Goal: Task Accomplishment & Management: Manage account settings

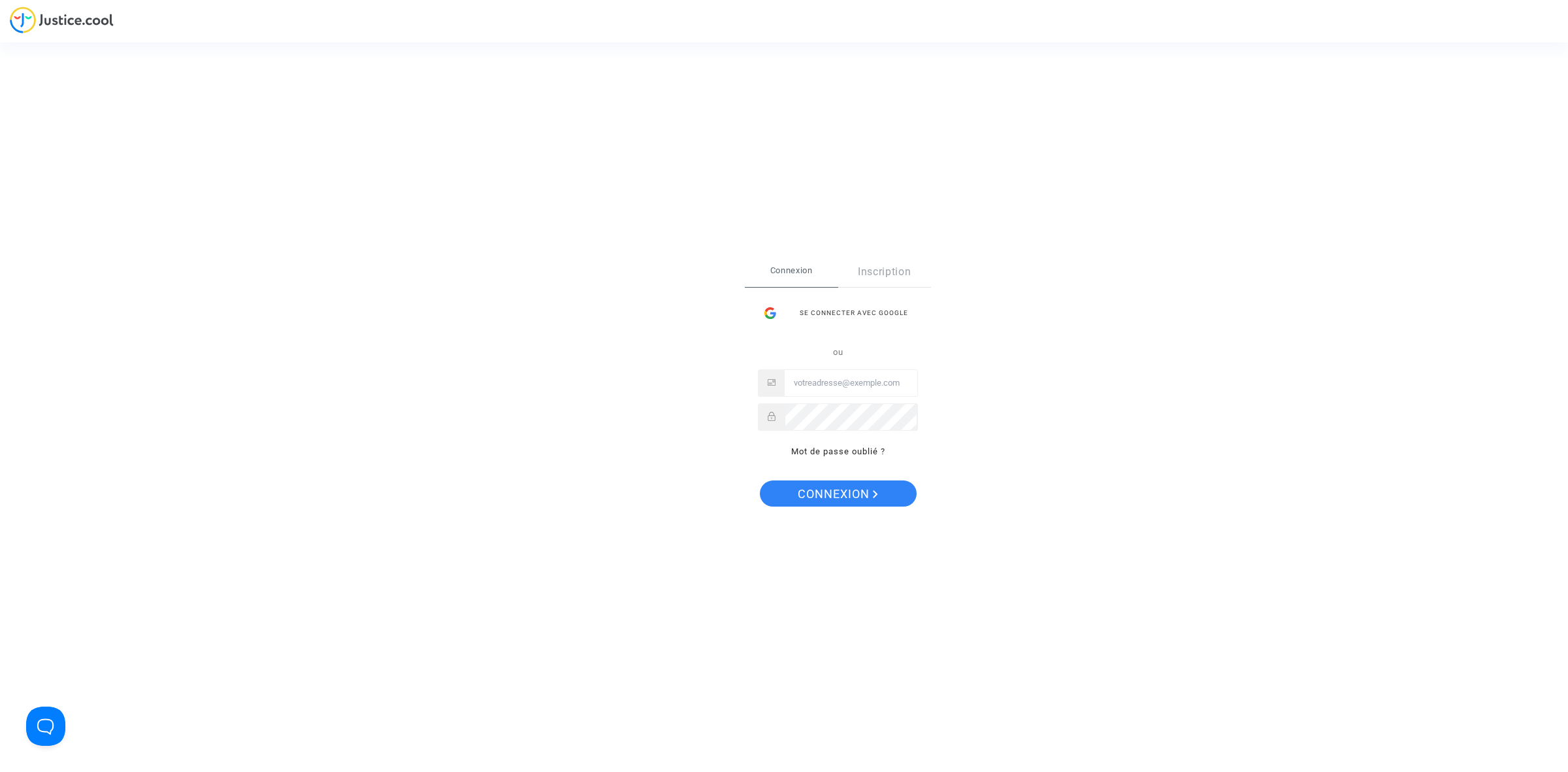
type input "hibo@pitcher-avocat.fr"
click at [820, 492] on span "Connexion" at bounding box center [838, 494] width 81 height 28
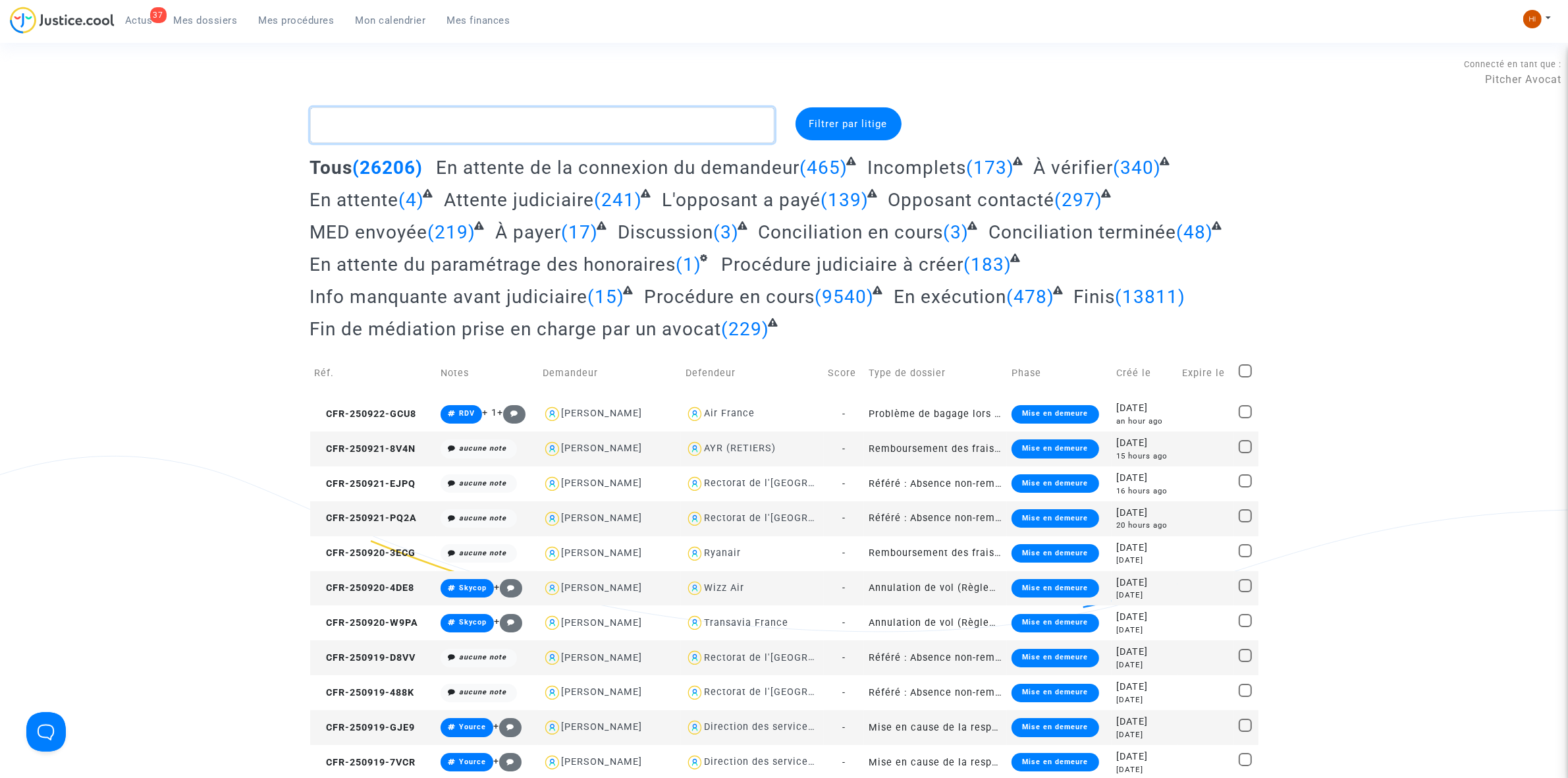
click at [364, 110] on textarea at bounding box center [542, 125] width 465 height 36
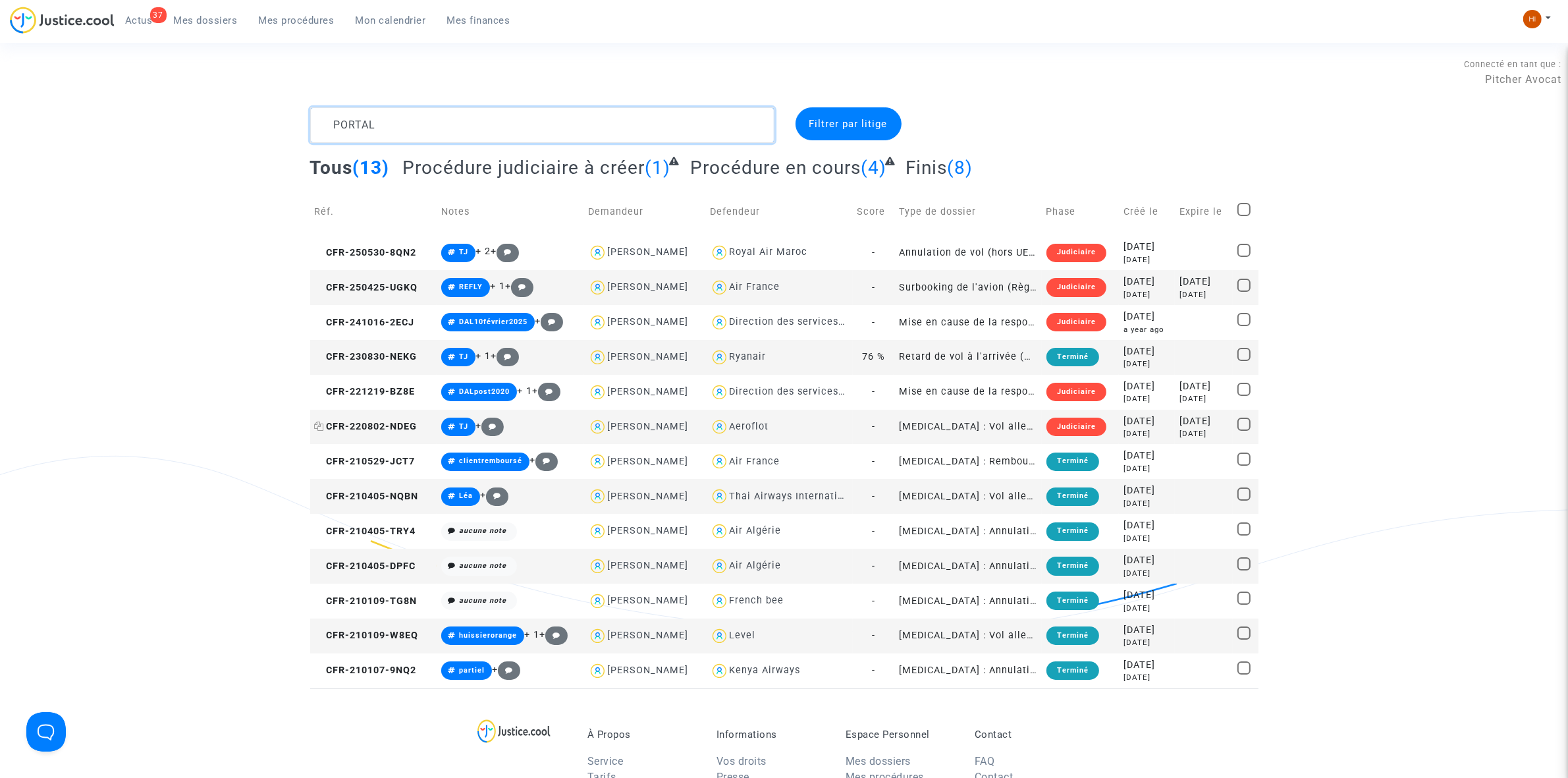
type textarea "PORTAL"
click at [376, 421] on span "CFR-220802-NDEG" at bounding box center [366, 426] width 103 height 11
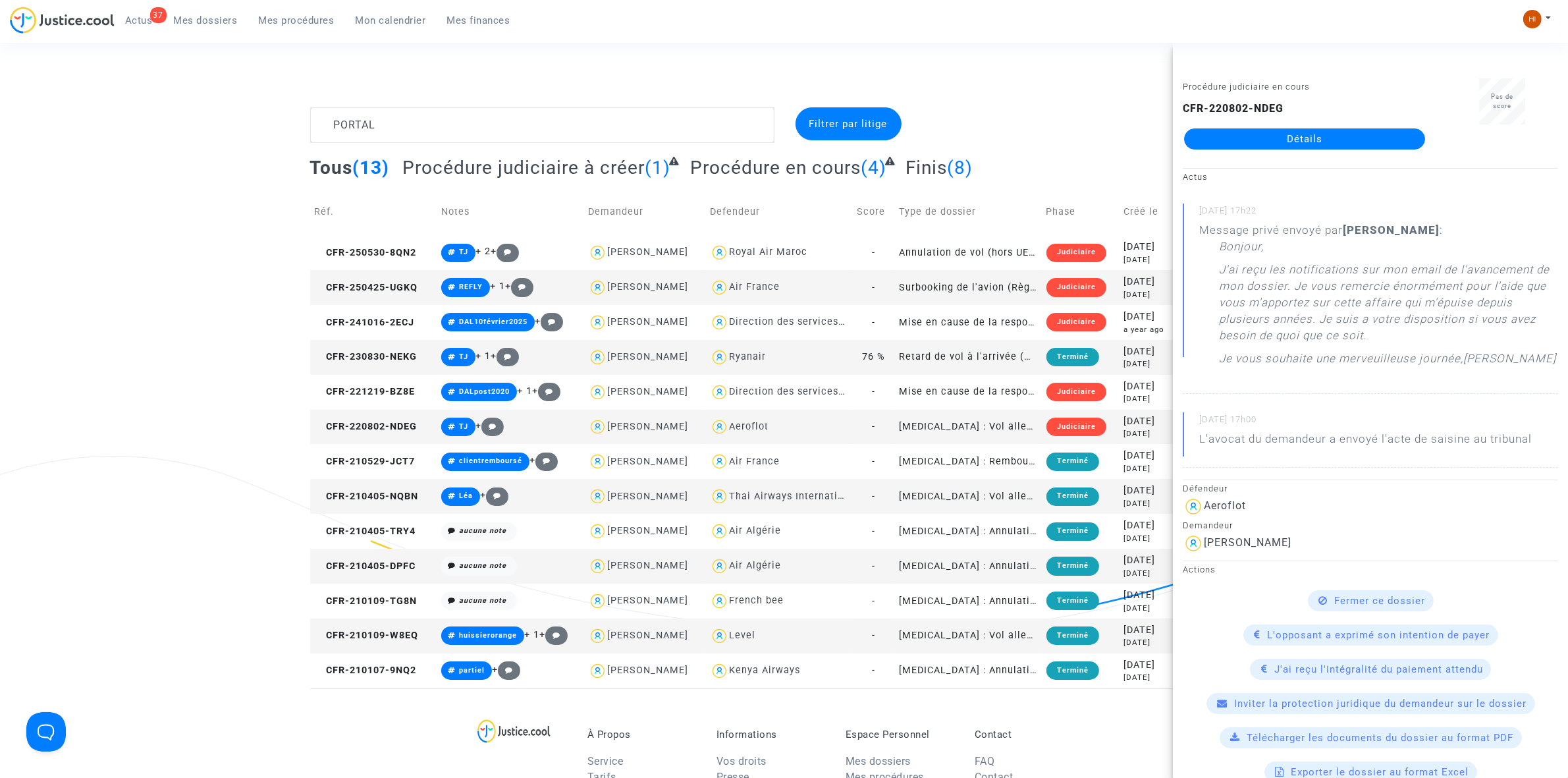
click at [1345, 129] on link "Détails" at bounding box center [1304, 139] width 241 height 21
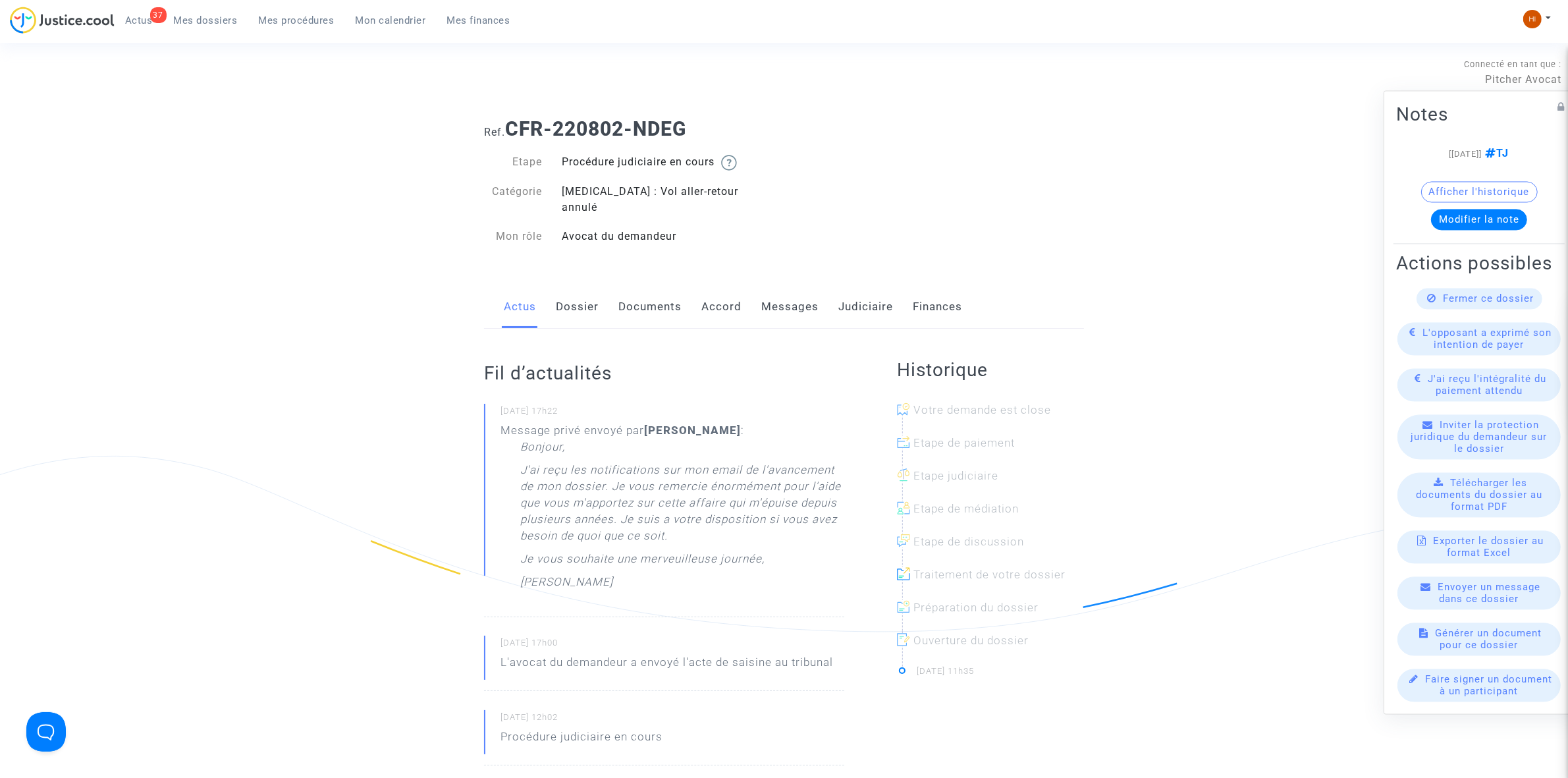
click at [574, 295] on link "Dossier" at bounding box center [577, 307] width 43 height 43
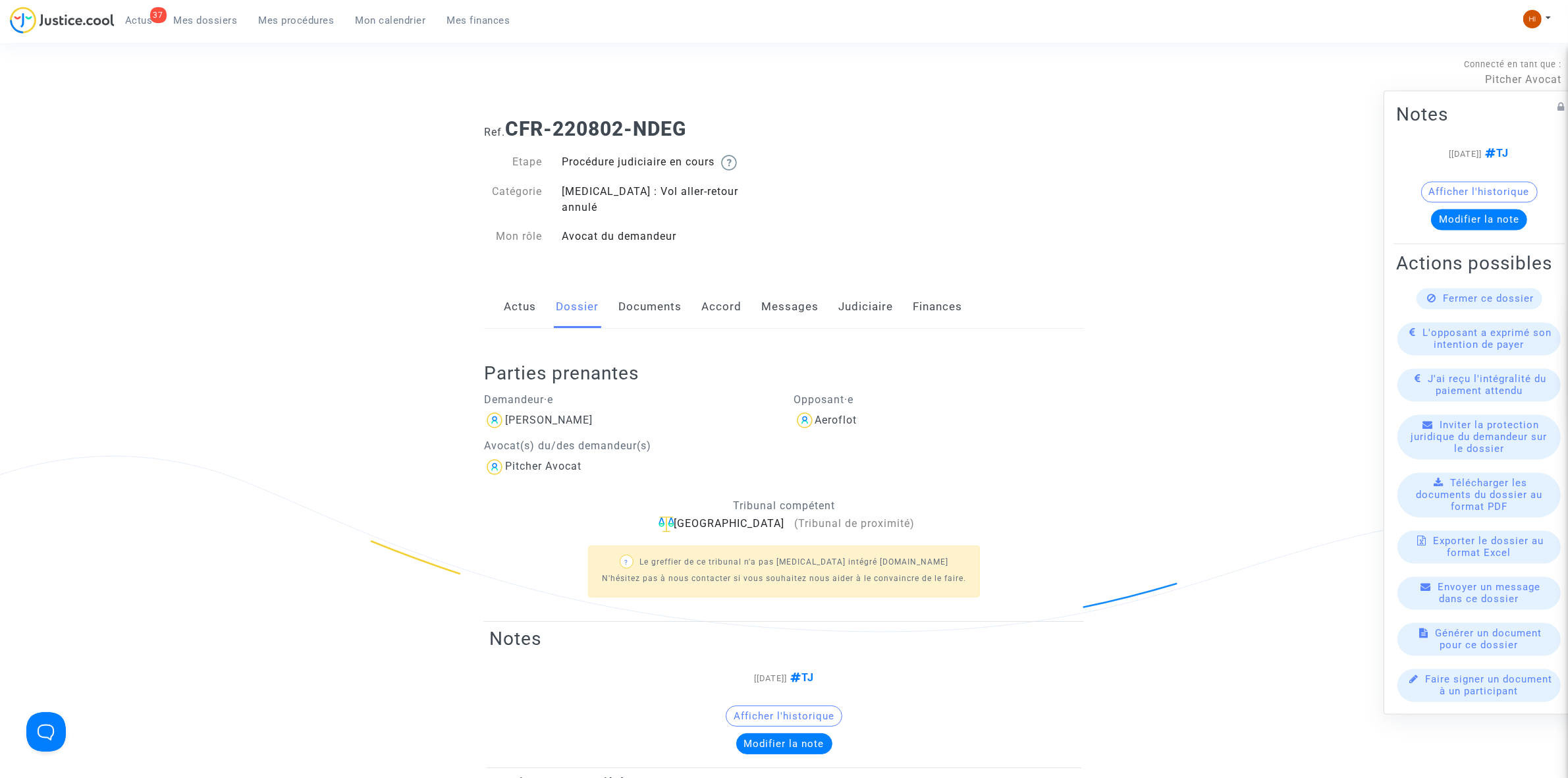
click at [863, 293] on link "Judiciaire" at bounding box center [866, 307] width 55 height 43
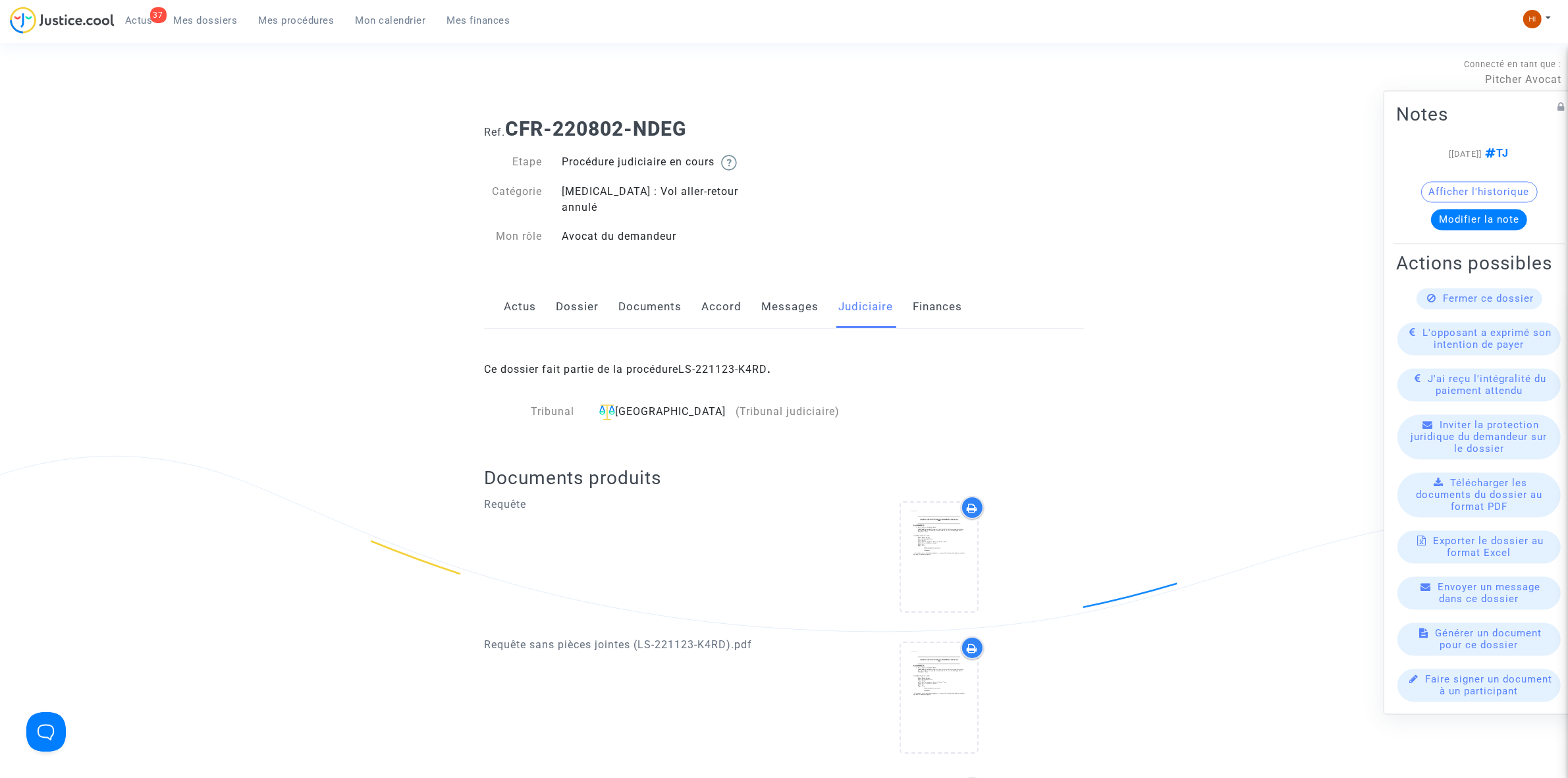
click at [782, 292] on link "Messages" at bounding box center [790, 307] width 57 height 43
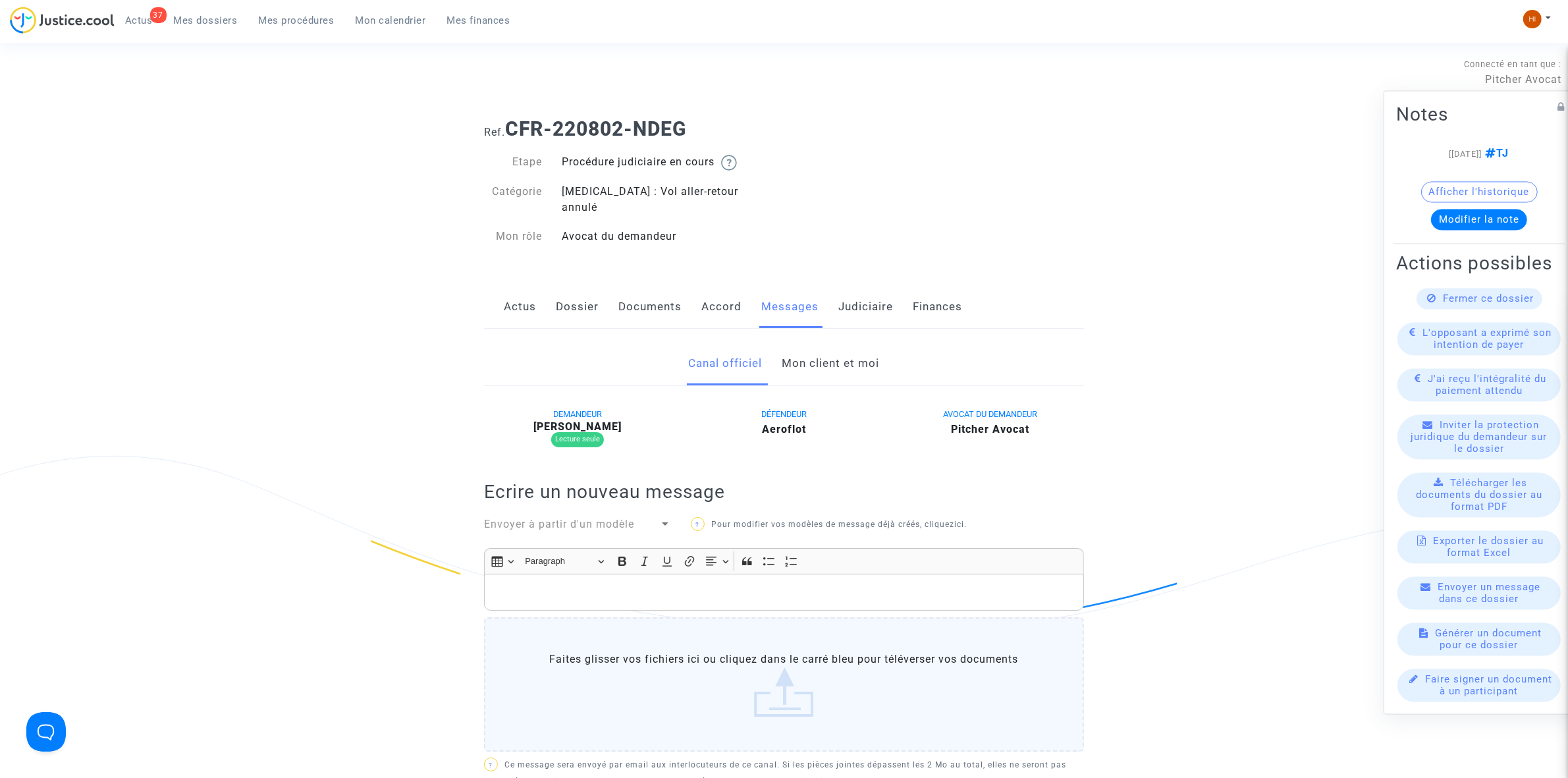
click at [843, 342] on link "Mon client et moi" at bounding box center [831, 364] width 97 height 43
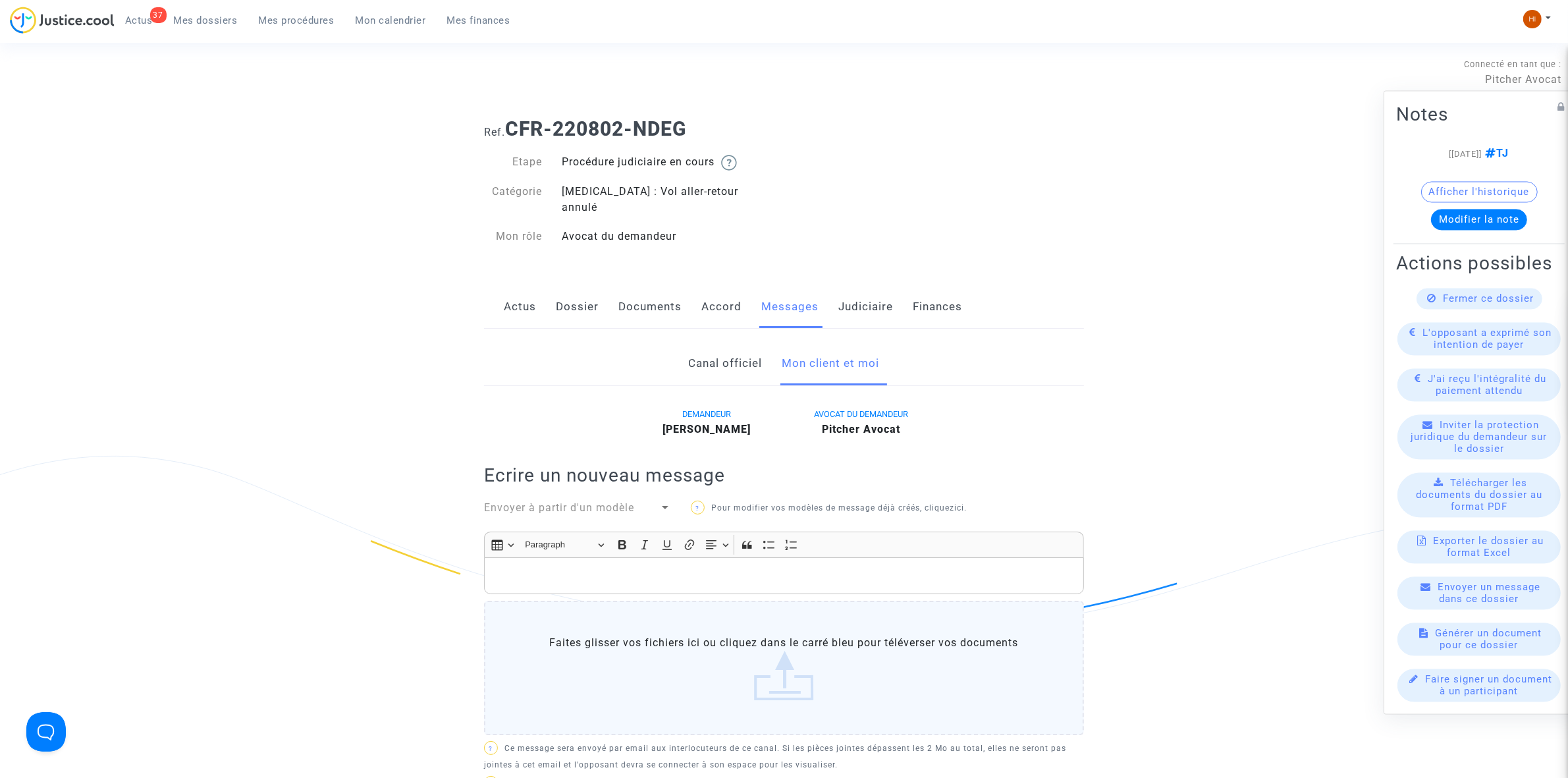
click at [863, 297] on link "Judiciaire" at bounding box center [866, 307] width 55 height 43
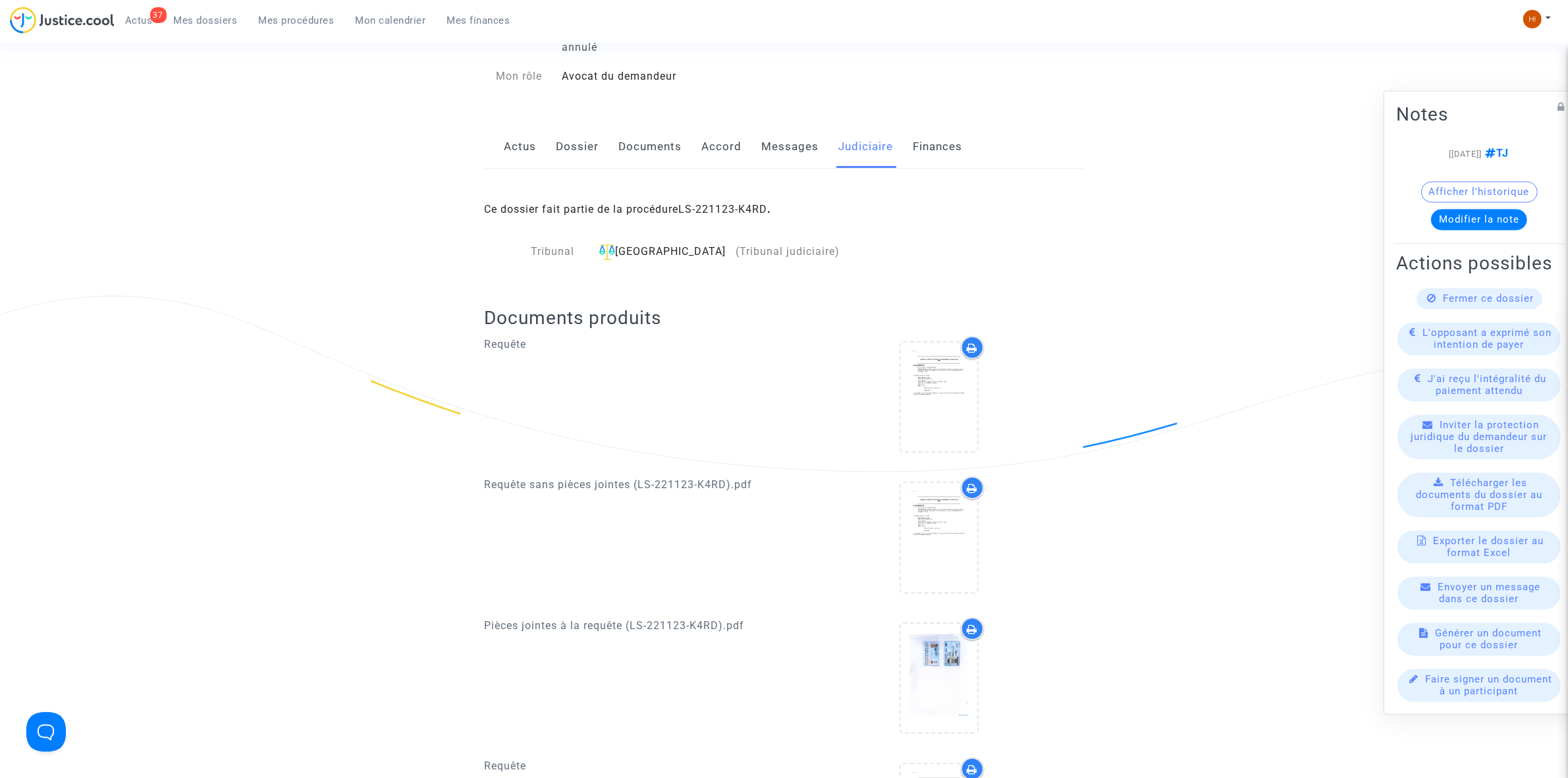
scroll to position [164, 0]
click at [735, 198] on link "LS-221123-K4RD" at bounding box center [723, 204] width 89 height 13
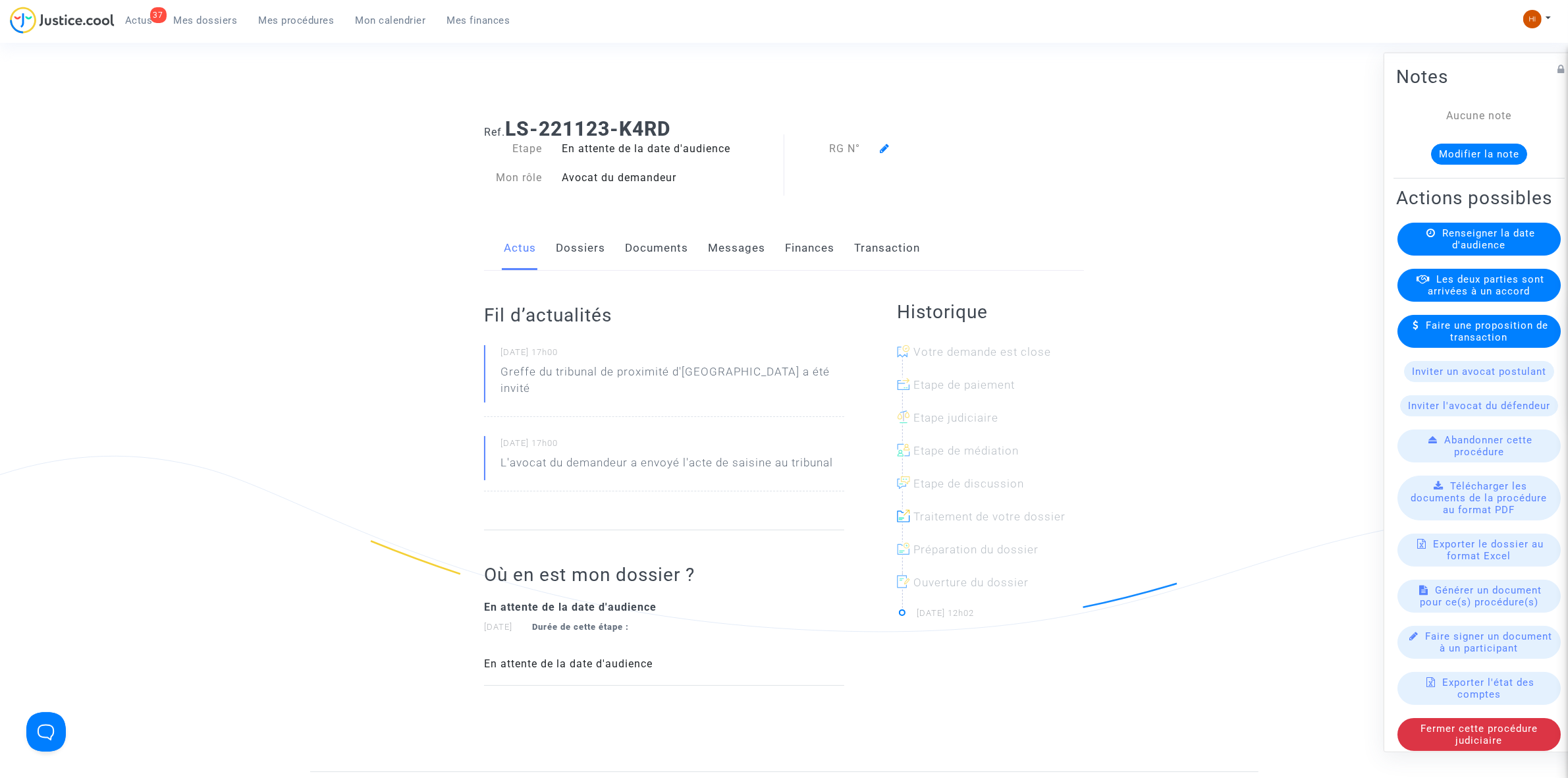
click at [649, 257] on link "Documents" at bounding box center [656, 248] width 63 height 43
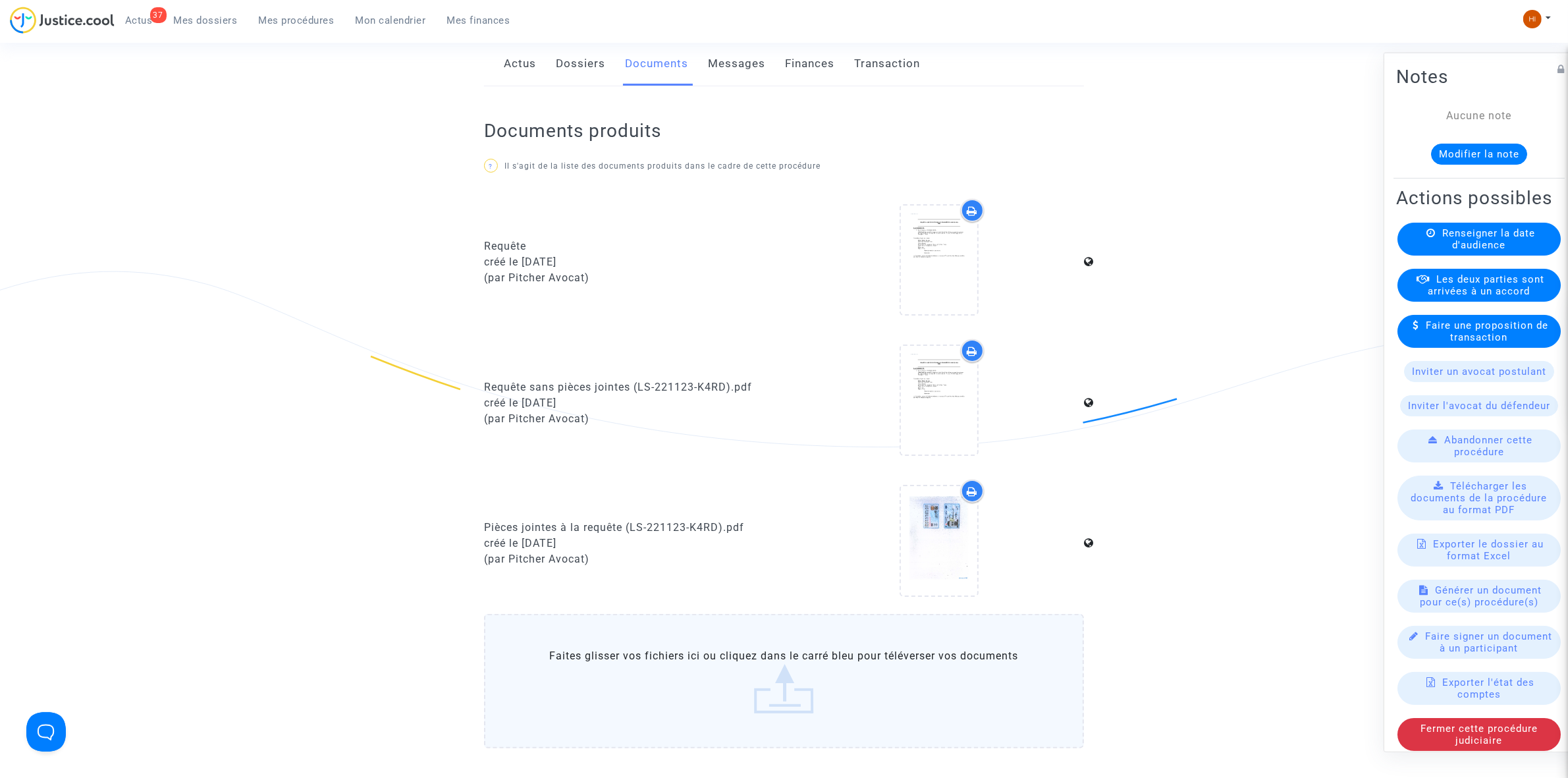
scroll to position [164, 0]
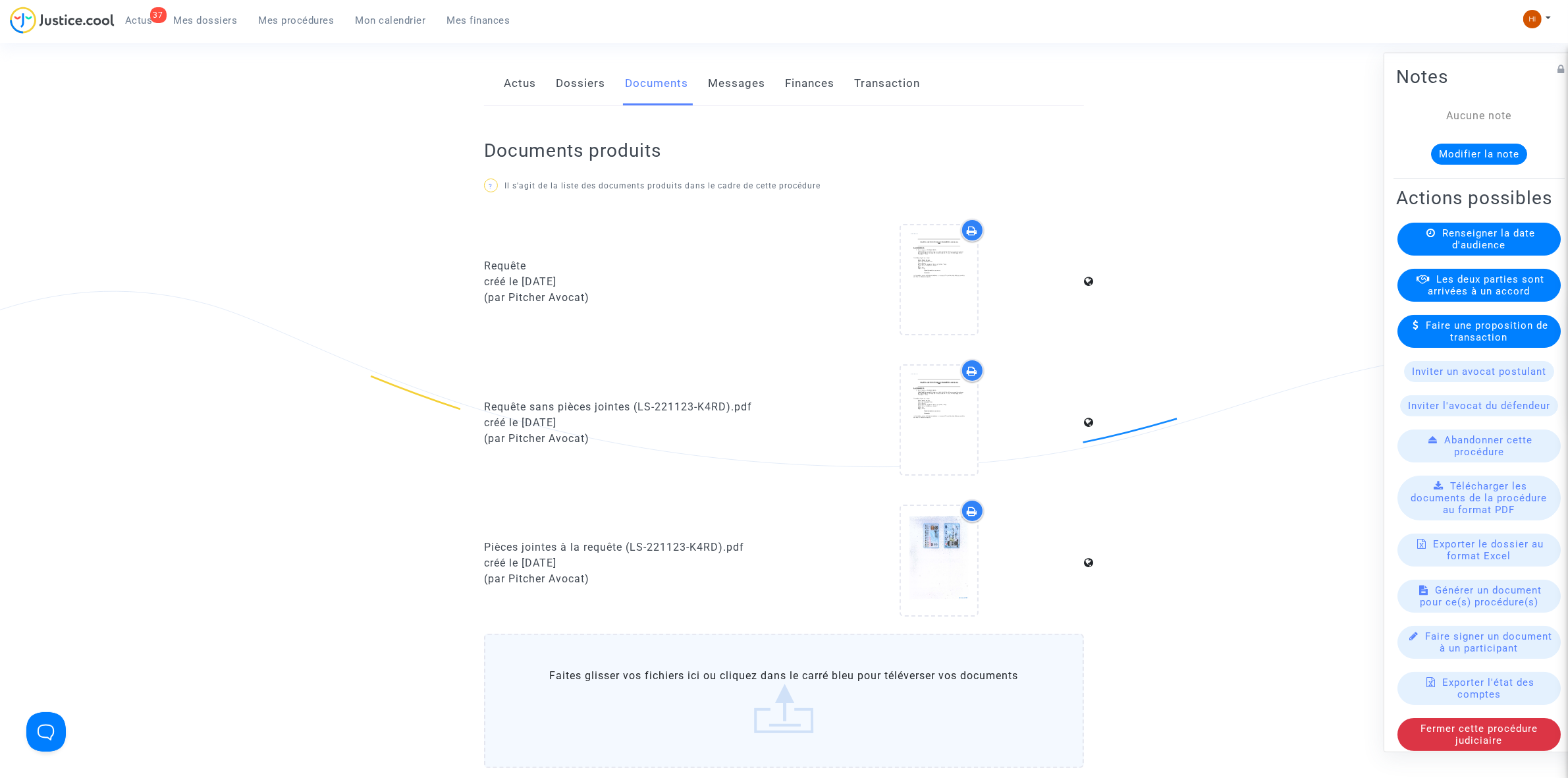
click at [587, 87] on link "Dossiers" at bounding box center [580, 83] width 50 height 43
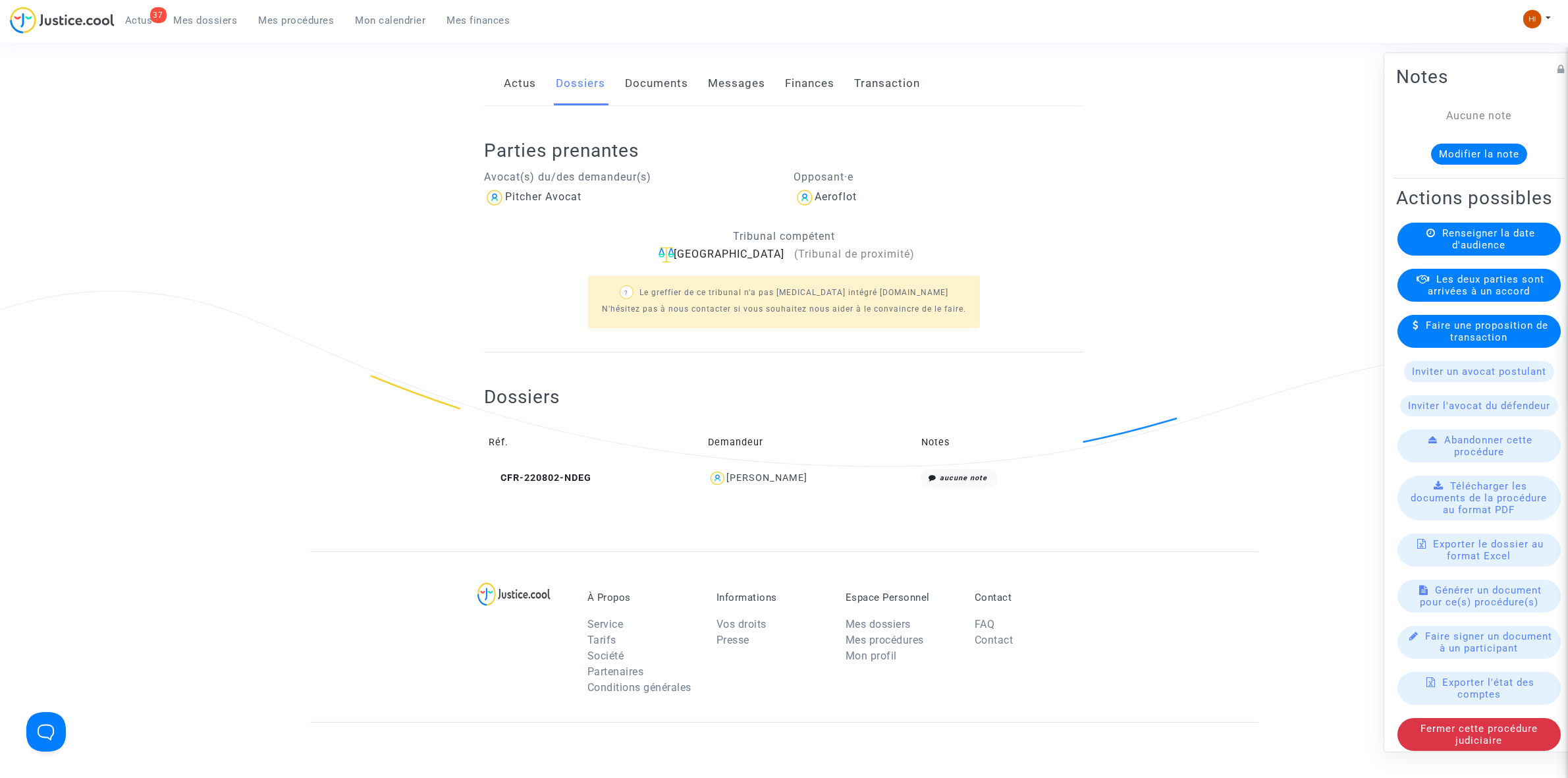
drag, startPoint x: 652, startPoint y: 79, endPoint x: 712, endPoint y: 84, distance: 60.2
click at [652, 78] on link "Documents" at bounding box center [656, 83] width 63 height 43
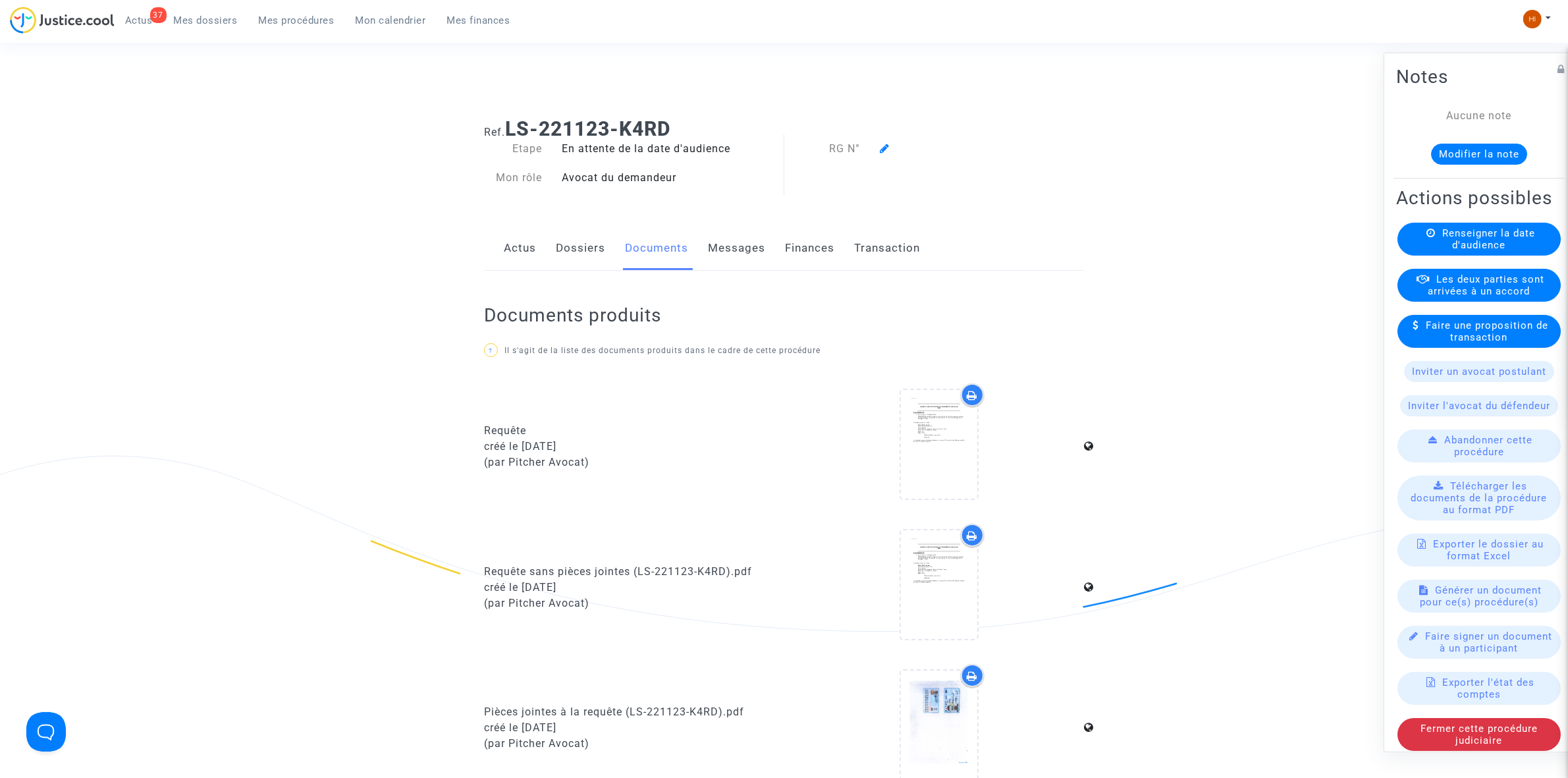
drag, startPoint x: 805, startPoint y: 249, endPoint x: 754, endPoint y: 251, distance: 51.0
click at [807, 248] on link "Finances" at bounding box center [810, 248] width 50 height 43
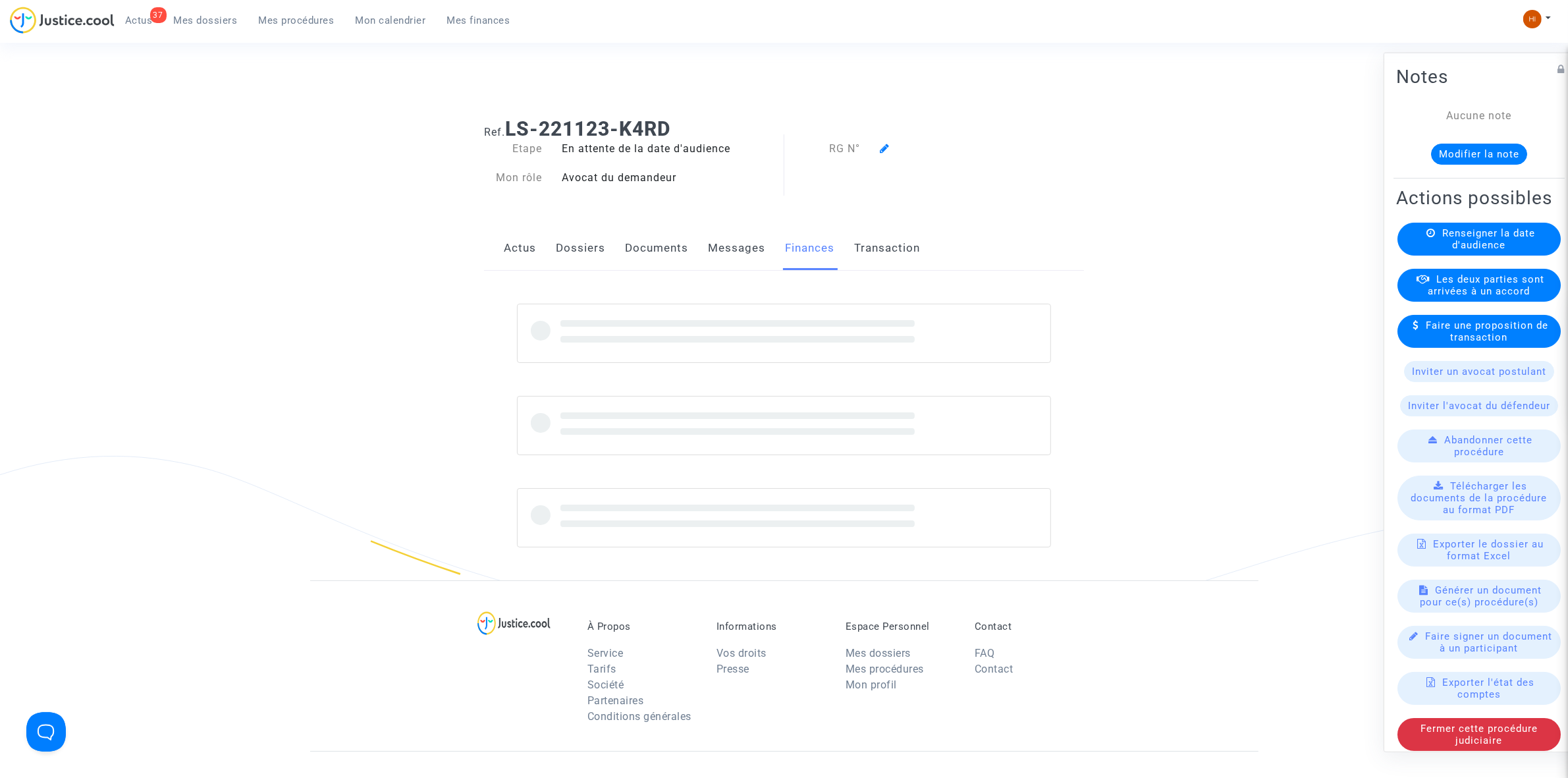
click at [712, 241] on link "Messages" at bounding box center [737, 248] width 57 height 43
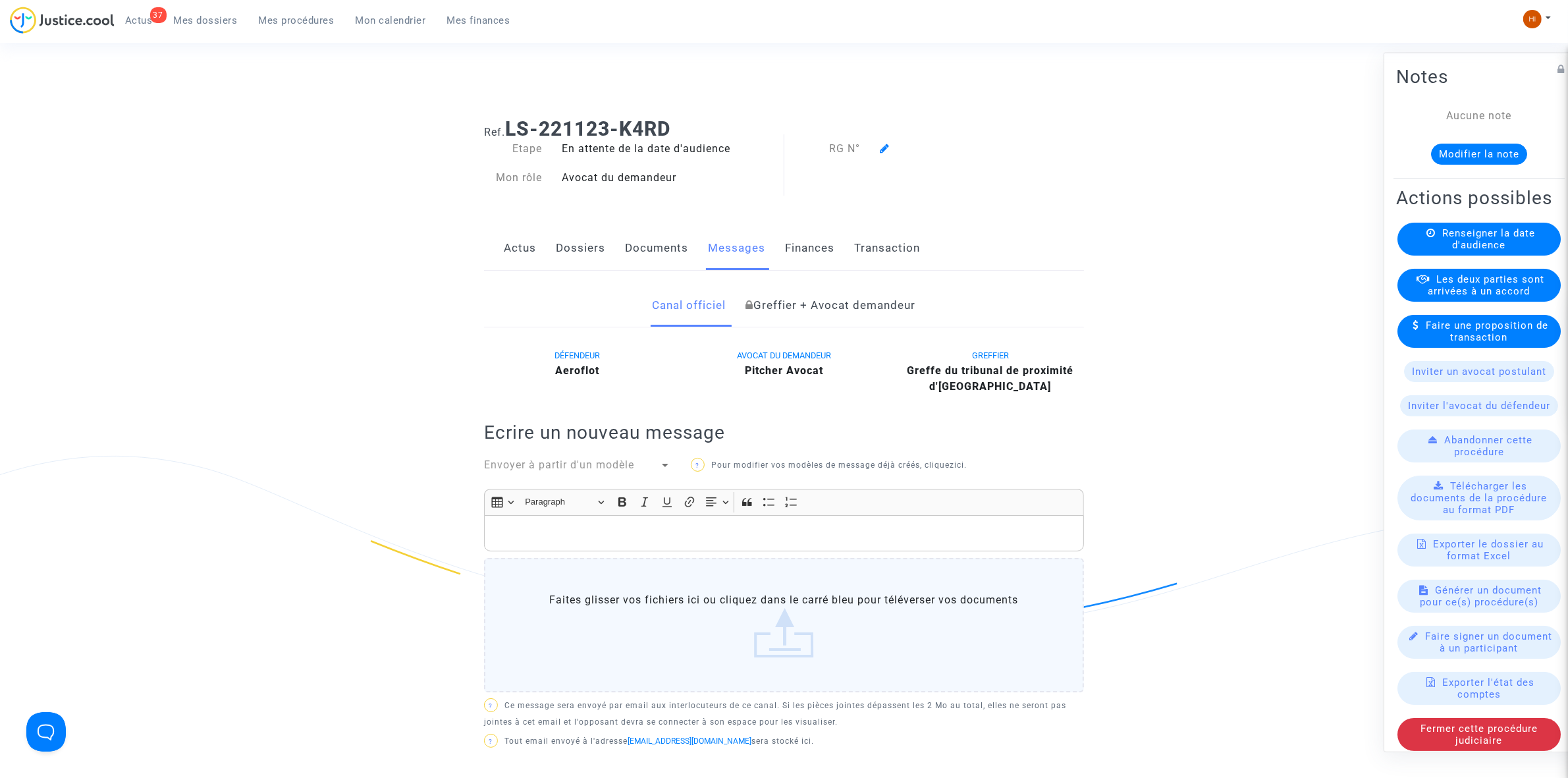
click at [898, 248] on link "Transaction" at bounding box center [887, 248] width 66 height 43
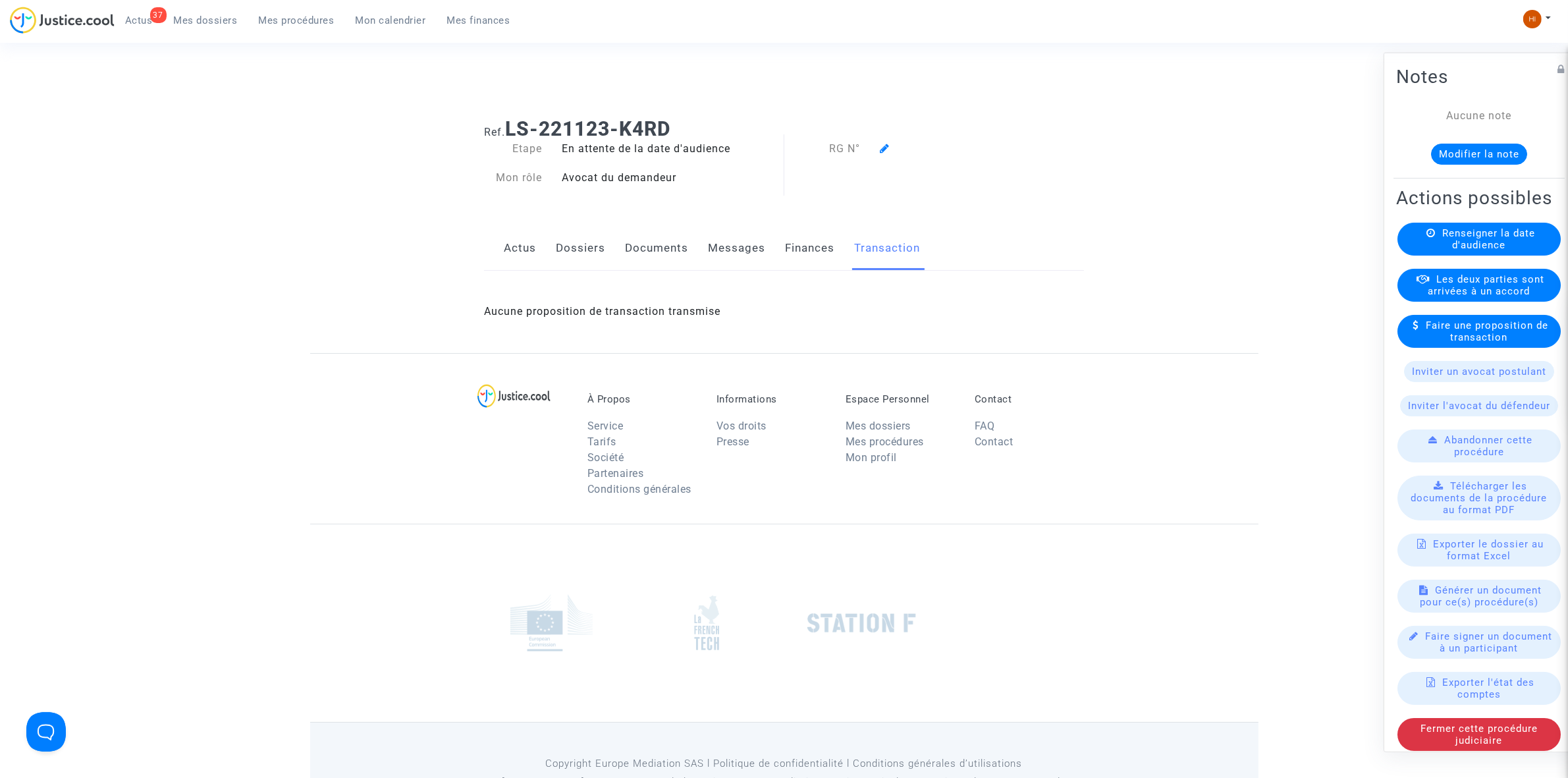
click at [644, 241] on link "Documents" at bounding box center [656, 248] width 63 height 43
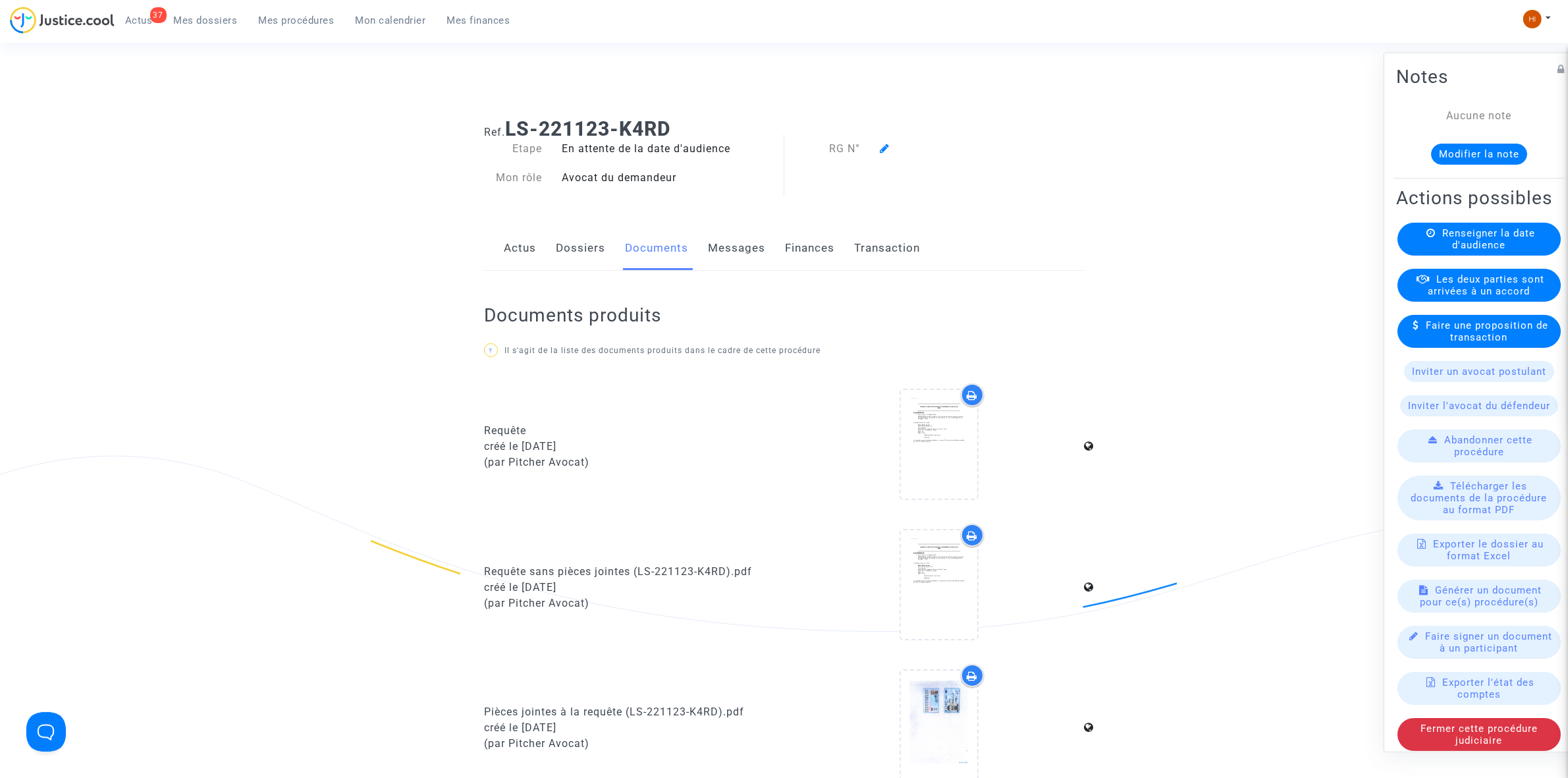
click at [553, 252] on div "Actus Dossiers Documents Messages Finances Transaction" at bounding box center [784, 248] width 600 height 44
click at [581, 247] on link "Dossiers" at bounding box center [580, 248] width 50 height 43
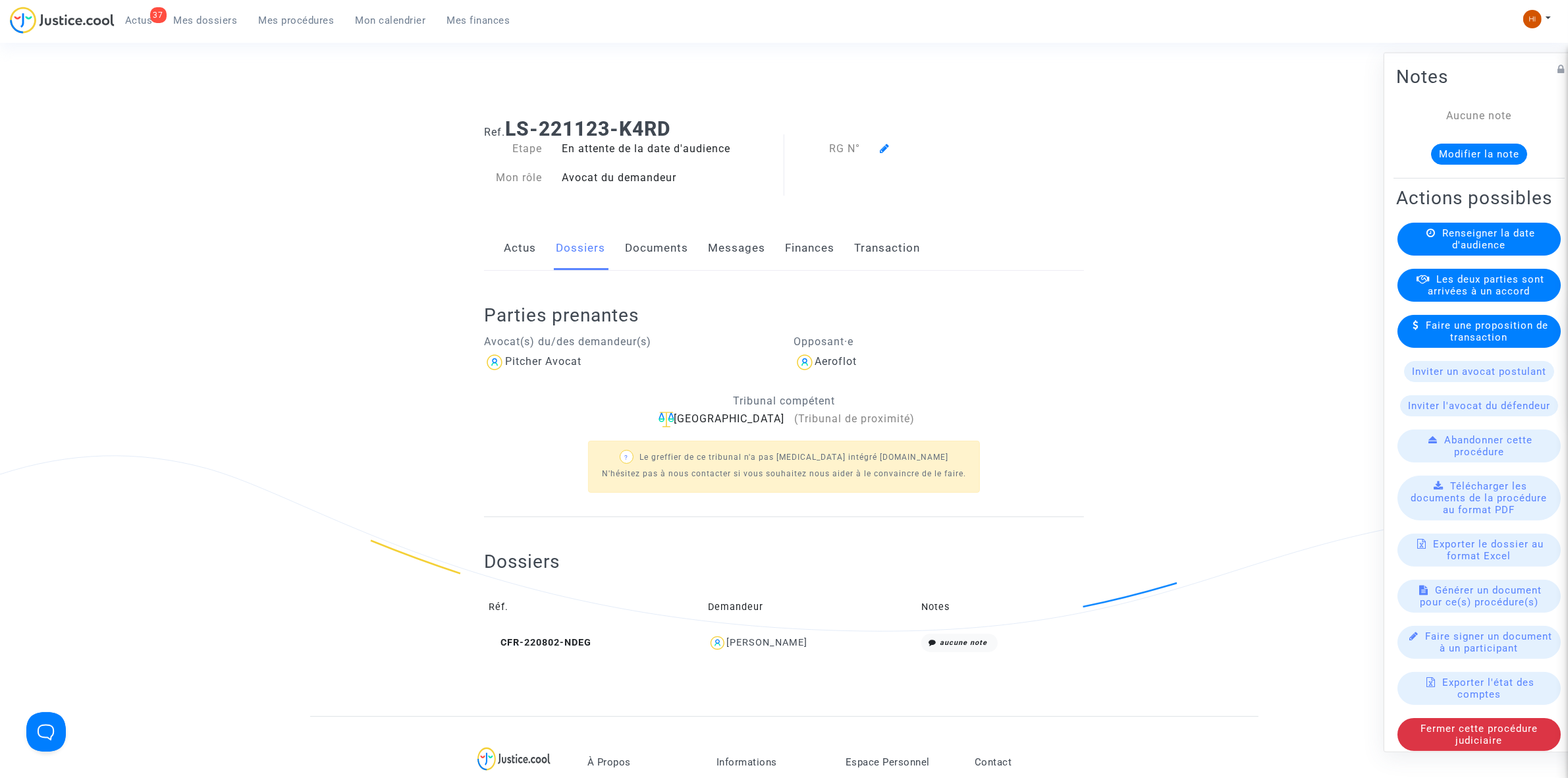
click at [521, 246] on link "Actus" at bounding box center [520, 248] width 32 height 43
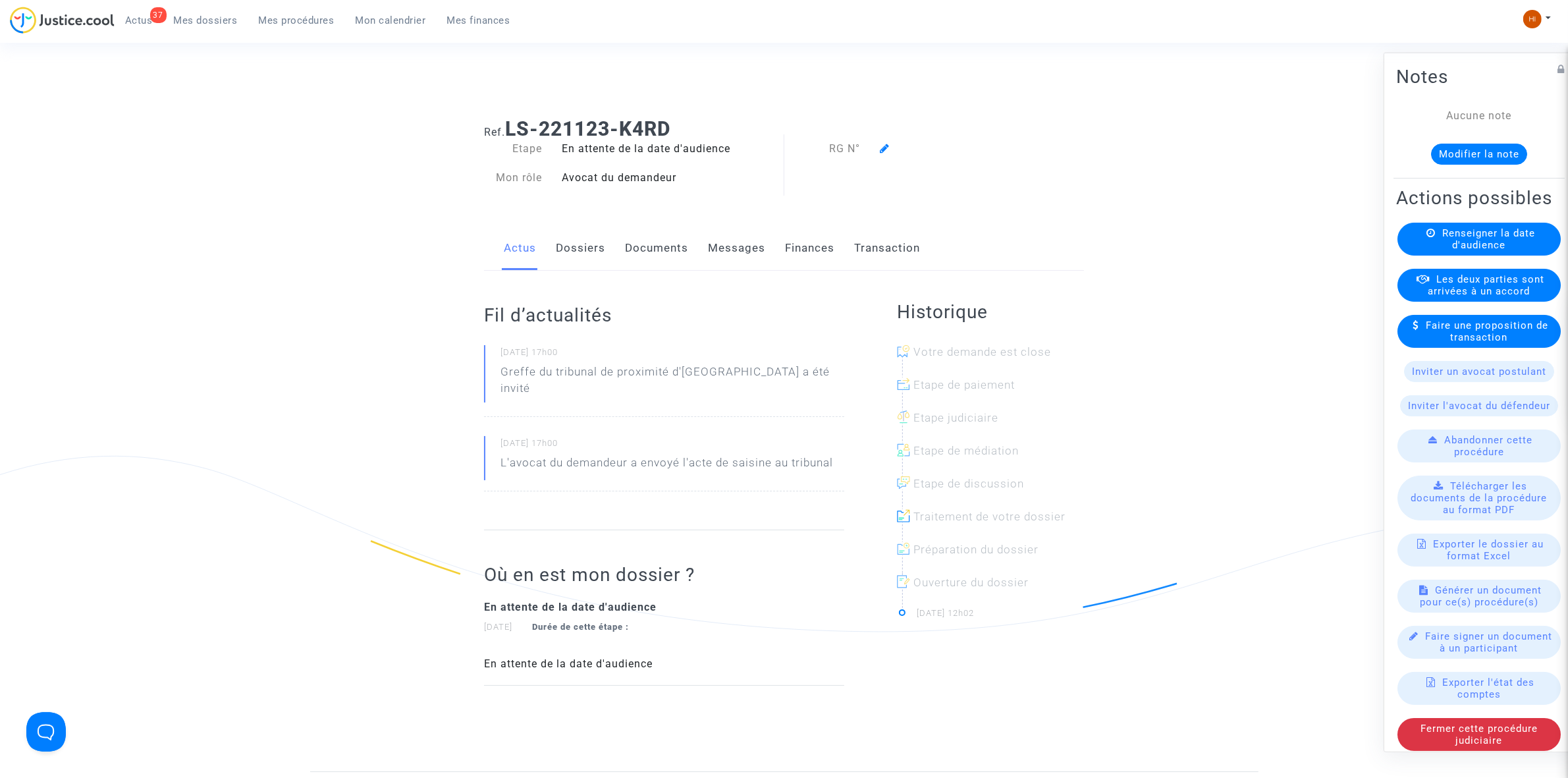
click at [594, 250] on link "Dossiers" at bounding box center [580, 248] width 50 height 43
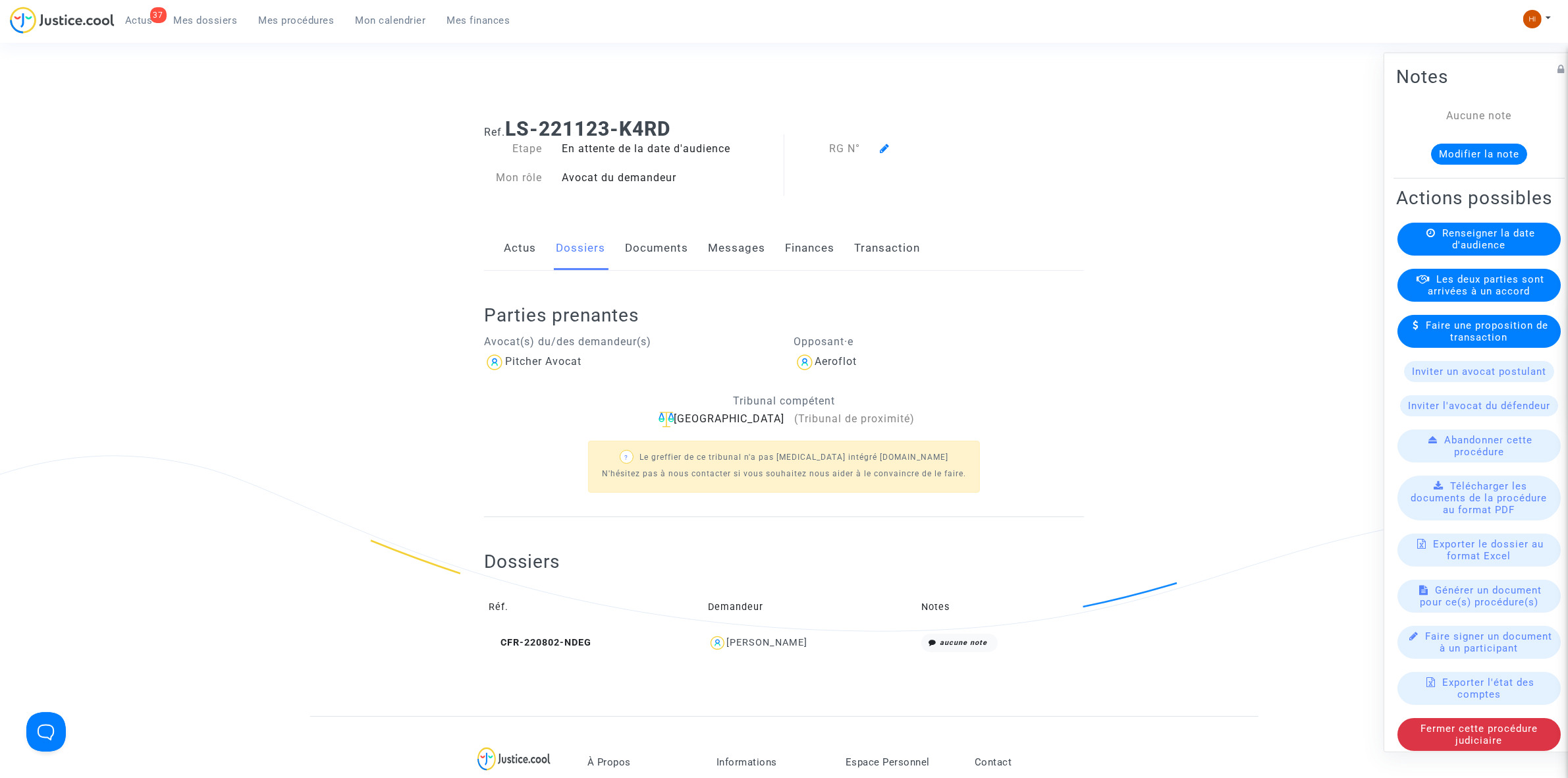
click at [300, 17] on span "Mes procédures" at bounding box center [297, 20] width 76 height 12
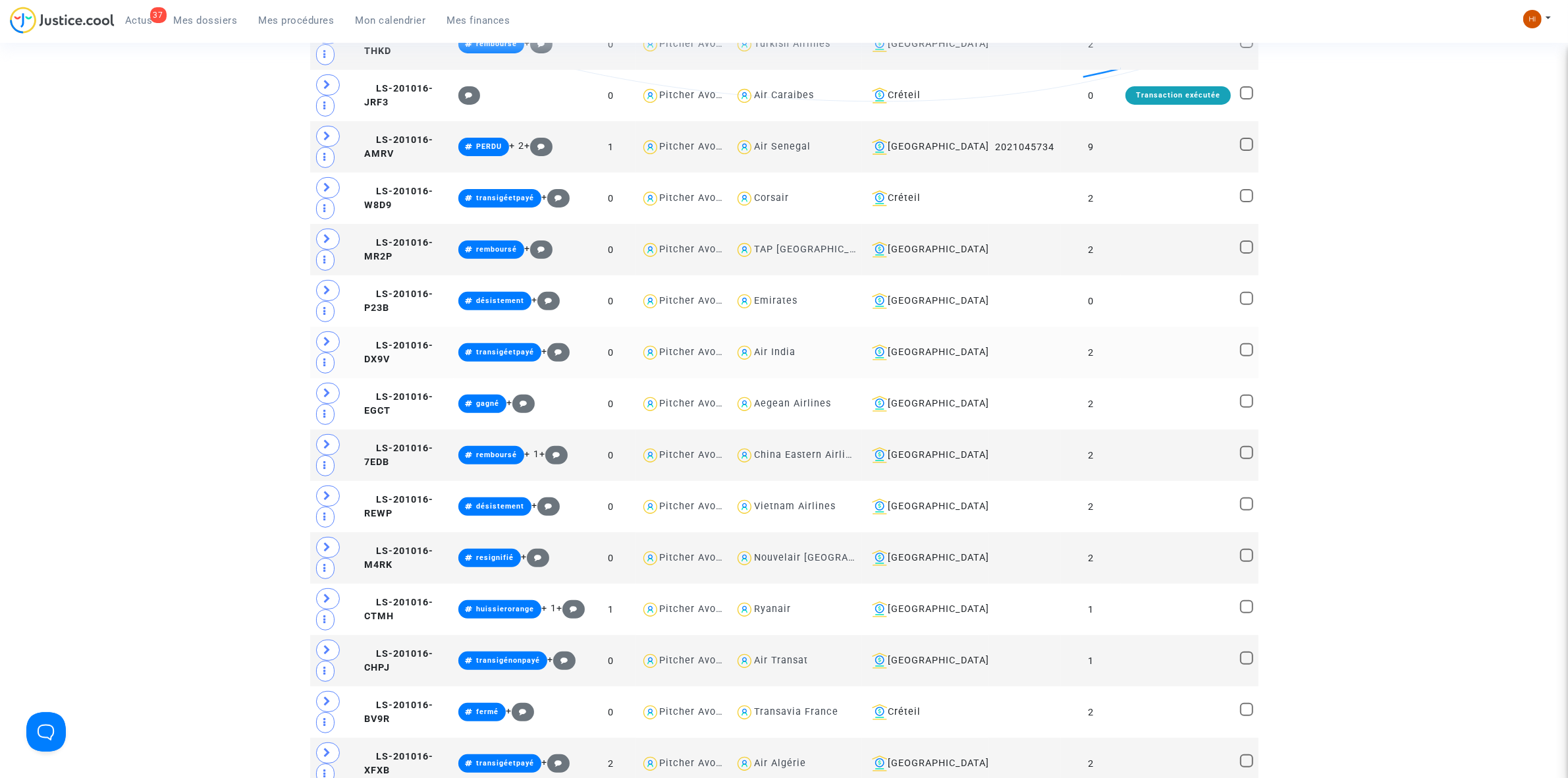
scroll to position [577, 0]
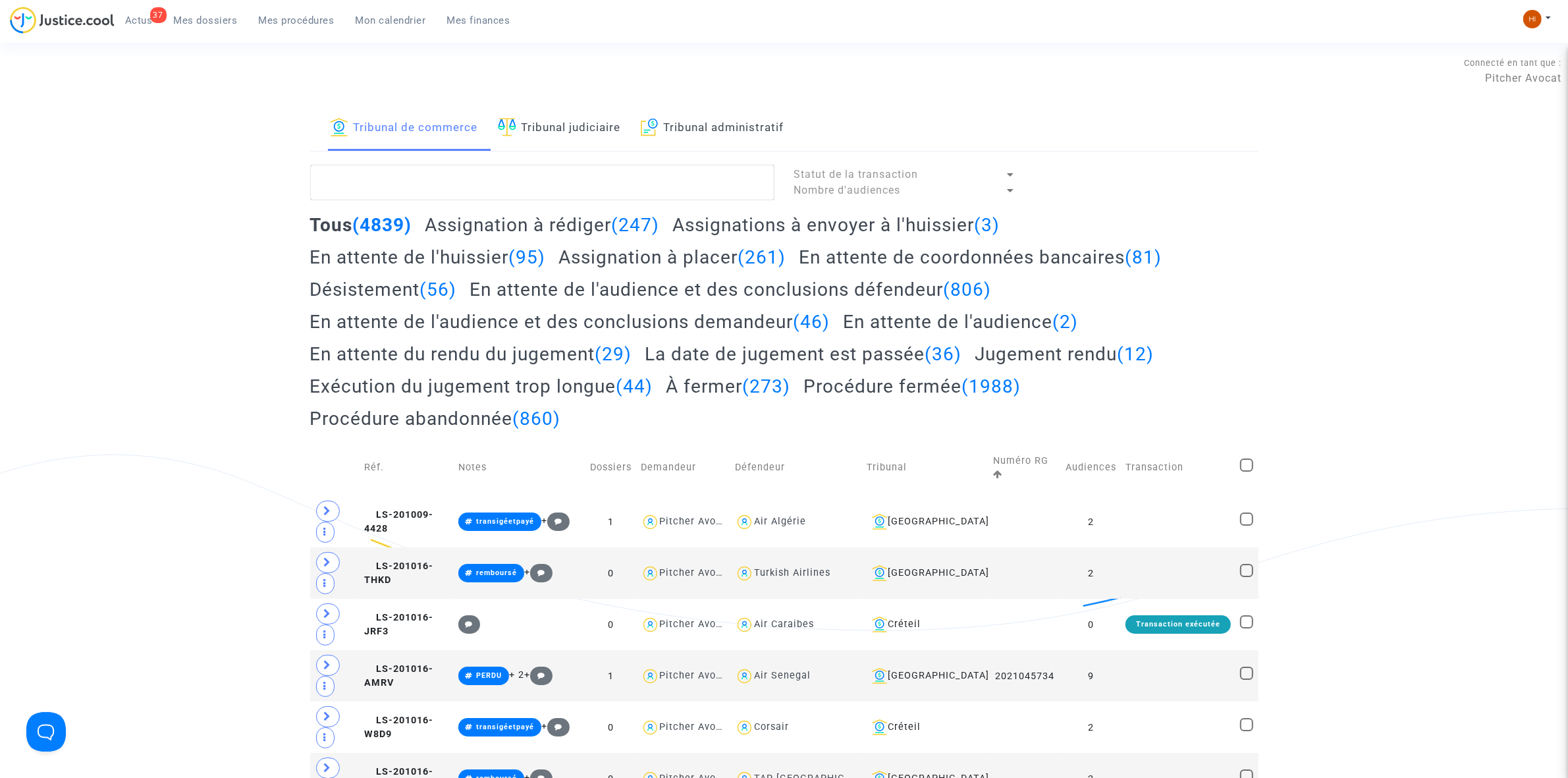
scroll to position [0, 0]
click at [560, 132] on link "Tribunal judiciaire" at bounding box center [560, 129] width 123 height 45
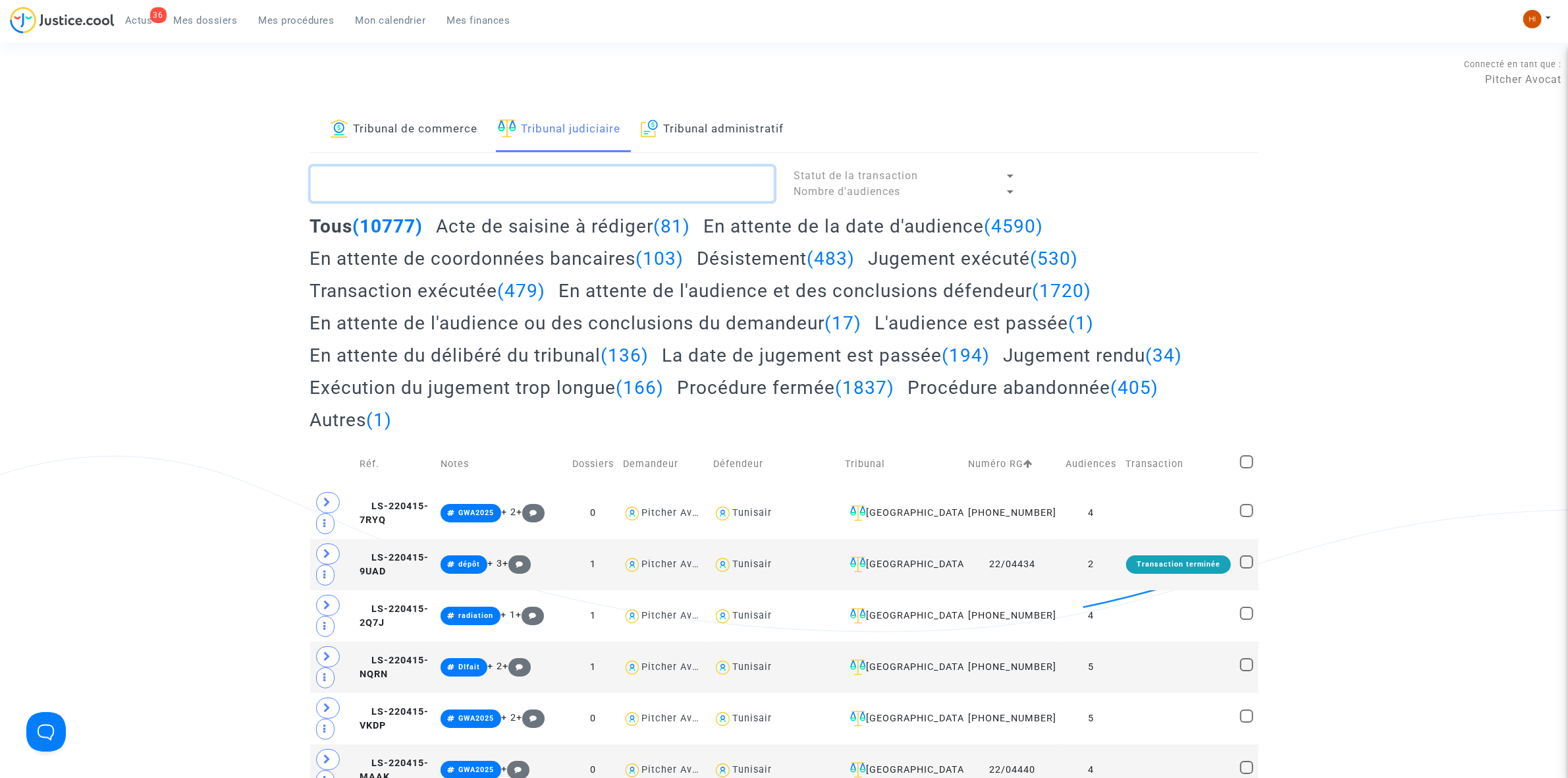
click at [490, 188] on textarea at bounding box center [542, 183] width 465 height 36
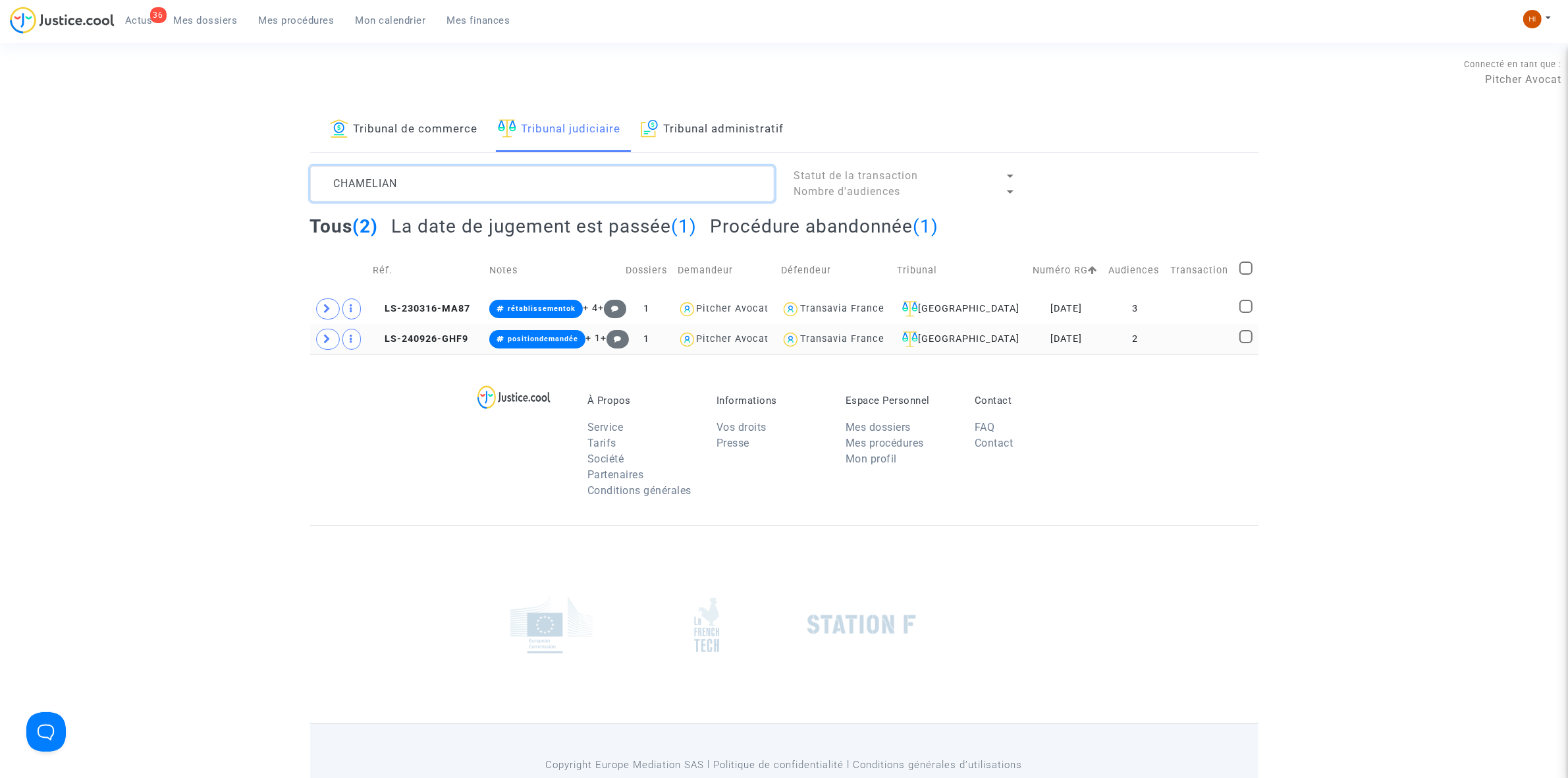
type textarea "CHAMELIAN"
click at [1160, 343] on td "2" at bounding box center [1136, 339] width 62 height 30
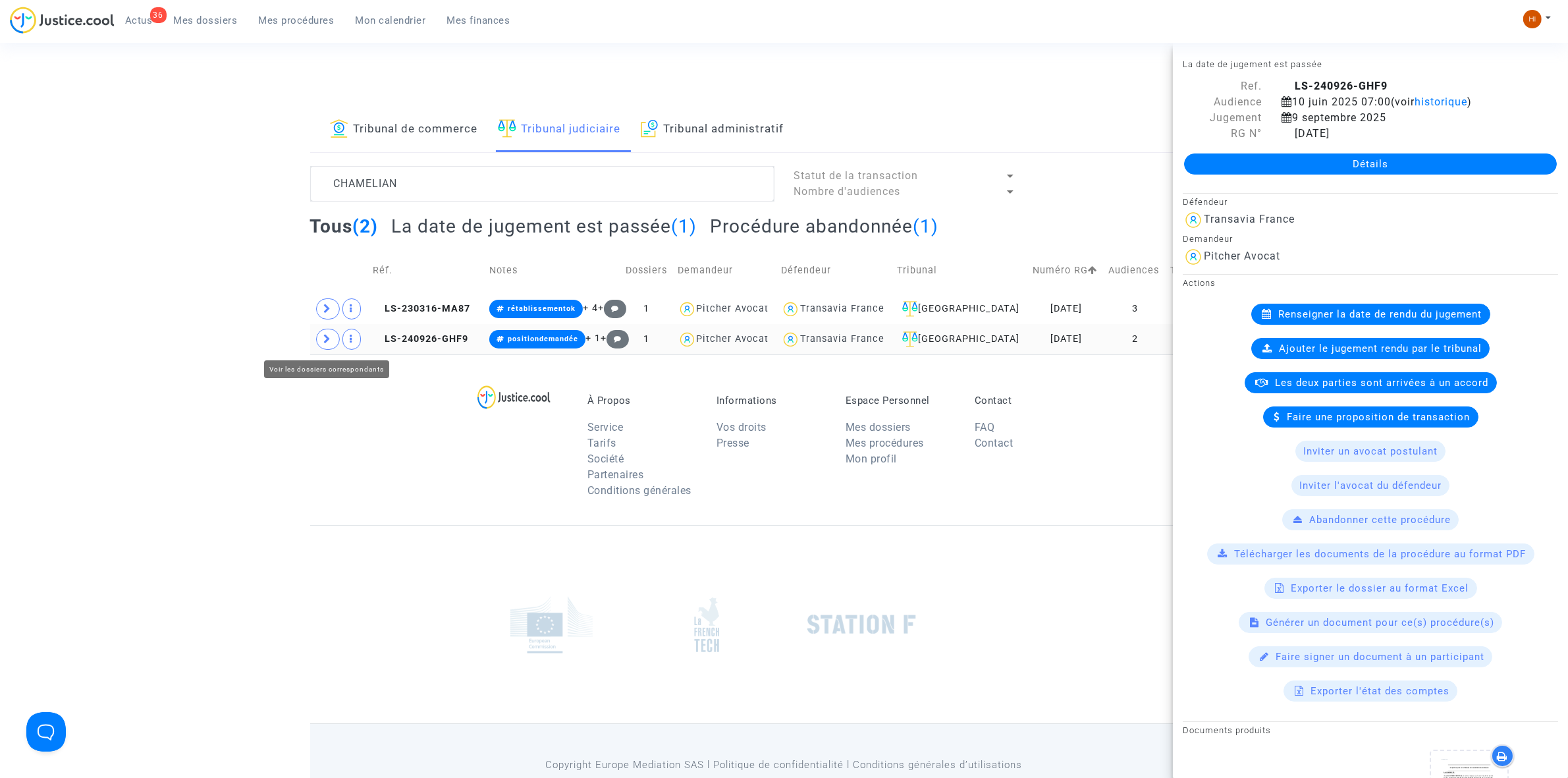
click at [331, 343] on icon at bounding box center [327, 339] width 8 height 10
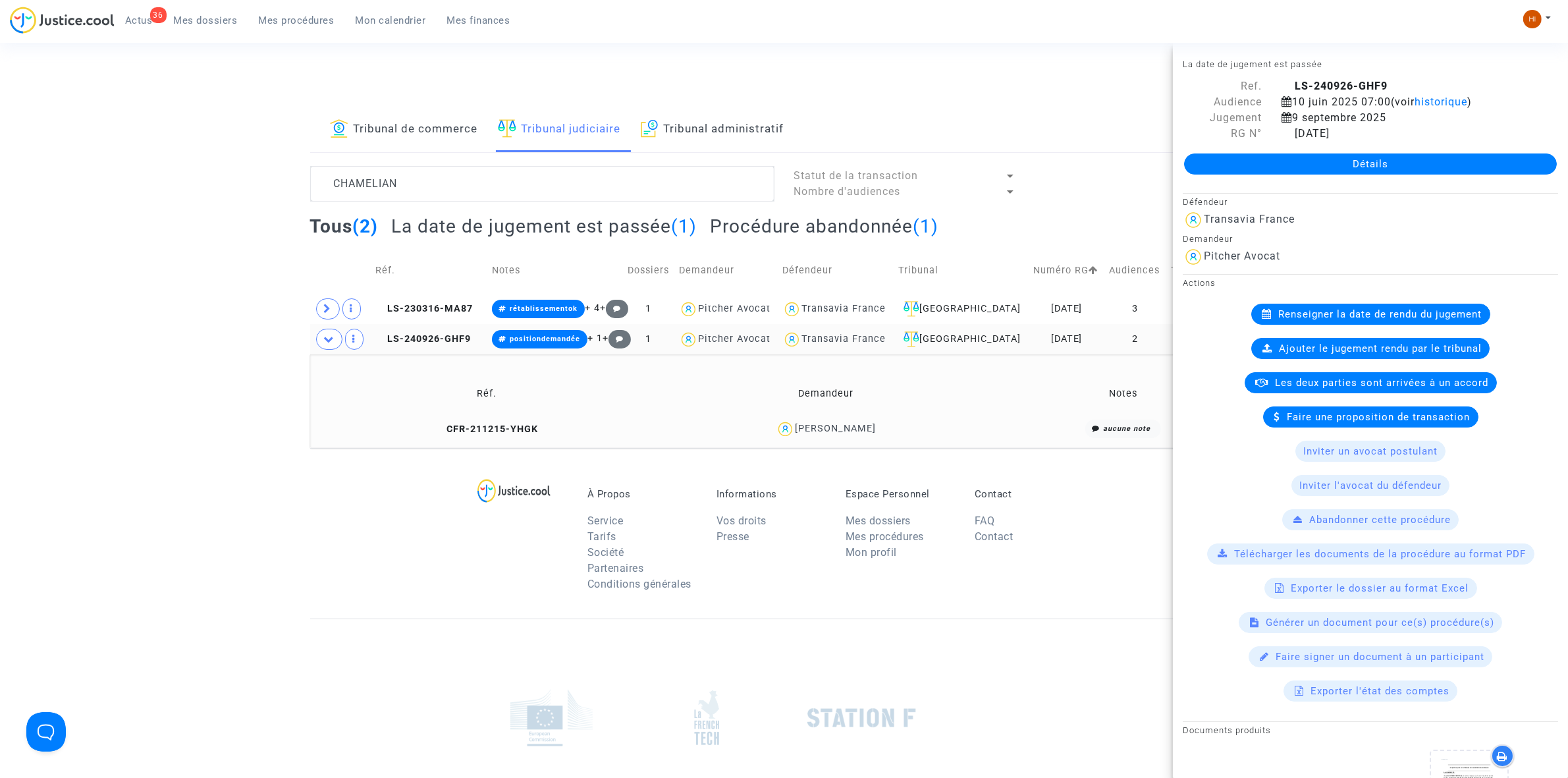
click at [1349, 162] on link "Détails" at bounding box center [1370, 164] width 373 height 21
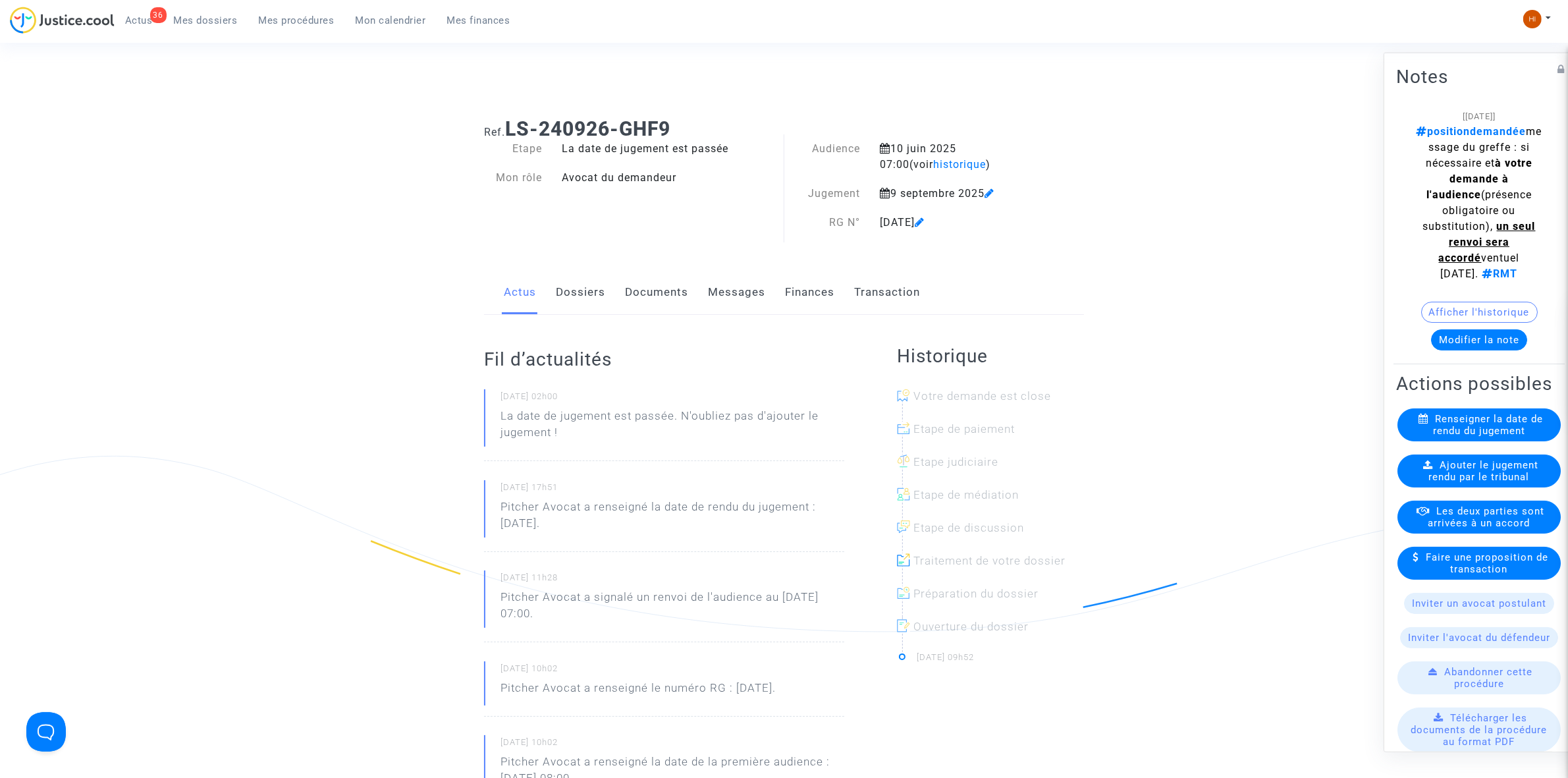
click at [652, 297] on link "Documents" at bounding box center [656, 292] width 63 height 43
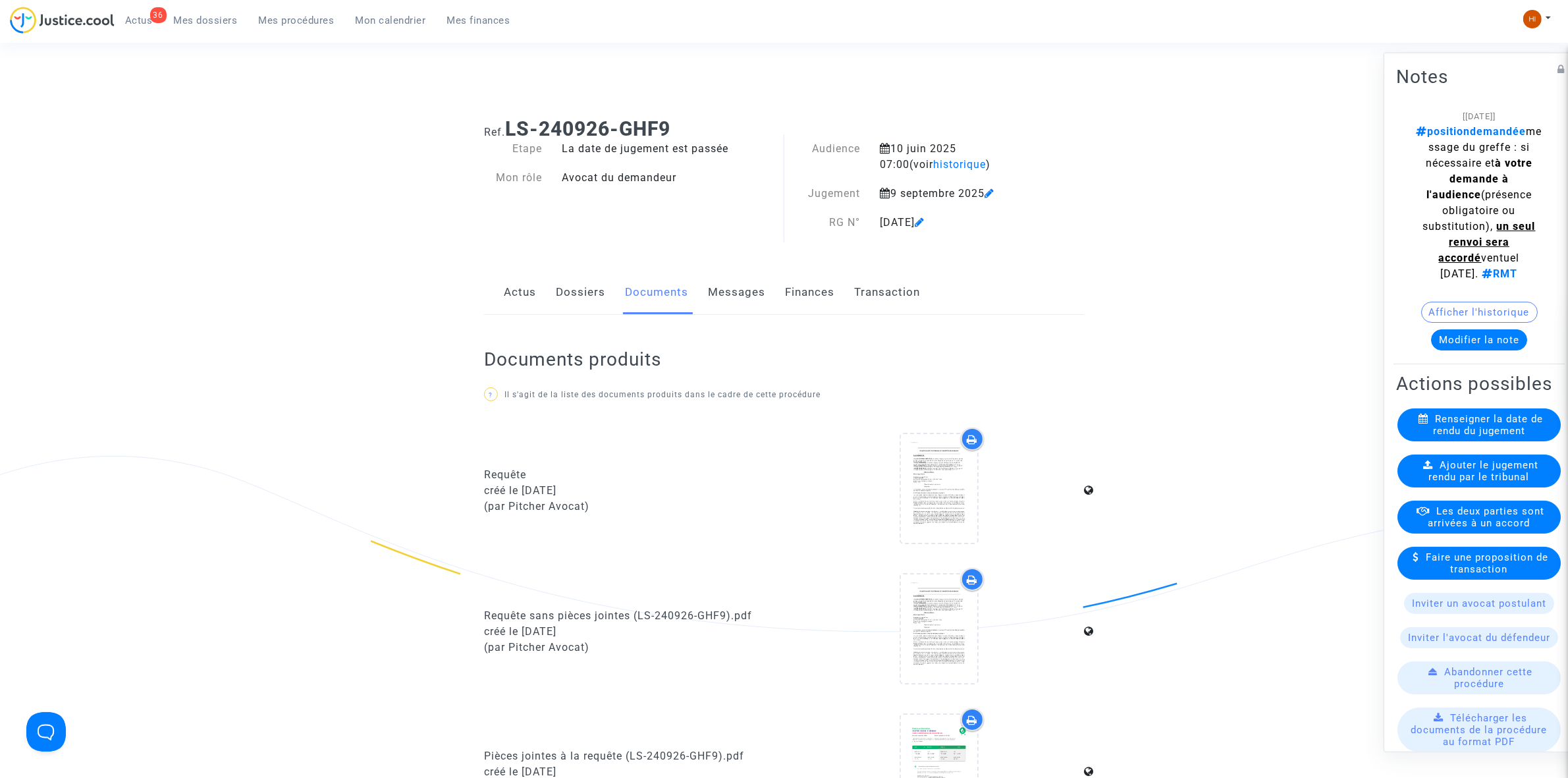
click at [583, 292] on link "Dossiers" at bounding box center [580, 292] width 50 height 43
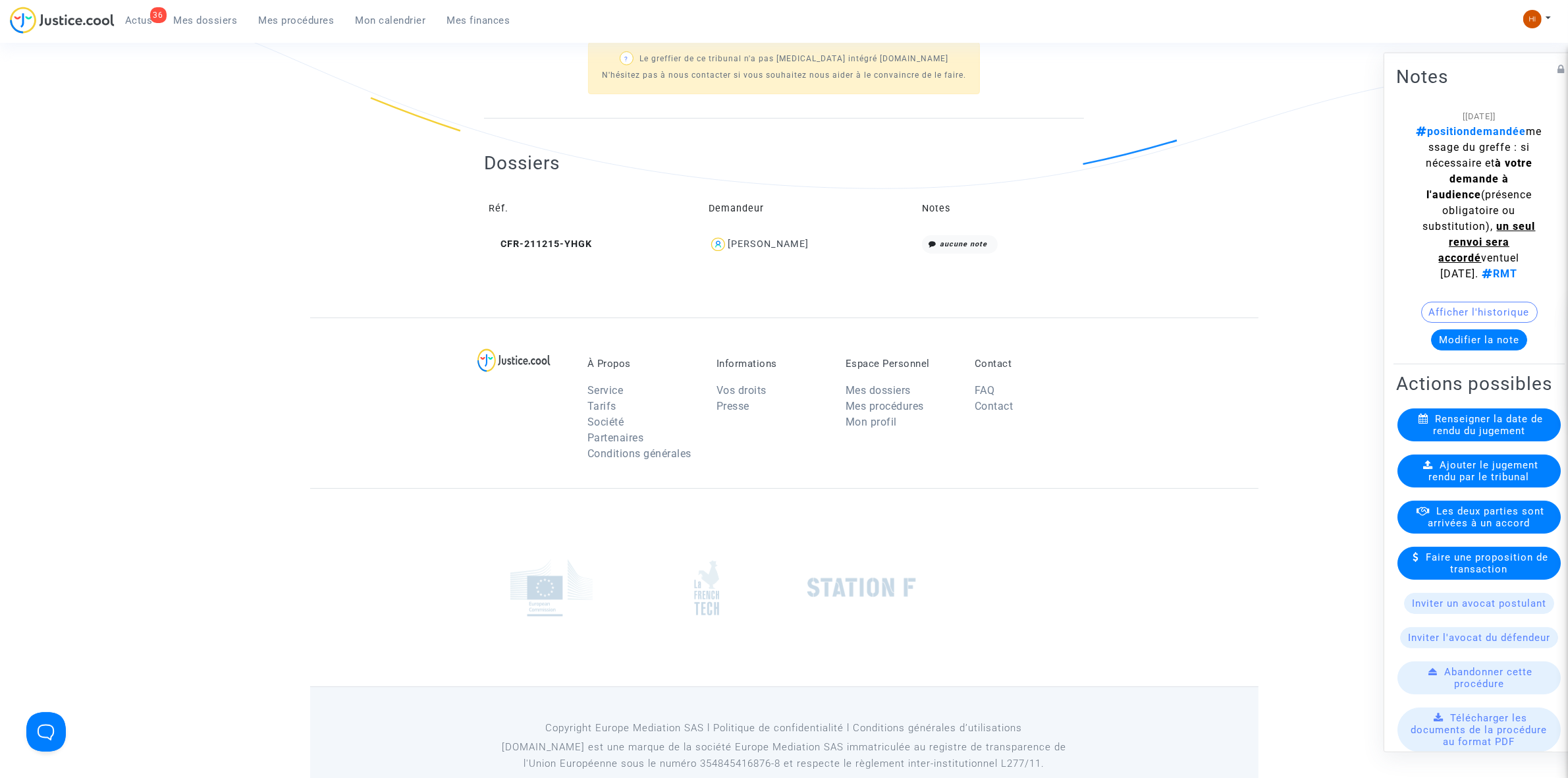
scroll to position [472, 0]
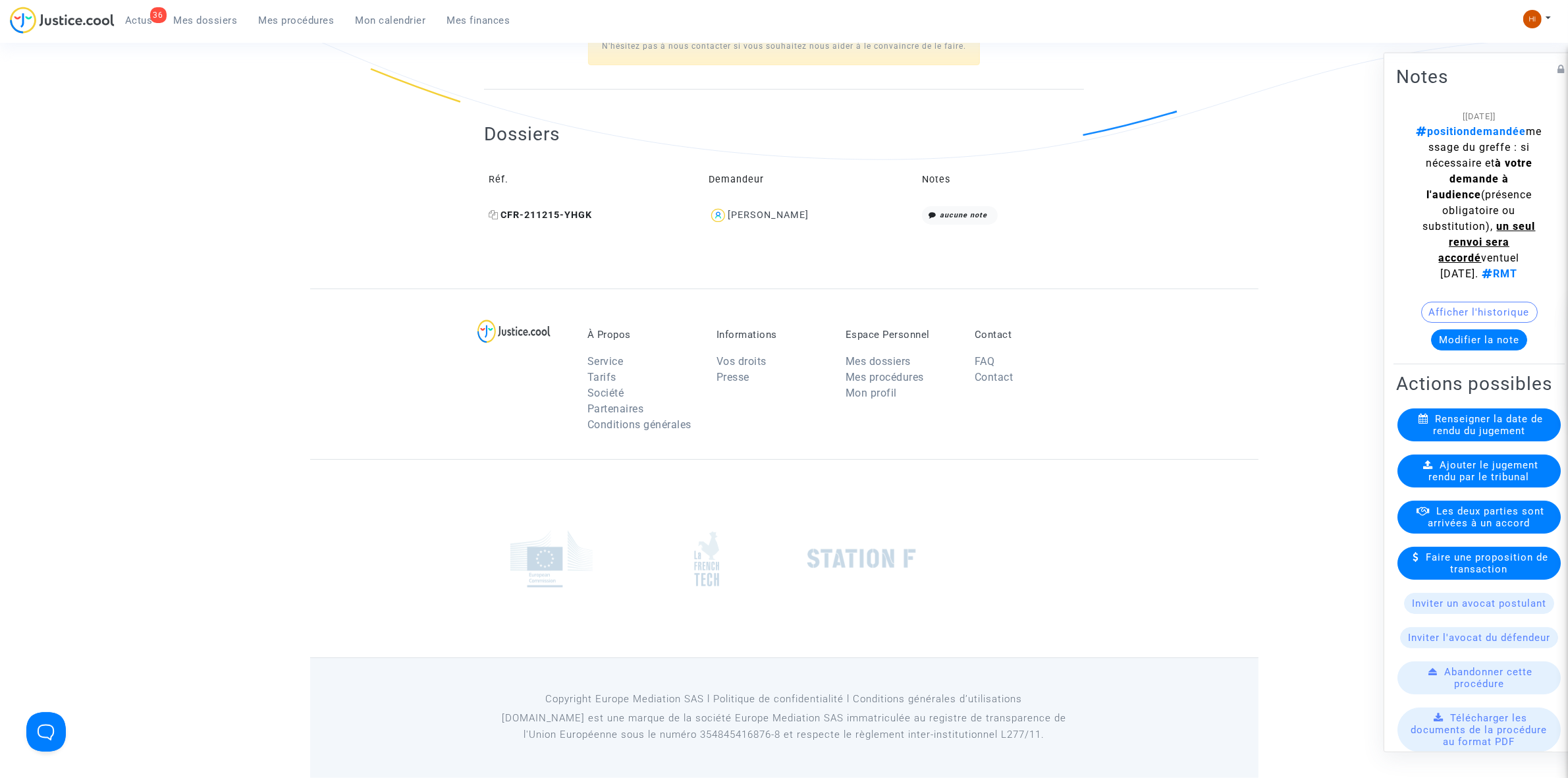
click at [492, 211] on icon at bounding box center [493, 214] width 10 height 9
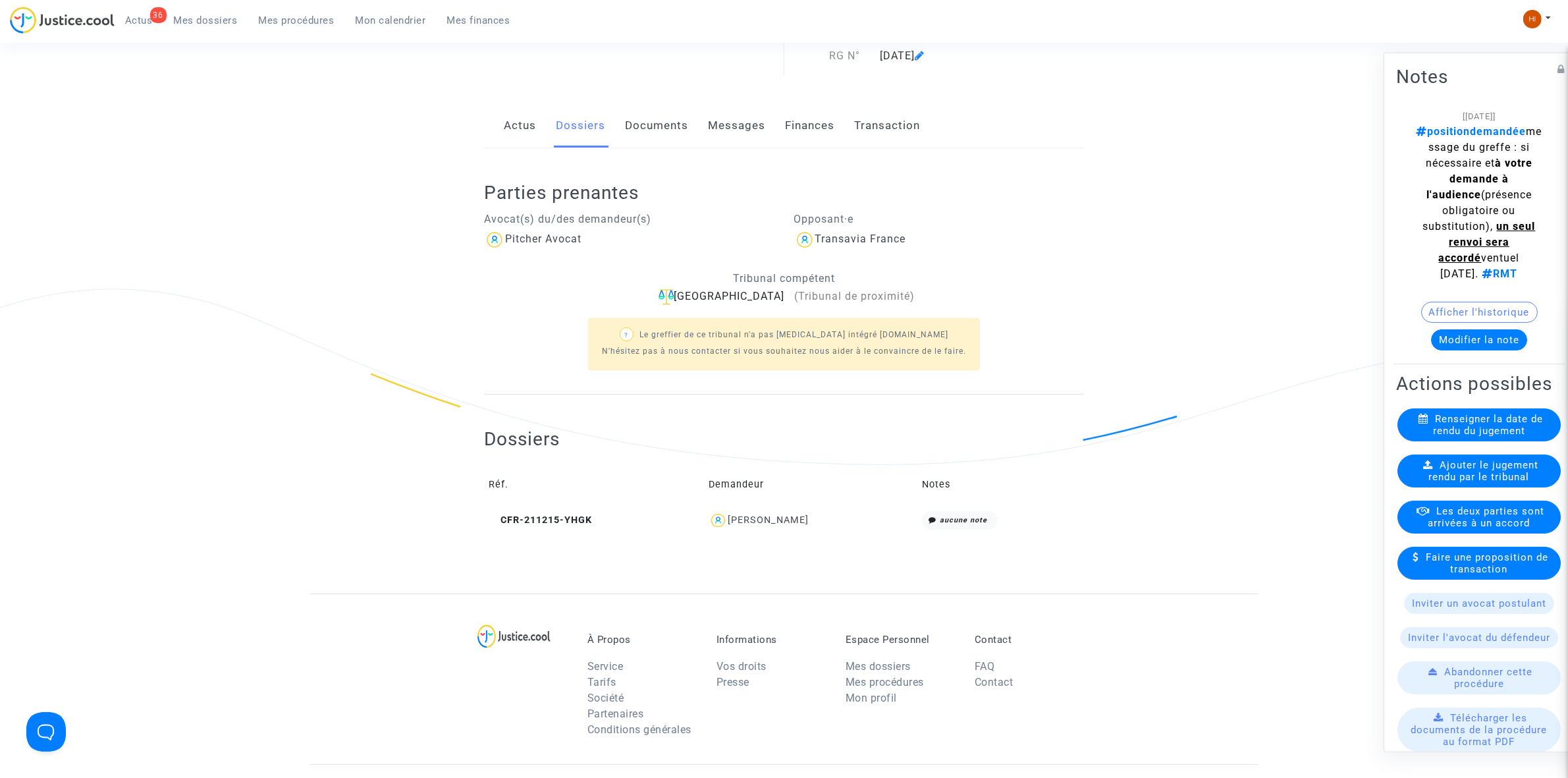
scroll to position [143, 0]
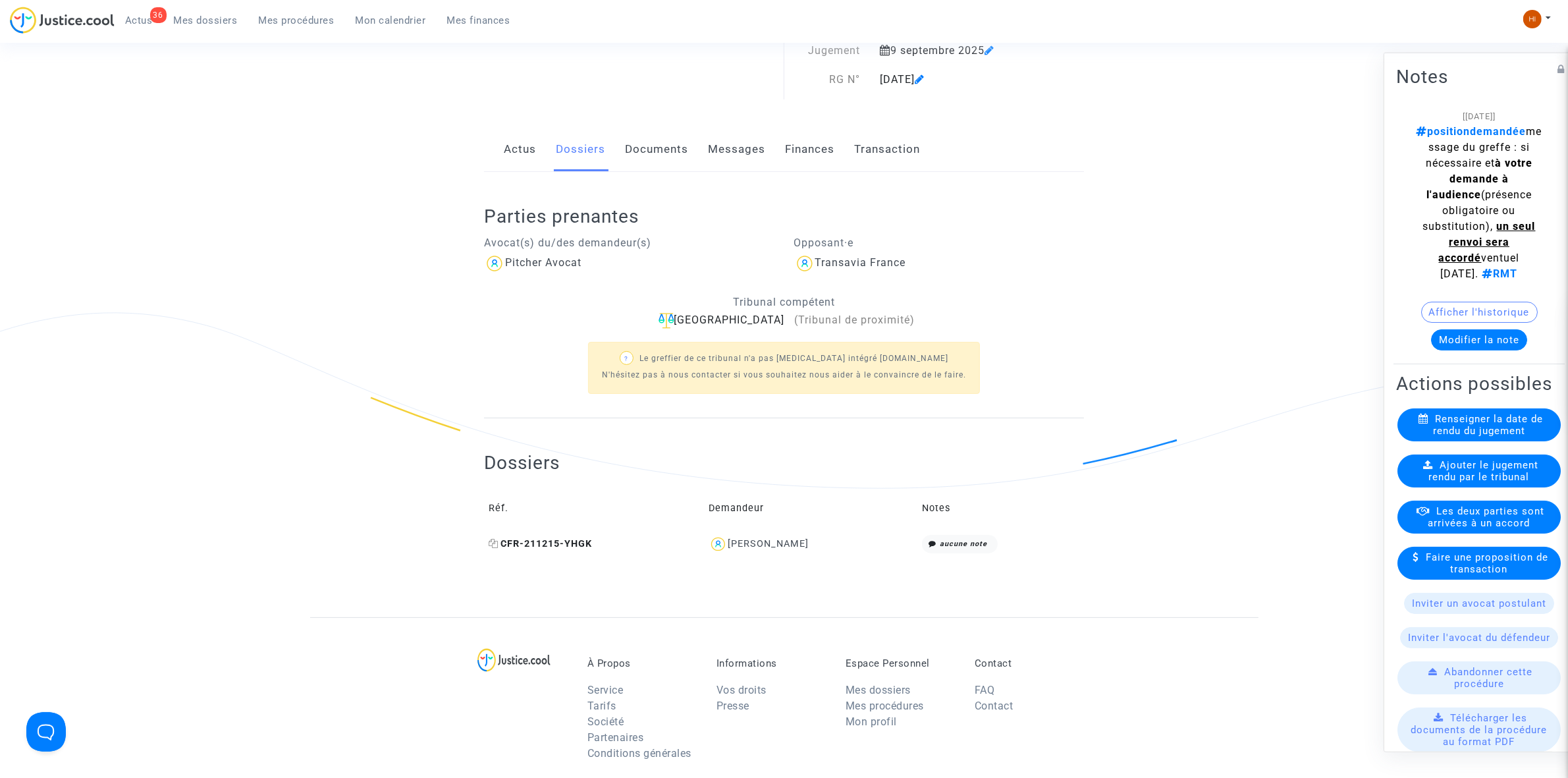
click at [491, 542] on icon at bounding box center [493, 543] width 10 height 9
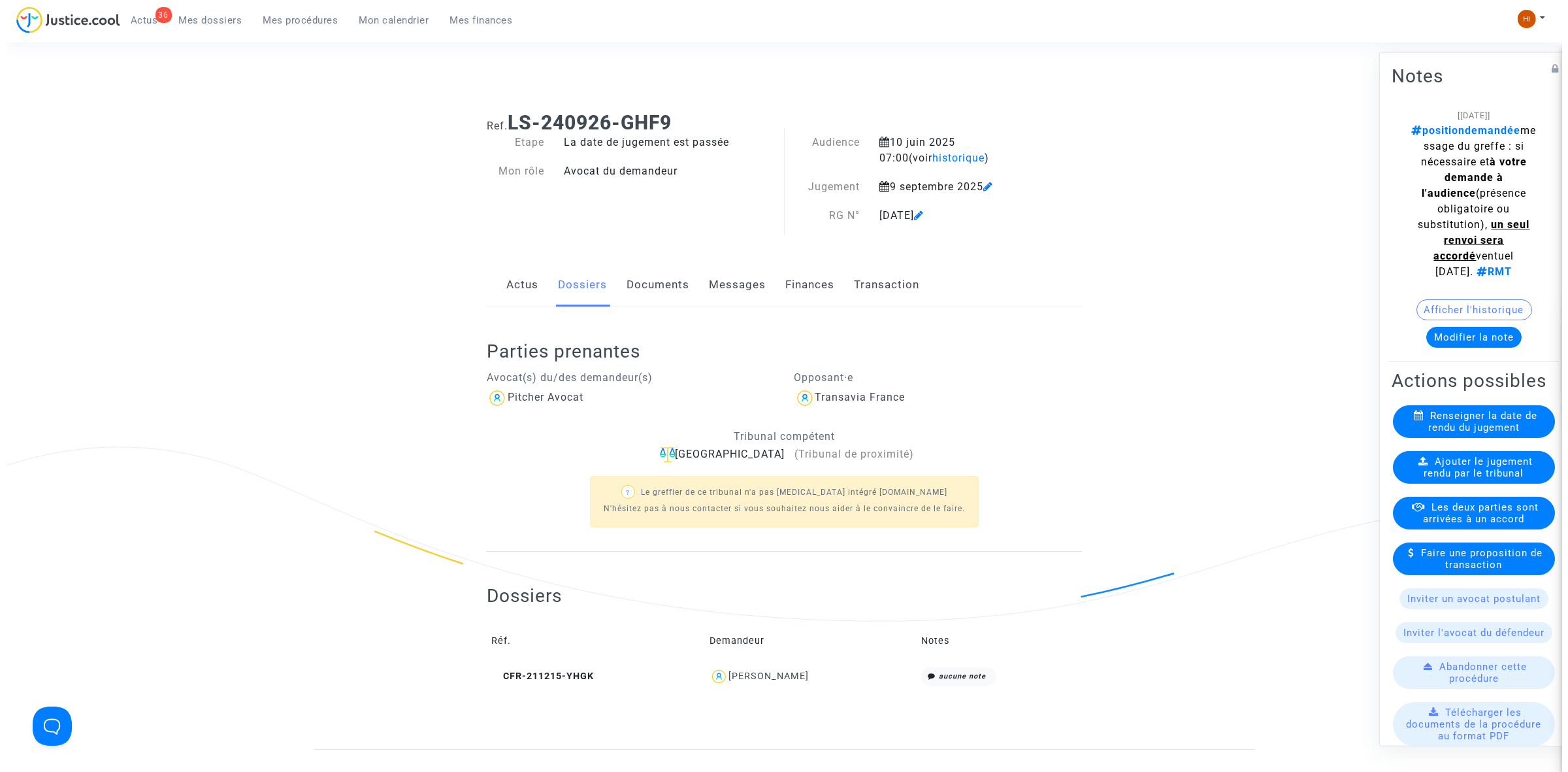
scroll to position [0, 0]
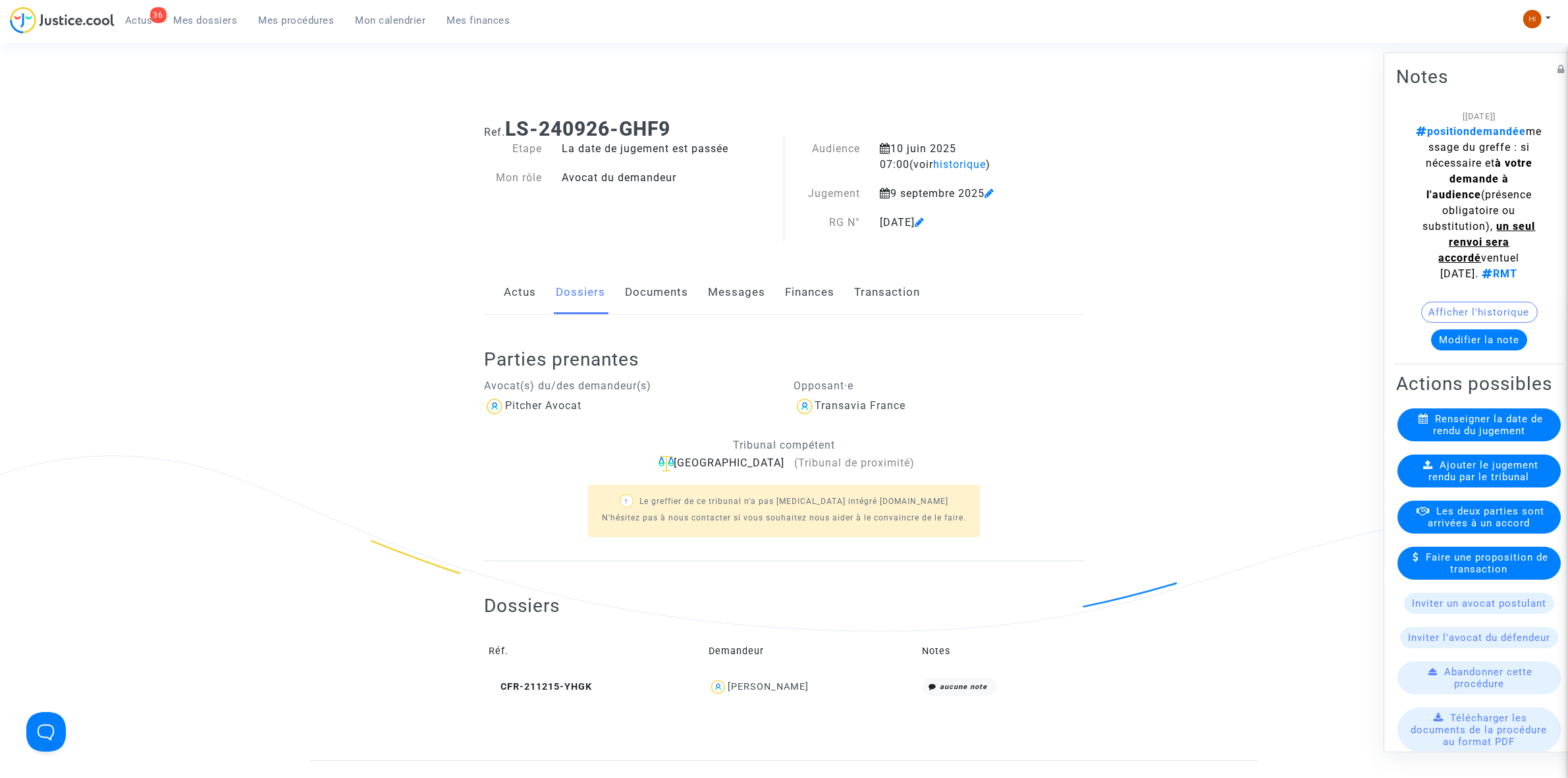
click at [1453, 482] on span "Ajouter le jugement rendu par le tribunal" at bounding box center [1484, 470] width 110 height 24
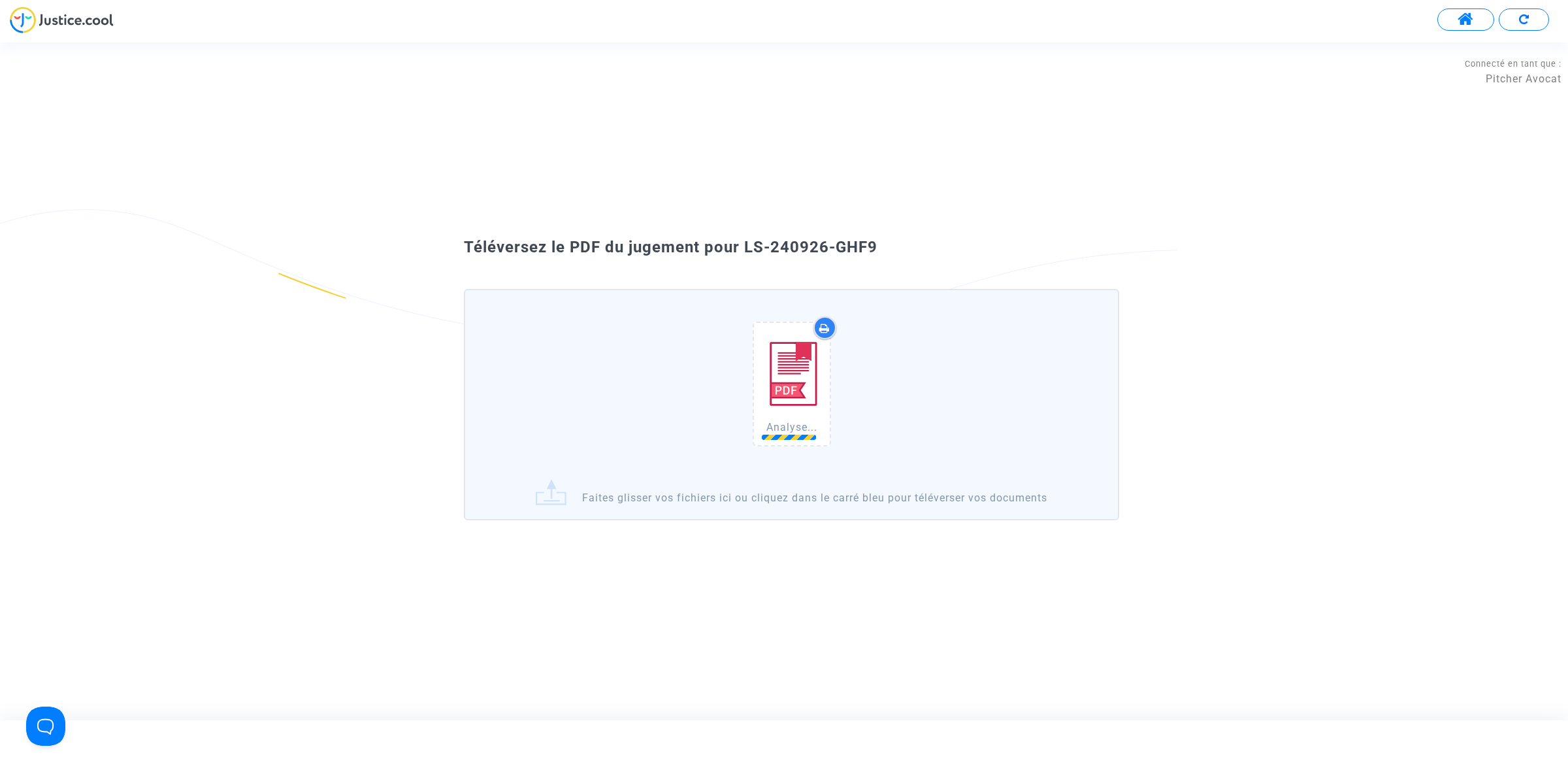
drag, startPoint x: 881, startPoint y: 249, endPoint x: 741, endPoint y: 237, distance: 140.5
click at [741, 237] on div "Téléversez le PDF du jugement pour LS-240926-GHF9 Analyse... Faites glisser vos…" at bounding box center [784, 380] width 1568 height 304
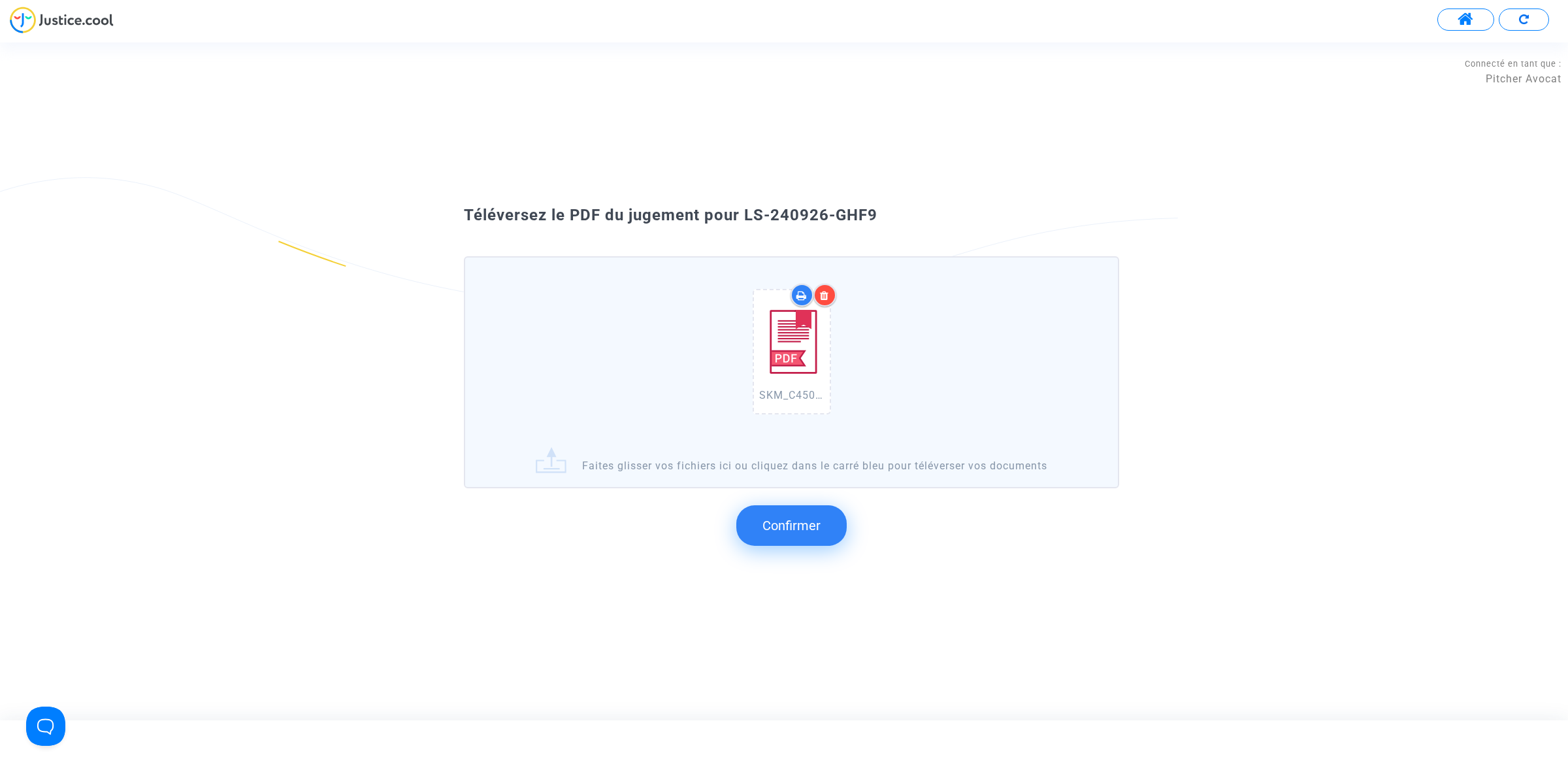
copy span "LS-240926-GHF9"
click at [792, 517] on span "Confirmer" at bounding box center [791, 525] width 58 height 16
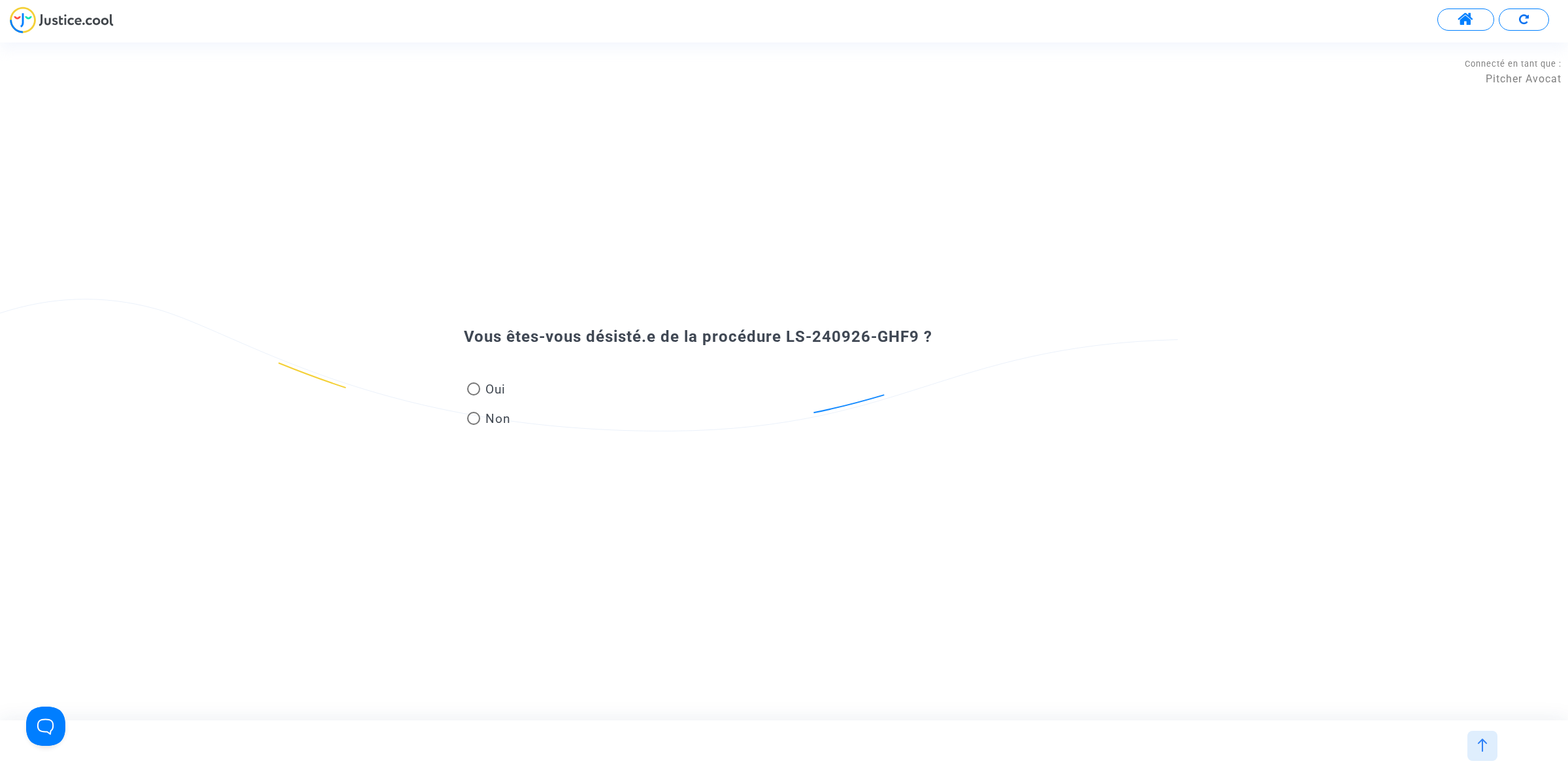
click at [487, 423] on span "Non" at bounding box center [496, 418] width 31 height 17
click at [473, 425] on input "Non" at bounding box center [473, 425] width 1 height 1
radio input "true"
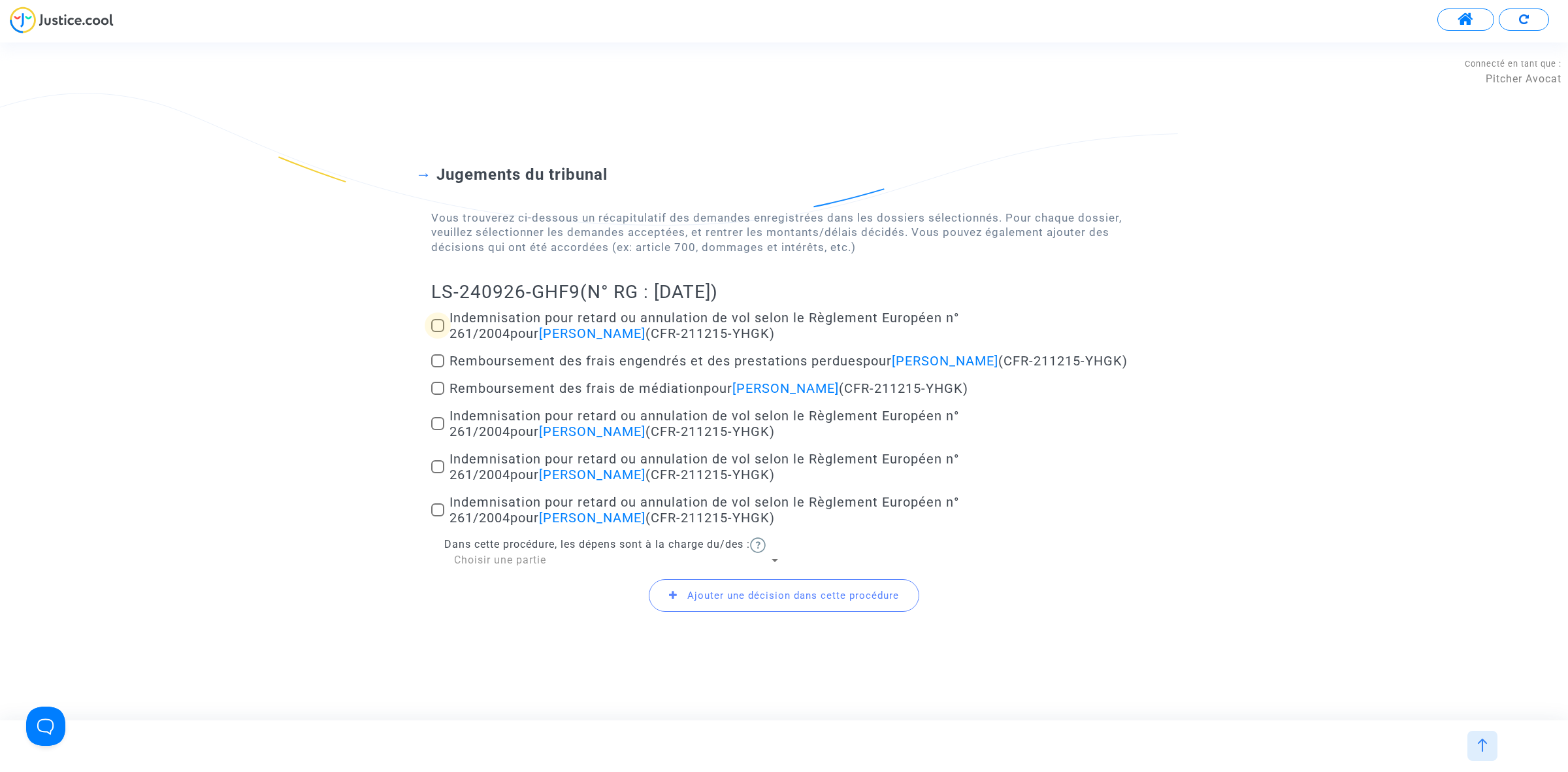
click at [441, 322] on span at bounding box center [437, 325] width 13 height 13
click at [438, 332] on input "Indemnisation pour retard ou annulation de vol selon le Règlement Européen n° 2…" at bounding box center [437, 332] width 1 height 1
checkbox input "true"
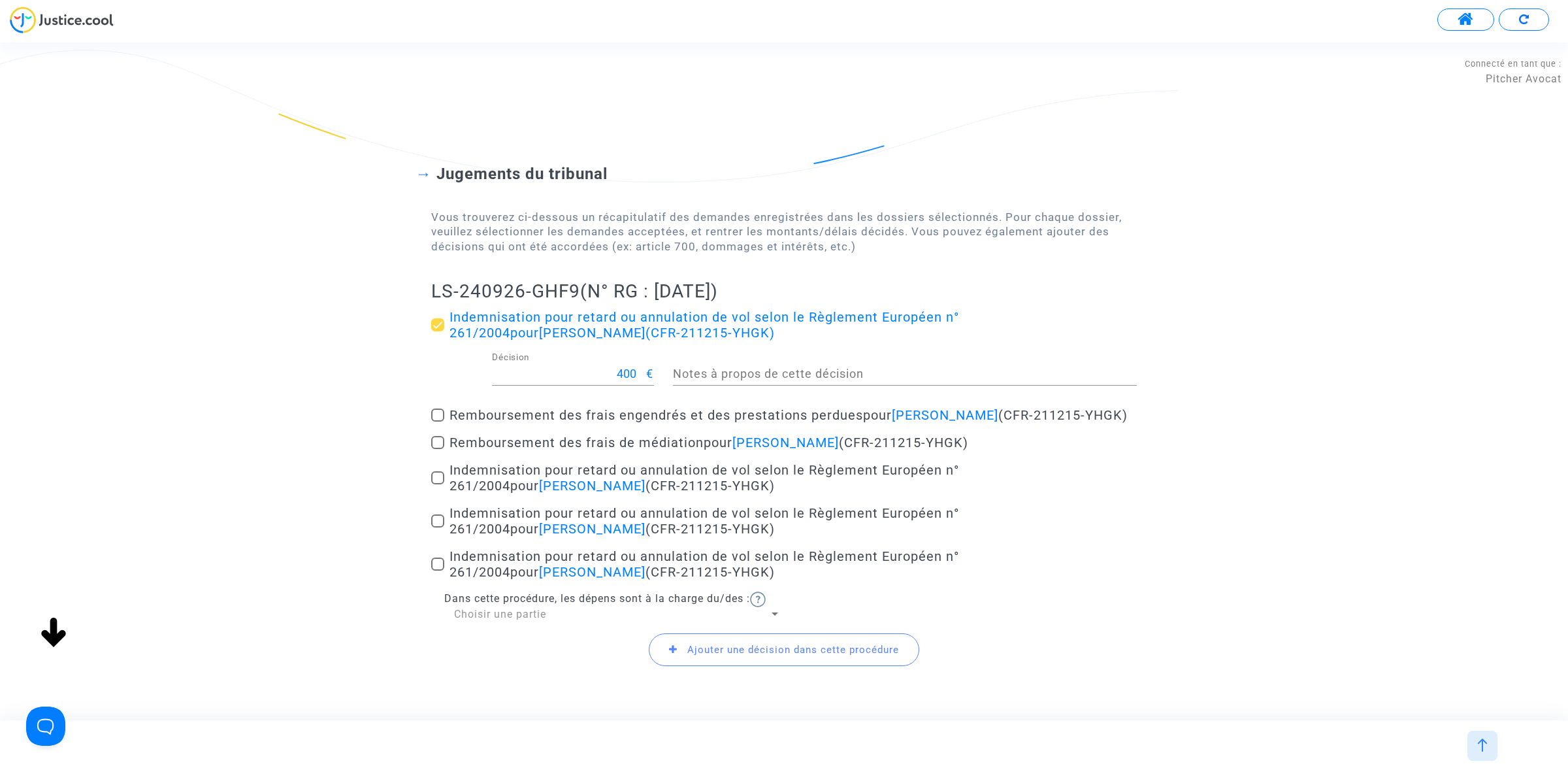
click at [433, 421] on span at bounding box center [437, 414] width 13 height 13
click at [437, 422] on input "Remboursement des frais engendrés et des prestations perdues pour Jucelina ANTO…" at bounding box center [437, 421] width 1 height 1
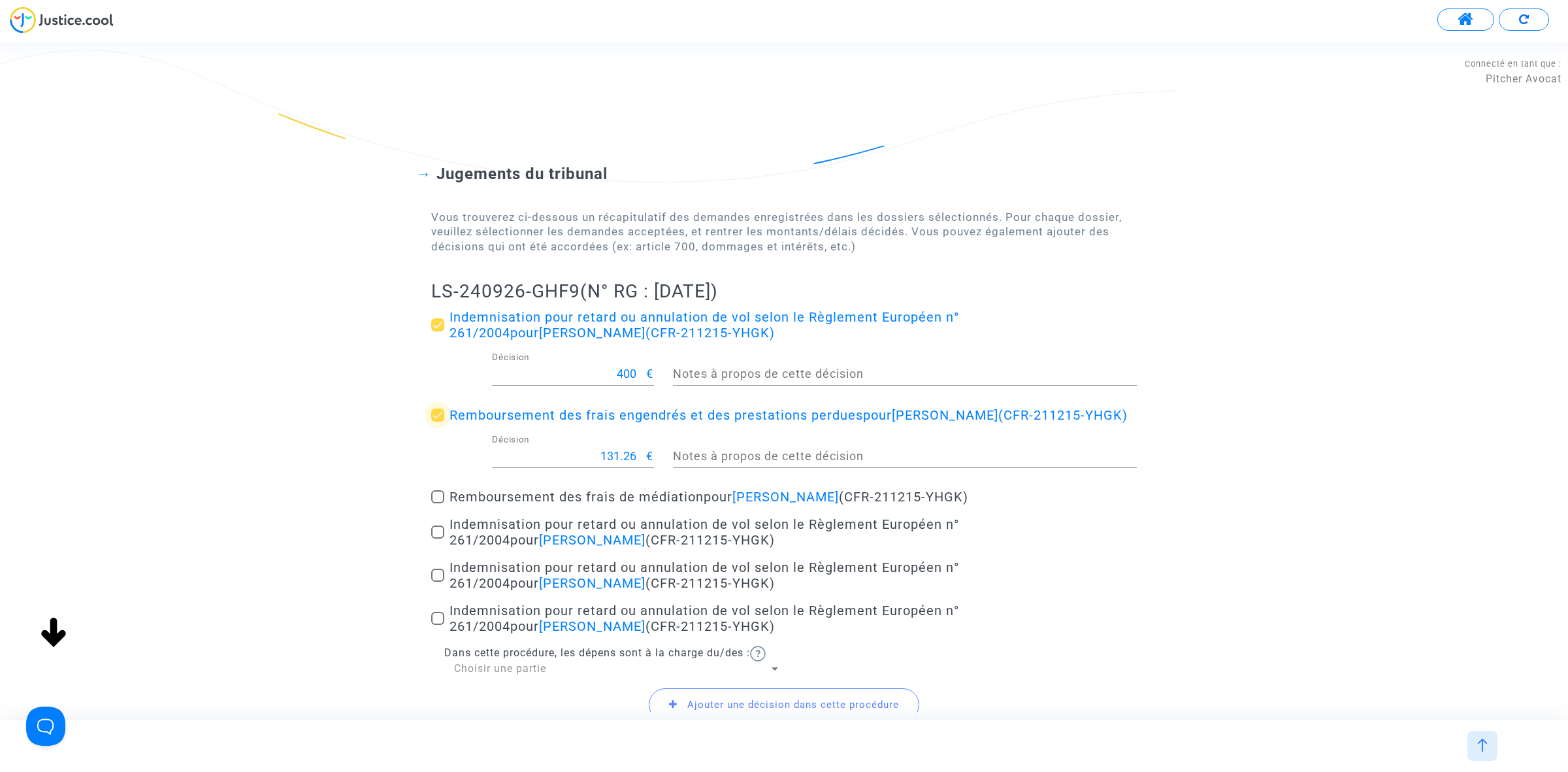
click at [437, 421] on span at bounding box center [437, 414] width 13 height 13
click at [437, 422] on input "Remboursement des frais engendrés et des prestations perdues pour Jucelina ANTO…" at bounding box center [437, 421] width 1 height 1
checkbox input "false"
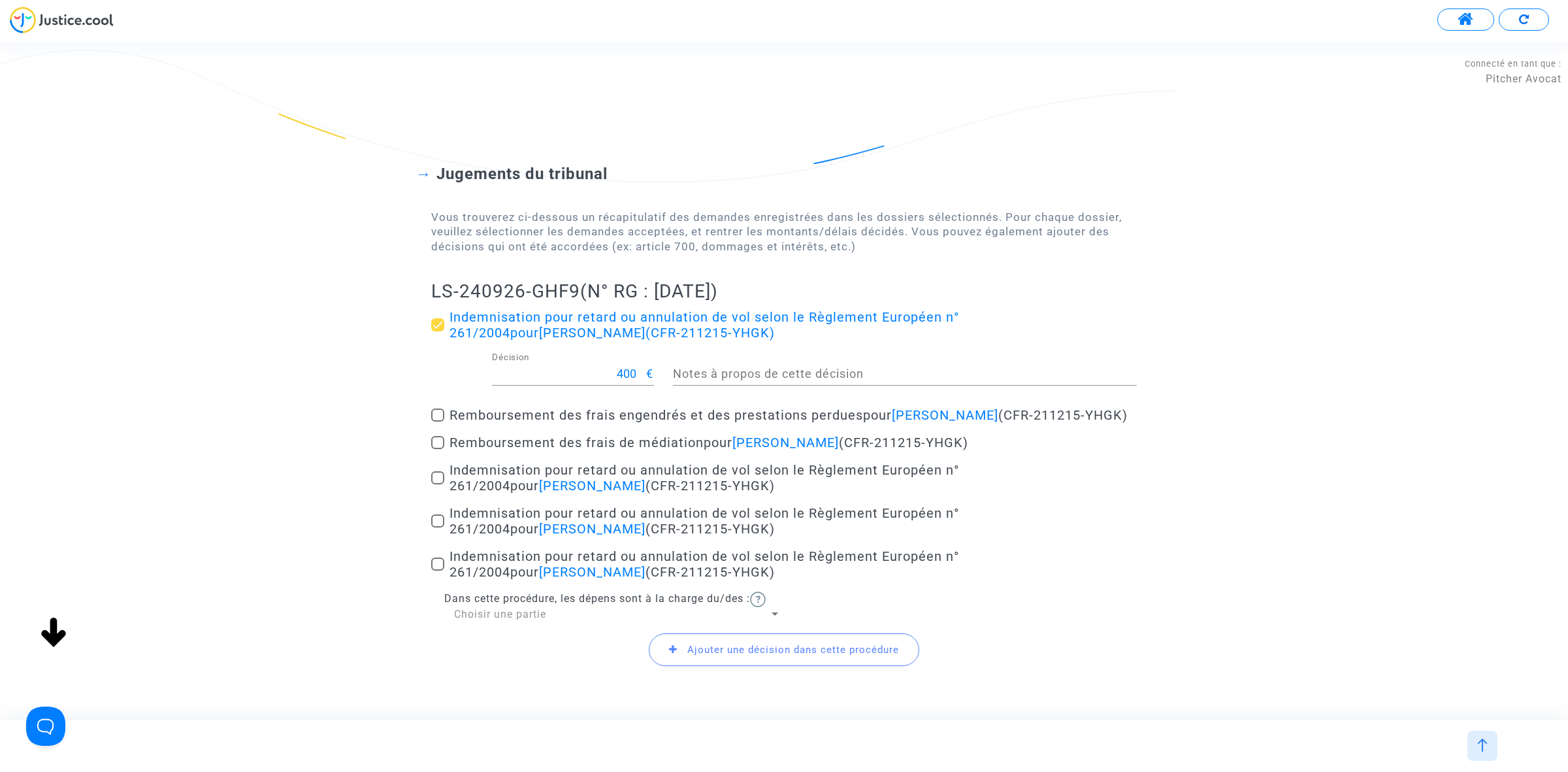
click at [431, 484] on span at bounding box center [437, 478] width 13 height 13
click at [437, 485] on input "Indemnisation pour retard ou annulation de vol selon le Règlement Européen n° 2…" at bounding box center [437, 484] width 1 height 1
checkbox input "true"
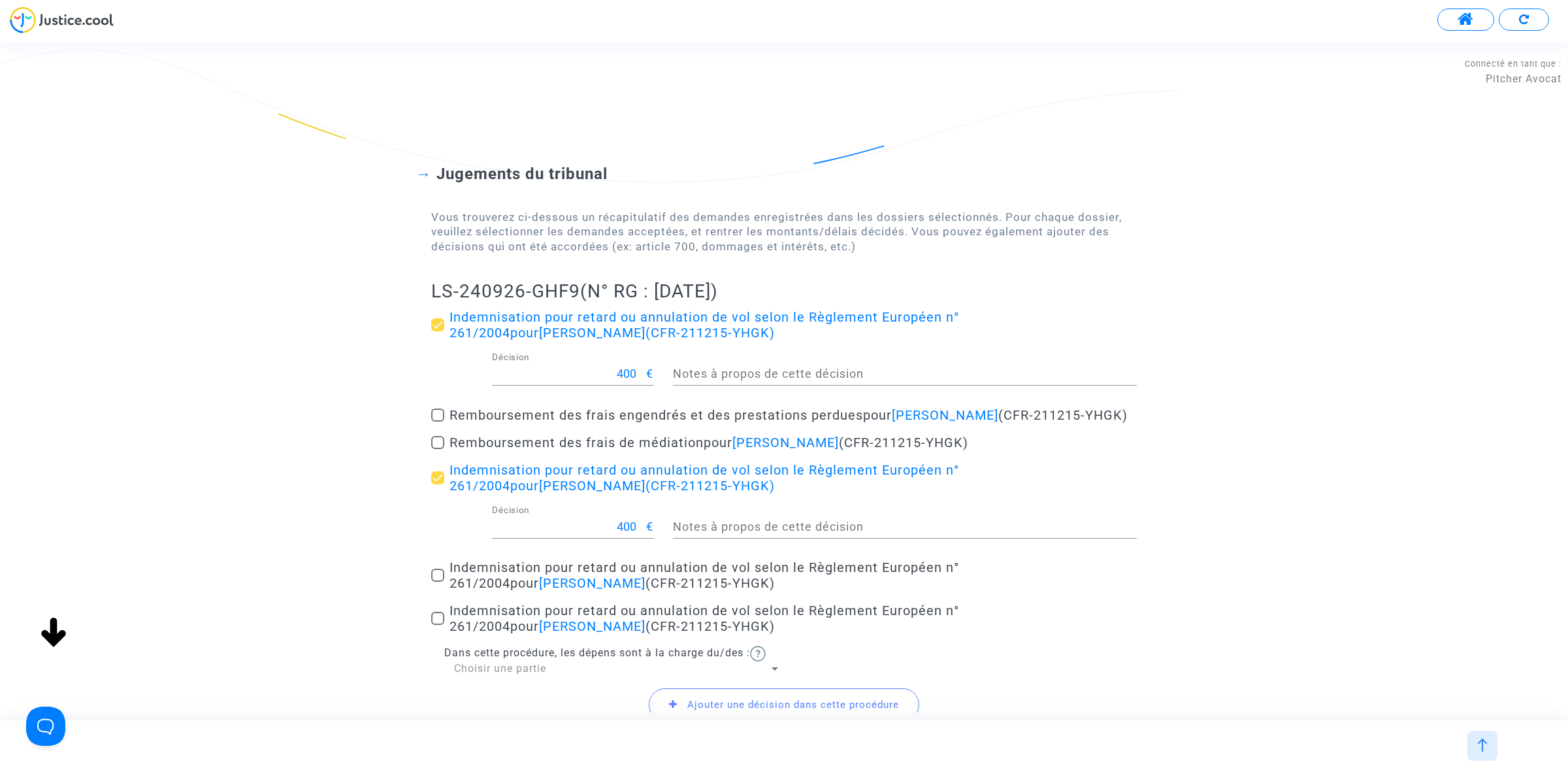
click at [436, 582] on span at bounding box center [437, 575] width 13 height 13
click at [437, 582] on input "Indemnisation pour retard ou annulation de vol selon le Règlement Européen n° 2…" at bounding box center [437, 582] width 1 height 1
checkbox input "true"
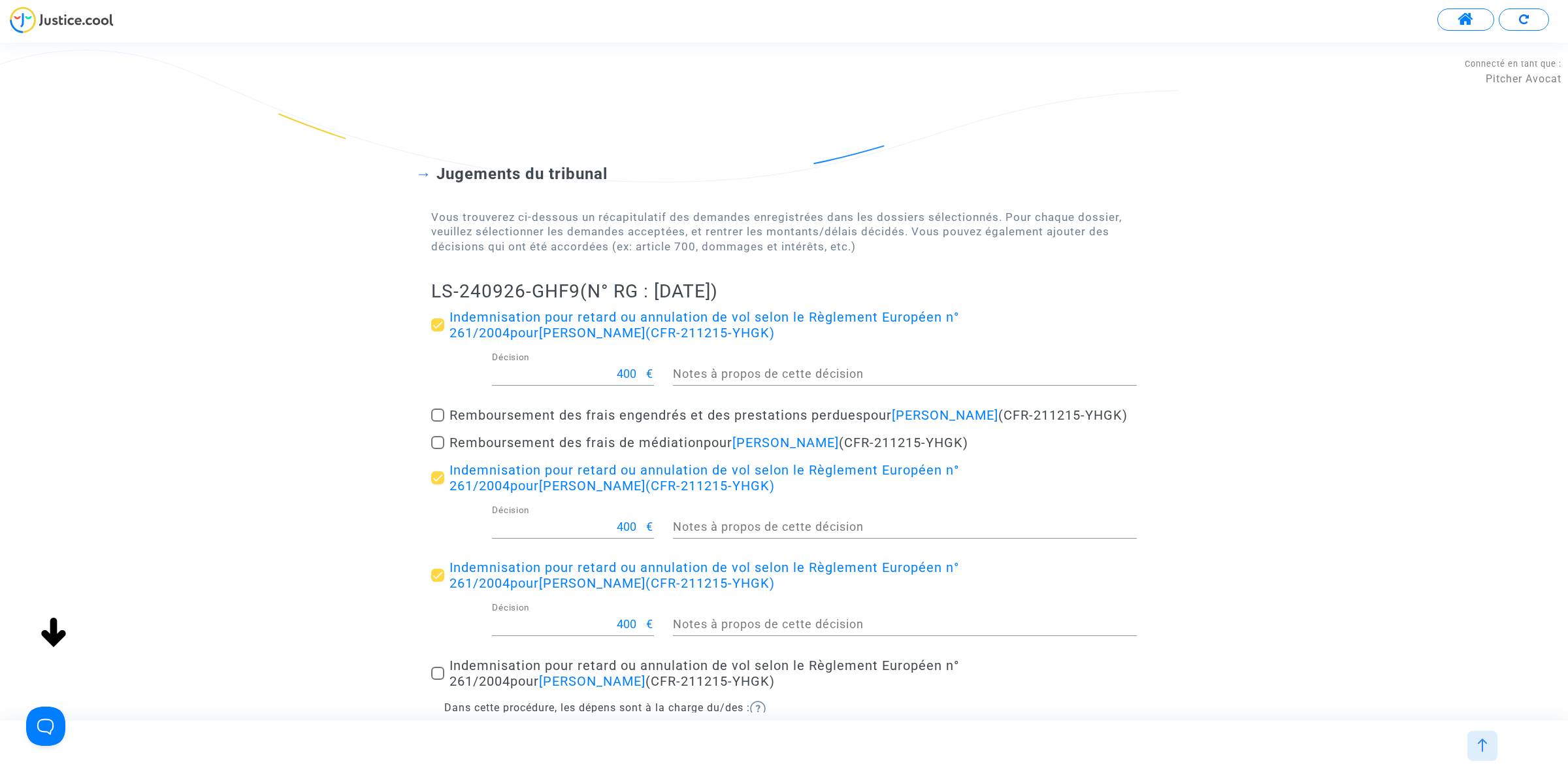
click at [435, 689] on label "Indemnisation pour retard ou annulation de vol selon le Règlement Européen n° 2…" at bounding box center [784, 673] width 706 height 31
click at [437, 680] on input "Indemnisation pour retard ou annulation de vol selon le Règlement Européen n° 2…" at bounding box center [437, 680] width 1 height 1
checkbox input "true"
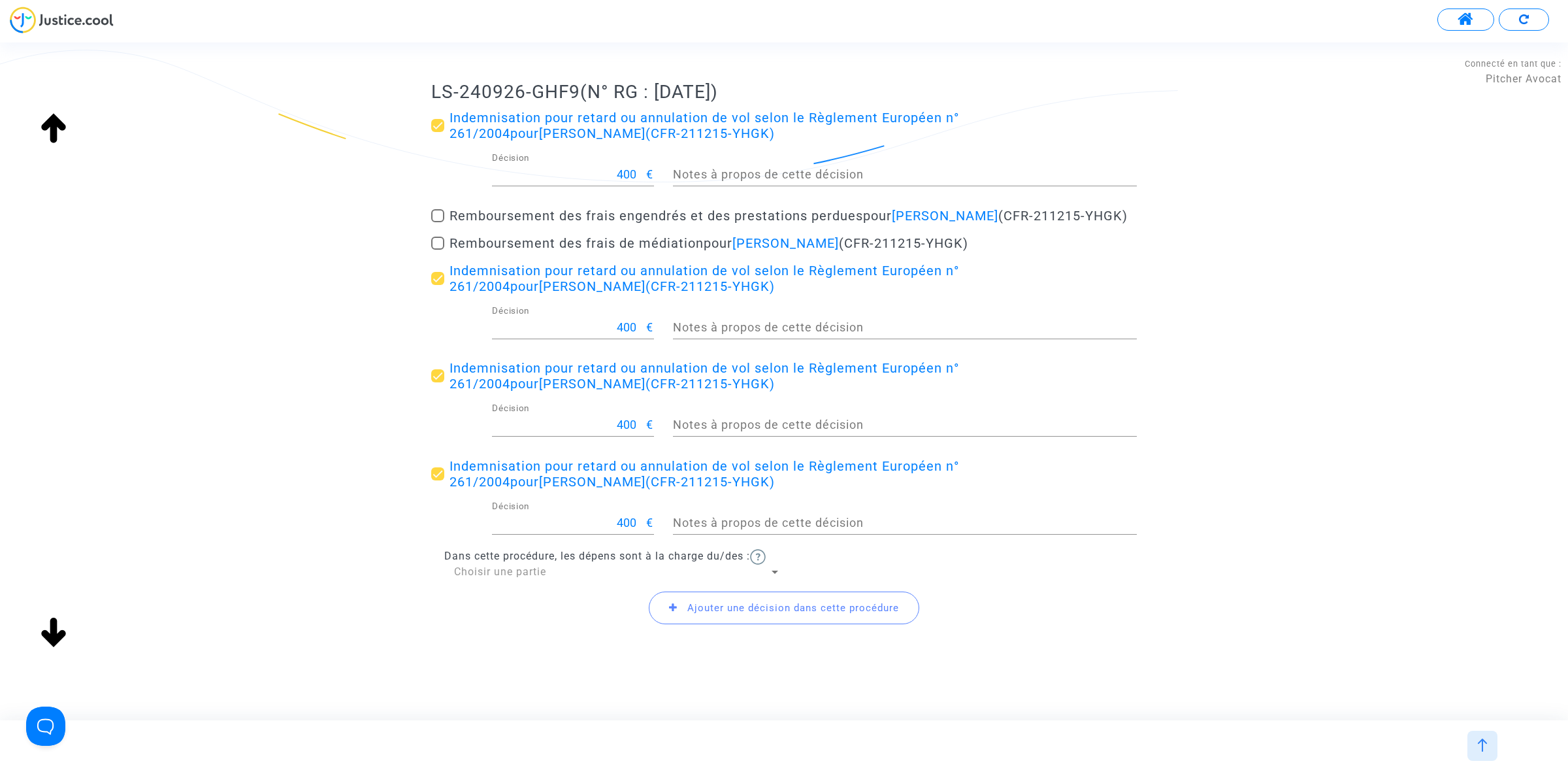
scroll to position [230, 0]
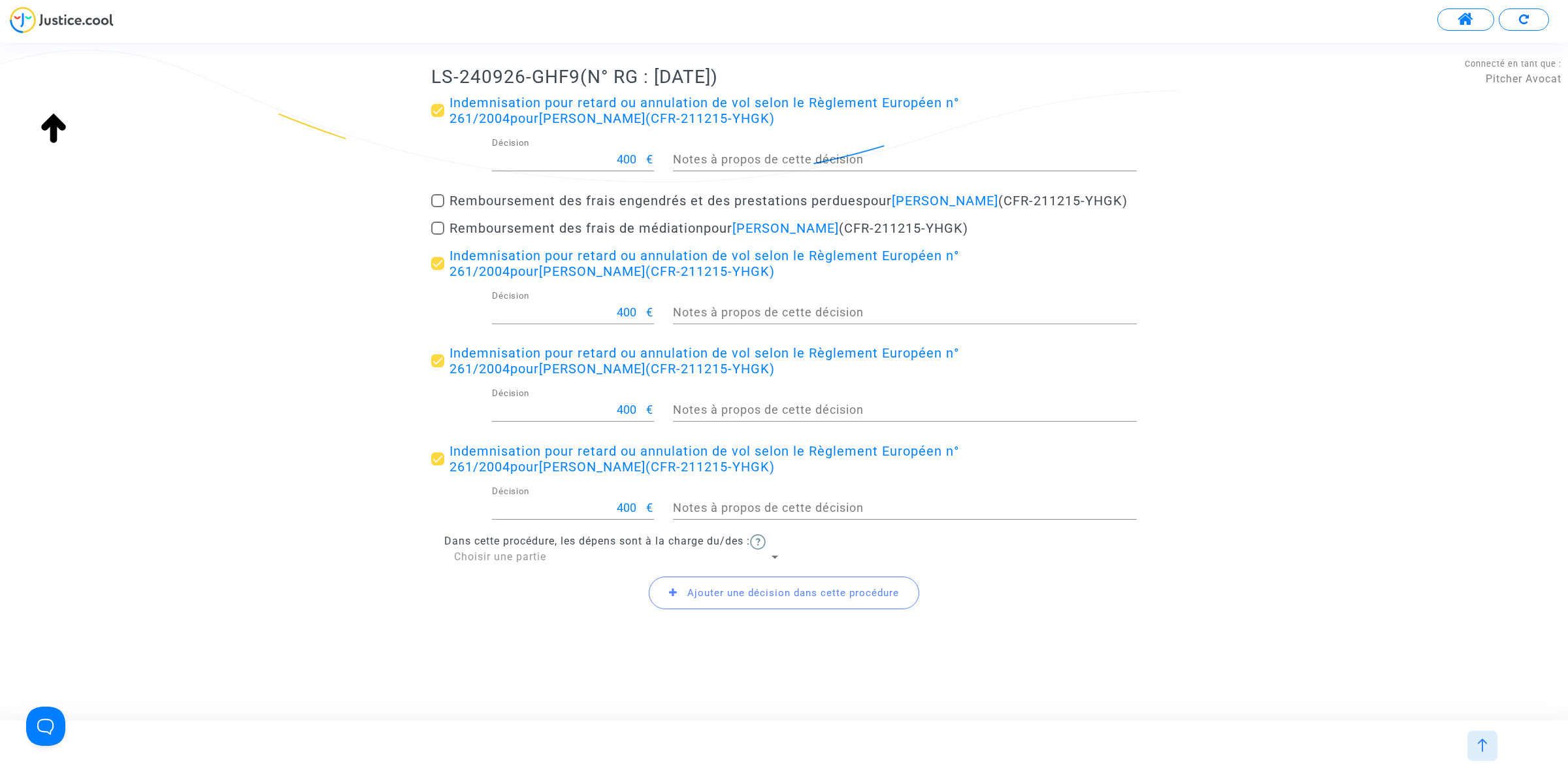
click at [713, 590] on span "Ajouter une décision dans cette procédure" at bounding box center [793, 592] width 212 height 12
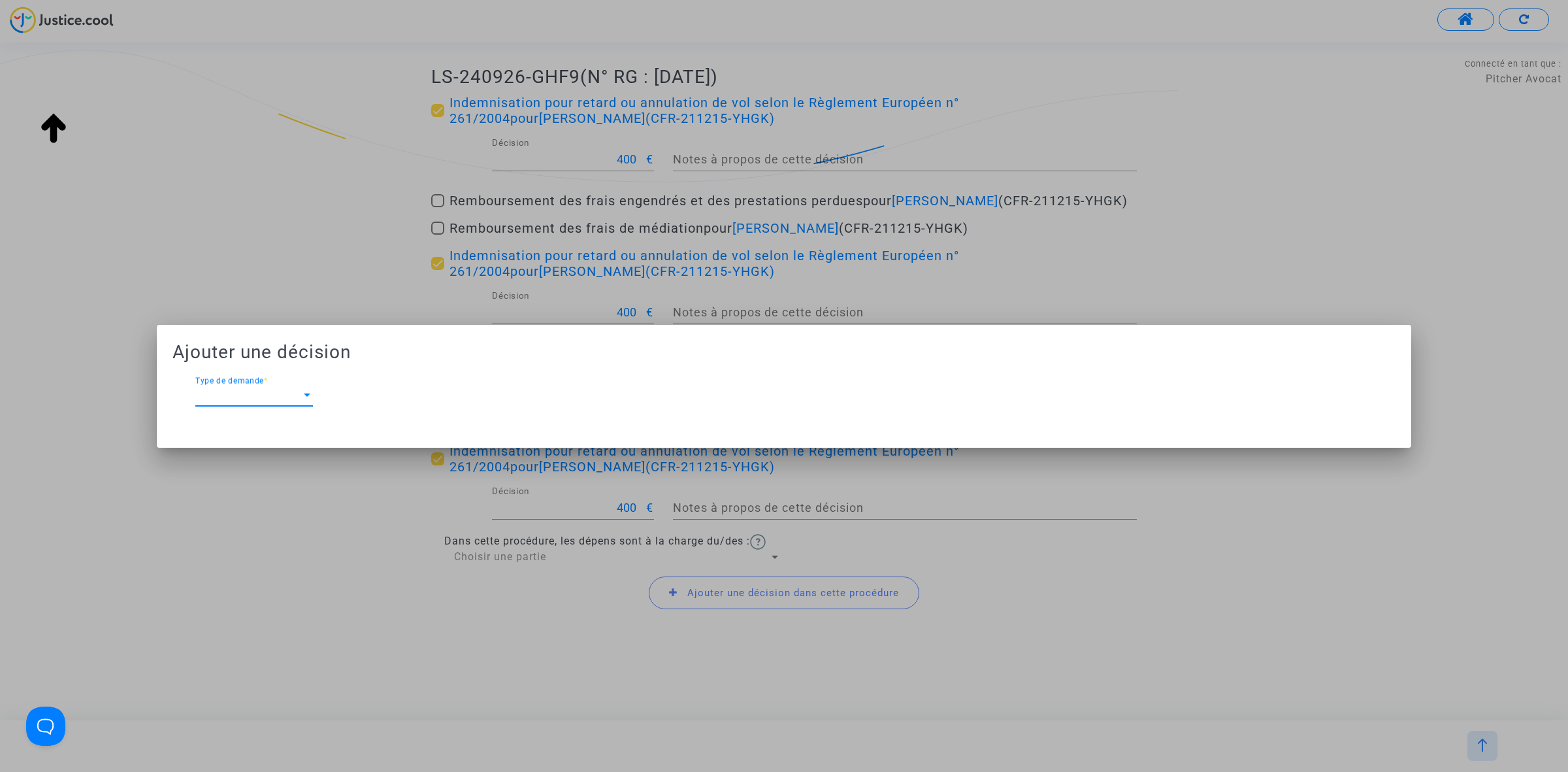
click at [201, 403] on div "Type de demande Type de demande *" at bounding box center [253, 391] width 117 height 29
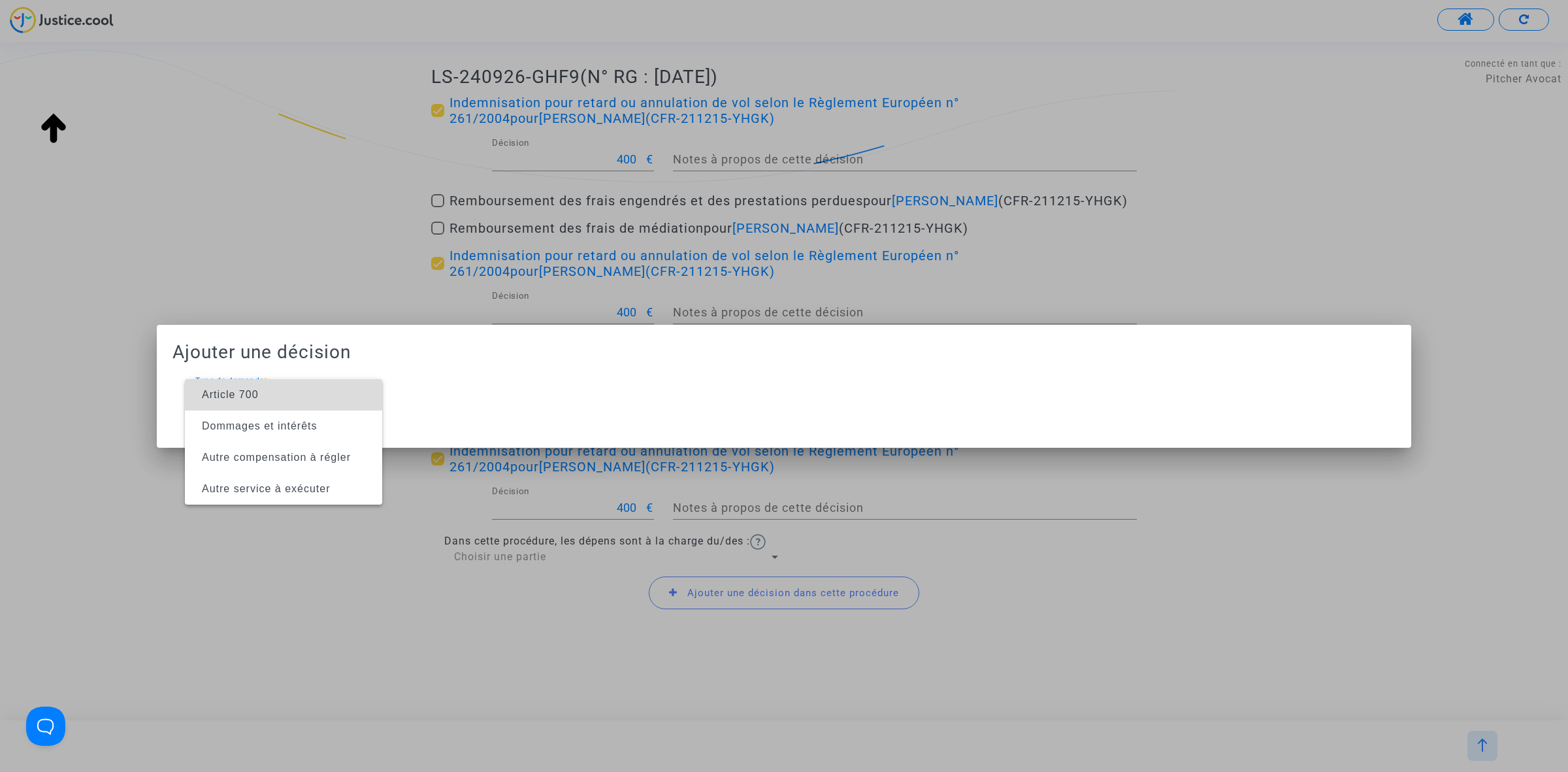
click at [199, 404] on span "Article 700" at bounding box center [283, 394] width 176 height 31
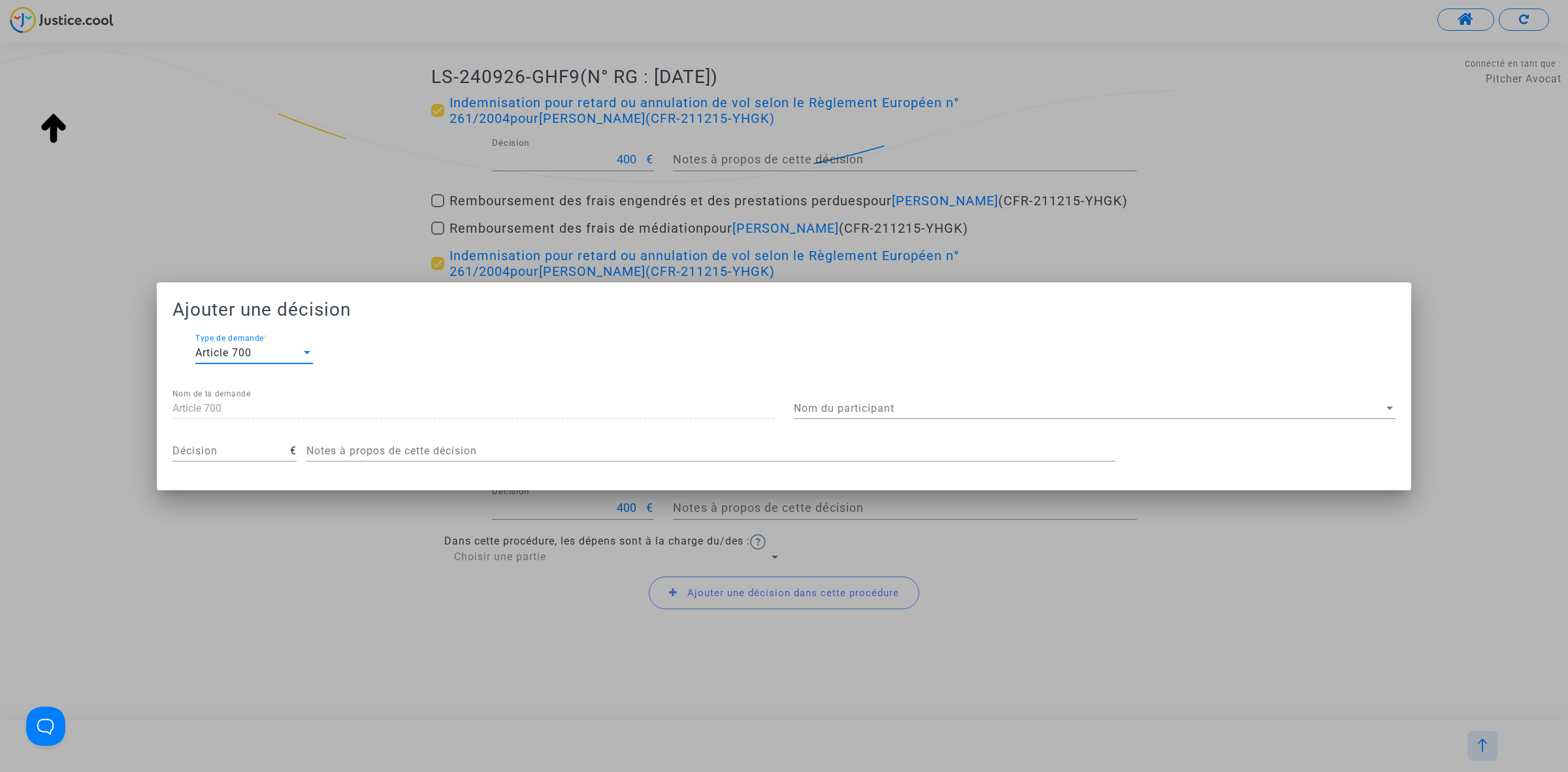
click at [1216, 410] on span "Nom du participant" at bounding box center [1089, 408] width 590 height 12
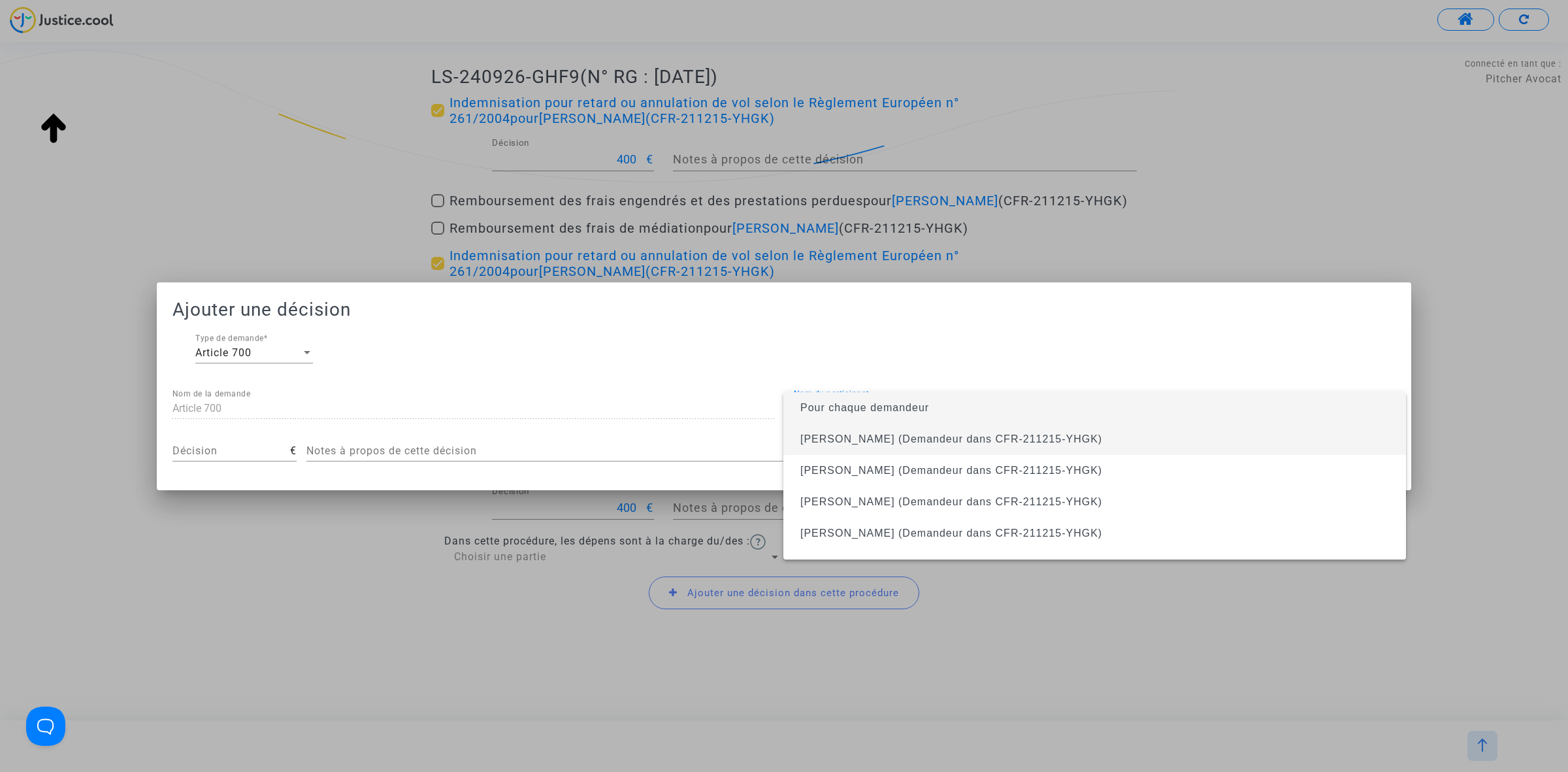
click at [1171, 448] on span "Jucelina ANTONIO CHAMELIAN (Demandeur dans CFR-211215-YHGK)" at bounding box center [1095, 439] width 602 height 31
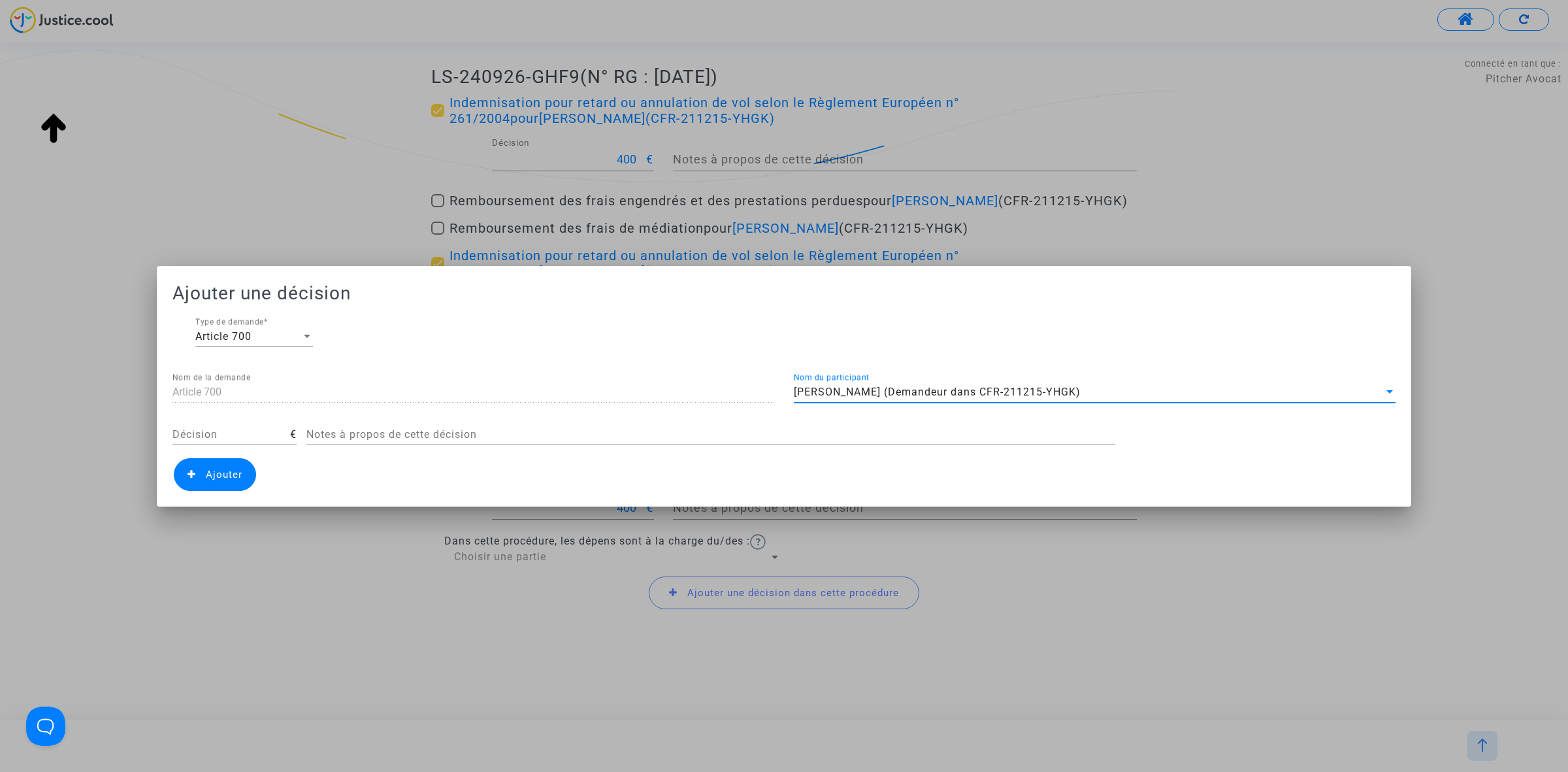
click at [256, 439] on input "Décision" at bounding box center [230, 434] width 117 height 12
type input "450"
click at [216, 477] on span "Ajouter" at bounding box center [224, 474] width 37 height 12
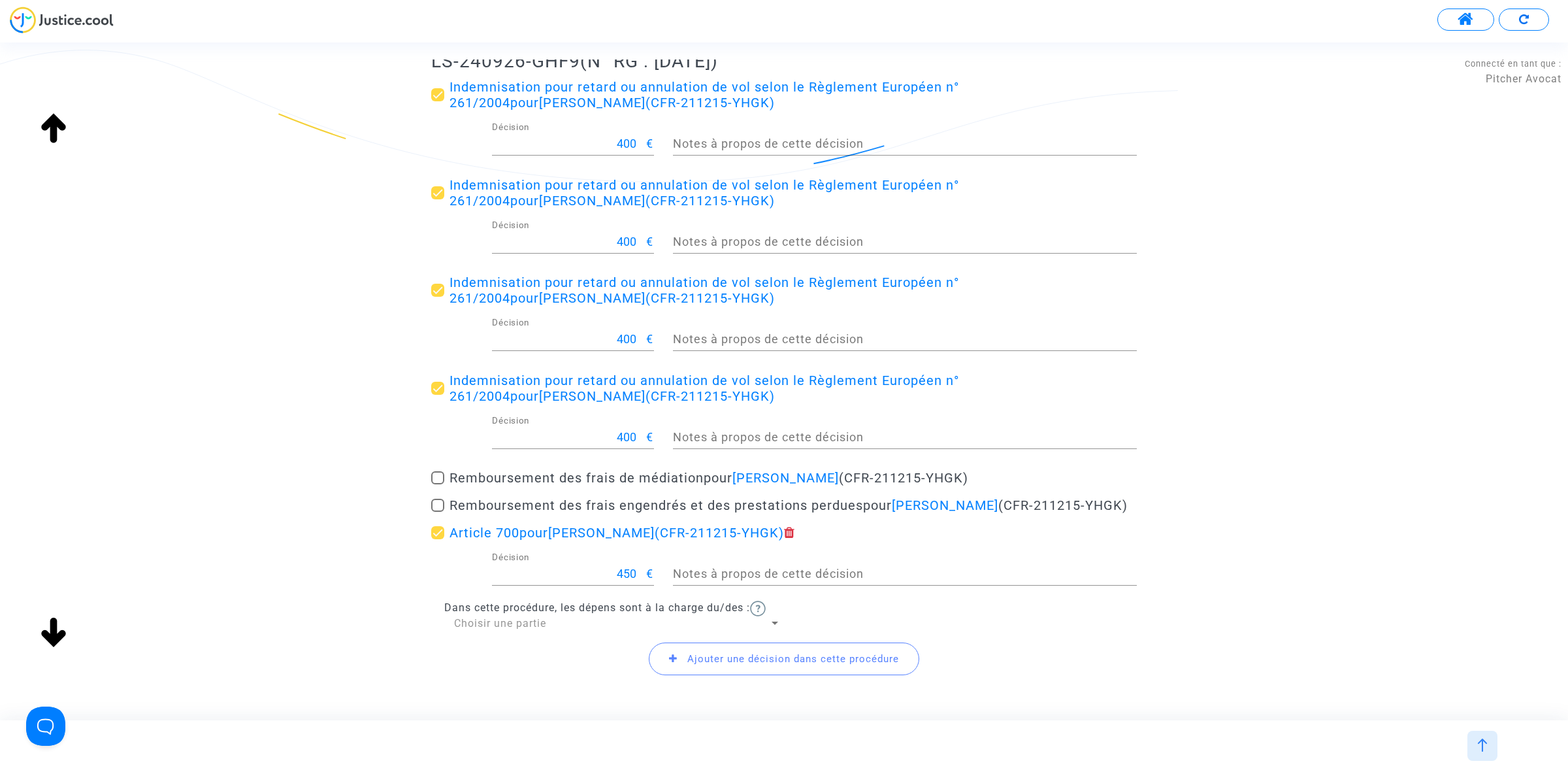
click at [524, 629] on span "Choisir une partie" at bounding box center [500, 623] width 92 height 12
click at [517, 639] on span "Demandeur(s)" at bounding box center [617, 638] width 327 height 31
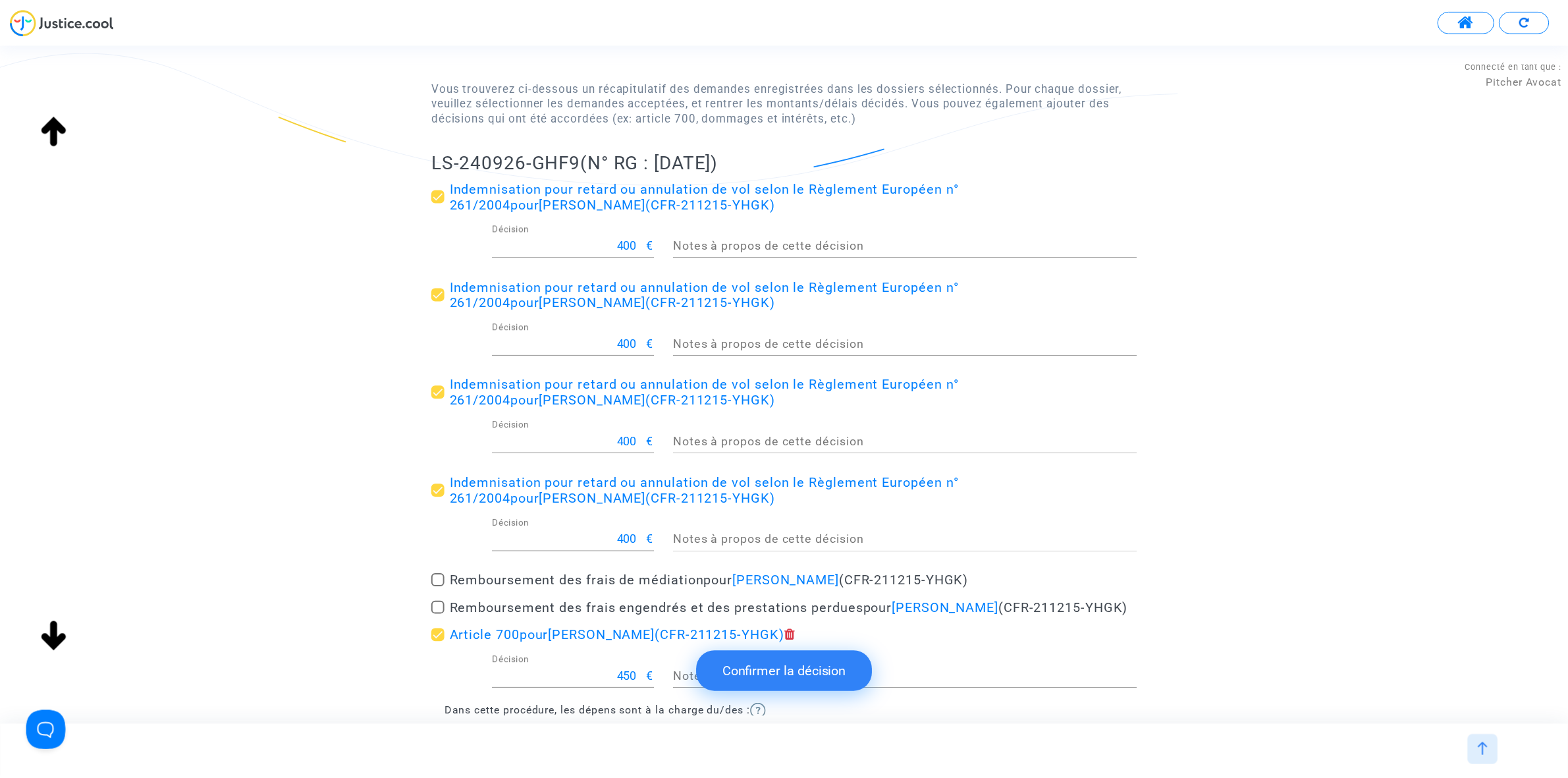
scroll to position [0, 0]
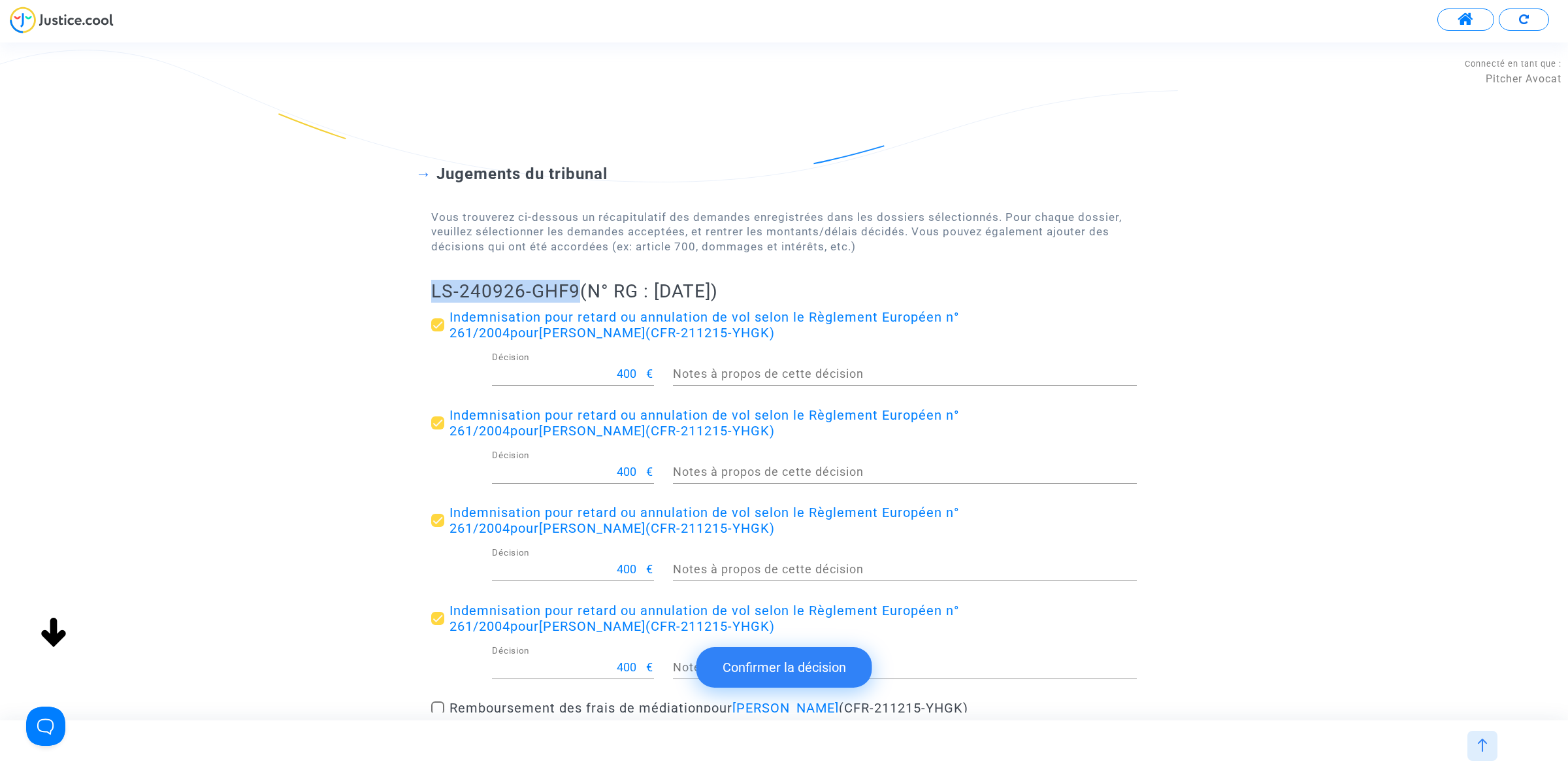
drag, startPoint x: 426, startPoint y: 298, endPoint x: 575, endPoint y: 293, distance: 149.1
click at [575, 293] on div "Jugements du tribunal Vous trouverez ci-dessous un récapitulatif des demandes e…" at bounding box center [784, 527] width 1568 height 831
copy h2 "LS-240926-GHF9"
click at [748, 664] on button "Confirmer la décision" at bounding box center [784, 667] width 176 height 40
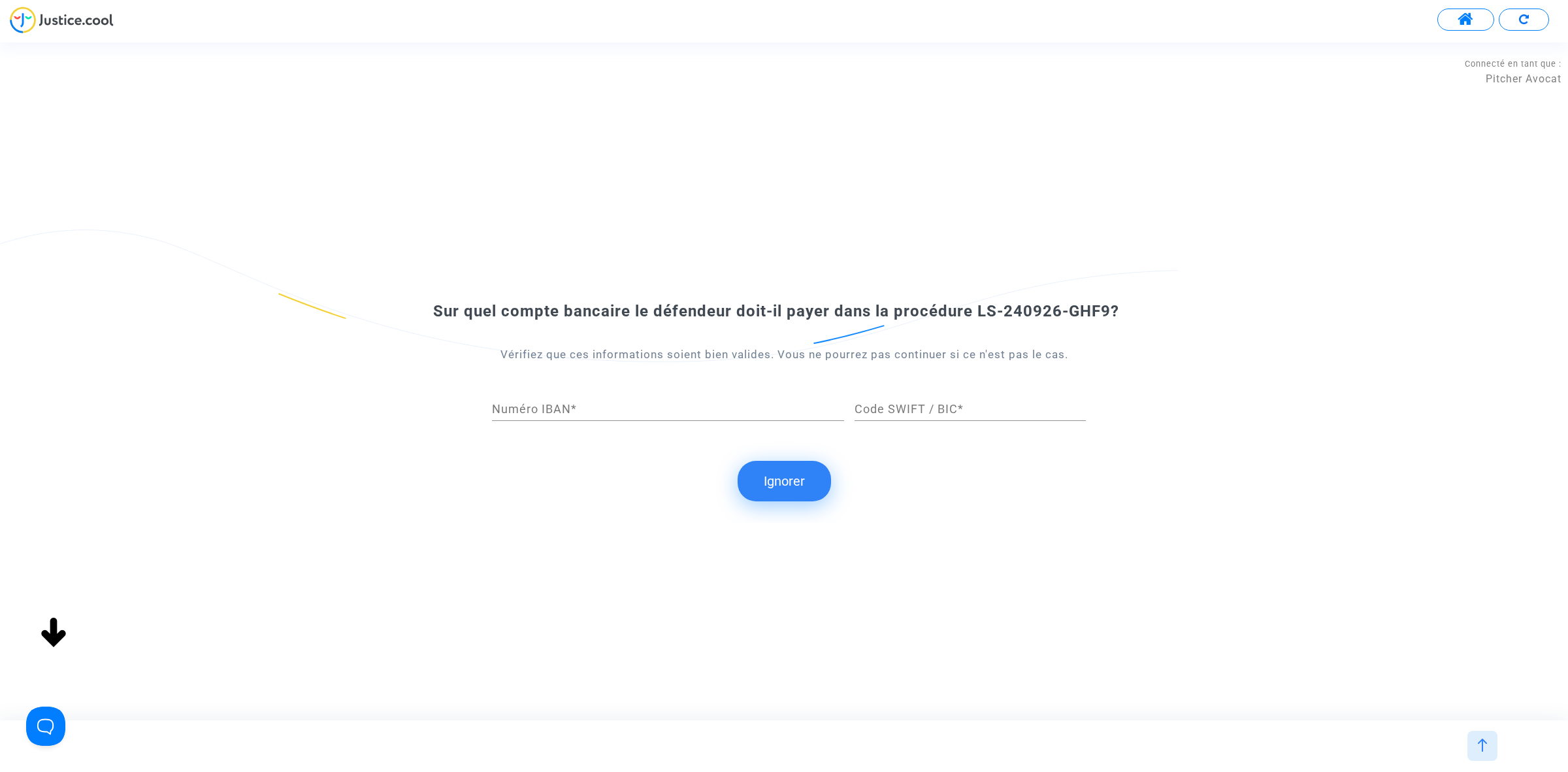
click at [752, 485] on button "Ignorer" at bounding box center [784, 481] width 94 height 40
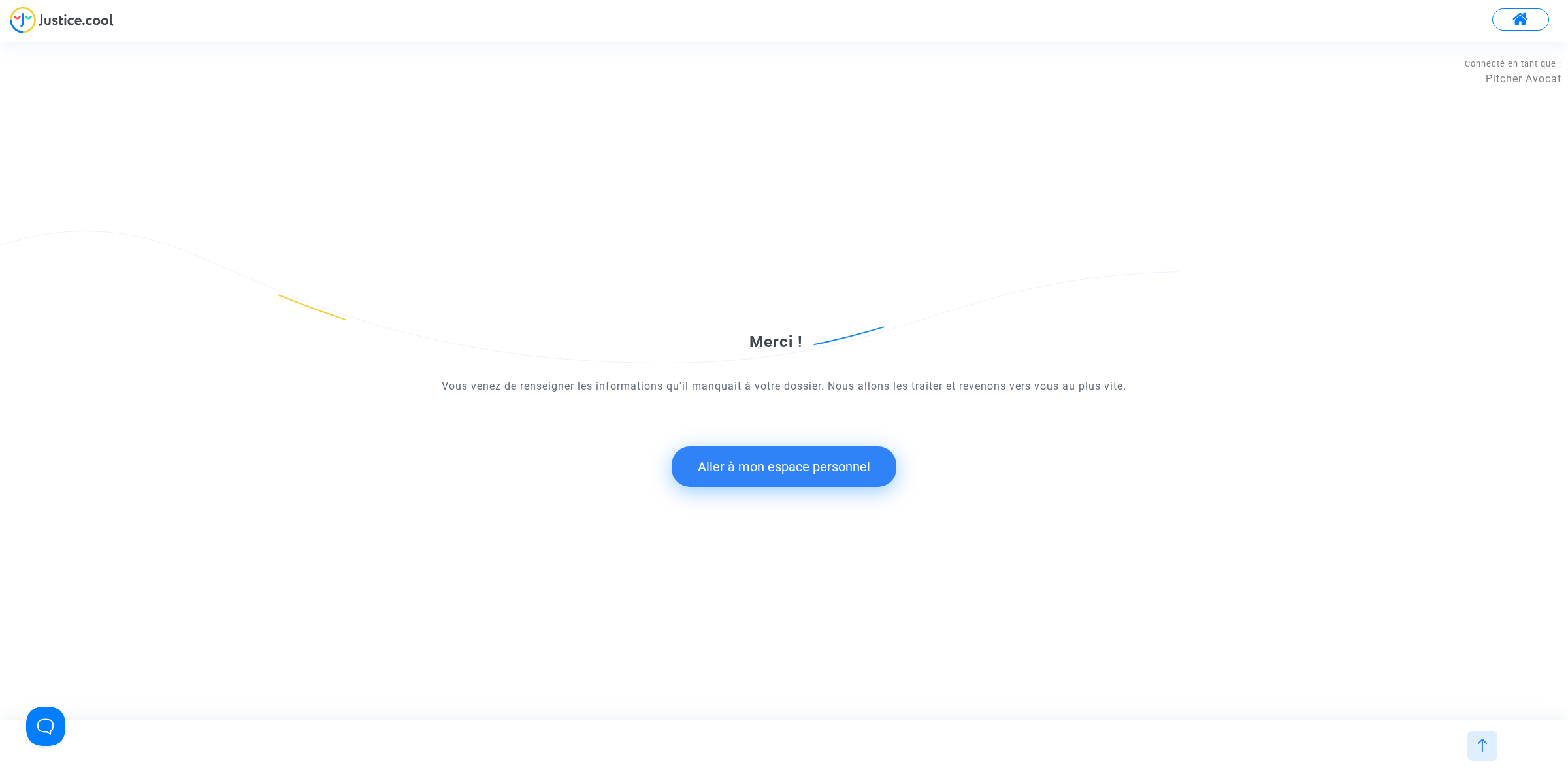
click at [772, 468] on button "Aller à mon espace personnel" at bounding box center [784, 467] width 225 height 40
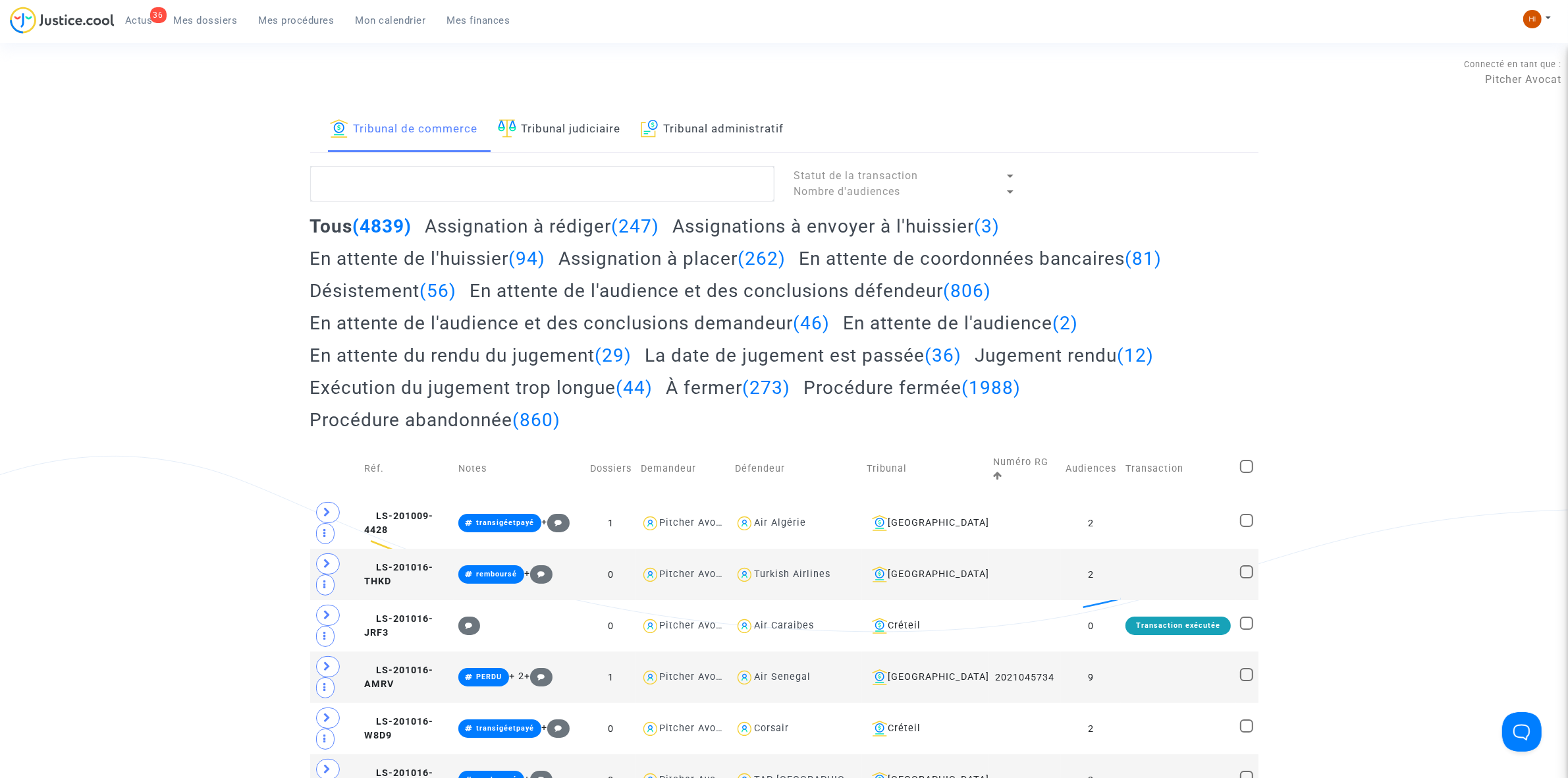
click at [530, 129] on link "Tribunal judiciaire" at bounding box center [560, 129] width 123 height 45
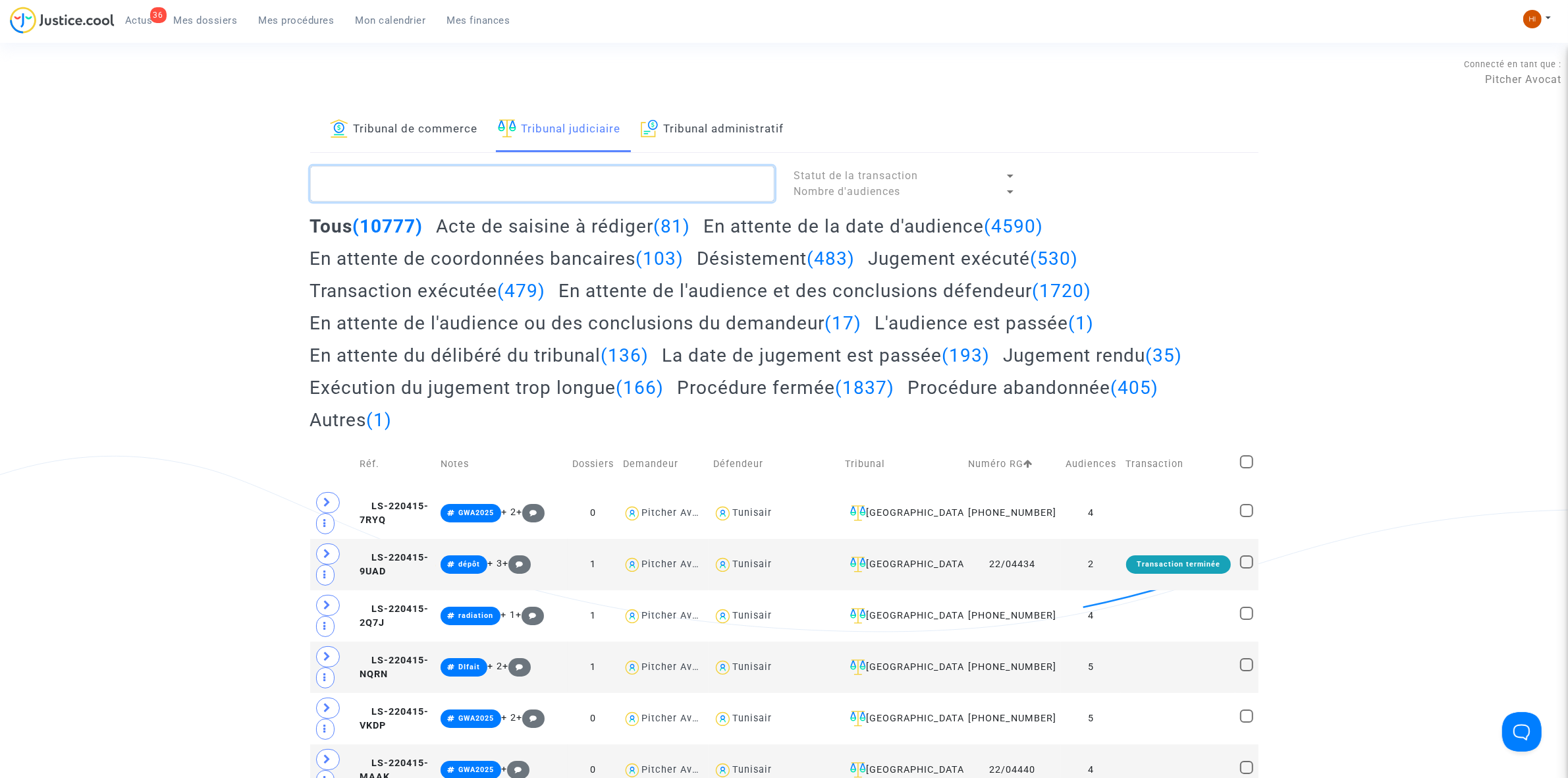
click at [519, 176] on textarea at bounding box center [542, 183] width 465 height 36
paste textarea "LS-240926-GHF9"
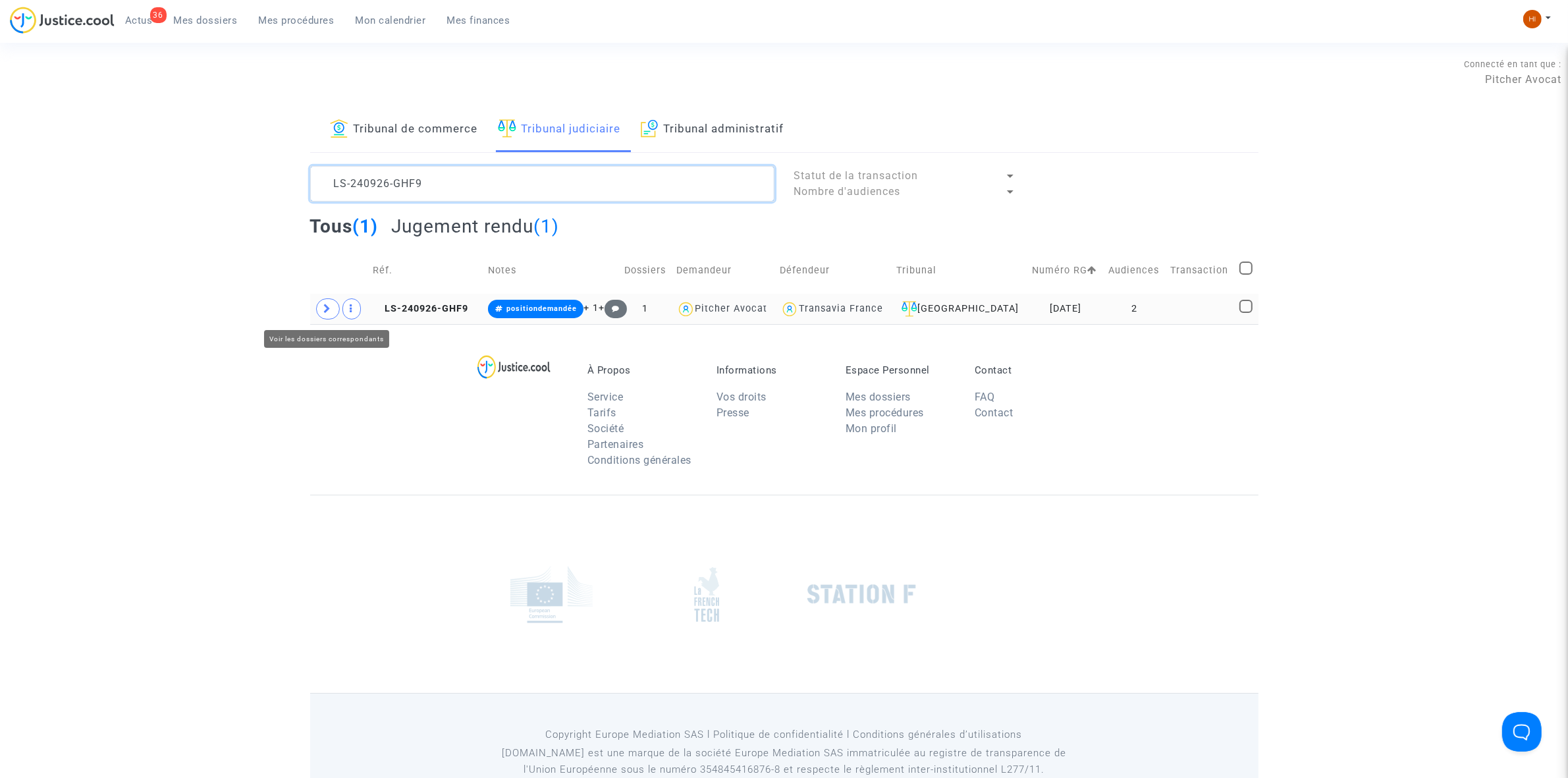
type textarea "LS-240926-GHF9"
click at [324, 308] on icon at bounding box center [327, 309] width 8 height 10
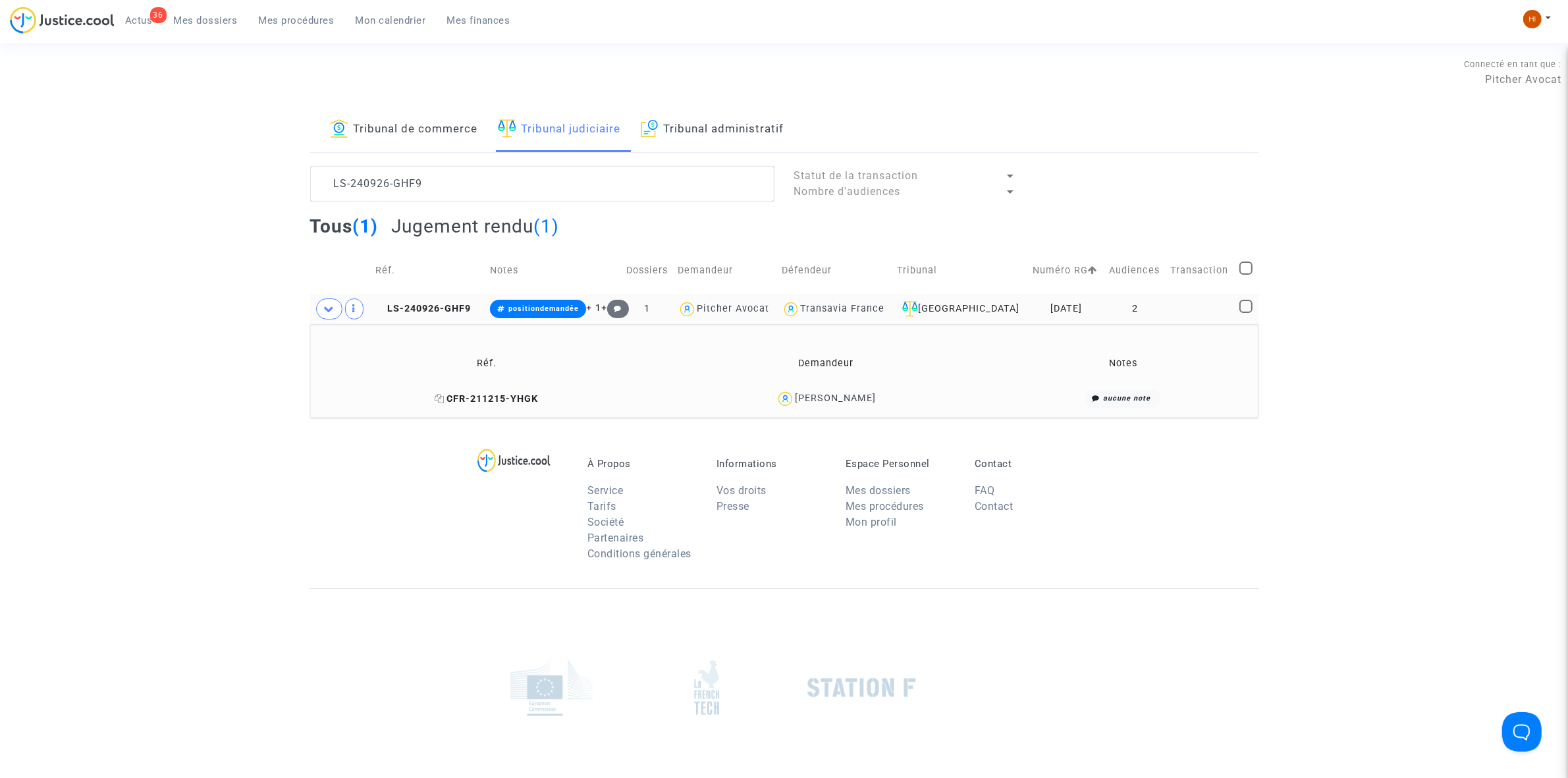
click at [435, 398] on icon at bounding box center [439, 398] width 10 height 9
drag, startPoint x: 937, startPoint y: 399, endPoint x: 749, endPoint y: 406, distance: 188.1
click at [749, 406] on div "Jucelina ANTONIO CHAMELIAN" at bounding box center [826, 398] width 325 height 19
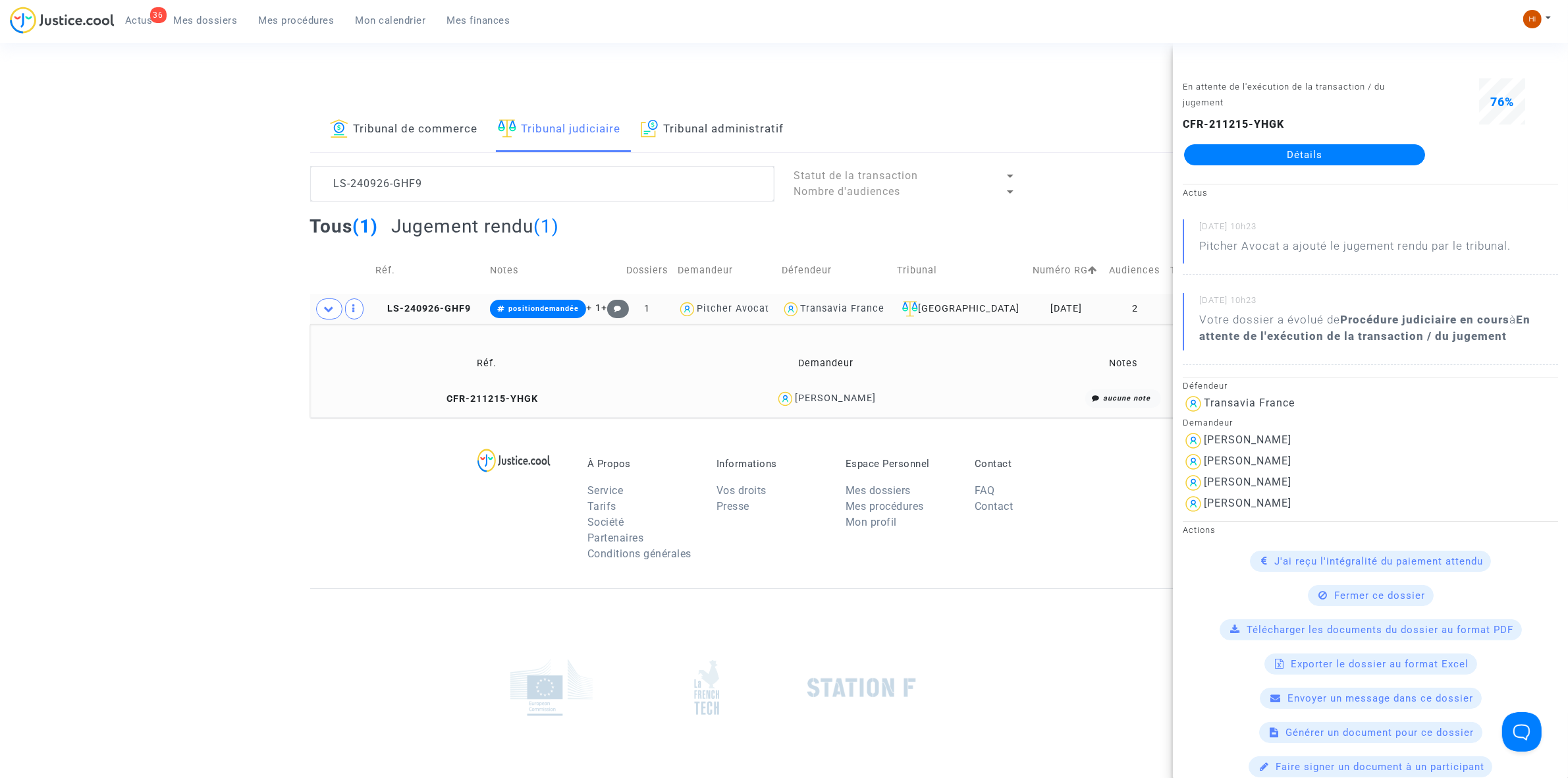
copy div "Jucelina ANTONIO CHAMELIAN"
click at [535, 297] on td "positiondemandée + 1 +" at bounding box center [553, 309] width 136 height 30
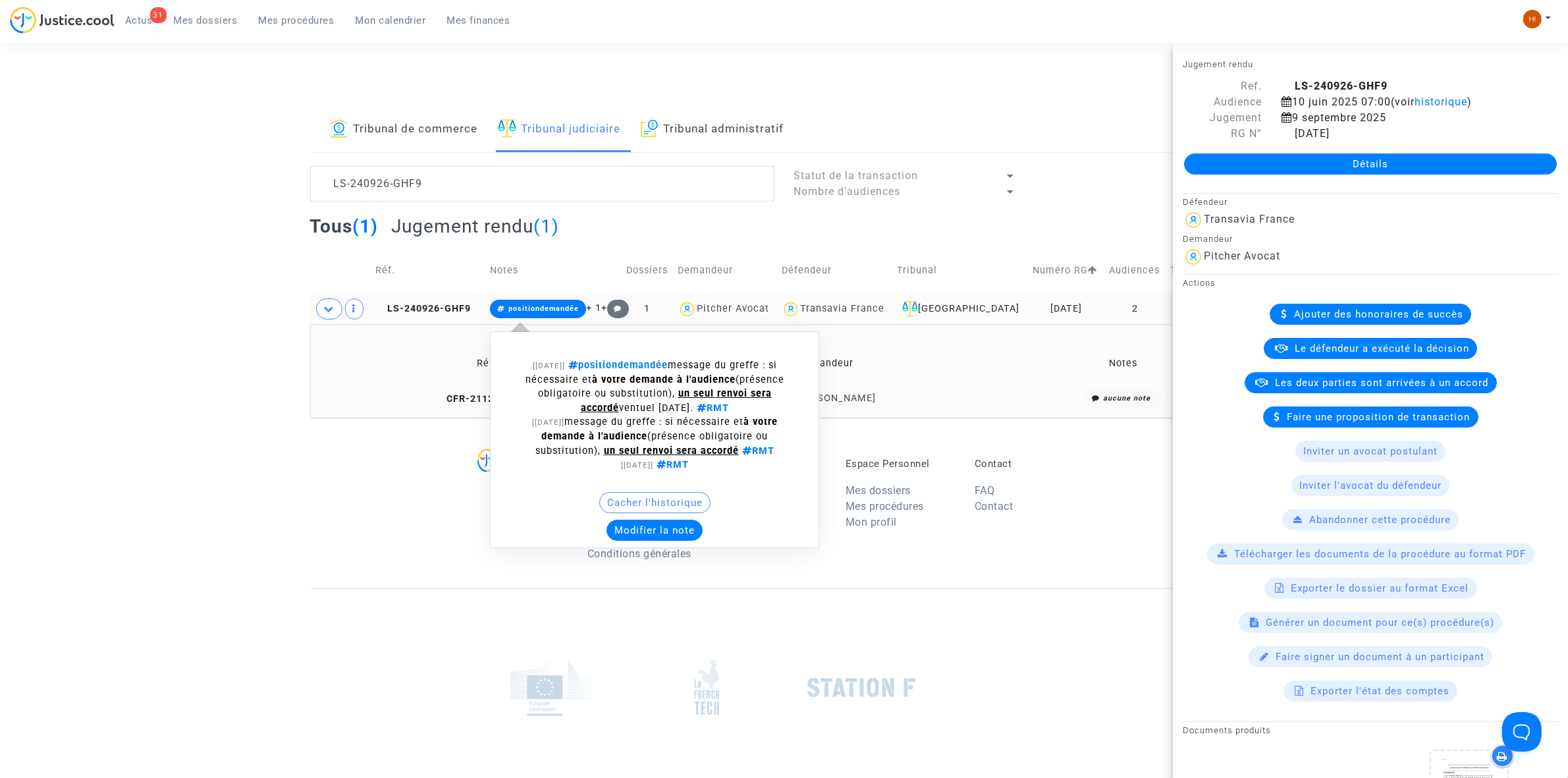
click at [670, 544] on div "[21/02/2025] positiondemandée message du greffe : si nécessaire et à votre dema…" at bounding box center [654, 439] width 330 height 217
click at [672, 534] on button "Modifier la note" at bounding box center [654, 530] width 96 height 21
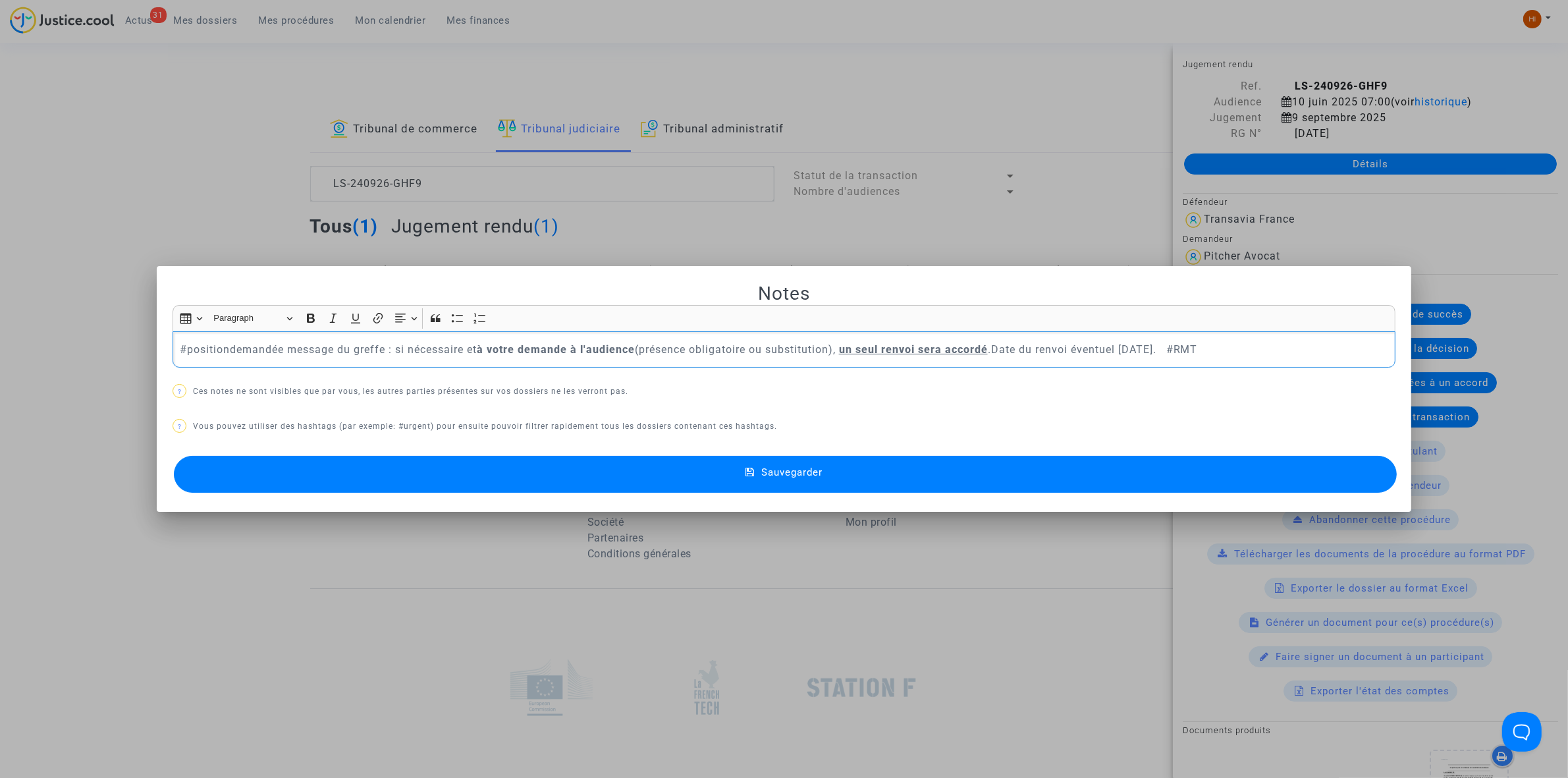
drag, startPoint x: 1194, startPoint y: 347, endPoint x: 147, endPoint y: 338, distance: 1047.0
click at [147, 338] on div "Notes Rich Text Editor Insert table Insert table Heading Paragraph Paragraph He…" at bounding box center [784, 389] width 1568 height 778
click at [603, 478] on button "Sauvegarder" at bounding box center [785, 474] width 1223 height 37
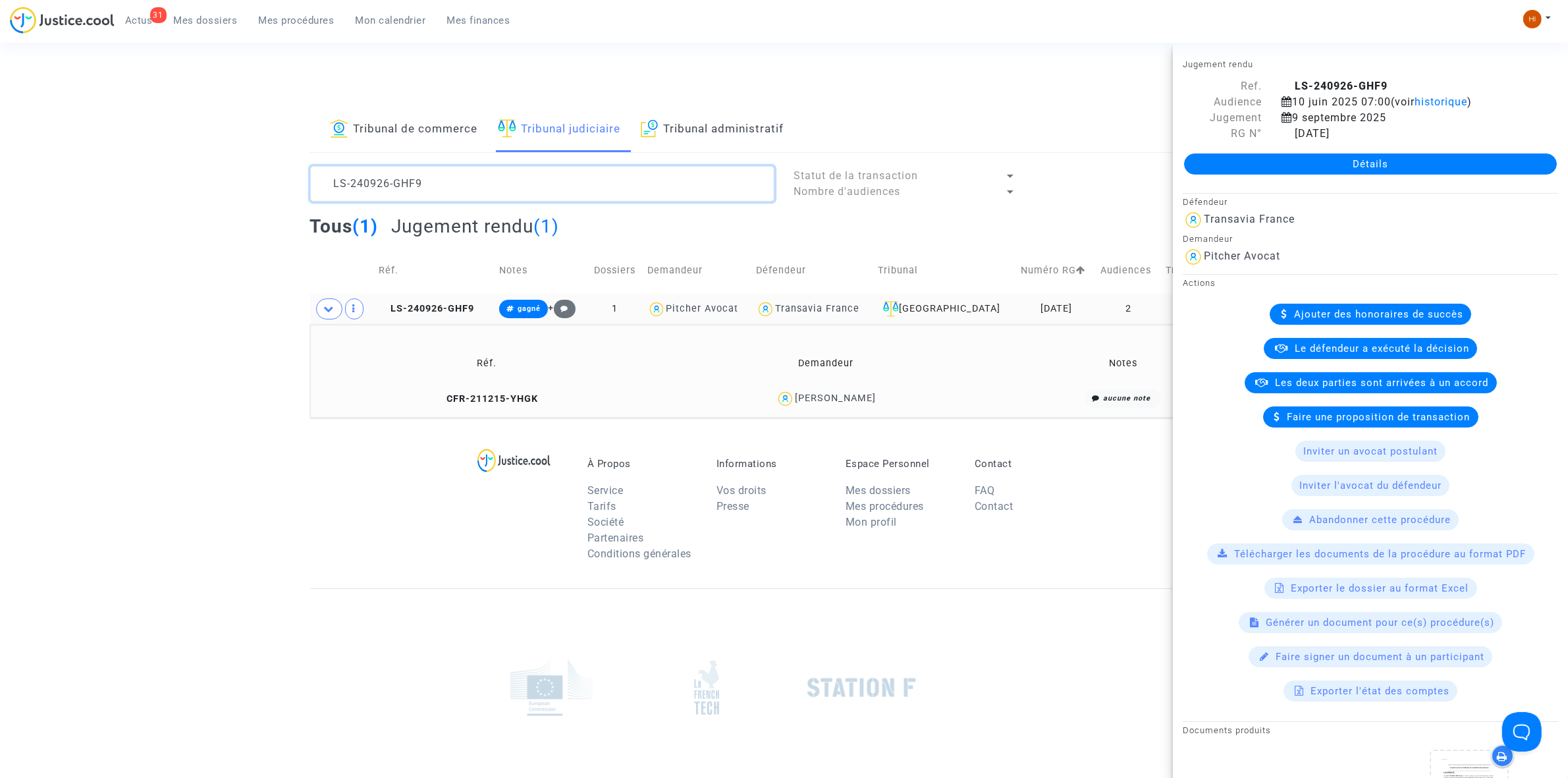
drag, startPoint x: 518, startPoint y: 183, endPoint x: 48, endPoint y: 166, distance: 470.3
click at [44, 169] on div "Tribunal de commerce Tribunal judiciaire Tribunal administratif LS-240926-GHF9 …" at bounding box center [784, 262] width 1568 height 310
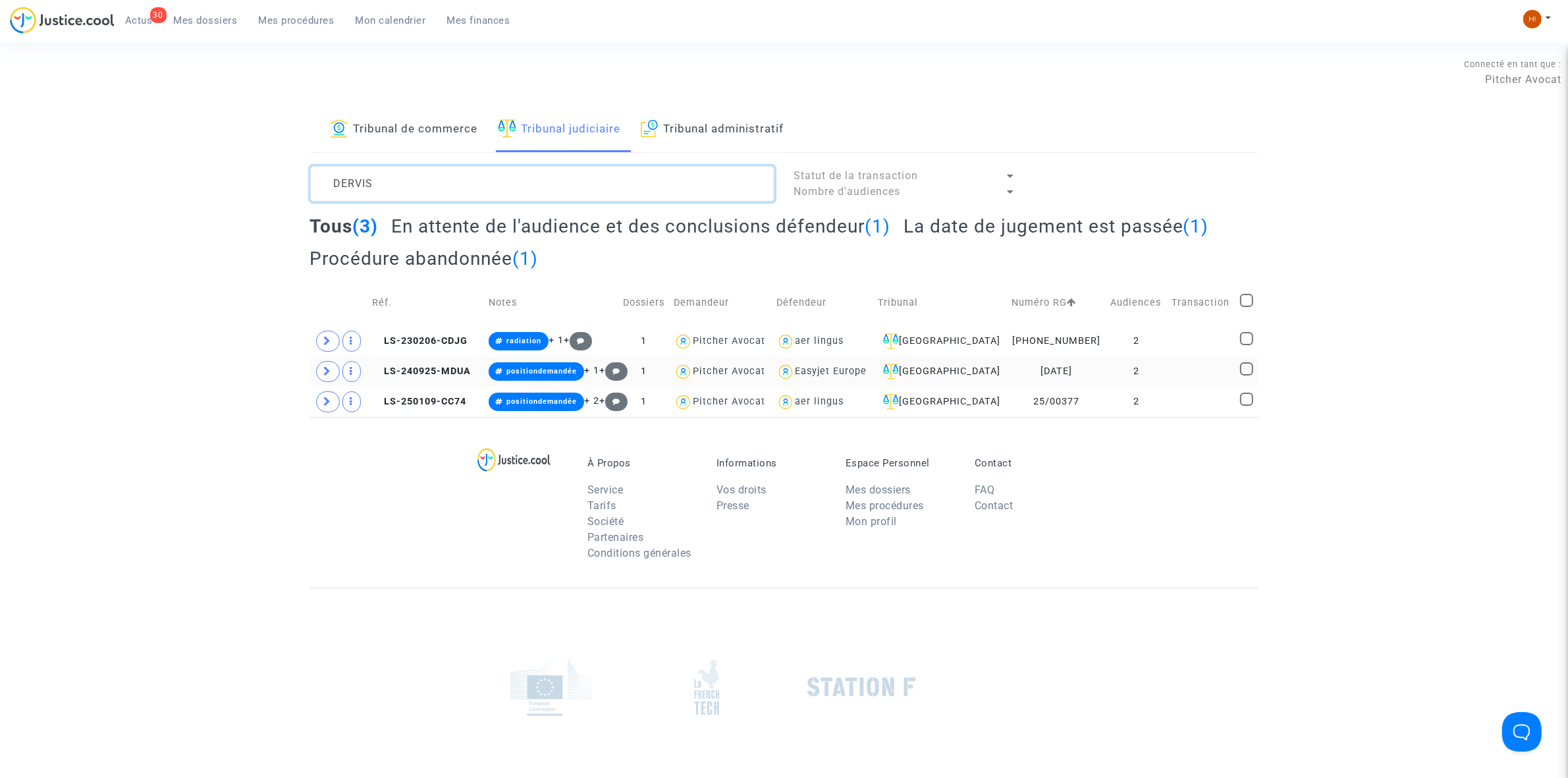
type textarea "DERVIS"
click at [1147, 369] on td "2" at bounding box center [1137, 371] width 62 height 30
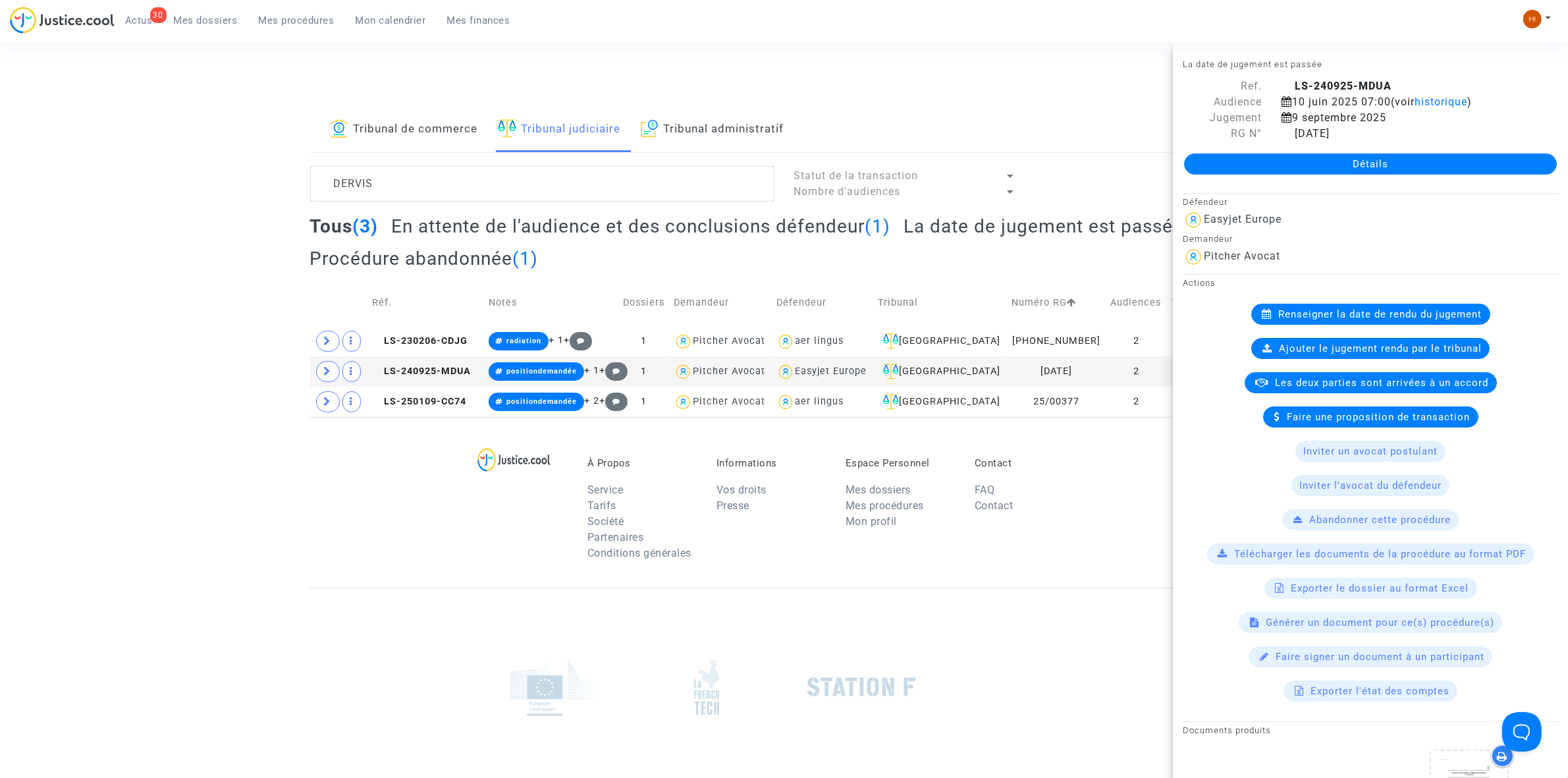
click at [1368, 163] on link "Détails" at bounding box center [1370, 164] width 373 height 21
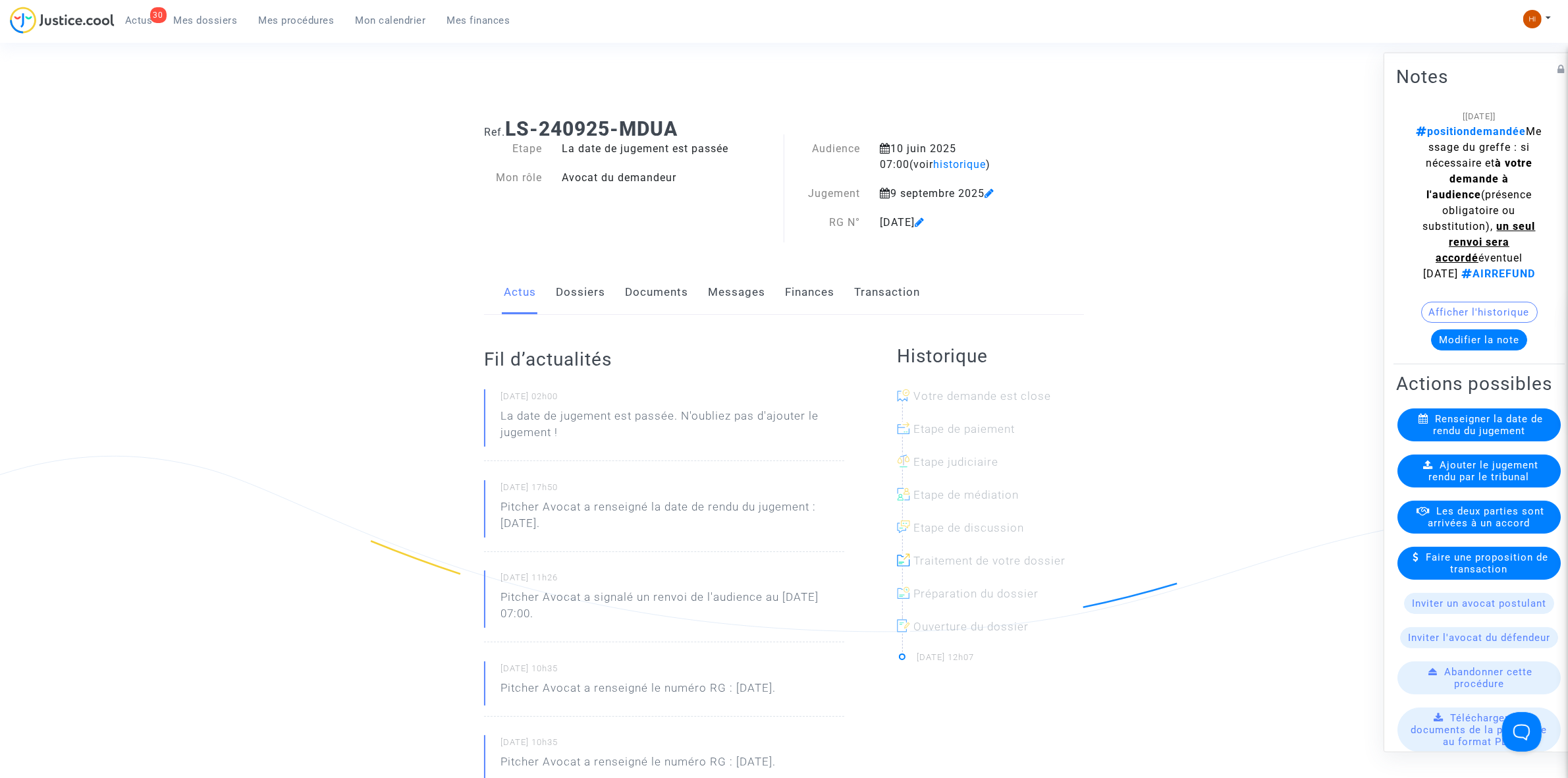
click at [584, 299] on link "Dossiers" at bounding box center [580, 292] width 50 height 43
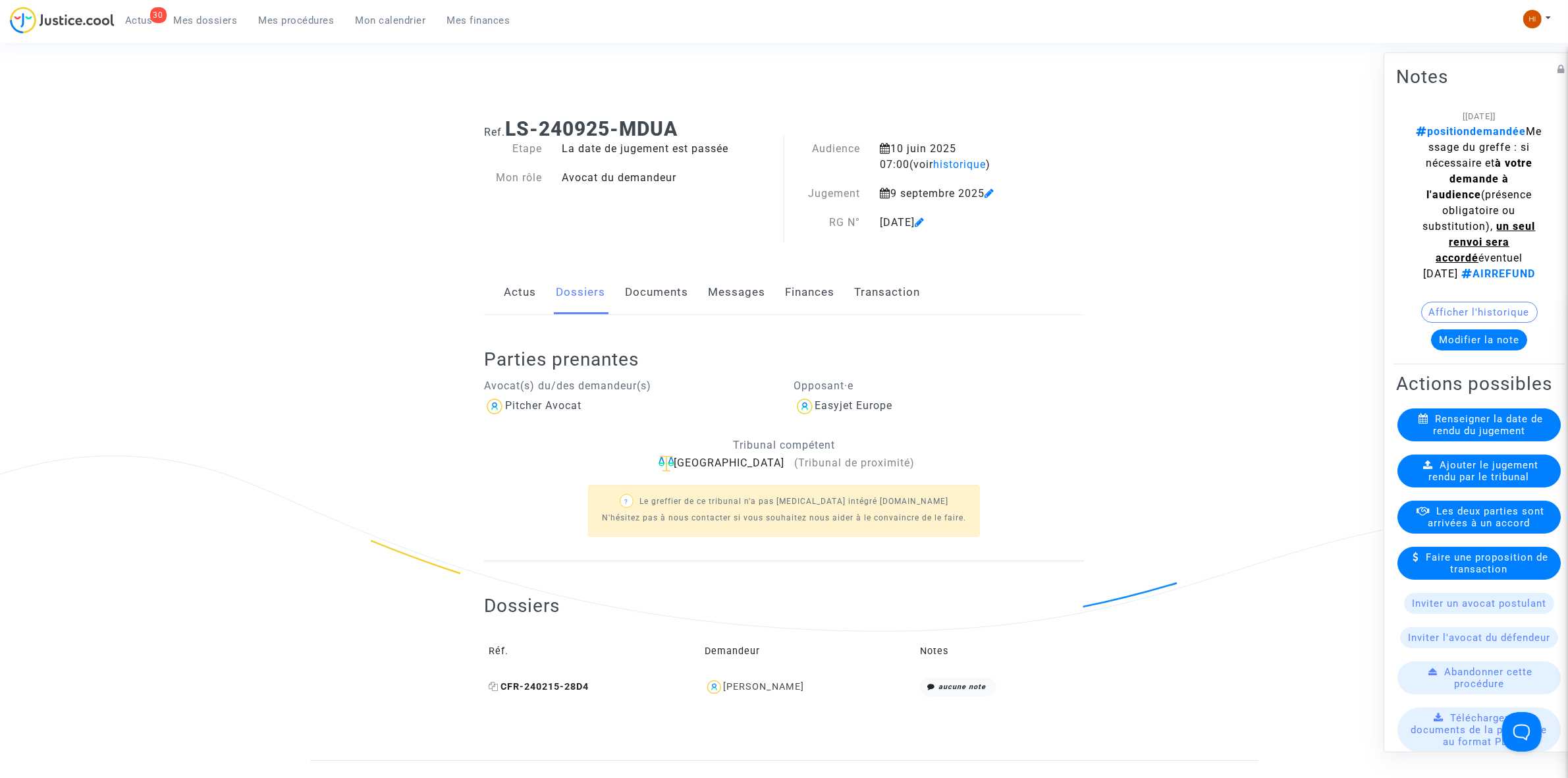
click at [549, 682] on span "CFR-240215-28D4" at bounding box center [538, 686] width 100 height 11
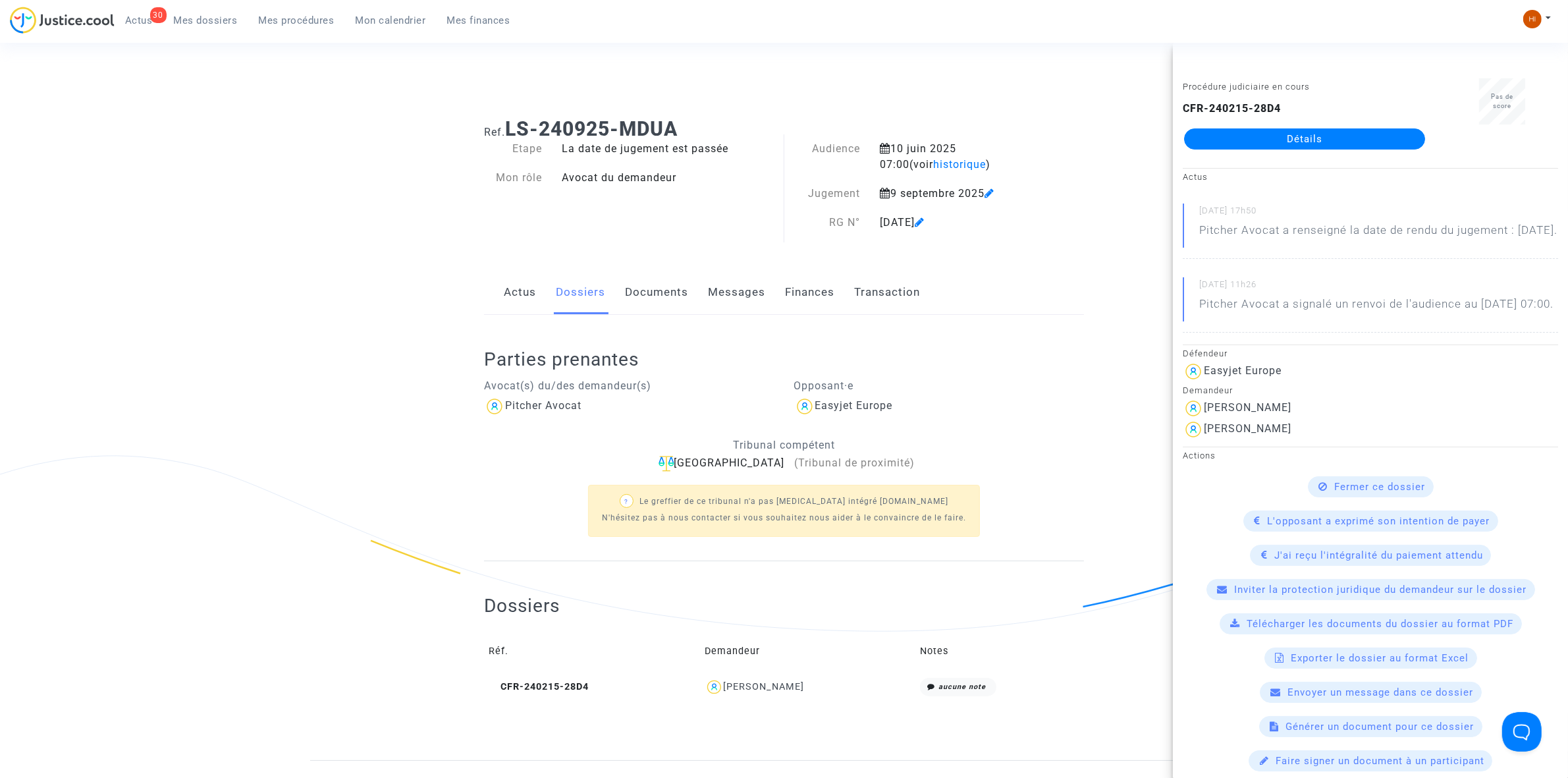
click at [1054, 245] on div "Ref. LS-240925-MDUA Etape La date de jugement est passée Mon rôle Avocat du dem…" at bounding box center [784, 433] width 620 height 653
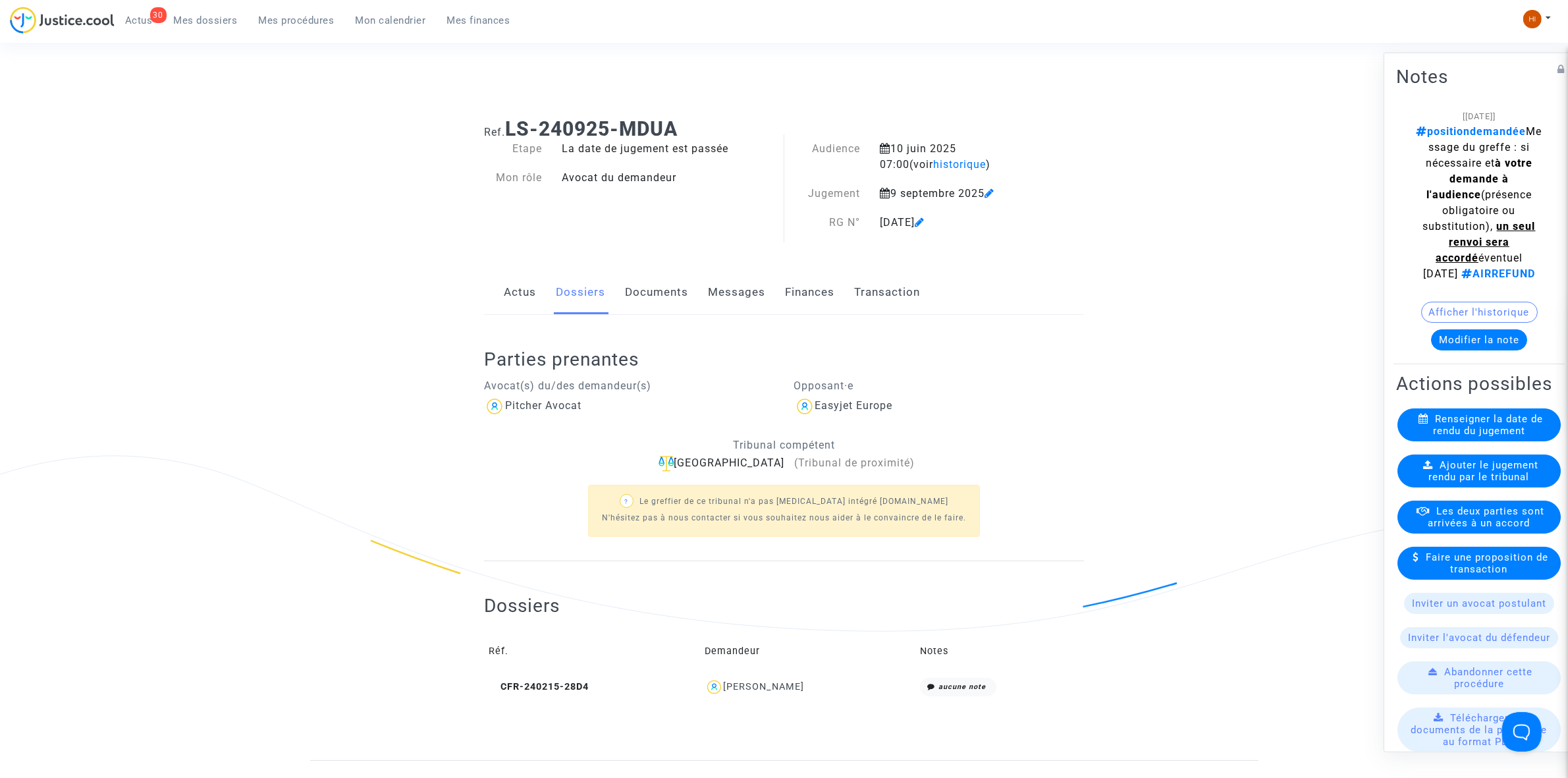
click at [1437, 482] on span "Ajouter le jugement rendu par le tribunal" at bounding box center [1484, 470] width 110 height 24
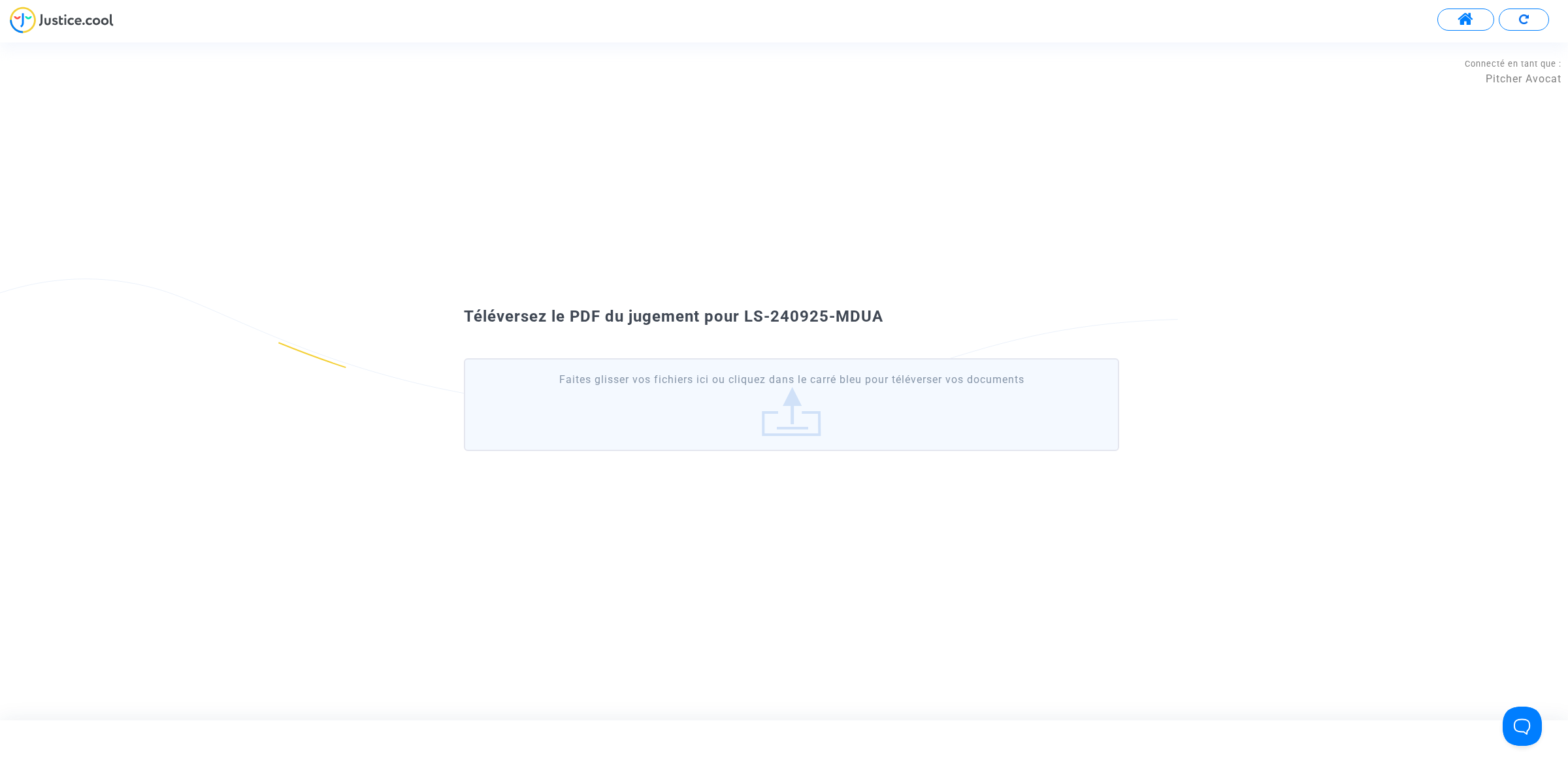
drag, startPoint x: 893, startPoint y: 312, endPoint x: 743, endPoint y: 308, distance: 150.1
click at [743, 308] on div "Téléversez le PDF du jugement pour LS-240925-MDUA" at bounding box center [784, 317] width 706 height 22
copy span "LS-240925-MDUA"
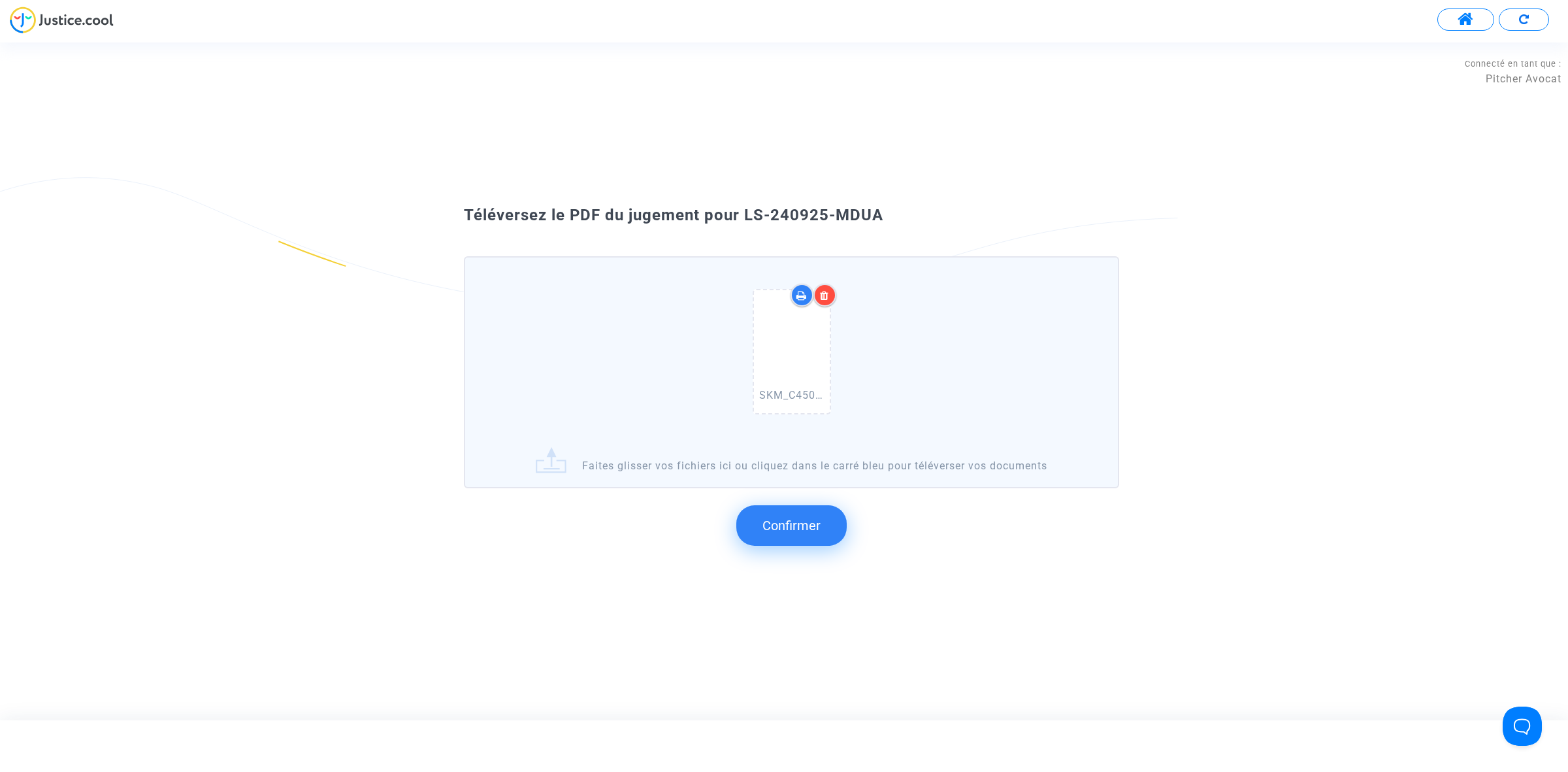
click at [807, 524] on span "Confirmer" at bounding box center [791, 525] width 58 height 16
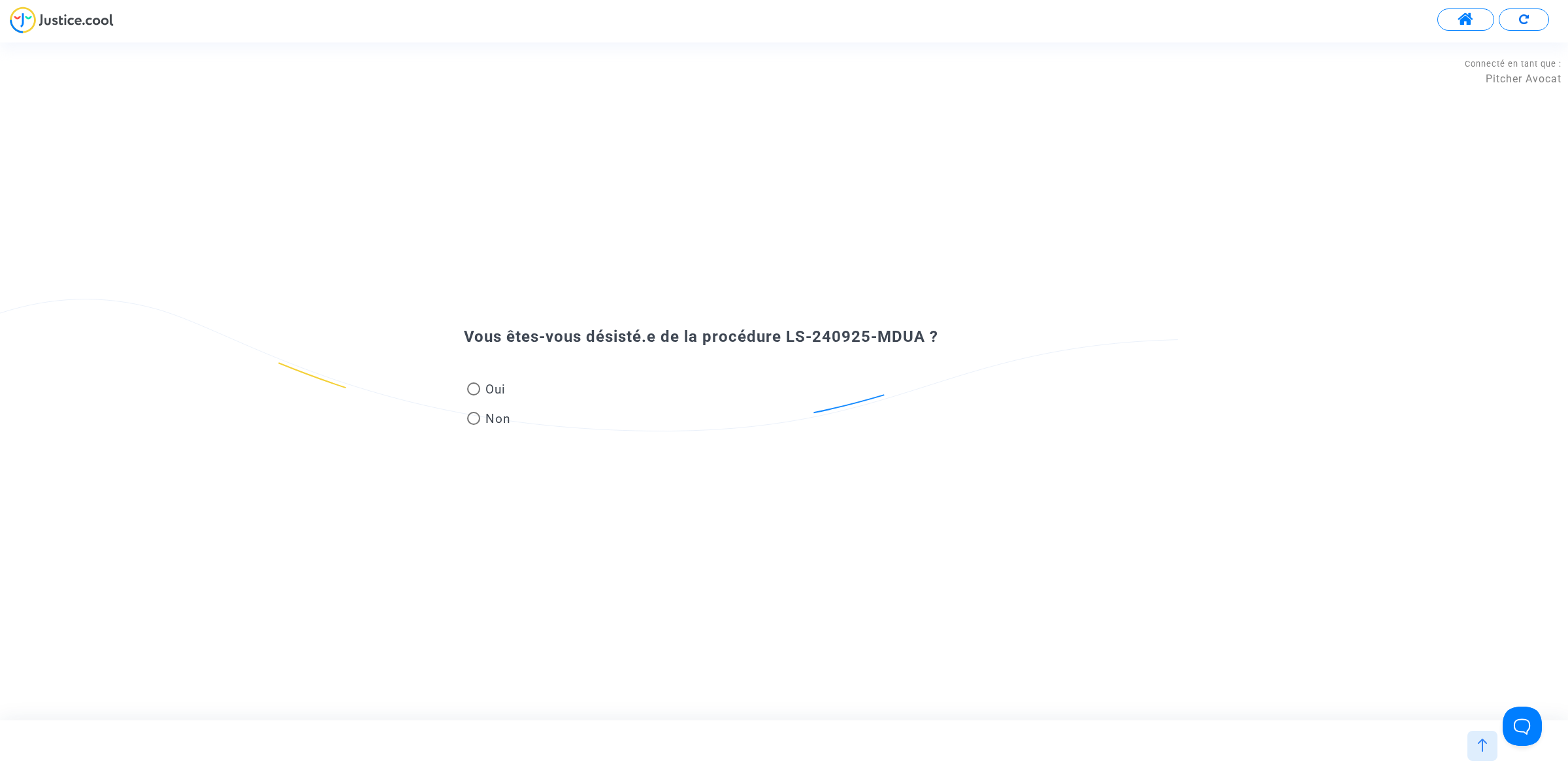
click at [492, 408] on mat-radio-group "Oui Non" at bounding box center [489, 406] width 50 height 59
click at [480, 413] on span "Non" at bounding box center [496, 418] width 31 height 17
click at [473, 425] on input "Non" at bounding box center [473, 425] width 1 height 1
radio input "true"
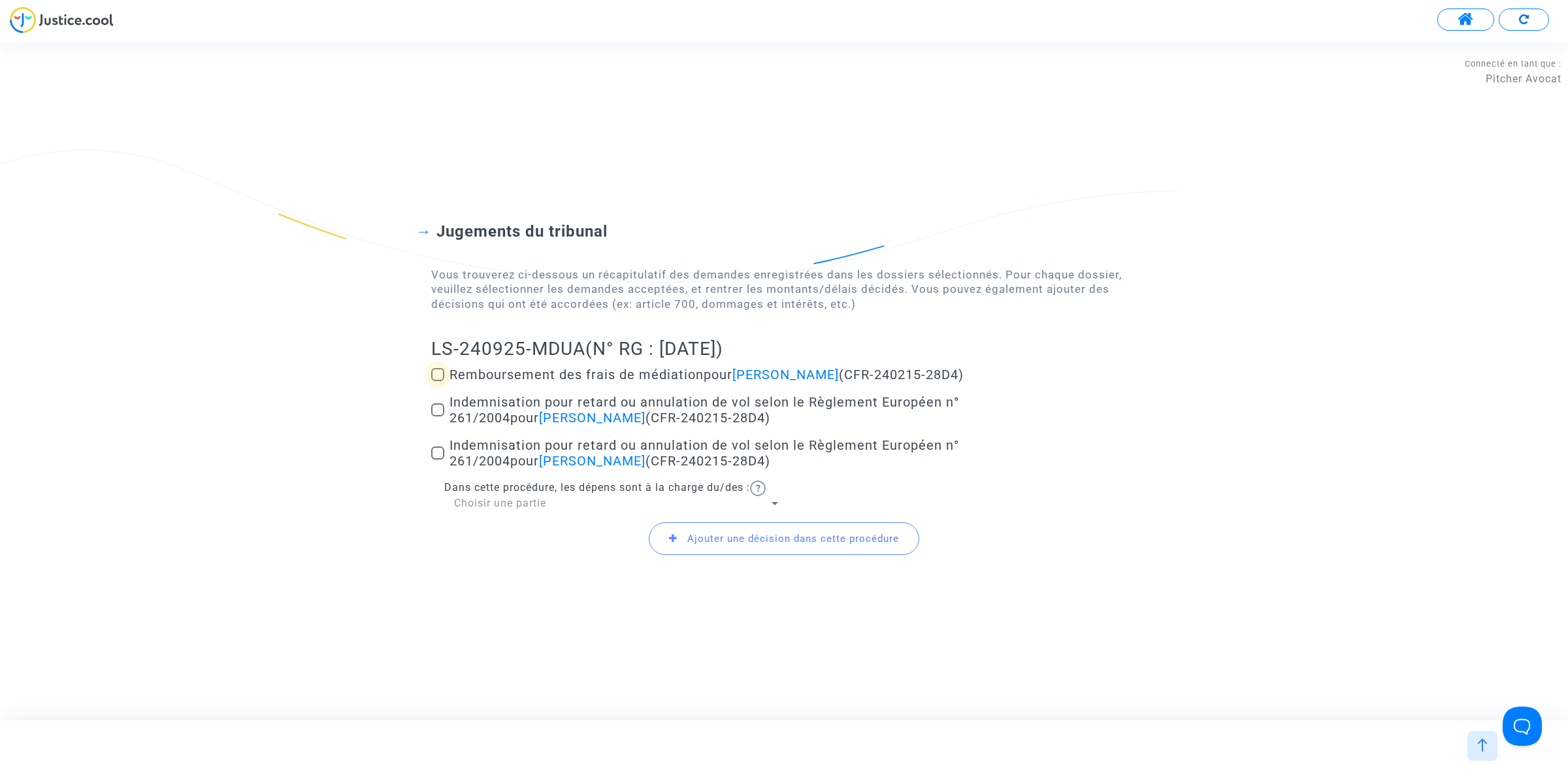
click at [435, 368] on span at bounding box center [437, 374] width 13 height 13
click at [437, 381] on input "Remboursement des frais de médiation pour CHANTAL DERVIS (CFR-240215-28D4)" at bounding box center [437, 381] width 1 height 1
checkbox input "true"
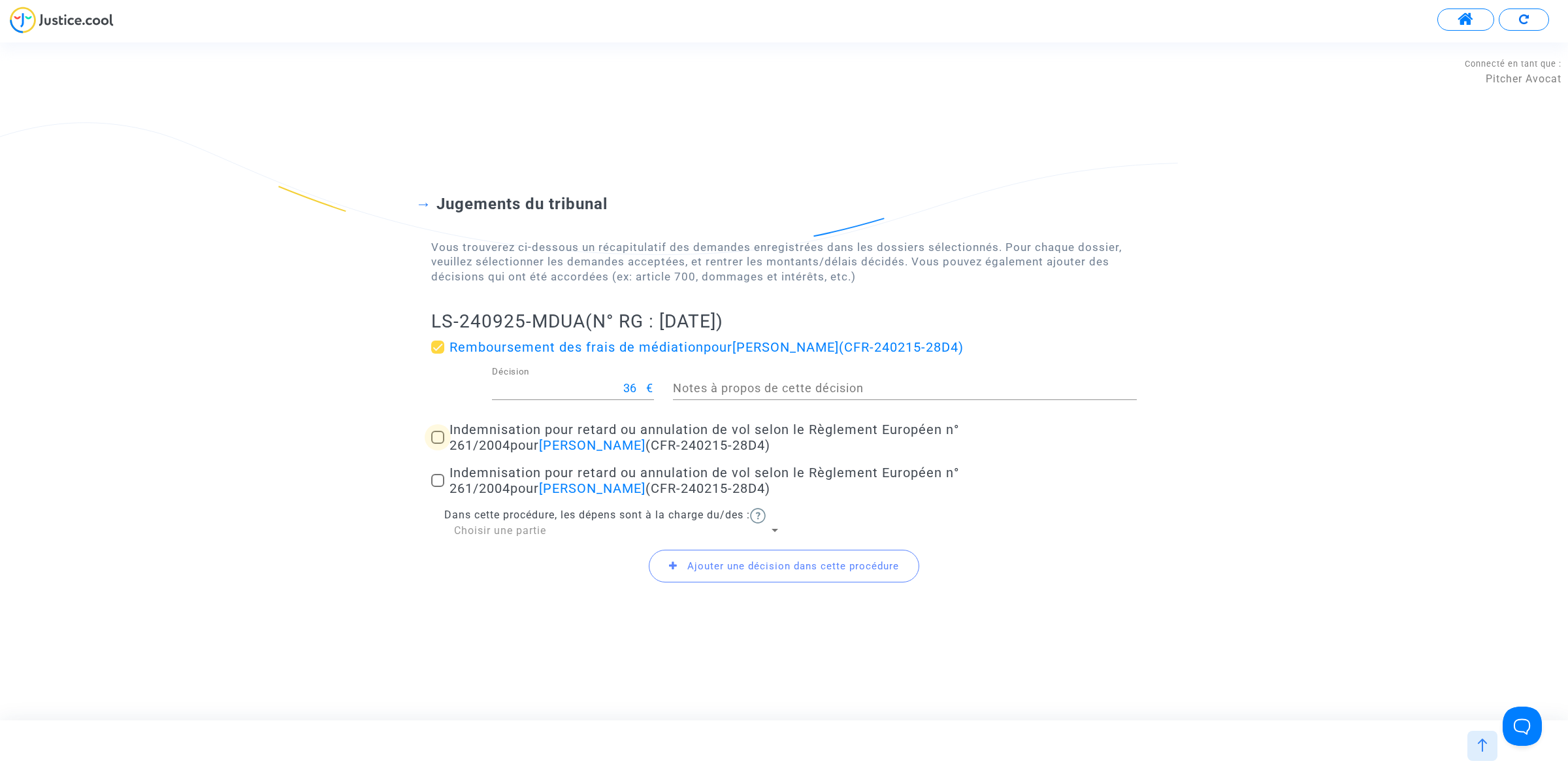
click at [441, 439] on span at bounding box center [437, 437] width 13 height 13
click at [438, 444] on input "Indemnisation pour retard ou annulation de vol selon le Règlement Européen n° 2…" at bounding box center [437, 444] width 1 height 1
checkbox input "true"
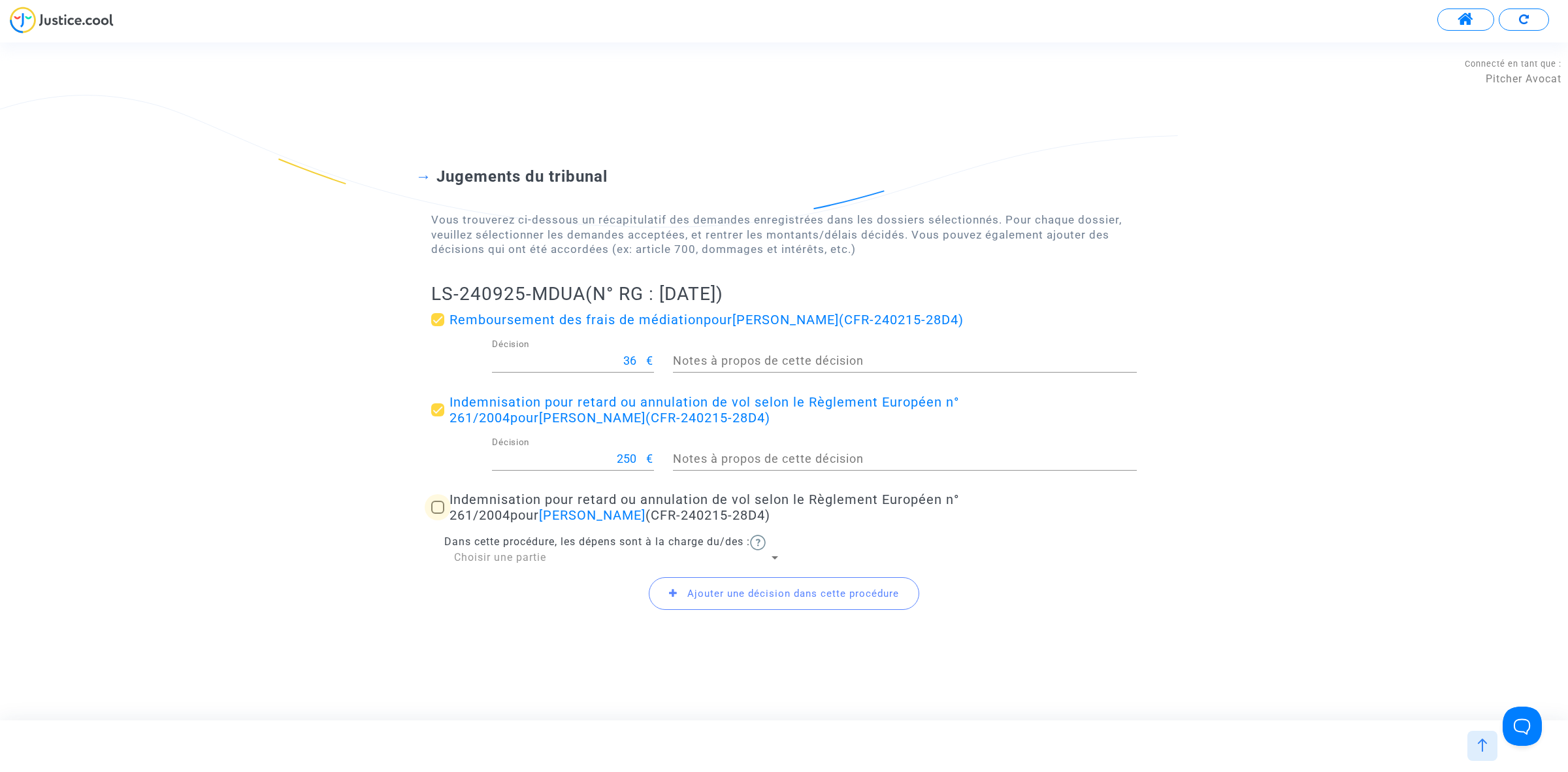
click at [443, 503] on span at bounding box center [437, 507] width 13 height 13
click at [438, 514] on input "Indemnisation pour retard ou annulation de vol selon le Règlement Européen n° 2…" at bounding box center [437, 514] width 1 height 1
checkbox input "true"
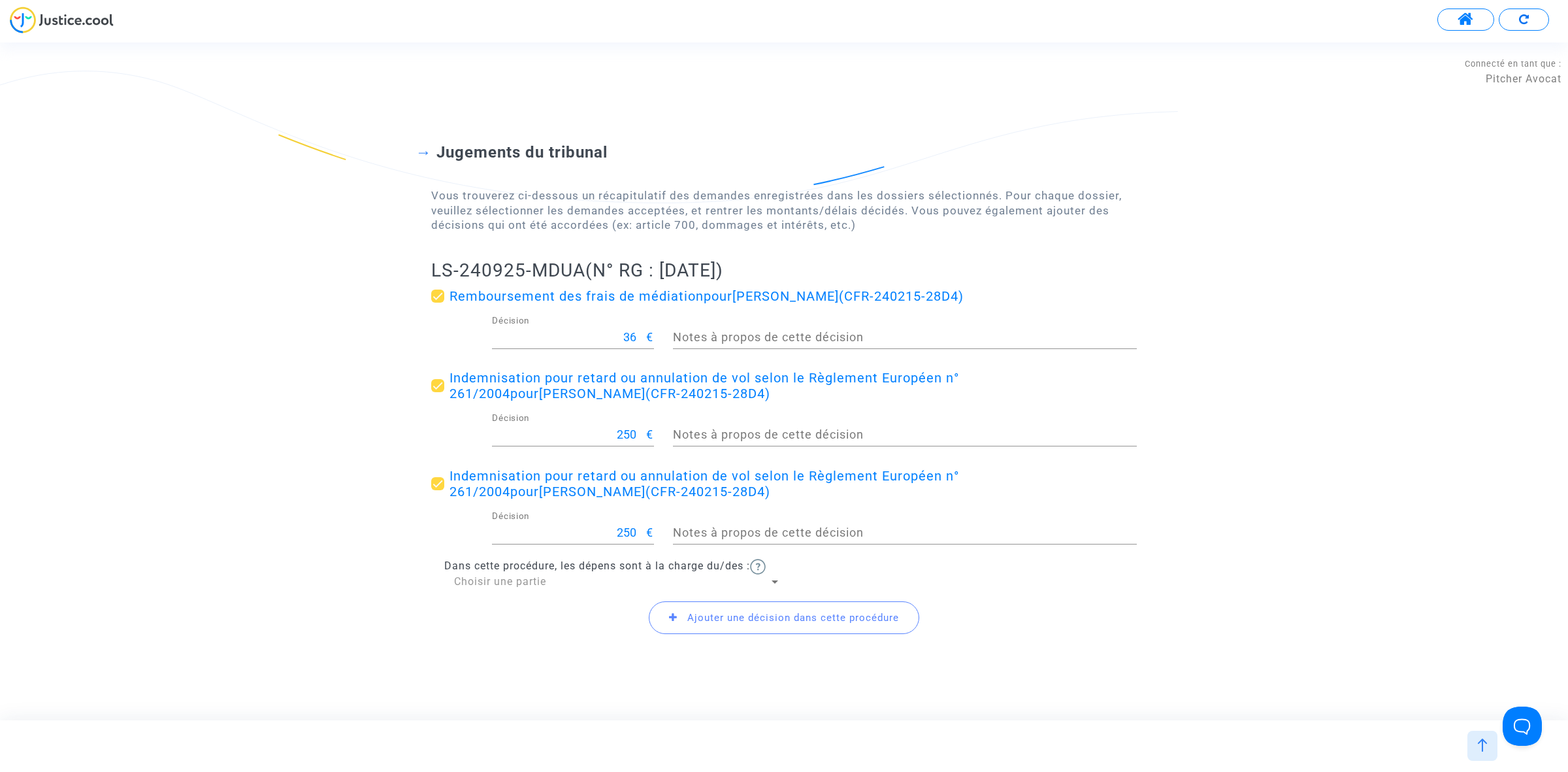
click at [569, 586] on div "Choisir une partie" at bounding box center [612, 581] width 315 height 15
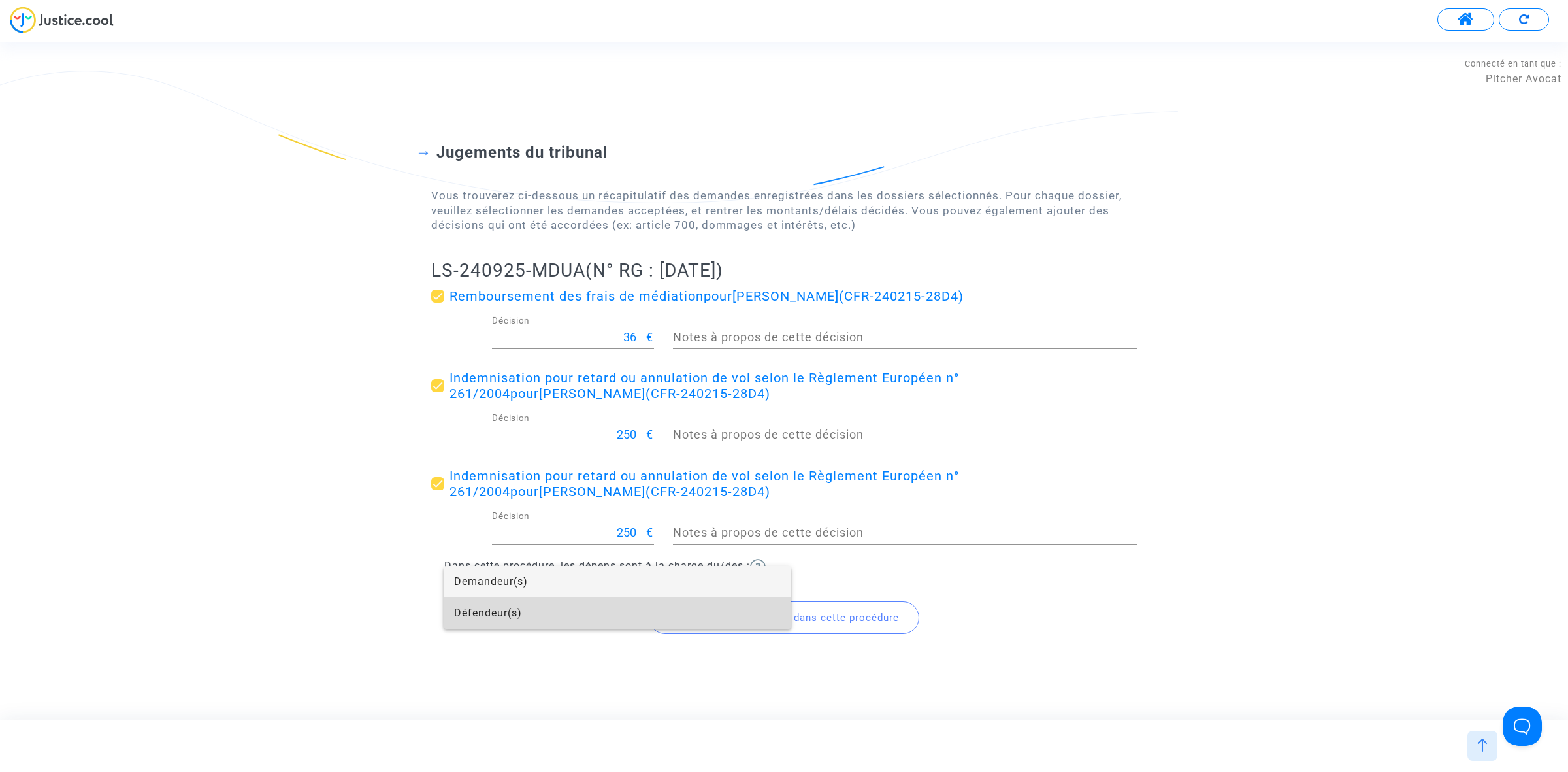
click at [570, 621] on span "Défendeur(s)" at bounding box center [617, 612] width 327 height 31
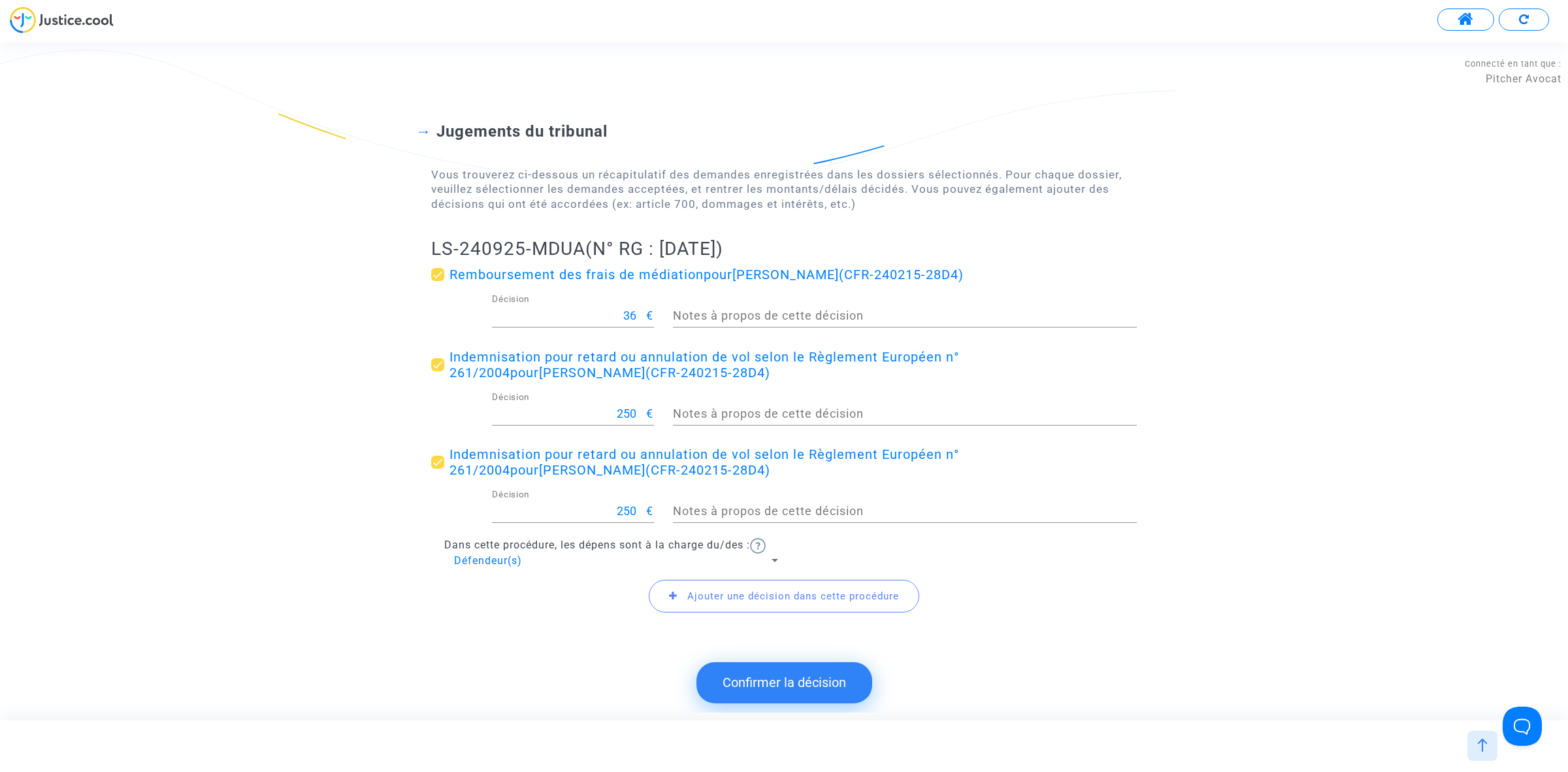
click at [827, 595] on span "Ajouter une décision dans cette procédure" at bounding box center [793, 596] width 212 height 12
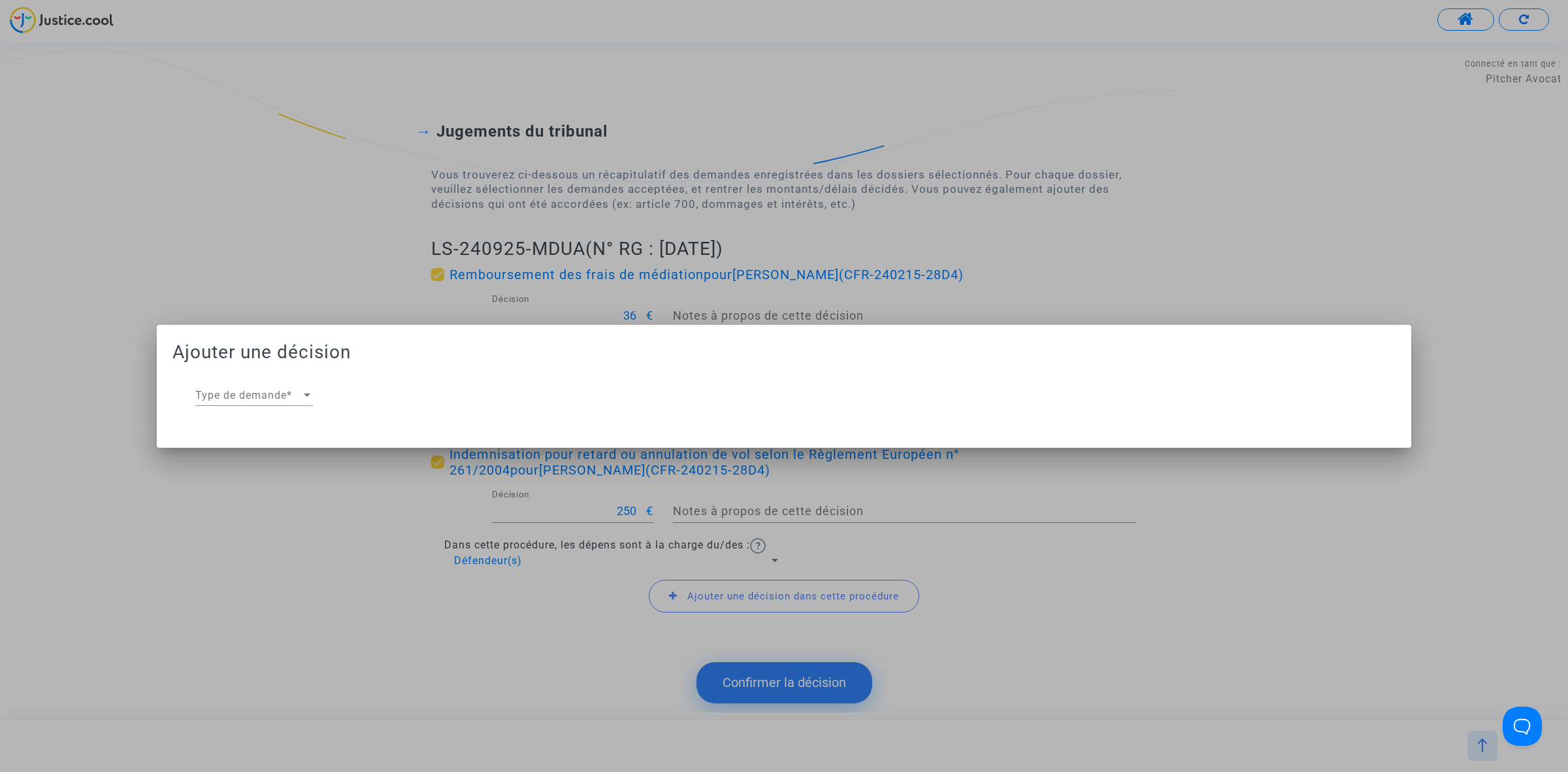
click at [265, 401] on div "Type de demande Type de demande *" at bounding box center [253, 391] width 117 height 29
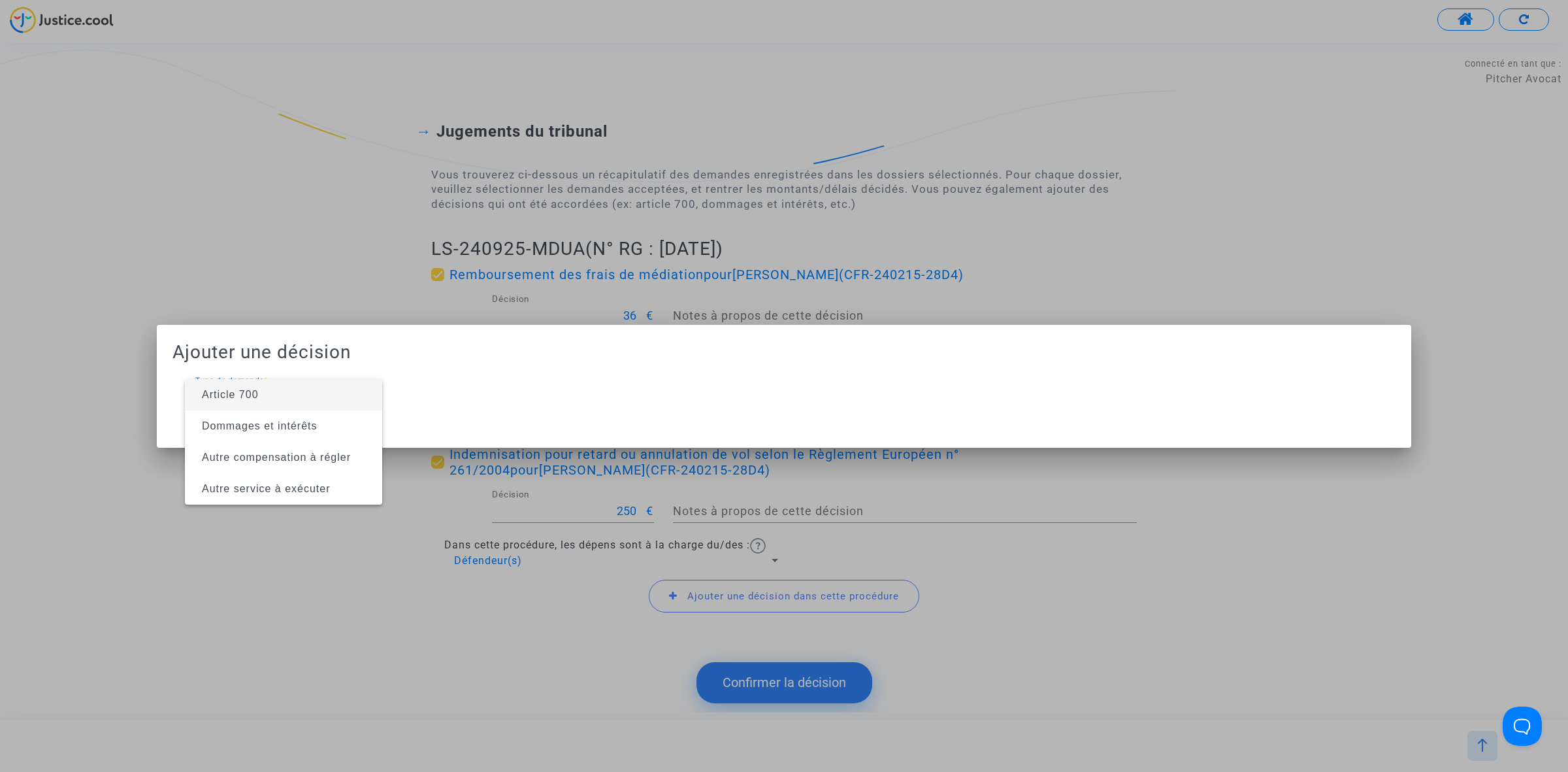
drag, startPoint x: 265, startPoint y: 401, endPoint x: 603, endPoint y: 386, distance: 338.3
click at [278, 403] on span "Article 700" at bounding box center [283, 394] width 176 height 31
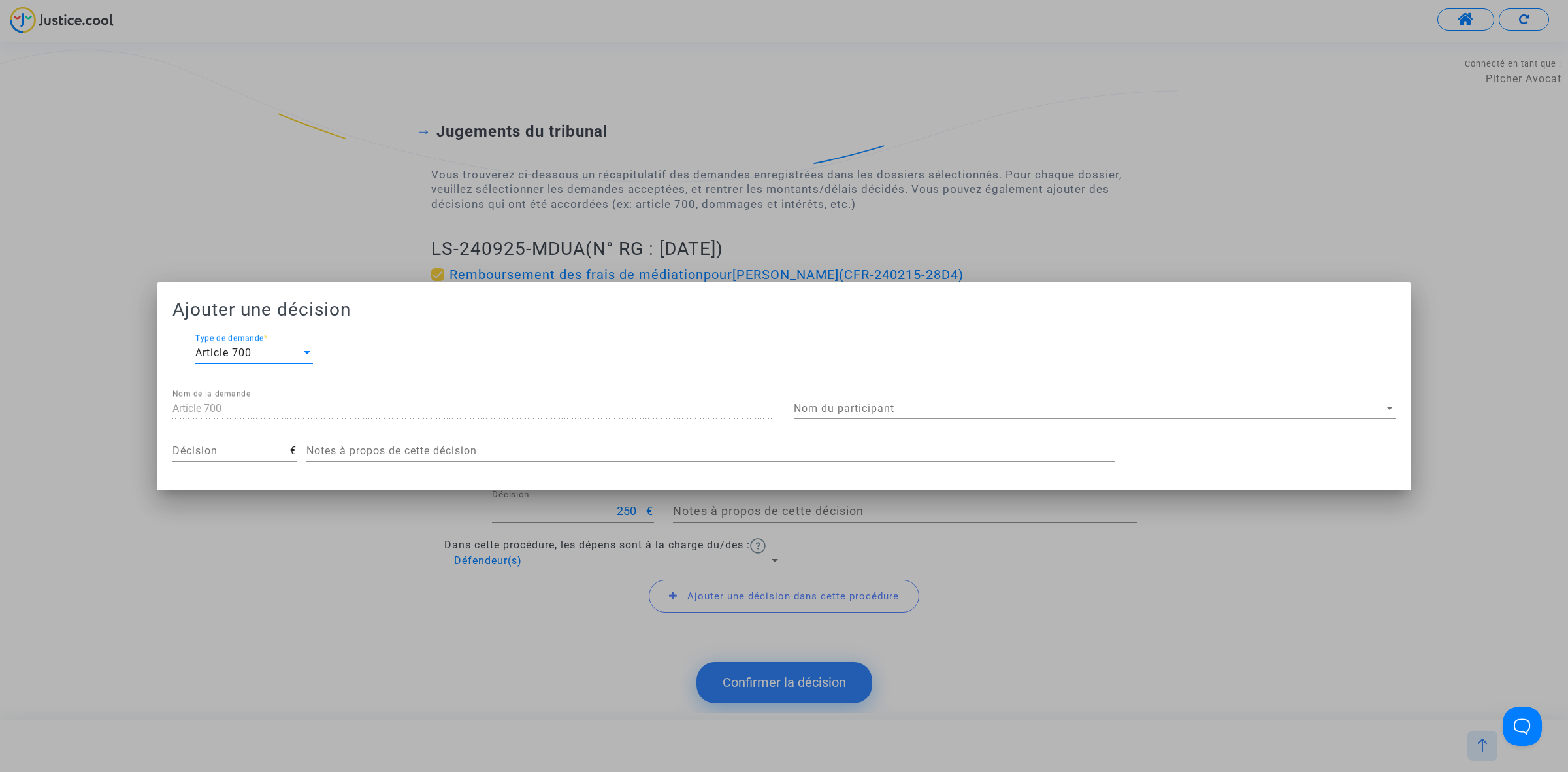
click at [919, 415] on div "Nom du participant Nom du participant" at bounding box center [1095, 404] width 602 height 29
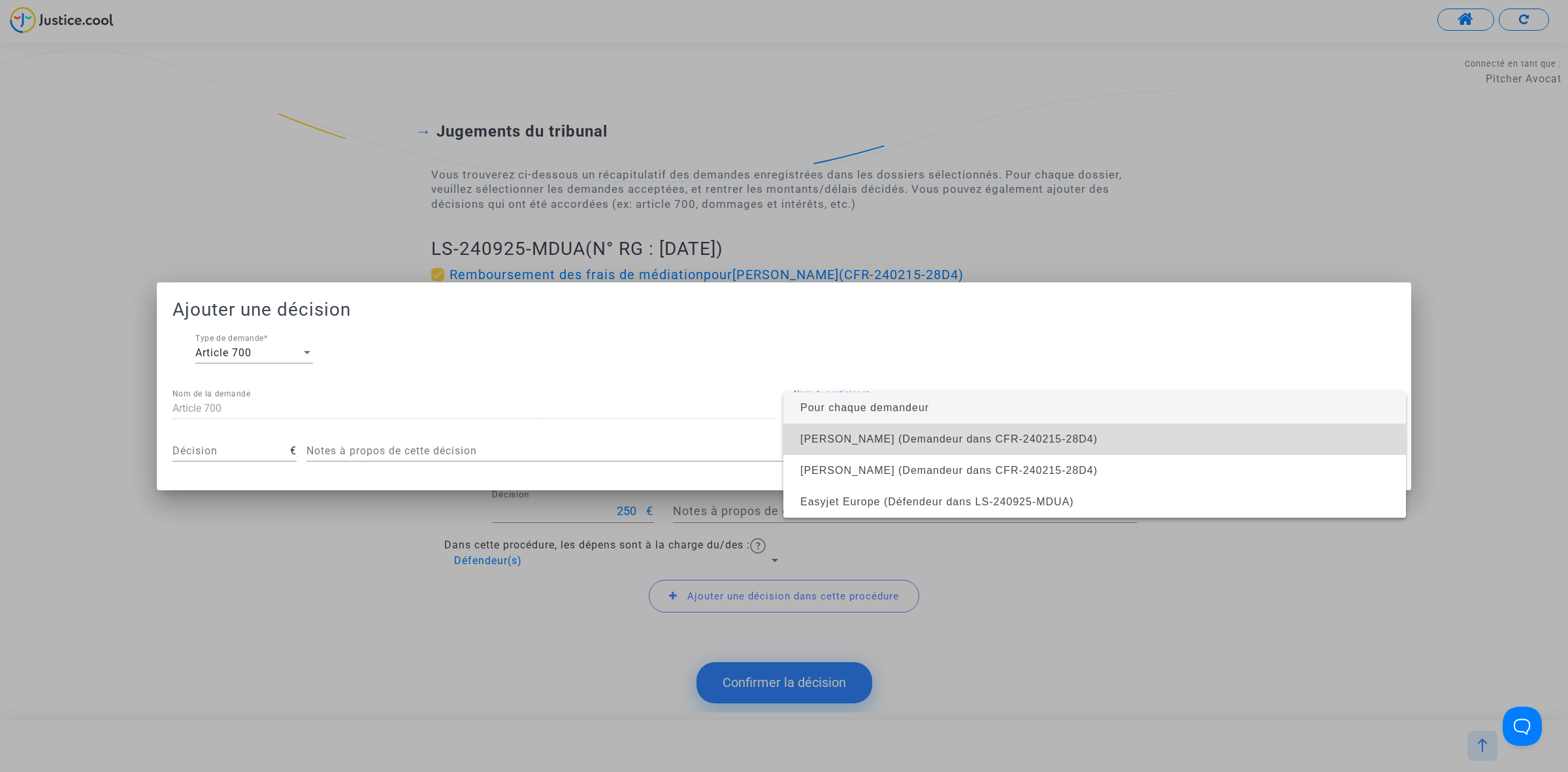
drag, startPoint x: 907, startPoint y: 441, endPoint x: 884, endPoint y: 451, distance: 25.1
click at [907, 442] on span "CHANTAL DERVIS (Demandeur dans CFR-240215-28D4)" at bounding box center [949, 439] width 297 height 11
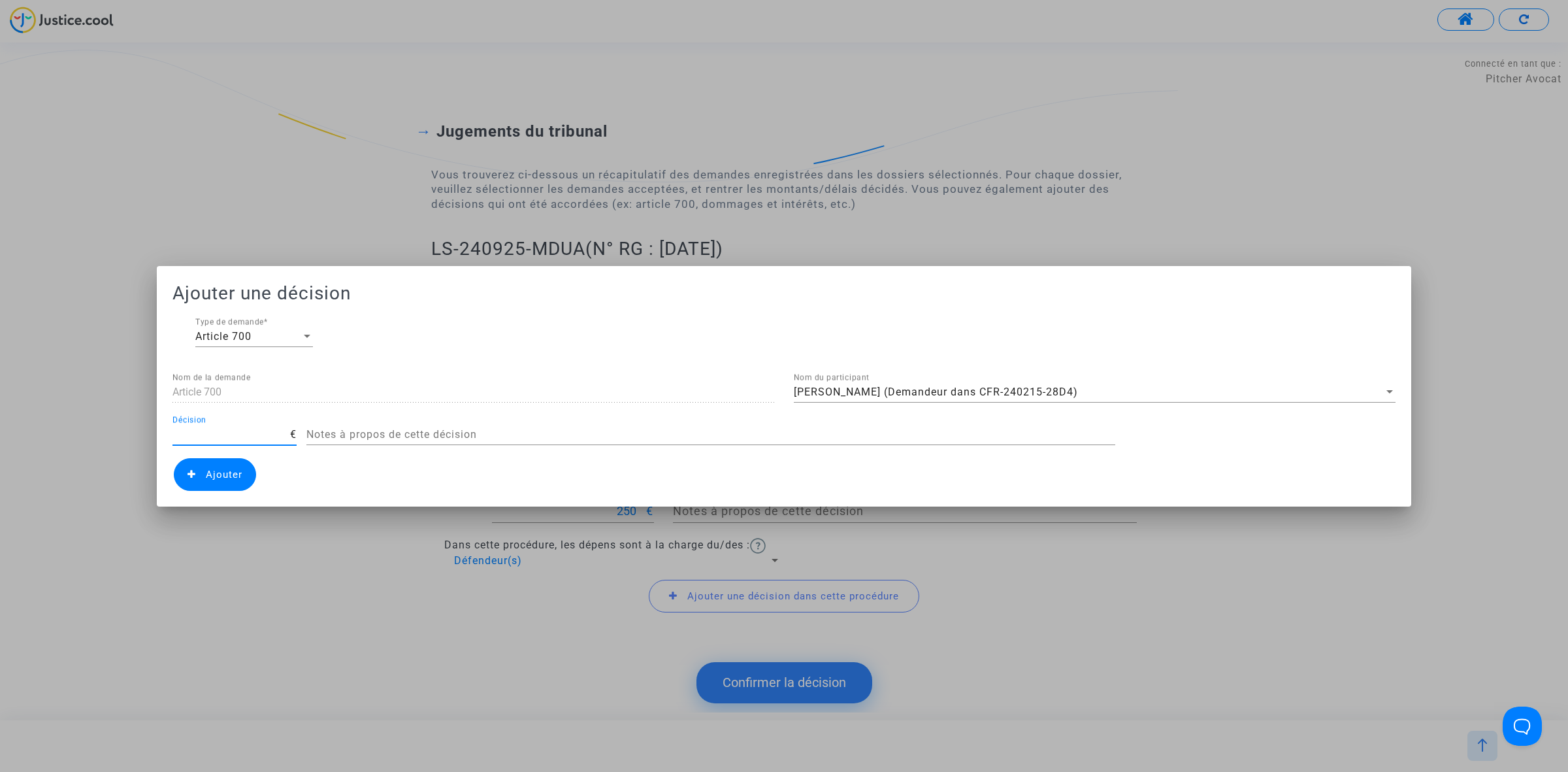
click at [251, 428] on input "Décision" at bounding box center [230, 434] width 117 height 12
type input "414"
drag, startPoint x: 198, startPoint y: 481, endPoint x: 204, endPoint y: 473, distance: 10.0
click at [200, 481] on span "Ajouter" at bounding box center [214, 474] width 83 height 33
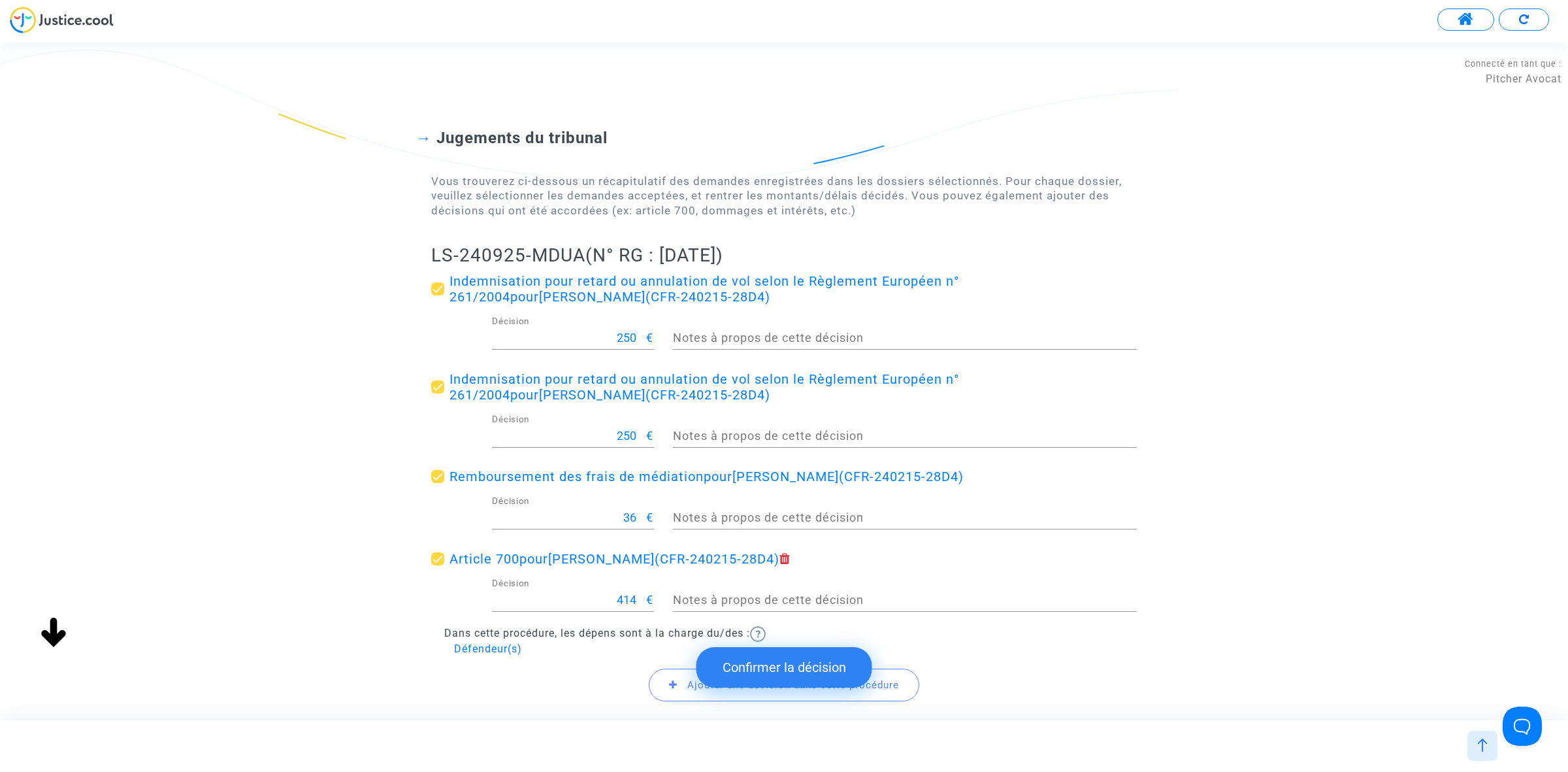
scroll to position [128, 0]
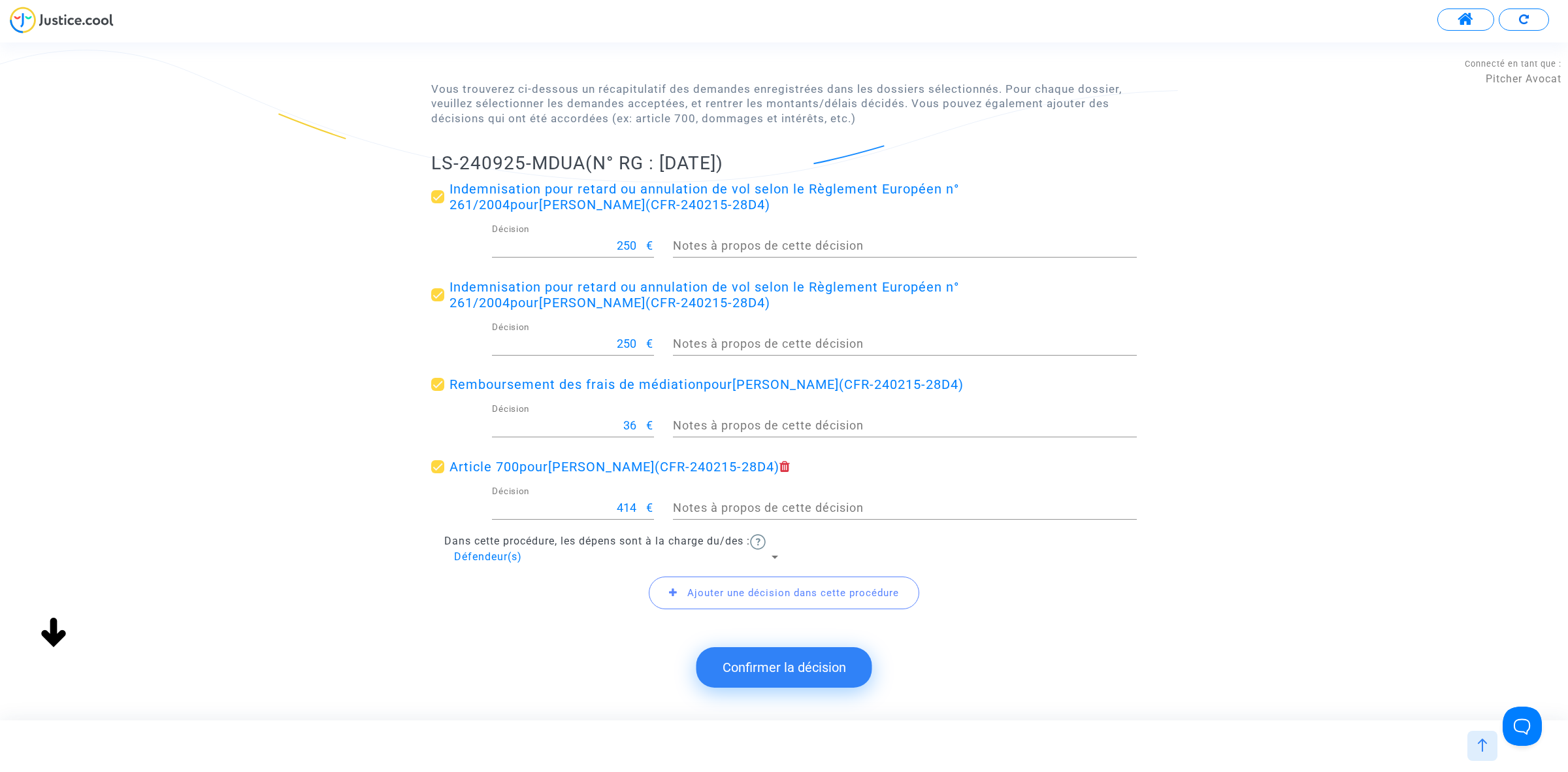
click at [838, 668] on button "Confirmer la décision" at bounding box center [784, 667] width 176 height 40
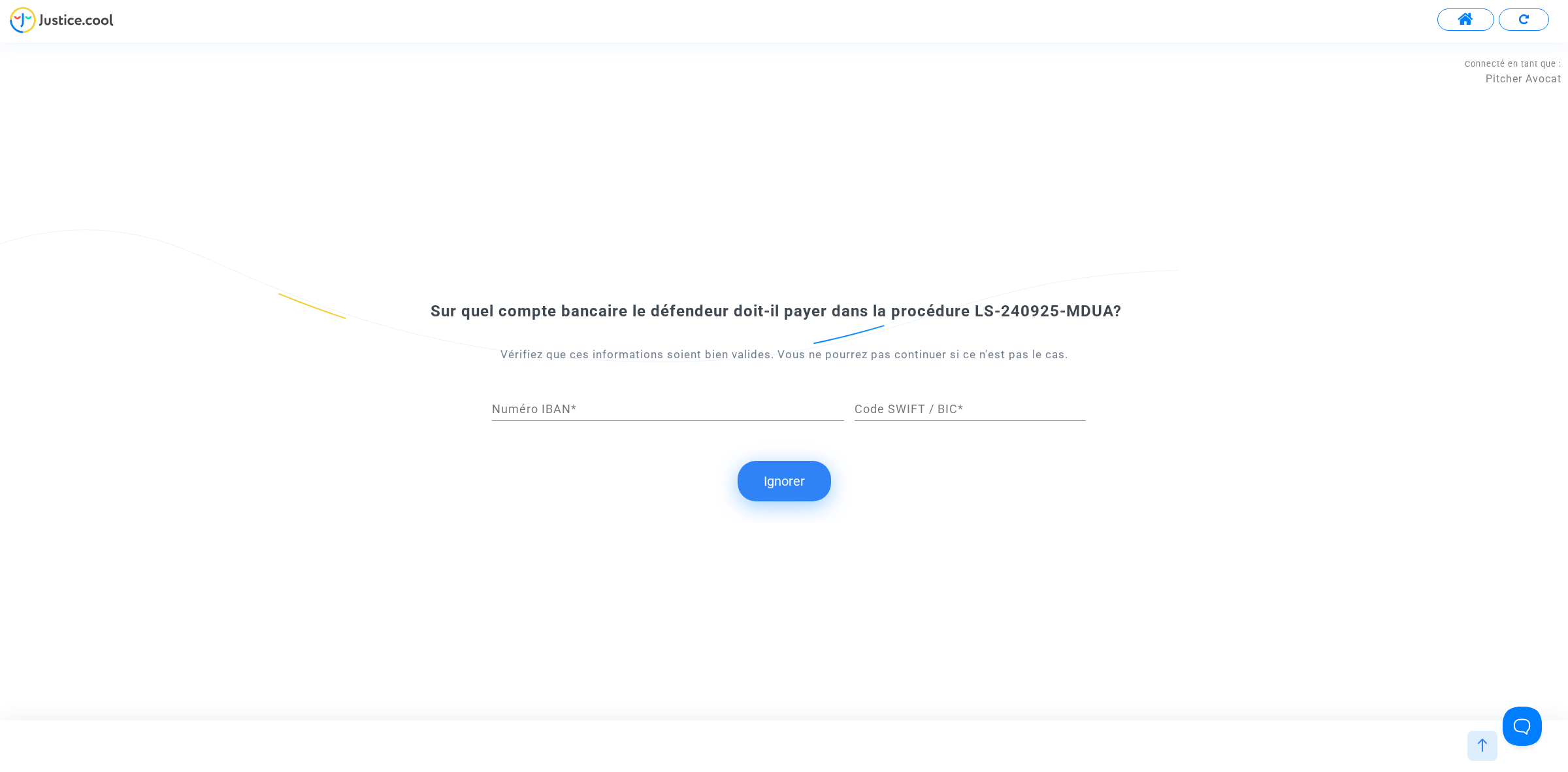
click at [766, 485] on button "Ignorer" at bounding box center [784, 481] width 94 height 40
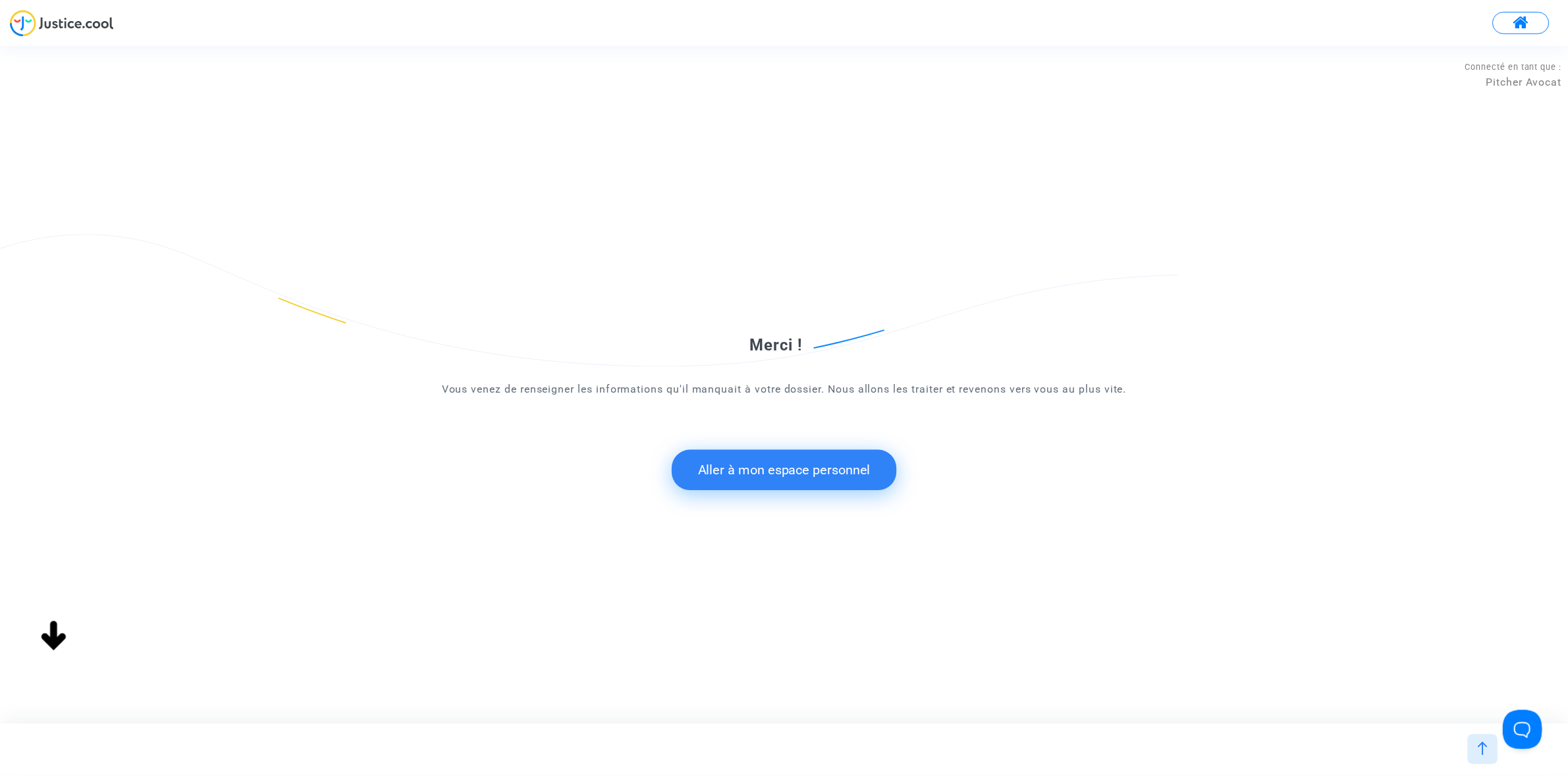
scroll to position [0, 0]
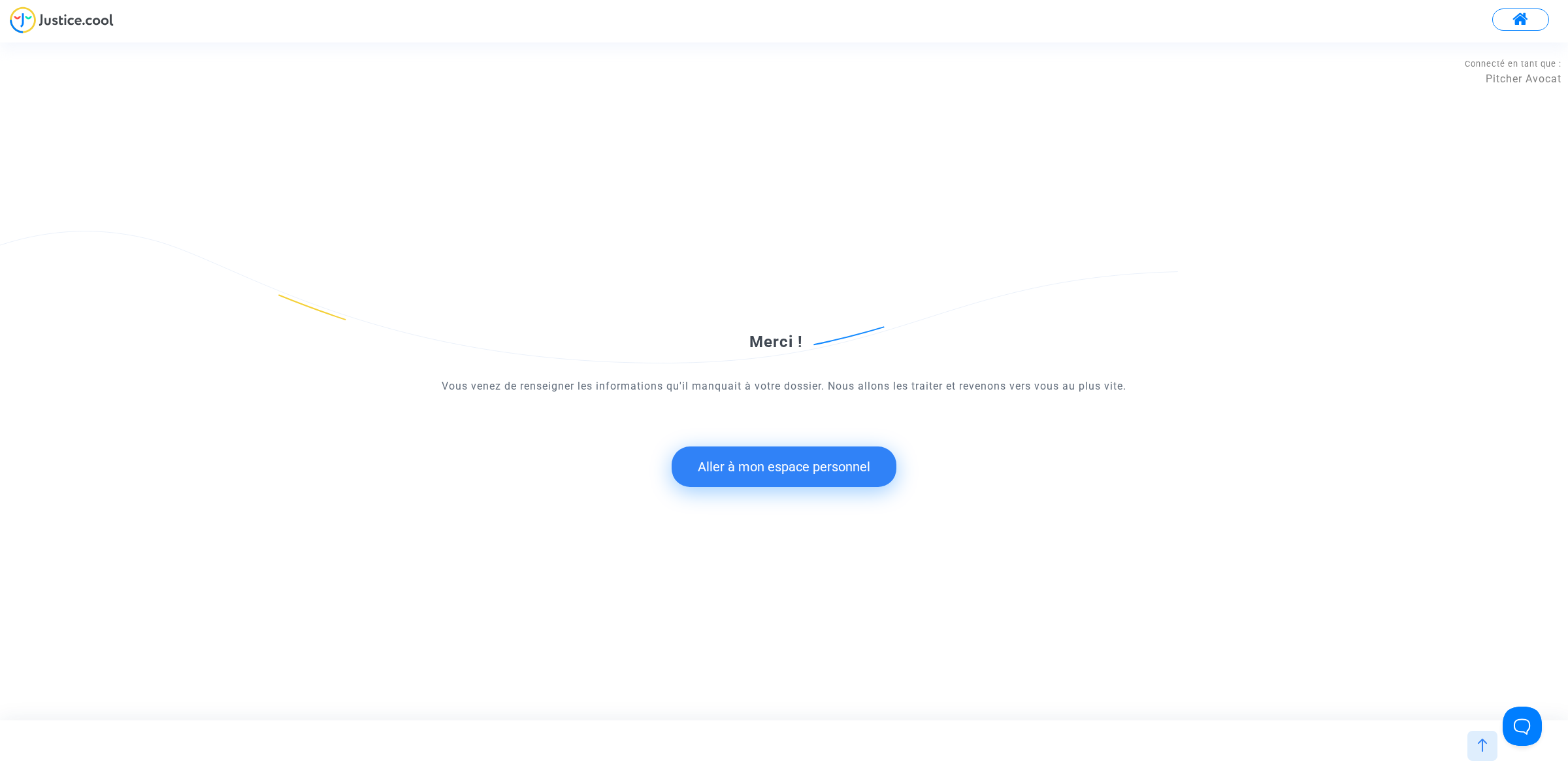
click at [791, 466] on button "Aller à mon espace personnel" at bounding box center [784, 467] width 225 height 40
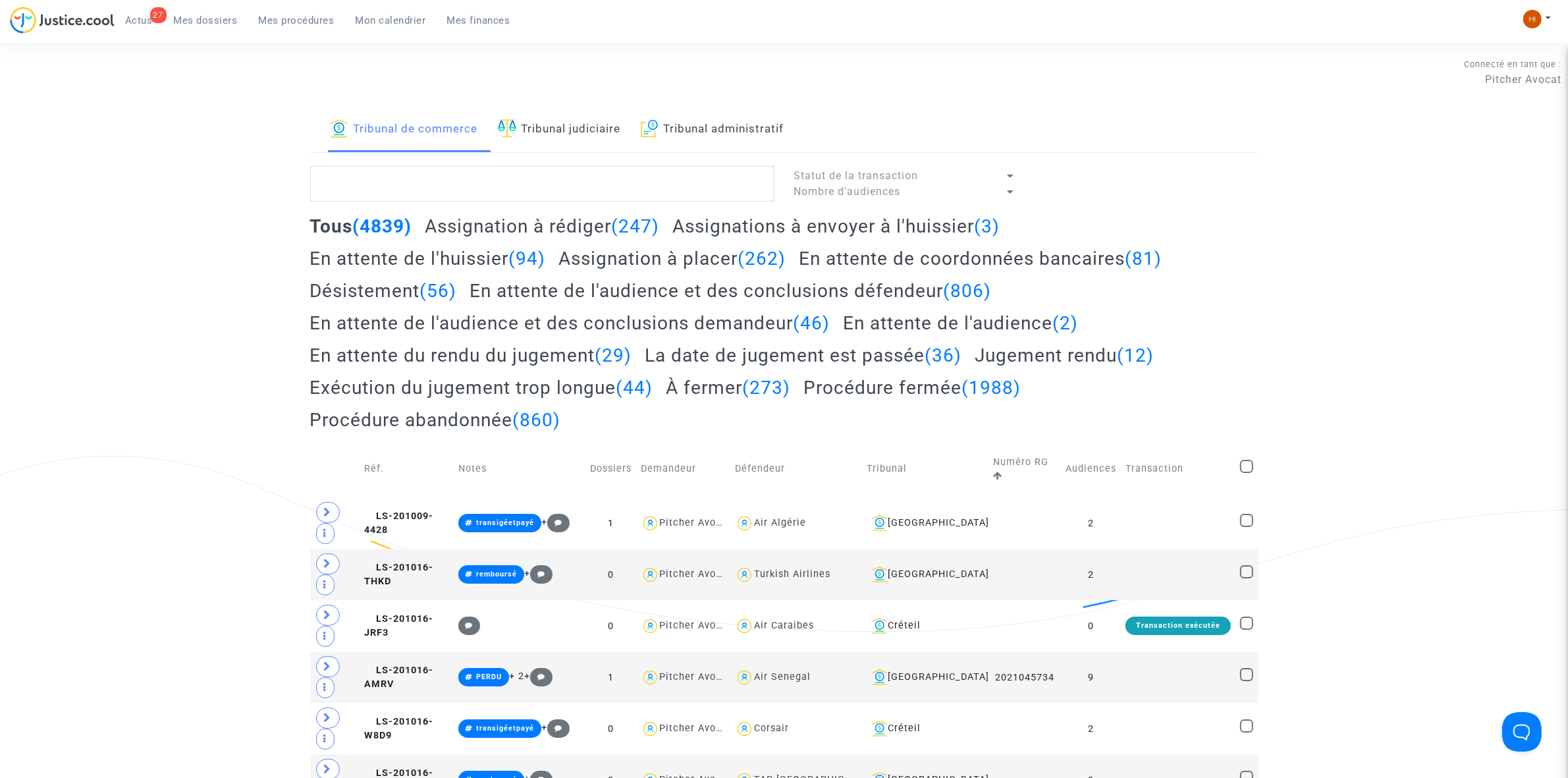
click at [551, 126] on link "Tribunal judiciaire" at bounding box center [560, 129] width 123 height 45
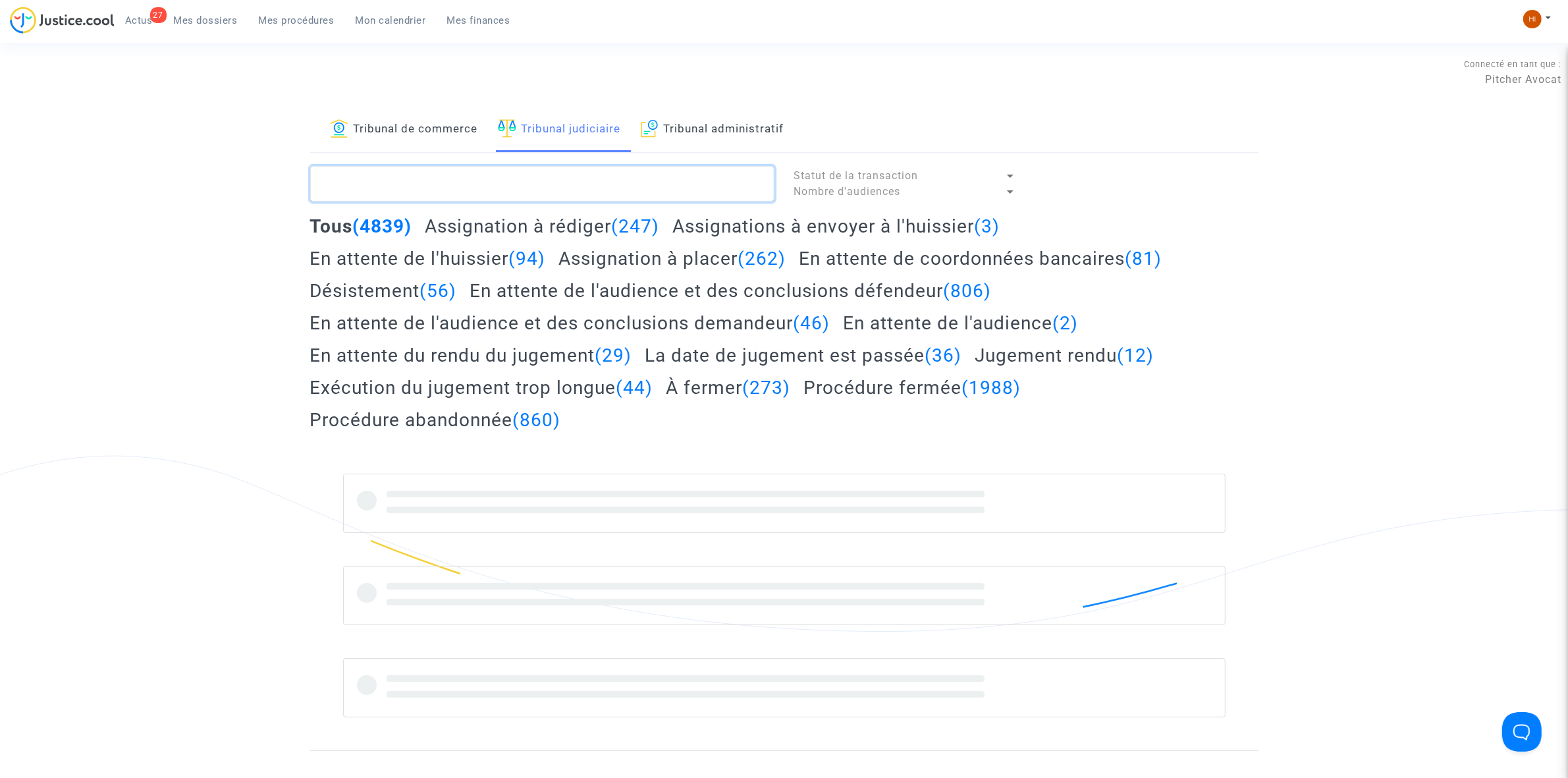
click at [539, 185] on textarea at bounding box center [542, 183] width 465 height 36
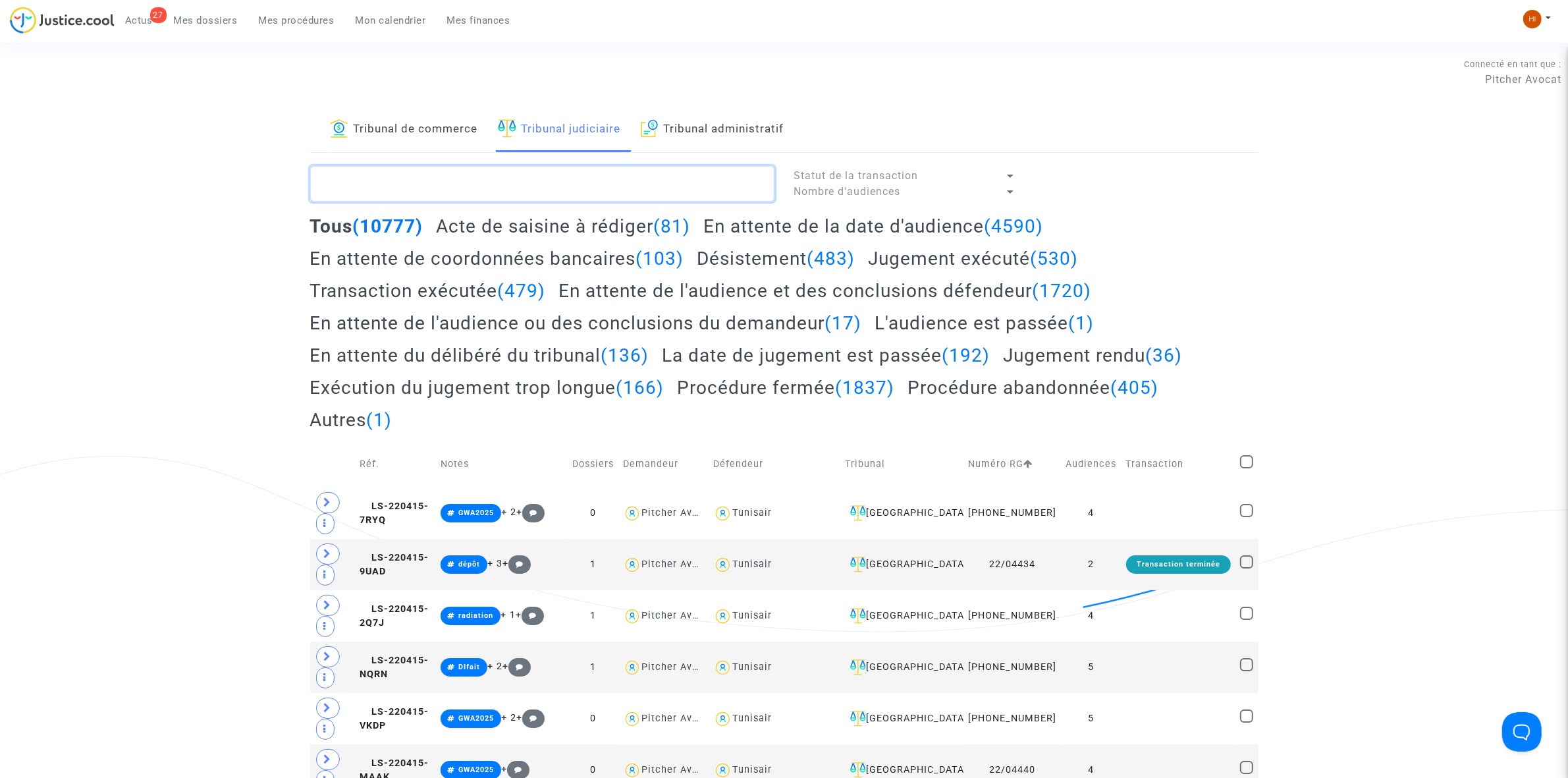
paste textarea "LS-240925-MDUA"
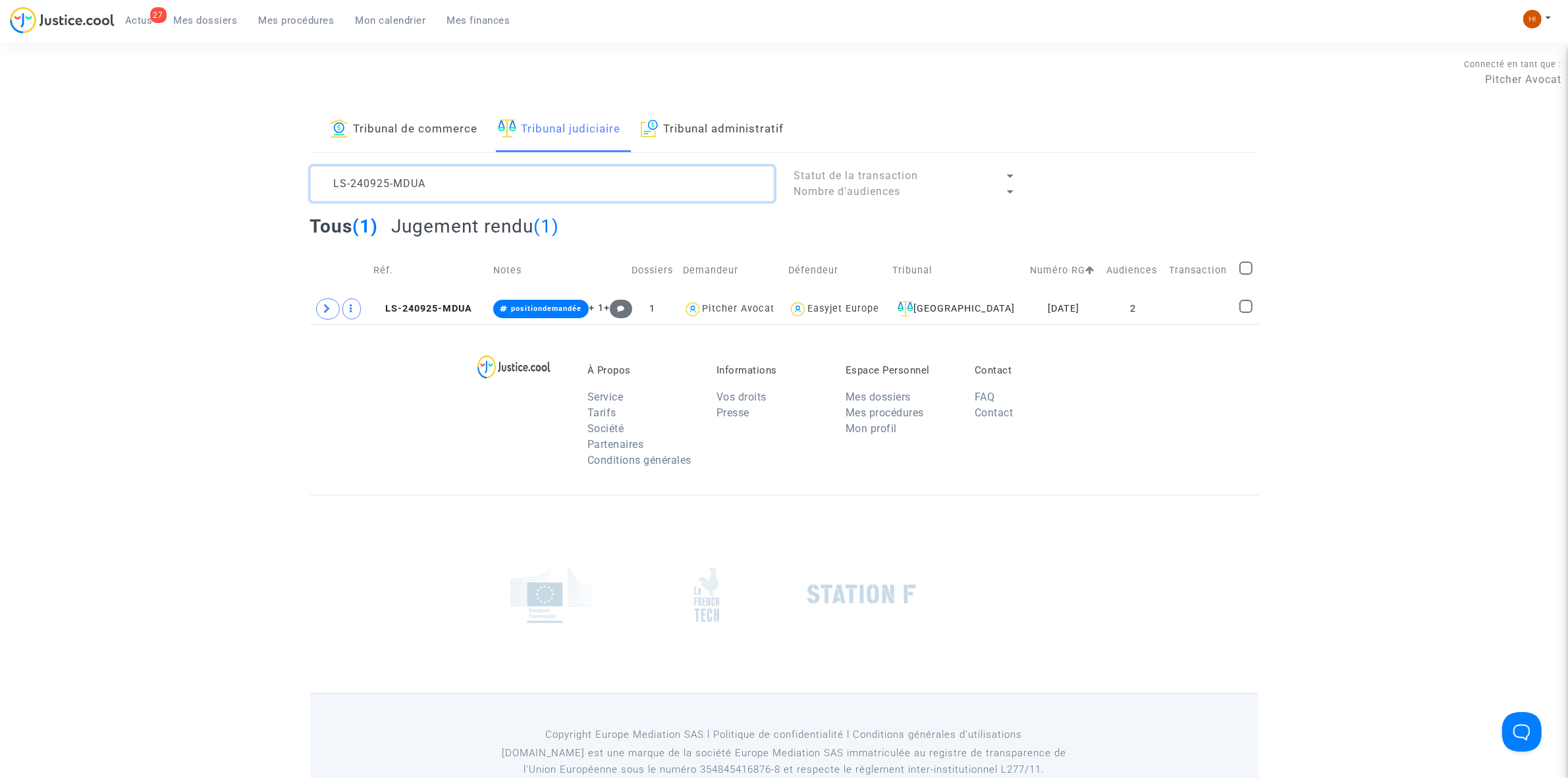
type textarea "LS-240925-MDUA"
click at [425, 320] on td "LS-240925-MDUA" at bounding box center [428, 309] width 119 height 30
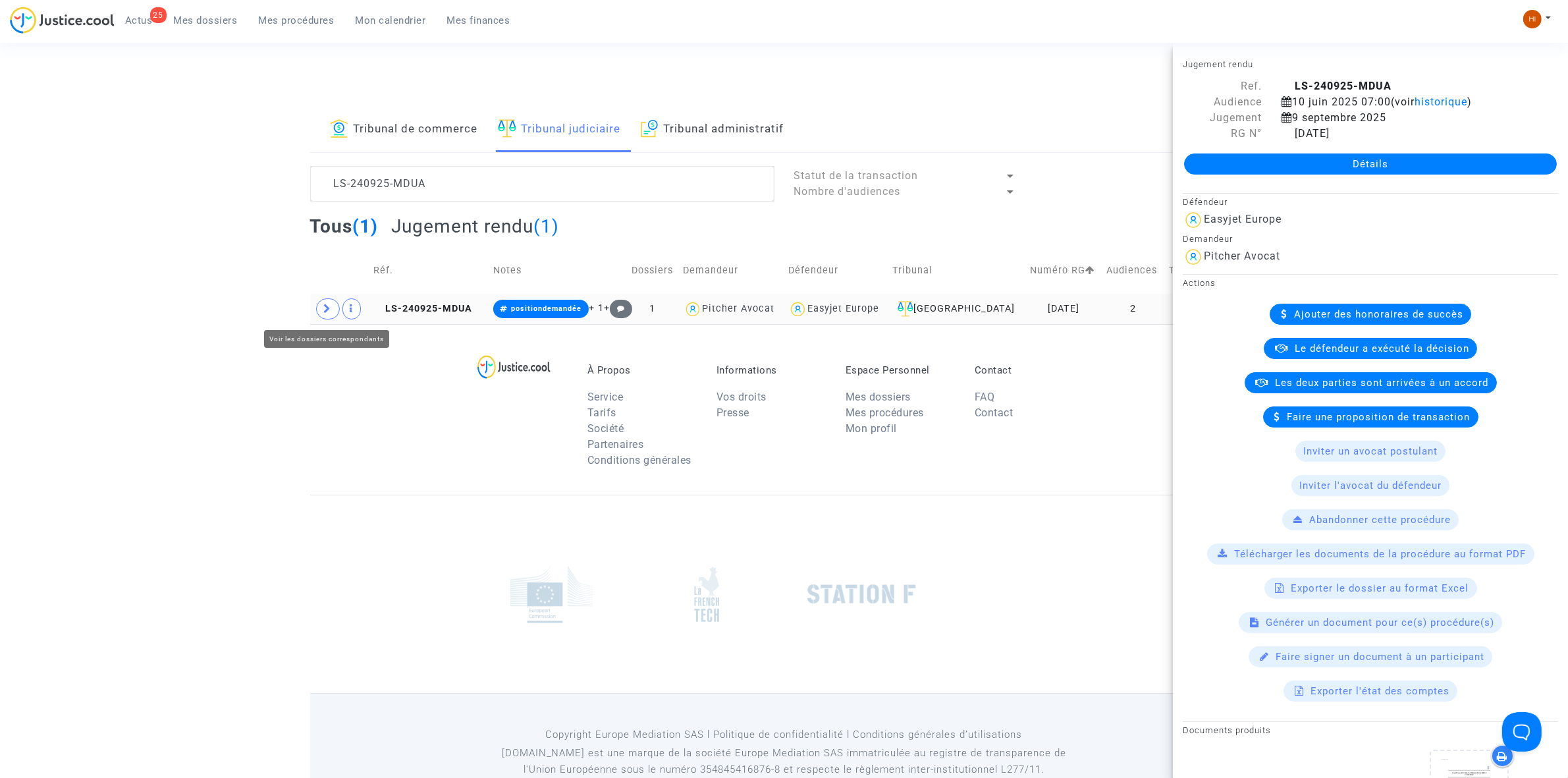
click at [323, 313] on span at bounding box center [328, 309] width 24 height 21
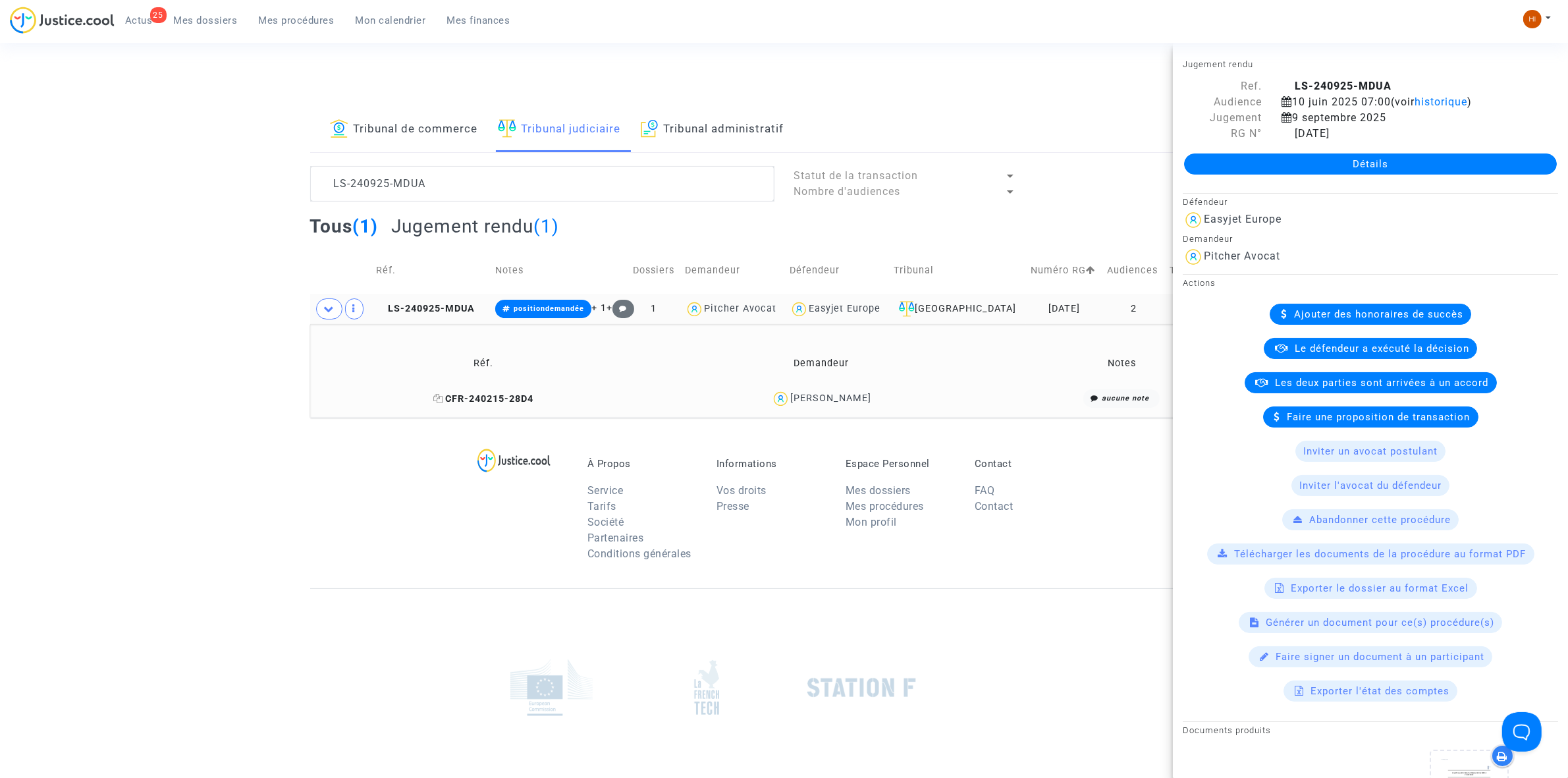
click at [451, 399] on span "CFR-240215-28D4" at bounding box center [483, 399] width 100 height 11
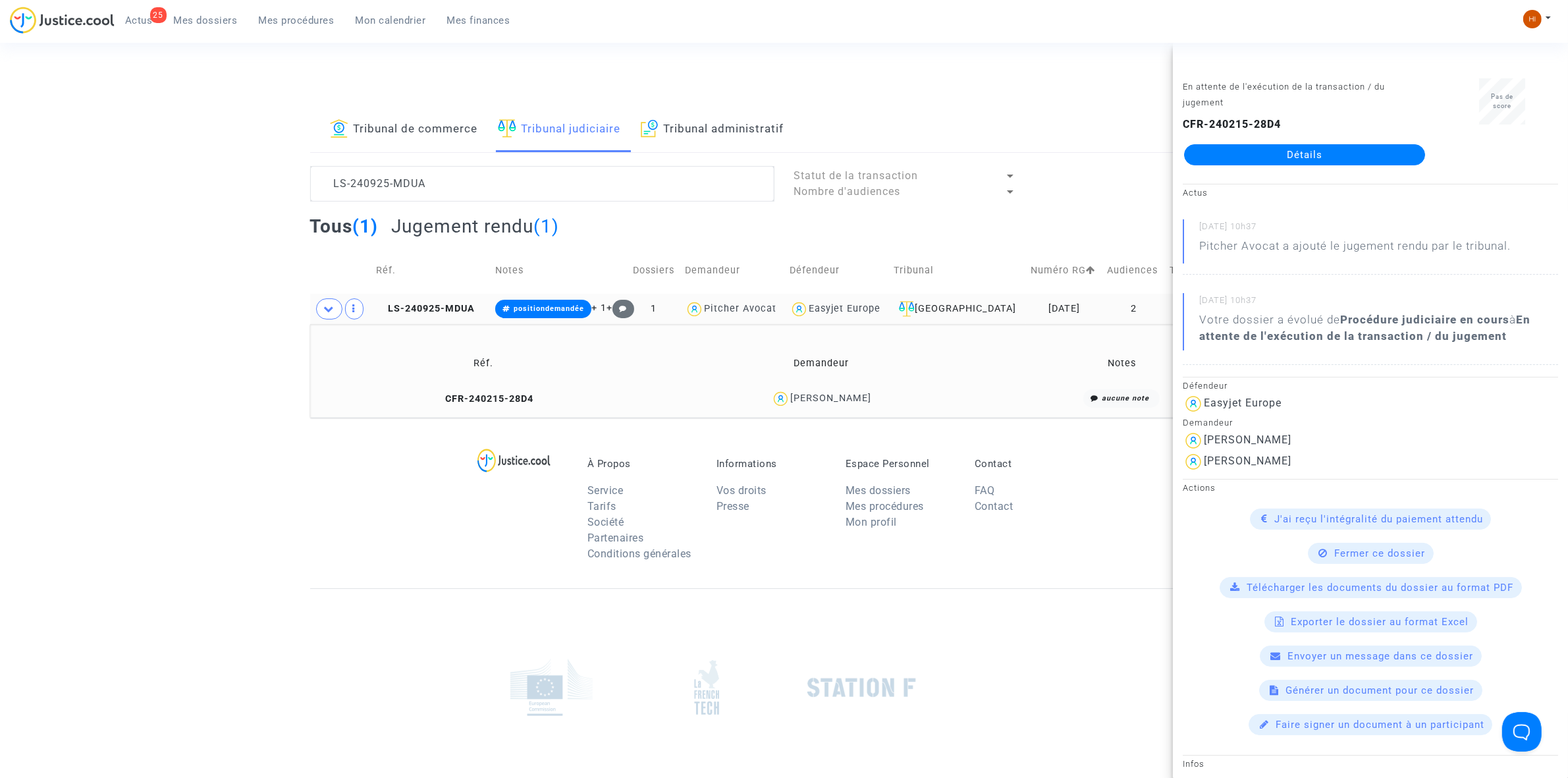
click at [97, 338] on div "Tribunal de commerce Tribunal judiciaire Tribunal administratif LS-240925-MDUA …" at bounding box center [784, 262] width 1568 height 310
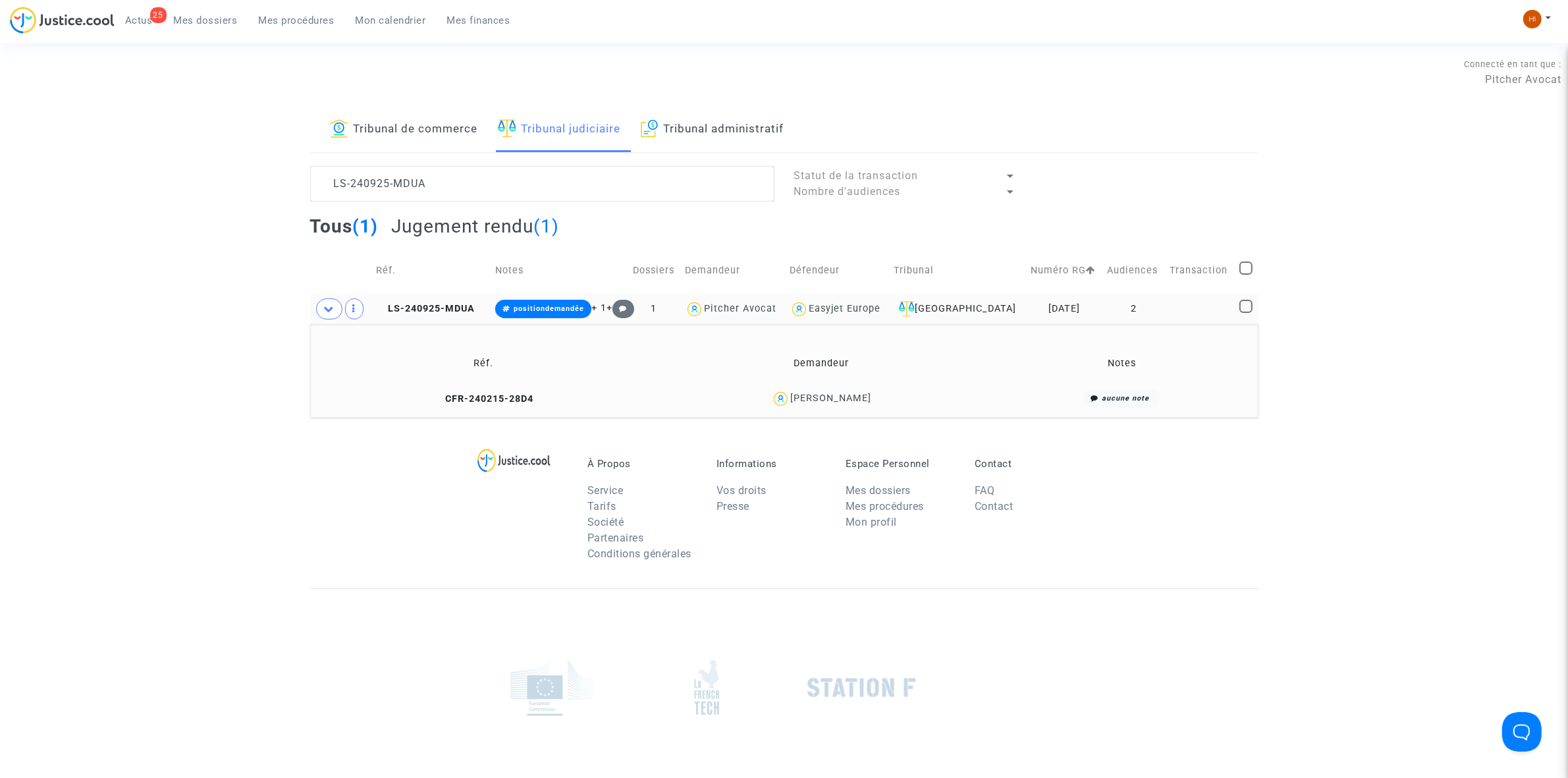
drag, startPoint x: 930, startPoint y: 409, endPoint x: 789, endPoint y: 395, distance: 141.7
click at [789, 395] on div "CHANTAL DERVIS" at bounding box center [821, 398] width 328 height 19
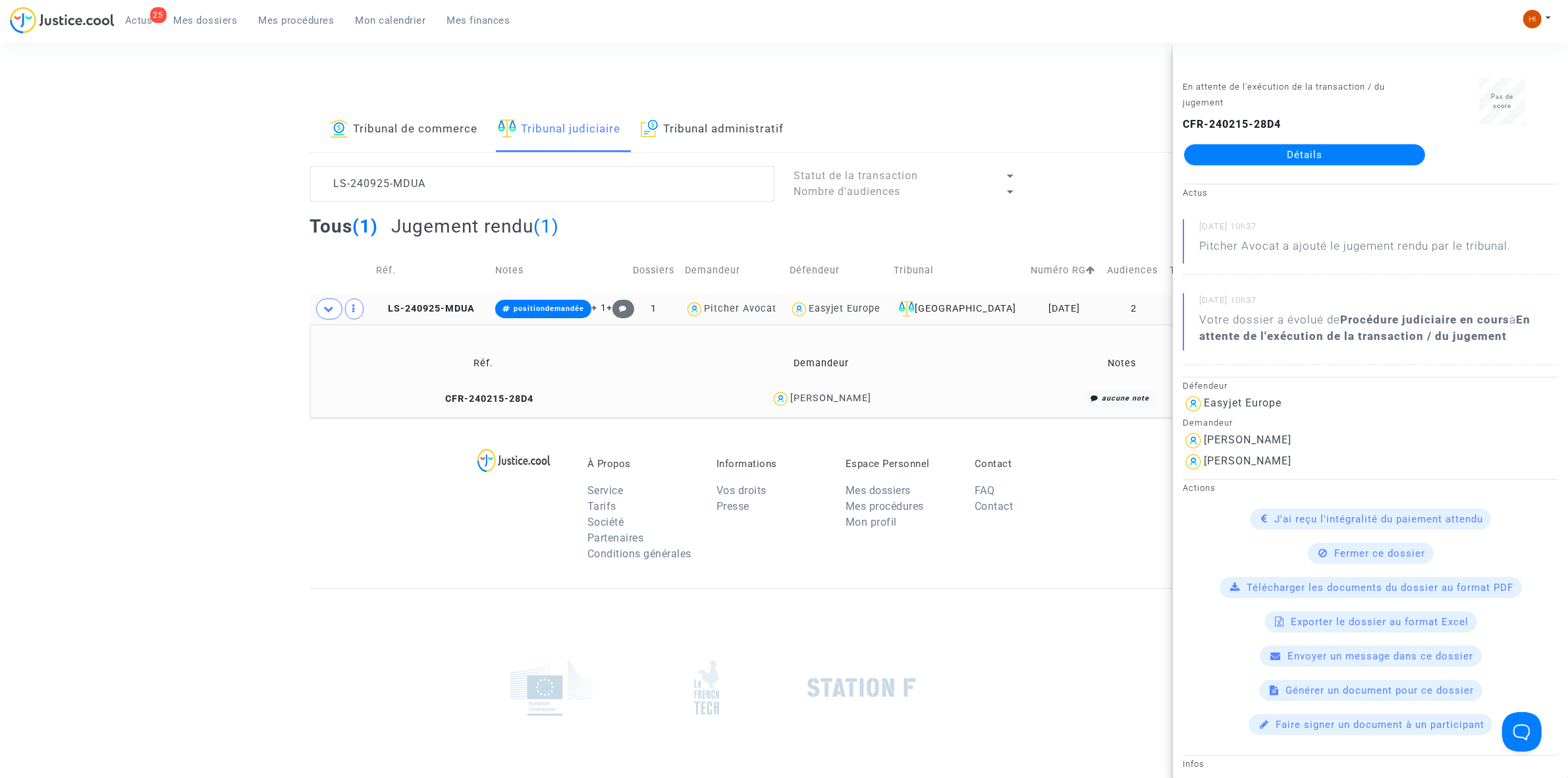
copy div "CHANTAL DERVIS"
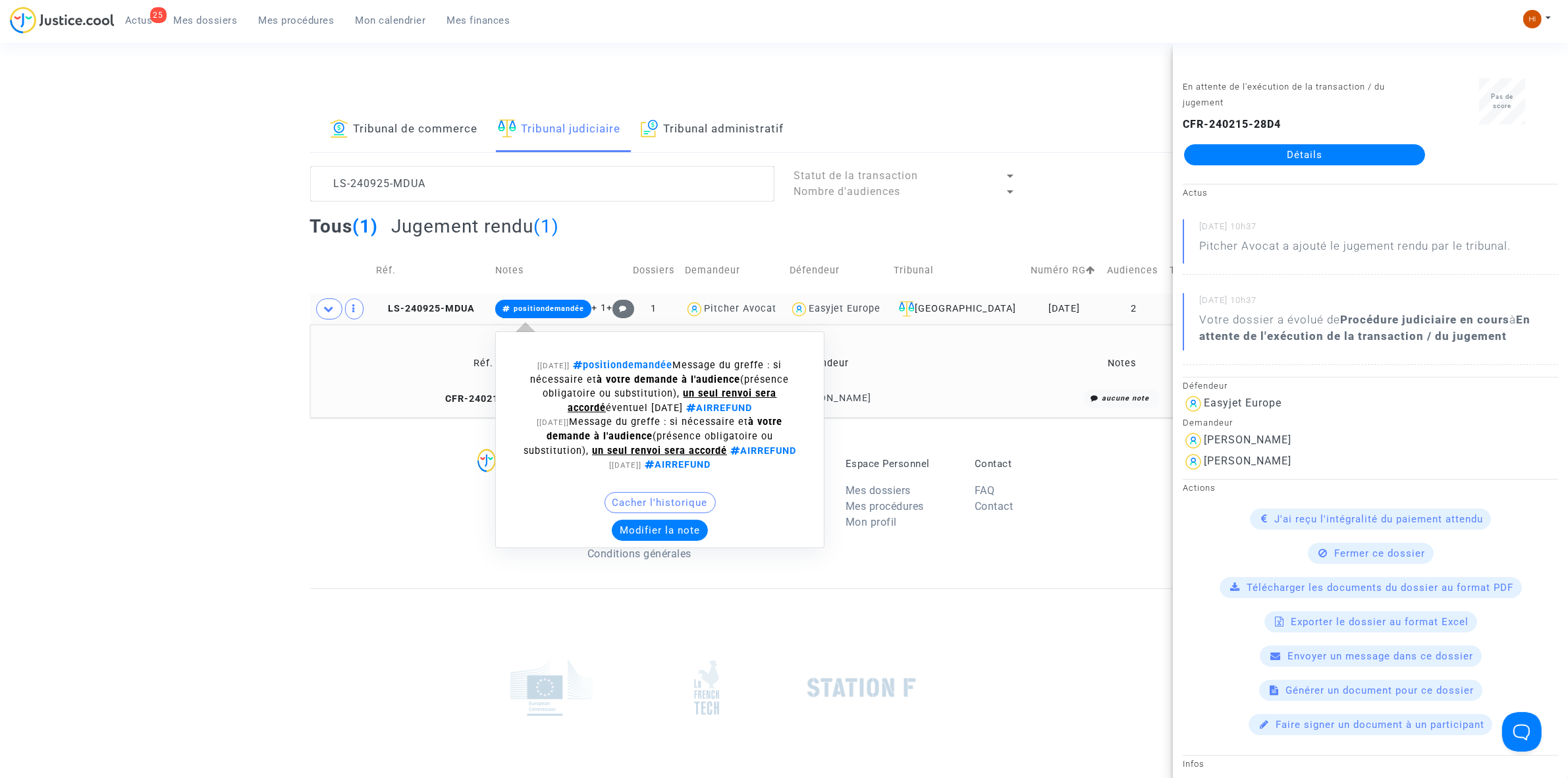
drag, startPoint x: 555, startPoint y: 310, endPoint x: 637, endPoint y: 428, distance: 143.7
click at [555, 313] on span "positiondemandée" at bounding box center [549, 309] width 71 height 8
click at [657, 528] on button "Modifier la note" at bounding box center [659, 530] width 96 height 21
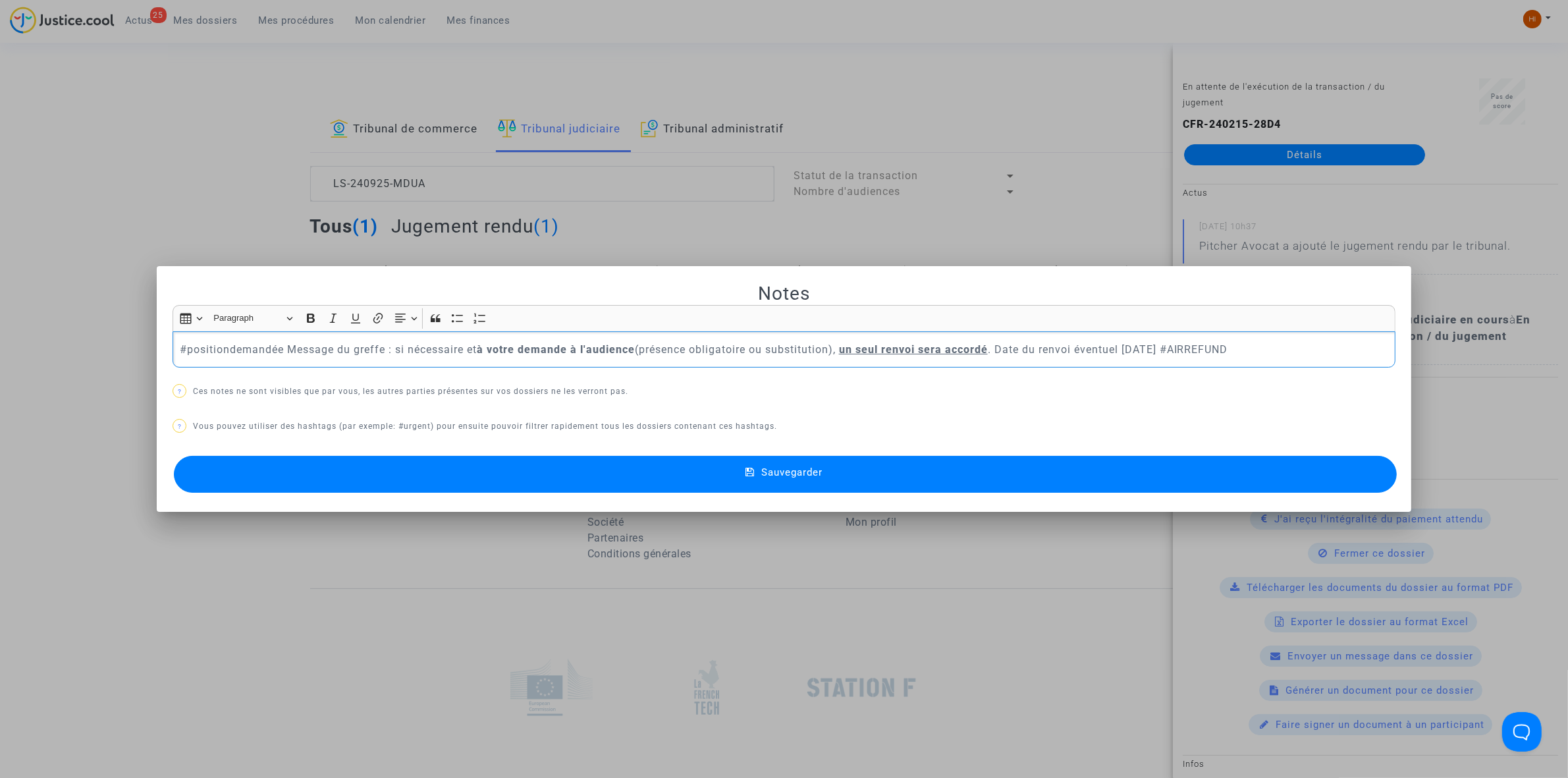
drag, startPoint x: 1192, startPoint y: 346, endPoint x: 31, endPoint y: 287, distance: 1162.5
click at [76, 311] on div "Notes Rich Text Editor Insert table Insert table Heading Paragraph Paragraph He…" at bounding box center [784, 389] width 1568 height 778
click at [818, 477] on span "Sauvegarder" at bounding box center [792, 472] width 62 height 12
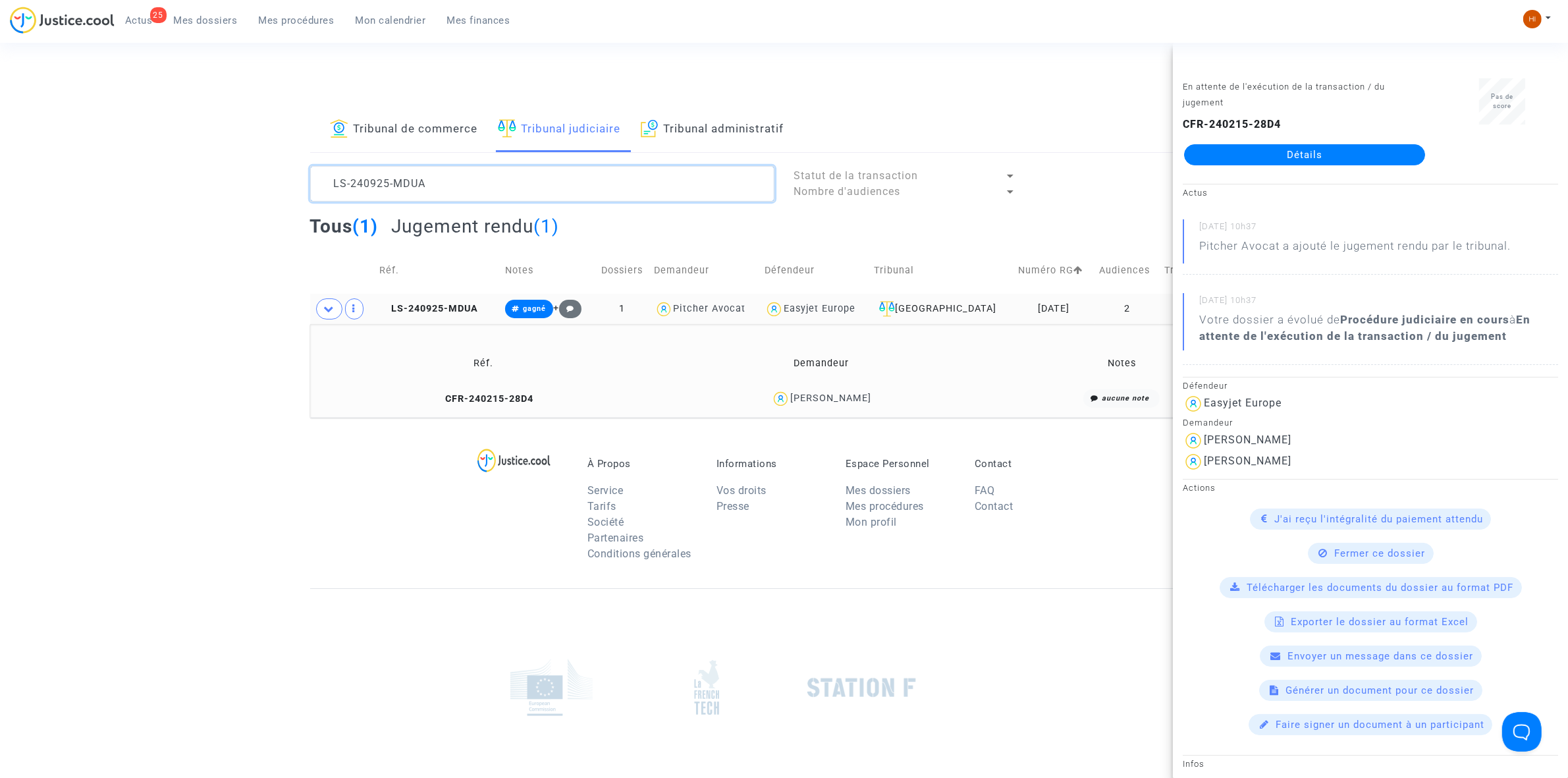
click at [581, 166] on textarea at bounding box center [542, 183] width 465 height 36
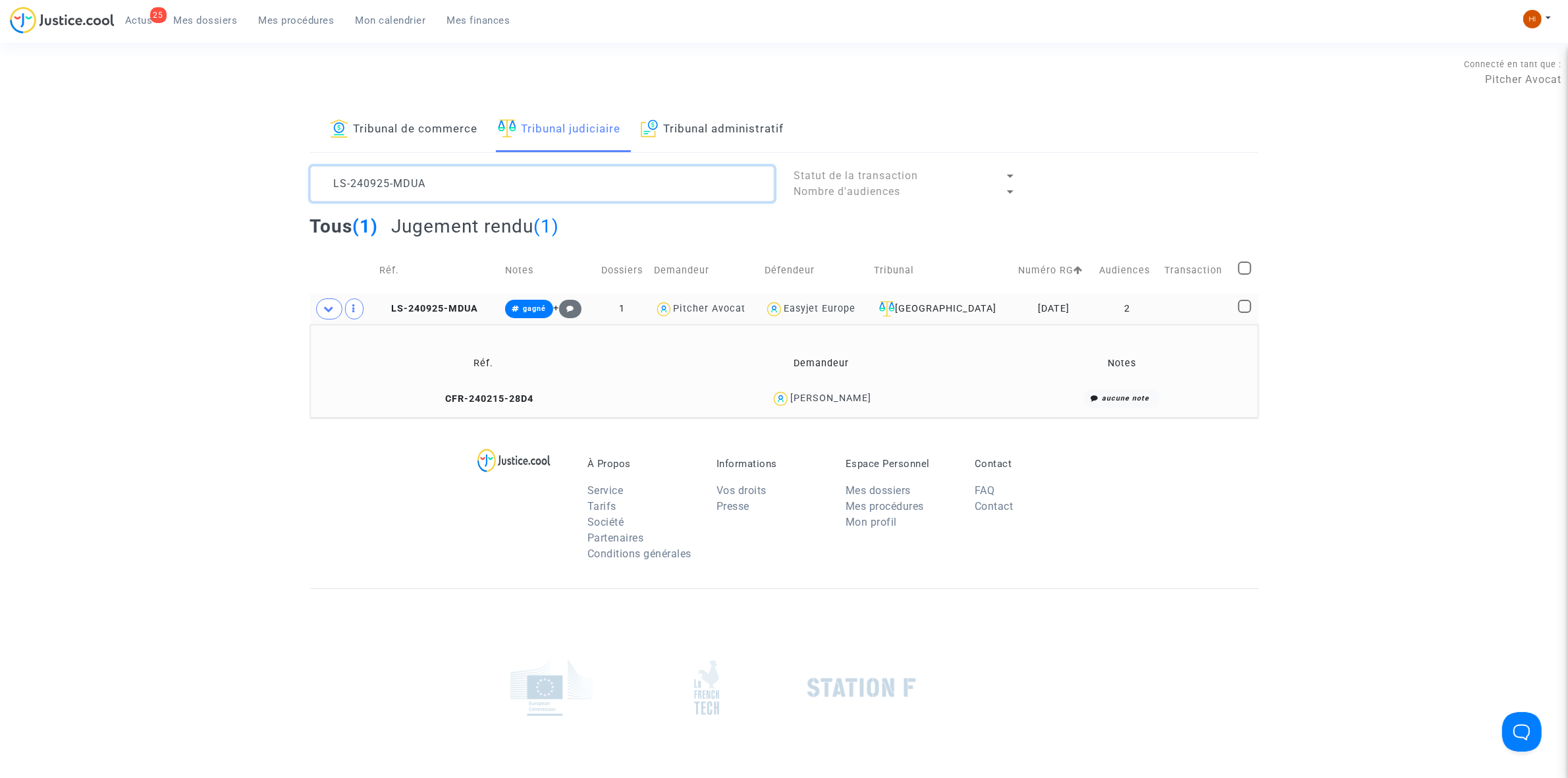
click at [563, 185] on textarea at bounding box center [542, 183] width 465 height 36
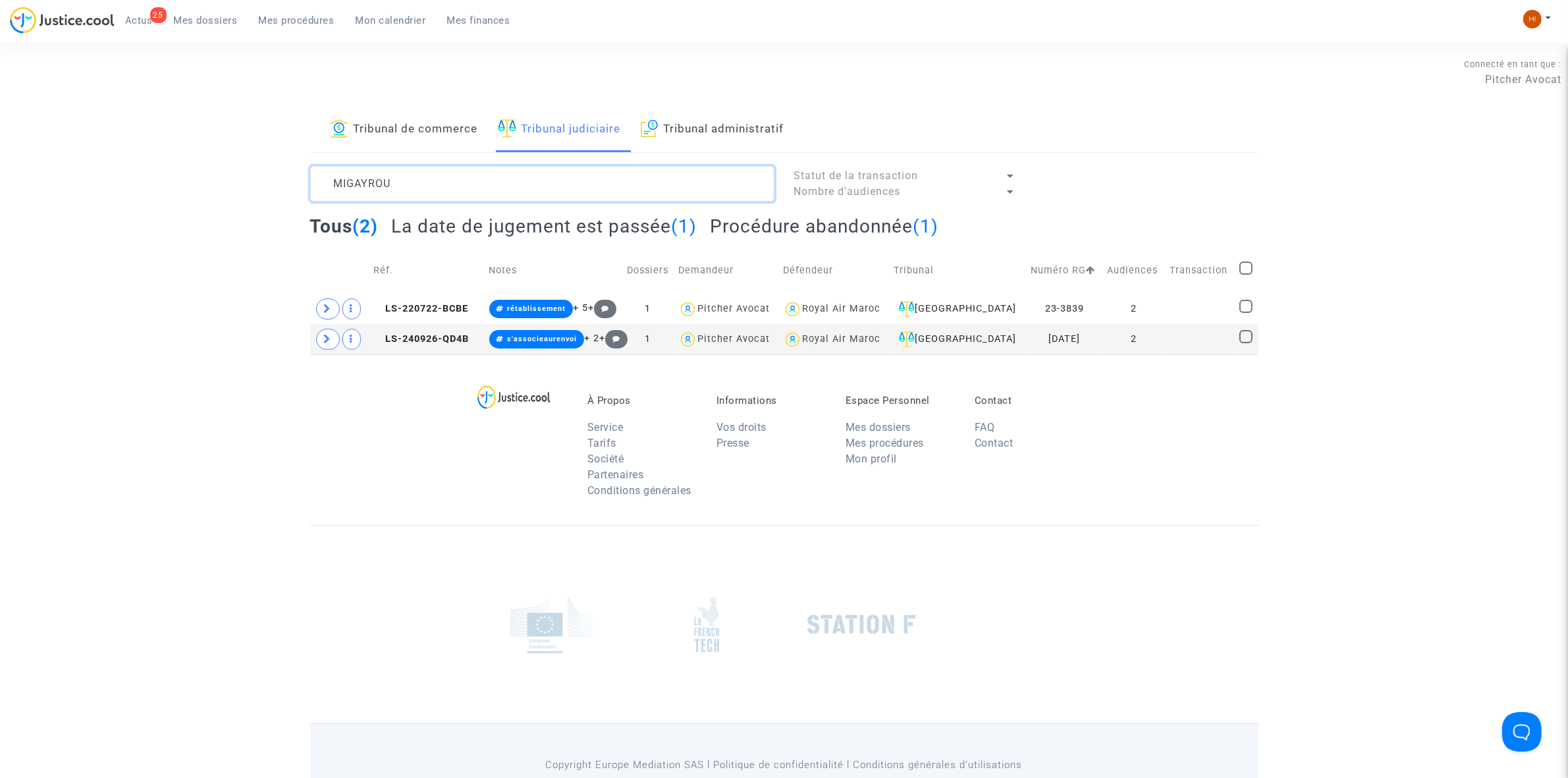
type textarea "MIGAYROU"
click at [446, 229] on h2 "La date de jugement est passée (1)" at bounding box center [544, 226] width 306 height 23
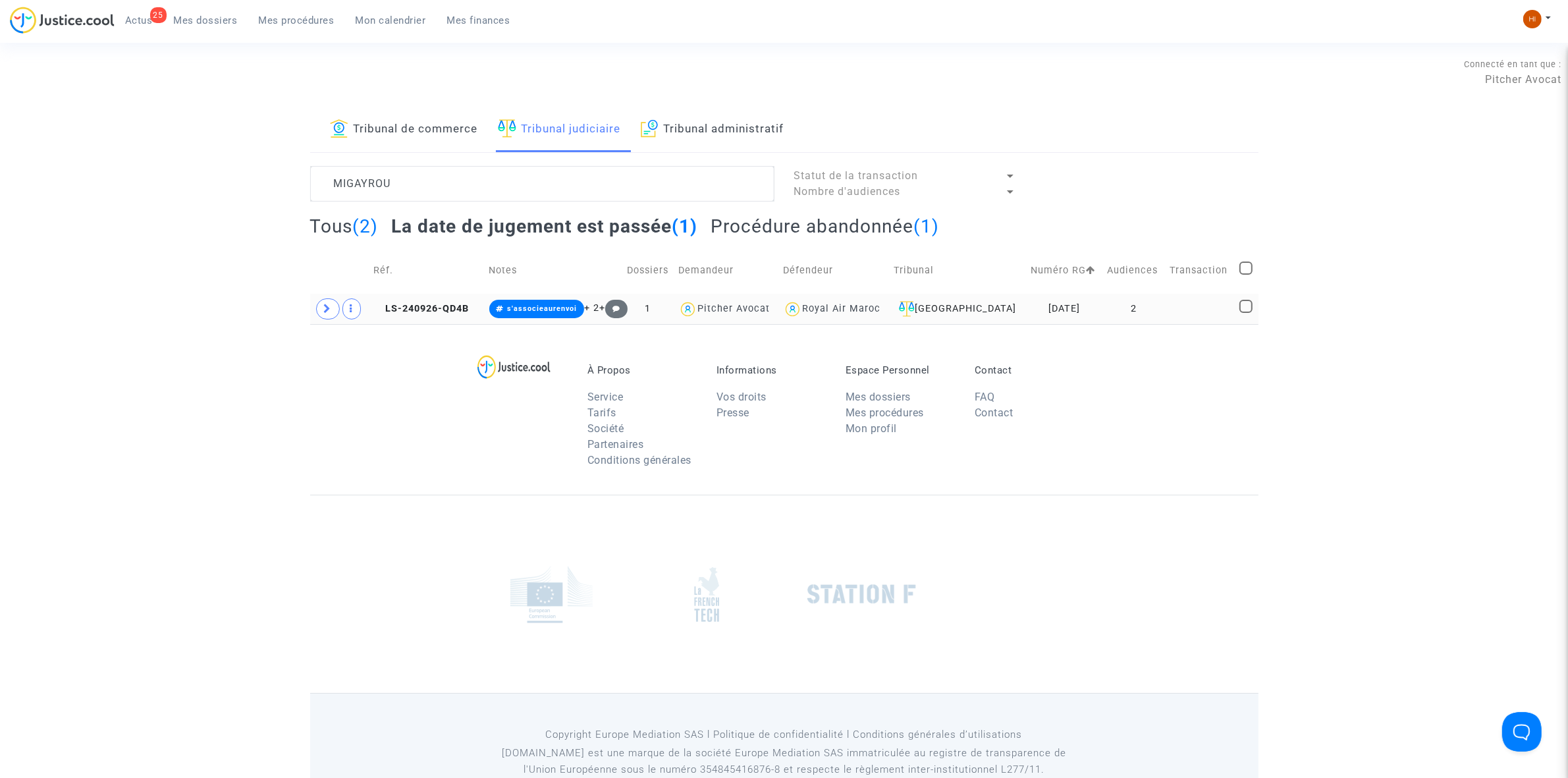
click at [1148, 311] on td "2" at bounding box center [1134, 309] width 62 height 30
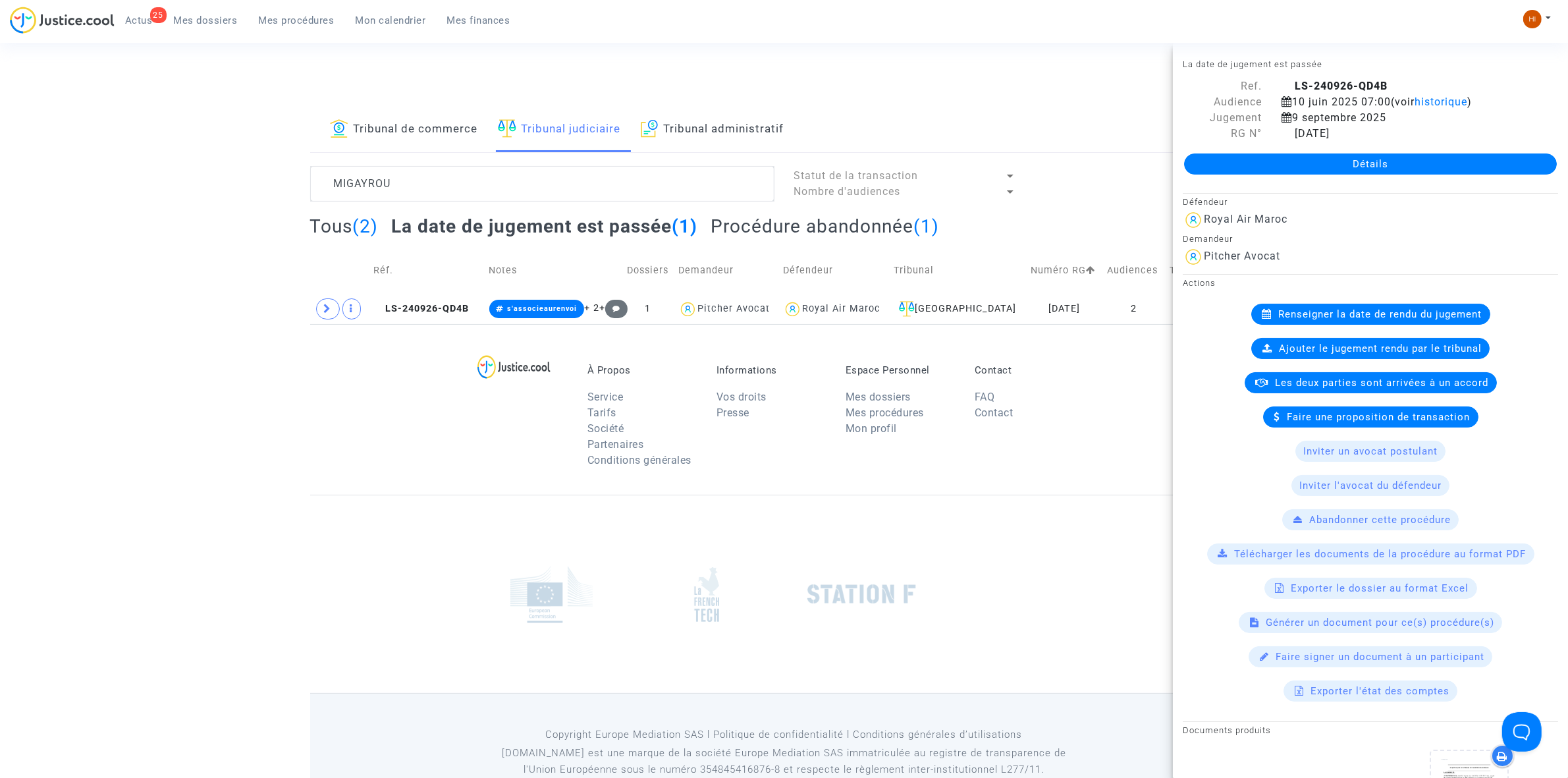
click at [1331, 165] on link "Détails" at bounding box center [1370, 164] width 373 height 21
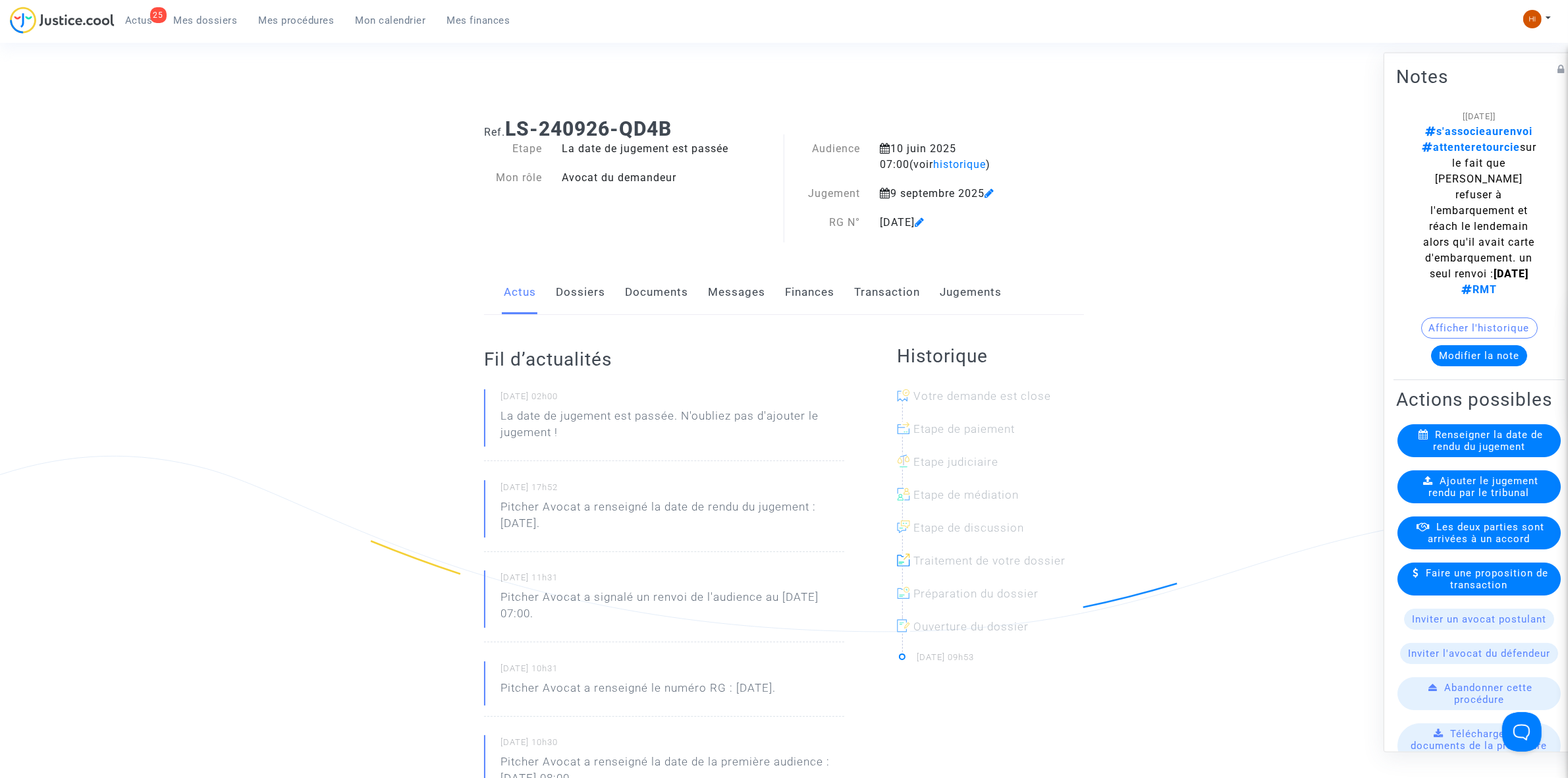
click at [976, 303] on link "Jugements" at bounding box center [970, 292] width 62 height 43
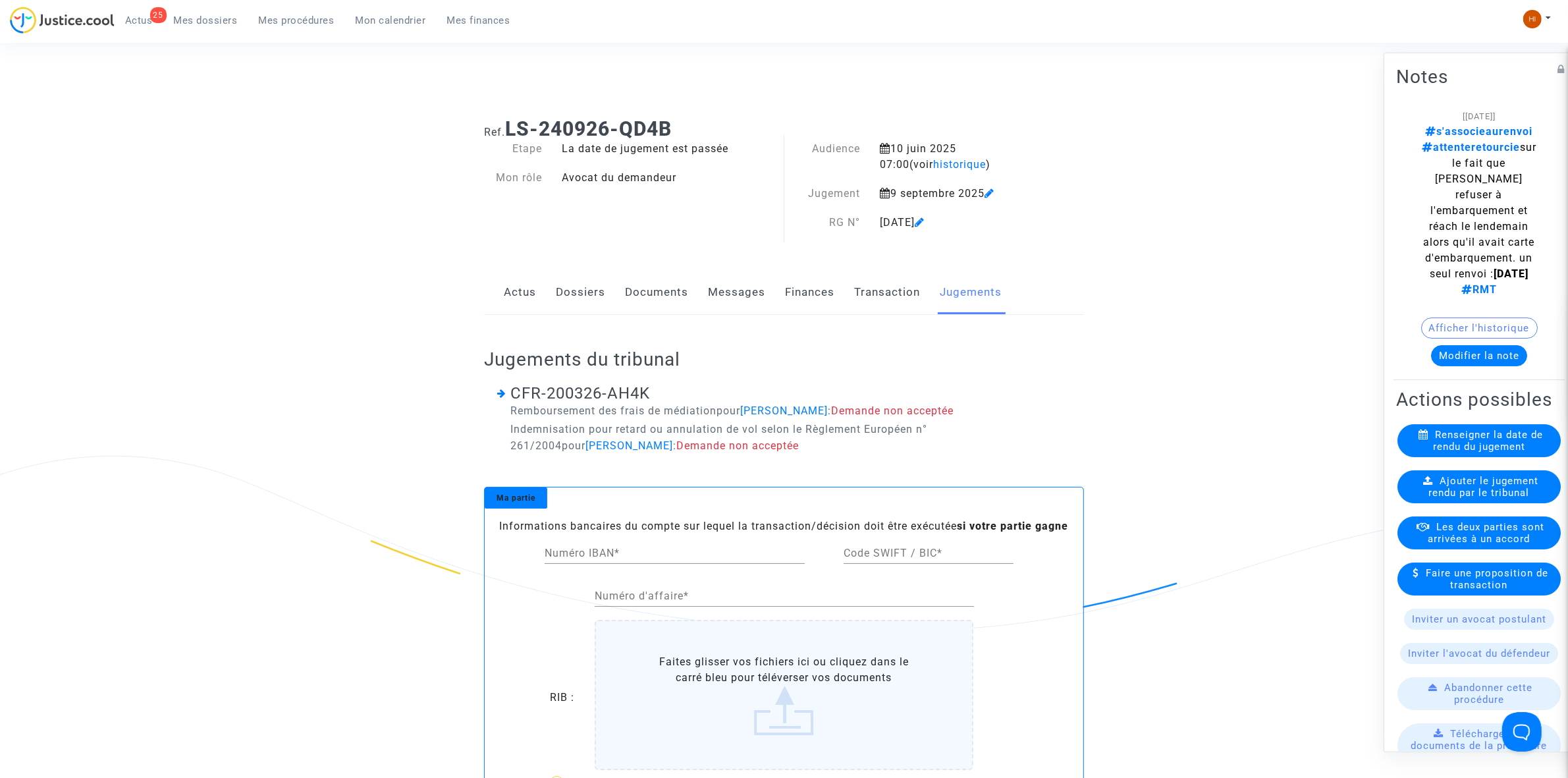
click at [656, 287] on link "Documents" at bounding box center [656, 292] width 63 height 43
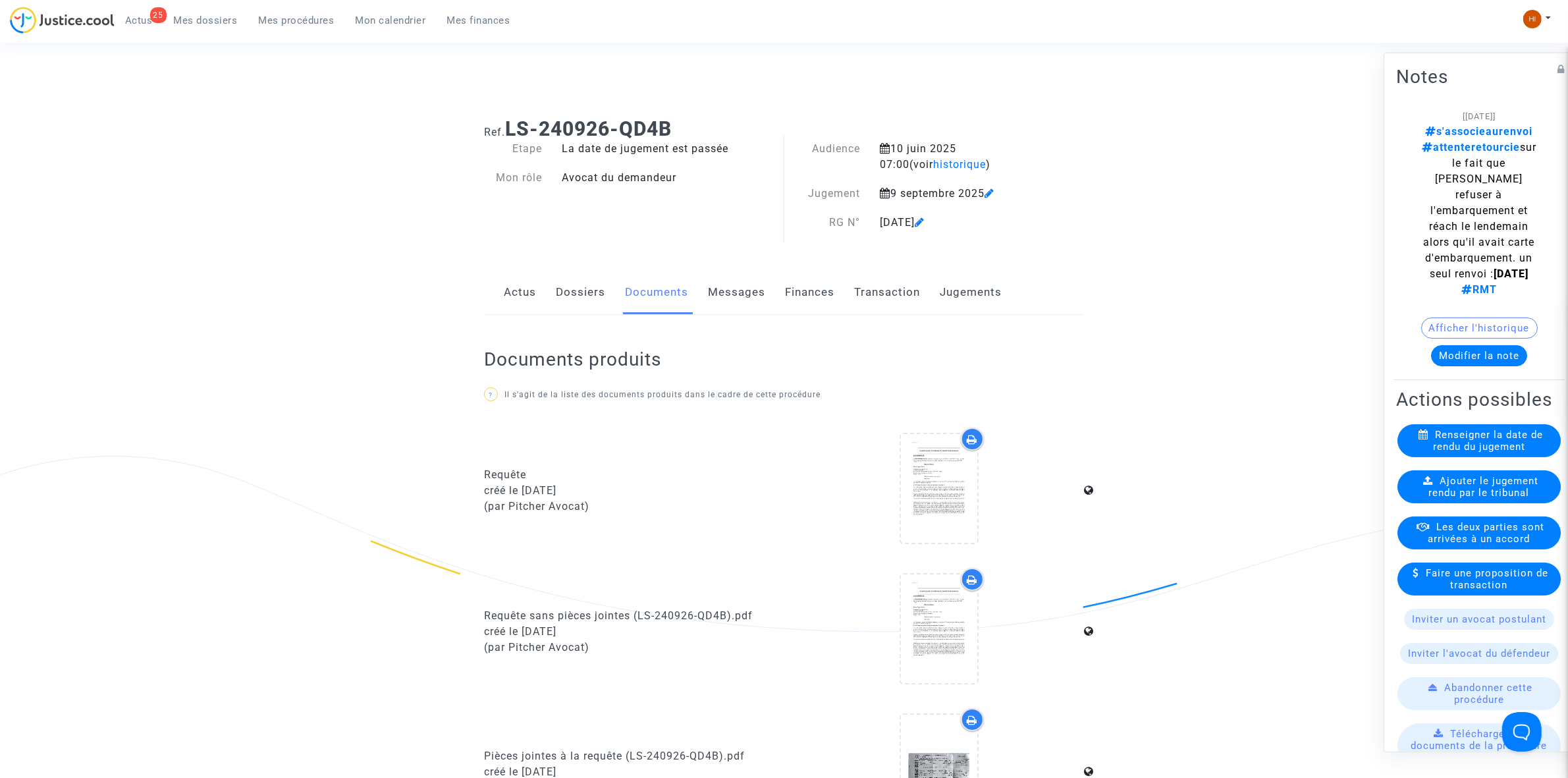
click at [1520, 474] on span "Ajouter le jugement rendu par le tribunal" at bounding box center [1484, 486] width 110 height 24
click at [580, 304] on link "Dossiers" at bounding box center [580, 292] width 50 height 43
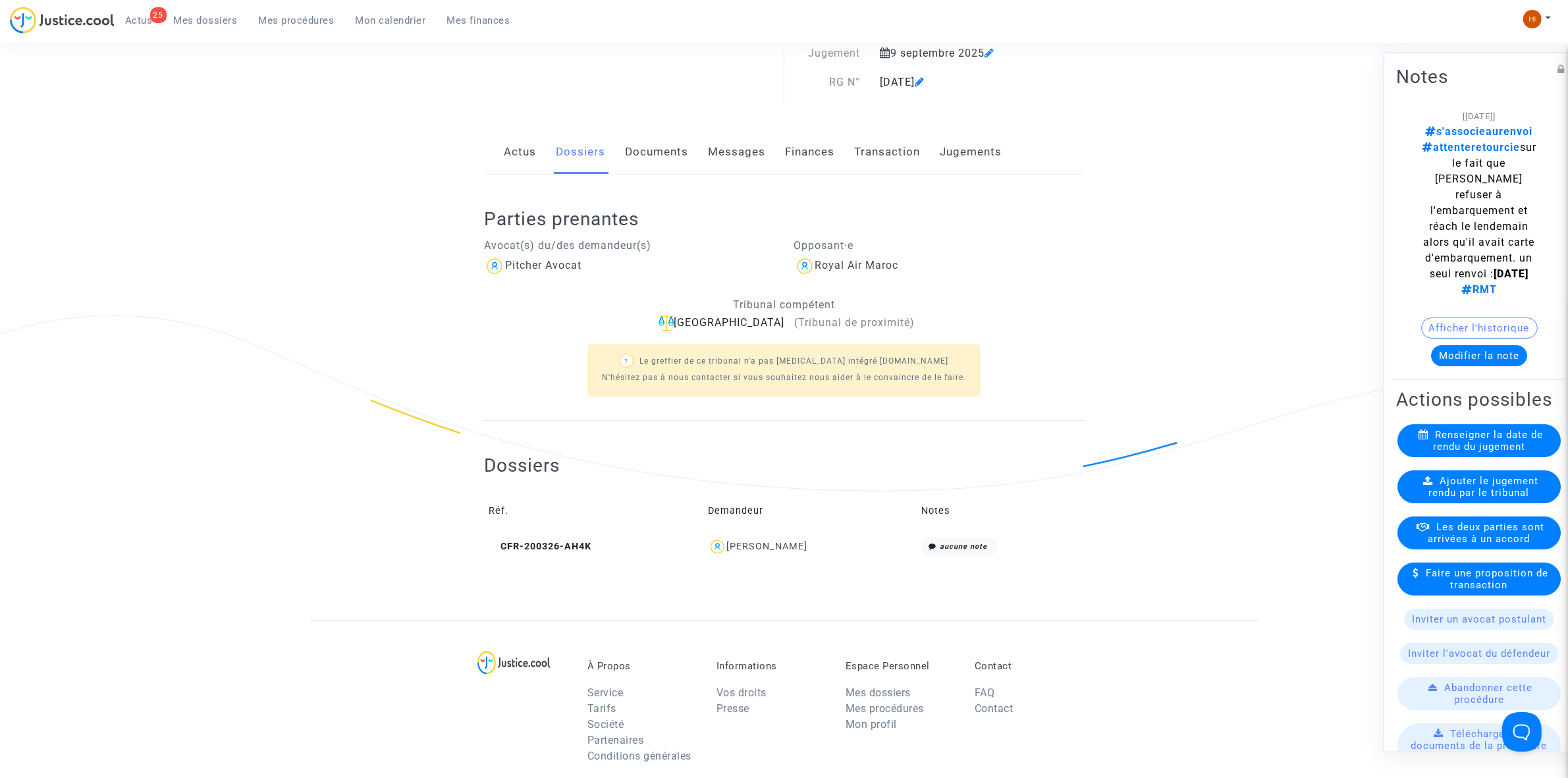
scroll to position [472, 0]
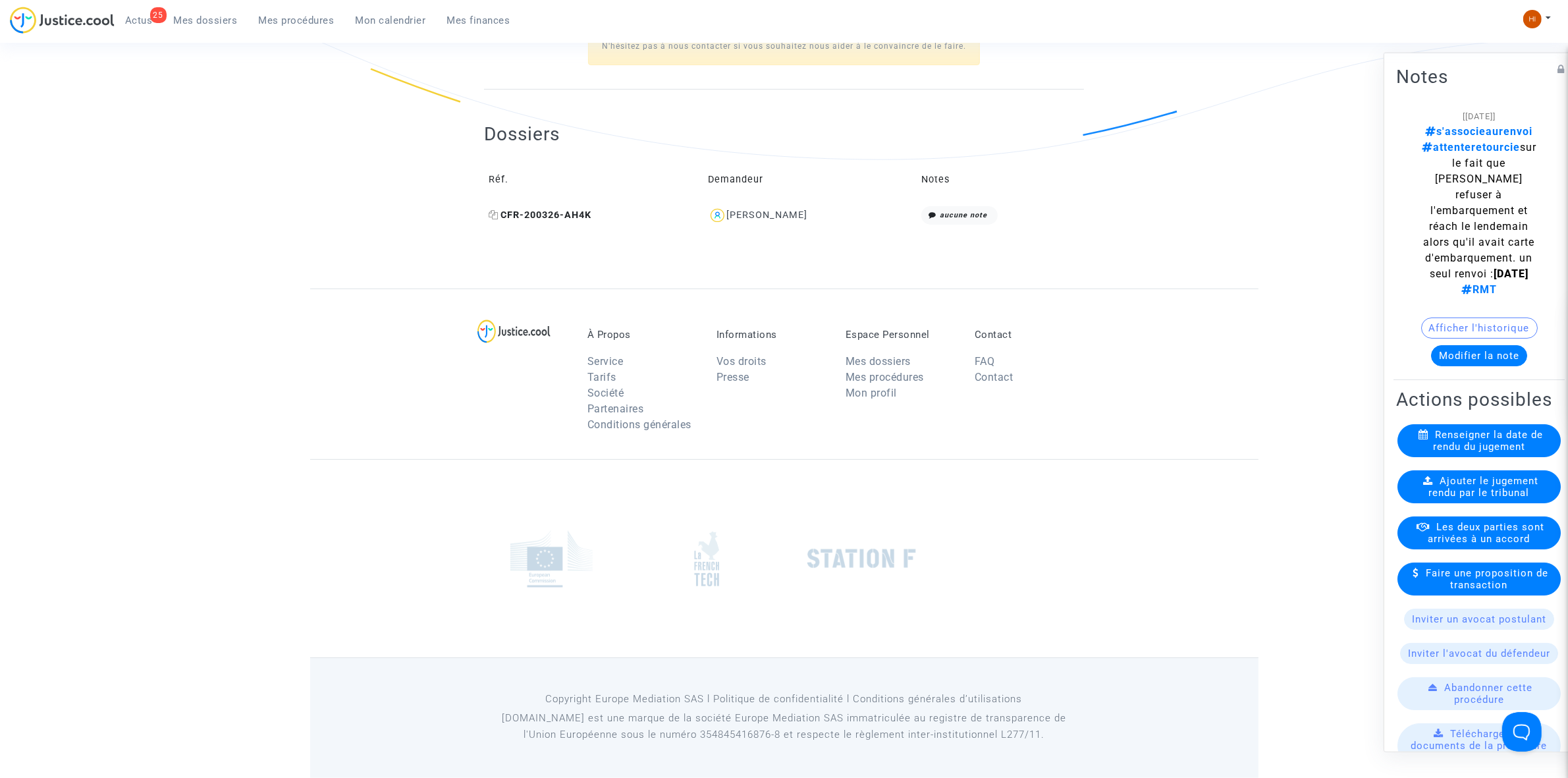
click at [492, 218] on icon at bounding box center [493, 214] width 10 height 9
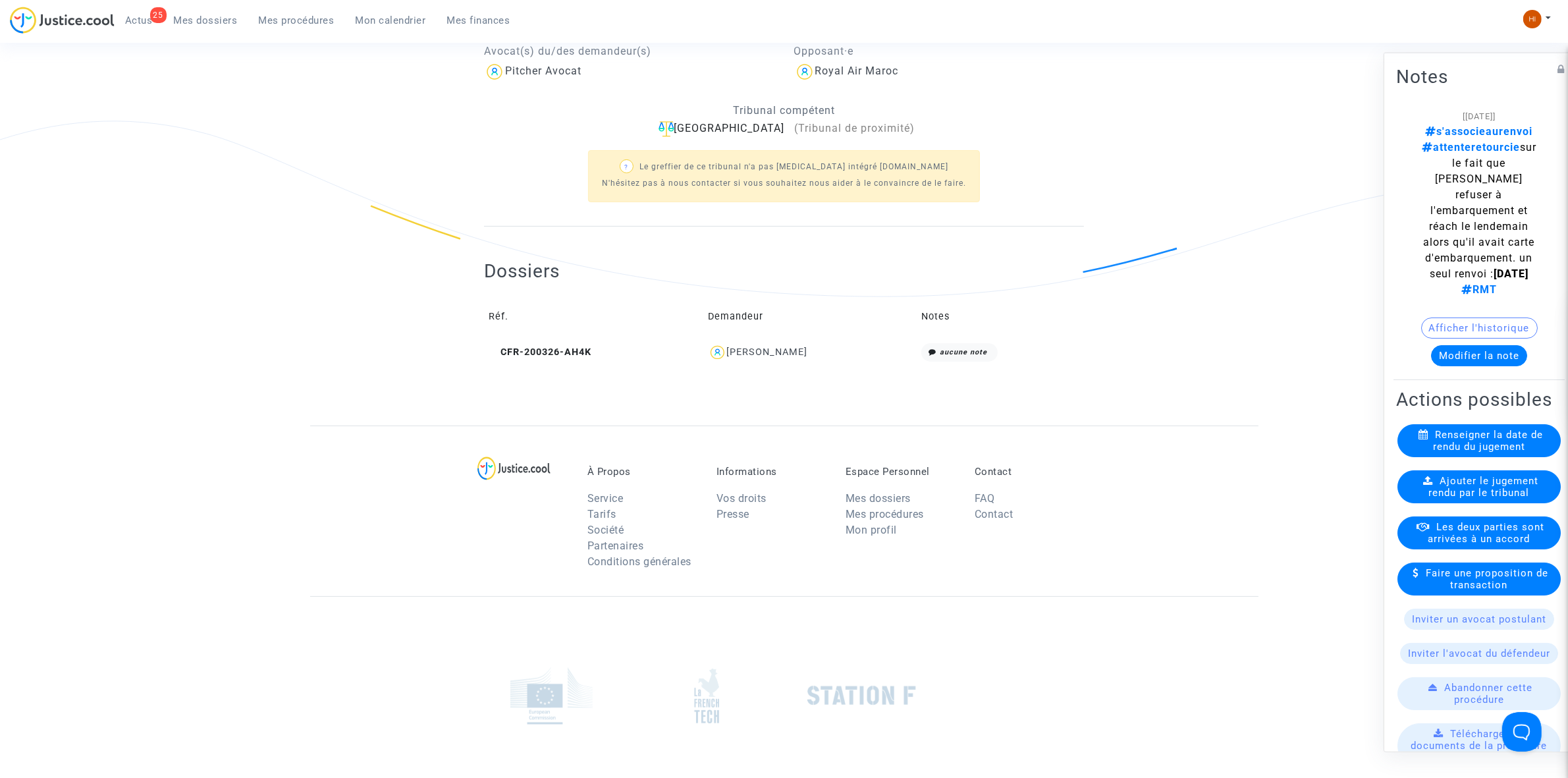
scroll to position [61, 0]
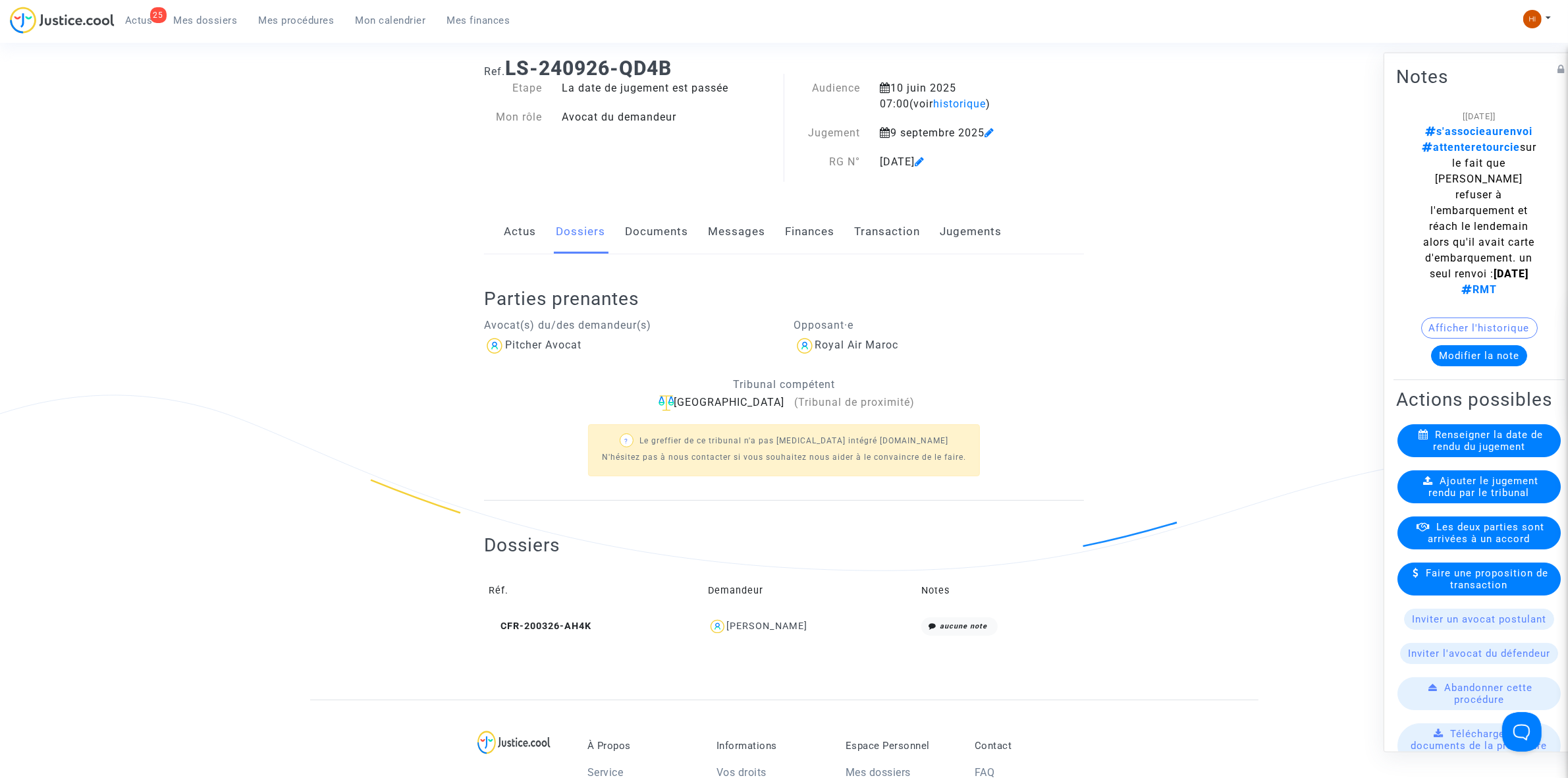
click at [965, 224] on link "Jugements" at bounding box center [970, 232] width 62 height 43
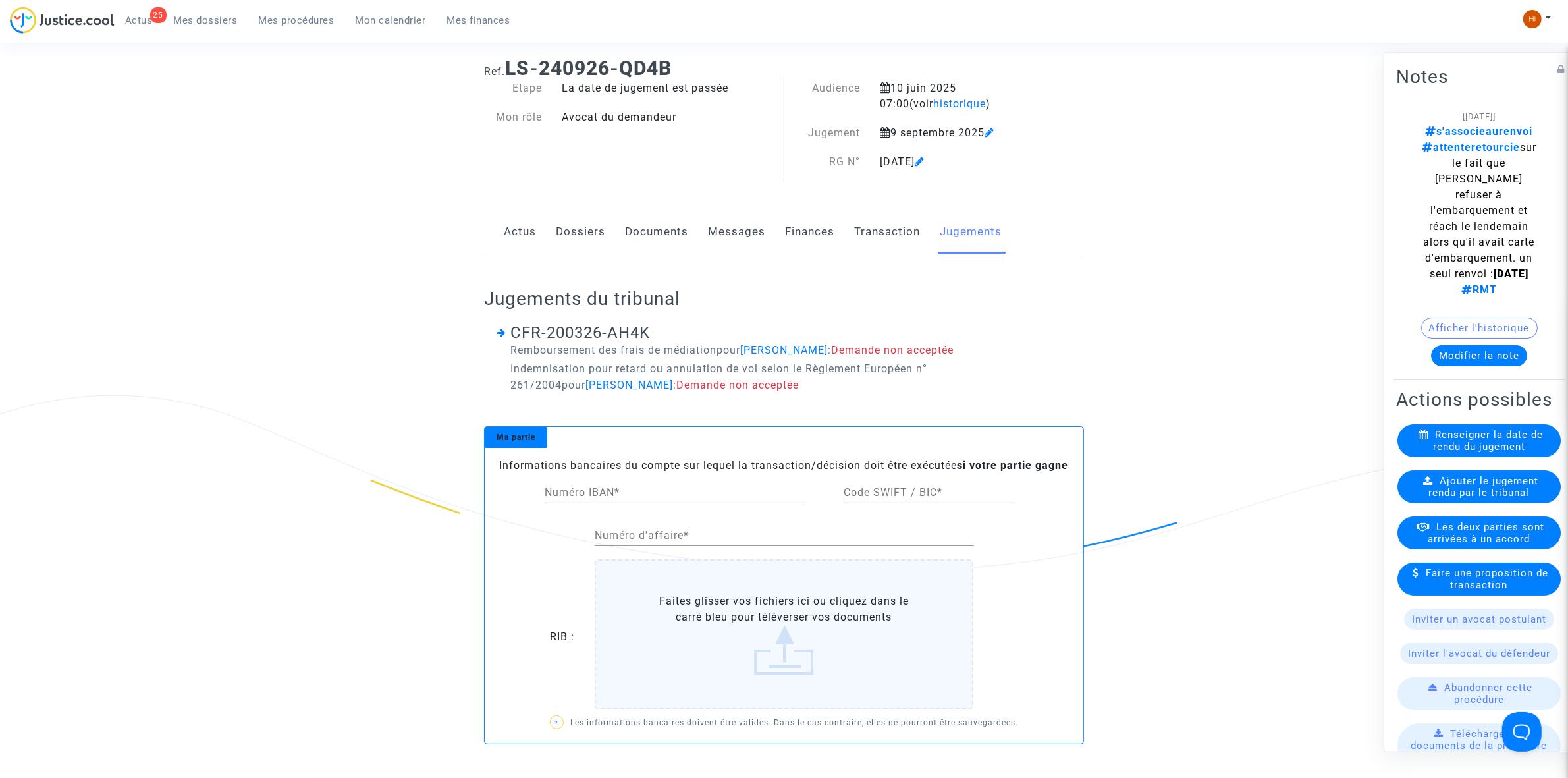
click at [614, 225] on div "Actus Dossiers Documents Messages Finances Transaction Jugements" at bounding box center [784, 232] width 600 height 44
click at [577, 241] on link "Dossiers" at bounding box center [580, 232] width 50 height 43
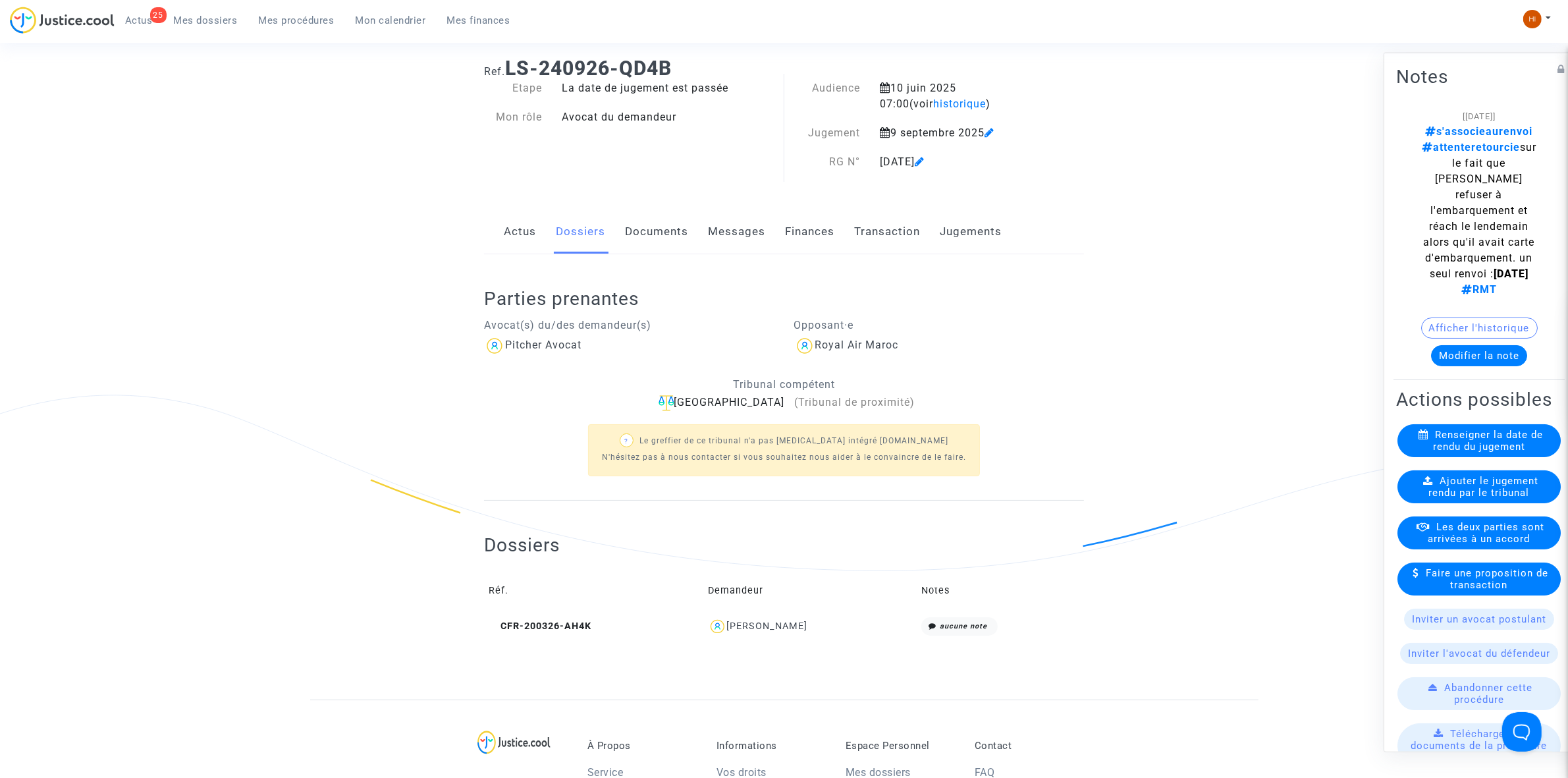
click at [499, 222] on div "Actus Dossiers Documents Messages Finances Transaction Jugements" at bounding box center [784, 232] width 600 height 44
click at [521, 237] on link "Actus" at bounding box center [520, 232] width 32 height 43
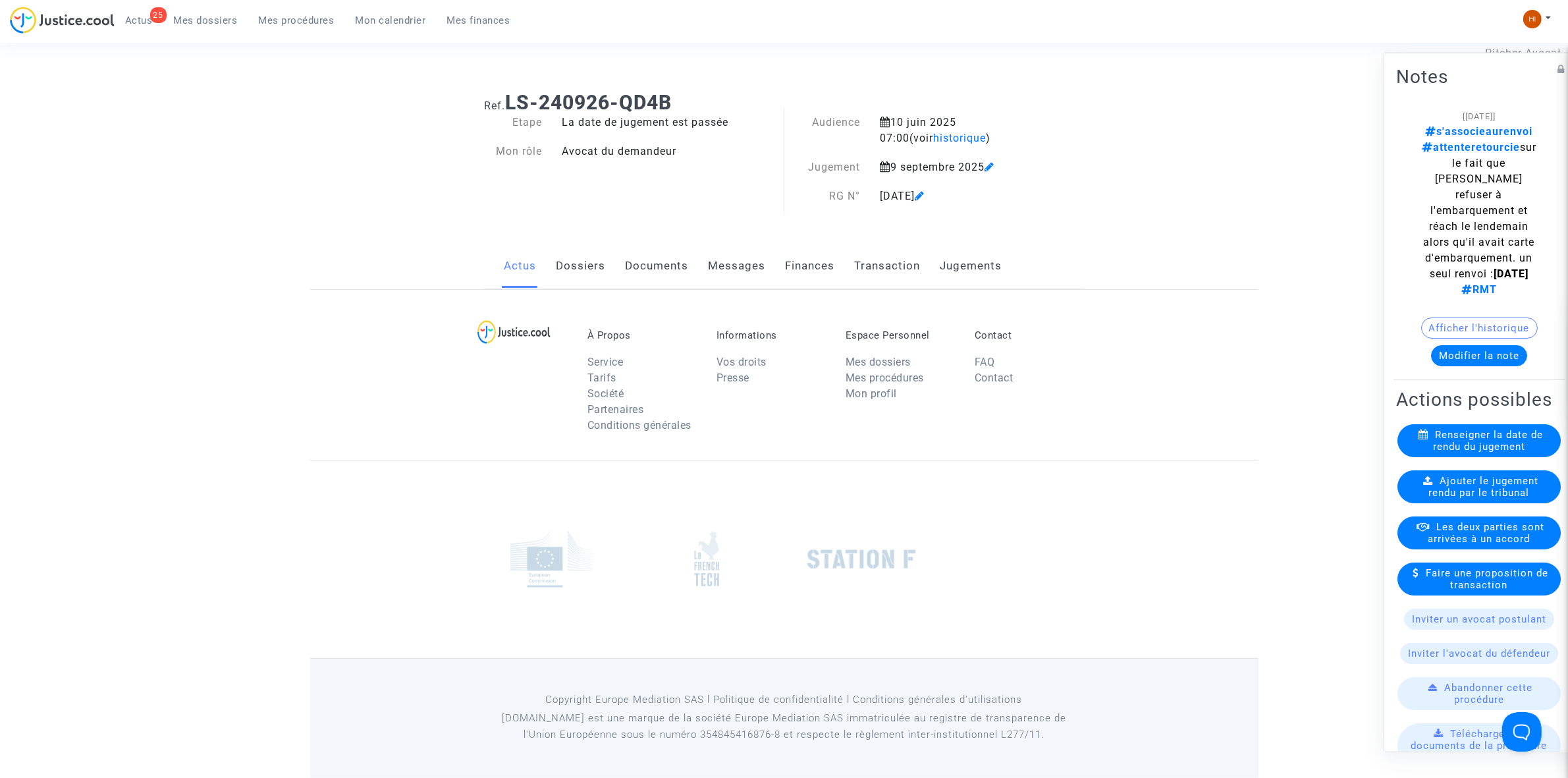
scroll to position [61, 0]
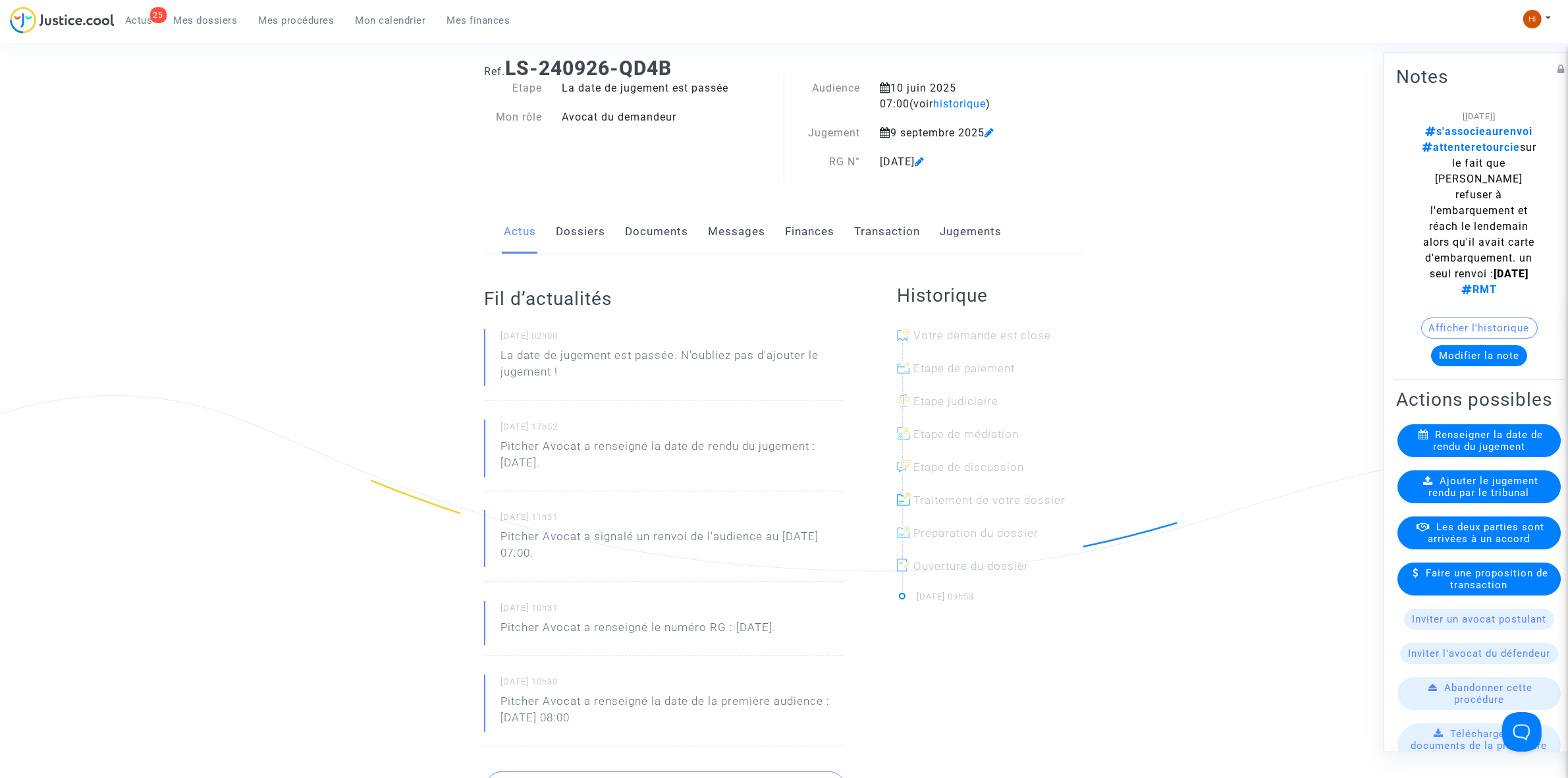
click at [1462, 488] on span "Ajouter le jugement rendu par le tribunal" at bounding box center [1484, 486] width 110 height 24
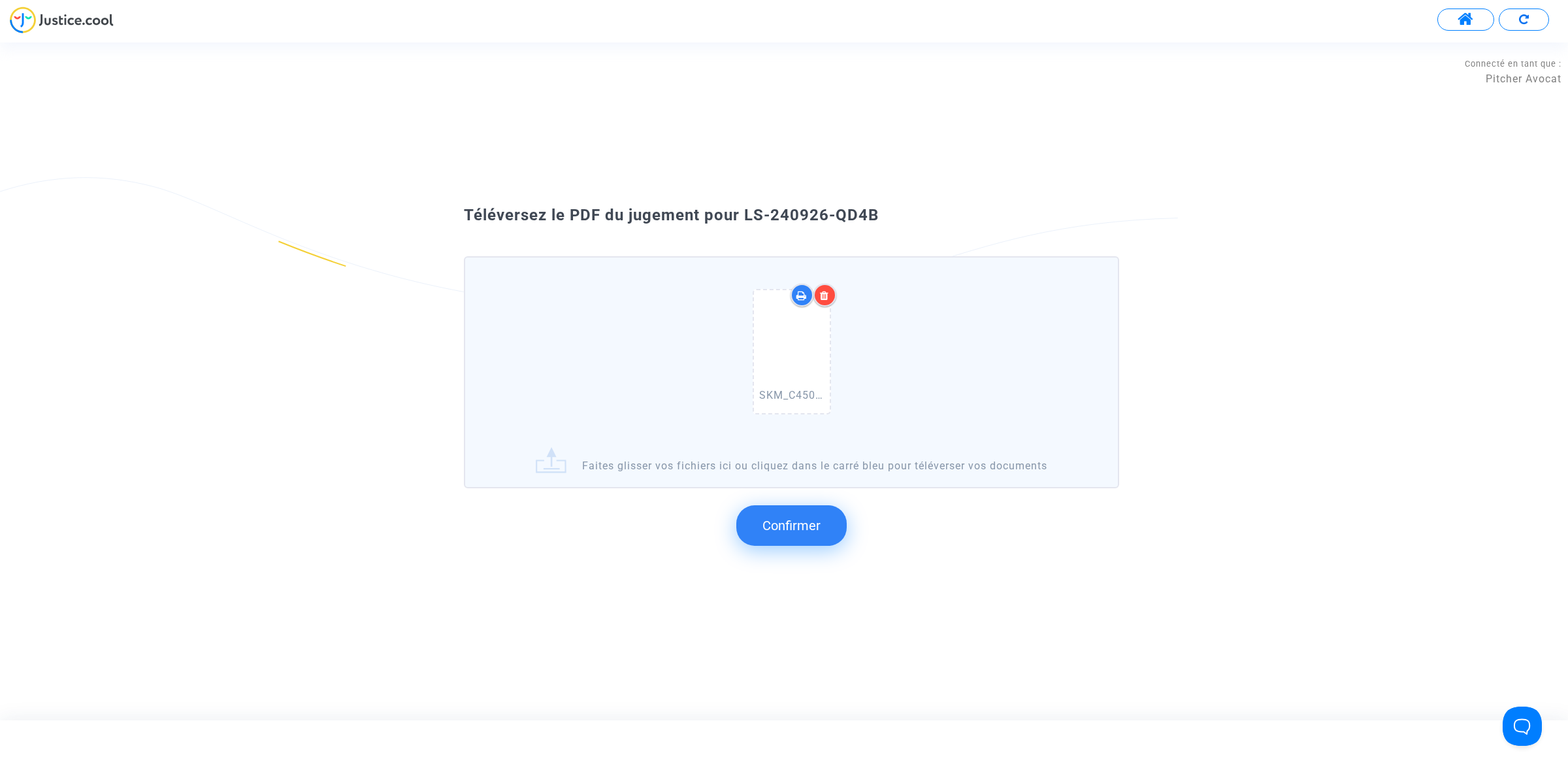
click at [821, 296] on icon at bounding box center [824, 295] width 9 height 10
drag, startPoint x: 909, startPoint y: 220, endPoint x: 743, endPoint y: 213, distance: 166.1
click at [743, 213] on div "Téléversez le PDF du jugement pour LS-240926-QD4B" at bounding box center [784, 216] width 706 height 22
copy span "LS-240926-QD4B"
click at [791, 530] on span "Confirmer" at bounding box center [791, 525] width 58 height 16
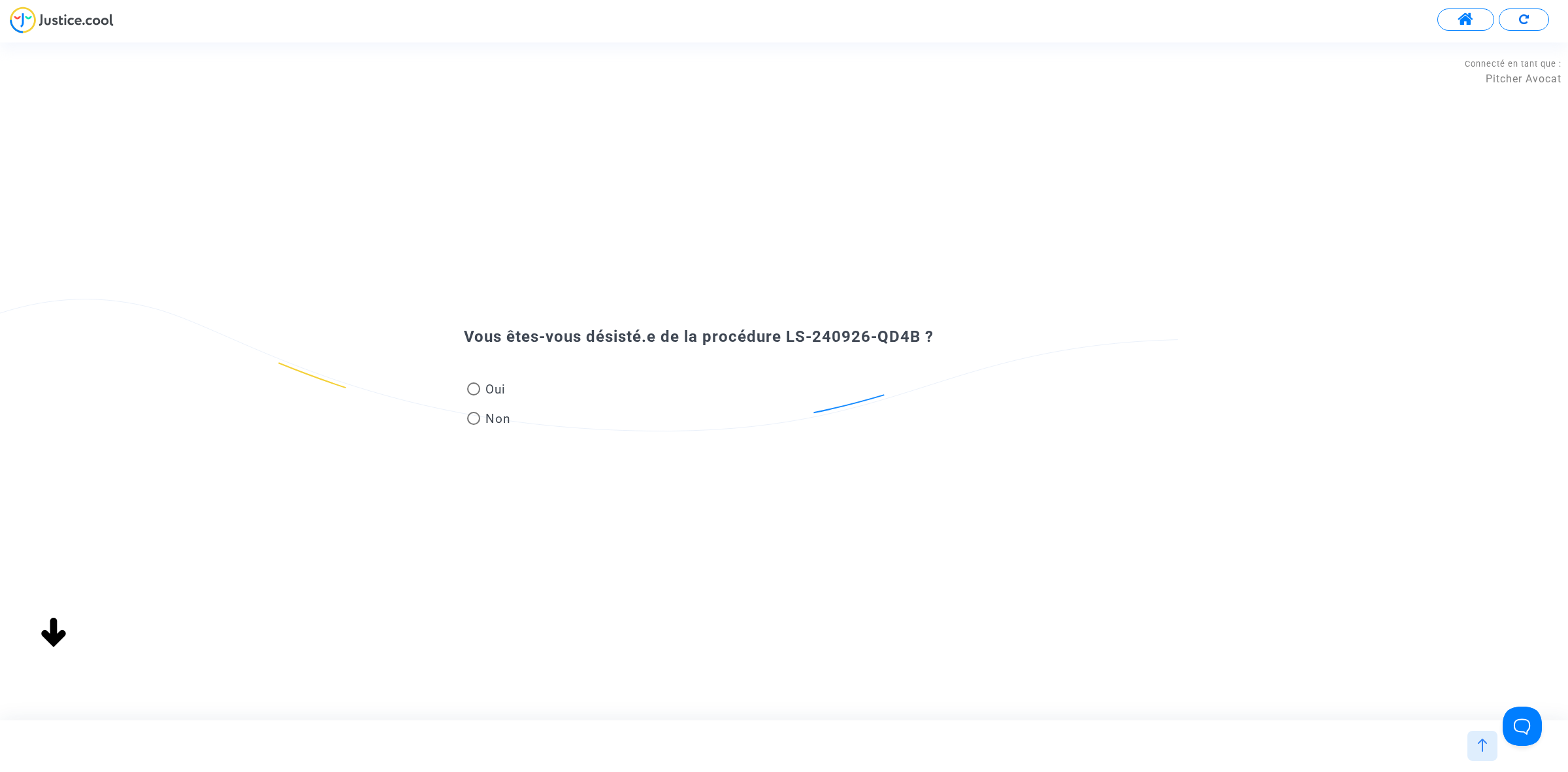
click at [484, 428] on mat-radio-button "Non" at bounding box center [489, 421] width 44 height 23
radio input "true"
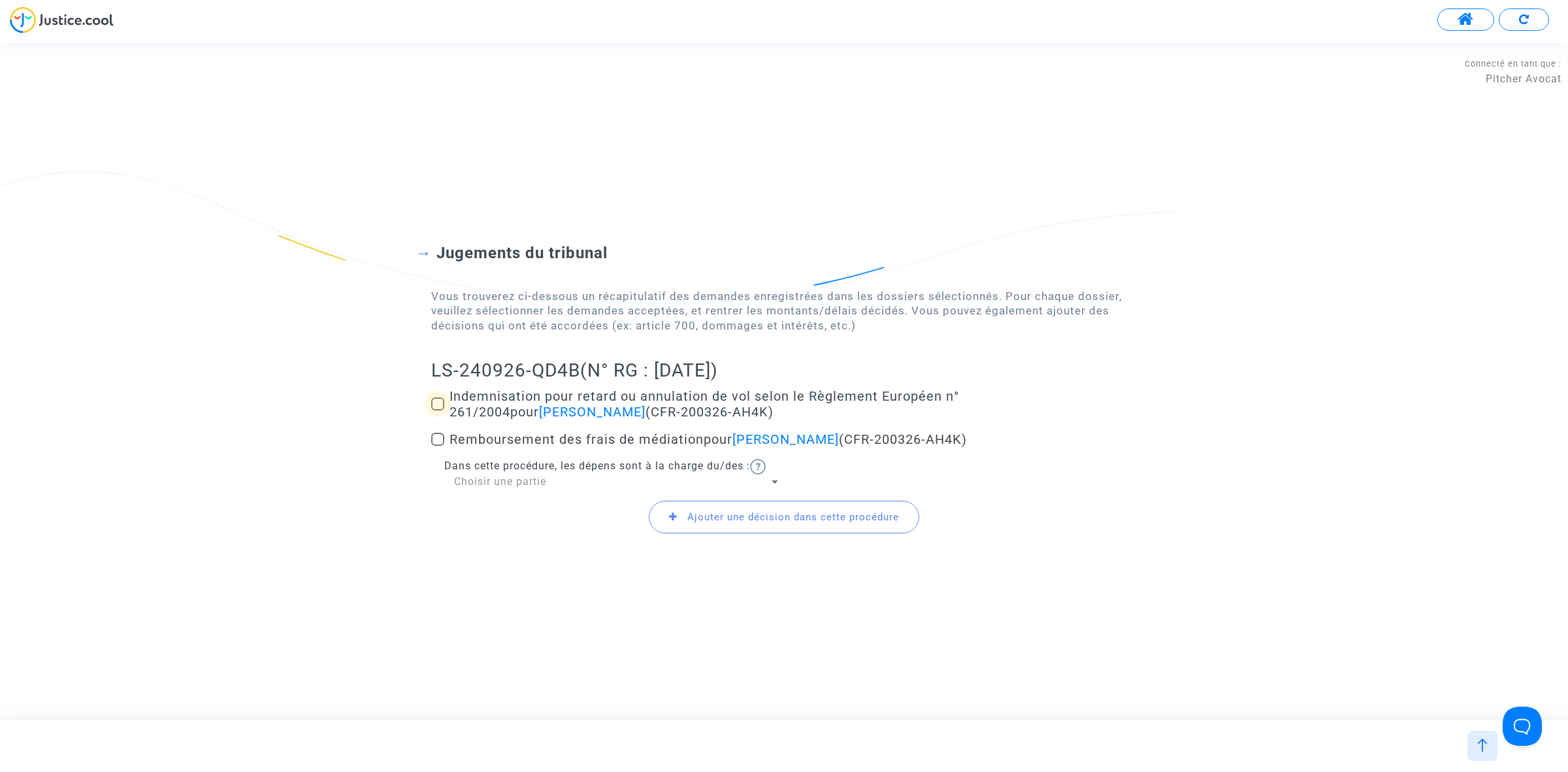
click at [435, 403] on span at bounding box center [437, 403] width 13 height 13
click at [437, 410] on input "Indemnisation pour retard ou annulation de vol selon le Règlement Européen n° 2…" at bounding box center [437, 410] width 1 height 1
checkbox input "true"
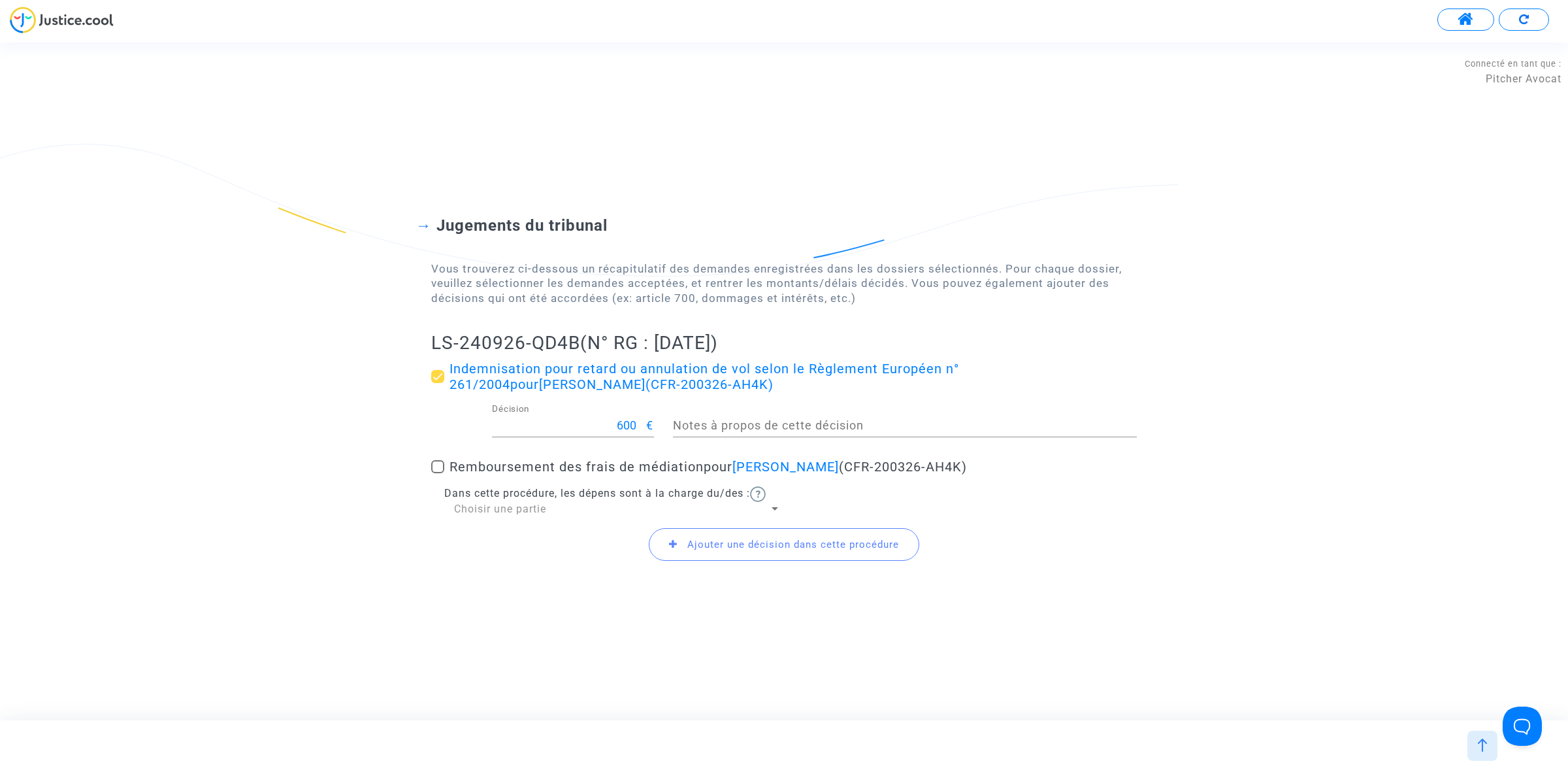
click at [673, 546] on icon at bounding box center [673, 544] width 8 height 10
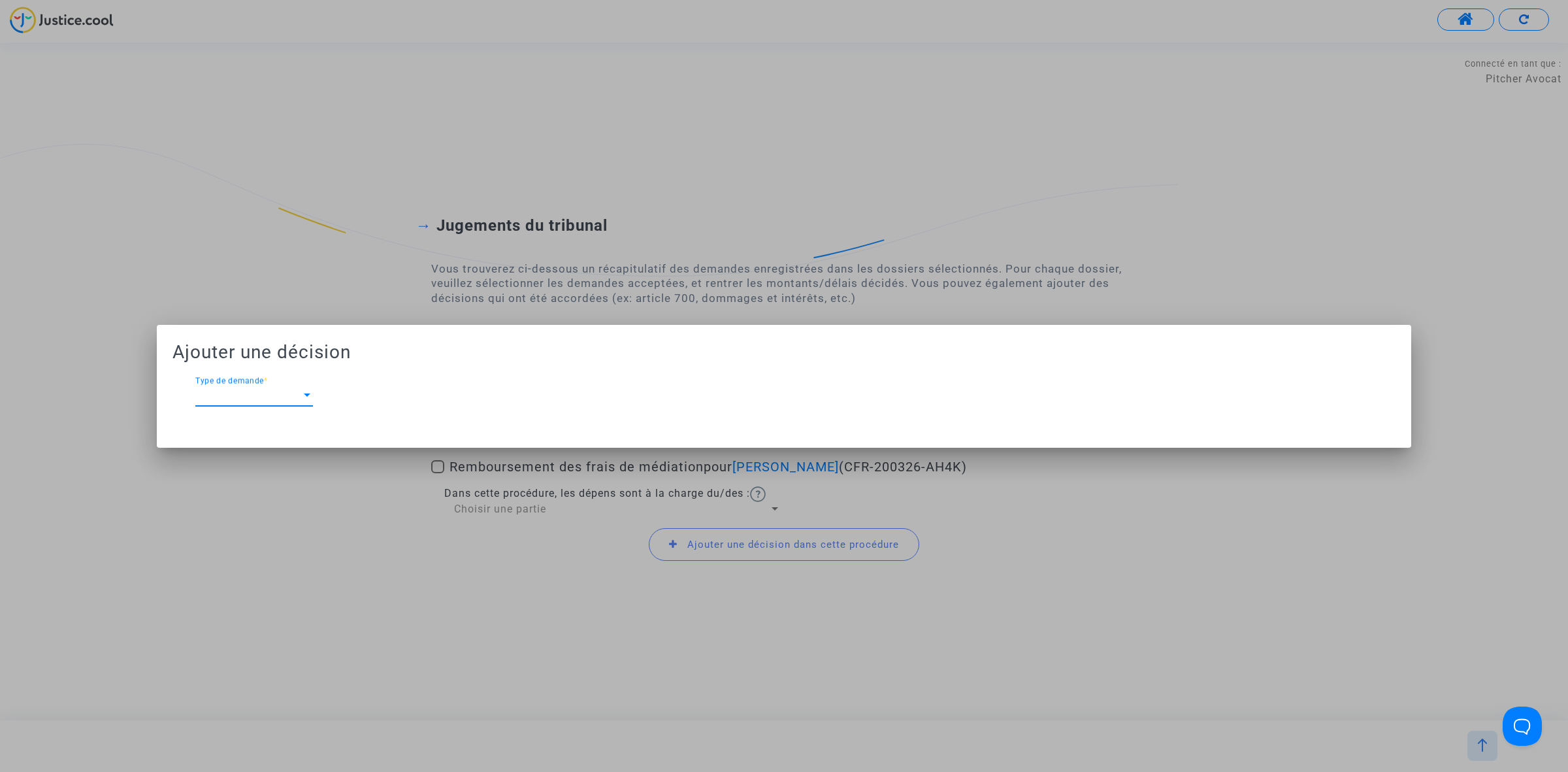
click at [276, 399] on span "Type de demande" at bounding box center [248, 395] width 106 height 12
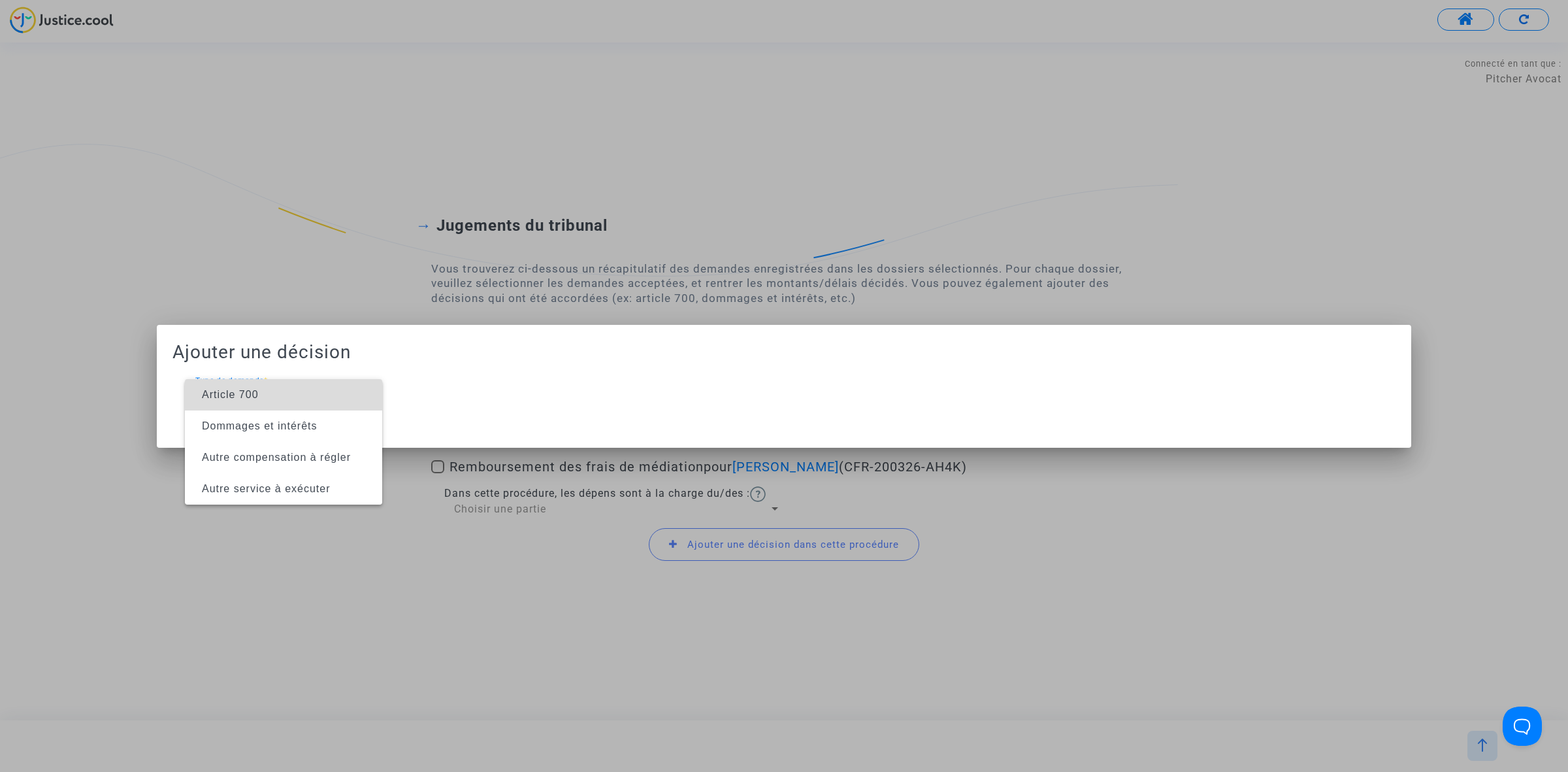
click at [274, 399] on span "Article 700" at bounding box center [283, 394] width 176 height 31
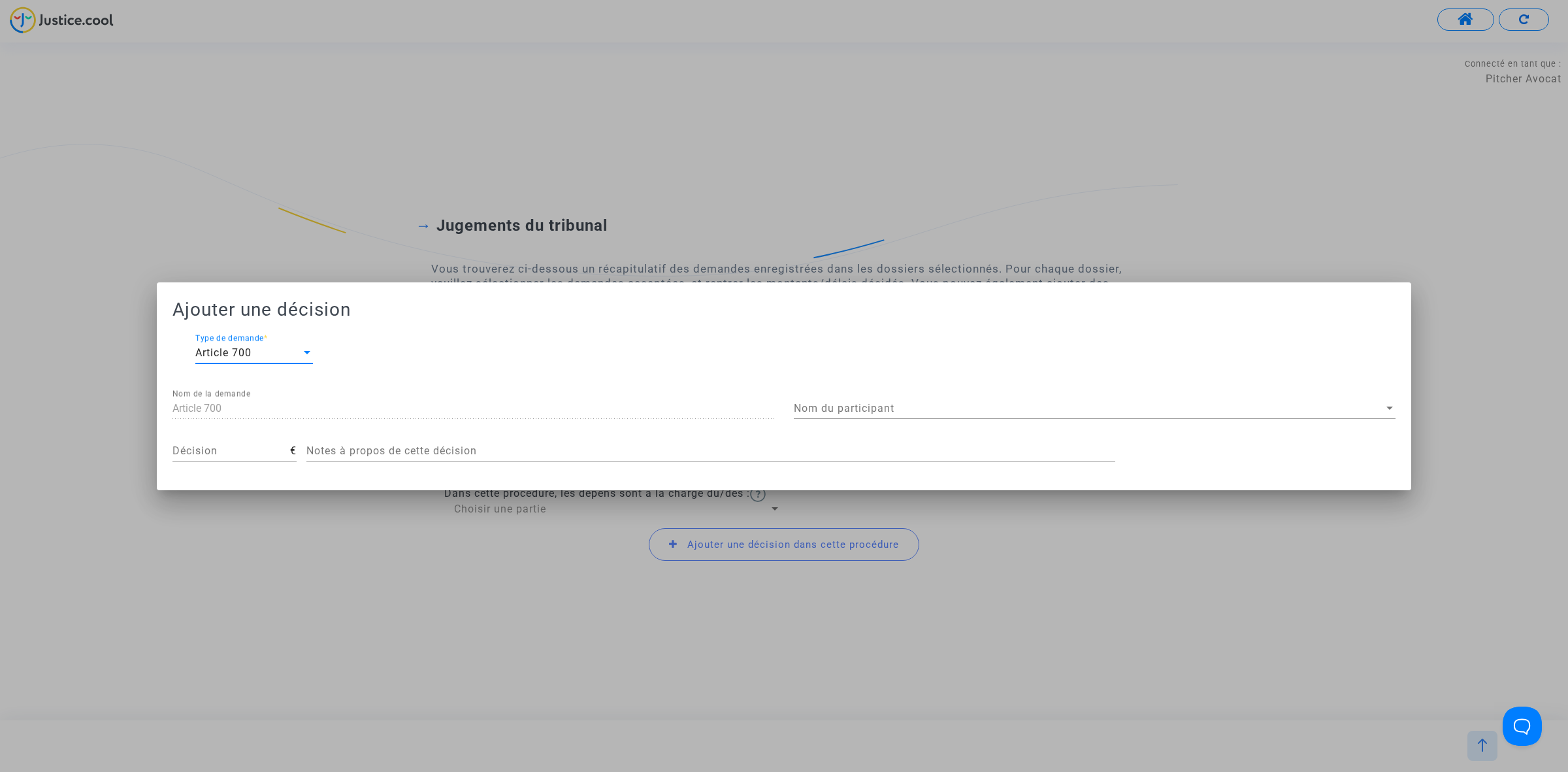
click at [895, 410] on span "Nom du participant" at bounding box center [1089, 408] width 590 height 12
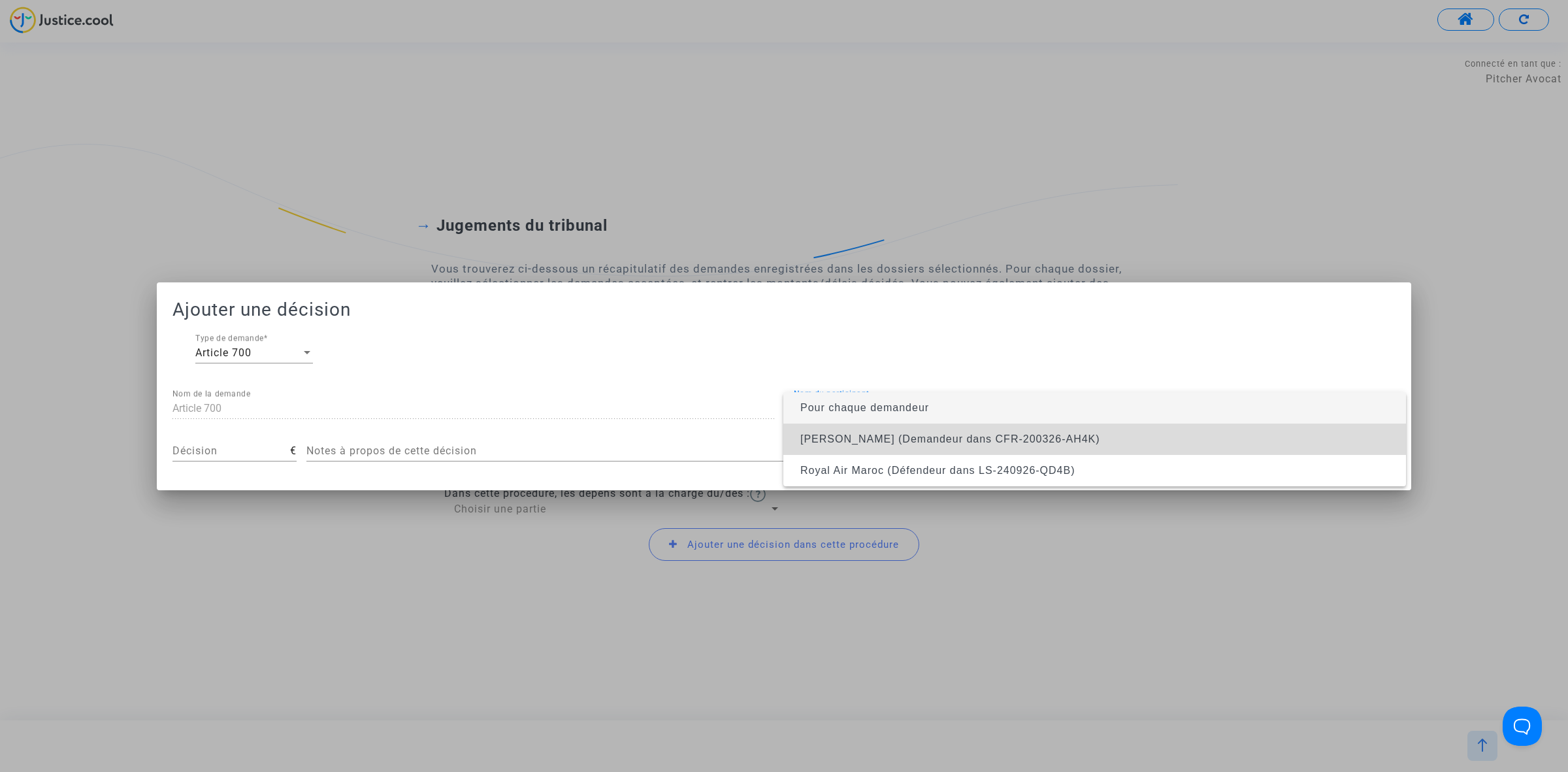
click at [900, 446] on span "JEROME MIGAYROU (Demandeur dans CFR-200326-AH4K)" at bounding box center [1095, 439] width 602 height 31
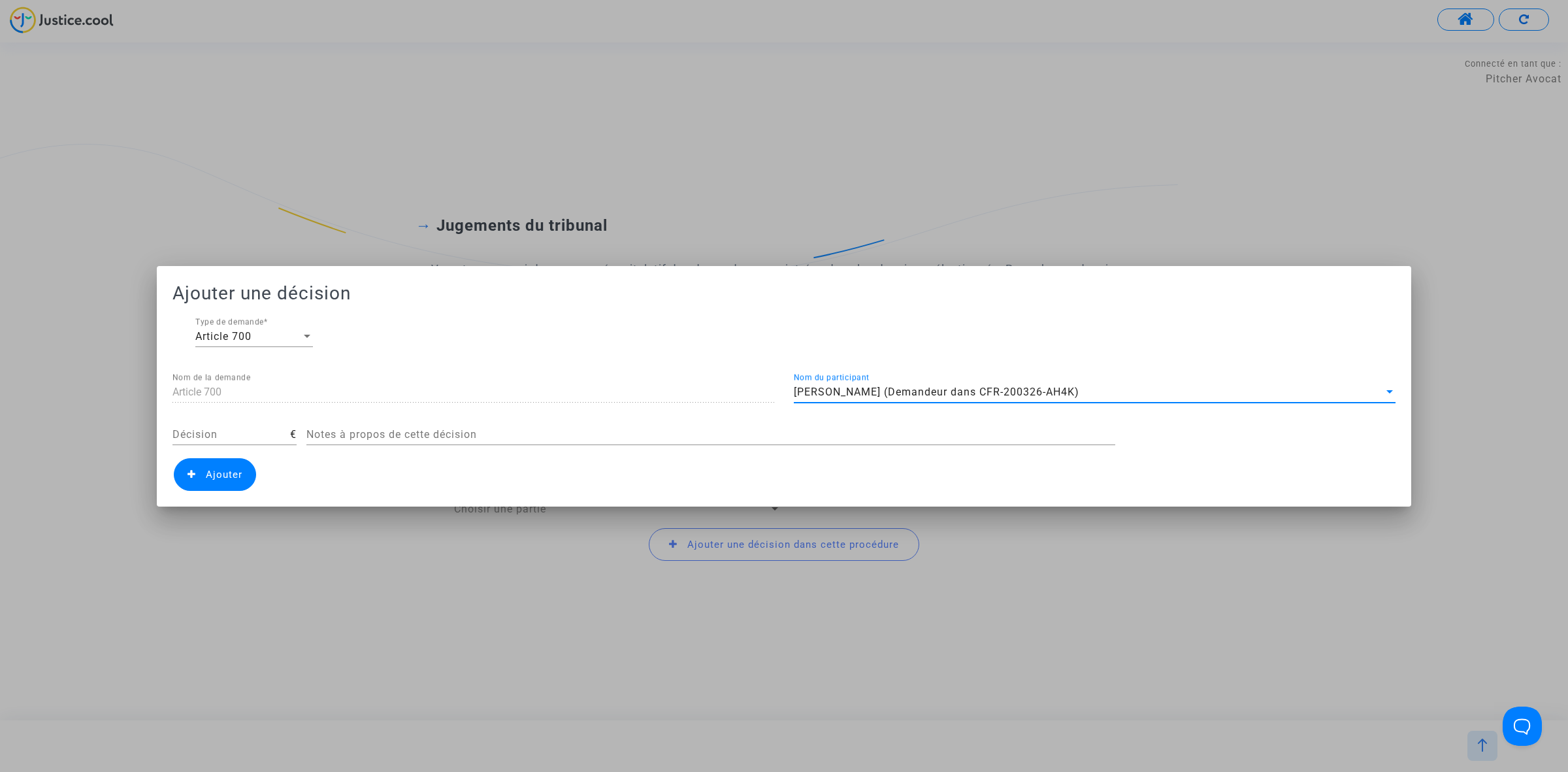
click at [260, 435] on input "Décision" at bounding box center [230, 434] width 117 height 12
type input "450"
click at [234, 471] on span "Ajouter" at bounding box center [224, 474] width 37 height 12
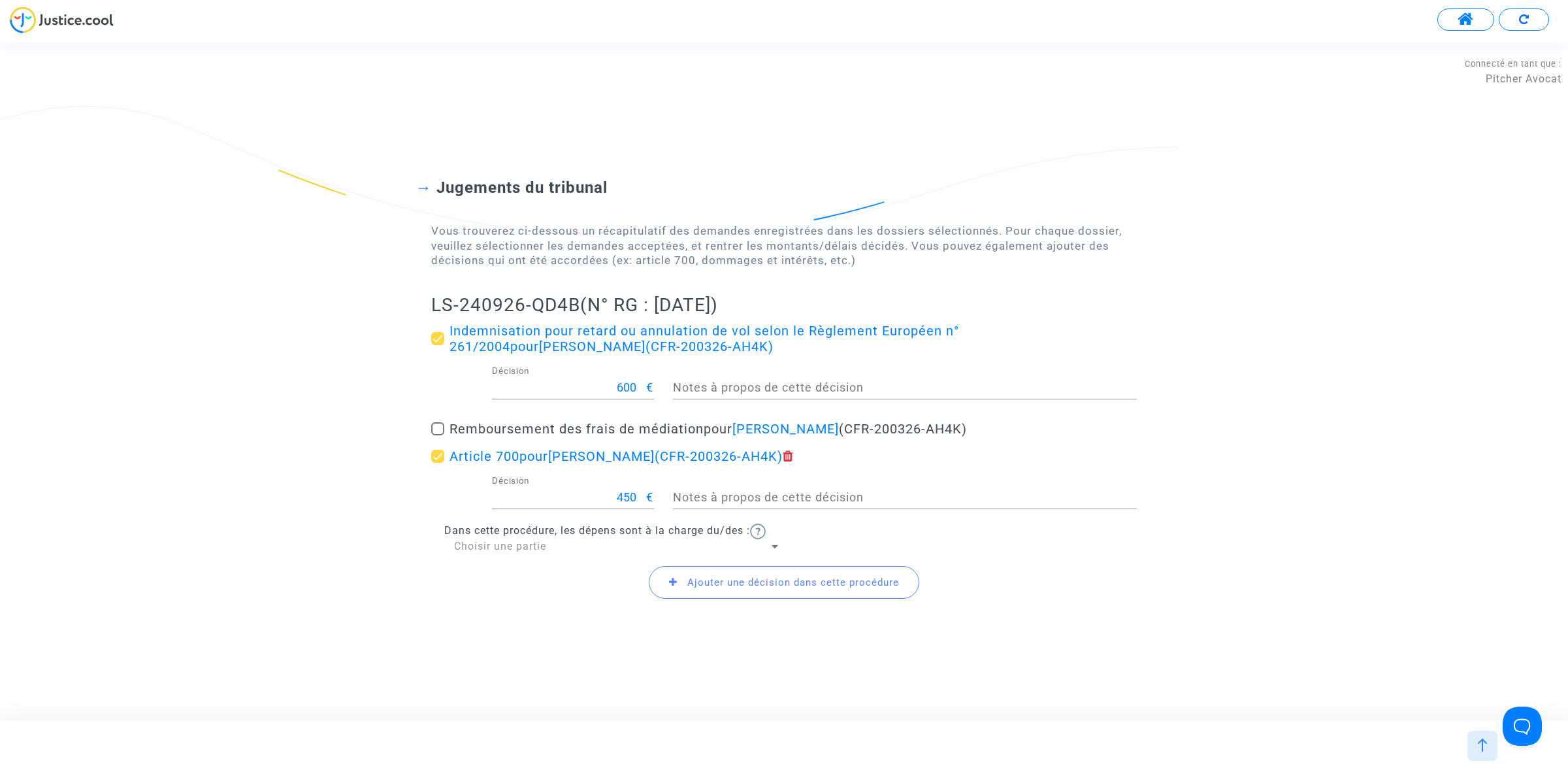
click at [523, 538] on div "Dans cette procédure, les dépens sont à la charge du/des : Choisir une partie" at bounding box center [784, 538] width 706 height 30
click at [521, 551] on span "Choisir une partie" at bounding box center [500, 546] width 92 height 12
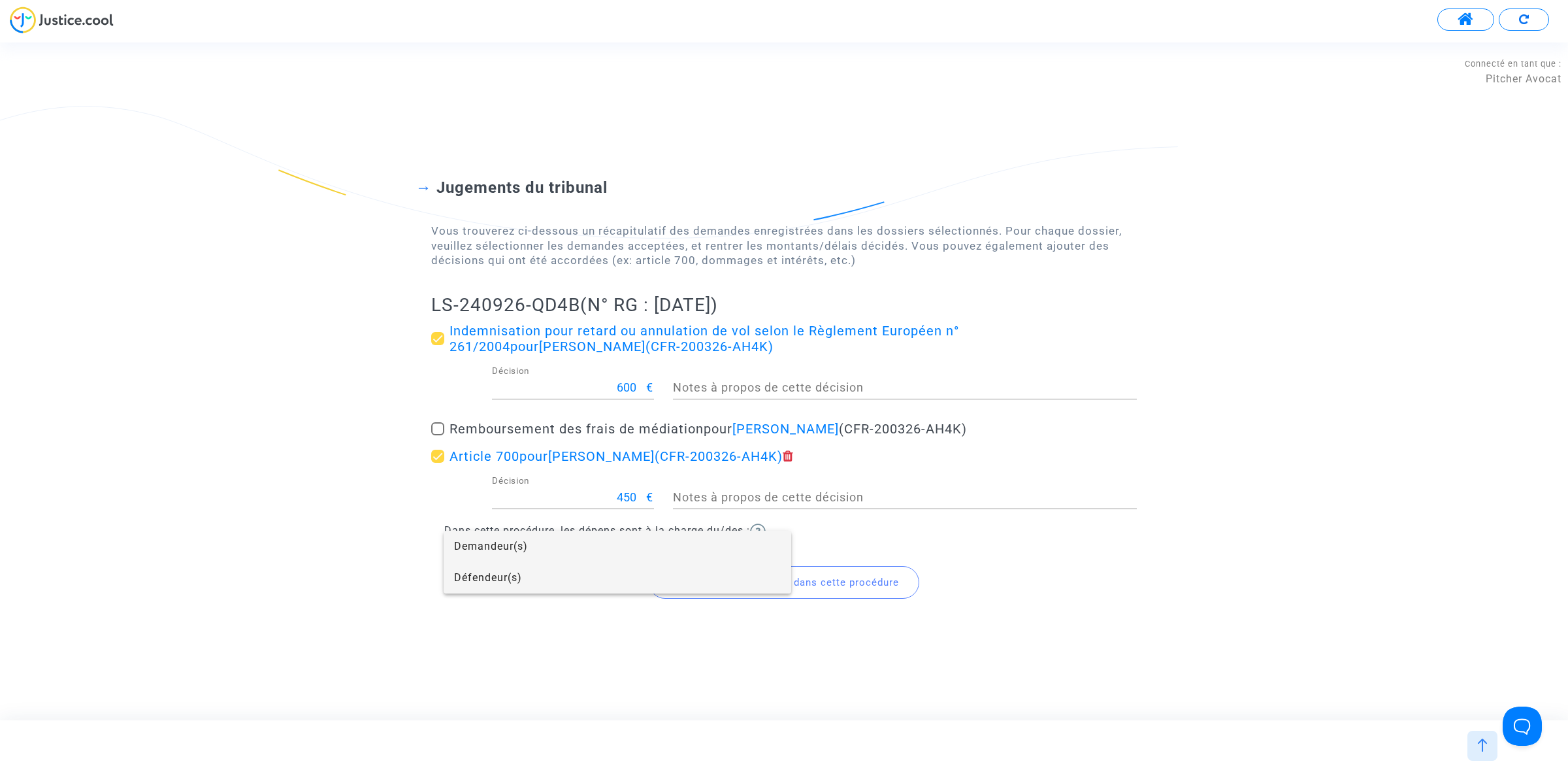
click at [523, 575] on span "Défendeur(s)" at bounding box center [617, 578] width 327 height 31
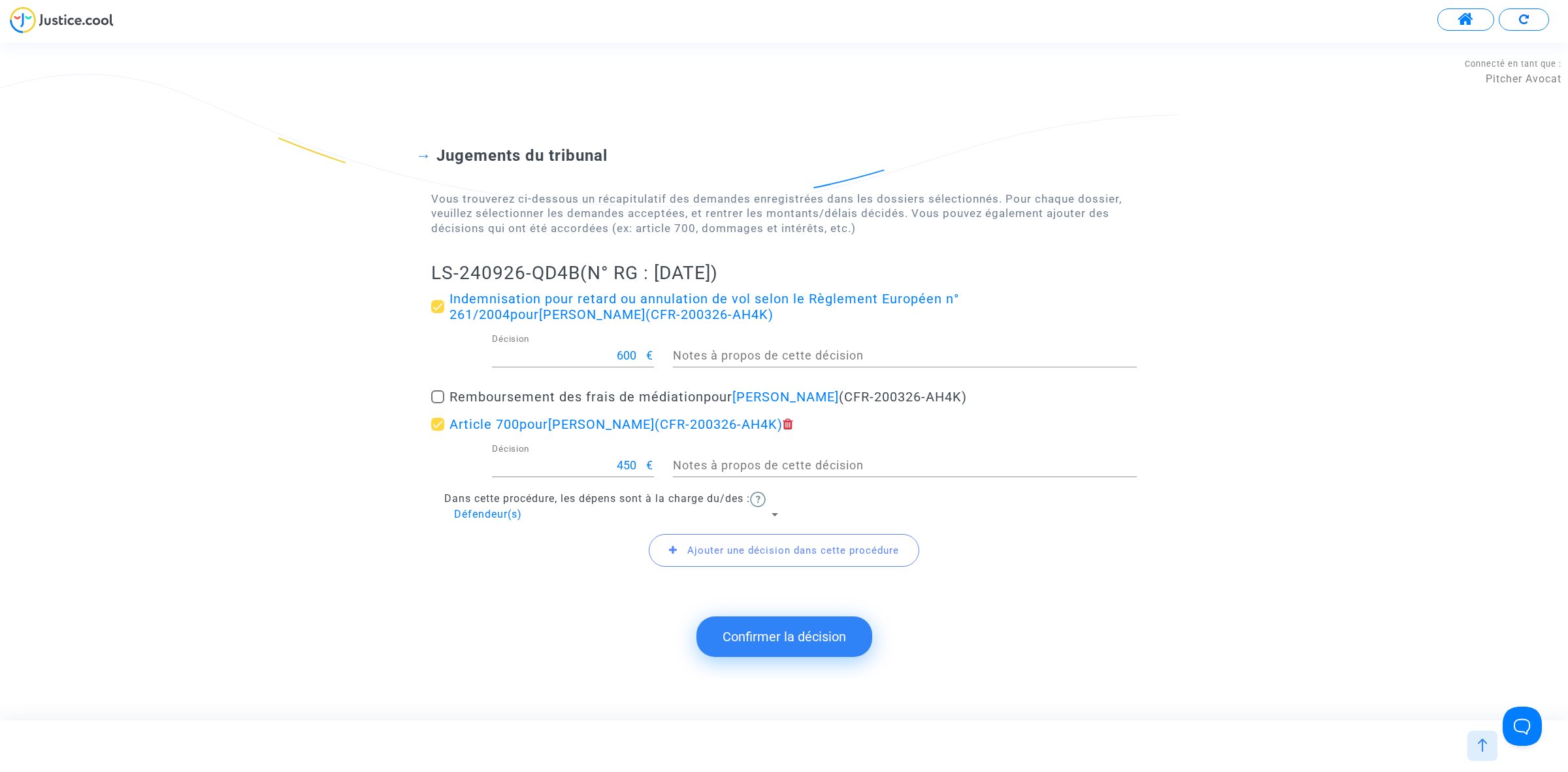
drag, startPoint x: 419, startPoint y: 269, endPoint x: 582, endPoint y: 276, distance: 163.2
click at [582, 276] on div "Jugements du tribunal Vous trouverez ci-dessous un récapitulatif des demandes e…" at bounding box center [784, 349] width 1568 height 511
copy h2 "LS-240926-QD4B"
click at [781, 651] on button "Confirmer la décision" at bounding box center [784, 637] width 176 height 40
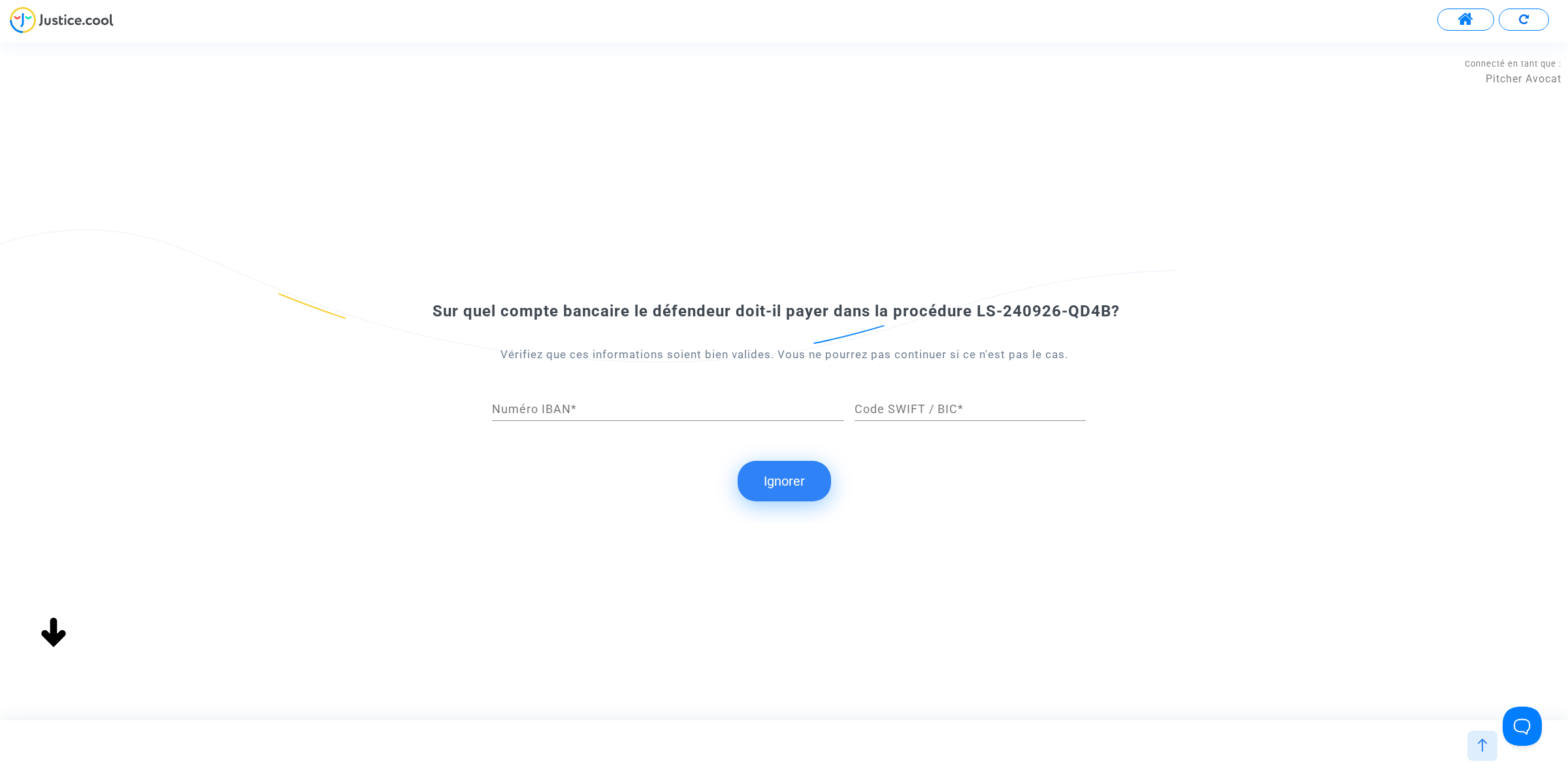
click at [784, 478] on button "Ignorer" at bounding box center [784, 481] width 94 height 40
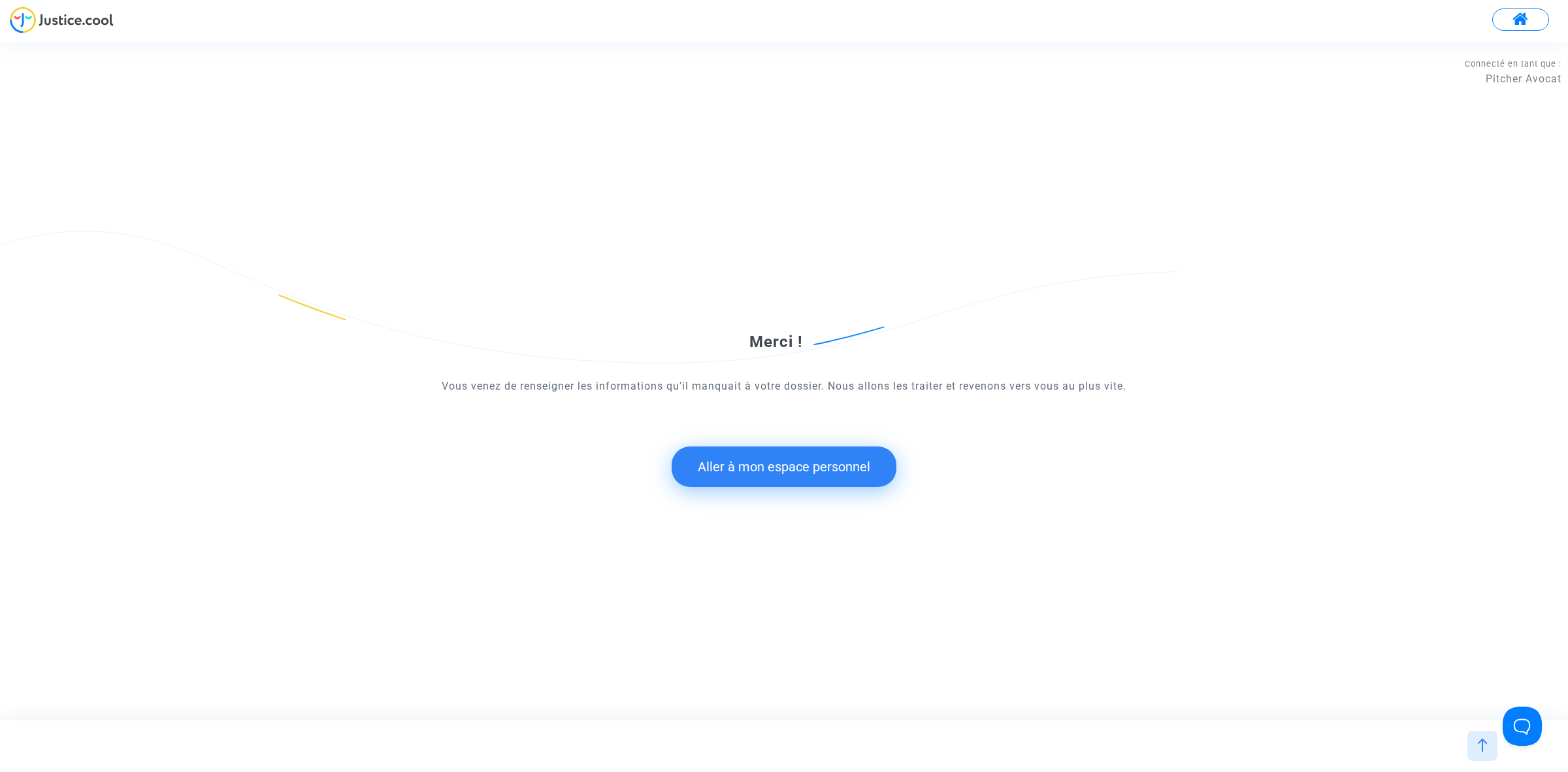
click at [681, 469] on button "Aller à mon espace personnel" at bounding box center [784, 467] width 225 height 40
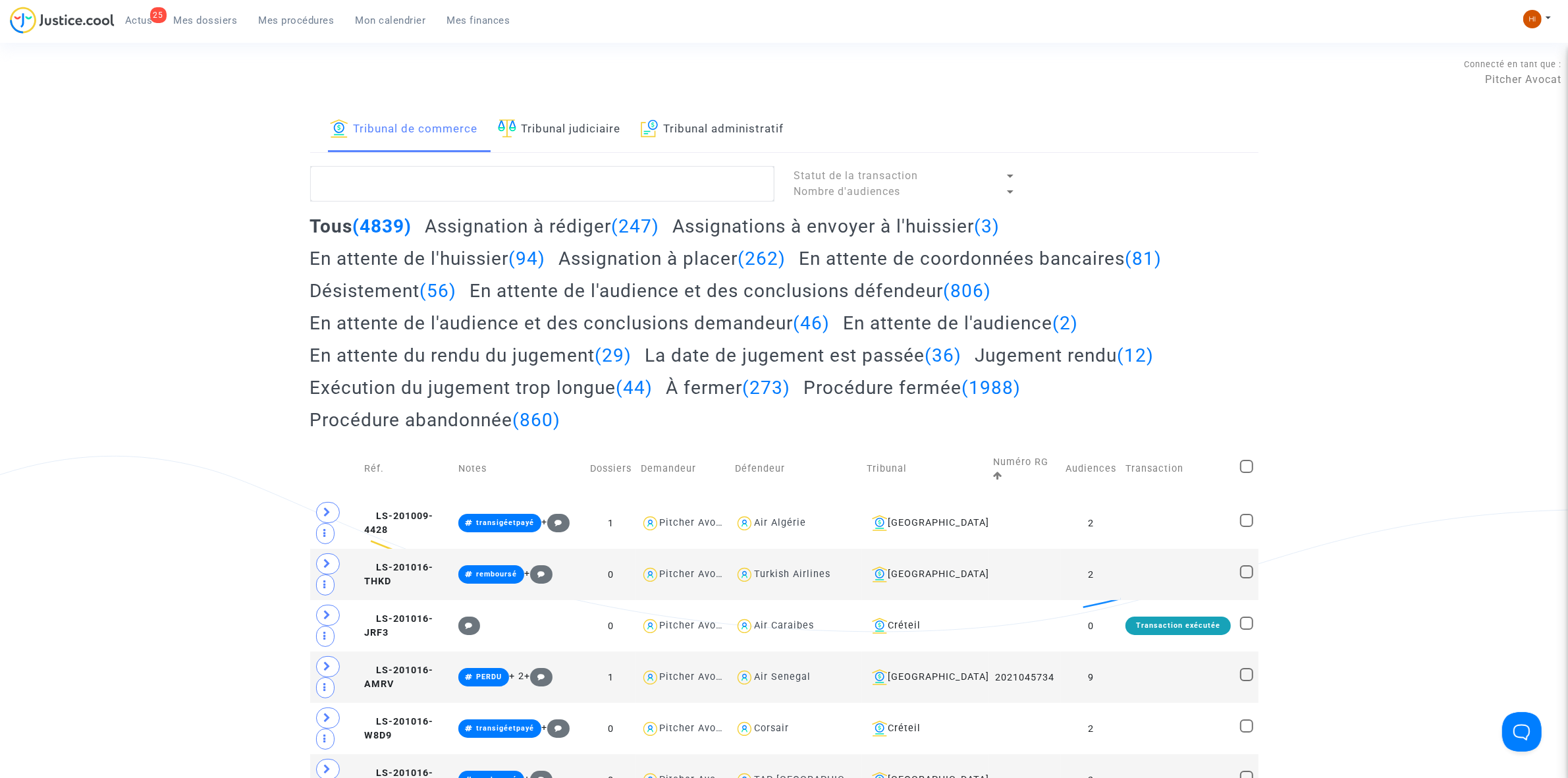
click at [608, 139] on link "Tribunal judiciaire" at bounding box center [560, 129] width 123 height 45
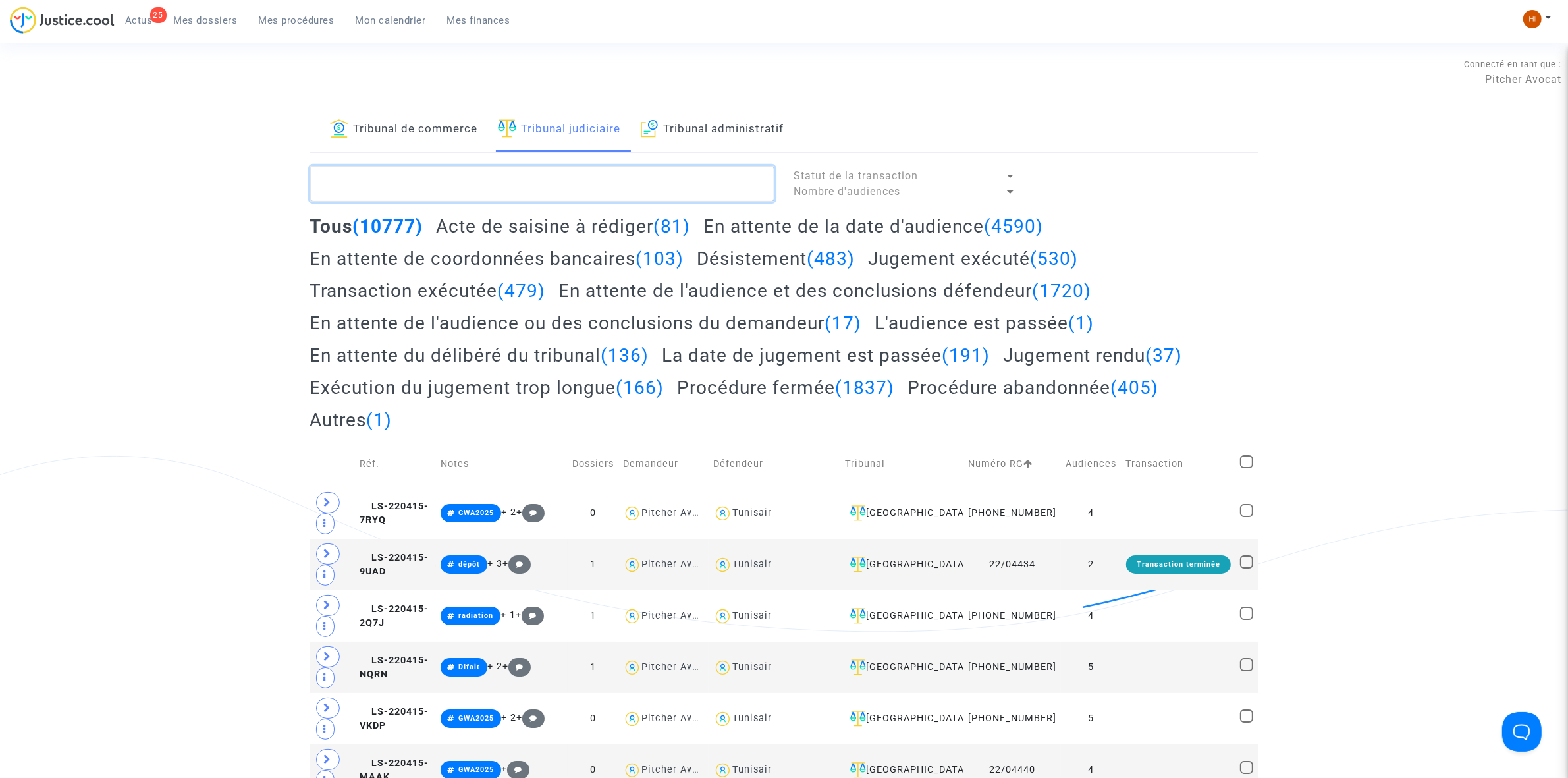
click at [575, 191] on textarea at bounding box center [542, 183] width 465 height 36
paste textarea "LS-240926-QD4B"
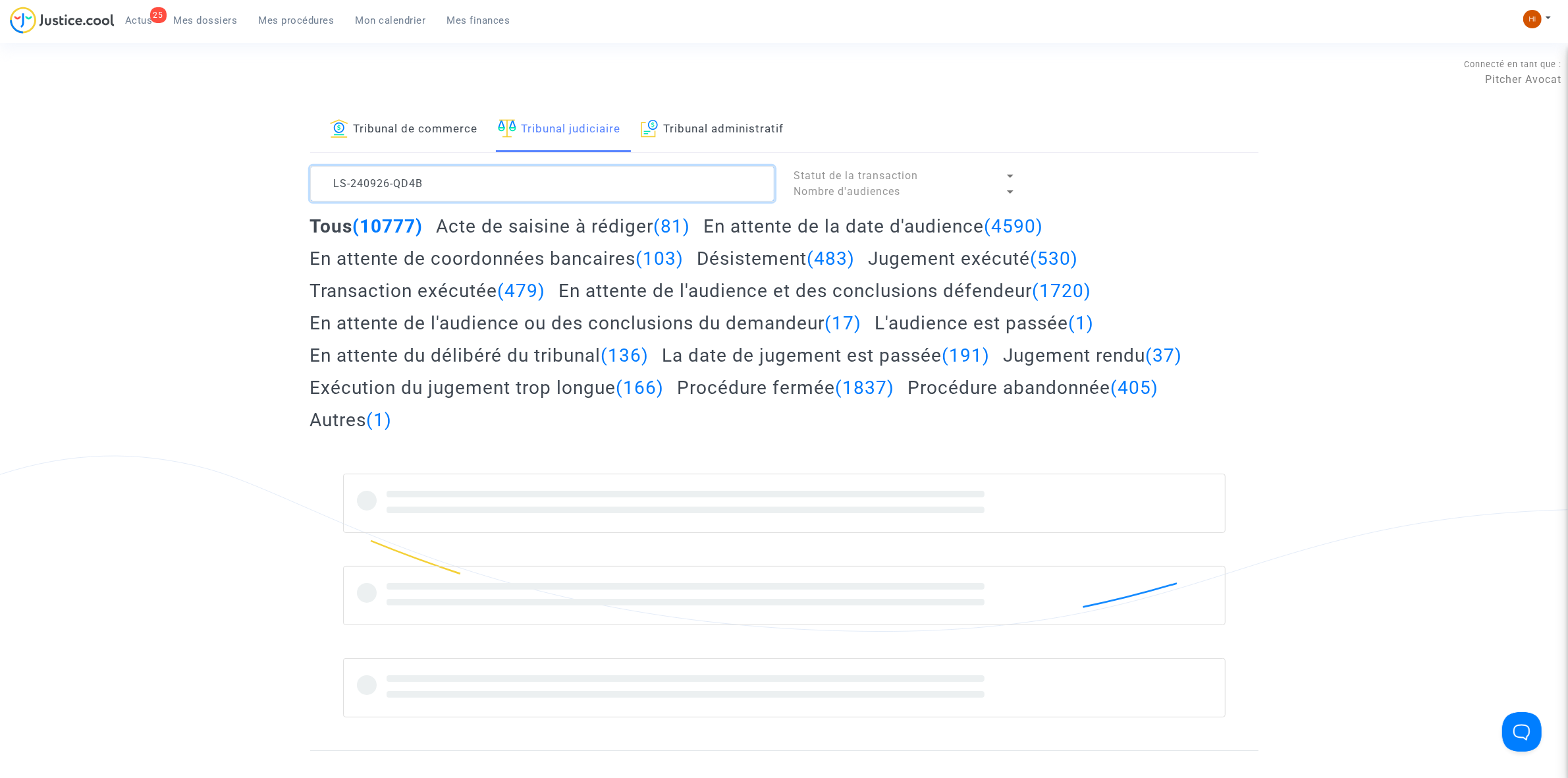
type textarea "LS-240926-QD4B"
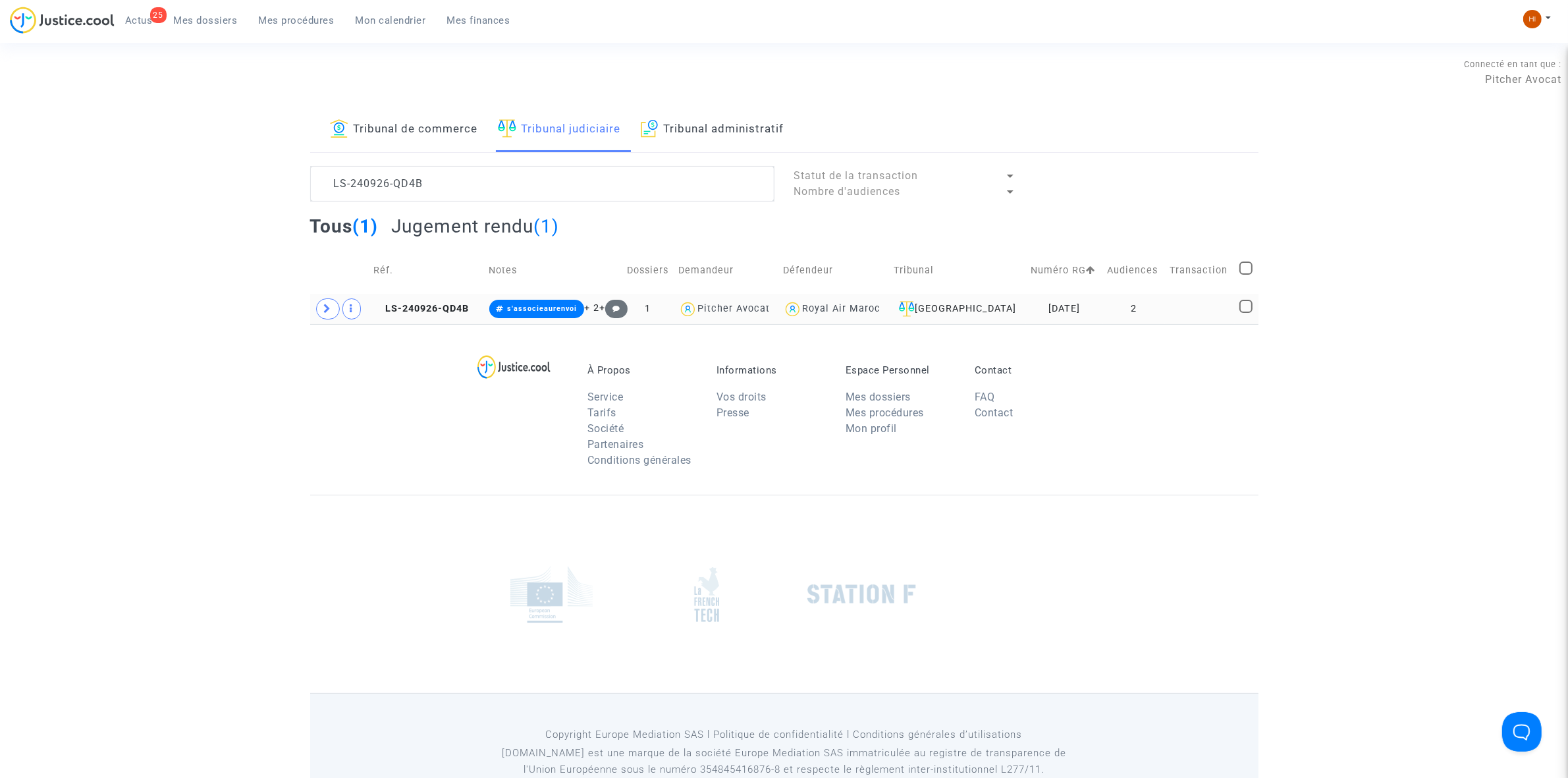
click at [326, 320] on span at bounding box center [328, 309] width 24 height 21
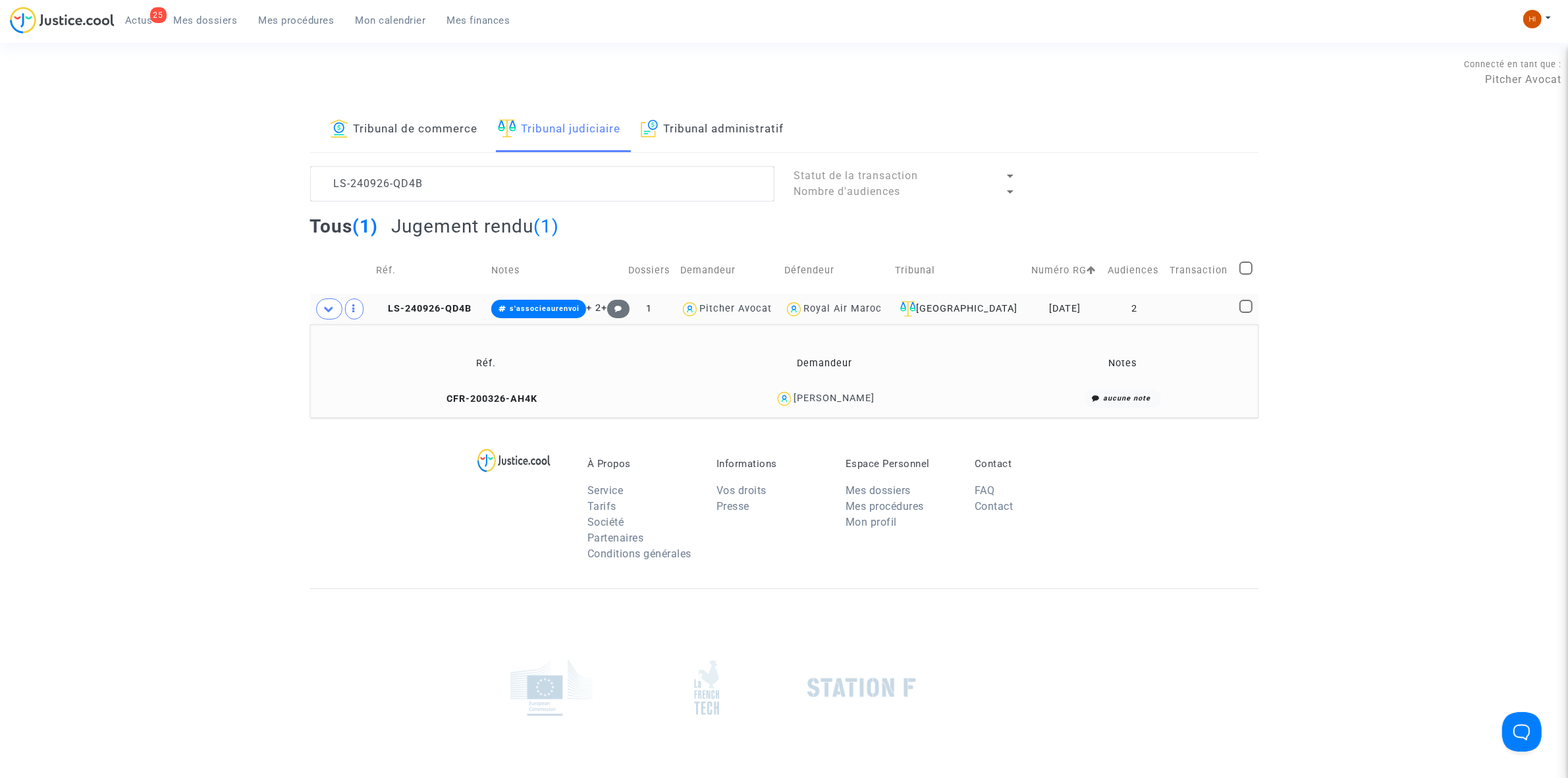
drag, startPoint x: 432, startPoint y: 402, endPoint x: 426, endPoint y: 215, distance: 187.1
click at [435, 402] on icon at bounding box center [439, 398] width 10 height 9
drag, startPoint x: 922, startPoint y: 403, endPoint x: 782, endPoint y: 404, distance: 140.0
click at [782, 404] on div "JEROME MIGAYROU" at bounding box center [824, 398] width 325 height 19
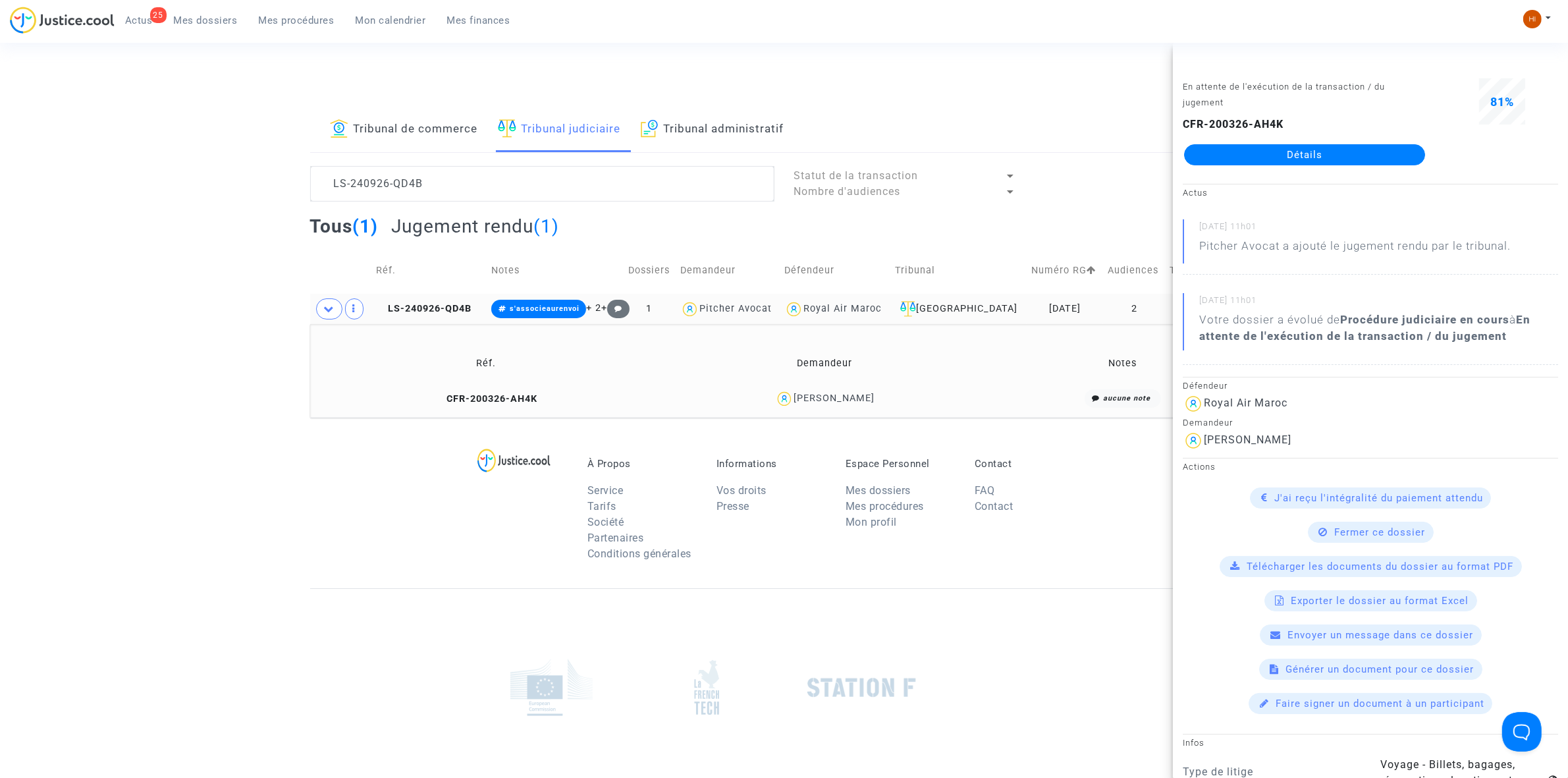
copy div "JEROME MIGAYROU"
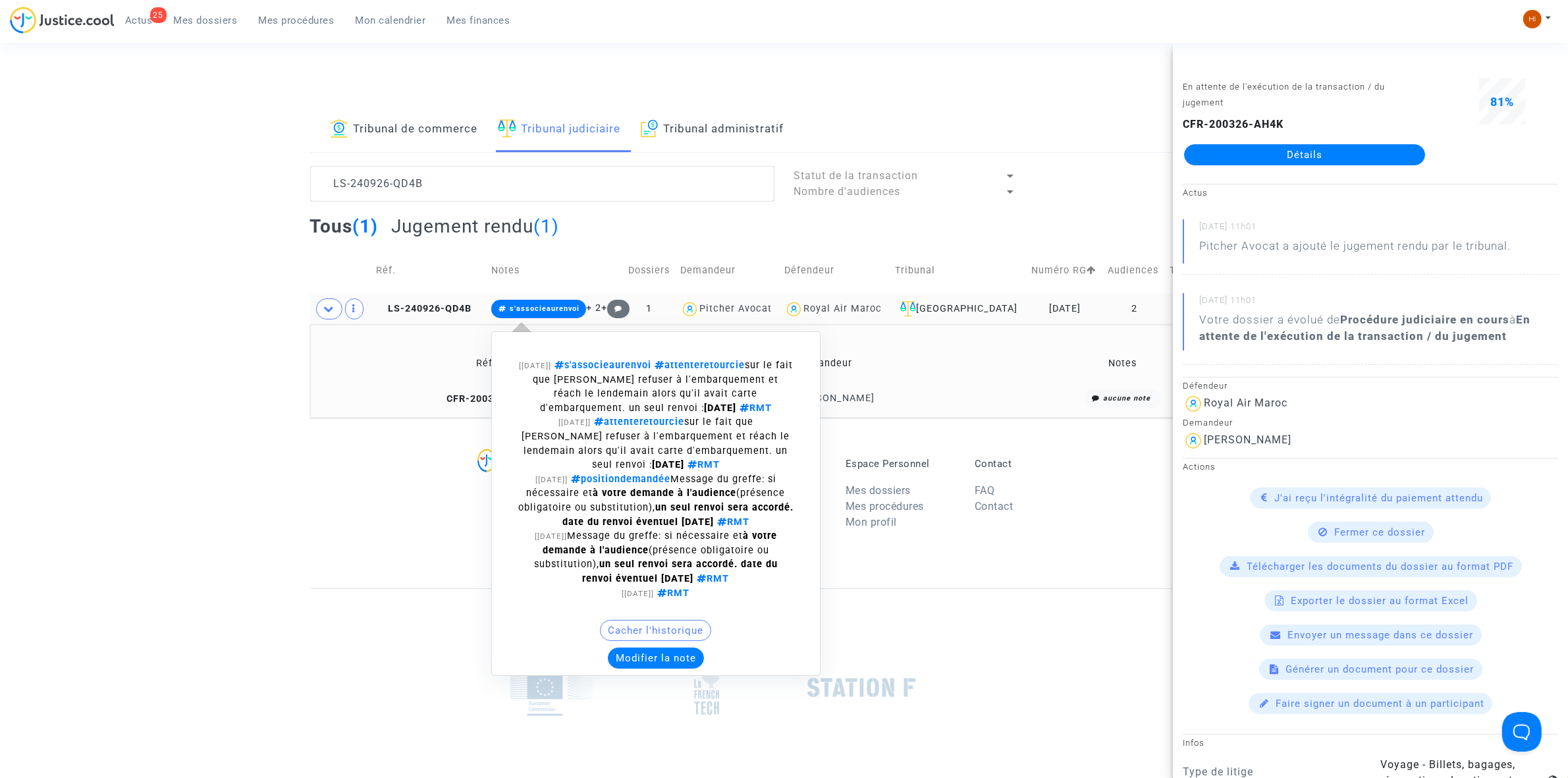
click at [542, 307] on span "s'associeaurenvoi" at bounding box center [545, 309] width 70 height 8
click at [556, 311] on span "s'associeaurenvoi" at bounding box center [545, 309] width 70 height 8
click at [686, 660] on button "Modifier la note" at bounding box center [656, 658] width 96 height 21
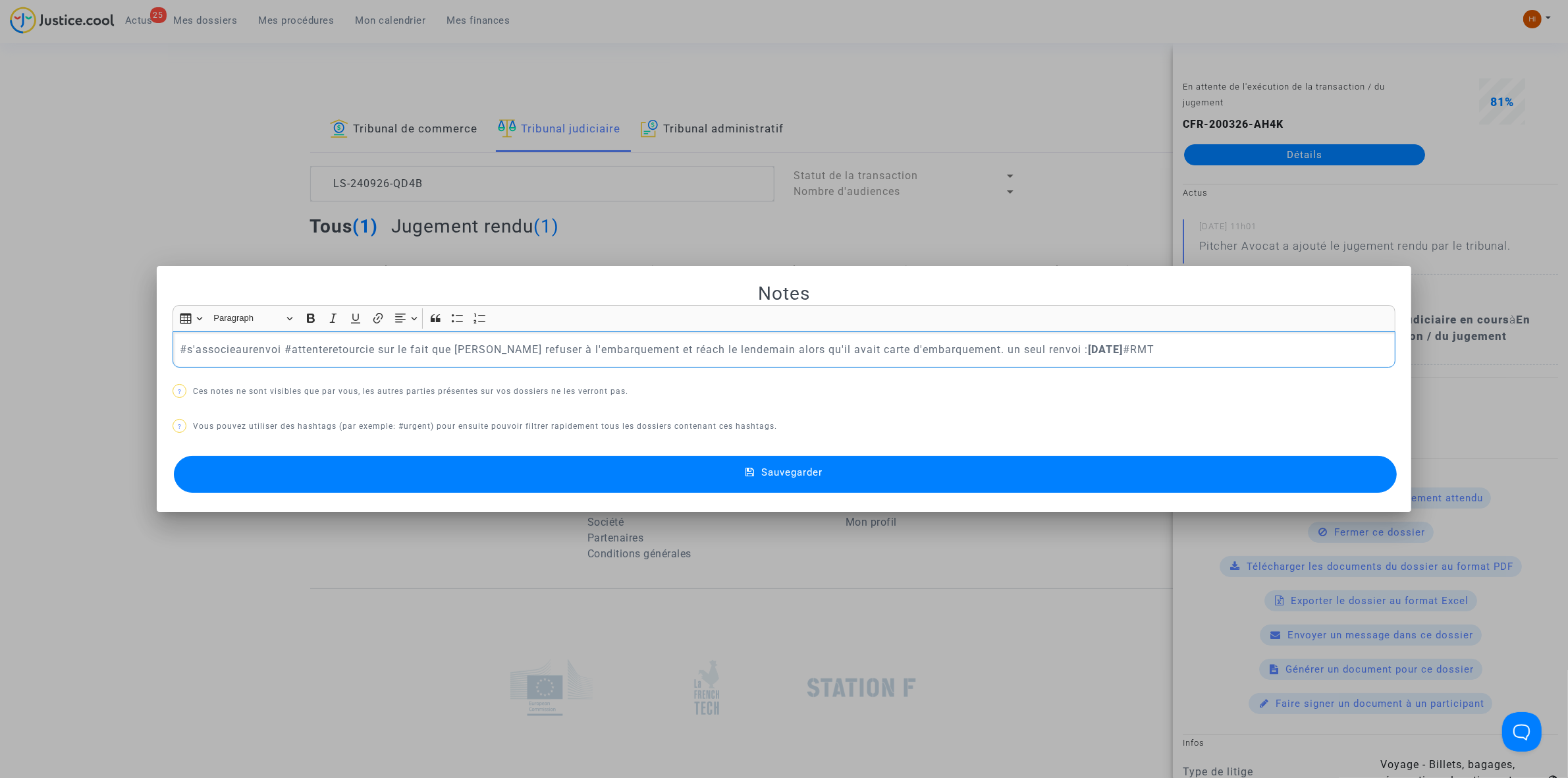
drag, startPoint x: 1087, startPoint y: 344, endPoint x: 160, endPoint y: 360, distance: 927.1
click at [160, 360] on mat-dialog-container "Notes Rich Text Editor Insert table Insert table Heading Paragraph Paragraph He…" at bounding box center [784, 388] width 1255 height 246
click at [883, 462] on button "Sauvegarder" at bounding box center [785, 474] width 1223 height 37
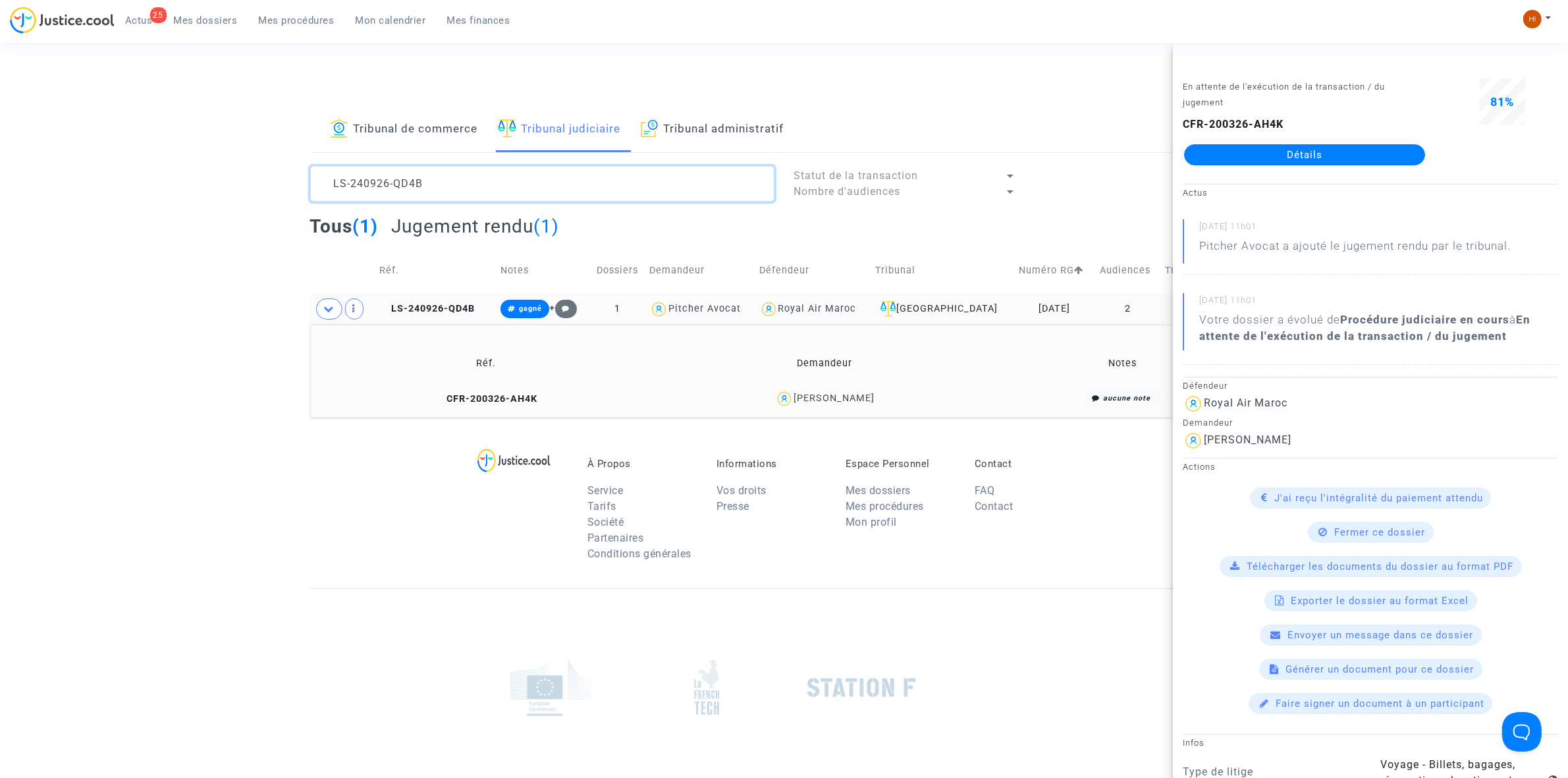
drag, startPoint x: 453, startPoint y: 199, endPoint x: 163, endPoint y: 218, distance: 290.6
click at [169, 225] on div "Tribunal de commerce Tribunal judiciaire Tribunal administratif LS-240926-QD4B …" at bounding box center [784, 262] width 1568 height 310
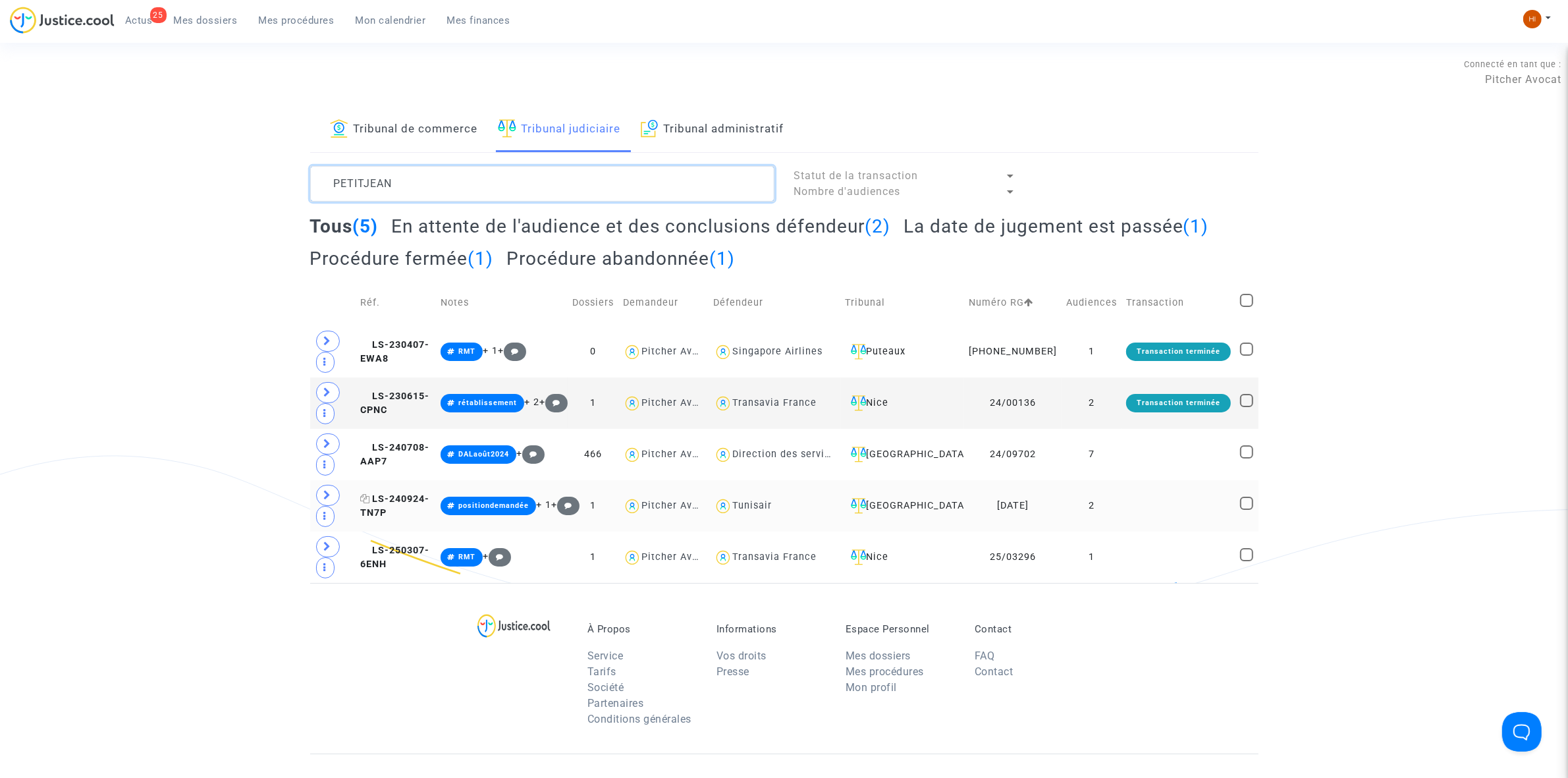
type textarea "PETITJEAN"
click at [430, 511] on span "LS-240924-TN7P" at bounding box center [395, 506] width 69 height 26
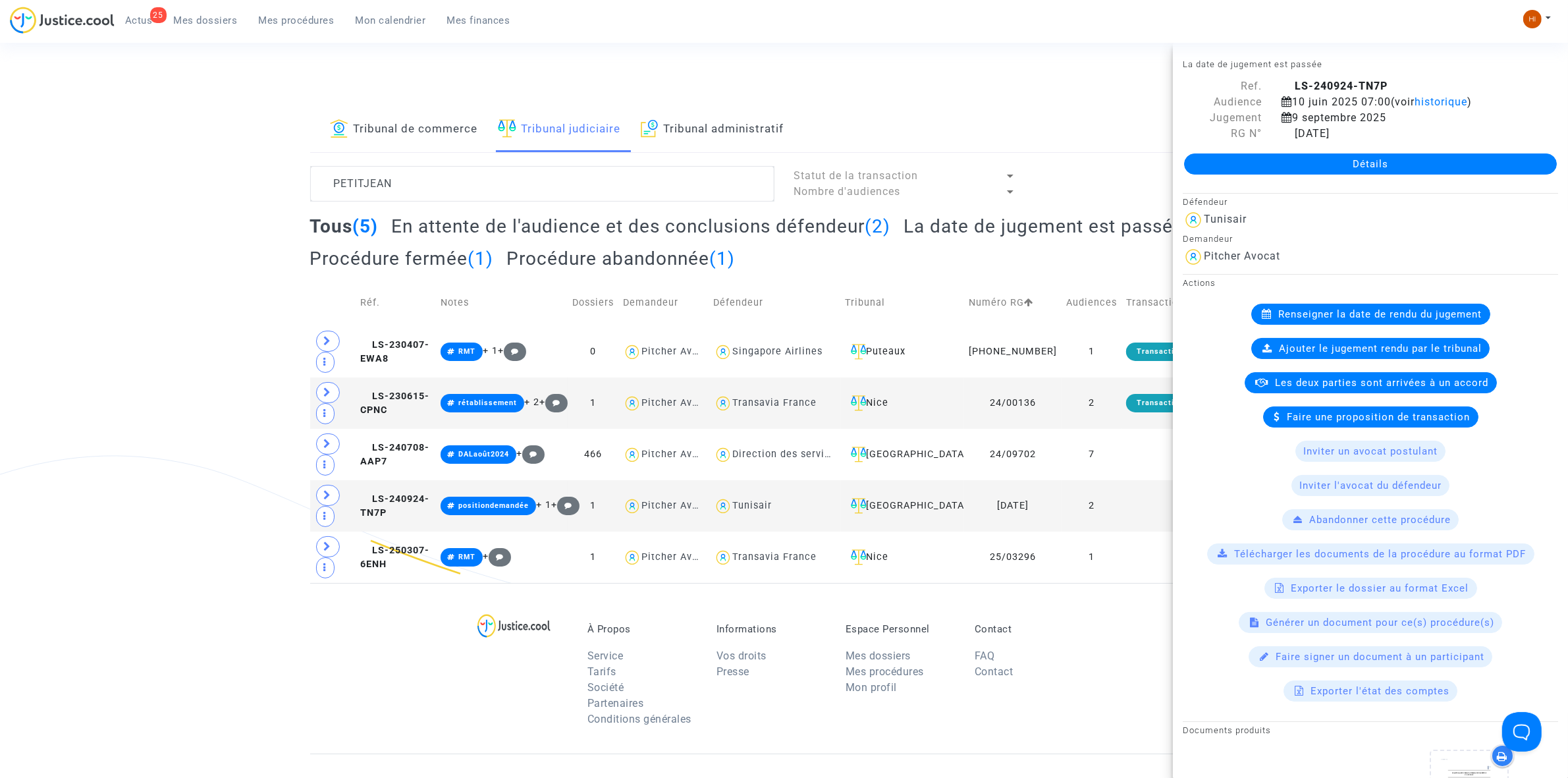
click at [1273, 170] on link "Détails" at bounding box center [1370, 164] width 373 height 21
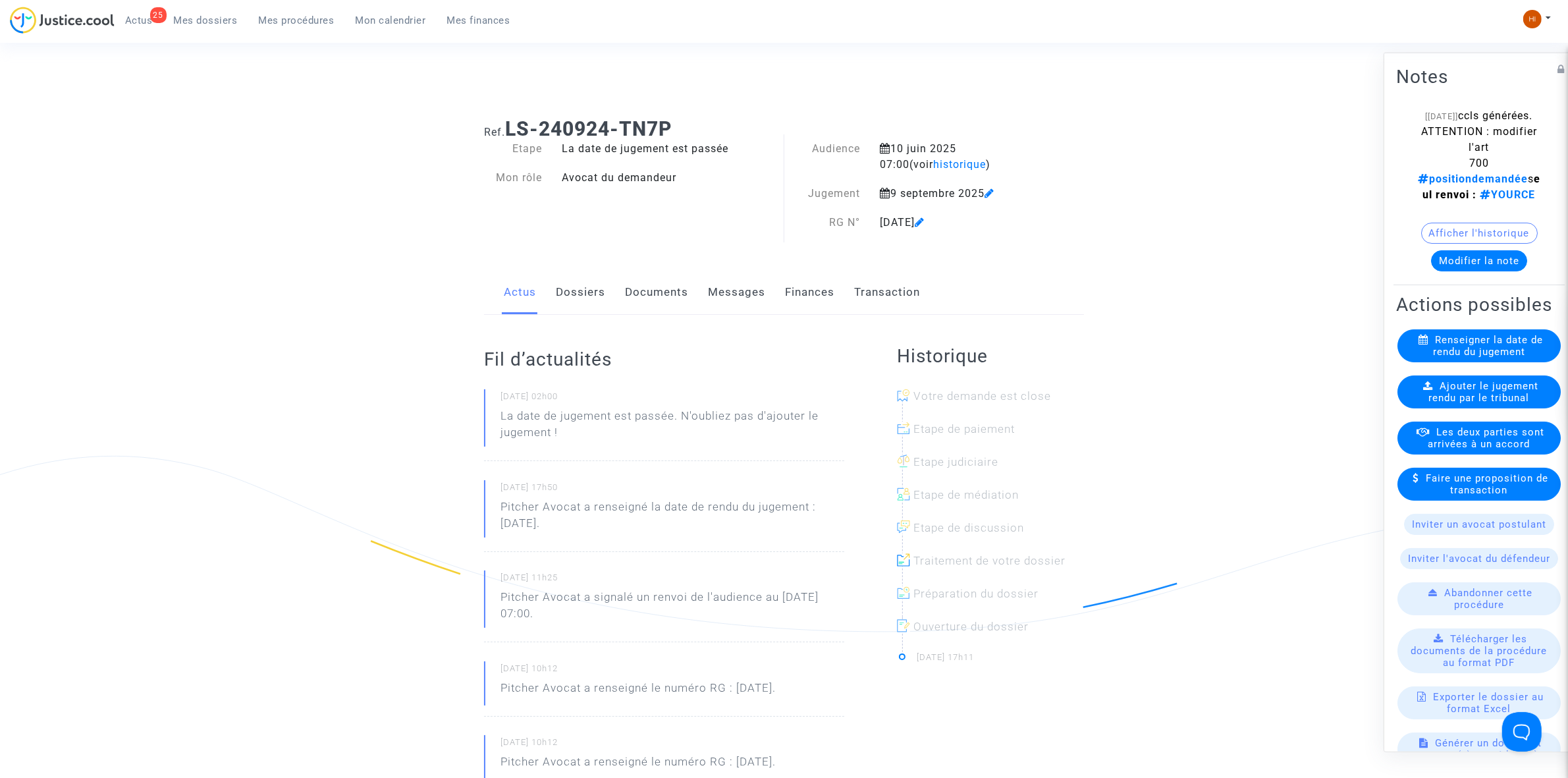
click at [1429, 403] on span "Ajouter le jugement rendu par le tribunal" at bounding box center [1484, 391] width 110 height 24
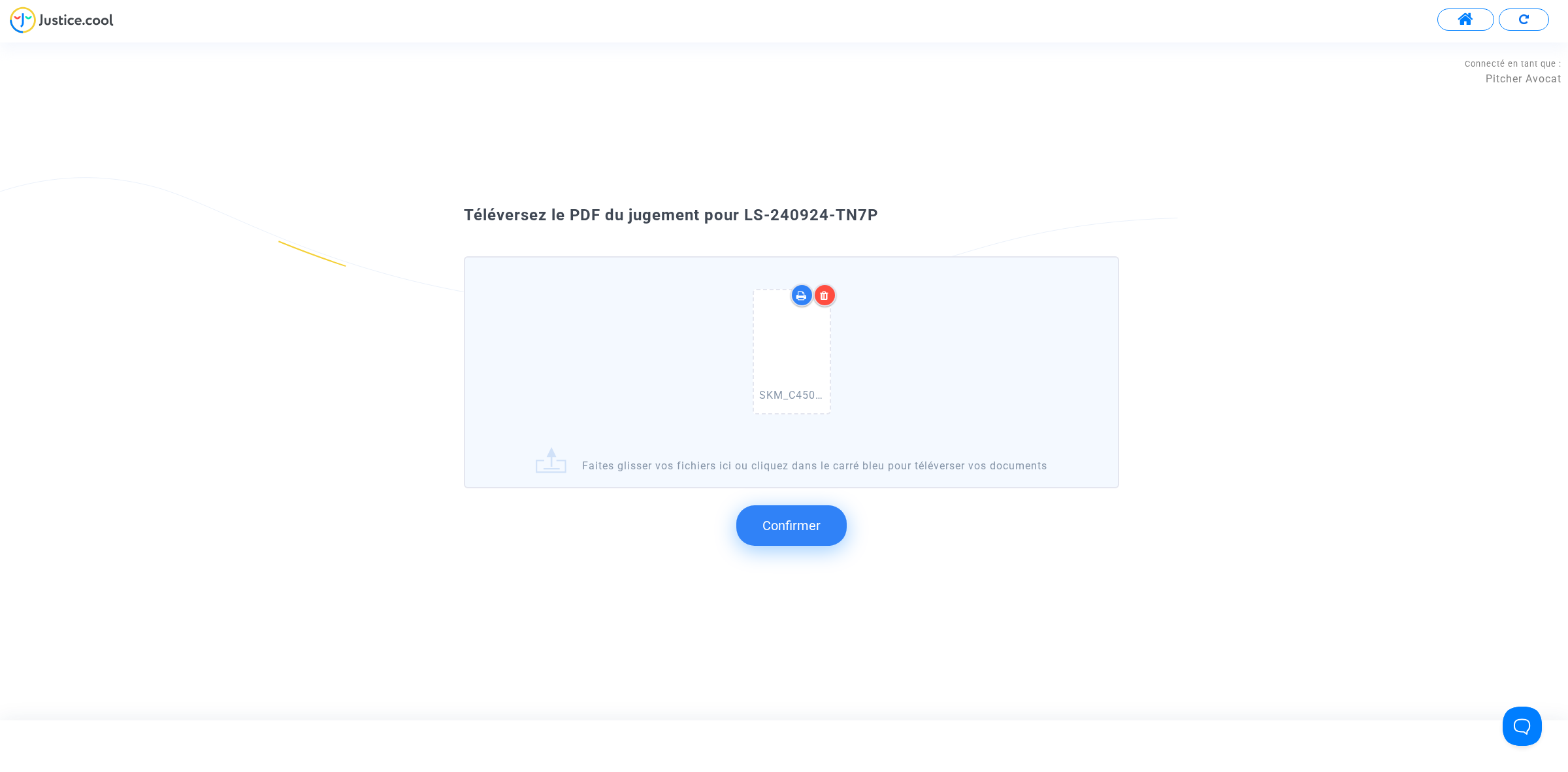
drag, startPoint x: 873, startPoint y: 215, endPoint x: 739, endPoint y: 219, distance: 134.1
click at [739, 219] on div "Téléversez le PDF du jugement pour LS-240924-TN7P" at bounding box center [784, 216] width 706 height 22
copy span "LS-240924-TN7P"
click at [802, 530] on span "Confirmer" at bounding box center [791, 525] width 58 height 16
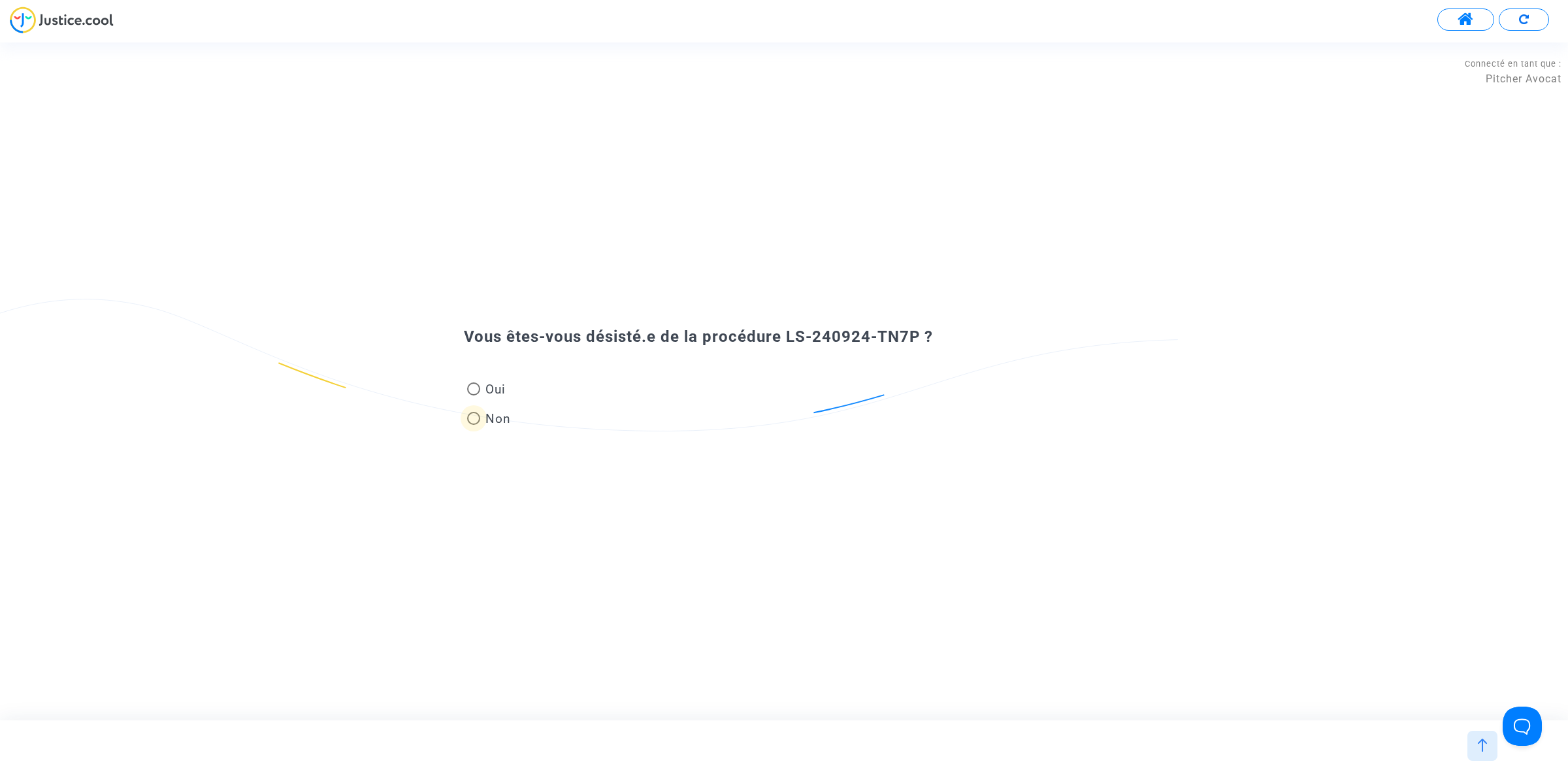
click at [497, 423] on span "Non" at bounding box center [496, 418] width 31 height 17
click at [473, 425] on input "Non" at bounding box center [473, 425] width 1 height 1
radio input "true"
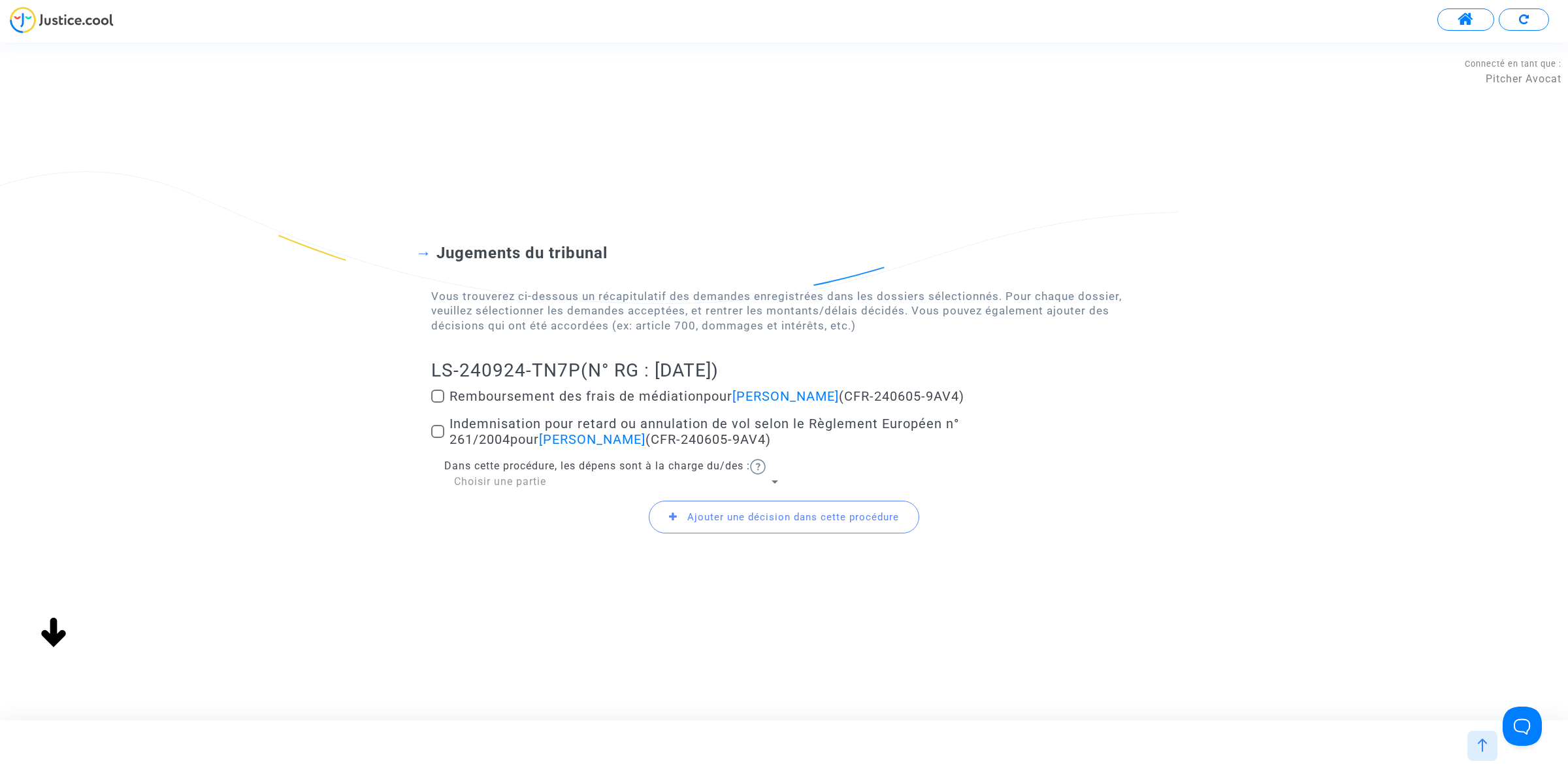
click at [439, 429] on span at bounding box center [437, 431] width 13 height 13
click at [438, 438] on input "Indemnisation pour retard ou annulation de vol selon le Règlement Européen n° 2…" at bounding box center [437, 438] width 1 height 1
checkbox input "true"
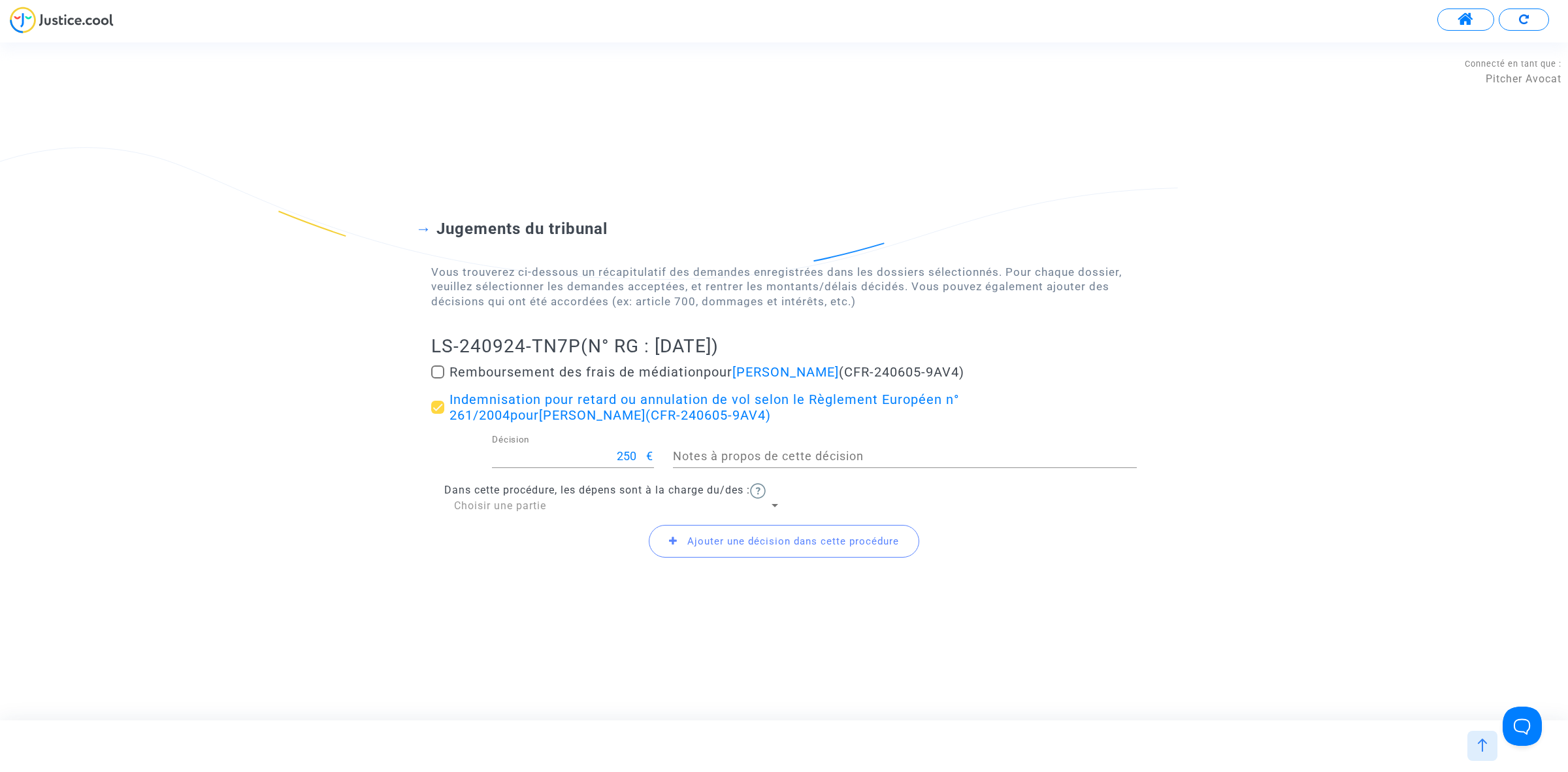
click at [550, 507] on div "Choisir une partie" at bounding box center [612, 505] width 315 height 15
click at [544, 544] on span "Défendeur(s)" at bounding box center [617, 537] width 327 height 31
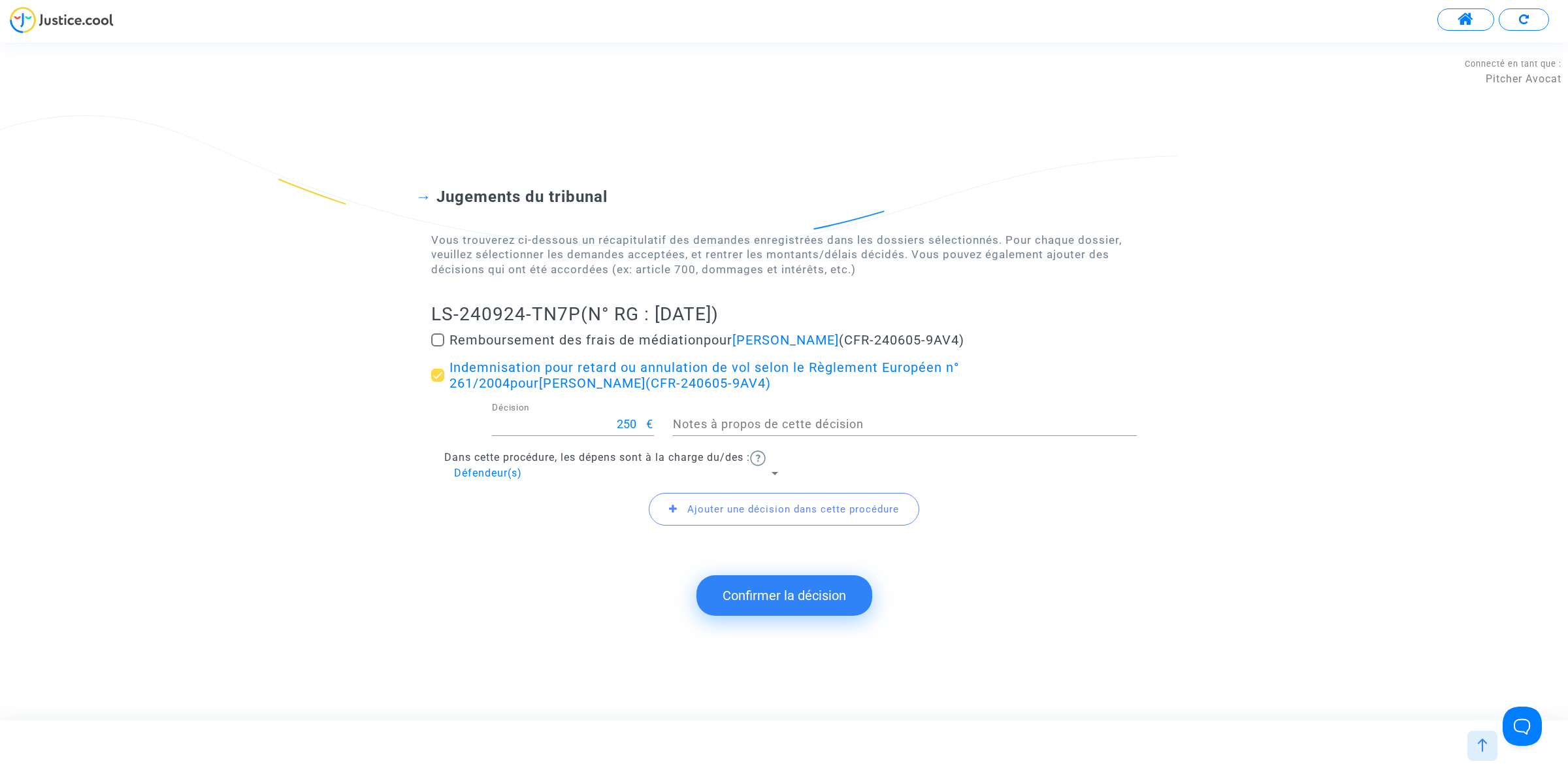
click at [784, 590] on button "Confirmer la décision" at bounding box center [784, 595] width 176 height 40
click at [766, 505] on span "Ajouter une décision dans cette procédure" at bounding box center [793, 509] width 212 height 12
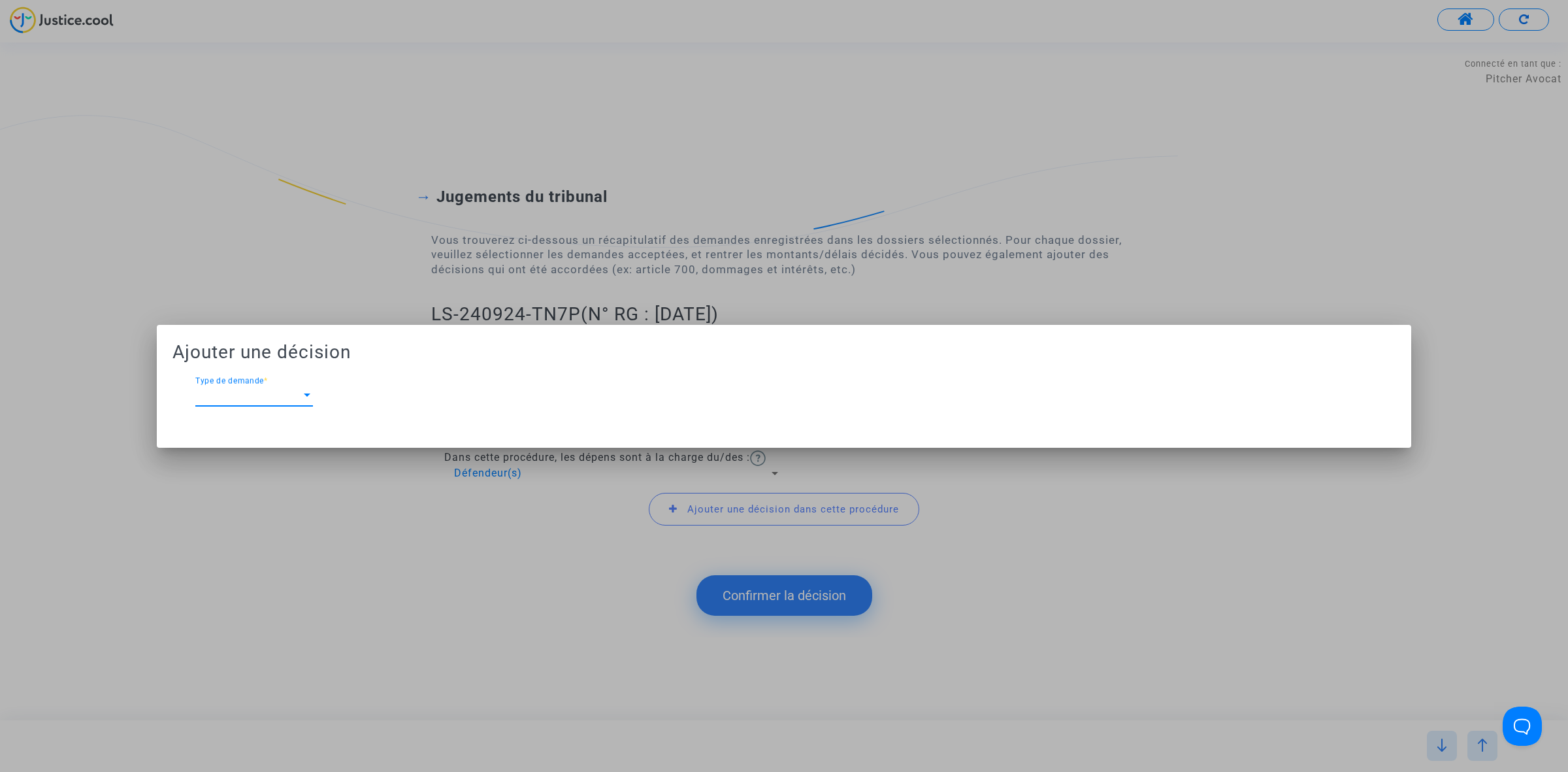
click at [295, 397] on span "Type de demande" at bounding box center [248, 395] width 106 height 12
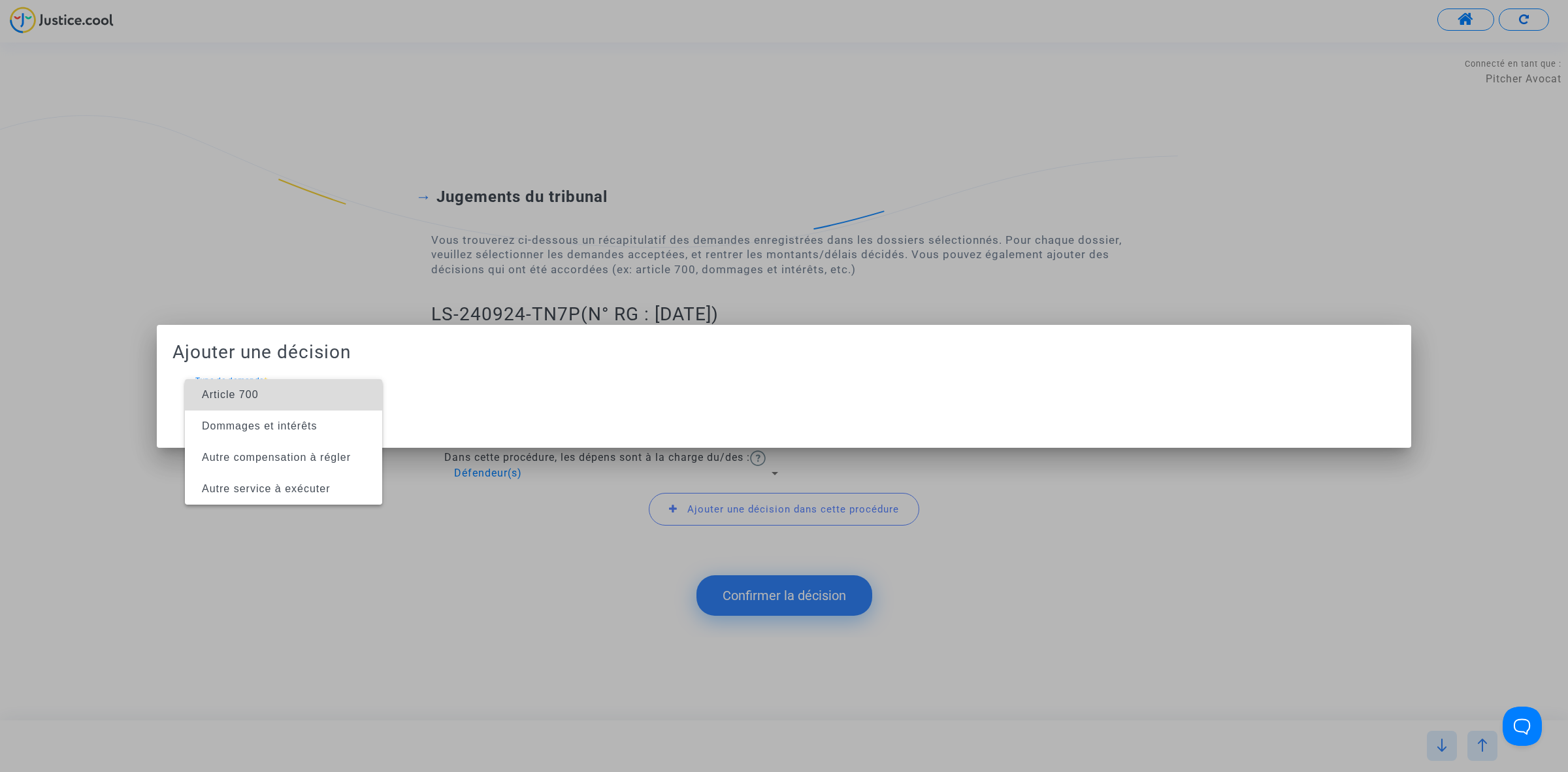
click at [295, 397] on span "Article 700" at bounding box center [283, 394] width 176 height 31
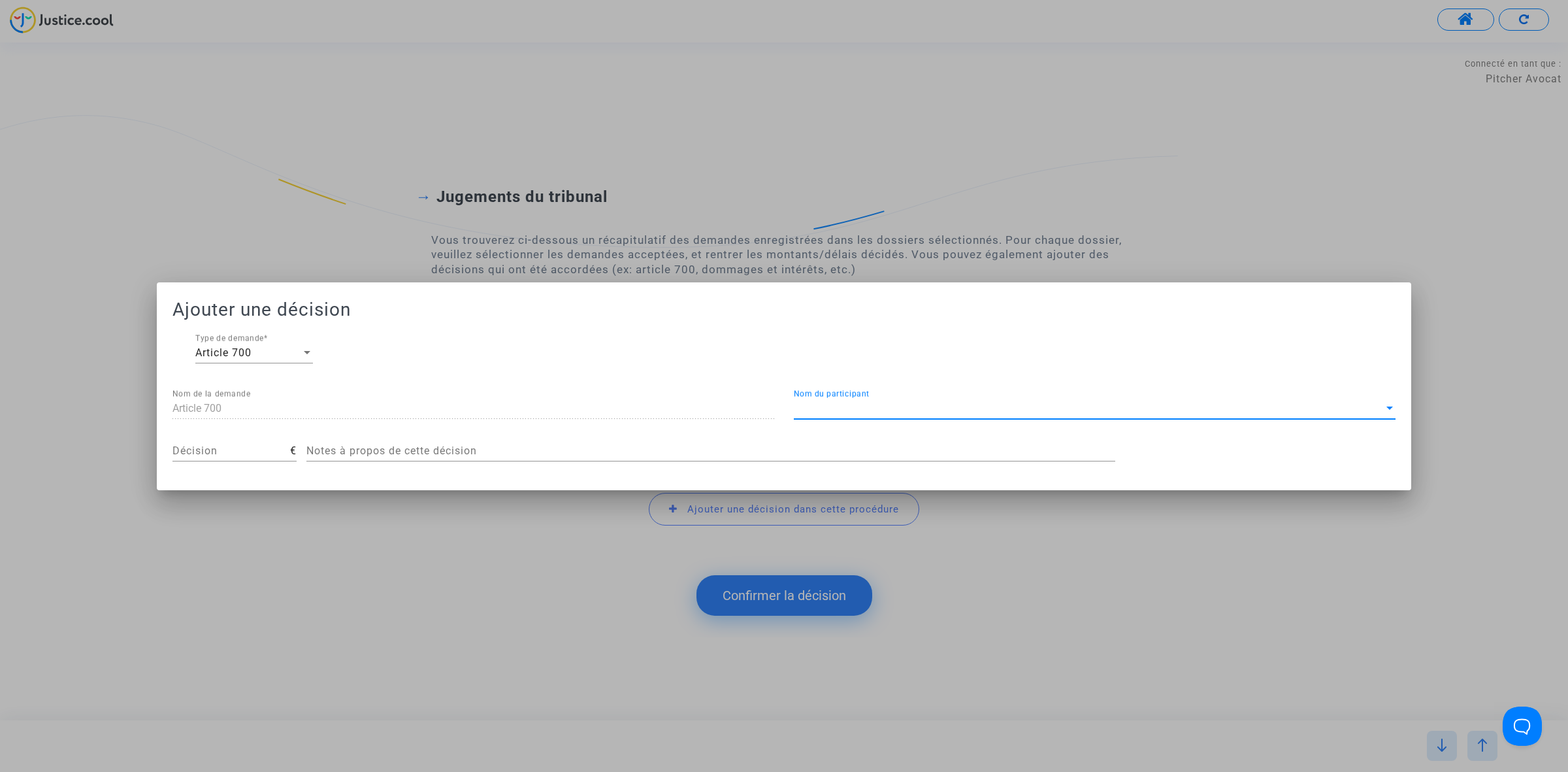
click at [1167, 408] on span "Nom du participant" at bounding box center [1089, 408] width 590 height 12
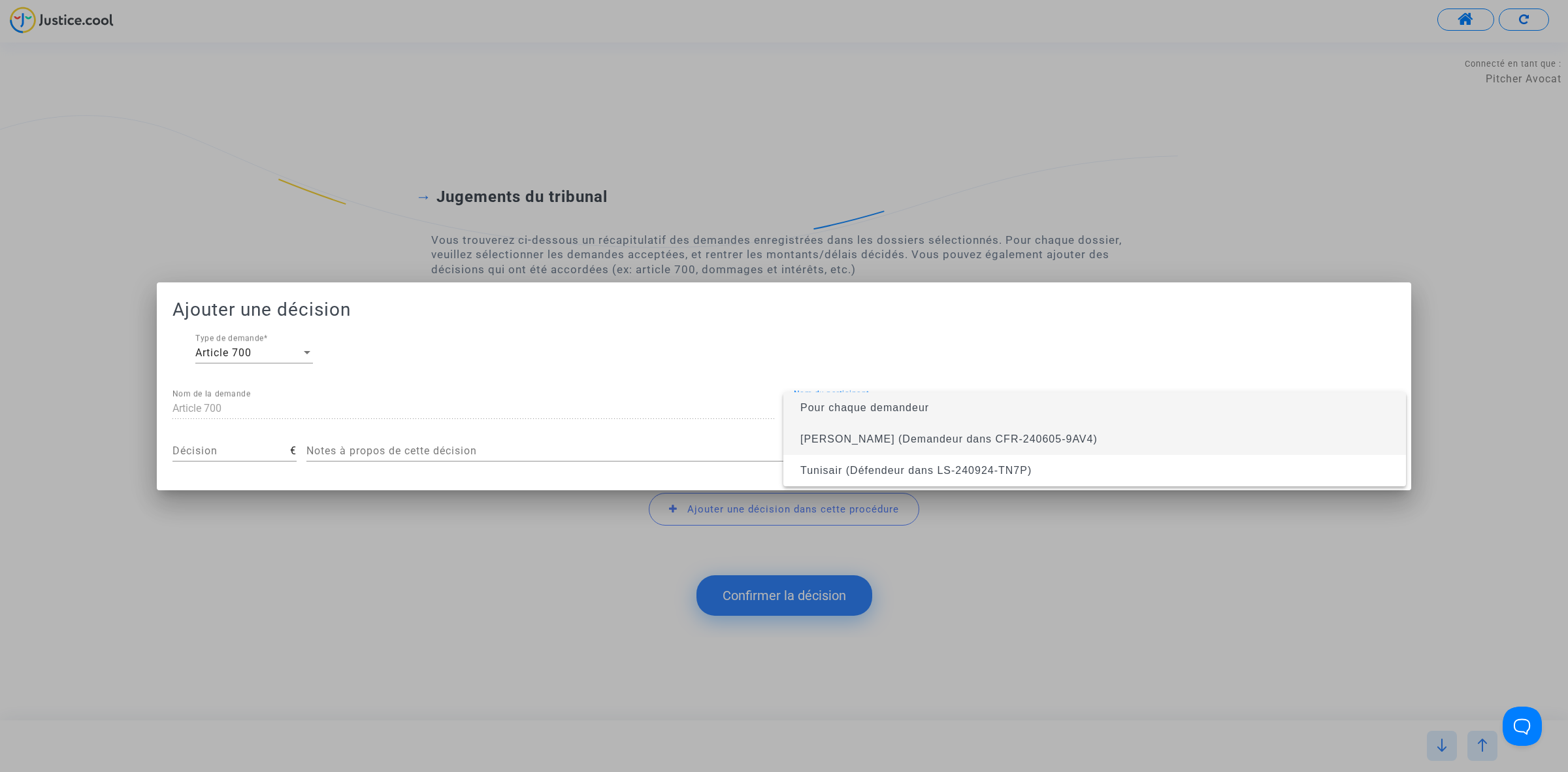
click at [1029, 436] on span "Cedric Petitjean (Demandeur dans CFR-240605-9AV4)" at bounding box center [949, 439] width 297 height 11
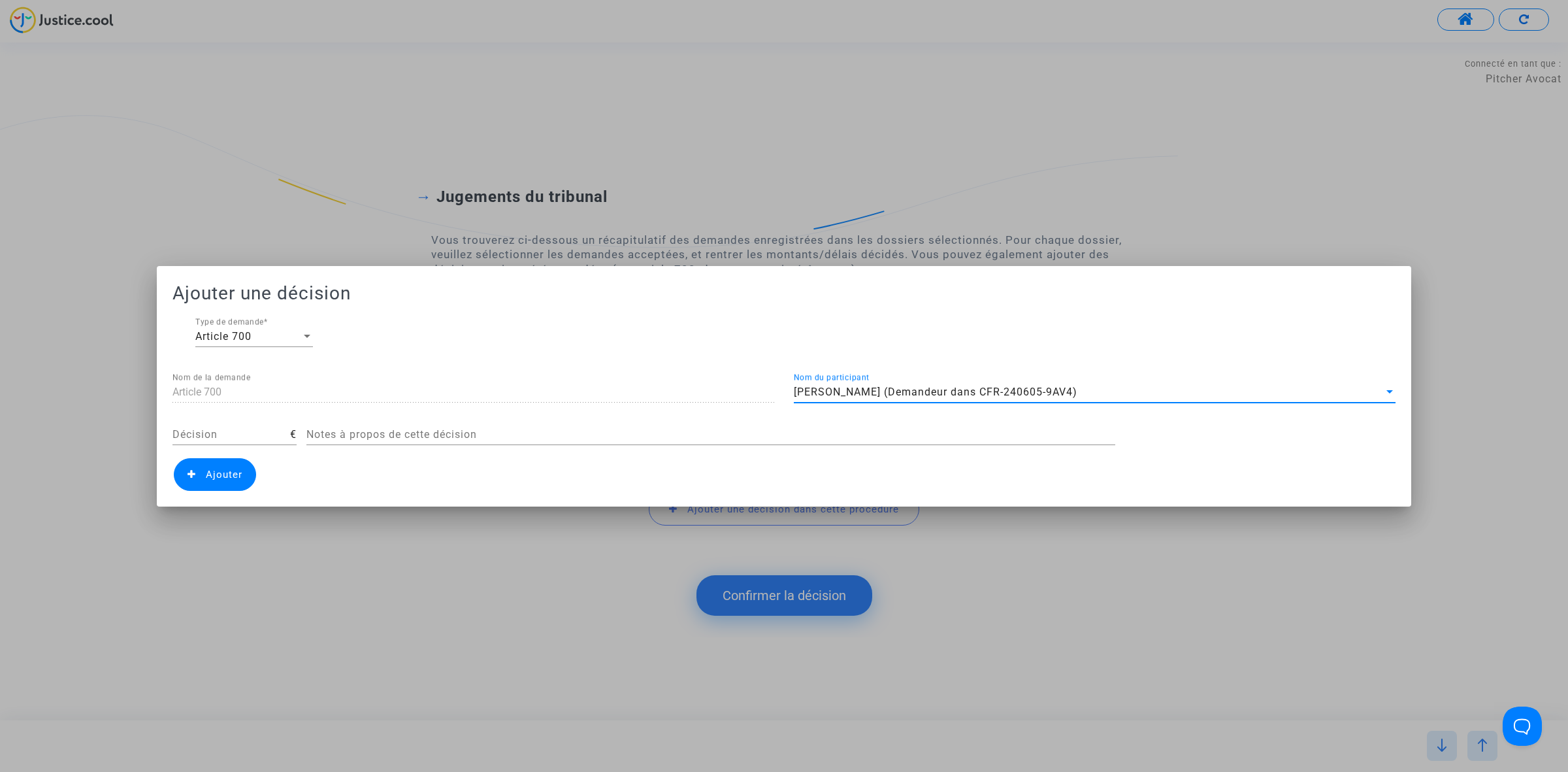
click at [244, 433] on input "Décision" at bounding box center [230, 434] width 117 height 12
type input "450"
click at [224, 477] on span "Ajouter" at bounding box center [224, 474] width 37 height 12
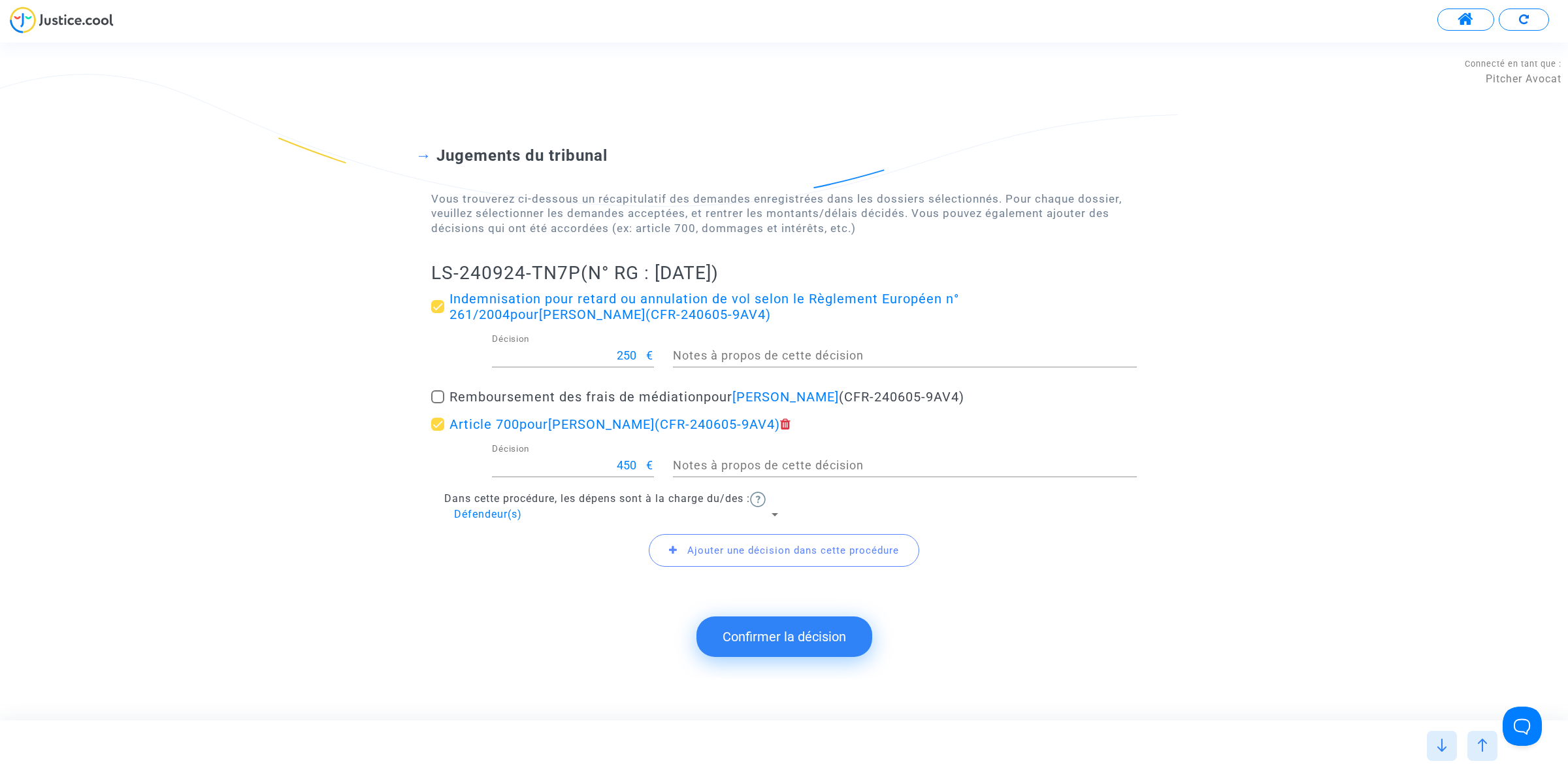
click at [782, 628] on button "Confirmer la décision" at bounding box center [784, 637] width 176 height 40
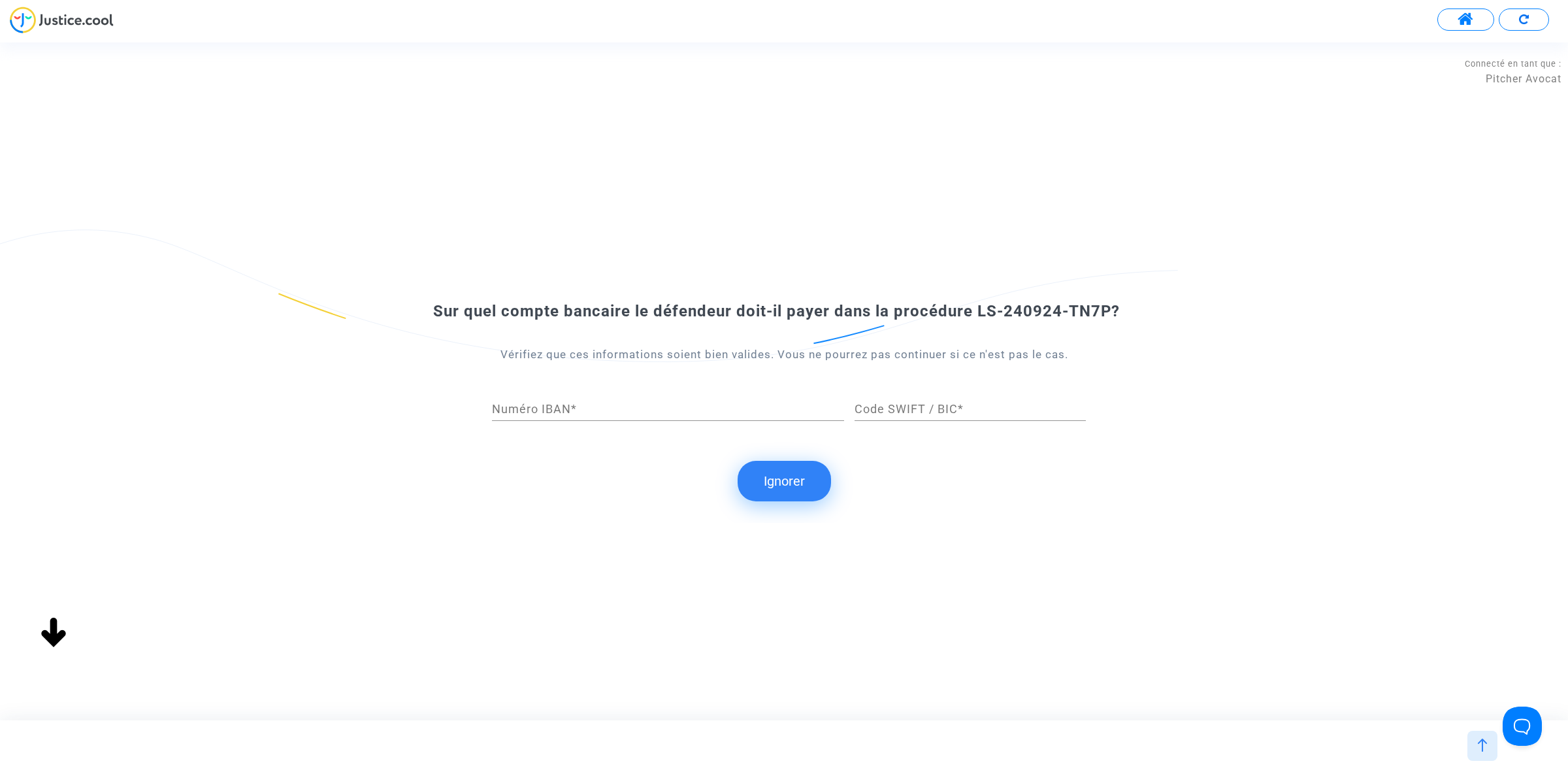
click at [810, 488] on button "Ignorer" at bounding box center [784, 481] width 94 height 40
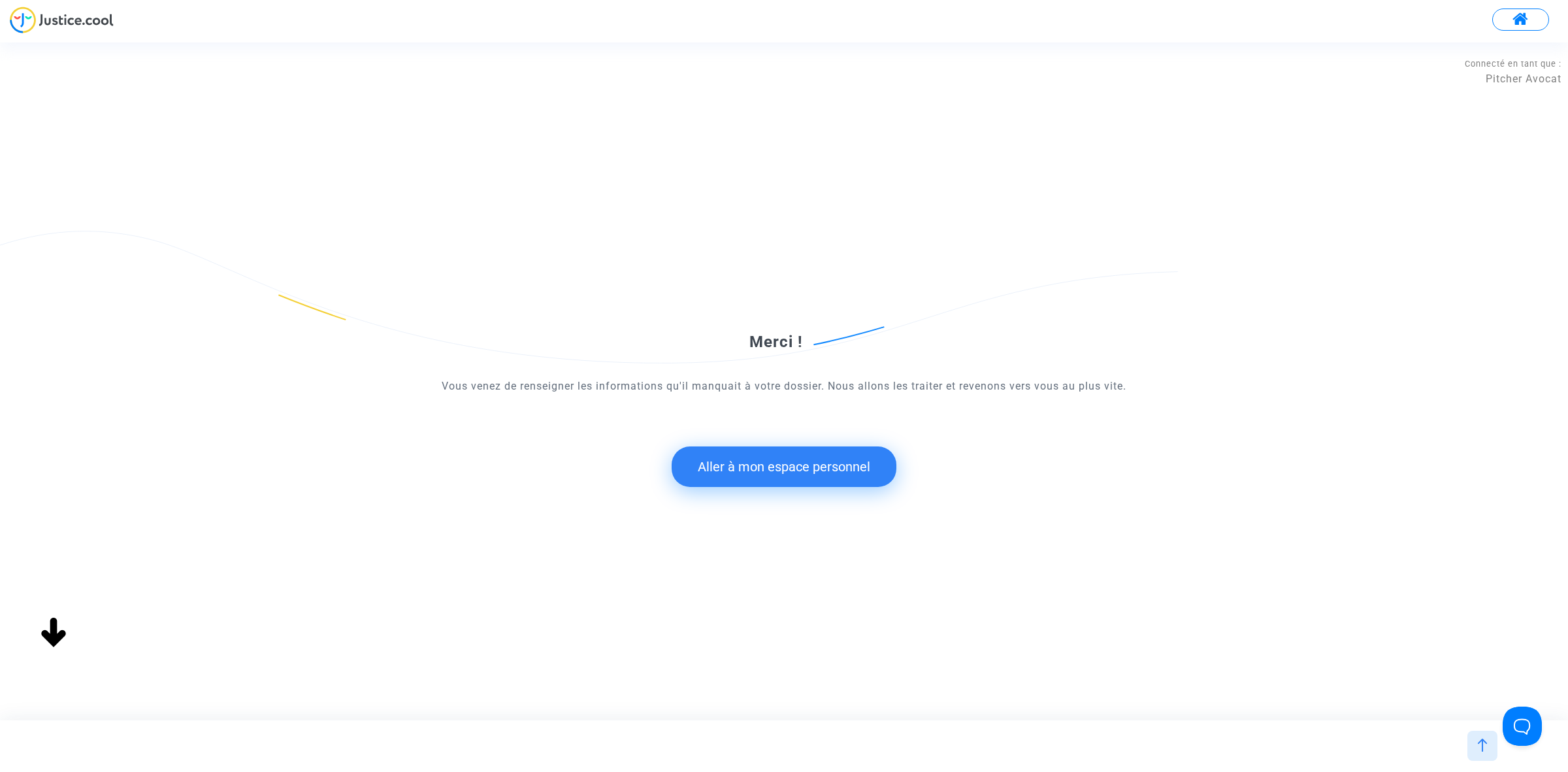
click at [764, 452] on button "Aller à mon espace personnel" at bounding box center [784, 467] width 225 height 40
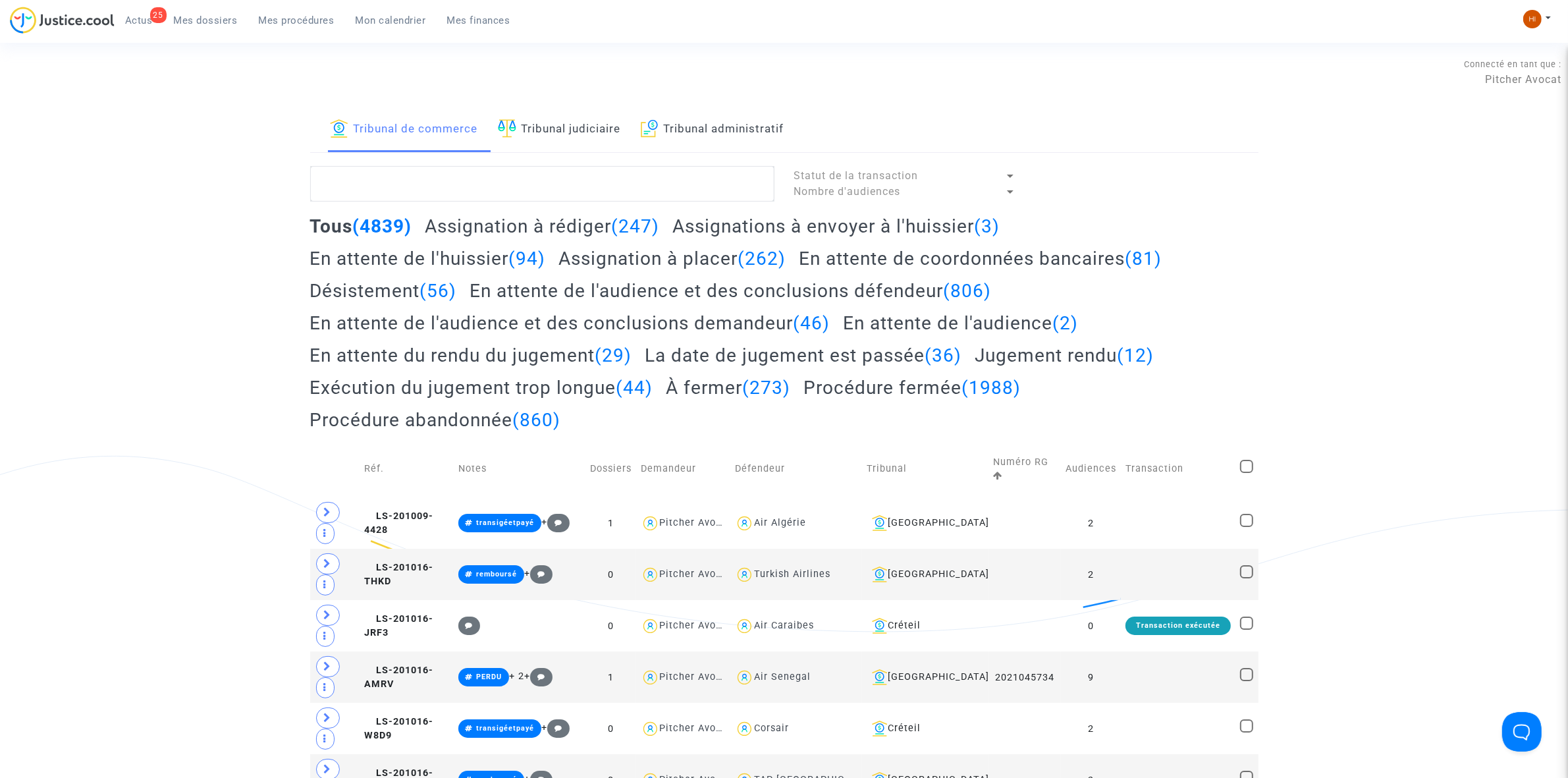
click at [554, 139] on link "Tribunal judiciaire" at bounding box center [560, 129] width 123 height 45
click at [531, 188] on textarea at bounding box center [542, 183] width 465 height 36
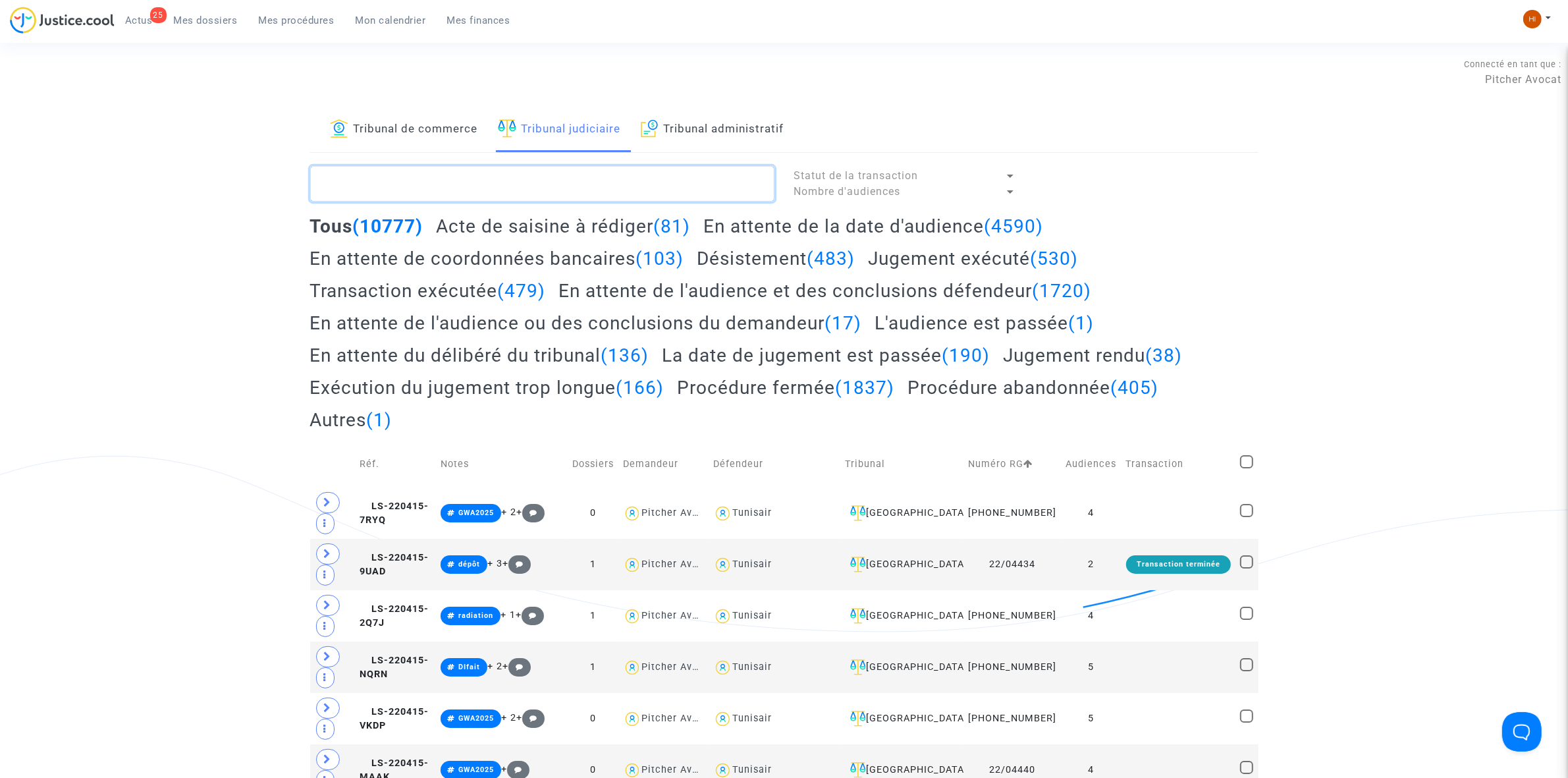
paste textarea "LS-240924-TN7P"
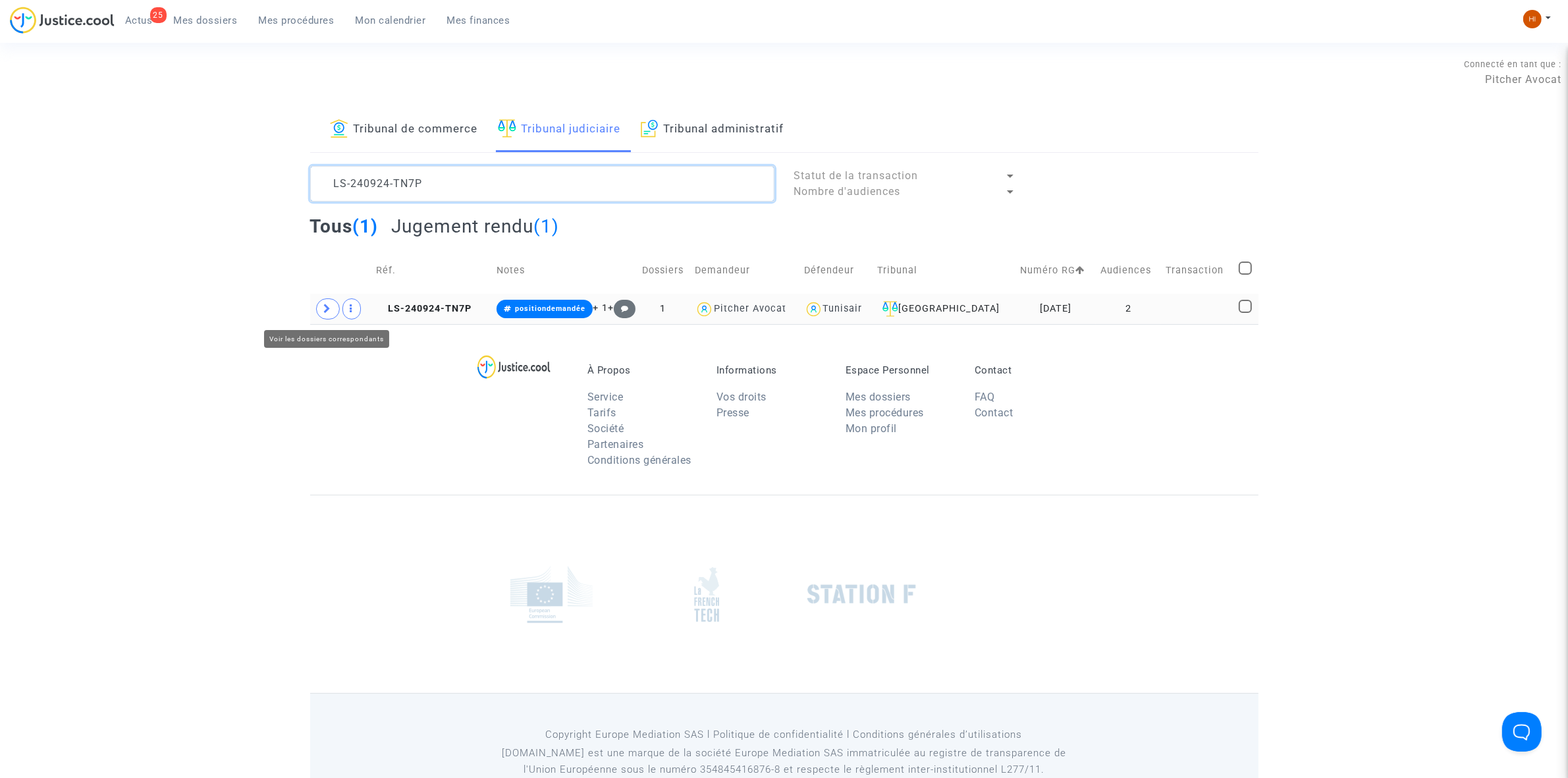
type textarea "LS-240924-TN7P"
click at [324, 309] on icon at bounding box center [327, 309] width 8 height 10
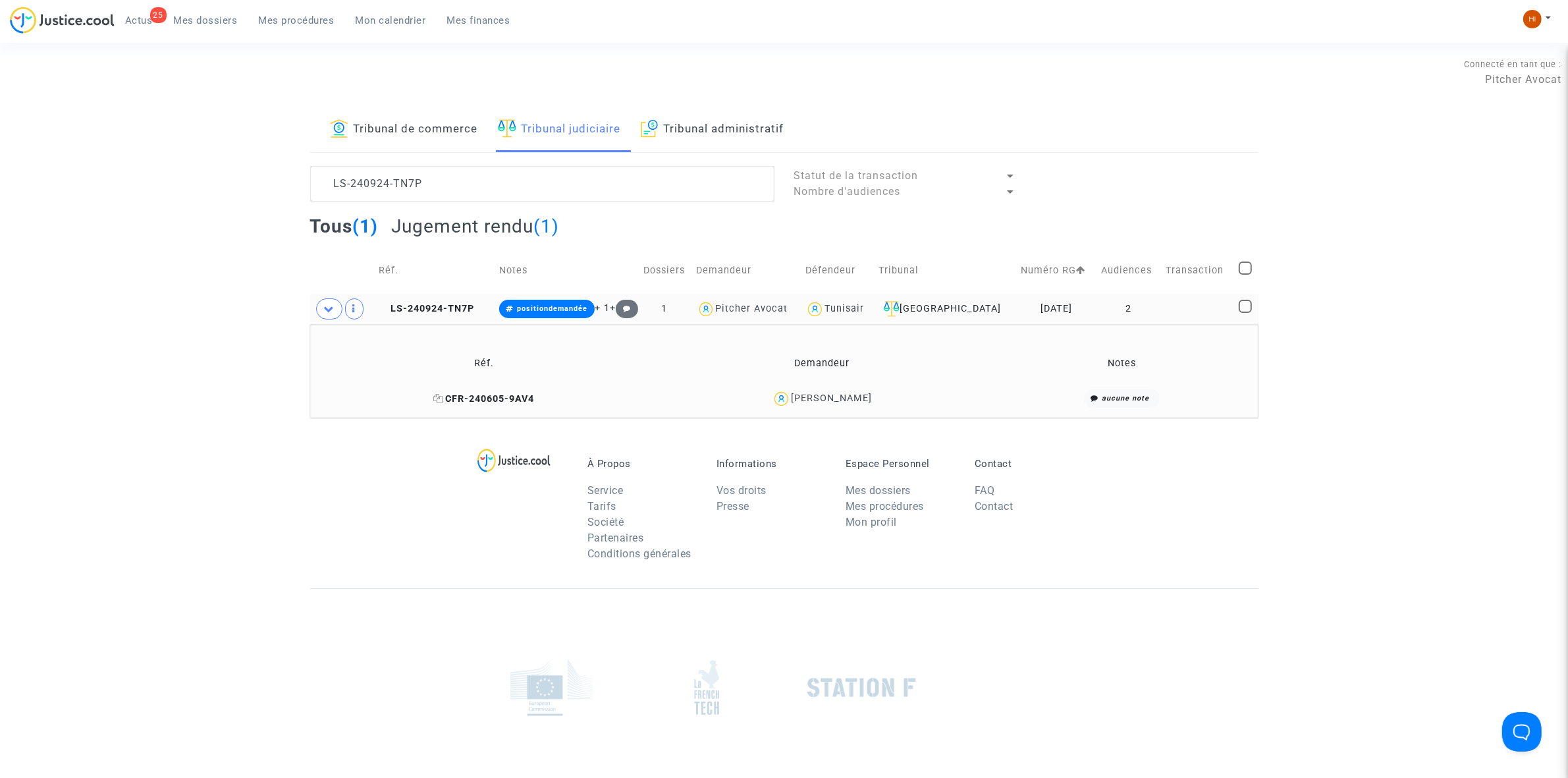
click at [439, 399] on icon at bounding box center [439, 398] width 10 height 9
click at [388, 306] on icon at bounding box center [383, 308] width 10 height 9
drag, startPoint x: 108, startPoint y: 453, endPoint x: 163, endPoint y: 432, distance: 58.9
click at [108, 453] on footerbar "À Propos Service Tarifs Société Partenaires Conditions générales Informations V…" at bounding box center [784, 662] width 1568 height 488
click at [459, 310] on span "LS-240924-TN7P" at bounding box center [426, 309] width 95 height 11
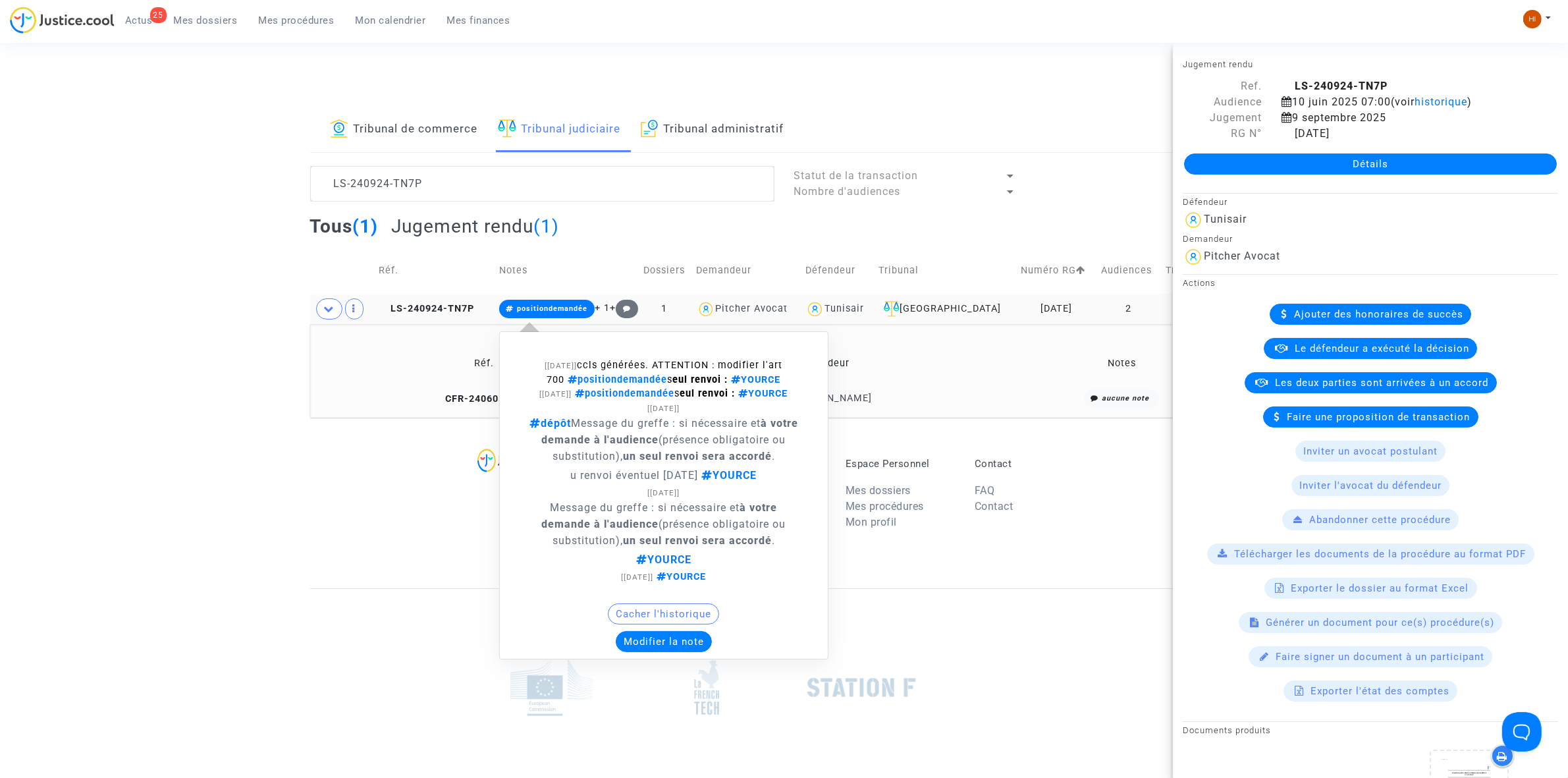
click at [537, 308] on span "positiondemandée" at bounding box center [553, 309] width 71 height 8
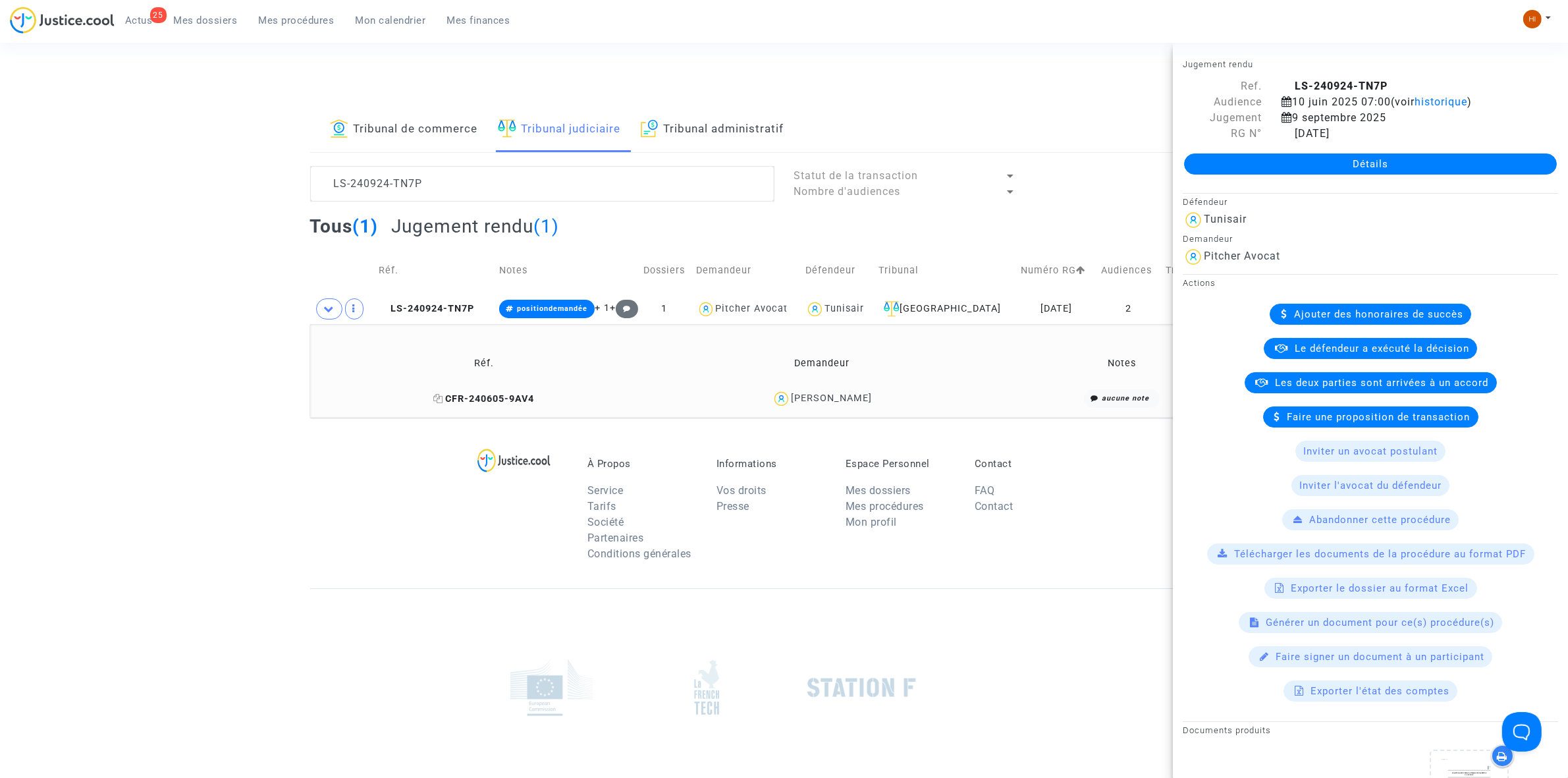
click at [439, 400] on icon at bounding box center [439, 398] width 10 height 9
click at [440, 400] on icon at bounding box center [439, 398] width 10 height 9
click at [382, 488] on div "À Propos Service Tarifs Société Partenaires Conditions générales Informations V…" at bounding box center [784, 503] width 948 height 171
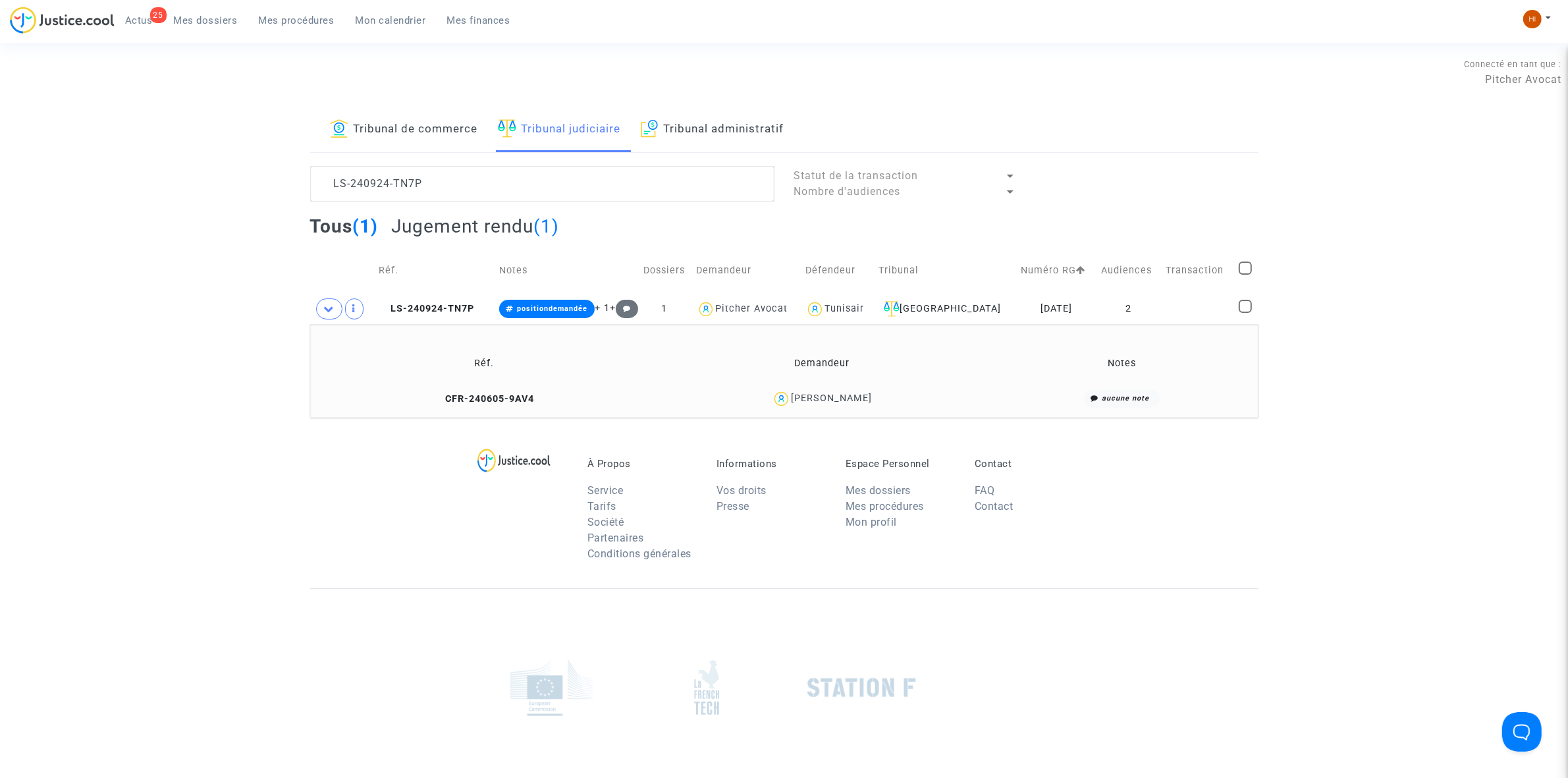
click at [1494, 201] on div "Tribunal de commerce Tribunal judiciaire Tribunal administratif LS-240924-TN7P …" at bounding box center [784, 262] width 1568 height 310
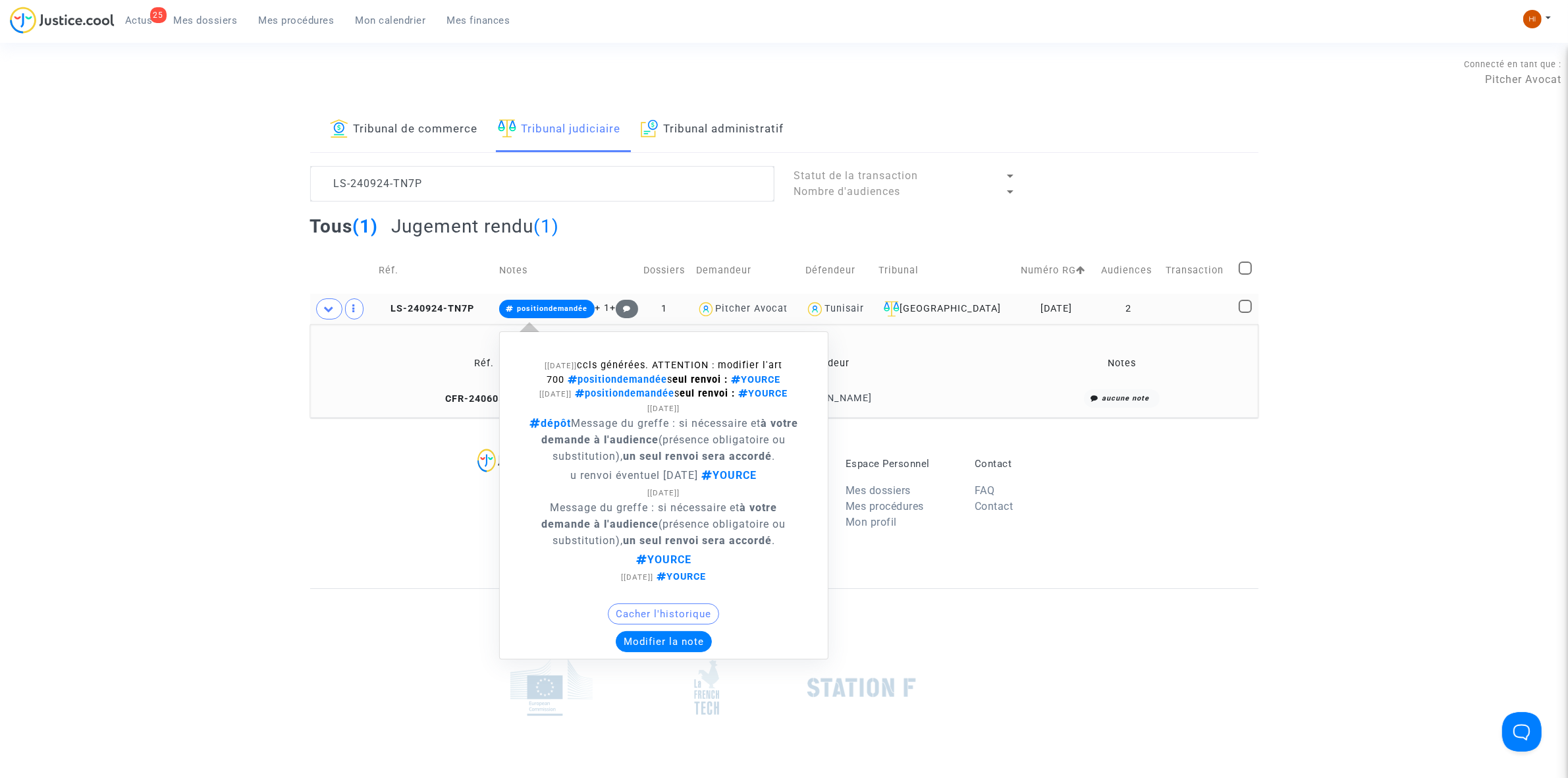
click at [675, 639] on button "Modifier la note" at bounding box center [663, 642] width 96 height 21
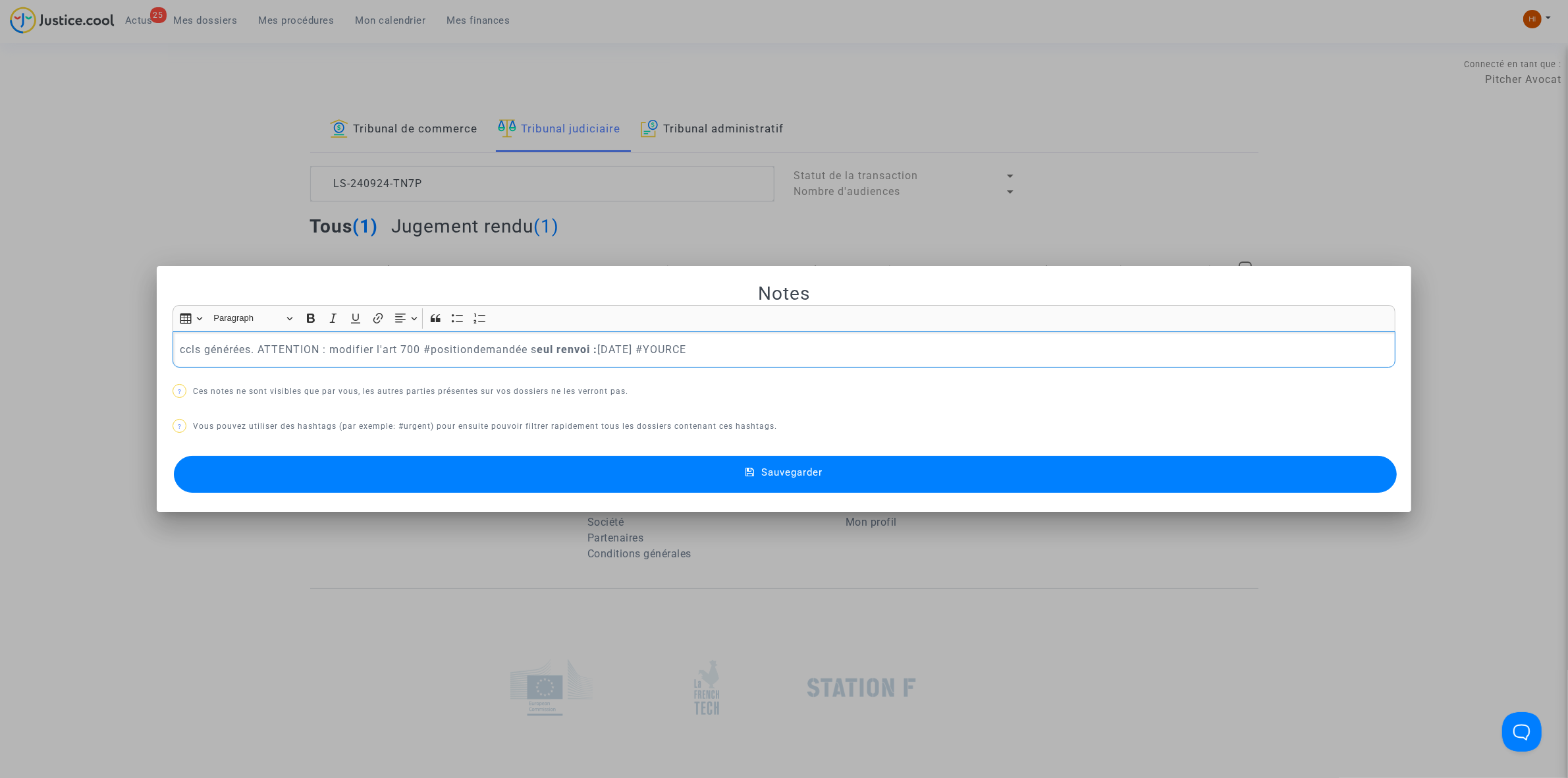
drag, startPoint x: 658, startPoint y: 347, endPoint x: 43, endPoint y: 323, distance: 615.5
click at [43, 323] on div "Notes Rich Text Editor Insert table Insert table Heading Paragraph Paragraph He…" at bounding box center [784, 389] width 1568 height 778
click at [887, 482] on button "Sauvegarder" at bounding box center [785, 474] width 1223 height 37
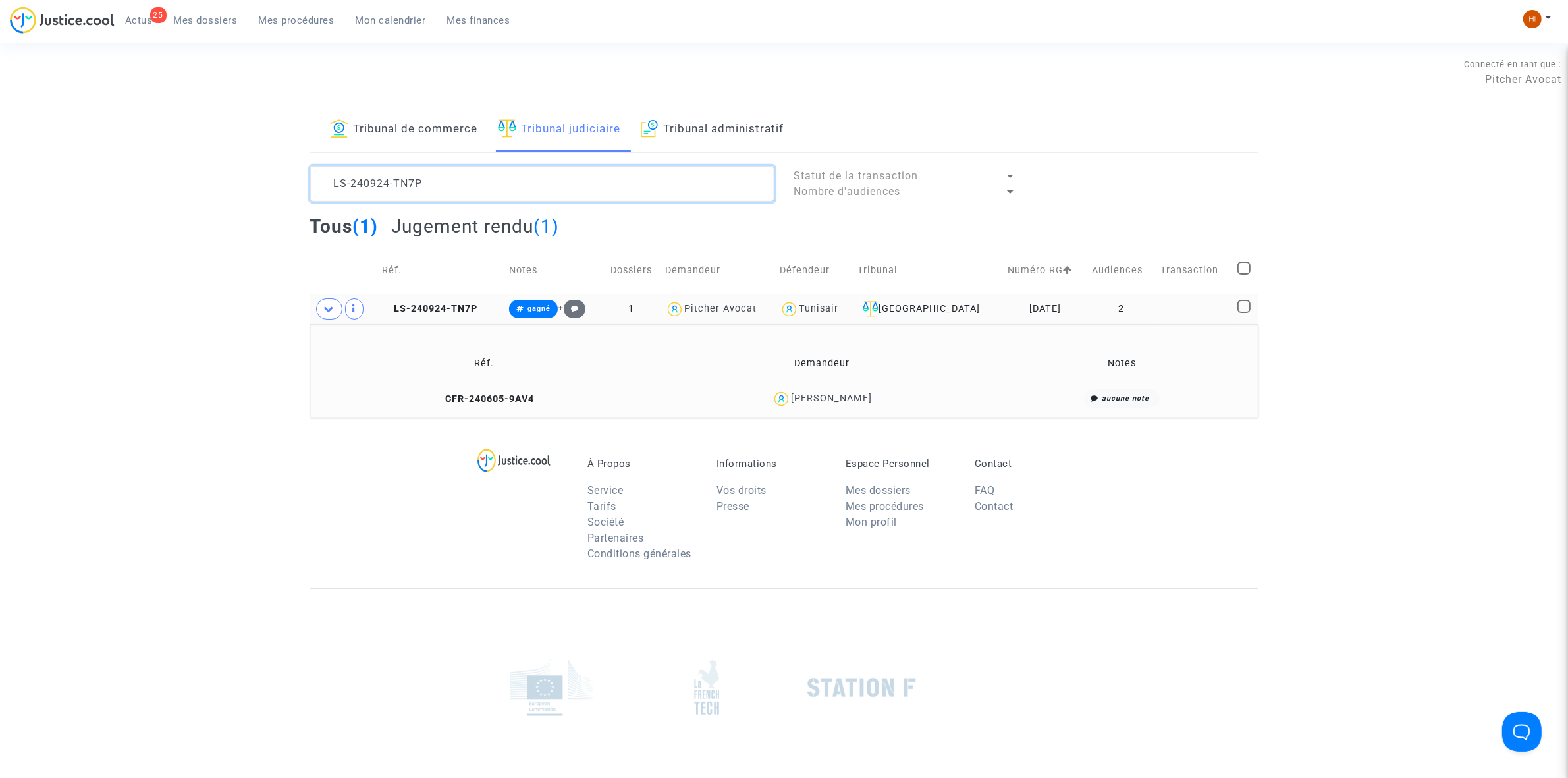
drag, startPoint x: 489, startPoint y: 185, endPoint x: 41, endPoint y: 164, distance: 448.5
click at [41, 164] on div "Tribunal de commerce Tribunal judiciaire Tribunal administratif LS-240924-TN7P …" at bounding box center [784, 262] width 1568 height 310
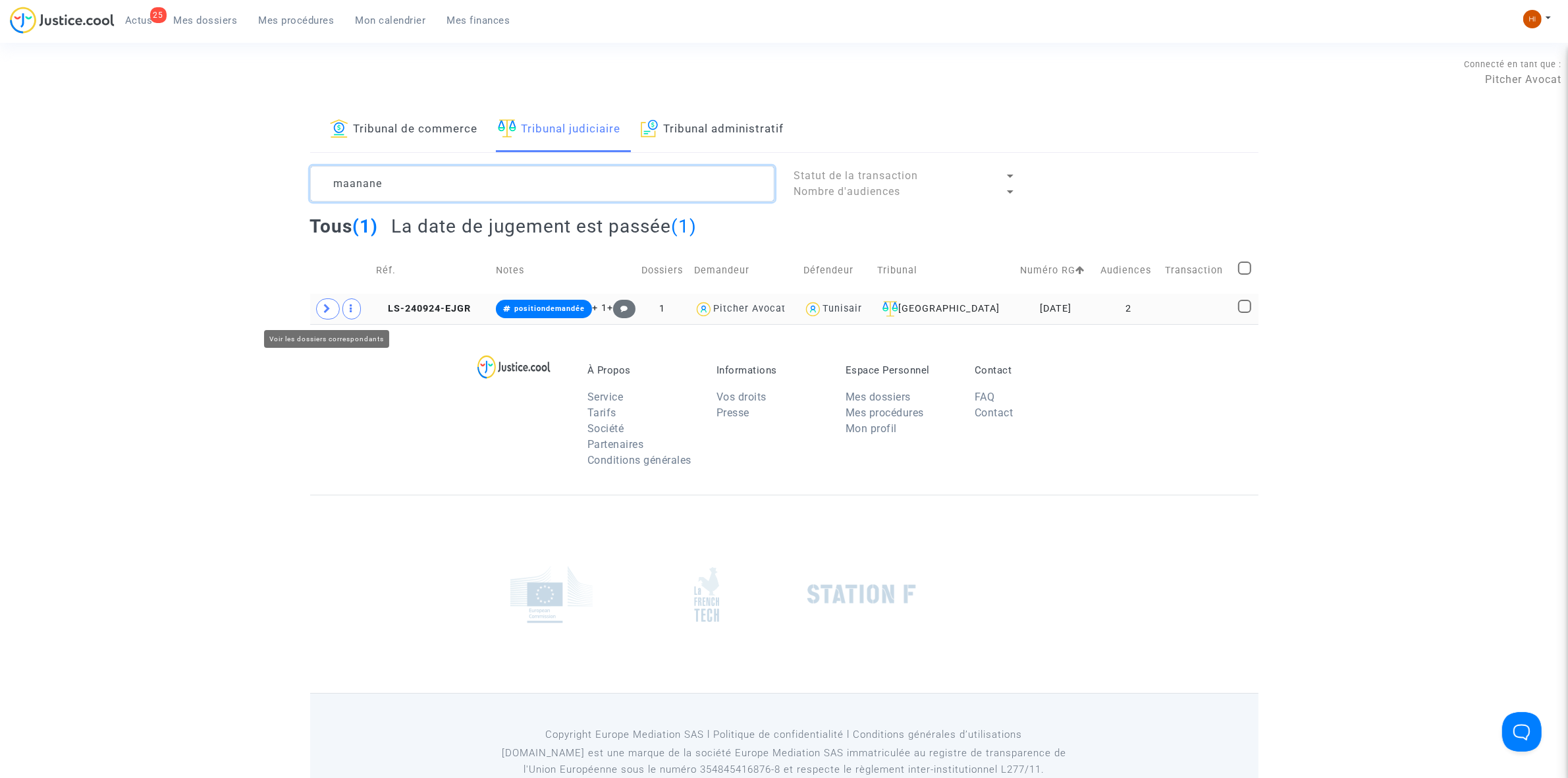
type textarea "maanane"
click at [331, 307] on span at bounding box center [328, 309] width 24 height 21
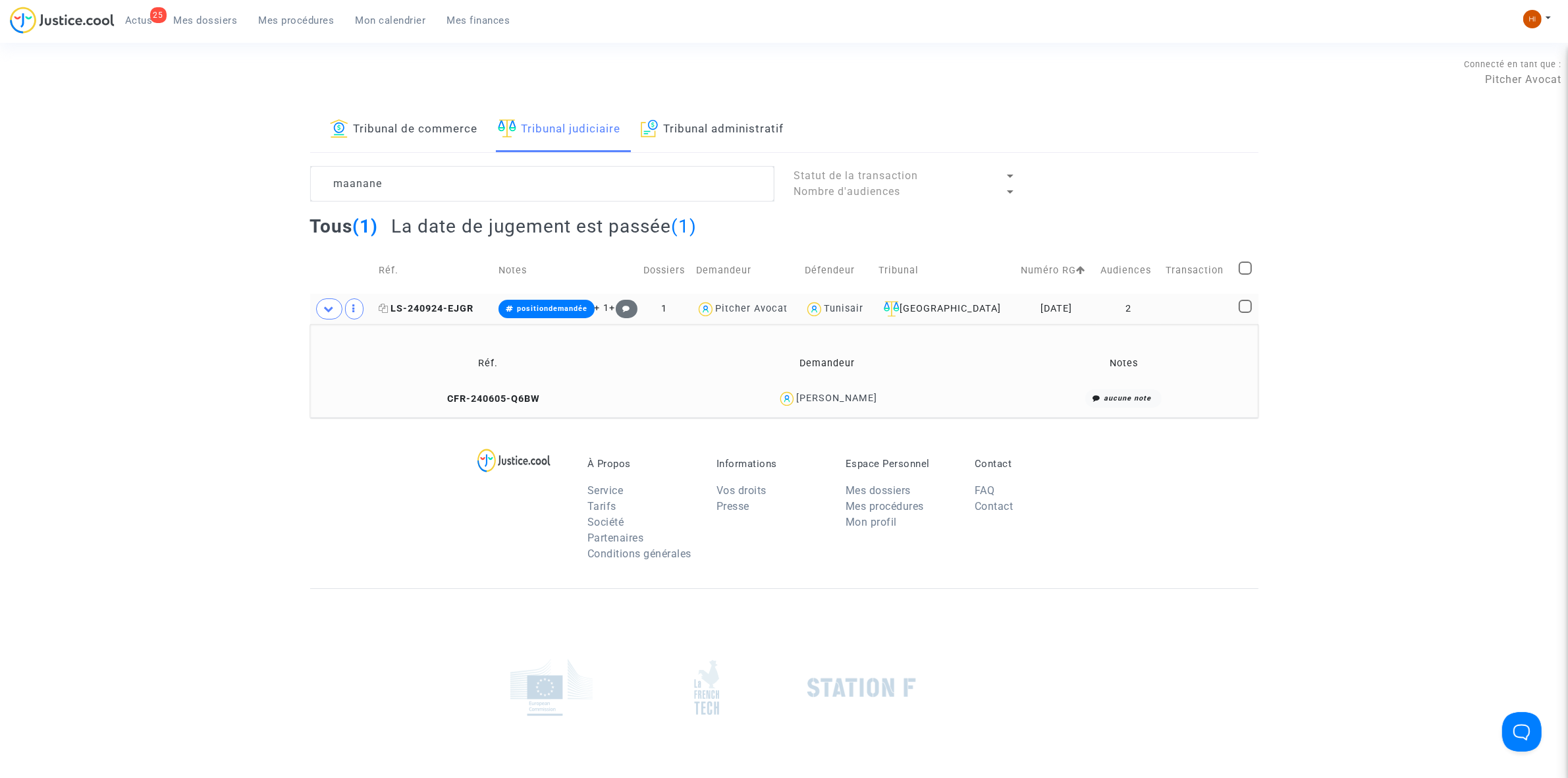
click at [435, 308] on span "LS-240924-EJGR" at bounding box center [426, 309] width 95 height 11
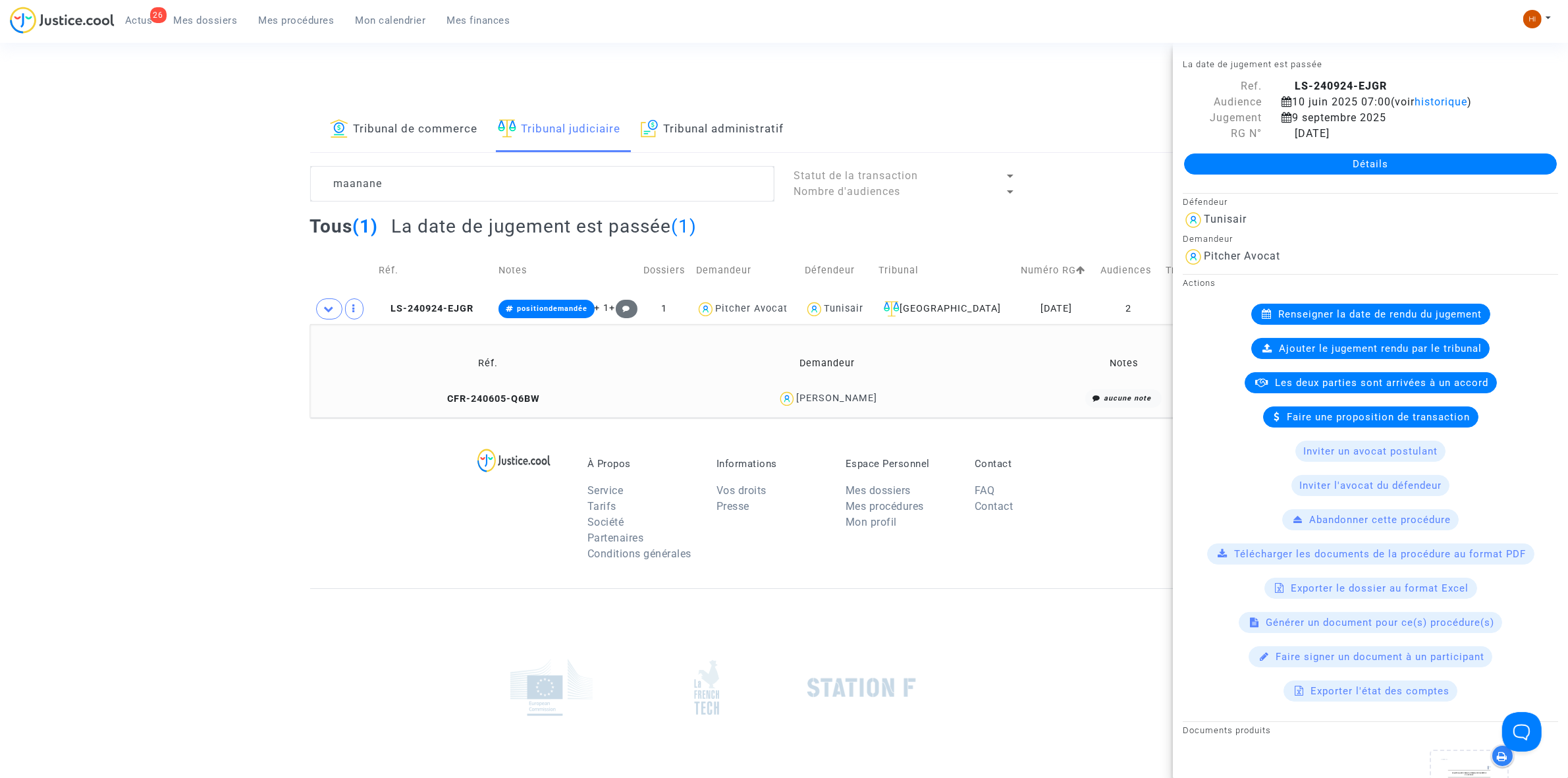
click at [1283, 171] on link "Détails" at bounding box center [1370, 164] width 373 height 21
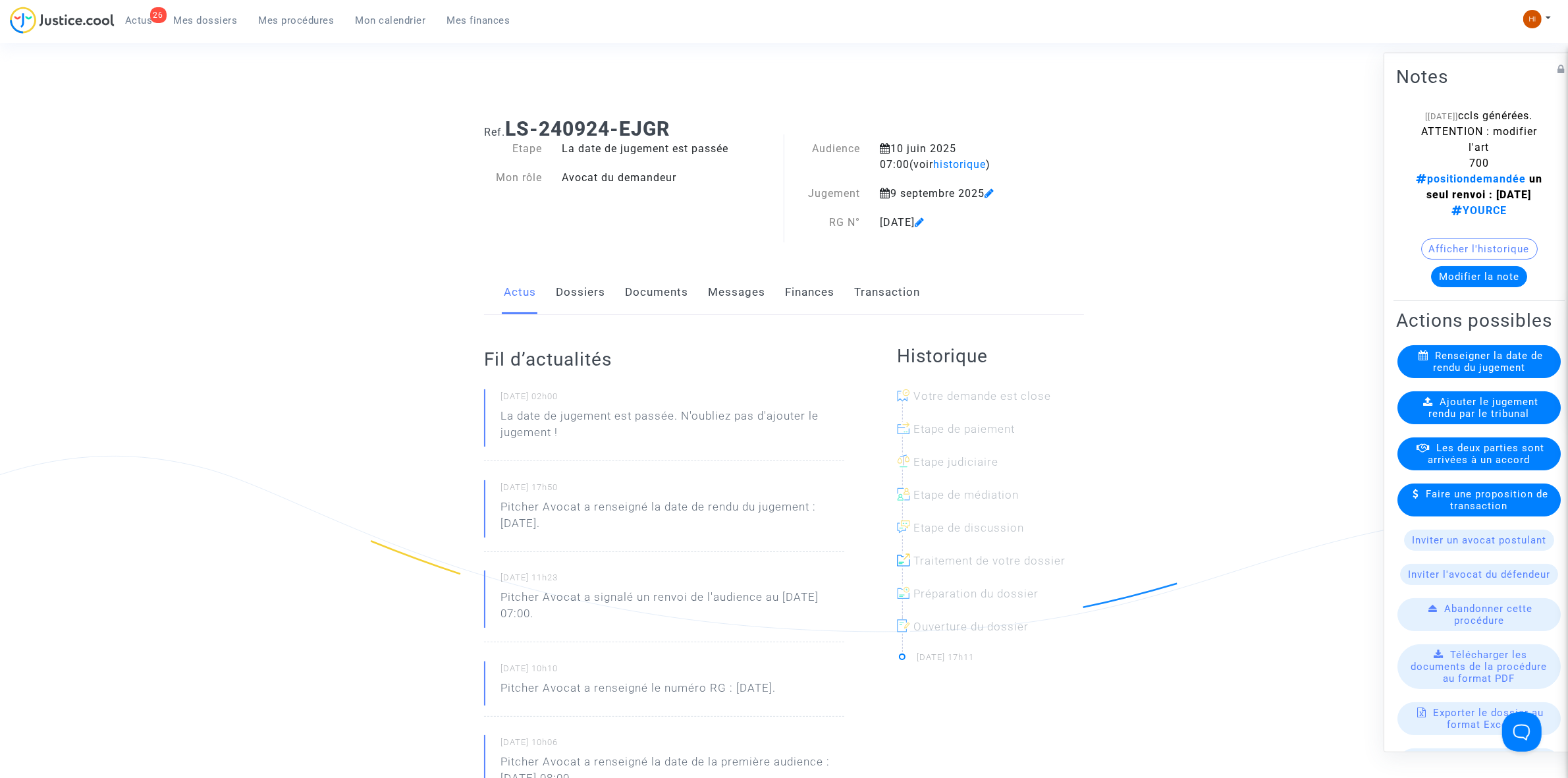
click at [1475, 419] on span "Ajouter le jugement rendu par le tribunal" at bounding box center [1484, 407] width 110 height 24
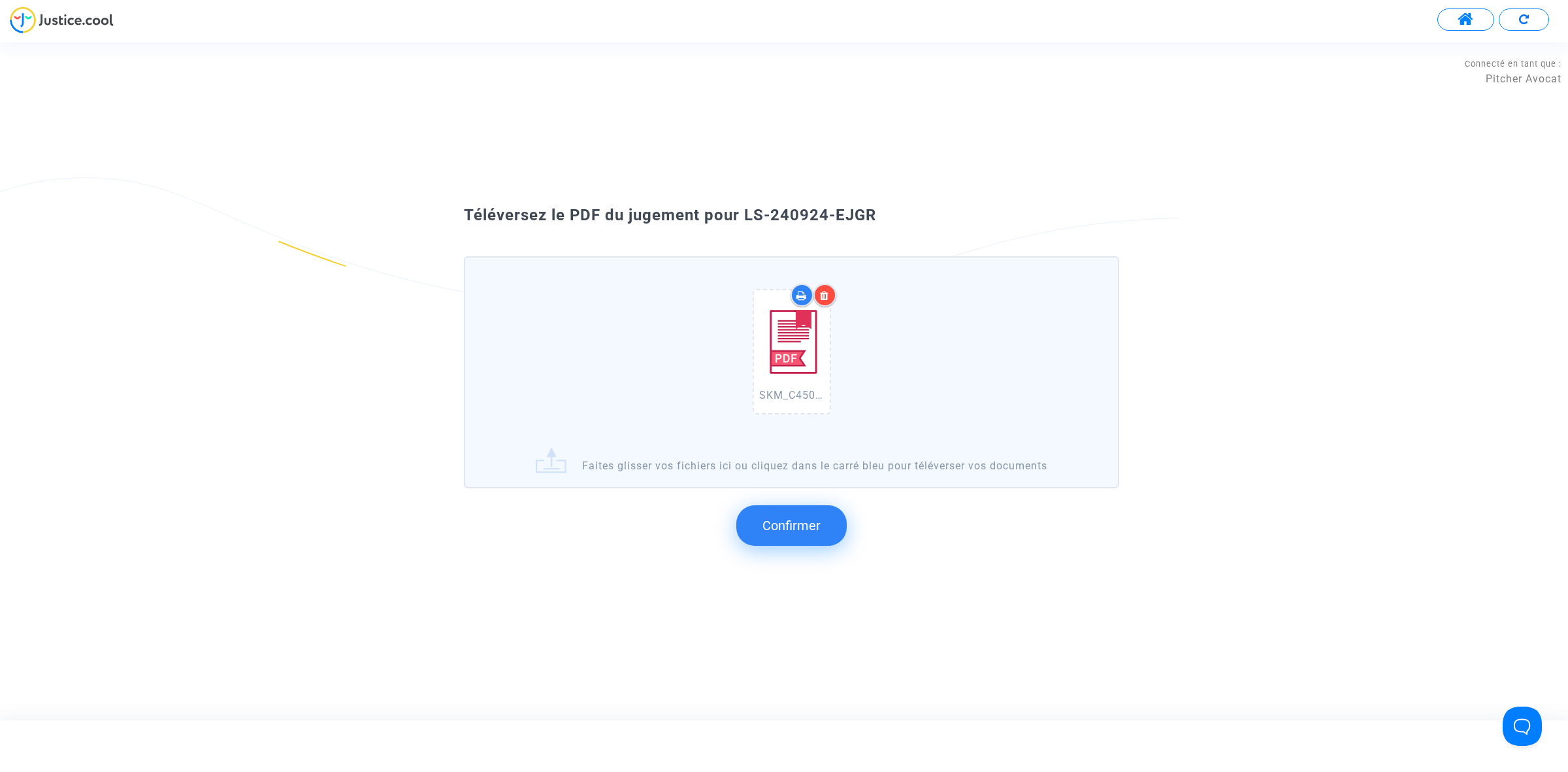
drag, startPoint x: 926, startPoint y: 259, endPoint x: 750, endPoint y: 217, distance: 180.9
click at [748, 217] on div "Téléversez le PDF du jugement pour LS-240924-EJGR SKM_C450i25092210002.pdf Fait…" at bounding box center [784, 381] width 706 height 353
click at [809, 528] on span "Confirmer" at bounding box center [791, 525] width 58 height 16
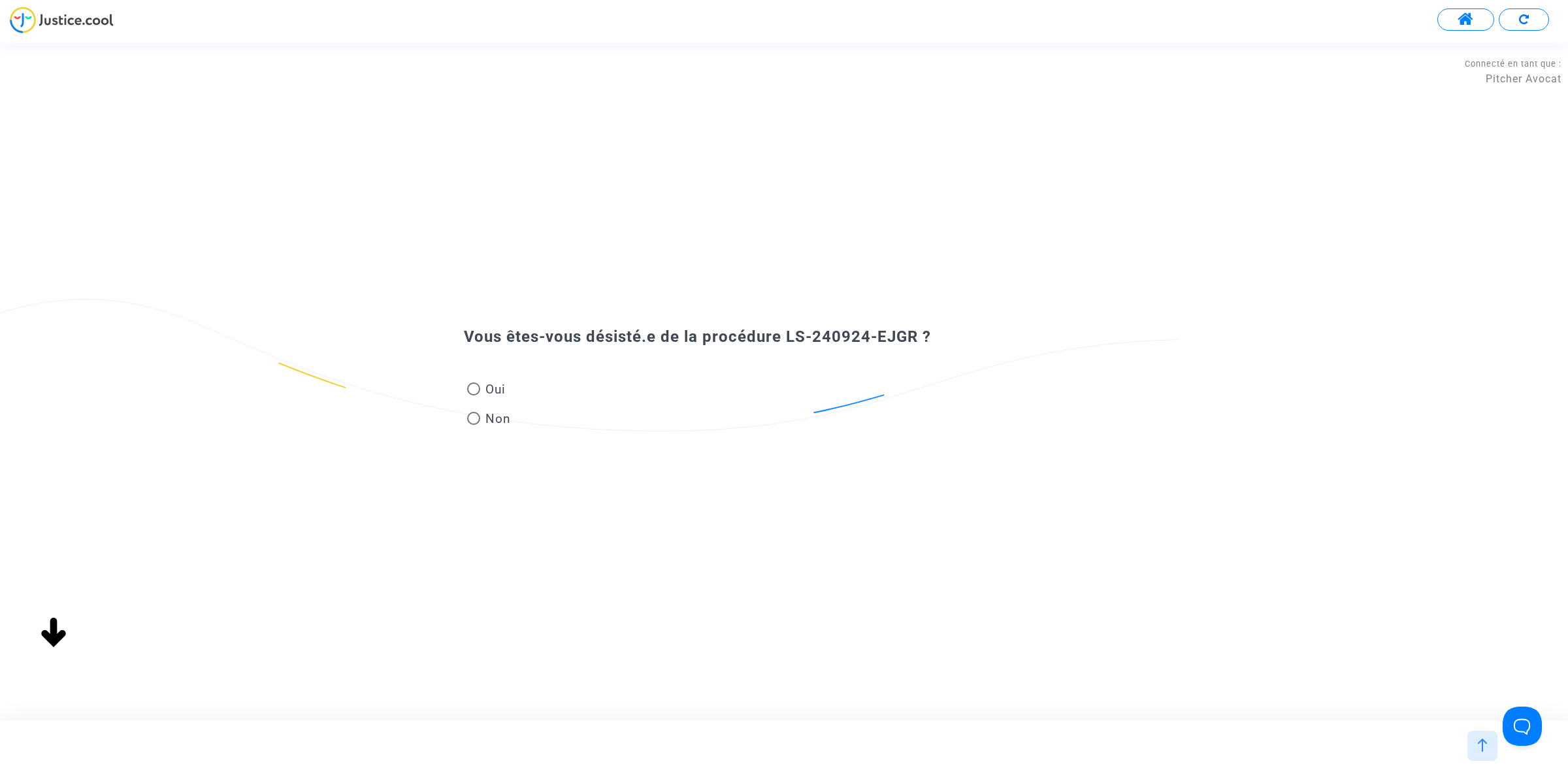
click at [491, 412] on span "Non" at bounding box center [496, 418] width 31 height 17
click at [473, 425] on input "Non" at bounding box center [473, 425] width 1 height 1
radio input "true"
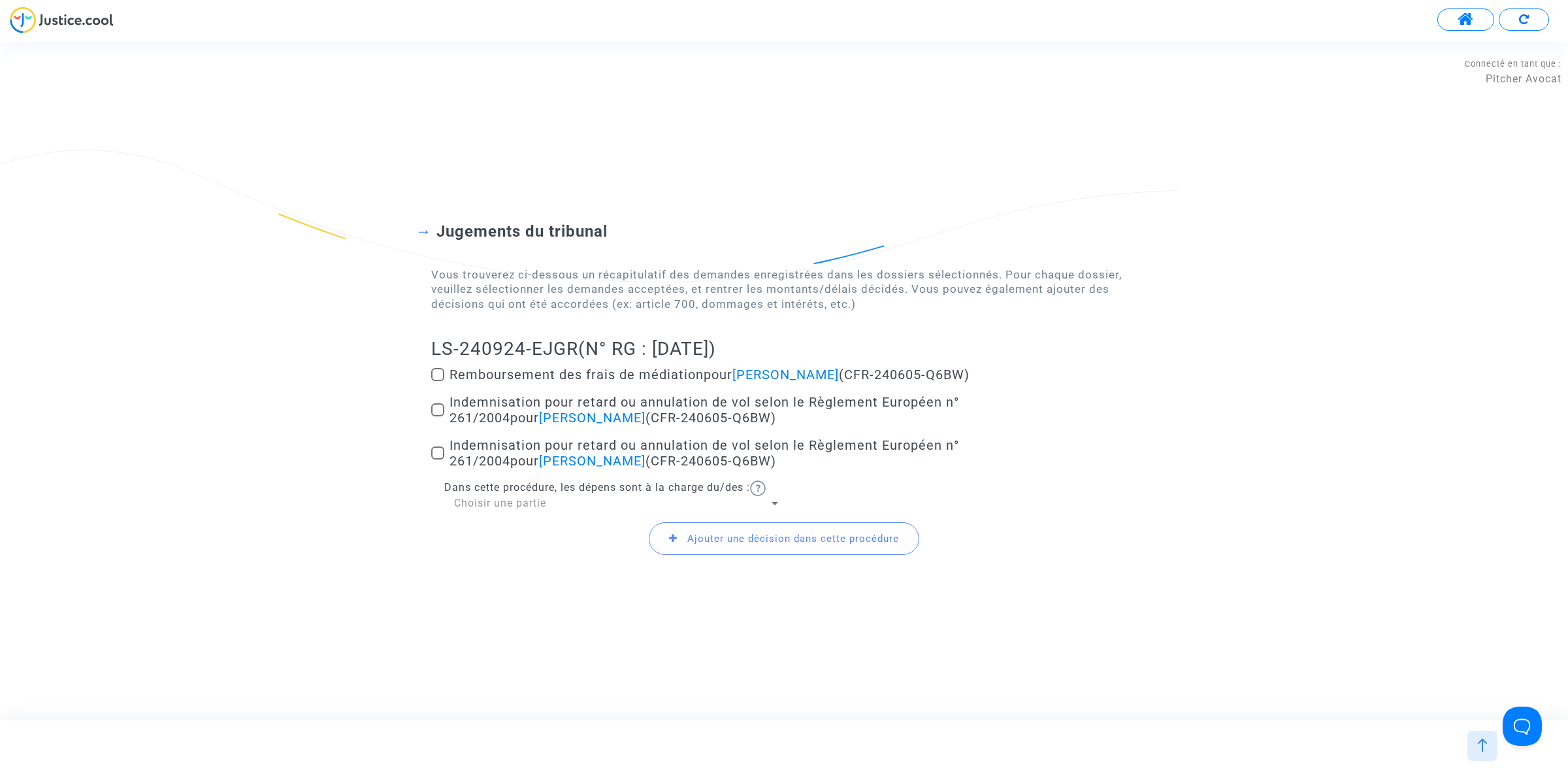
click at [441, 407] on span at bounding box center [437, 410] width 13 height 13
click at [438, 417] on input "Indemnisation pour retard ou annulation de vol selon le Règlement Européen n° 2…" at bounding box center [437, 417] width 1 height 1
checkbox input "true"
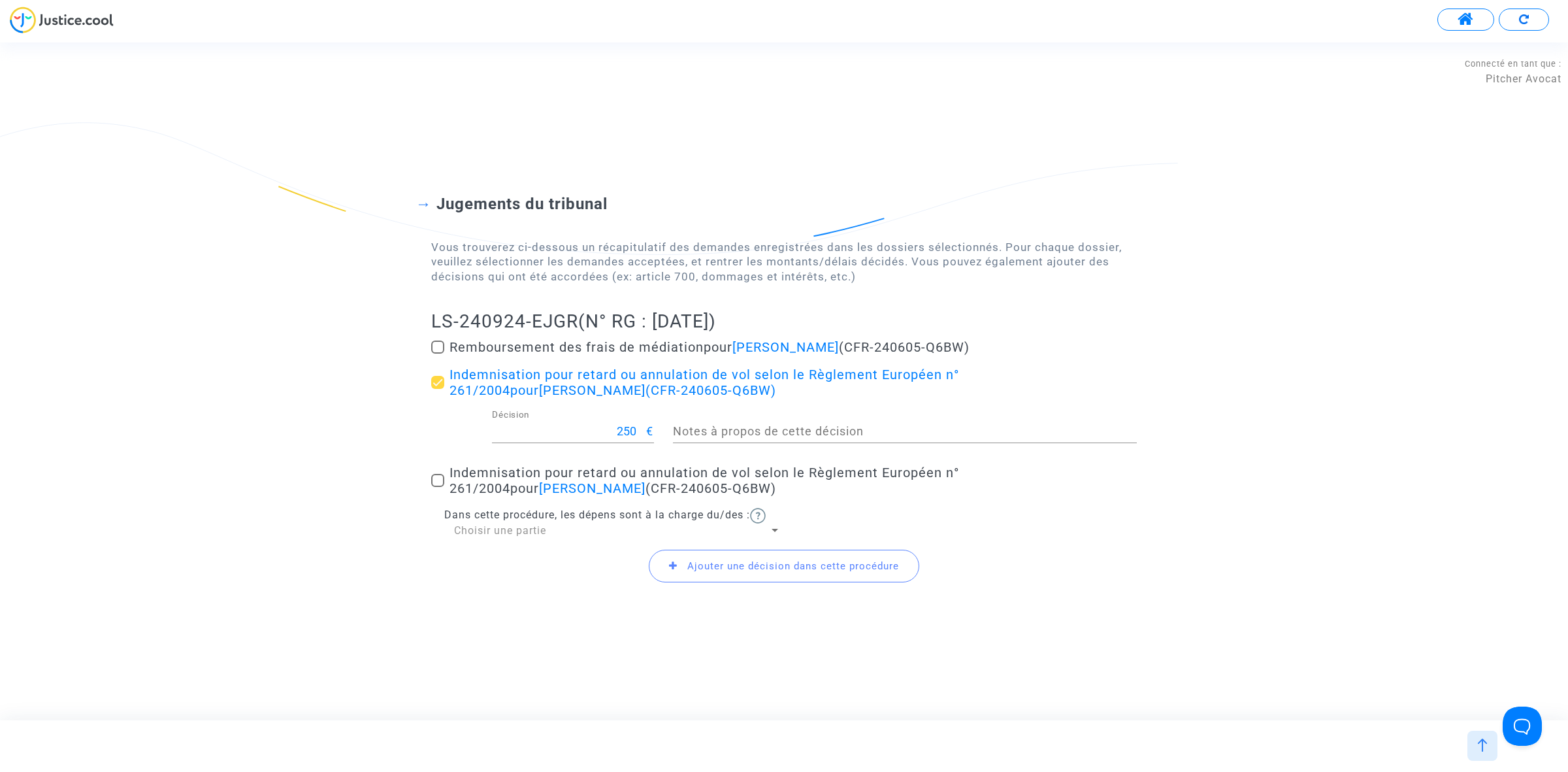
click at [439, 487] on label "Indemnisation pour retard ou annulation de vol selon le Règlement Européen n° 2…" at bounding box center [784, 480] width 706 height 31
click at [438, 487] on input "Indemnisation pour retard ou annulation de vol selon le Règlement Européen n° 2…" at bounding box center [437, 487] width 1 height 1
checkbox input "true"
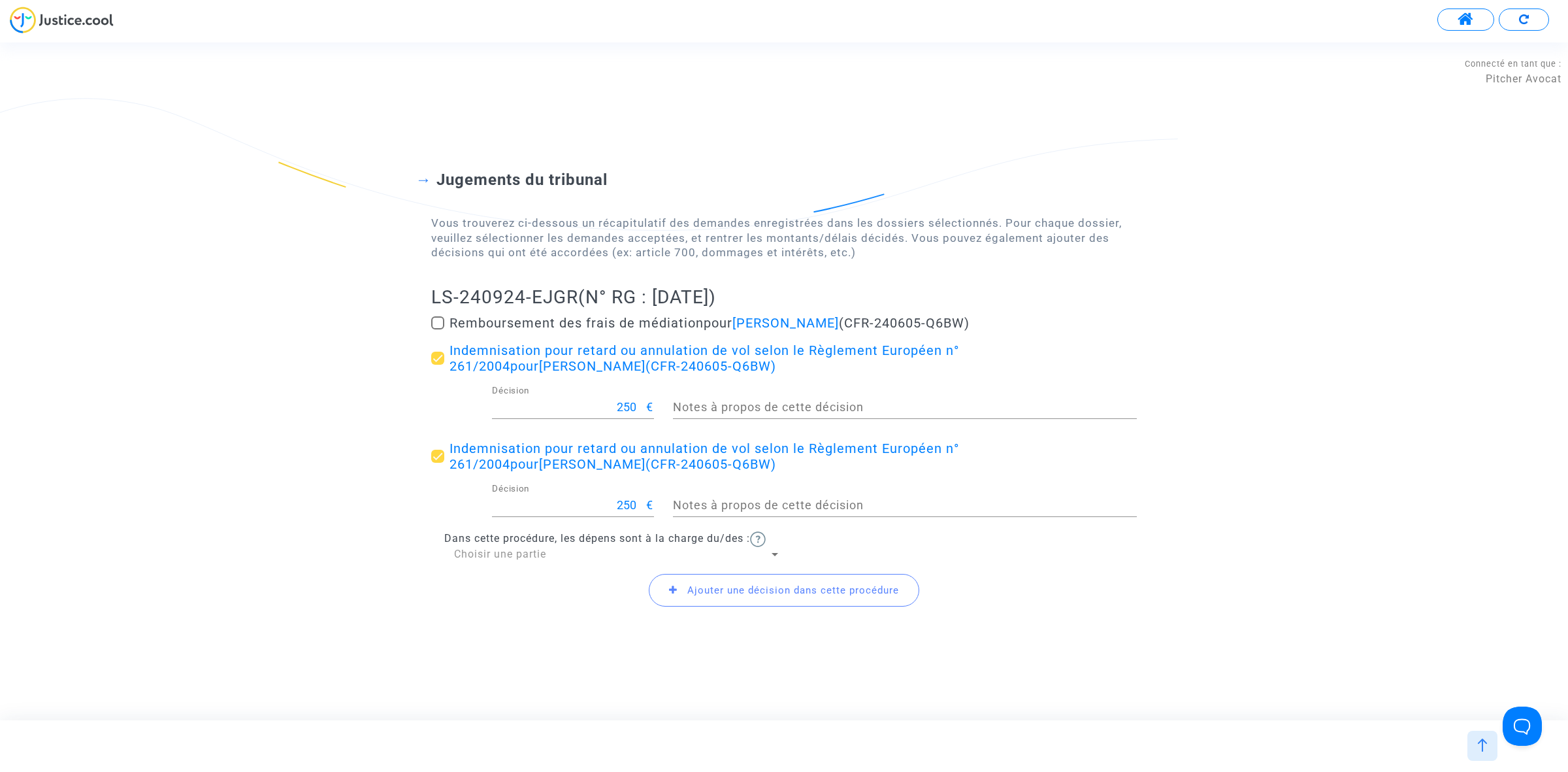
click at [727, 585] on span "Ajouter une décision dans cette procédure" at bounding box center [793, 590] width 212 height 12
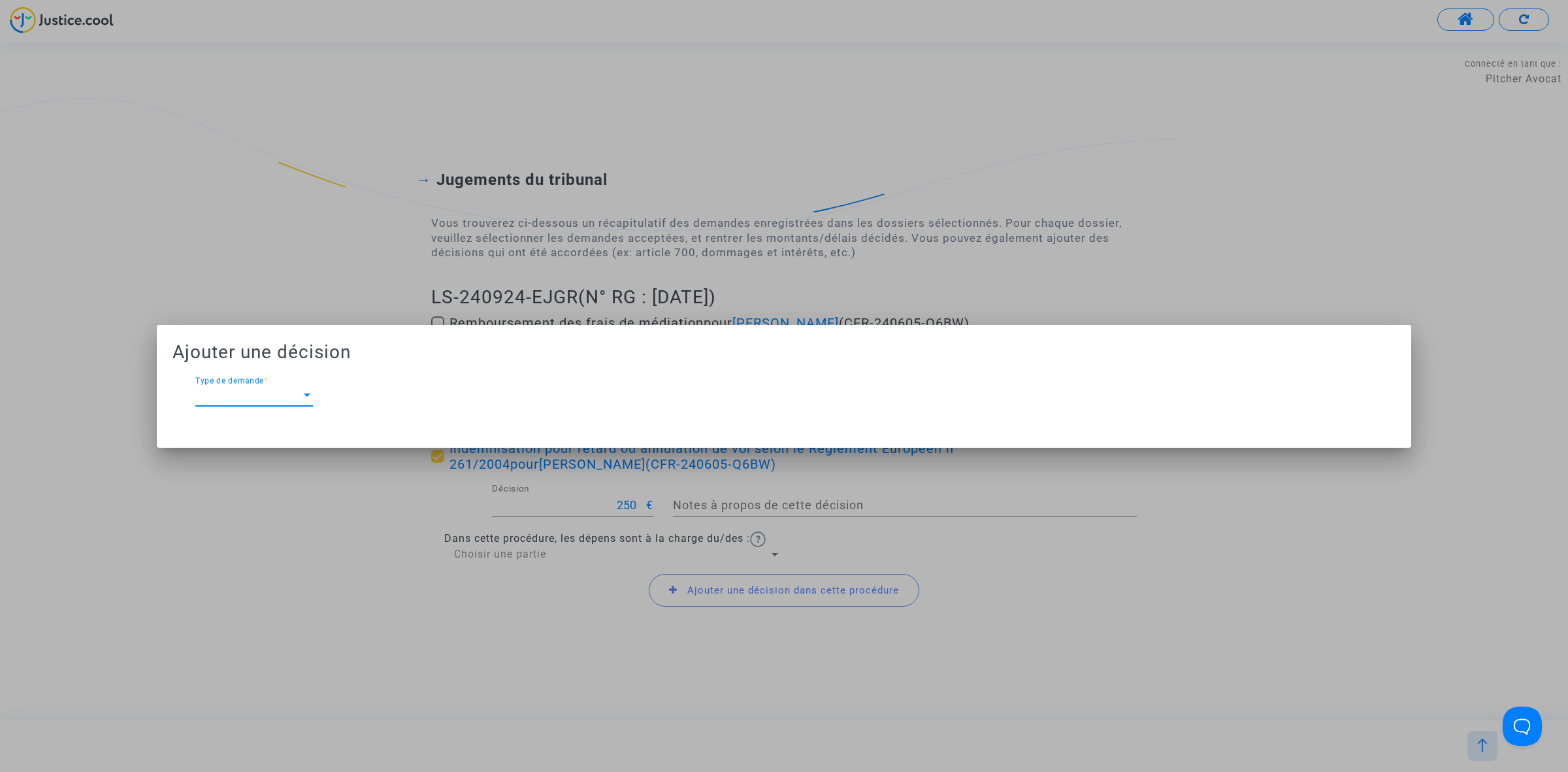
click at [251, 392] on span "Type de demande" at bounding box center [248, 395] width 106 height 12
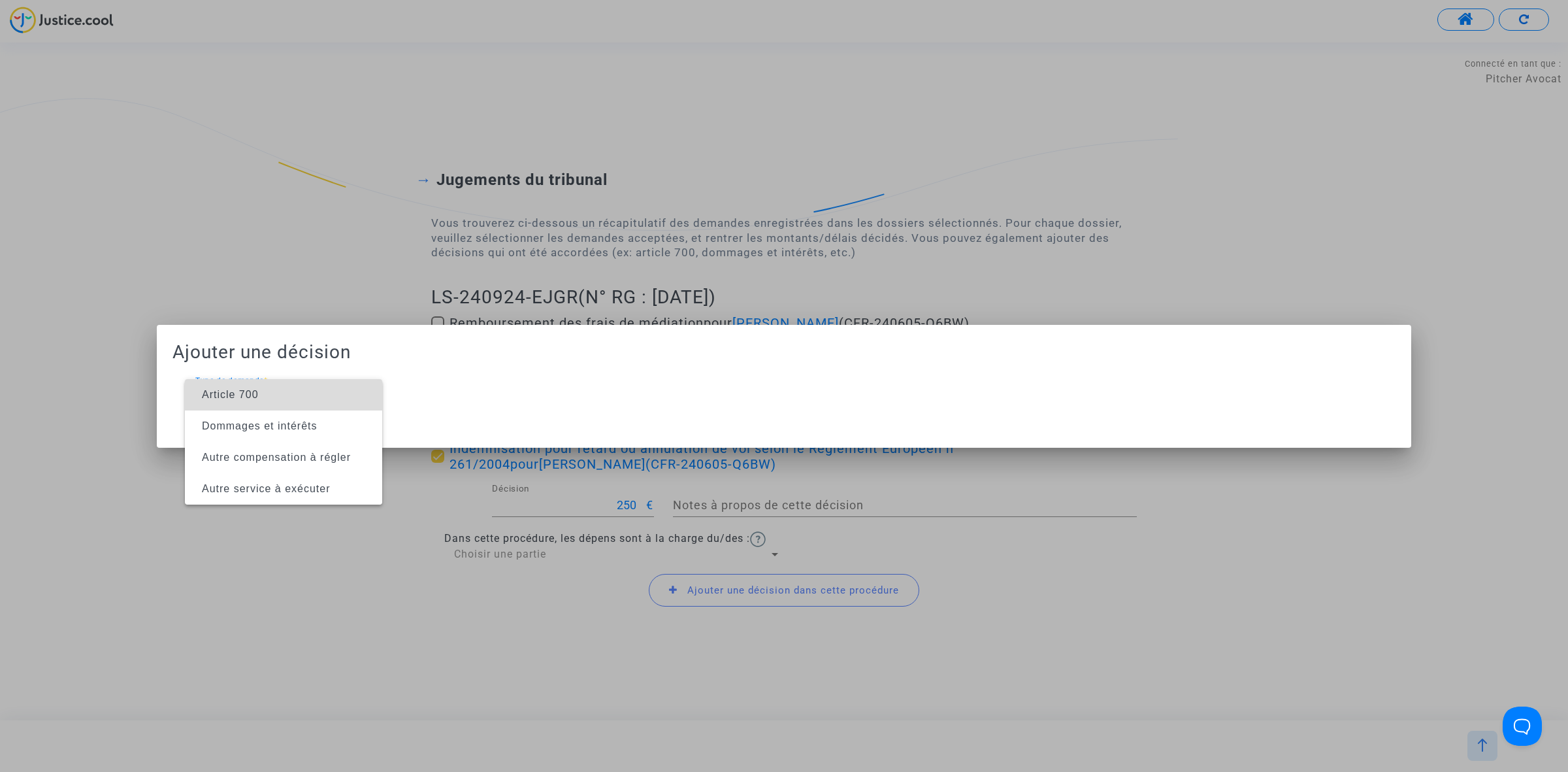
click at [275, 394] on span "Article 700" at bounding box center [283, 394] width 176 height 31
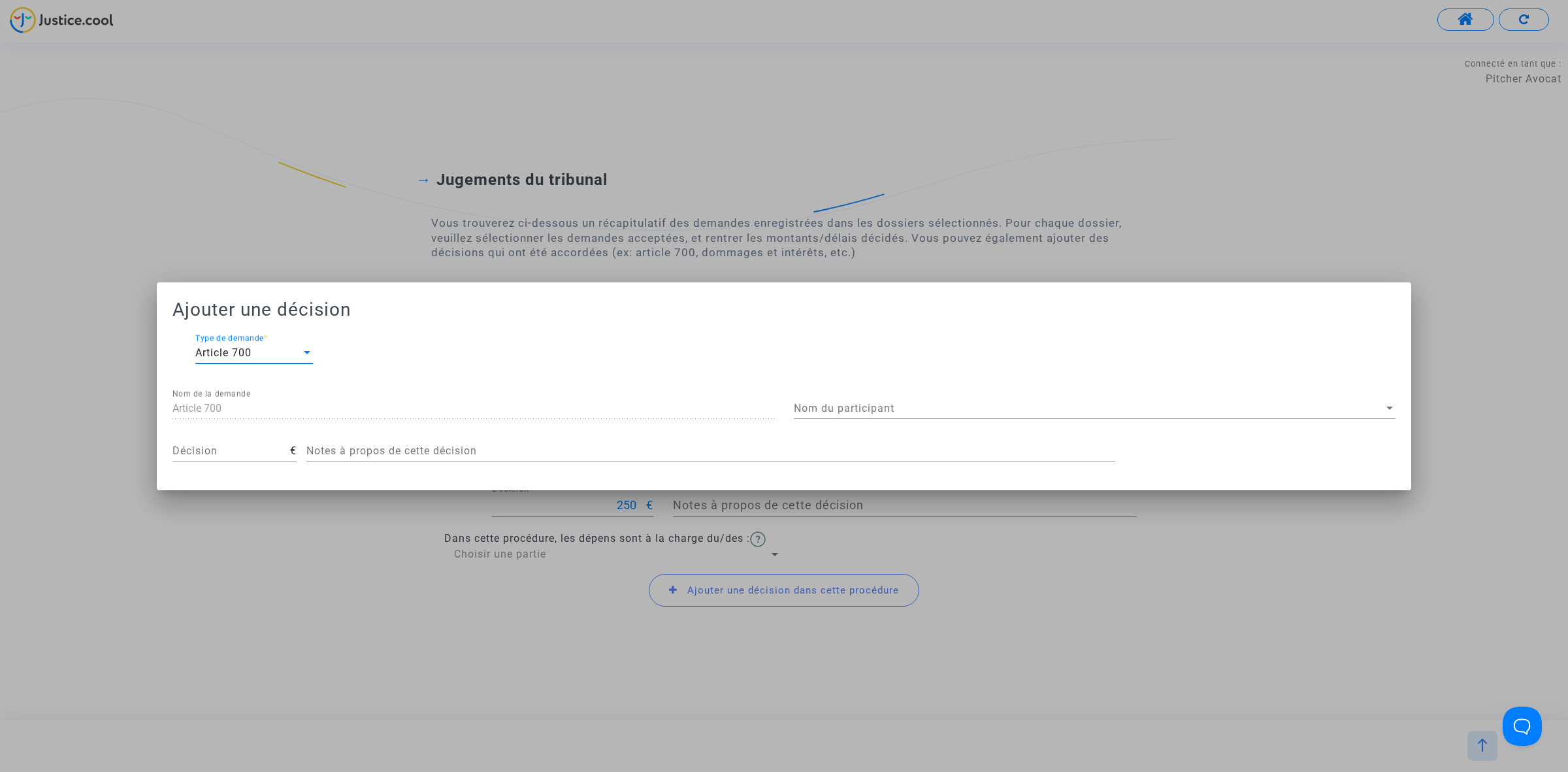
click at [908, 401] on div "Nom du participant Nom du participant" at bounding box center [1095, 404] width 602 height 29
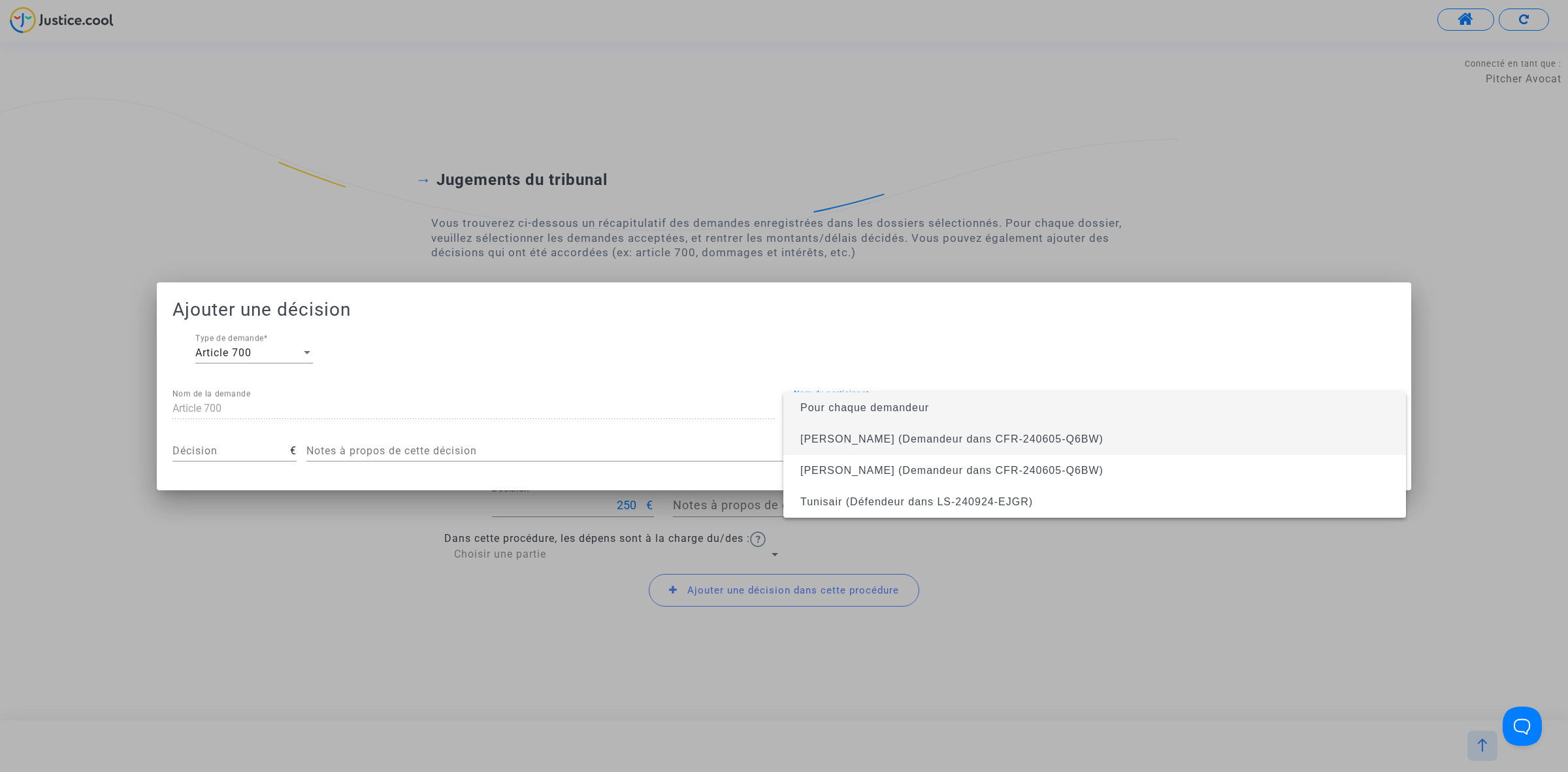
click at [954, 439] on span "Someya Maanane (Demandeur dans CFR-240605-Q6BW)" at bounding box center [952, 439] width 303 height 11
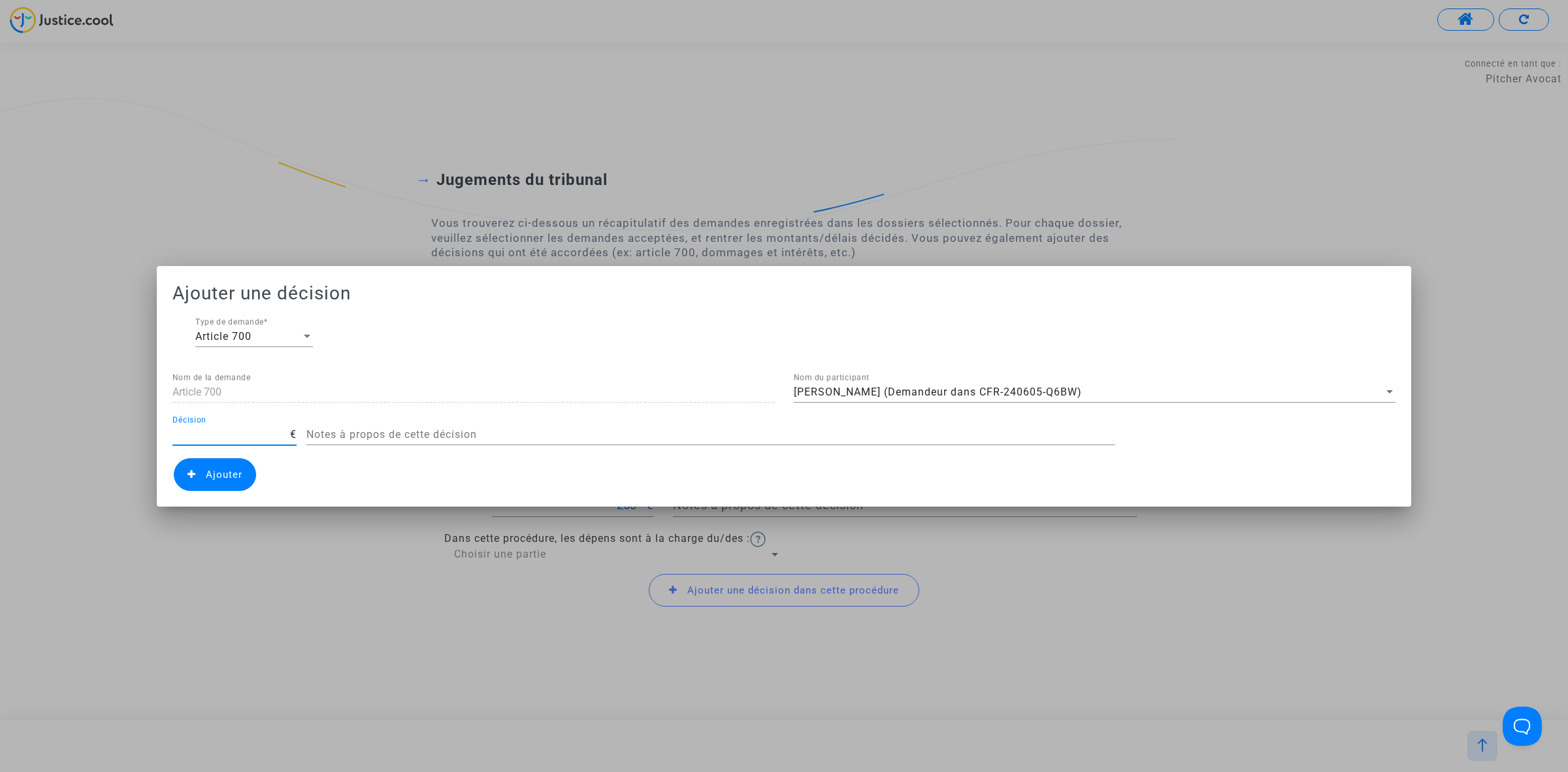
click at [200, 433] on input "Décision" at bounding box center [230, 434] width 117 height 12
type input "450"
click at [226, 492] on mat-dialog-container "Ajouter une décision Article 700 Type de demande * Article 700 Nom de la demand…" at bounding box center [784, 386] width 1254 height 240
click at [242, 474] on span "Ajouter" at bounding box center [214, 474] width 83 height 33
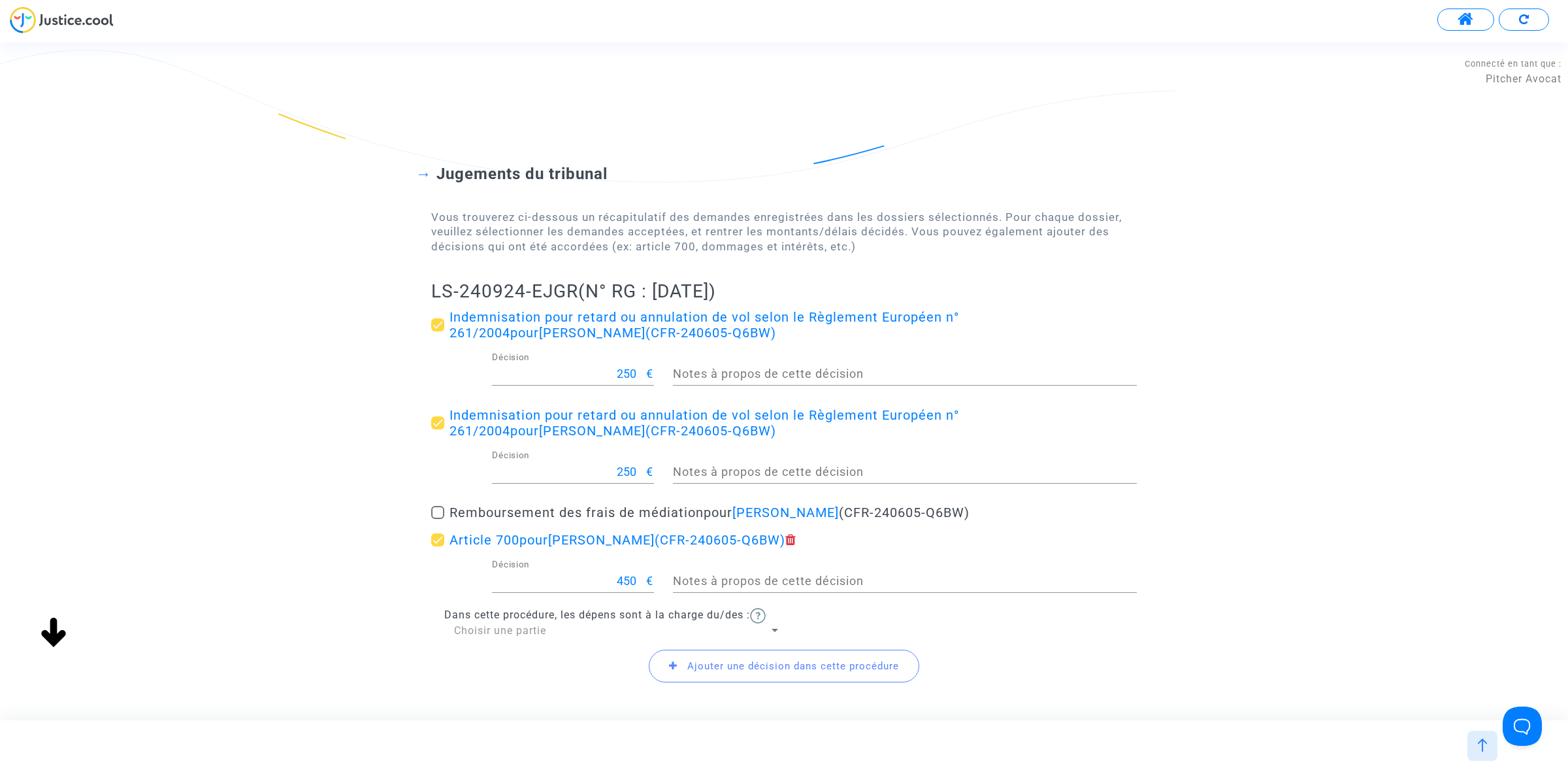
click at [578, 626] on div "Choisir une partie" at bounding box center [612, 630] width 315 height 15
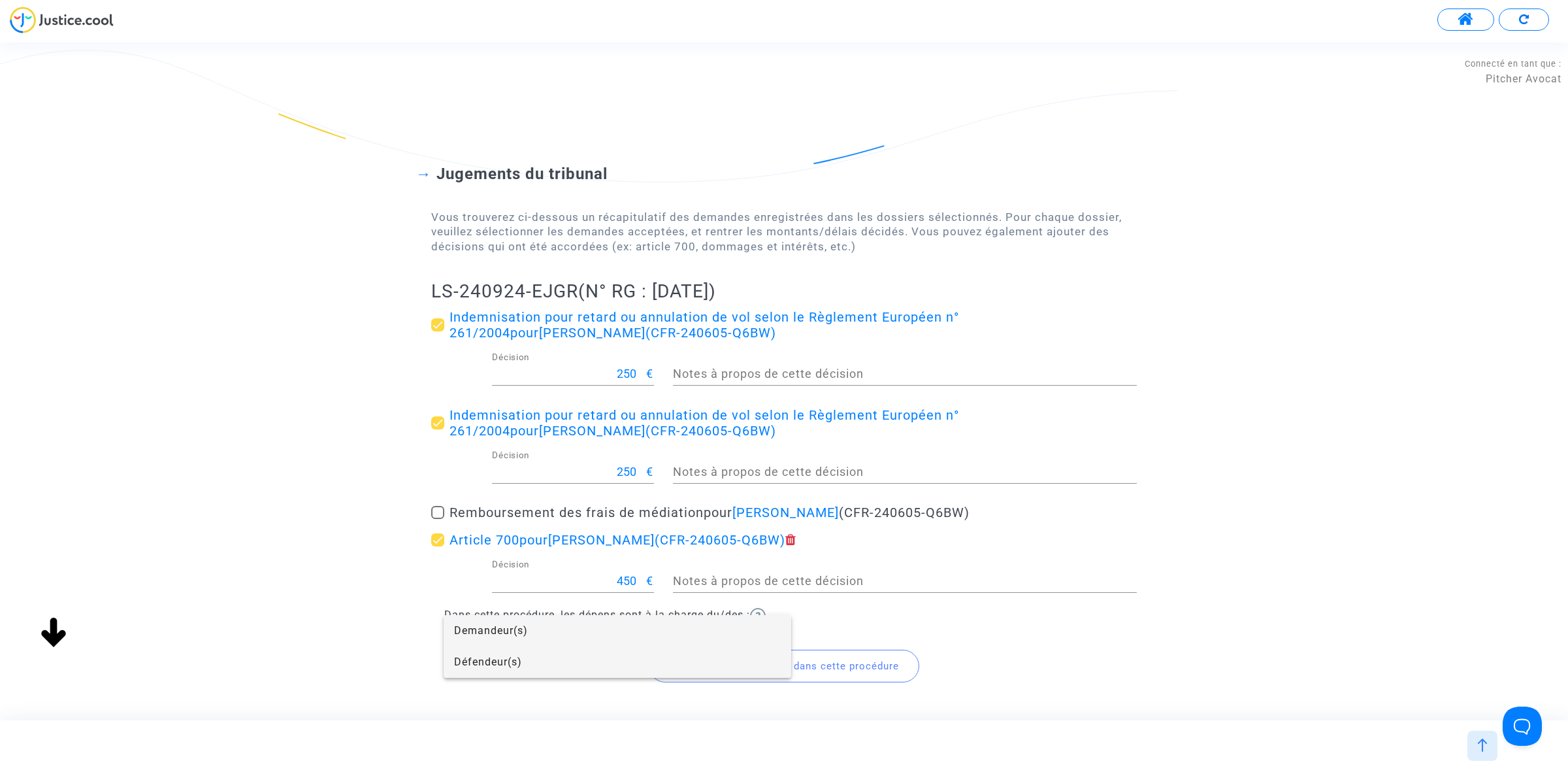
click at [569, 655] on span "Défendeur(s)" at bounding box center [617, 662] width 327 height 31
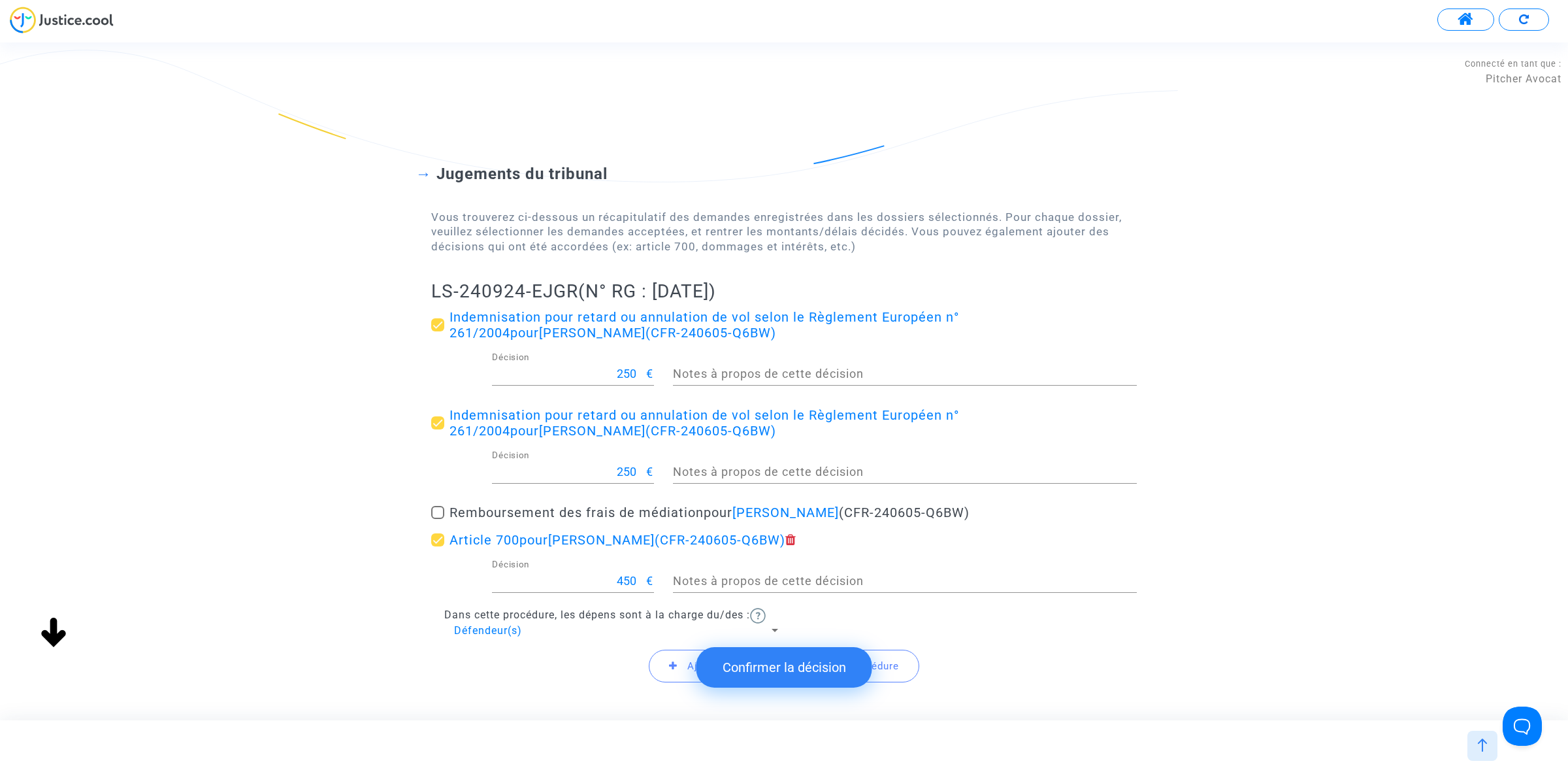
drag, startPoint x: 432, startPoint y: 288, endPoint x: 580, endPoint y: 292, distance: 148.1
click at [580, 292] on div "Jugements du tribunal Vous trouverez ci-dessous un récapitulatif des demandes e…" at bounding box center [784, 416] width 1568 height 608
copy h2 "LS-240924-EJGR"
click at [783, 662] on button "Confirmer la décision" at bounding box center [784, 667] width 176 height 40
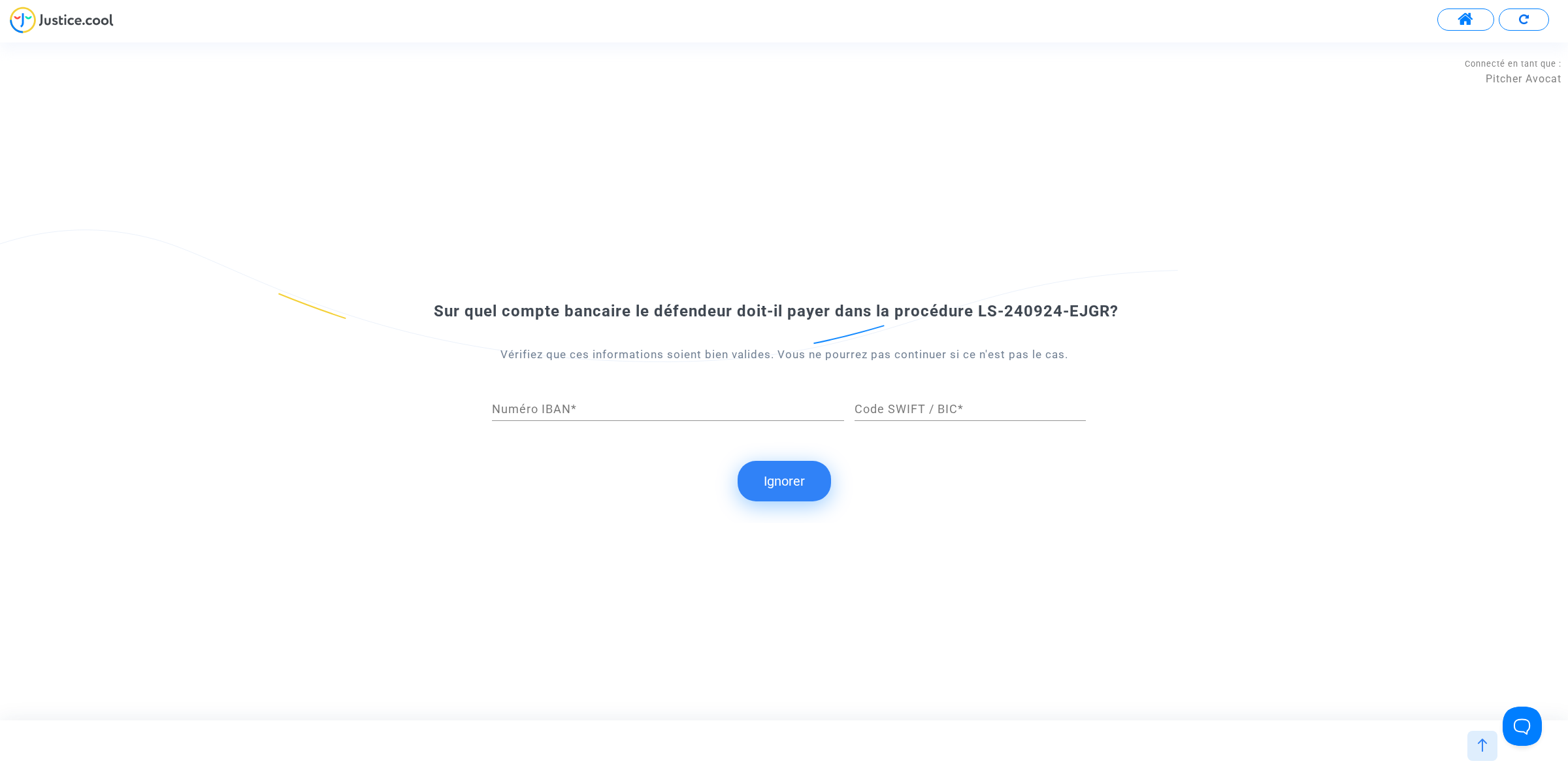
click at [773, 484] on button "Ignorer" at bounding box center [784, 481] width 94 height 40
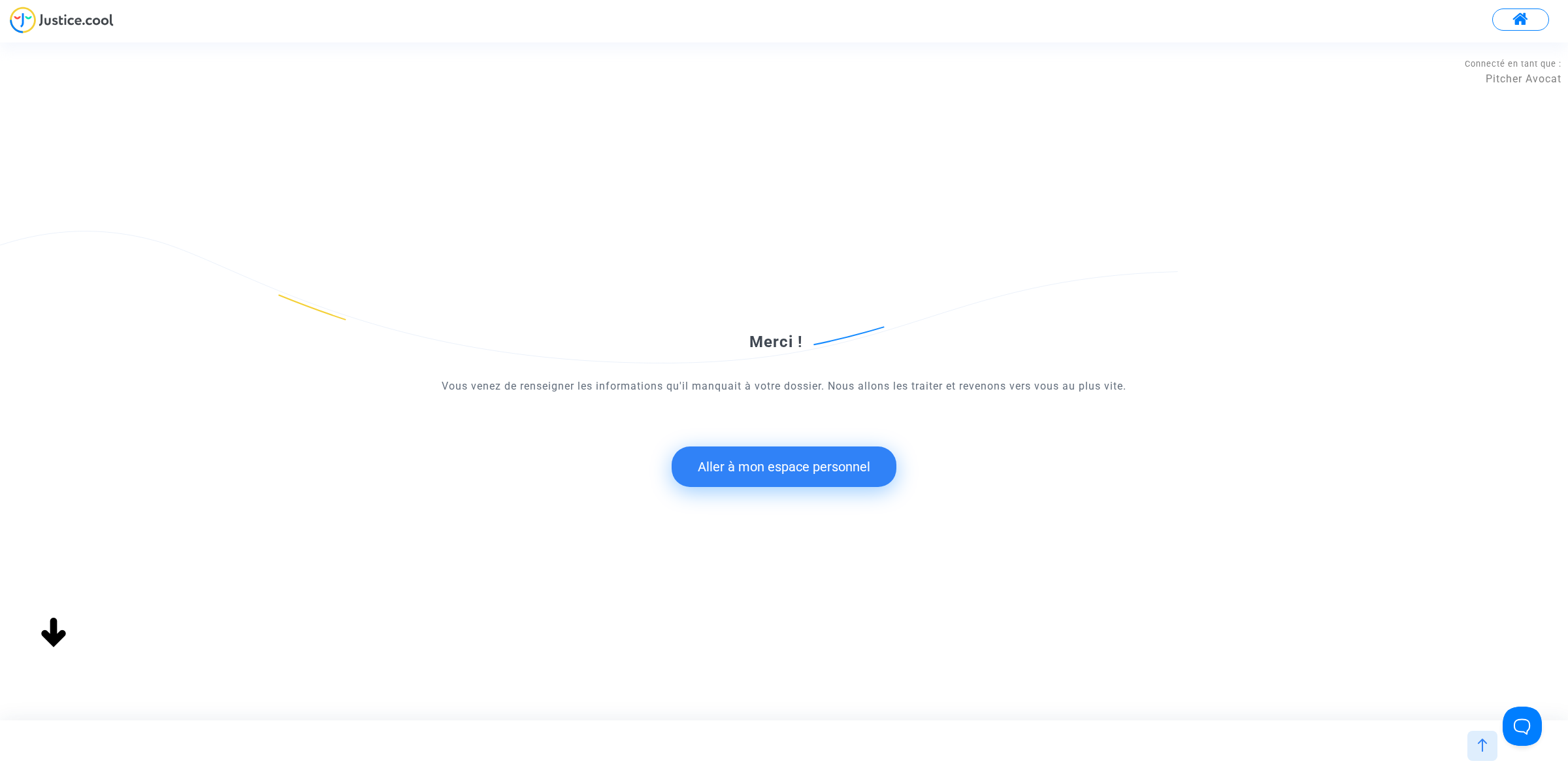
click at [843, 467] on button "Aller à mon espace personnel" at bounding box center [784, 467] width 225 height 40
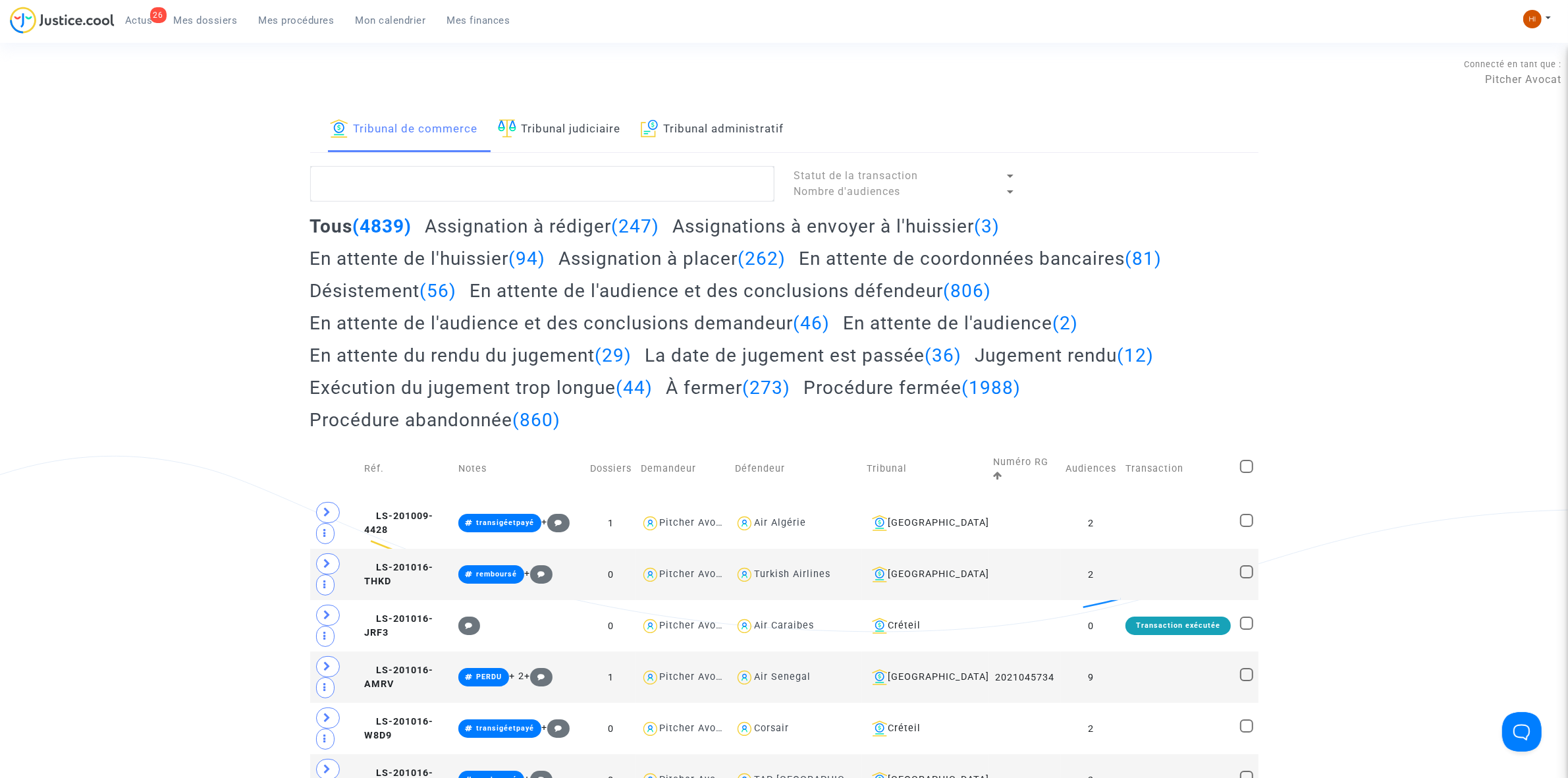
click at [594, 129] on link "Tribunal judiciaire" at bounding box center [560, 129] width 123 height 45
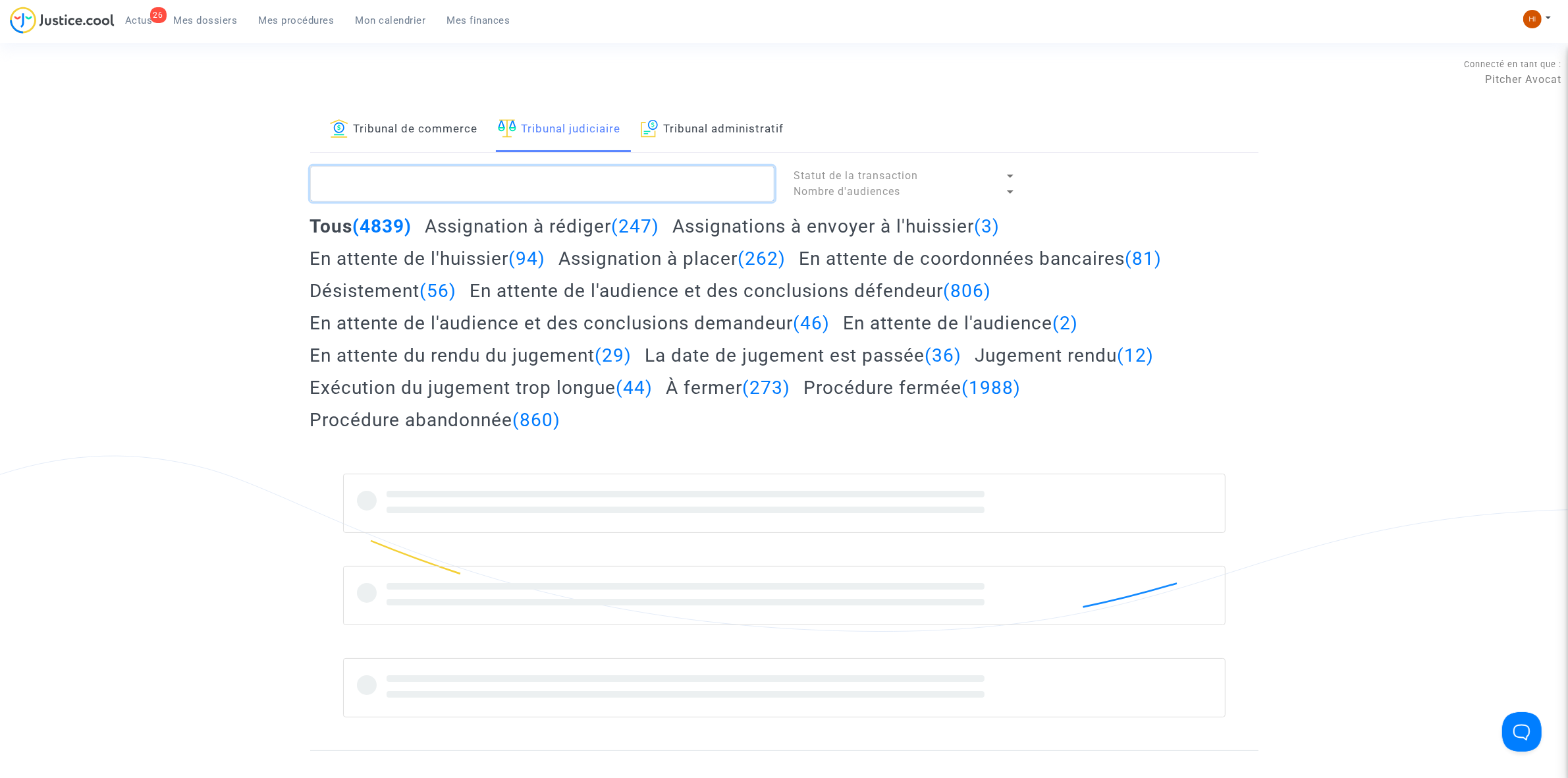
click at [574, 188] on textarea at bounding box center [542, 183] width 465 height 36
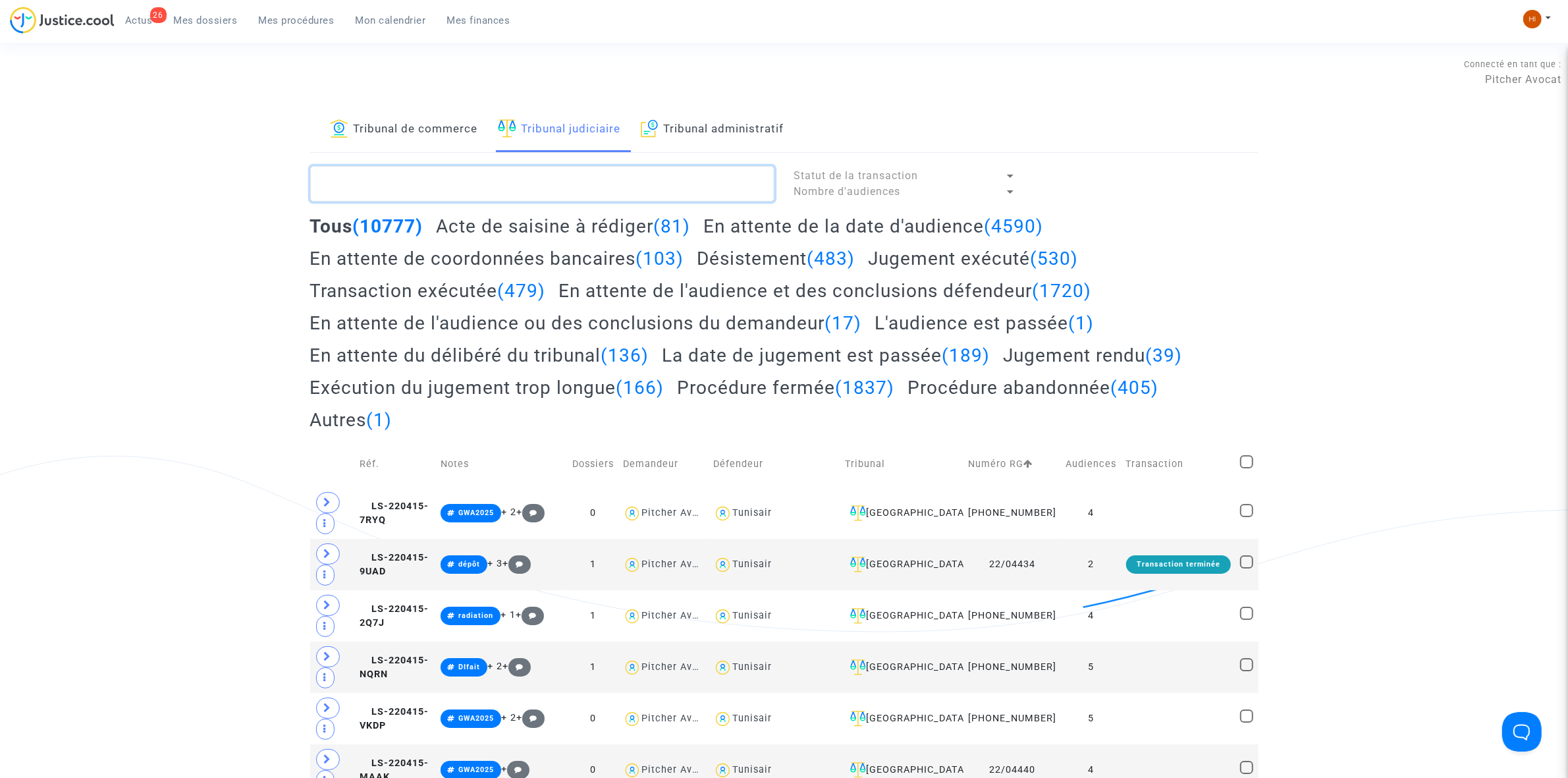
paste textarea "LS-240924-EJGR"
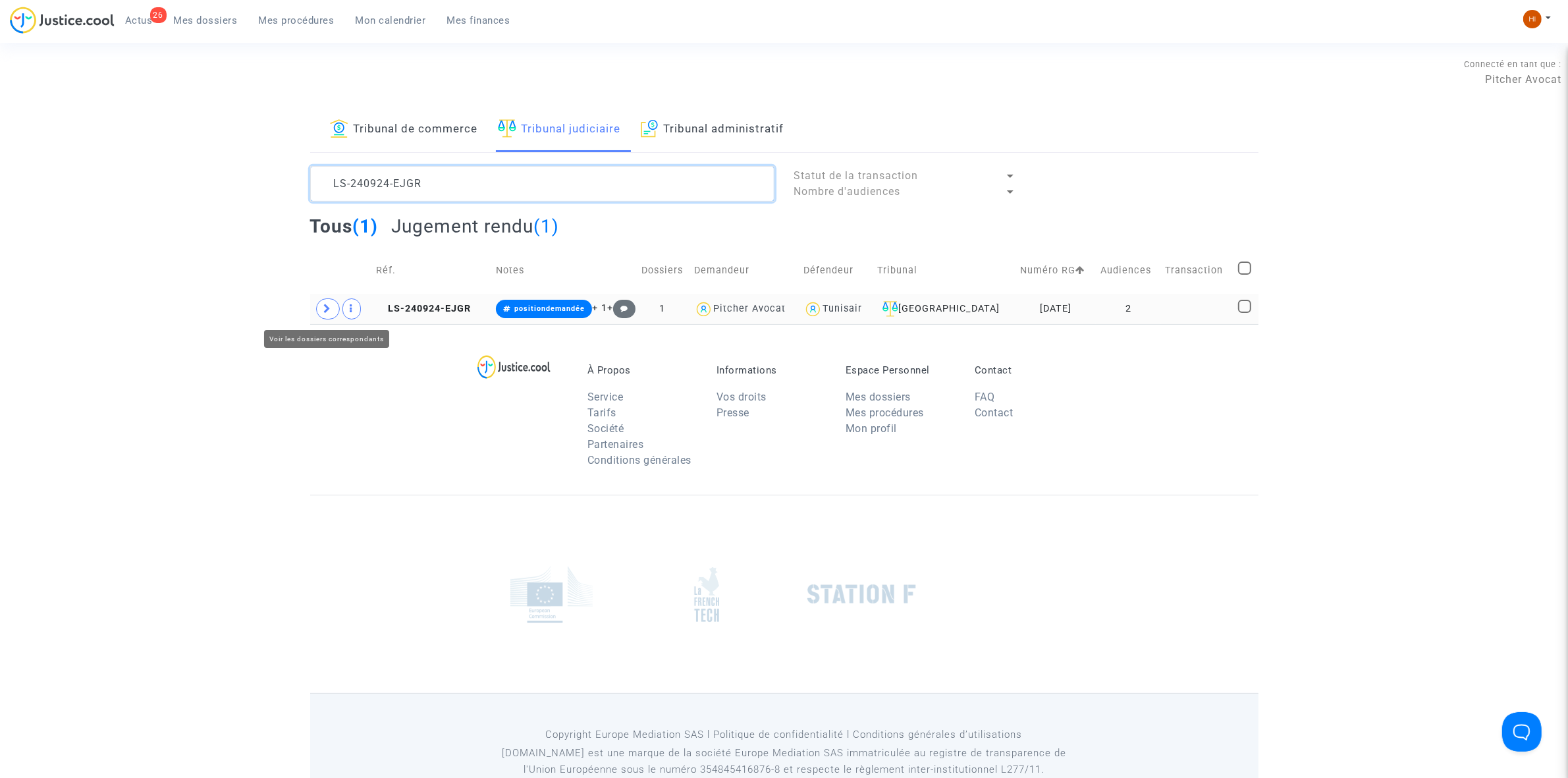
type textarea "LS-240924-EJGR"
click at [324, 309] on icon at bounding box center [327, 309] width 8 height 10
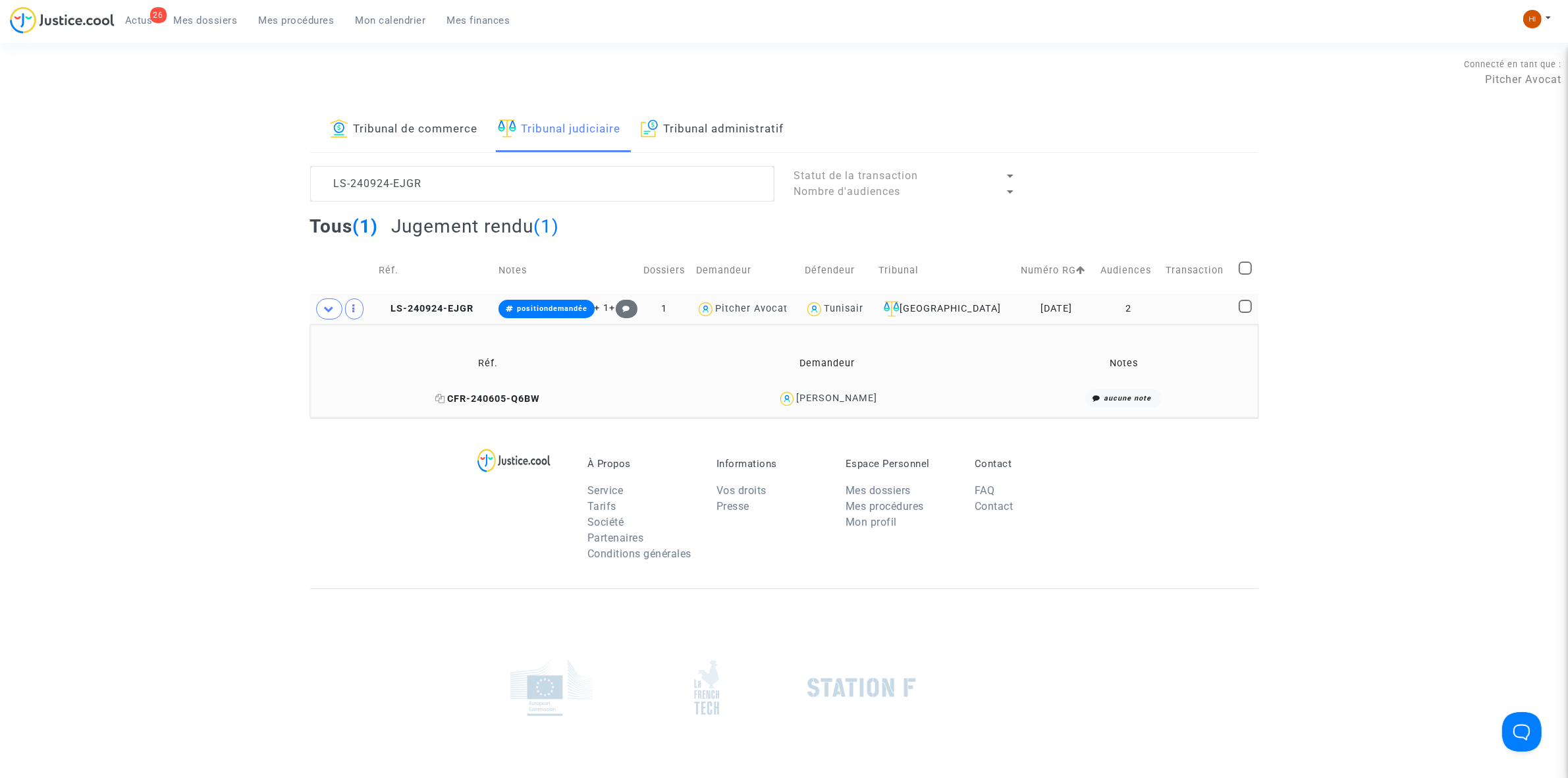
click at [440, 399] on icon at bounding box center [440, 398] width 10 height 9
drag, startPoint x: 896, startPoint y: 395, endPoint x: 787, endPoint y: 402, distance: 109.2
click at [787, 402] on div "Someya Maanane" at bounding box center [828, 398] width 323 height 19
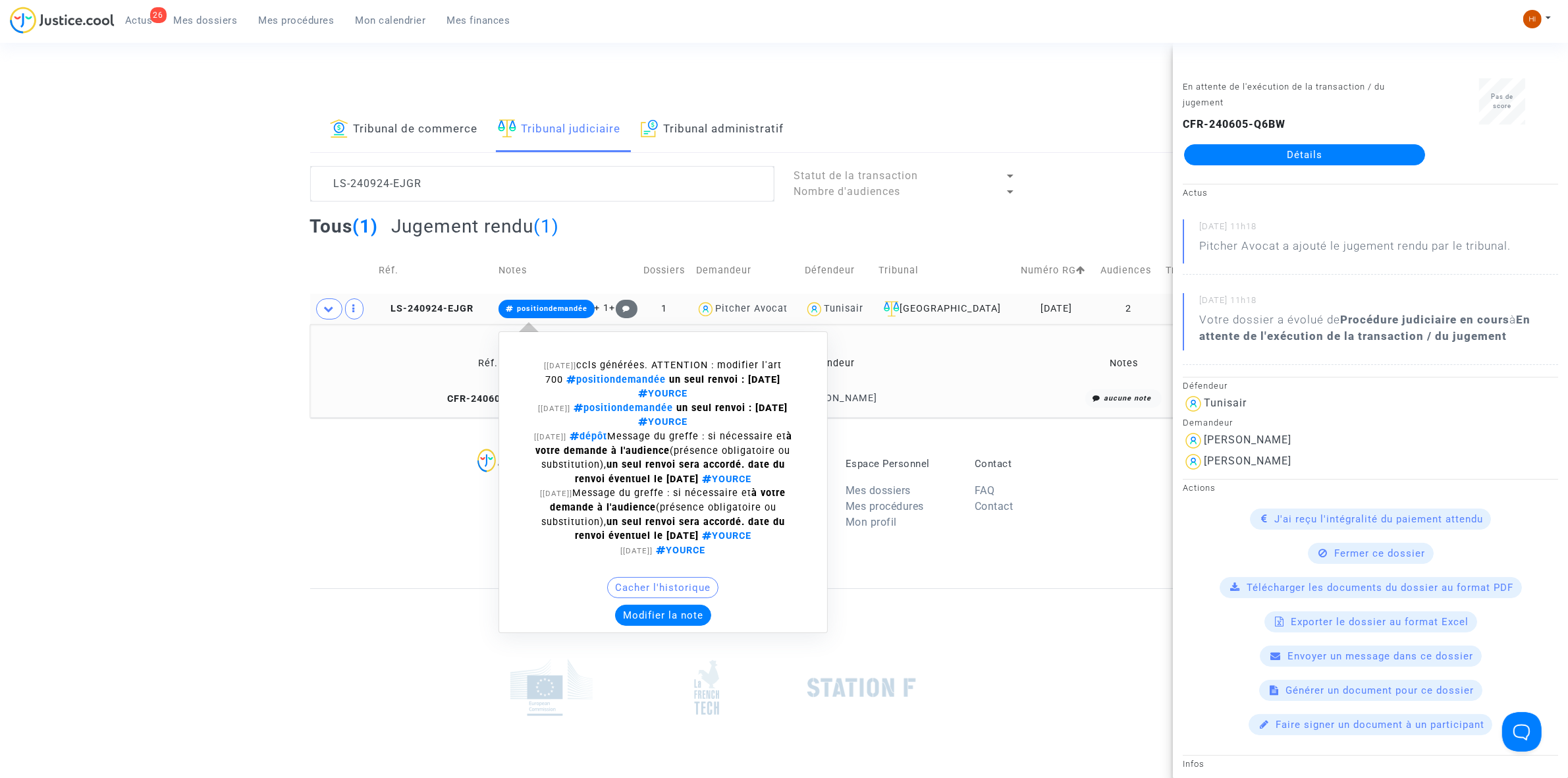
click at [555, 304] on span "positiondemandée" at bounding box center [546, 309] width 96 height 18
click at [575, 313] on span "positiondemandée" at bounding box center [546, 309] width 96 height 18
click at [672, 619] on button "Modifier la note" at bounding box center [663, 615] width 96 height 21
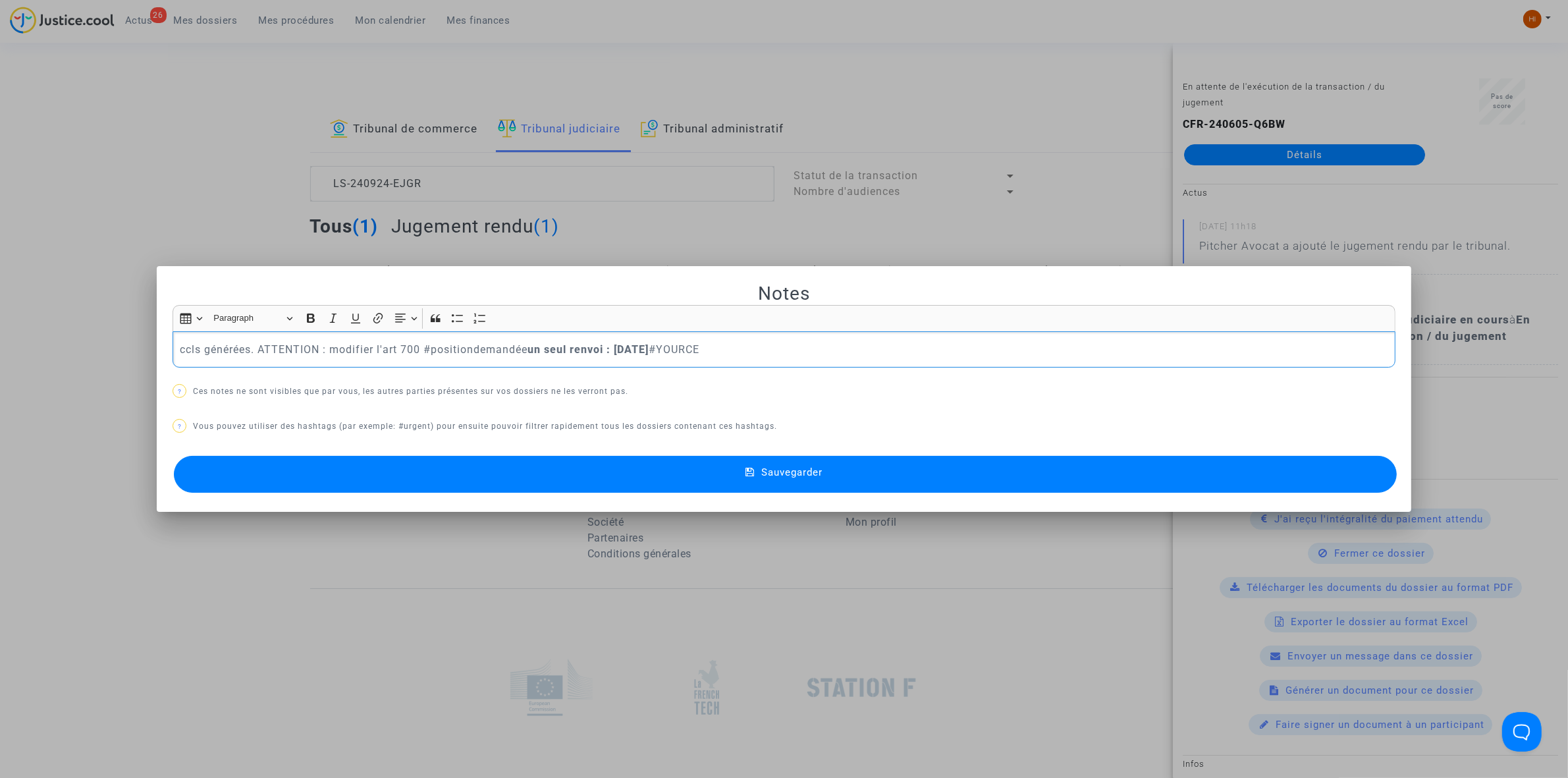
drag, startPoint x: 674, startPoint y: 351, endPoint x: 94, endPoint y: 390, distance: 581.3
click at [94, 390] on div "Notes Rich Text Editor Insert table Insert table Heading Paragraph Paragraph He…" at bounding box center [784, 389] width 1568 height 778
click at [917, 474] on button "Sauvegarder" at bounding box center [785, 474] width 1223 height 37
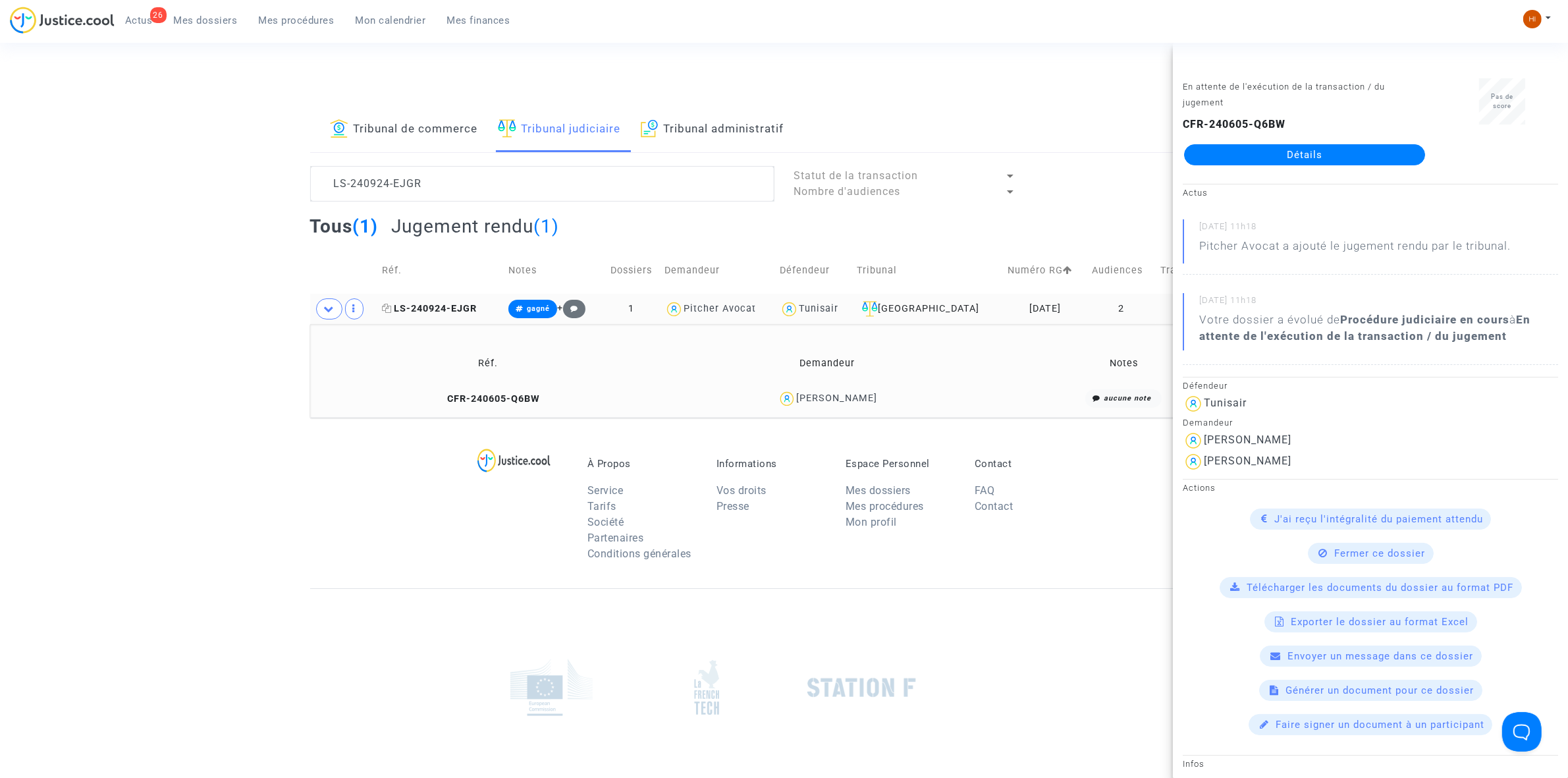
click at [387, 310] on icon at bounding box center [387, 308] width 10 height 9
drag, startPoint x: 165, startPoint y: 334, endPoint x: 224, endPoint y: 317, distance: 61.4
click at [165, 334] on div "Tribunal de commerce Tribunal judiciaire Tribunal administratif LS-240924-EJGR …" at bounding box center [784, 262] width 1568 height 310
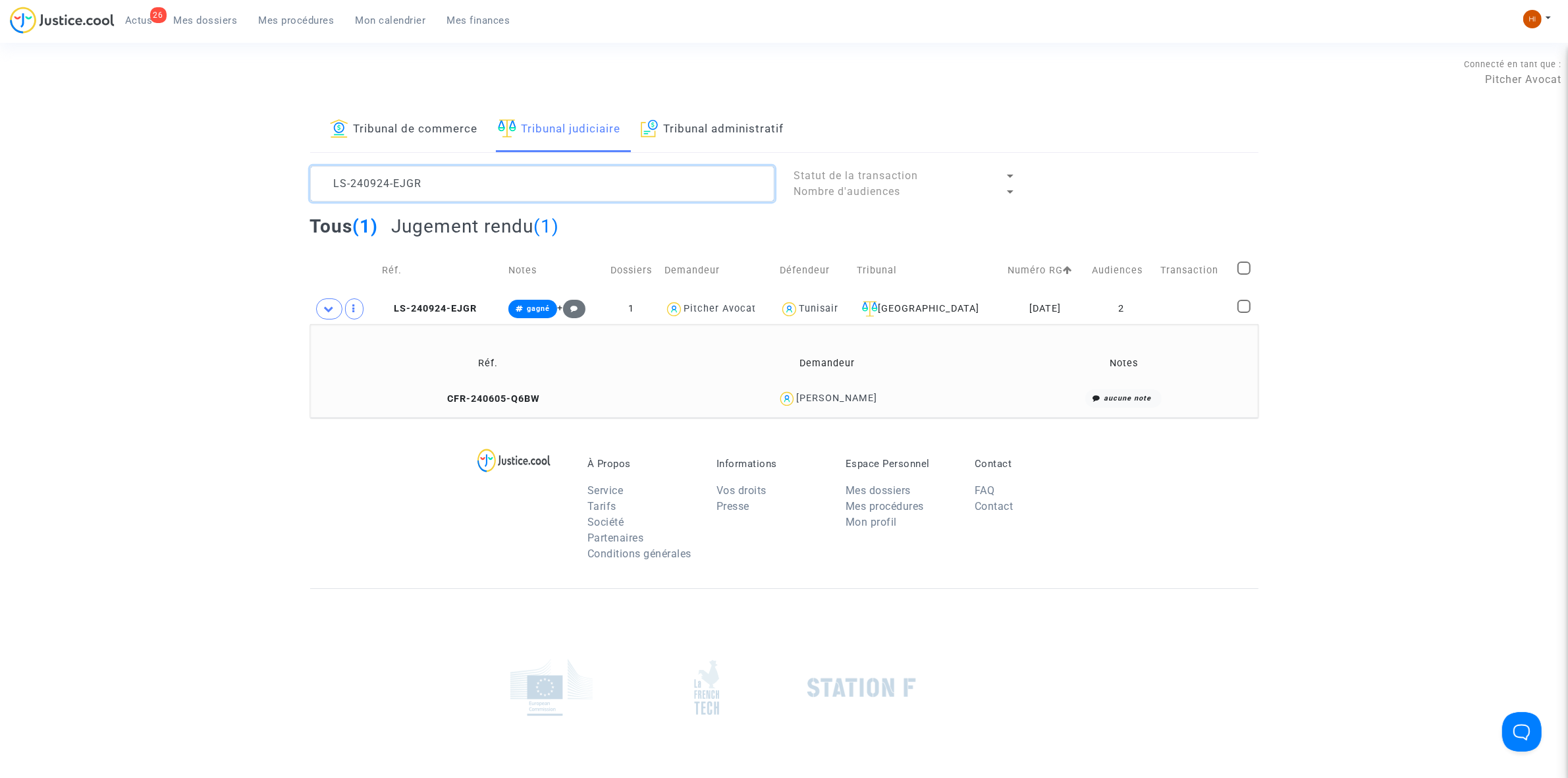
drag, startPoint x: 475, startPoint y: 190, endPoint x: 238, endPoint y: 188, distance: 237.0
click at [239, 188] on div "Tribunal de commerce Tribunal judiciaire Tribunal administratif LS-240924-EJGR …" at bounding box center [784, 262] width 1568 height 310
click at [471, 169] on textarea at bounding box center [542, 183] width 465 height 36
click at [472, 183] on textarea at bounding box center [542, 183] width 465 height 36
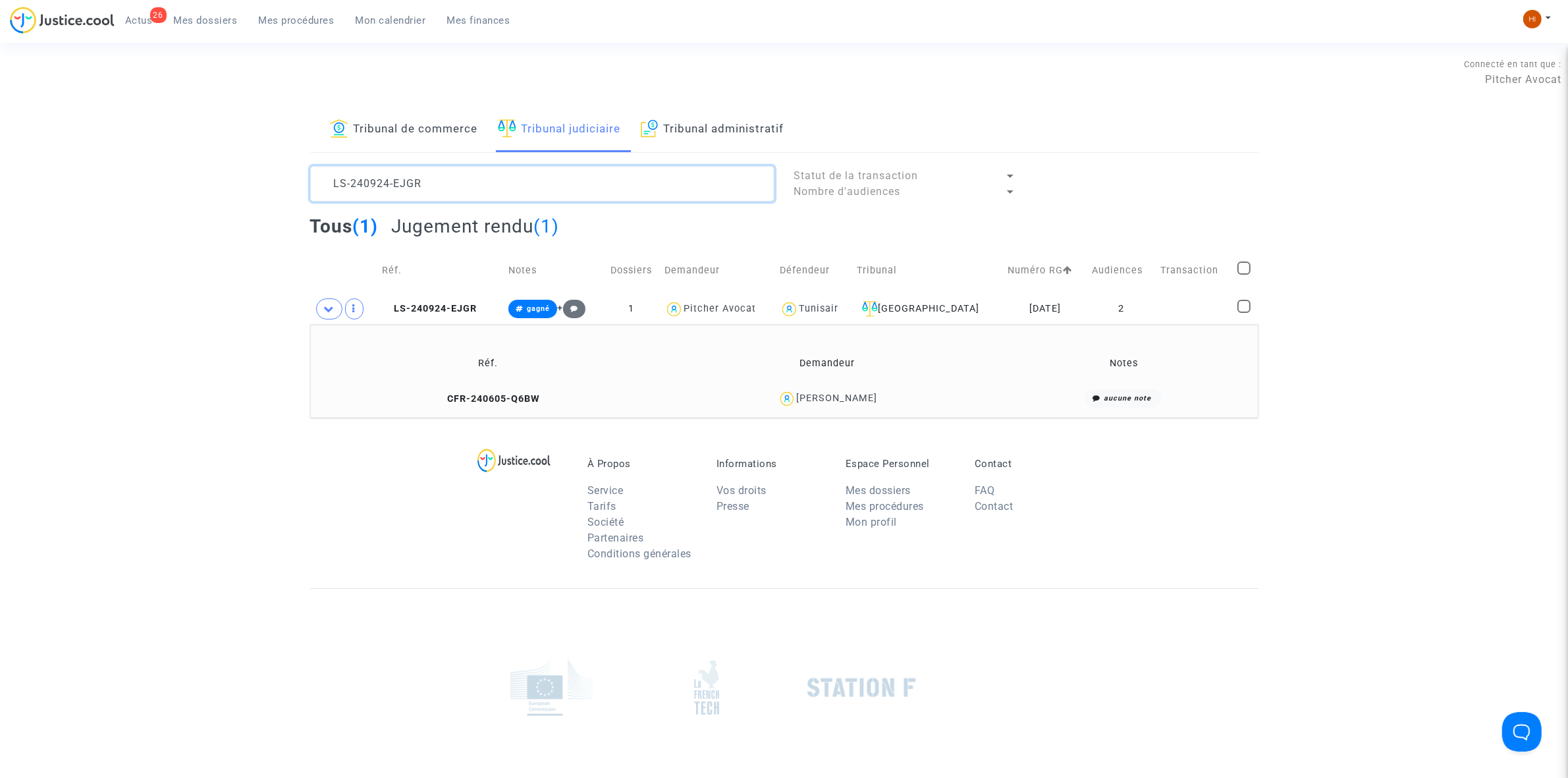
click at [472, 183] on textarea at bounding box center [542, 183] width 465 height 36
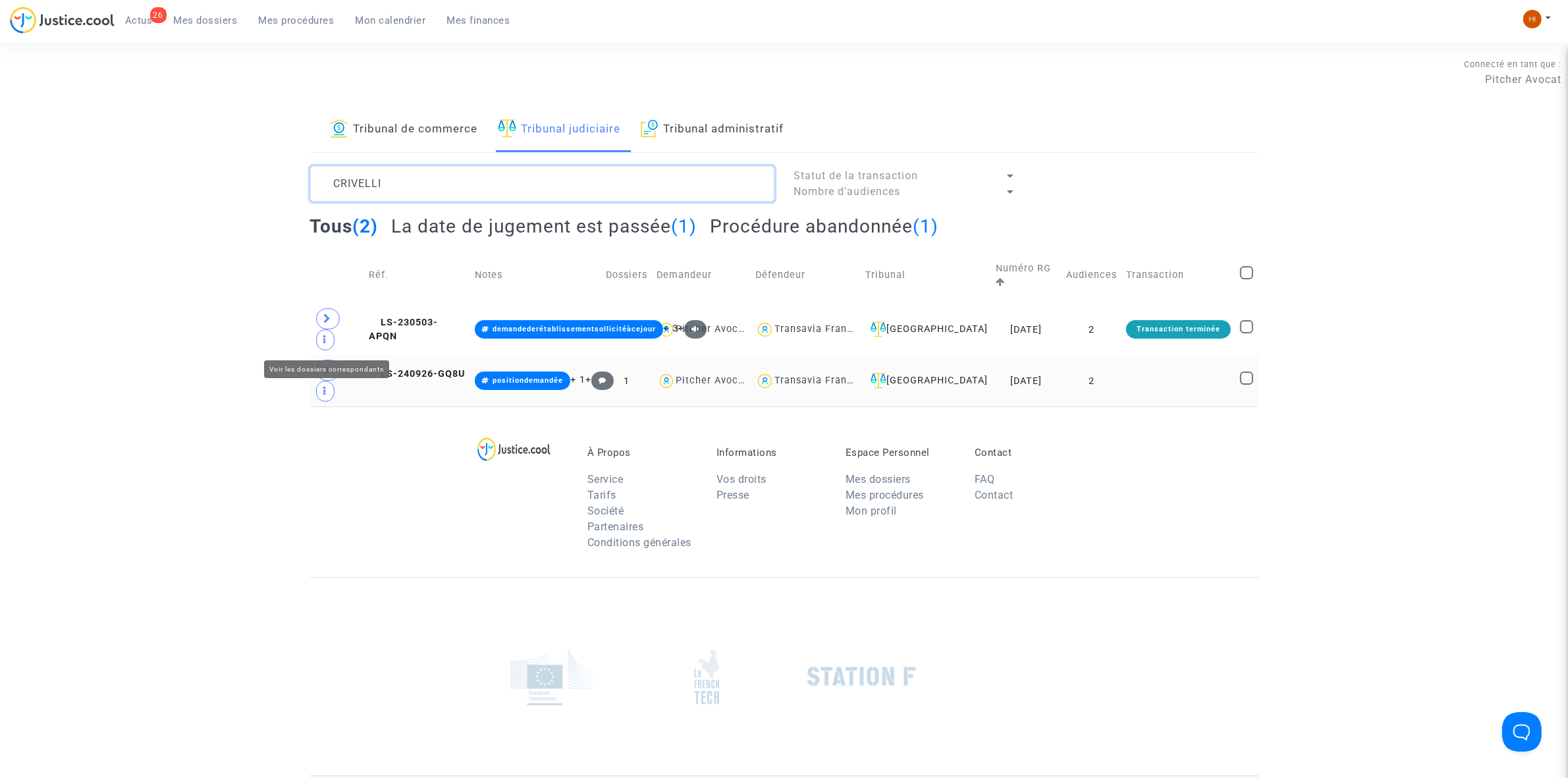
type textarea "CRIVELLI"
click at [336, 360] on span at bounding box center [328, 370] width 24 height 21
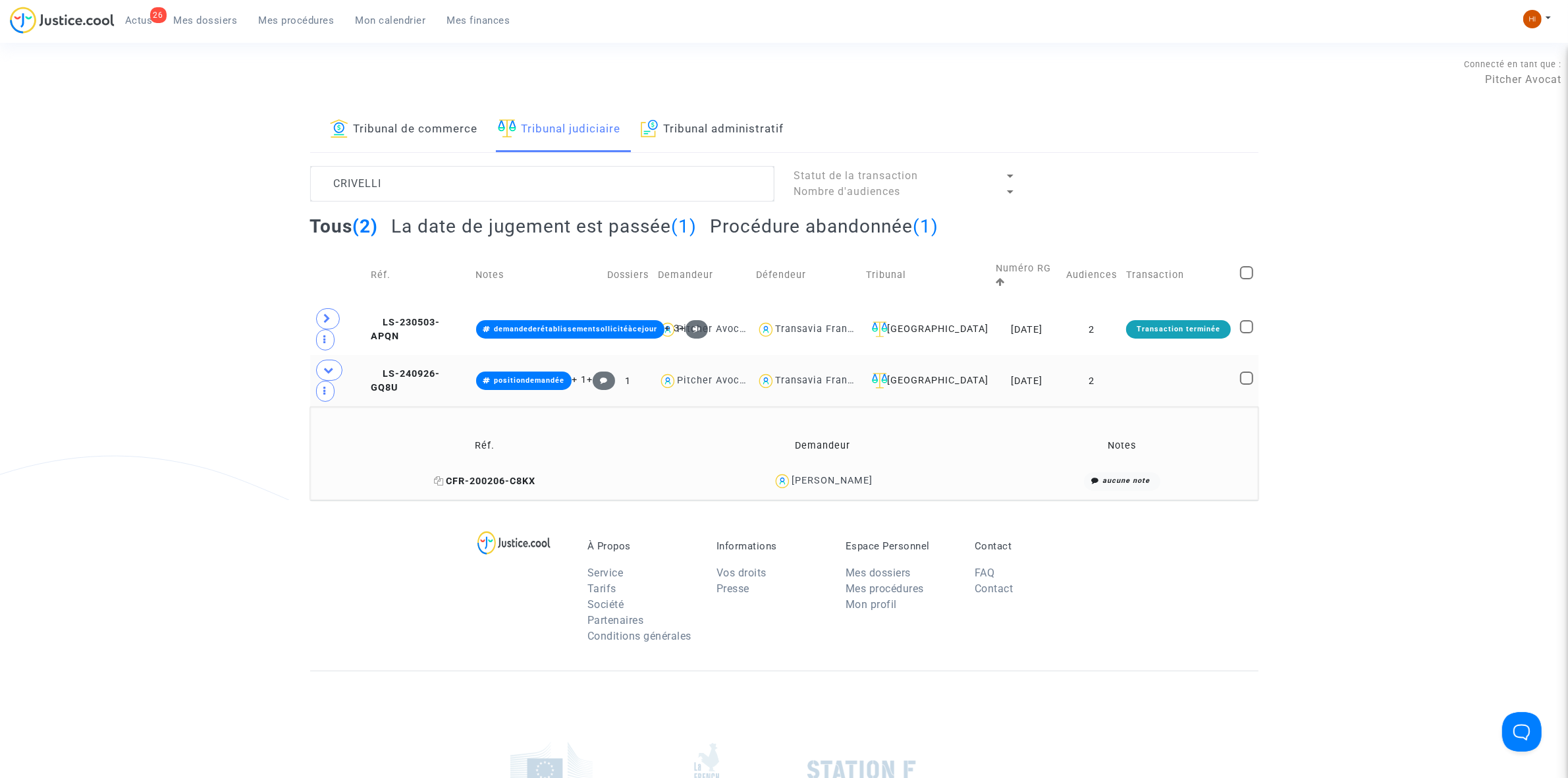
click at [434, 476] on icon at bounding box center [439, 481] width 10 height 9
click at [440, 368] on span "LS-240926-GQ8U" at bounding box center [405, 381] width 69 height 26
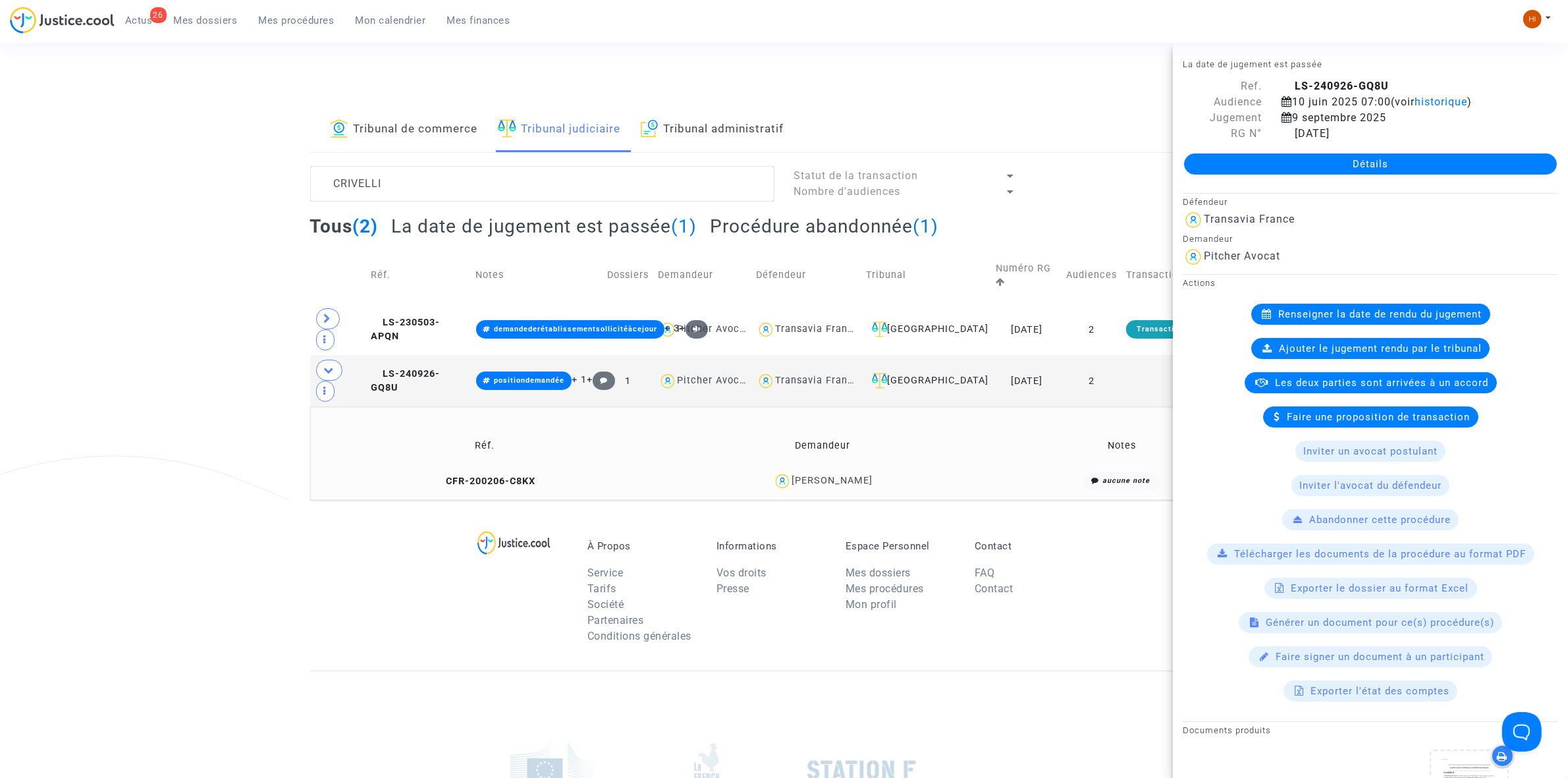
click at [1235, 162] on link "Détails" at bounding box center [1370, 164] width 373 height 21
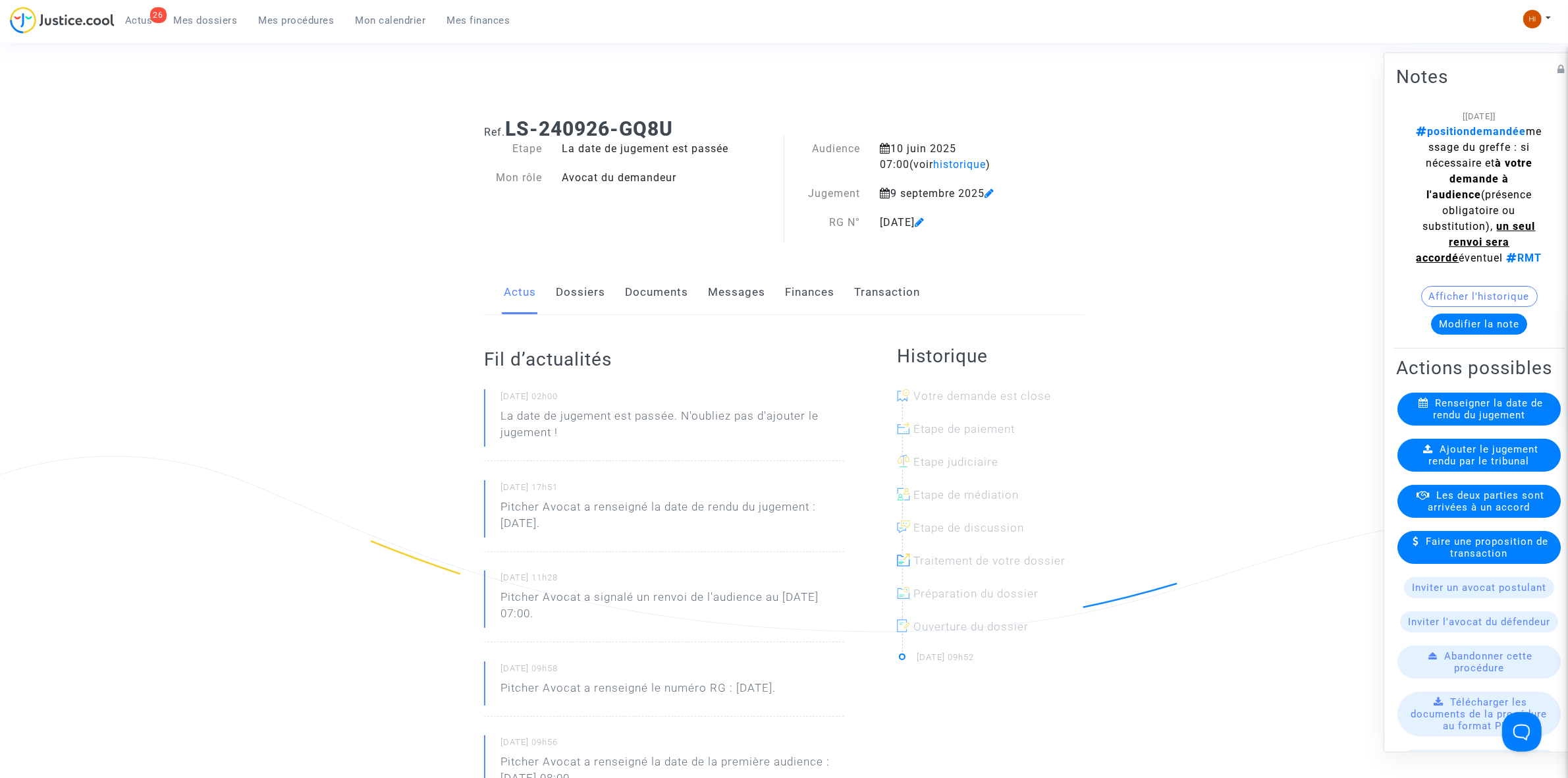
click at [1488, 466] on span "Ajouter le jugement rendu par le tribunal" at bounding box center [1484, 455] width 110 height 24
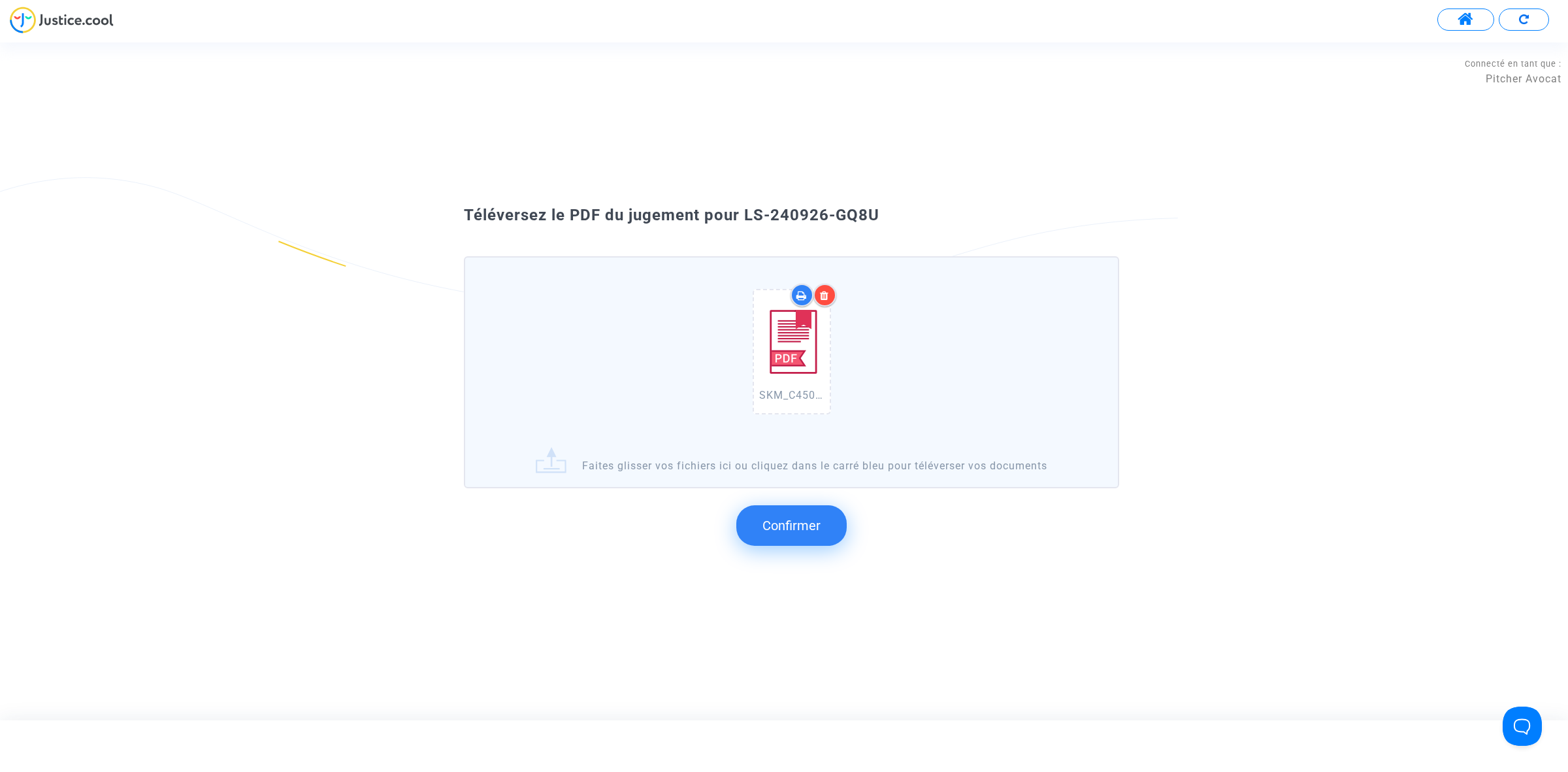
drag, startPoint x: 907, startPoint y: 245, endPoint x: 742, endPoint y: 217, distance: 167.4
click at [742, 217] on div "Téléversez le PDF du jugement pour LS-240926-GQ8U" at bounding box center [784, 216] width 706 height 22
click at [773, 517] on span "Confirmer" at bounding box center [791, 525] width 58 height 16
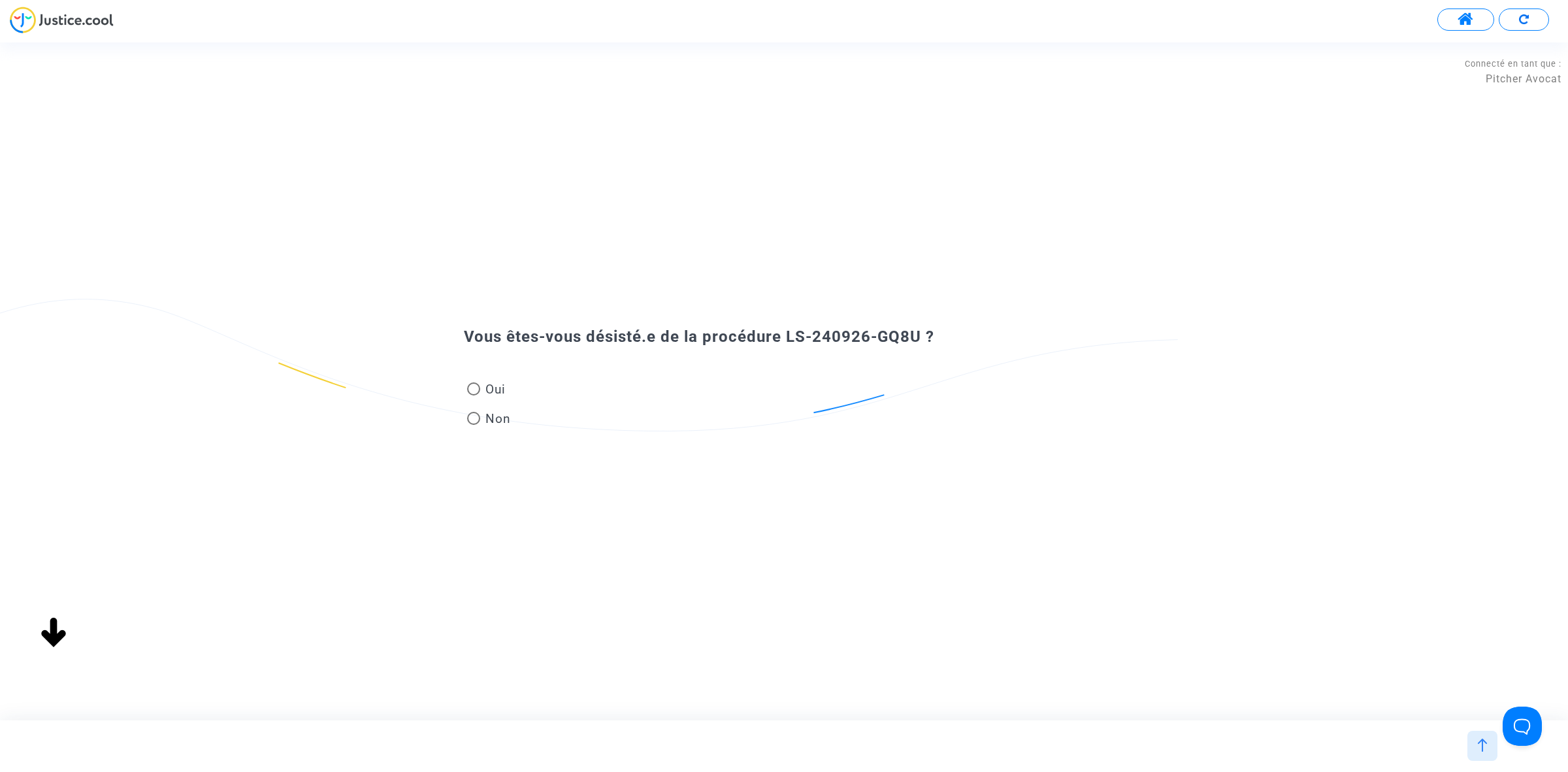
click at [477, 417] on span at bounding box center [473, 418] width 13 height 13
click at [473, 425] on input "Non" at bounding box center [473, 425] width 1 height 1
radio input "true"
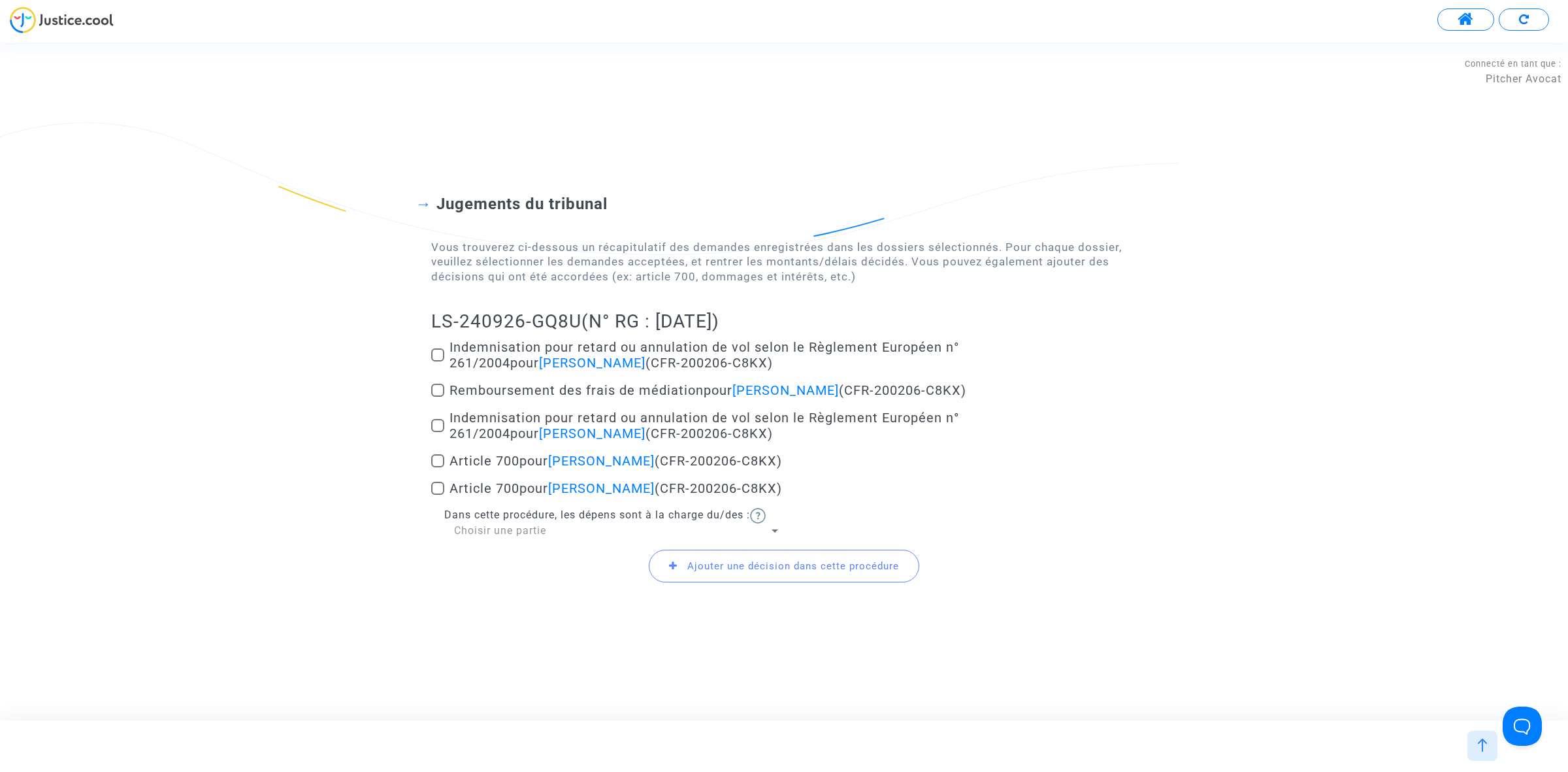
click at [441, 351] on span at bounding box center [437, 355] width 13 height 13
click at [438, 362] on input "Indemnisation pour retard ou annulation de vol selon le Règlement Européen n° 2…" at bounding box center [437, 362] width 1 height 1
checkbox input "true"
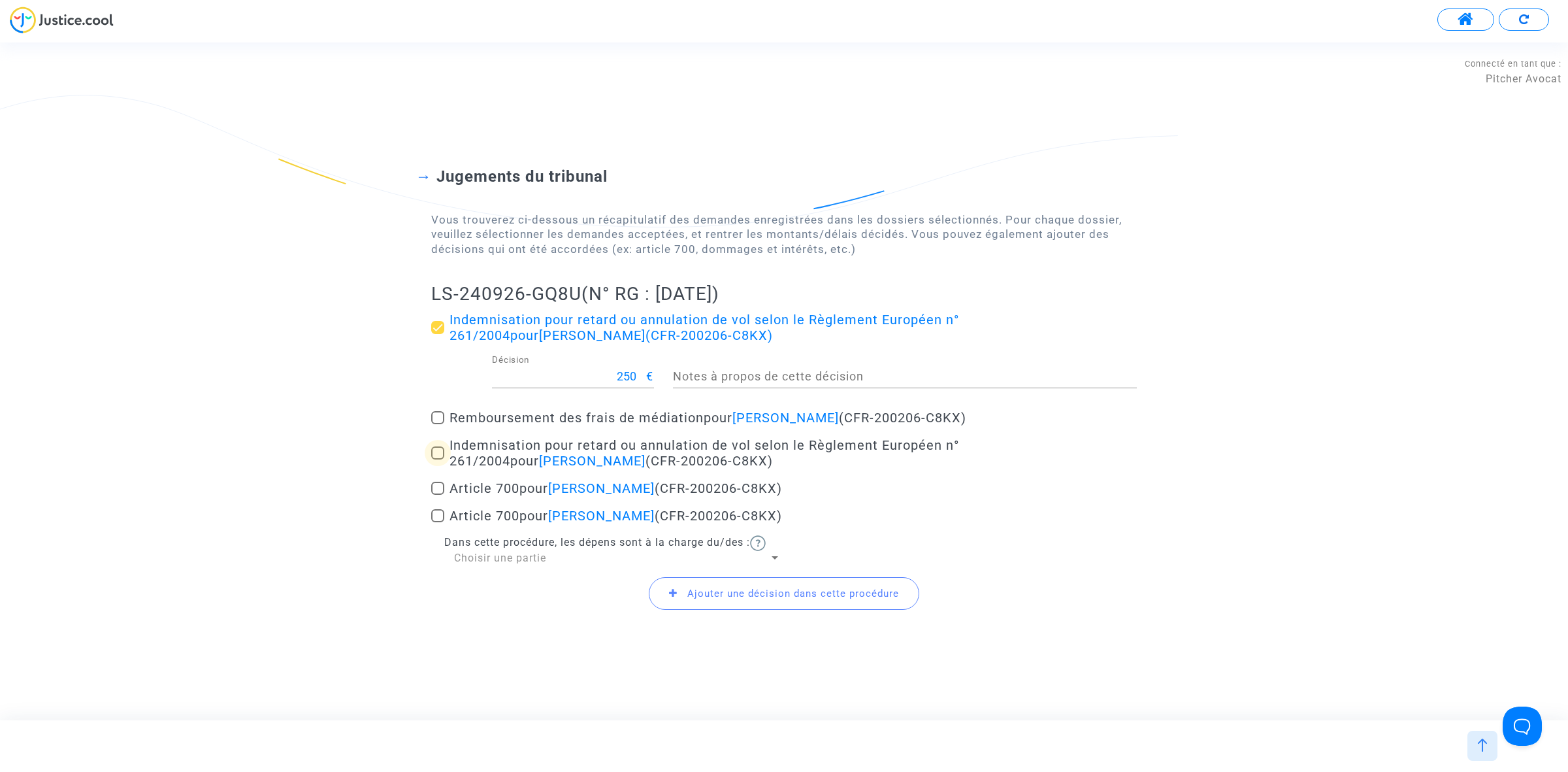
click at [439, 446] on span at bounding box center [437, 453] width 13 height 13
click at [438, 460] on input "Indemnisation pour retard ou annulation de vol selon le Règlement Européen n° 2…" at bounding box center [437, 460] width 1 height 1
checkbox input "true"
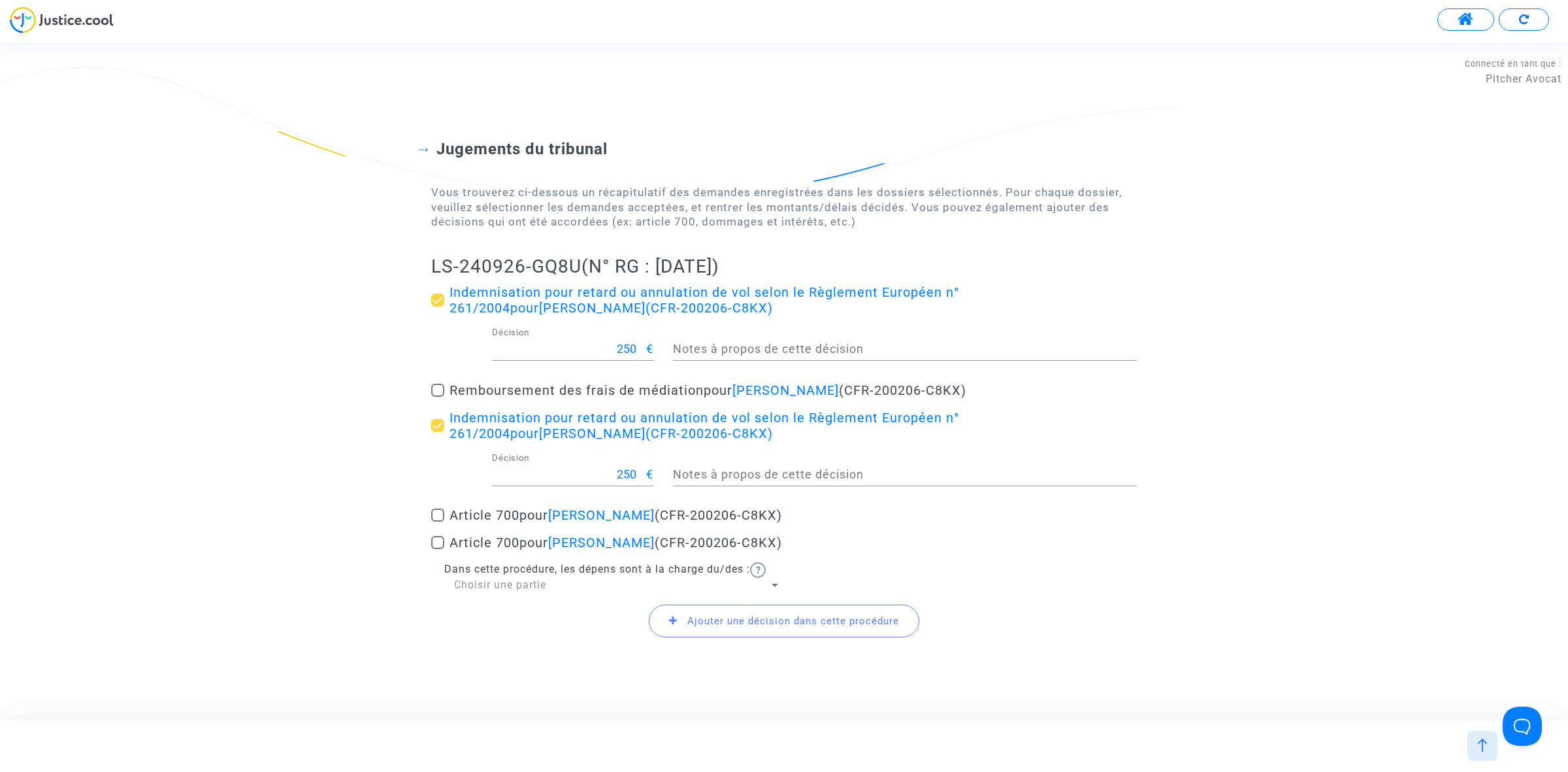
click at [431, 505] on div "Indemnisation pour retard ou annulation de vol selon le Règlement Européen n° 2…" at bounding box center [784, 437] width 706 height 308
click at [438, 508] on span at bounding box center [437, 514] width 13 height 13
click at [438, 521] on input "Article 700 pour Chantal Maria Crivelli (CFR-200206-C8KX)" at bounding box center [437, 521] width 1 height 1
checkbox input "true"
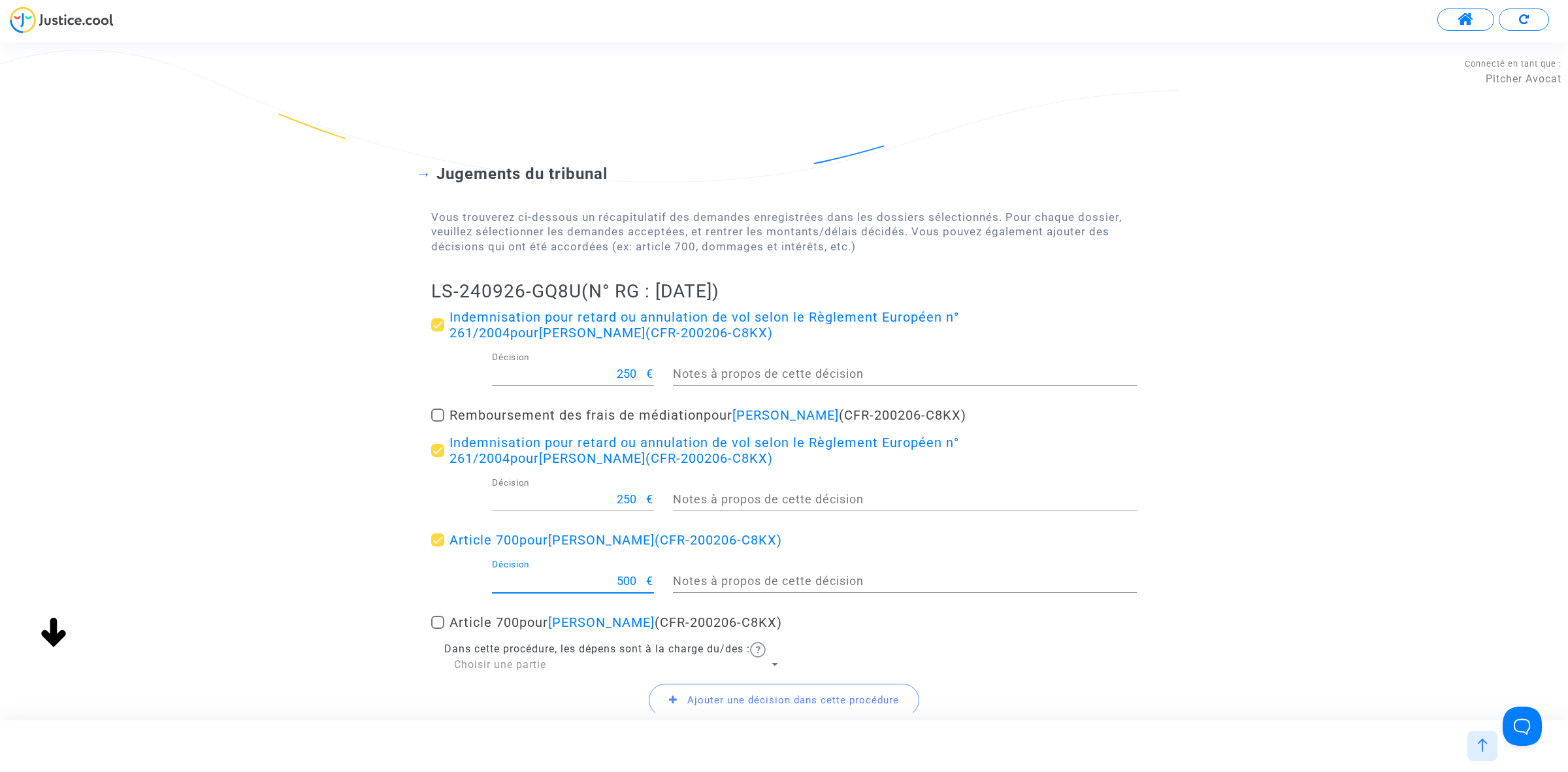
drag, startPoint x: 622, startPoint y: 585, endPoint x: 611, endPoint y: 585, distance: 11.0
click at [611, 585] on input "500" at bounding box center [569, 580] width 155 height 13
type input "300"
click at [534, 660] on span "Choisir une partie" at bounding box center [500, 664] width 92 height 12
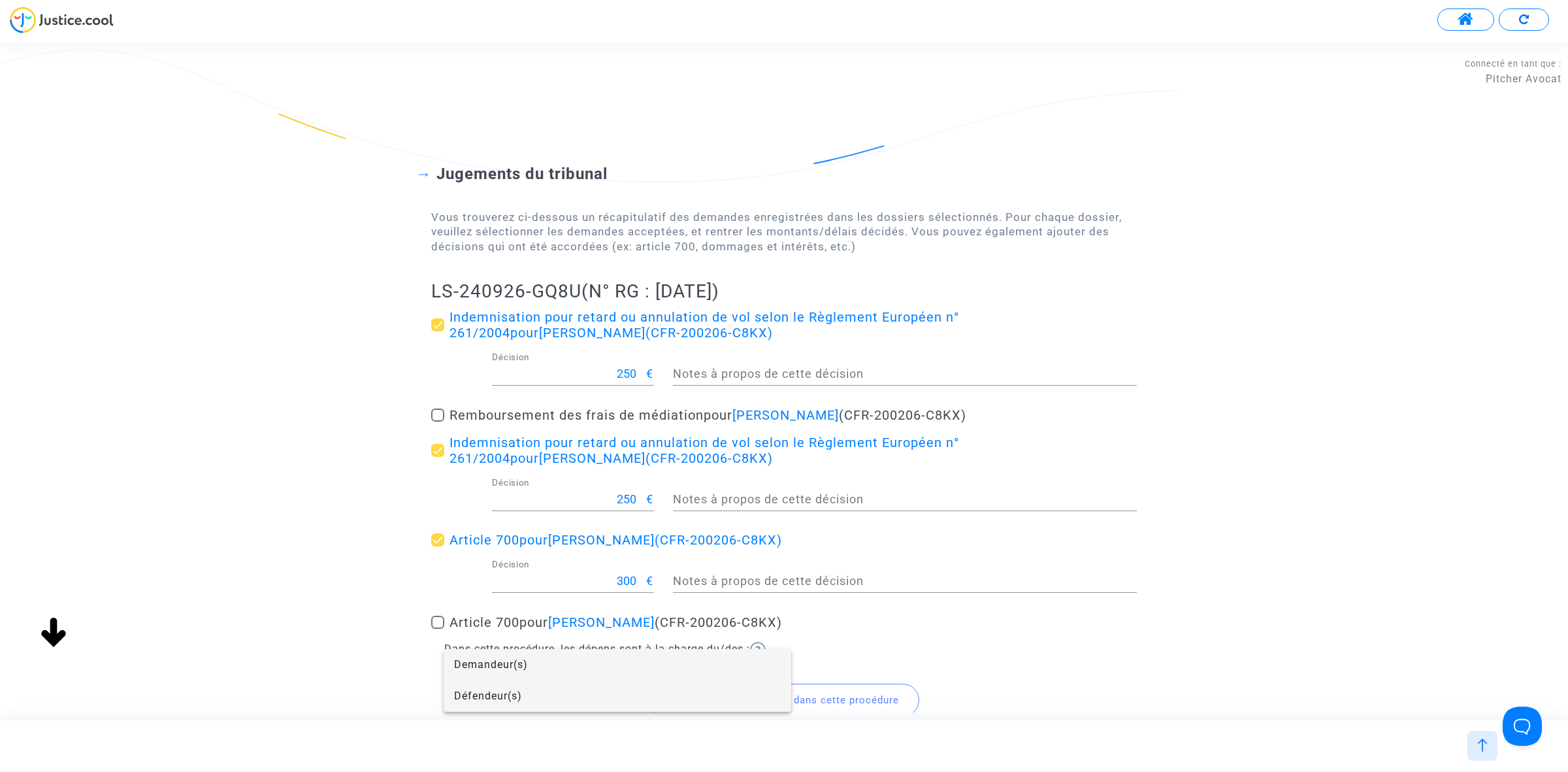
click at [487, 700] on span "Défendeur(s)" at bounding box center [617, 696] width 327 height 31
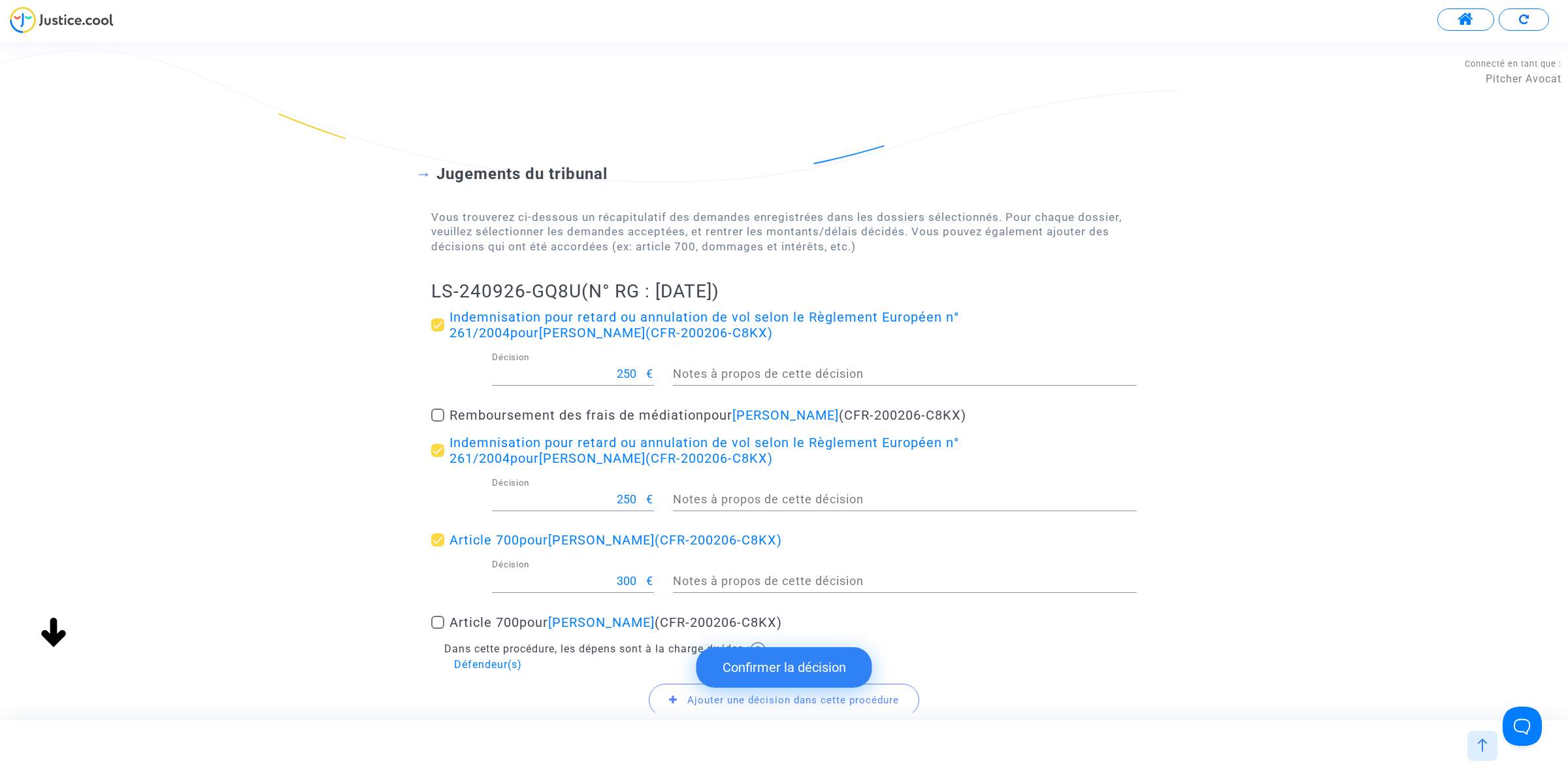
drag, startPoint x: 407, startPoint y: 286, endPoint x: 580, endPoint y: 283, distance: 173.0
click at [580, 283] on div "Jugements du tribunal Vous trouverez ci-dessous un récapitulatif des demandes e…" at bounding box center [784, 433] width 1568 height 642
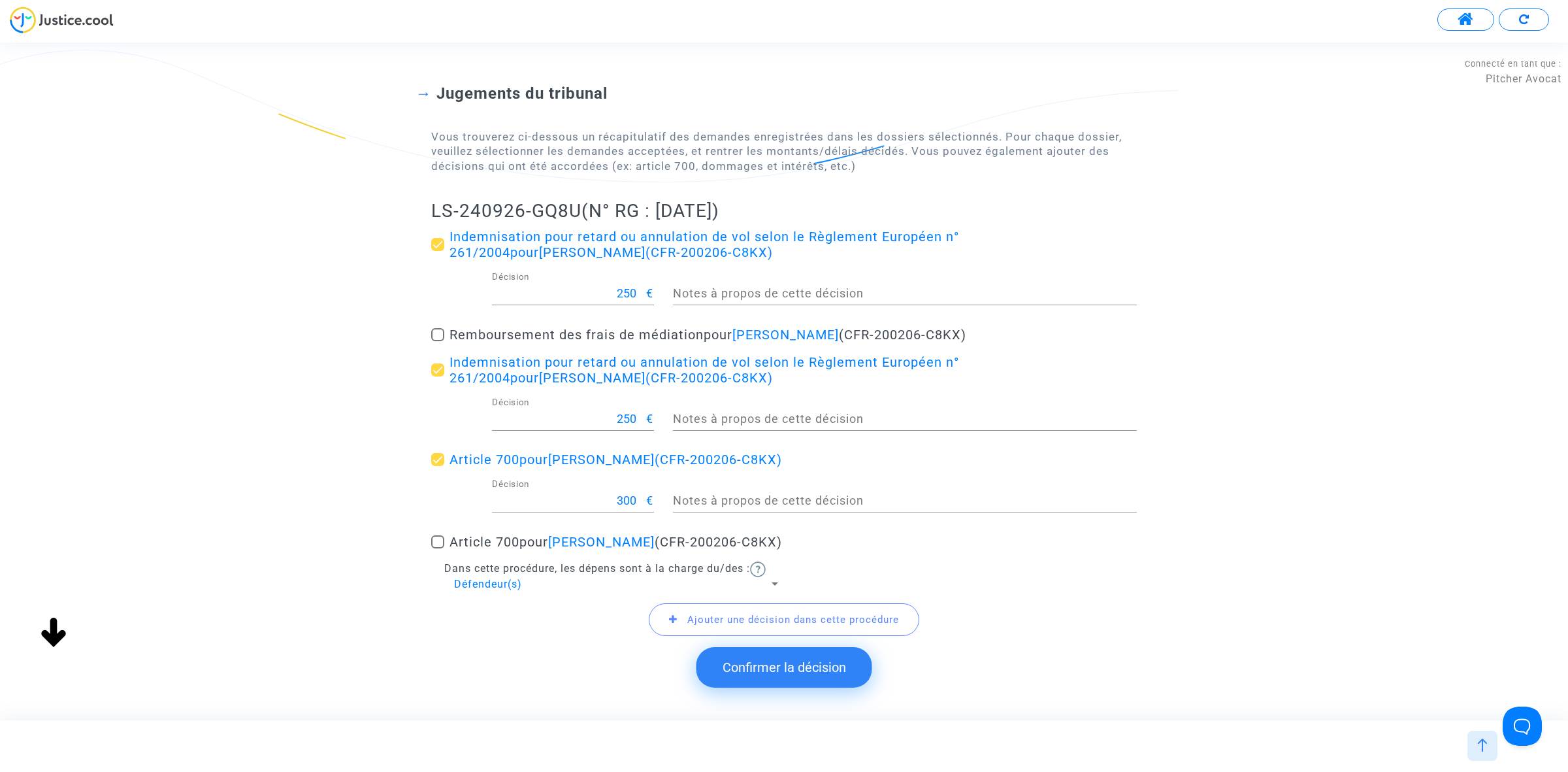
scroll to position [82, 0]
click at [778, 658] on button "Confirmer la décision" at bounding box center [784, 667] width 176 height 40
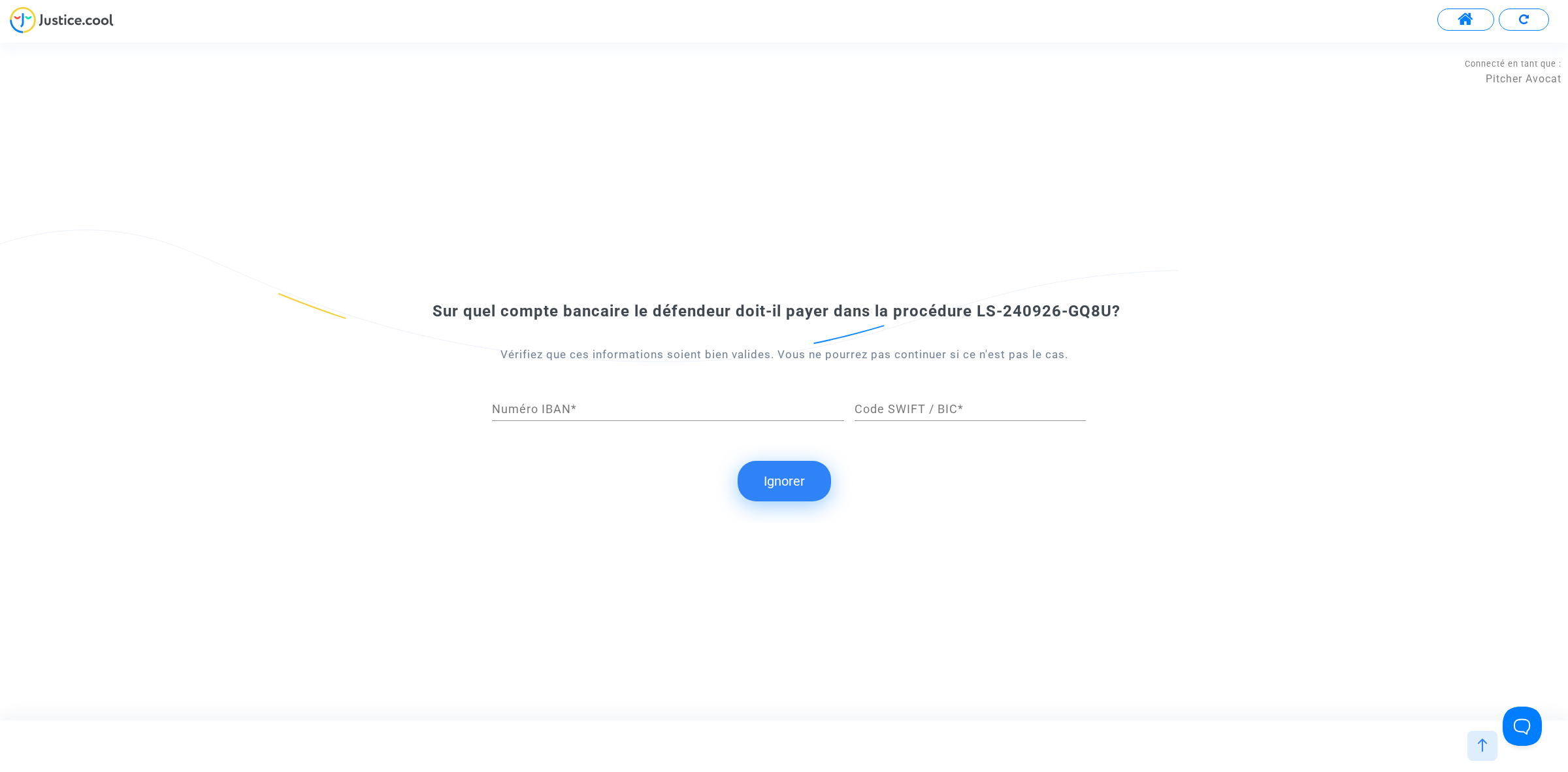
click at [787, 475] on button "Ignorer" at bounding box center [784, 481] width 94 height 40
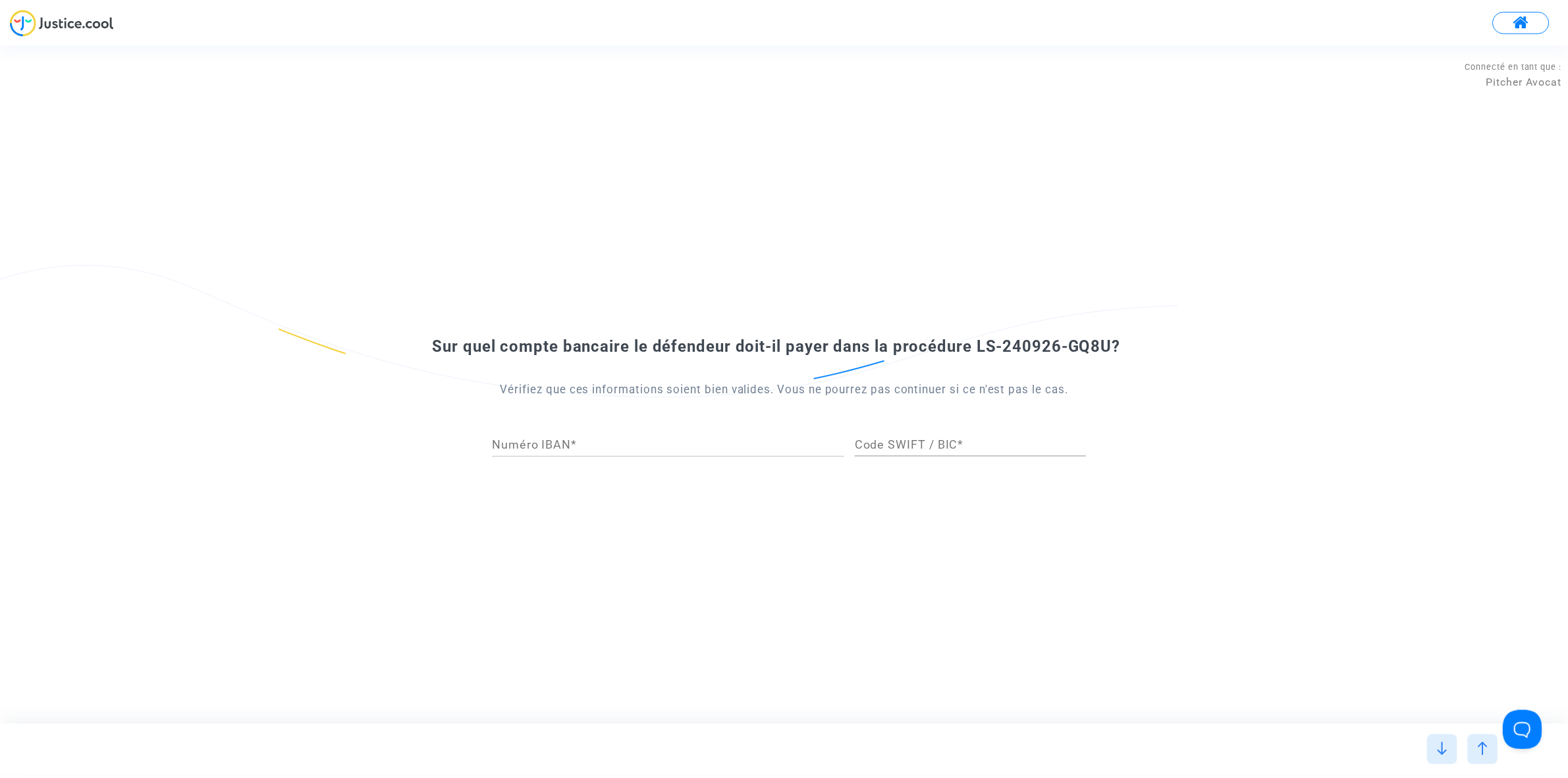
scroll to position [0, 0]
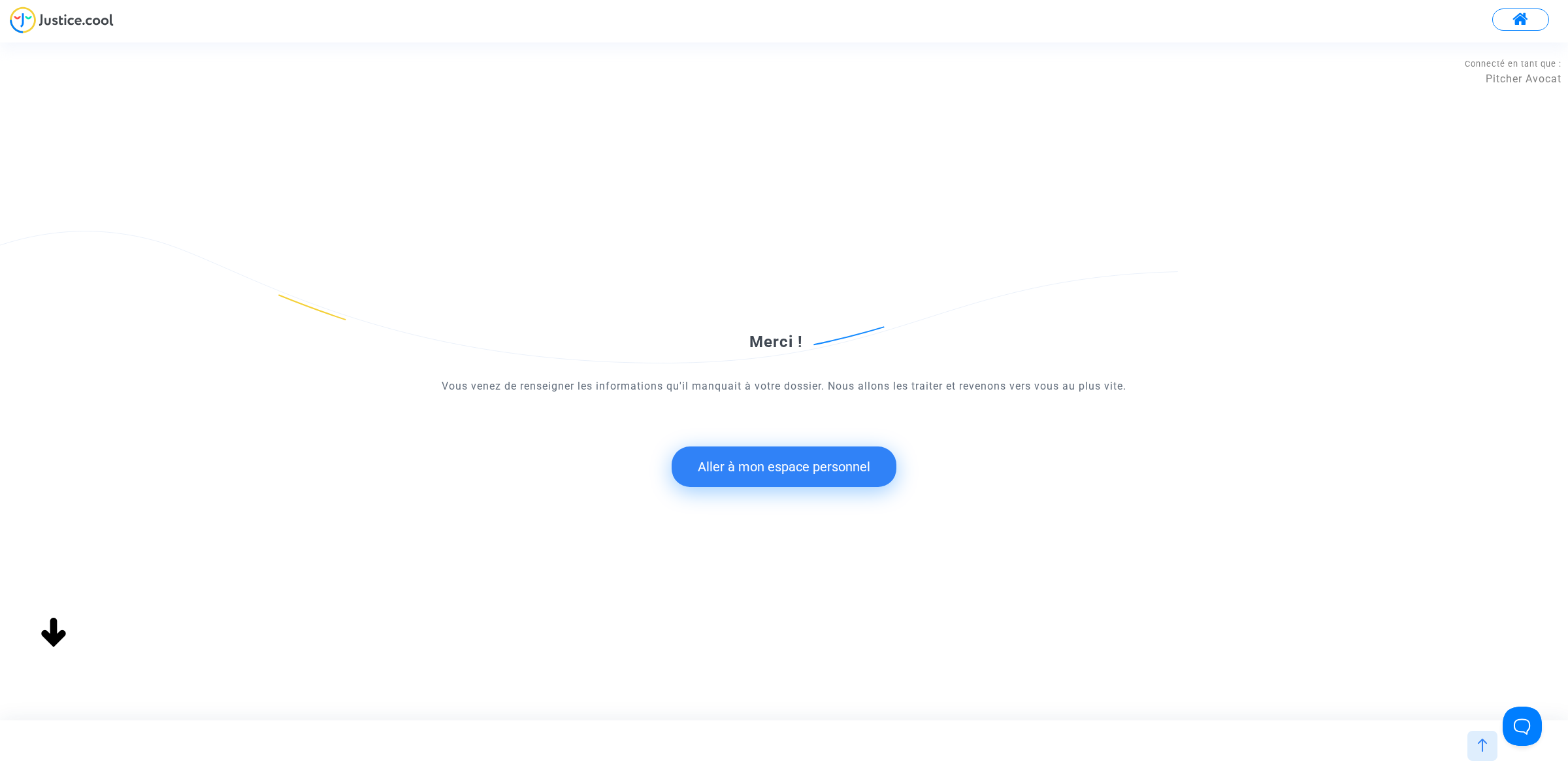
click at [781, 471] on button "Aller à mon espace personnel" at bounding box center [784, 467] width 225 height 40
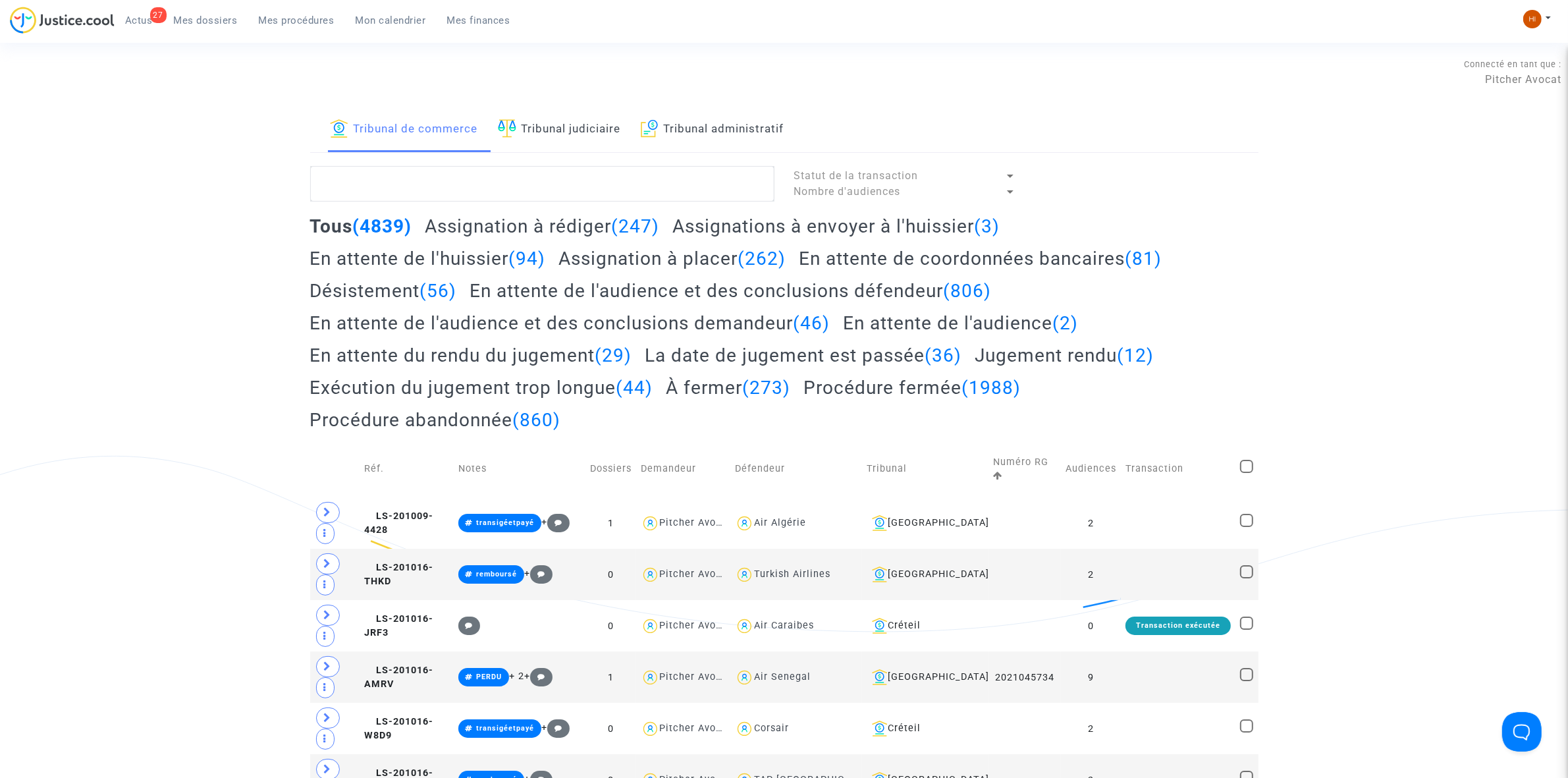
click at [570, 139] on link "Tribunal judiciaire" at bounding box center [560, 129] width 123 height 45
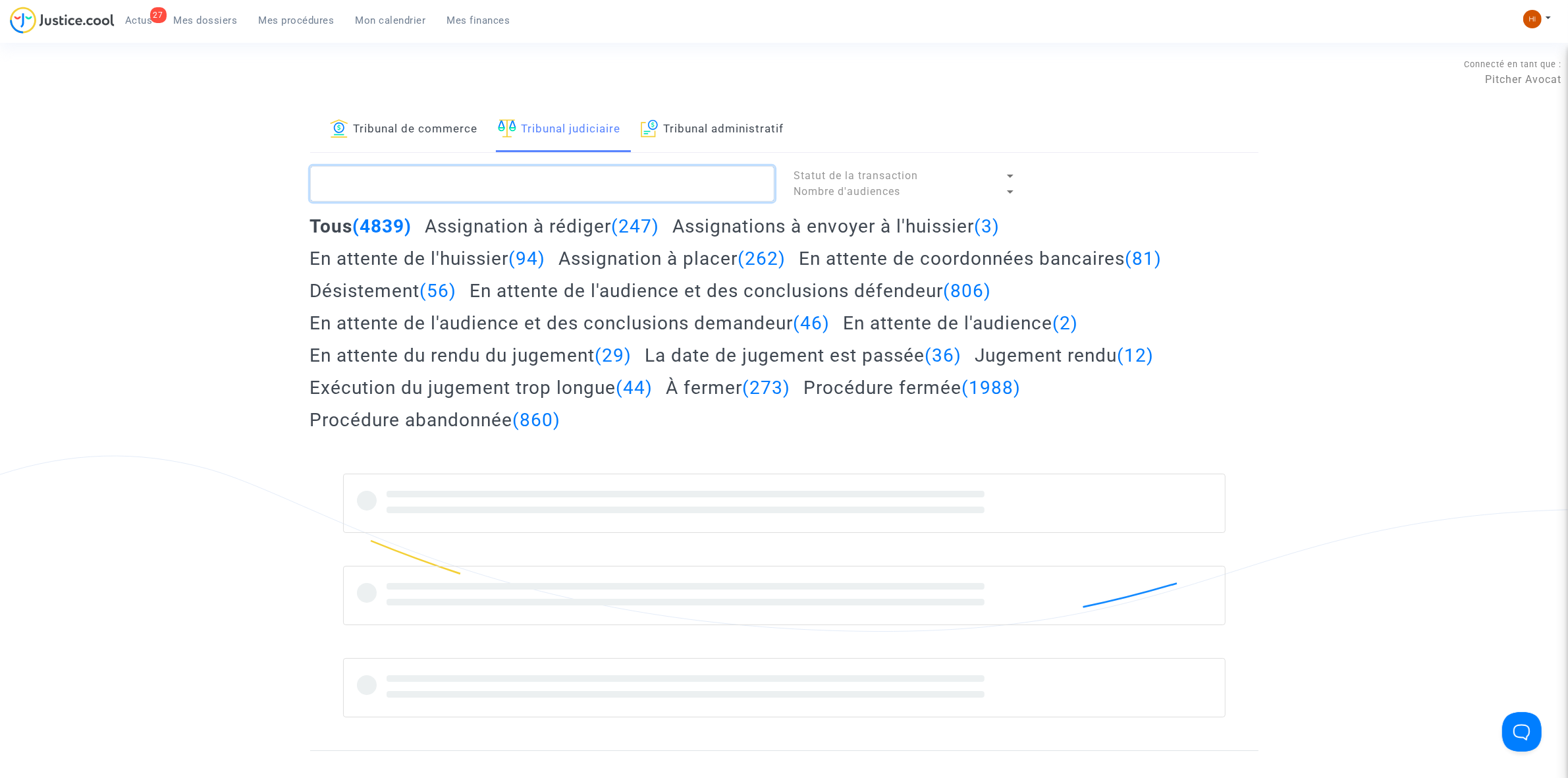
click at [565, 185] on textarea at bounding box center [542, 183] width 465 height 36
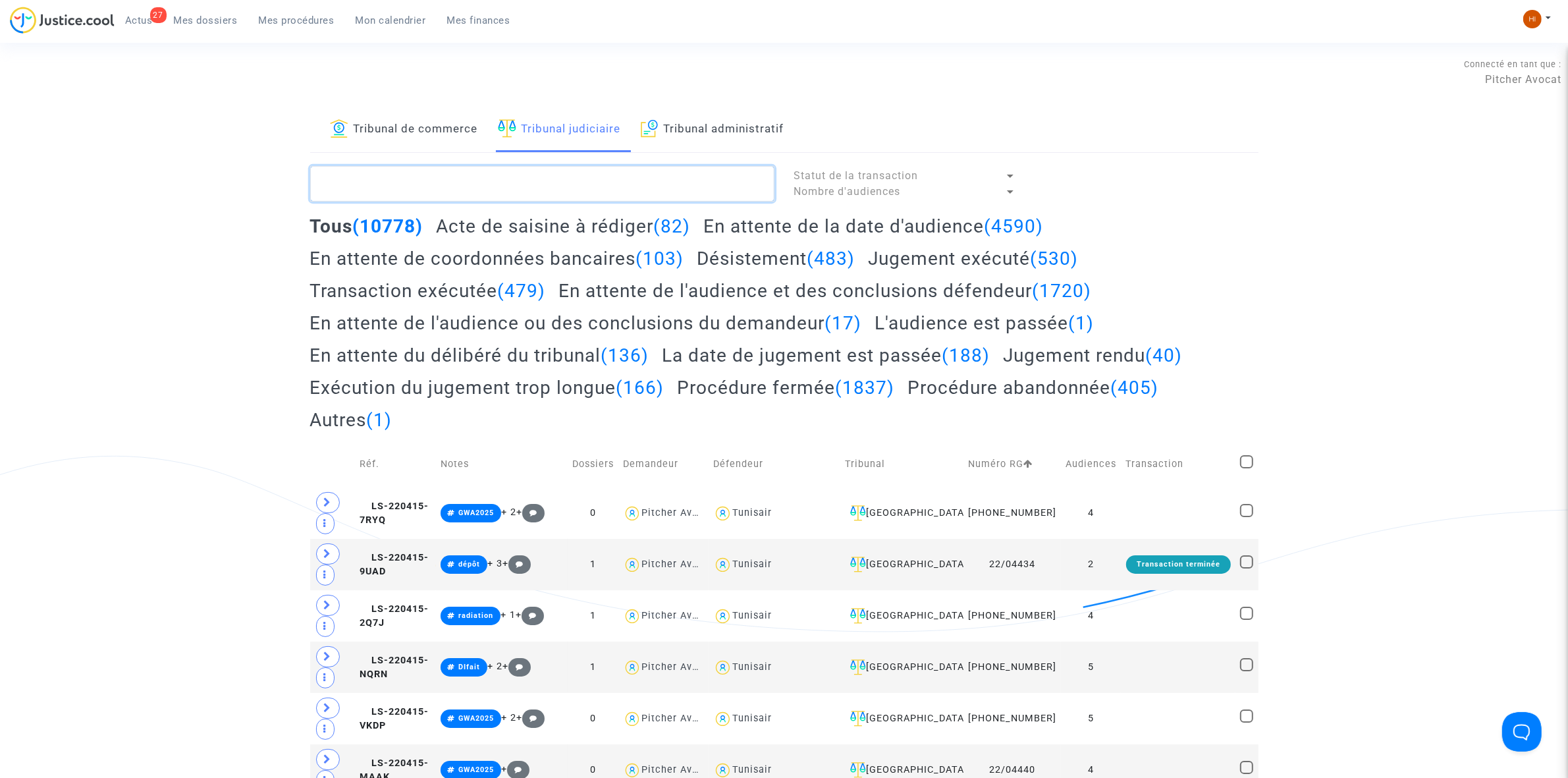
paste textarea "LS-240926-GQ8U"
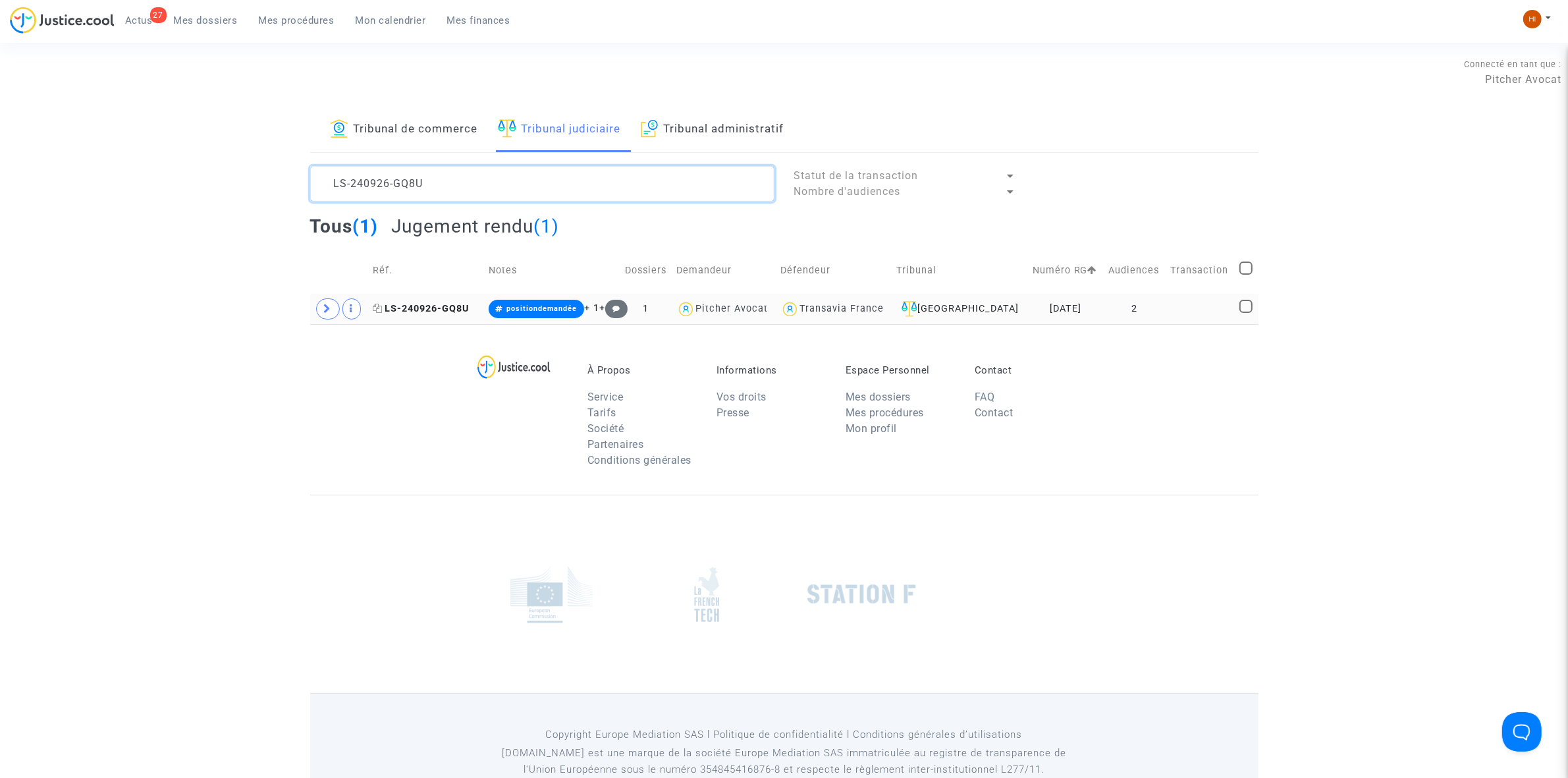
type textarea "LS-240926-GQ8U"
click at [421, 308] on span "LS-240926-GQ8U" at bounding box center [421, 309] width 96 height 11
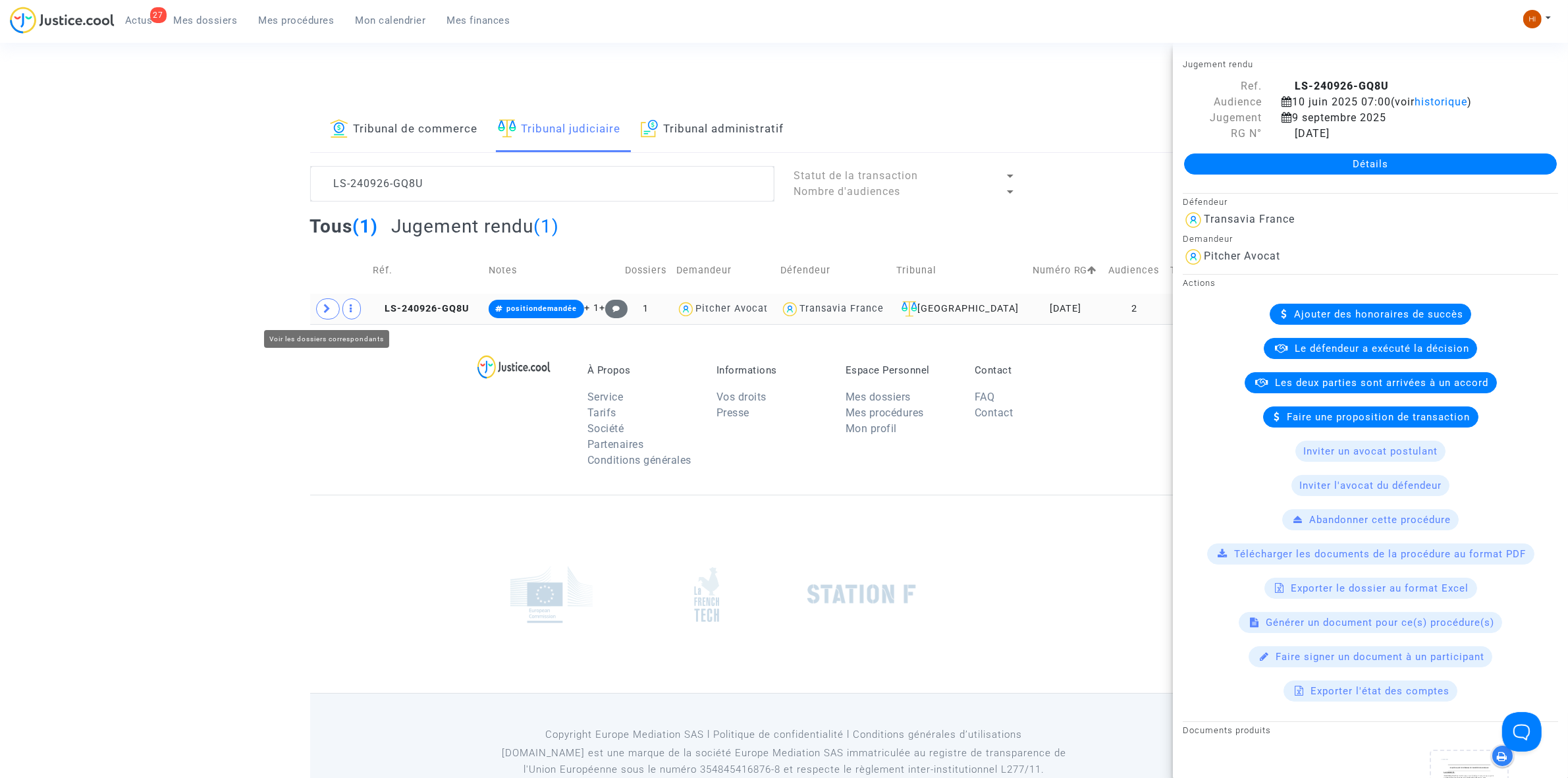
click at [325, 309] on icon at bounding box center [327, 309] width 8 height 10
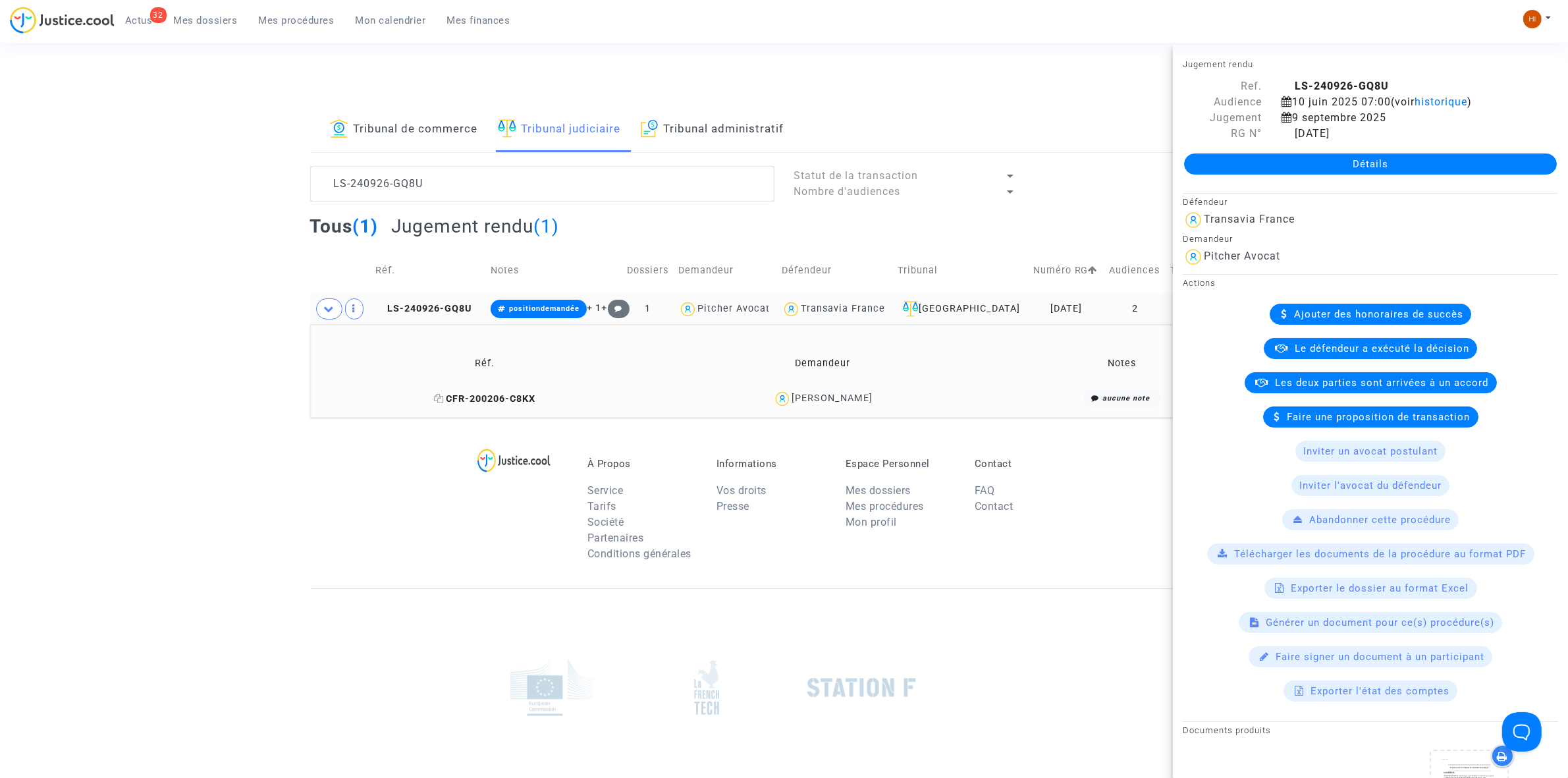
click at [434, 399] on icon at bounding box center [439, 398] width 10 height 9
drag, startPoint x: 892, startPoint y: 407, endPoint x: 777, endPoint y: 403, distance: 115.1
click at [777, 403] on div "Chantal Maria Crivelli" at bounding box center [822, 398] width 327 height 19
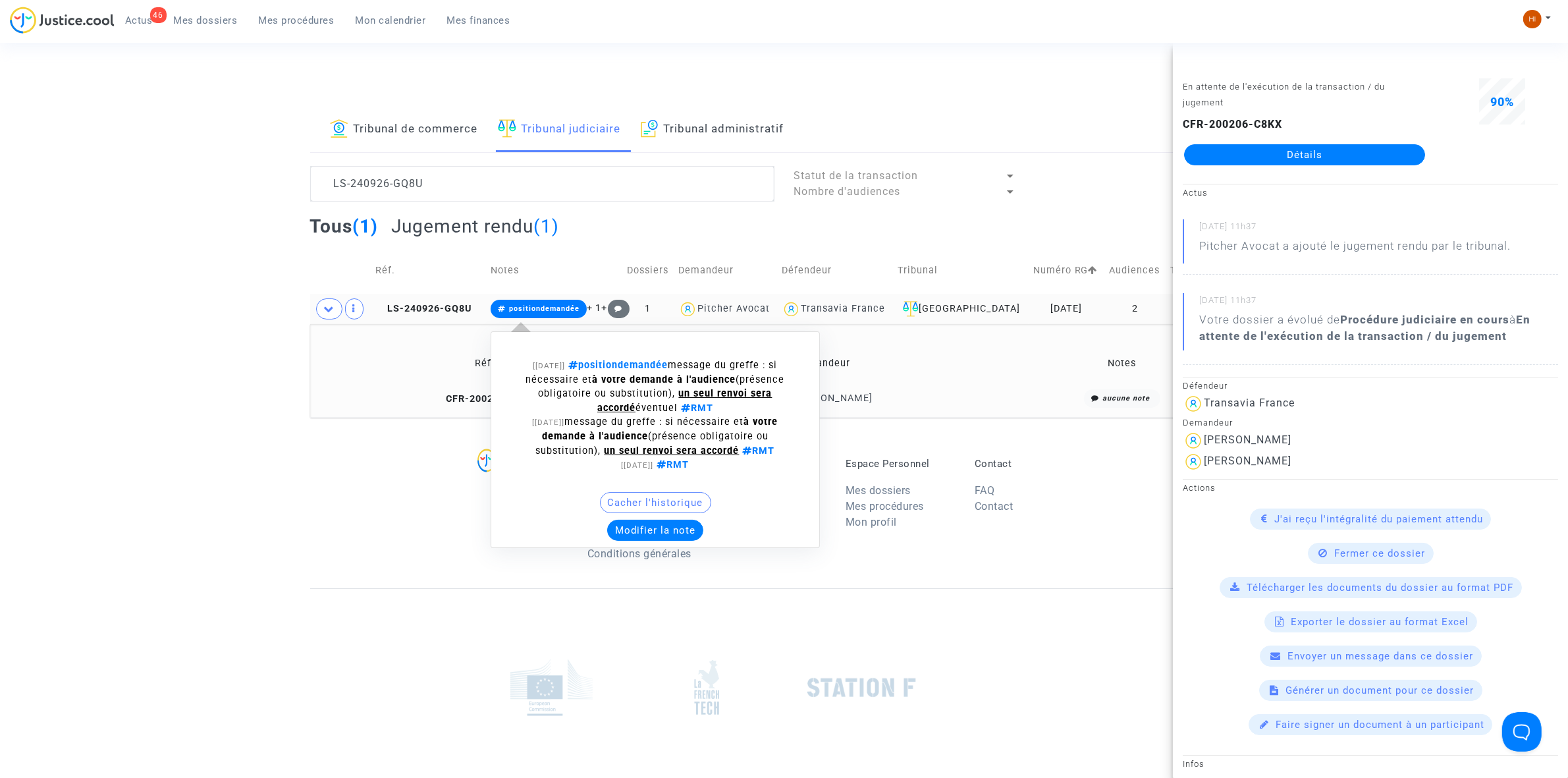
click at [539, 309] on span "positiondemandée" at bounding box center [544, 309] width 71 height 8
click at [670, 544] on div "[21/02/2025] positiondemandée message du greffe : si nécessaire et à votre dema…" at bounding box center [655, 439] width 330 height 217
click at [677, 535] on button "Modifier la note" at bounding box center [655, 530] width 96 height 21
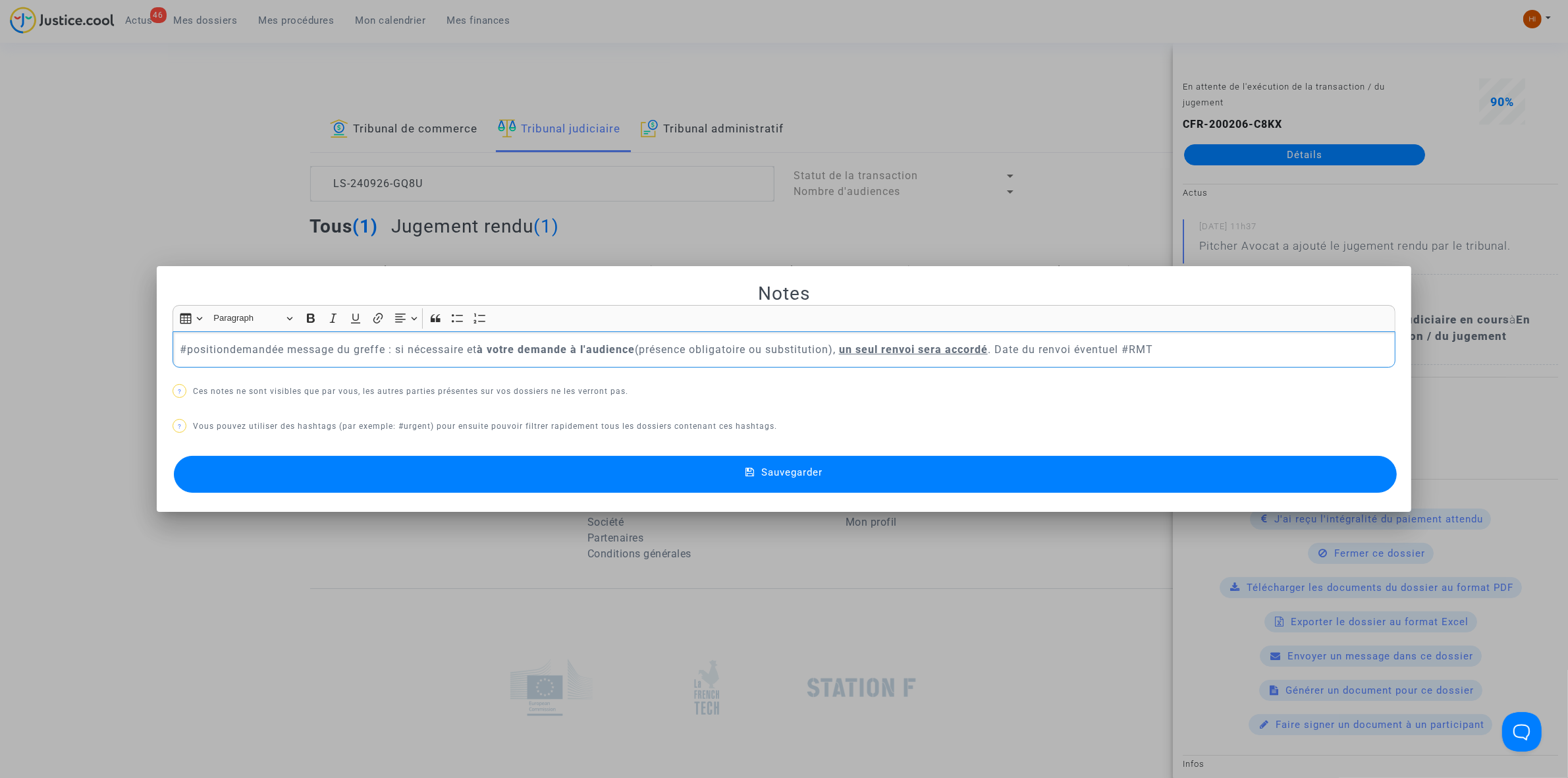
drag, startPoint x: 1113, startPoint y: 350, endPoint x: 166, endPoint y: 341, distance: 947.0
click at [166, 341] on mat-dialog-container "Notes Rich Text Editor Insert table Insert table Heading Paragraph Paragraph He…" at bounding box center [784, 388] width 1255 height 246
click at [769, 465] on button "Sauvegarder" at bounding box center [785, 474] width 1223 height 37
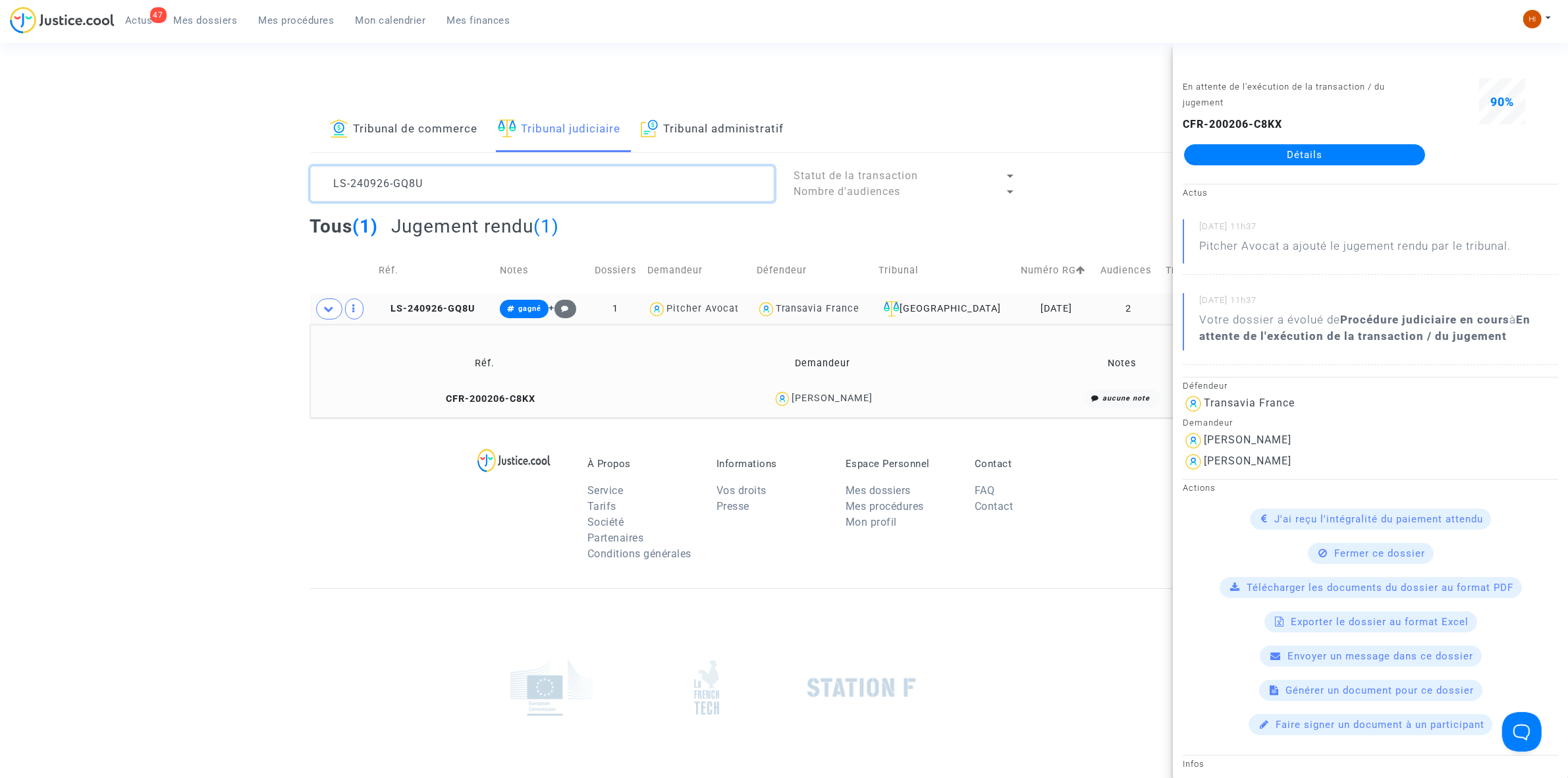
drag, startPoint x: 498, startPoint y: 185, endPoint x: 118, endPoint y: 146, distance: 382.0
click at [118, 146] on div "Tribunal de commerce Tribunal judiciaire Tribunal administratif LS-240926-GQ8U …" at bounding box center [784, 262] width 1568 height 310
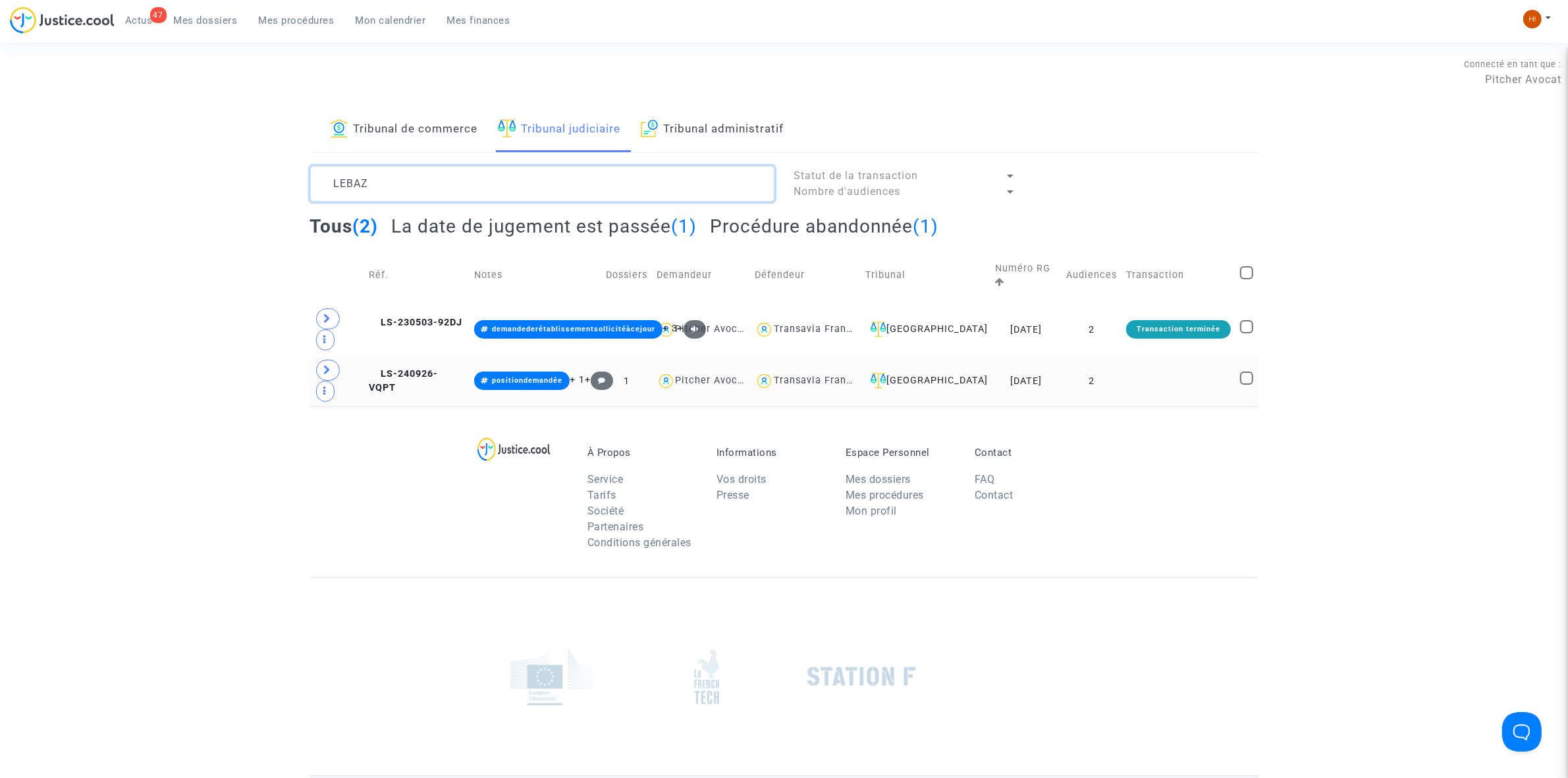
type textarea "LEBAZ"
click at [1108, 355] on td "2" at bounding box center [1092, 380] width 60 height 51
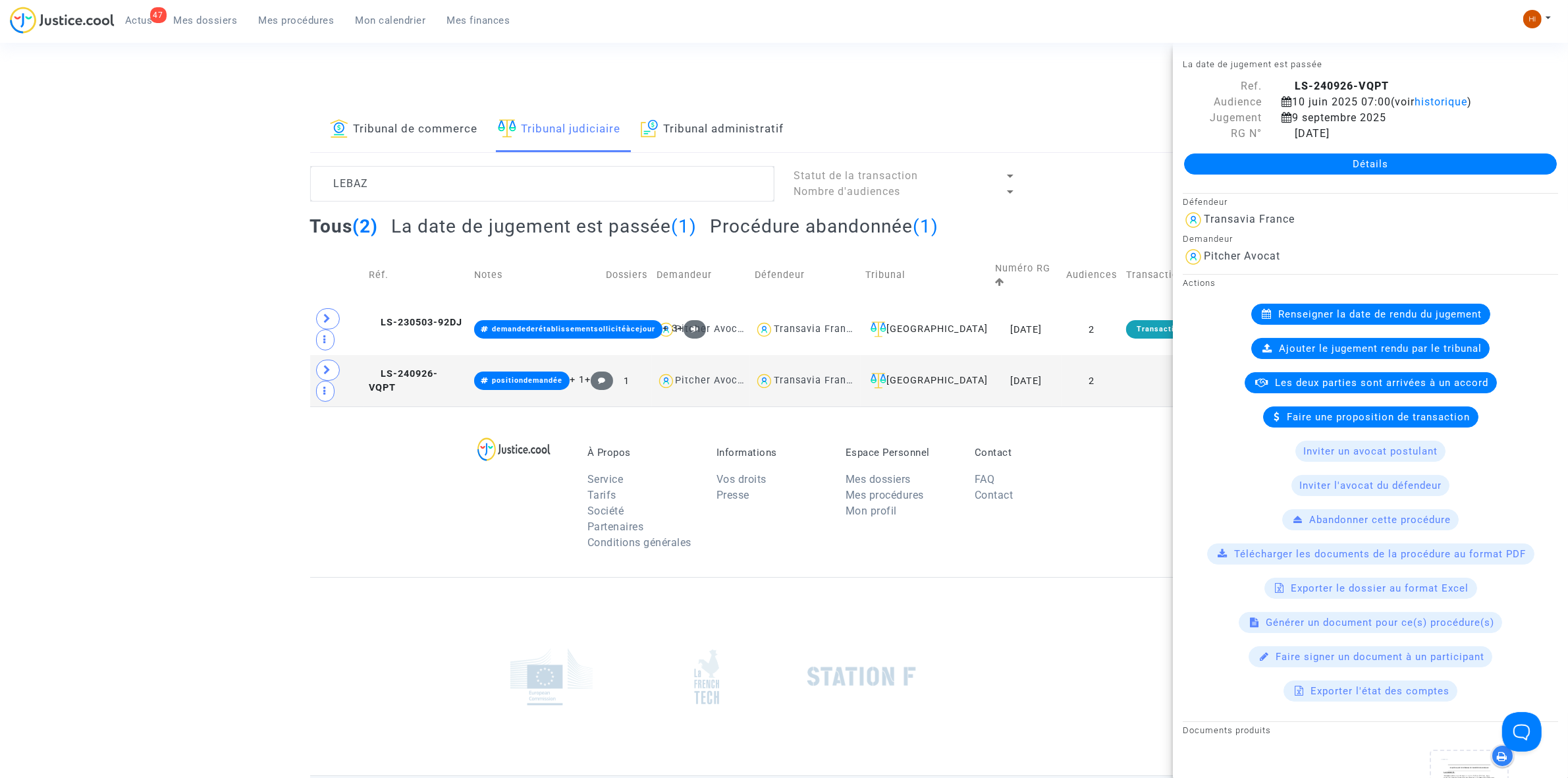
click at [1302, 167] on link "Détails" at bounding box center [1370, 164] width 373 height 21
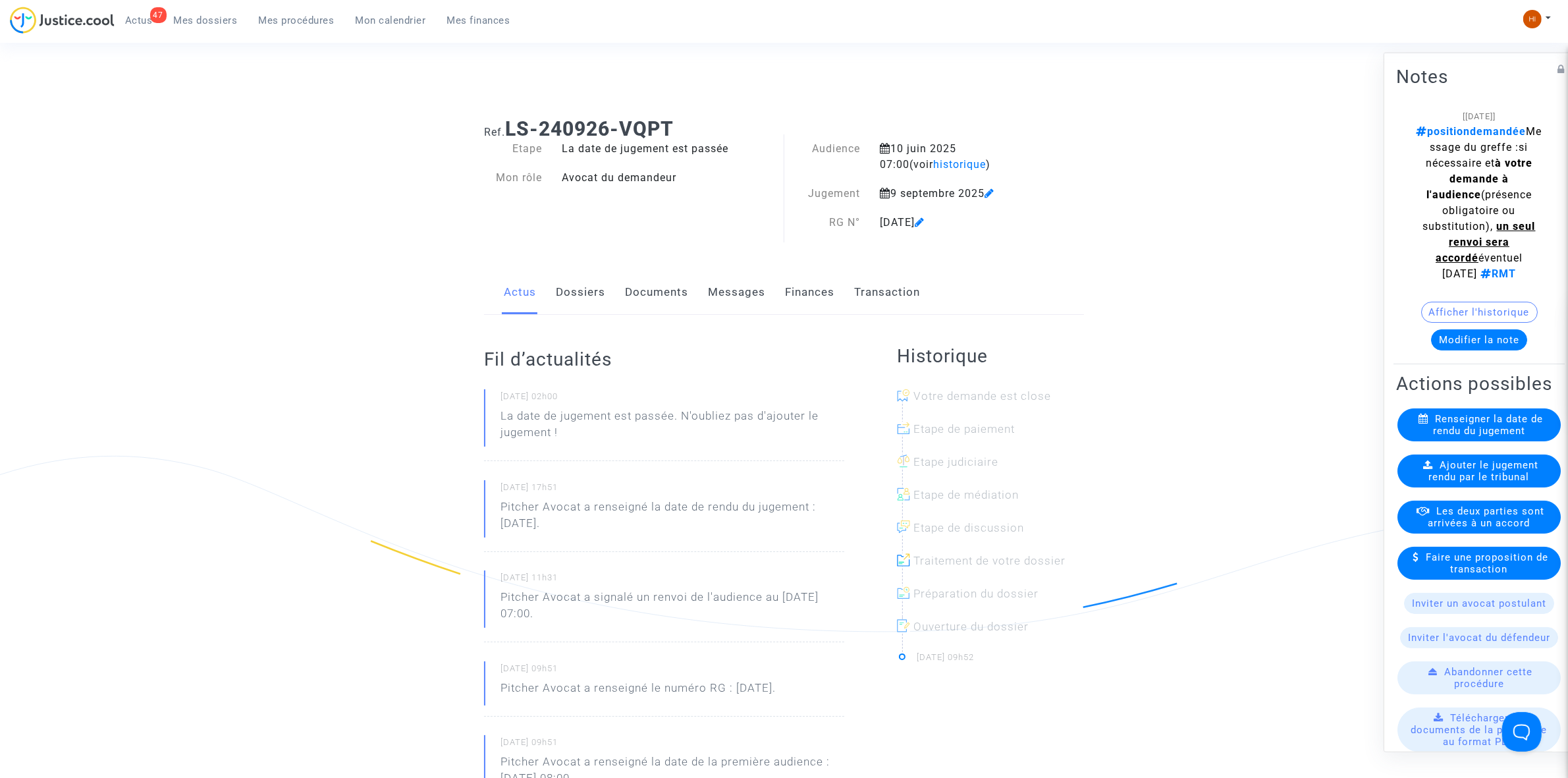
click at [1457, 482] on span "Ajouter le jugement rendu par le tribunal" at bounding box center [1484, 470] width 110 height 24
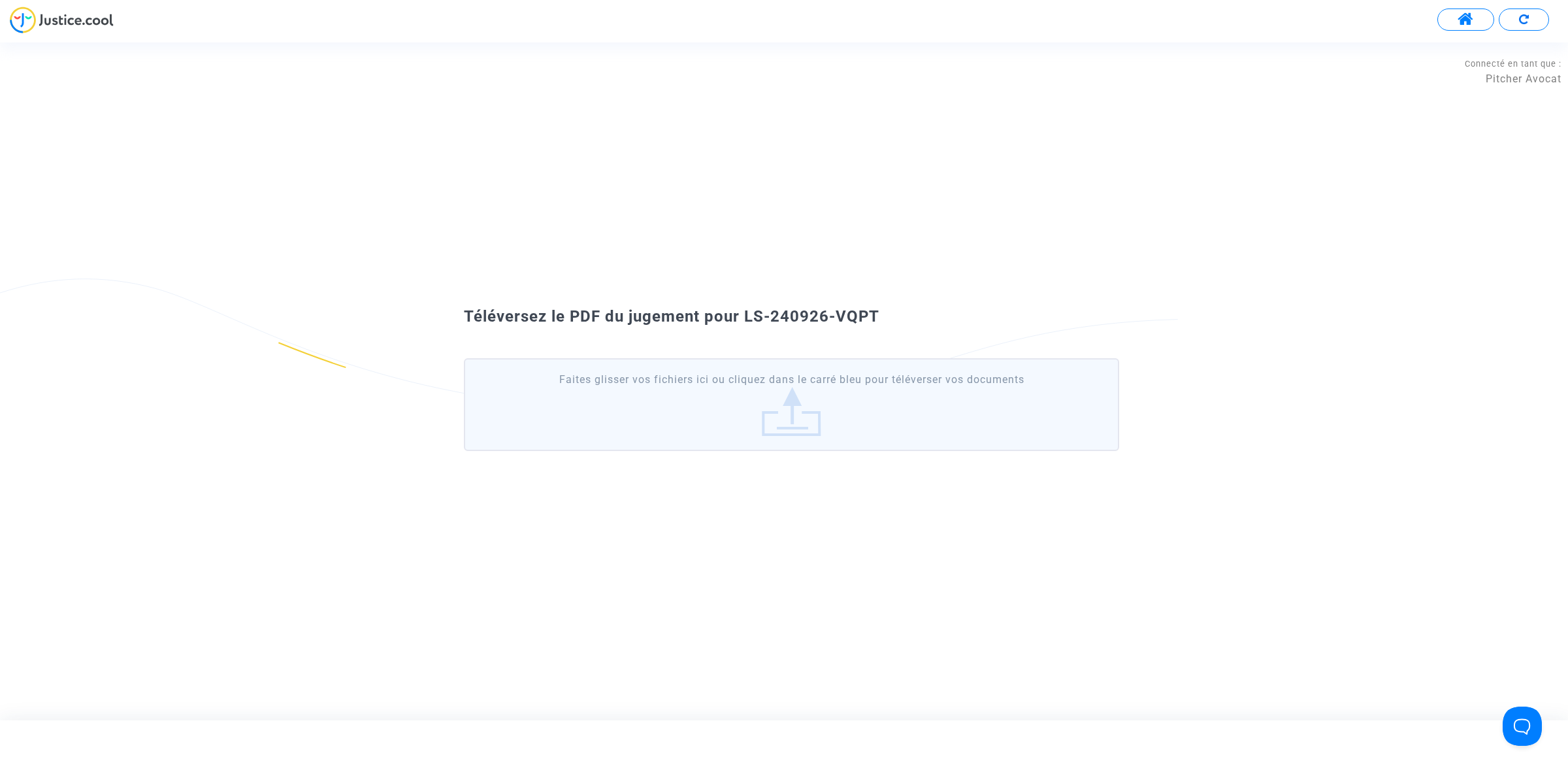
drag, startPoint x: 884, startPoint y: 316, endPoint x: 745, endPoint y: 317, distance: 139.0
click at [745, 317] on div "Téléversez le PDF du jugement pour LS-240926-VQPT" at bounding box center [784, 317] width 706 height 22
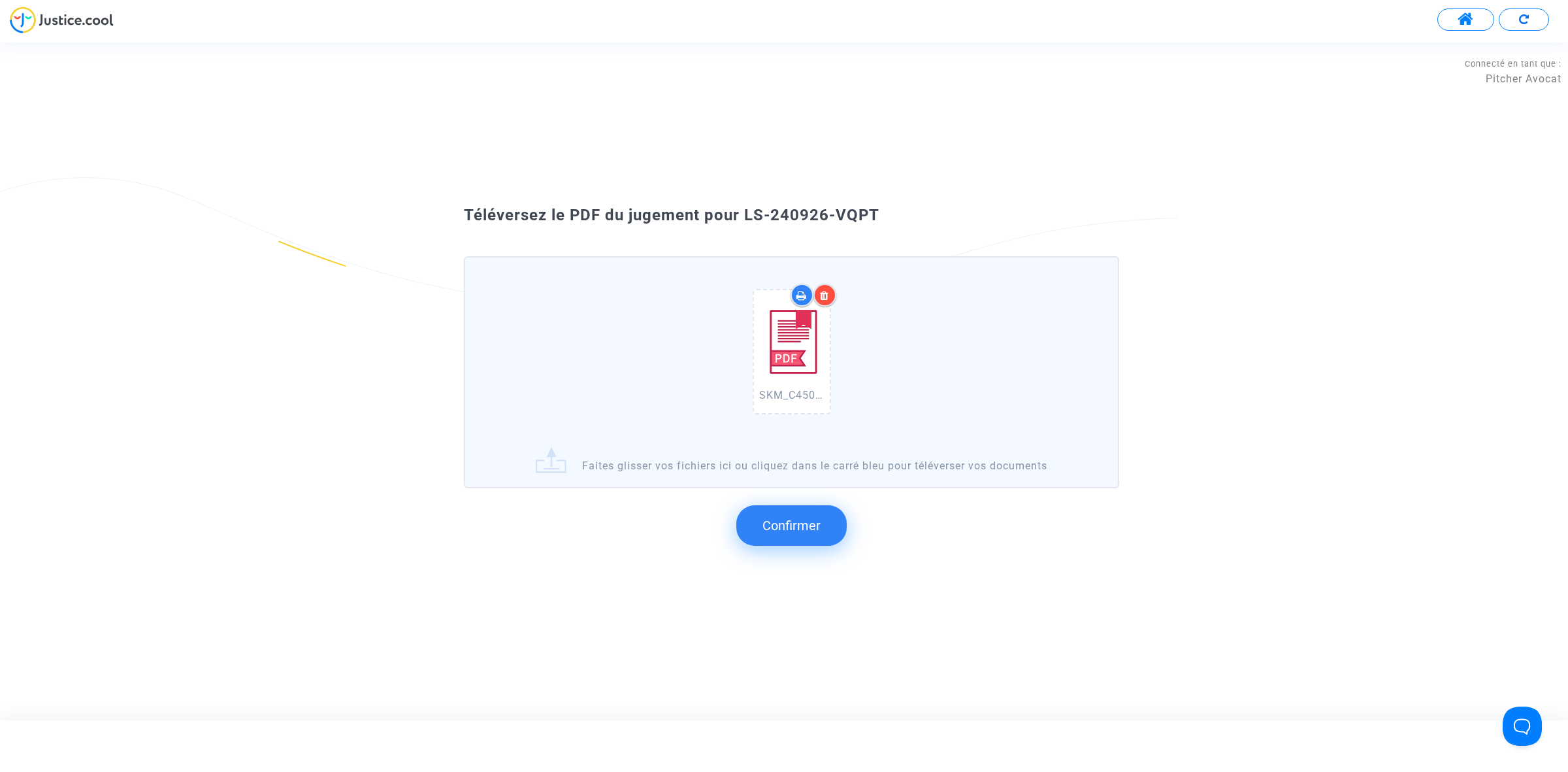
click at [770, 527] on span "Confirmer" at bounding box center [791, 525] width 58 height 16
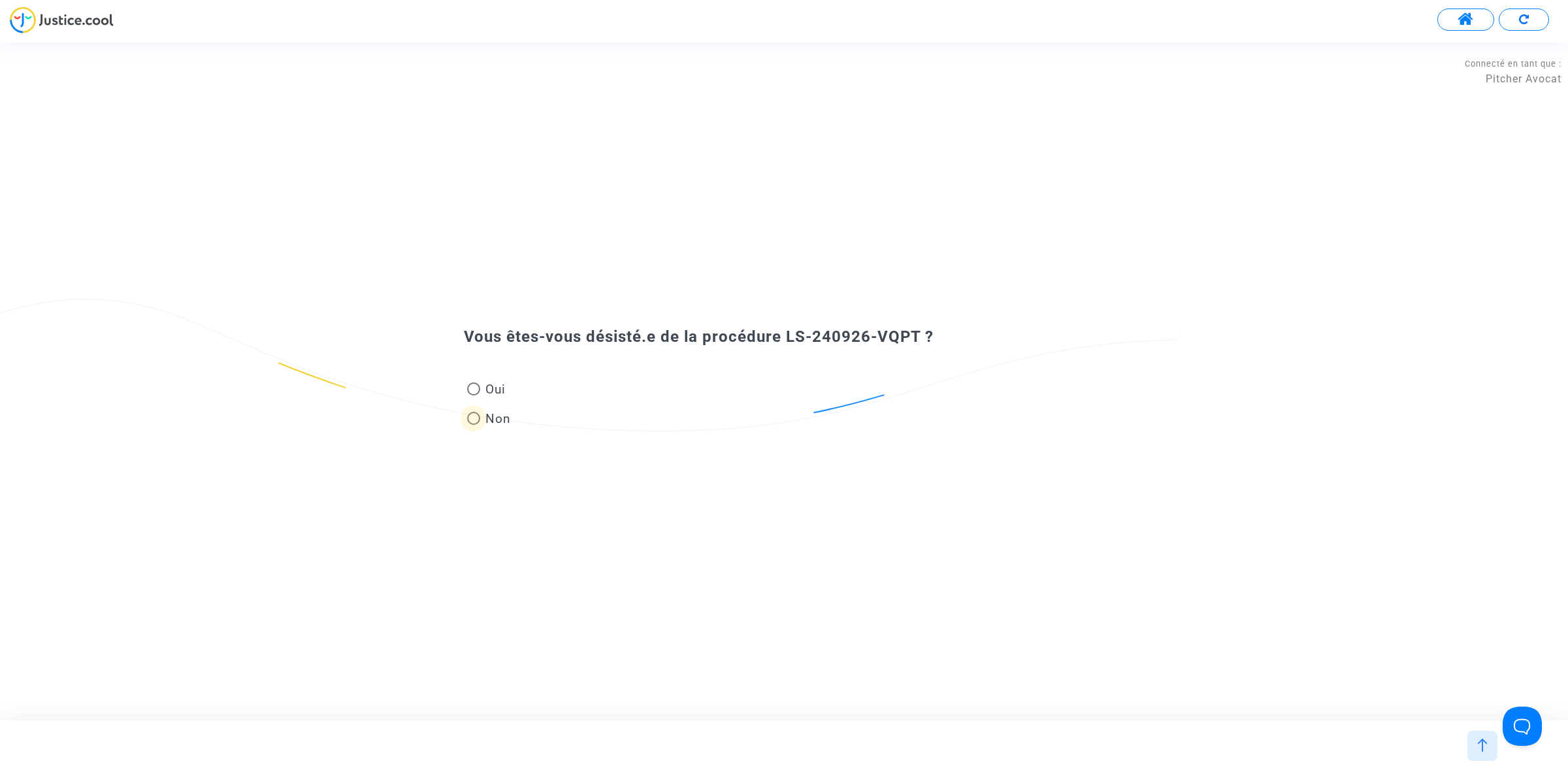
click at [472, 415] on span at bounding box center [473, 418] width 13 height 13
click at [473, 425] on input "Non" at bounding box center [473, 425] width 1 height 1
radio input "true"
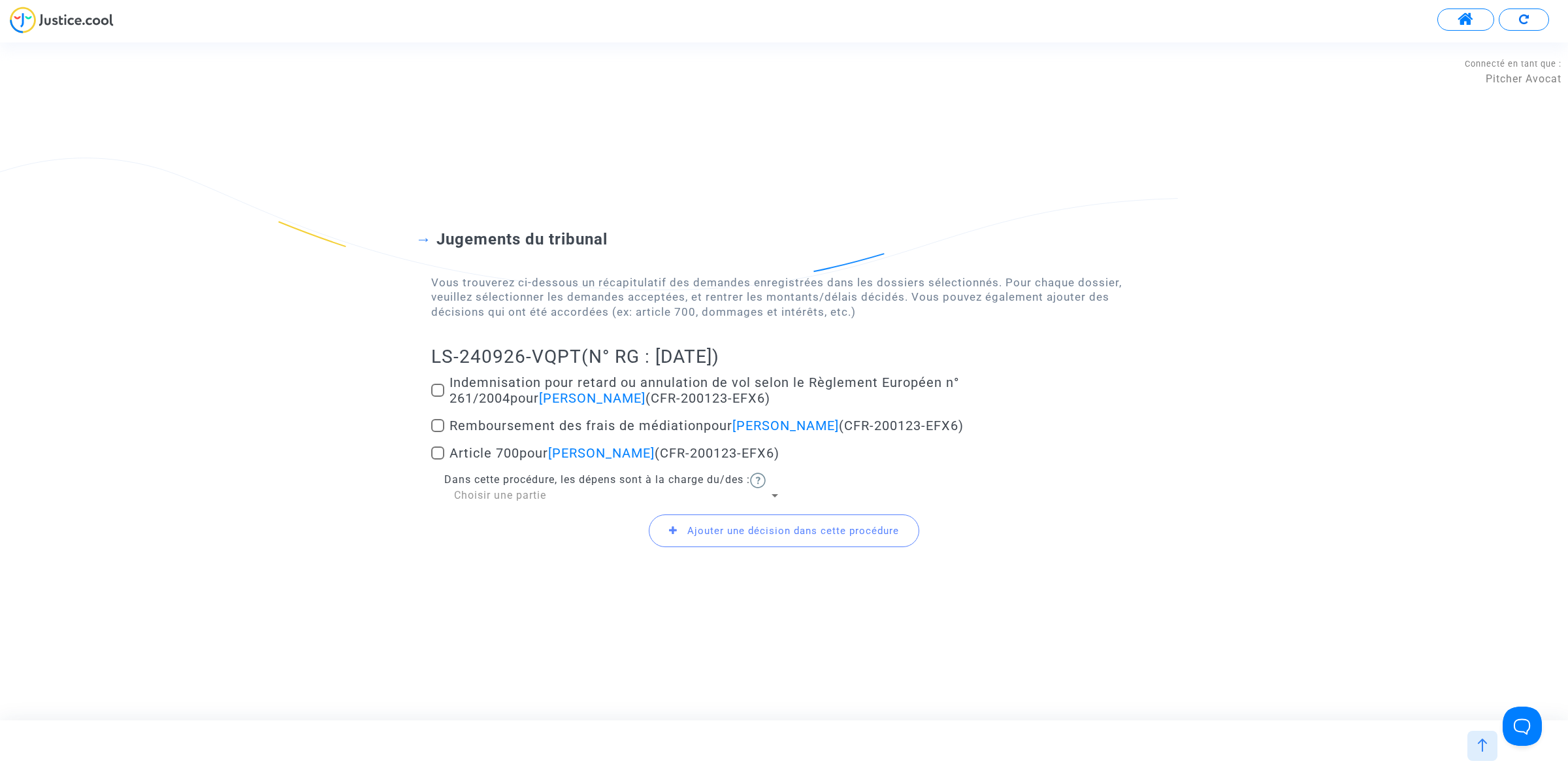
click at [439, 385] on span at bounding box center [437, 390] width 13 height 13
click at [438, 396] on input "Indemnisation pour retard ou annulation de vol selon le Règlement Européen n° 2…" at bounding box center [437, 396] width 1 height 1
checkbox input "true"
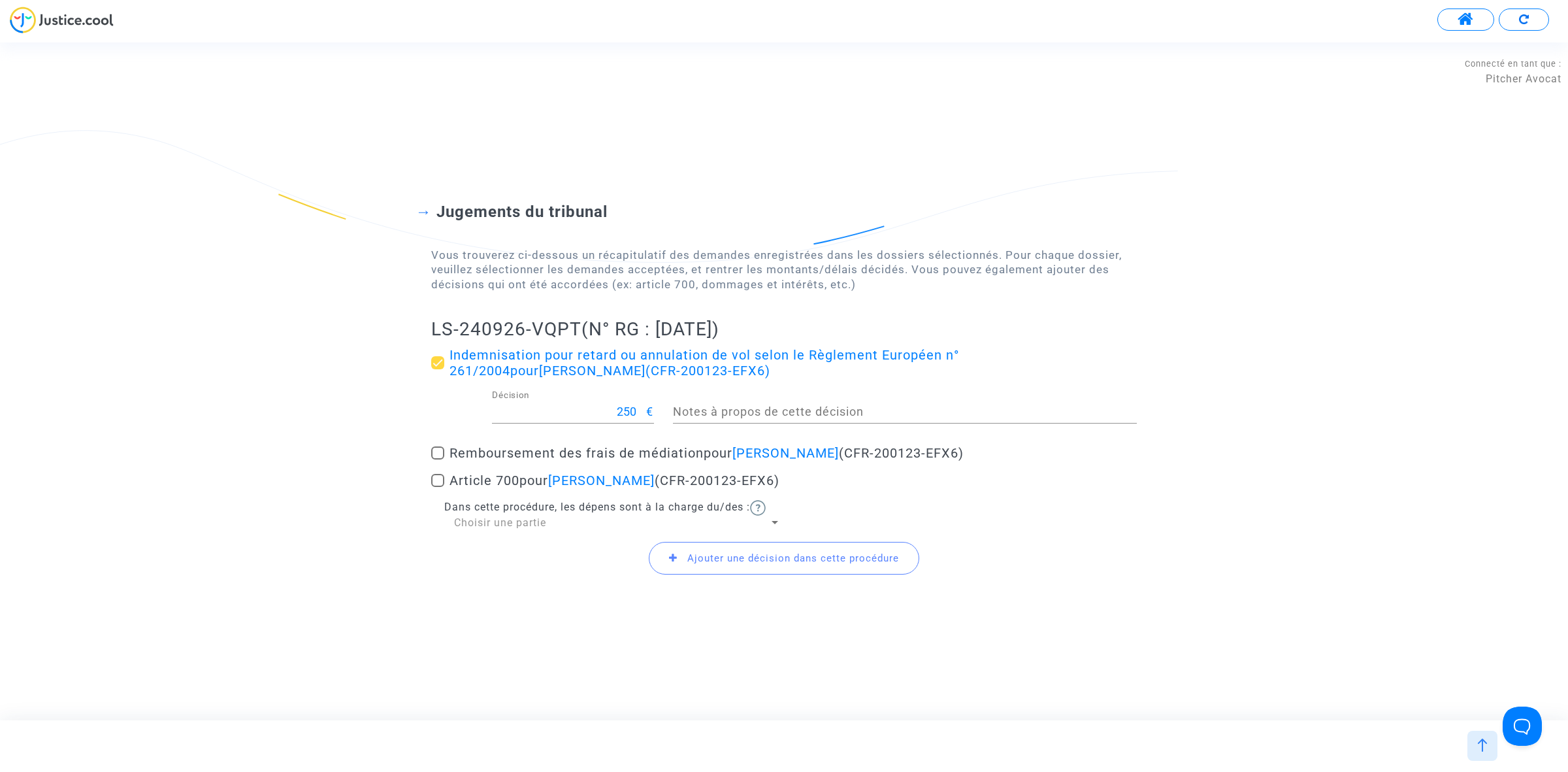
click at [430, 476] on div "Jugements du tribunal Vous trouverez ci-dessous un récapitulatif des demandes e…" at bounding box center [784, 381] width 1568 height 462
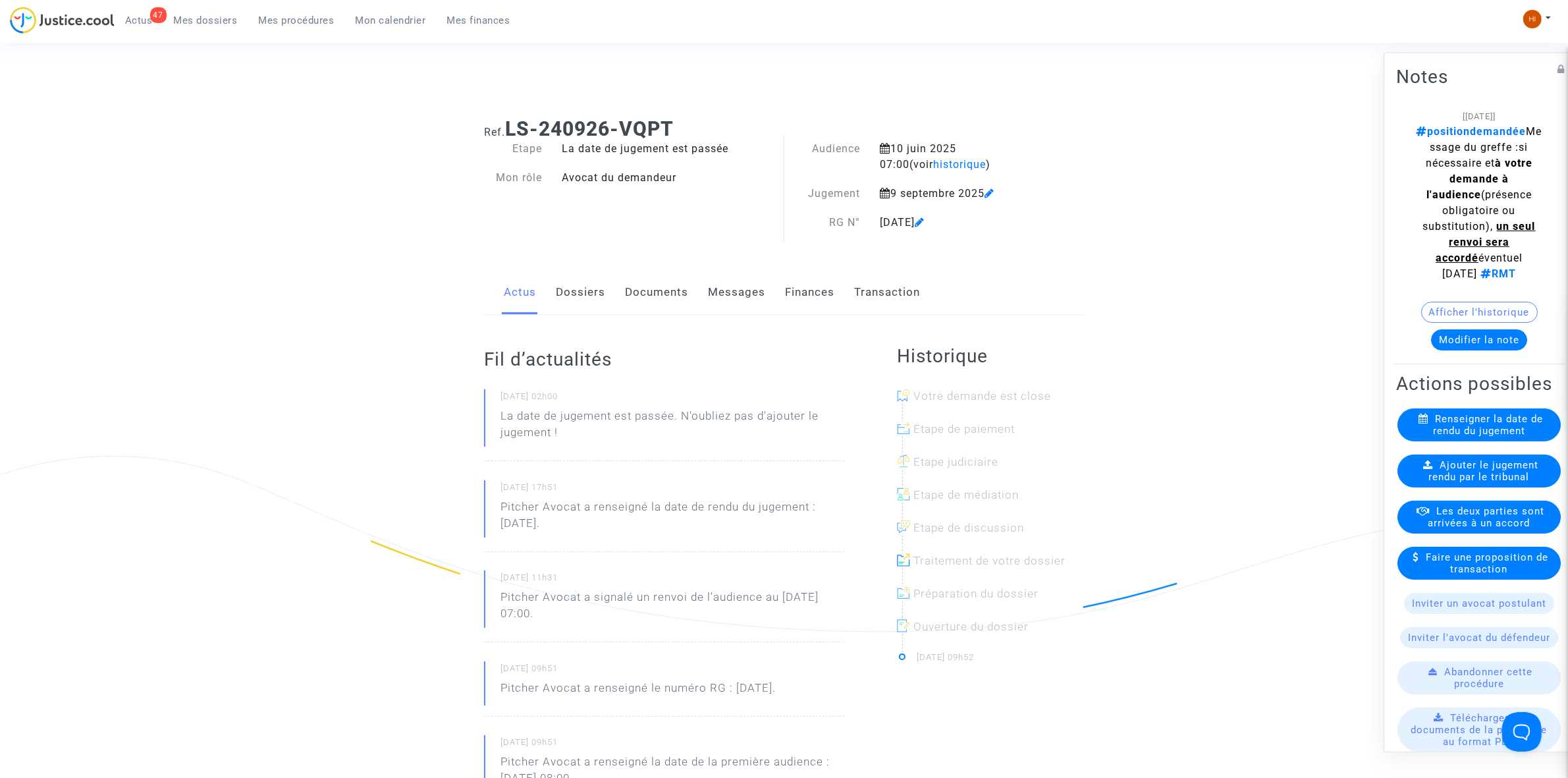
click at [571, 297] on link "Dossiers" at bounding box center [580, 292] width 50 height 43
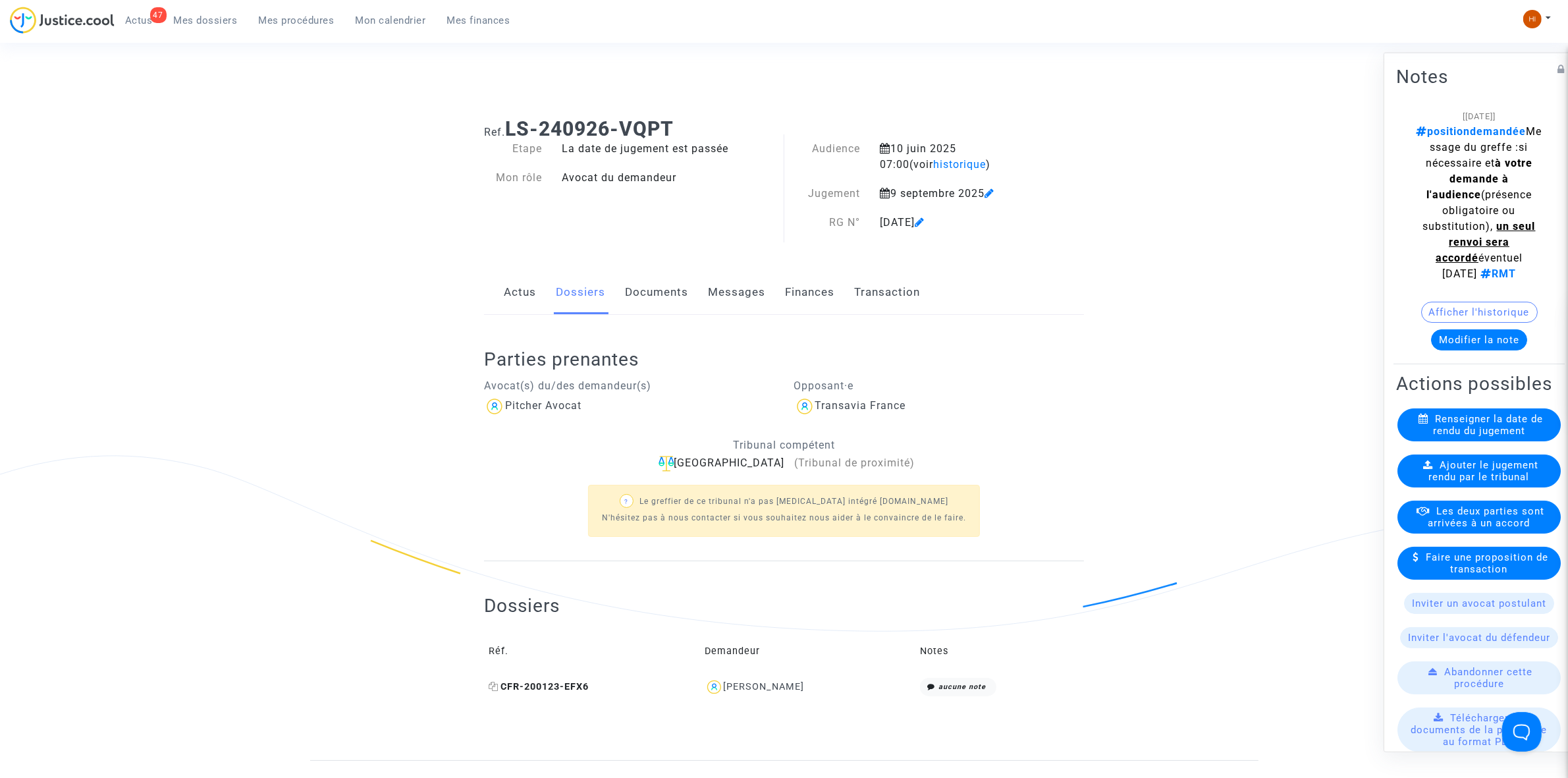
click at [494, 689] on icon at bounding box center [493, 686] width 10 height 9
click at [1441, 482] on span "Ajouter le jugement rendu par le tribunal" at bounding box center [1484, 470] width 110 height 24
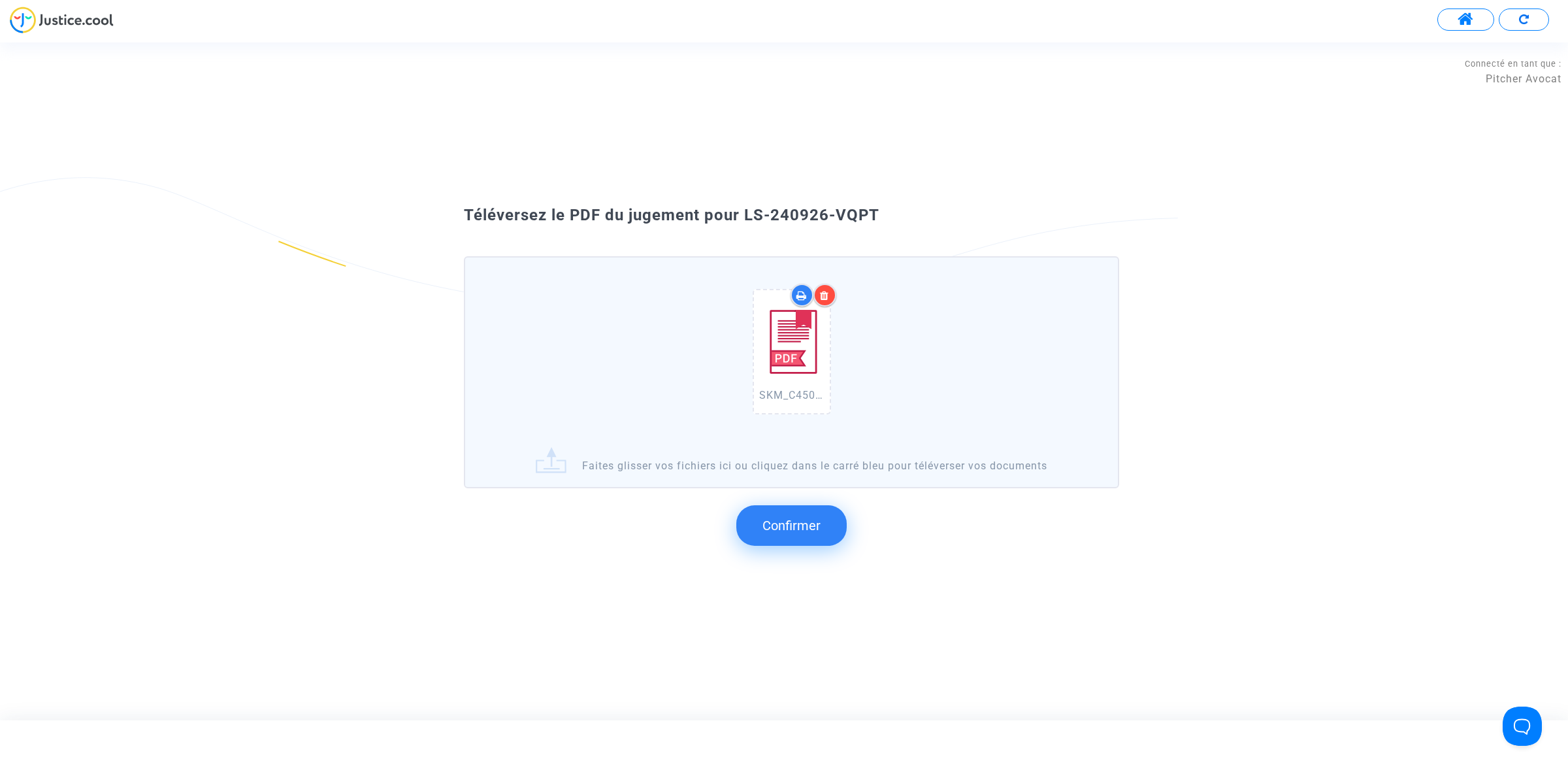
drag, startPoint x: 916, startPoint y: 249, endPoint x: 741, endPoint y: 217, distance: 177.9
click at [741, 217] on div "Téléversez le PDF du jugement pour LS-240926-VQPT" at bounding box center [784, 216] width 706 height 22
click at [795, 532] on button "Confirmer" at bounding box center [791, 526] width 110 height 40
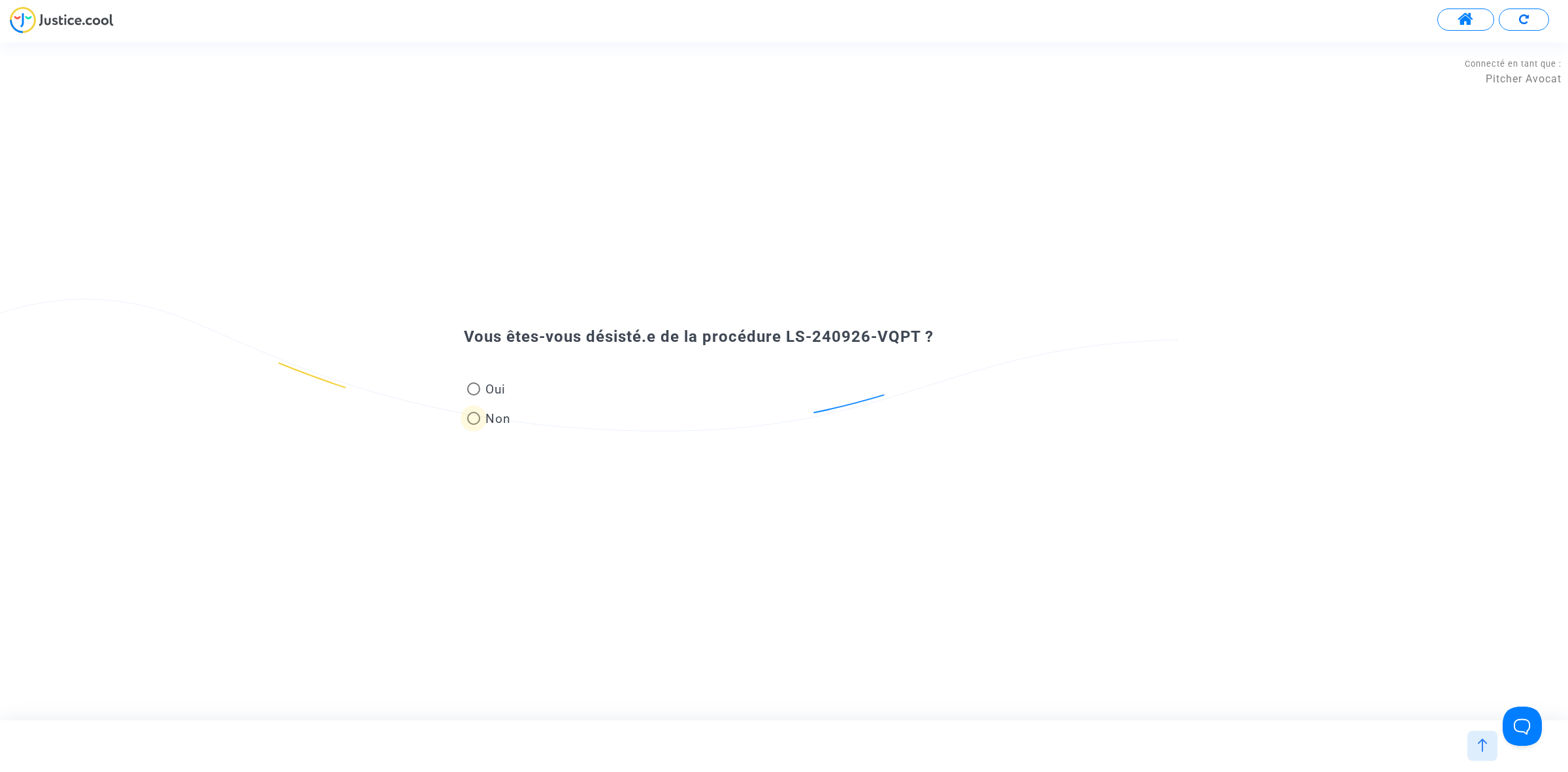
click at [484, 419] on span "Non" at bounding box center [496, 418] width 31 height 17
click at [473, 425] on input "Non" at bounding box center [473, 425] width 1 height 1
radio input "true"
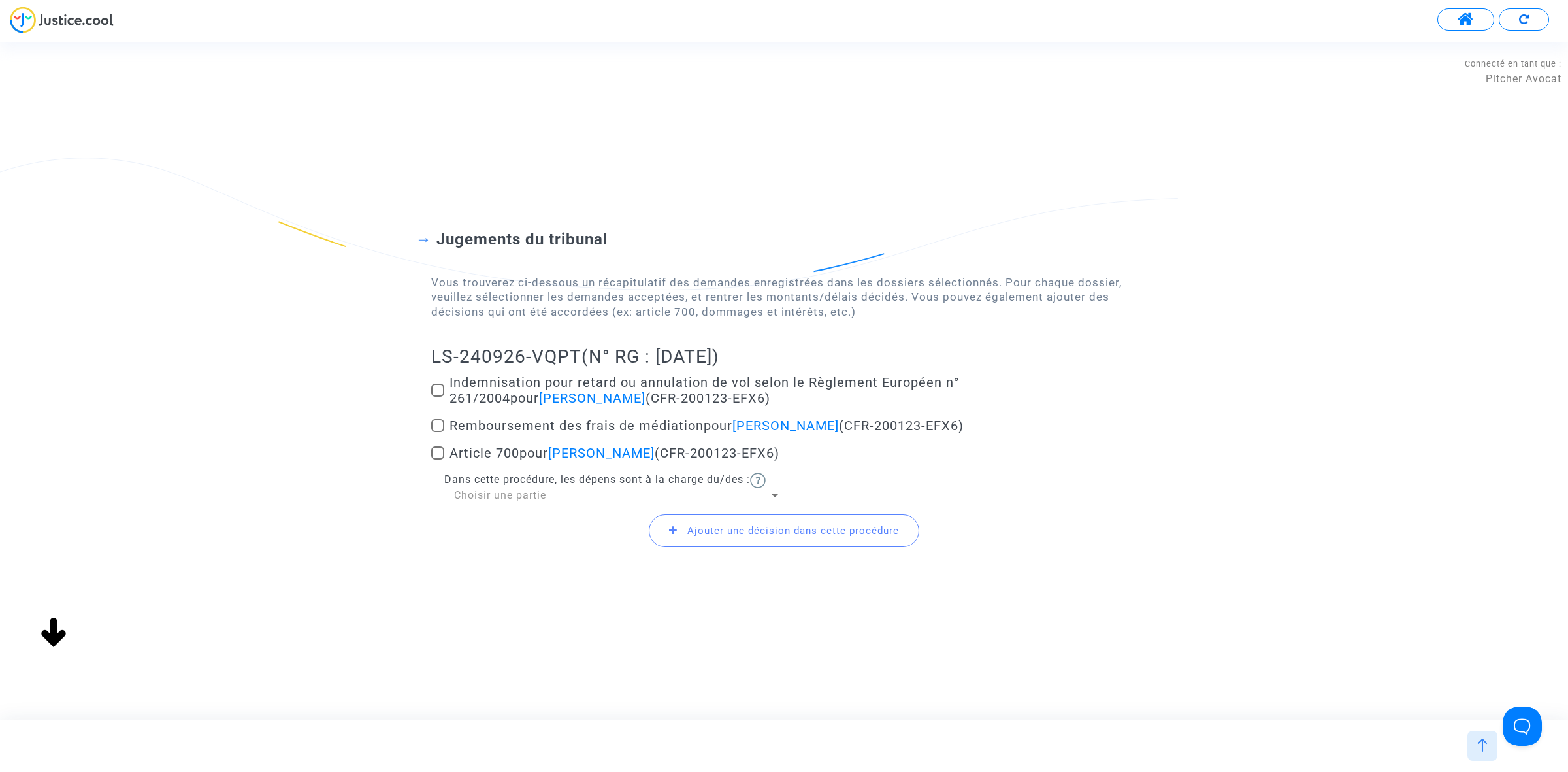
click at [432, 387] on span at bounding box center [437, 390] width 13 height 13
click at [437, 396] on input "Indemnisation pour retard ou annulation de vol selon le Règlement Européen n° 2…" at bounding box center [437, 396] width 1 height 1
checkbox input "true"
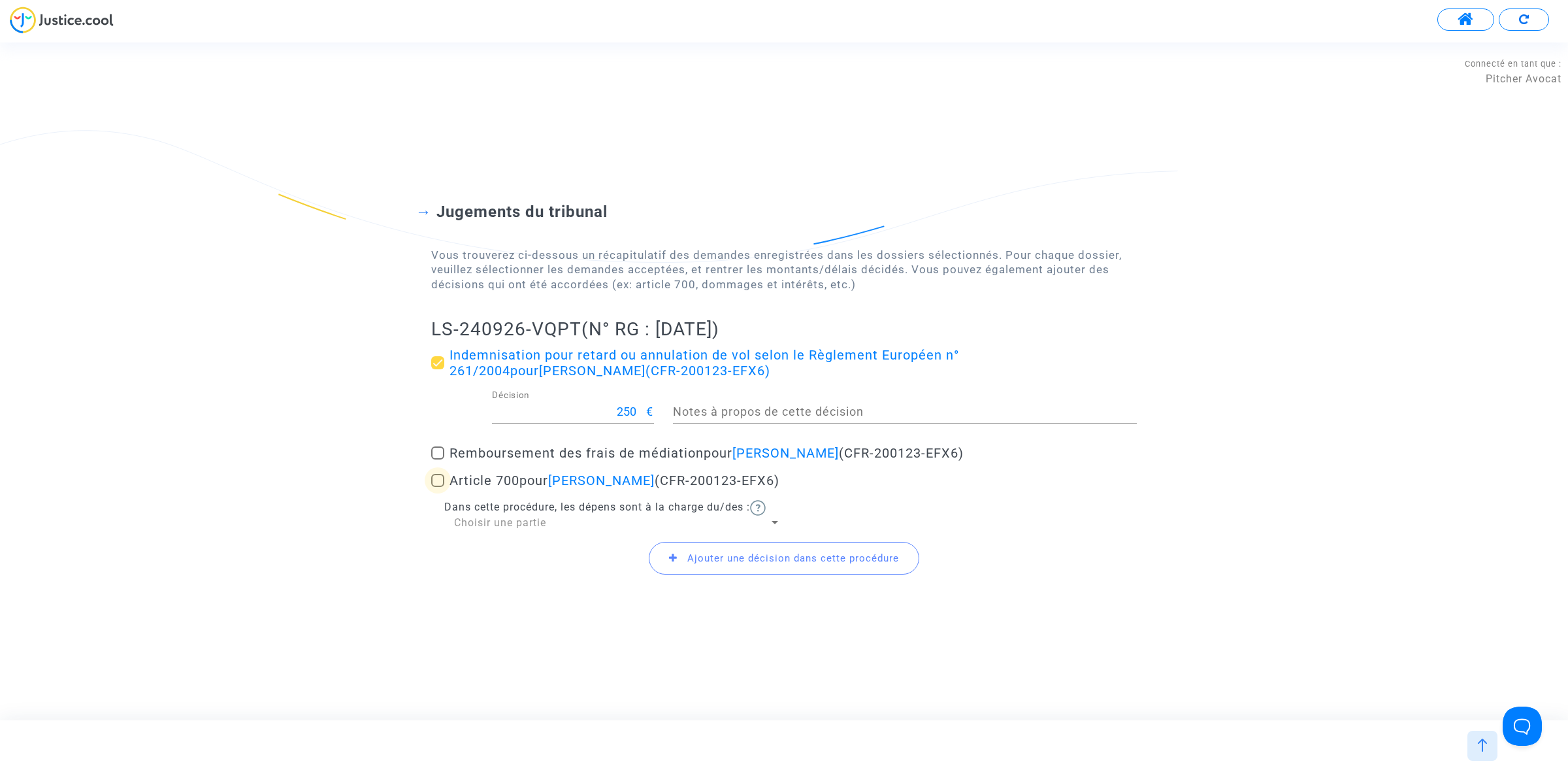
click at [435, 480] on span at bounding box center [437, 480] width 13 height 13
click at [437, 487] on input "Article 700 pour Noureddine Lebaz (CFR-200123-EFX6)" at bounding box center [437, 487] width 1 height 1
checkbox input "true"
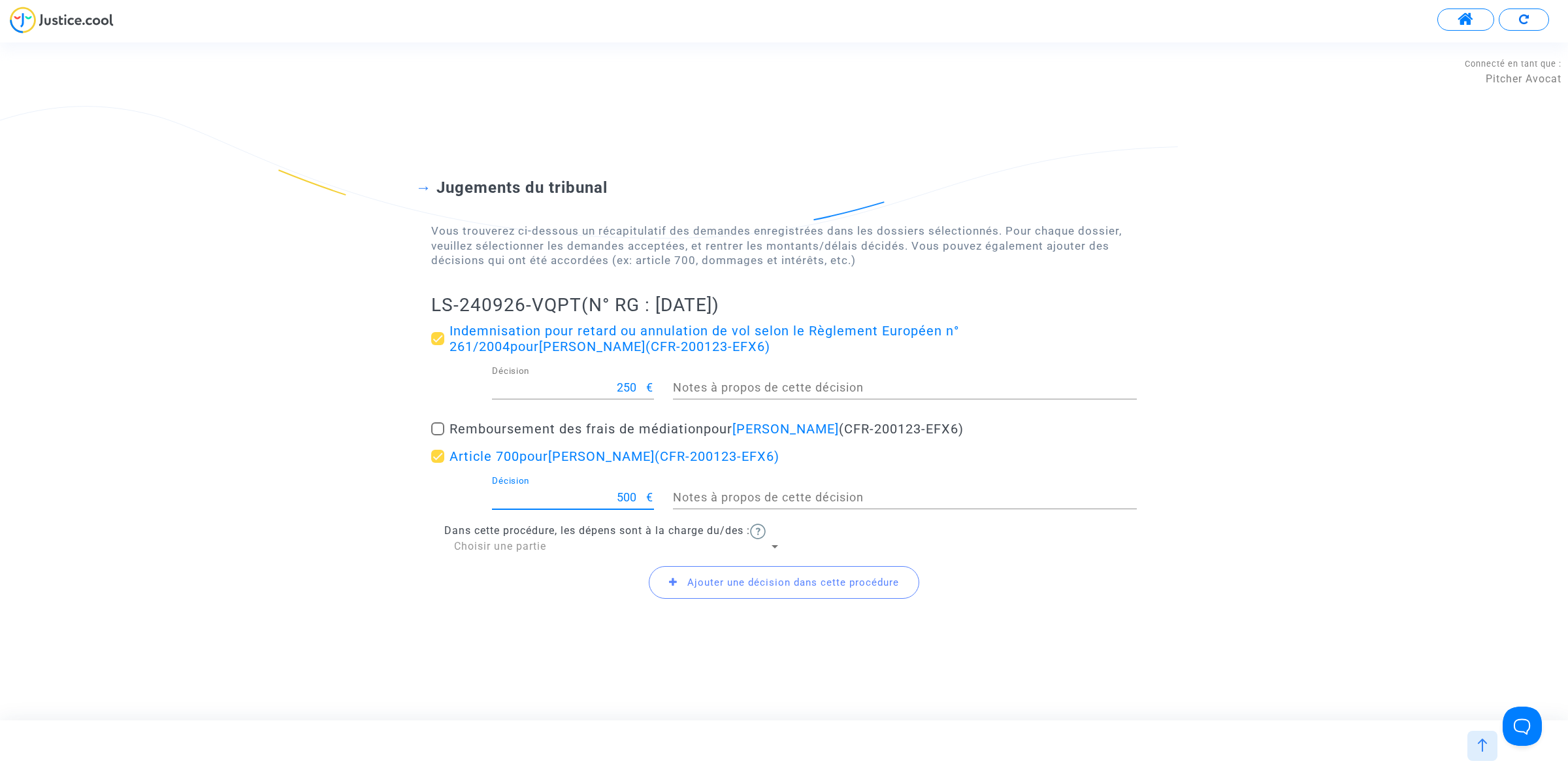
drag, startPoint x: 629, startPoint y: 498, endPoint x: 615, endPoint y: 500, distance: 14.1
click at [615, 500] on input "500" at bounding box center [569, 497] width 155 height 13
type input "450"
click at [696, 598] on span "Ajouter une décision dans cette procédure" at bounding box center [784, 582] width 271 height 33
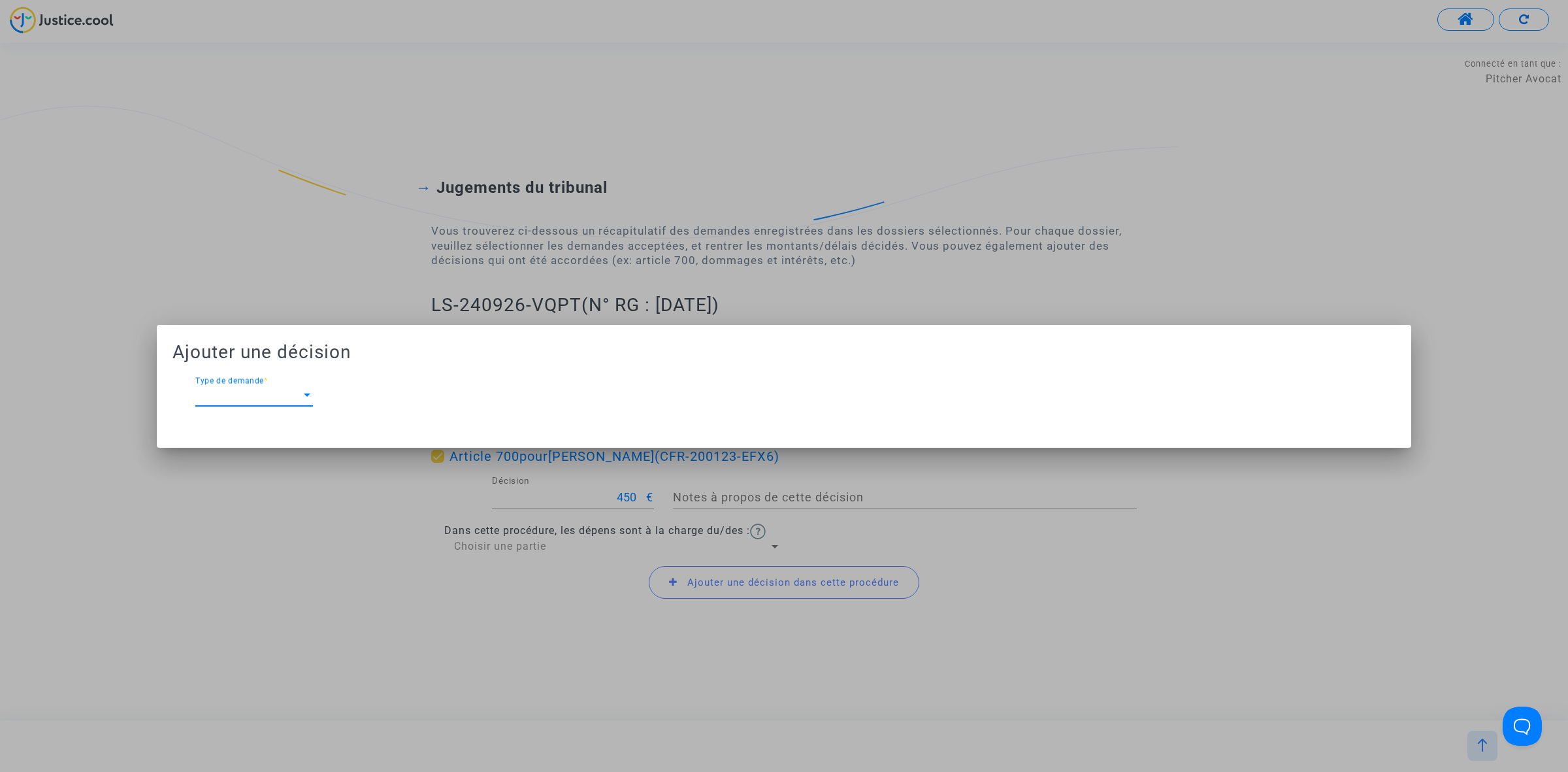
click at [316, 316] on div at bounding box center [784, 386] width 1568 height 772
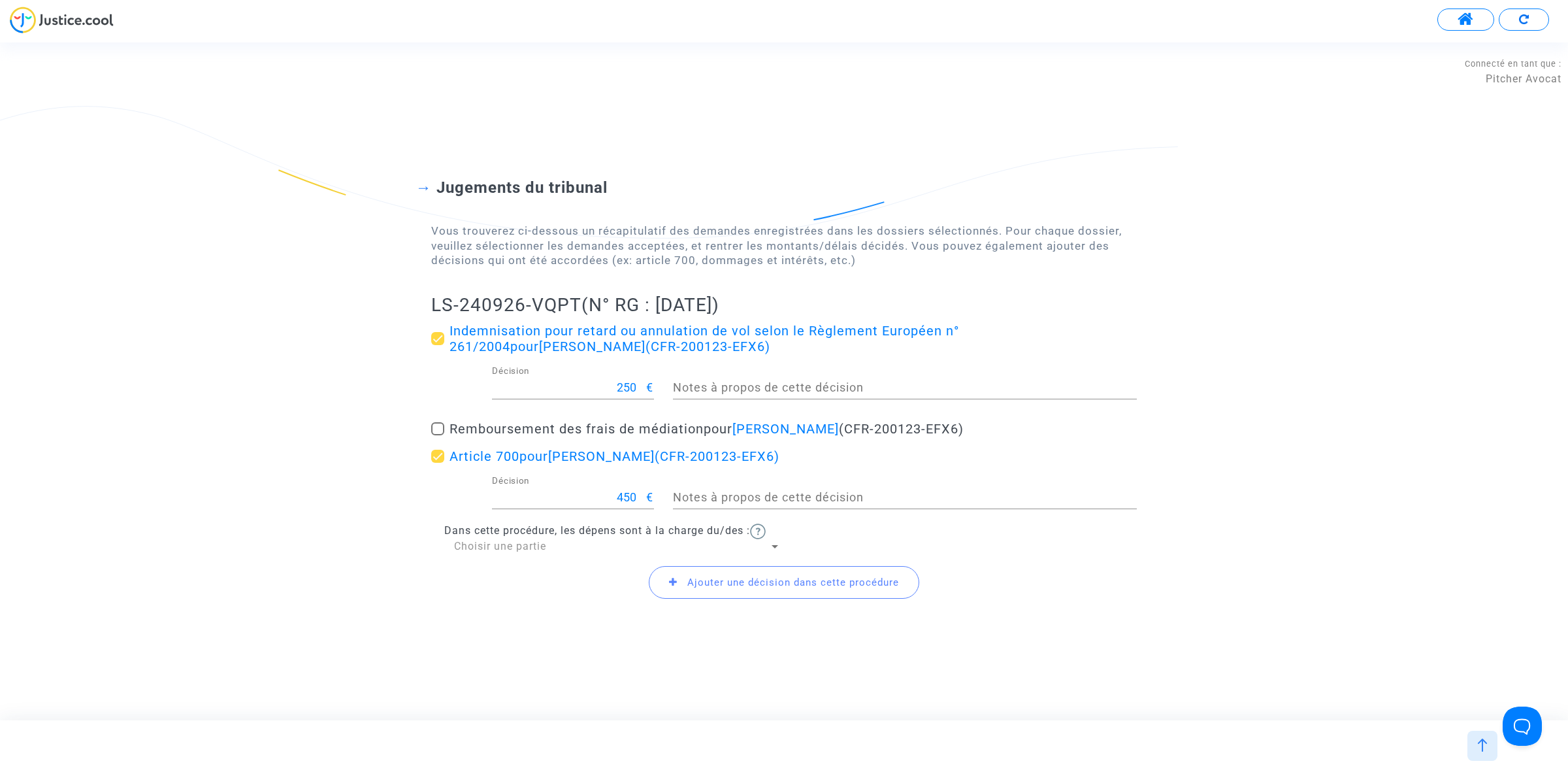
click at [473, 552] on span "Choisir une partie" at bounding box center [500, 546] width 92 height 12
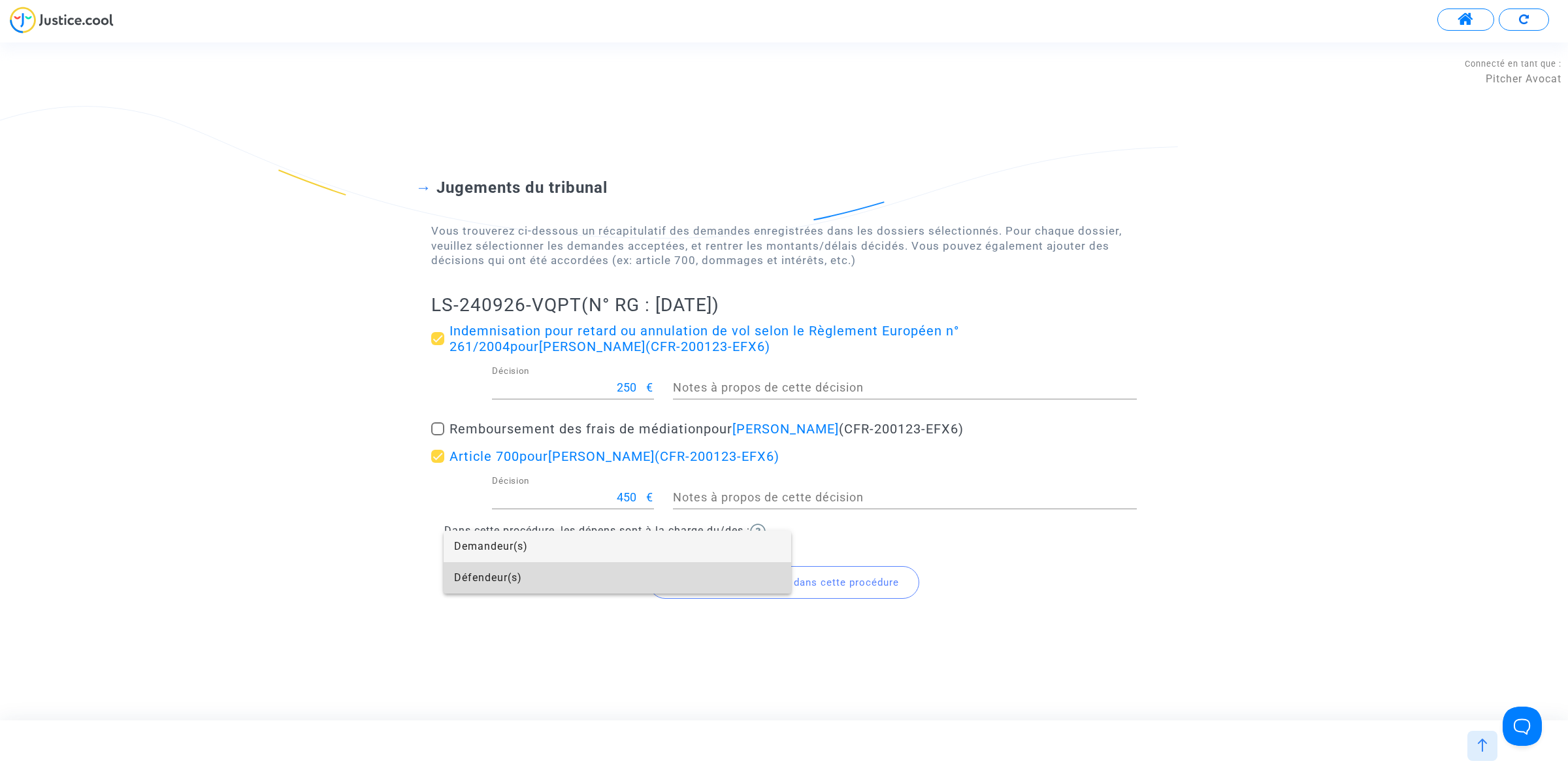
click at [479, 573] on span "Défendeur(s)" at bounding box center [617, 578] width 327 height 31
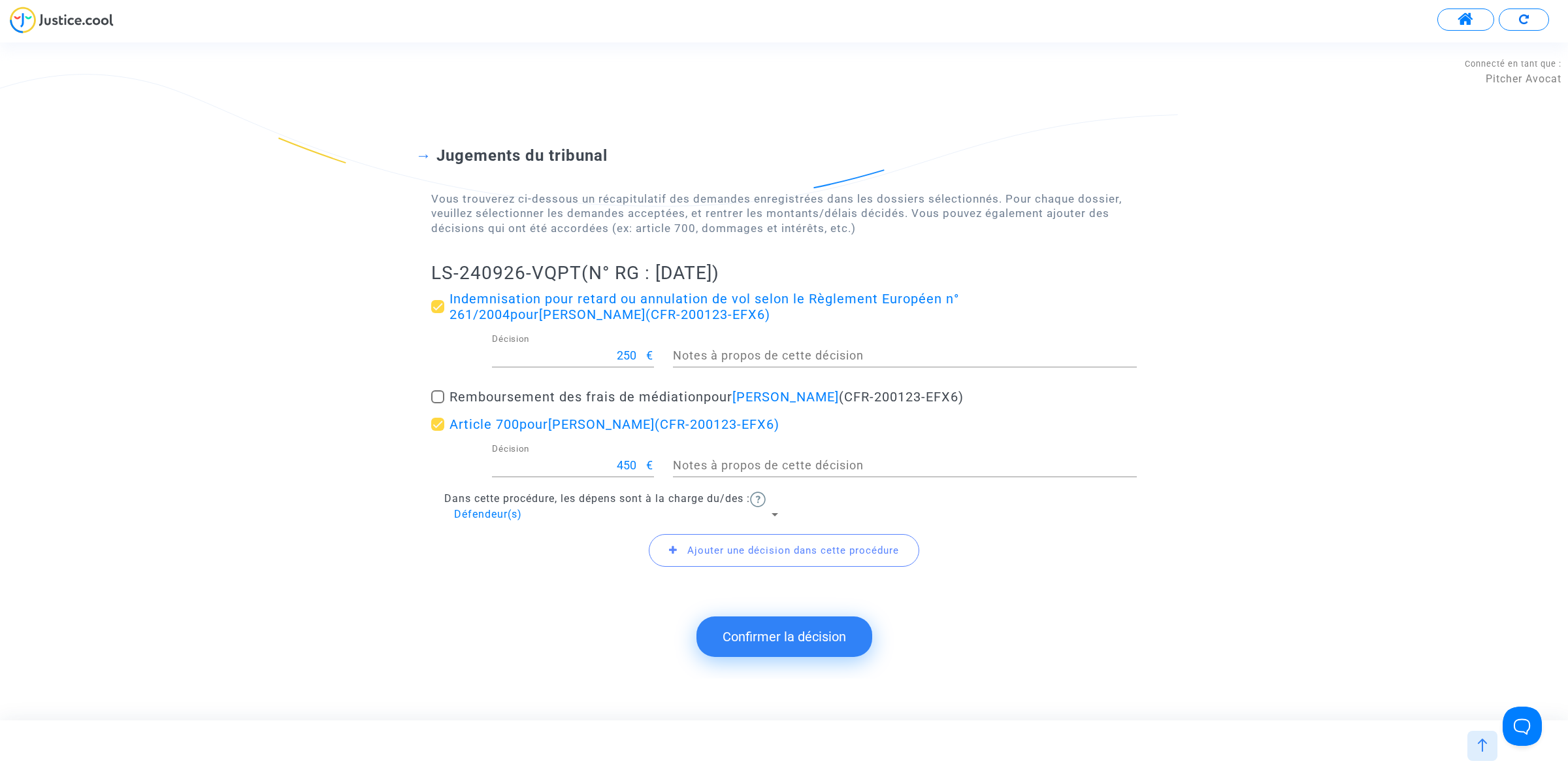
drag, startPoint x: 425, startPoint y: 276, endPoint x: 568, endPoint y: 271, distance: 143.1
click at [582, 278] on div "Jugements du tribunal Vous trouverez ci-dessous un récapitulatif des demandes e…" at bounding box center [784, 349] width 1568 height 511
click at [862, 629] on button "Confirmer la décision" at bounding box center [784, 637] width 176 height 40
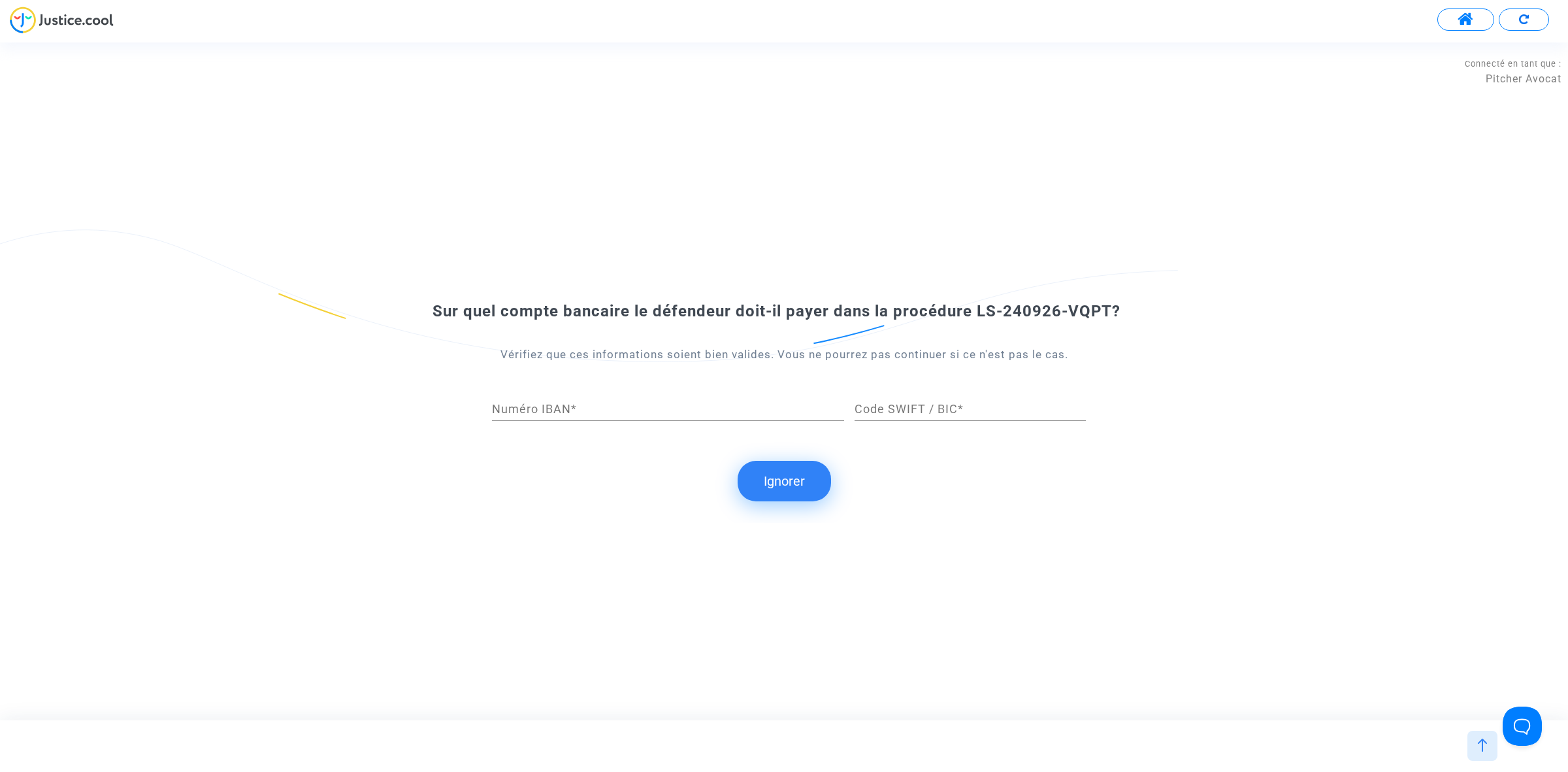
drag, startPoint x: 788, startPoint y: 490, endPoint x: 520, endPoint y: 4, distance: 555.0
click at [787, 490] on button "Ignorer" at bounding box center [784, 481] width 94 height 40
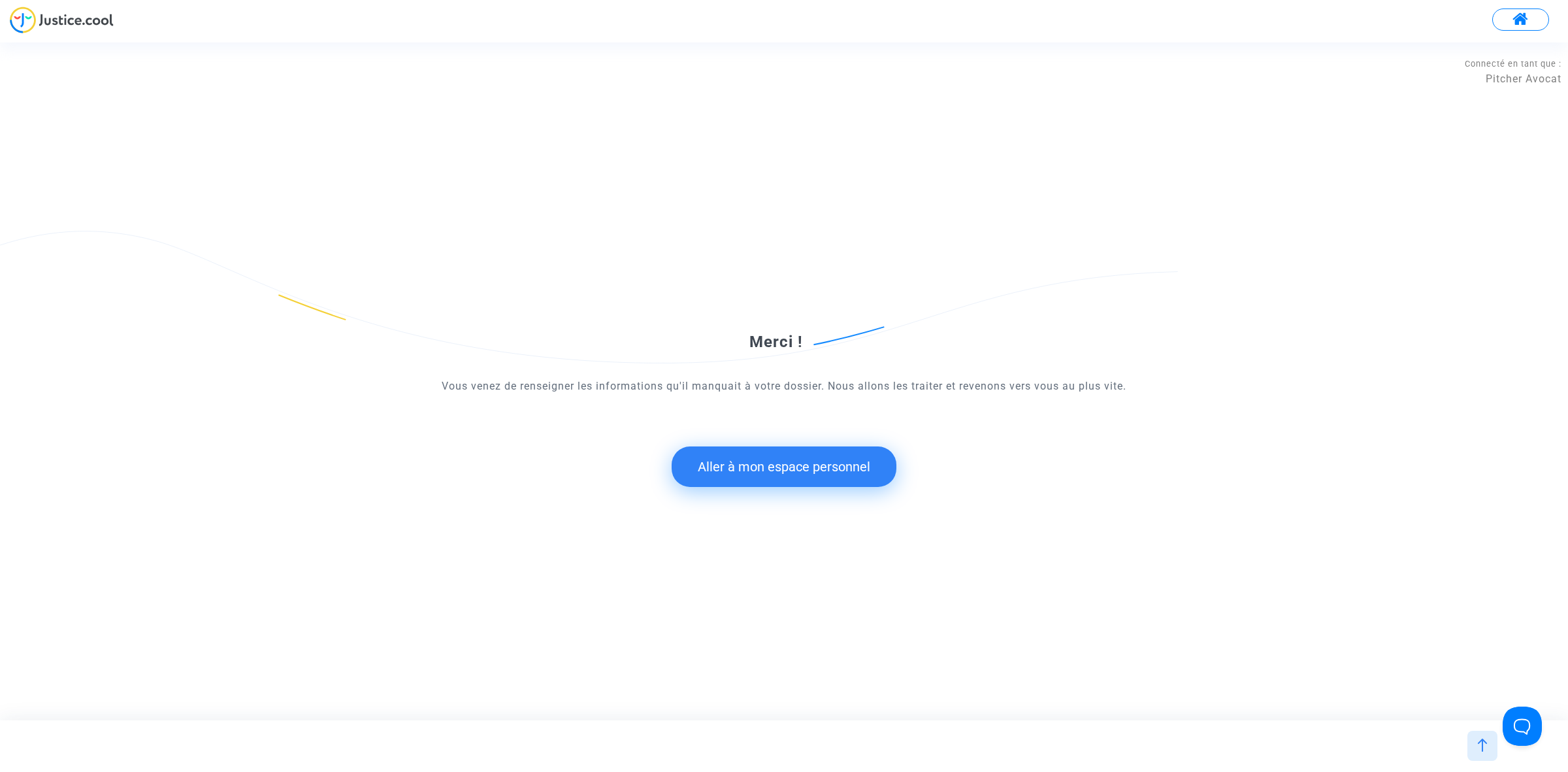
click at [742, 468] on button "Aller à mon espace personnel" at bounding box center [784, 467] width 225 height 40
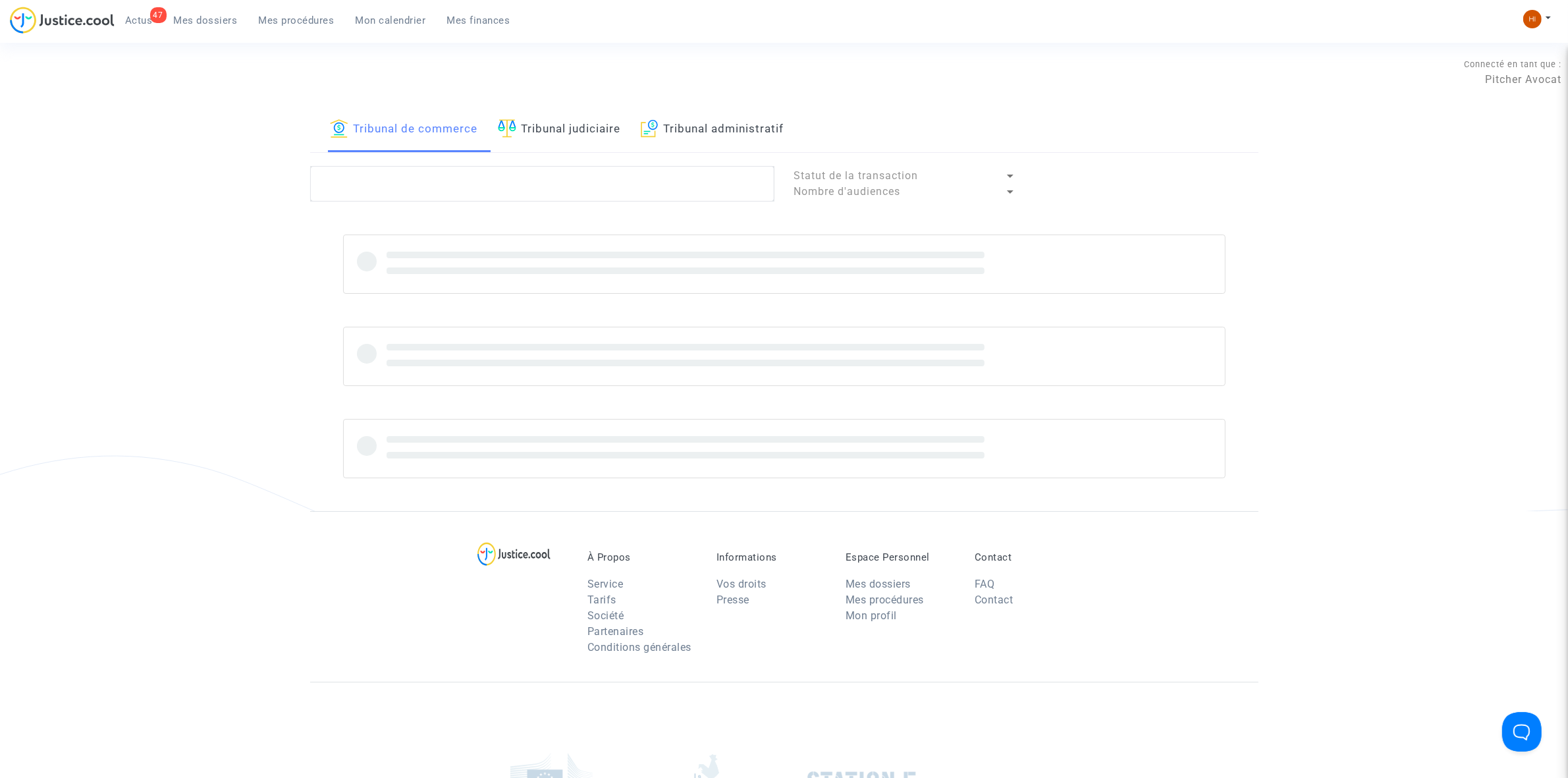
click at [567, 119] on link "Tribunal judiciaire" at bounding box center [560, 129] width 123 height 45
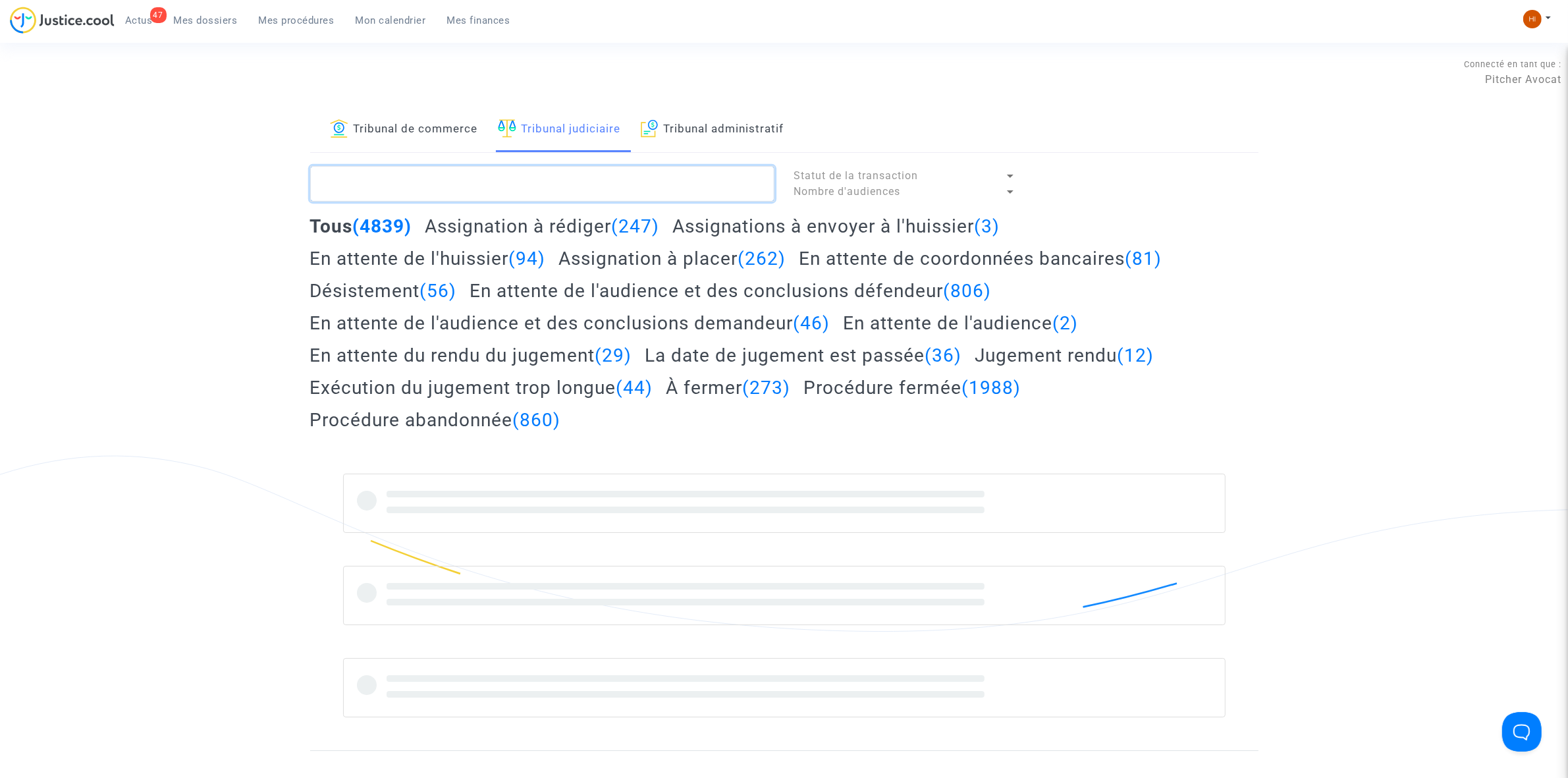
click at [567, 197] on textarea at bounding box center [542, 183] width 465 height 36
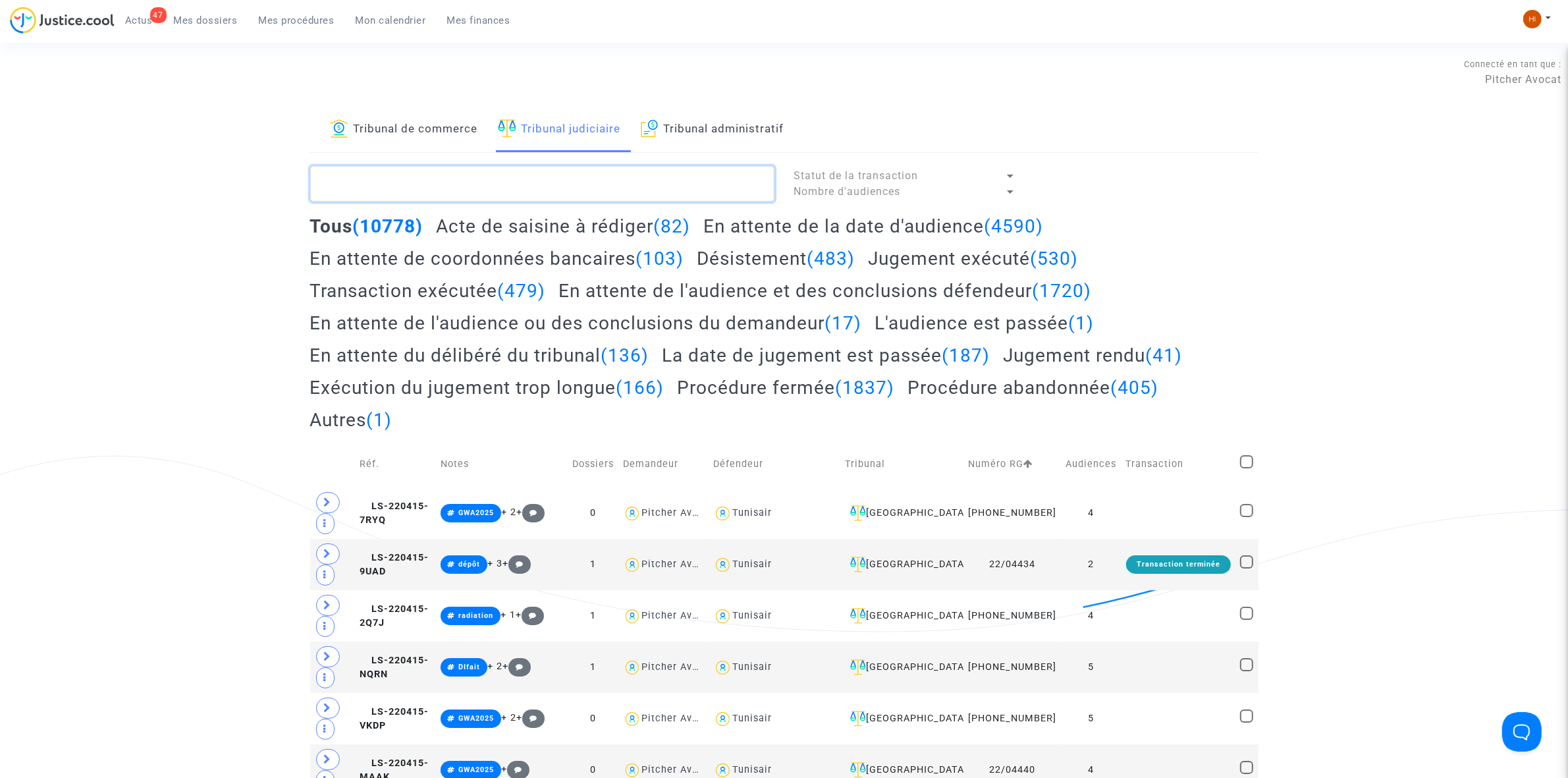
click at [575, 185] on textarea at bounding box center [542, 183] width 465 height 36
paste textarea "LS-240926-VQPT"
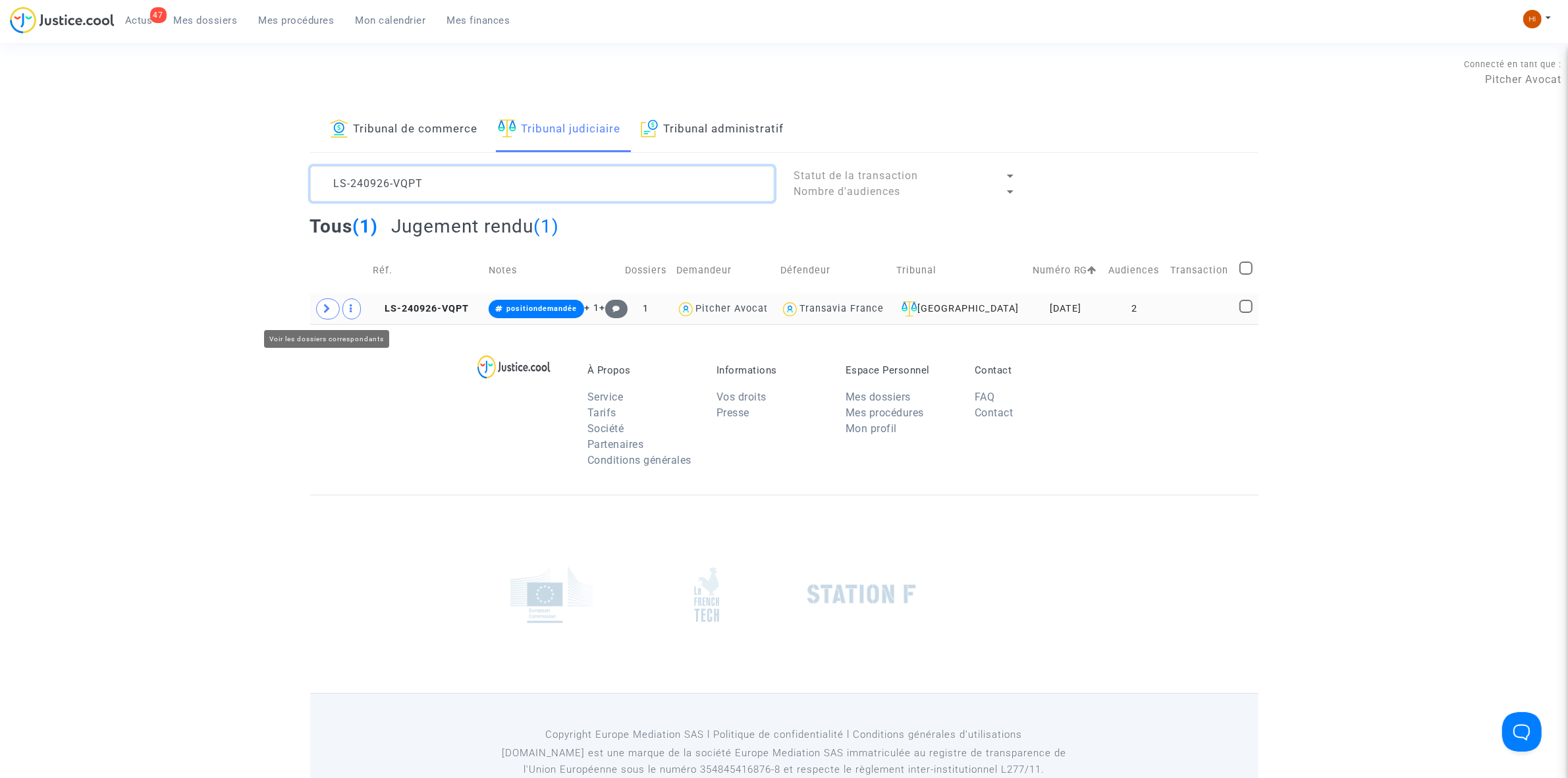
type textarea "LS-240926-VQPT"
click at [325, 313] on icon at bounding box center [327, 309] width 8 height 10
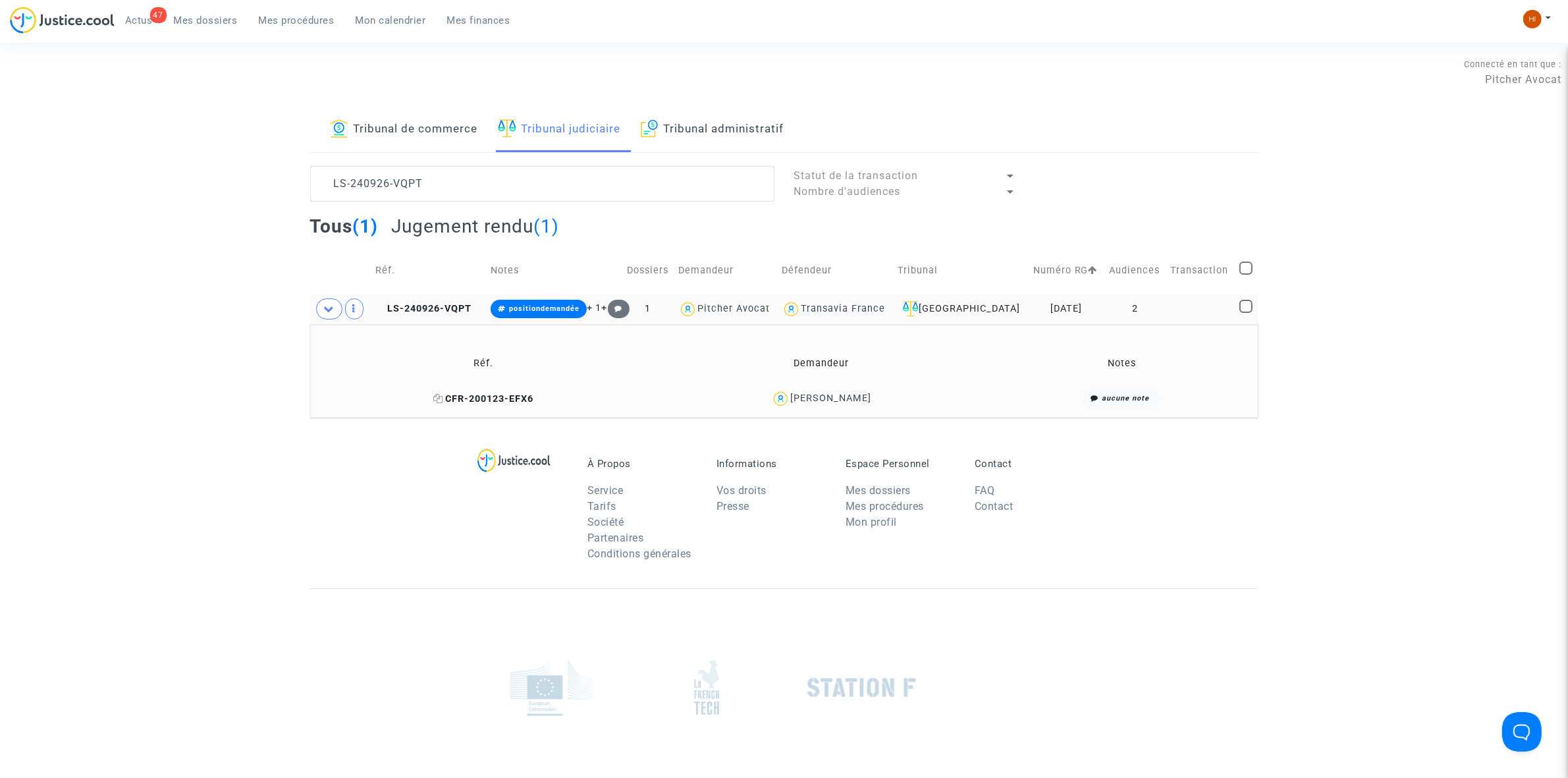
click at [438, 396] on icon at bounding box center [438, 398] width 10 height 9
drag, startPoint x: 903, startPoint y: 398, endPoint x: 789, endPoint y: 404, distance: 114.2
click at [789, 404] on div "Noureddine Lebaz" at bounding box center [821, 398] width 328 height 19
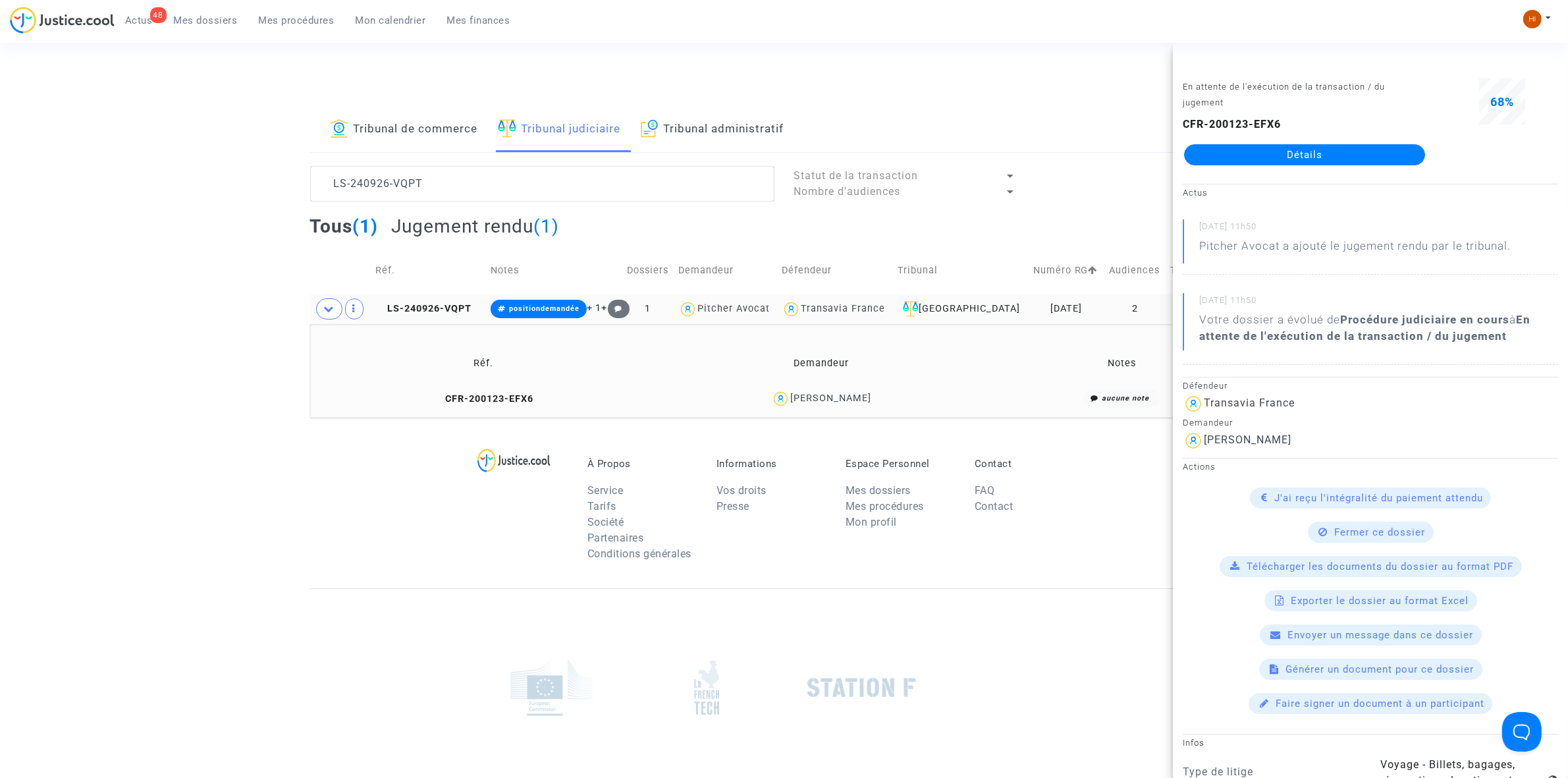
drag, startPoint x: 163, startPoint y: 183, endPoint x: 197, endPoint y: 193, distance: 35.4
click at [163, 183] on div "Tribunal de commerce Tribunal judiciaire Tribunal administratif LS-240926-VQPT …" at bounding box center [784, 262] width 1568 height 310
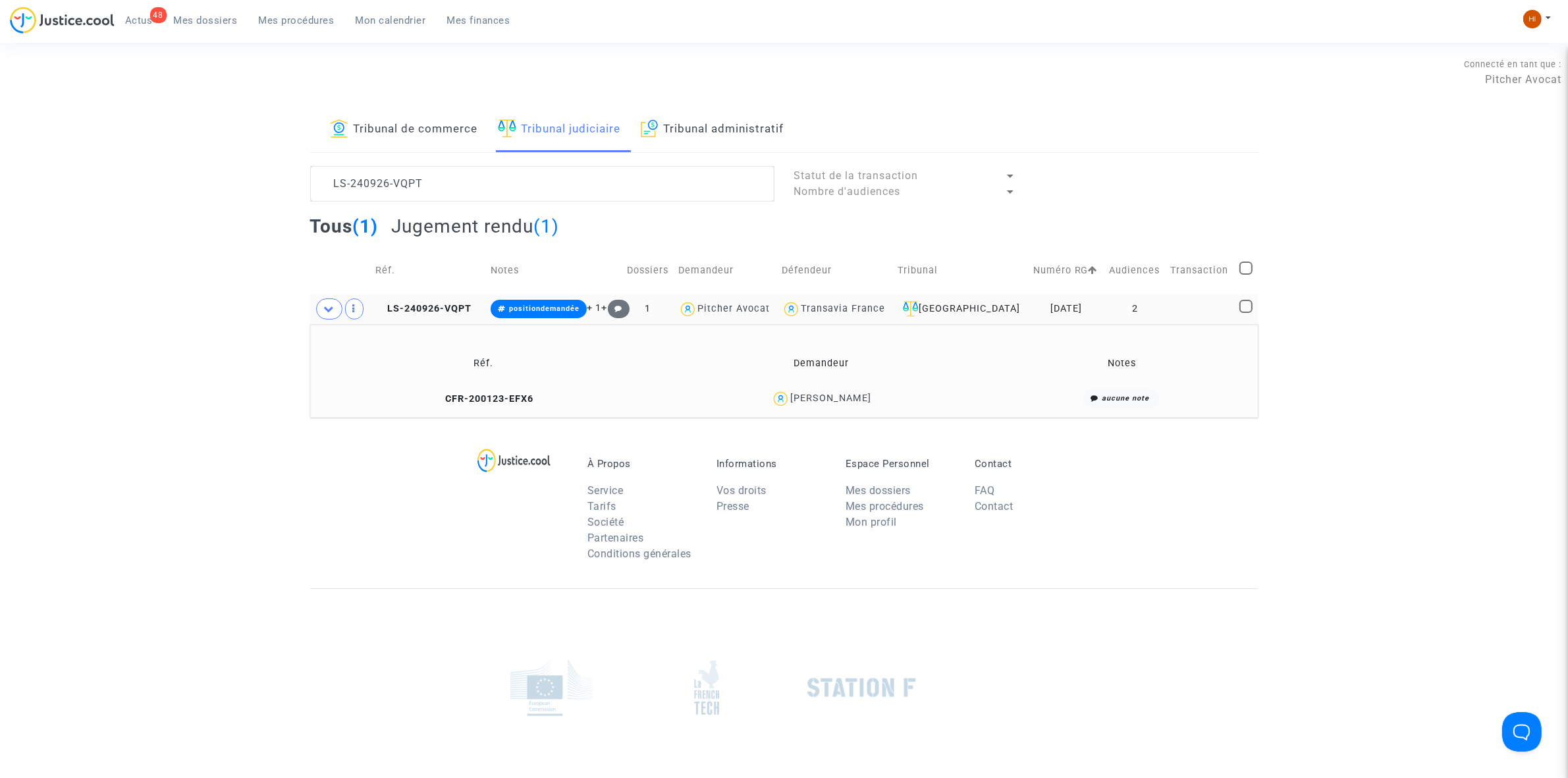
click at [550, 299] on td "positiondemandée + 1 +" at bounding box center [554, 309] width 136 height 30
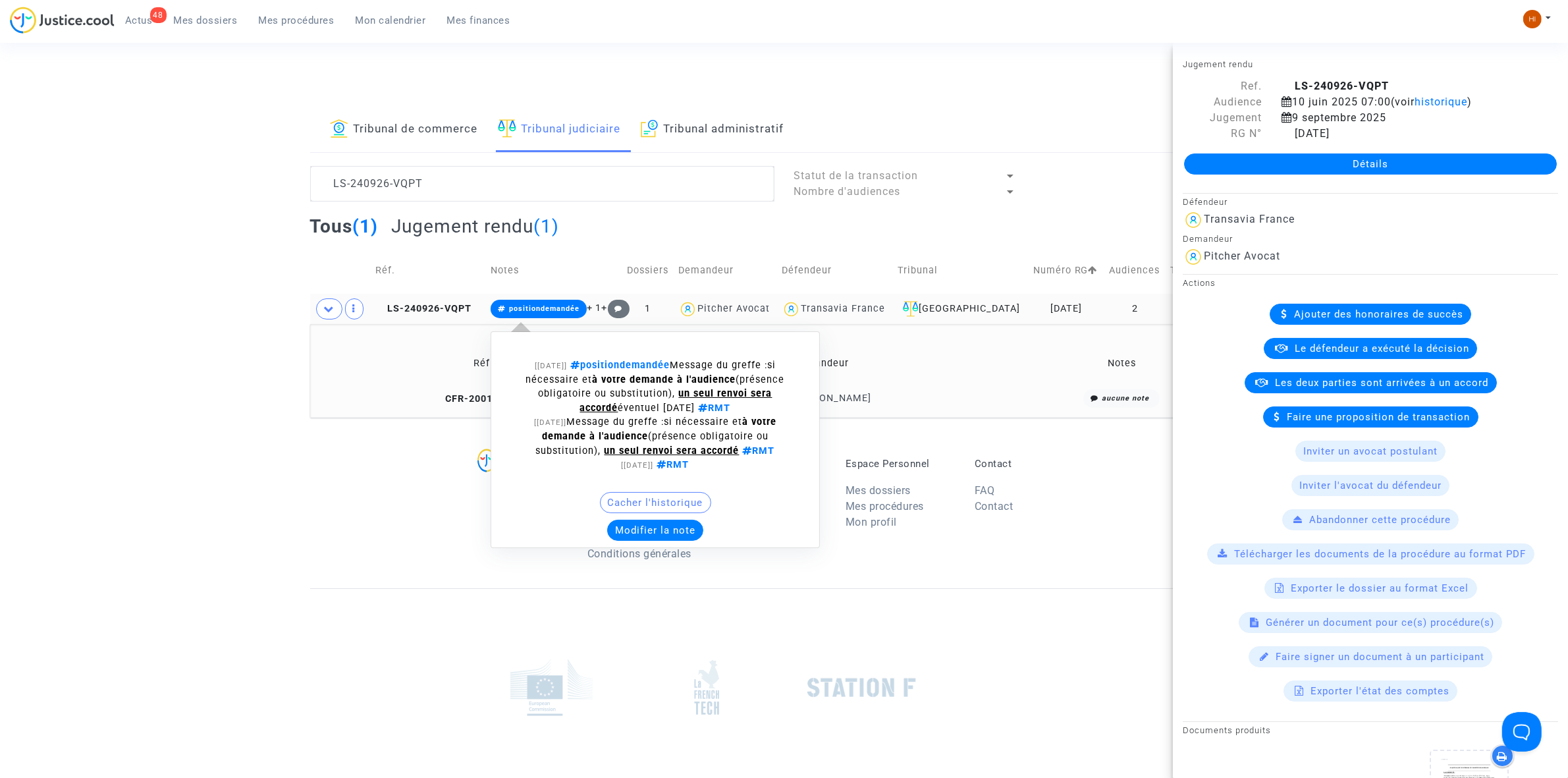
click at [647, 528] on button "Modifier la note" at bounding box center [655, 530] width 96 height 21
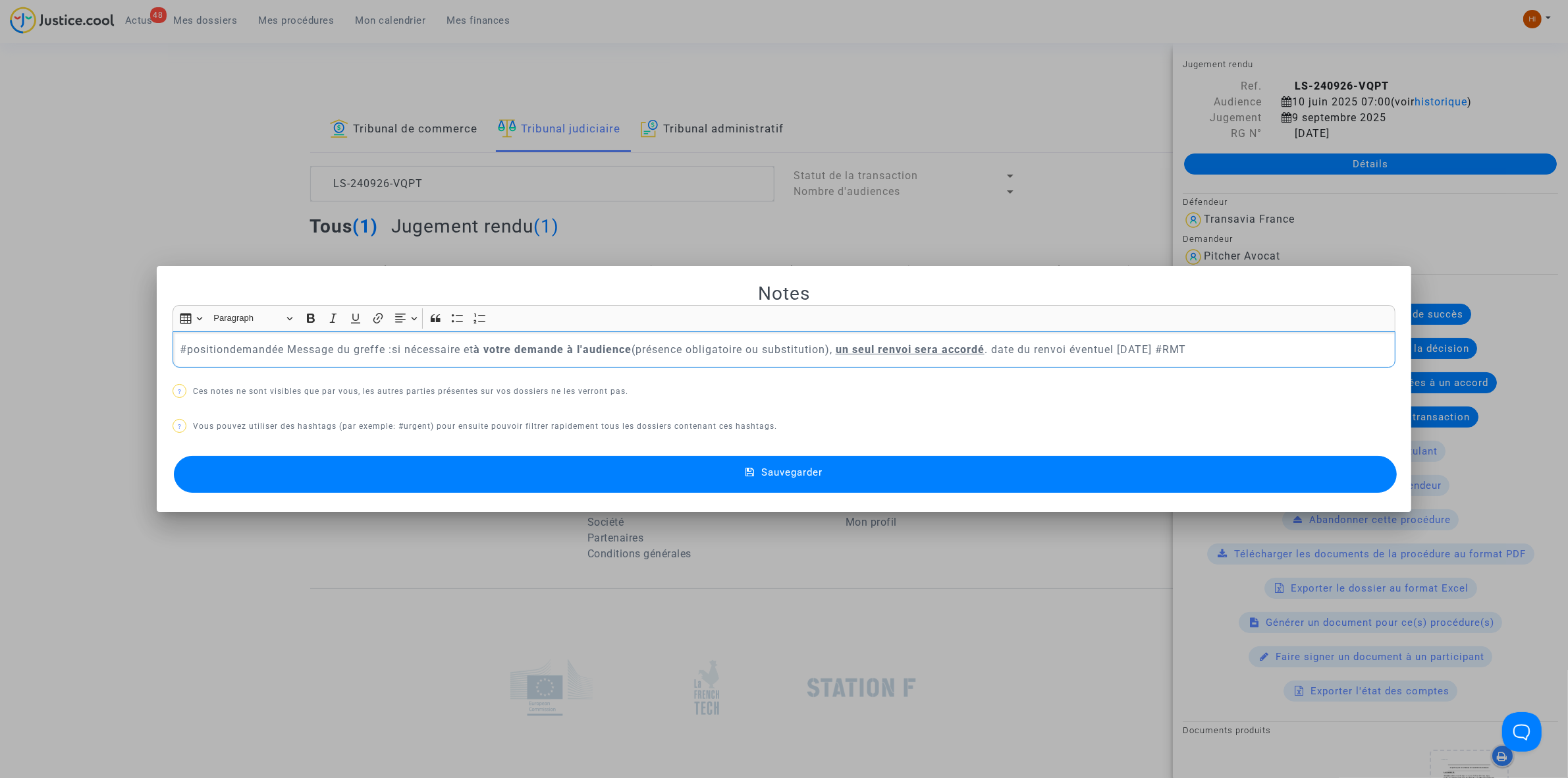
drag, startPoint x: 1182, startPoint y: 346, endPoint x: -19, endPoint y: 260, distance: 1204.1
click at [0, 260] on html "48 Actus Mes dossiers Mes procédures Mon calendrier Mes finances Mon profil Cha…" at bounding box center [784, 453] width 1568 height 906
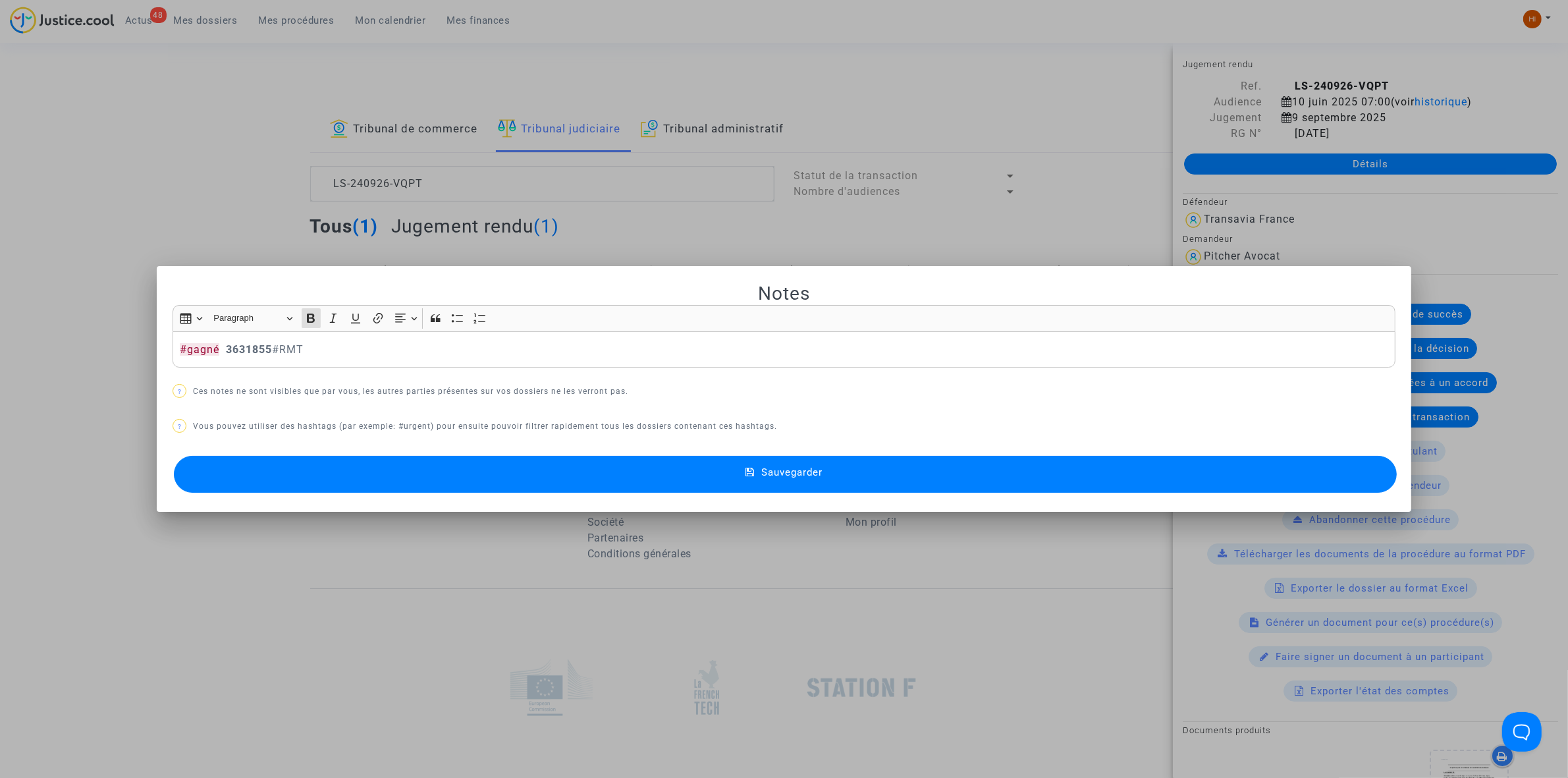
click at [828, 462] on button "Sauvegarder" at bounding box center [785, 474] width 1223 height 37
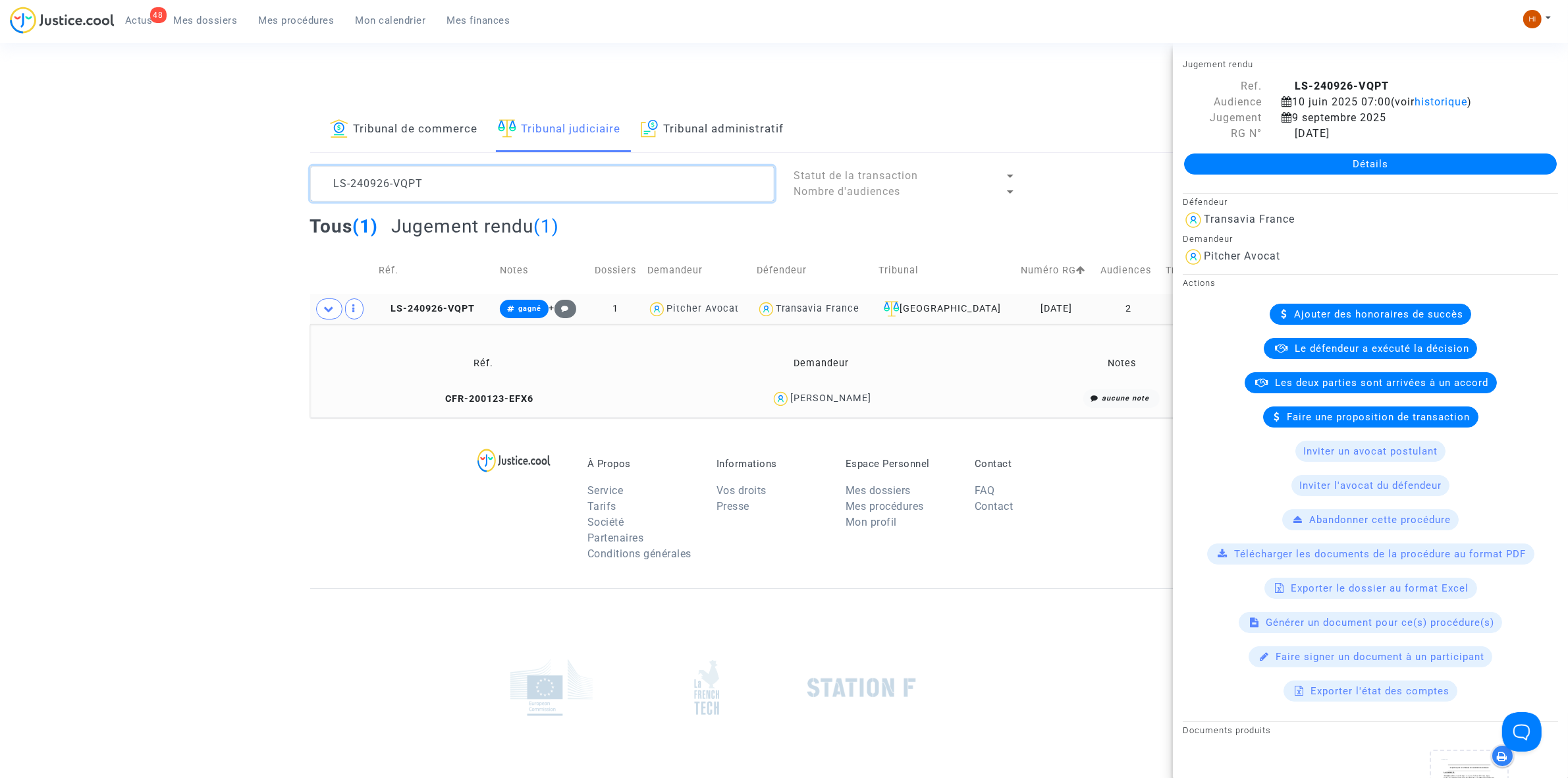
drag, startPoint x: 269, startPoint y: 185, endPoint x: 563, endPoint y: 201, distance: 294.4
click at [129, 188] on div "Tribunal de commerce Tribunal judiciaire Tribunal administratif LS-240926-VQPT …" at bounding box center [784, 262] width 1568 height 310
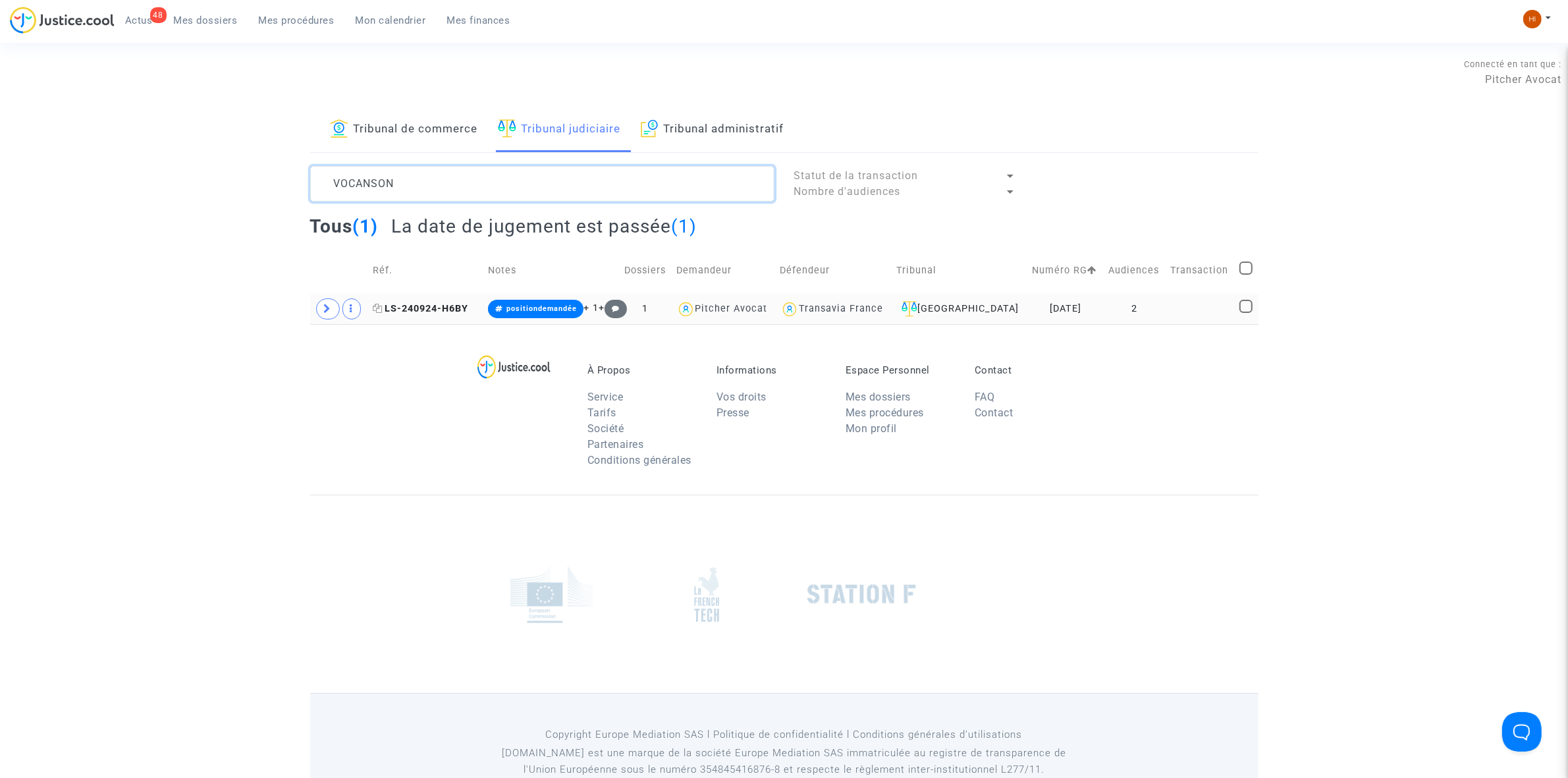
type textarea "VOCANSON"
click at [430, 313] on span "LS-240924-H6BY" at bounding box center [421, 309] width 95 height 11
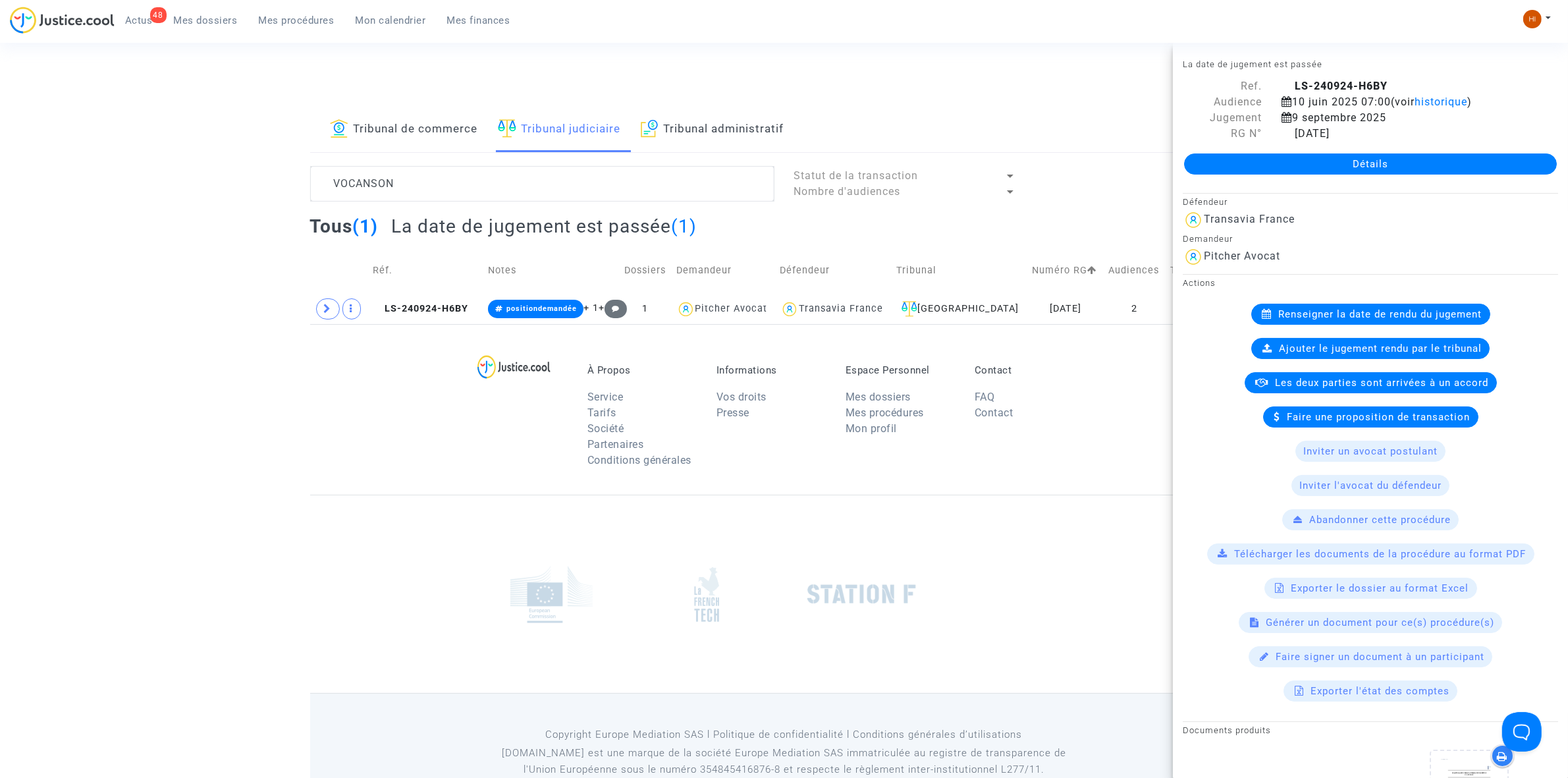
click at [1380, 163] on link "Détails" at bounding box center [1370, 164] width 373 height 21
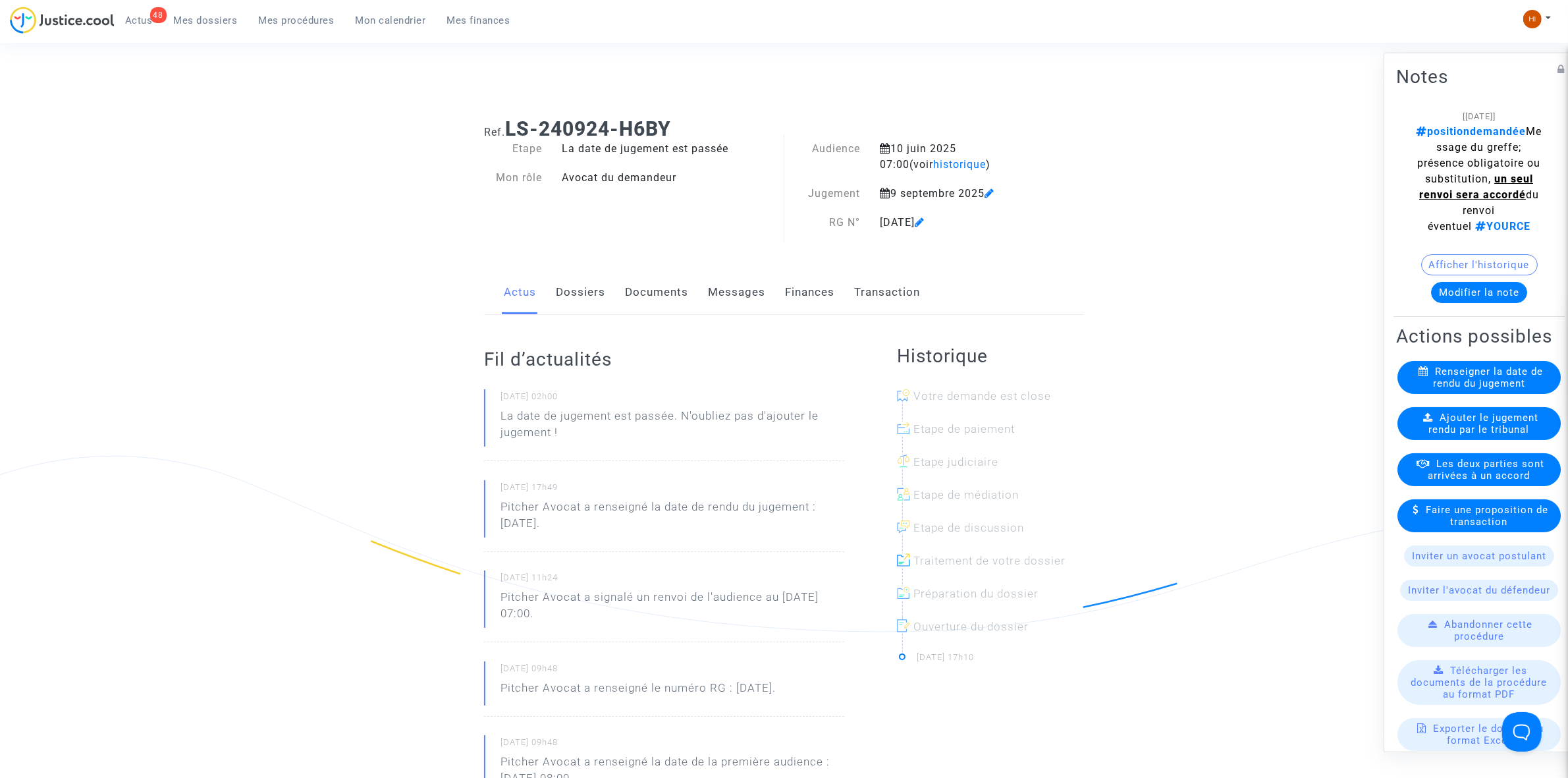
click at [1495, 434] on span "Ajouter le jugement rendu par le tribunal" at bounding box center [1484, 423] width 110 height 24
click at [586, 292] on link "Dossiers" at bounding box center [580, 292] width 50 height 43
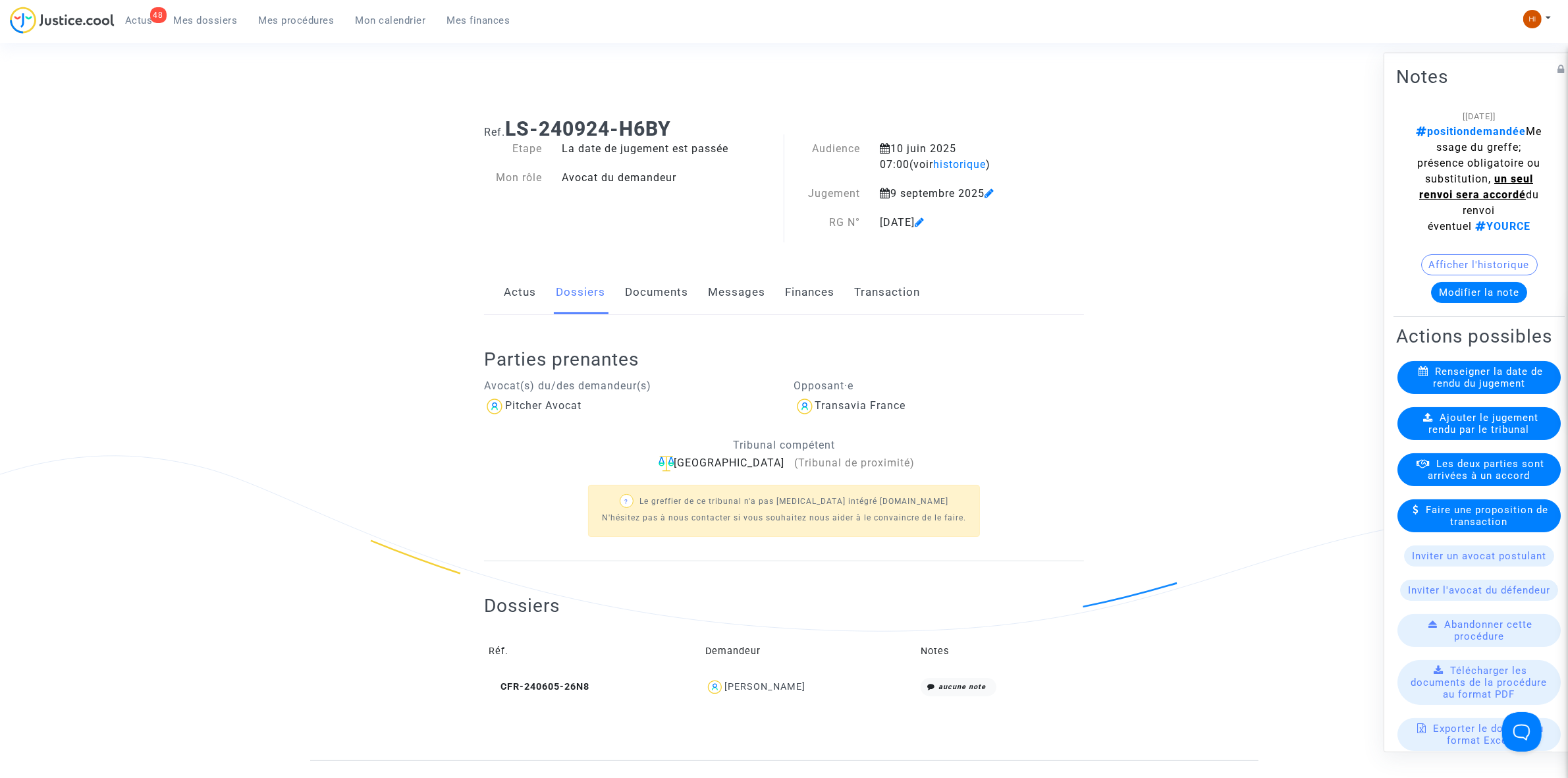
click at [1446, 434] on span "Ajouter le jugement rendu par le tribunal" at bounding box center [1484, 423] width 110 height 24
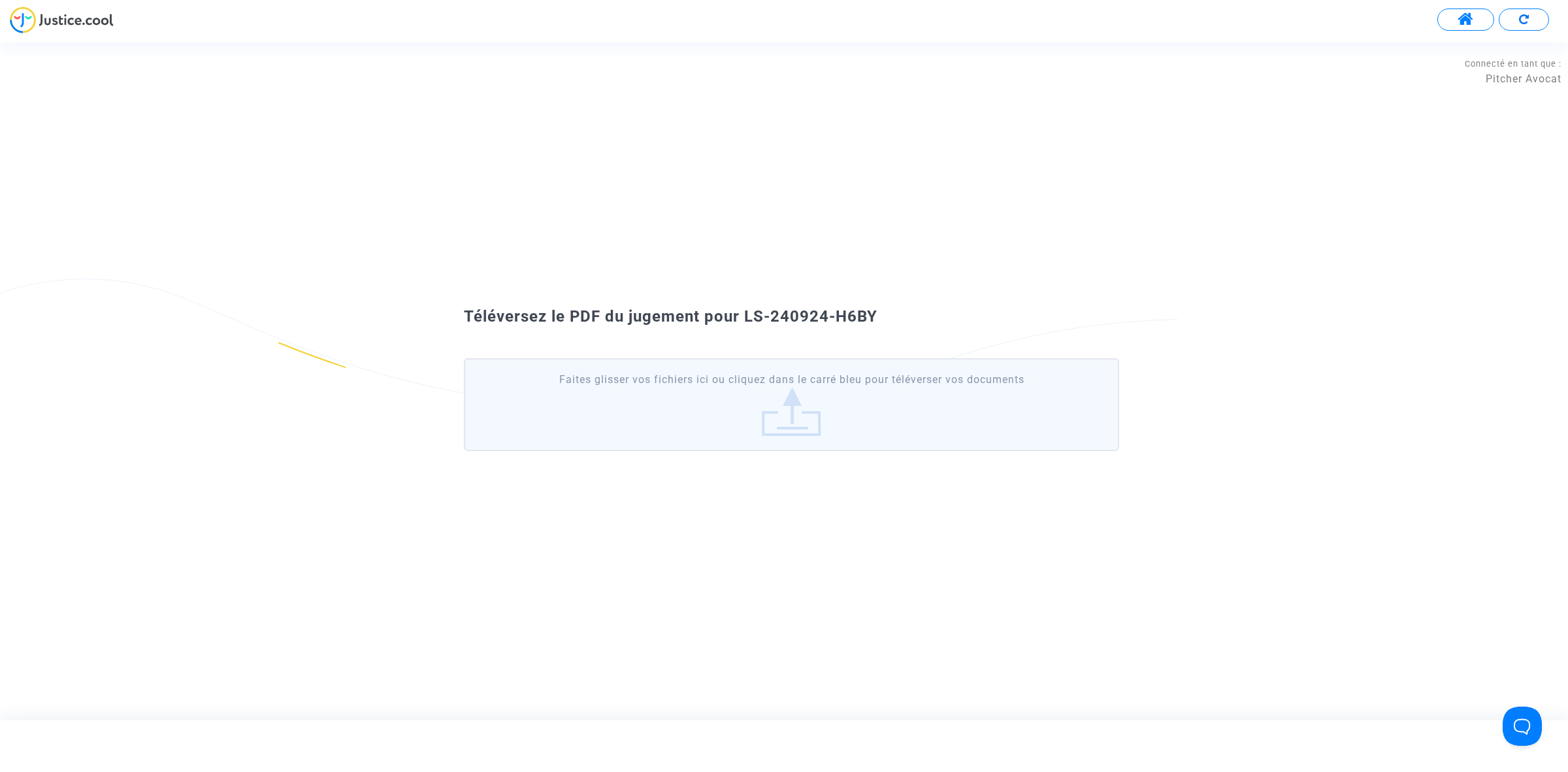
drag, startPoint x: 886, startPoint y: 311, endPoint x: 745, endPoint y: 314, distance: 141.0
click at [745, 314] on div "Téléversez le PDF du jugement pour LS-240924-H6BY" at bounding box center [784, 317] width 706 height 22
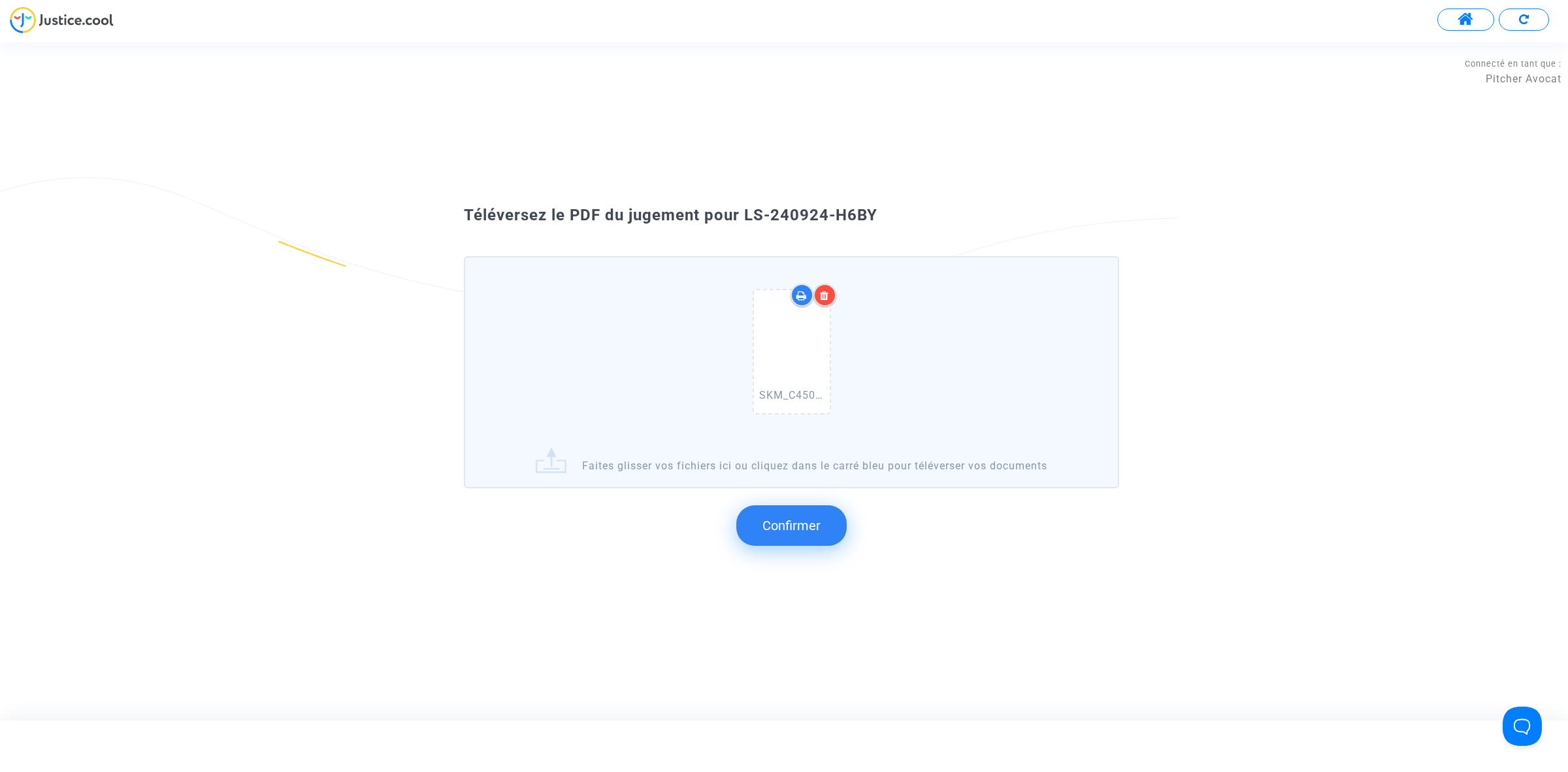
click at [778, 518] on span "Confirmer" at bounding box center [791, 525] width 58 height 16
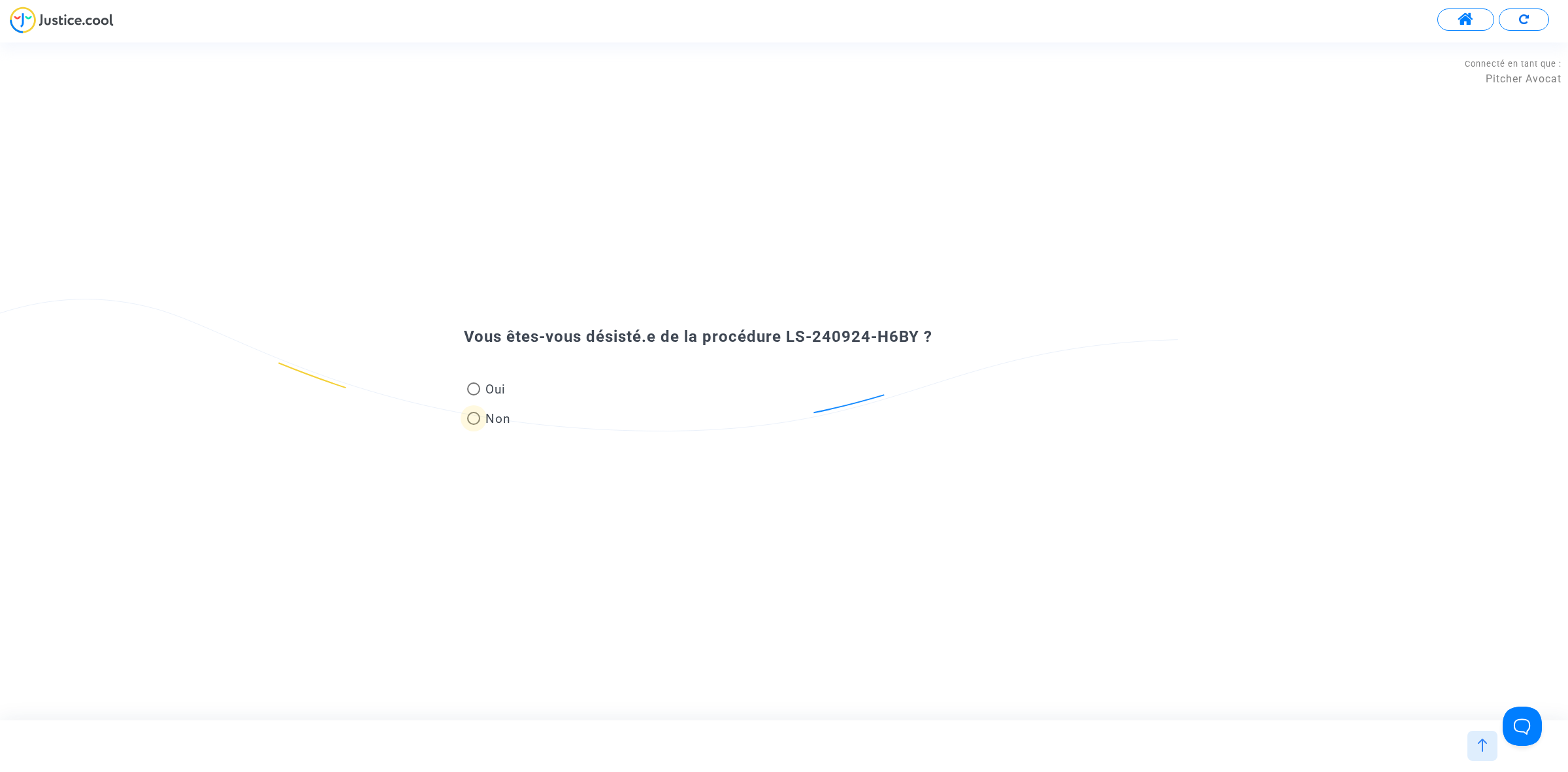
click at [477, 421] on span at bounding box center [473, 418] width 13 height 13
click at [473, 425] on input "Non" at bounding box center [473, 425] width 1 height 1
radio input "true"
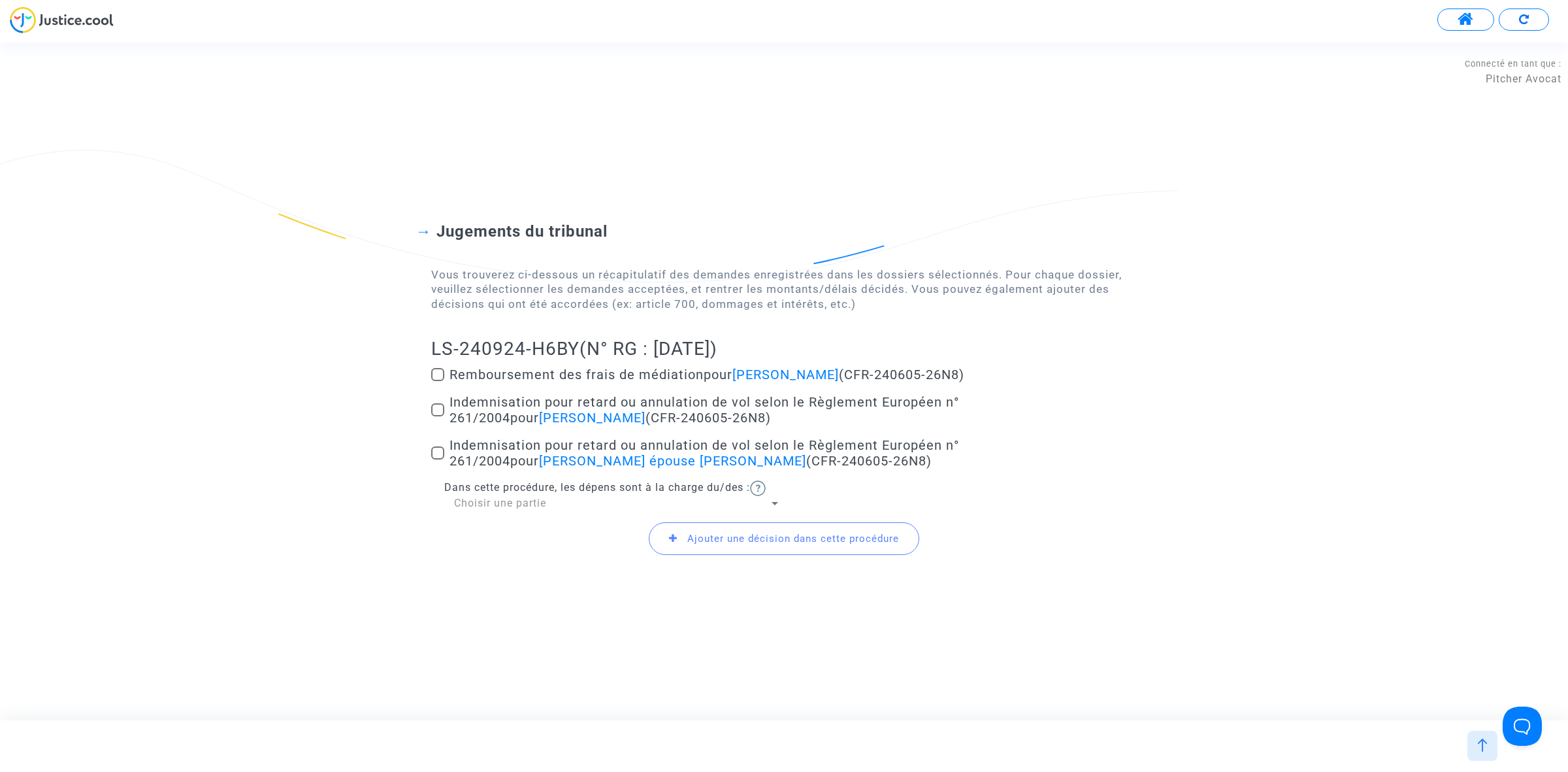
click at [445, 401] on label "Indemnisation pour retard ou annulation de vol selon le Règlement Européen n° 2…" at bounding box center [784, 410] width 706 height 31
click at [438, 417] on input "Indemnisation pour retard ou annulation de vol selon le Règlement Européen n° 2…" at bounding box center [437, 417] width 1 height 1
checkbox input "true"
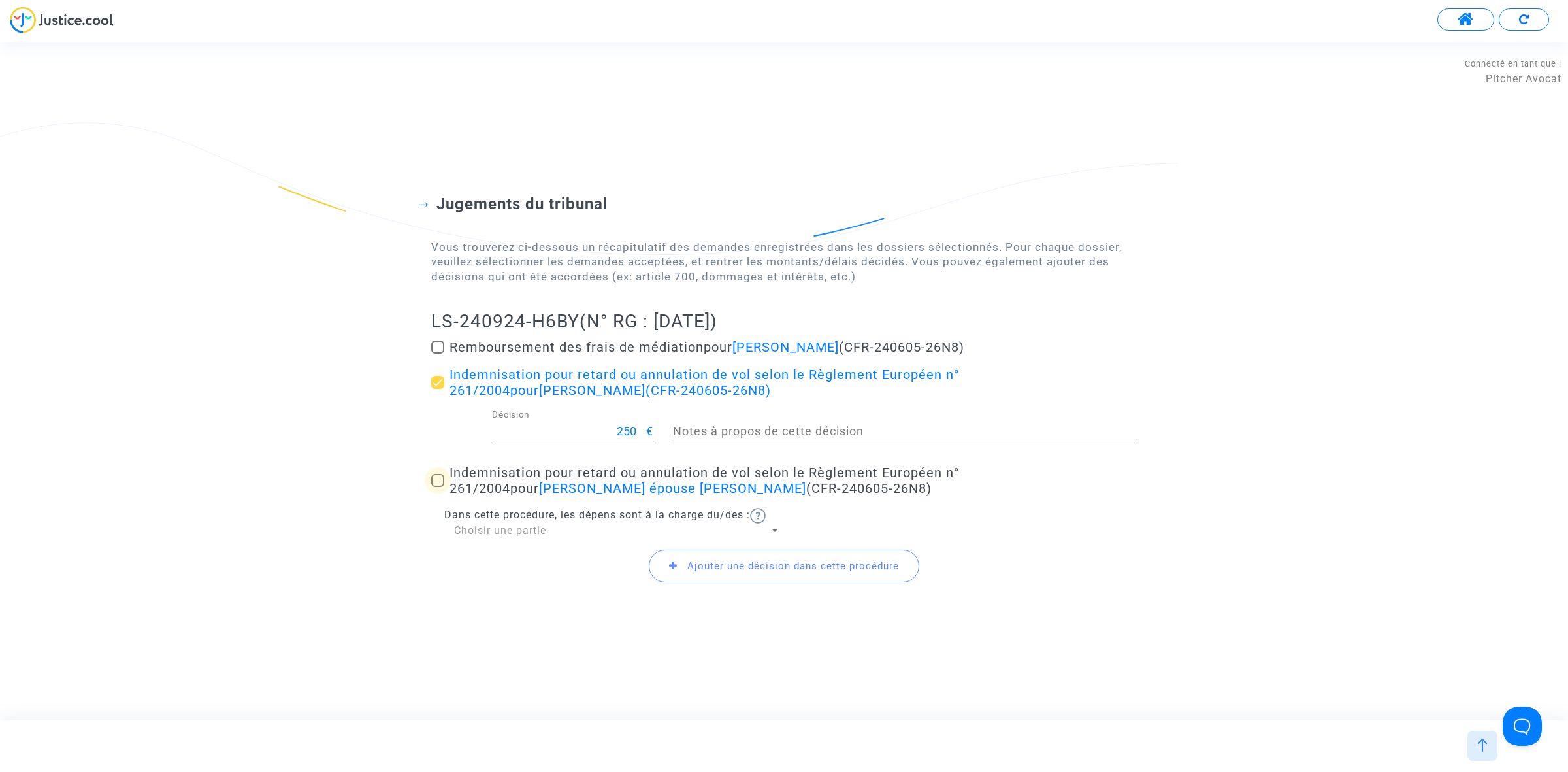
click at [433, 482] on span at bounding box center [437, 480] width 13 height 13
click at [437, 487] on input "Indemnisation pour retard ou annulation de vol selon le Règlement Européen n° 2…" at bounding box center [437, 487] width 1 height 1
checkbox input "true"
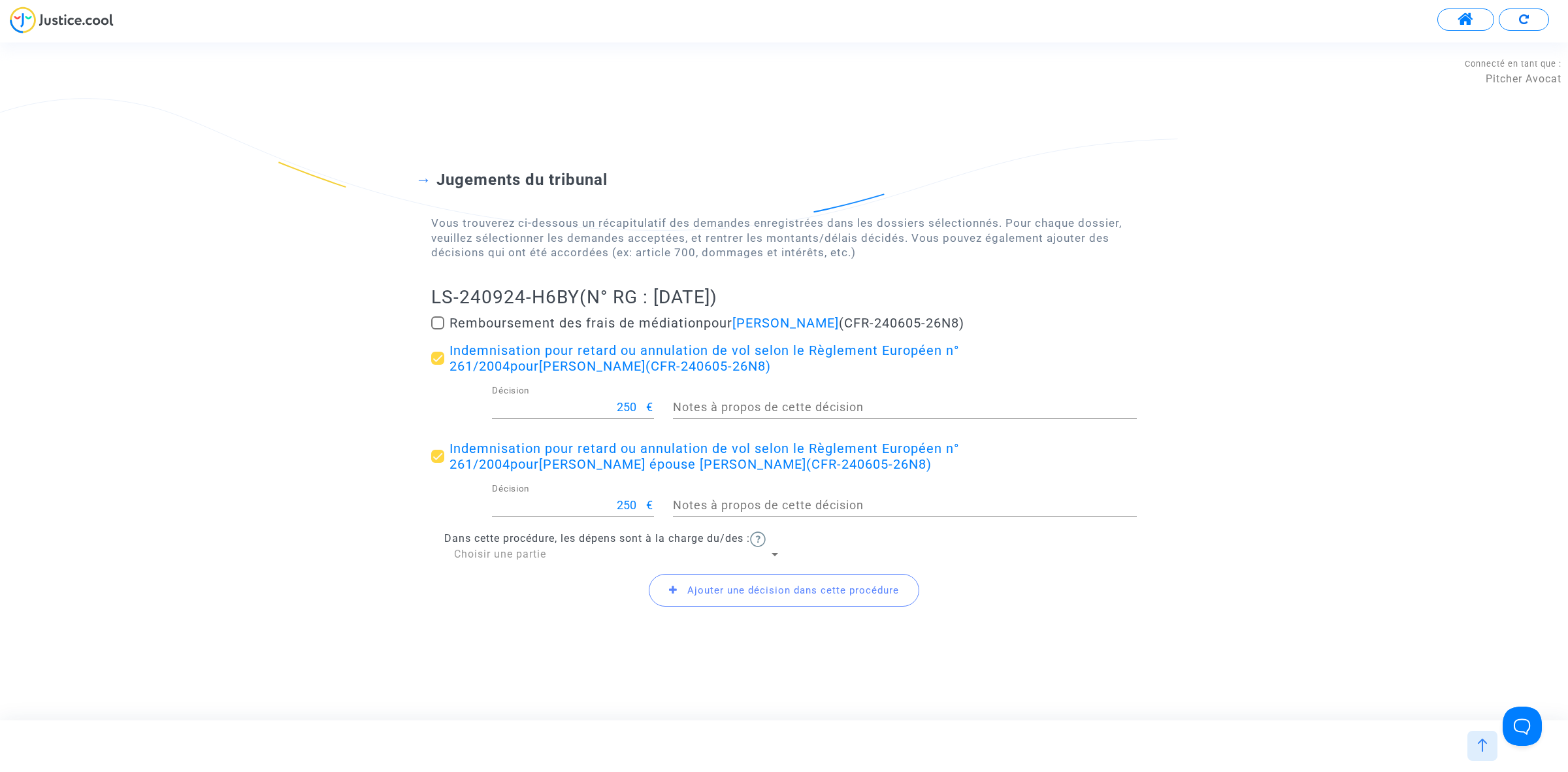
click at [720, 580] on span "Ajouter une décision dans cette procédure" at bounding box center [784, 589] width 271 height 33
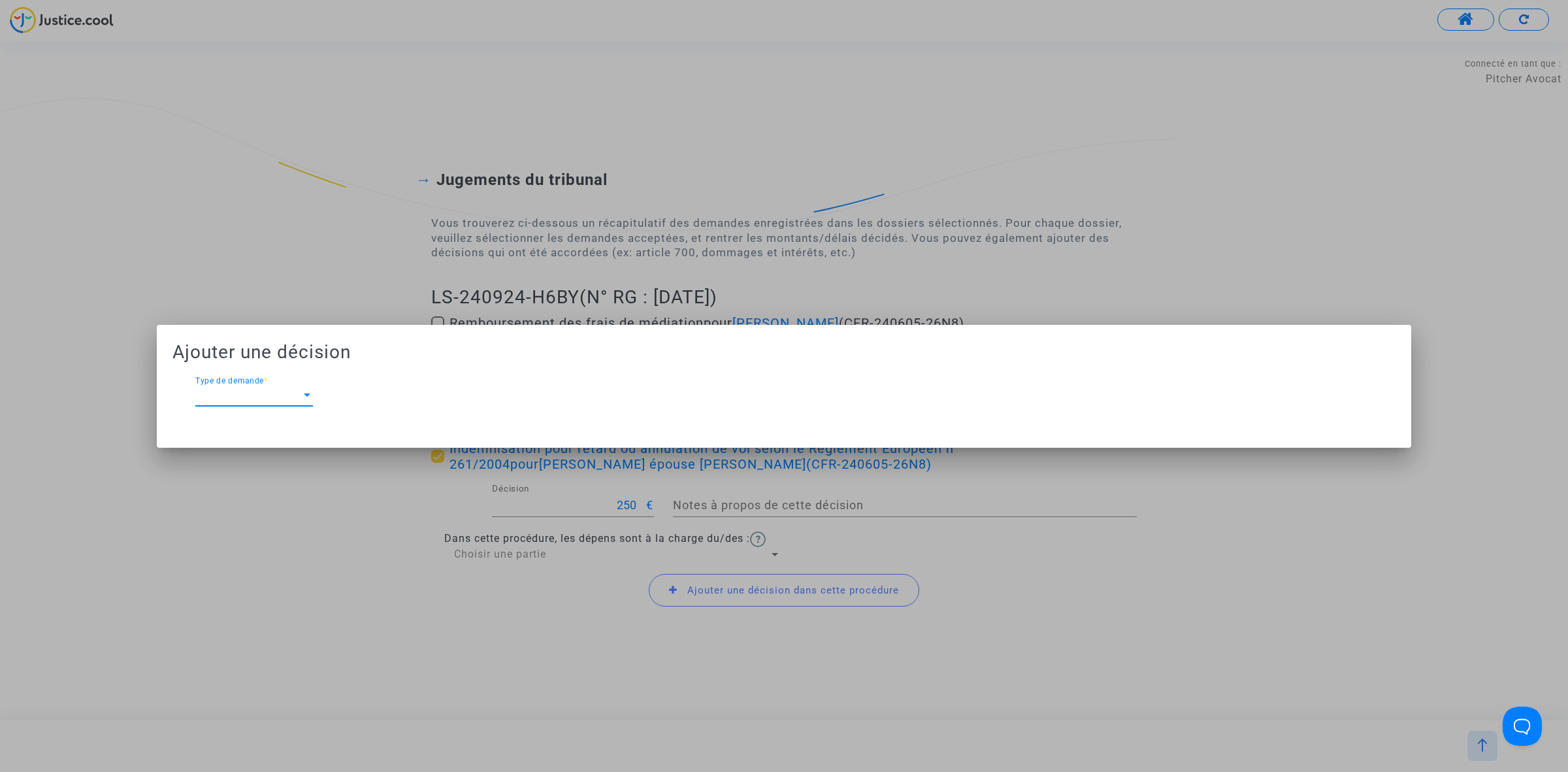
click at [291, 403] on div "Type de demande Type de demande *" at bounding box center [253, 391] width 117 height 29
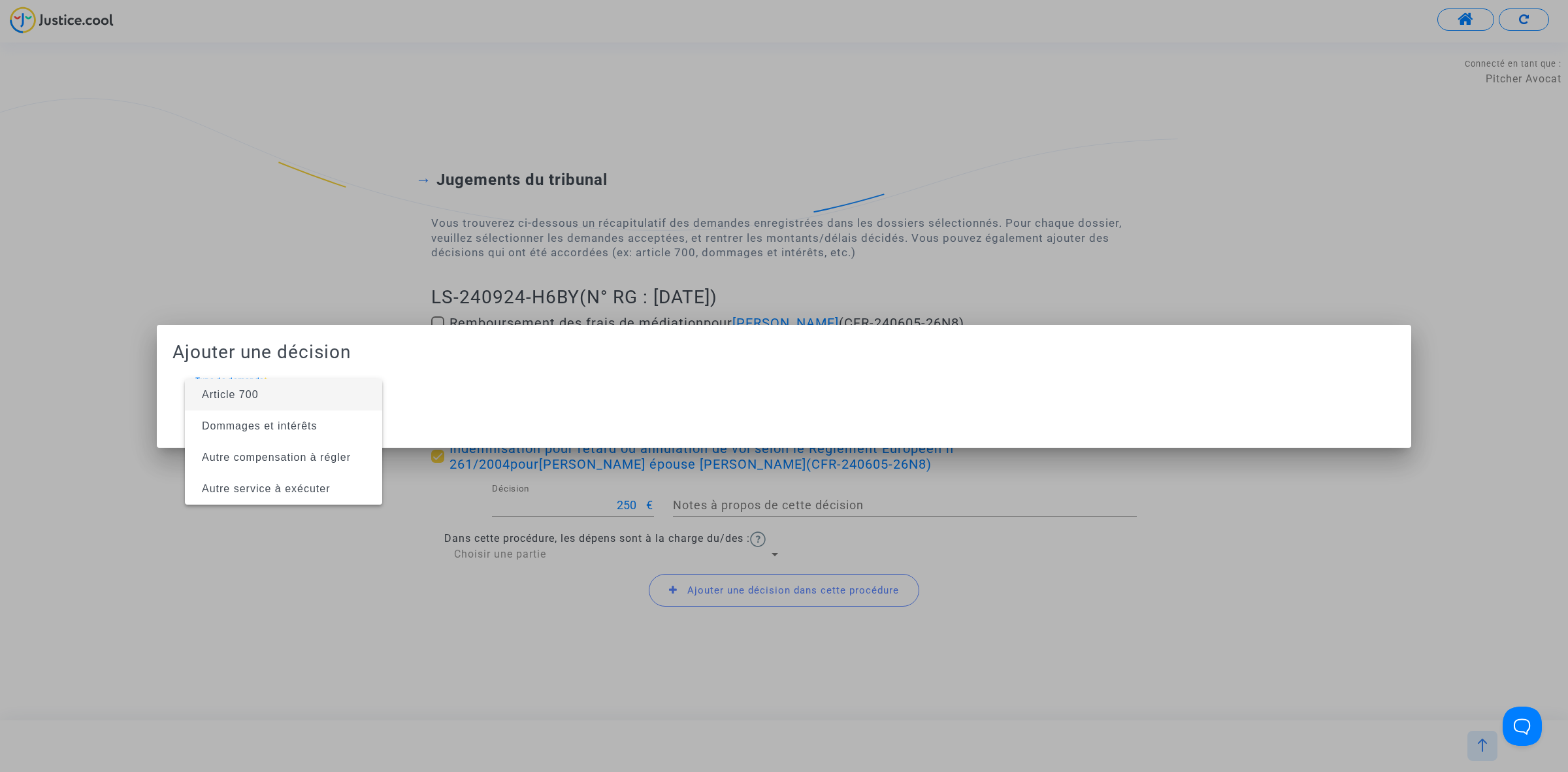
click at [291, 403] on span "Article 700" at bounding box center [283, 394] width 176 height 31
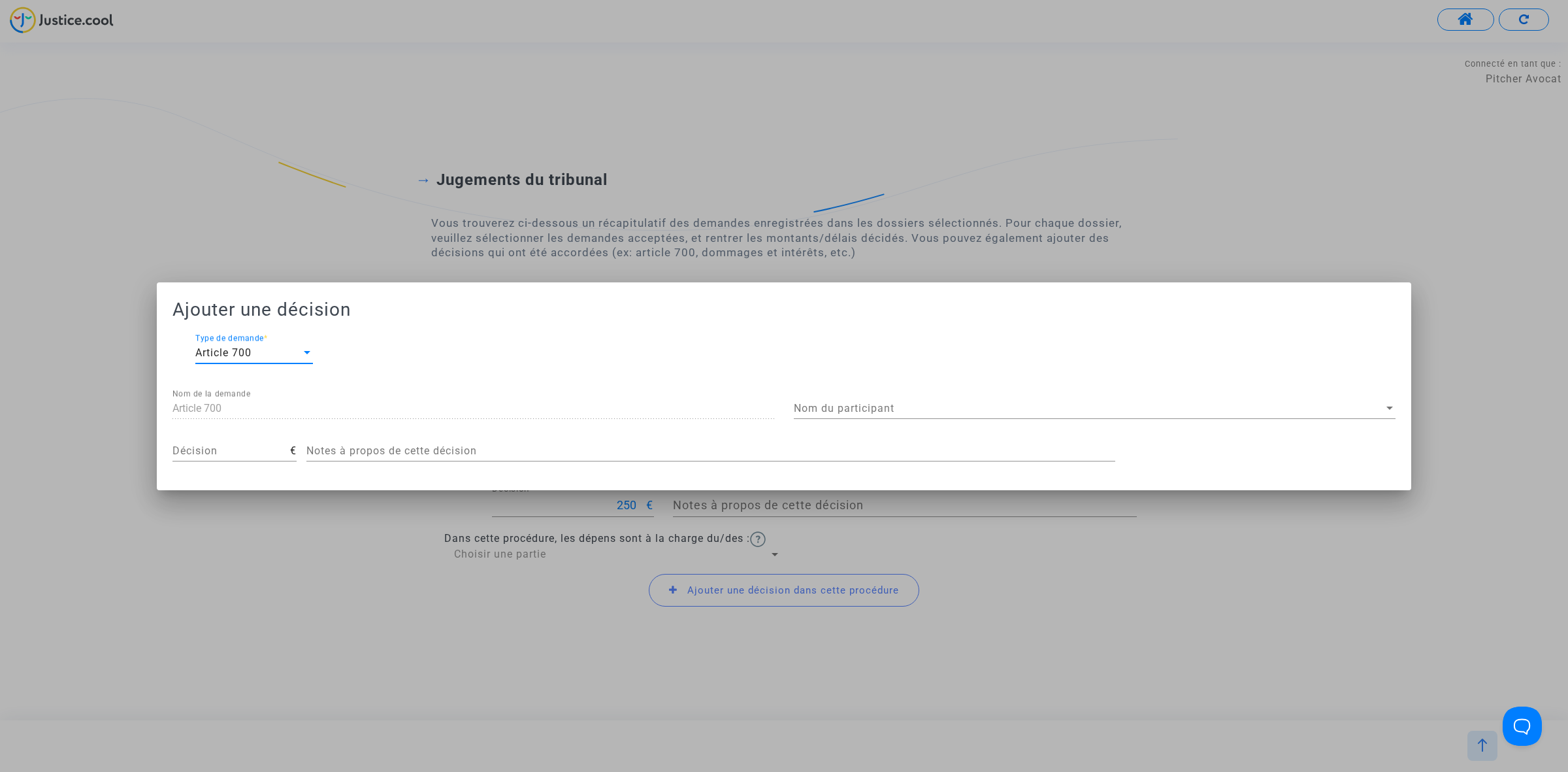
click at [850, 413] on span "Nom du participant" at bounding box center [1089, 408] width 590 height 12
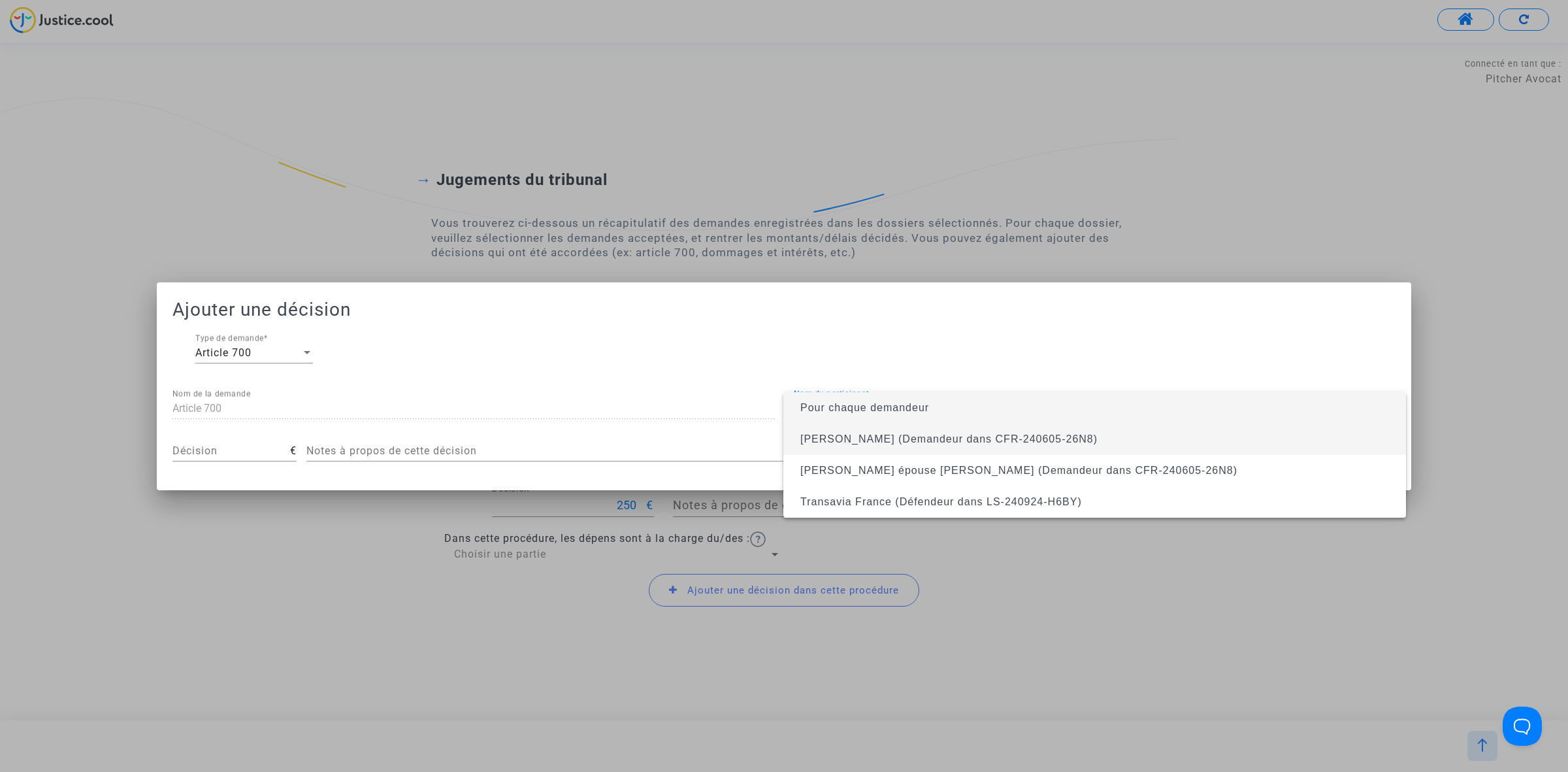
click at [857, 429] on span "Philippe Vocanson (Demandeur dans CFR-240605-26N8)" at bounding box center [1095, 439] width 602 height 31
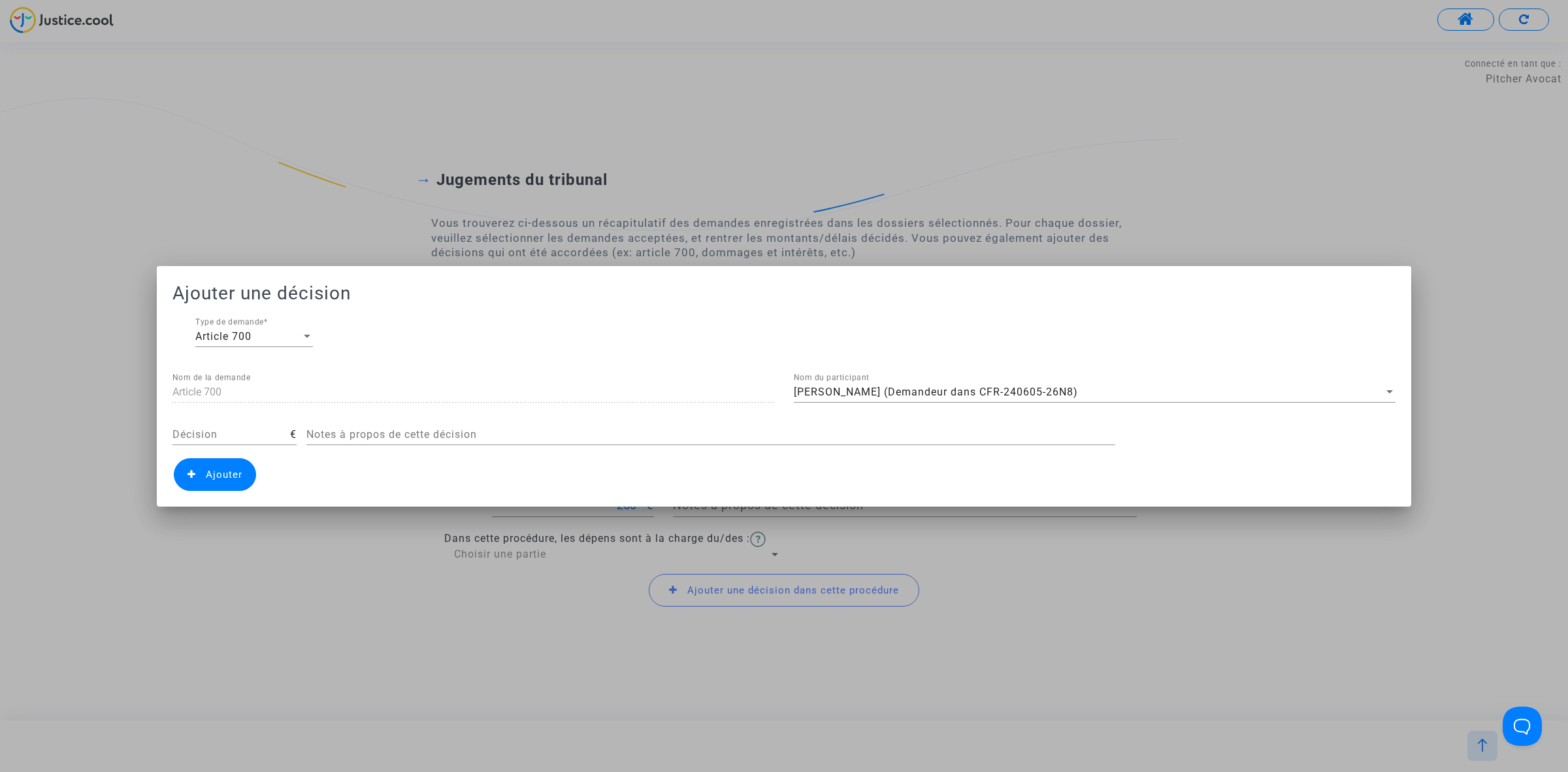
click at [174, 426] on div "Décision" at bounding box center [230, 430] width 117 height 29
type input "450"
click at [219, 465] on span "Ajouter" at bounding box center [214, 474] width 83 height 33
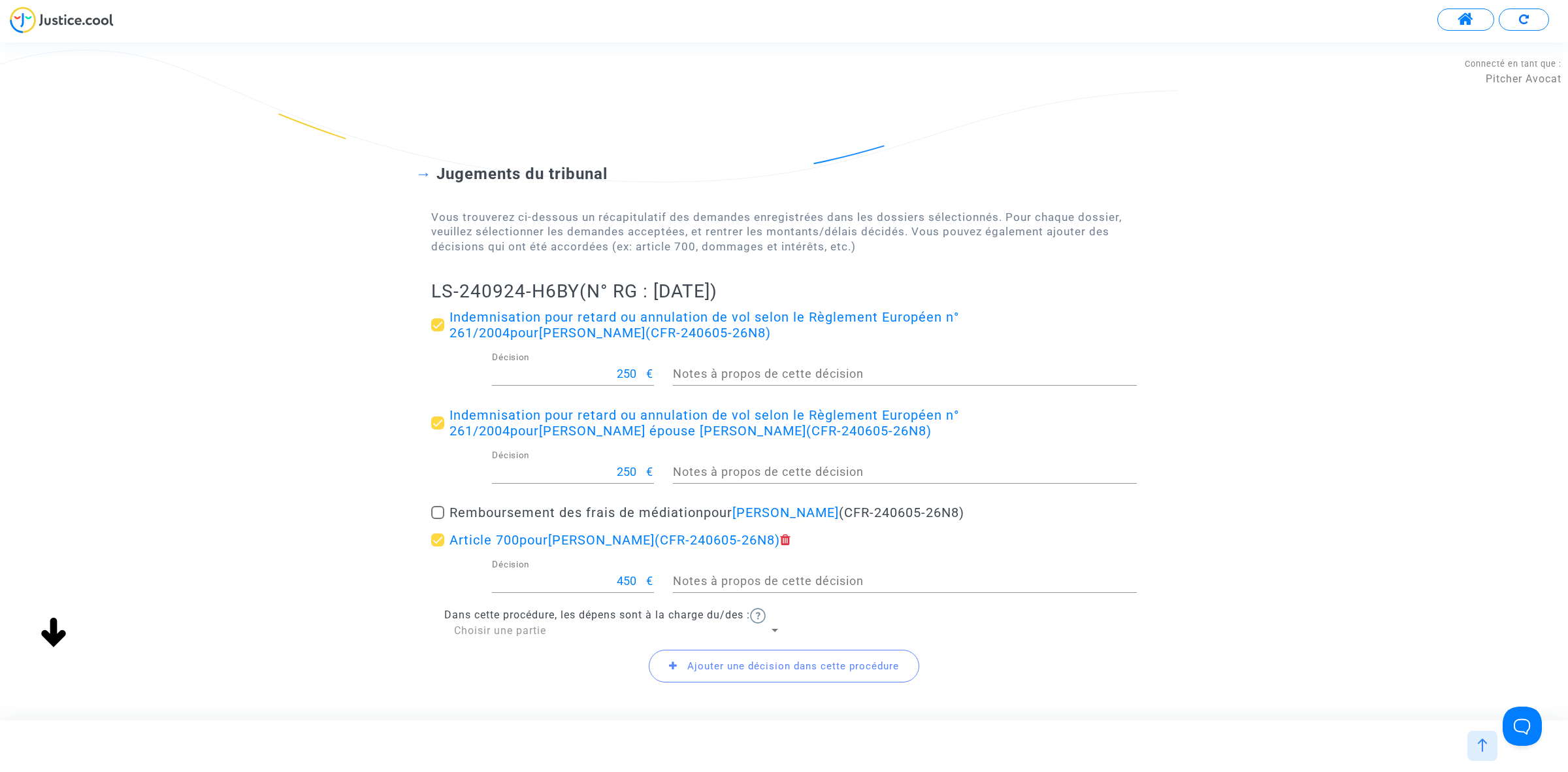
click at [561, 639] on div "Ajouter une décision dans cette procédure" at bounding box center [784, 666] width 706 height 56
click at [557, 632] on div "Choisir une partie" at bounding box center [612, 630] width 315 height 15
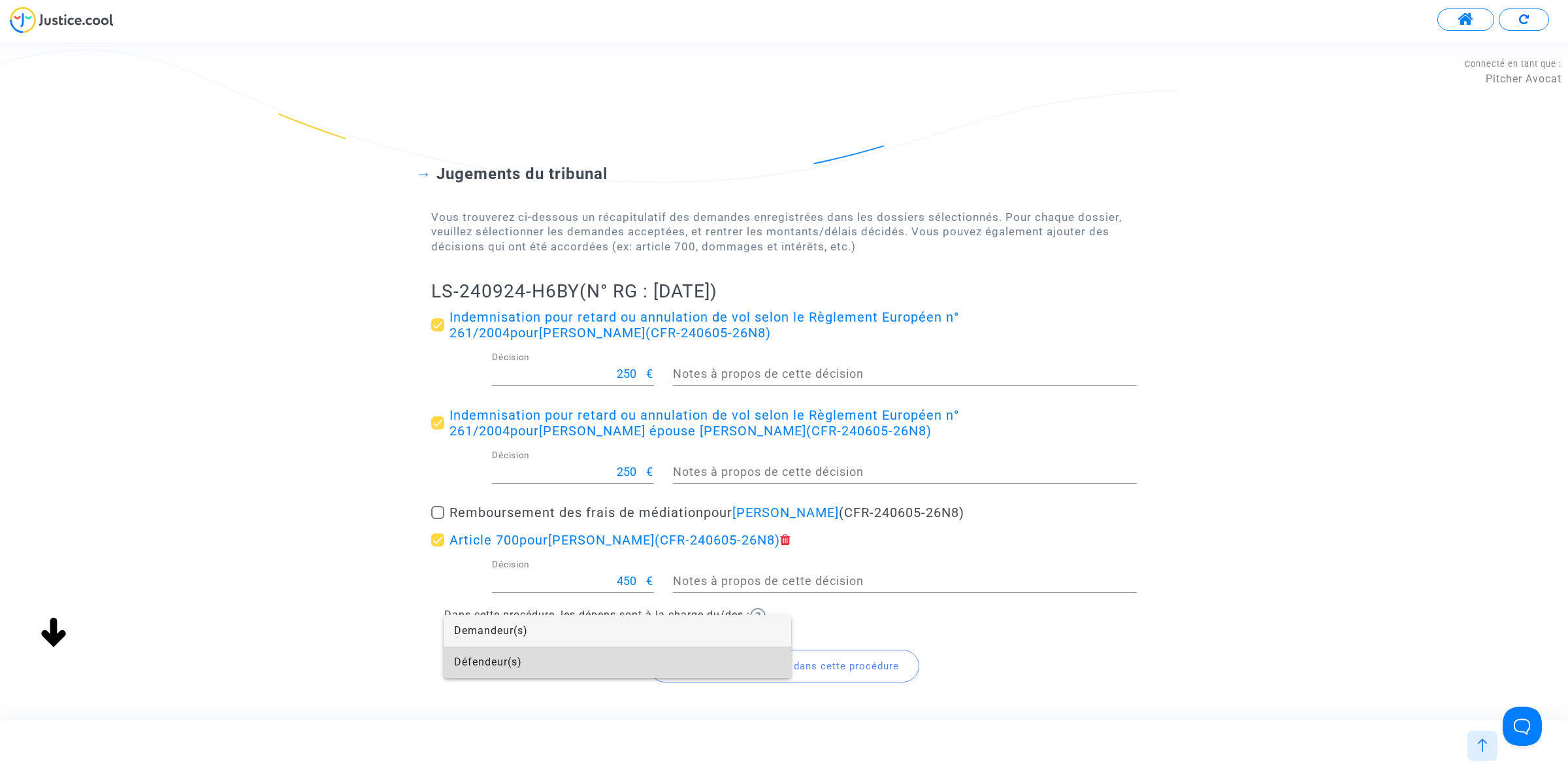
click at [557, 662] on span "Défendeur(s)" at bounding box center [617, 662] width 327 height 31
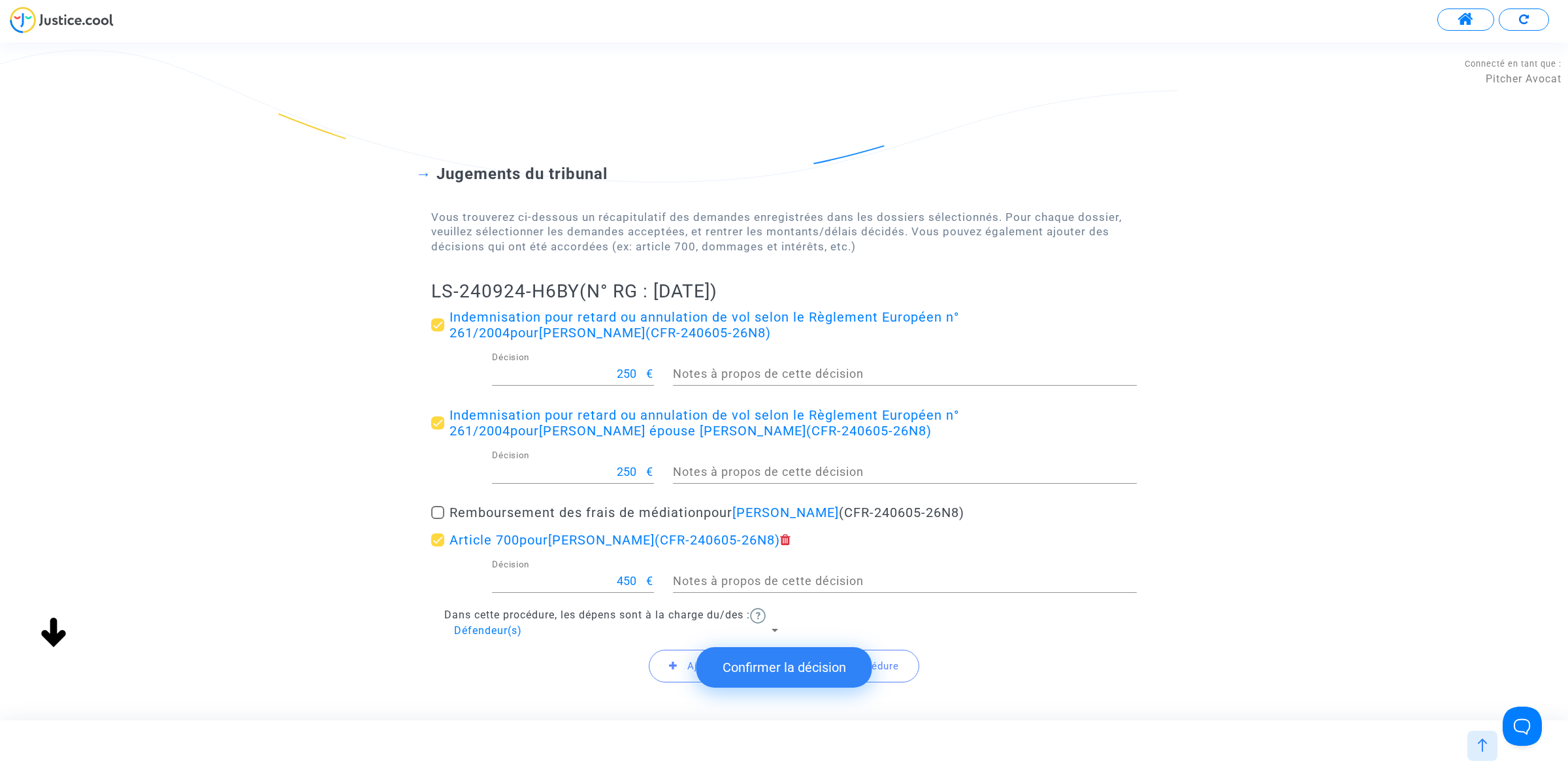
click at [768, 672] on button "Confirmer la décision" at bounding box center [784, 667] width 176 height 40
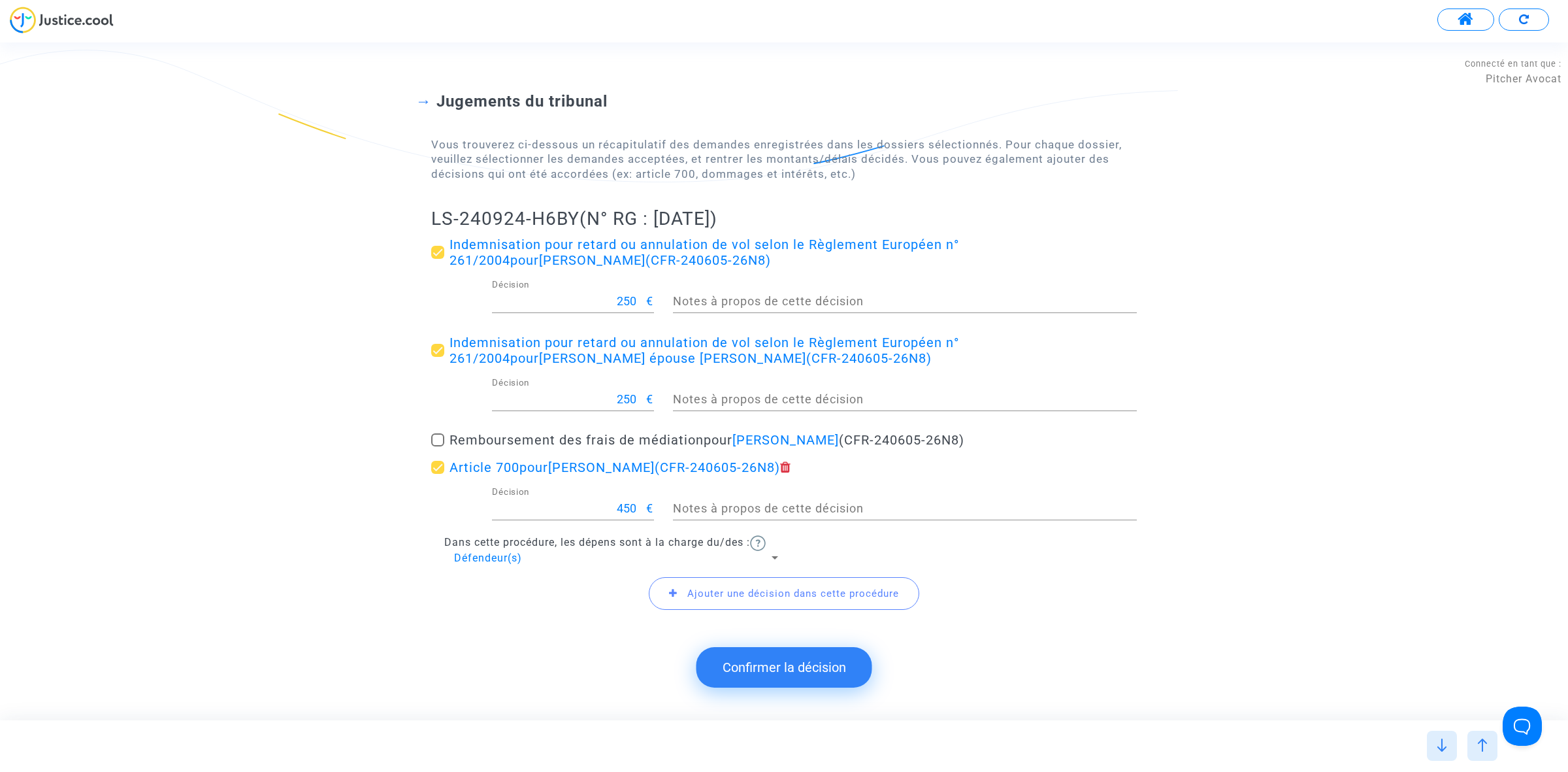
scroll to position [73, 0]
click at [799, 674] on button "Confirmer la décision" at bounding box center [784, 667] width 176 height 40
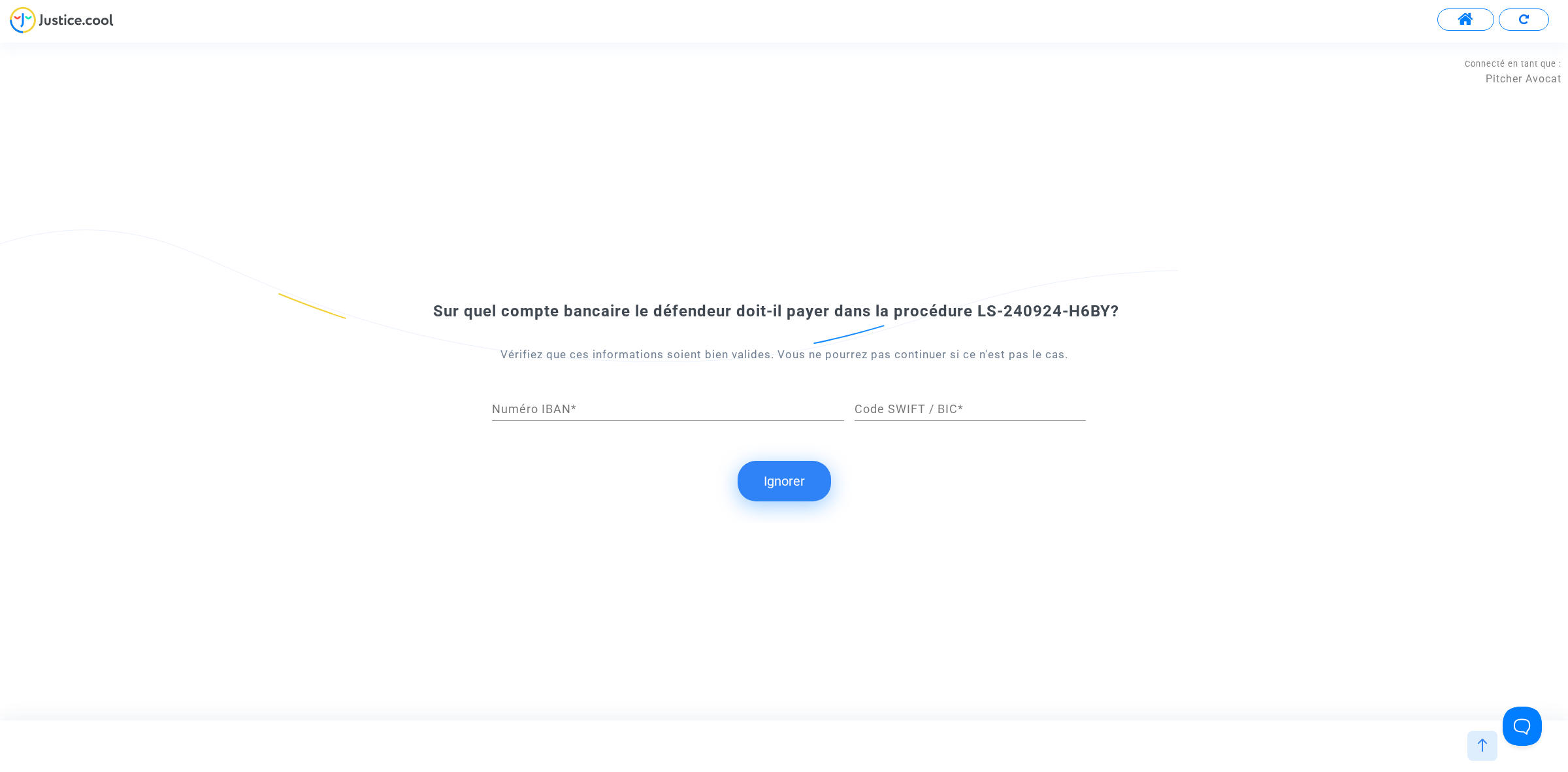
click at [831, 480] on submit-question "Ignorer" at bounding box center [784, 481] width 1568 height 40
click at [789, 481] on button "Ignorer" at bounding box center [784, 481] width 94 height 40
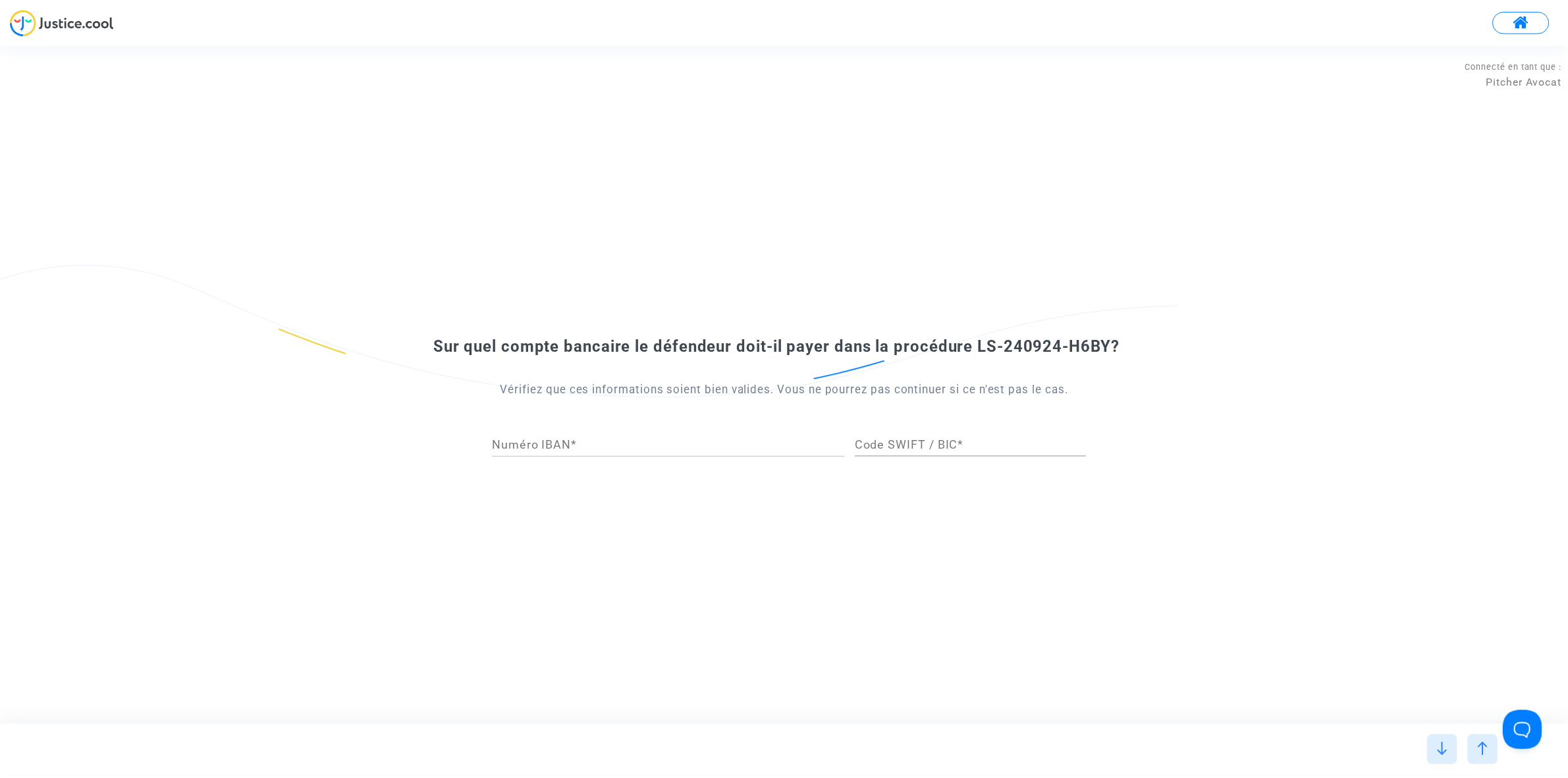
scroll to position [0, 0]
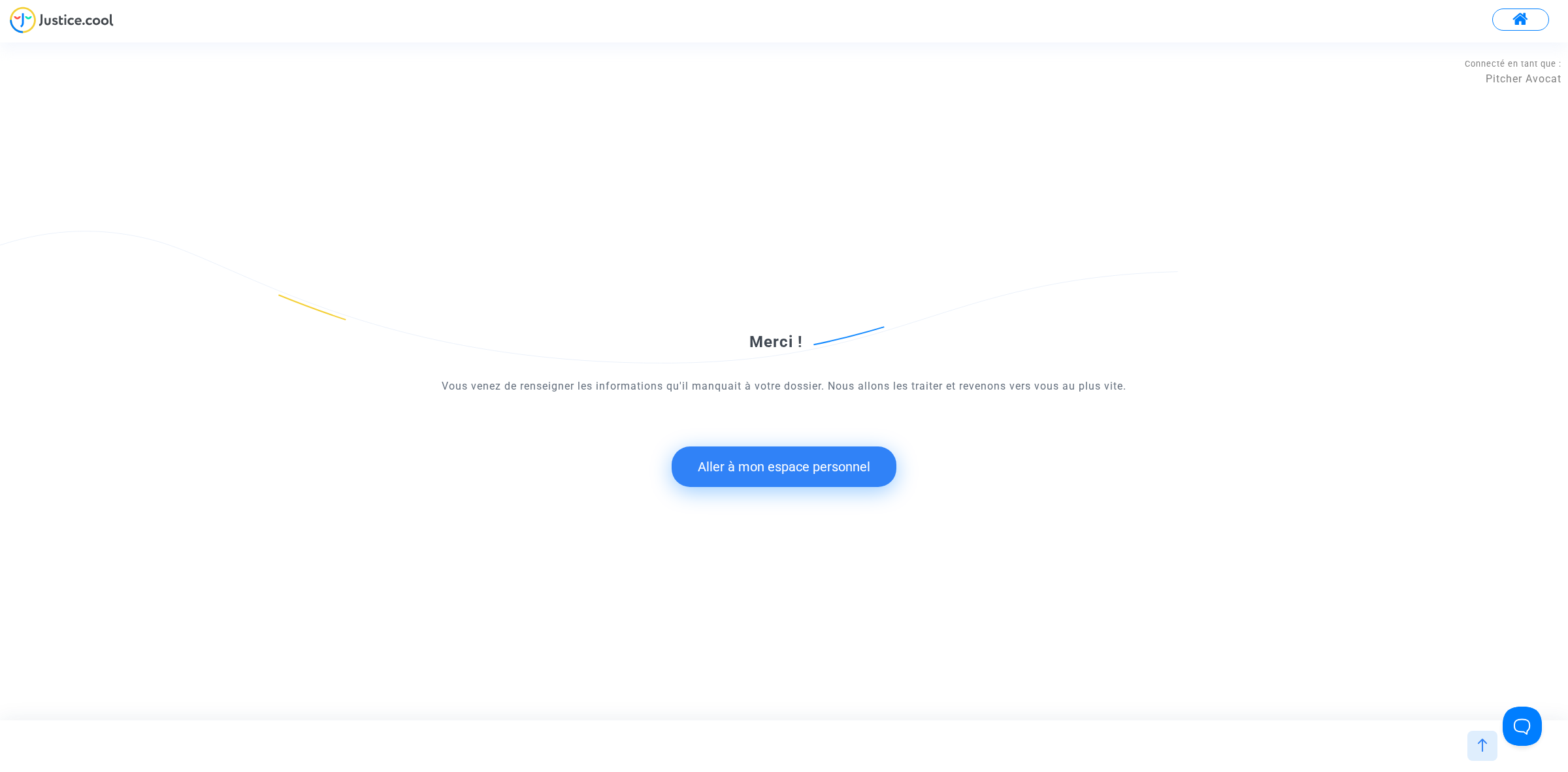
click at [773, 471] on button "Aller à mon espace personnel" at bounding box center [784, 467] width 225 height 40
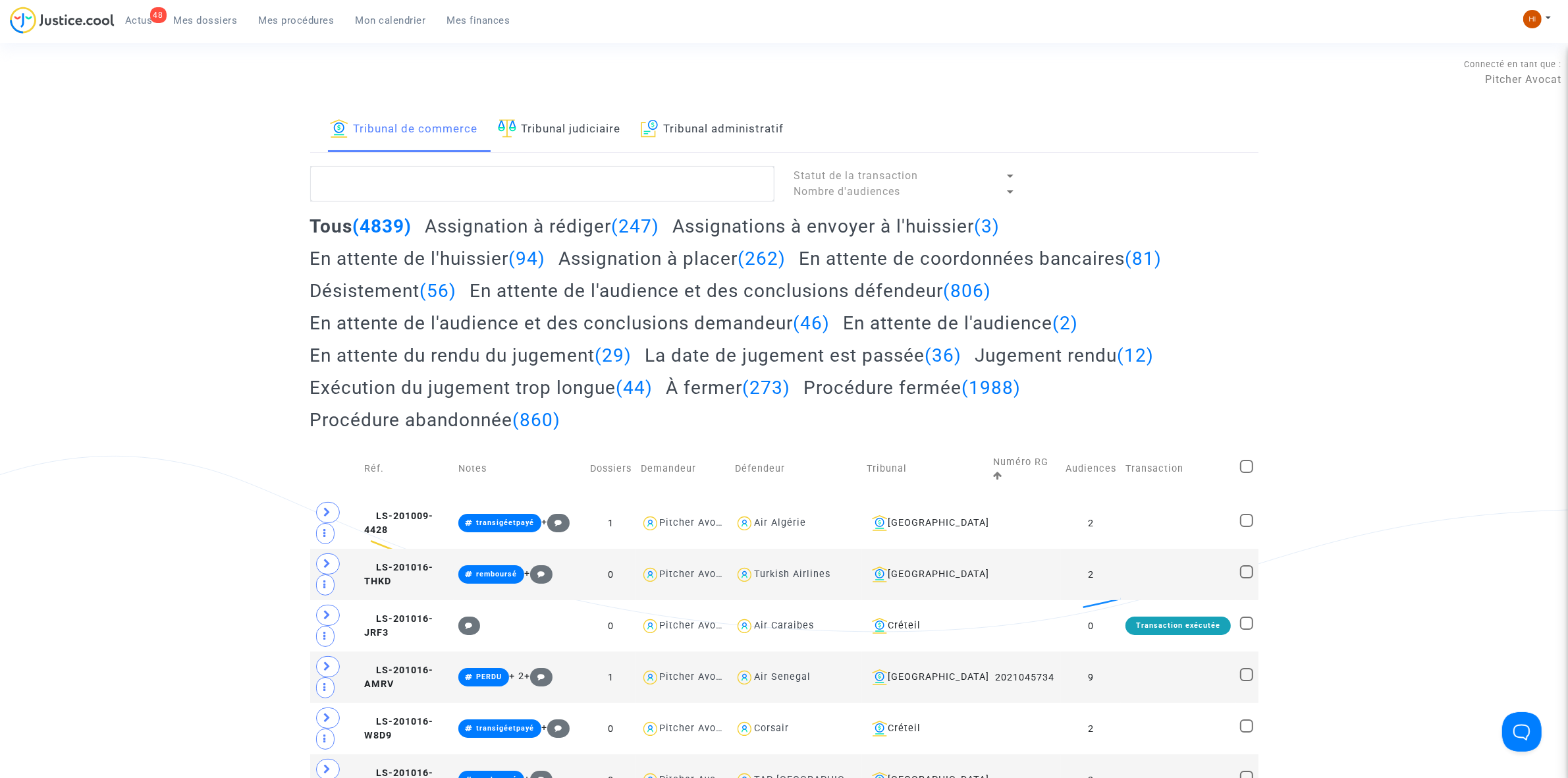
click at [547, 122] on link "Tribunal judiciaire" at bounding box center [560, 129] width 123 height 45
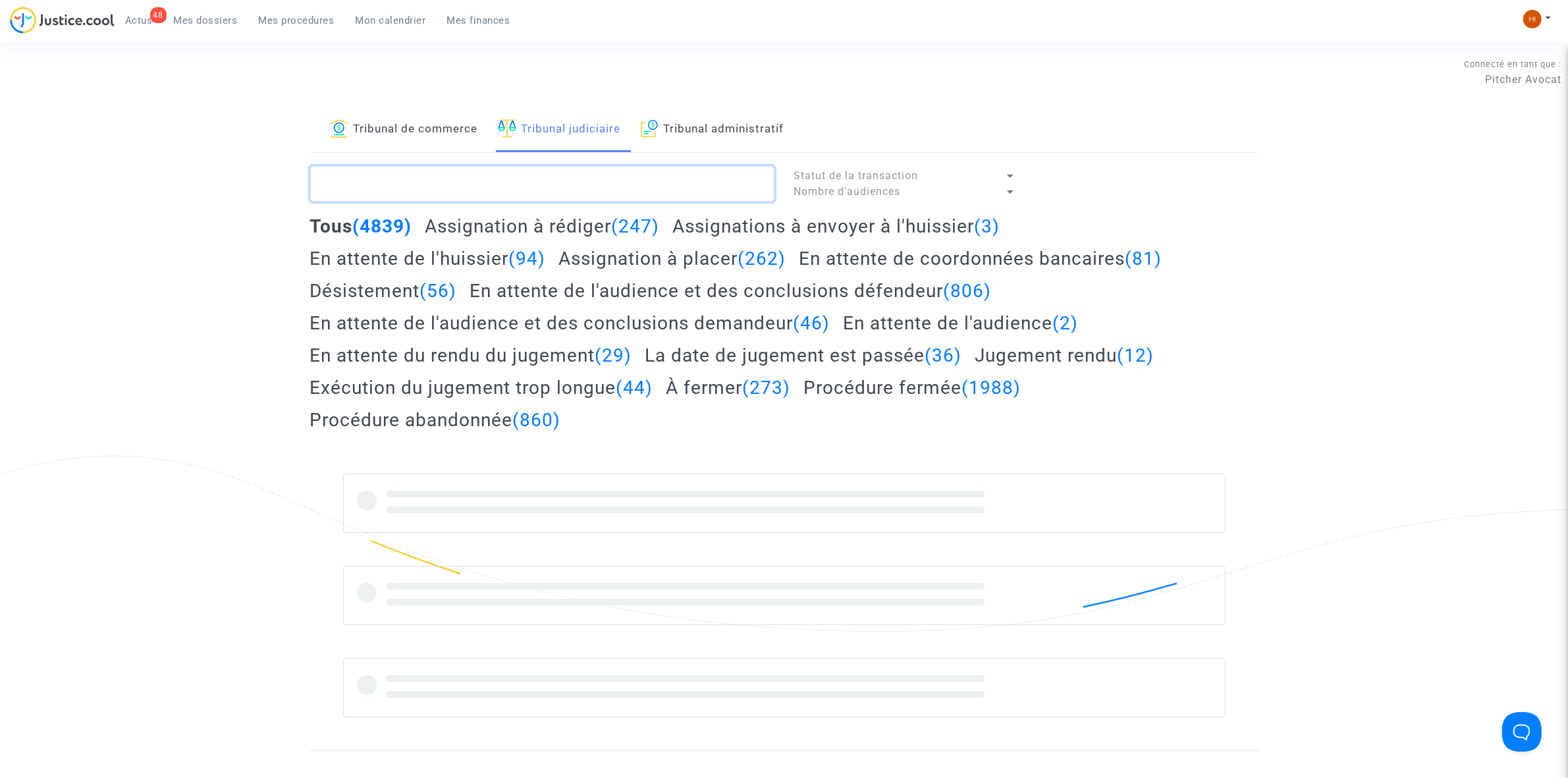
click at [488, 185] on textarea at bounding box center [542, 183] width 465 height 36
paste textarea "LS-240924-H6BY"
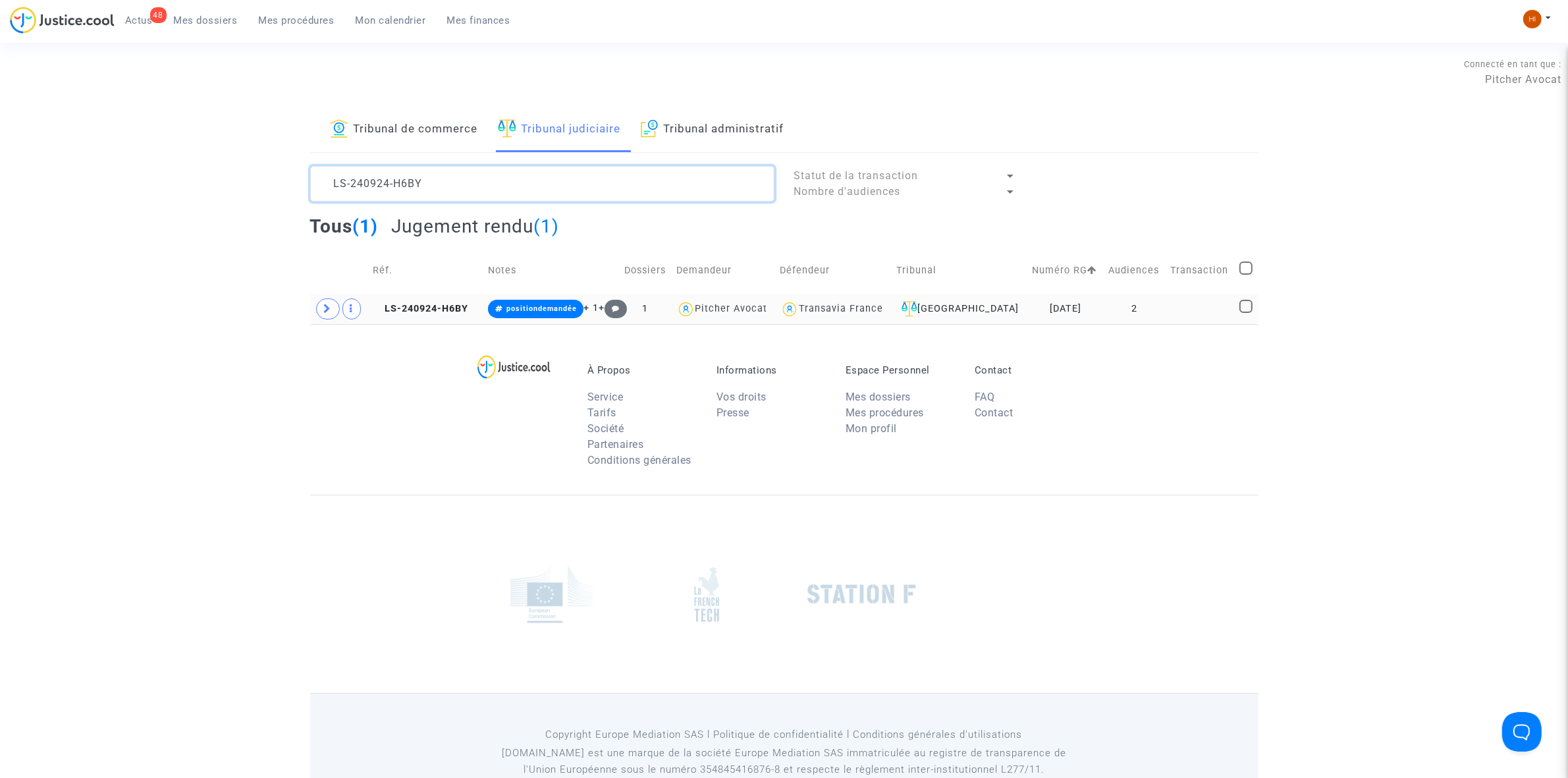
type textarea "LS-240924-H6BY"
click at [321, 320] on td at bounding box center [339, 309] width 59 height 30
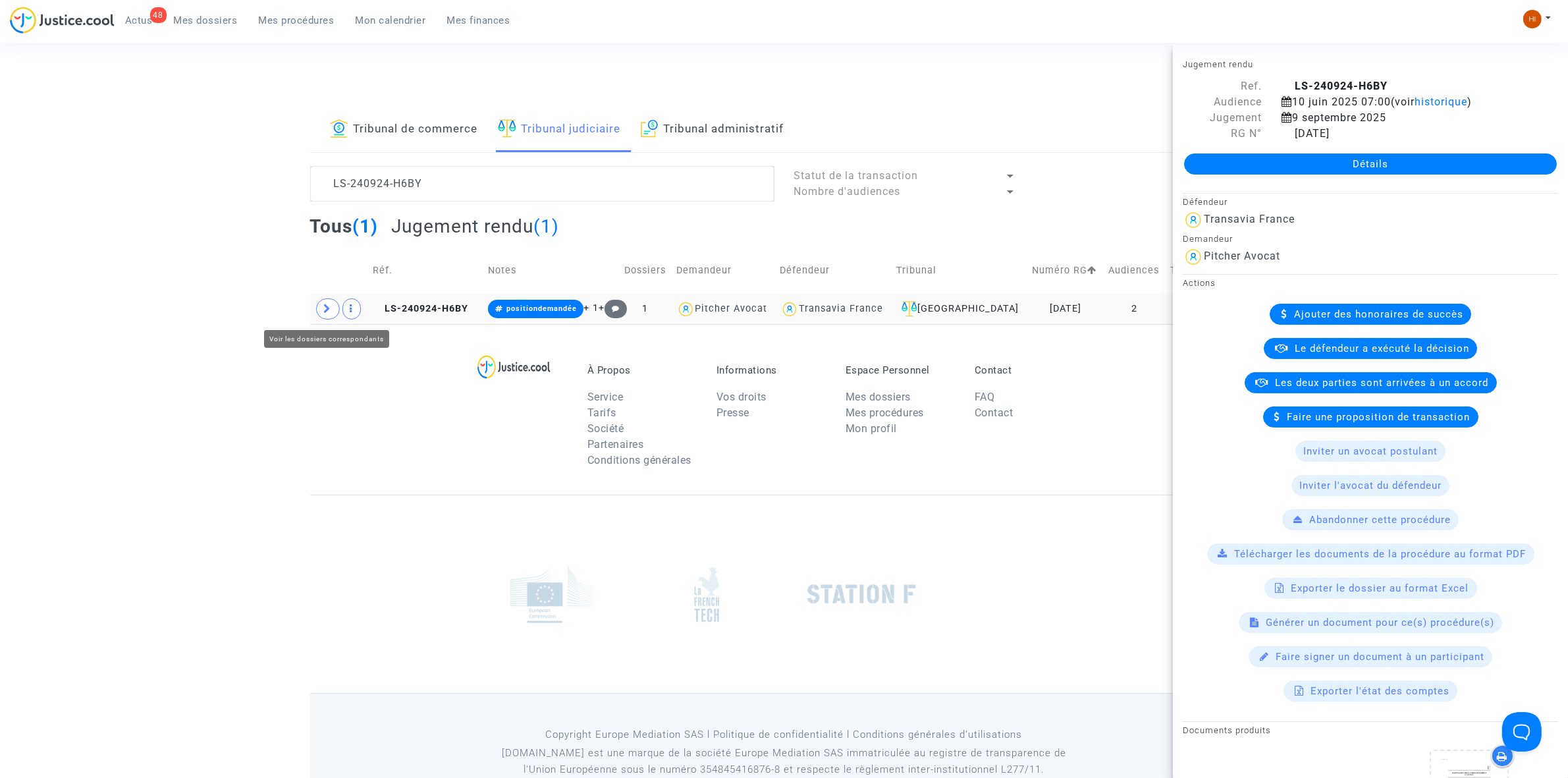
click at [327, 313] on icon at bounding box center [327, 309] width 8 height 10
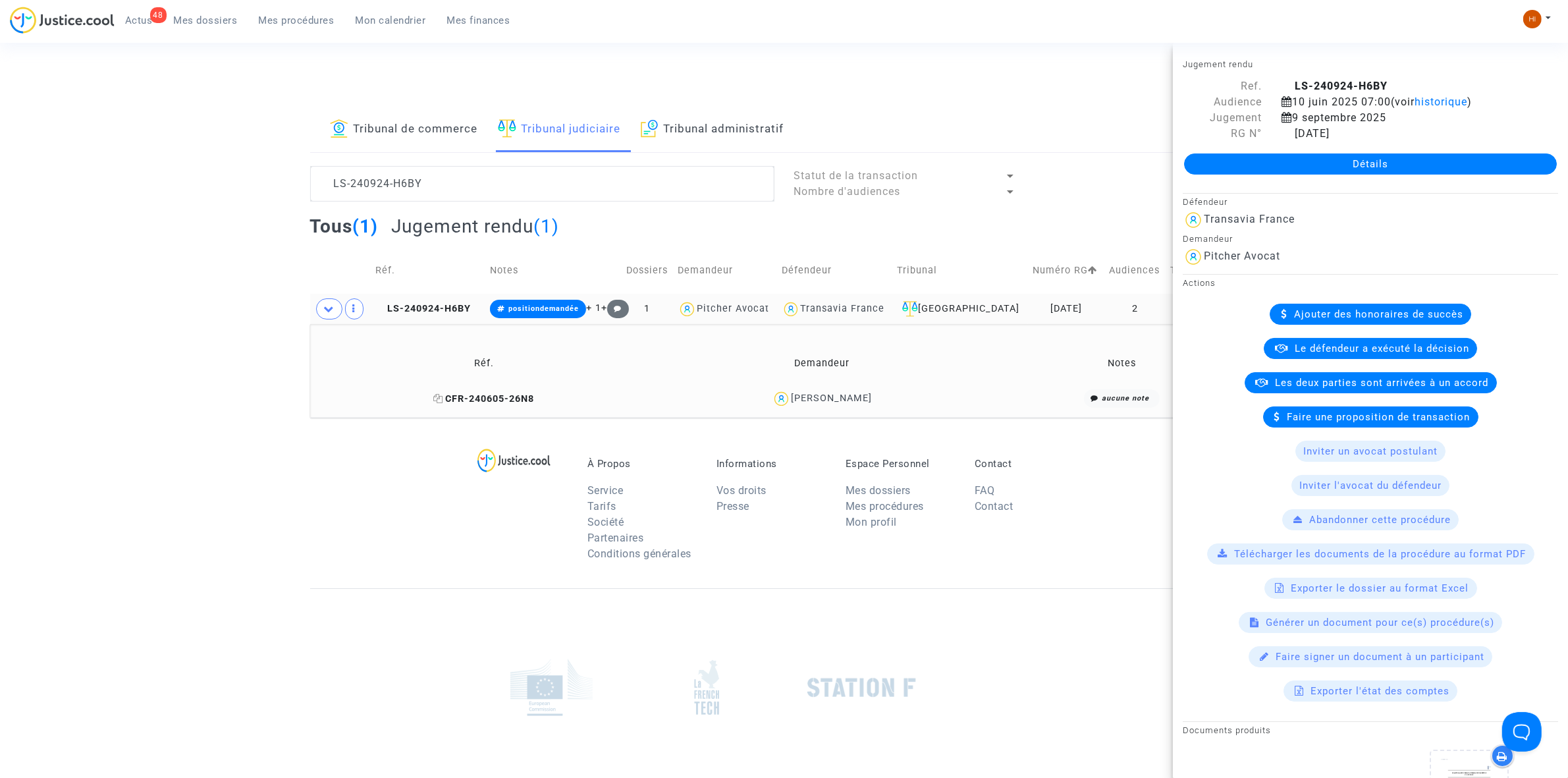
click at [436, 398] on icon at bounding box center [439, 398] width 10 height 9
drag, startPoint x: 921, startPoint y: 403, endPoint x: 785, endPoint y: 403, distance: 136.0
click at [785, 403] on div "Philippe Vocanson" at bounding box center [822, 398] width 327 height 19
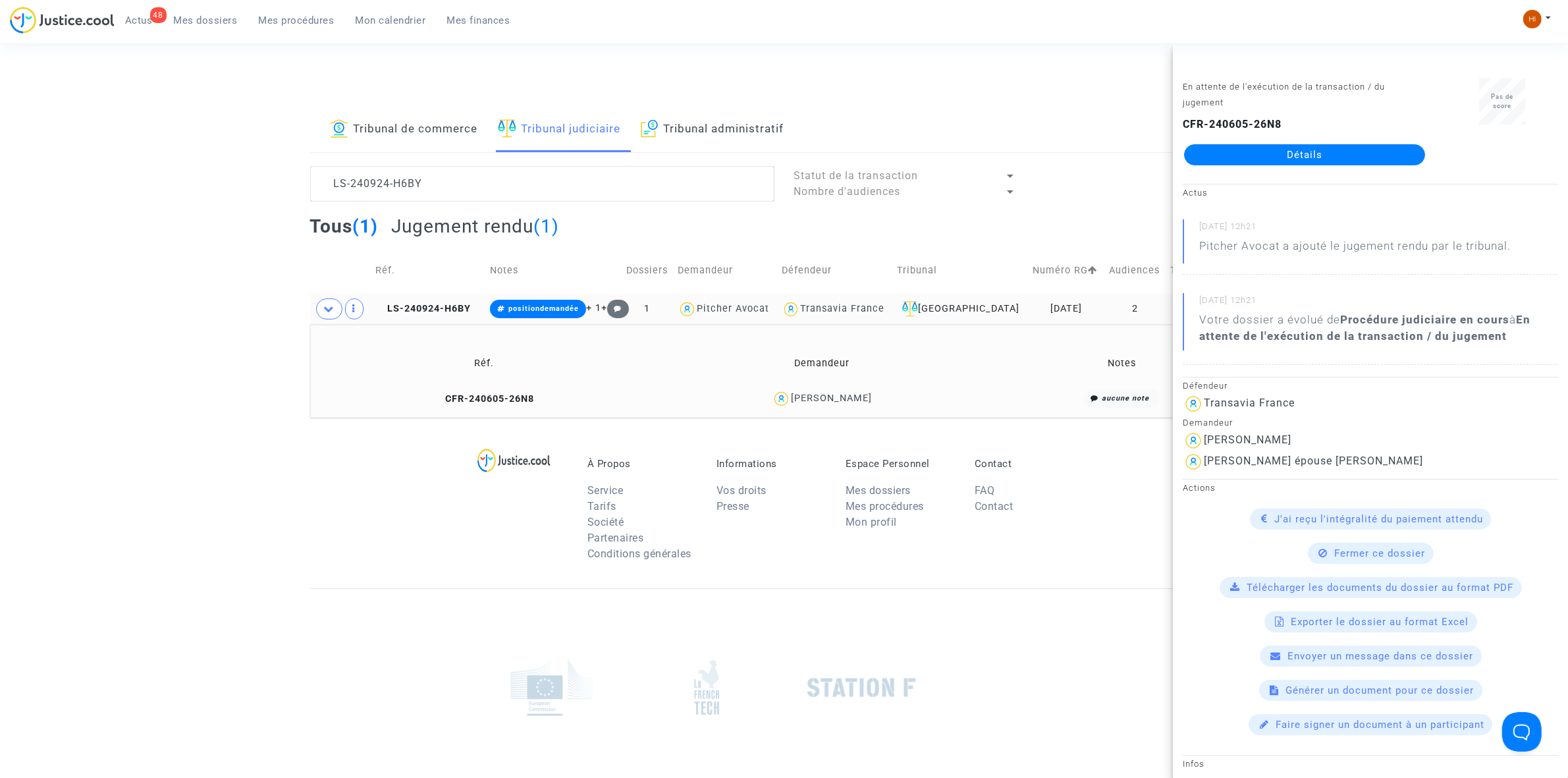
click at [504, 298] on td "positiondemandée + 1 +" at bounding box center [553, 309] width 136 height 30
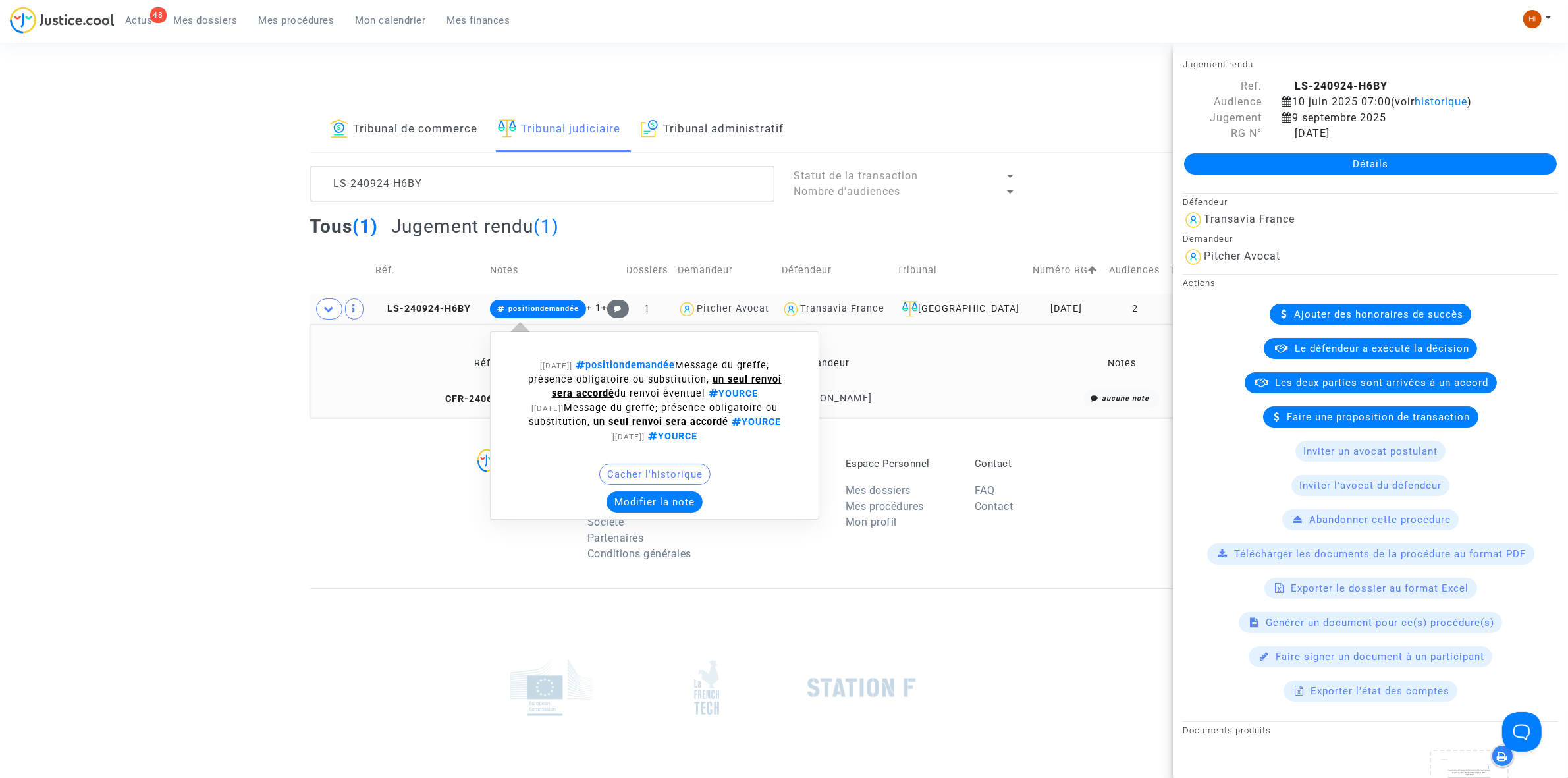
click at [664, 507] on button "Modifier la note" at bounding box center [654, 502] width 96 height 21
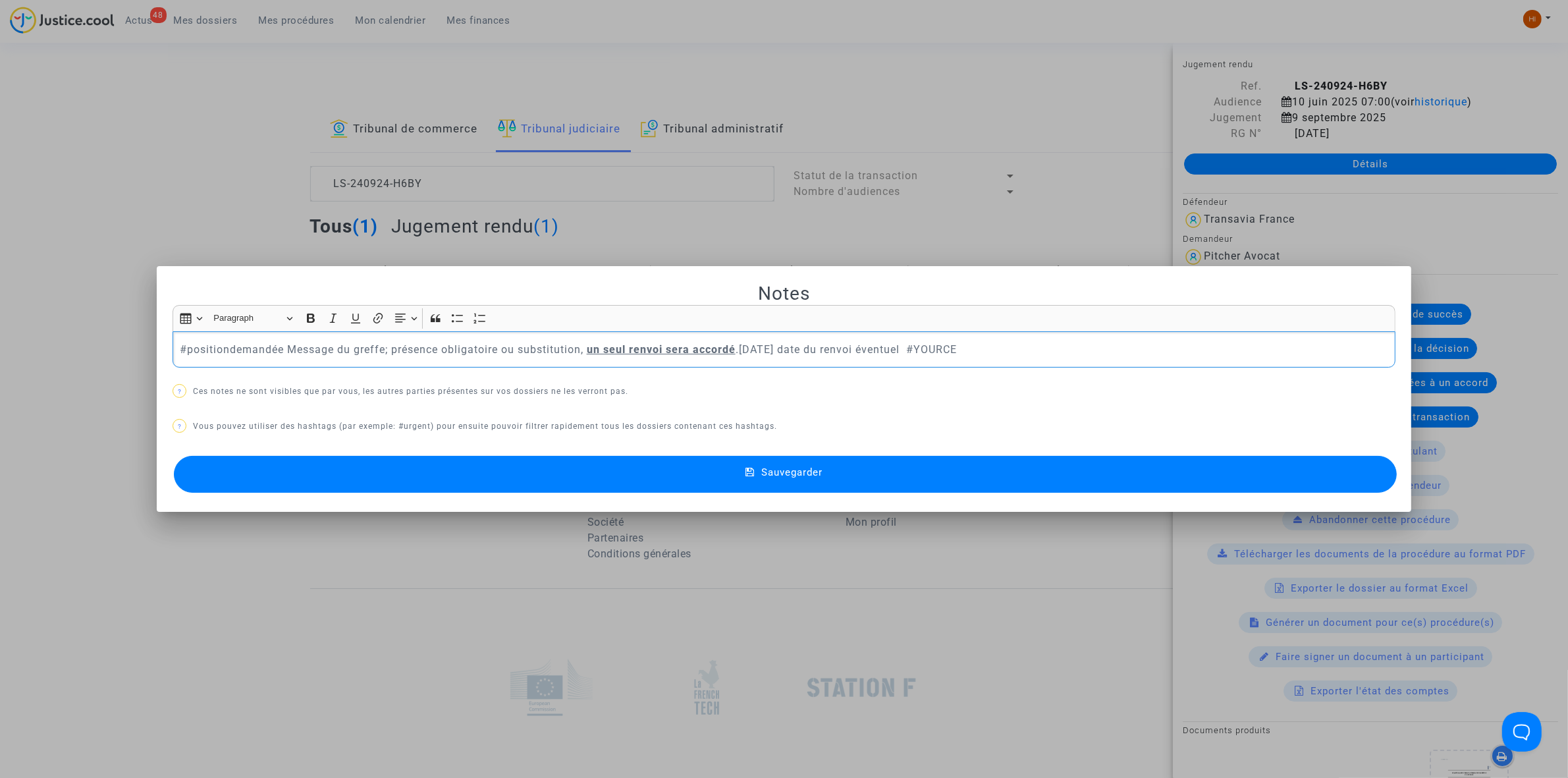
drag, startPoint x: 931, startPoint y: 351, endPoint x: 111, endPoint y: 278, distance: 823.2
click at [111, 278] on div "Notes Rich Text Editor Insert table Insert table Heading Paragraph Paragraph He…" at bounding box center [784, 389] width 1568 height 778
click at [621, 476] on button "Sauvegarder" at bounding box center [785, 474] width 1223 height 37
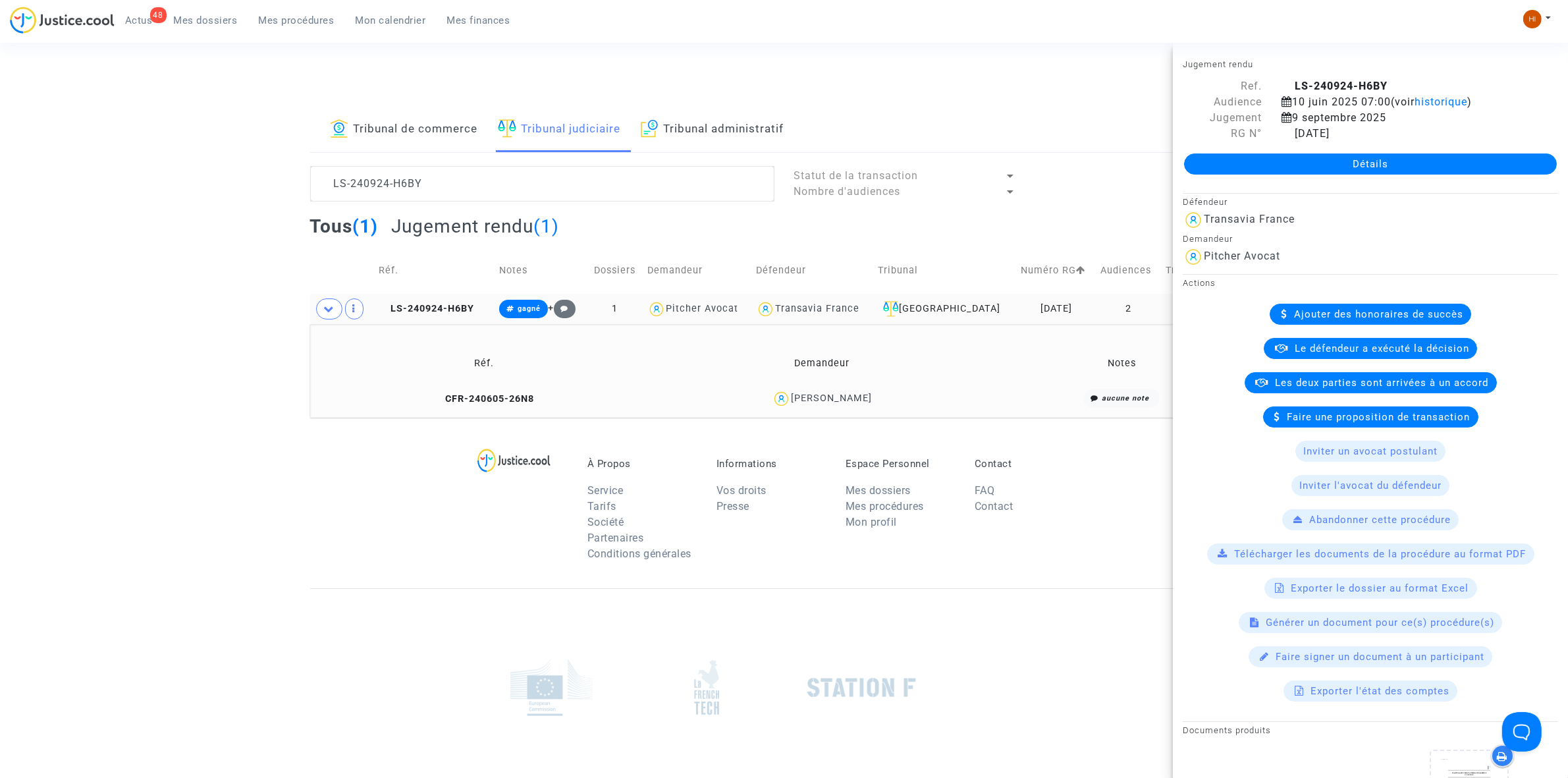
click at [589, 208] on lawsuits-list "LS-240924-H6BY Statut de la transaction Nombre d'audiences Tous (1) Jugement re…" at bounding box center [784, 292] width 948 height 252
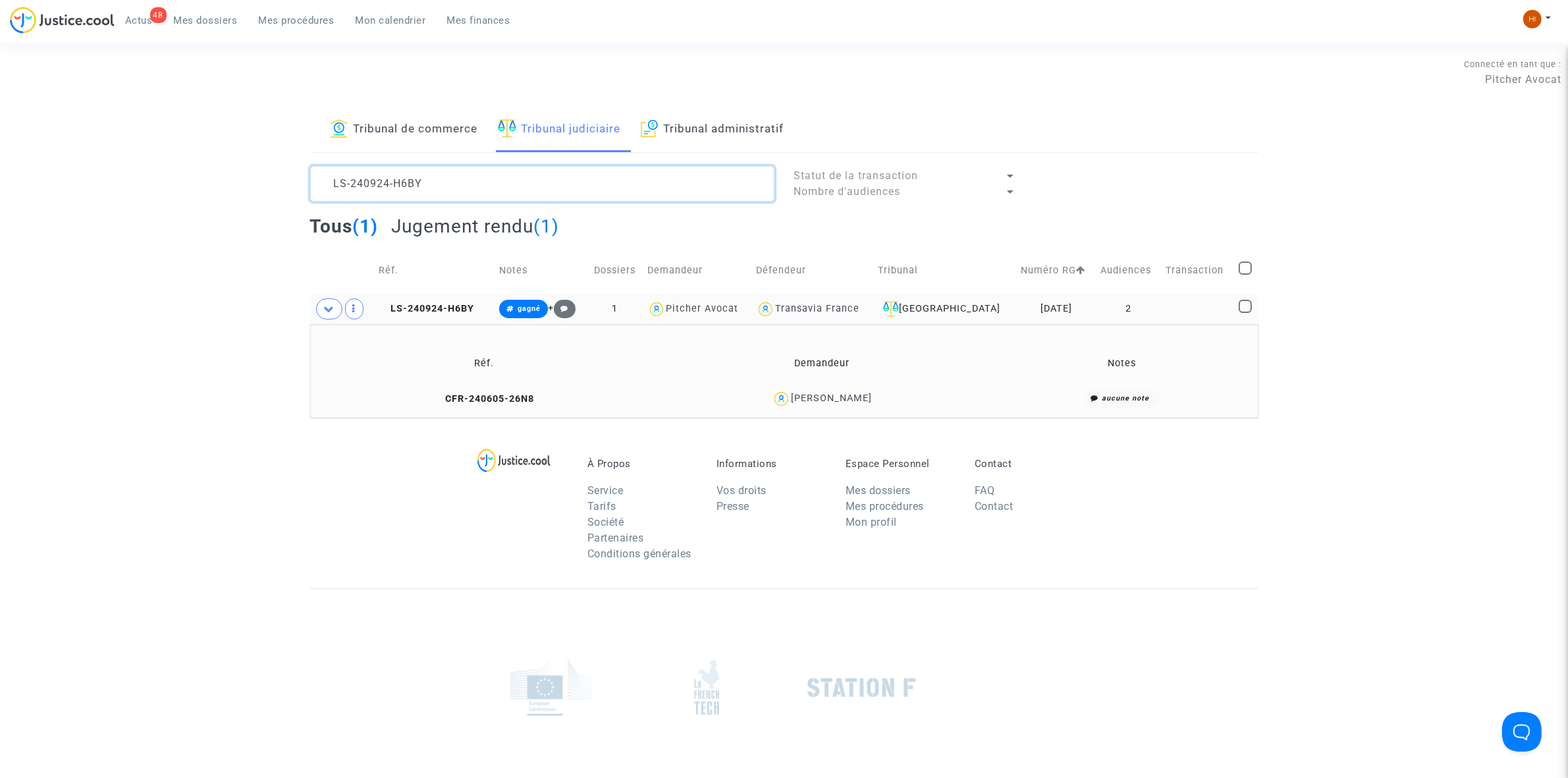
click at [608, 186] on textarea at bounding box center [542, 183] width 465 height 36
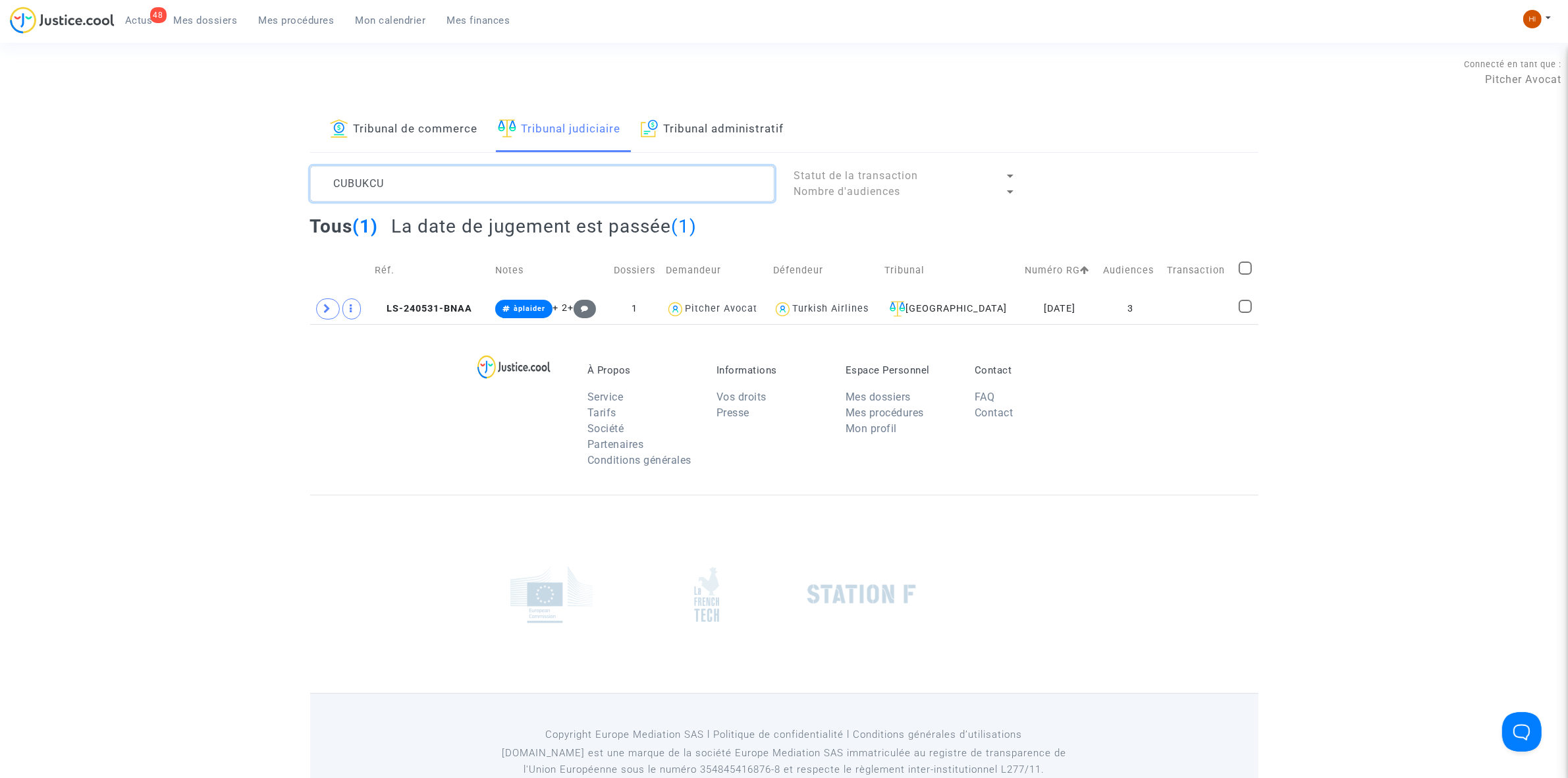
type textarea "CUBUKCU"
click at [451, 304] on span "LS-240531-BNAA" at bounding box center [423, 309] width 97 height 11
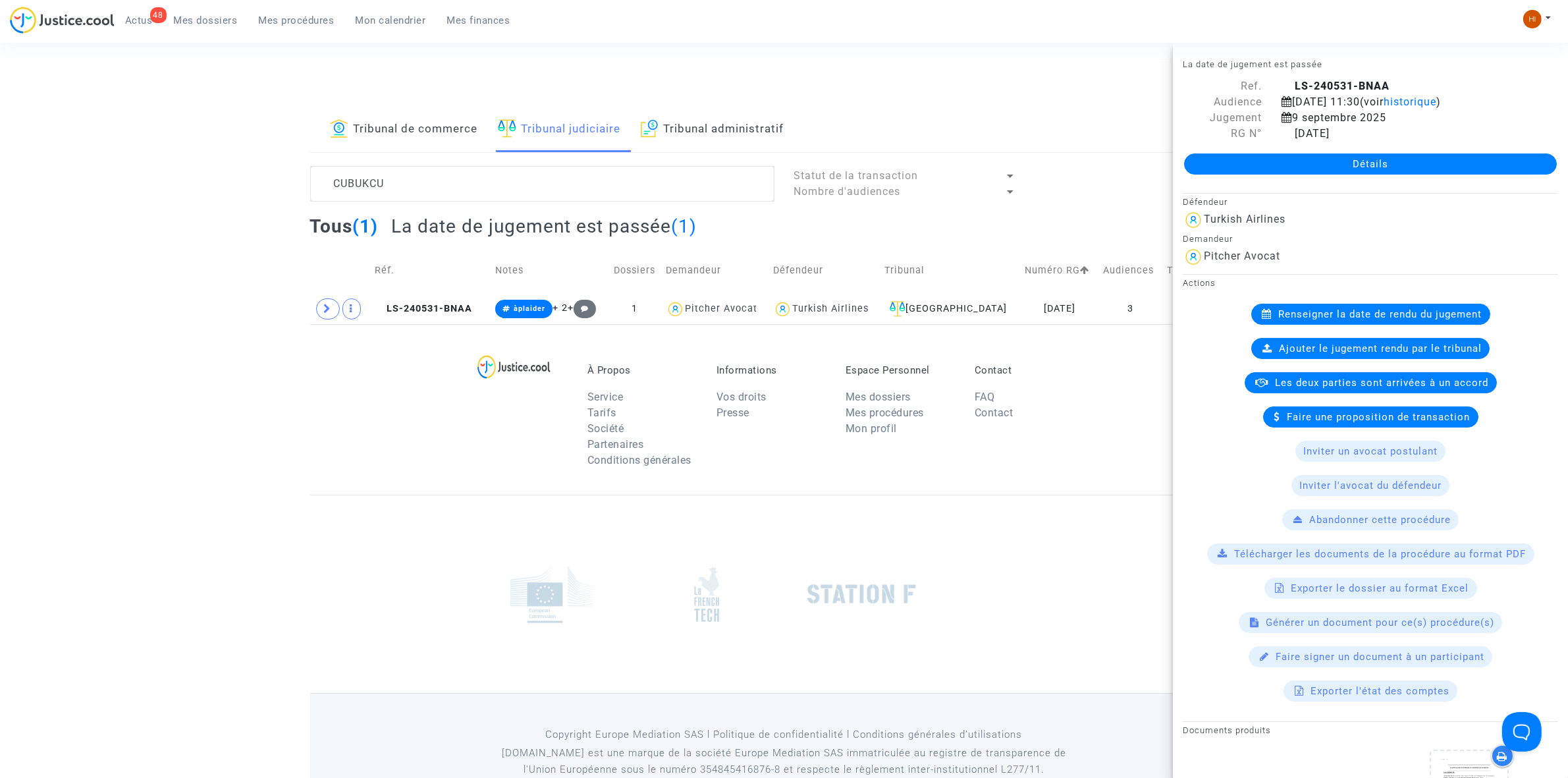
click at [1351, 160] on link "Détails" at bounding box center [1370, 164] width 373 height 21
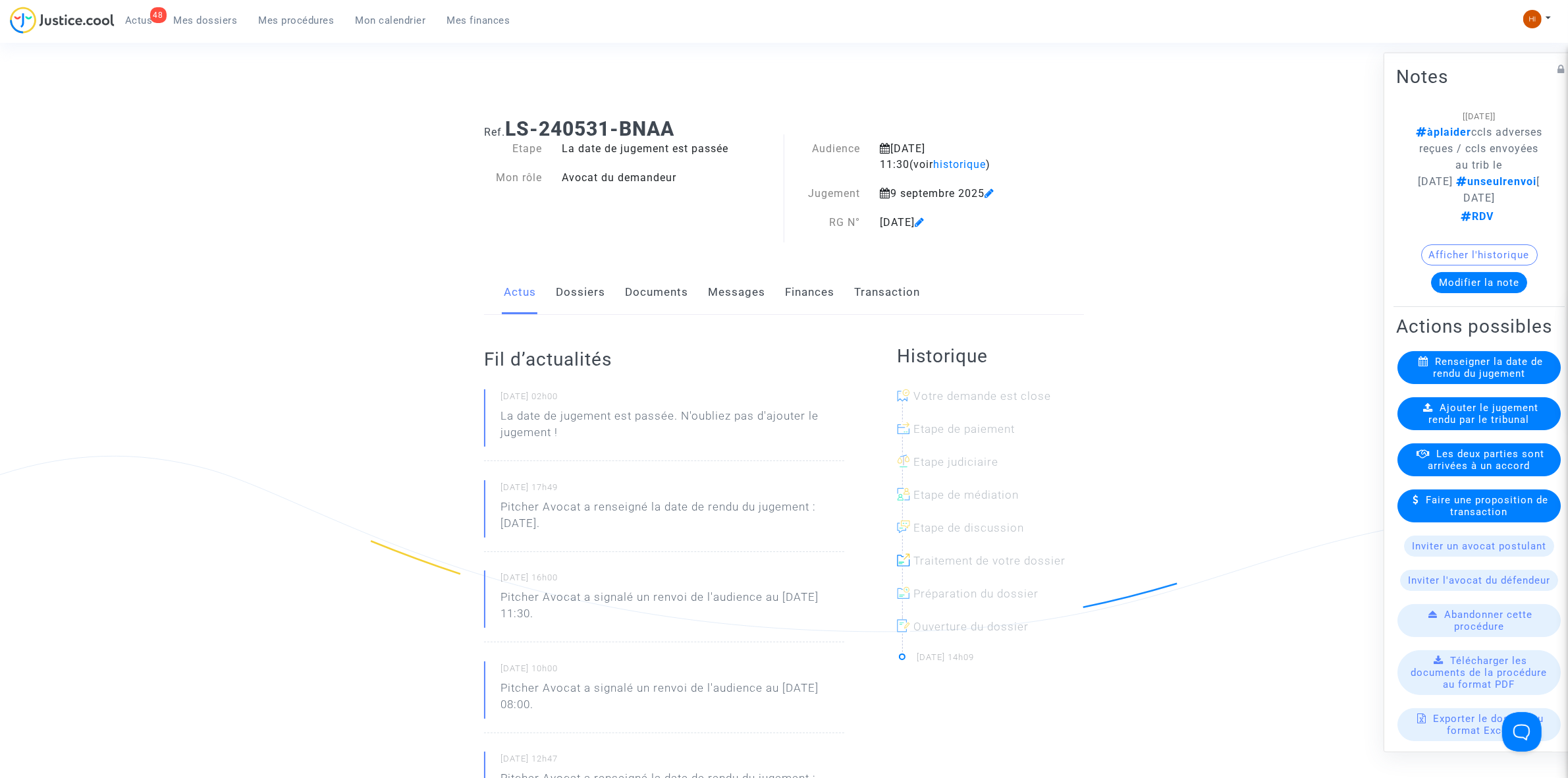
click at [578, 292] on link "Dossiers" at bounding box center [580, 292] width 50 height 43
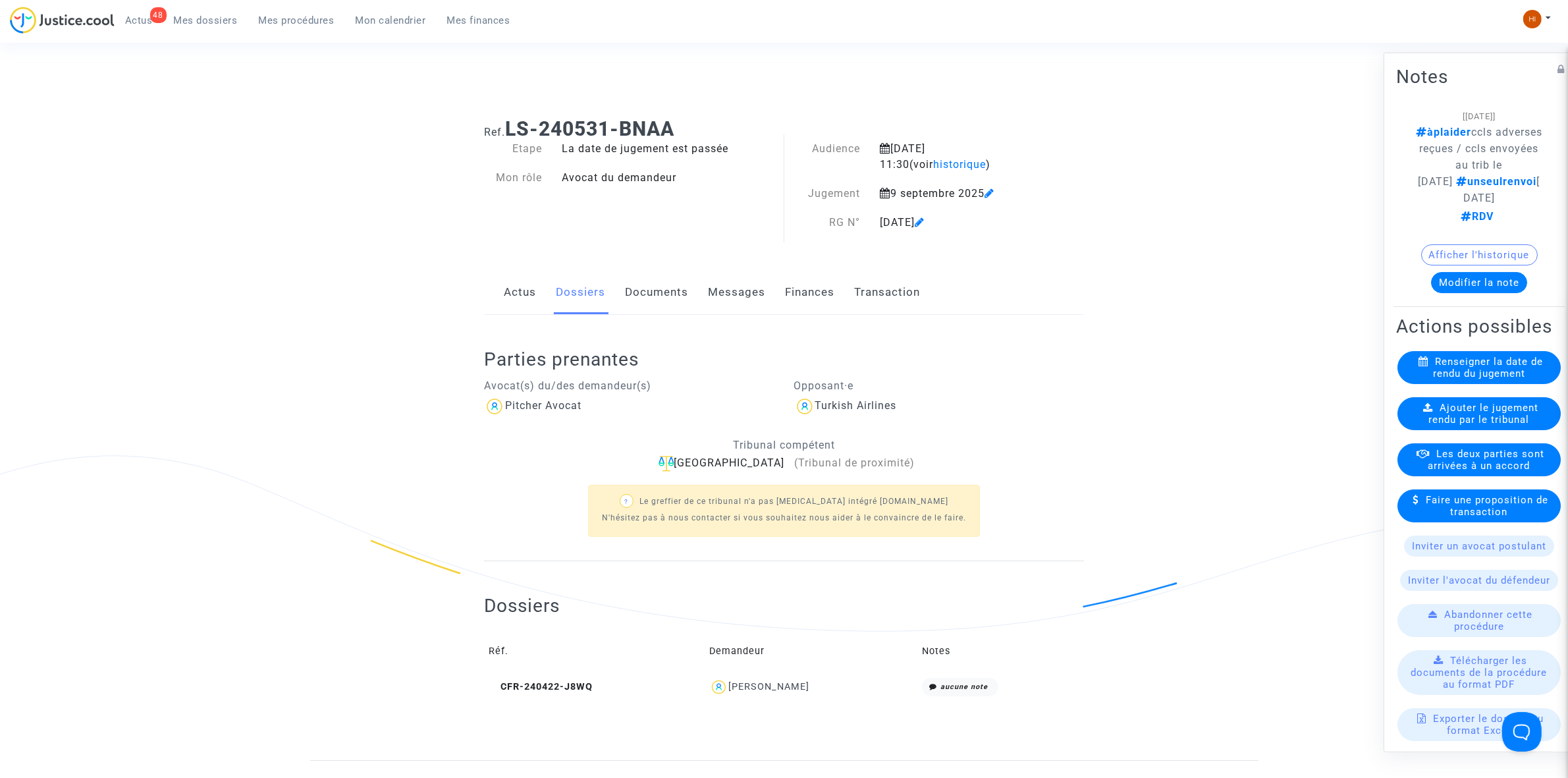
click at [1457, 430] on div "Ajouter le jugement rendu par le tribunal" at bounding box center [1478, 413] width 163 height 33
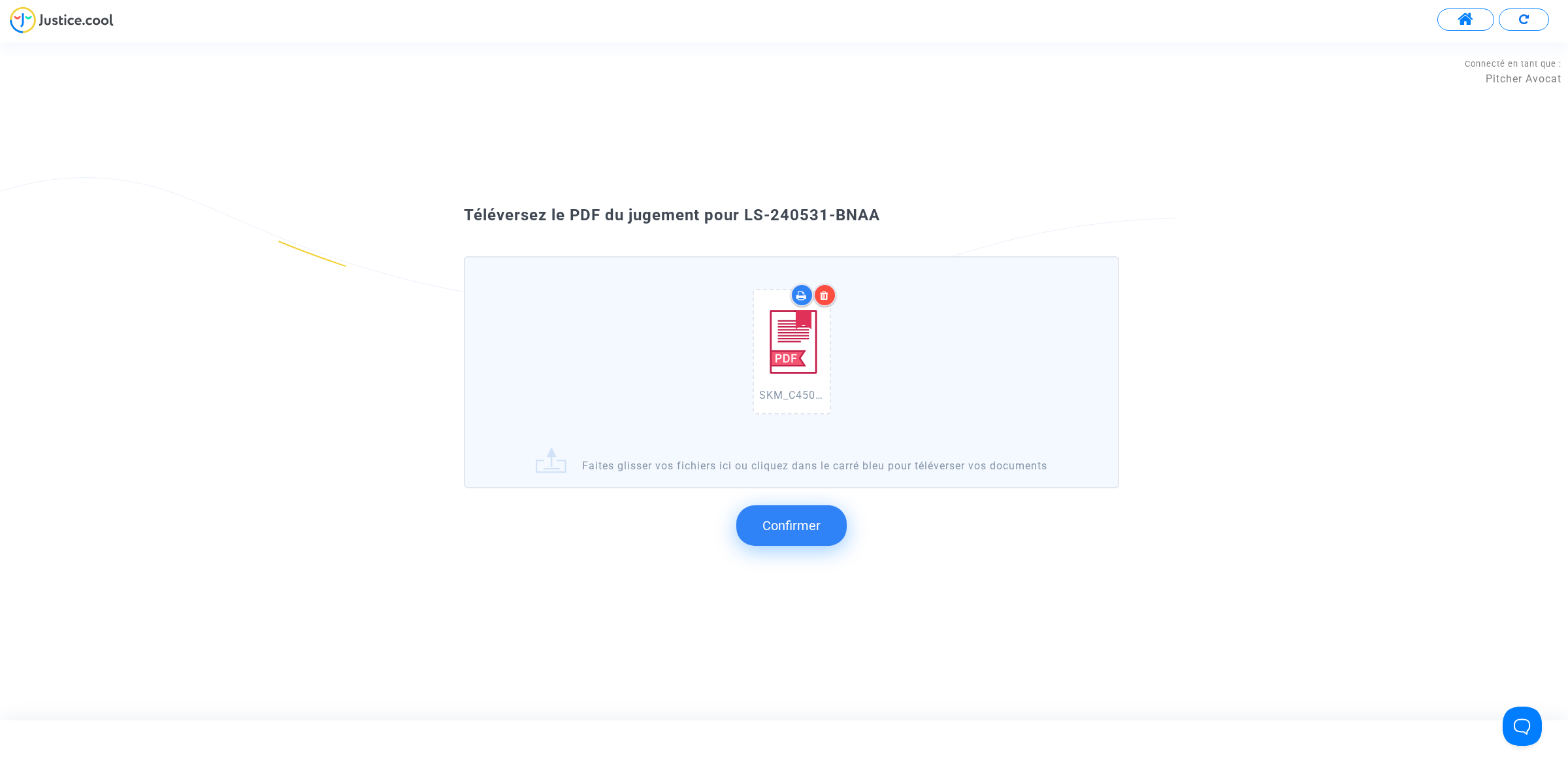
drag, startPoint x: 956, startPoint y: 260, endPoint x: 745, endPoint y: 240, distance: 211.9
click at [745, 240] on div "SKM_C450i25092209593.pdf Faites glisser vos fichiers ici ou cliquez dans le car…" at bounding box center [784, 392] width 706 height 331
drag, startPoint x: 746, startPoint y: 217, endPoint x: 883, endPoint y: 217, distance: 137.0
click at [883, 217] on div "Téléversez le PDF du jugement pour LS-240531-BNAA" at bounding box center [784, 216] width 706 height 22
click at [792, 519] on span "Confirmer" at bounding box center [791, 525] width 58 height 16
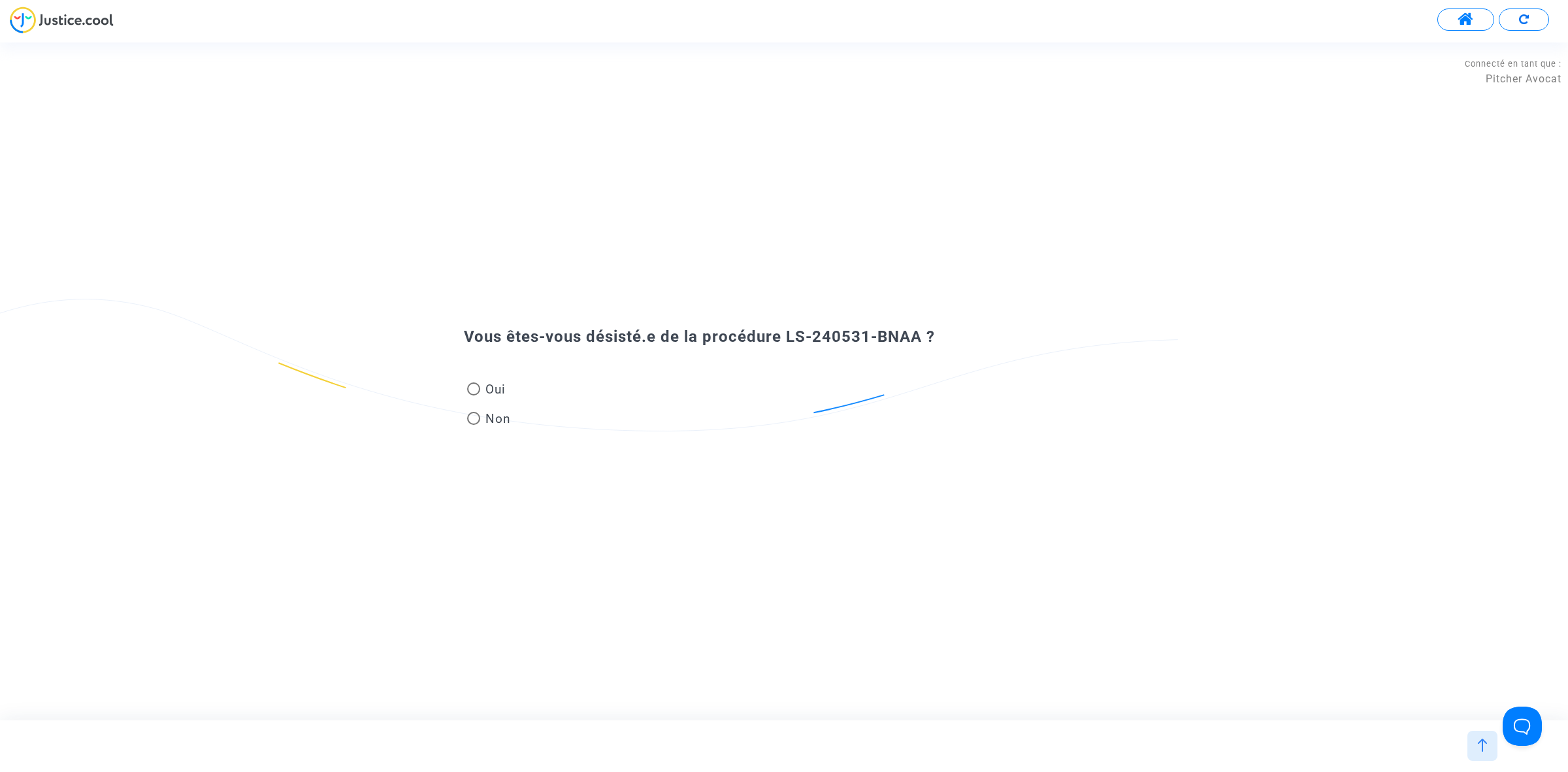
click at [468, 416] on div "Oui Non" at bounding box center [784, 392] width 706 height 87
click at [471, 417] on span at bounding box center [473, 418] width 13 height 13
click at [473, 425] on input "Non" at bounding box center [473, 425] width 1 height 1
radio input "true"
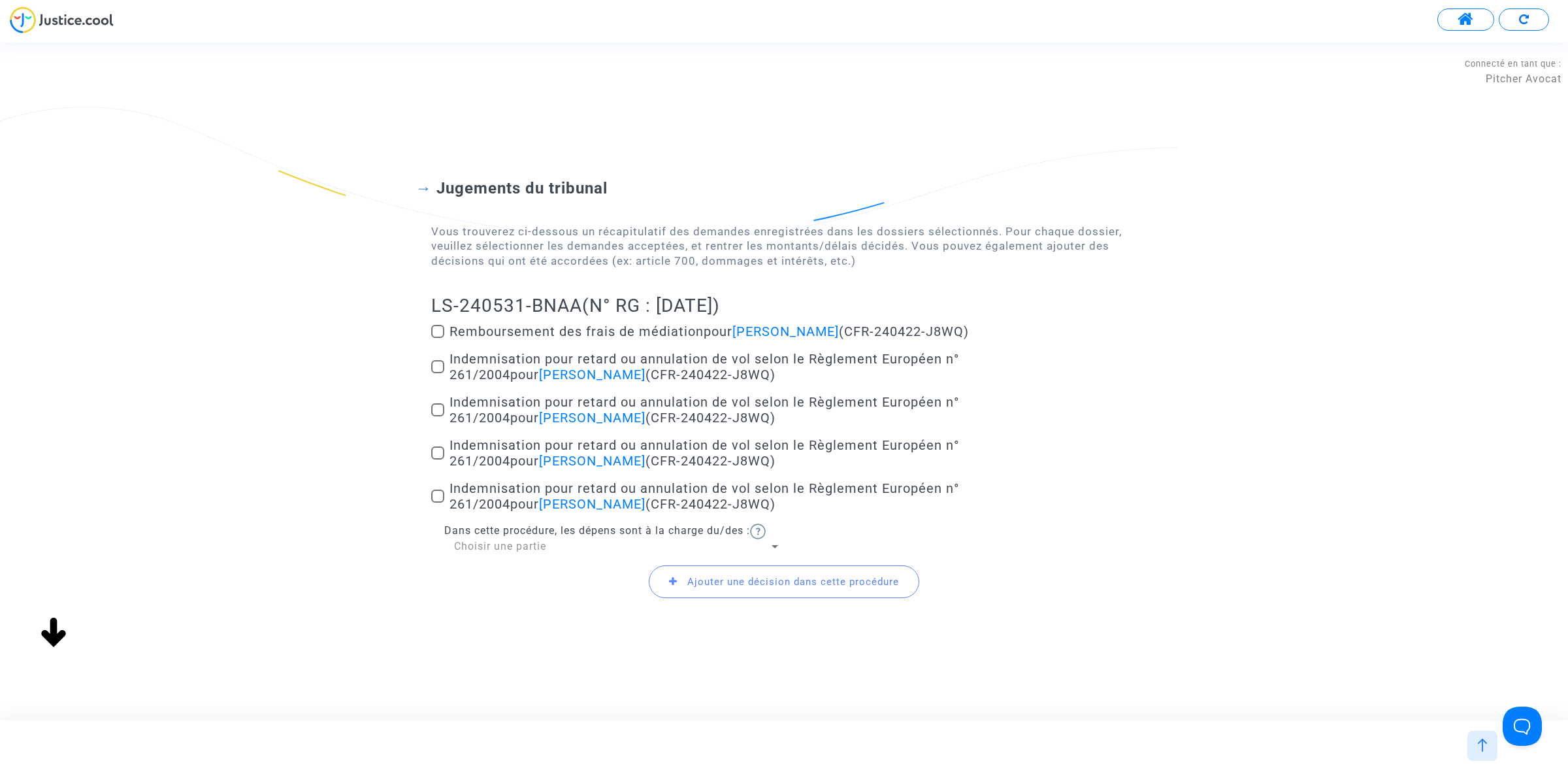
click at [436, 366] on span at bounding box center [437, 367] width 13 height 13
click at [437, 373] on input "Indemnisation pour retard ou annulation de vol selon le Règlement Européen n° 2…" at bounding box center [437, 373] width 1 height 1
checkbox input "true"
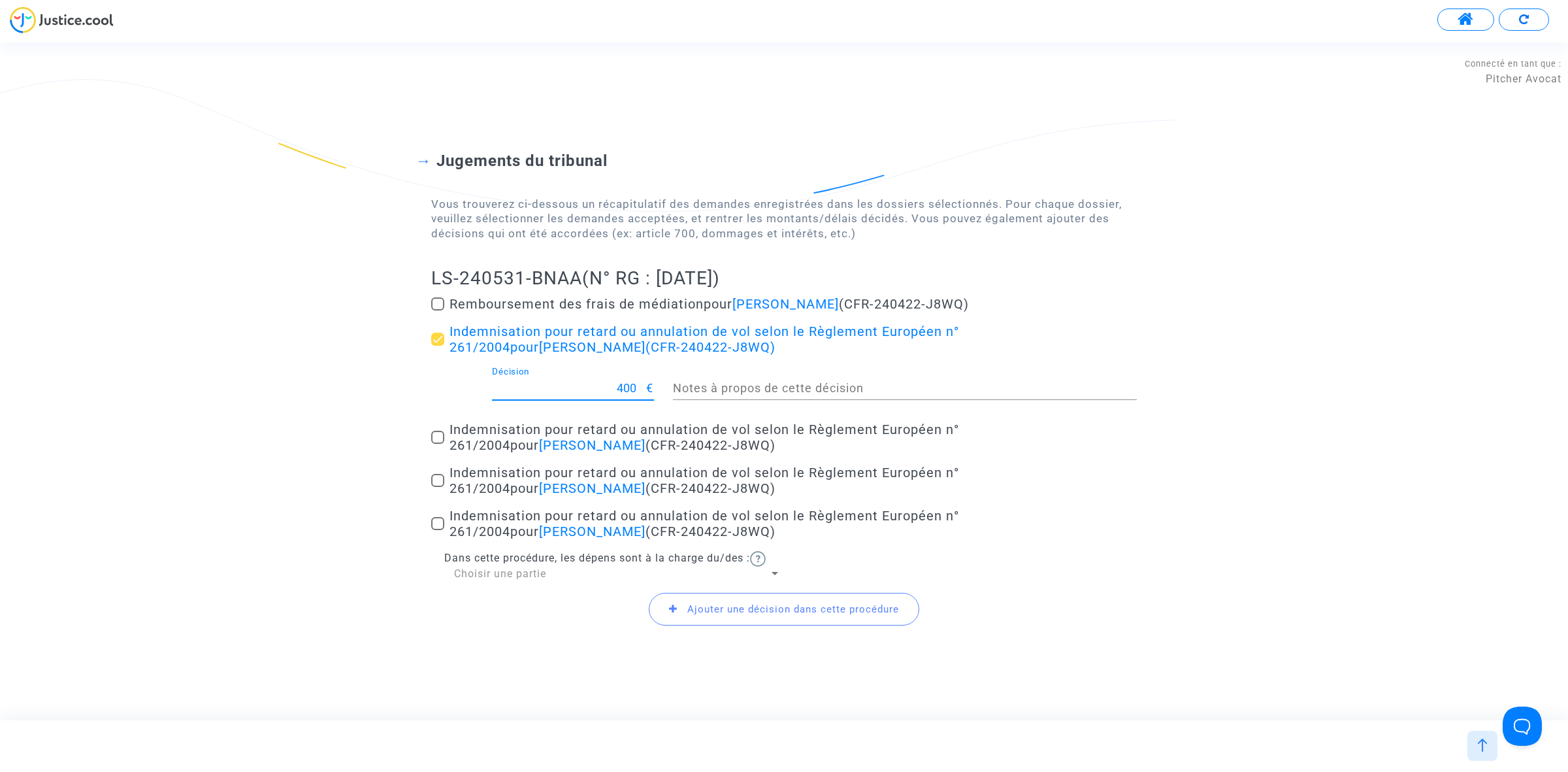
drag, startPoint x: 607, startPoint y: 391, endPoint x: 663, endPoint y: 387, distance: 56.1
click at [663, 387] on div "400 Décision € Notes à propos de cette décision" at bounding box center [784, 391] width 725 height 49
type input "250"
click at [433, 433] on span at bounding box center [437, 437] width 13 height 13
click at [437, 444] on input "Indemnisation pour retard ou annulation de vol selon le Règlement Européen n° 2…" at bounding box center [437, 444] width 1 height 1
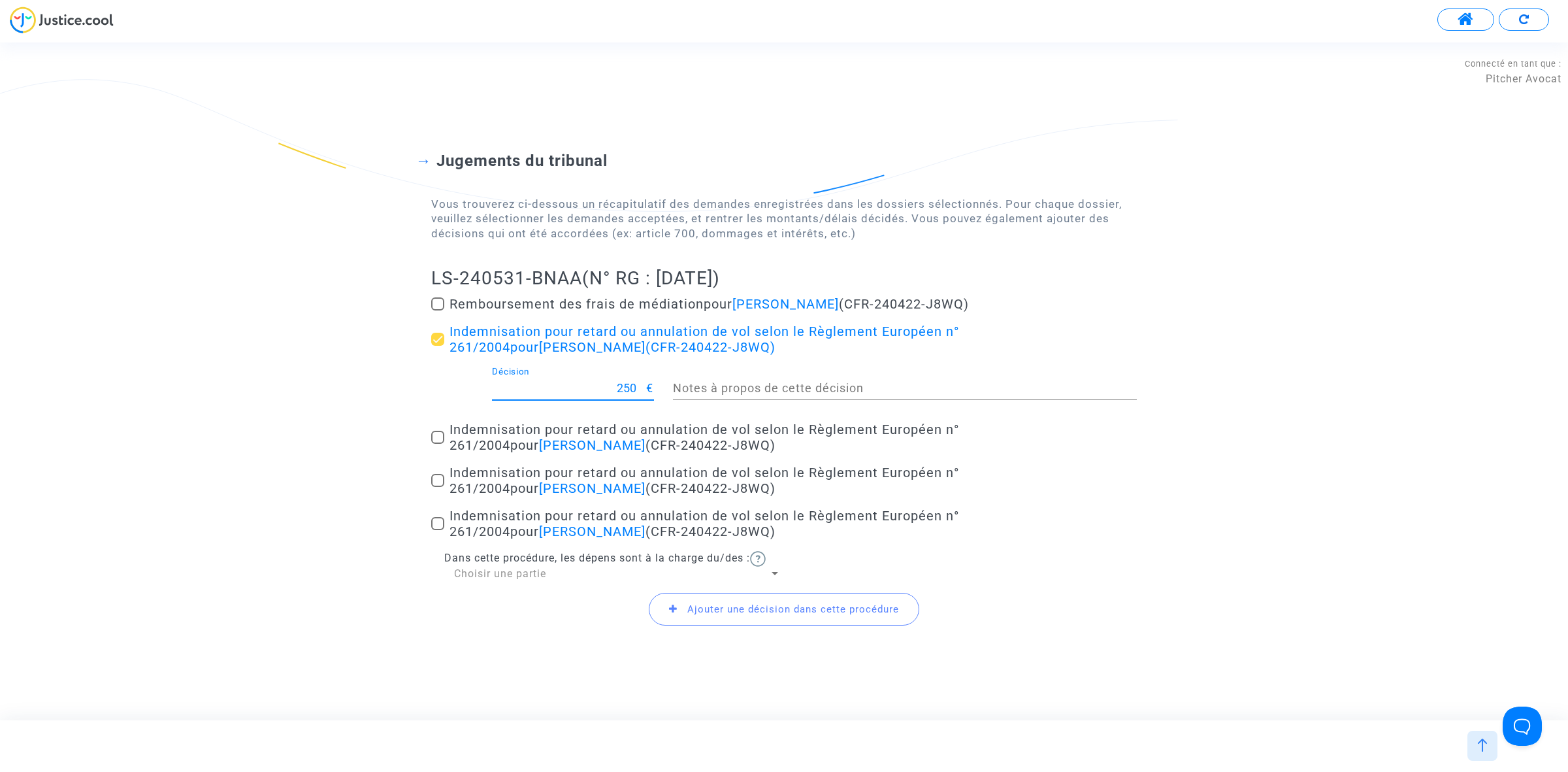
checkbox input "true"
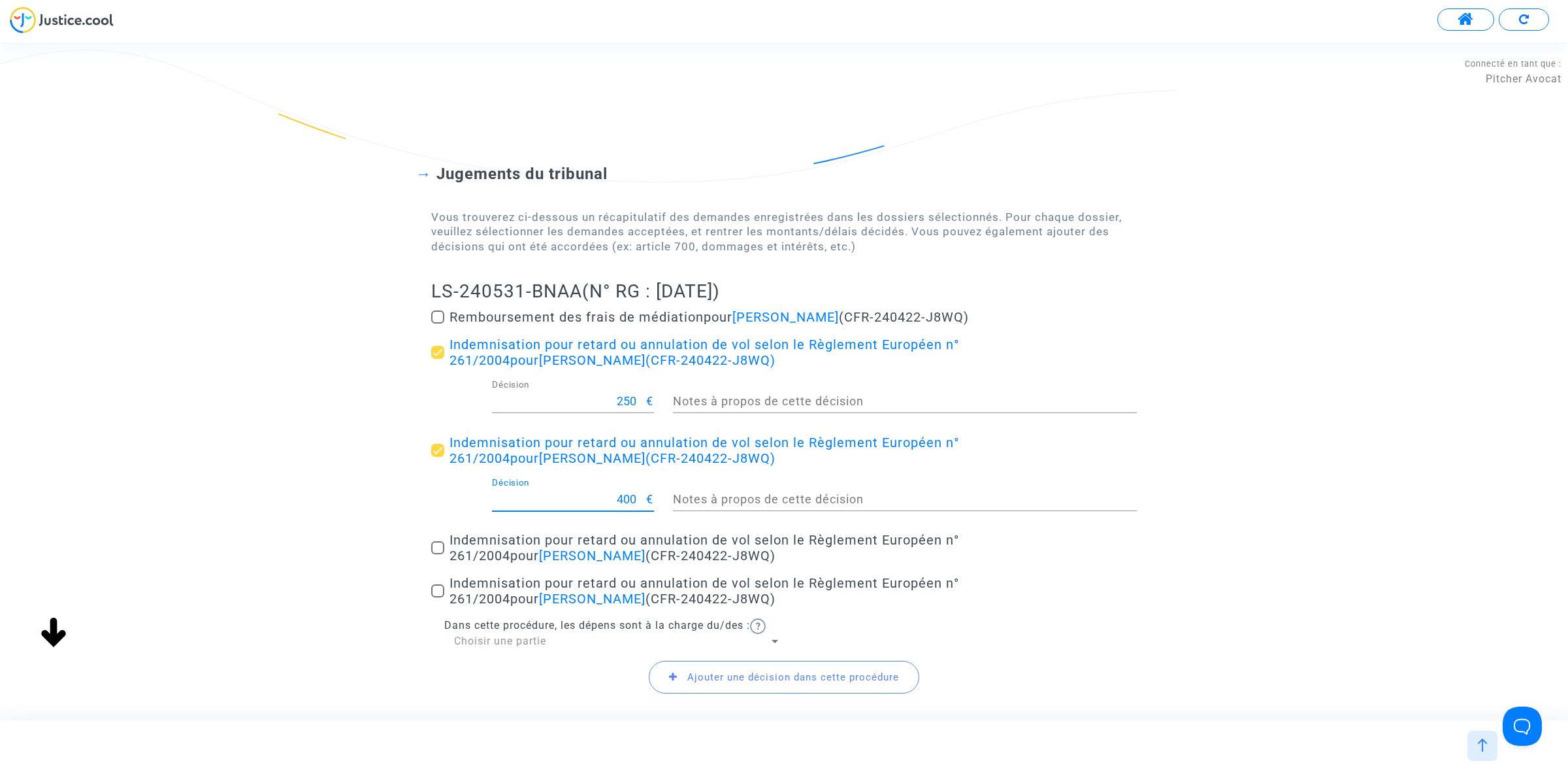
drag, startPoint x: 599, startPoint y: 502, endPoint x: 641, endPoint y: 494, distance: 42.8
click at [641, 494] on input "400" at bounding box center [569, 499] width 155 height 13
type input "250"
drag, startPoint x: 441, startPoint y: 543, endPoint x: 441, endPoint y: 550, distance: 7.0
click at [441, 543] on span at bounding box center [437, 547] width 13 height 13
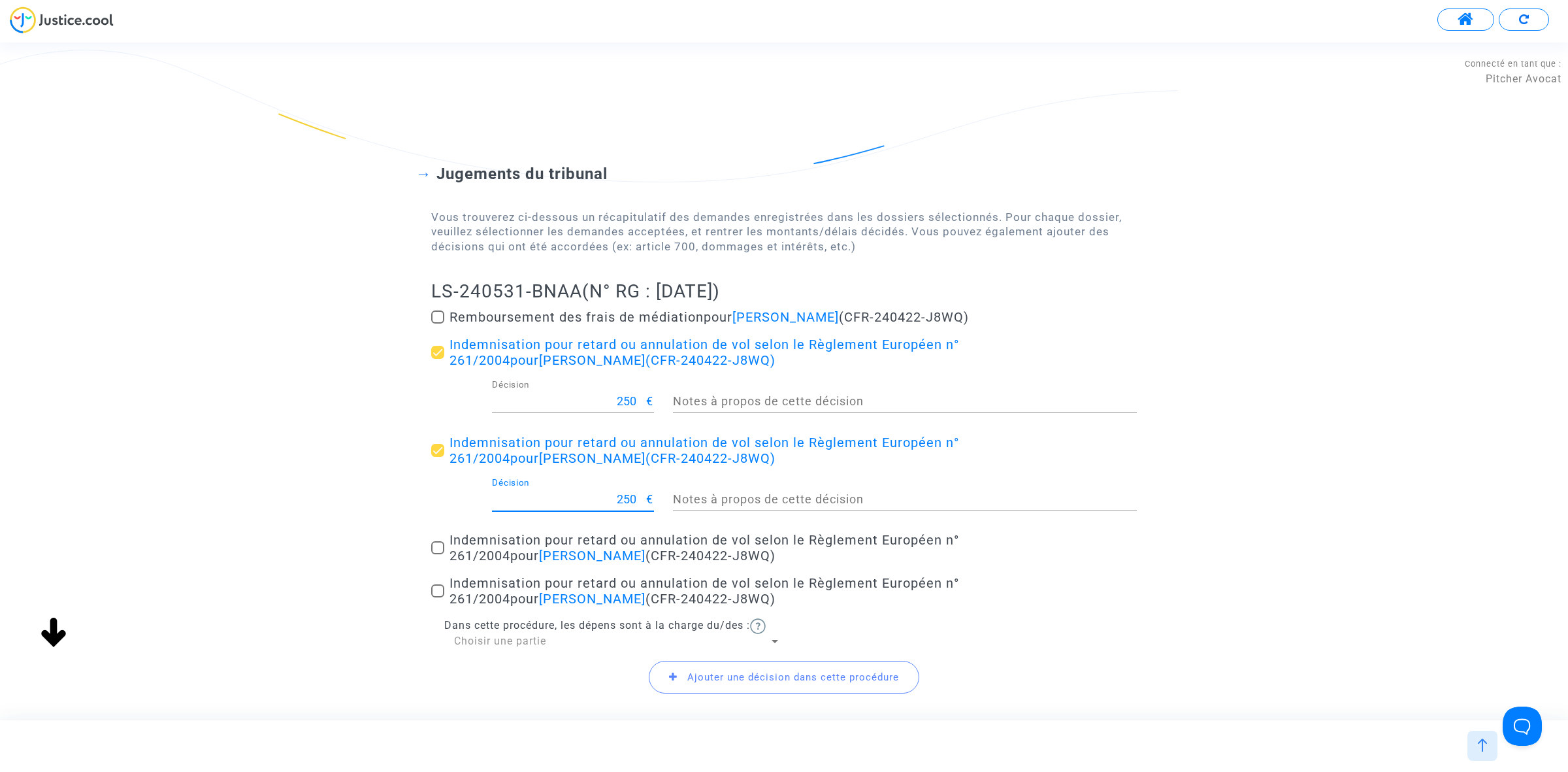
click at [438, 554] on input "Indemnisation pour retard ou annulation de vol selon le Règlement Européen n° 2…" at bounding box center [437, 554] width 1 height 1
checkbox input "true"
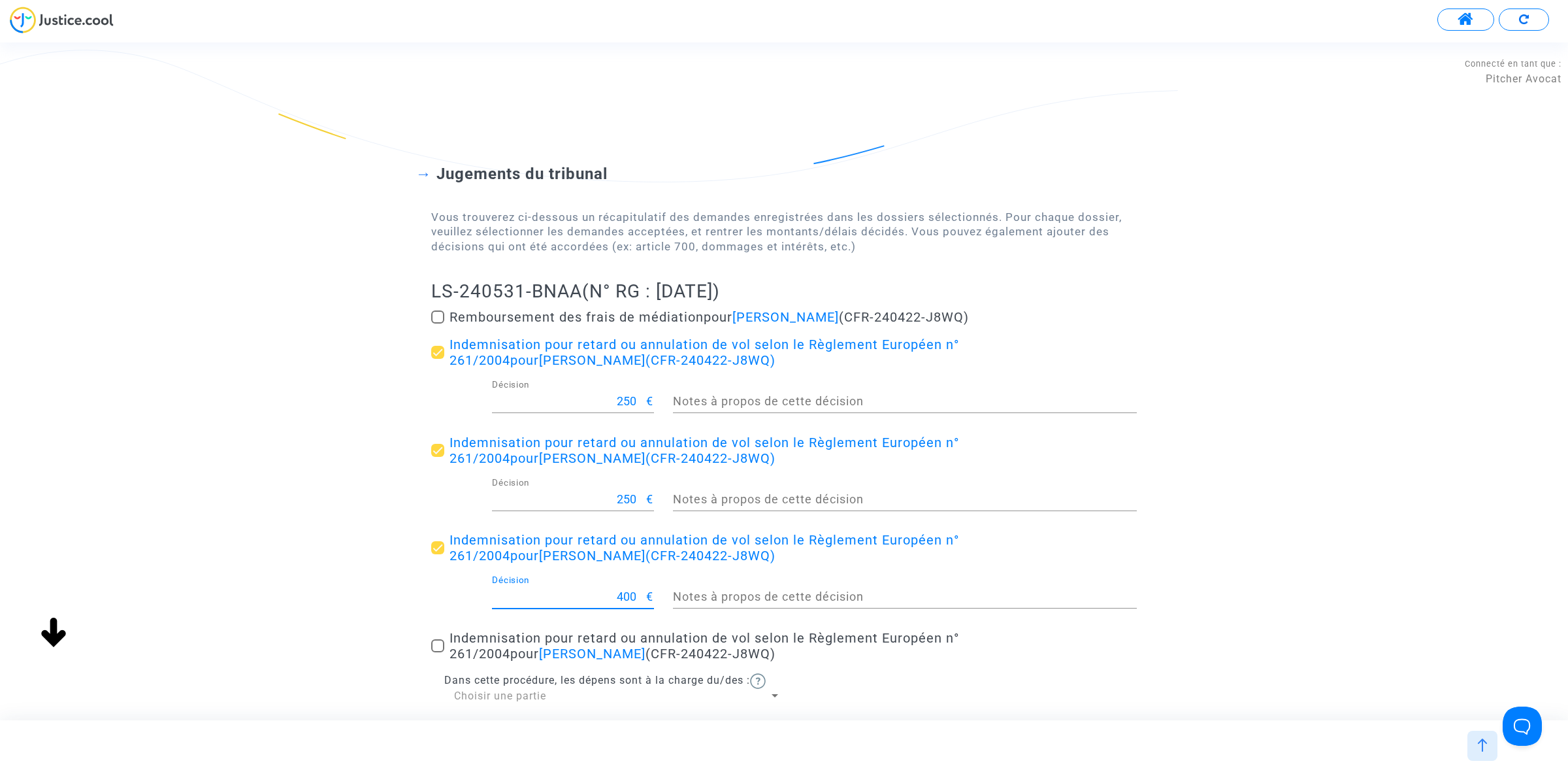
drag, startPoint x: 583, startPoint y: 596, endPoint x: 681, endPoint y: 603, distance: 98.2
click at [681, 603] on div "400 Décision € Notes à propos de cette décision" at bounding box center [784, 599] width 725 height 49
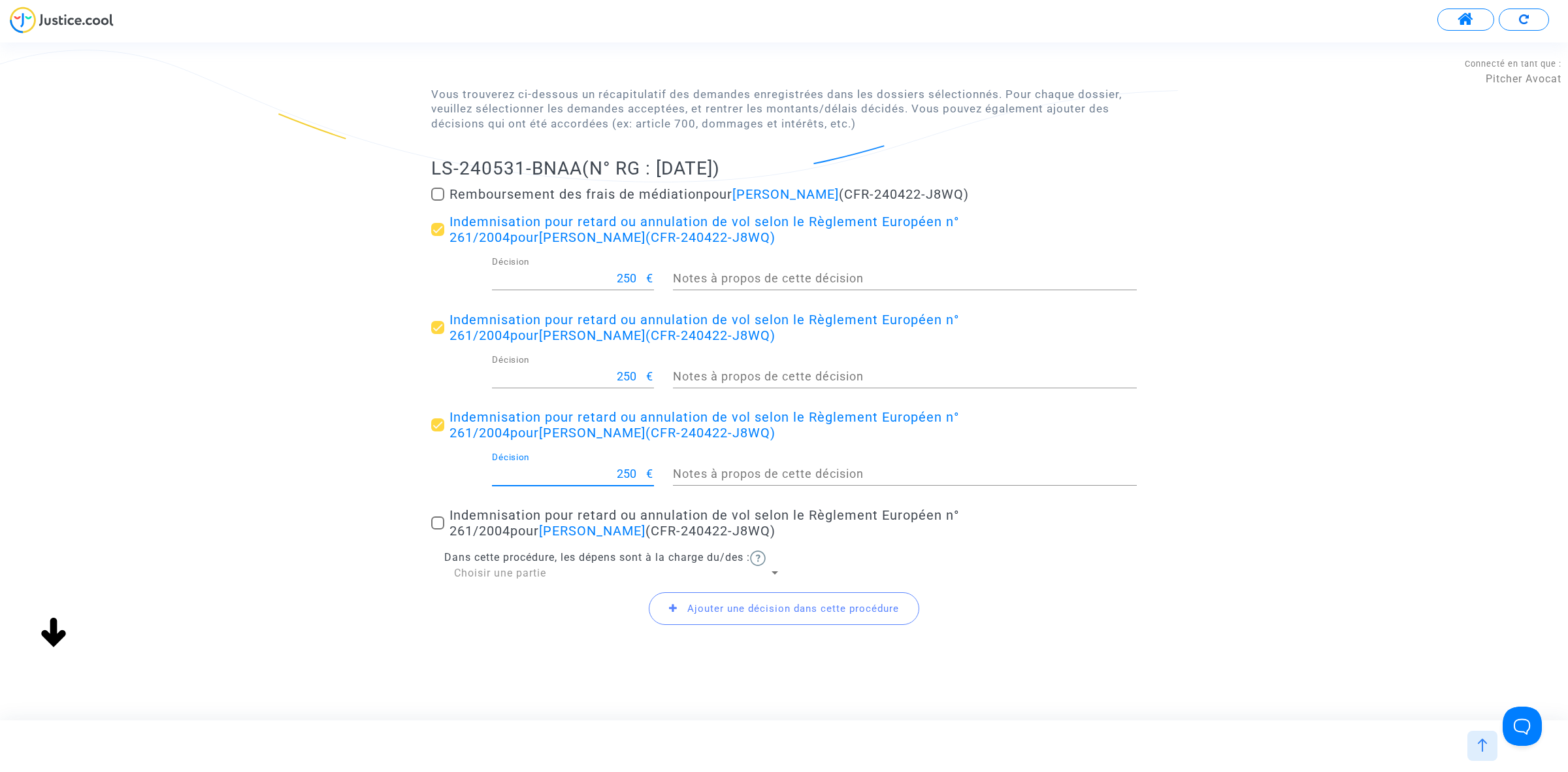
scroll to position [139, 0]
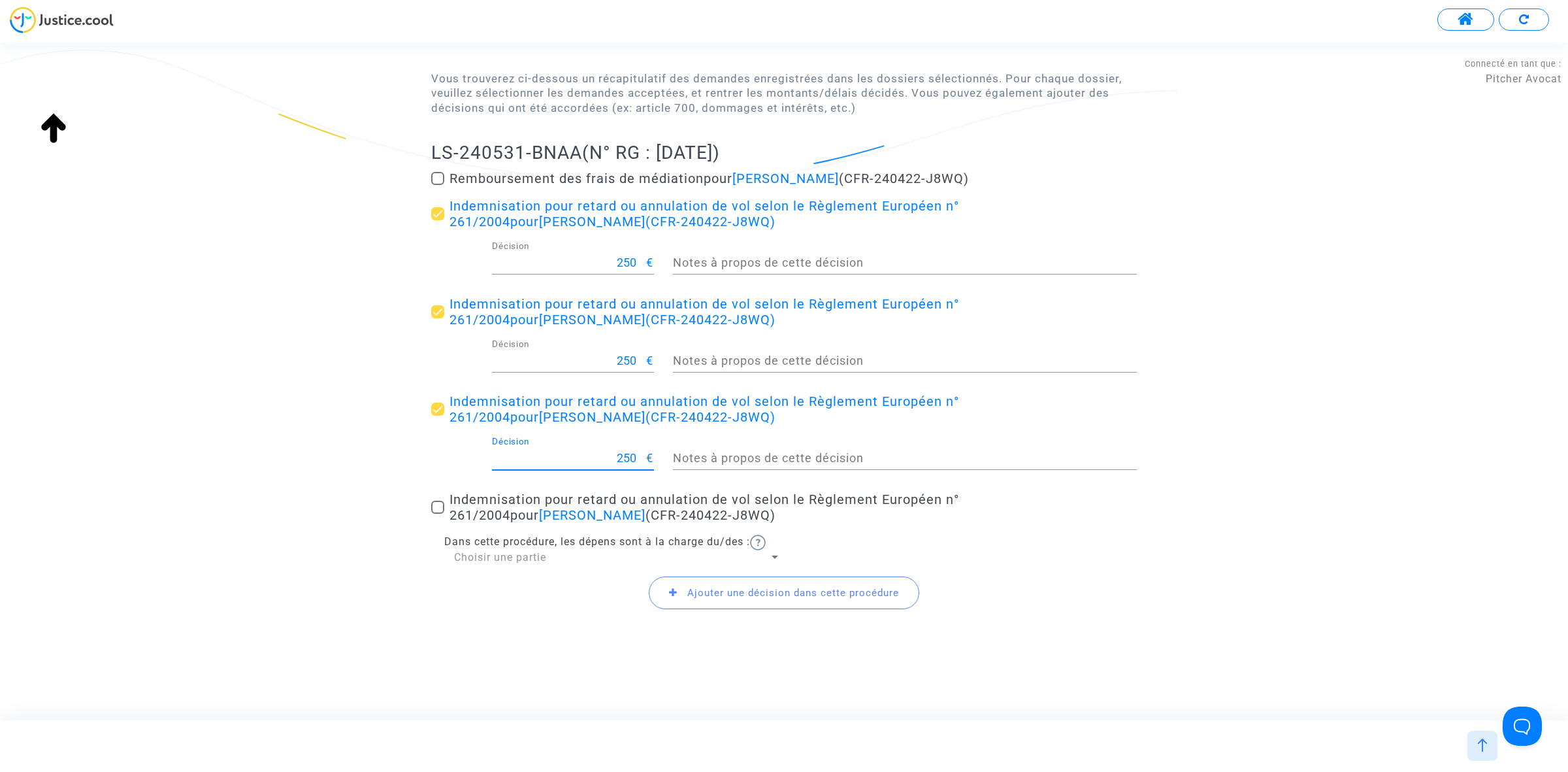
type input "250"
click at [442, 505] on span at bounding box center [437, 507] width 13 height 13
click at [438, 514] on input "Indemnisation pour retard ou annulation de vol selon le Règlement Européen n° 2…" at bounding box center [437, 514] width 1 height 1
checkbox input "true"
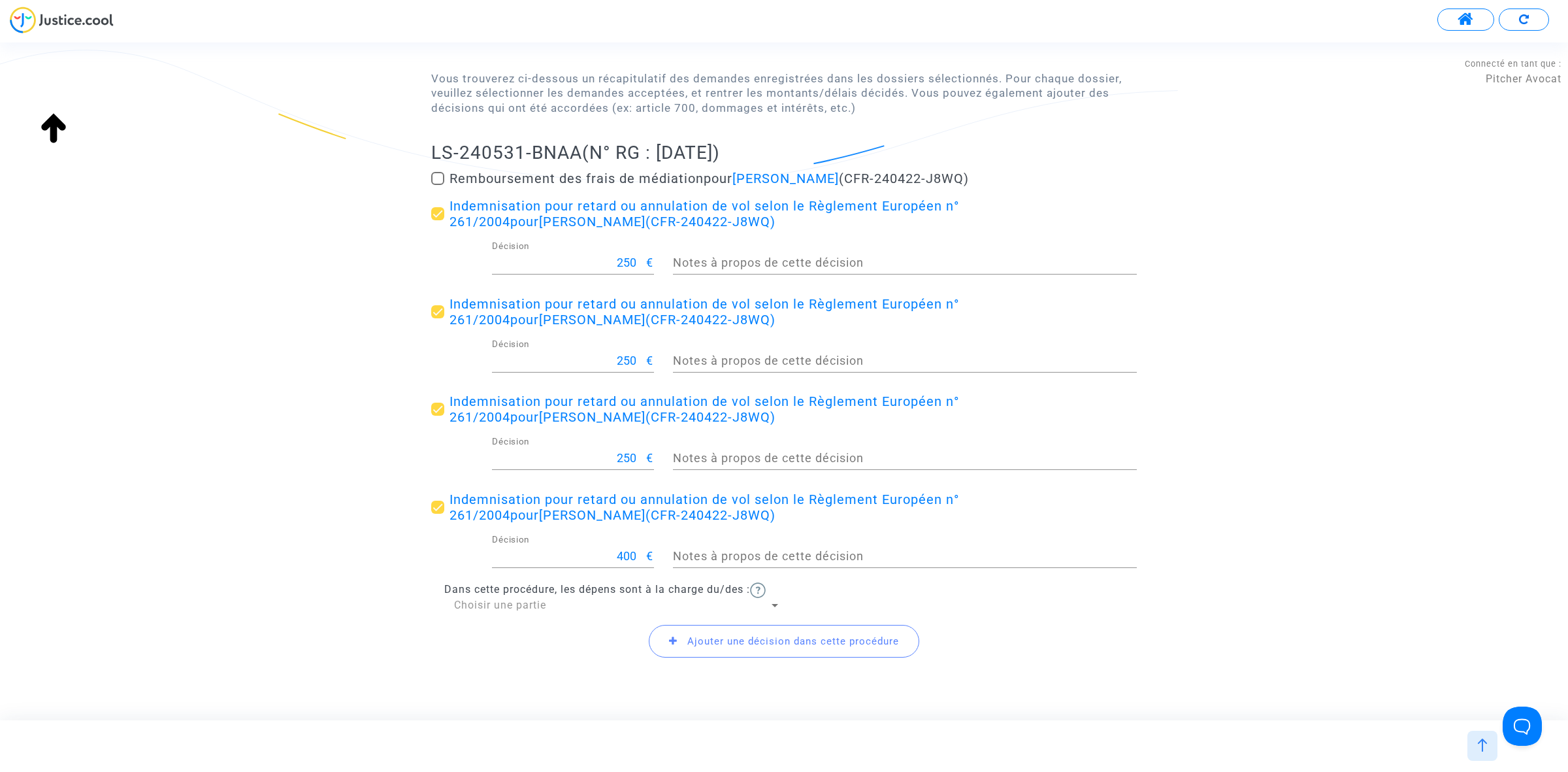
drag, startPoint x: 598, startPoint y: 548, endPoint x: 677, endPoint y: 552, distance: 79.1
click at [677, 553] on div "400 Décision € Notes à propos de cette décision" at bounding box center [784, 559] width 725 height 49
click at [629, 553] on input "400" at bounding box center [569, 556] width 155 height 13
type input "250"
click at [530, 602] on span "Choisir une partie" at bounding box center [500, 605] width 92 height 12
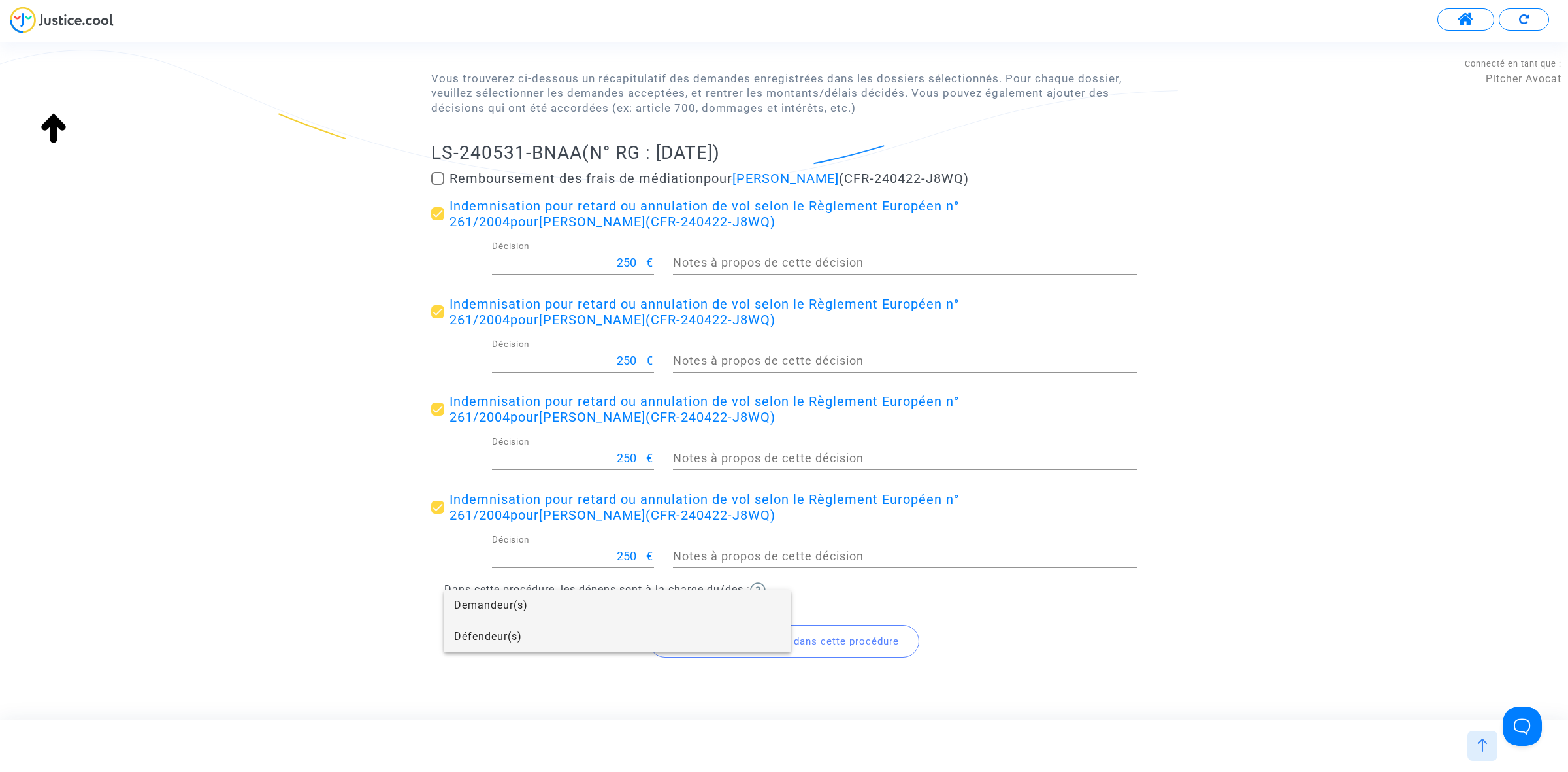
drag, startPoint x: 530, startPoint y: 598, endPoint x: 533, endPoint y: 626, distance: 28.2
click at [533, 626] on div "Demandeur(s) Défendeur(s)" at bounding box center [617, 621] width 348 height 62
click at [491, 639] on span "Défendeur(s)" at bounding box center [617, 636] width 327 height 31
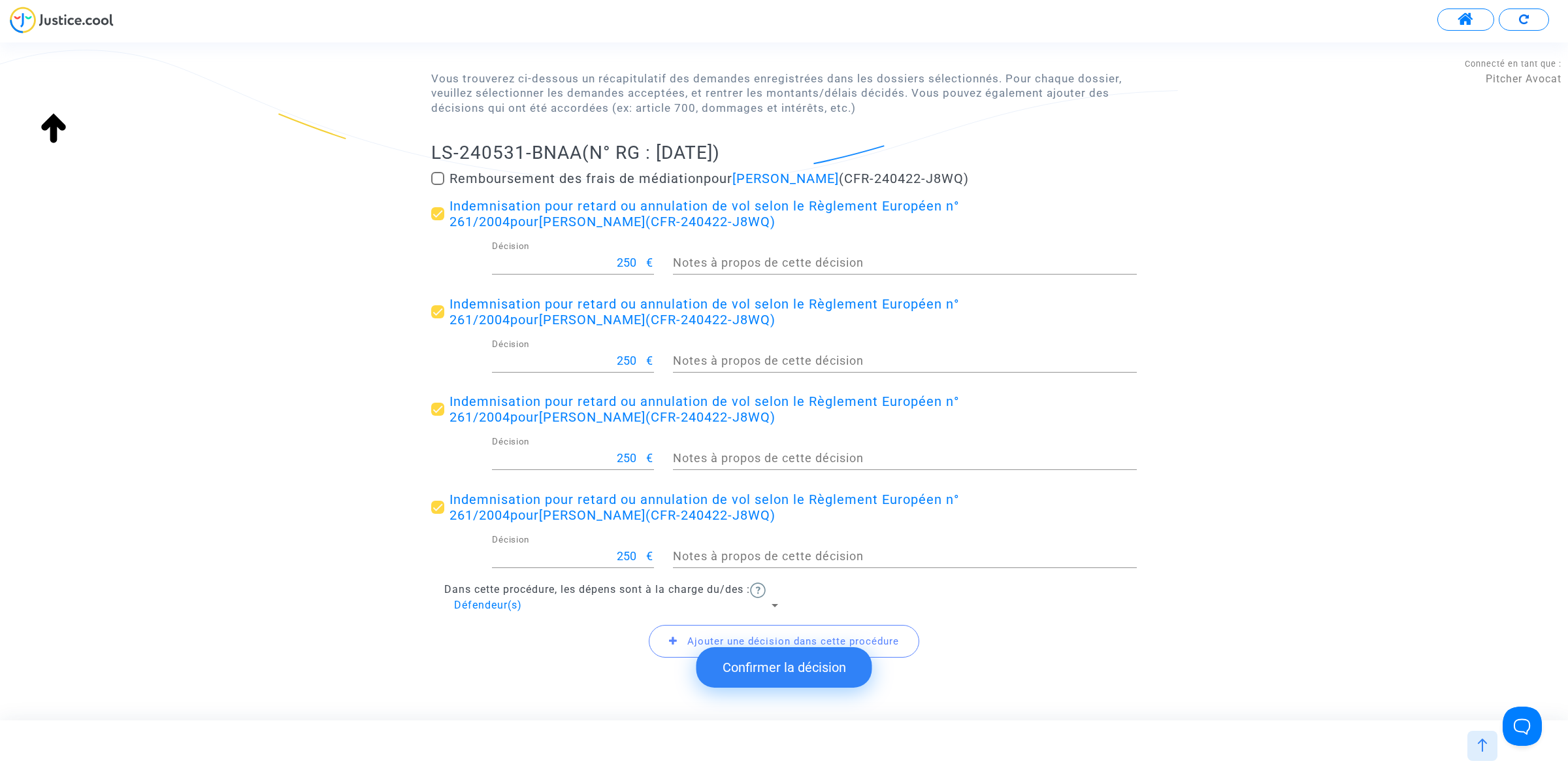
click at [673, 639] on icon at bounding box center [673, 641] width 8 height 10
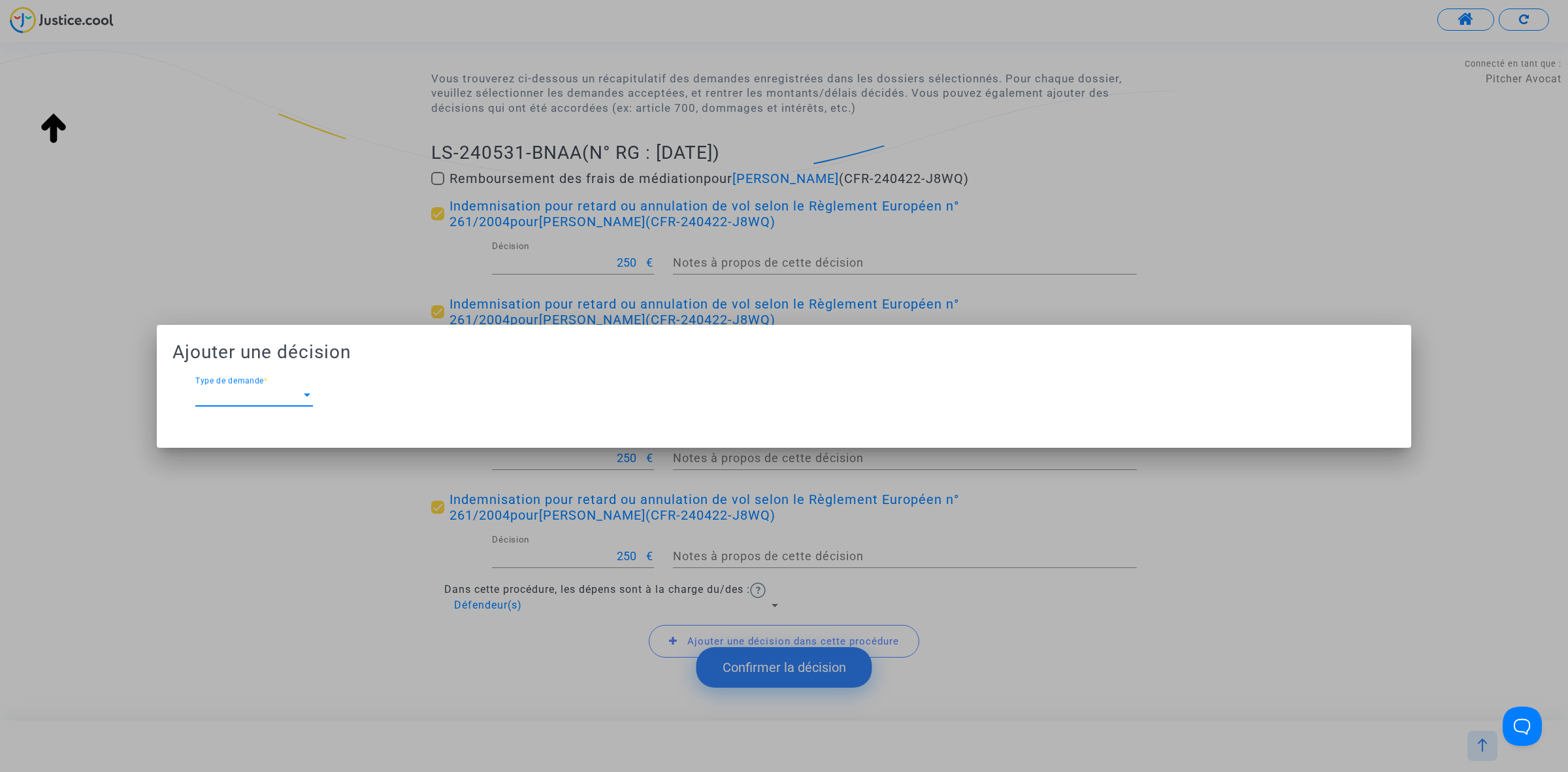
click at [248, 397] on span "Type de demande" at bounding box center [248, 395] width 106 height 12
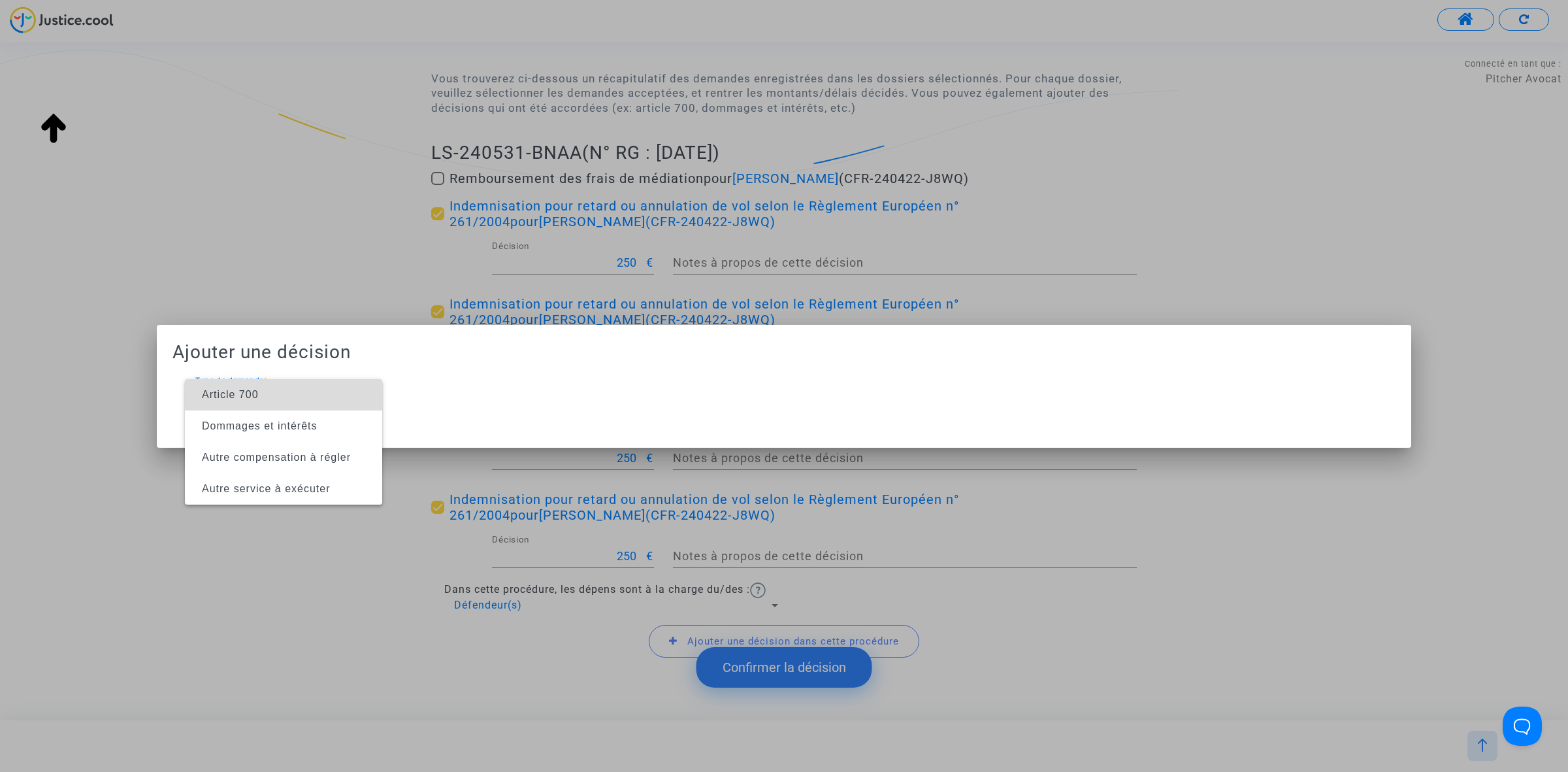
click at [248, 397] on span "Article 700" at bounding box center [230, 394] width 57 height 11
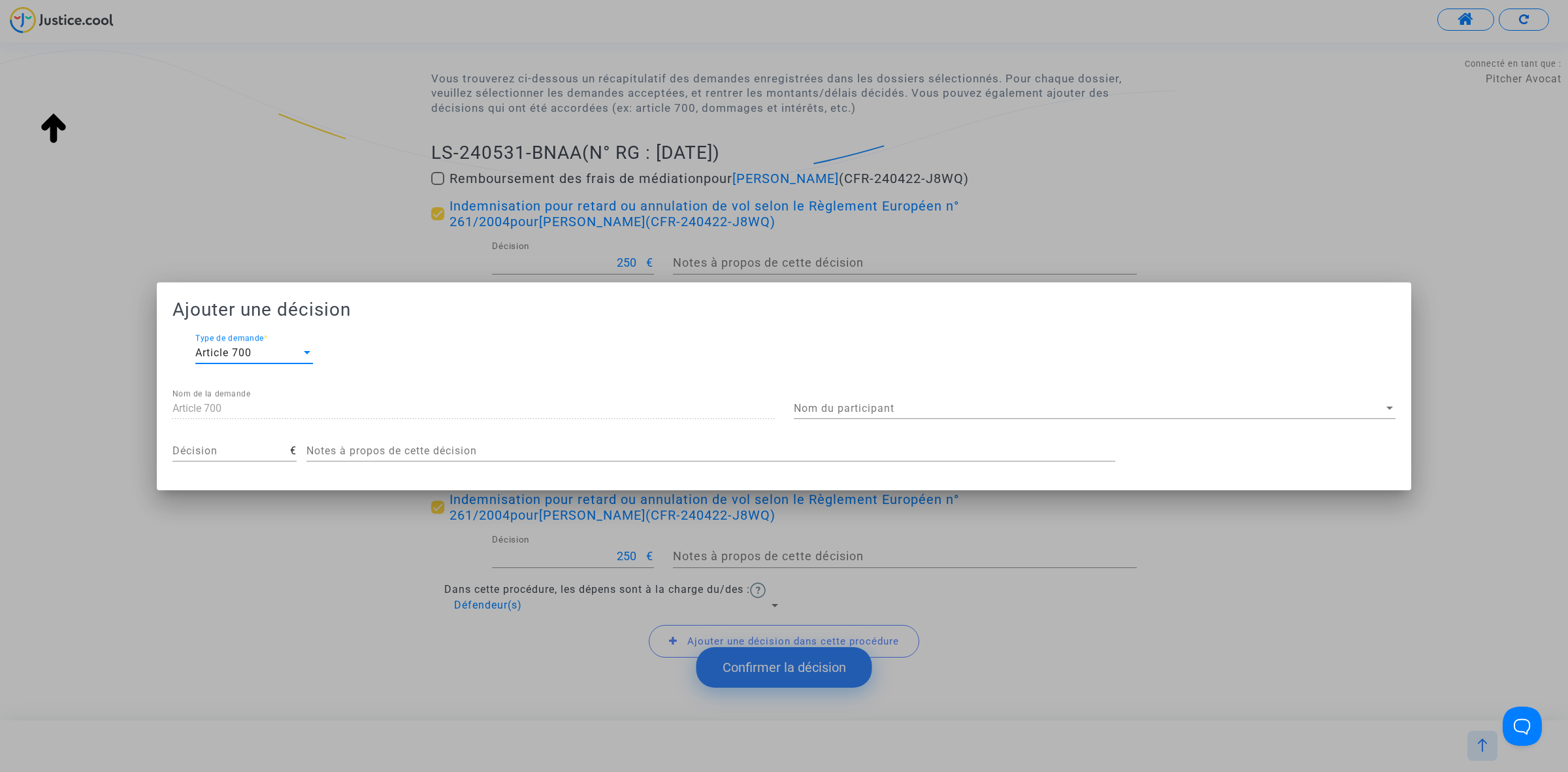
click at [818, 406] on span "Nom du participant" at bounding box center [1089, 408] width 590 height 12
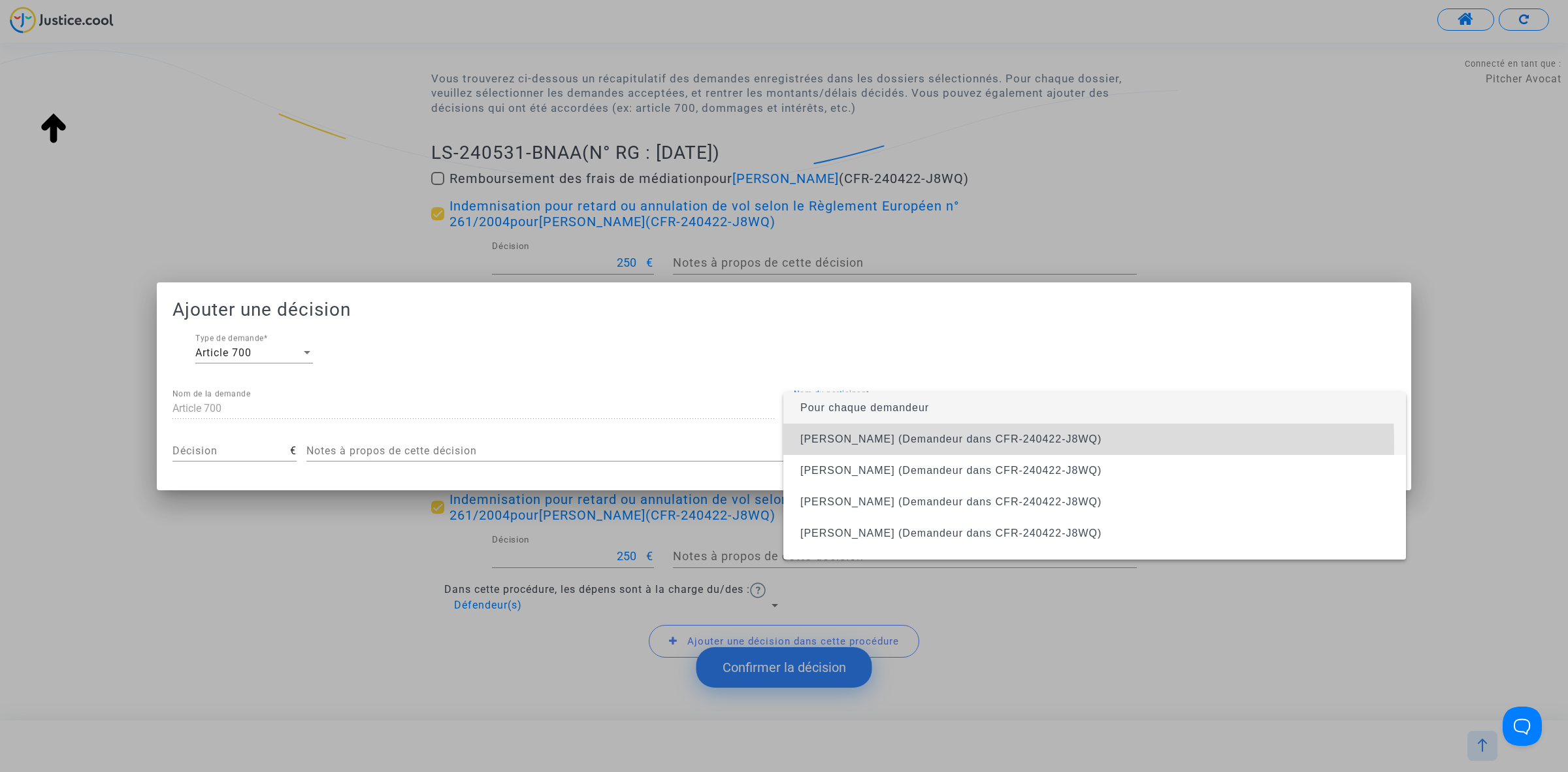
click at [834, 446] on span "Emine Cubukcu (Demandeur dans CFR-240422-J8WQ)" at bounding box center [1095, 439] width 602 height 31
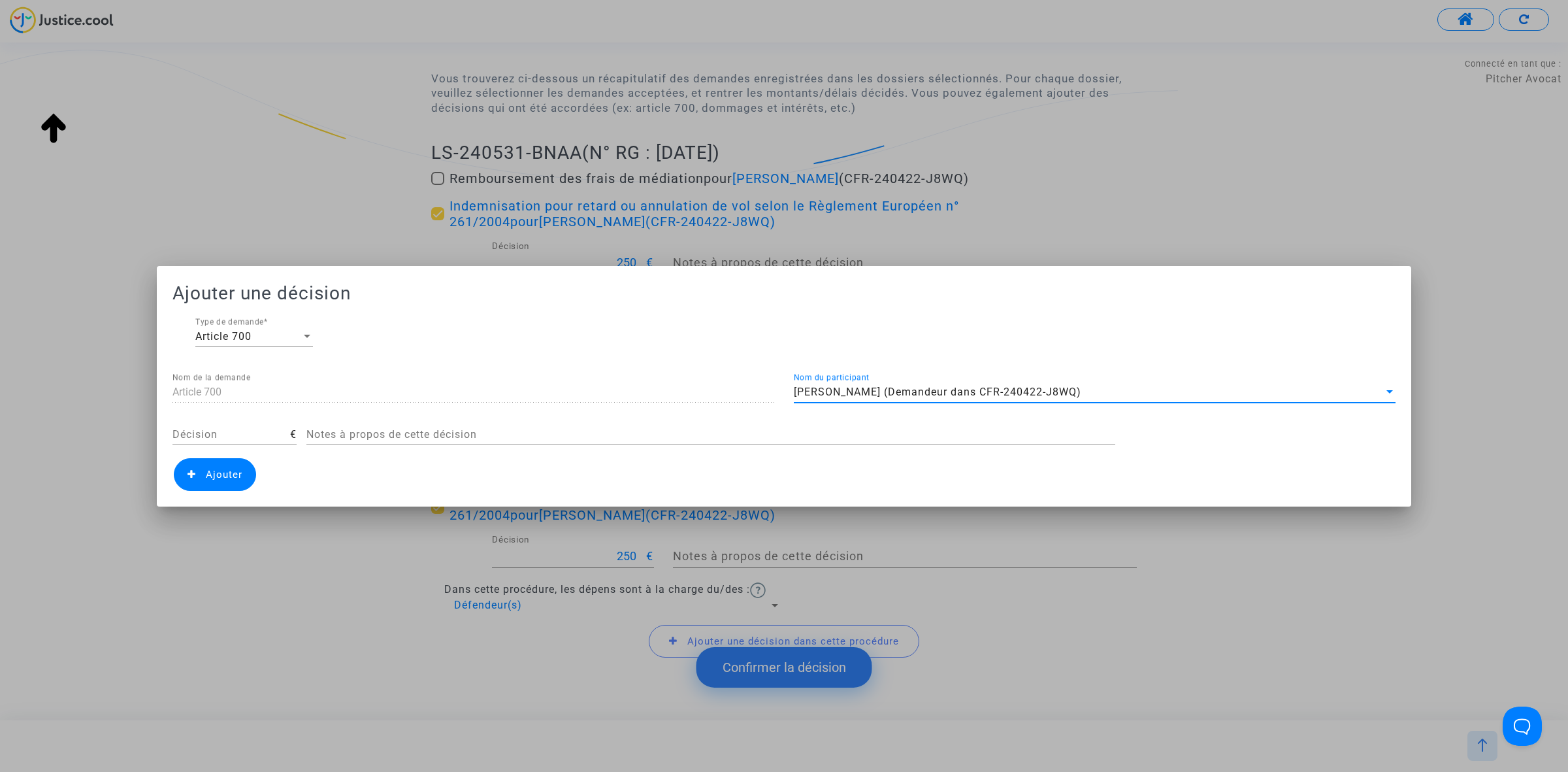
click at [169, 432] on div "Décision €" at bounding box center [229, 437] width 134 height 42
click at [190, 430] on input "Décision" at bounding box center [230, 434] width 117 height 12
type input "450"
click at [196, 477] on span "Ajouter" at bounding box center [214, 474] width 83 height 33
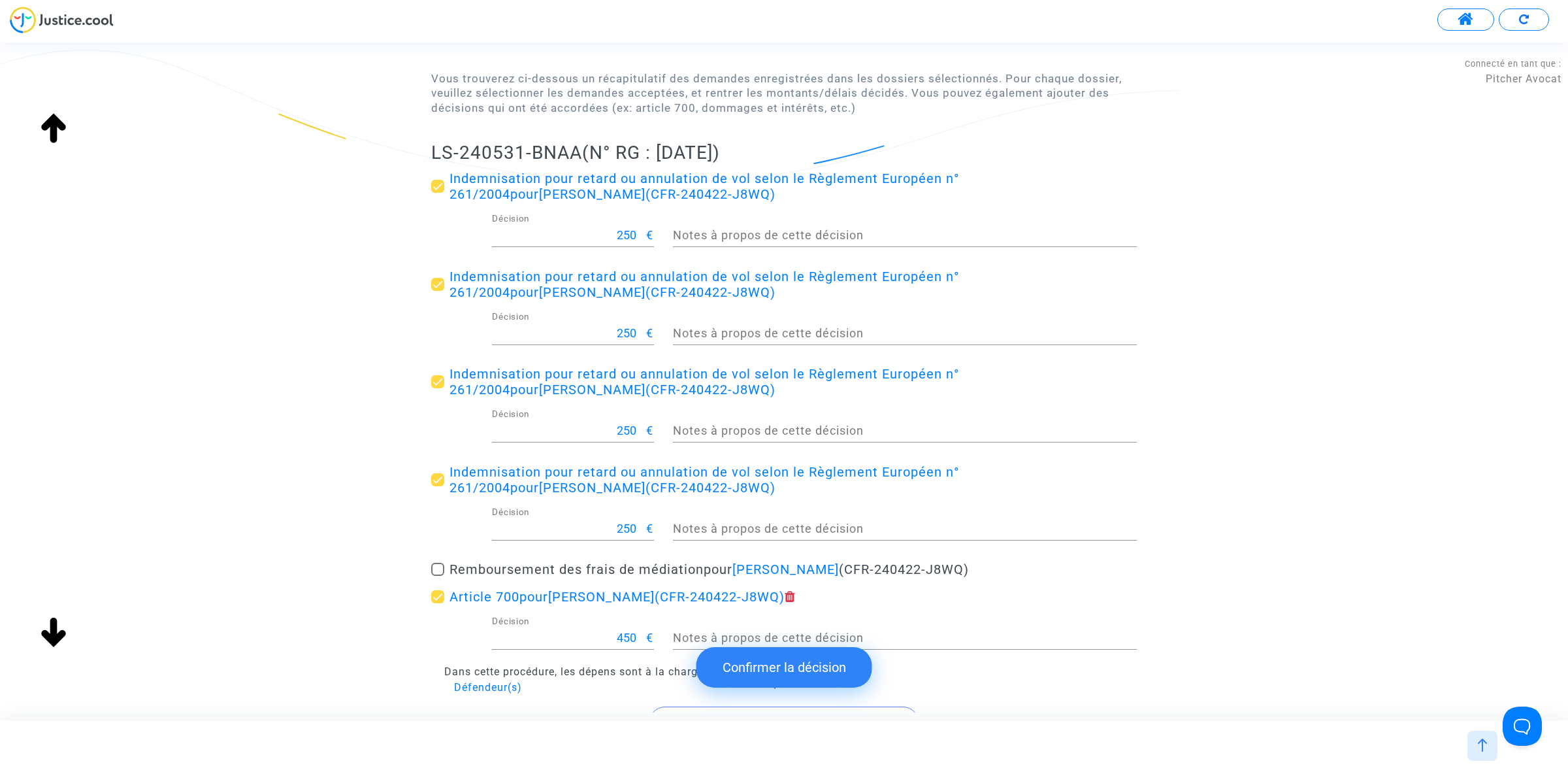
drag, startPoint x: 432, startPoint y: 150, endPoint x: 580, endPoint y: 155, distance: 148.1
click at [580, 155] on h2 "LS-240531-BNAA (N° RG : 11-24-2535)" at bounding box center [784, 152] width 706 height 23
click at [740, 668] on button "Confirmer la décision" at bounding box center [784, 667] width 176 height 40
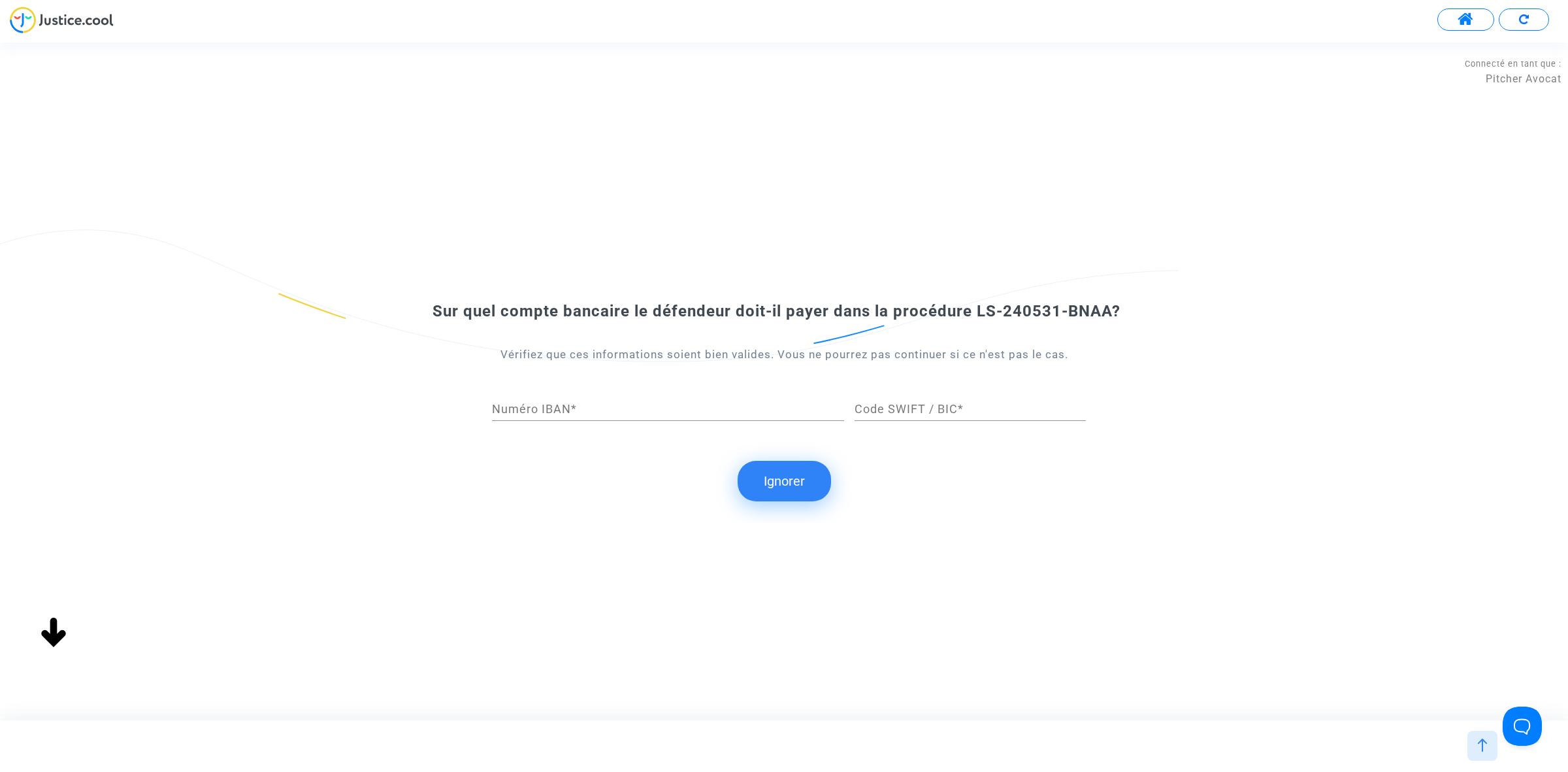
click at [785, 475] on button "Ignorer" at bounding box center [784, 481] width 94 height 40
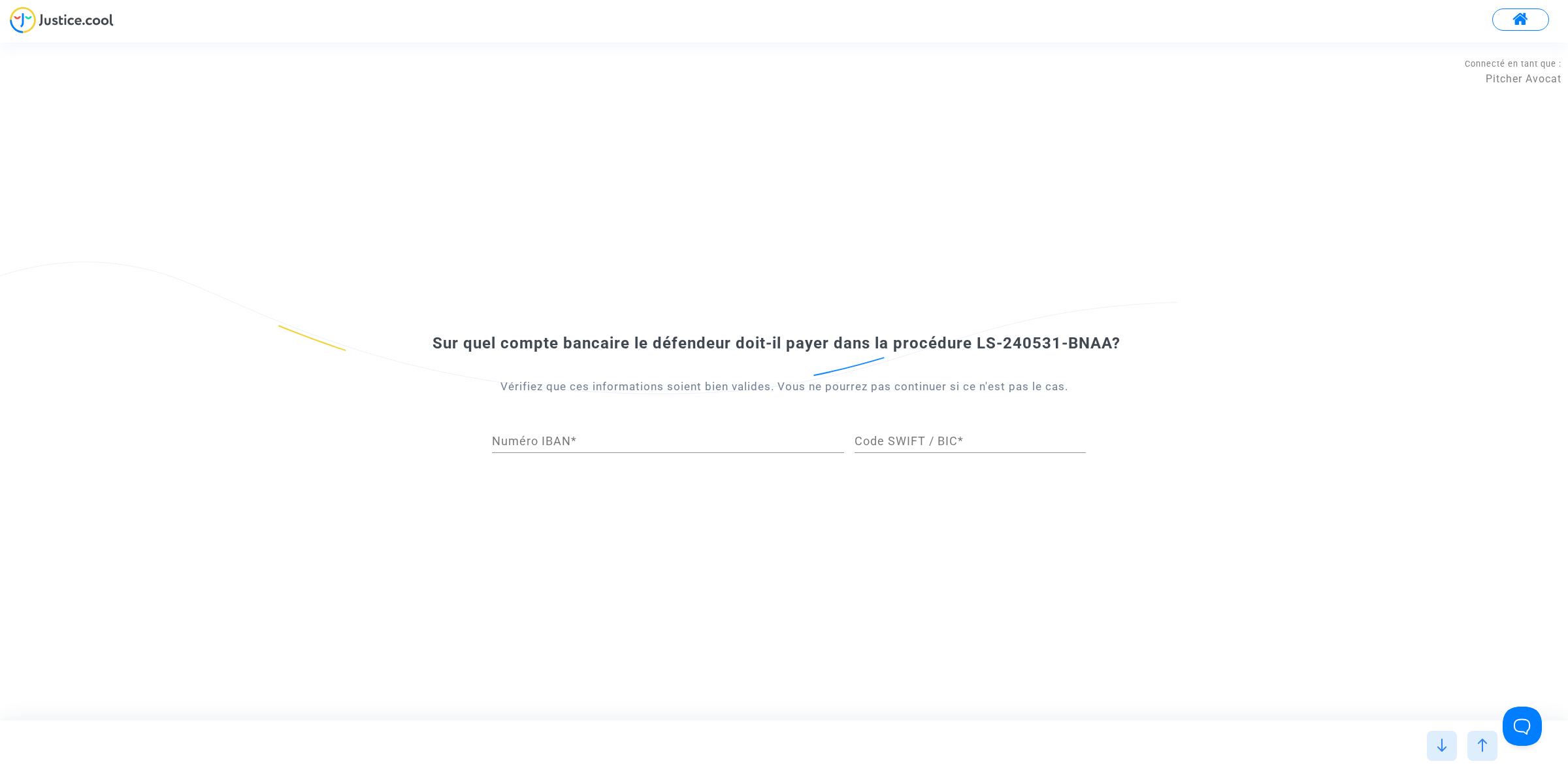
scroll to position [0, 0]
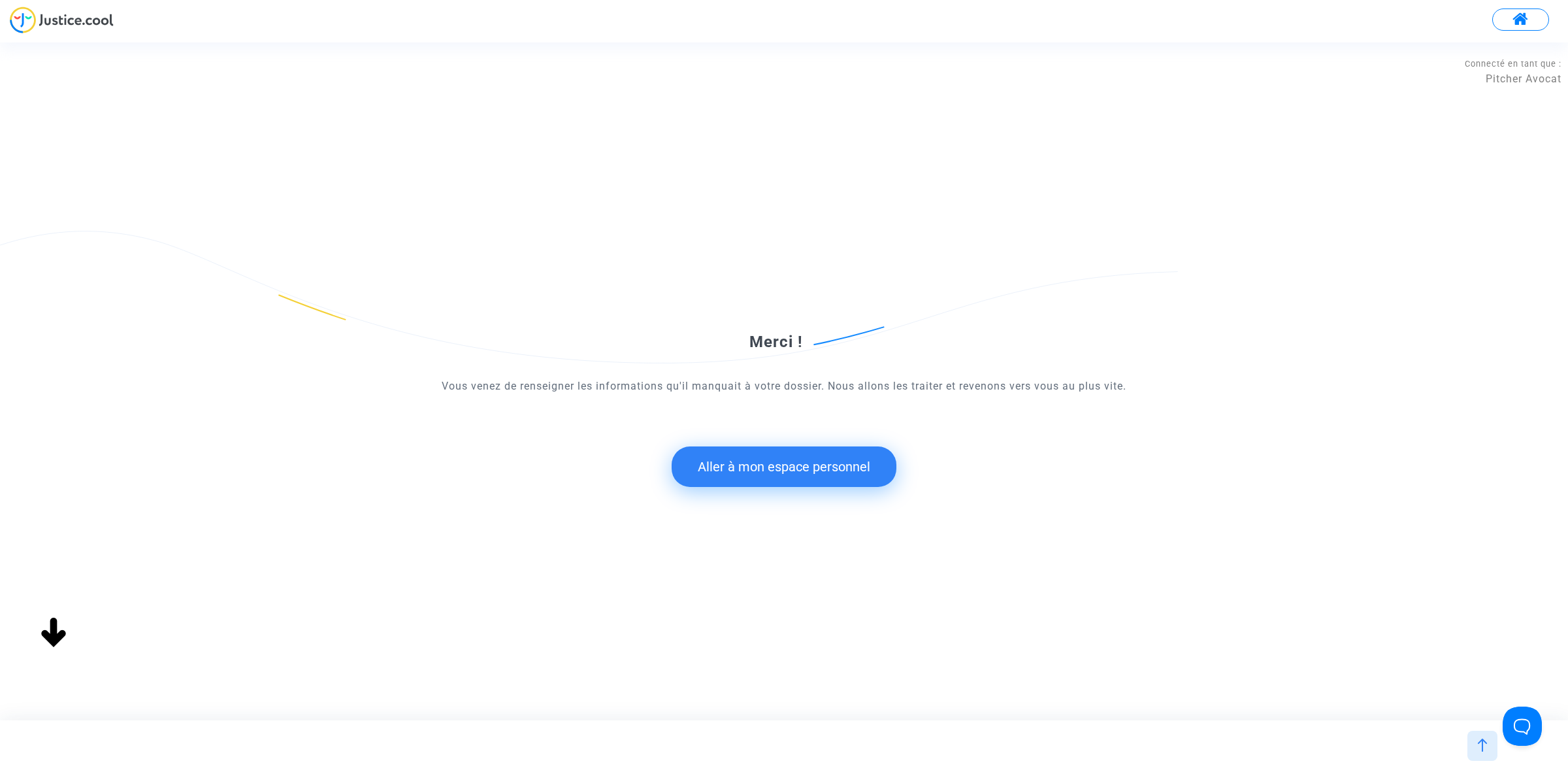
click at [723, 478] on button "Aller à mon espace personnel" at bounding box center [784, 467] width 225 height 40
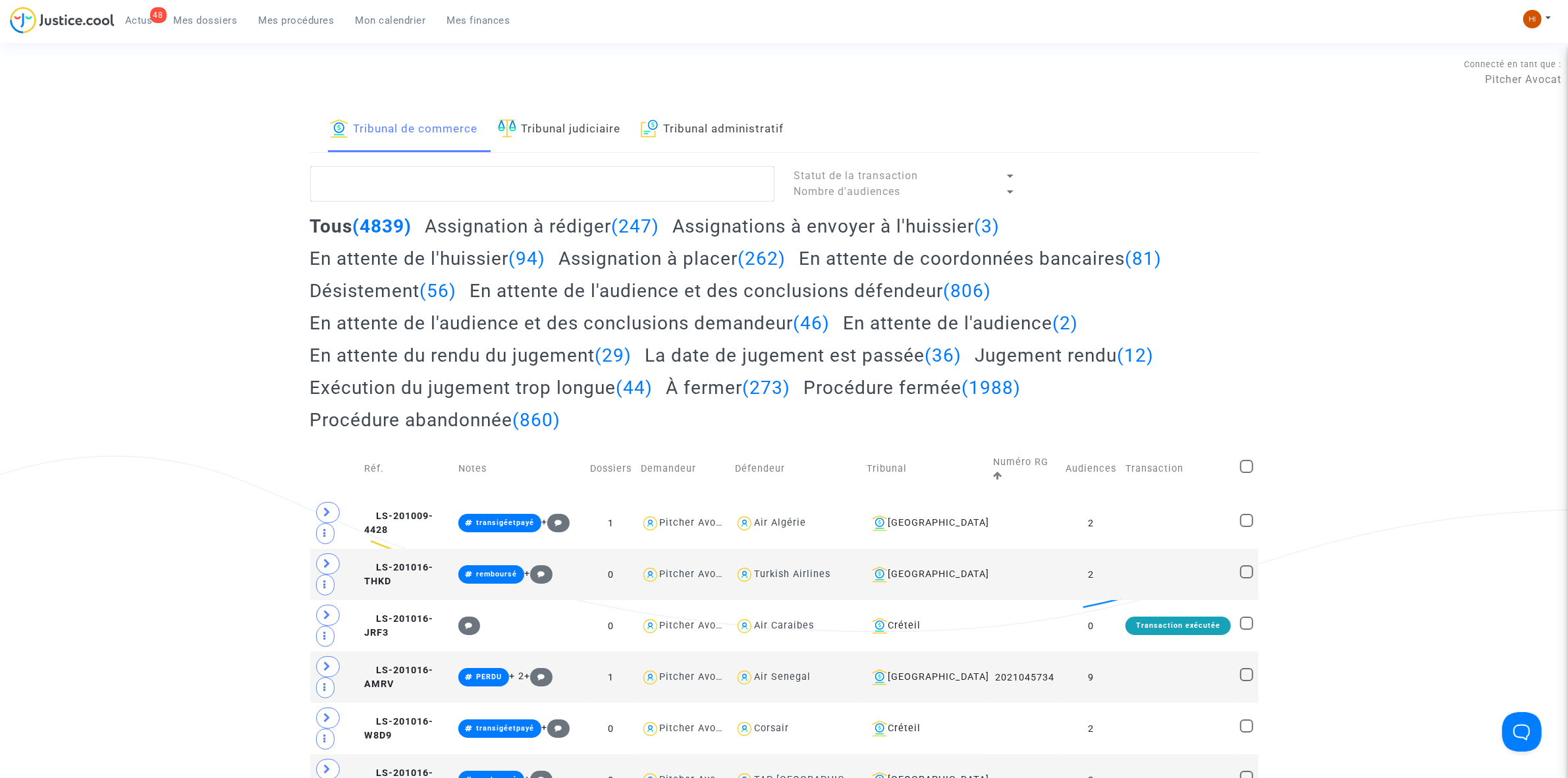
click at [516, 127] on img at bounding box center [507, 128] width 18 height 18
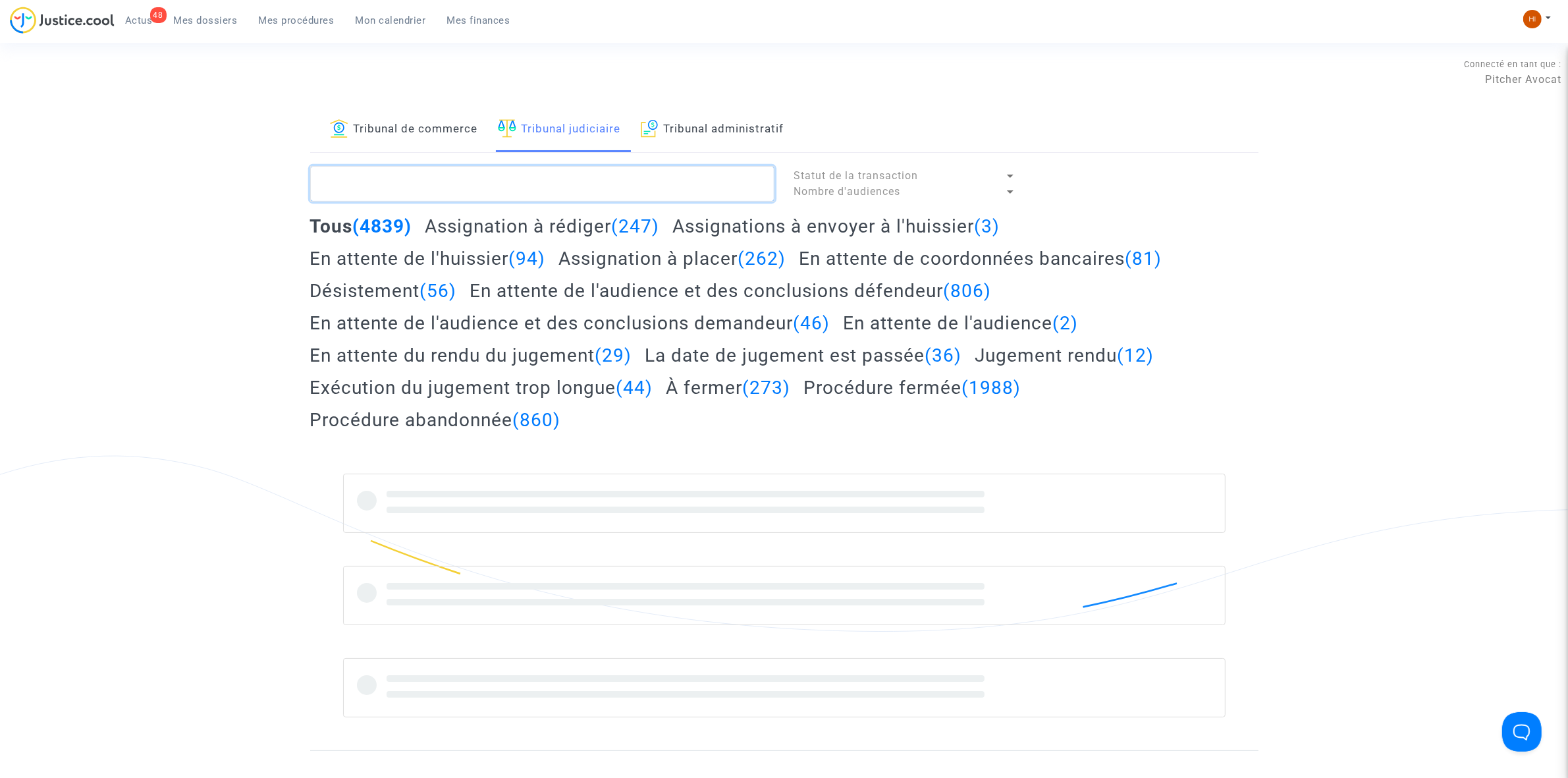
click at [535, 181] on textarea at bounding box center [542, 183] width 465 height 36
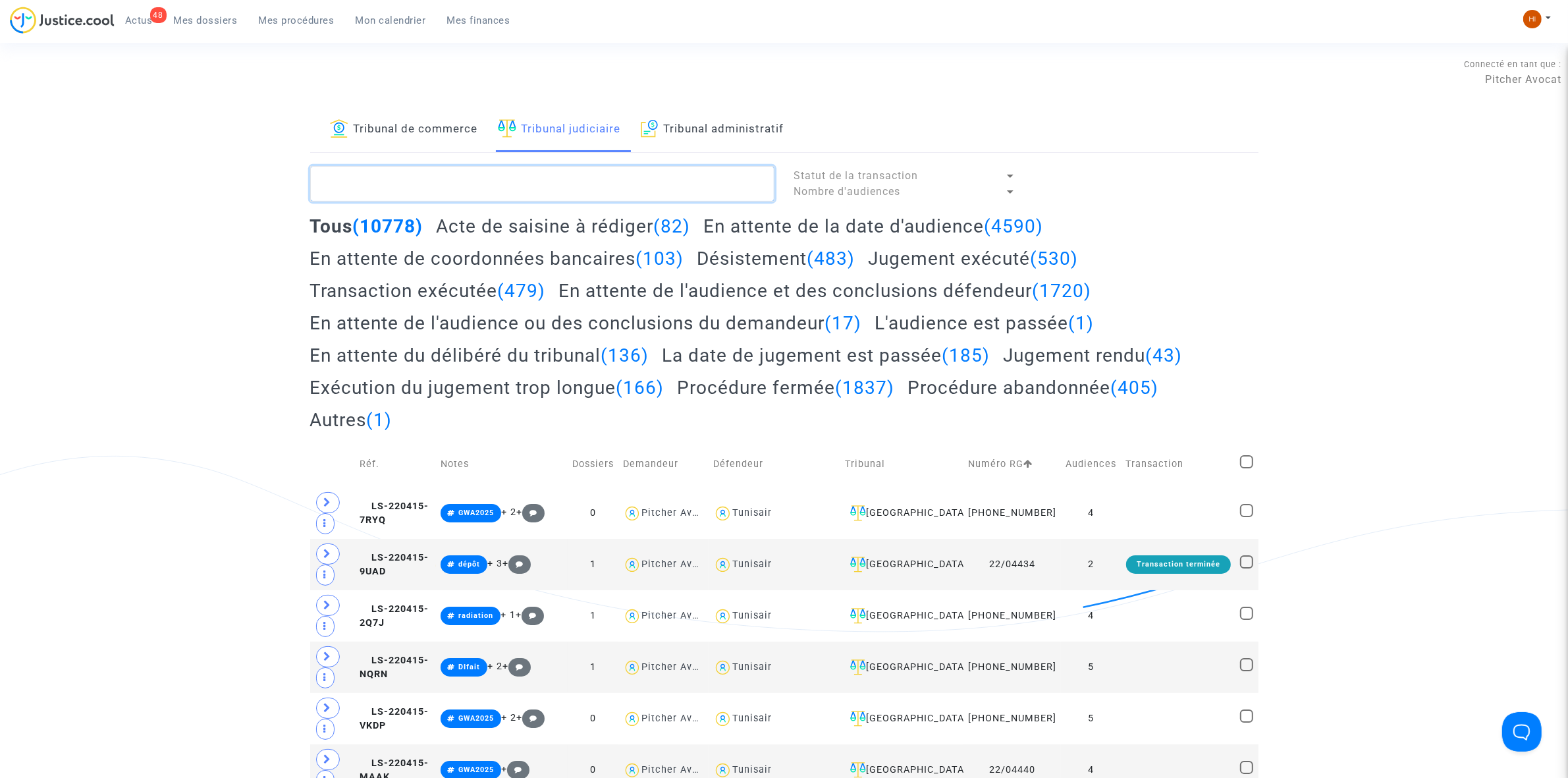
paste textarea "LS-240531-BNAA"
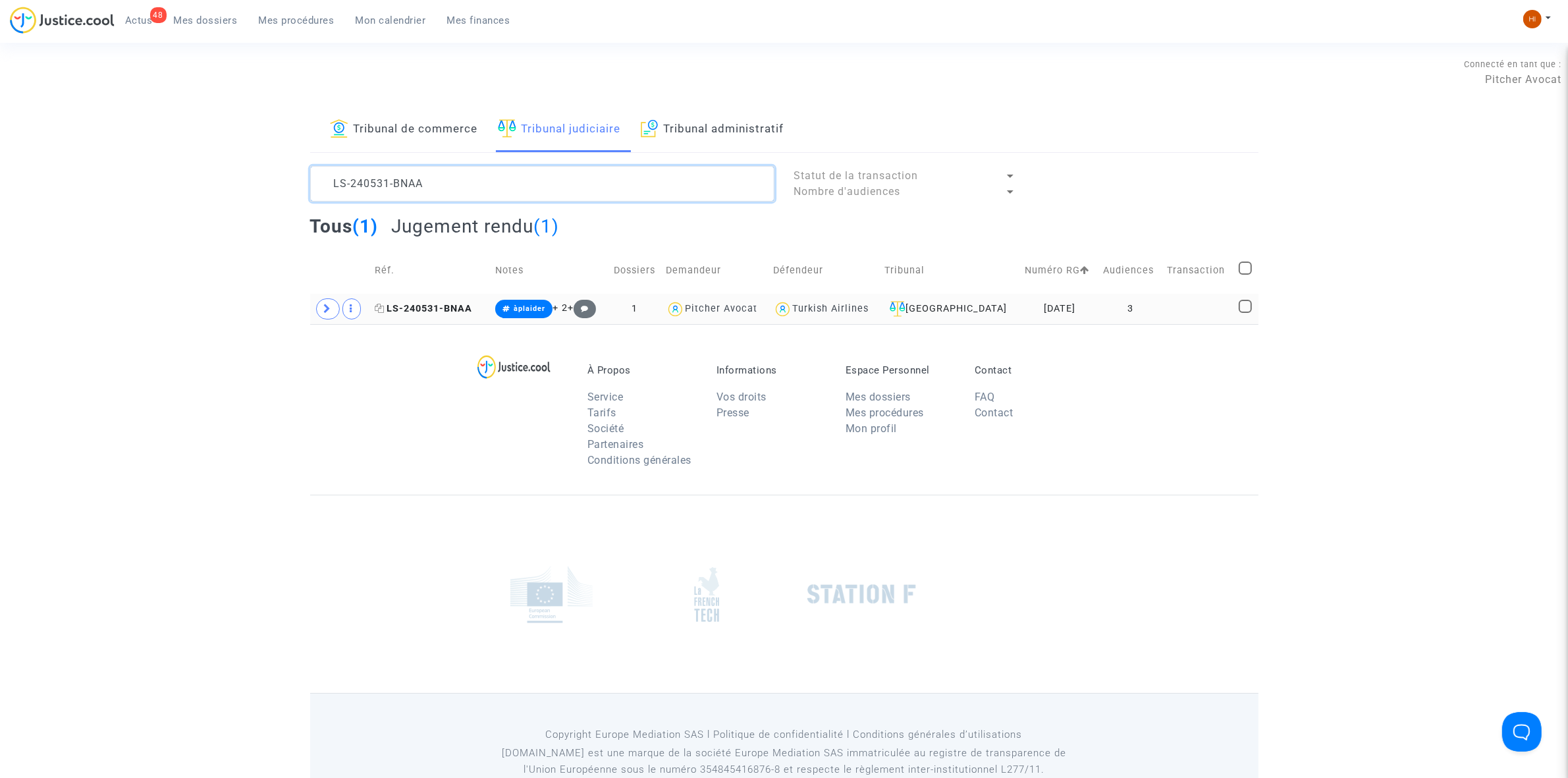
type textarea "LS-240531-BNAA"
click at [446, 305] on span "LS-240531-BNAA" at bounding box center [423, 309] width 97 height 11
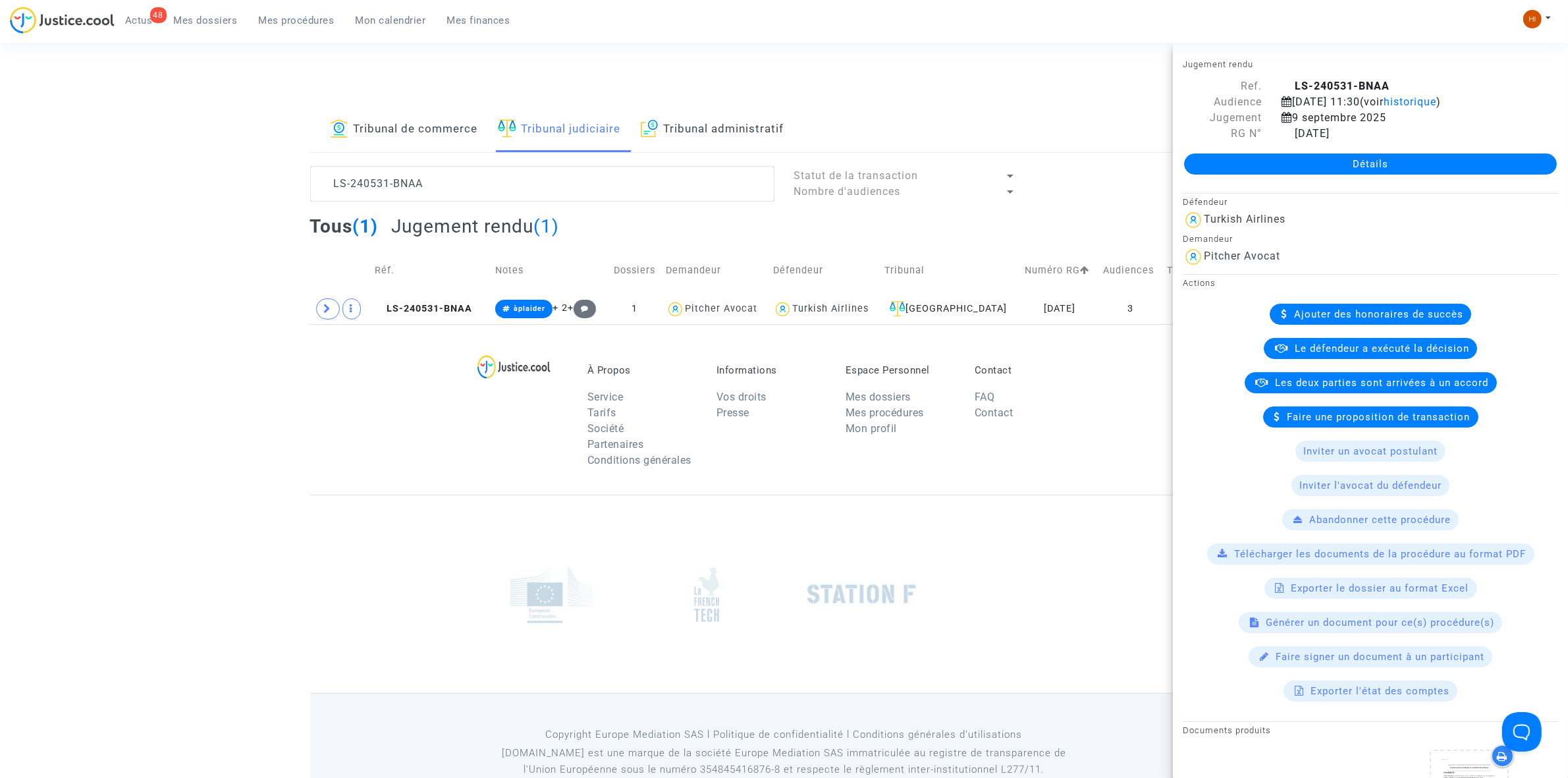
click at [1259, 151] on div "Détails" at bounding box center [1370, 164] width 395 height 45
click at [1255, 169] on link "Détails" at bounding box center [1370, 164] width 373 height 21
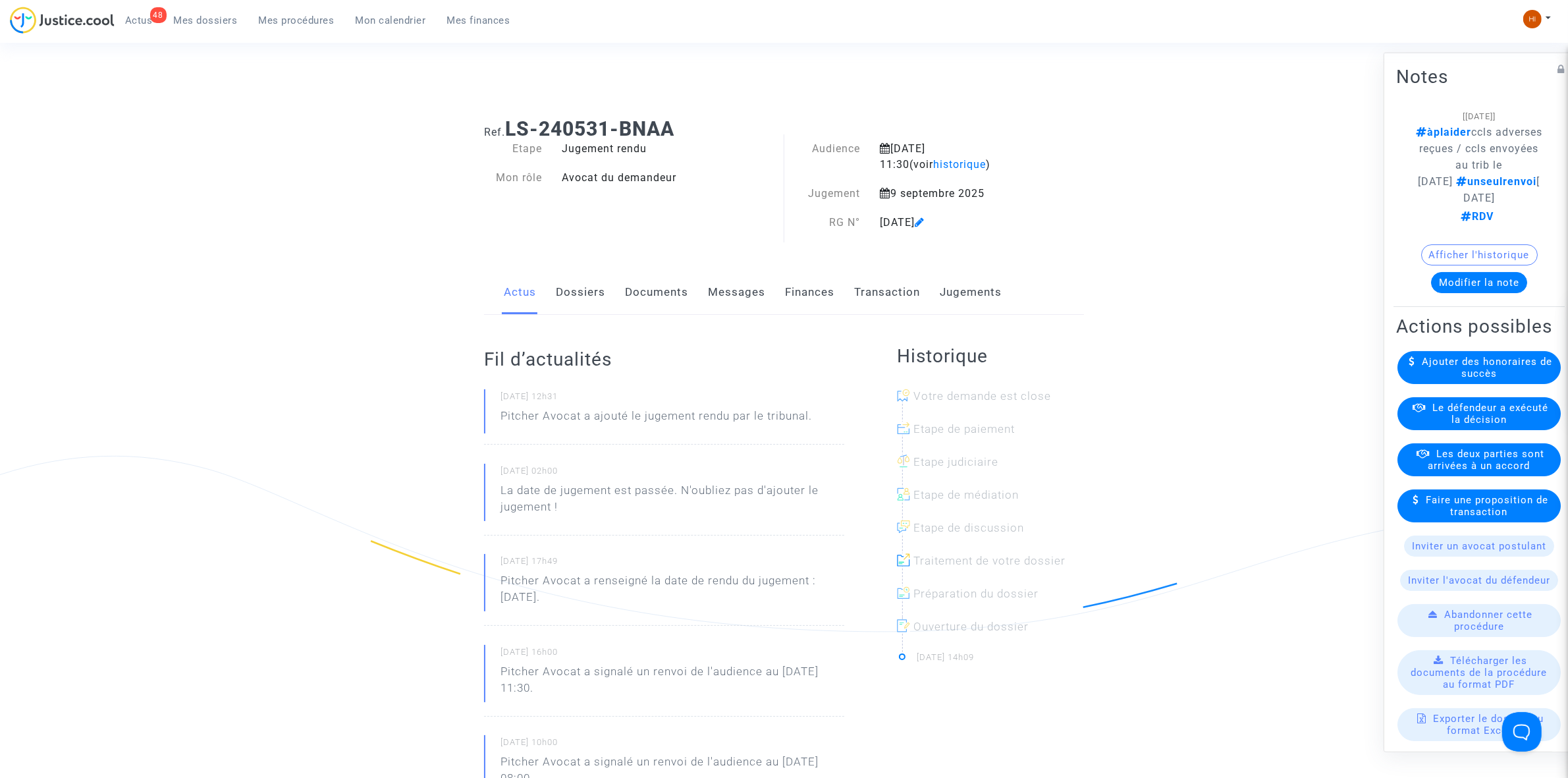
click at [949, 281] on link "Jugements" at bounding box center [970, 292] width 62 height 43
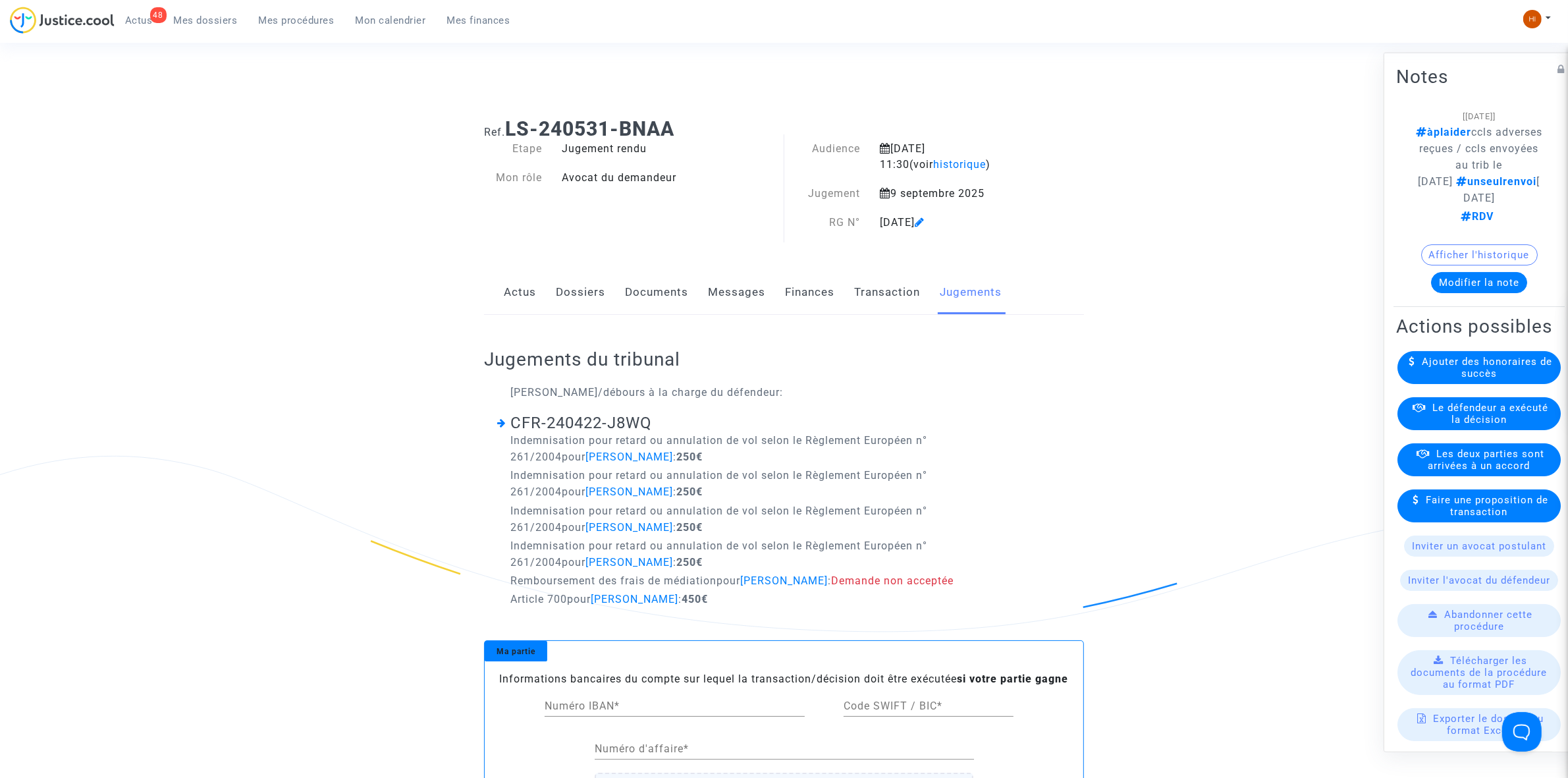
click at [596, 292] on link "Dossiers" at bounding box center [580, 292] width 50 height 43
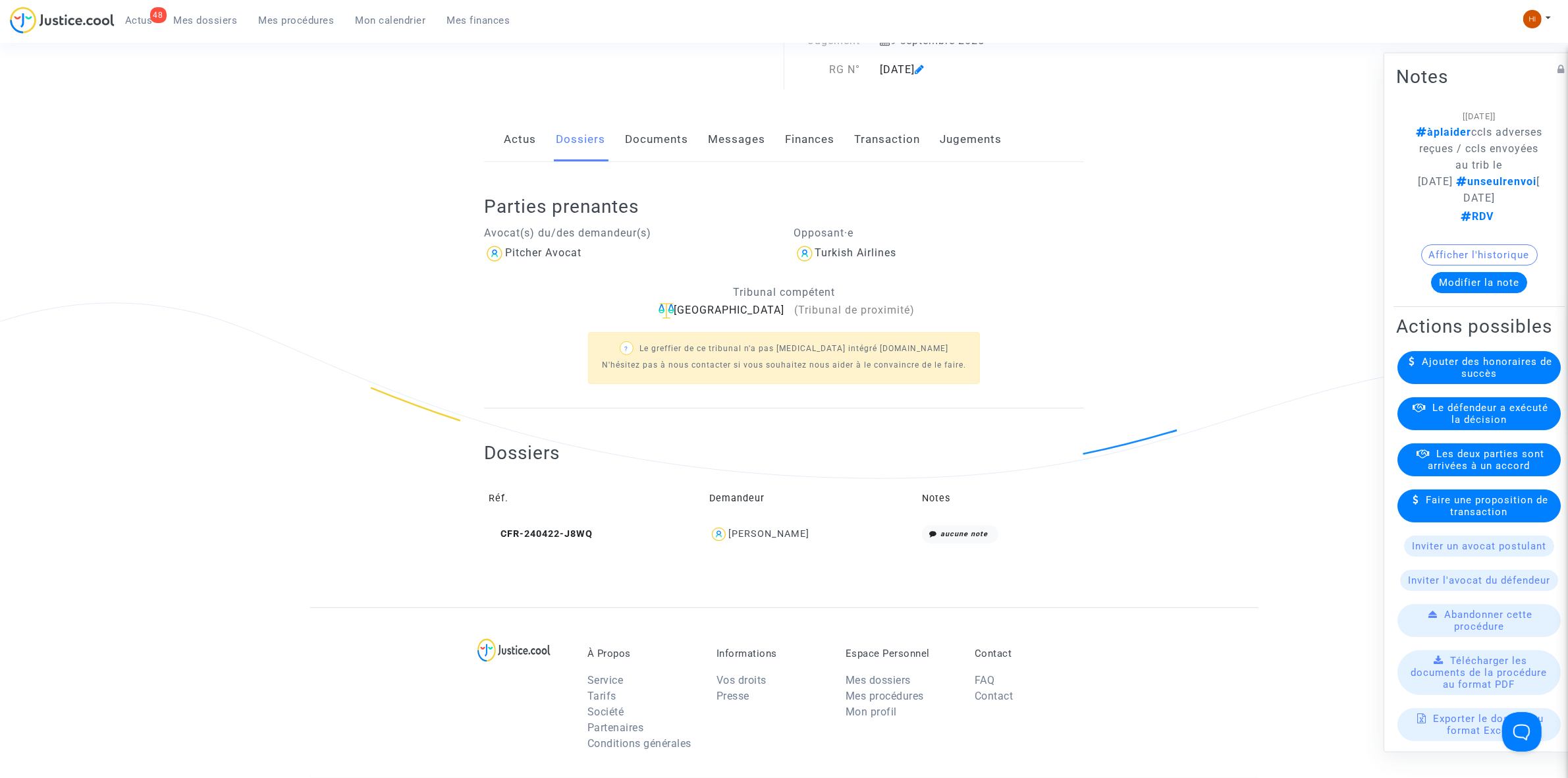
scroll to position [411, 0]
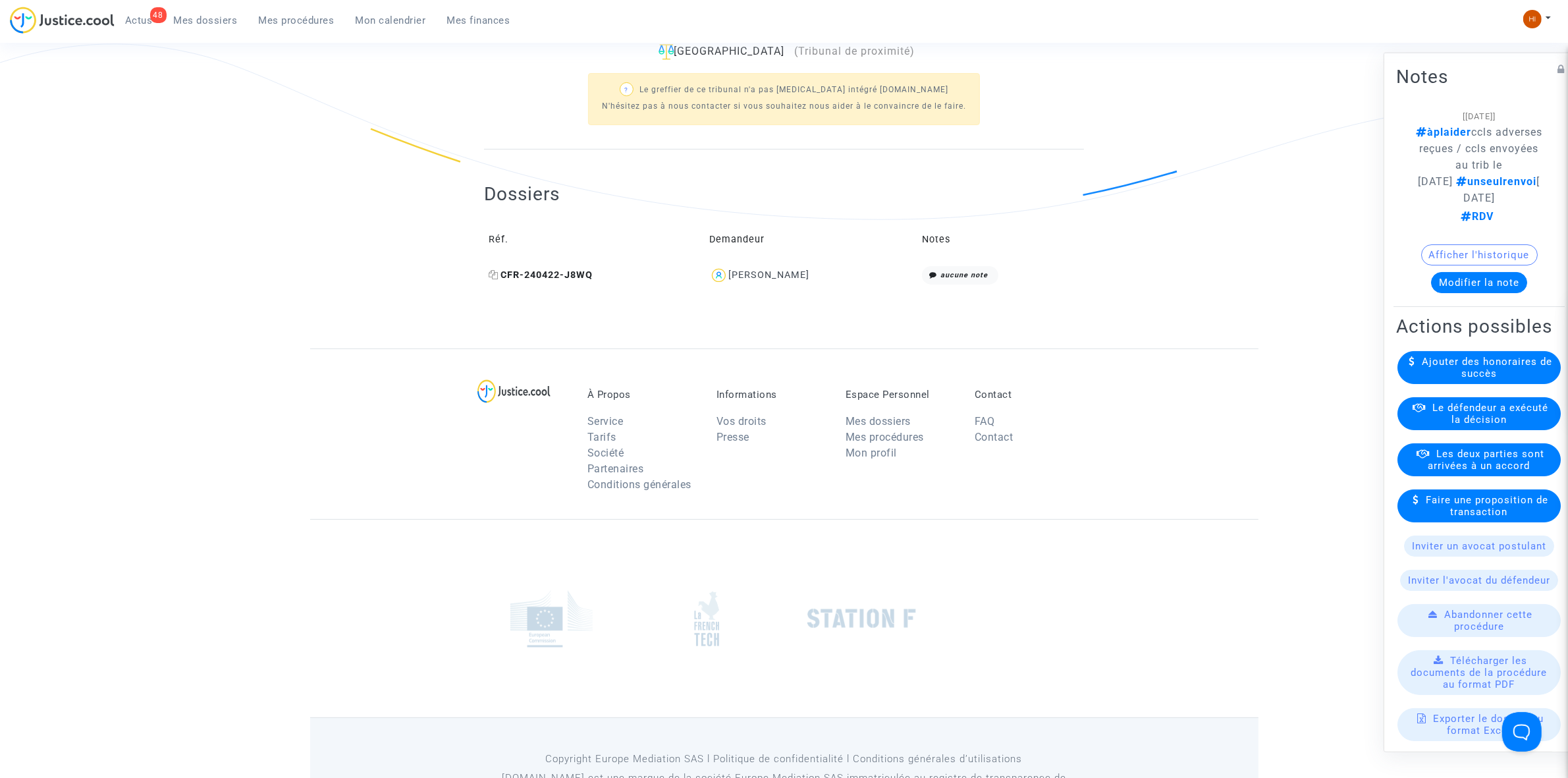
click at [491, 278] on icon at bounding box center [493, 274] width 10 height 9
drag, startPoint x: 831, startPoint y: 277, endPoint x: 735, endPoint y: 281, distance: 96.1
click at [735, 281] on div "Emine Cubukcu" at bounding box center [811, 275] width 204 height 19
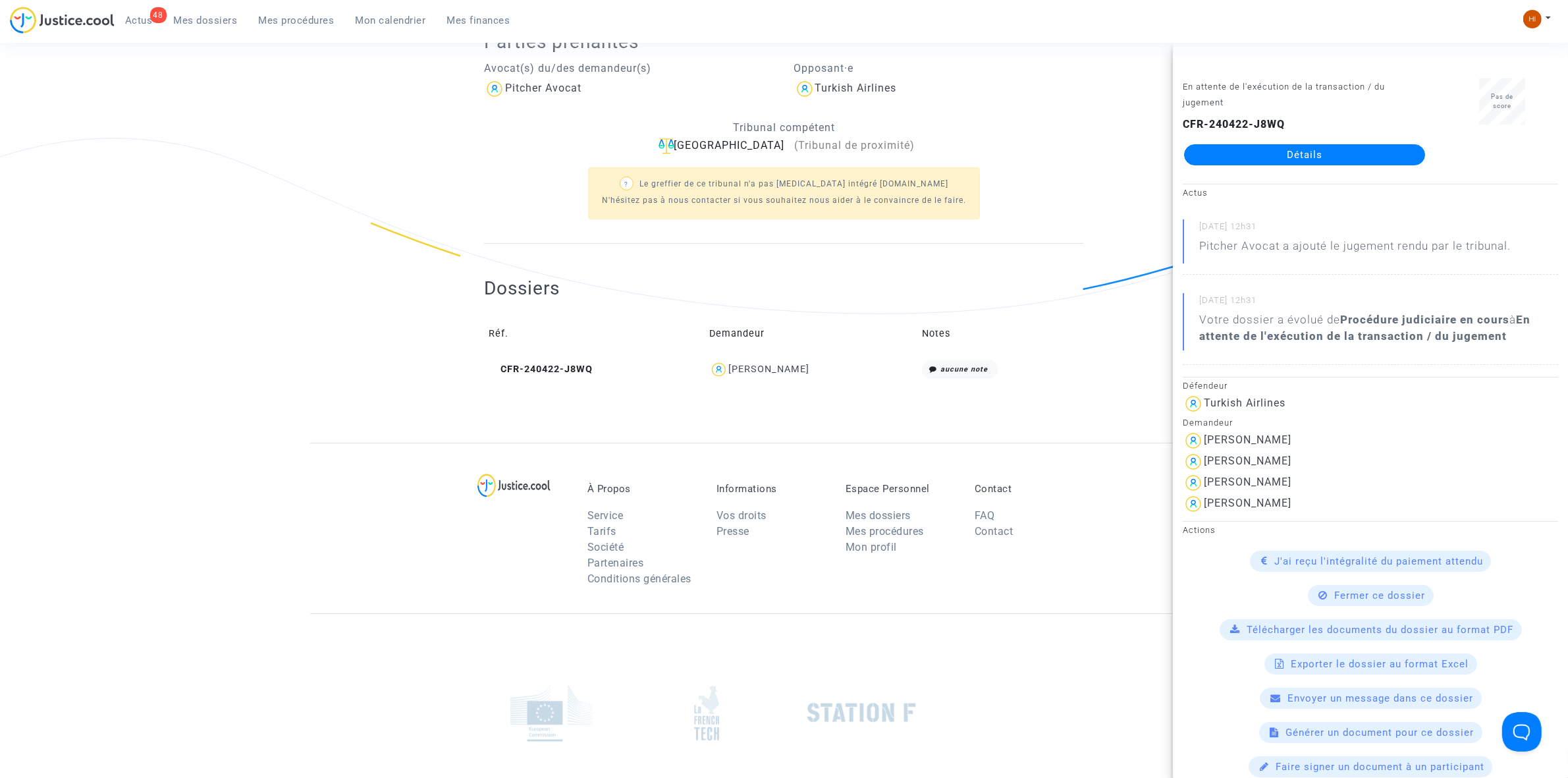
scroll to position [0, 0]
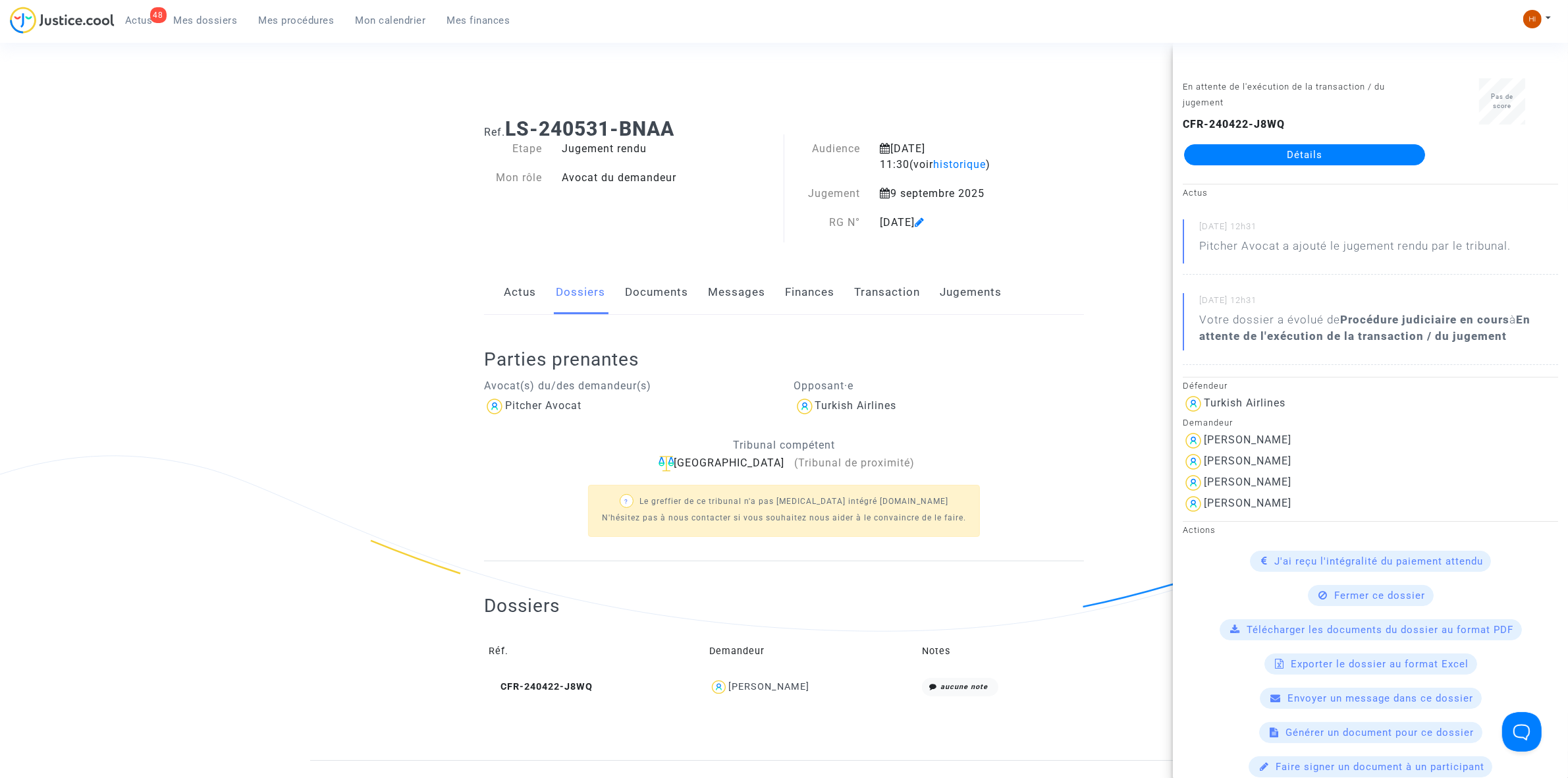
click at [698, 208] on div "Etape Jugement rendu Mon rôle Avocat du demandeur" at bounding box center [629, 192] width 310 height 103
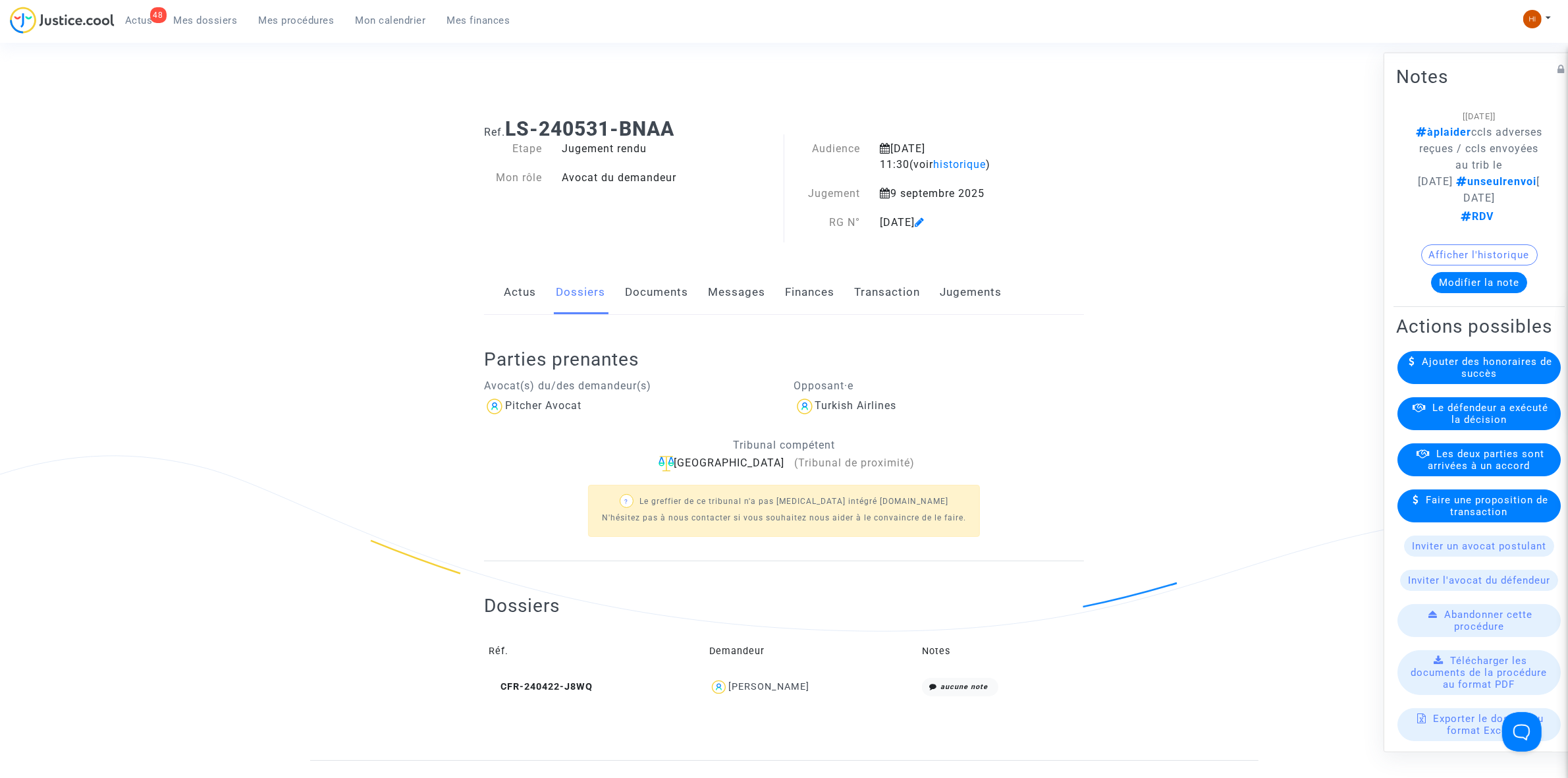
click at [1482, 292] on button "Modifier la note" at bounding box center [1478, 282] width 96 height 21
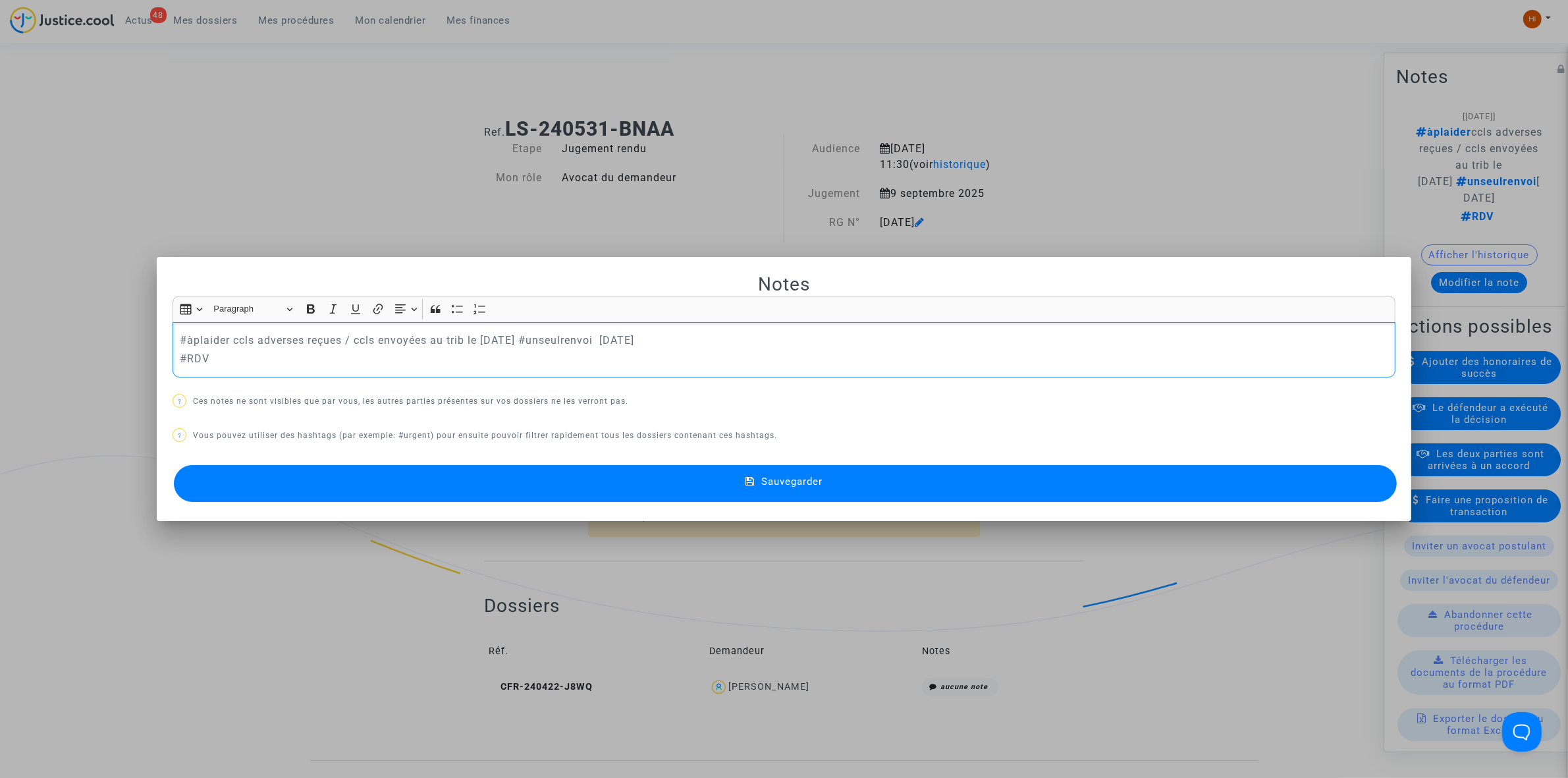
drag, startPoint x: 756, startPoint y: 333, endPoint x: 111, endPoint y: 331, distance: 645.0
click at [111, 331] on div "Notes Rich Text Editor Insert table Insert table Heading Paragraph Paragraph He…" at bounding box center [784, 389] width 1568 height 778
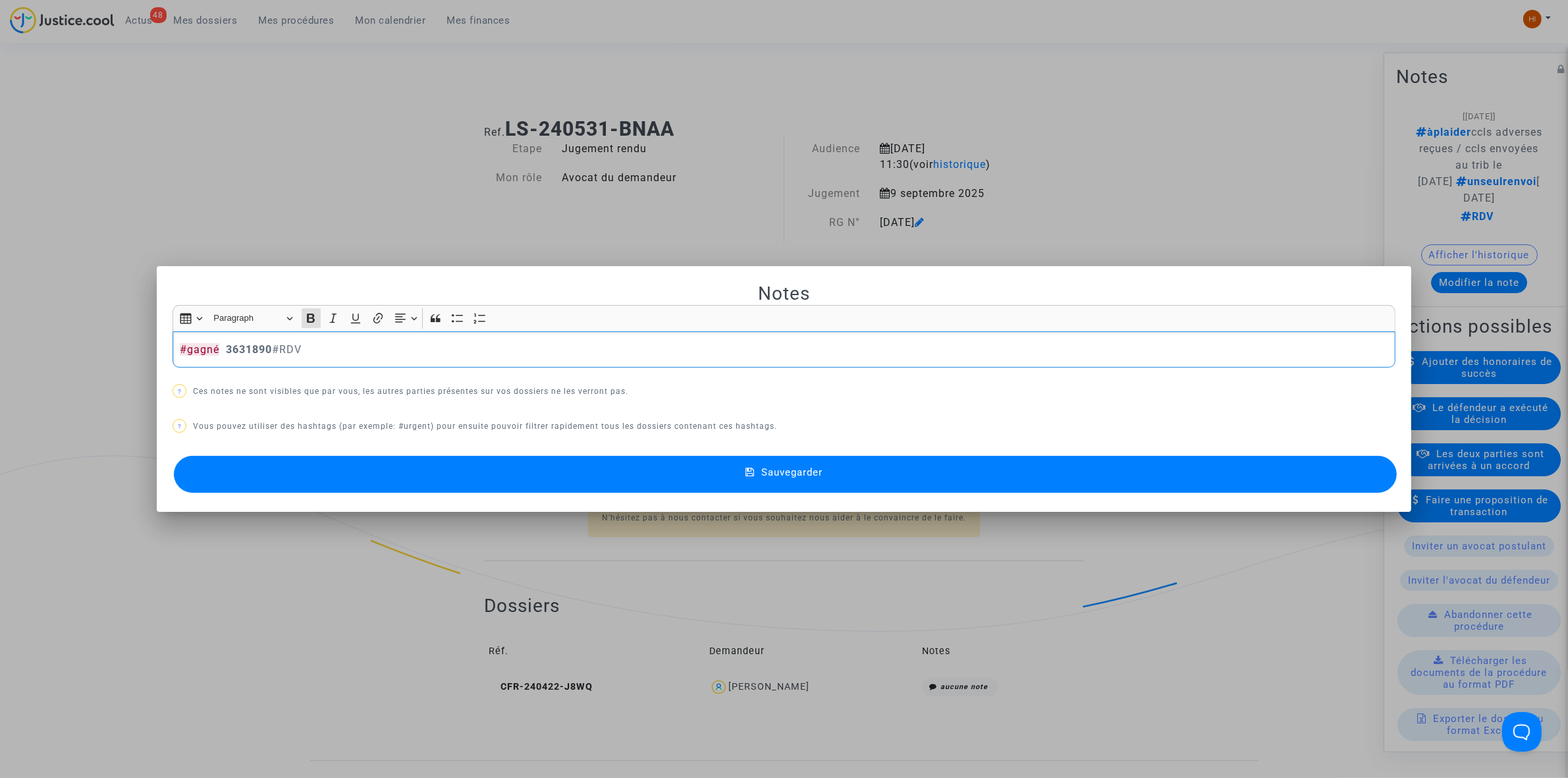
click at [874, 485] on button "Sauvegarder" at bounding box center [785, 474] width 1223 height 37
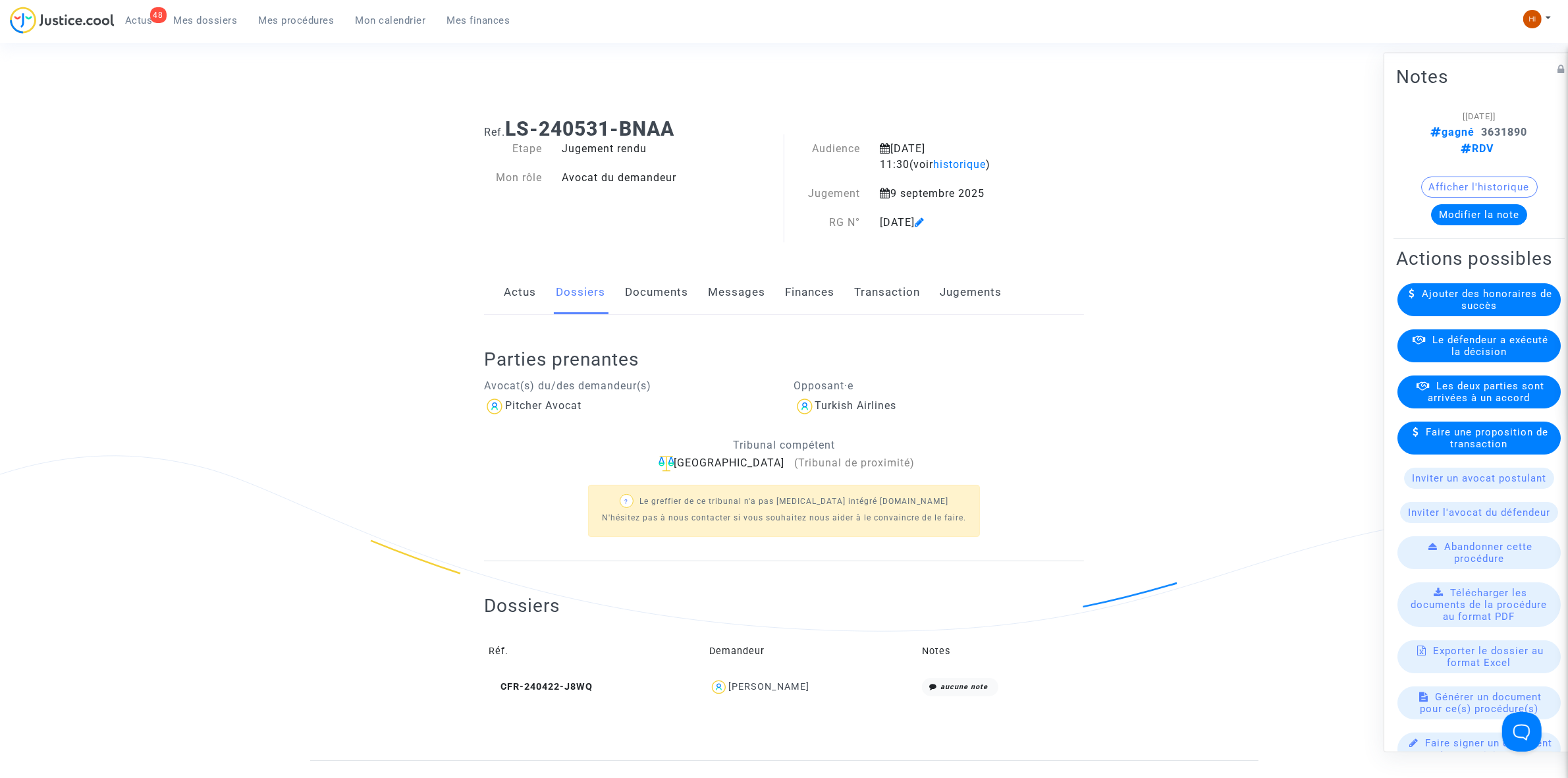
click at [635, 288] on link "Documents" at bounding box center [656, 292] width 63 height 43
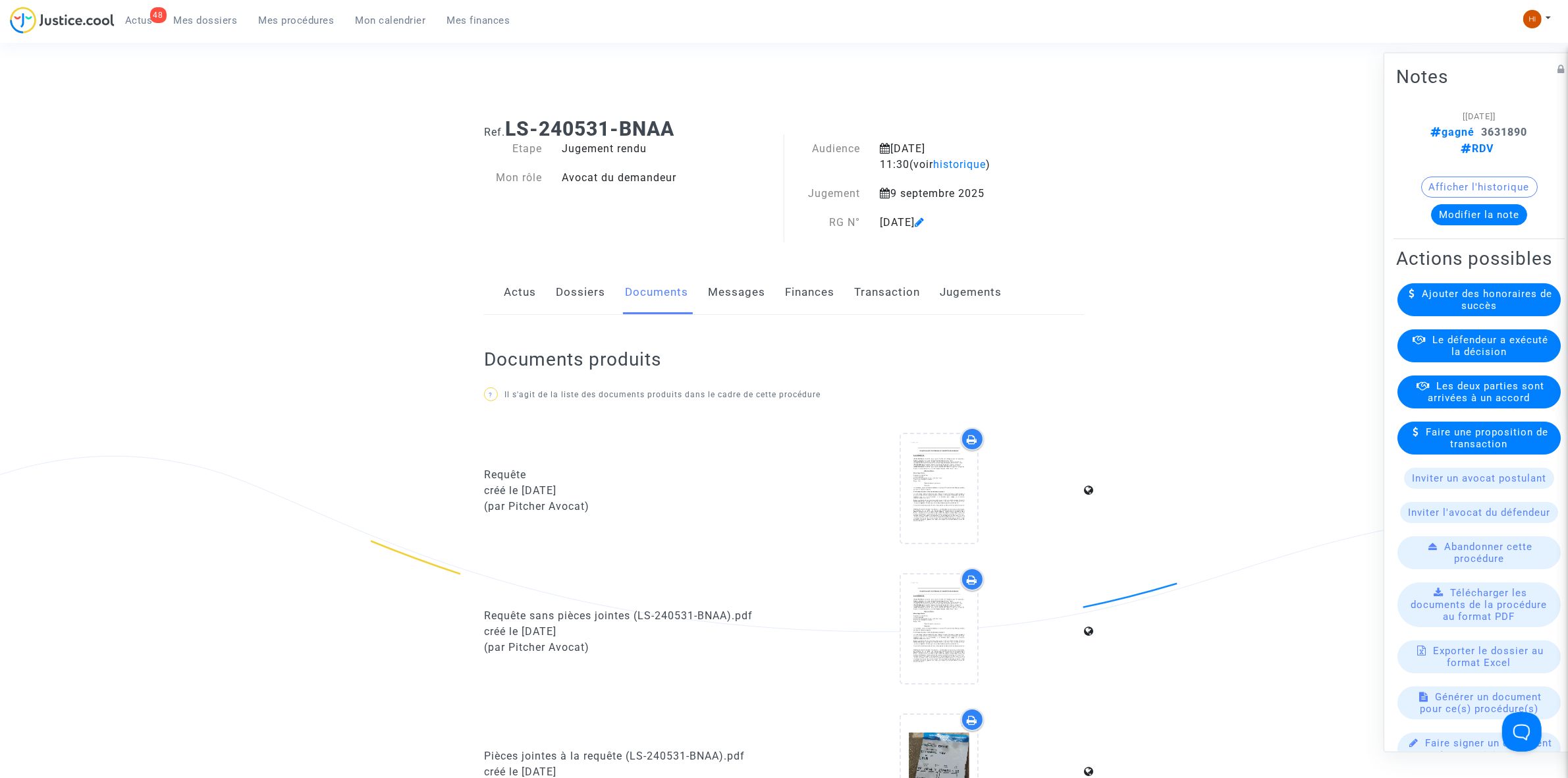
click at [292, 27] on link "Mes procédures" at bounding box center [297, 20] width 97 height 20
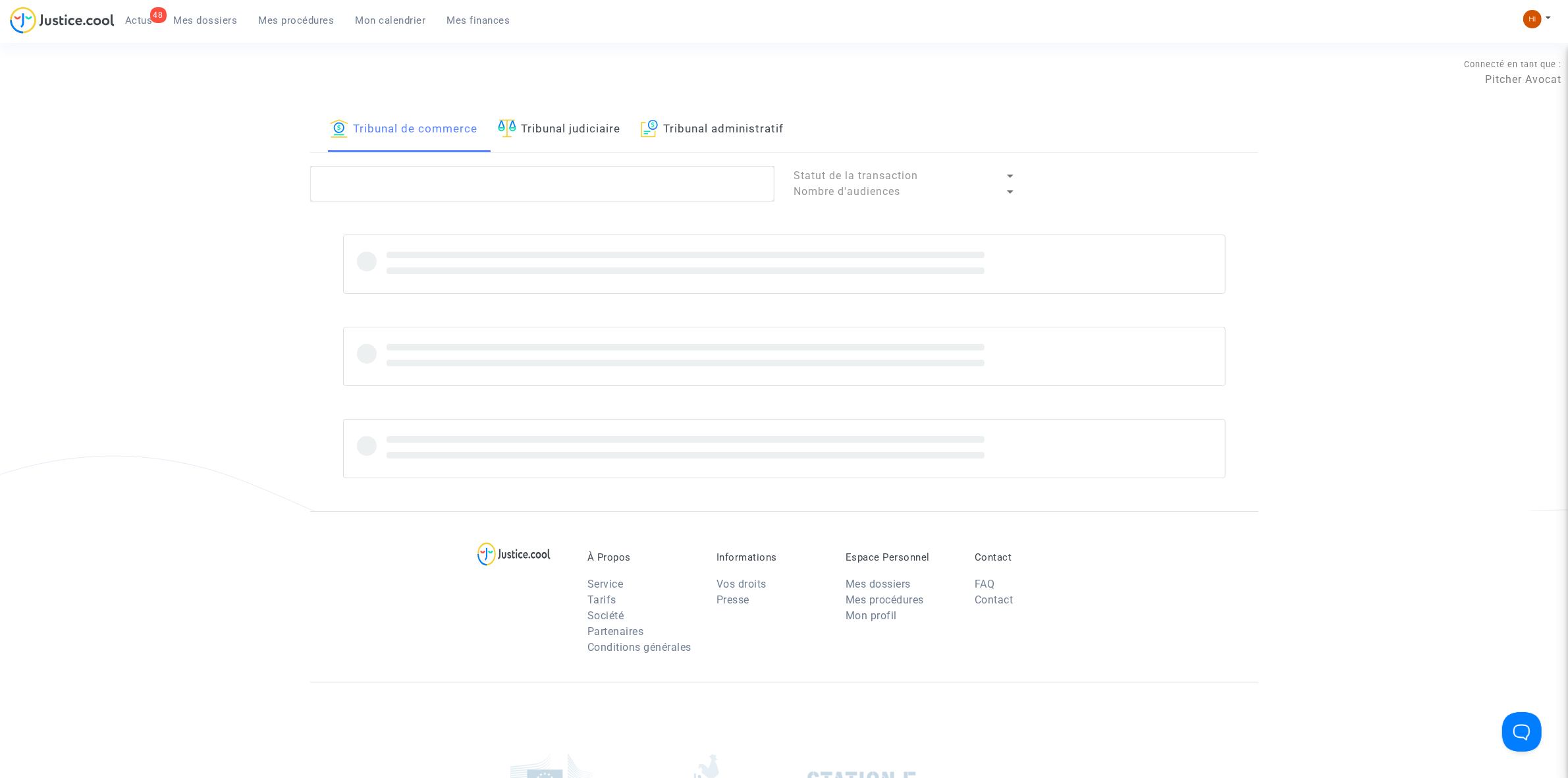
click at [547, 126] on link "Tribunal judiciaire" at bounding box center [560, 129] width 123 height 45
click at [528, 186] on textarea at bounding box center [542, 183] width 465 height 36
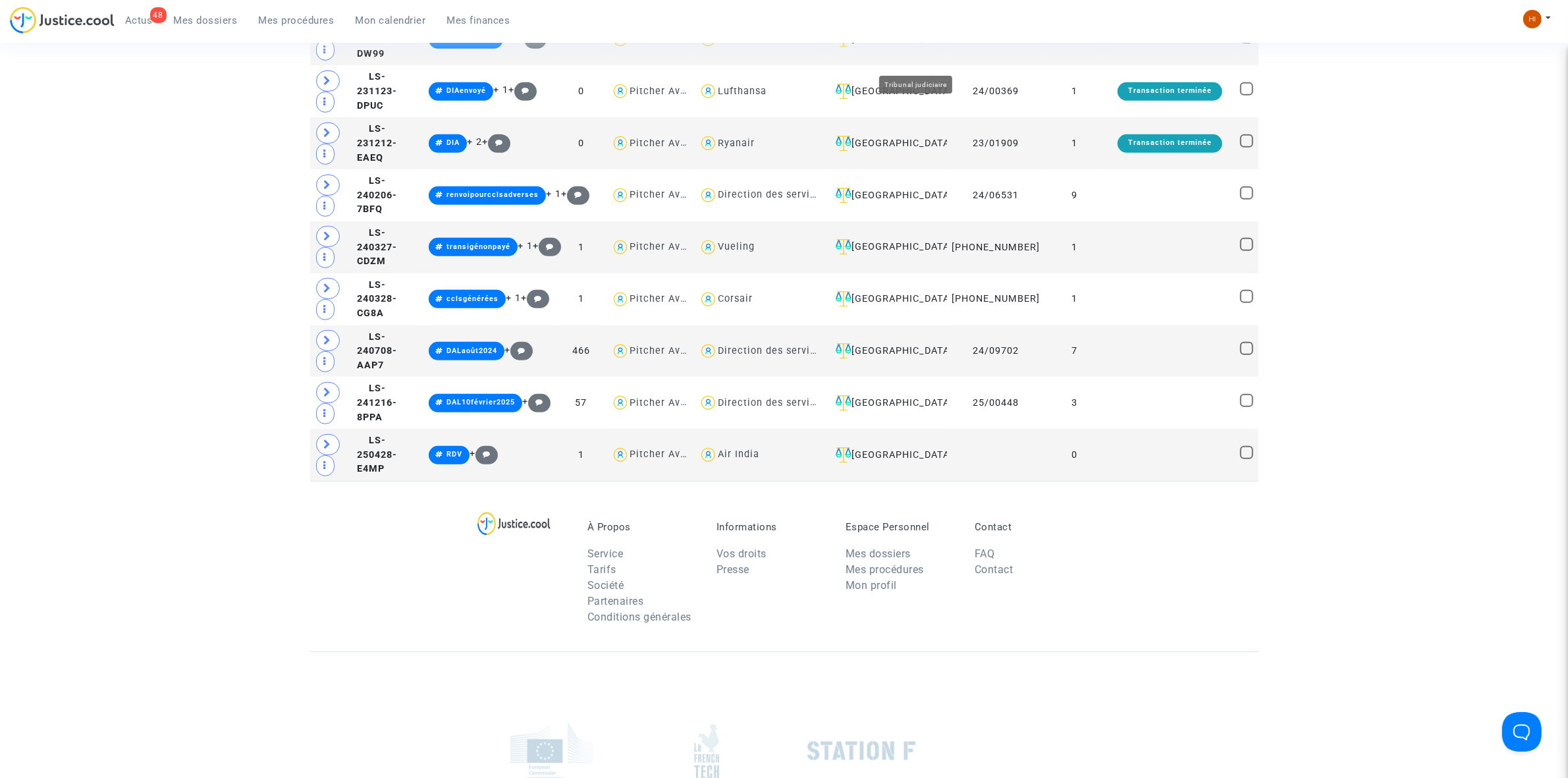
scroll to position [988, 0]
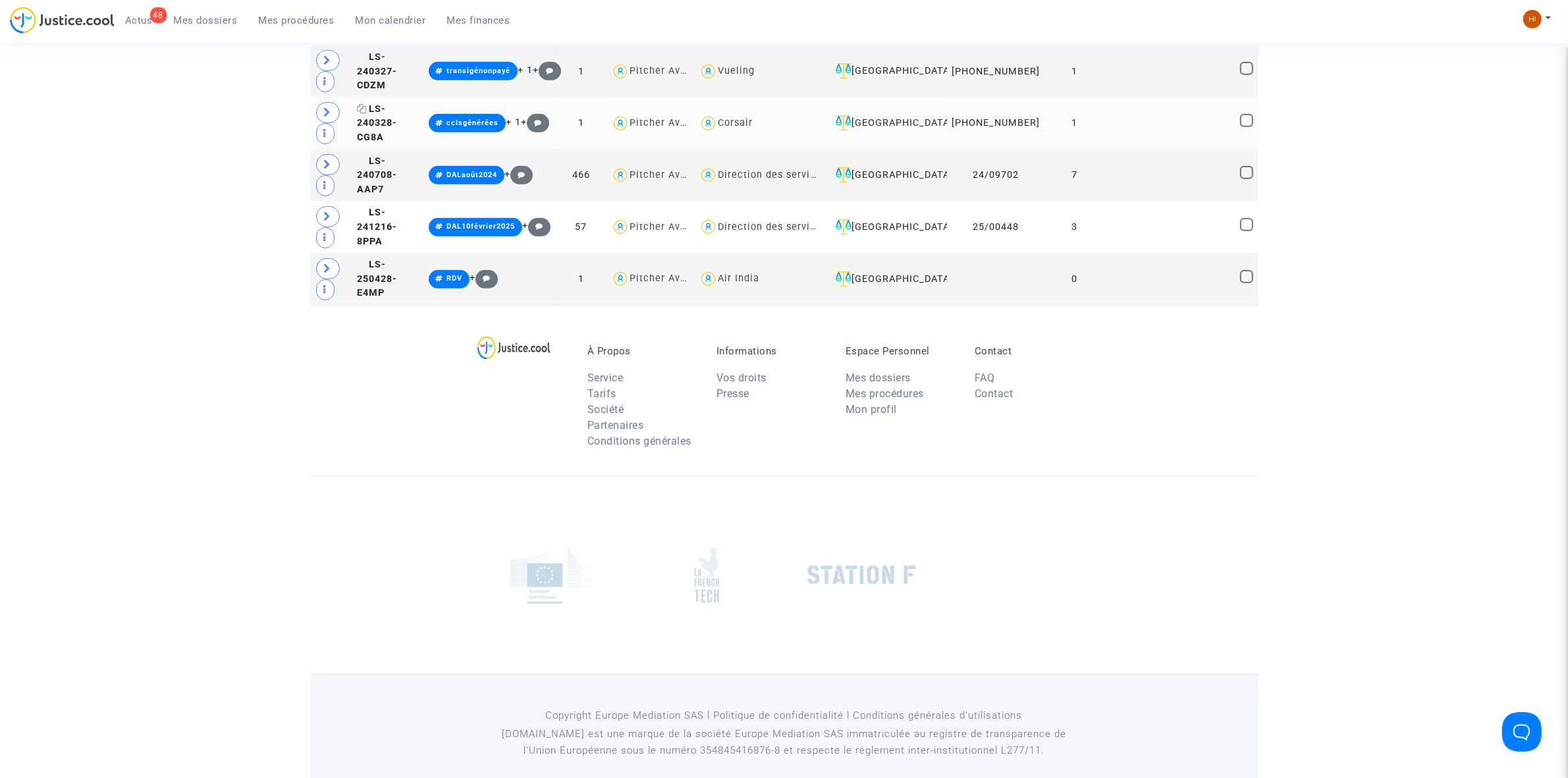
type textarea "ROUX"
click at [397, 126] on span "LS-240328-CG8A" at bounding box center [376, 123] width 40 height 39
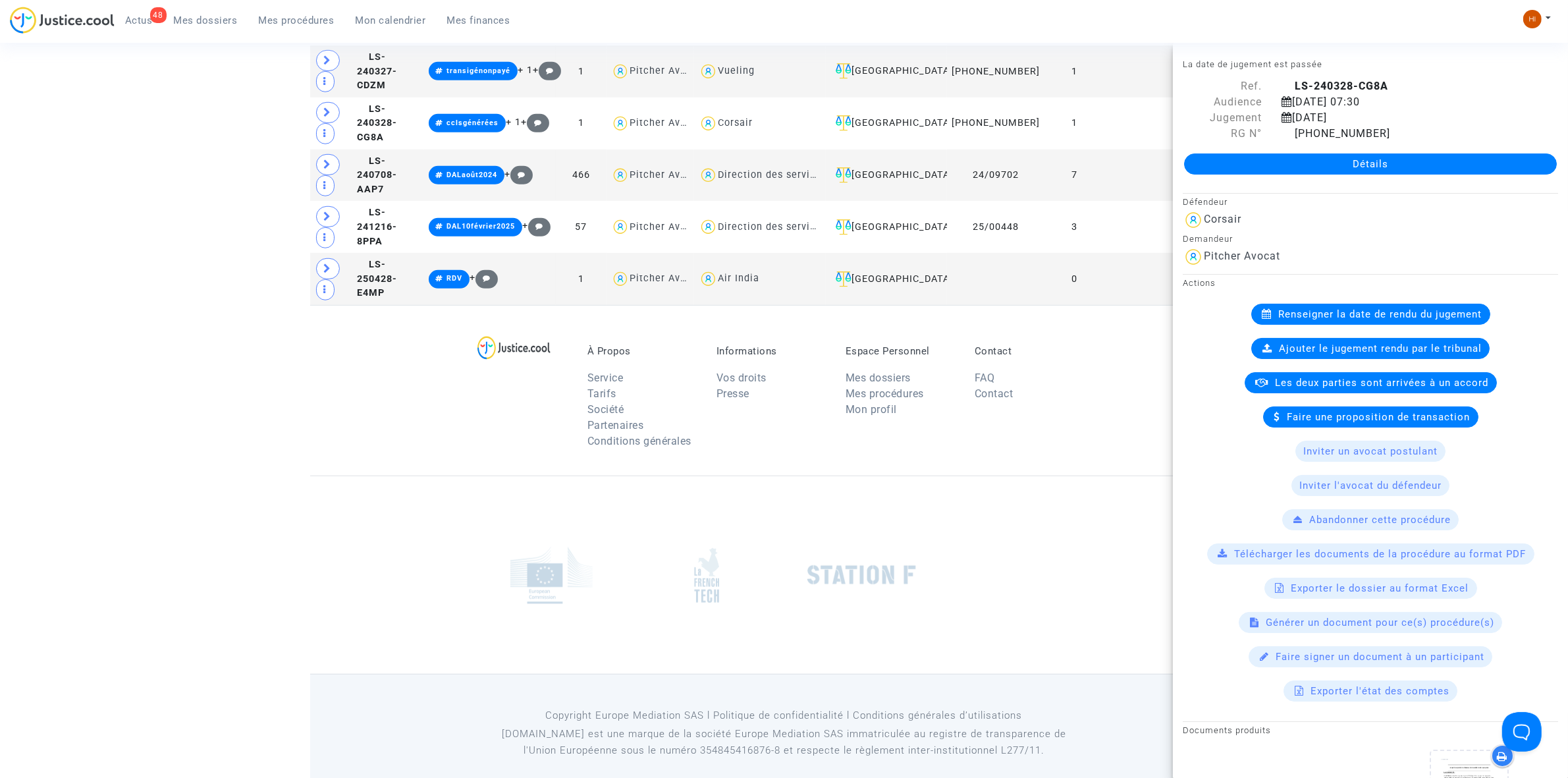
click at [1234, 176] on div "Détails" at bounding box center [1370, 164] width 395 height 45
click at [1236, 162] on link "Détails" at bounding box center [1370, 164] width 373 height 21
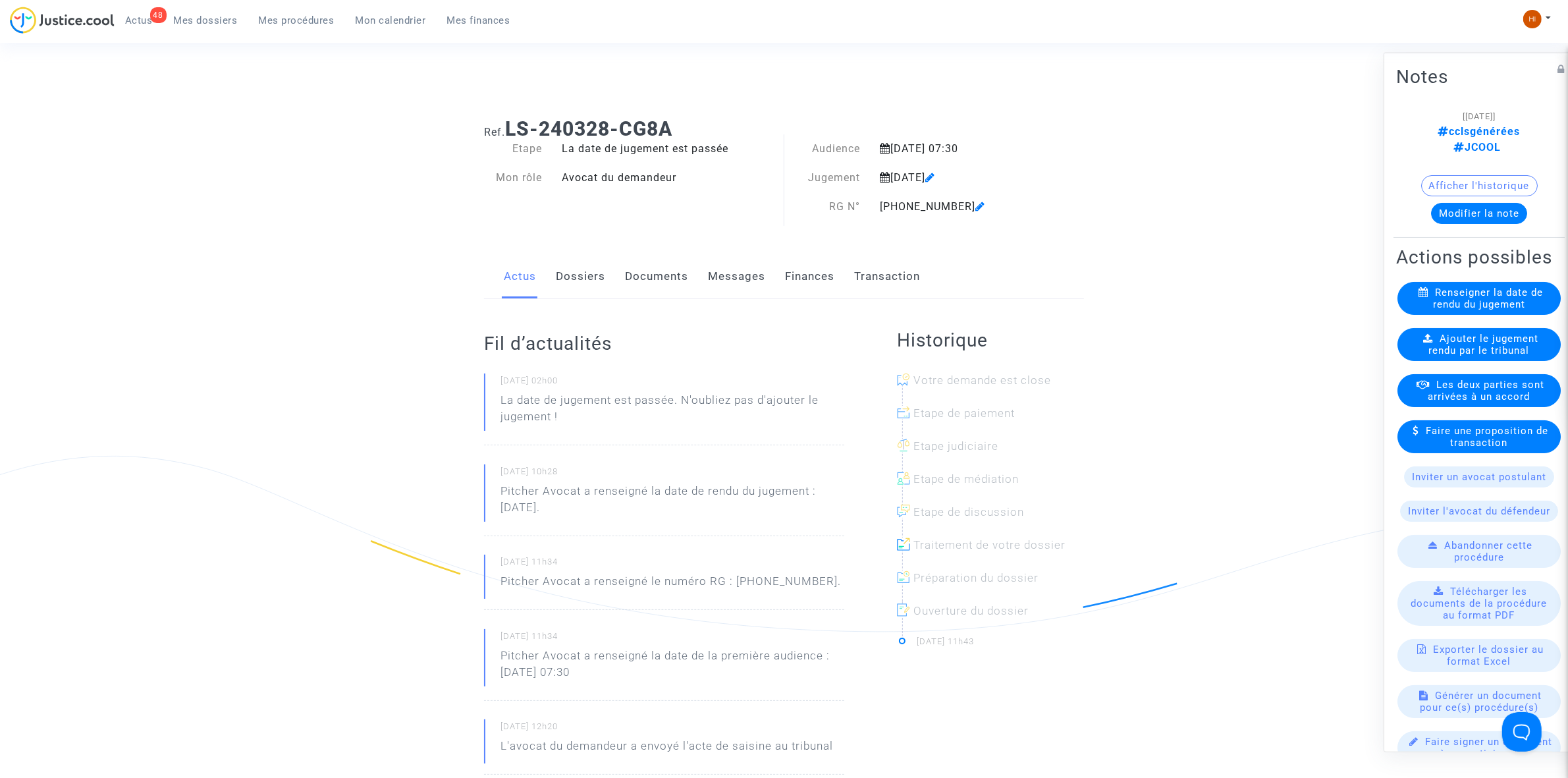
click at [574, 270] on link "Dossiers" at bounding box center [580, 276] width 50 height 43
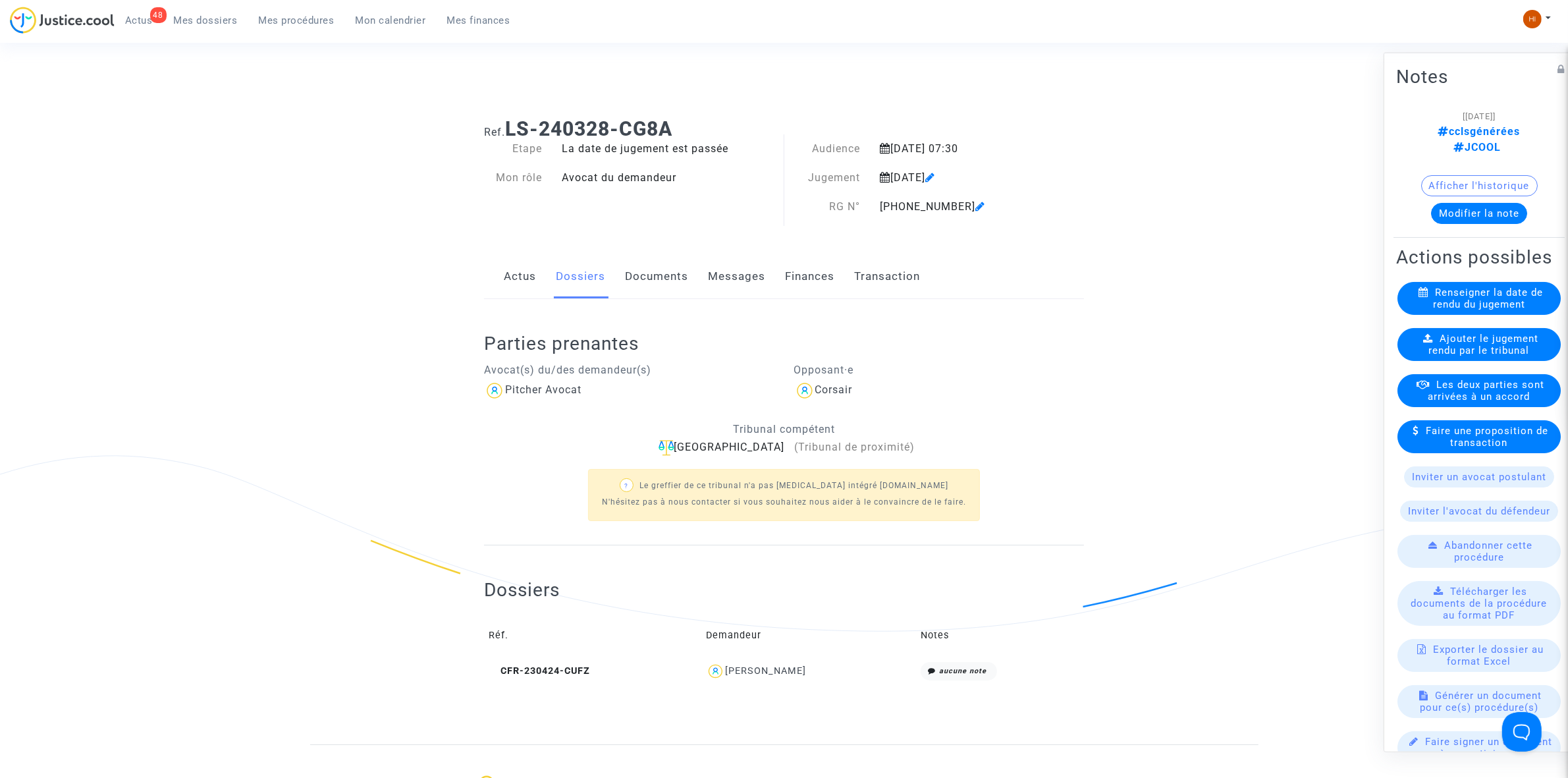
click at [1408, 344] on div "Ajouter le jugement rendu par le tribunal" at bounding box center [1478, 344] width 163 height 33
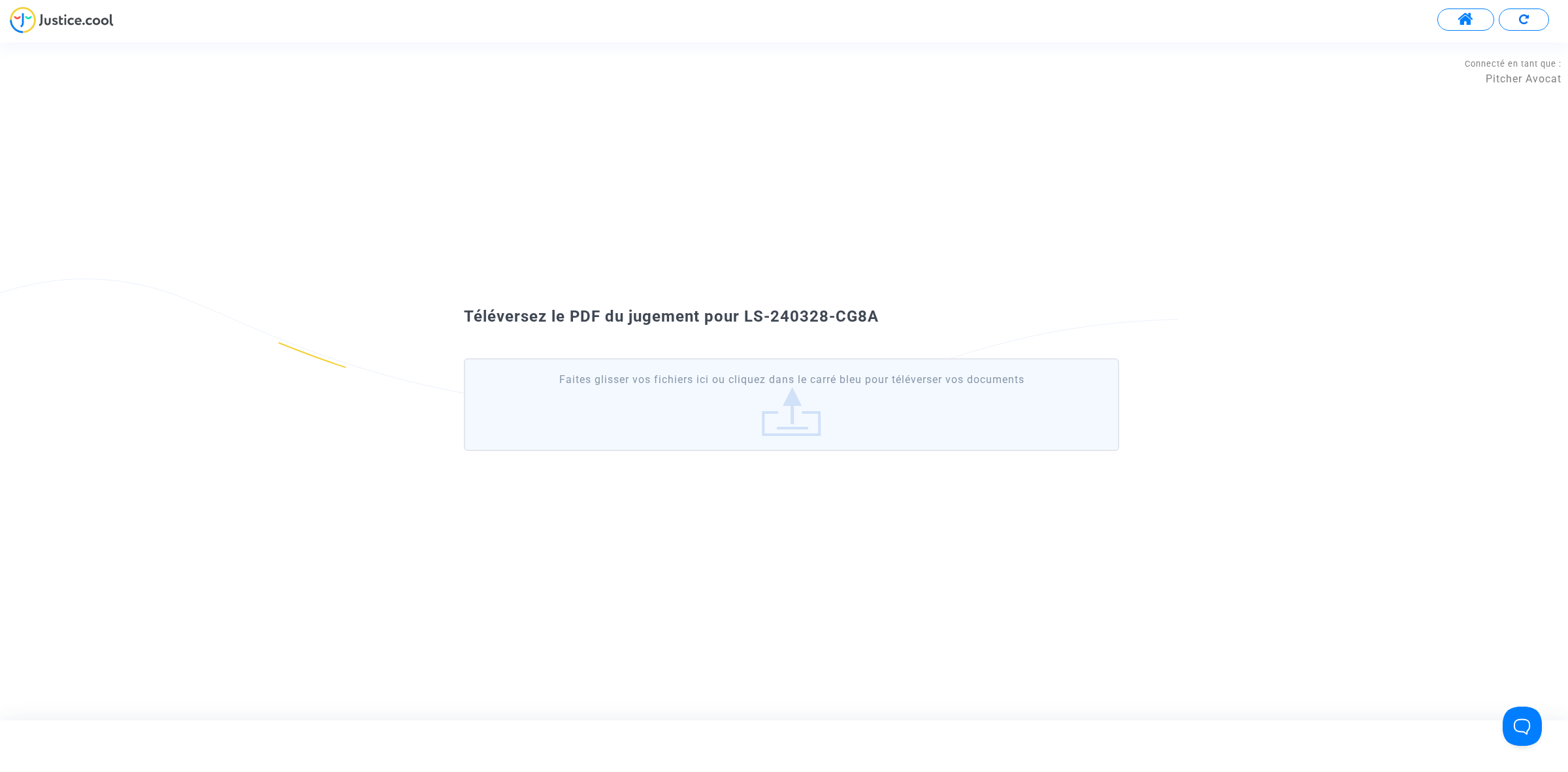
drag, startPoint x: 882, startPoint y: 310, endPoint x: 742, endPoint y: 314, distance: 140.1
click at [742, 314] on div "Téléversez le PDF du jugement pour LS-240328-CG8A" at bounding box center [784, 317] width 706 height 22
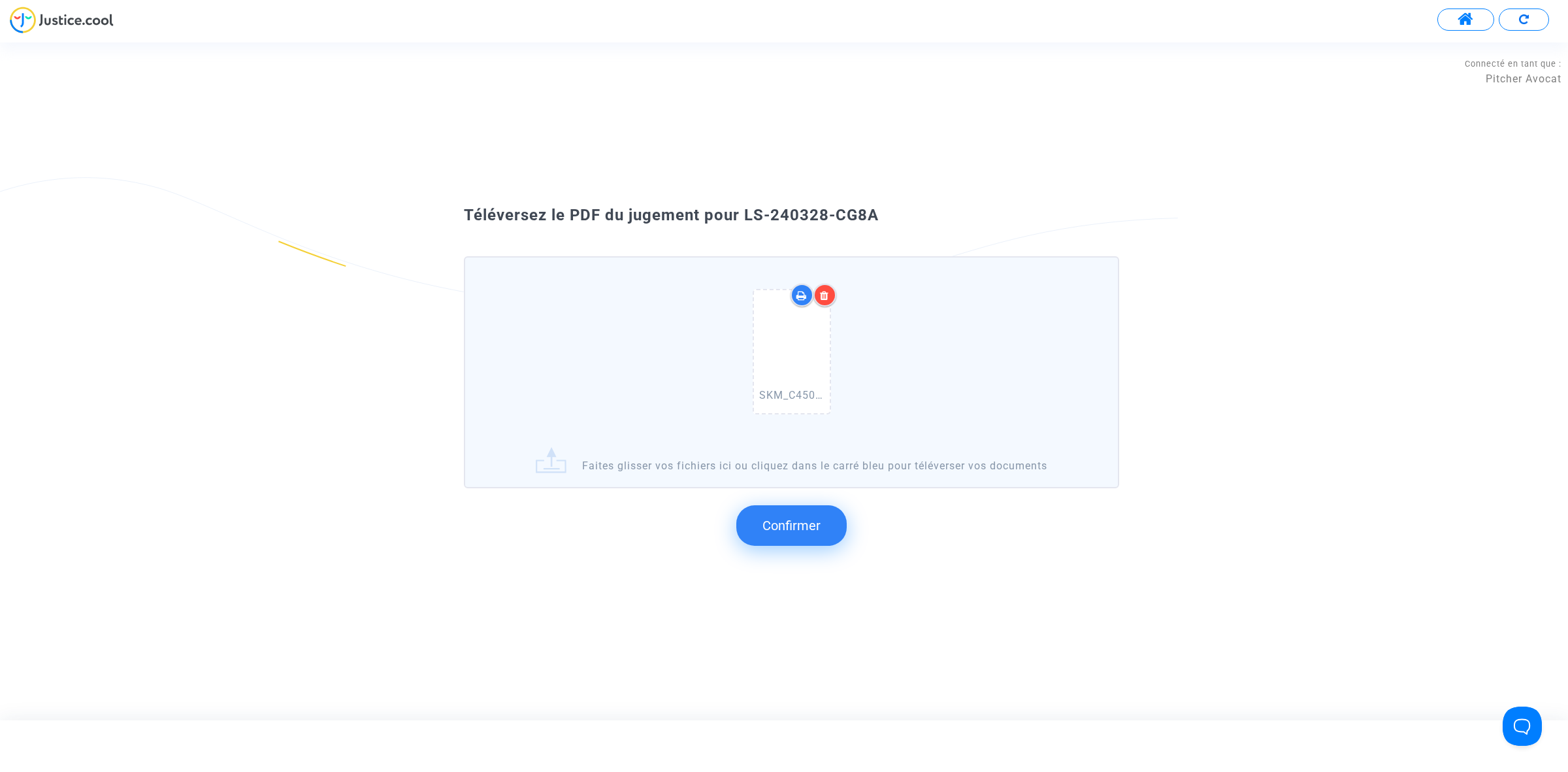
click at [775, 523] on span "Confirmer" at bounding box center [791, 525] width 58 height 16
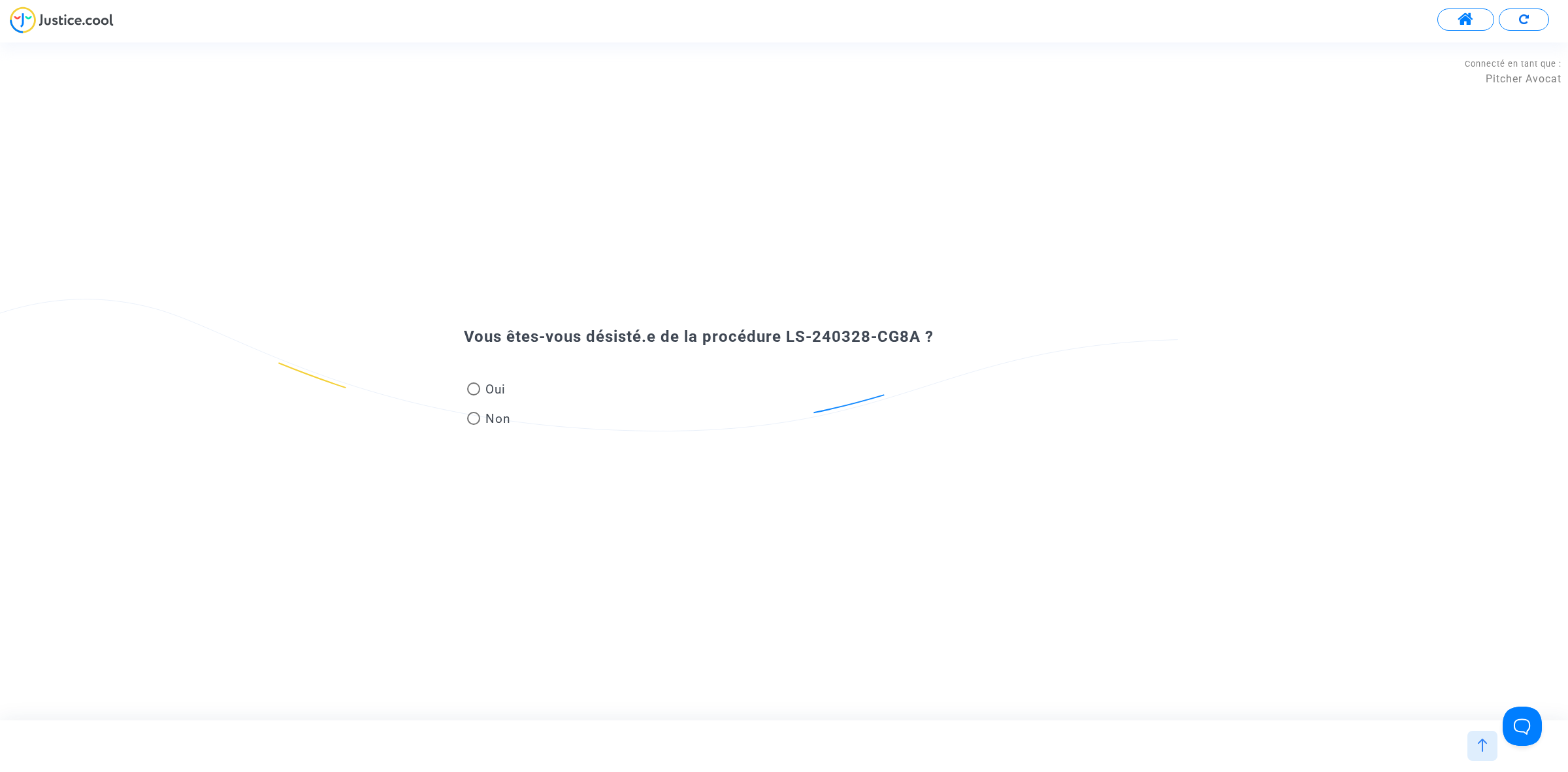
click at [500, 417] on span "Non" at bounding box center [496, 418] width 31 height 17
click at [473, 425] on input "Non" at bounding box center [473, 425] width 1 height 1
radio input "true"
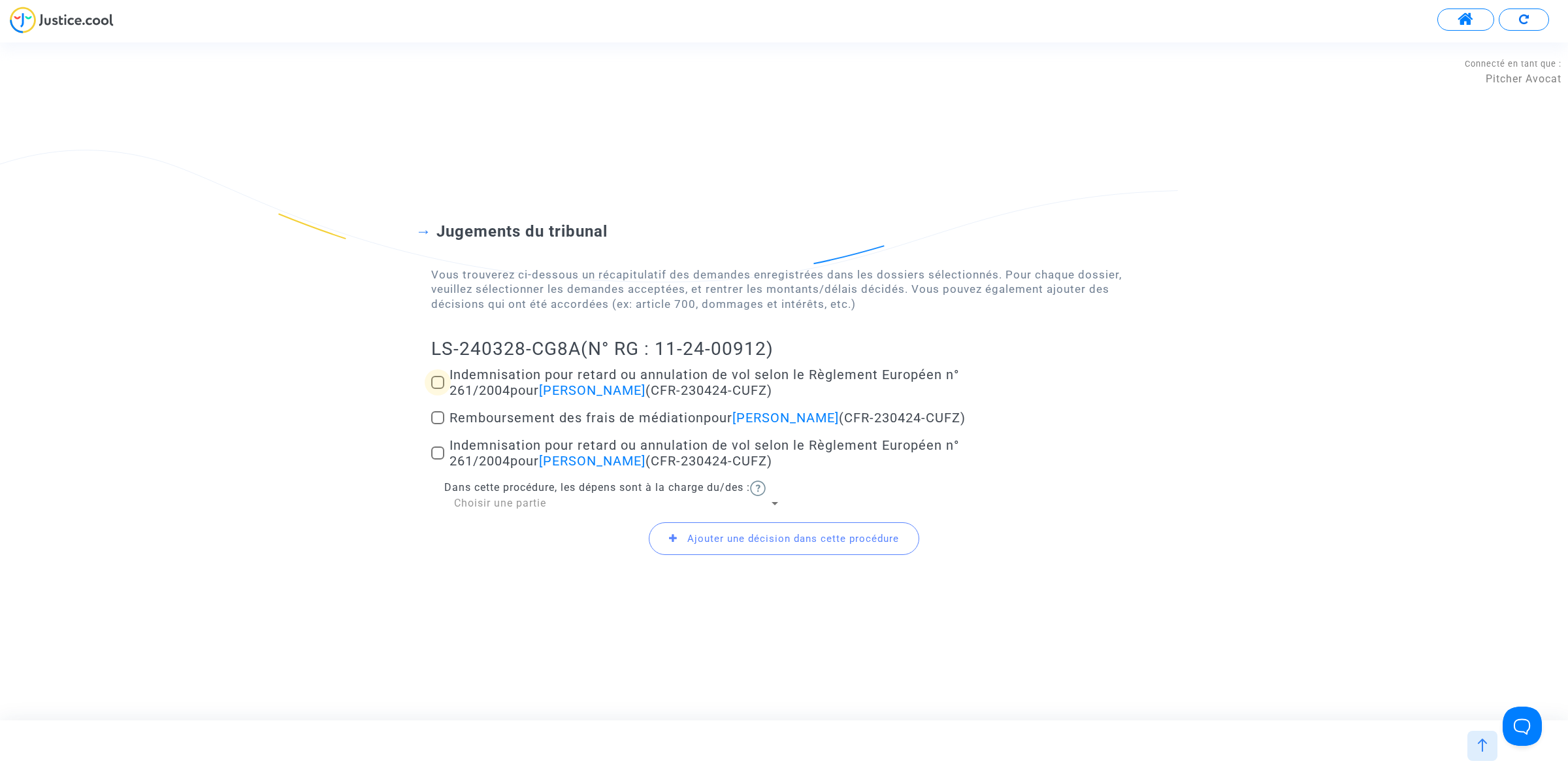
click at [436, 376] on span at bounding box center [437, 382] width 13 height 13
click at [437, 389] on input "Indemnisation pour retard ou annulation de vol selon le Règlement Européen n° 2…" at bounding box center [437, 389] width 1 height 1
checkbox input "true"
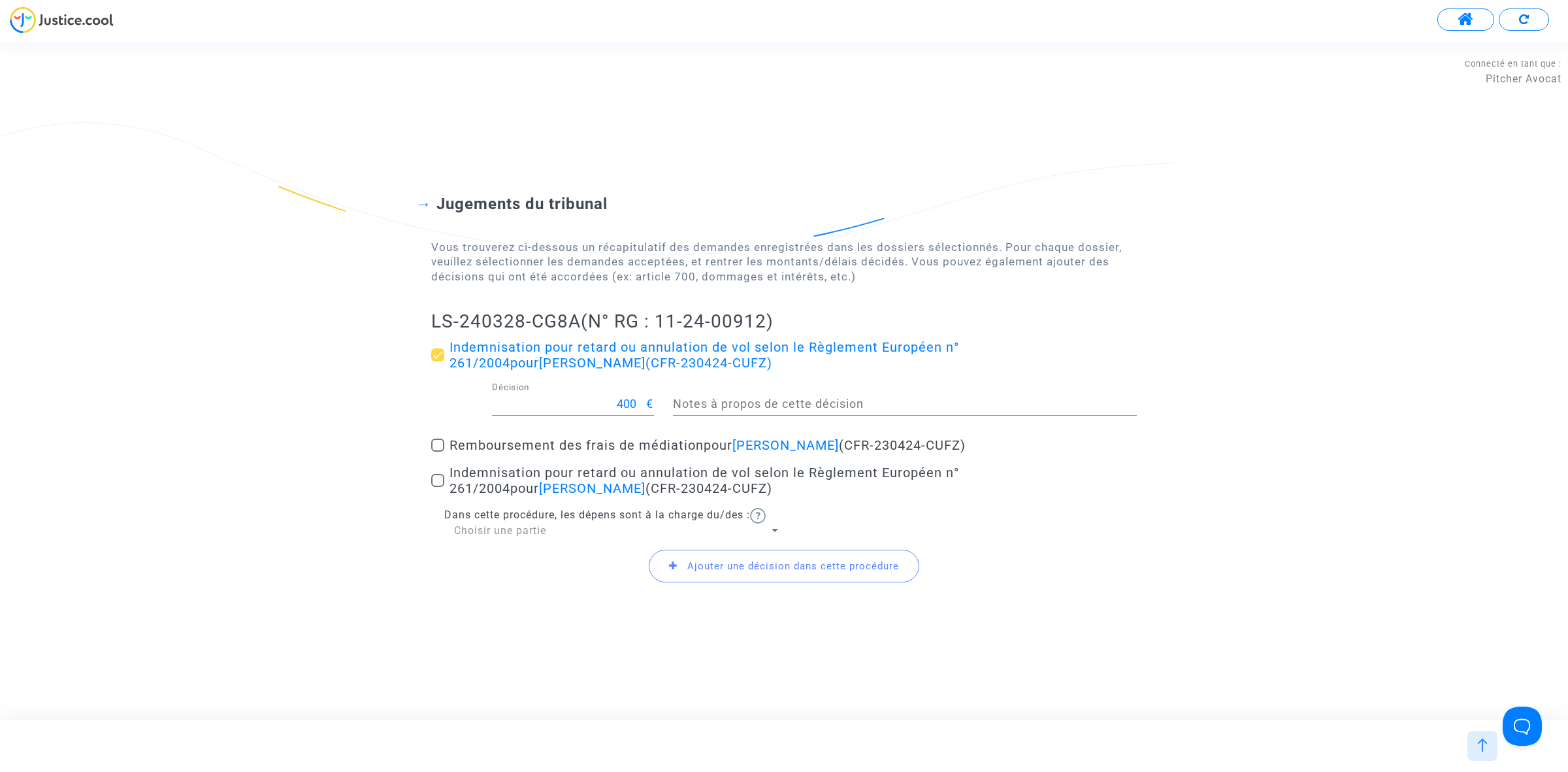
click at [441, 464] on label "Indemnisation pour retard ou annulation de vol selon le Règlement Européen n° 2…" at bounding box center [784, 480] width 706 height 31
click at [438, 487] on input "Indemnisation pour retard ou annulation de vol selon le Règlement Européen n° 2…" at bounding box center [437, 487] width 1 height 1
checkbox input "true"
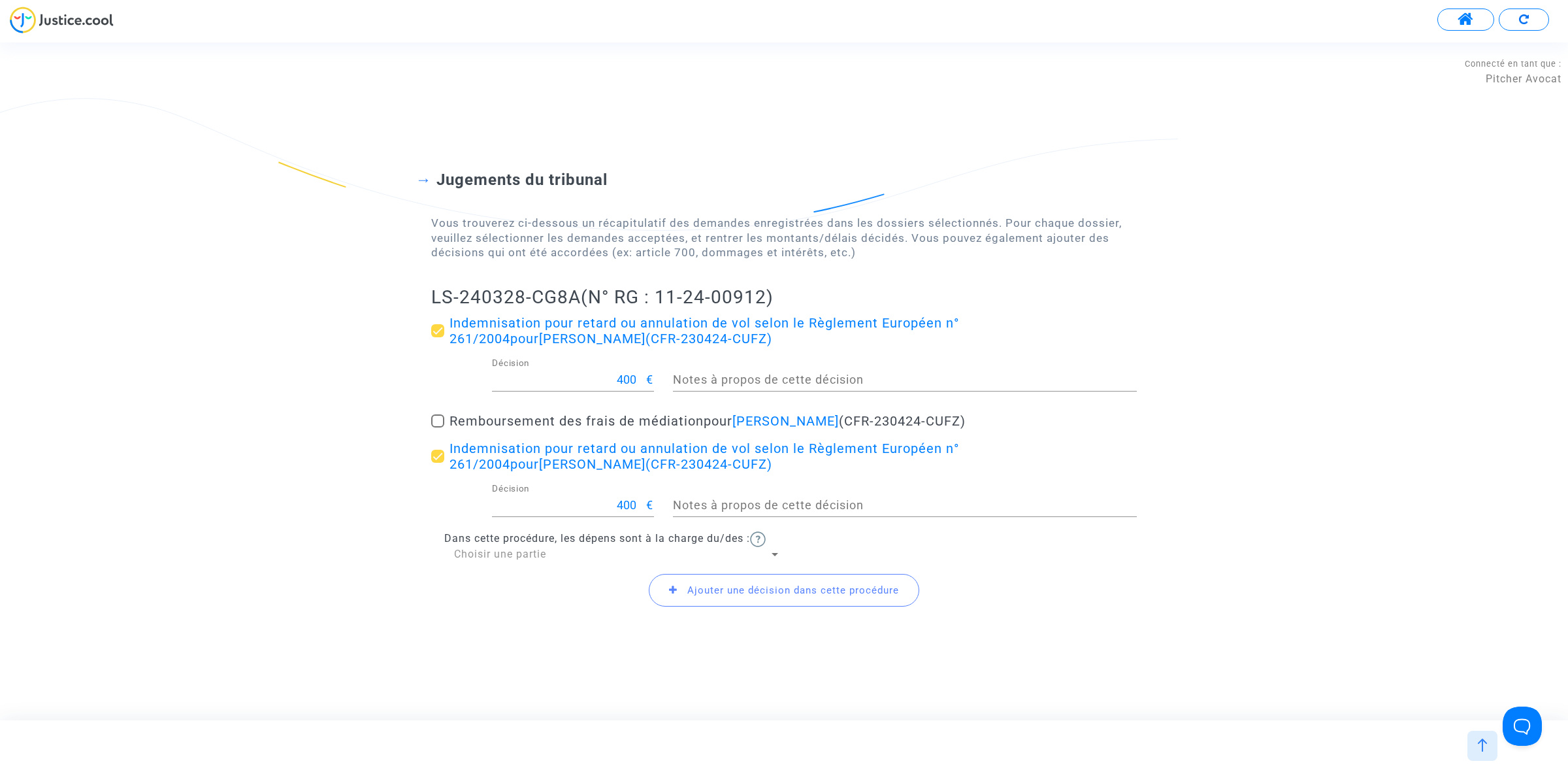
click at [566, 552] on div "Choisir une partie" at bounding box center [612, 554] width 315 height 15
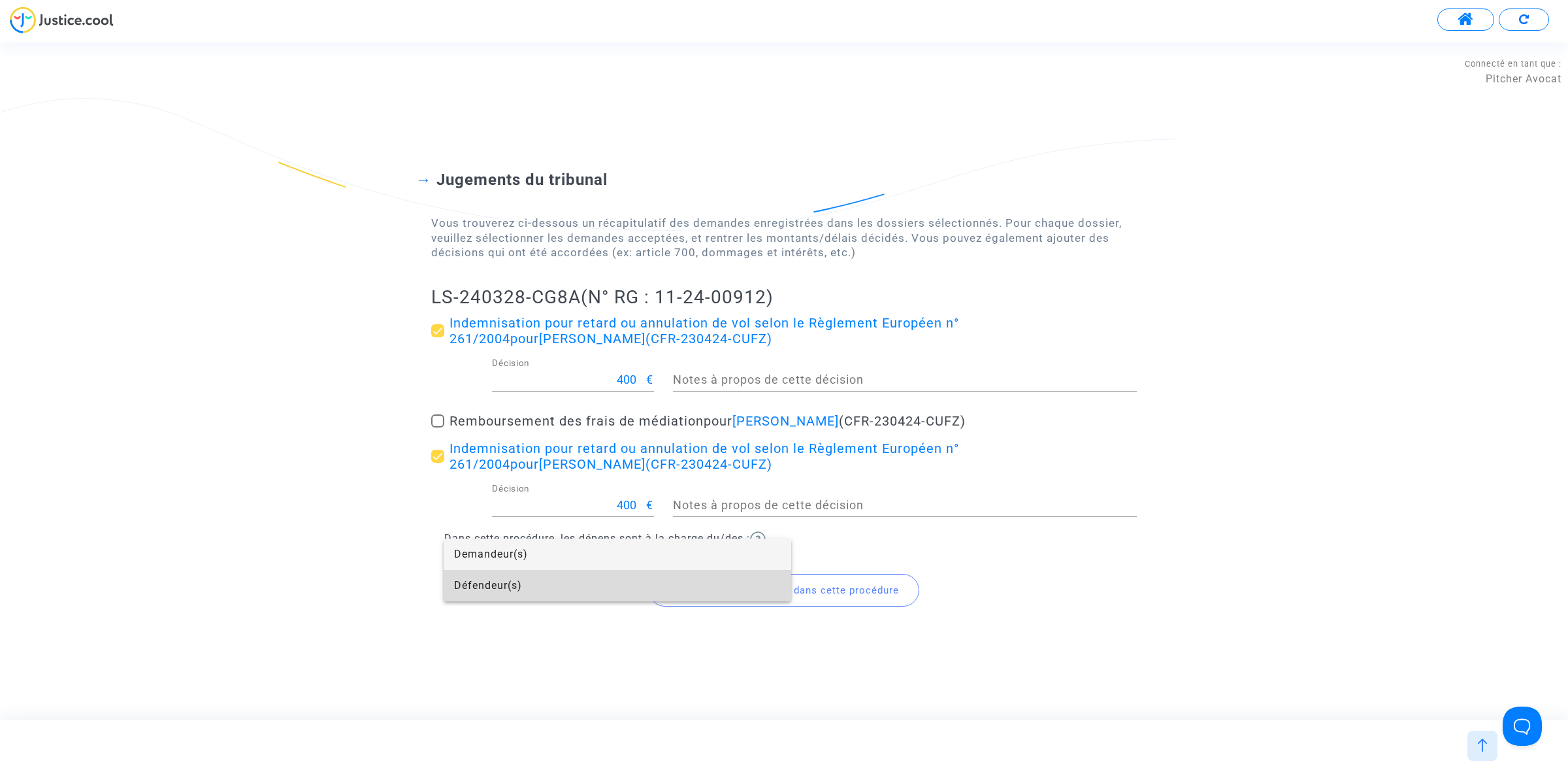
click at [552, 587] on span "Défendeur(s)" at bounding box center [617, 585] width 327 height 31
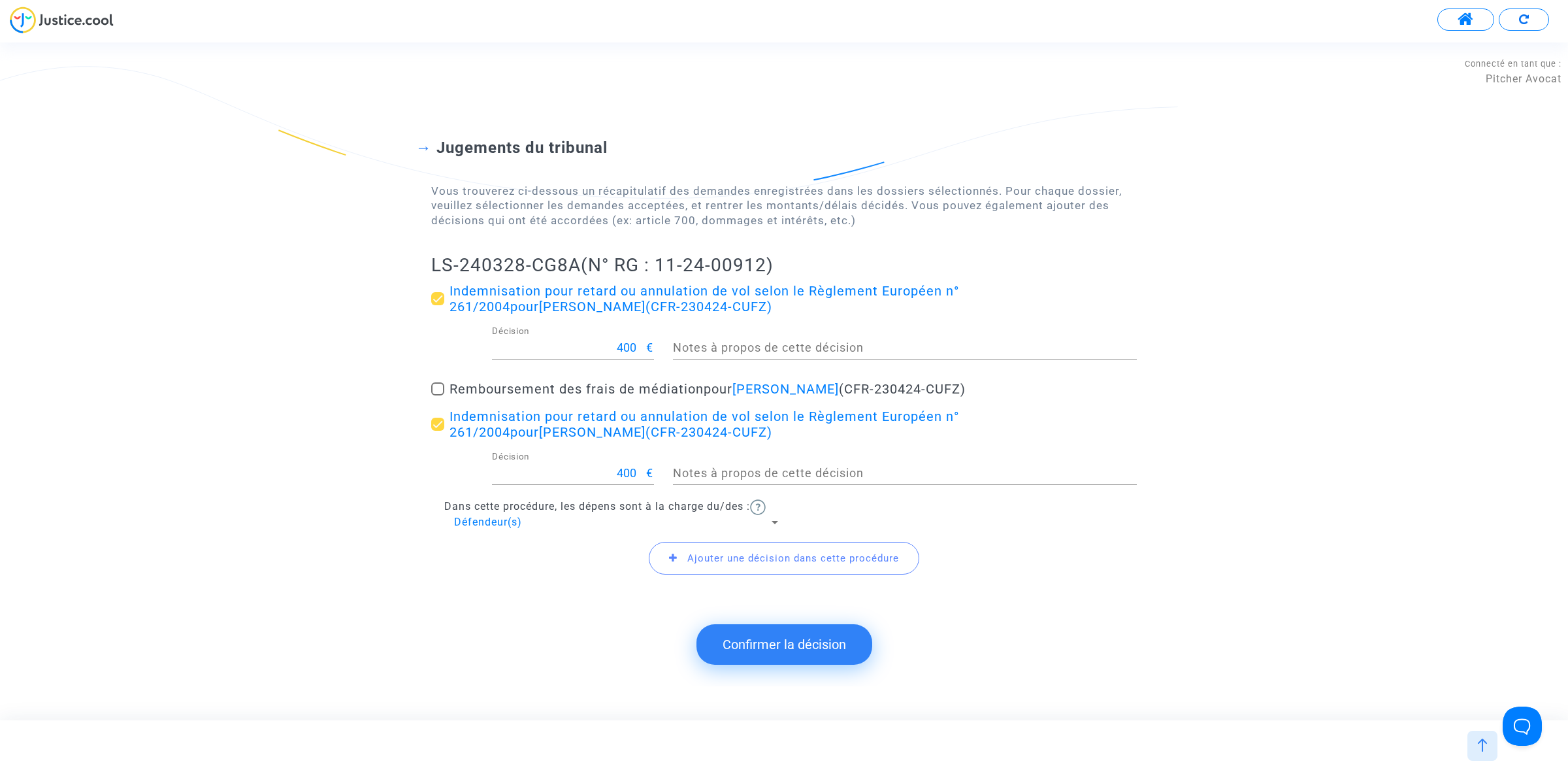
drag, startPoint x: 397, startPoint y: 249, endPoint x: 575, endPoint y: 243, distance: 178.1
click at [575, 243] on div "Jugements du tribunal Vous trouverez ci-dessous un récapitulatif des demandes e…" at bounding box center [784, 349] width 1568 height 527
click at [759, 642] on button "Confirmer la décision" at bounding box center [784, 644] width 176 height 40
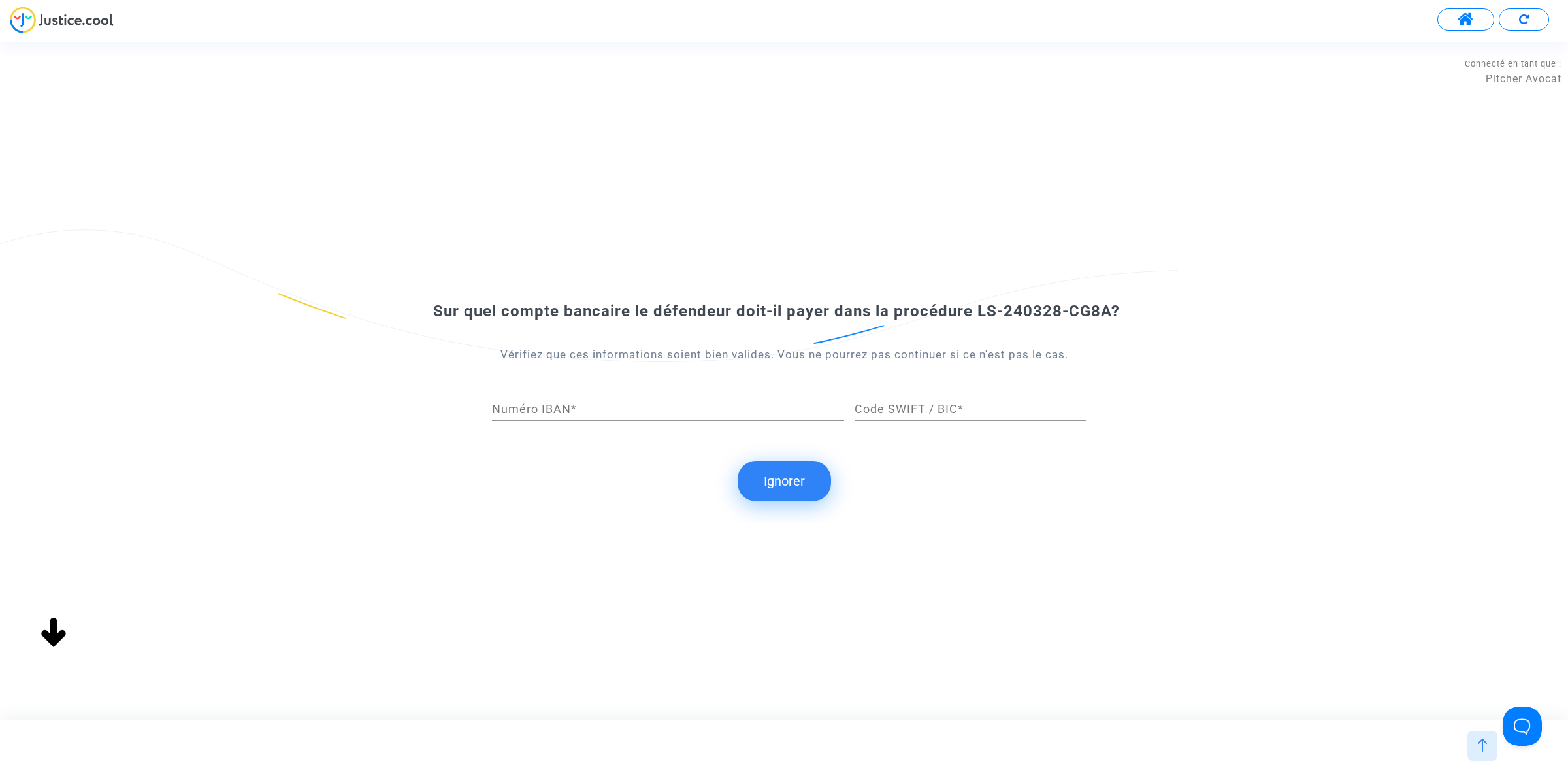
click at [786, 487] on button "Ignorer" at bounding box center [784, 481] width 94 height 40
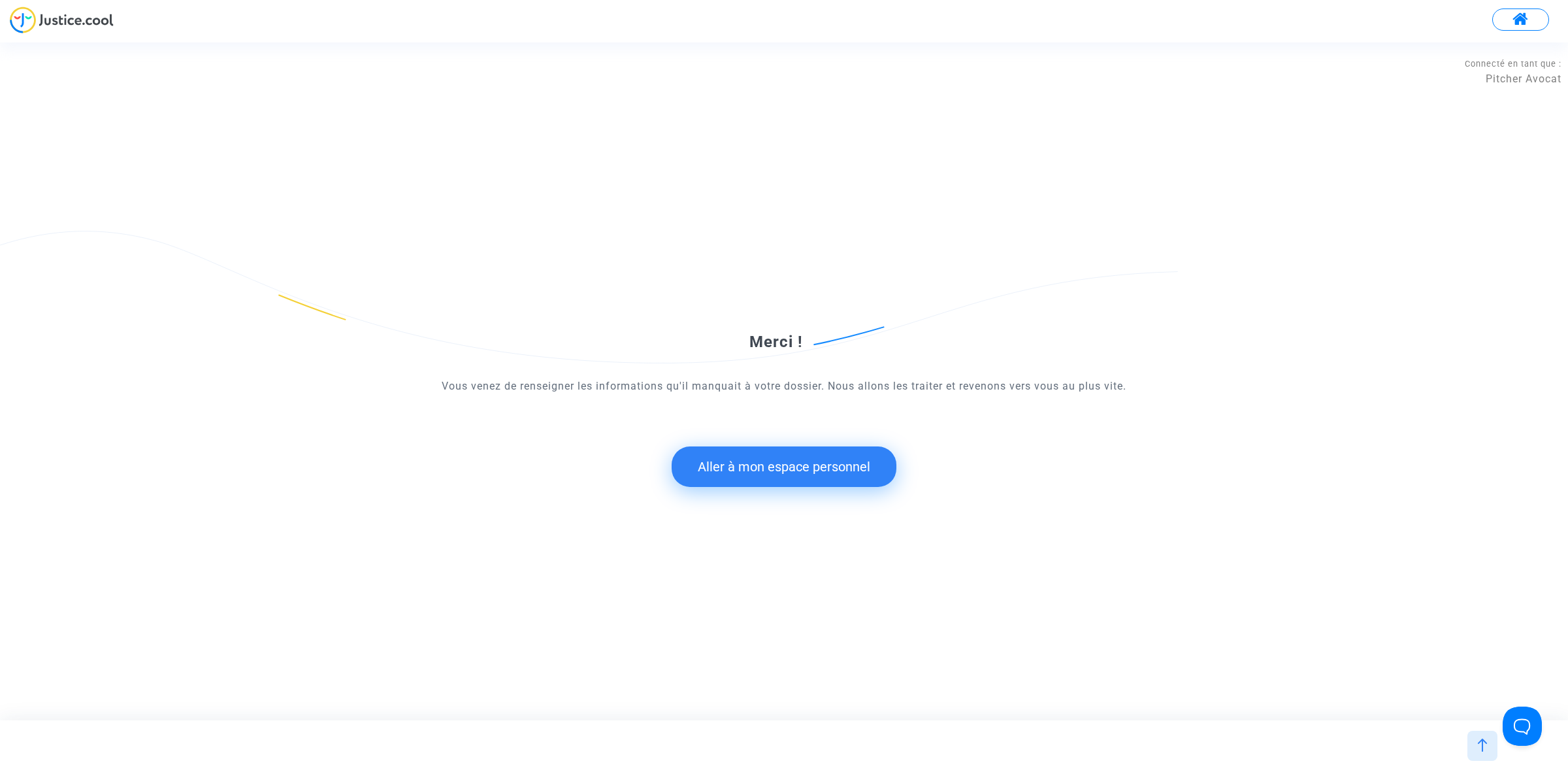
click at [743, 476] on button "Aller à mon espace personnel" at bounding box center [784, 467] width 225 height 40
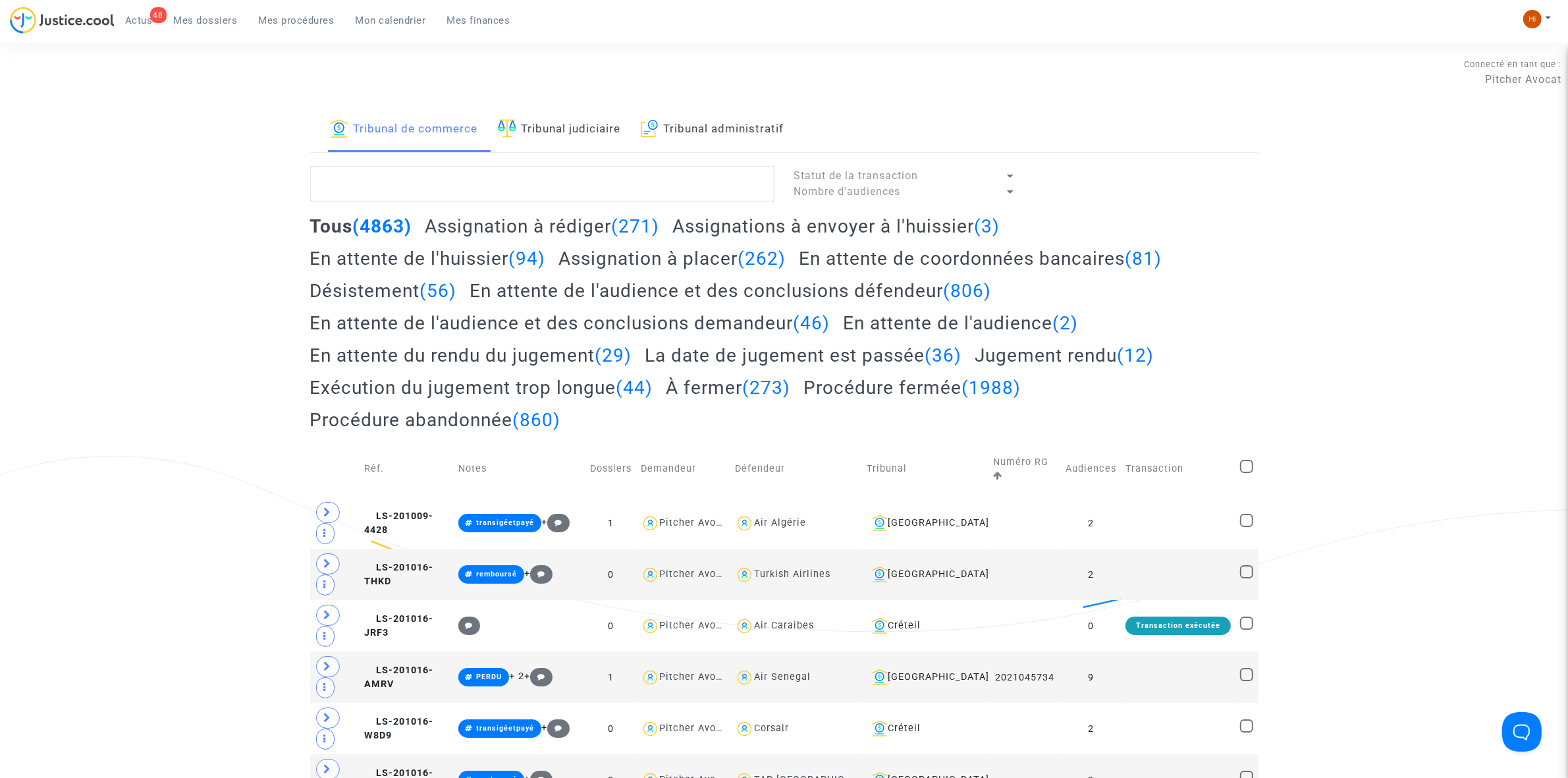
click at [578, 117] on link "Tribunal judiciaire" at bounding box center [560, 129] width 123 height 45
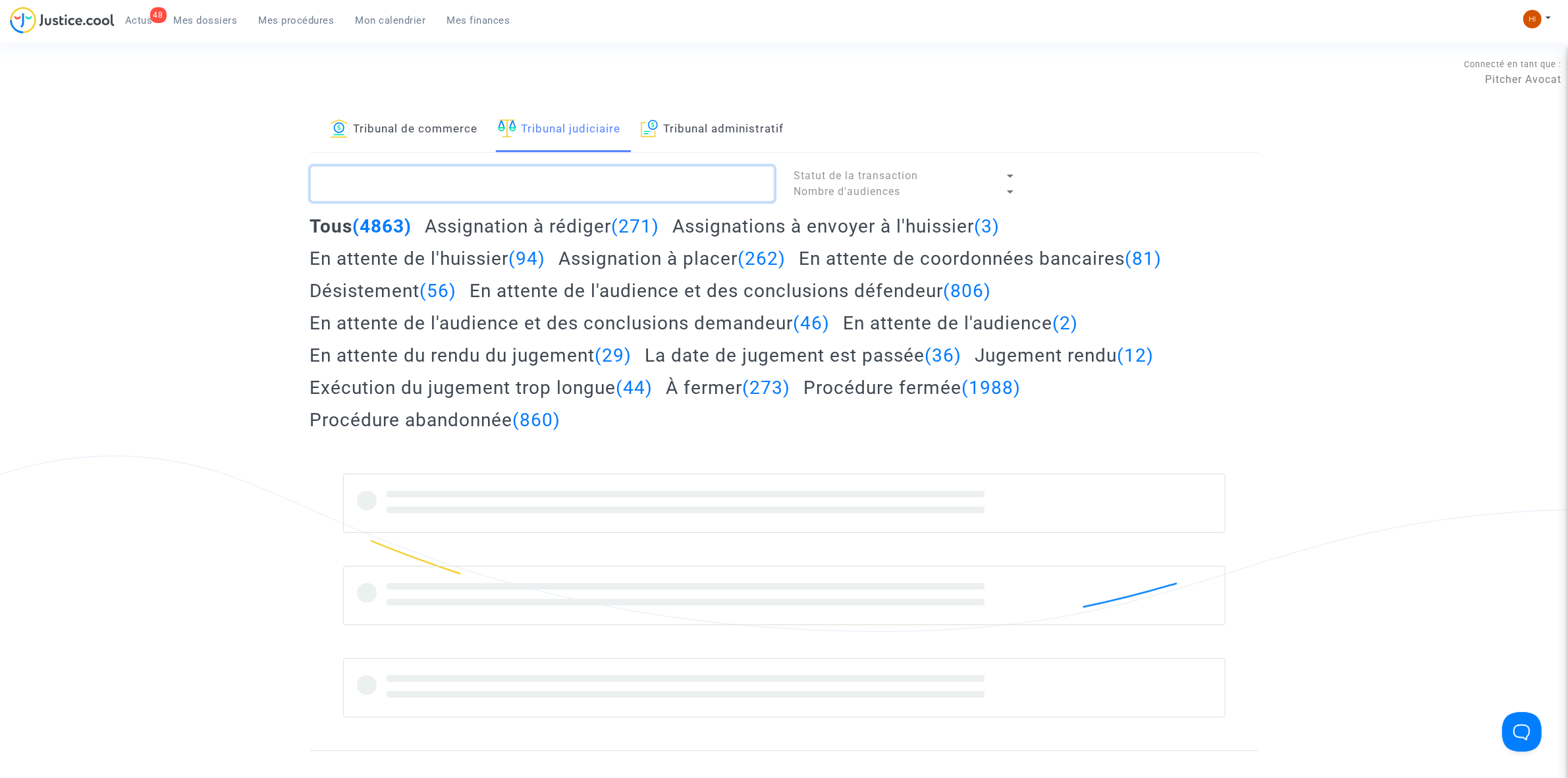
click at [593, 195] on textarea at bounding box center [542, 183] width 465 height 36
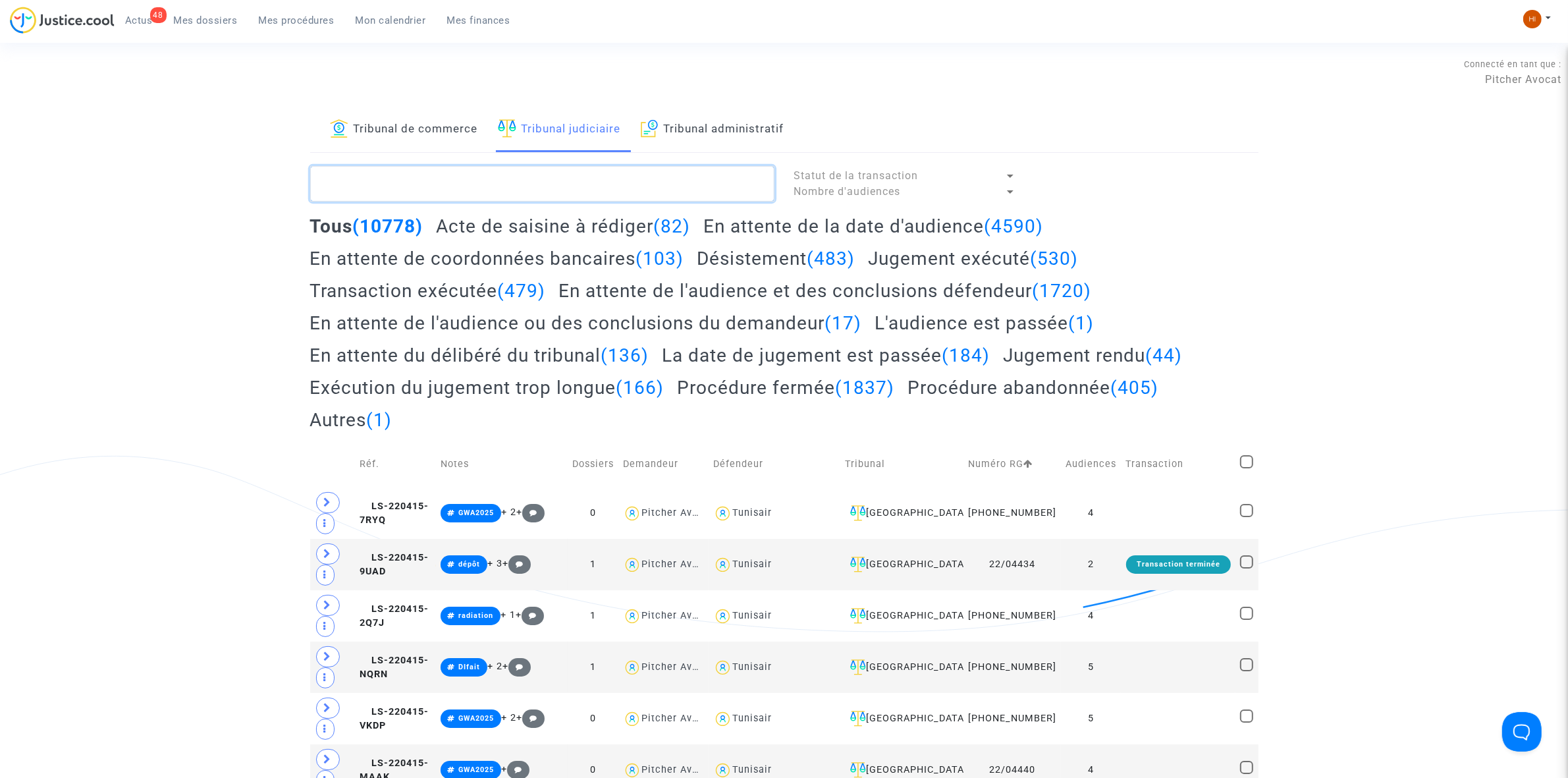
paste textarea "LS-240328-CG8A"
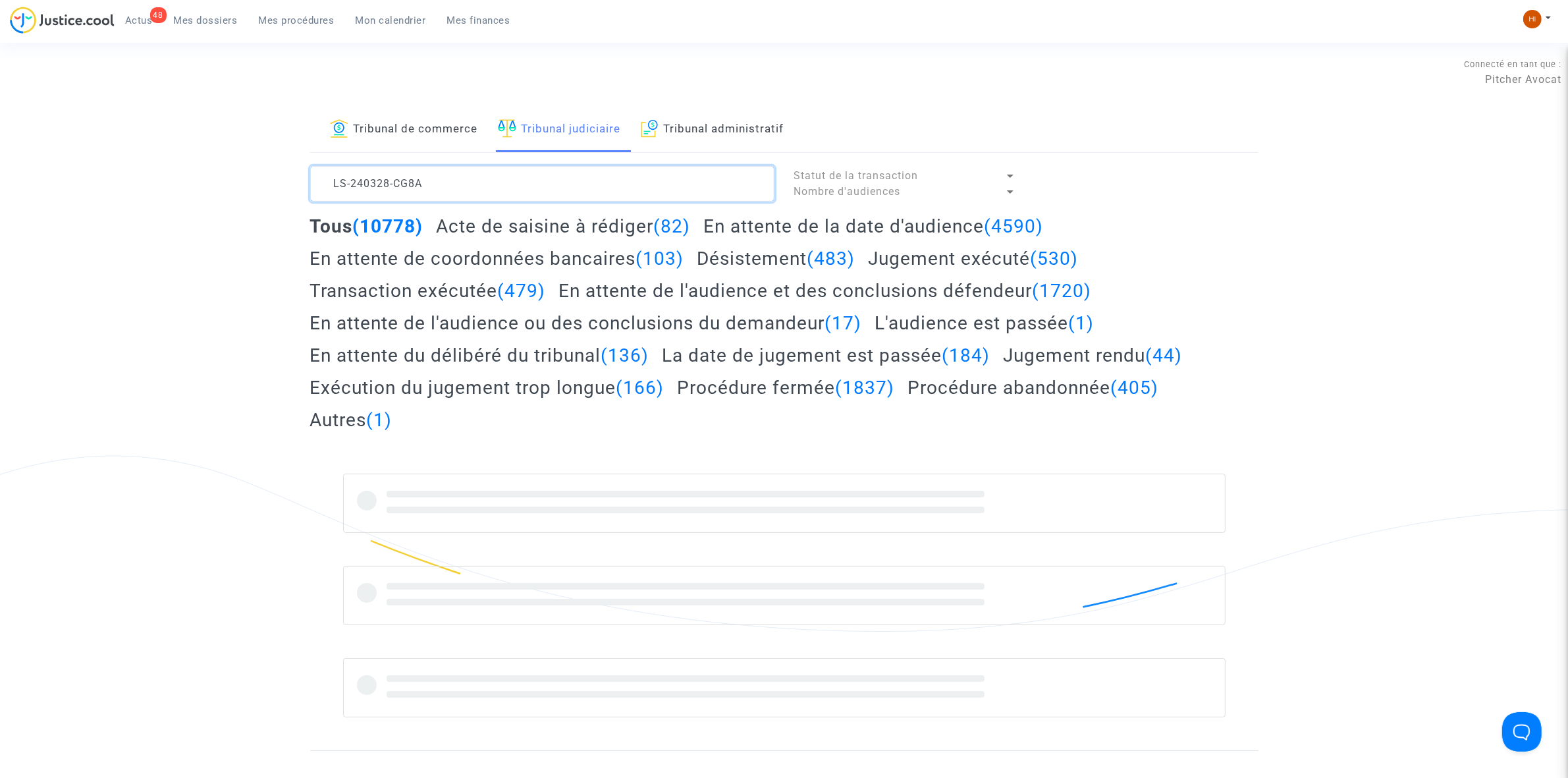
type textarea "LS-240328-CG8A"
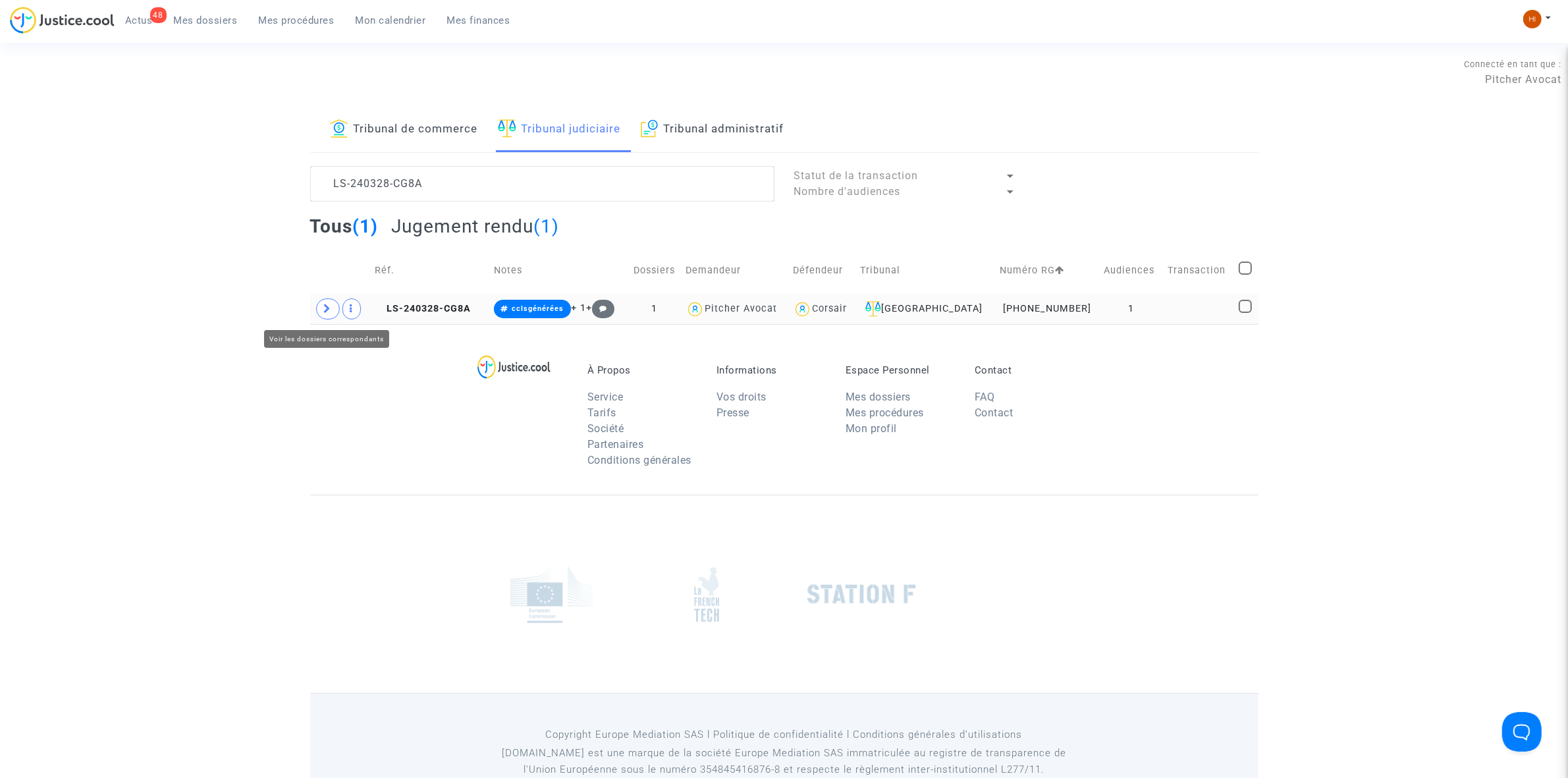
click at [327, 308] on icon at bounding box center [327, 309] width 8 height 10
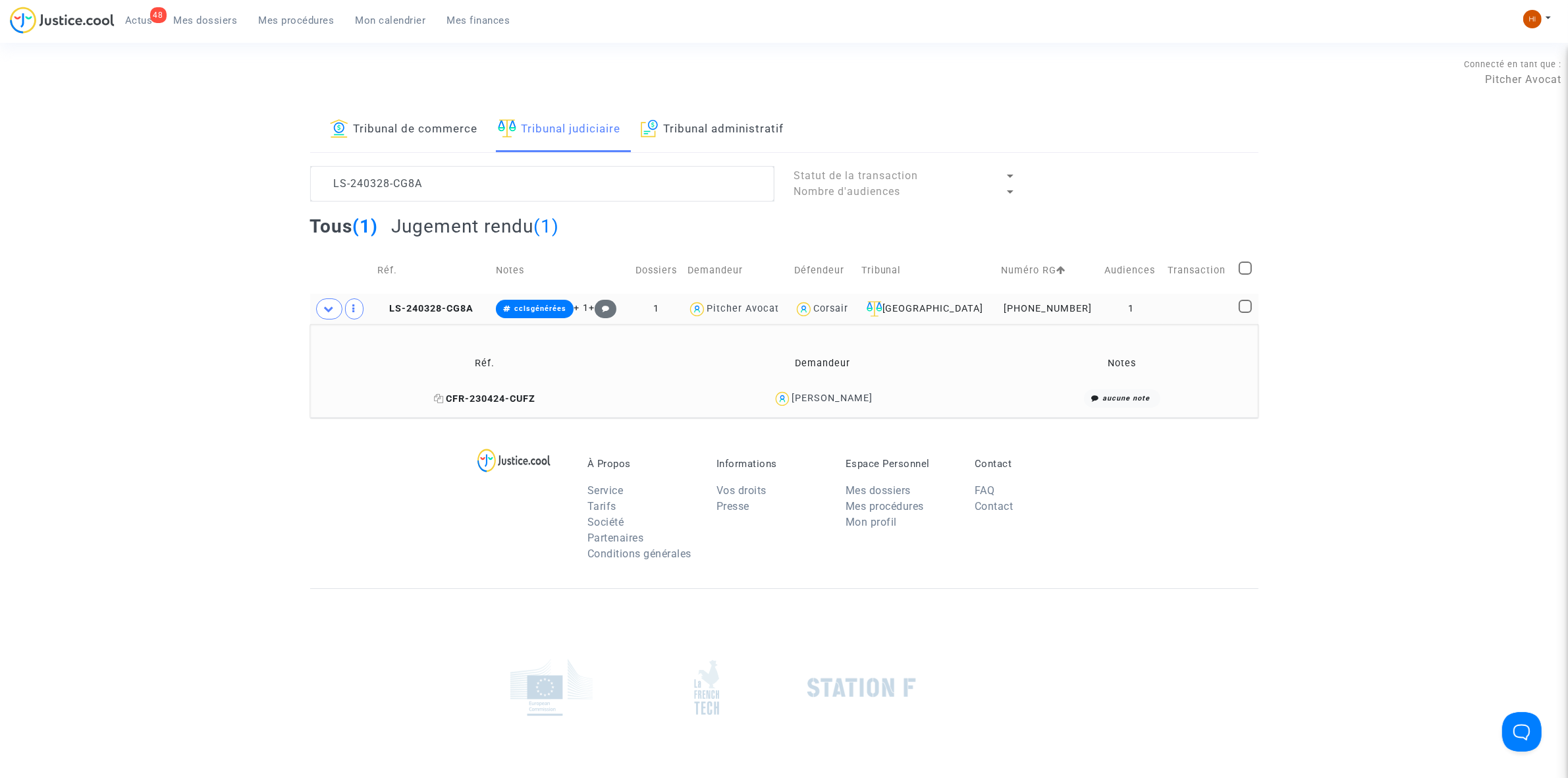
click at [444, 399] on icon at bounding box center [439, 398] width 10 height 9
drag, startPoint x: 870, startPoint y: 387, endPoint x: 809, endPoint y: 393, distance: 61.3
click at [809, 393] on td "Léo ROUX" at bounding box center [823, 399] width 336 height 28
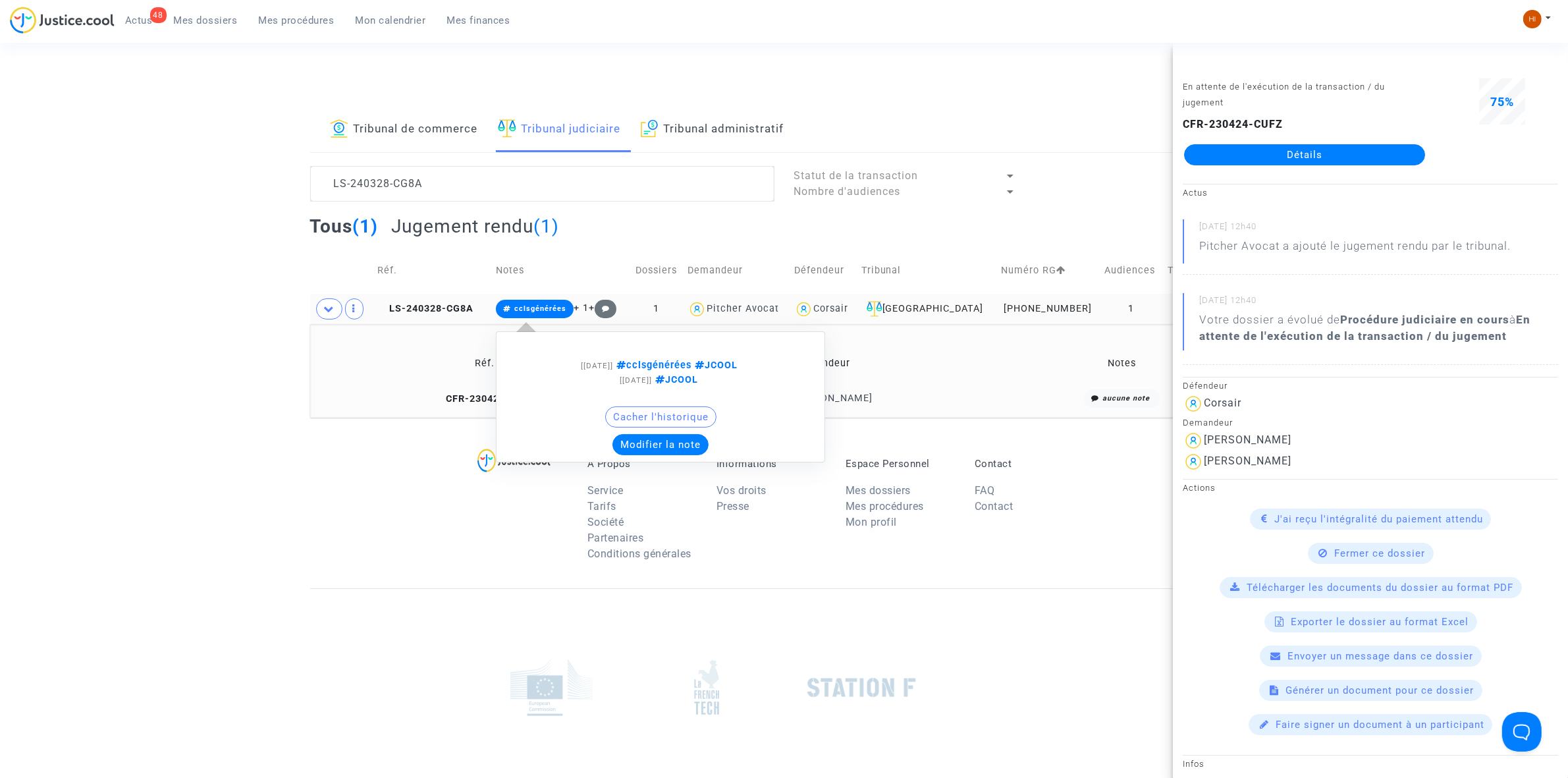
click at [556, 302] on span "cclsgénérées" at bounding box center [535, 309] width 78 height 18
click at [646, 446] on button "Modifier la note" at bounding box center [660, 444] width 96 height 21
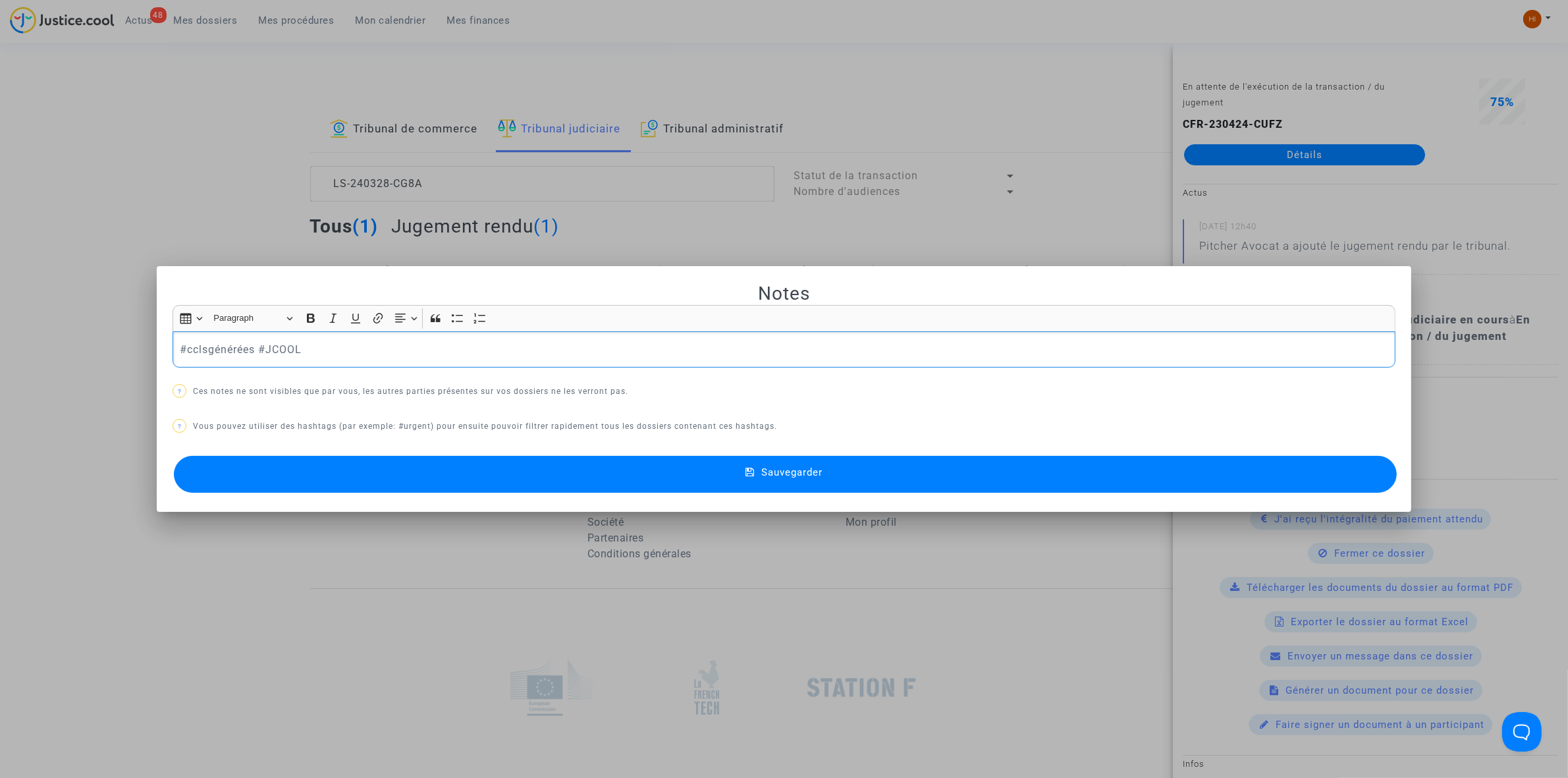
drag, startPoint x: 253, startPoint y: 346, endPoint x: -42, endPoint y: 325, distance: 295.7
click at [0, 325] on html "48 Actus Mes dossiers Mes procédures Mon calendrier Mes finances Mon profil Cha…" at bounding box center [784, 453] width 1568 height 906
click at [753, 472] on icon at bounding box center [750, 472] width 9 height 12
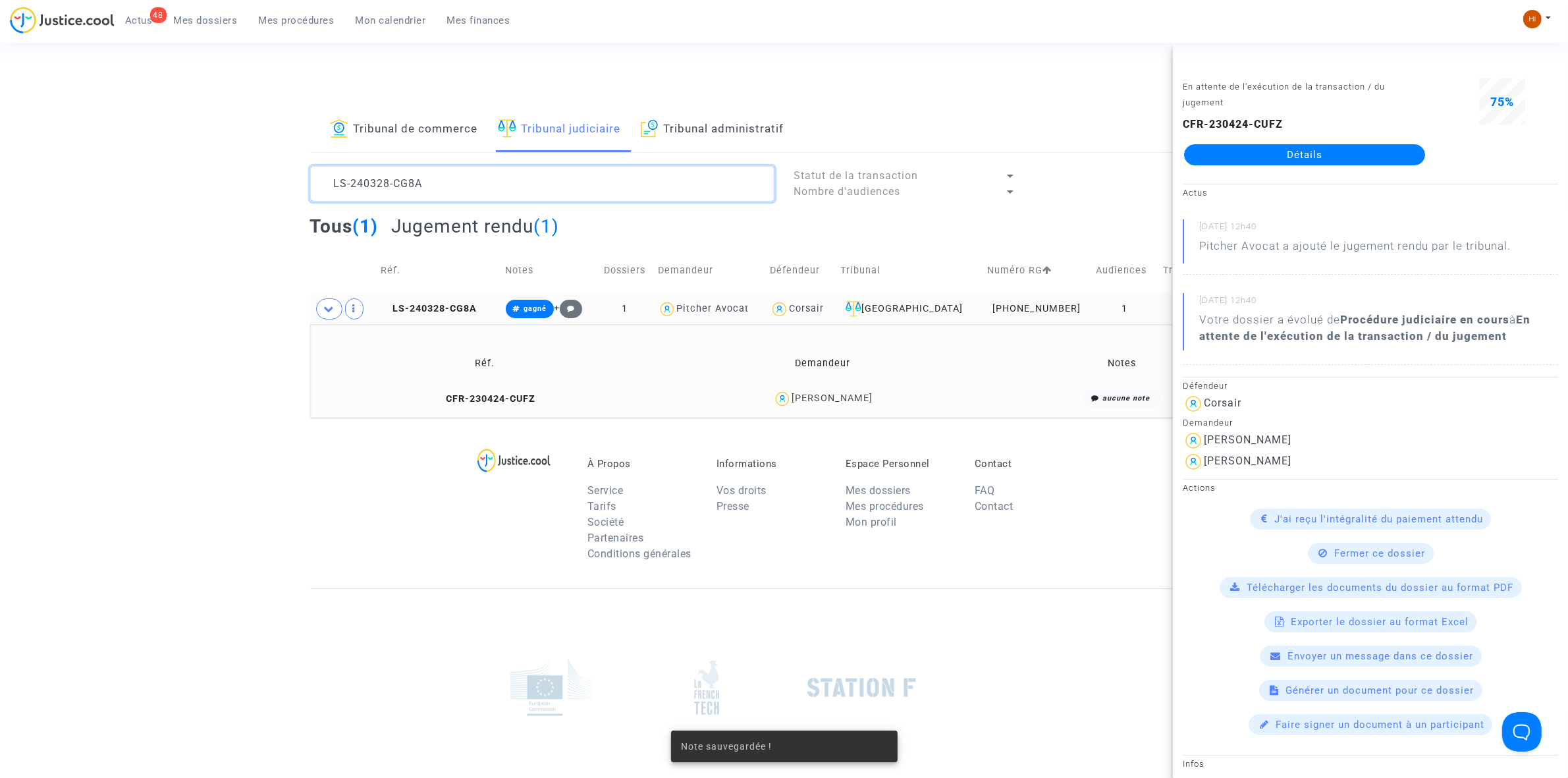
drag, startPoint x: 432, startPoint y: 188, endPoint x: 24, endPoint y: 126, distance: 412.7
click at [175, 155] on div "Tribunal de commerce Tribunal judiciaire Tribunal administratif LS-240328-CG8A …" at bounding box center [784, 262] width 1568 height 310
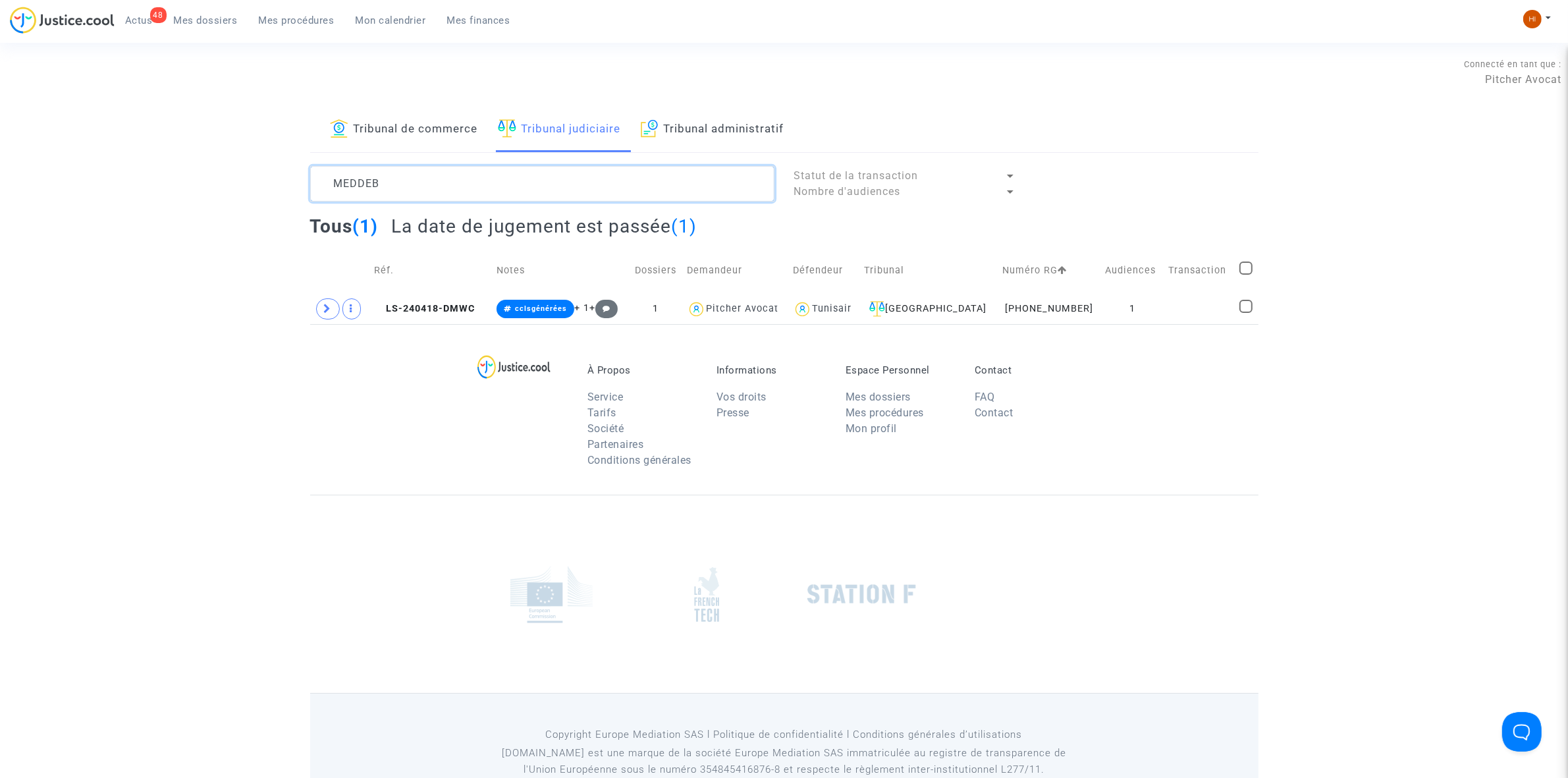
type textarea "MEDDEB"
click at [327, 311] on icon at bounding box center [327, 309] width 8 height 10
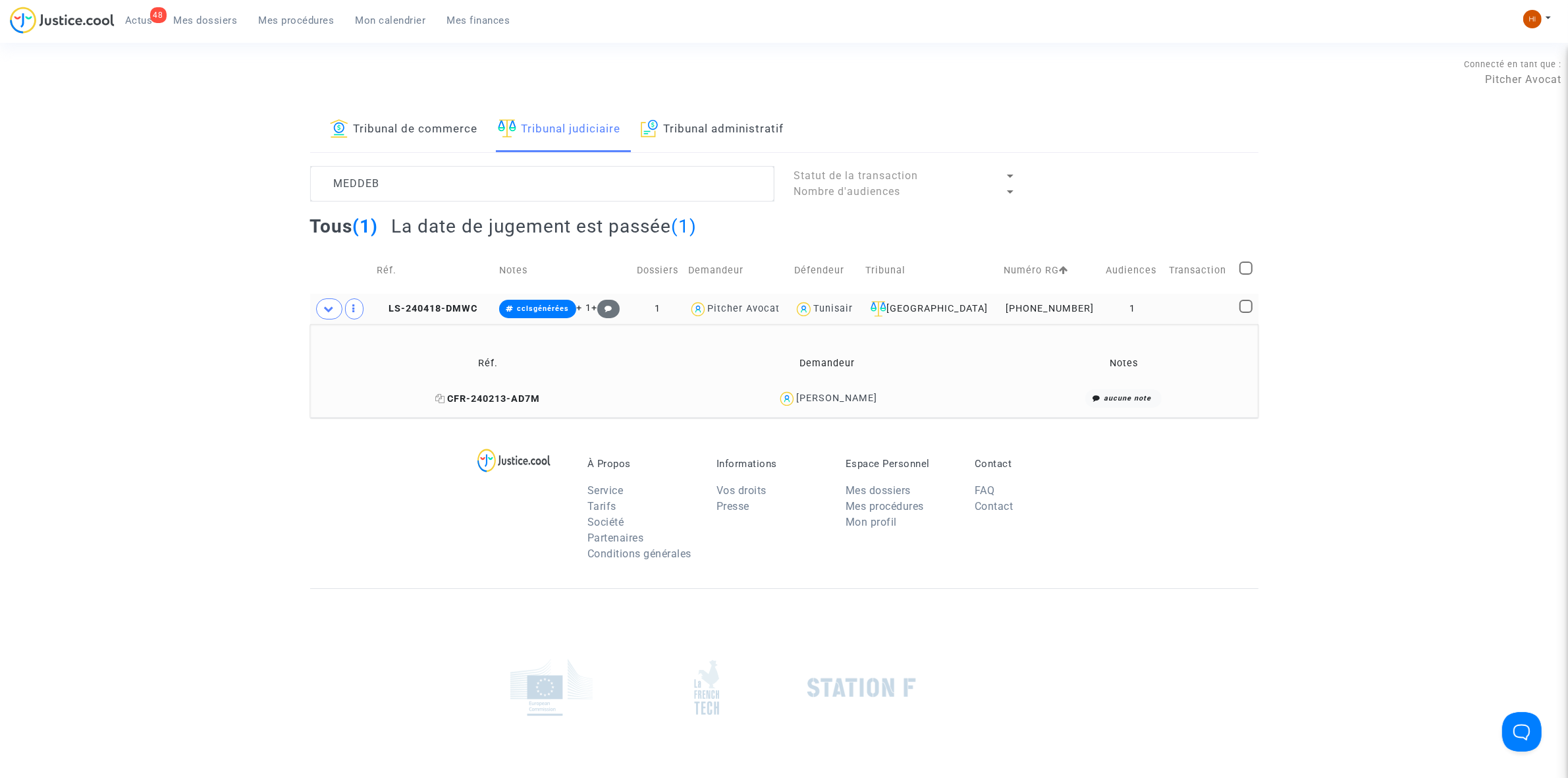
click at [443, 399] on icon at bounding box center [440, 398] width 10 height 9
click at [452, 301] on td "LS-240418-DMWC" at bounding box center [433, 309] width 122 height 30
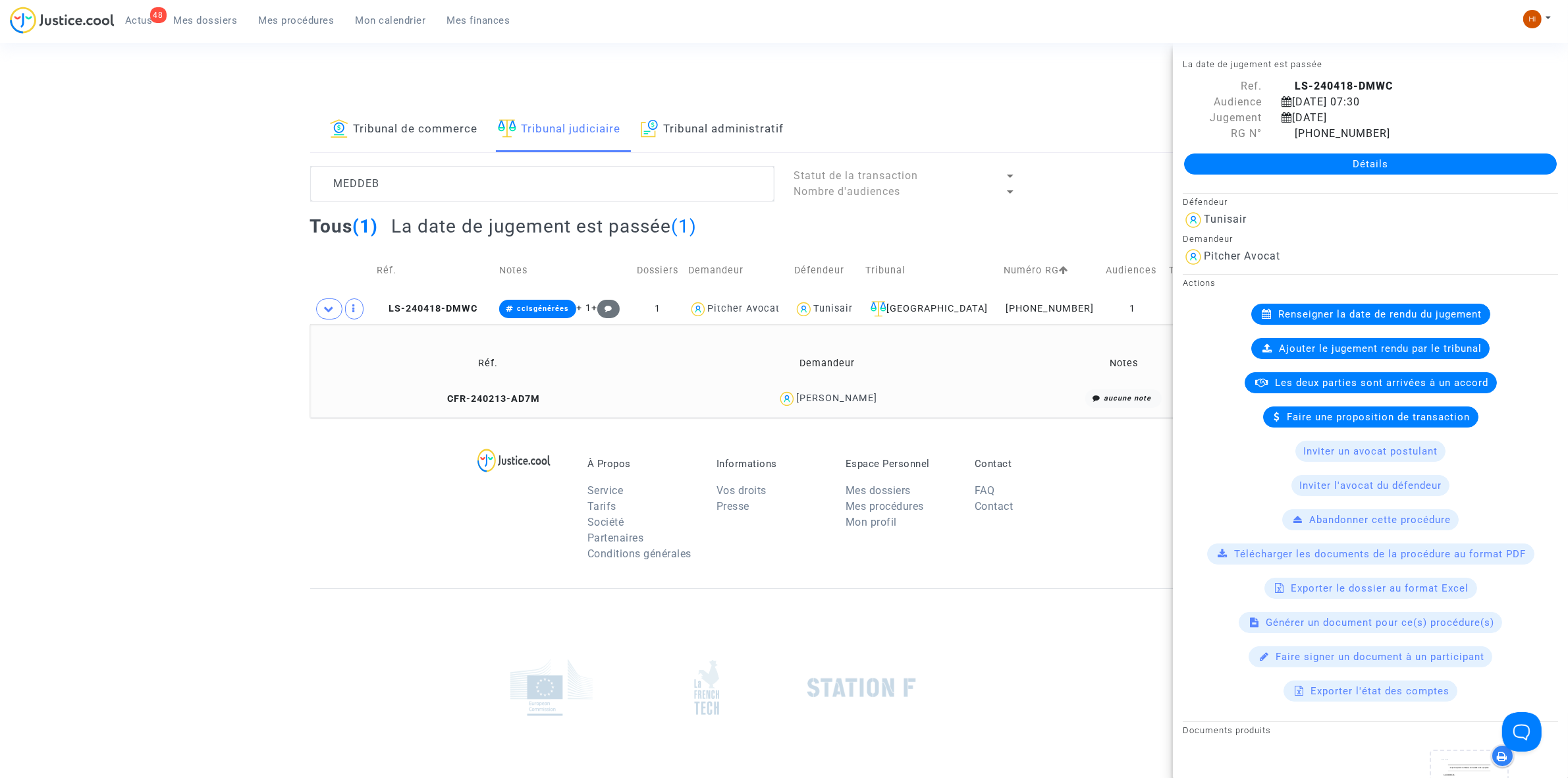
click at [1286, 153] on link "Détails" at bounding box center [1370, 164] width 373 height 21
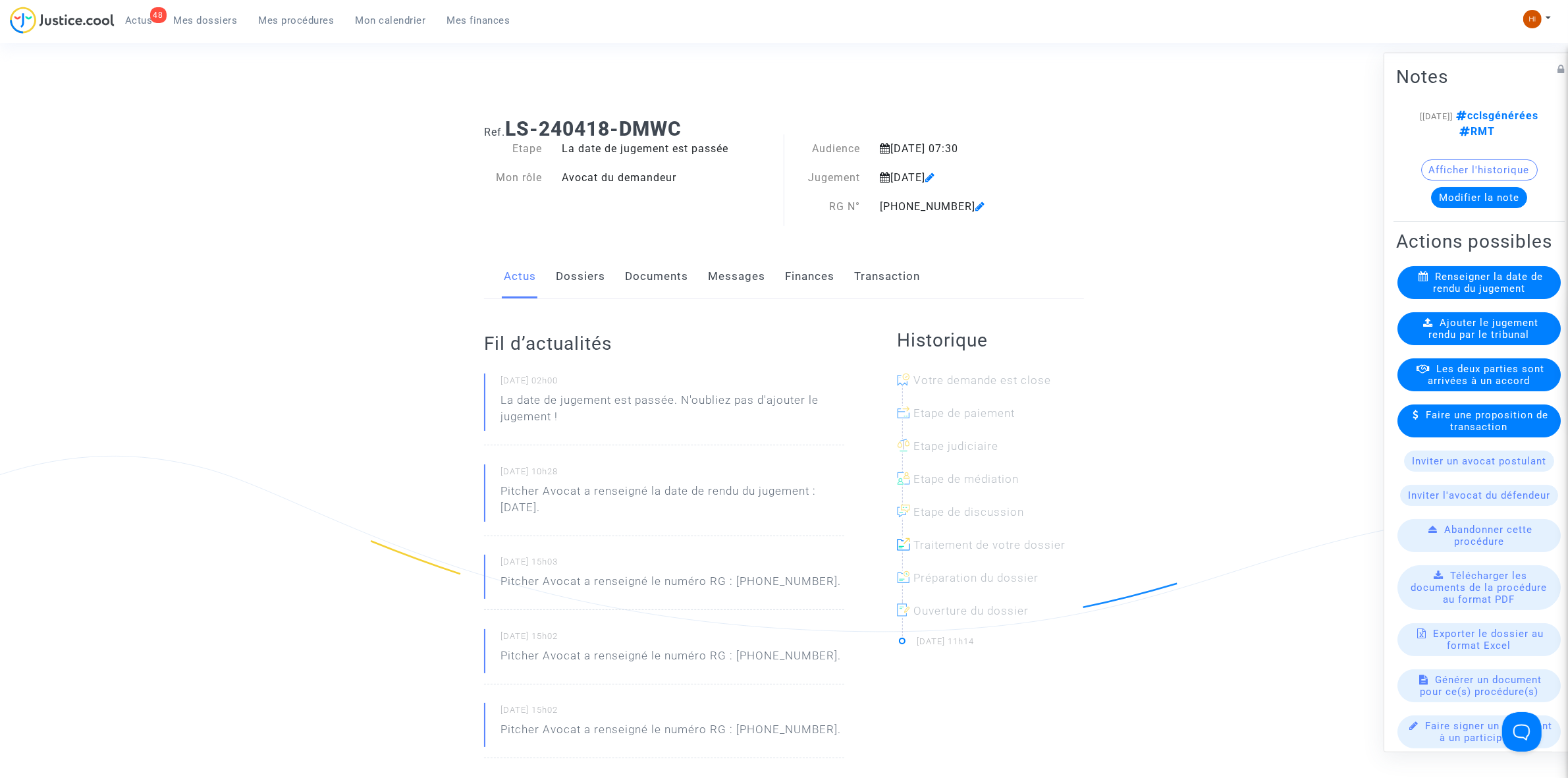
click at [1477, 340] on span "Ajouter le jugement rendu par le tribunal" at bounding box center [1484, 328] width 110 height 24
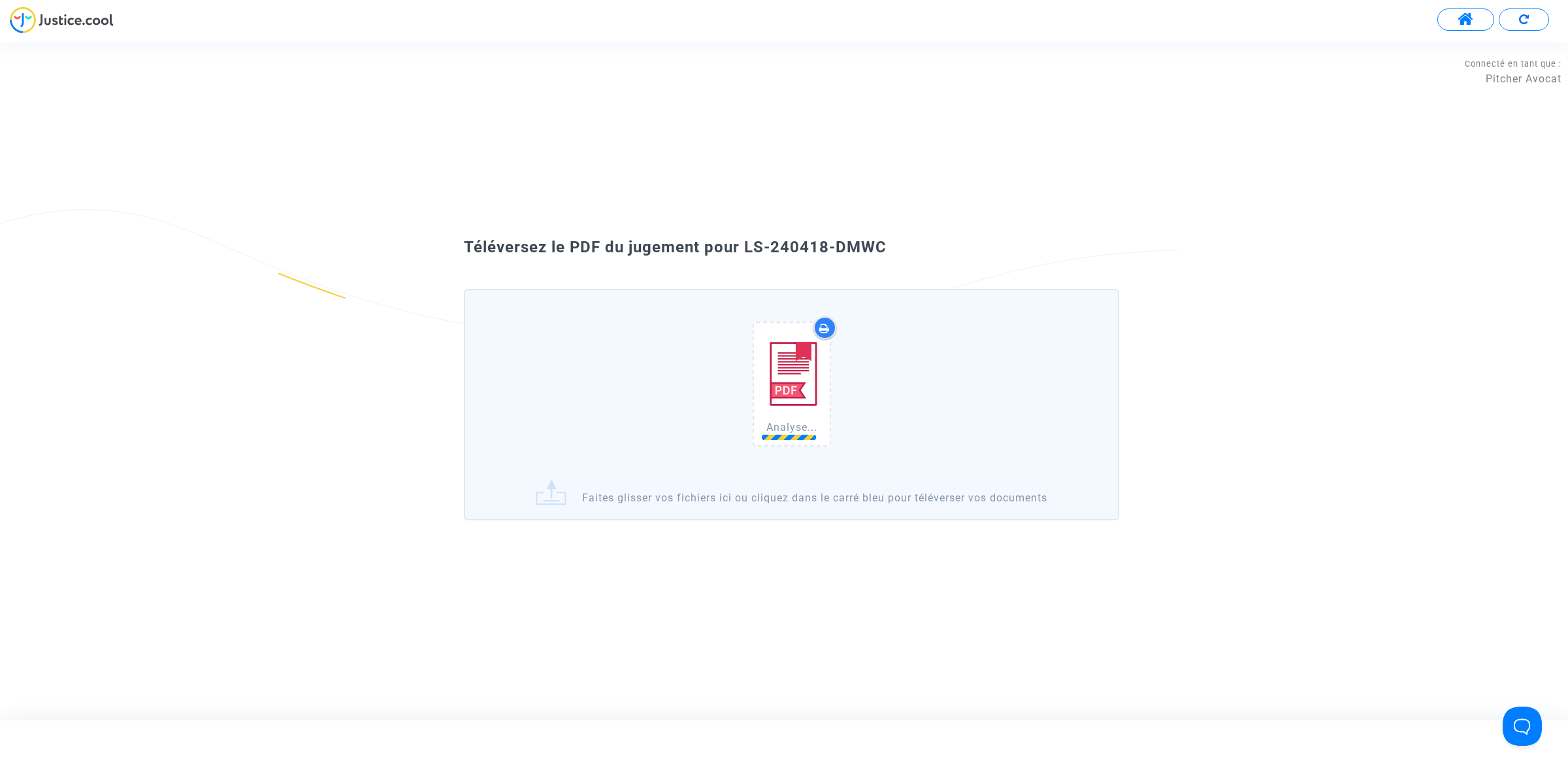
drag, startPoint x: 879, startPoint y: 245, endPoint x: 808, endPoint y: 259, distance: 72.4
click at [808, 259] on div "Téléversez le PDF du jugement pour LS-240418-DMWC Analyse... Faites glisser vos…" at bounding box center [784, 381] width 706 height 289
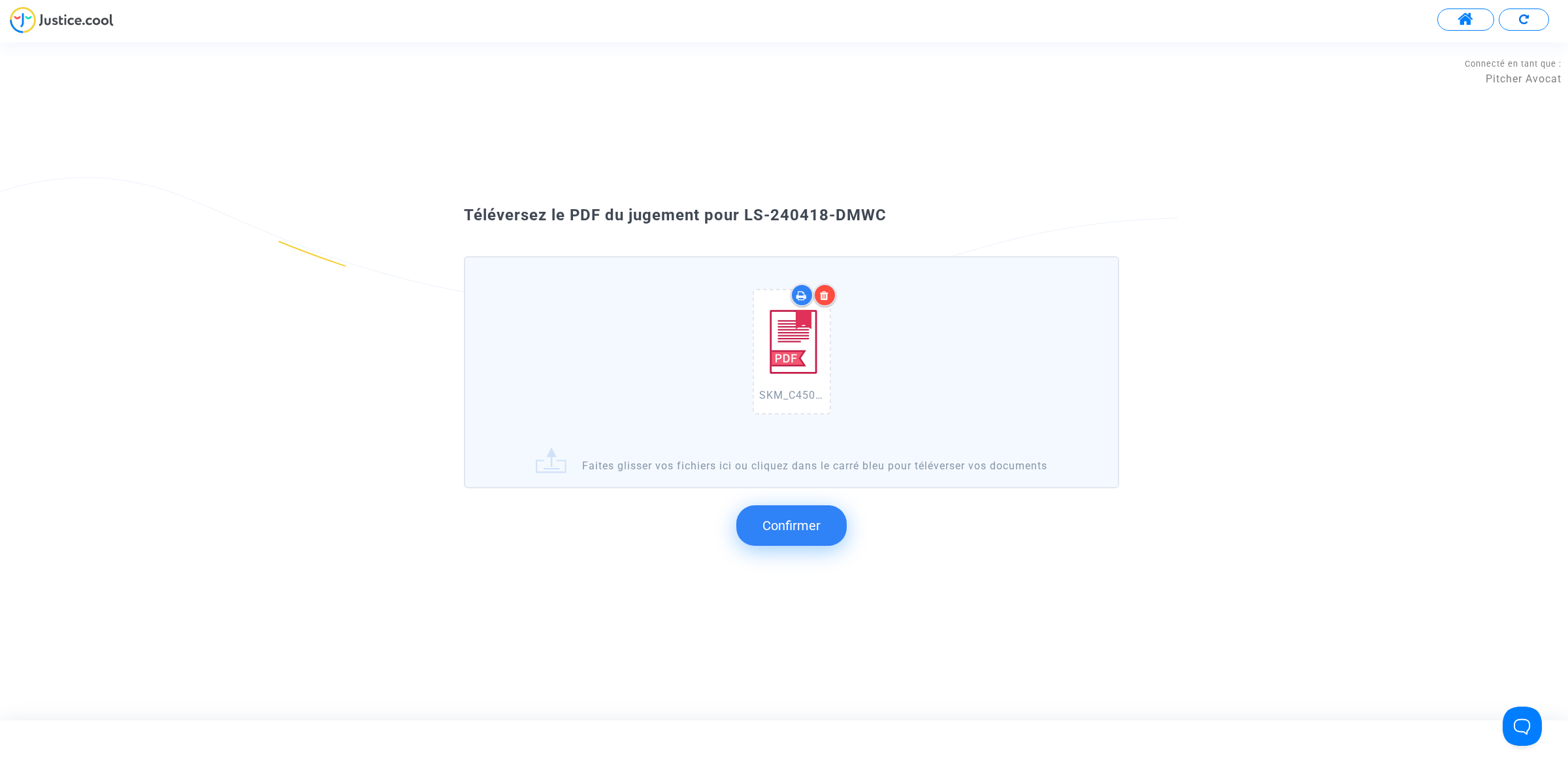
click at [911, 247] on div "SKM_C450i25092209591.pdf Faites glisser vos fichiers ici ou cliquez dans le car…" at bounding box center [784, 392] width 706 height 331
drag, startPoint x: 737, startPoint y: 222, endPoint x: 745, endPoint y: 211, distance: 13.6
click at [745, 211] on div "Téléversez le PDF du jugement pour LS-240418-DMWC SKM_C450i25092209591.pdf Fait…" at bounding box center [784, 380] width 1568 height 369
click at [787, 526] on span "Confirmer" at bounding box center [791, 525] width 58 height 16
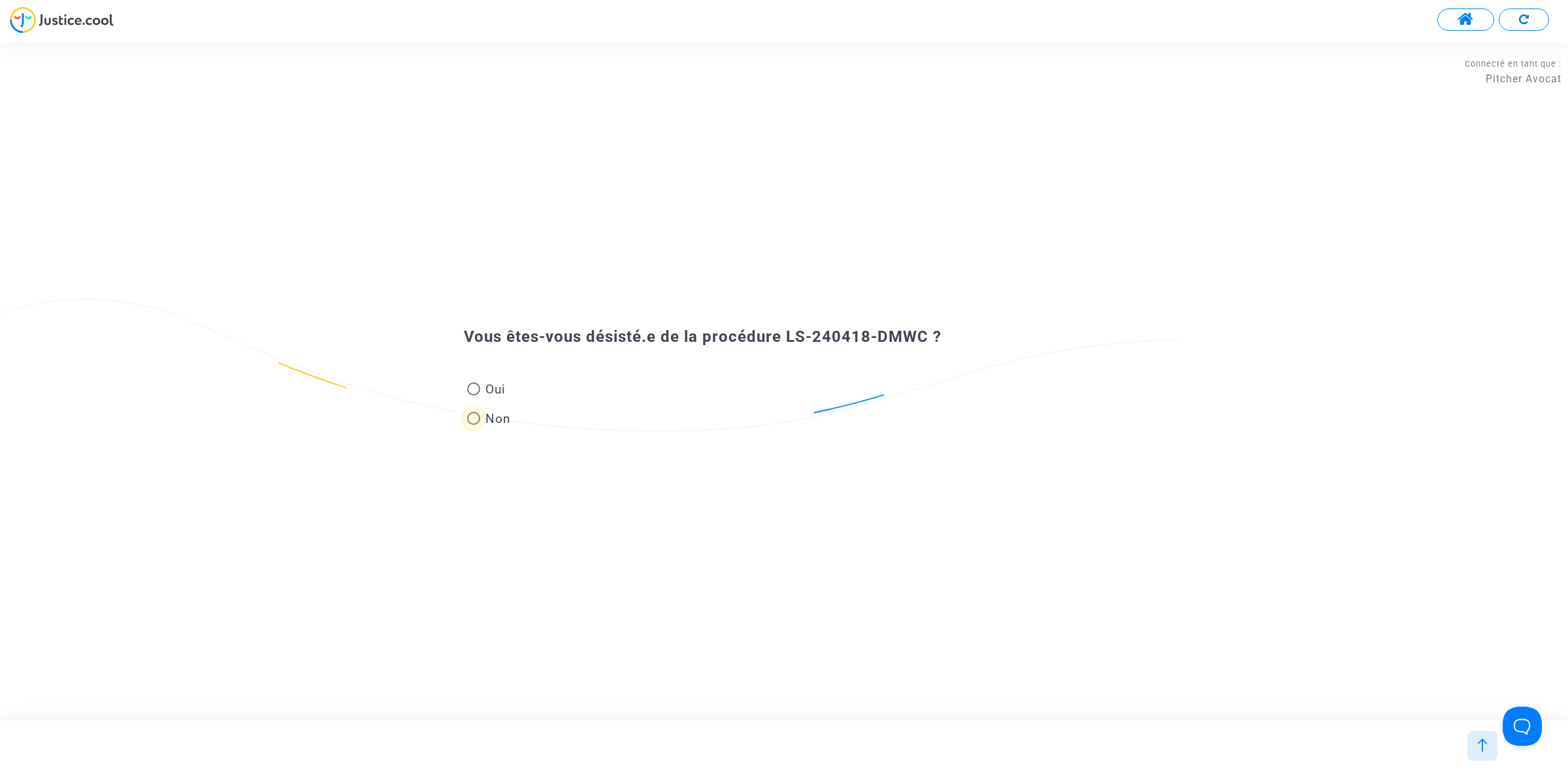
click at [477, 417] on span at bounding box center [473, 418] width 13 height 13
click at [473, 425] on input "Non" at bounding box center [473, 425] width 1 height 1
radio input "true"
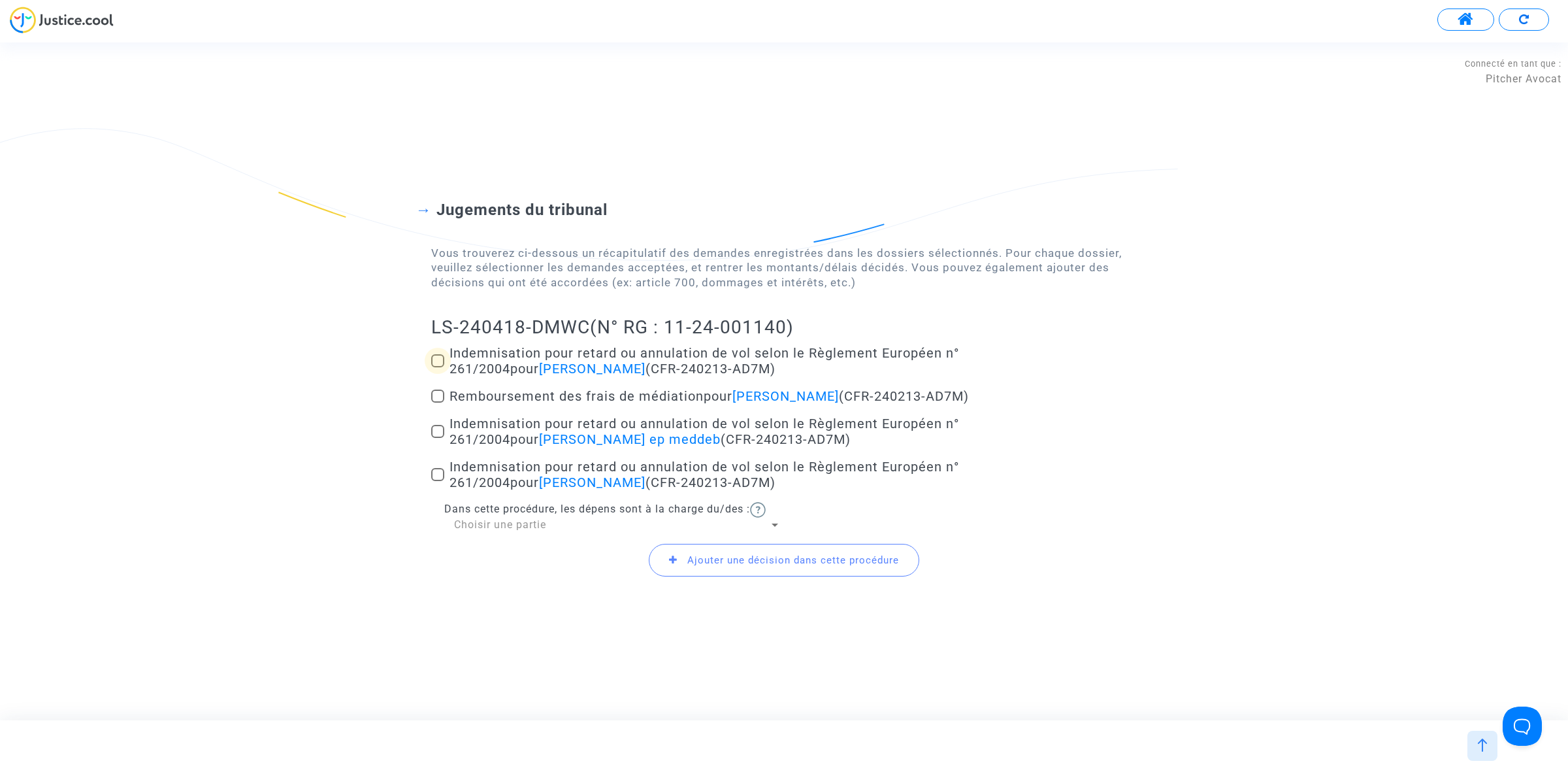
click at [439, 362] on span at bounding box center [437, 360] width 13 height 13
click at [438, 367] on input "Indemnisation pour retard ou annulation de vol selon le Règlement Européen n° 2…" at bounding box center [437, 367] width 1 height 1
checkbox input "true"
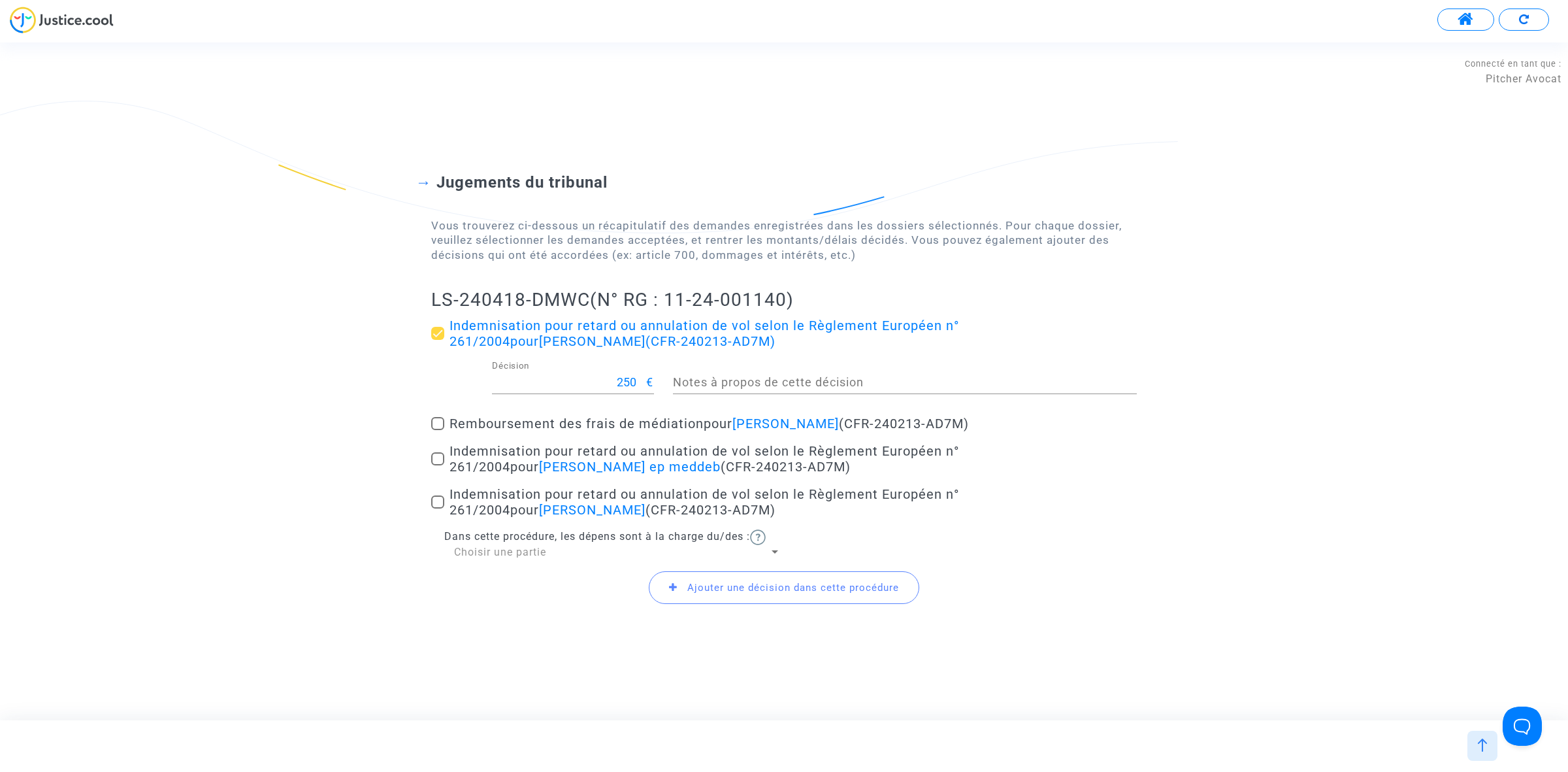
click at [437, 455] on span at bounding box center [437, 458] width 13 height 13
click at [437, 465] on input "Indemnisation pour retard ou annulation de vol selon le Règlement Européen n° 2…" at bounding box center [437, 465] width 1 height 1
checkbox input "true"
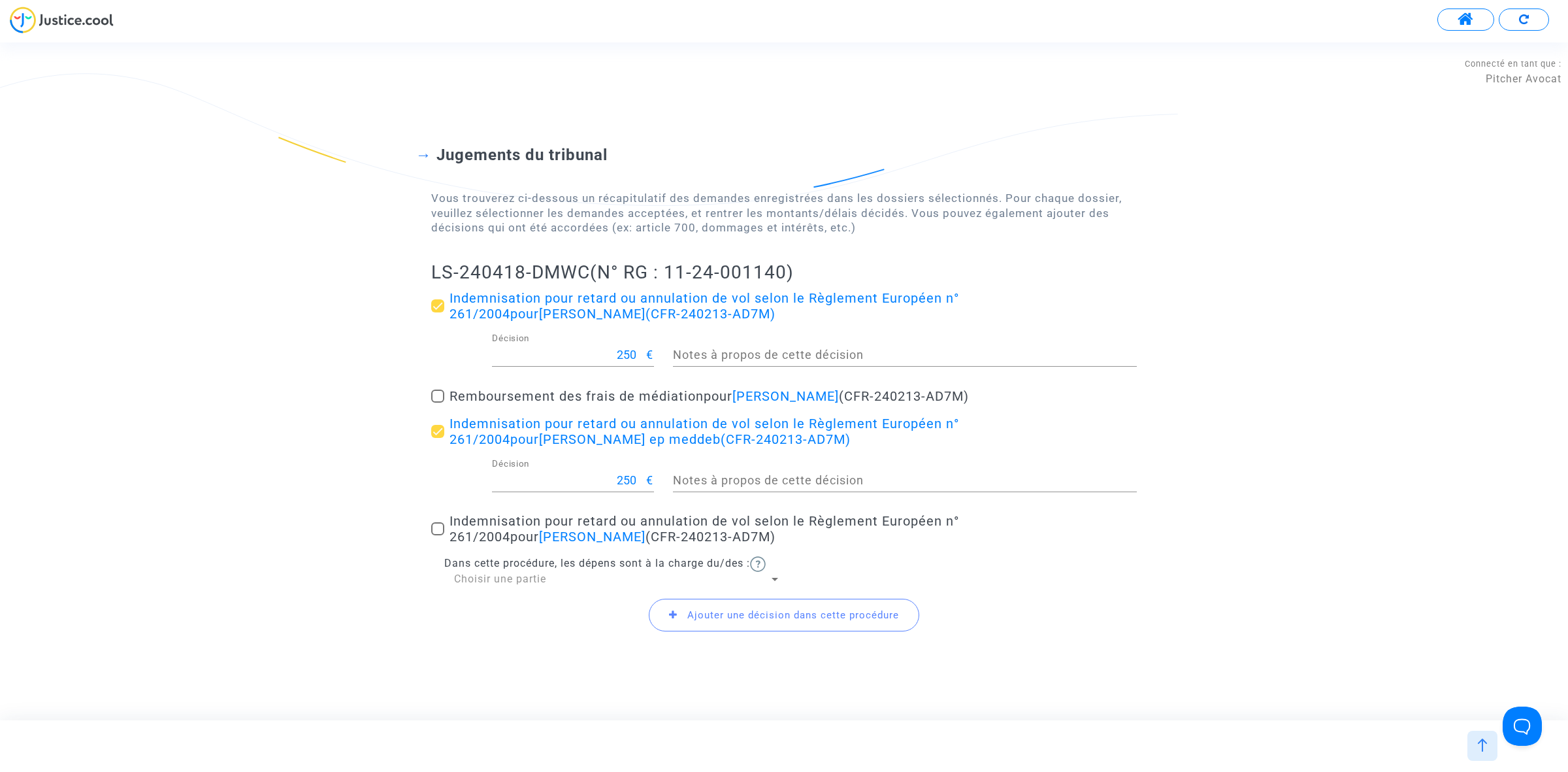
click at [436, 523] on span at bounding box center [437, 528] width 13 height 13
click at [437, 535] on input "Indemnisation pour retard ou annulation de vol selon le Règlement Européen n° 2…" at bounding box center [437, 535] width 1 height 1
checkbox input "true"
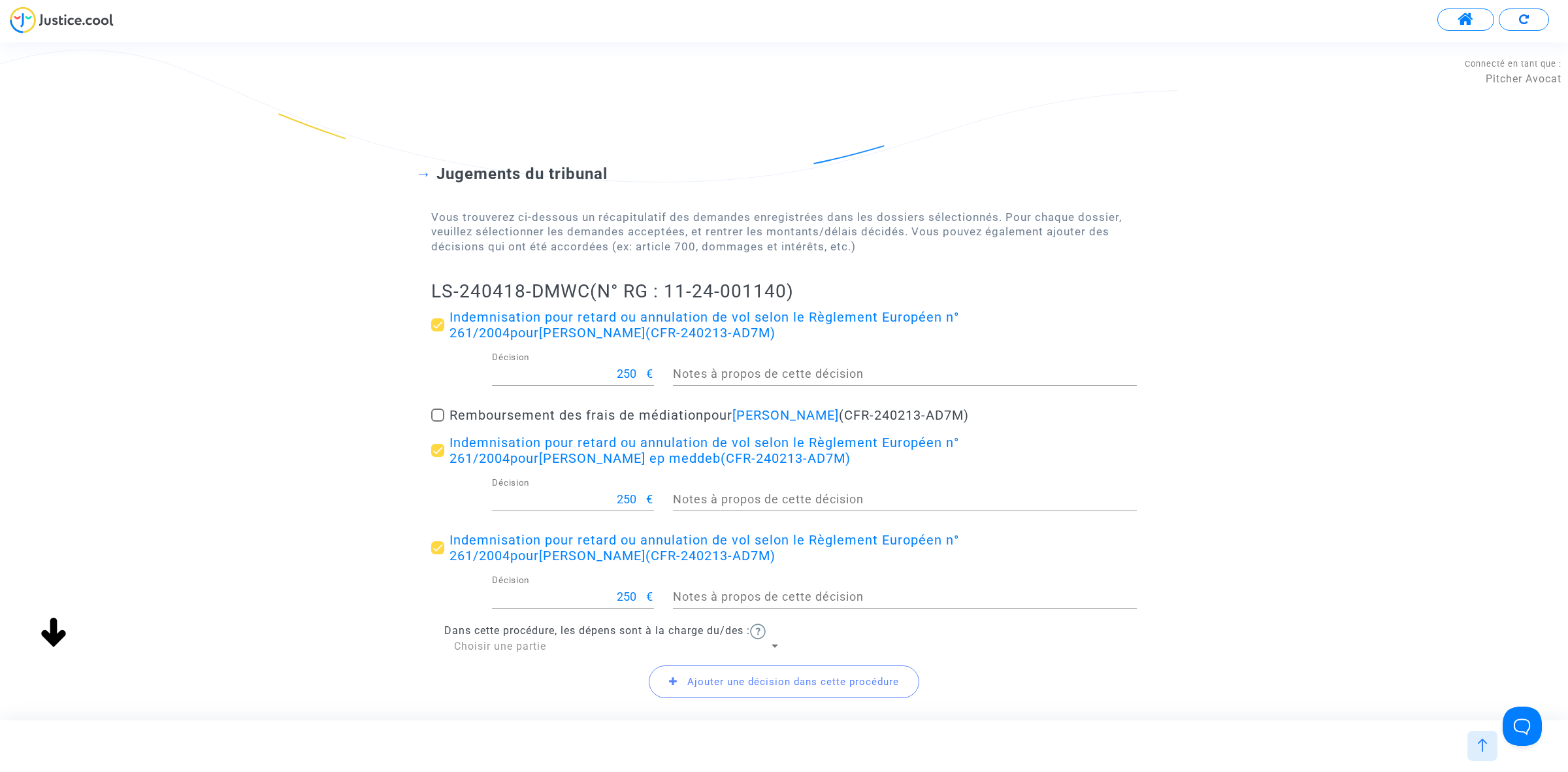
click at [723, 689] on span "Ajouter une décision dans cette procédure" at bounding box center [784, 681] width 271 height 33
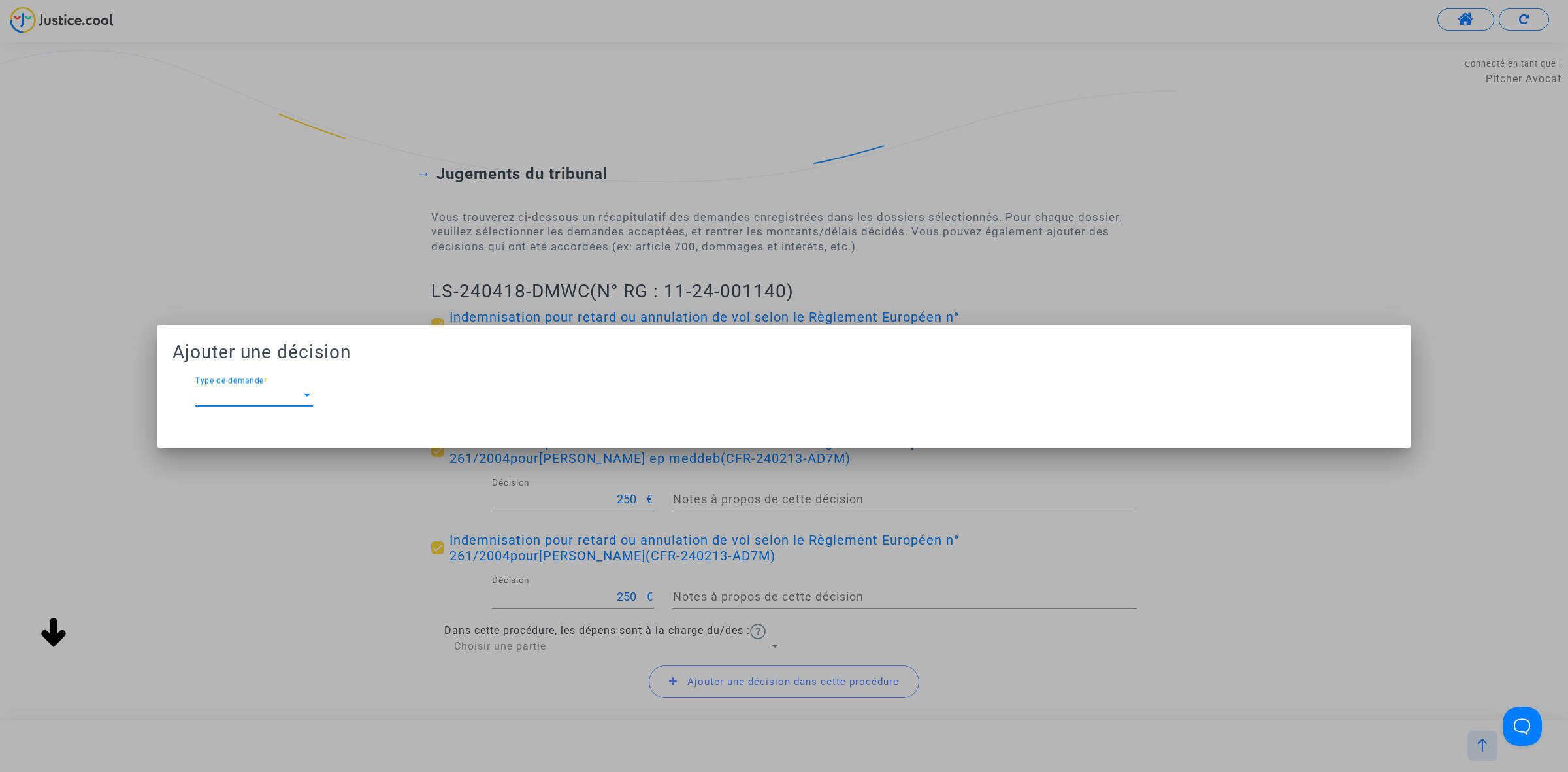
click at [298, 399] on span "Type de demande" at bounding box center [248, 395] width 106 height 12
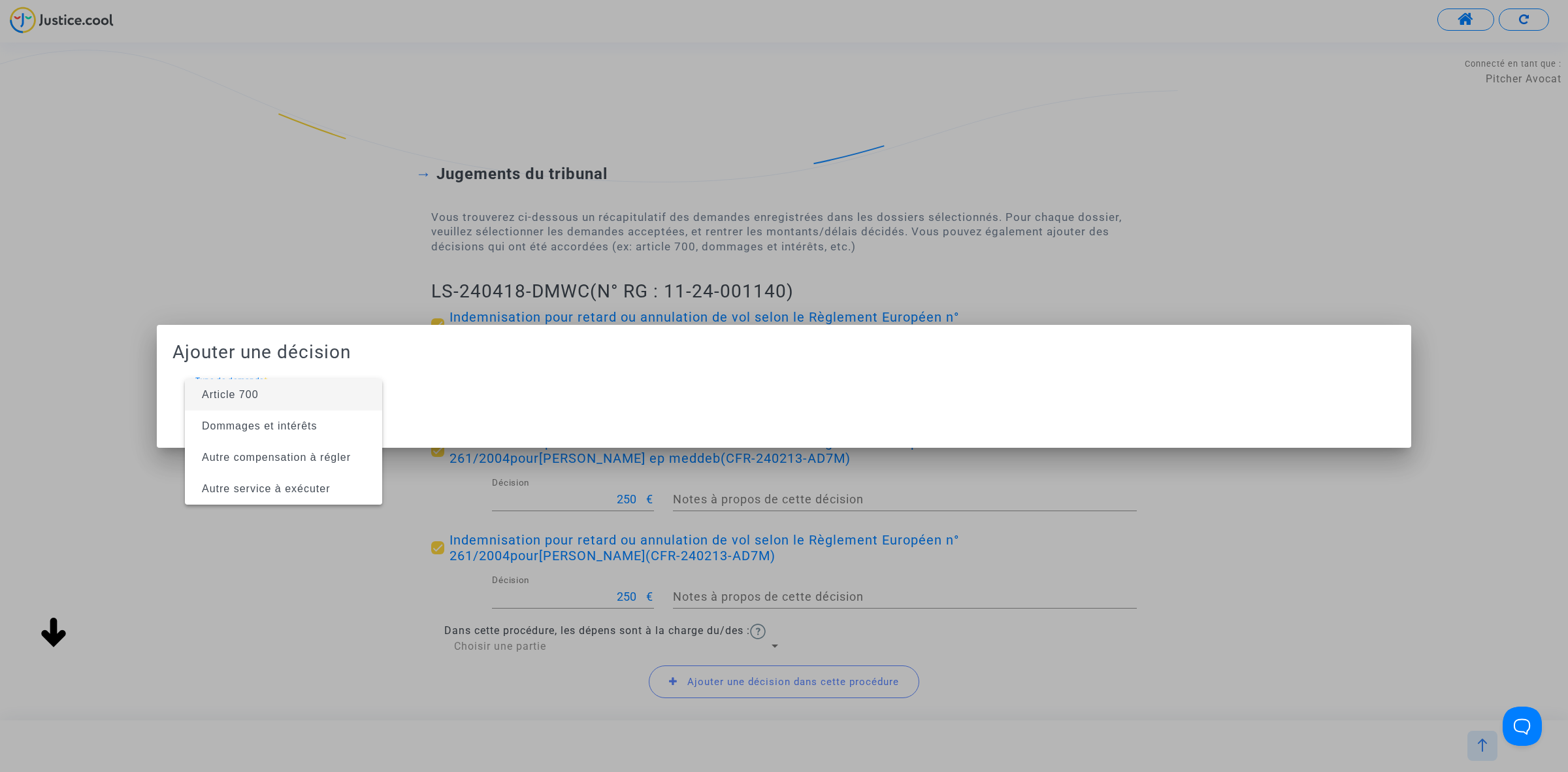
click at [298, 399] on span "Article 700" at bounding box center [283, 394] width 176 height 31
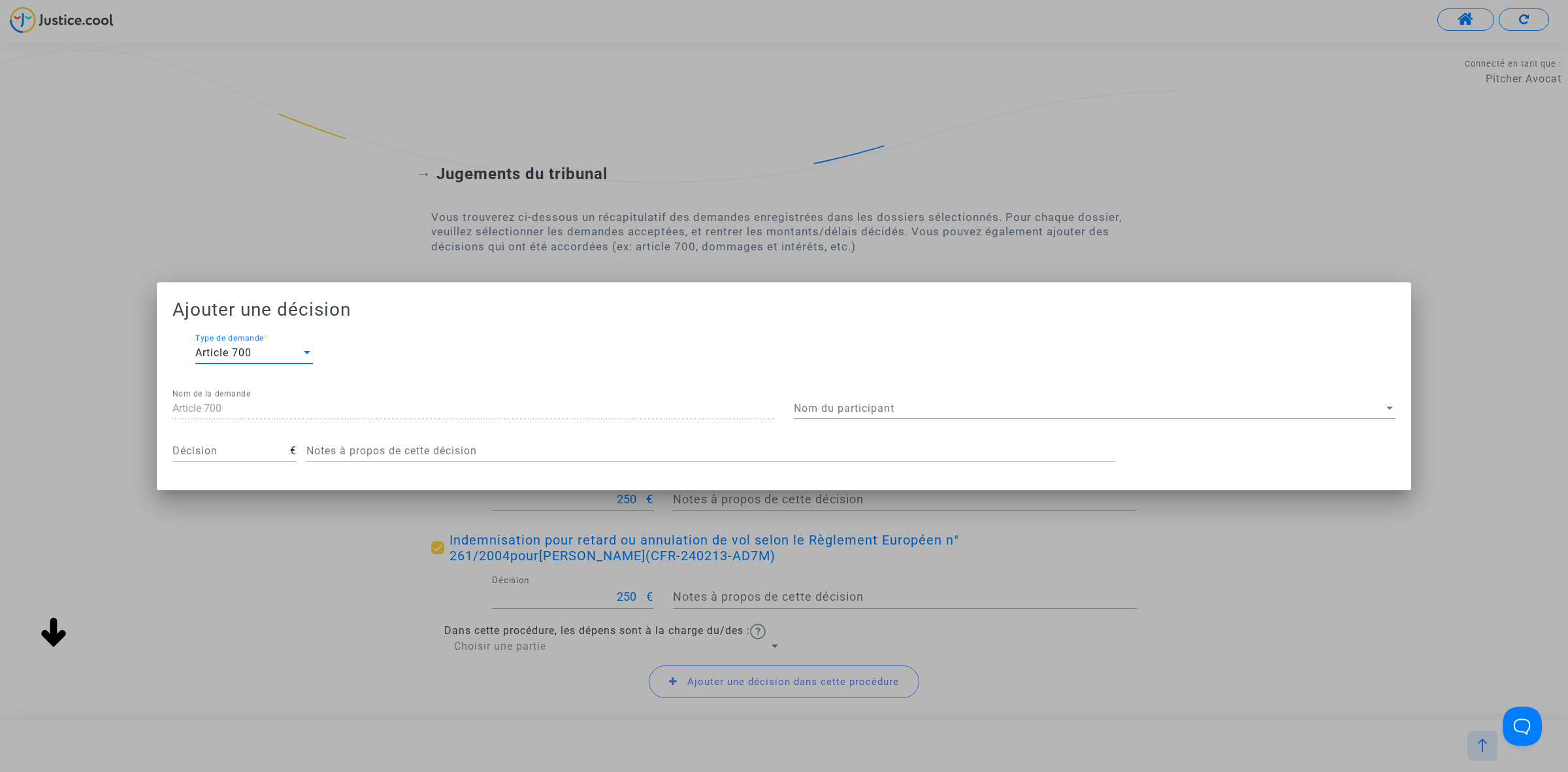
click at [944, 404] on span "Nom du participant" at bounding box center [1089, 408] width 590 height 12
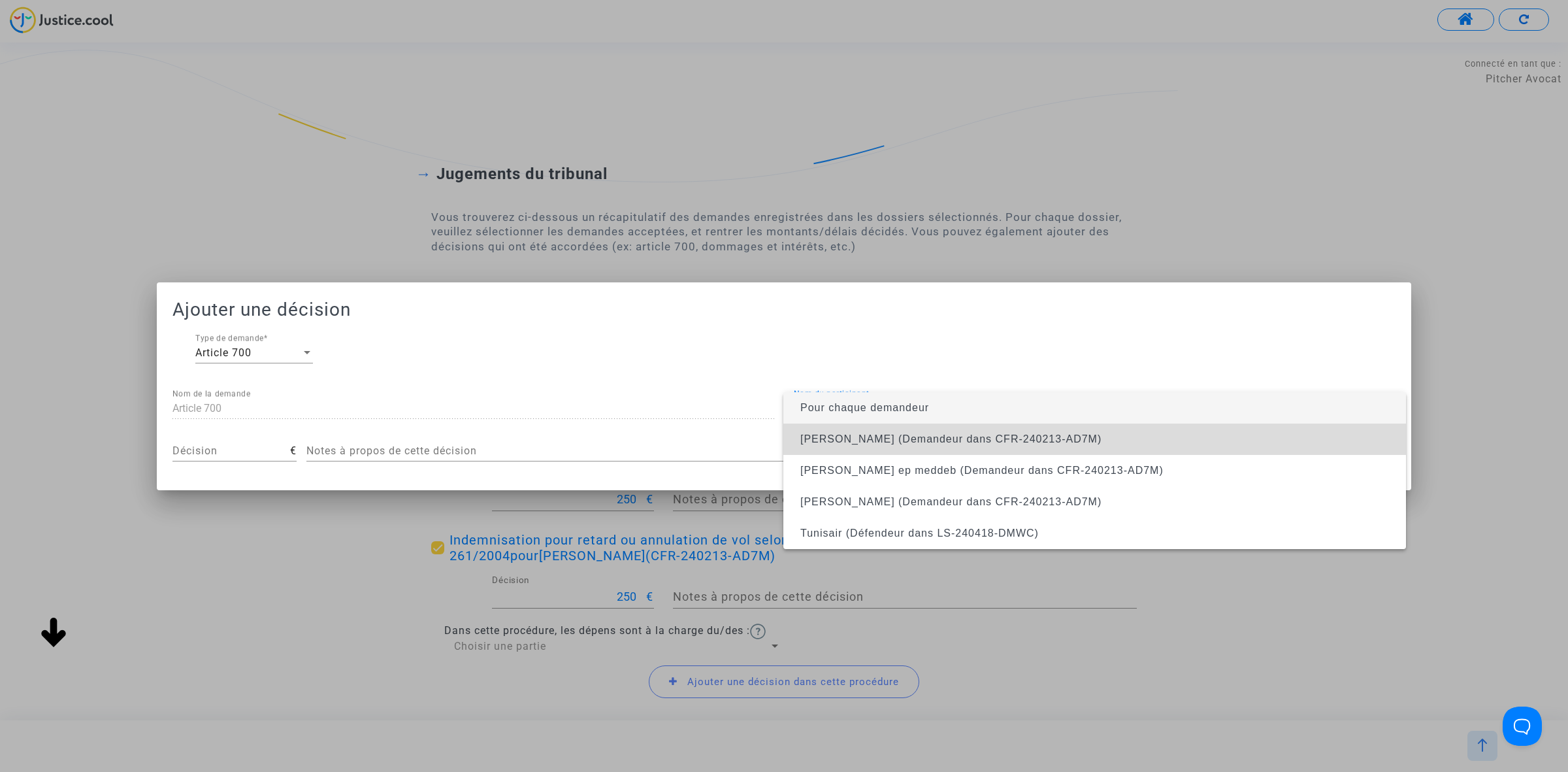
click at [926, 431] on span "yassine Meddeb (Demandeur dans CFR-240213-AD7M)" at bounding box center [1095, 439] width 602 height 31
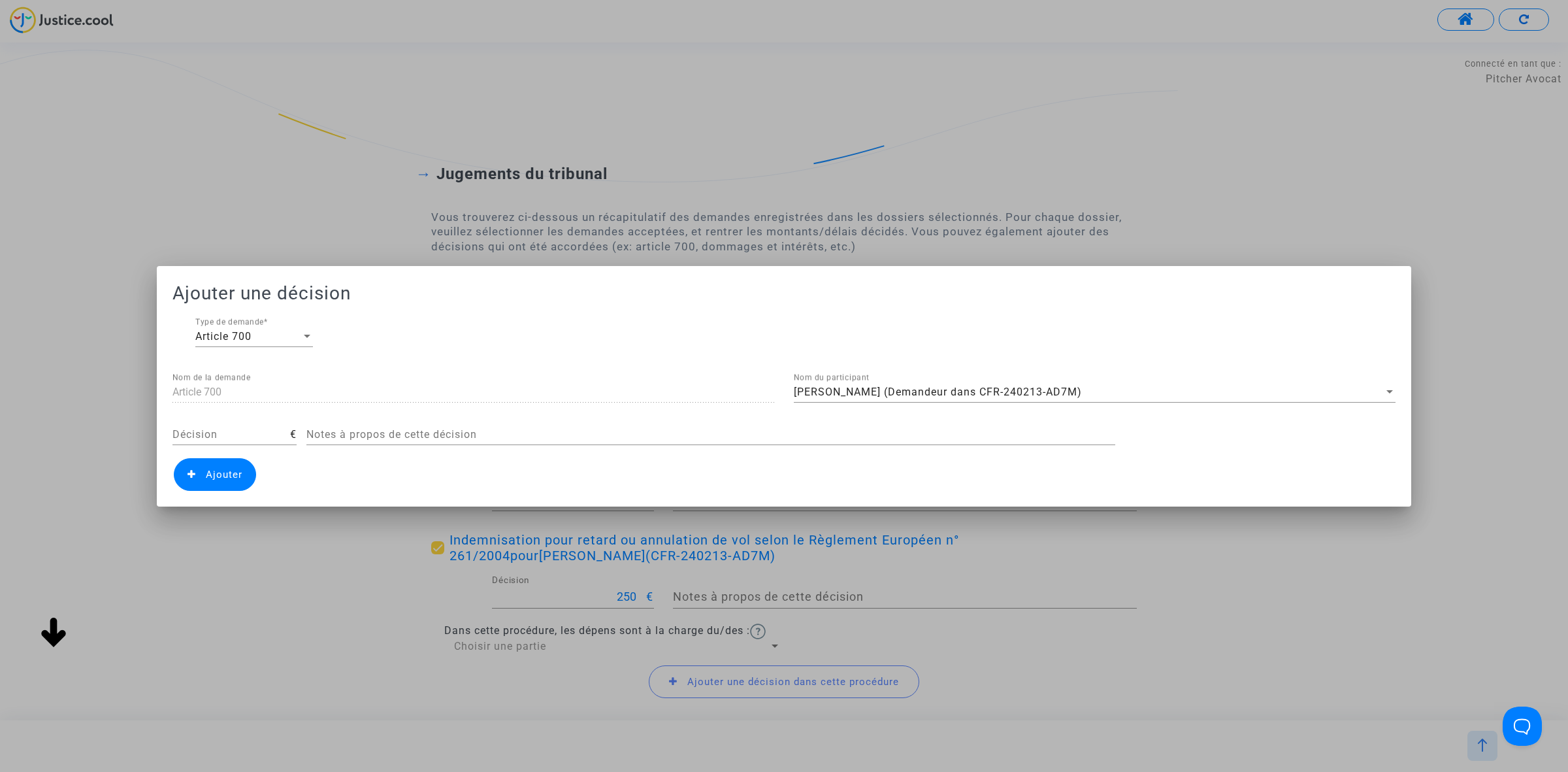
click at [224, 426] on div "Décision" at bounding box center [230, 430] width 117 height 29
type input "50"
click at [217, 478] on span "Ajouter" at bounding box center [224, 474] width 37 height 12
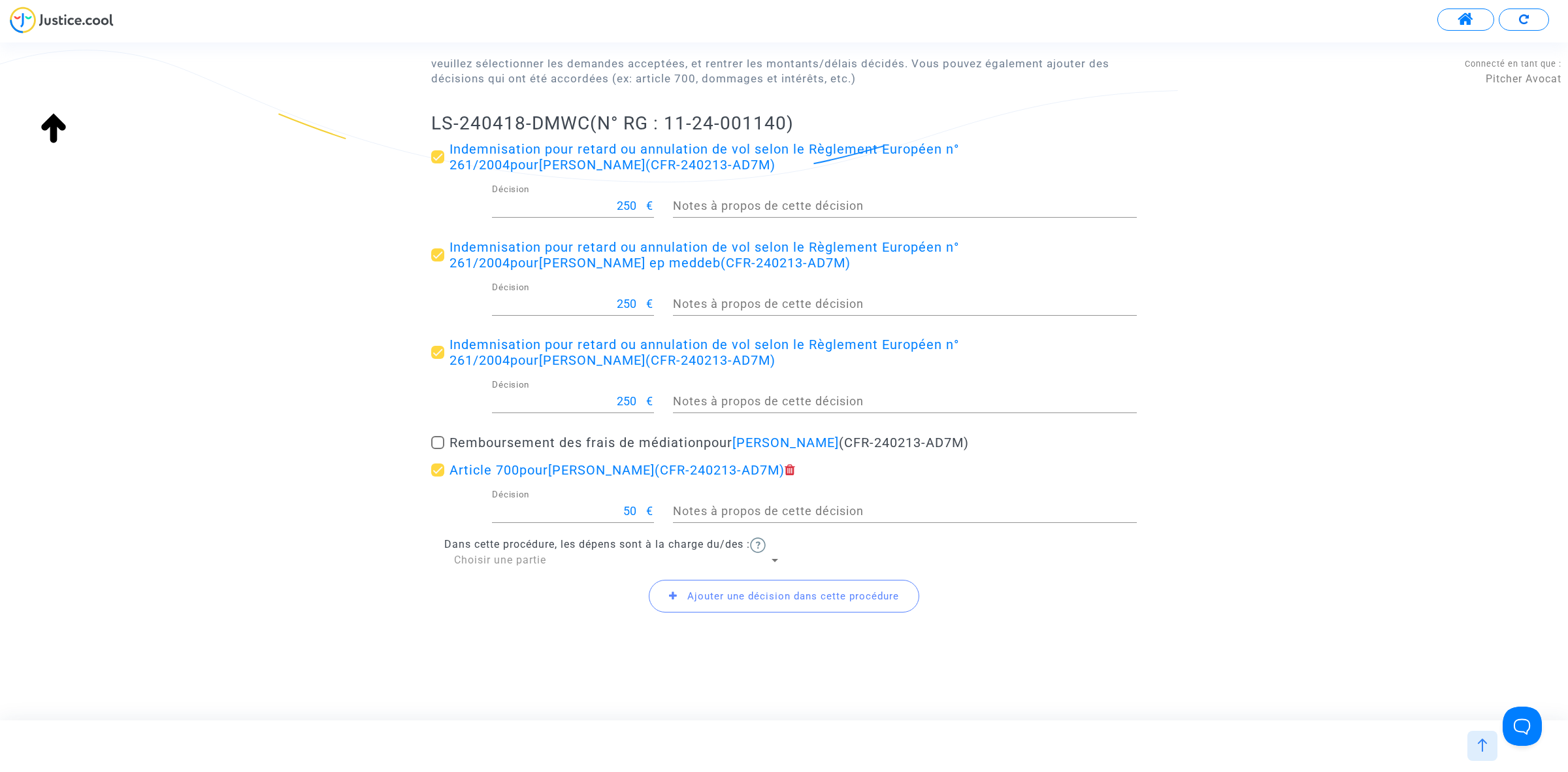
scroll to position [171, 0]
click at [487, 551] on span "Choisir une partie" at bounding box center [500, 557] width 92 height 12
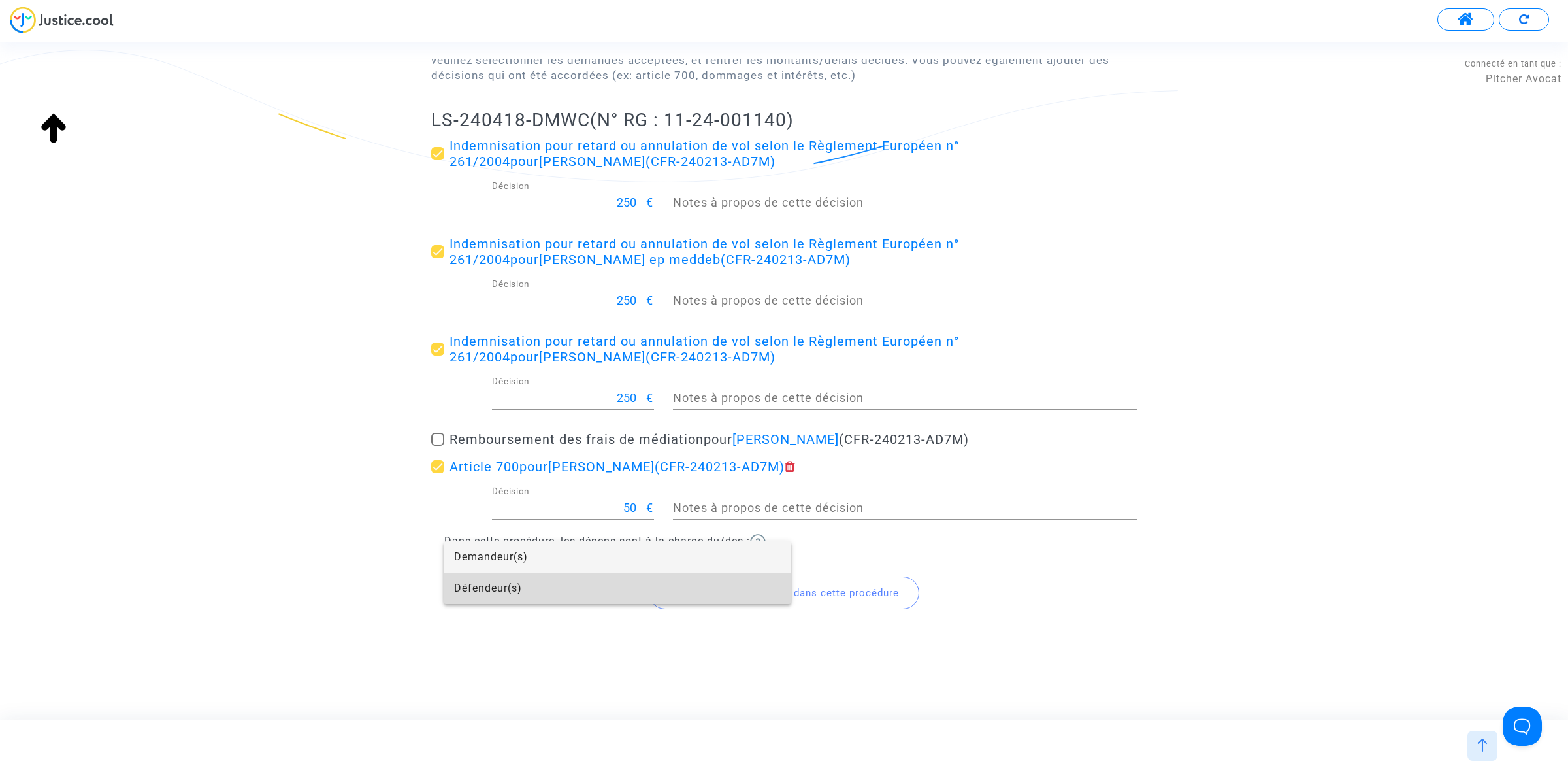
drag, startPoint x: 496, startPoint y: 580, endPoint x: 473, endPoint y: 524, distance: 60.5
click at [494, 582] on span "Défendeur(s)" at bounding box center [617, 588] width 327 height 31
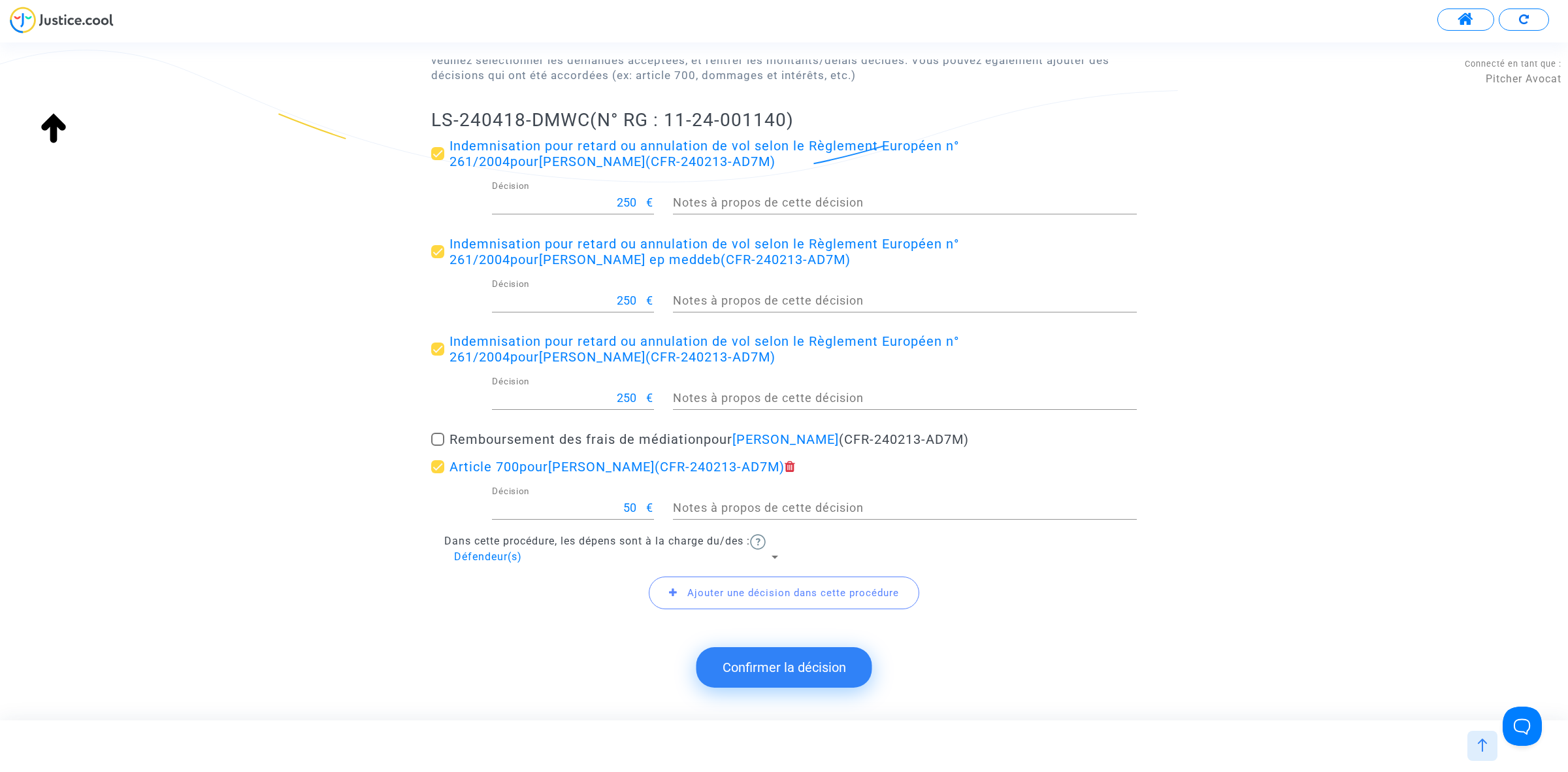
drag, startPoint x: 425, startPoint y: 119, endPoint x: 592, endPoint y: 115, distance: 167.0
click at [592, 115] on div "Jugements du tribunal Vous trouverez ci-dessous un récapitulatif des demandes e…" at bounding box center [784, 294] width 1568 height 707
click at [775, 673] on button "Confirmer la décision" at bounding box center [784, 667] width 176 height 40
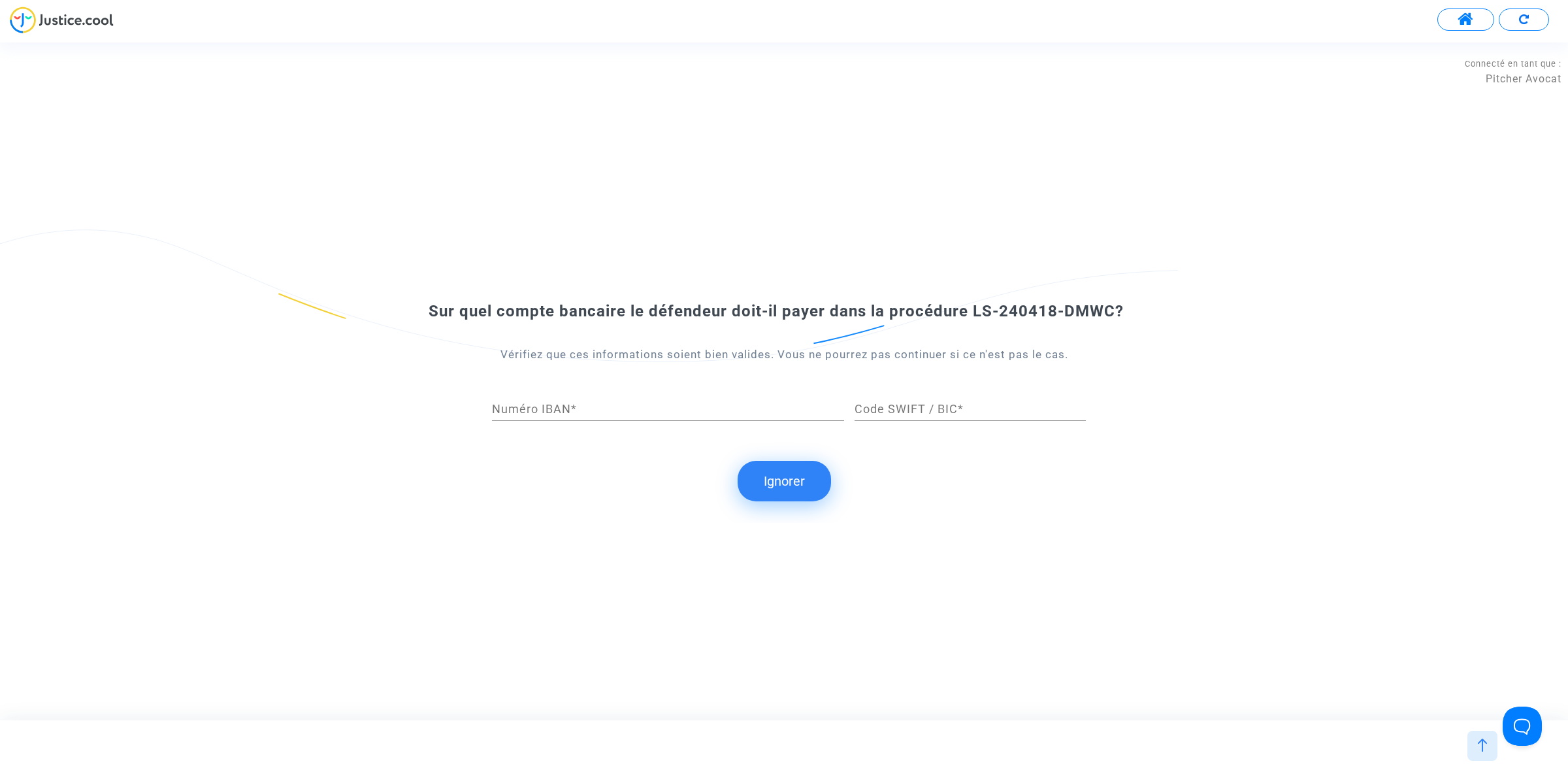
drag, startPoint x: 951, startPoint y: 66, endPoint x: 928, endPoint y: 81, distance: 27.5
click at [951, 66] on div "Sur quel compte bancaire le défendeur doit-il payer dans la procédure LS-240418…" at bounding box center [784, 380] width 1568 height 677
click at [768, 474] on button "Ignorer" at bounding box center [784, 481] width 94 height 40
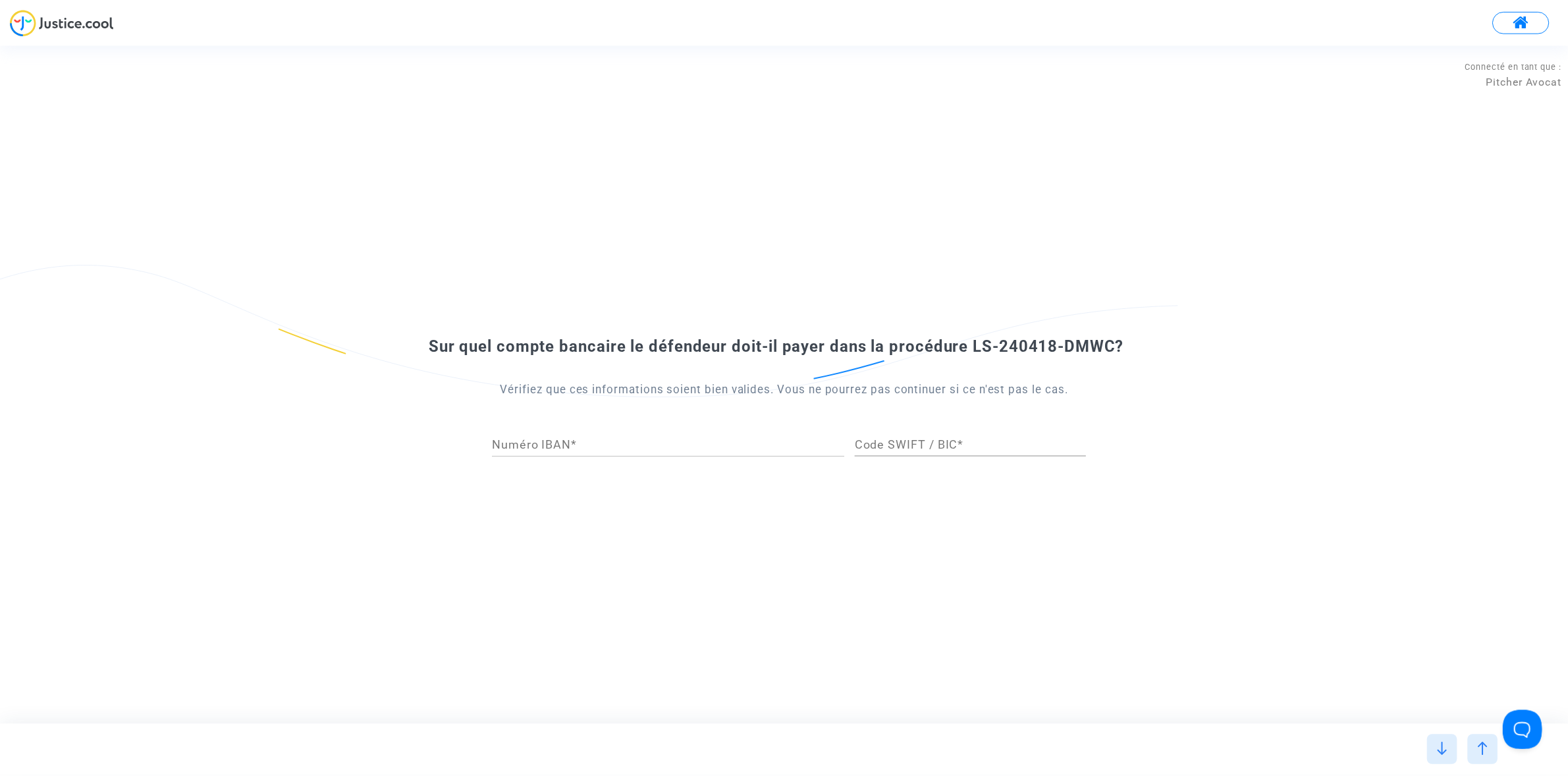
scroll to position [0, 0]
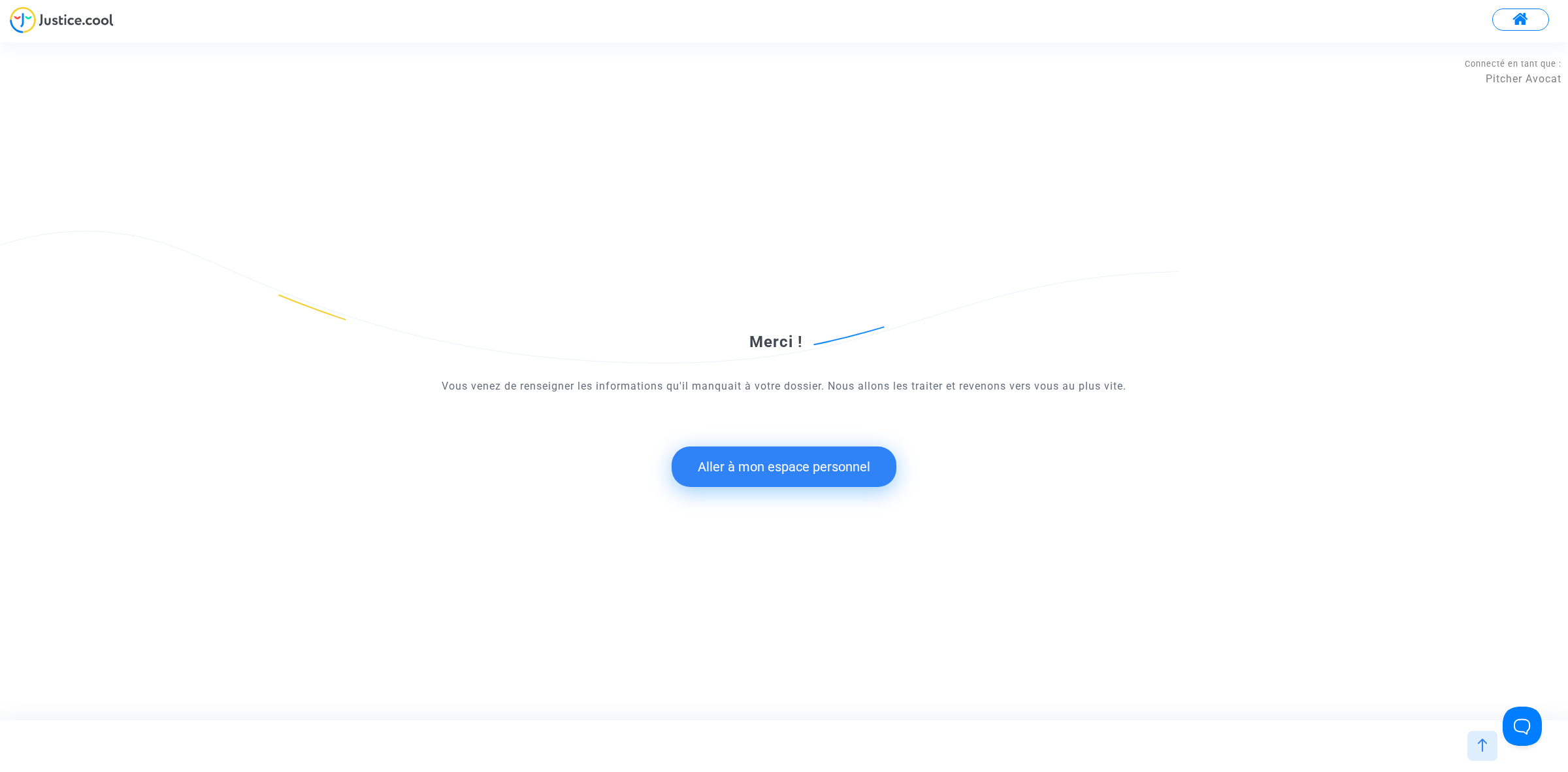
click at [791, 474] on button "Aller à mon espace personnel" at bounding box center [784, 467] width 225 height 40
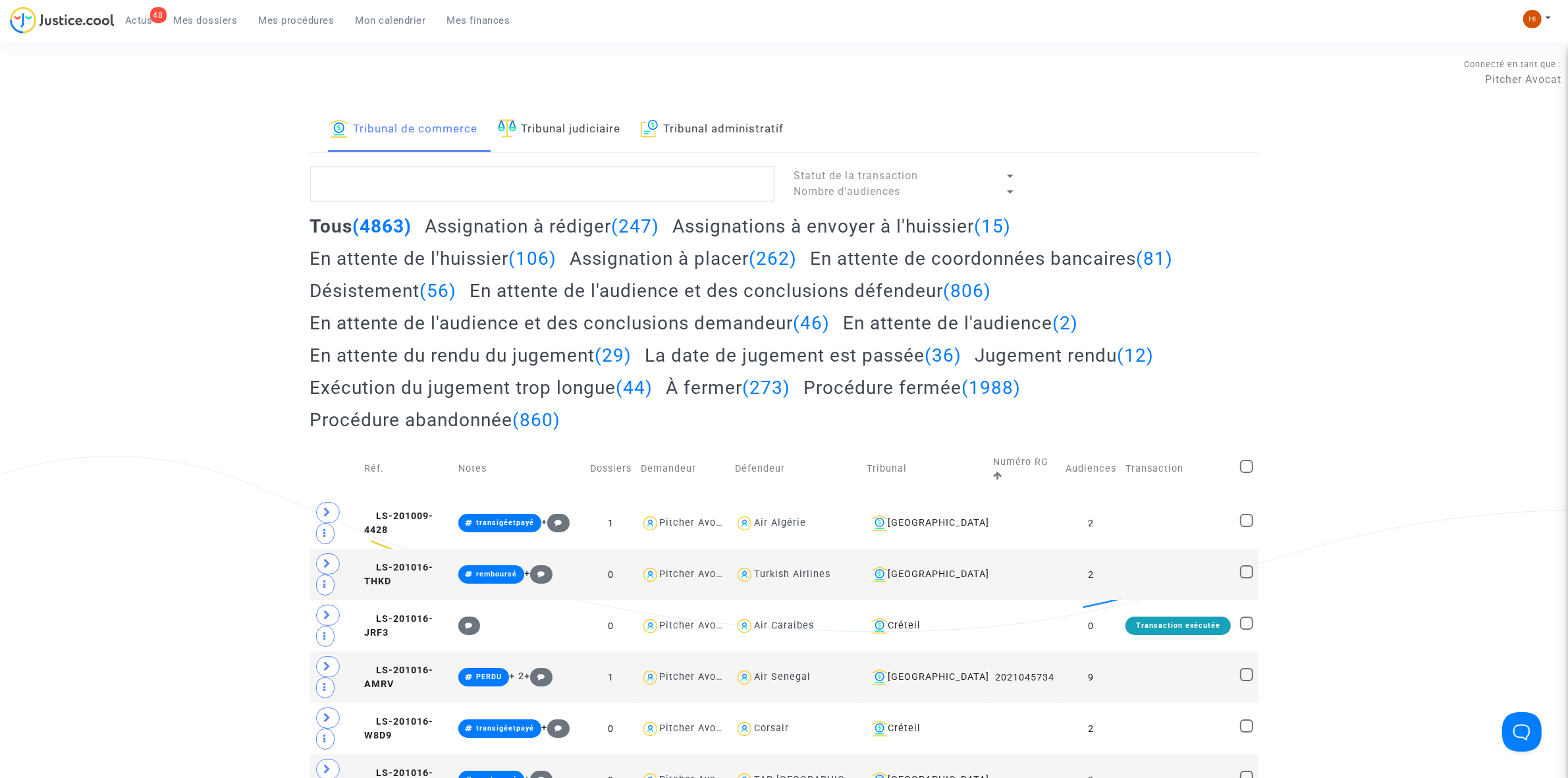
click at [590, 140] on link "Tribunal judiciaire" at bounding box center [560, 129] width 123 height 45
click at [584, 194] on textarea at bounding box center [542, 183] width 465 height 36
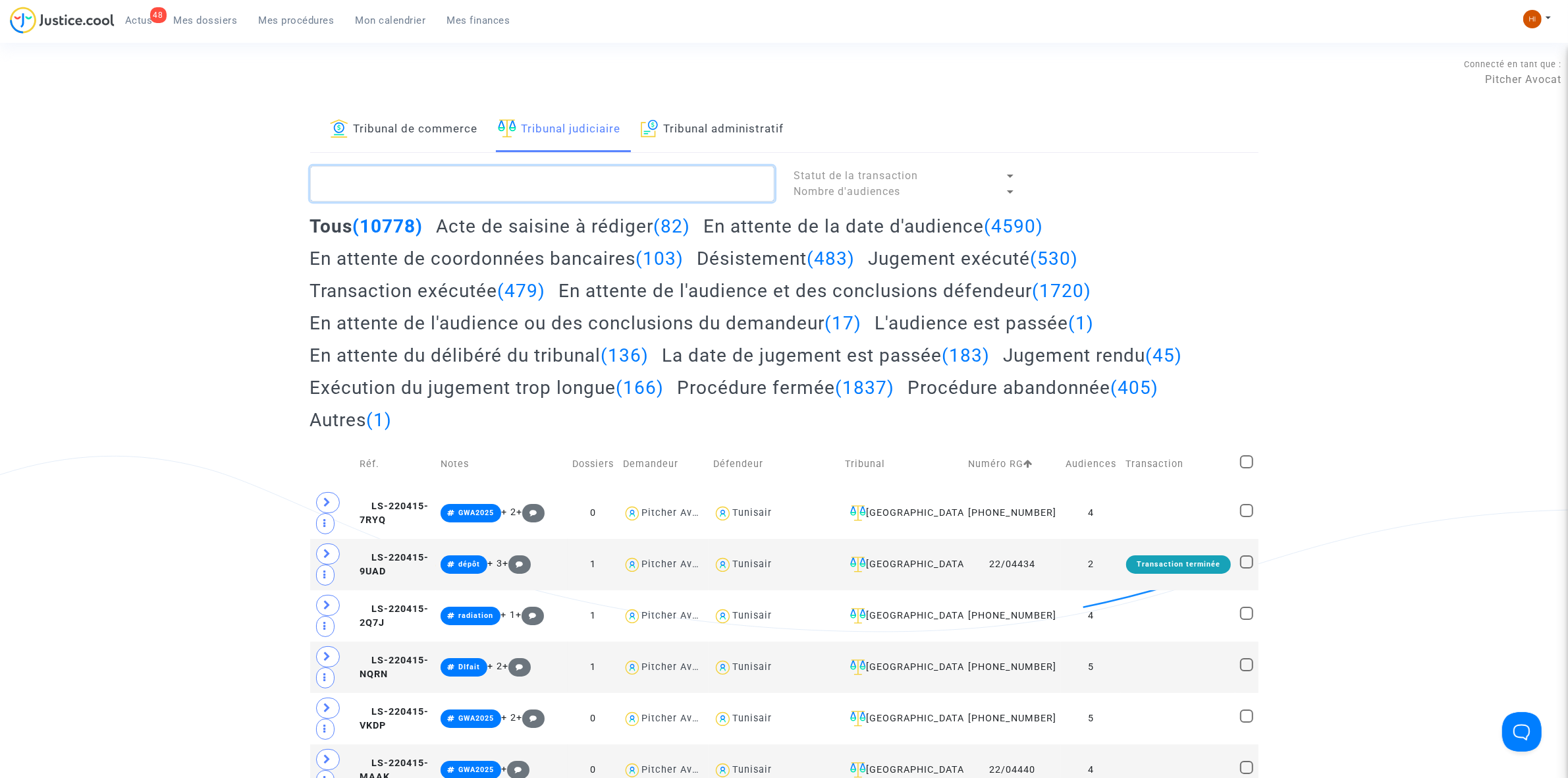
paste textarea "LS-240418-DMWC"
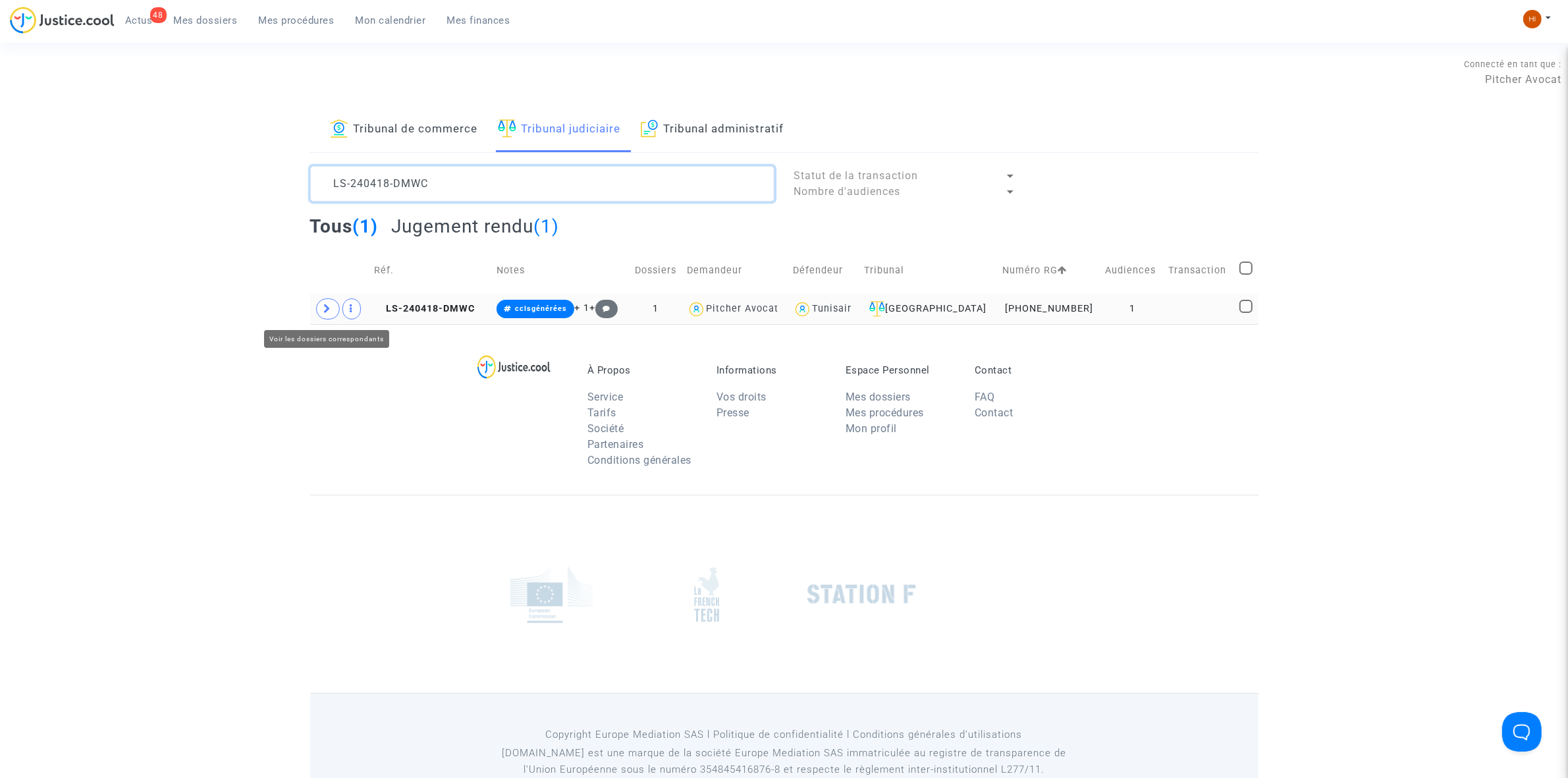
type textarea "LS-240418-DMWC"
click at [323, 318] on span at bounding box center [328, 309] width 24 height 21
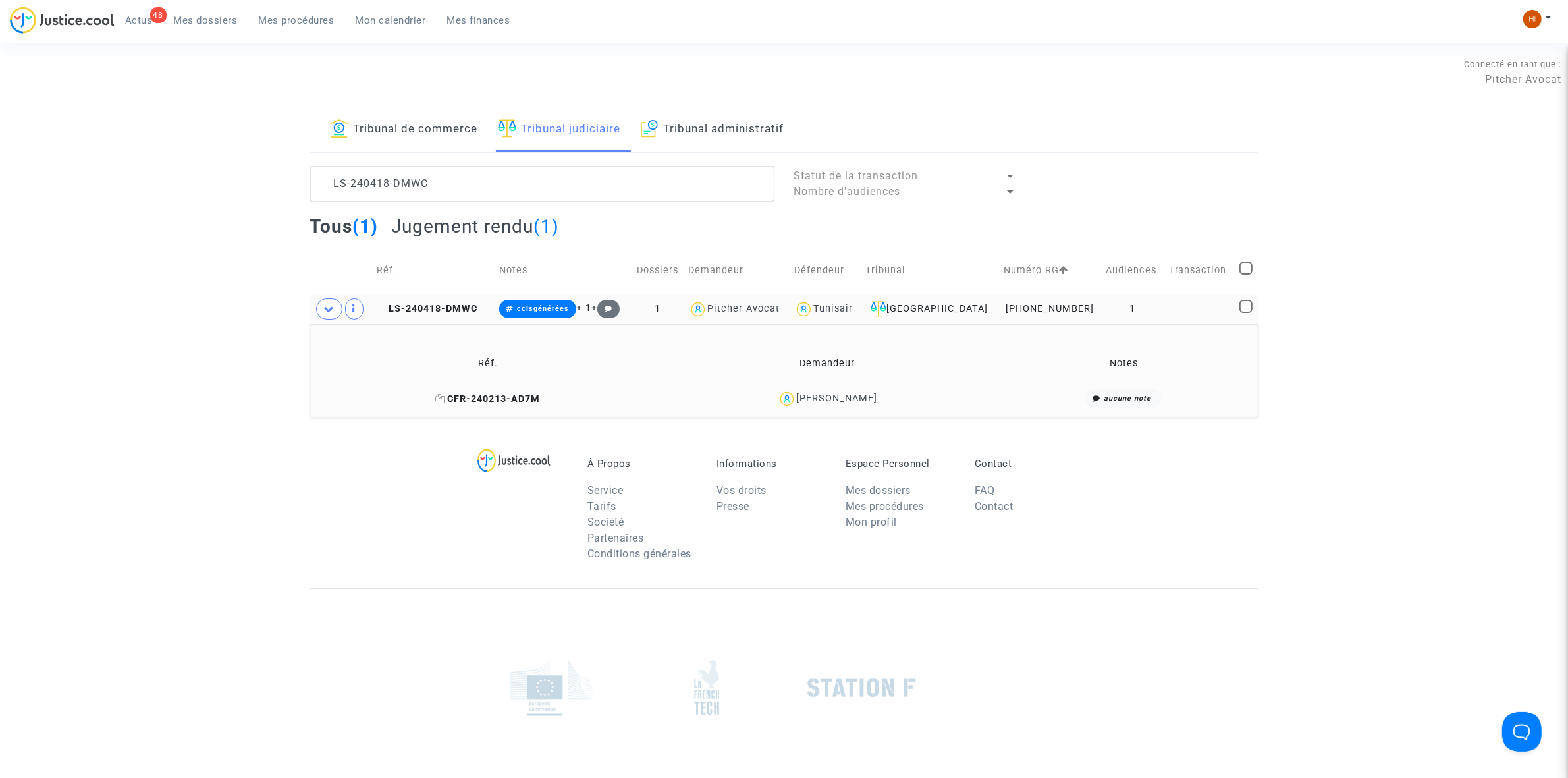
click at [445, 402] on icon at bounding box center [440, 398] width 10 height 9
drag, startPoint x: 889, startPoint y: 403, endPoint x: 798, endPoint y: 407, distance: 91.1
click at [798, 407] on div "yassine Meddeb" at bounding box center [828, 398] width 323 height 19
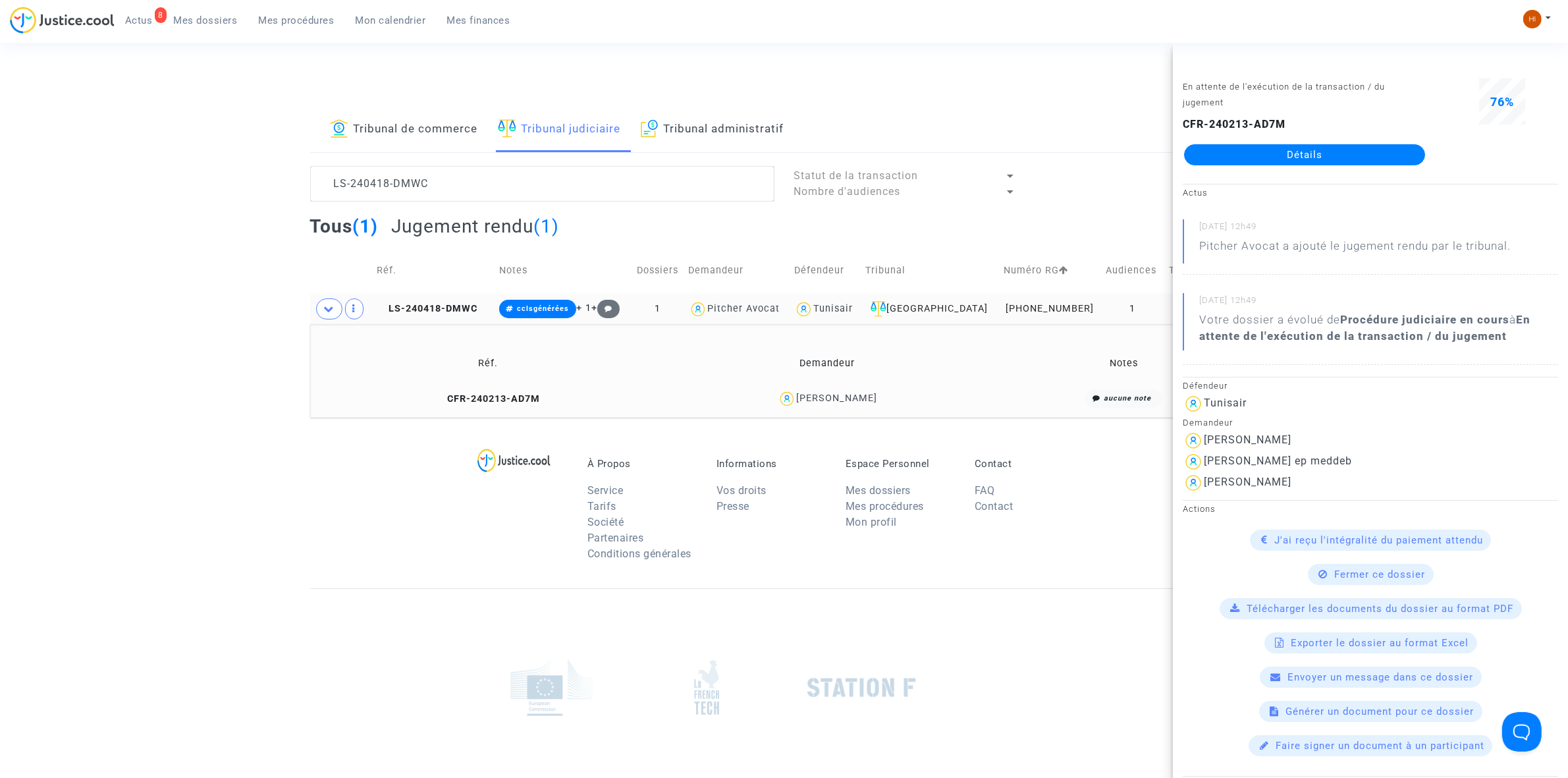
click at [451, 301] on td "LS-240418-DMWC" at bounding box center [433, 309] width 122 height 30
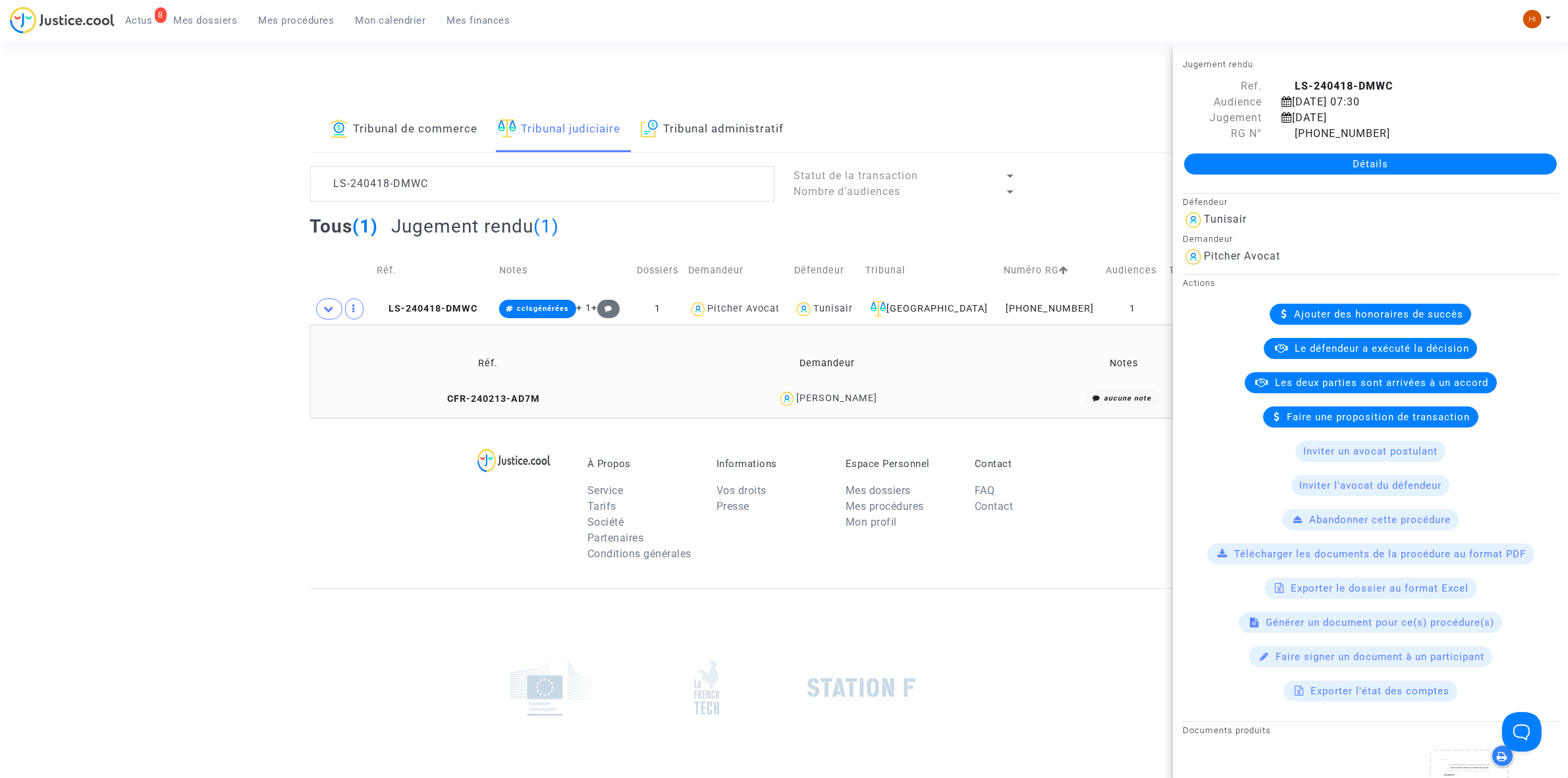
click at [551, 285] on td "Notes" at bounding box center [563, 270] width 136 height 47
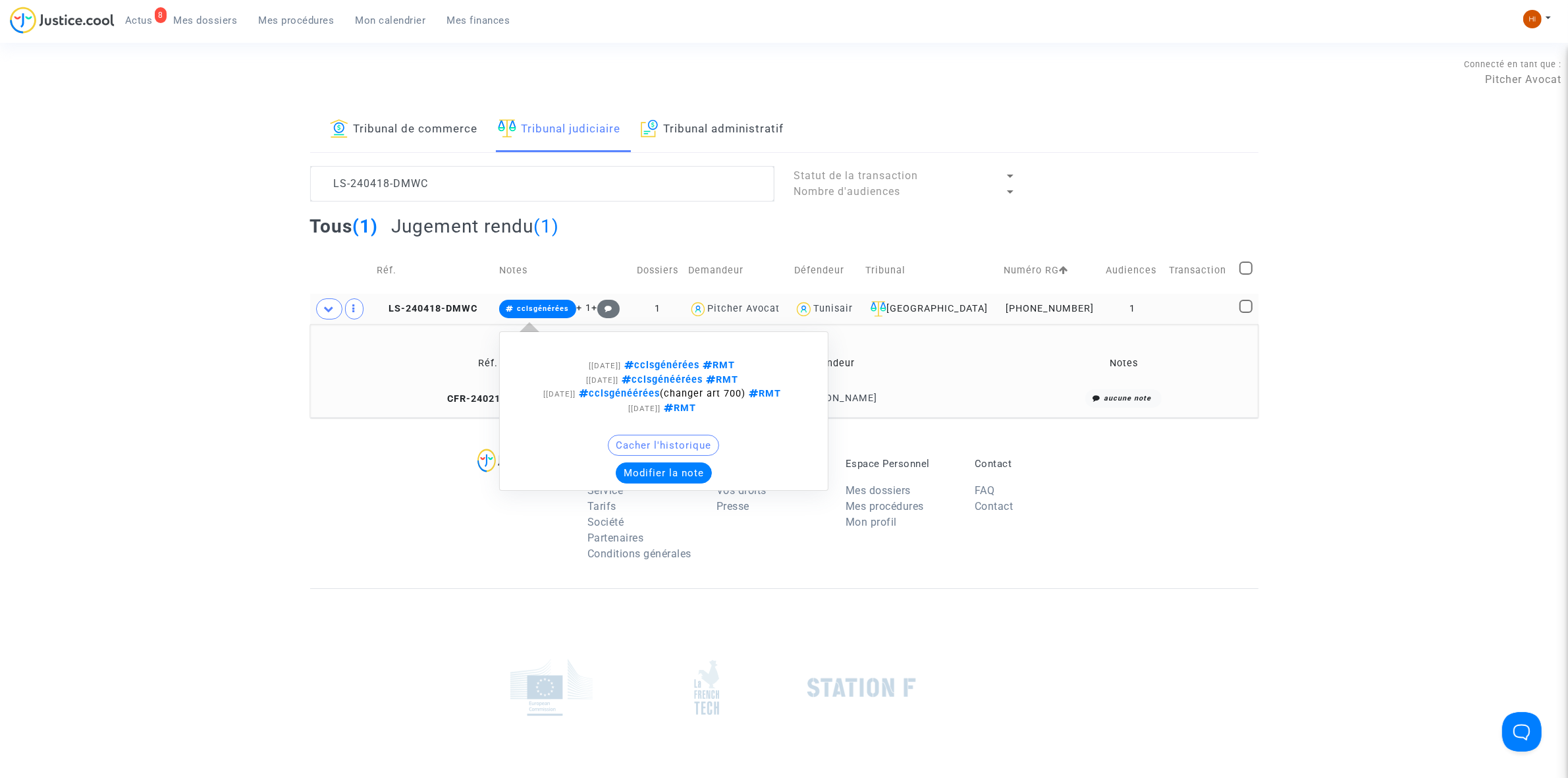
click at [553, 306] on span "cclsgénérées" at bounding box center [544, 309] width 52 height 8
click at [672, 465] on button "Modifier la note" at bounding box center [663, 473] width 96 height 21
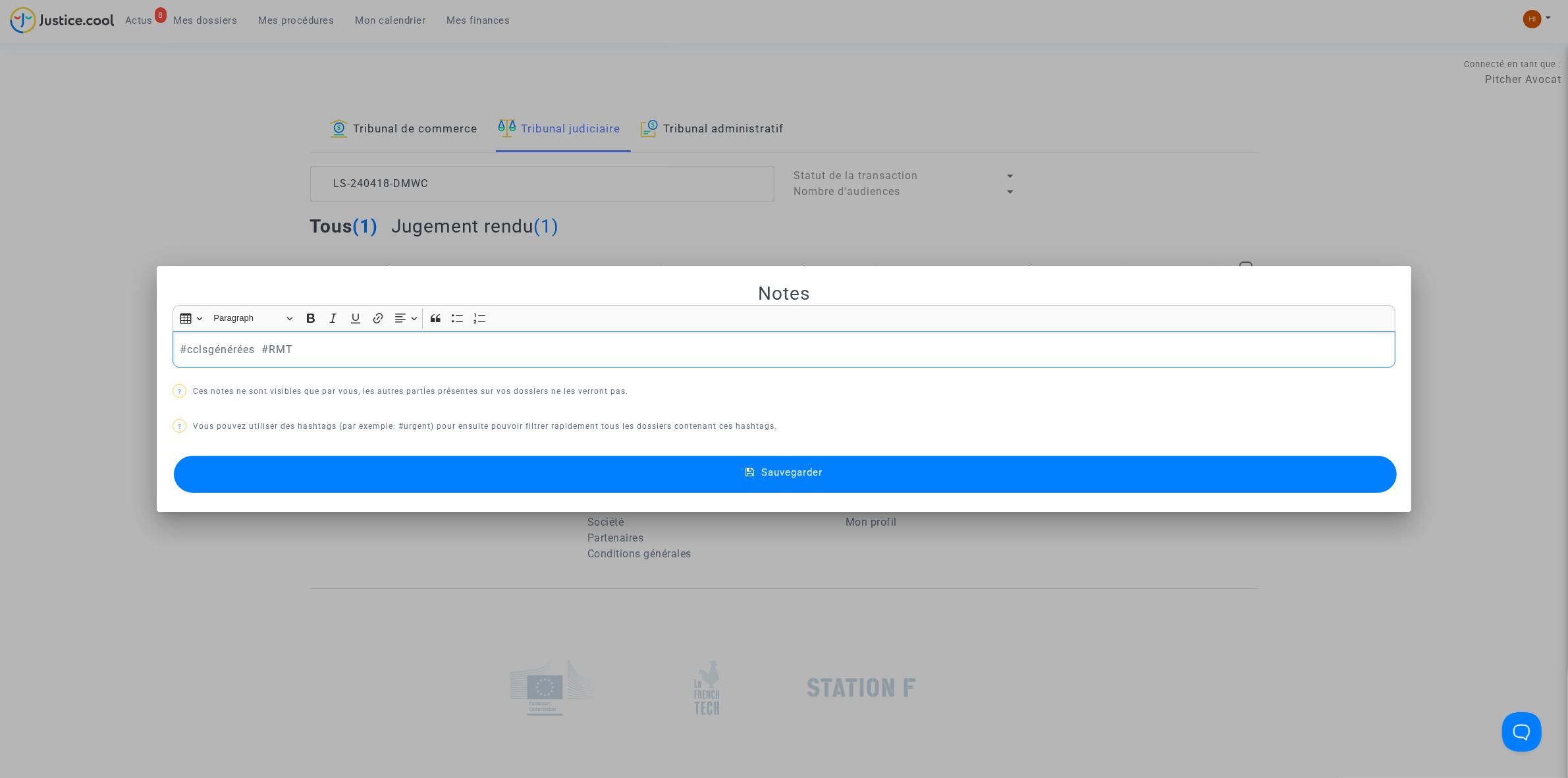
drag, startPoint x: 252, startPoint y: 351, endPoint x: -186, endPoint y: 323, distance: 438.9
click at [0, 323] on html "8 Actus Mes dossiers Mes procédures Mon calendrier Mes finances Mon profil Chan…" at bounding box center [784, 453] width 1568 height 906
click at [271, 460] on button "Sauvegarder" at bounding box center [785, 474] width 1223 height 37
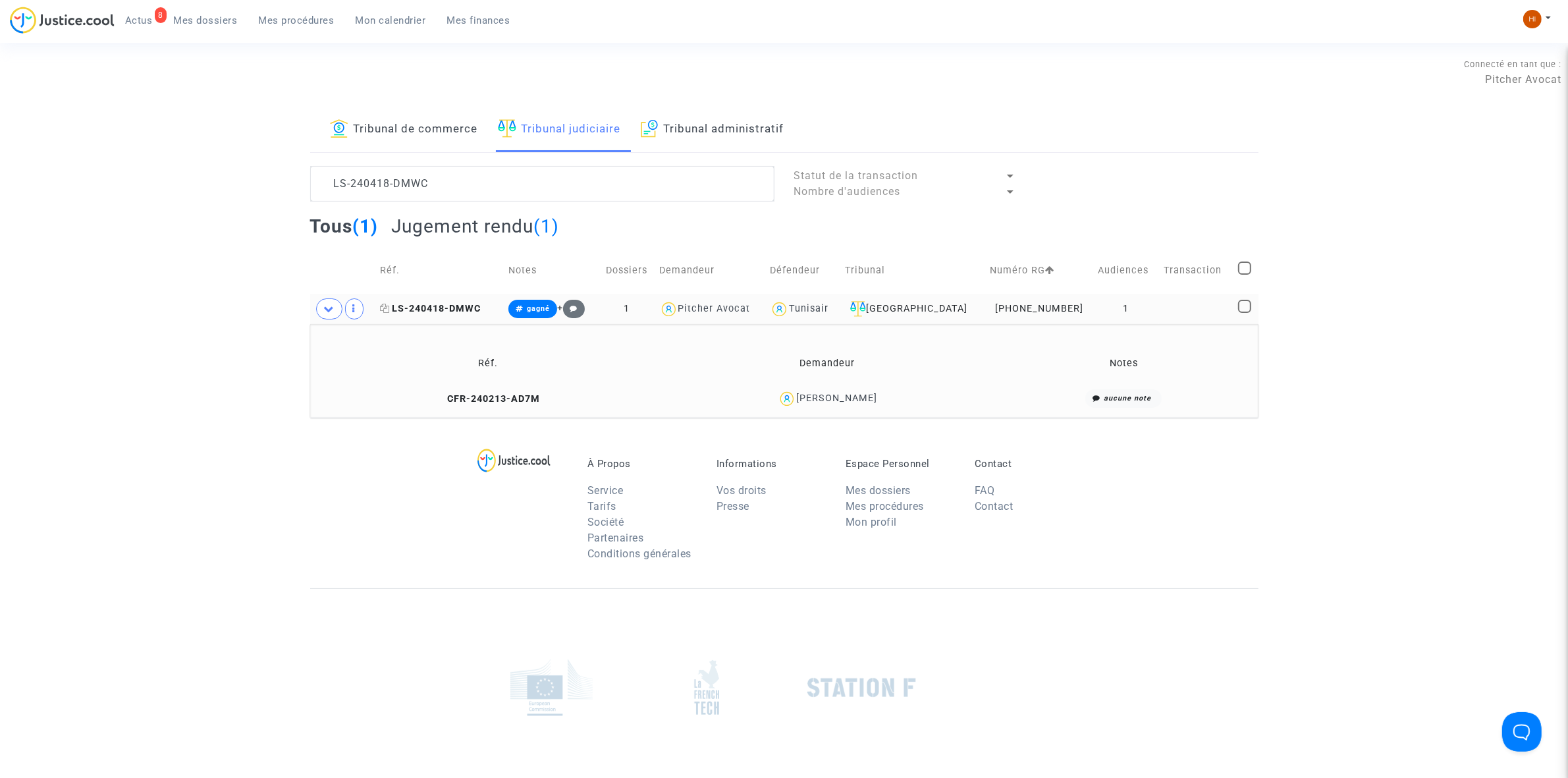
drag, startPoint x: 389, startPoint y: 310, endPoint x: 390, endPoint y: 334, distance: 24.0
click at [388, 311] on icon at bounding box center [385, 308] width 10 height 9
drag, startPoint x: 1471, startPoint y: 96, endPoint x: 1322, endPoint y: 109, distance: 149.6
click at [1471, 96] on div "Connecté en tant que : Pitcher Avocat" at bounding box center [781, 91] width 1562 height 31
click at [551, 188] on textarea at bounding box center [542, 183] width 465 height 36
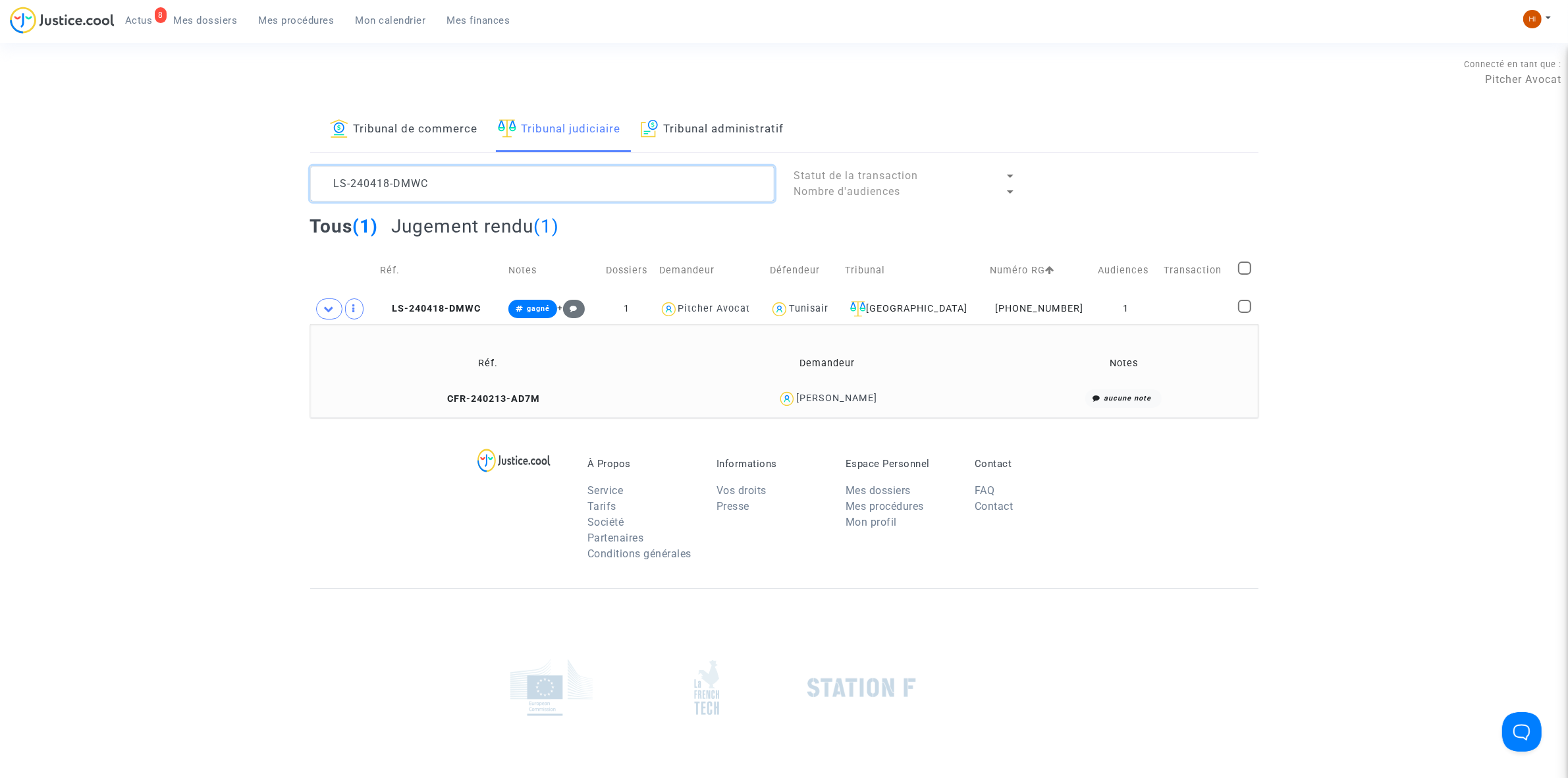
click at [551, 188] on textarea at bounding box center [542, 183] width 465 height 36
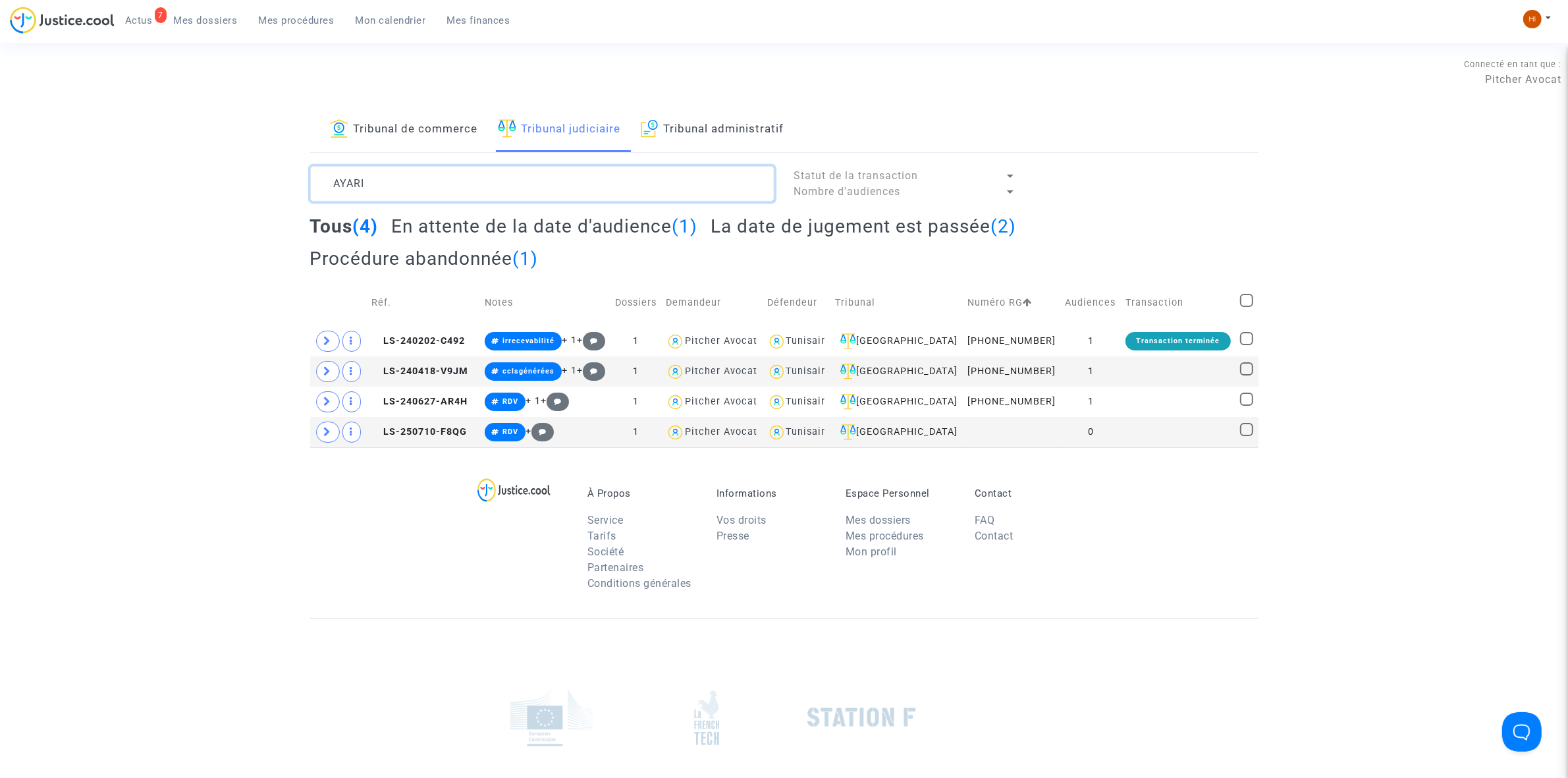
type textarea "AYARI"
click at [448, 367] on span "LS-240418-V9JM" at bounding box center [420, 371] width 97 height 11
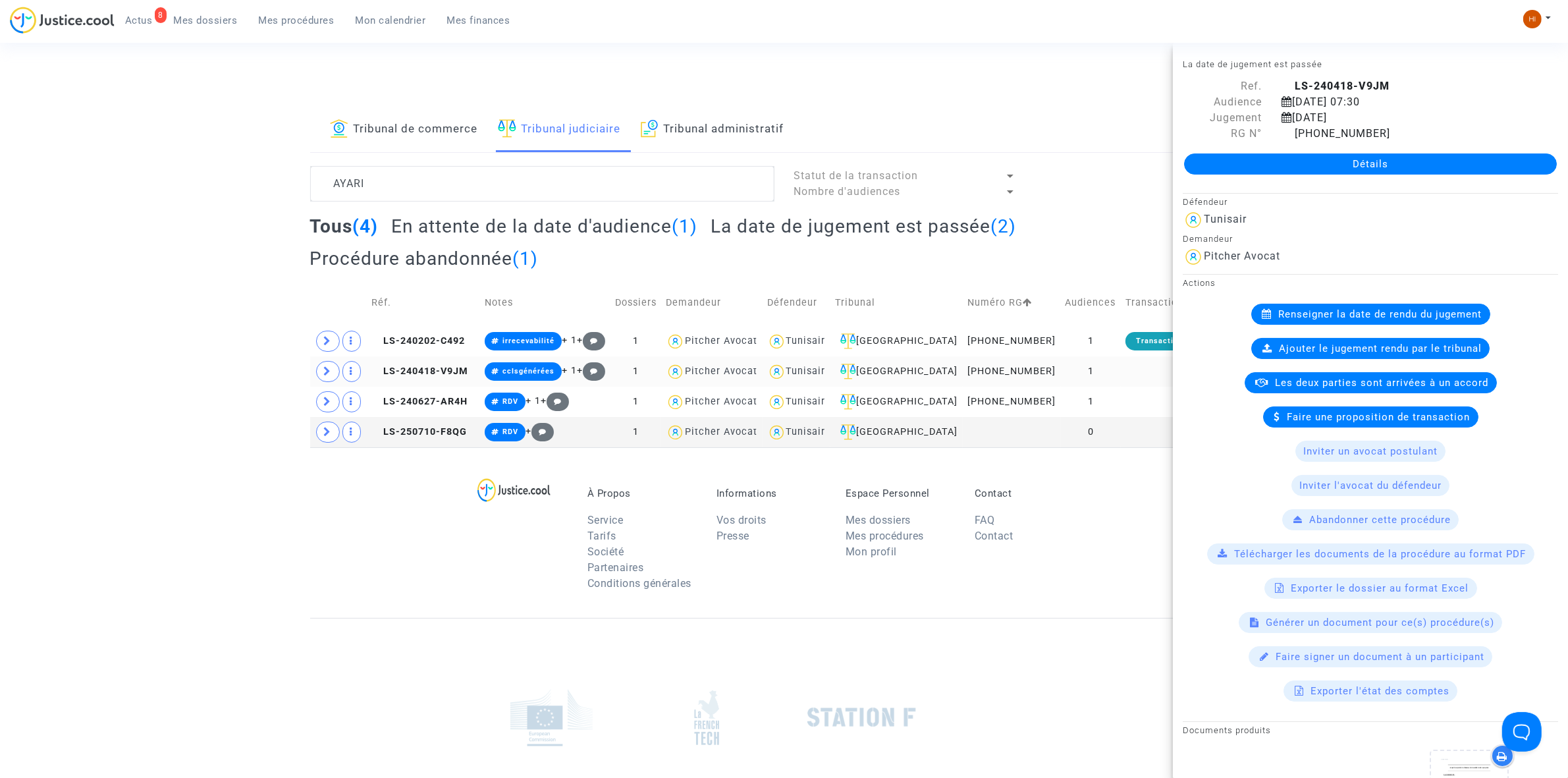
click at [314, 374] on td at bounding box center [338, 371] width 57 height 30
click at [320, 373] on span at bounding box center [328, 372] width 24 height 21
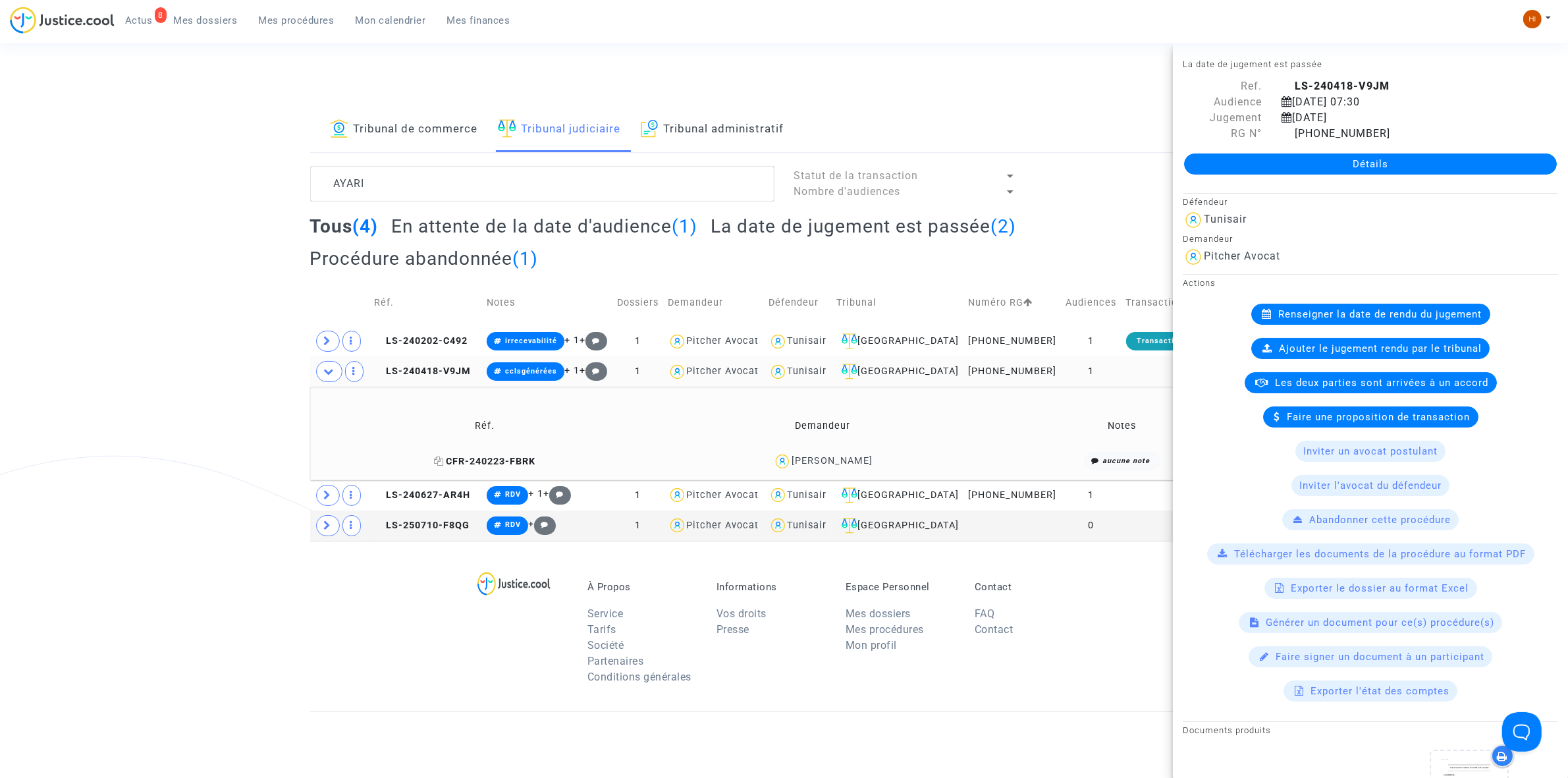
click at [444, 462] on icon at bounding box center [439, 460] width 10 height 9
click at [444, 461] on icon at bounding box center [439, 460] width 10 height 9
click at [429, 367] on span "LS-240418-V9JM" at bounding box center [423, 371] width 97 height 11
click at [1418, 160] on link "Détails" at bounding box center [1370, 164] width 373 height 21
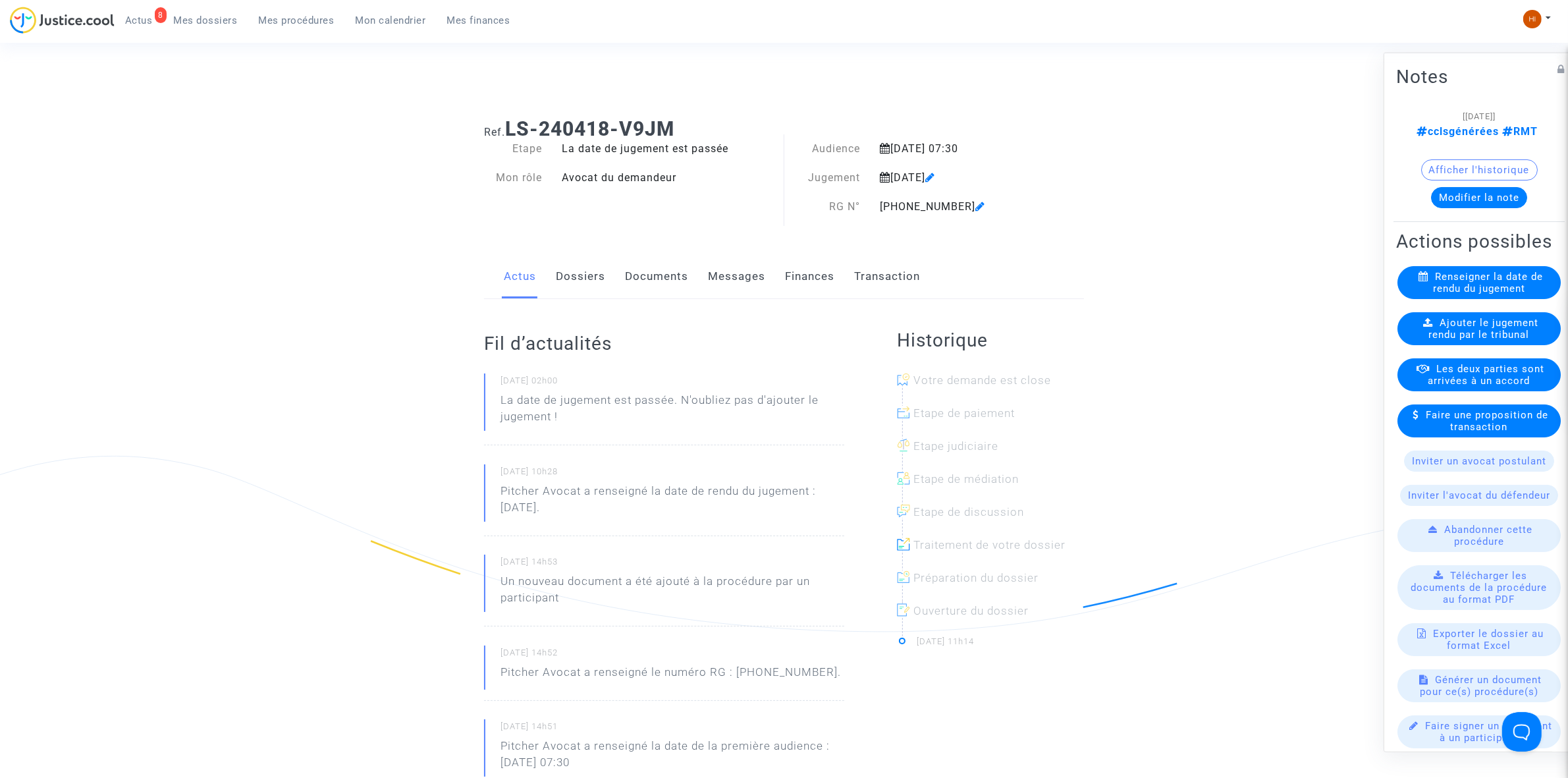
click at [1502, 168] on button "Afficher l'historique" at bounding box center [1479, 169] width 117 height 21
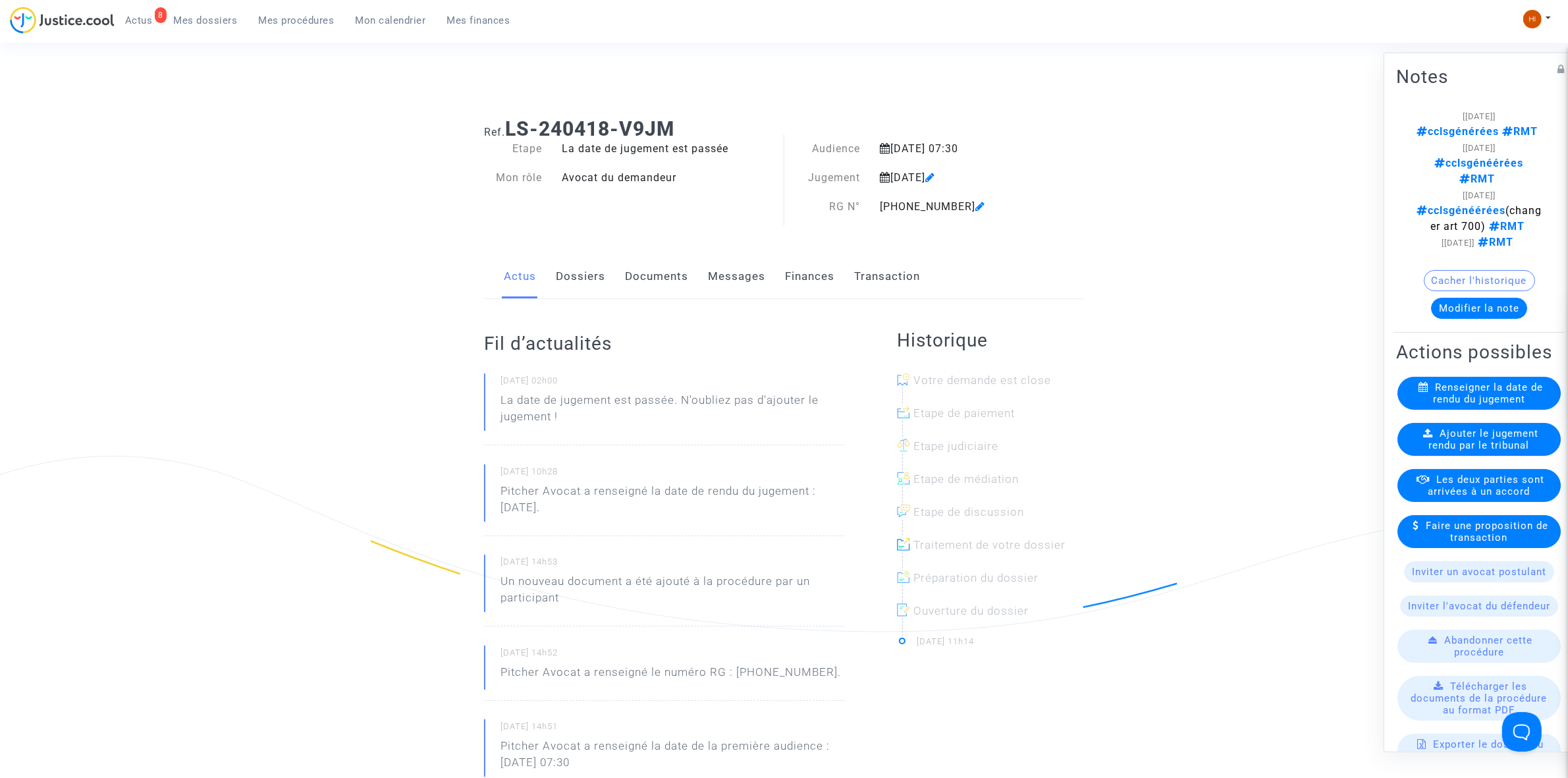
click at [662, 278] on link "Documents" at bounding box center [656, 276] width 63 height 43
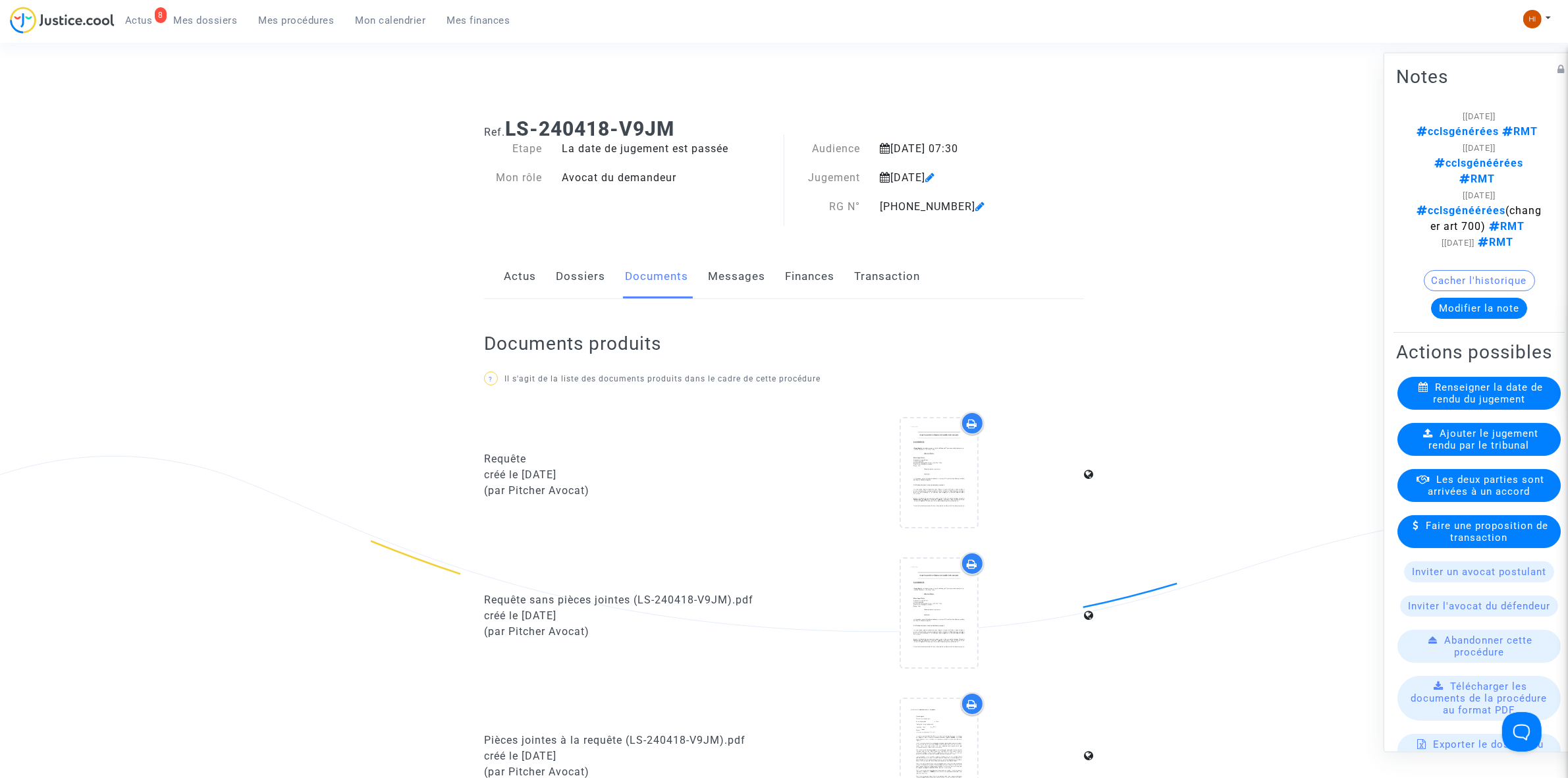
click at [1408, 455] on div "Ajouter le jugement rendu par le tribunal" at bounding box center [1478, 438] width 163 height 33
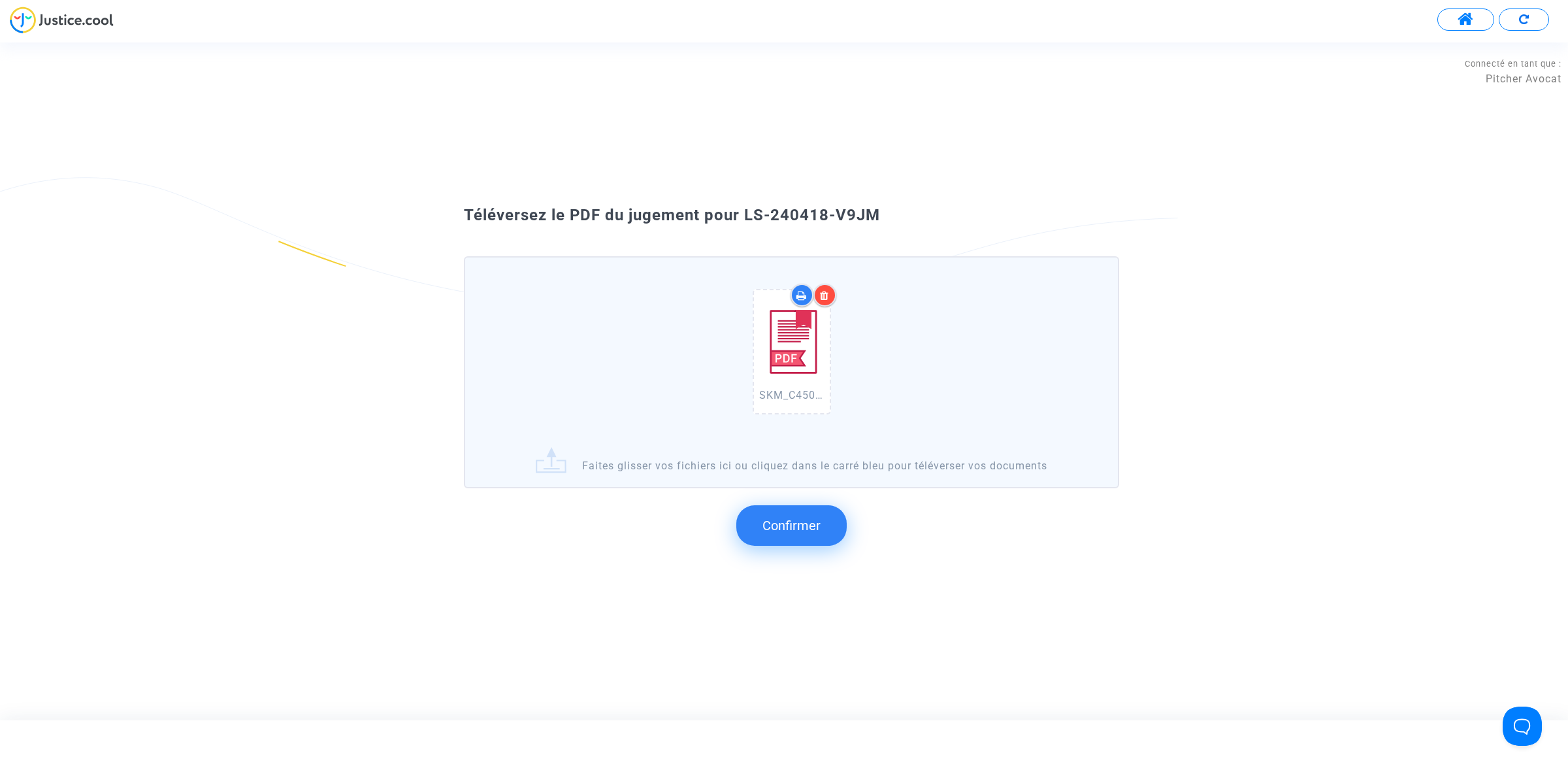
drag, startPoint x: 936, startPoint y: 249, endPoint x: 746, endPoint y: 214, distance: 193.2
click at [746, 214] on div "Téléversez le PDF du jugement pour LS-240418-V9JM" at bounding box center [784, 216] width 706 height 22
click at [818, 521] on span "Confirmer" at bounding box center [791, 525] width 58 height 16
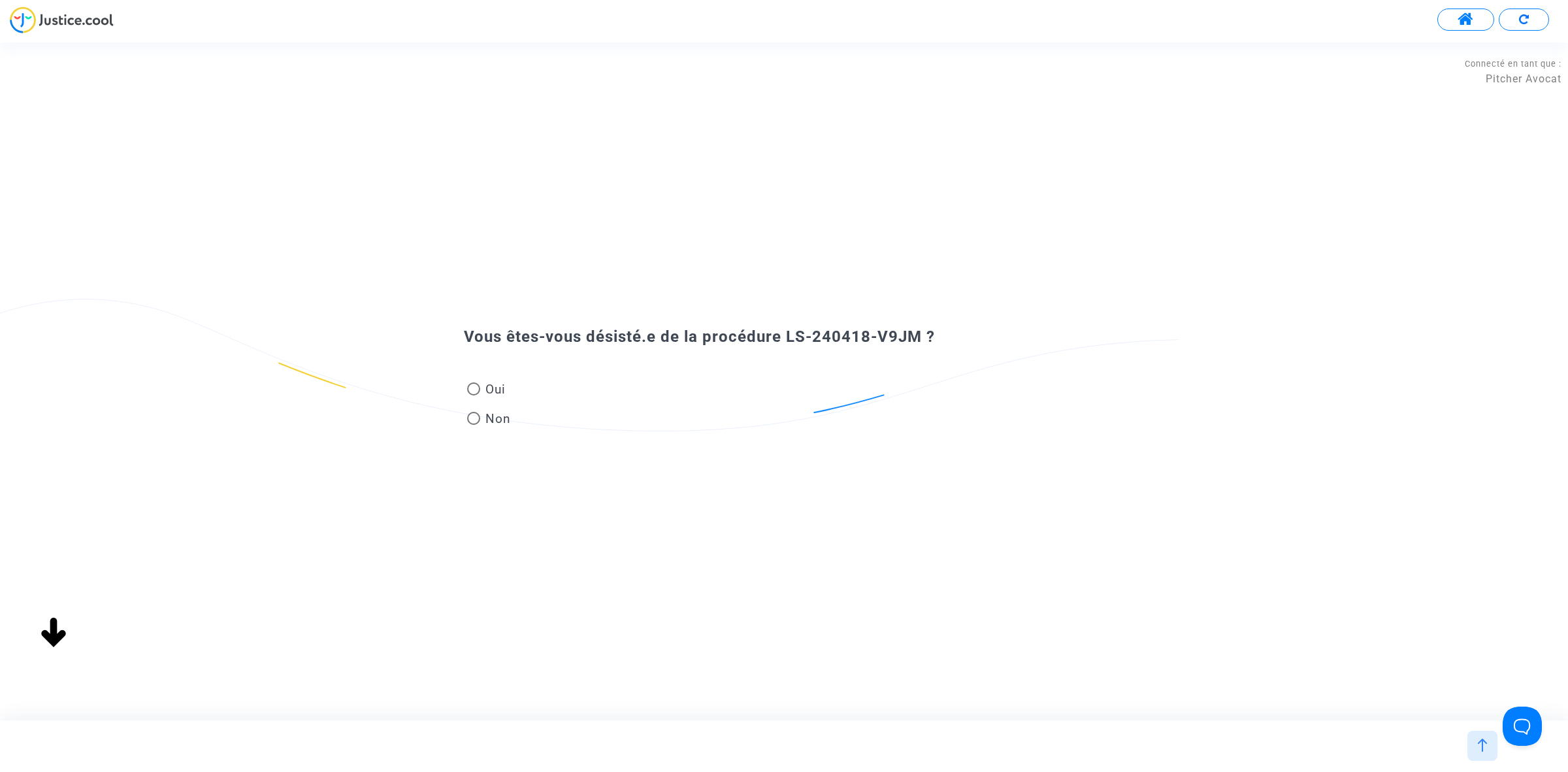
click at [485, 412] on span "Non" at bounding box center [496, 418] width 31 height 17
click at [473, 425] on input "Non" at bounding box center [473, 425] width 1 height 1
radio input "true"
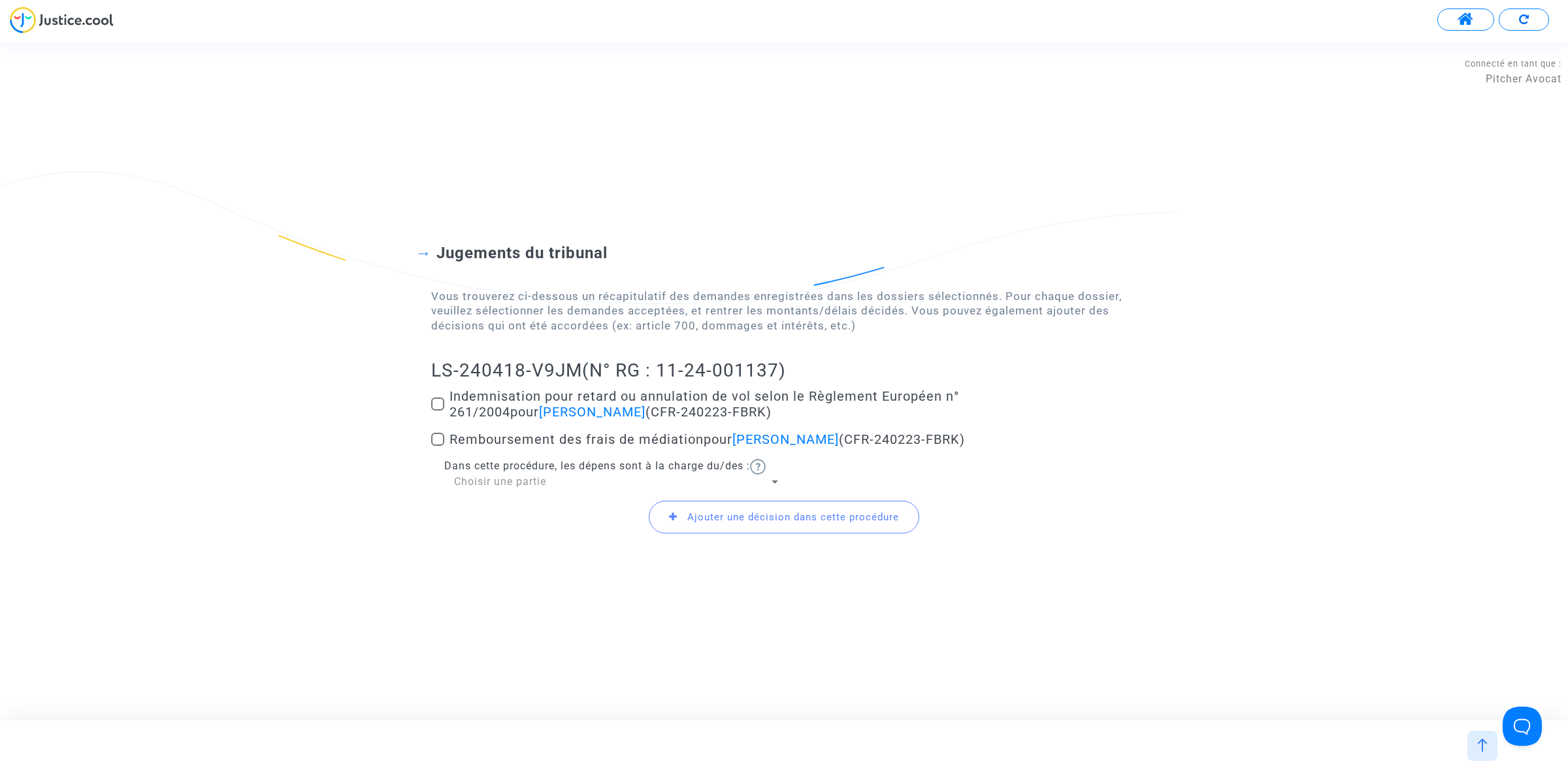
click at [438, 412] on label "Indemnisation pour retard ou annulation de vol selon le Règlement Européen n° 2…" at bounding box center [784, 403] width 706 height 31
click at [438, 411] on input "Indemnisation pour retard ou annulation de vol selon le Règlement Européen n° 2…" at bounding box center [437, 410] width 1 height 1
checkbox input "true"
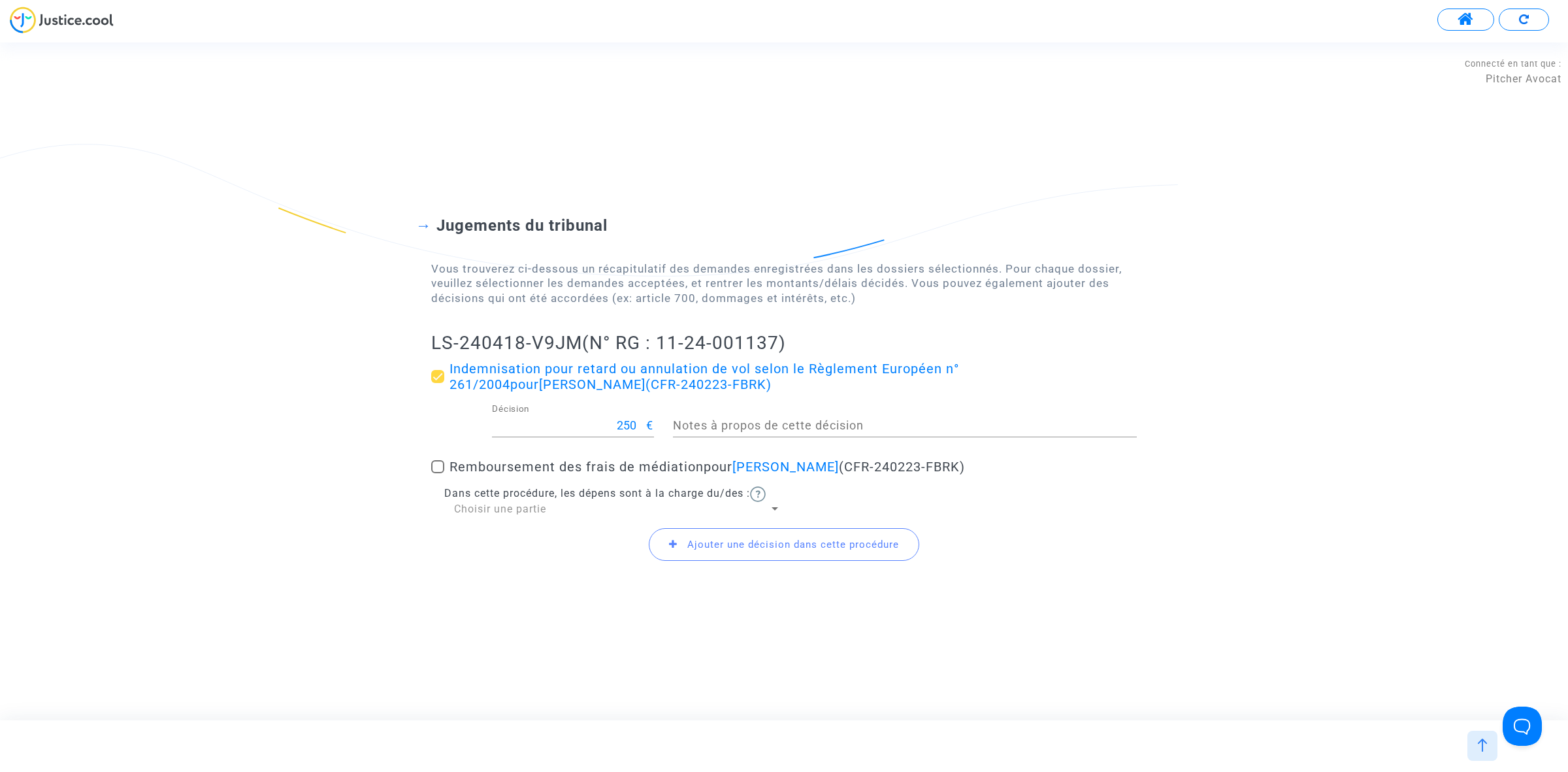
click at [696, 540] on span "Ajouter une décision dans cette procédure" at bounding box center [793, 544] width 212 height 12
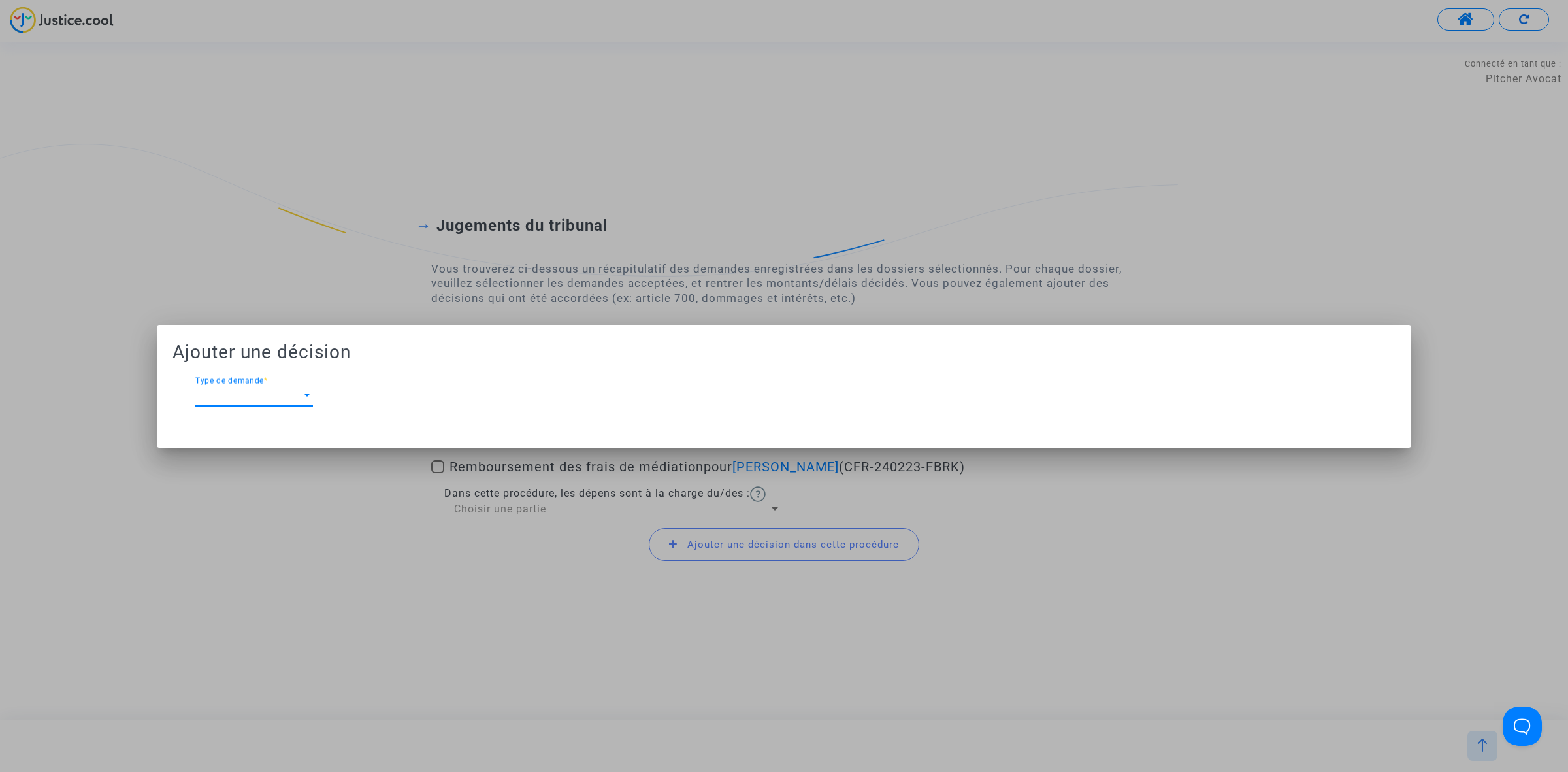
click at [216, 396] on span "Type de demande" at bounding box center [248, 395] width 106 height 12
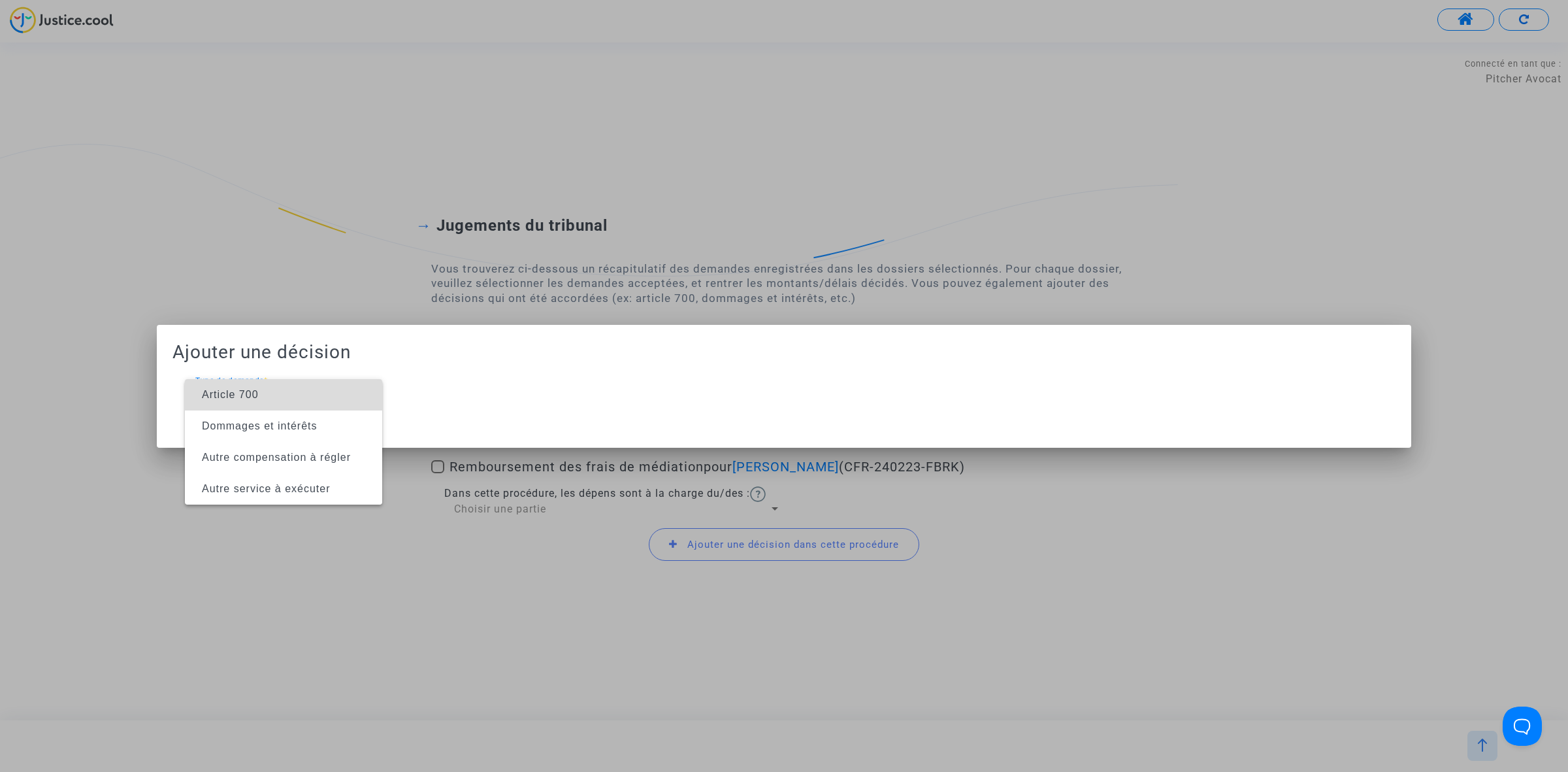
click at [216, 396] on span "Article 700" at bounding box center [230, 394] width 57 height 11
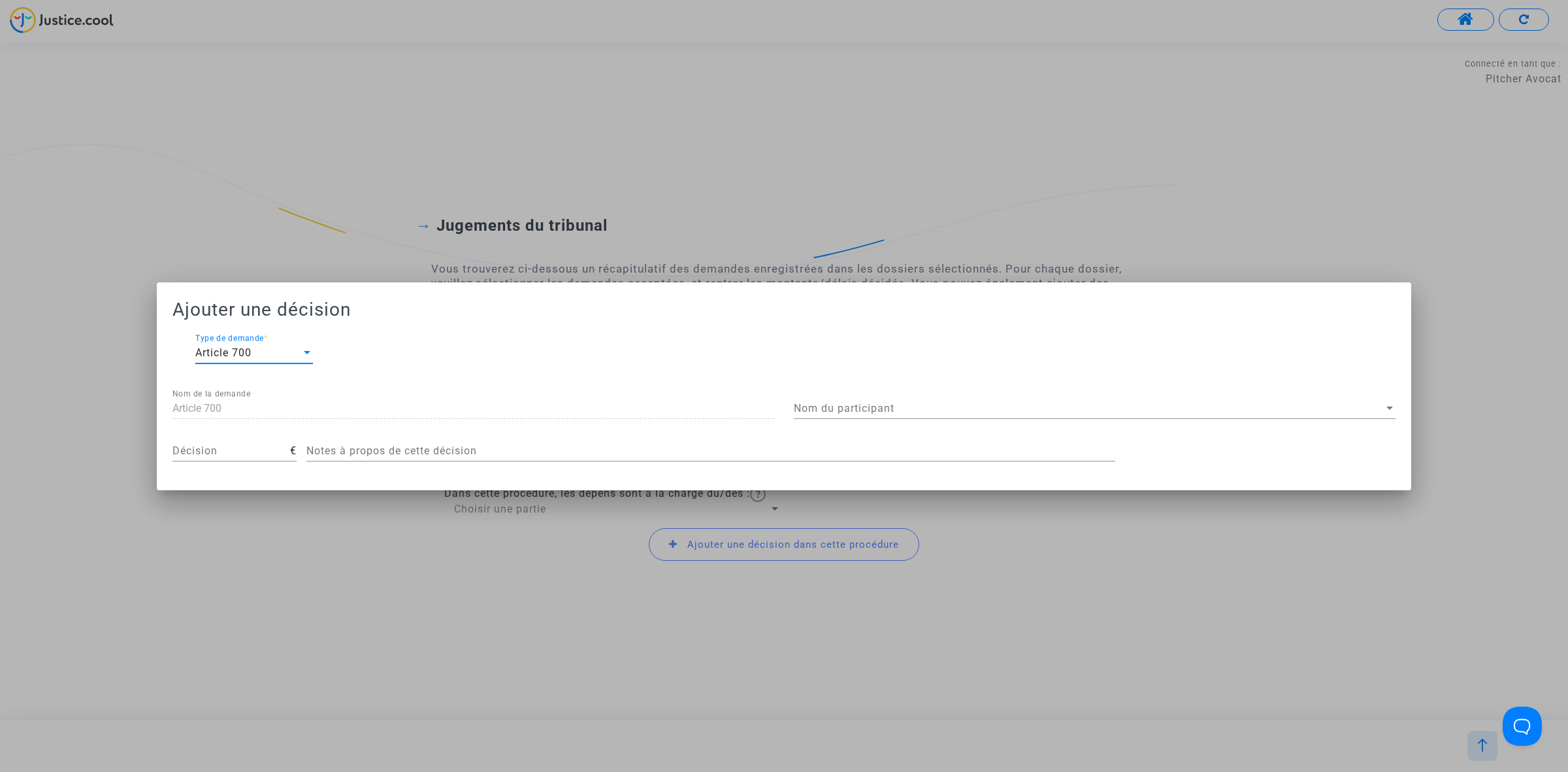
click at [829, 416] on div "Nom du participant Nom du participant" at bounding box center [1095, 404] width 602 height 29
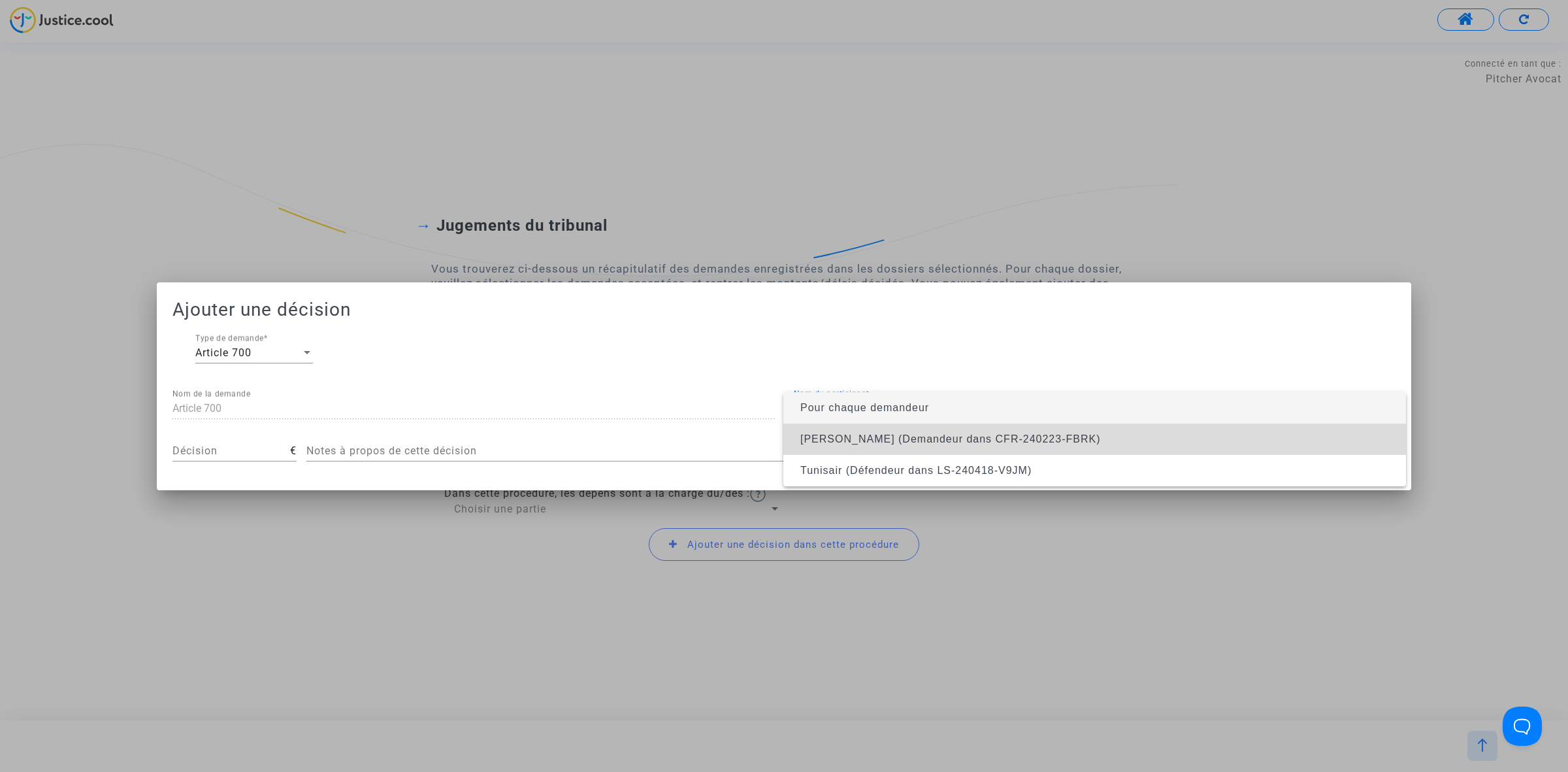
click at [830, 427] on span "Rayen Ayari (Demandeur dans CFR-240223-FBRK)" at bounding box center [1095, 439] width 602 height 31
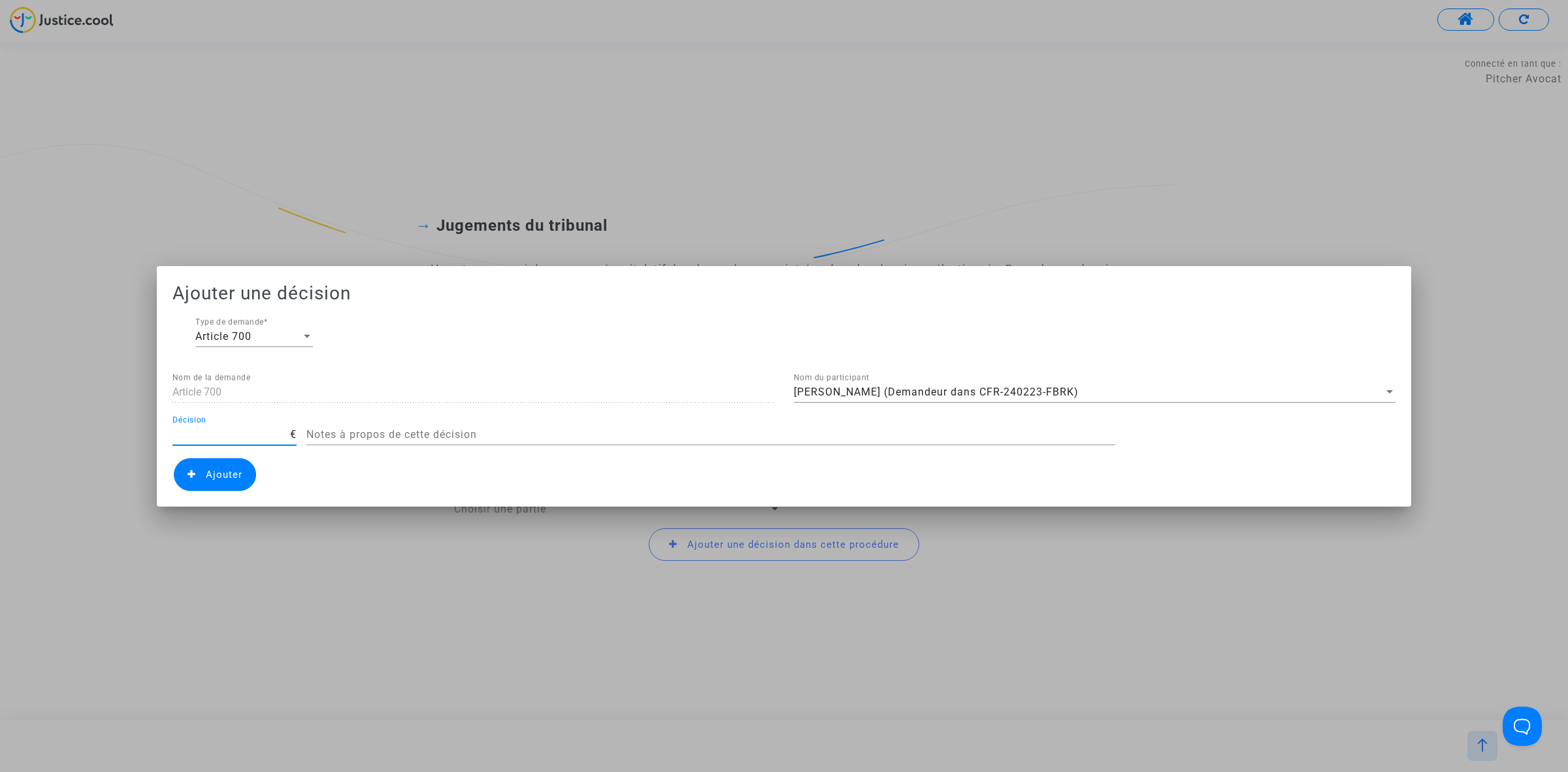
click at [234, 428] on input "Décision" at bounding box center [230, 434] width 117 height 12
type input "50"
click at [228, 478] on span "Ajouter" at bounding box center [224, 474] width 37 height 12
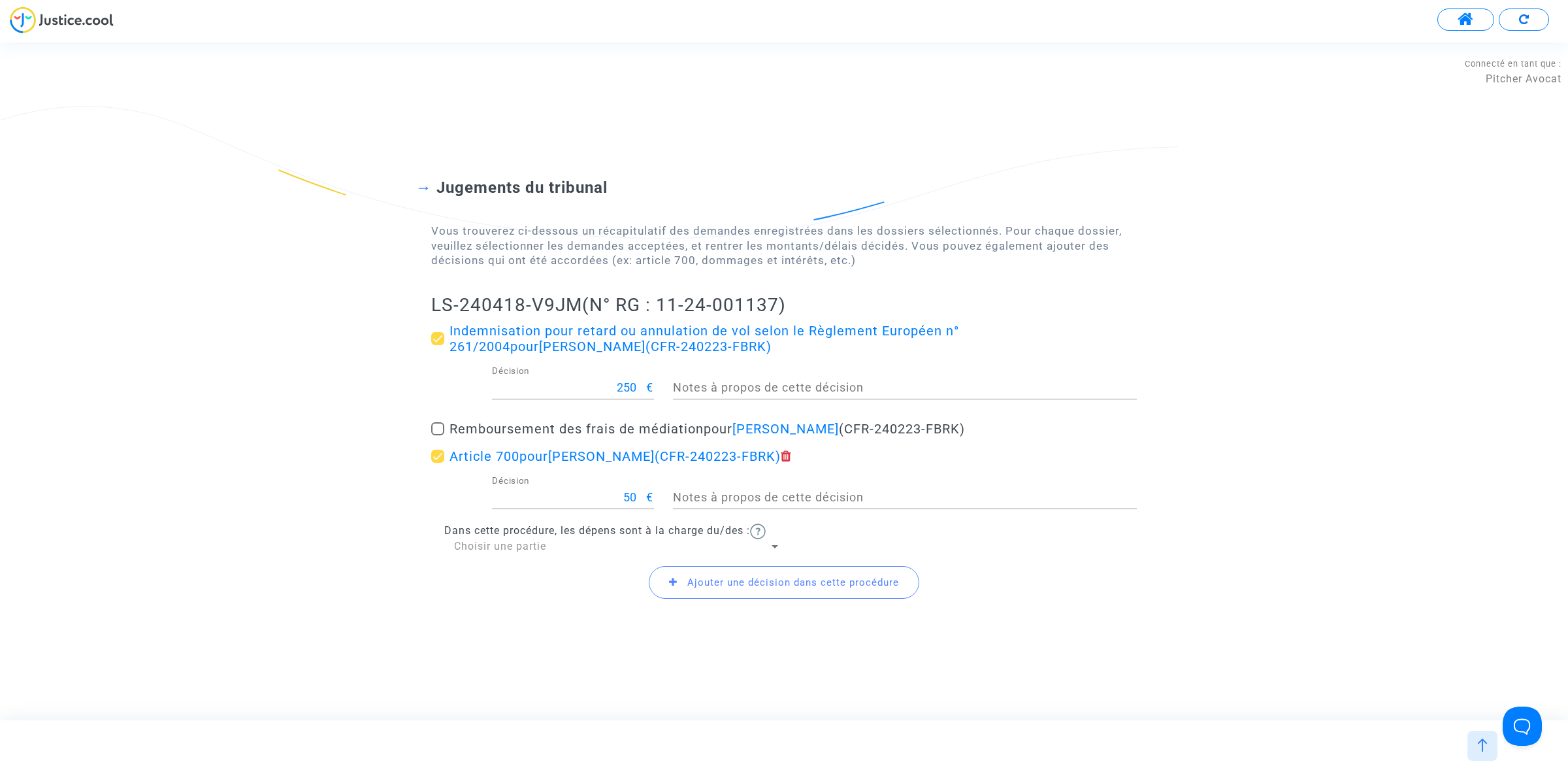
click at [540, 537] on div "Dans cette procédure, les dépens sont à la charge du/des : Choisir une partie" at bounding box center [784, 538] width 706 height 30
click at [533, 555] on div "Ajouter une décision dans cette procédure" at bounding box center [784, 582] width 706 height 56
click at [534, 547] on span "Choisir une partie" at bounding box center [500, 546] width 92 height 12
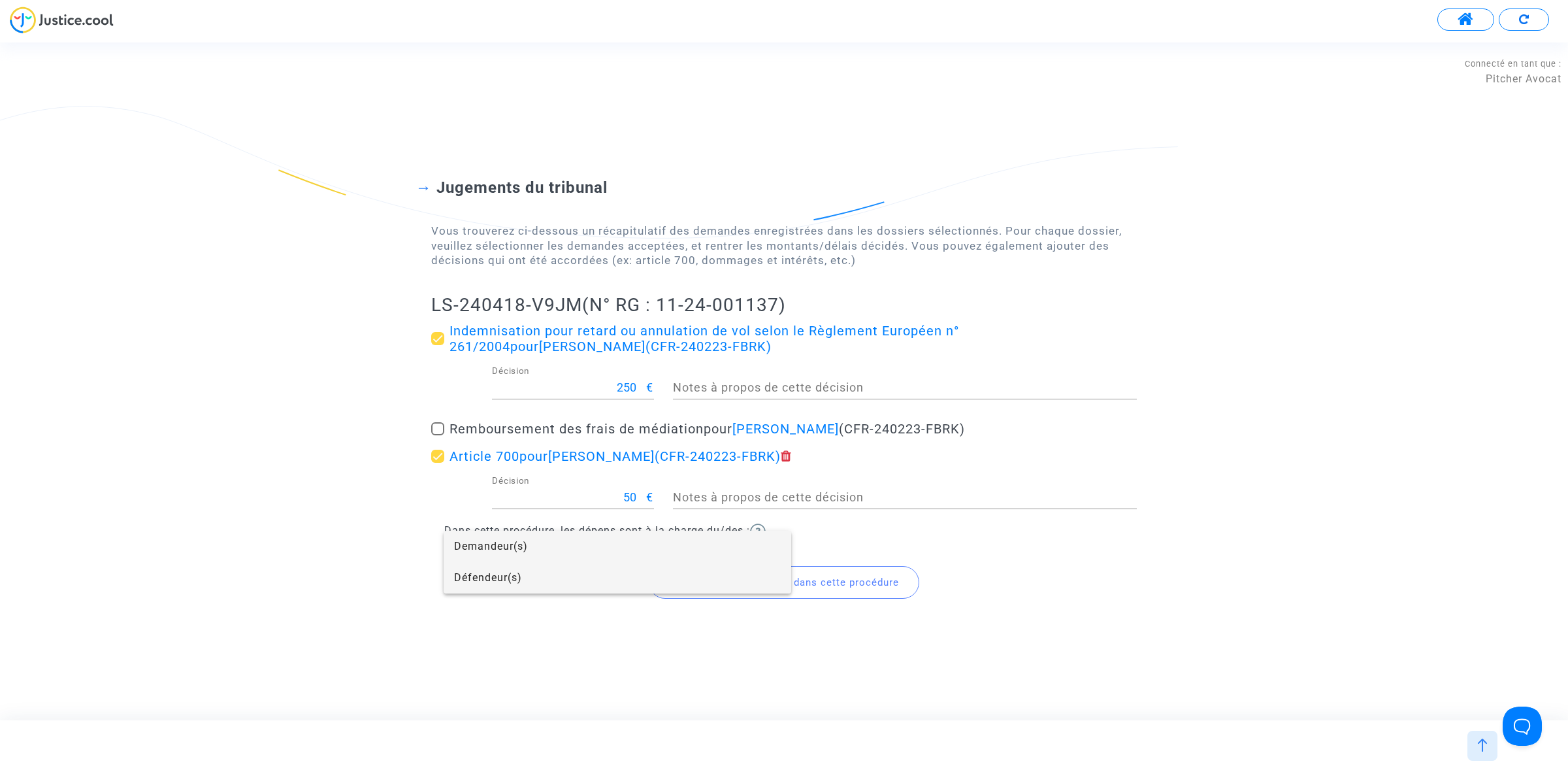
click at [494, 583] on span "Défendeur(s)" at bounding box center [617, 578] width 327 height 31
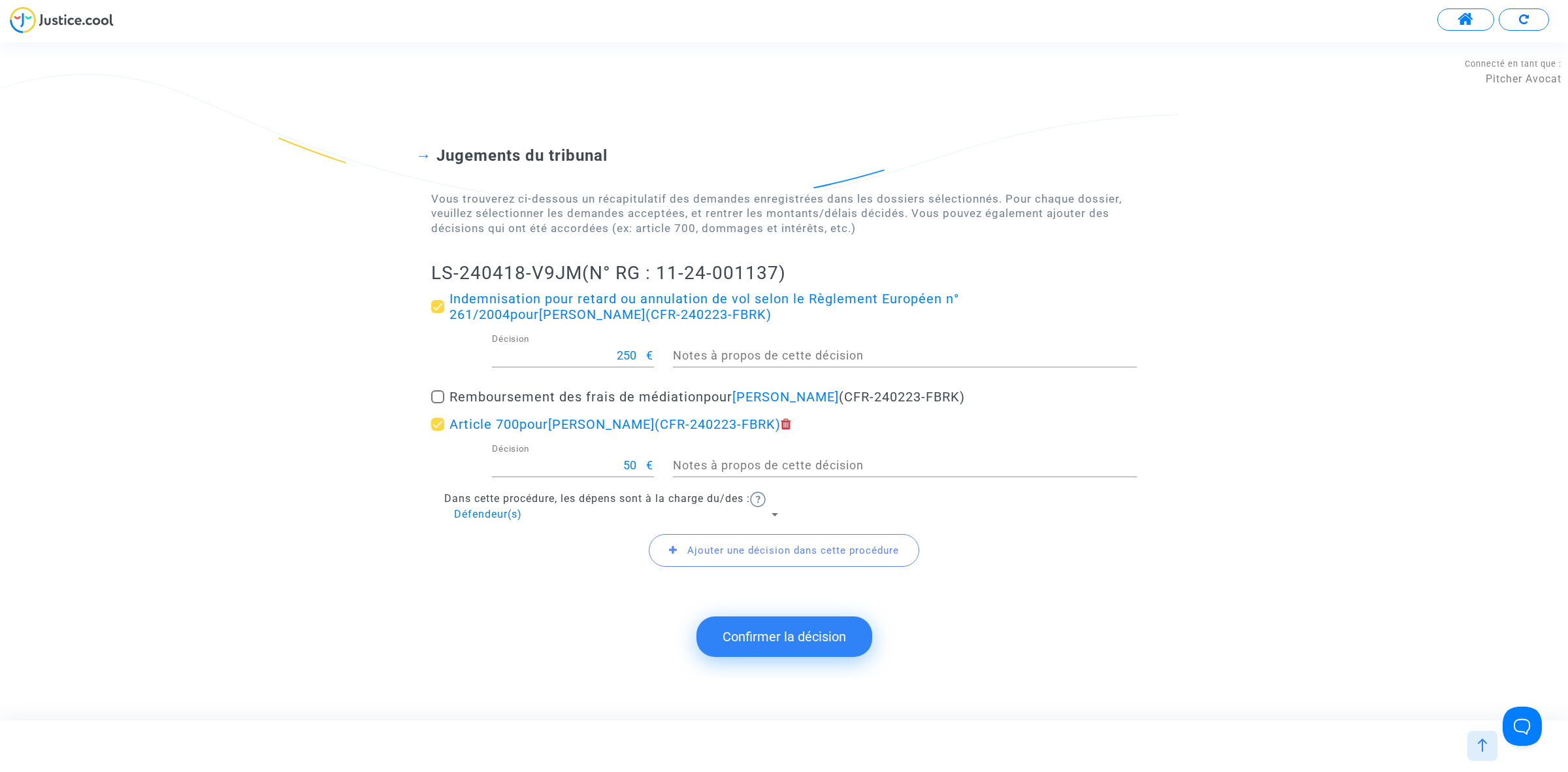
drag, startPoint x: 432, startPoint y: 269, endPoint x: 580, endPoint y: 275, distance: 148.1
click at [580, 275] on h2 "LS-240418-V9JM (N° RG : 11-24-001137)" at bounding box center [784, 273] width 706 height 23
drag, startPoint x: 756, startPoint y: 636, endPoint x: 712, endPoint y: 635, distance: 44.0
click at [752, 636] on button "Confirmer la décision" at bounding box center [784, 637] width 176 height 40
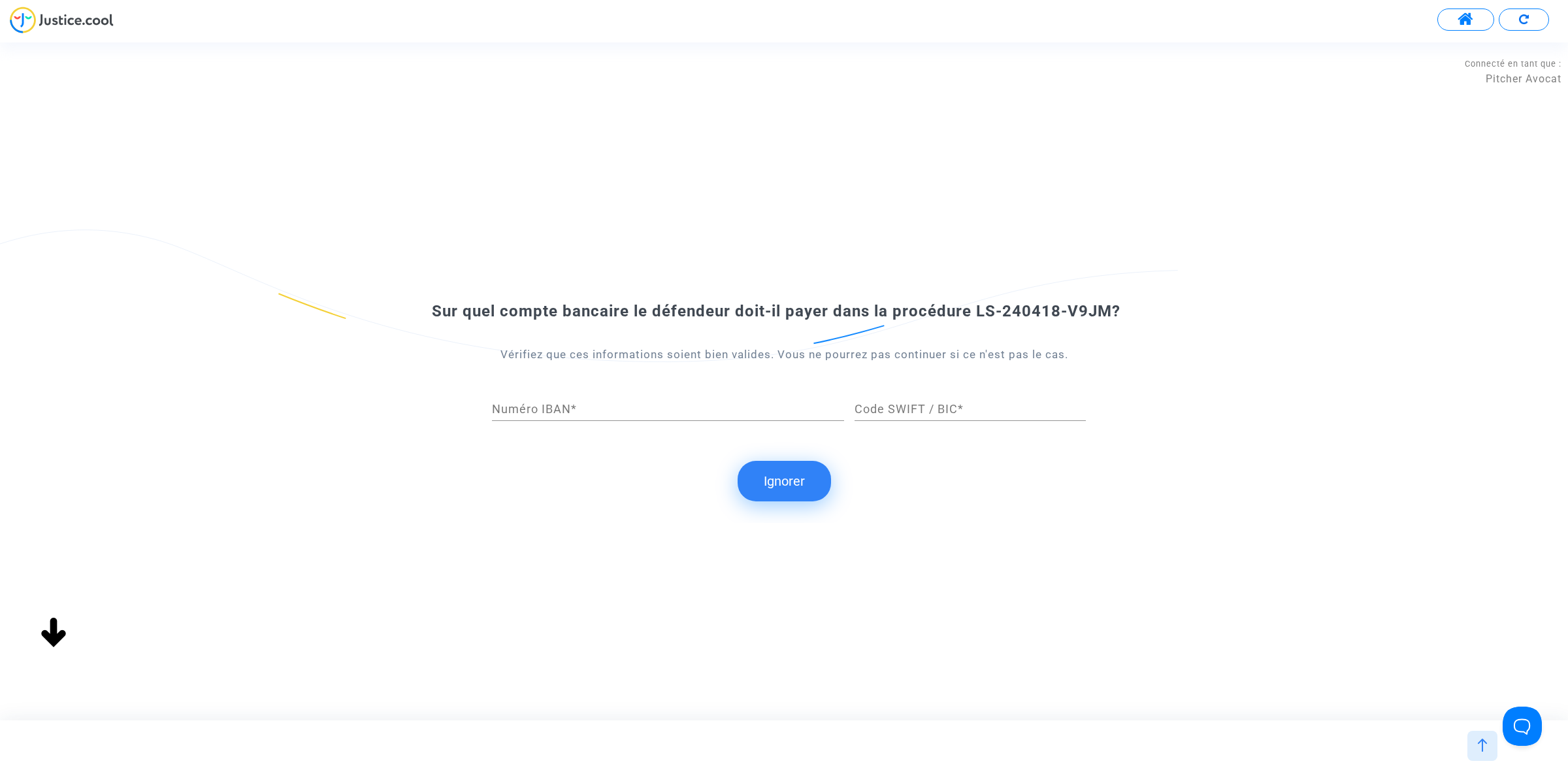
click at [811, 490] on button "Ignorer" at bounding box center [784, 481] width 94 height 40
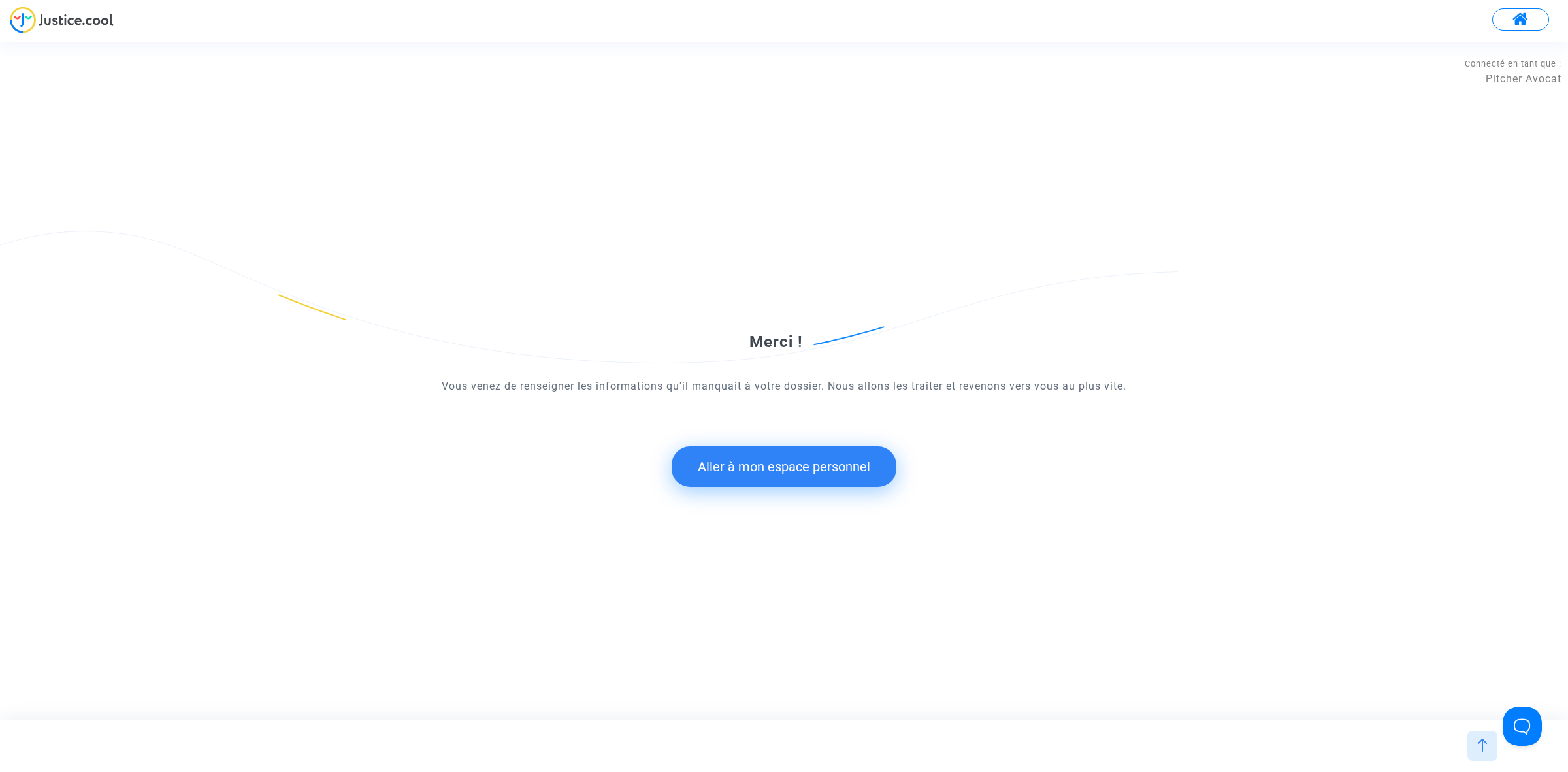
click at [838, 481] on button "Aller à mon espace personnel" at bounding box center [784, 467] width 225 height 40
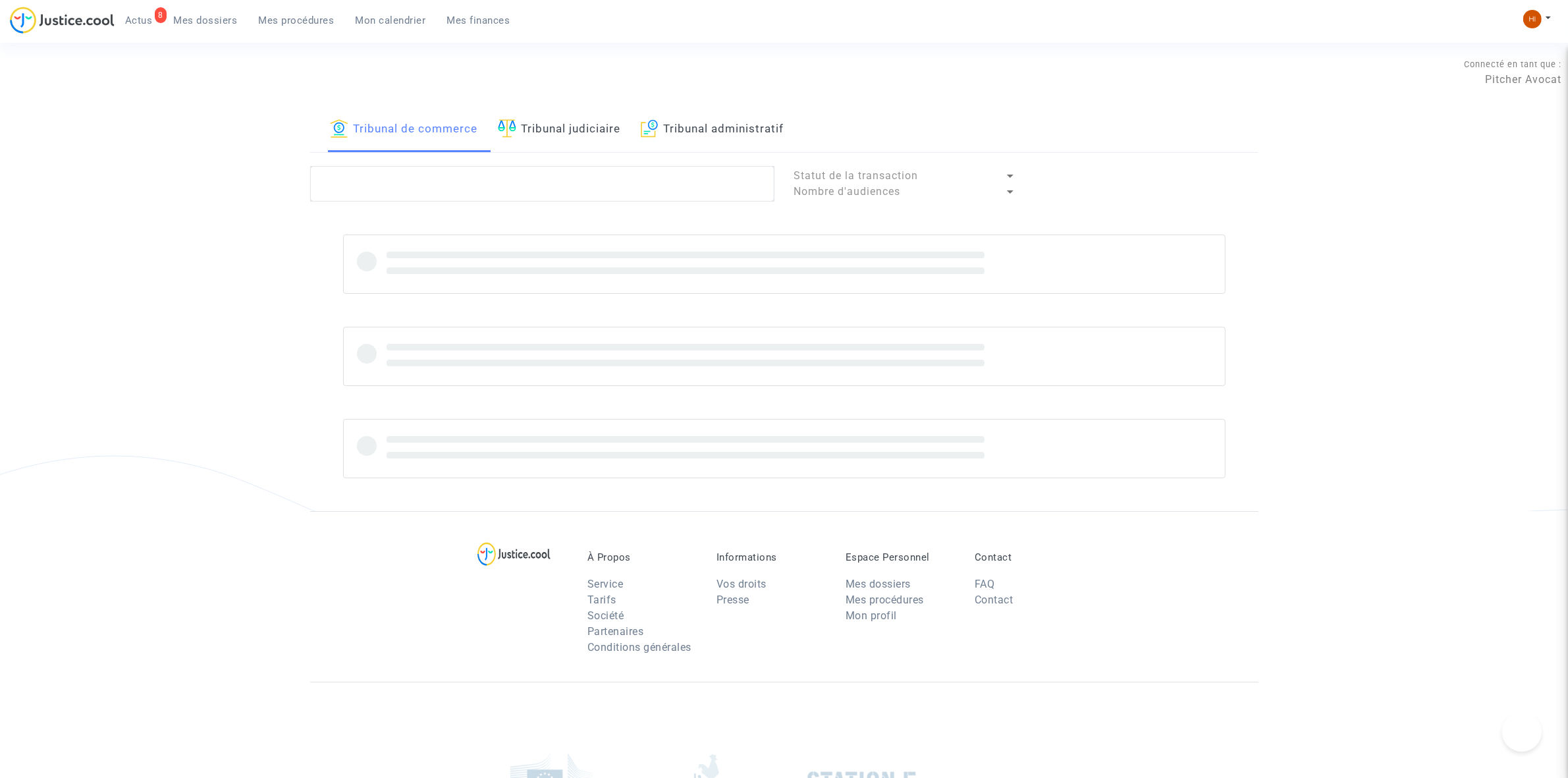
click at [565, 139] on link "Tribunal judiciaire" at bounding box center [560, 129] width 123 height 45
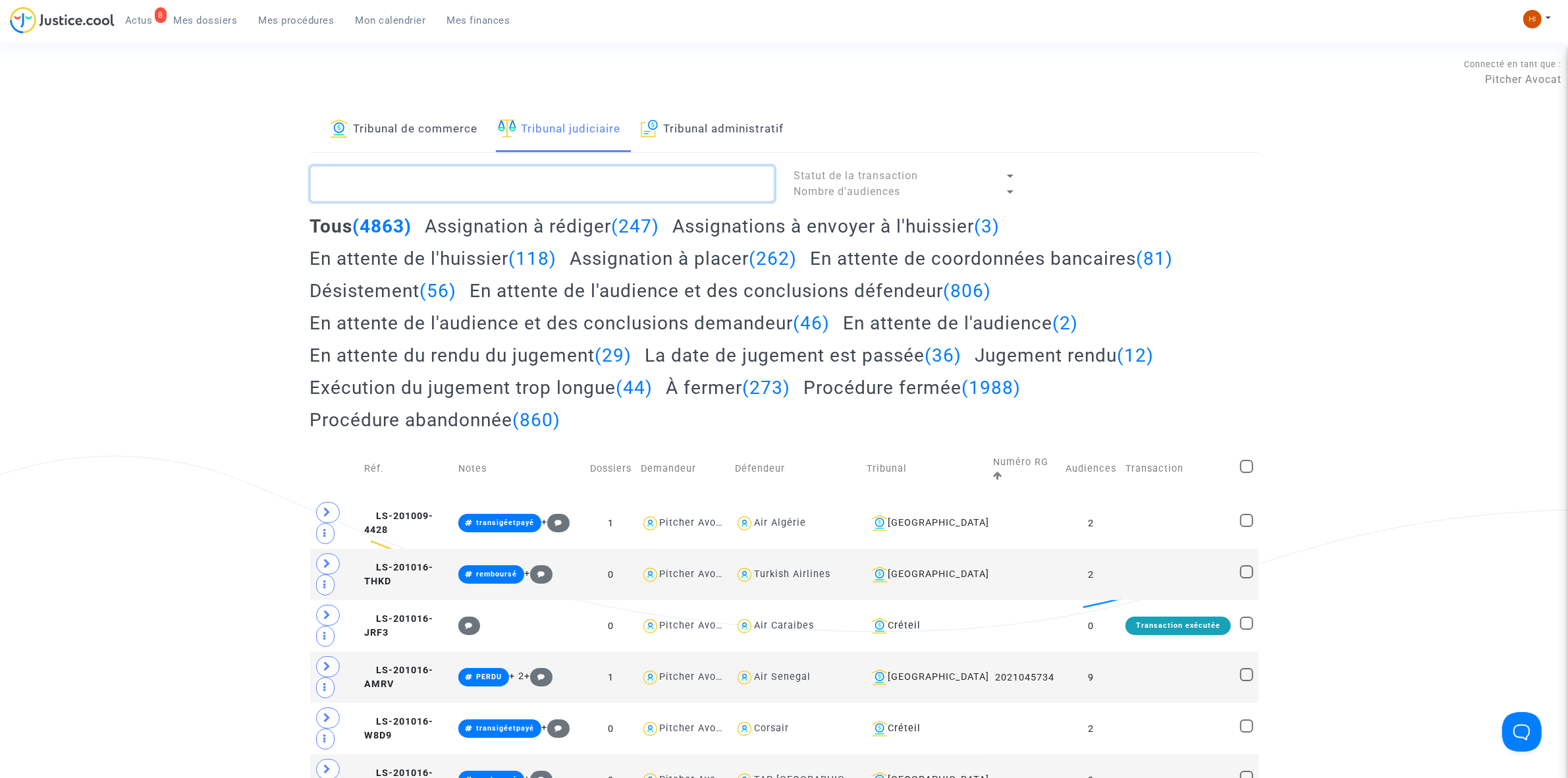
click at [564, 183] on textarea at bounding box center [542, 183] width 465 height 36
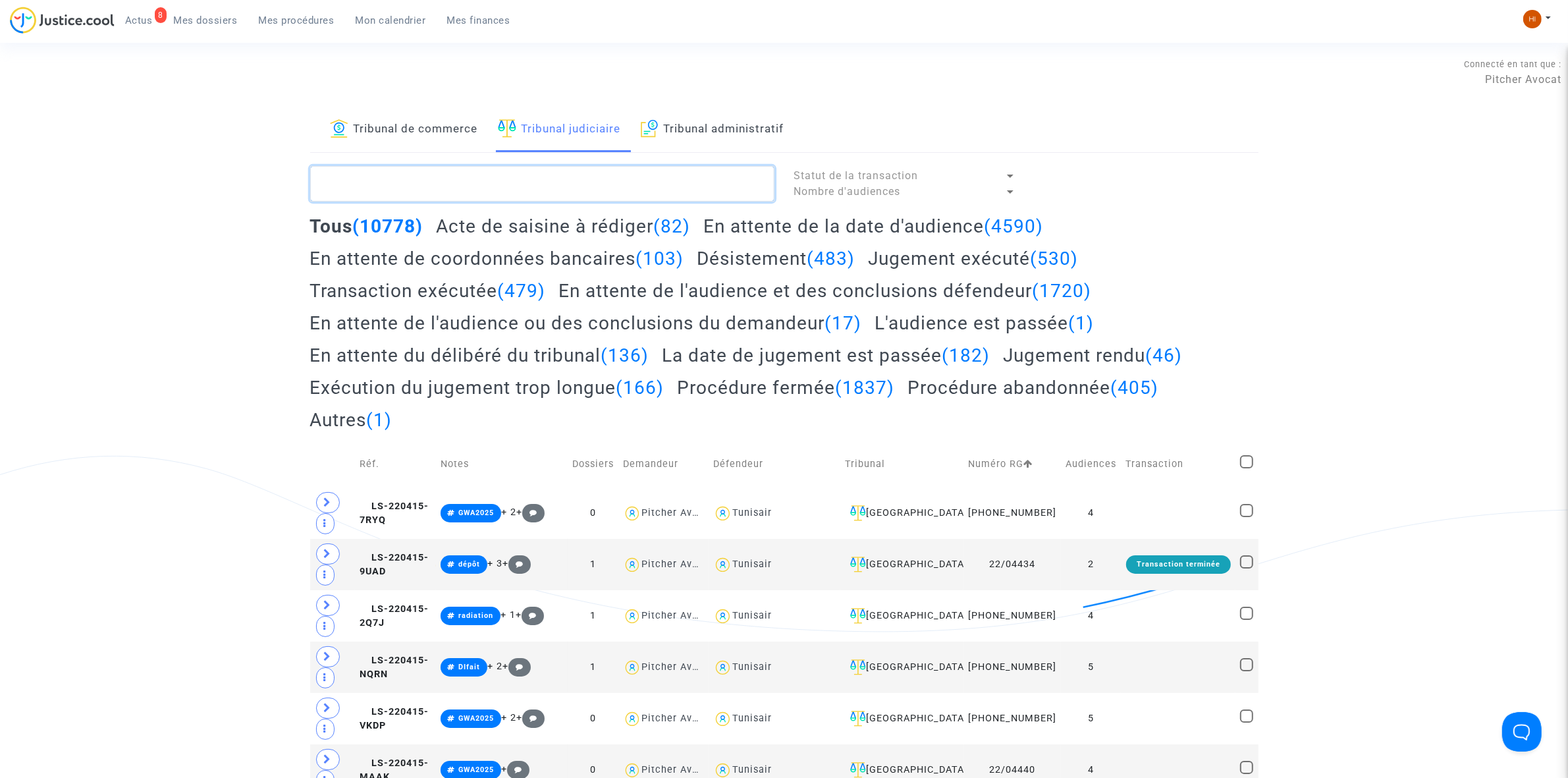
paste textarea "LS-240418-V9JM"
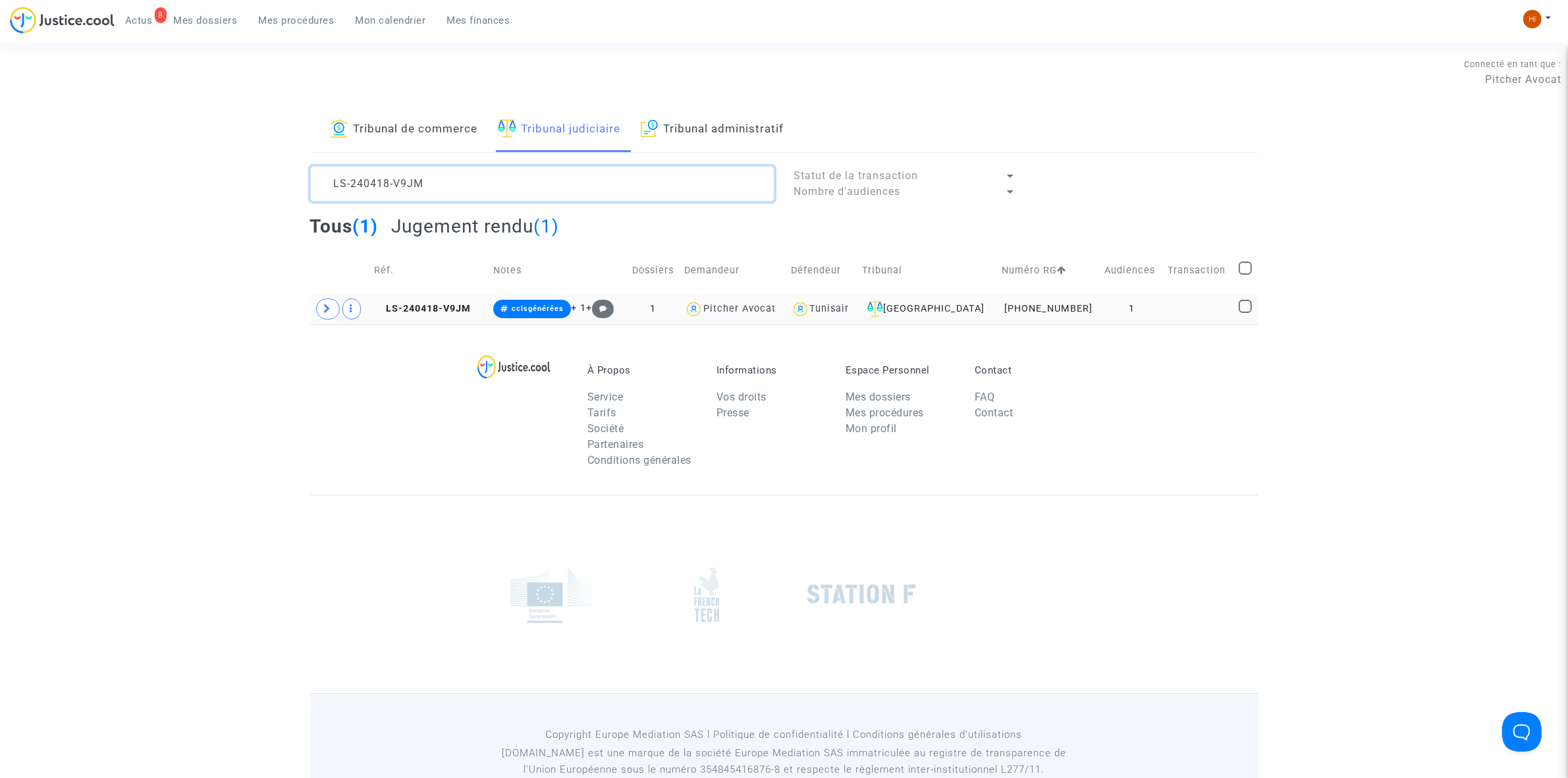
type textarea "LS-240418-V9JM"
click at [311, 313] on td at bounding box center [340, 309] width 60 height 30
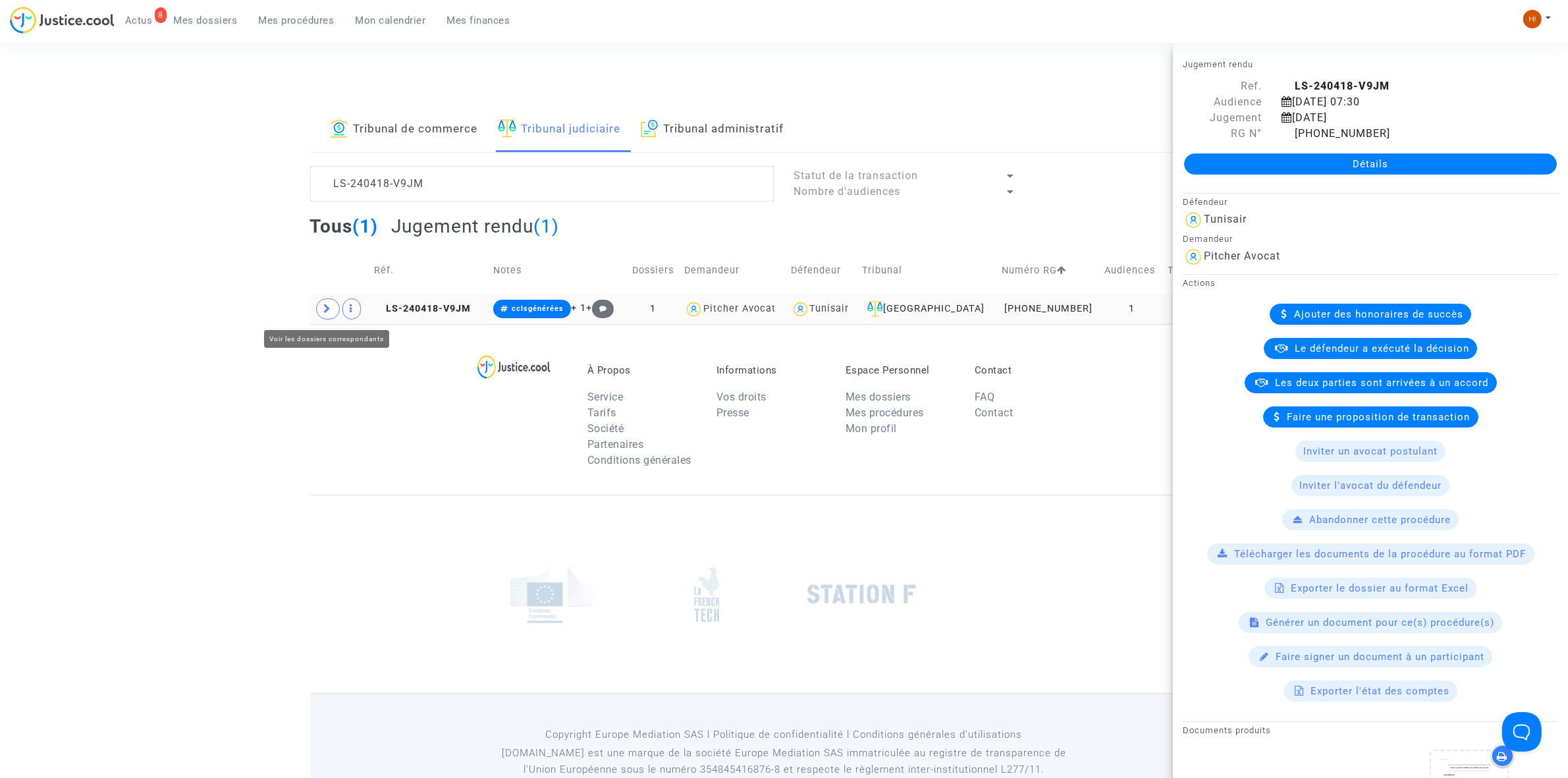
click at [321, 305] on span at bounding box center [328, 309] width 24 height 21
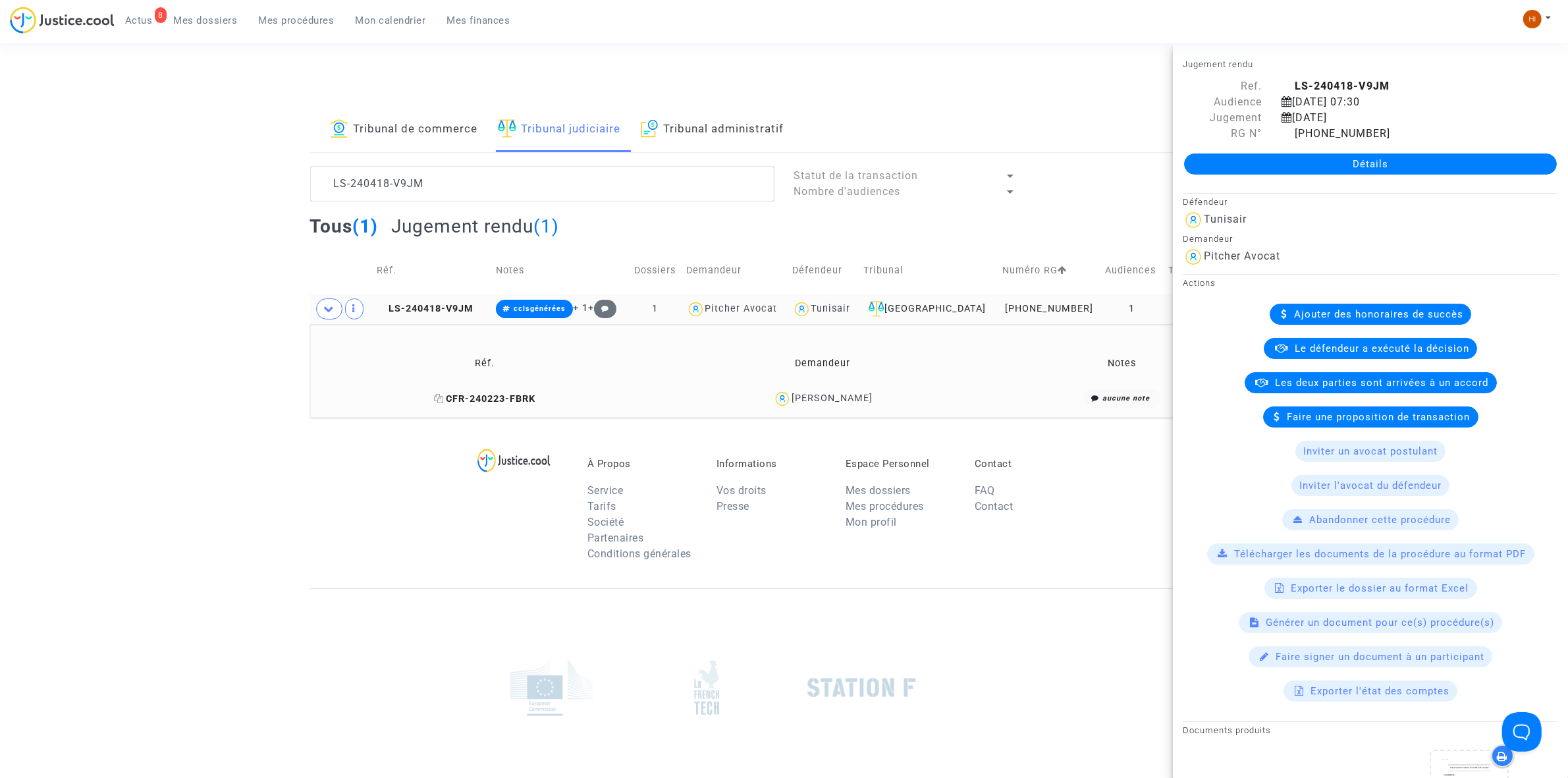
click at [444, 398] on icon at bounding box center [439, 398] width 10 height 9
drag, startPoint x: 871, startPoint y: 399, endPoint x: 810, endPoint y: 406, distance: 61.4
click at [810, 406] on div "Rayen Ayari" at bounding box center [822, 398] width 327 height 19
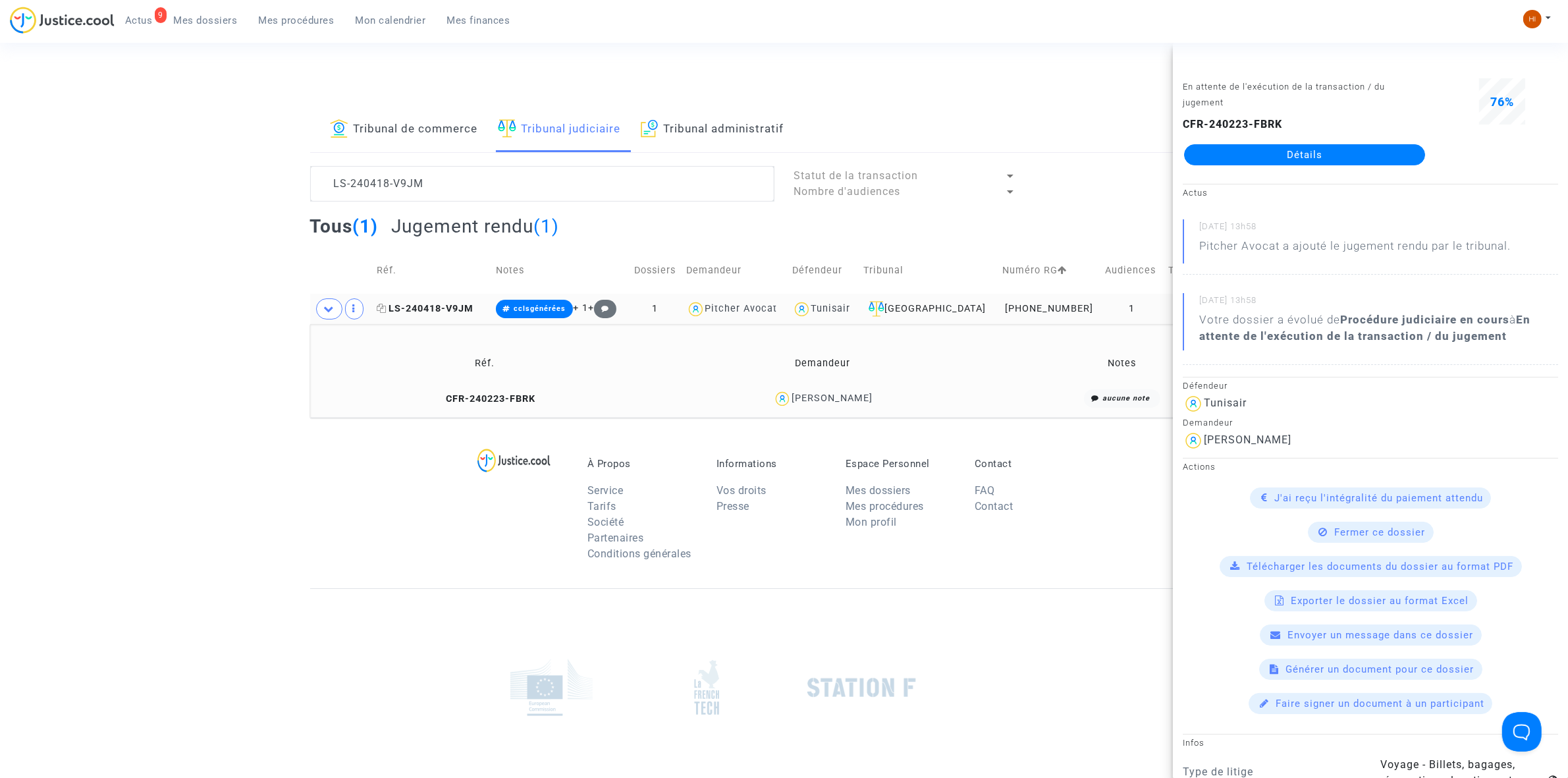
click at [387, 307] on icon at bounding box center [381, 308] width 10 height 9
drag, startPoint x: 81, startPoint y: 213, endPoint x: 92, endPoint y: 188, distance: 27.3
click at [89, 209] on div "Tribunal de commerce Tribunal judiciaire Tribunal administratif LS-240418-V9JM …" at bounding box center [784, 262] width 1568 height 310
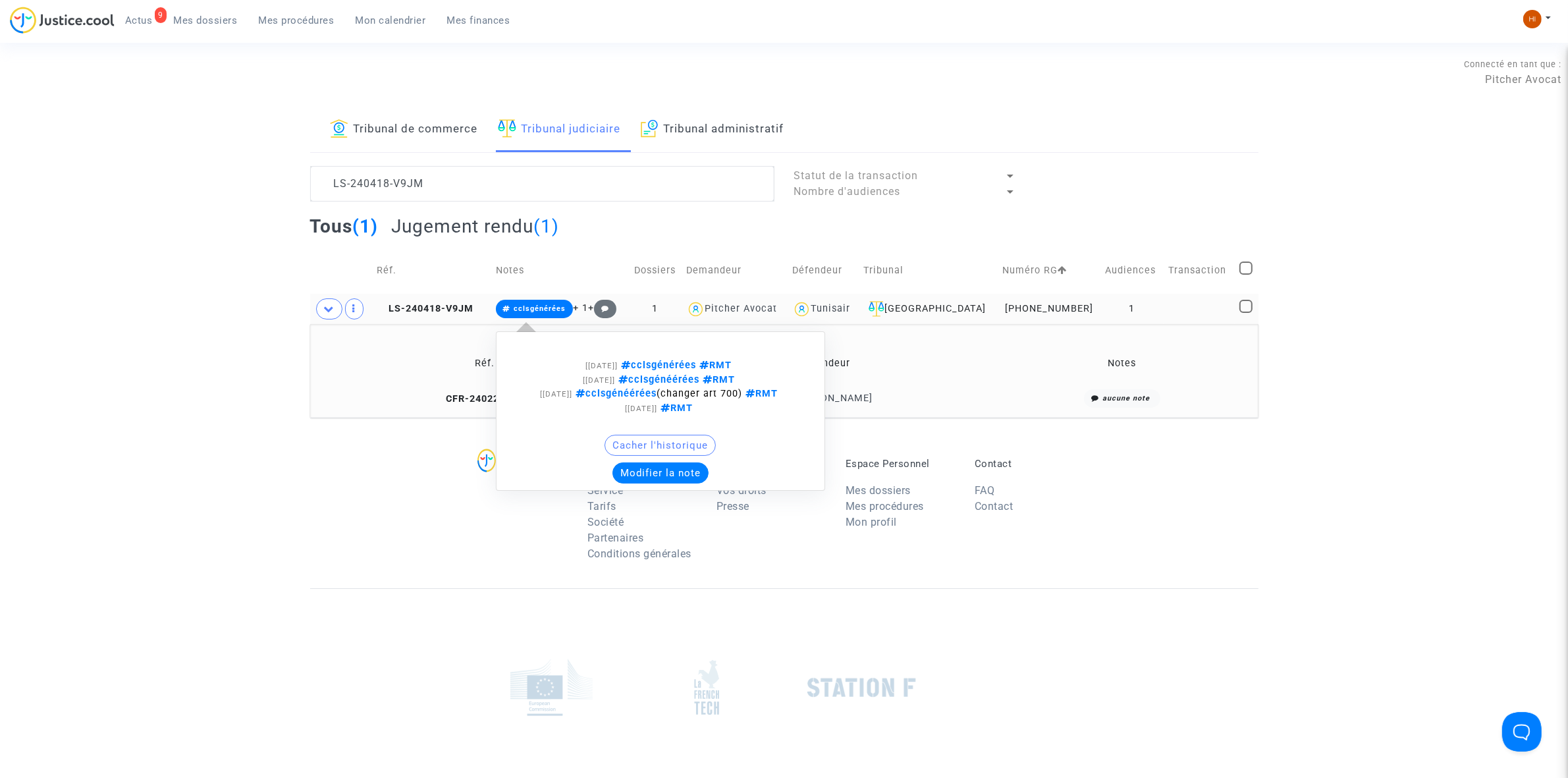
click at [542, 311] on span "cclsgénérées" at bounding box center [539, 309] width 52 height 8
click at [663, 469] on button "Modifier la note" at bounding box center [660, 473] width 96 height 21
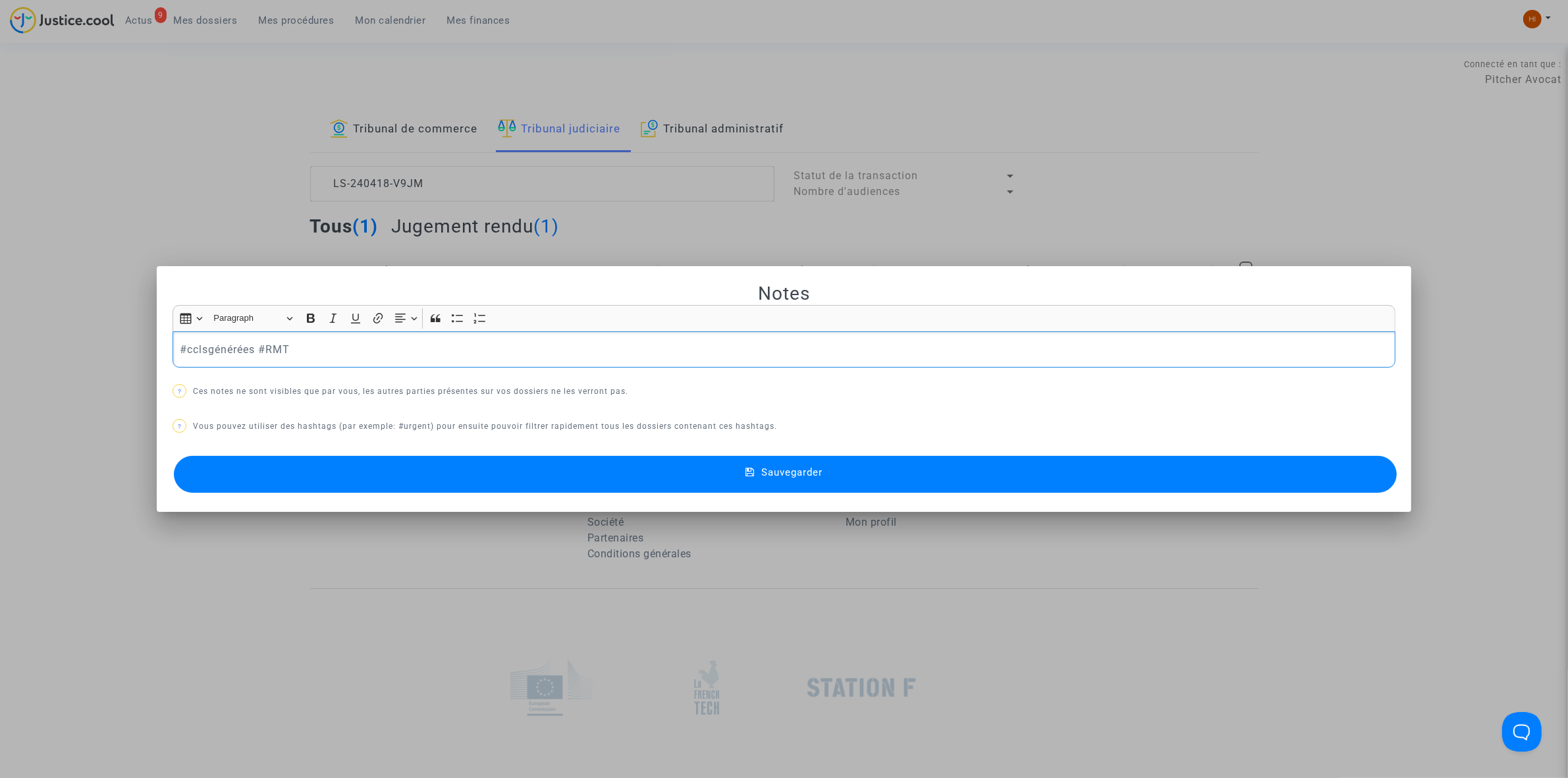
drag, startPoint x: 250, startPoint y: 351, endPoint x: -431, endPoint y: 226, distance: 692.4
click at [0, 226] on html "9 Actus Mes dossiers Mes procédures Mon calendrier Mes finances Mon profil Chan…" at bounding box center [784, 453] width 1568 height 906
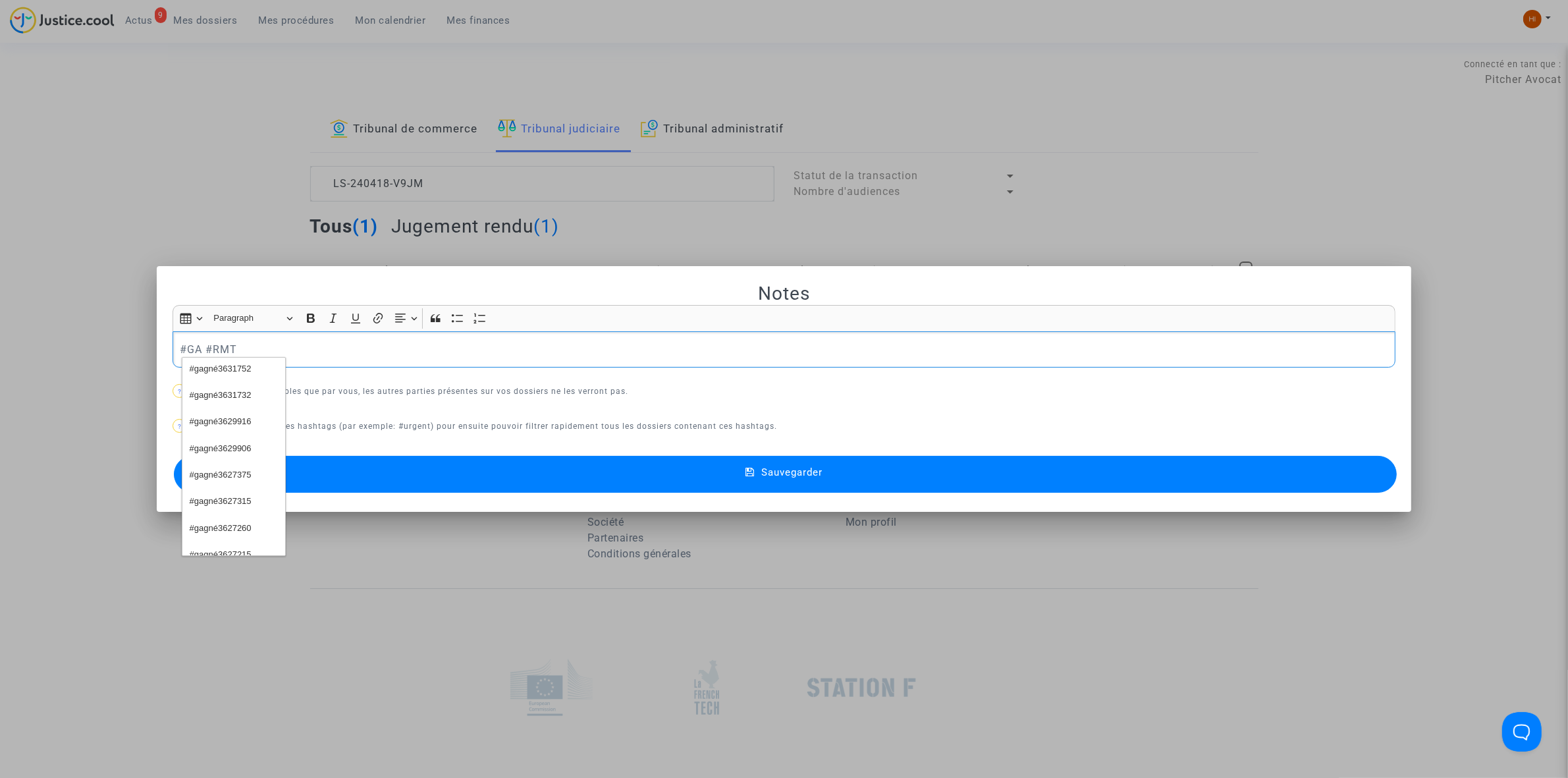
scroll to position [162, 0]
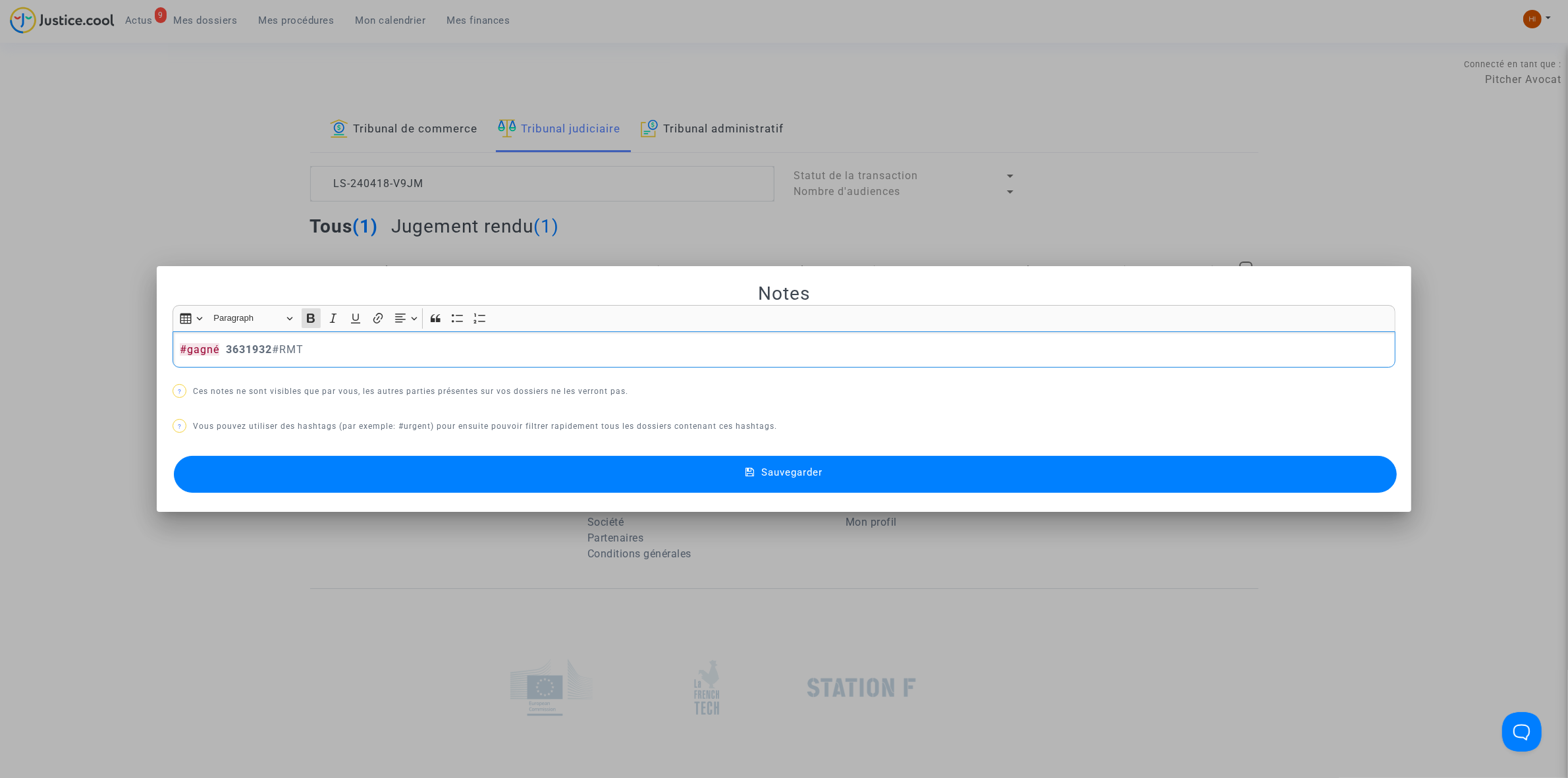
click at [804, 472] on span "Sauvegarder" at bounding box center [792, 472] width 62 height 12
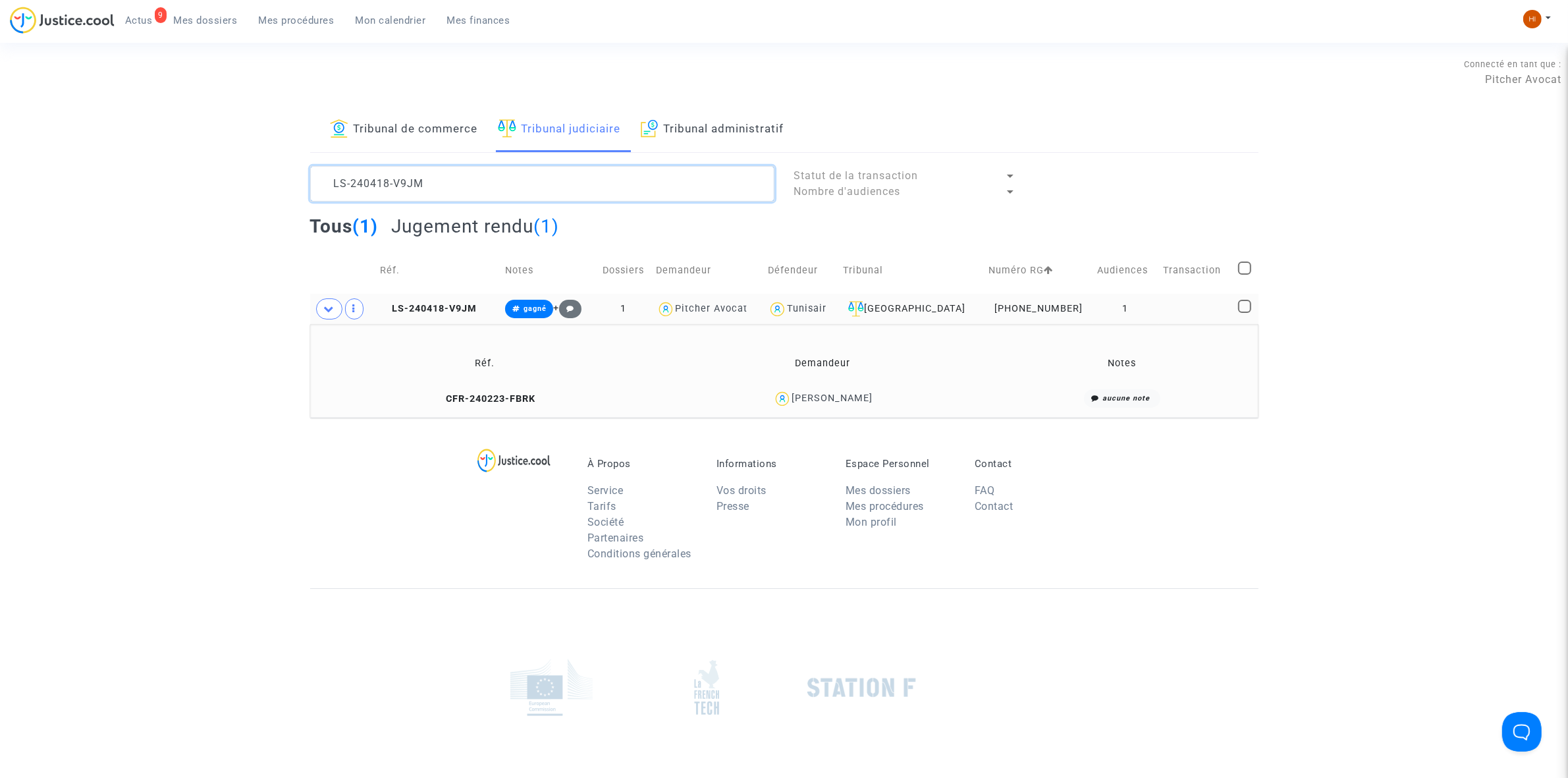
click at [580, 192] on textarea at bounding box center [542, 183] width 465 height 36
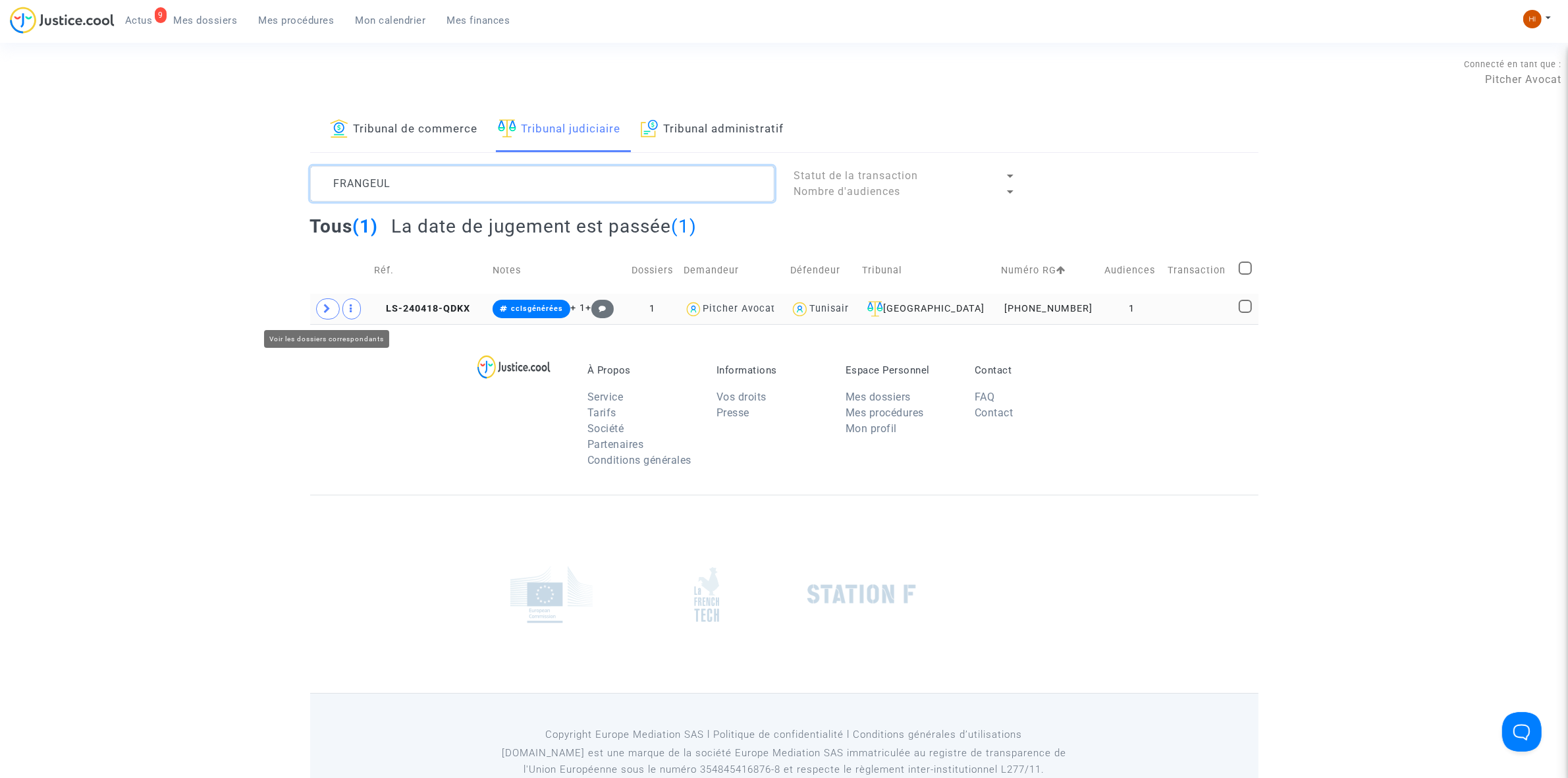
type textarea "FRANGEUL"
click at [326, 313] on icon at bounding box center [327, 309] width 8 height 10
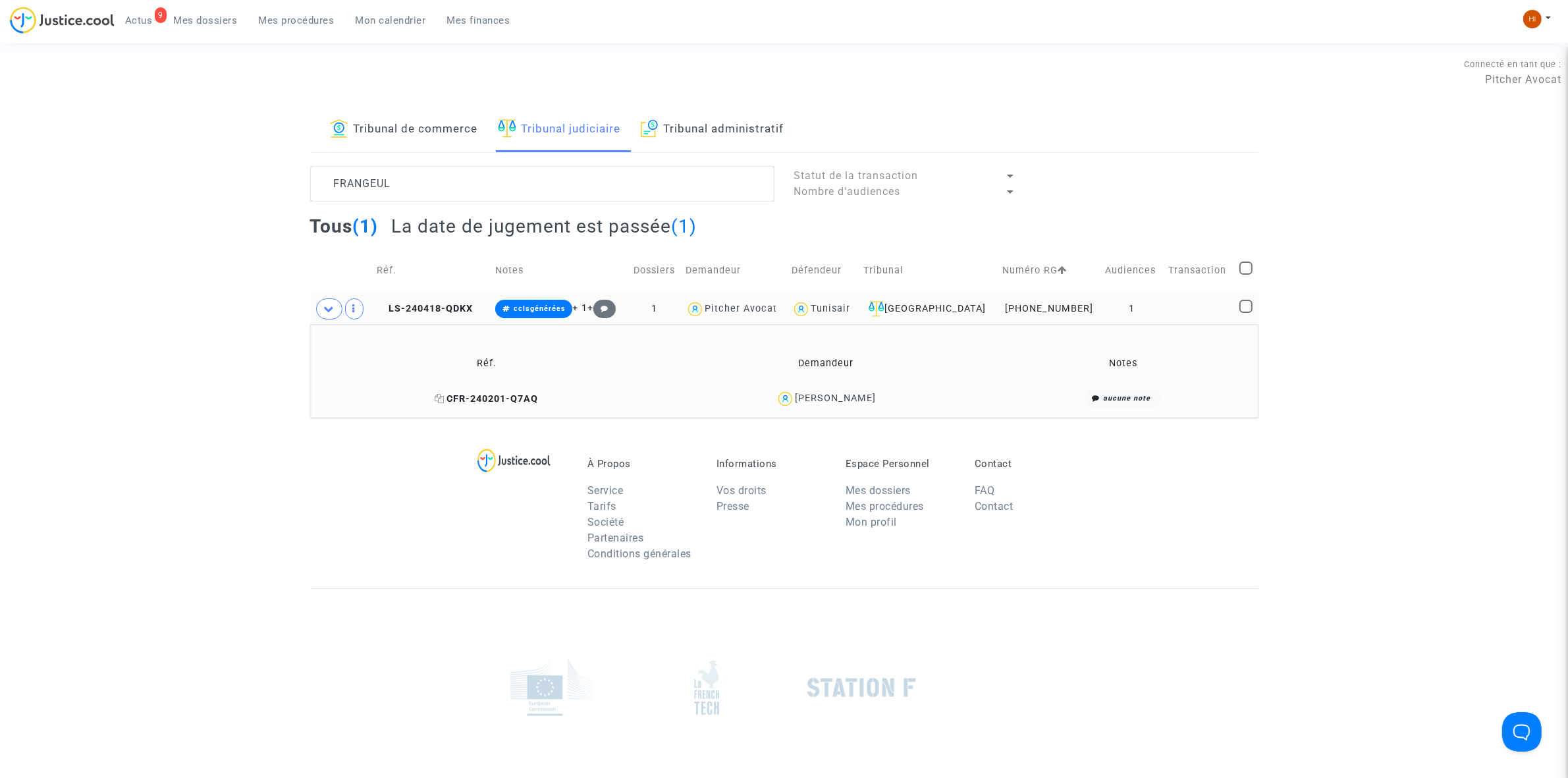
click at [442, 395] on icon at bounding box center [439, 398] width 10 height 9
click at [453, 302] on td "LS-240418-QDKX" at bounding box center [431, 309] width 118 height 30
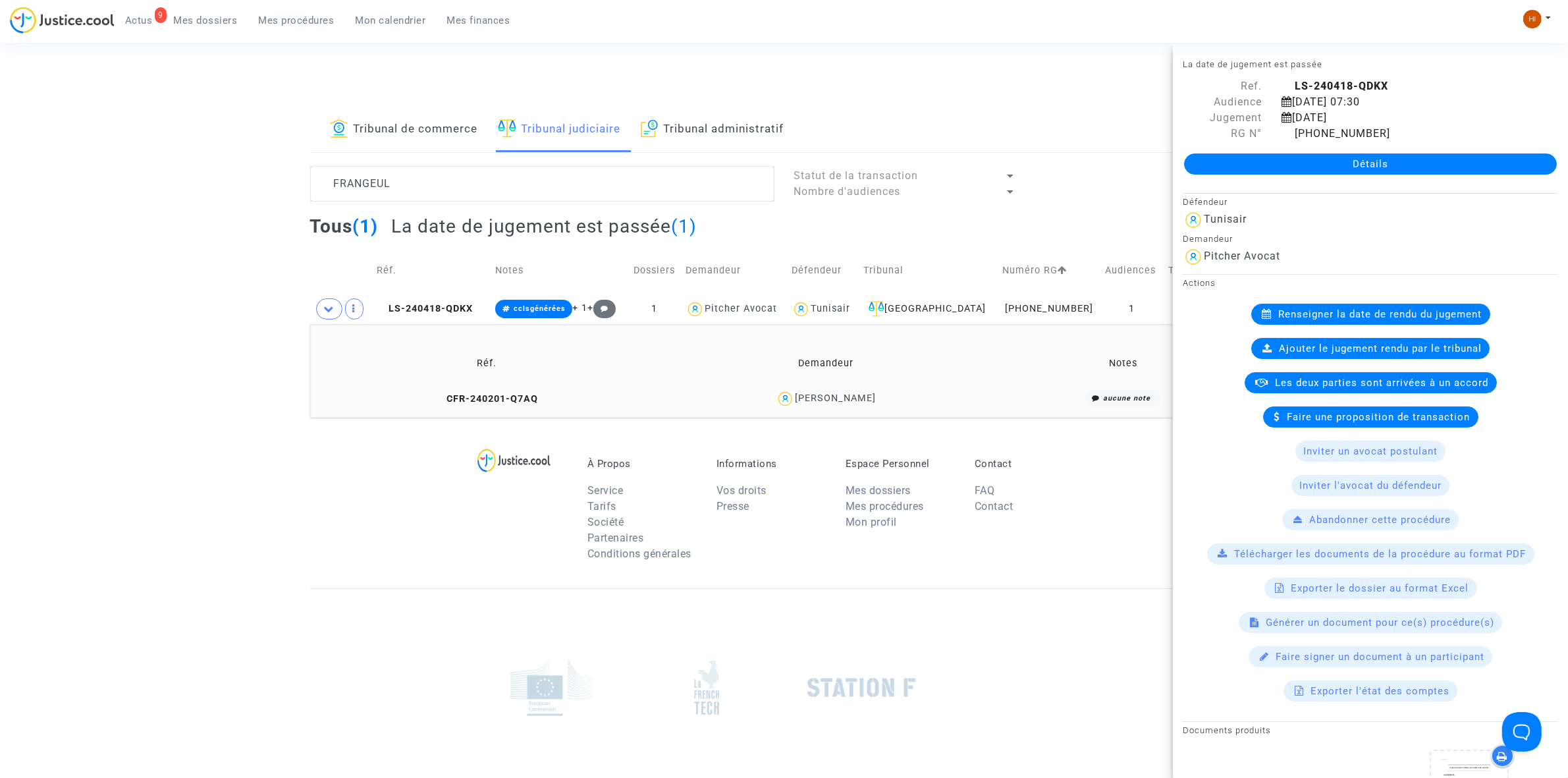
click at [1454, 182] on div "Détails" at bounding box center [1370, 164] width 395 height 45
click at [1306, 165] on link "Détails" at bounding box center [1370, 164] width 373 height 21
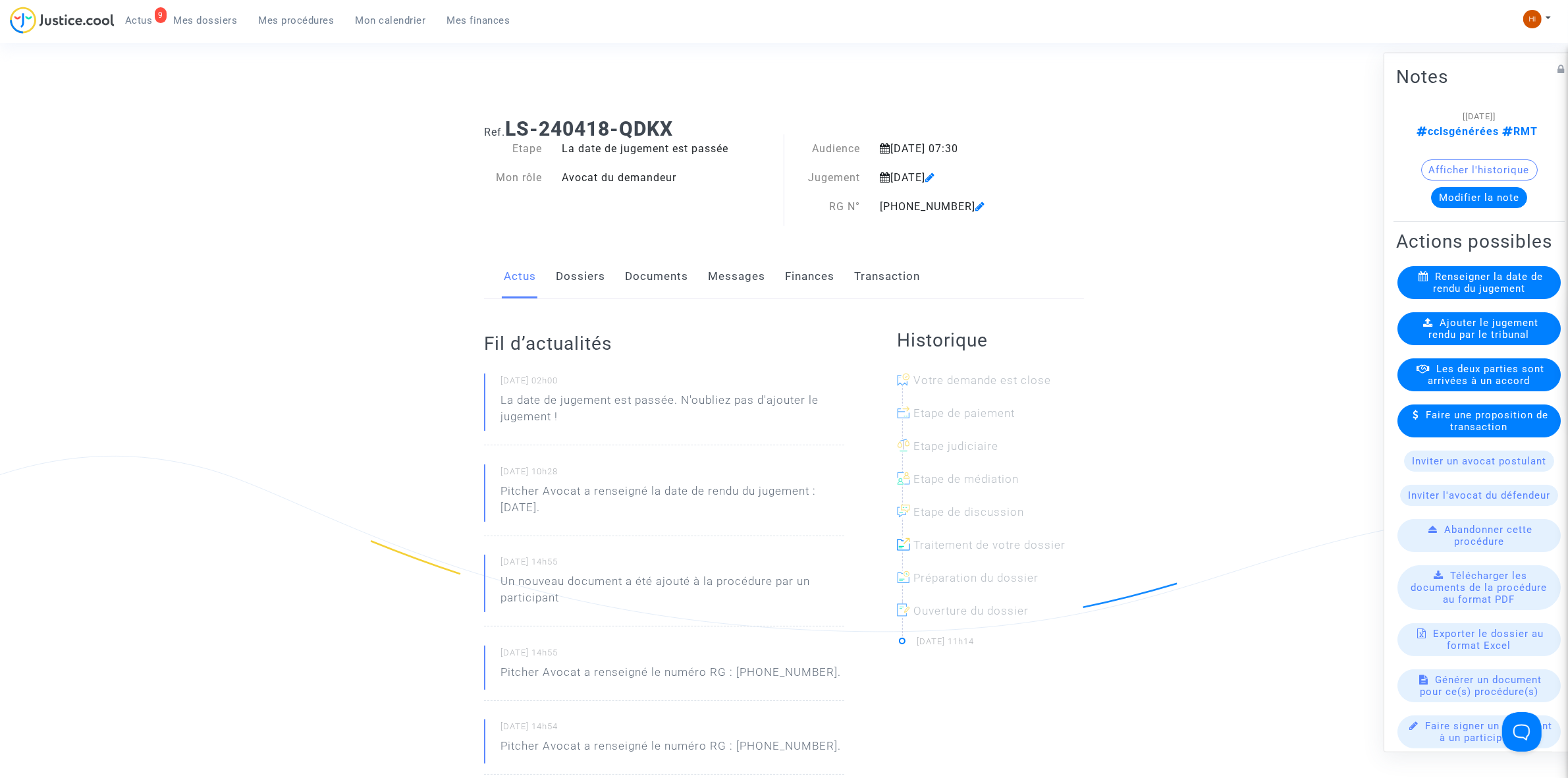
click at [1509, 340] on span "Ajouter le jugement rendu par le tribunal" at bounding box center [1484, 328] width 110 height 24
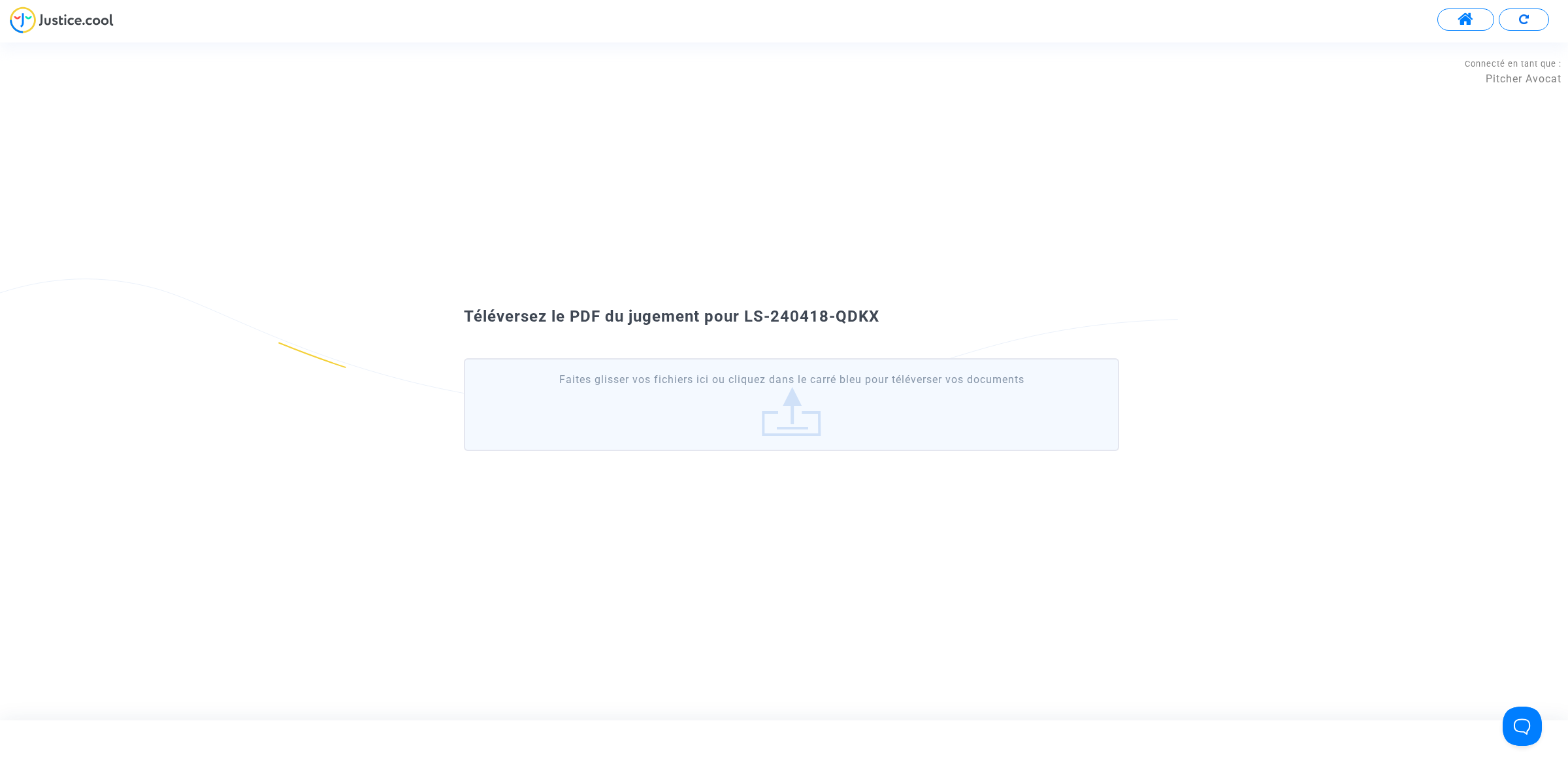
drag, startPoint x: 883, startPoint y: 321, endPoint x: 743, endPoint y: 294, distance: 142.6
click at [743, 294] on div "Téléversez le PDF du jugement pour LS-240418-QDKX Faites glisser vos fichiers i…" at bounding box center [784, 380] width 1568 height 185
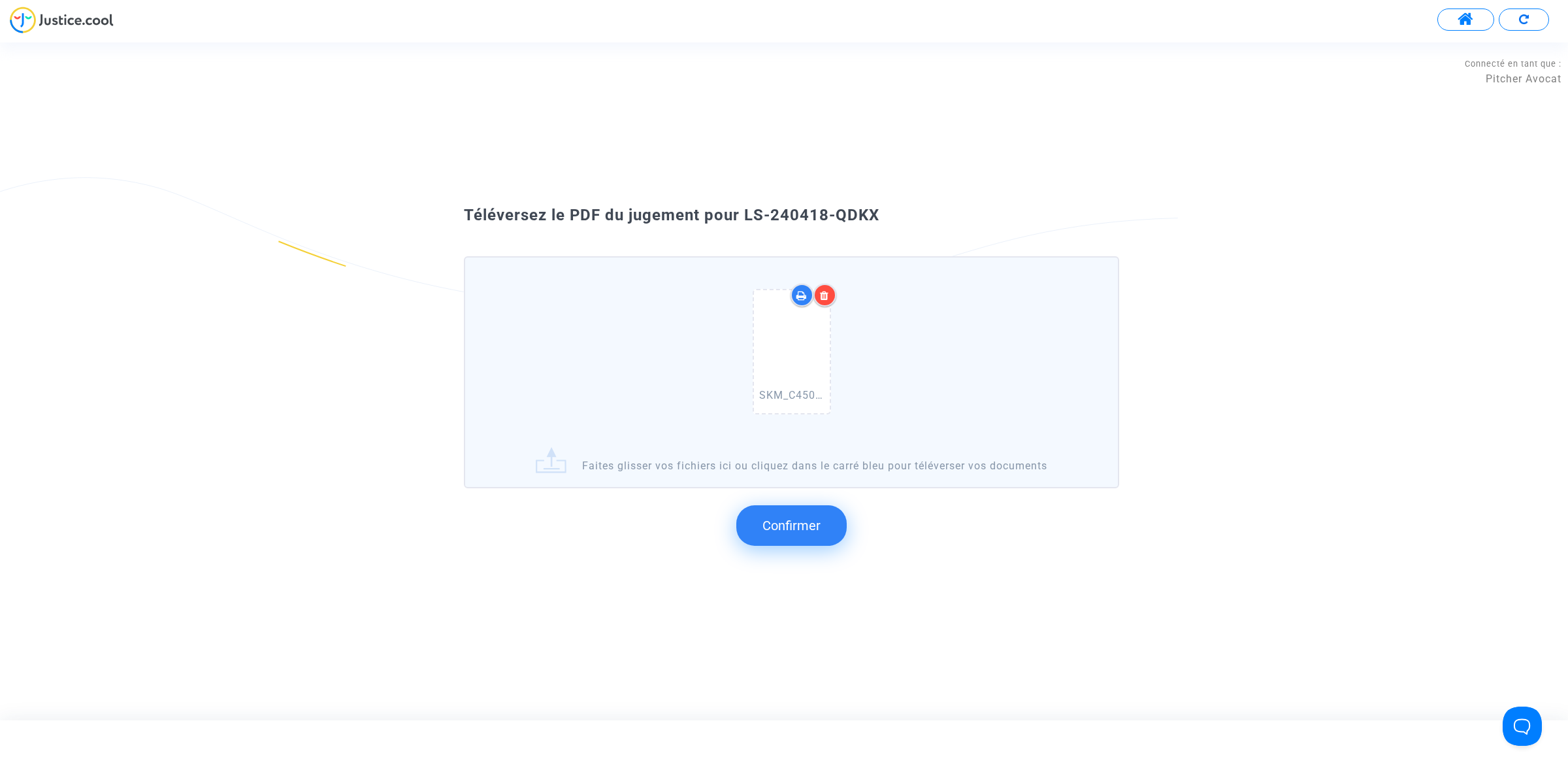
click at [824, 291] on icon at bounding box center [824, 295] width 9 height 10
click at [775, 521] on span "Confirmer" at bounding box center [791, 525] width 58 height 16
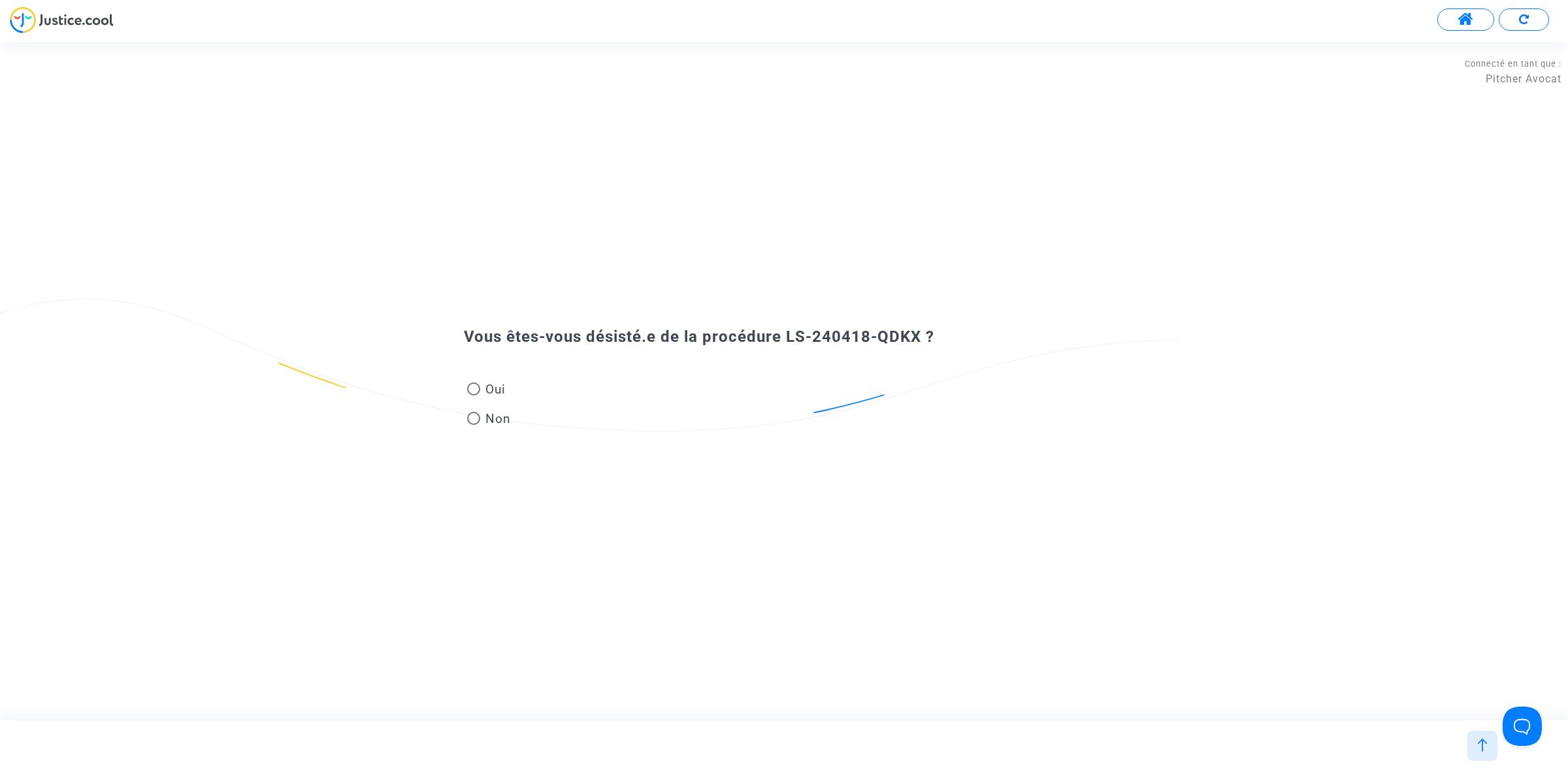
click at [459, 412] on div "Oui Non" at bounding box center [784, 392] width 706 height 87
click at [484, 417] on span "Non" at bounding box center [496, 418] width 31 height 17
click at [473, 425] on input "Non" at bounding box center [473, 425] width 1 height 1
radio input "true"
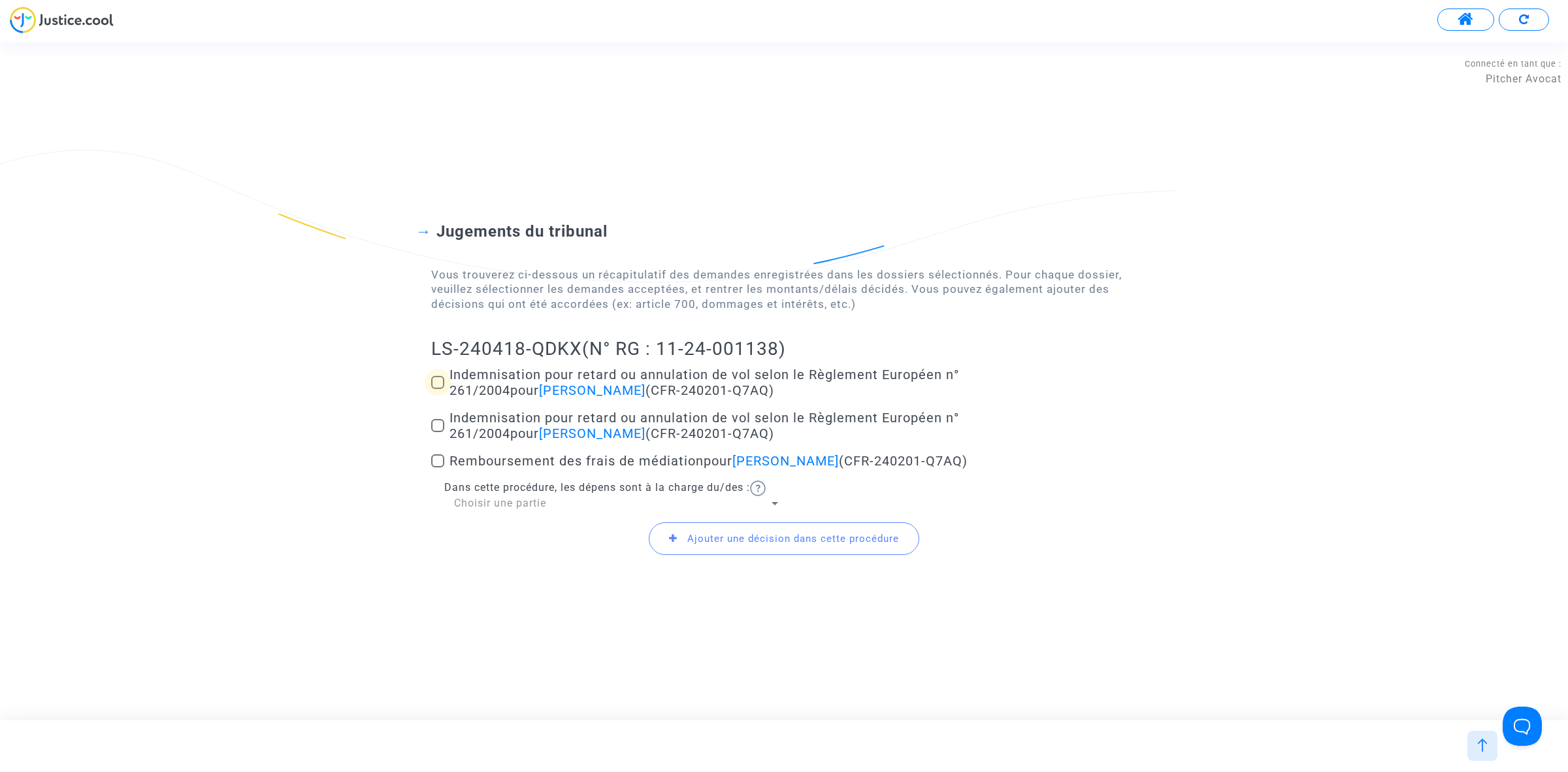
click at [441, 376] on span at bounding box center [437, 382] width 13 height 13
click at [438, 389] on input "Indemnisation pour retard ou annulation de vol selon le Règlement Européen n° 2…" at bounding box center [437, 389] width 1 height 1
checkbox input "true"
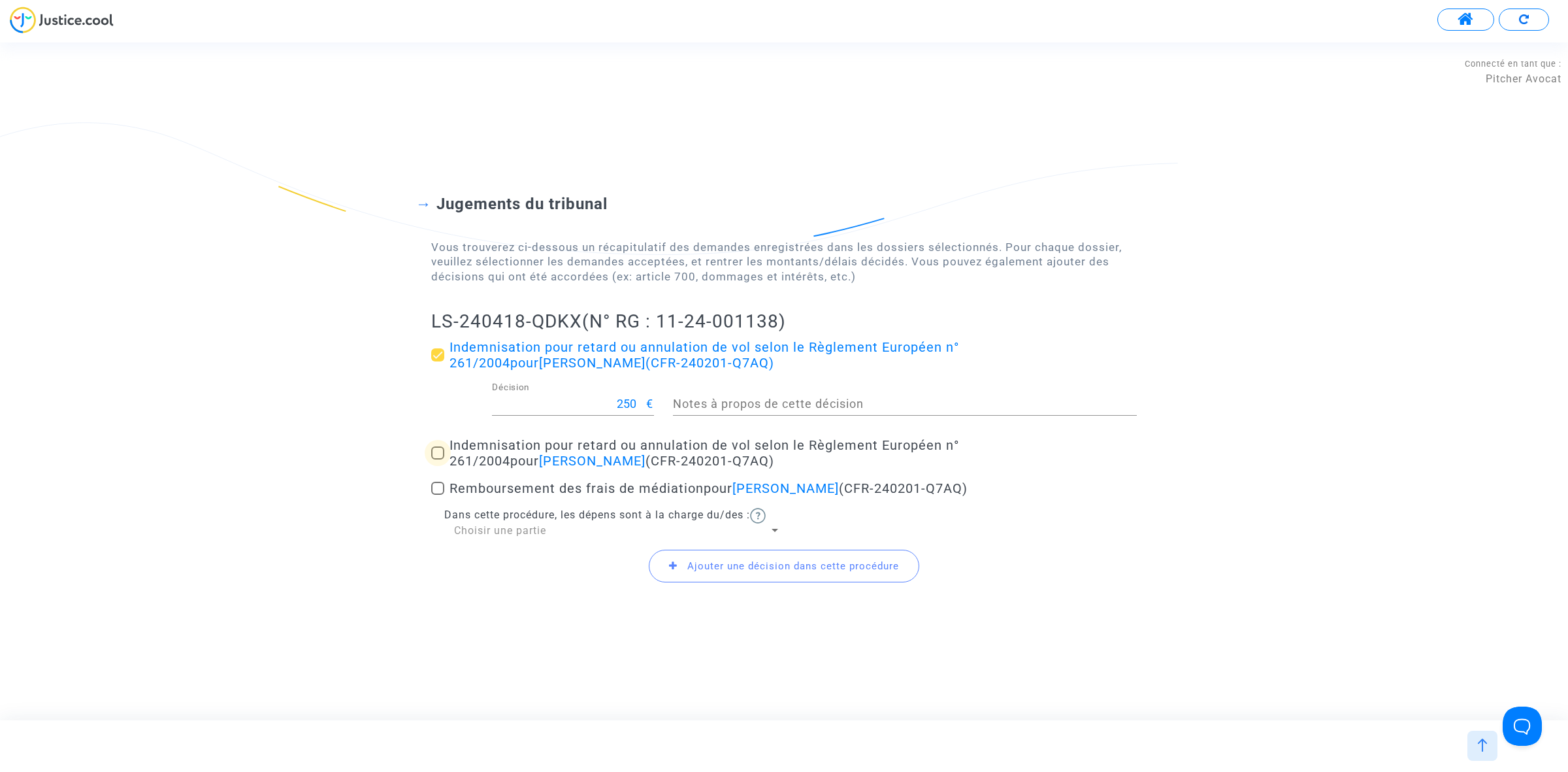
click at [438, 450] on span at bounding box center [437, 453] width 13 height 13
click at [438, 460] on input "Indemnisation pour retard ou annulation de vol selon le Règlement Européen n° 2…" at bounding box center [437, 460] width 1 height 1
checkbox input "true"
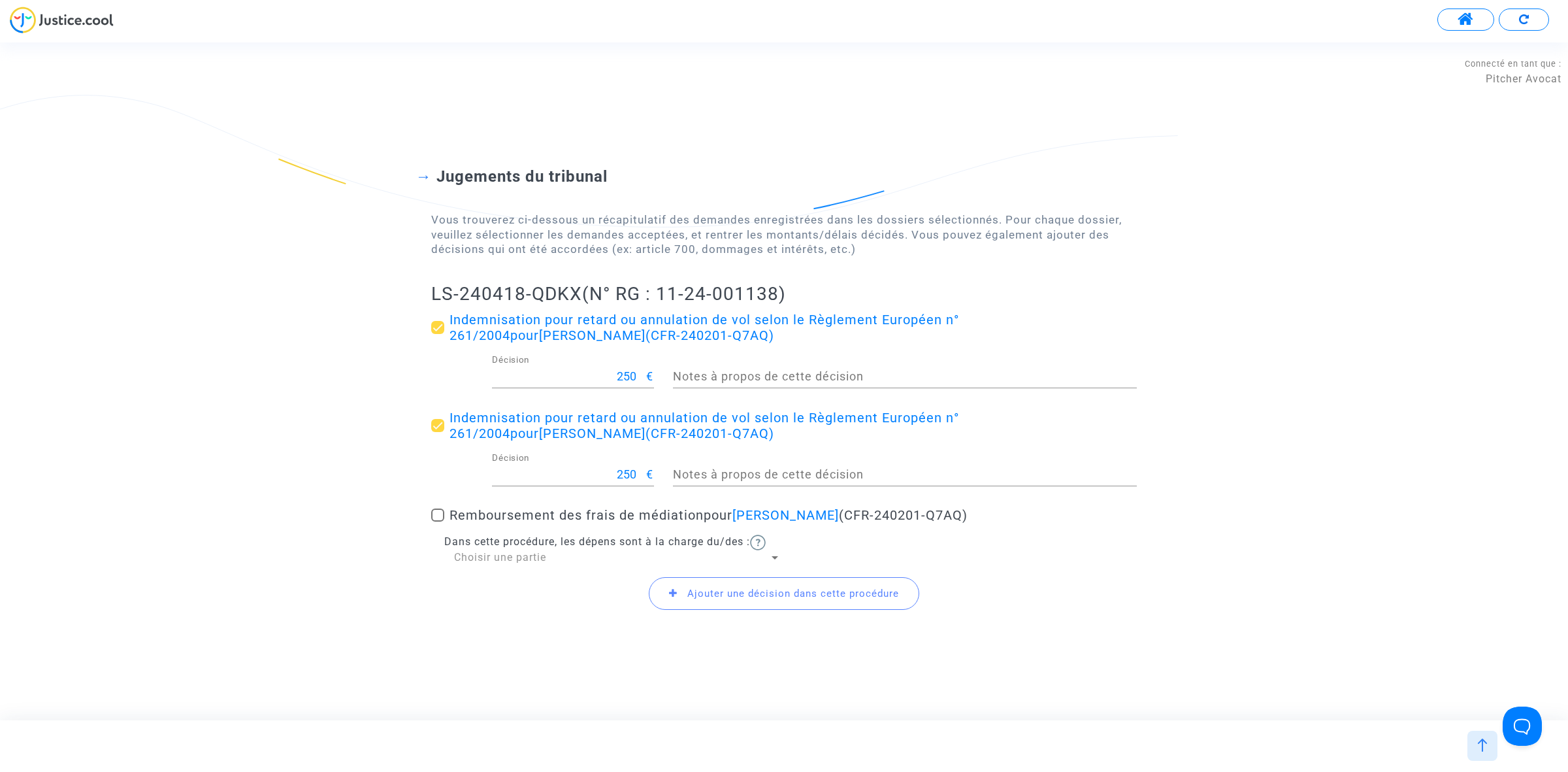
click at [693, 596] on span "Ajouter une décision dans cette procédure" at bounding box center [793, 593] width 212 height 12
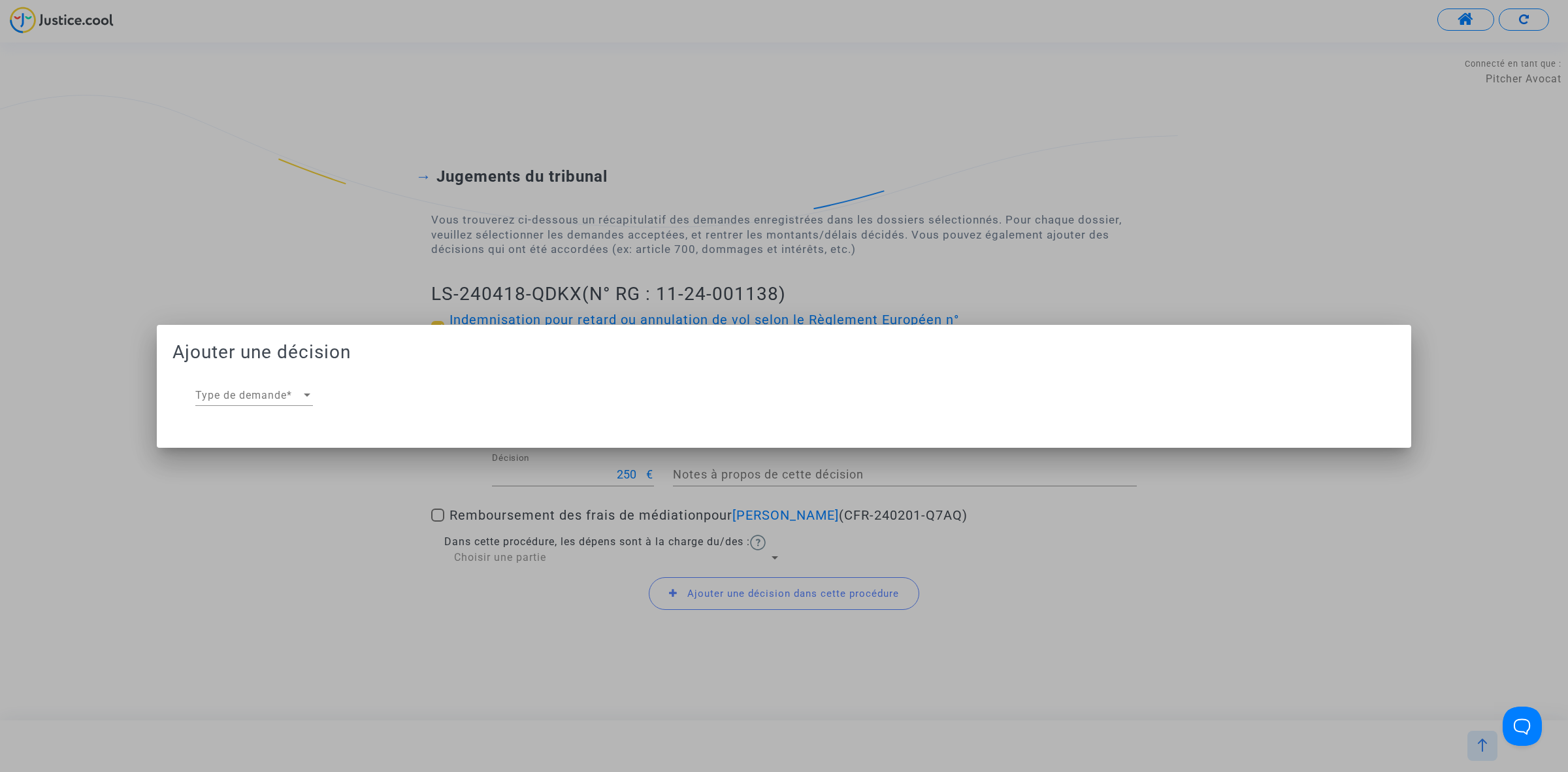
click at [239, 401] on div "Type de demande Type de demande *" at bounding box center [253, 391] width 117 height 29
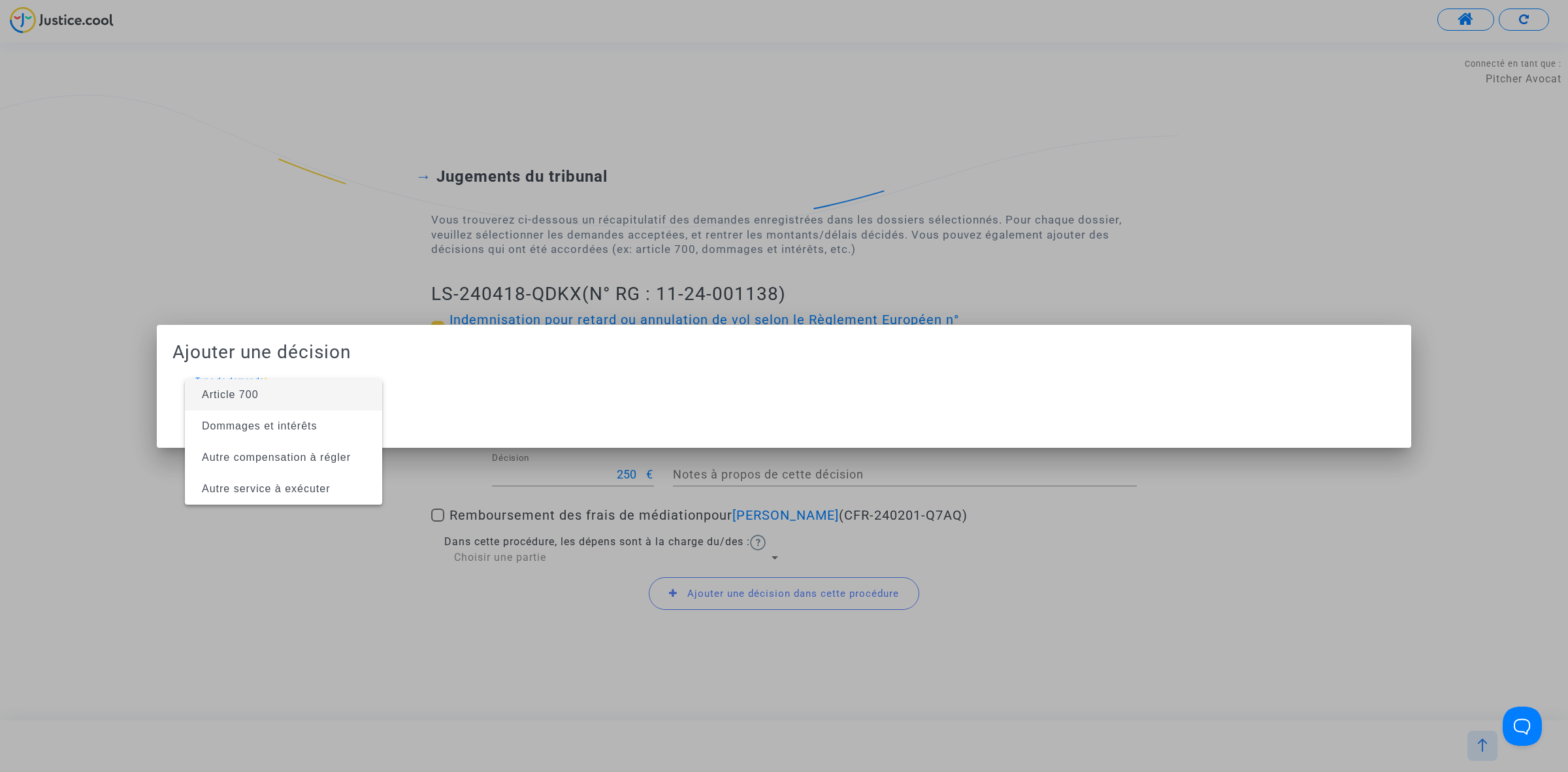
click at [248, 390] on span "Article 700" at bounding box center [230, 394] width 57 height 11
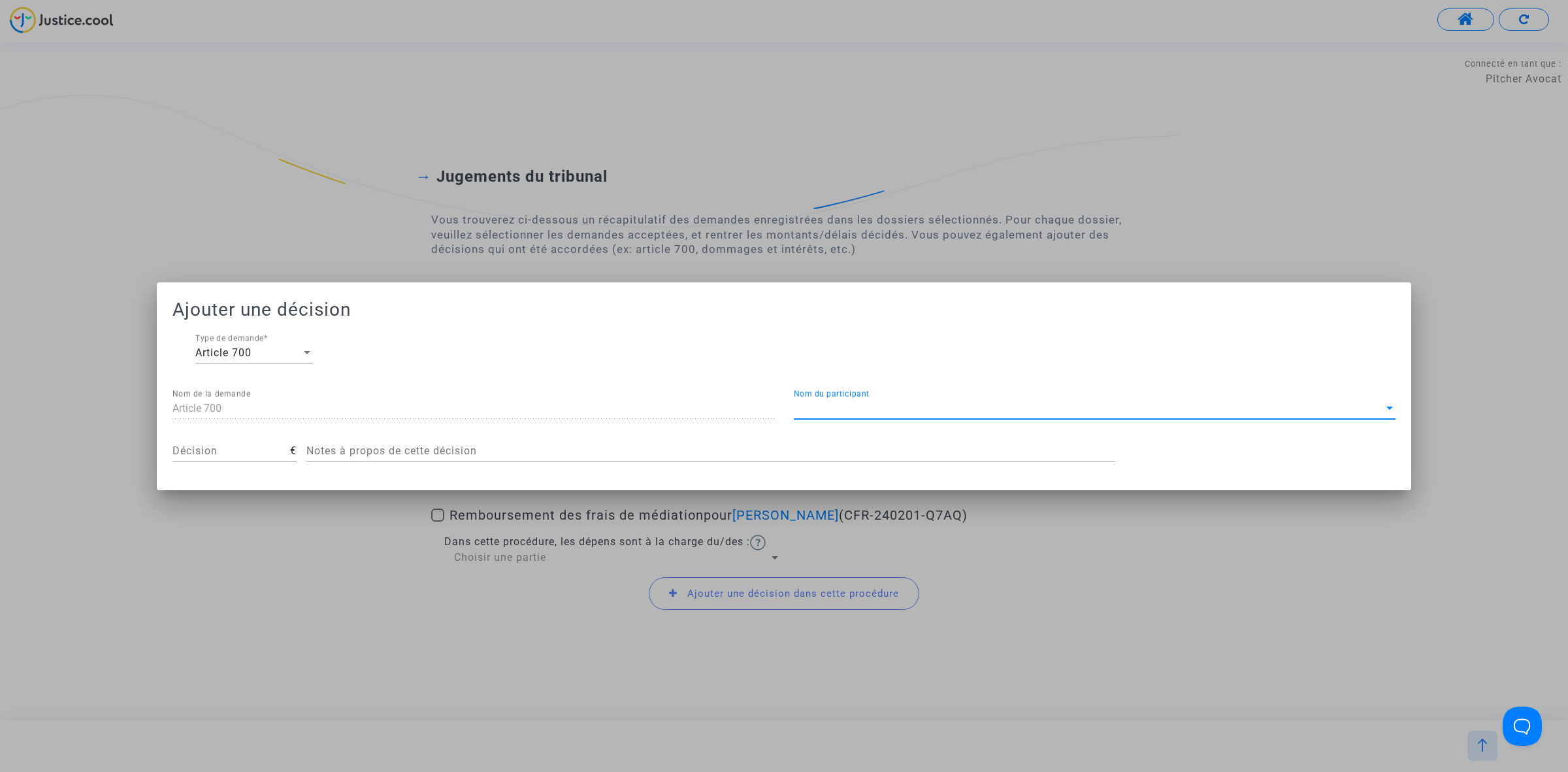
click at [909, 410] on span "Nom du participant" at bounding box center [1089, 408] width 590 height 12
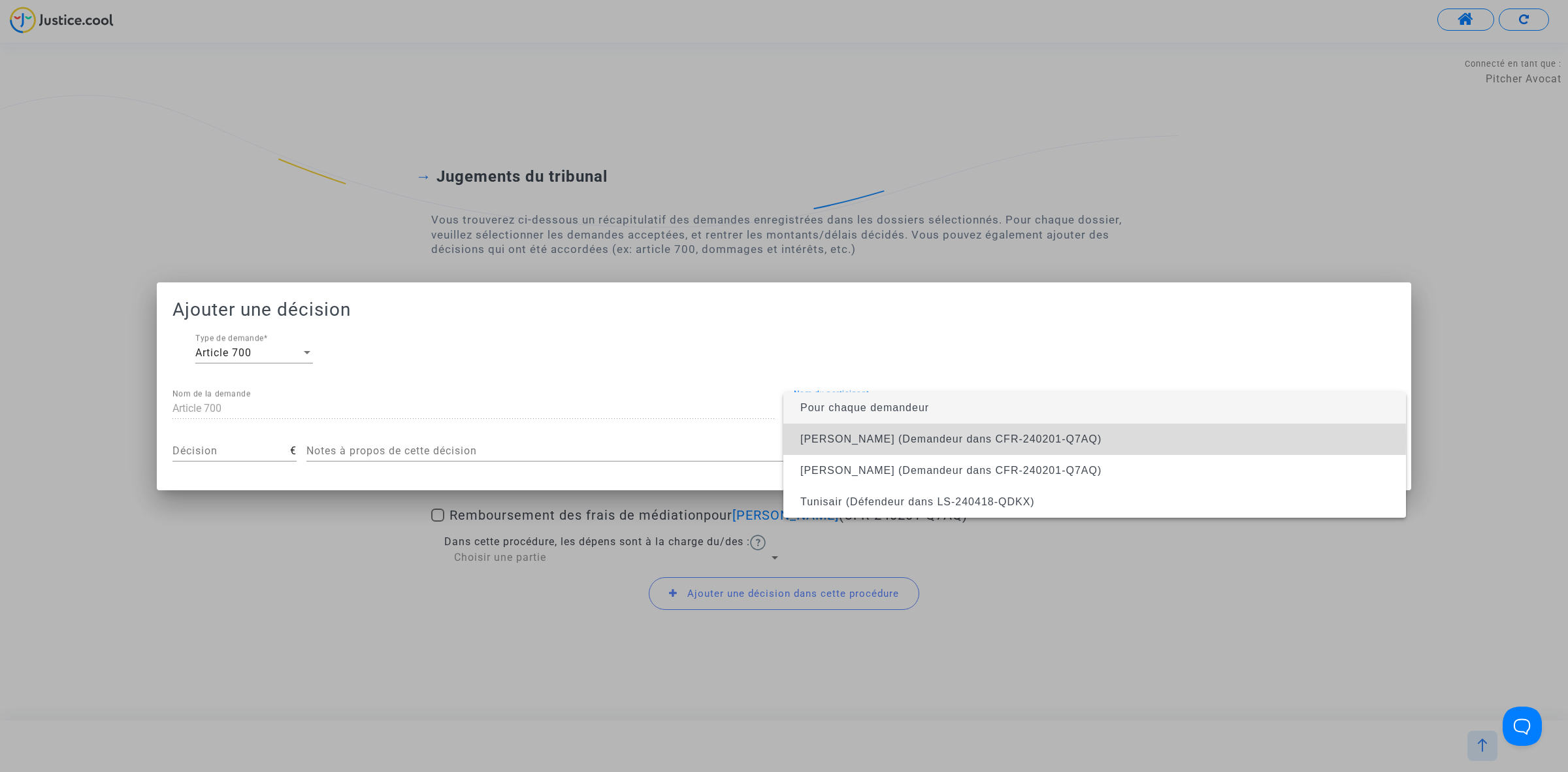
click at [905, 439] on span "Inès FRANGEUL (Demandeur dans CFR-240201-Q7AQ)" at bounding box center [951, 439] width 301 height 11
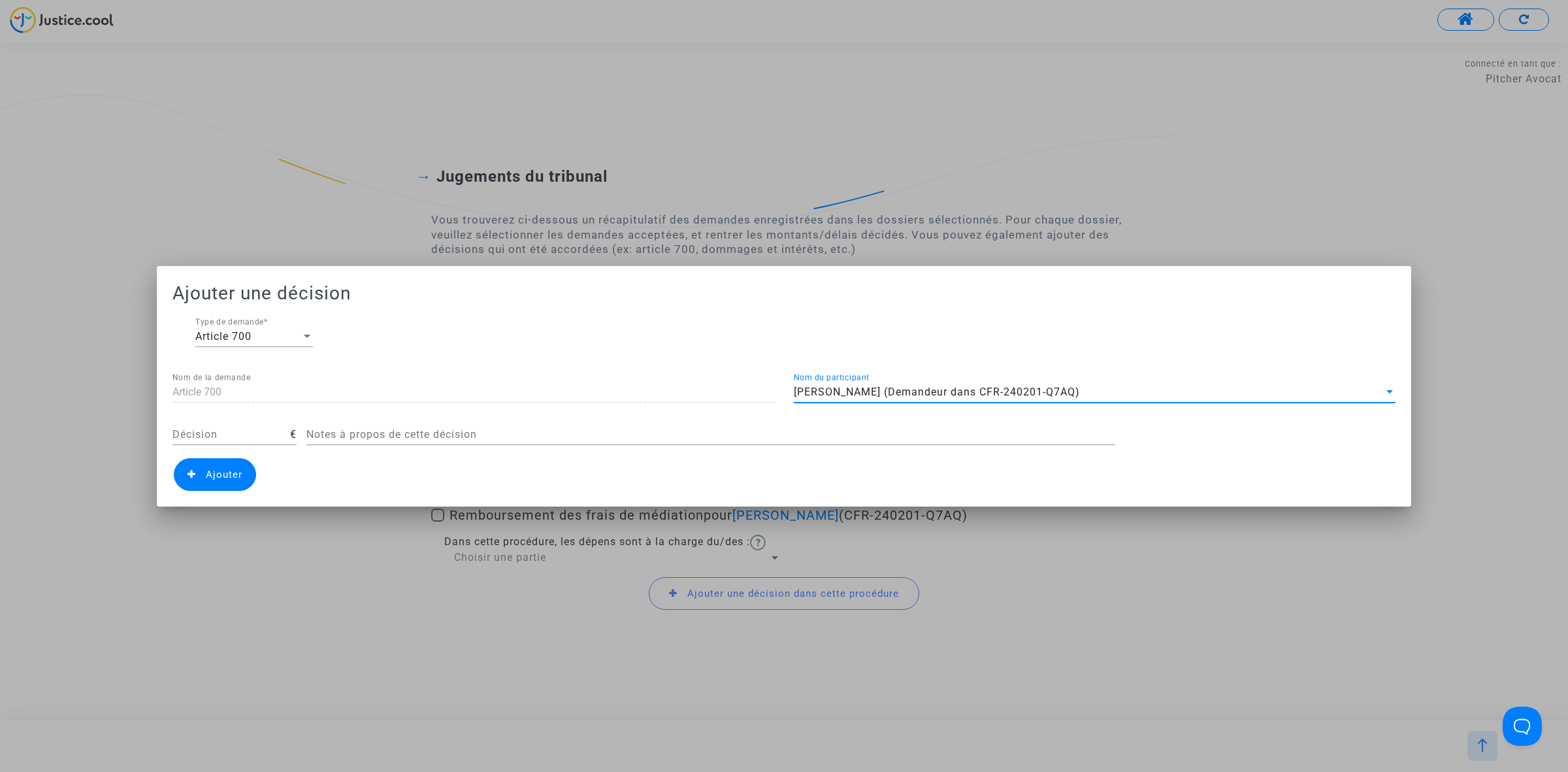
click at [204, 437] on input "Décision" at bounding box center [230, 434] width 117 height 12
type input "50"
click at [217, 482] on span "Ajouter" at bounding box center [214, 474] width 83 height 33
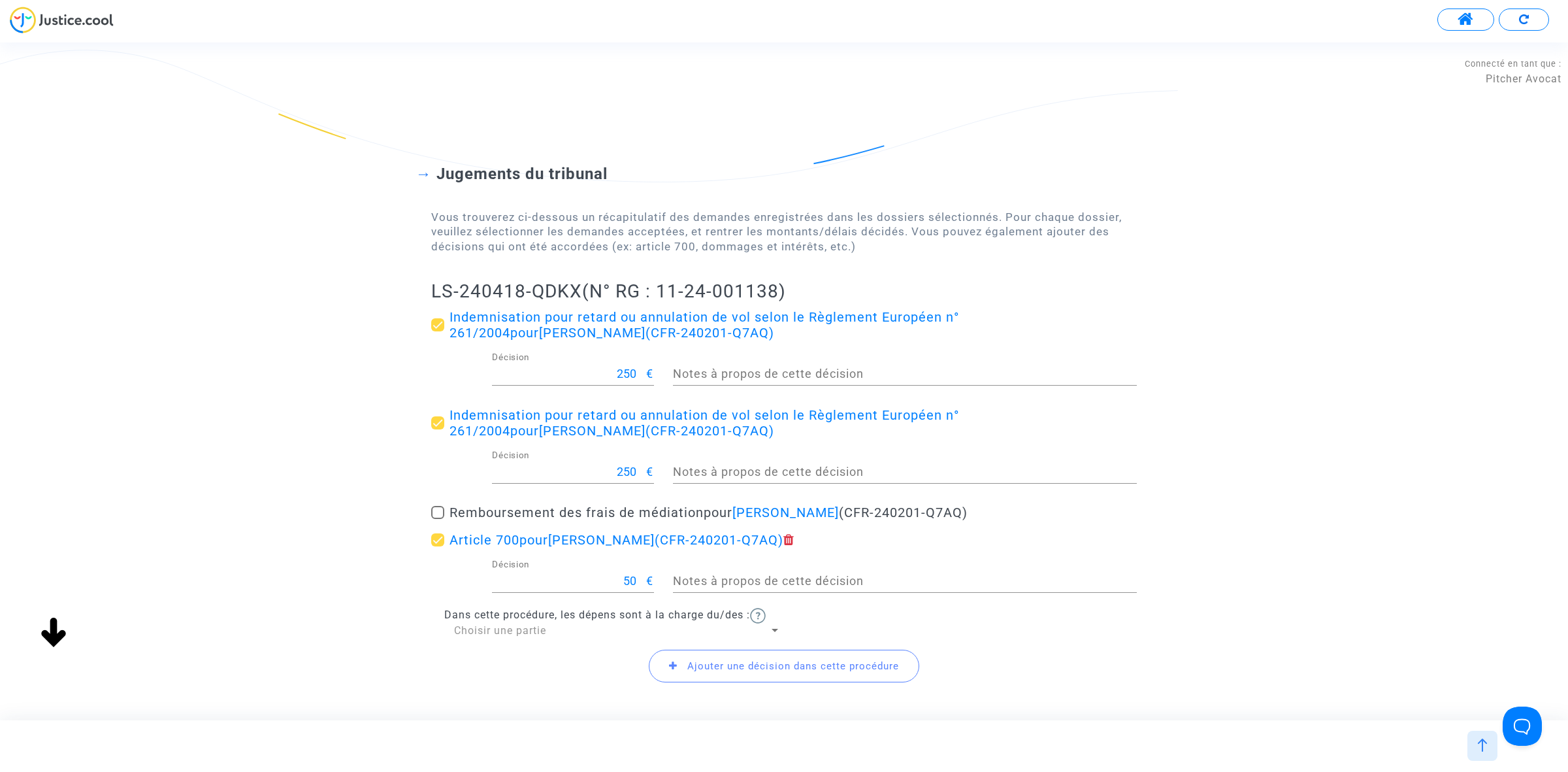
click at [471, 628] on span "Choisir une partie" at bounding box center [500, 630] width 92 height 12
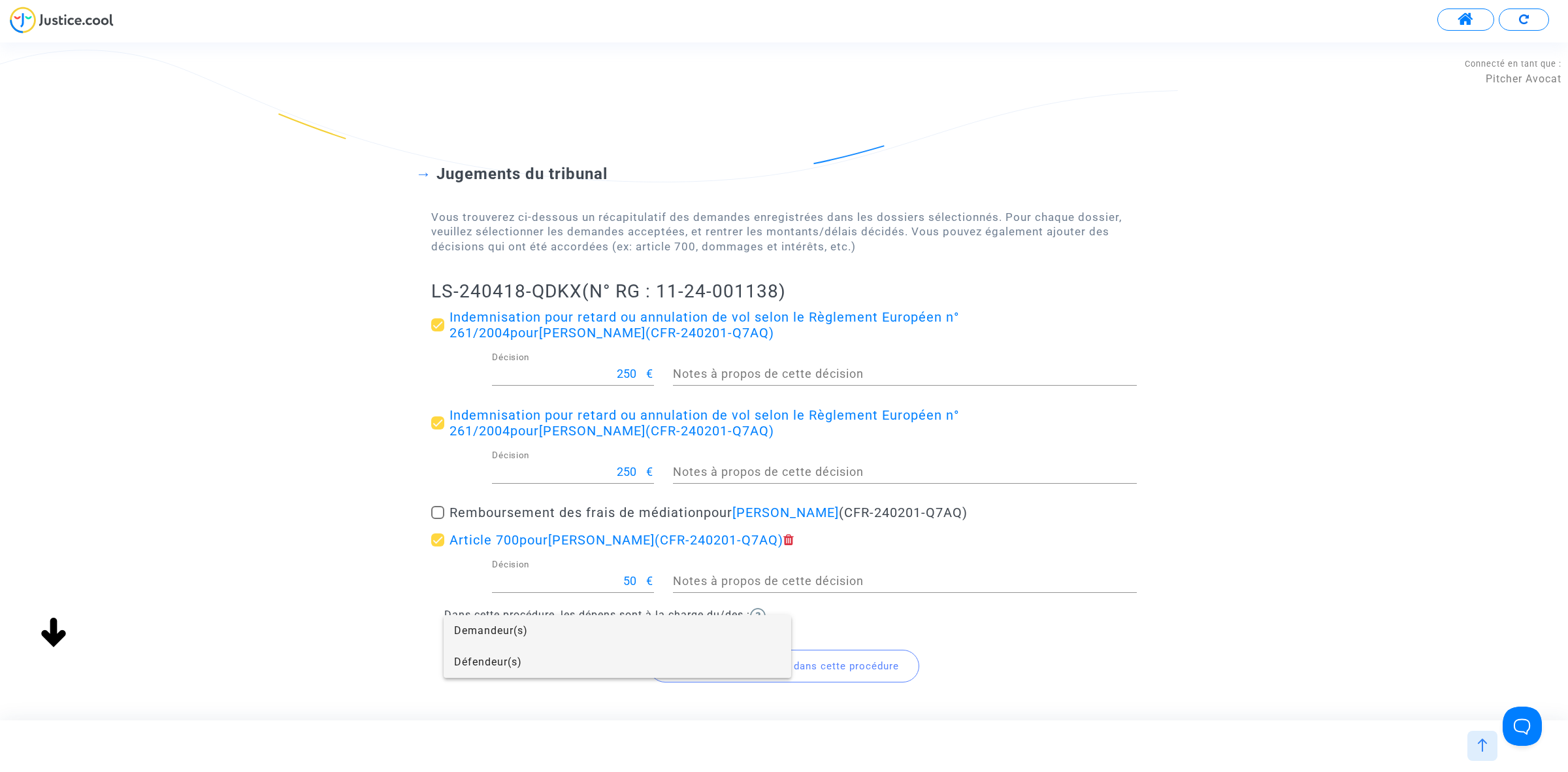
drag, startPoint x: 466, startPoint y: 655, endPoint x: 455, endPoint y: 619, distance: 37.6
click at [464, 655] on span "Défendeur(s)" at bounding box center [617, 662] width 327 height 31
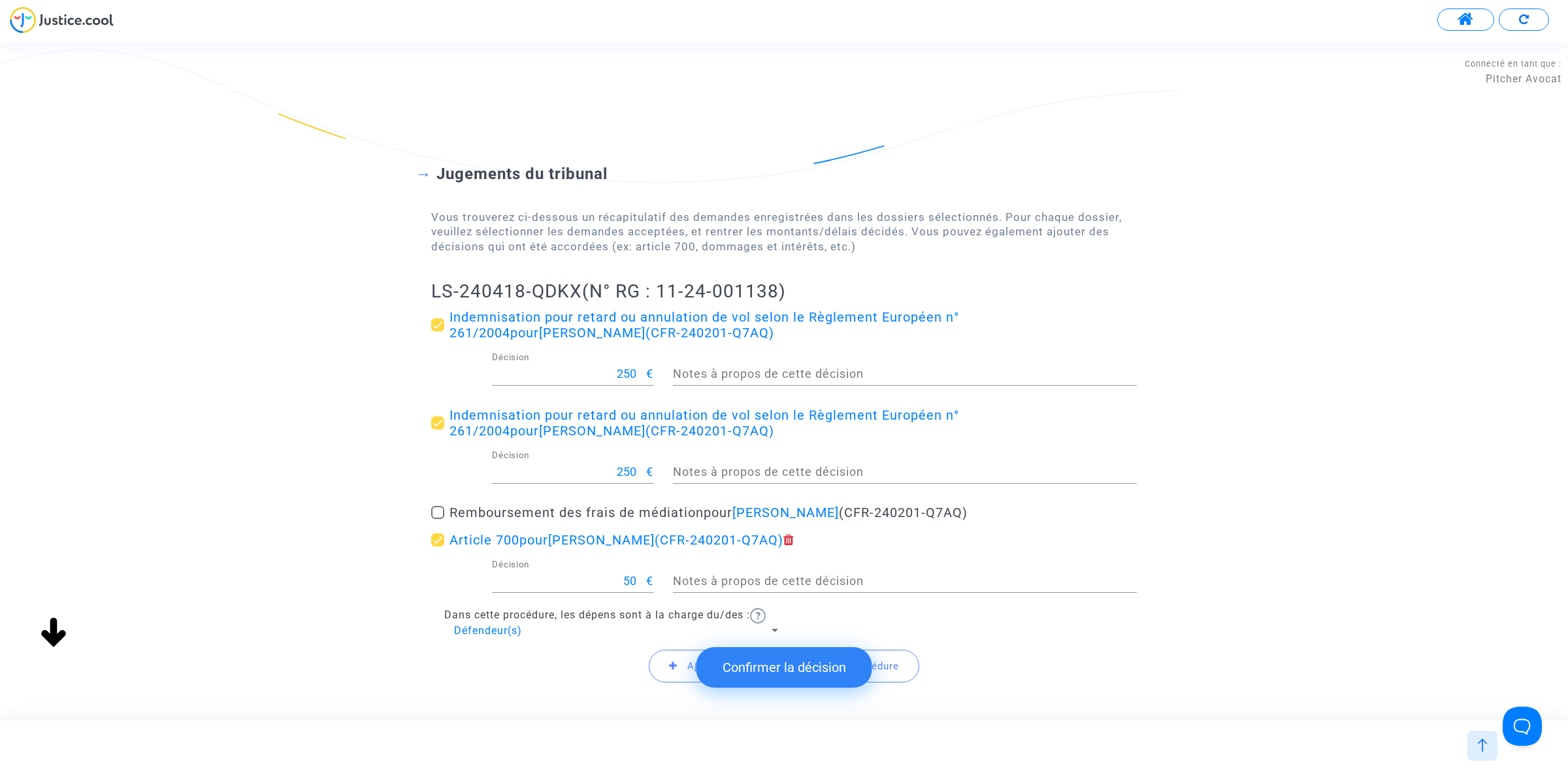
drag, startPoint x: 396, startPoint y: 263, endPoint x: 582, endPoint y: 292, distance: 188.2
click at [582, 292] on div "Jugements du tribunal Vous trouverez ci-dessous un récapitulatif des demandes e…" at bounding box center [784, 416] width 1568 height 608
drag, startPoint x: 843, startPoint y: 662, endPoint x: 883, endPoint y: 663, distance: 40.0
click at [840, 662] on button "Confirmer la décision" at bounding box center [784, 667] width 176 height 40
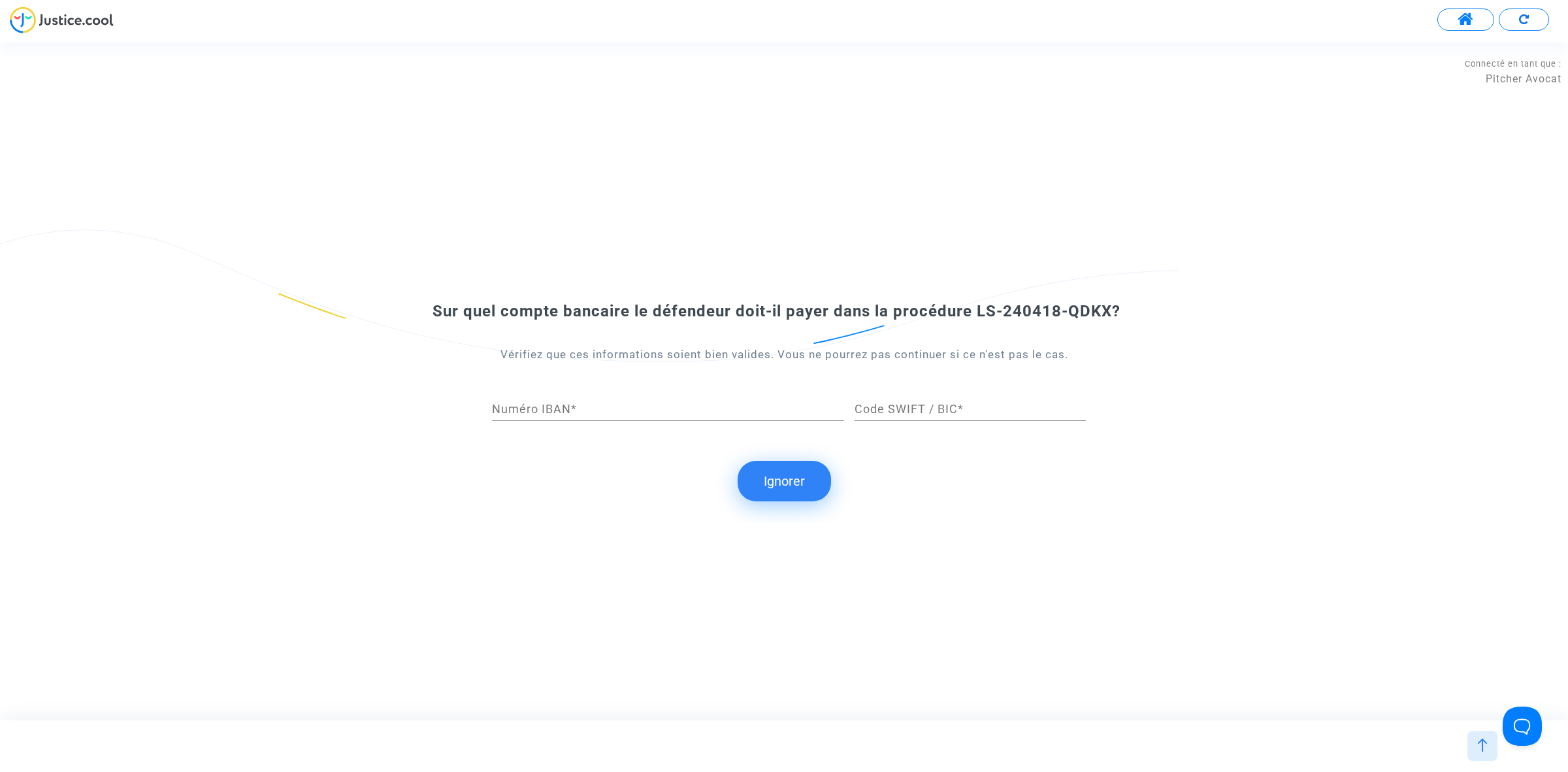
drag, startPoint x: 86, startPoint y: 213, endPoint x: 650, endPoint y: 251, distance: 565.3
click at [86, 213] on div "Sur quel compte bancaire le défendeur doit-il payer dans la procédure LS-240418…" at bounding box center [784, 380] width 1568 height 677
click at [789, 482] on button "Ignorer" at bounding box center [784, 481] width 94 height 40
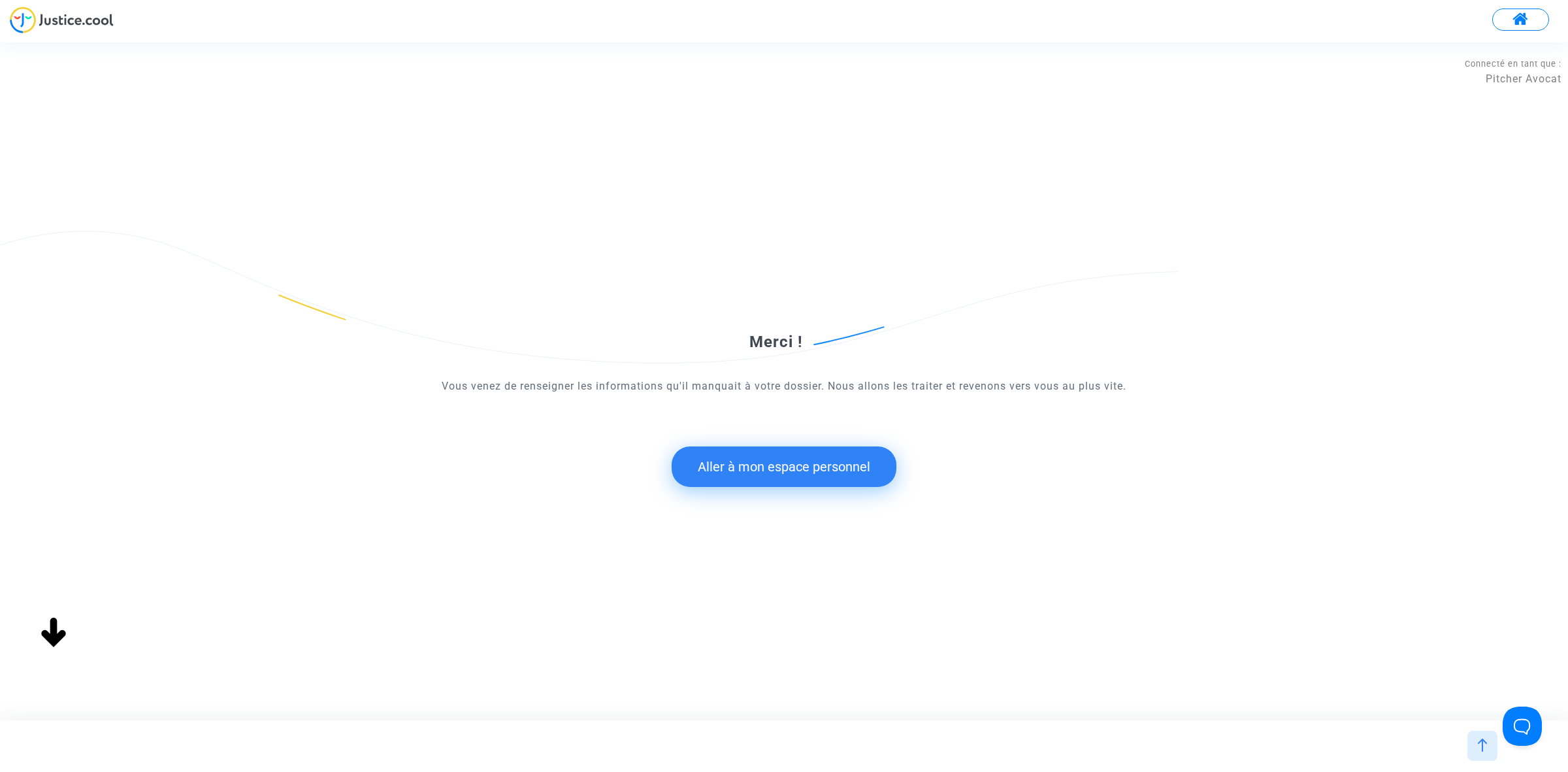
click at [712, 464] on button "Aller à mon espace personnel" at bounding box center [784, 467] width 225 height 40
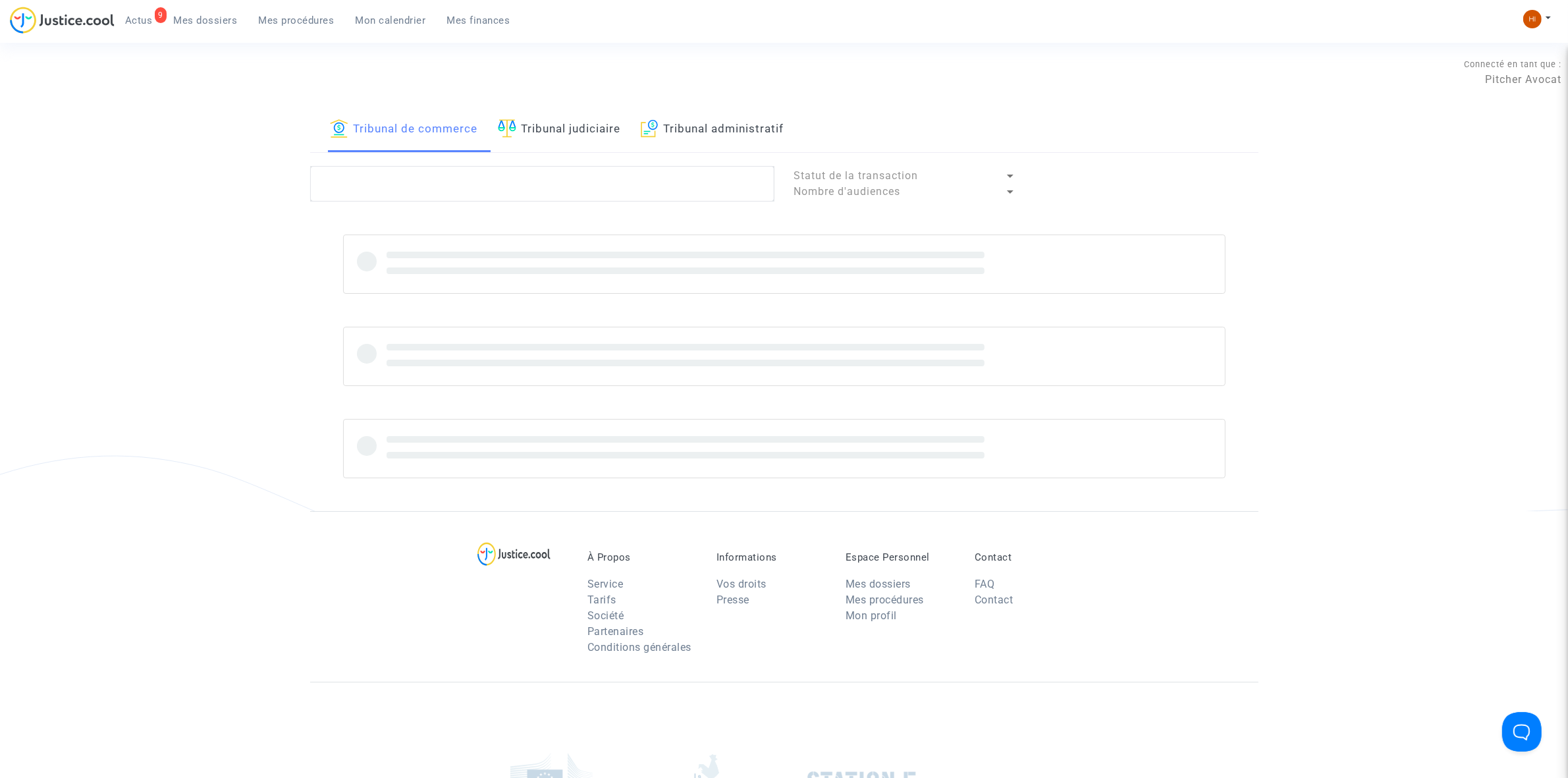
click at [577, 125] on link "Tribunal judiciaire" at bounding box center [560, 129] width 123 height 45
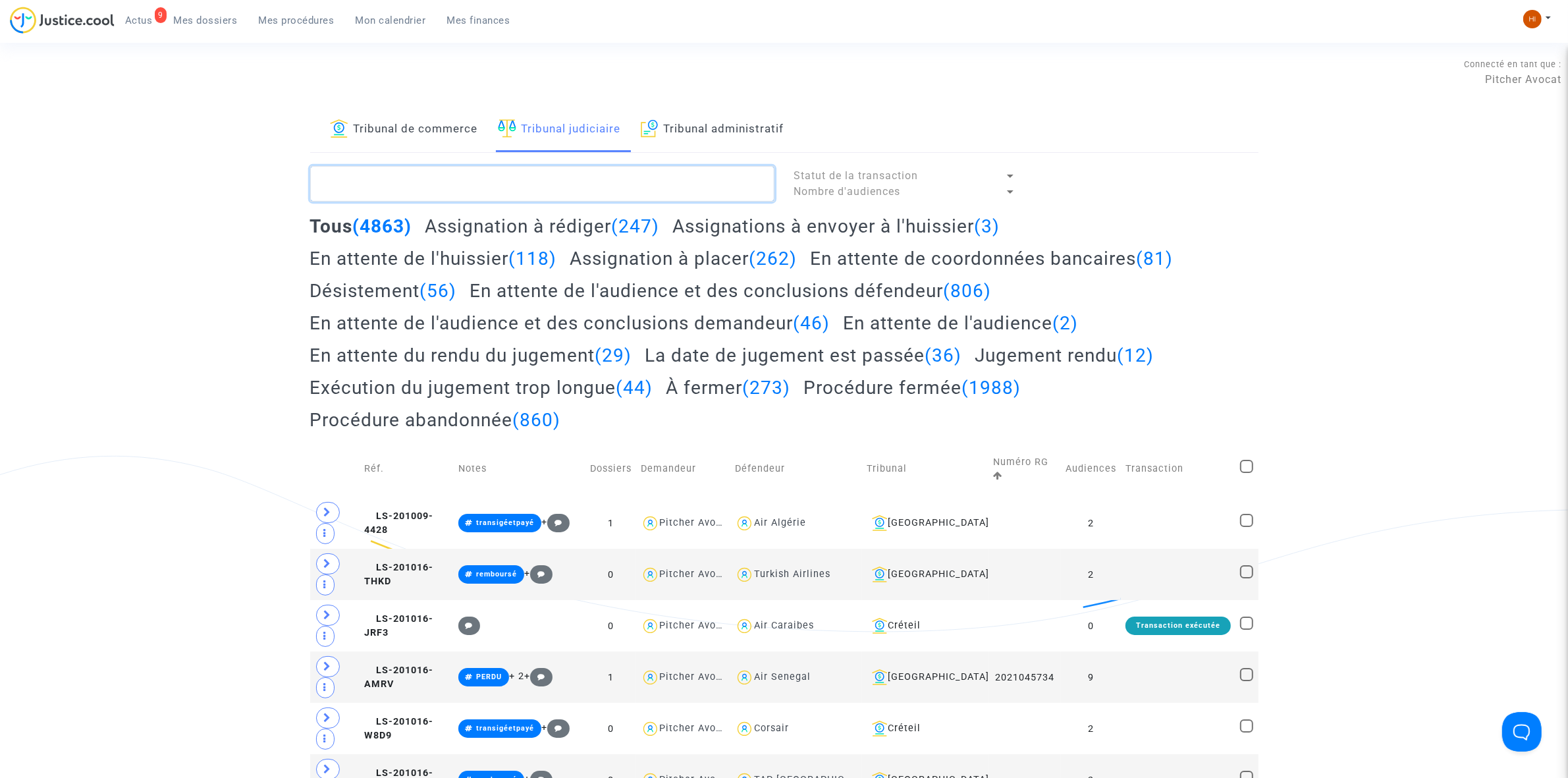
click at [560, 174] on textarea at bounding box center [542, 183] width 465 height 36
paste textarea "LS-240418-QDKX"
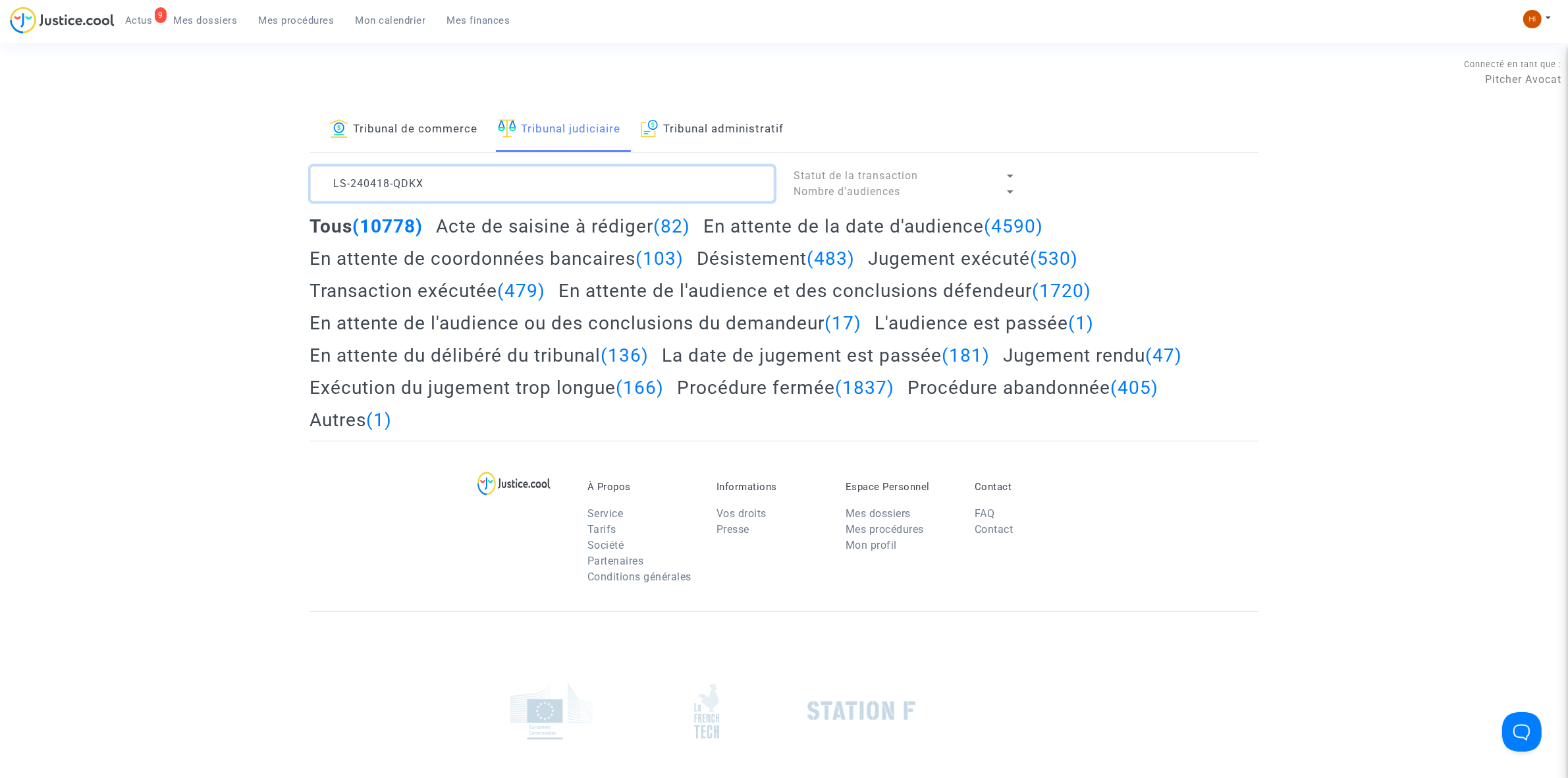
type textarea "LS-240418-QDKX"
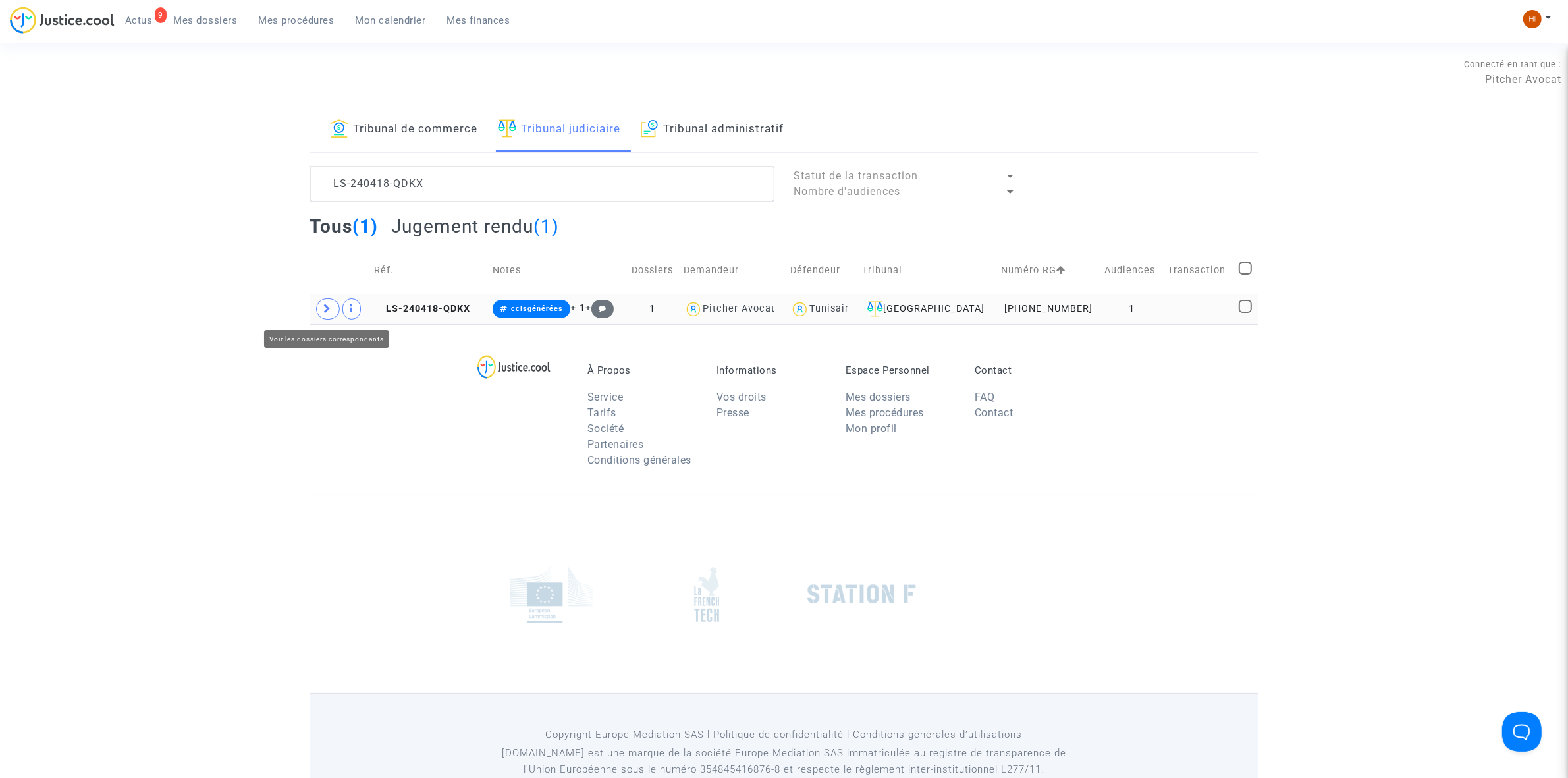
click at [330, 311] on icon at bounding box center [327, 309] width 8 height 10
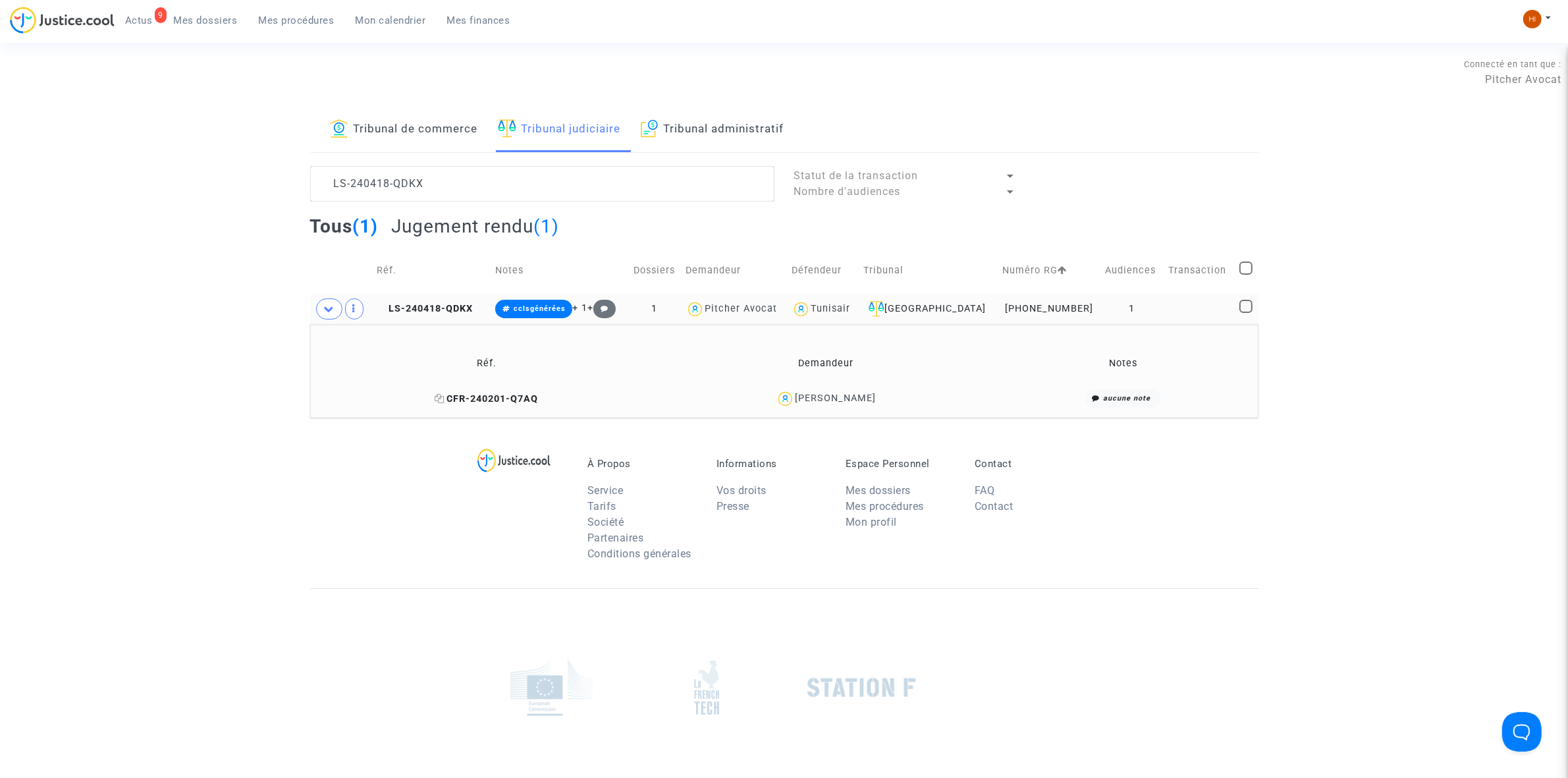
click at [444, 402] on icon at bounding box center [439, 398] width 10 height 9
drag, startPoint x: 887, startPoint y: 403, endPoint x: 798, endPoint y: 400, distance: 89.1
click at [798, 400] on div "Inès FRANGEUL" at bounding box center [826, 398] width 325 height 19
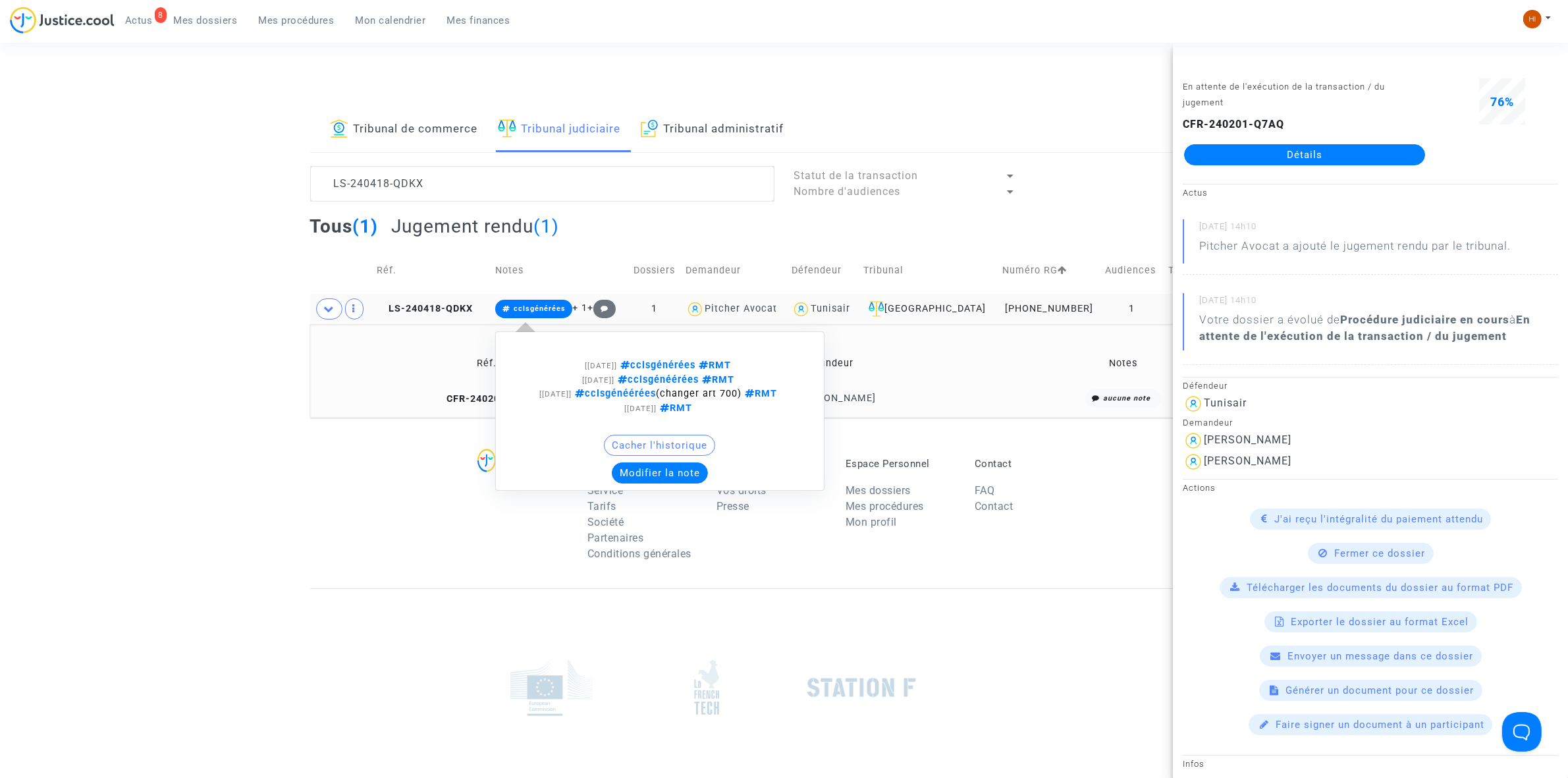
click at [557, 310] on span "cclsgénérées" at bounding box center [539, 309] width 52 height 8
click at [677, 468] on button "Modifier la note" at bounding box center [659, 473] width 96 height 21
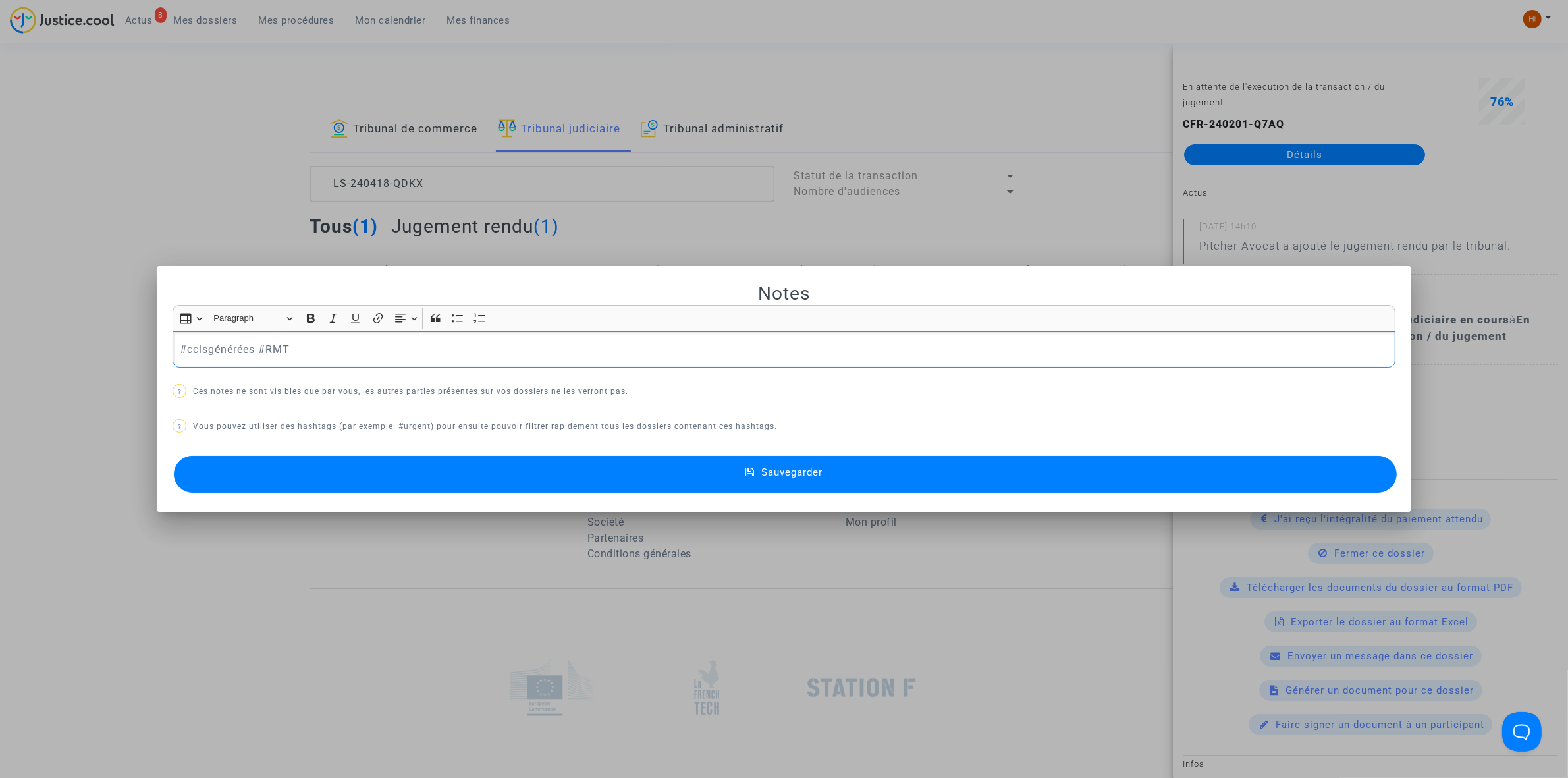
drag, startPoint x: 248, startPoint y: 346, endPoint x: -539, endPoint y: 292, distance: 788.9
click at [0, 292] on html "8 Actus Mes dossiers Mes procédures Mon calendrier Mes finances Mon profil Chan…" at bounding box center [784, 453] width 1568 height 906
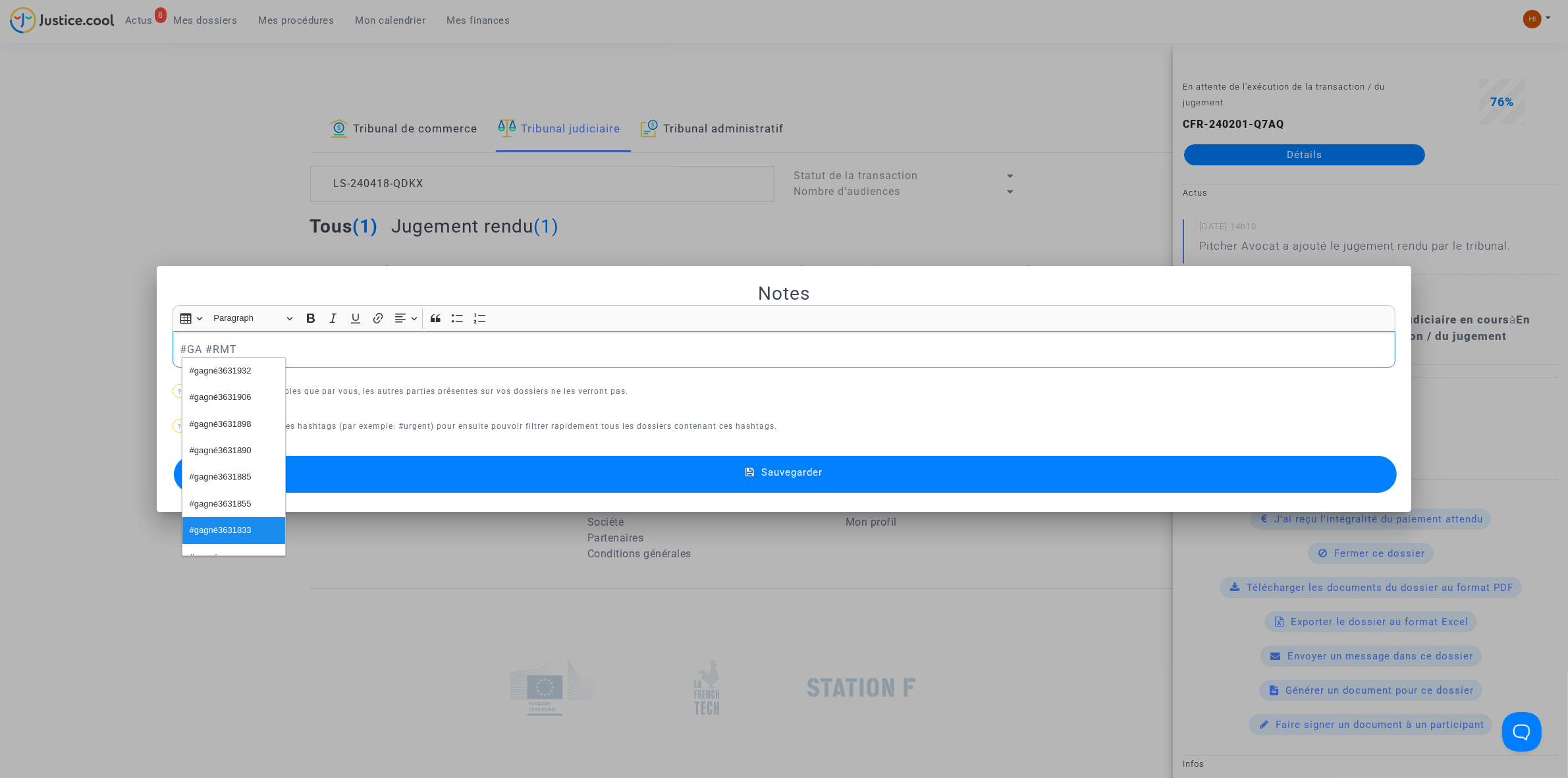
scroll to position [188, 0]
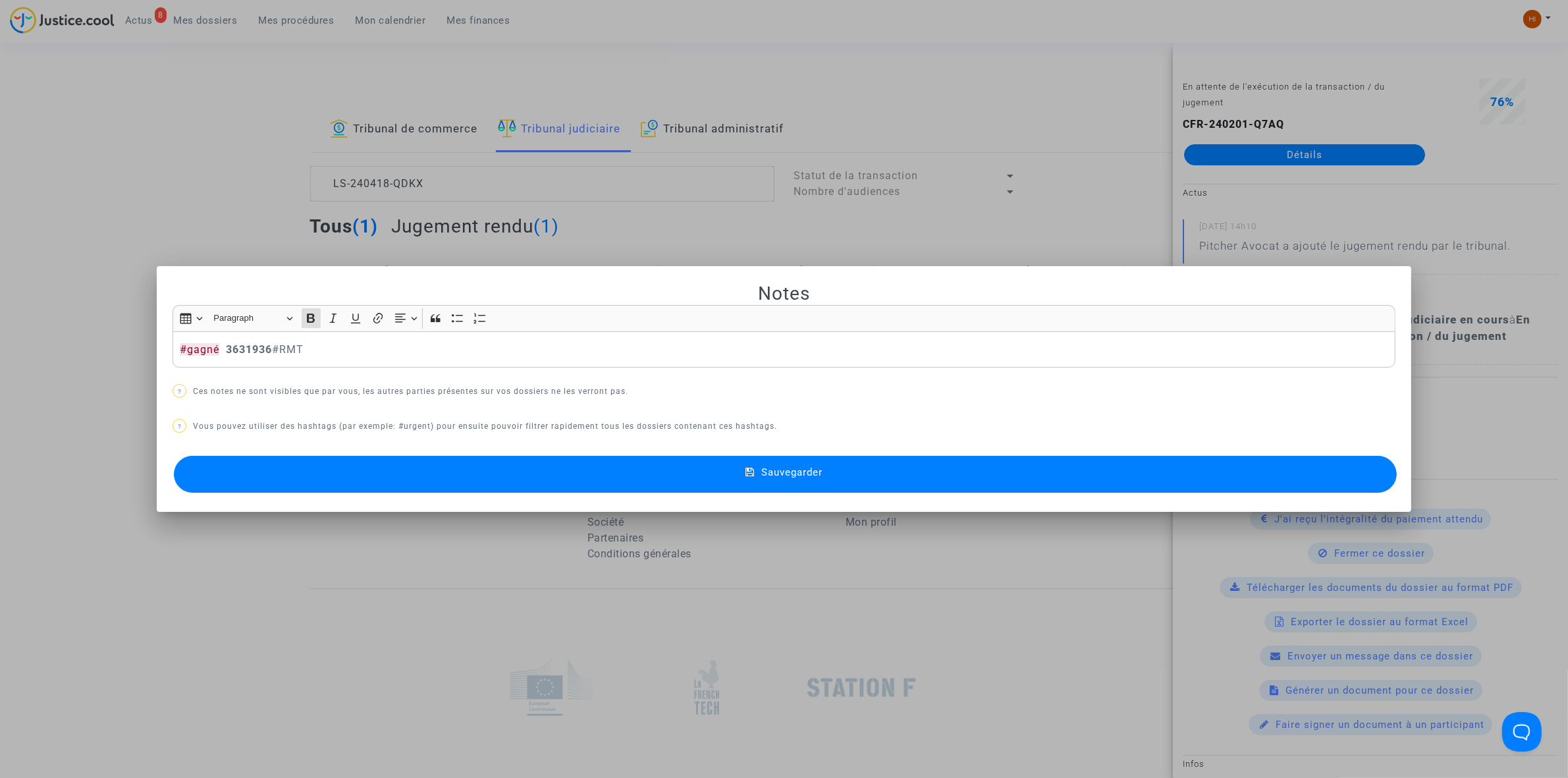
click at [865, 472] on button "Sauvegarder" at bounding box center [785, 474] width 1223 height 37
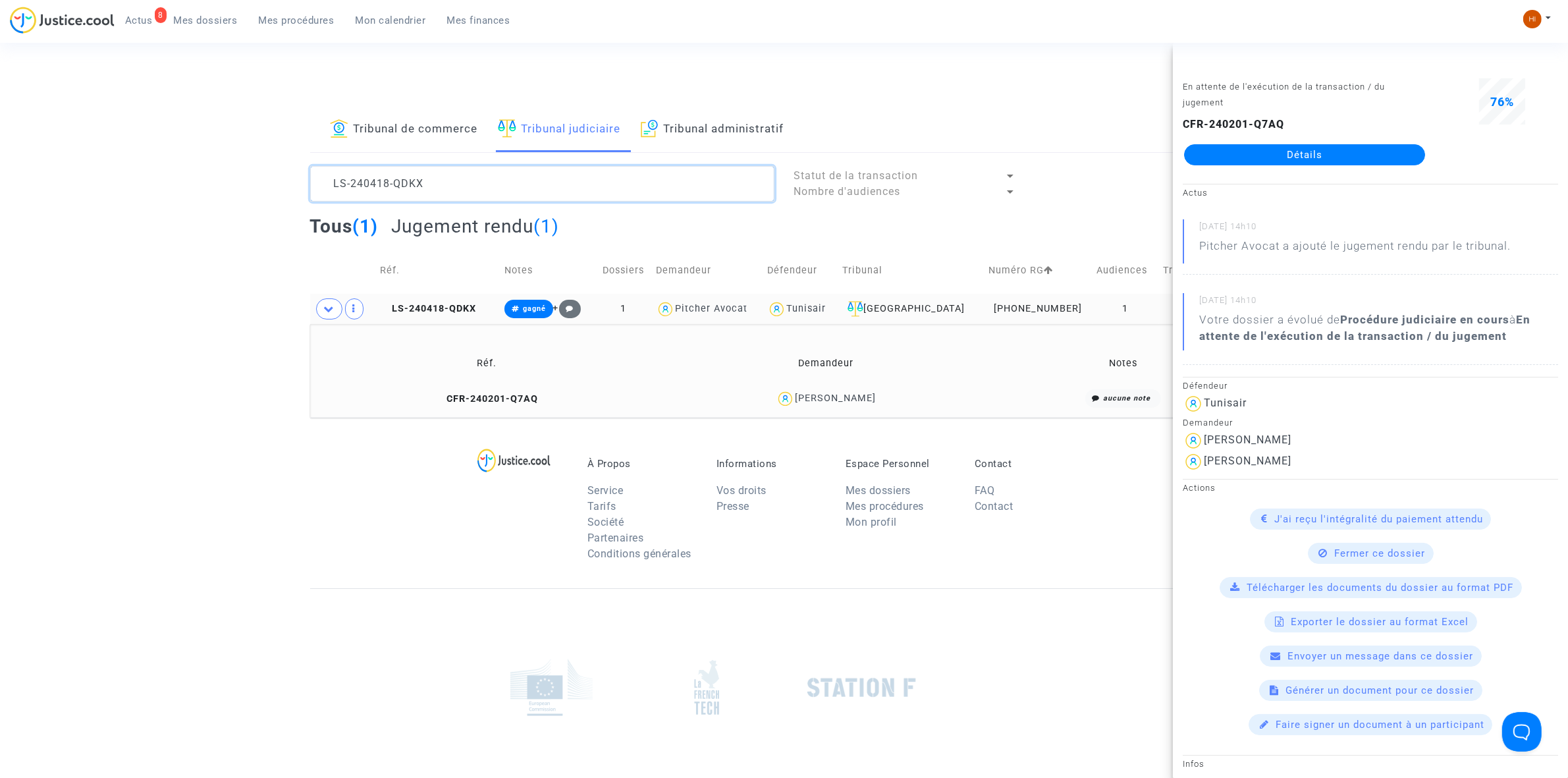
drag, startPoint x: 463, startPoint y: 192, endPoint x: 228, endPoint y: 156, distance: 237.7
click at [234, 153] on div "Tribunal de commerce Tribunal judiciaire Tribunal administratif LS-240418-QDKX …" at bounding box center [784, 262] width 1568 height 310
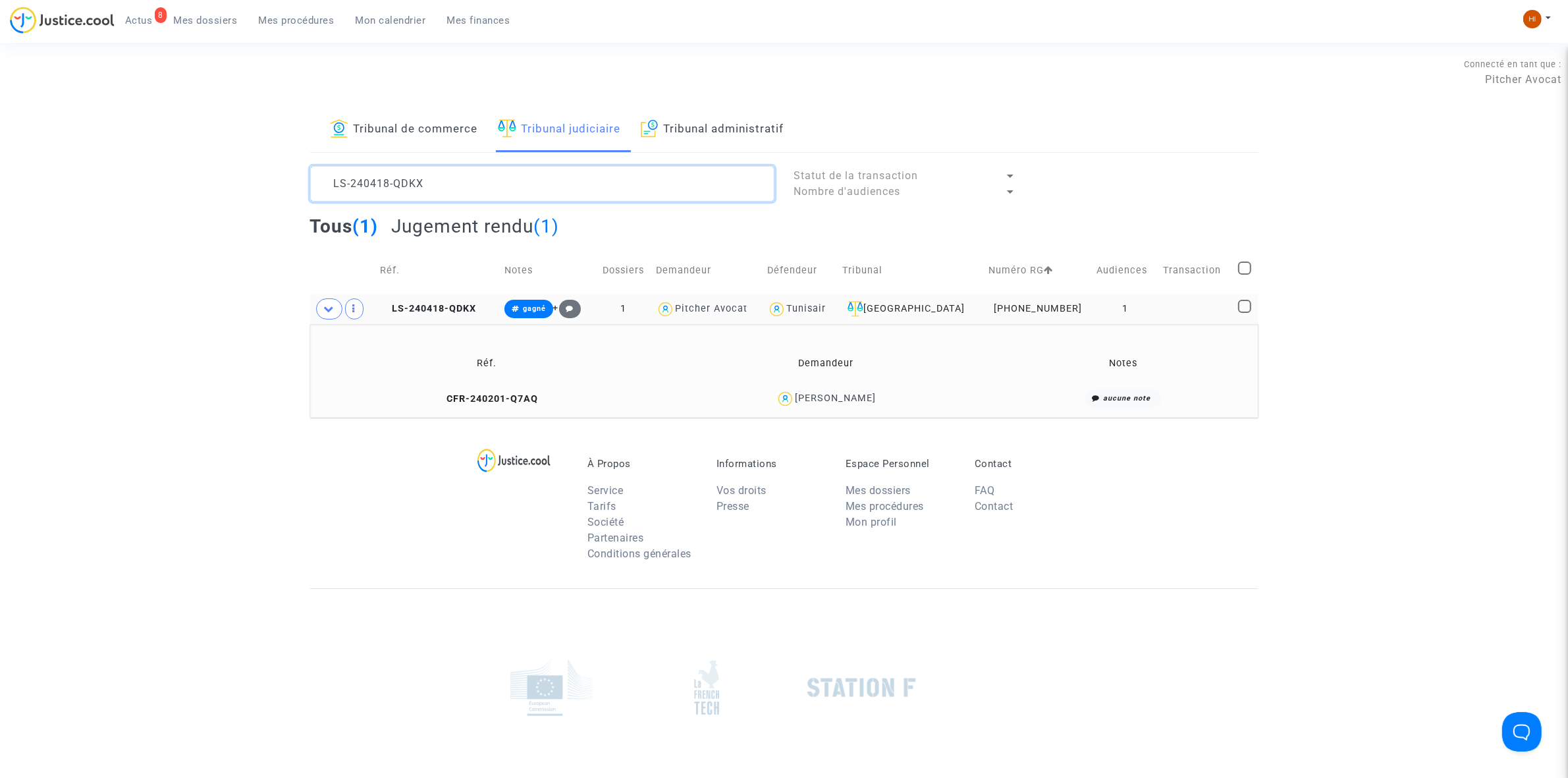
click at [600, 185] on textarea at bounding box center [542, 183] width 465 height 36
click at [598, 185] on textarea at bounding box center [542, 183] width 465 height 36
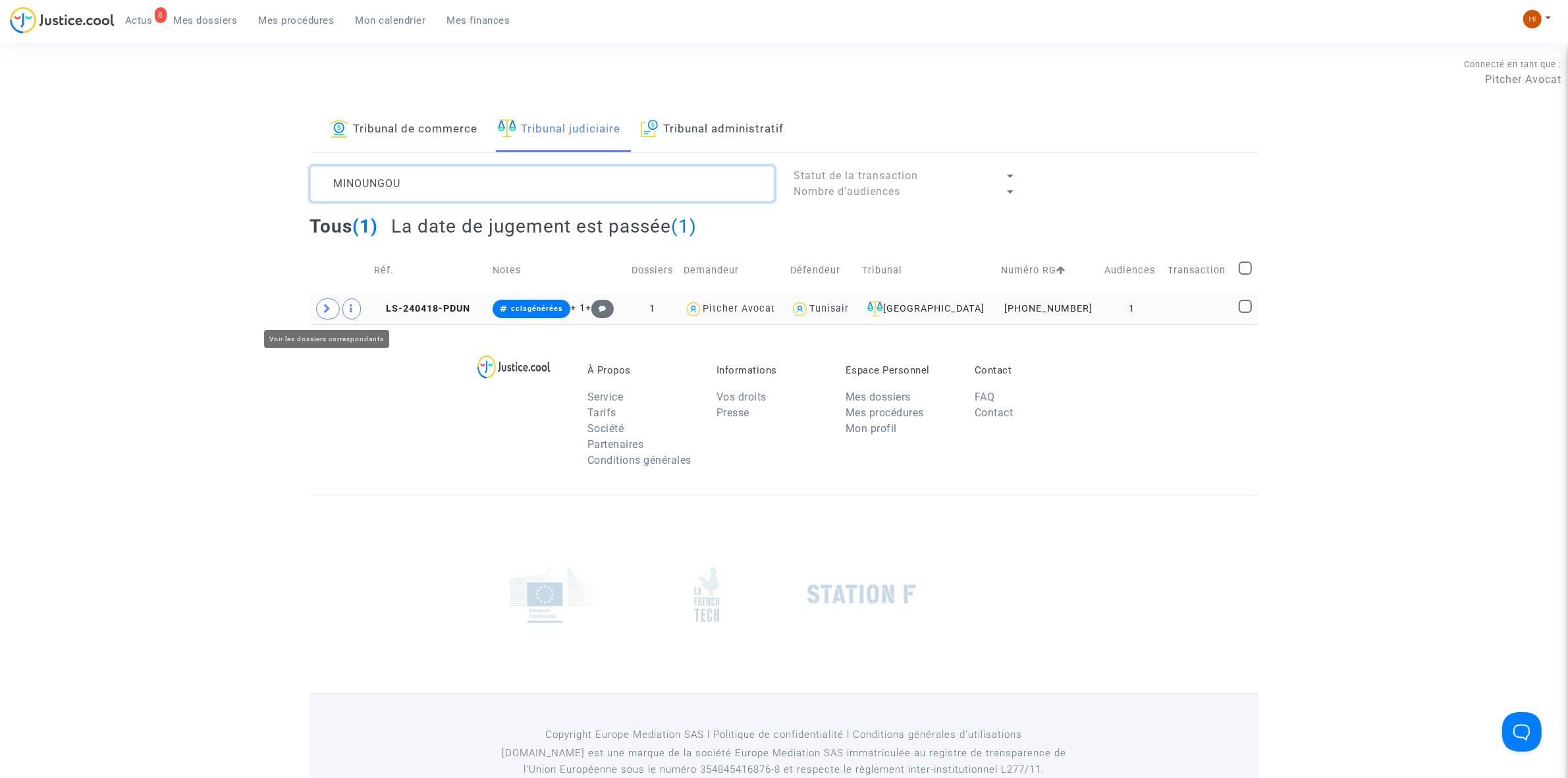
type textarea "MINOUNGOU"
drag, startPoint x: 327, startPoint y: 313, endPoint x: 323, endPoint y: 320, distance: 8.1
click at [327, 313] on icon at bounding box center [327, 309] width 8 height 10
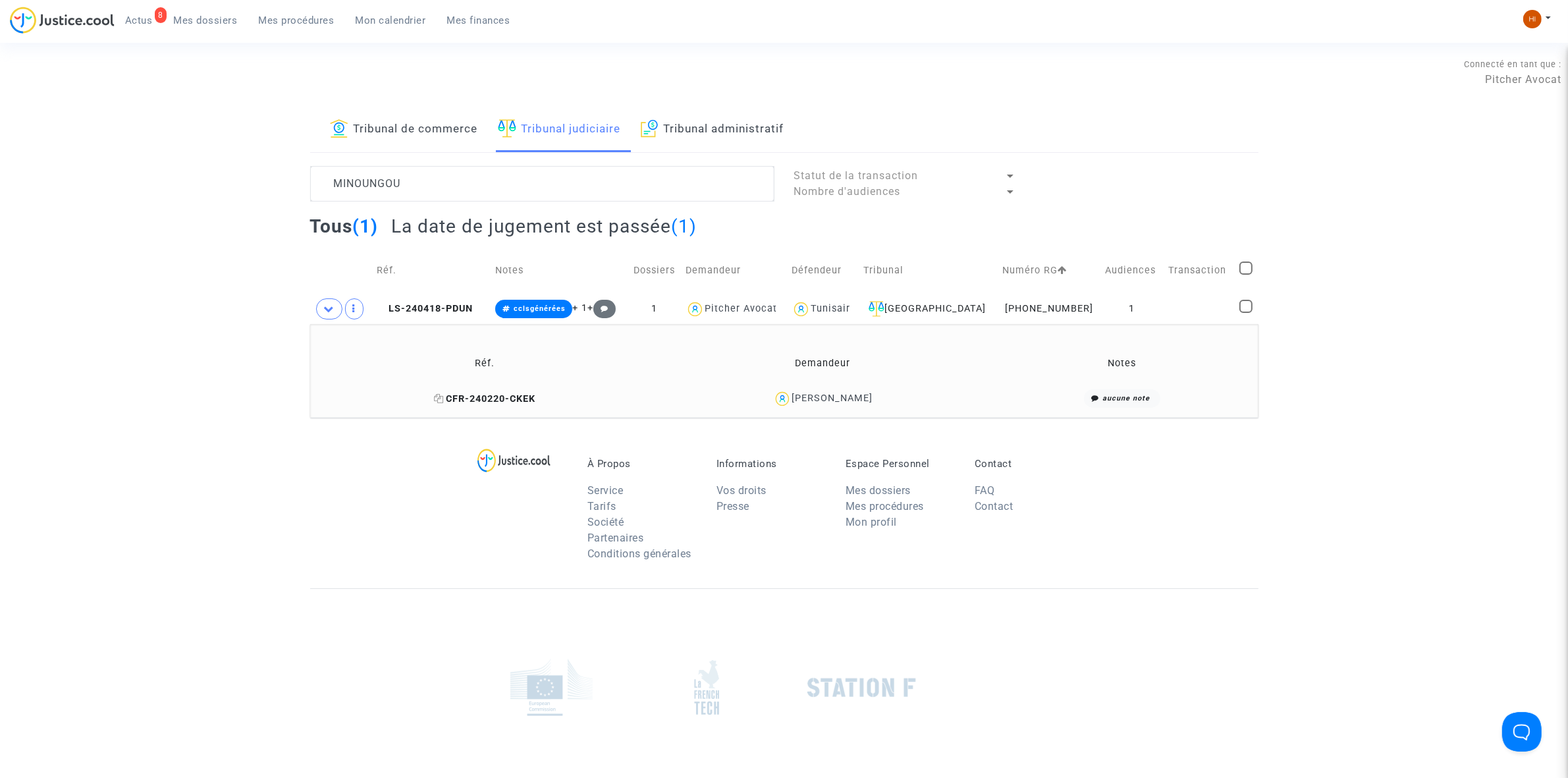
click at [434, 400] on icon at bounding box center [439, 398] width 10 height 9
drag, startPoint x: 455, startPoint y: 311, endPoint x: 479, endPoint y: 311, distance: 24.0
click at [455, 311] on span "LS-240418-PDUN" at bounding box center [424, 309] width 96 height 11
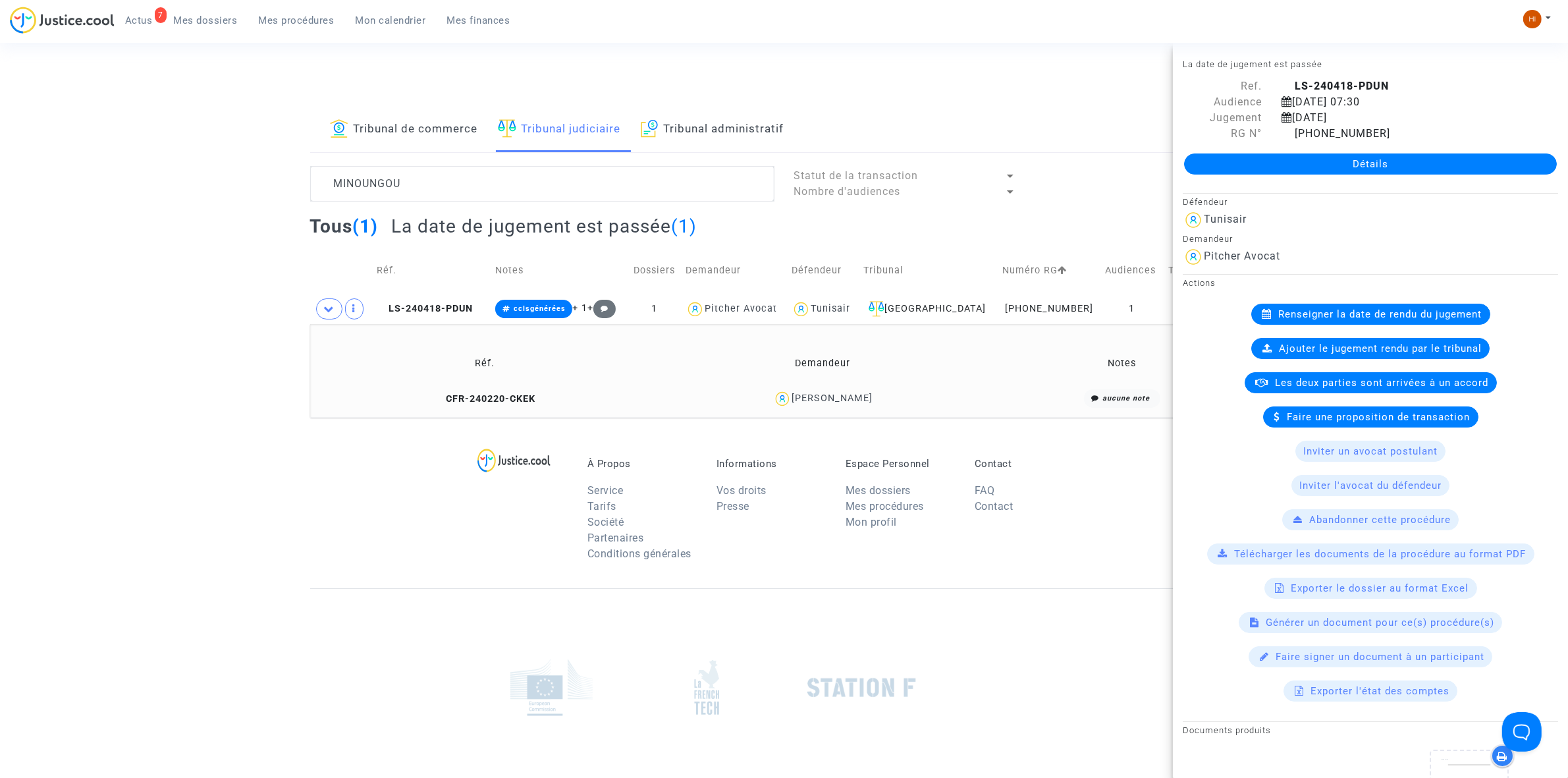
click at [1460, 176] on div "Détails" at bounding box center [1370, 164] width 395 height 45
click at [1472, 163] on link "Détails" at bounding box center [1370, 164] width 373 height 21
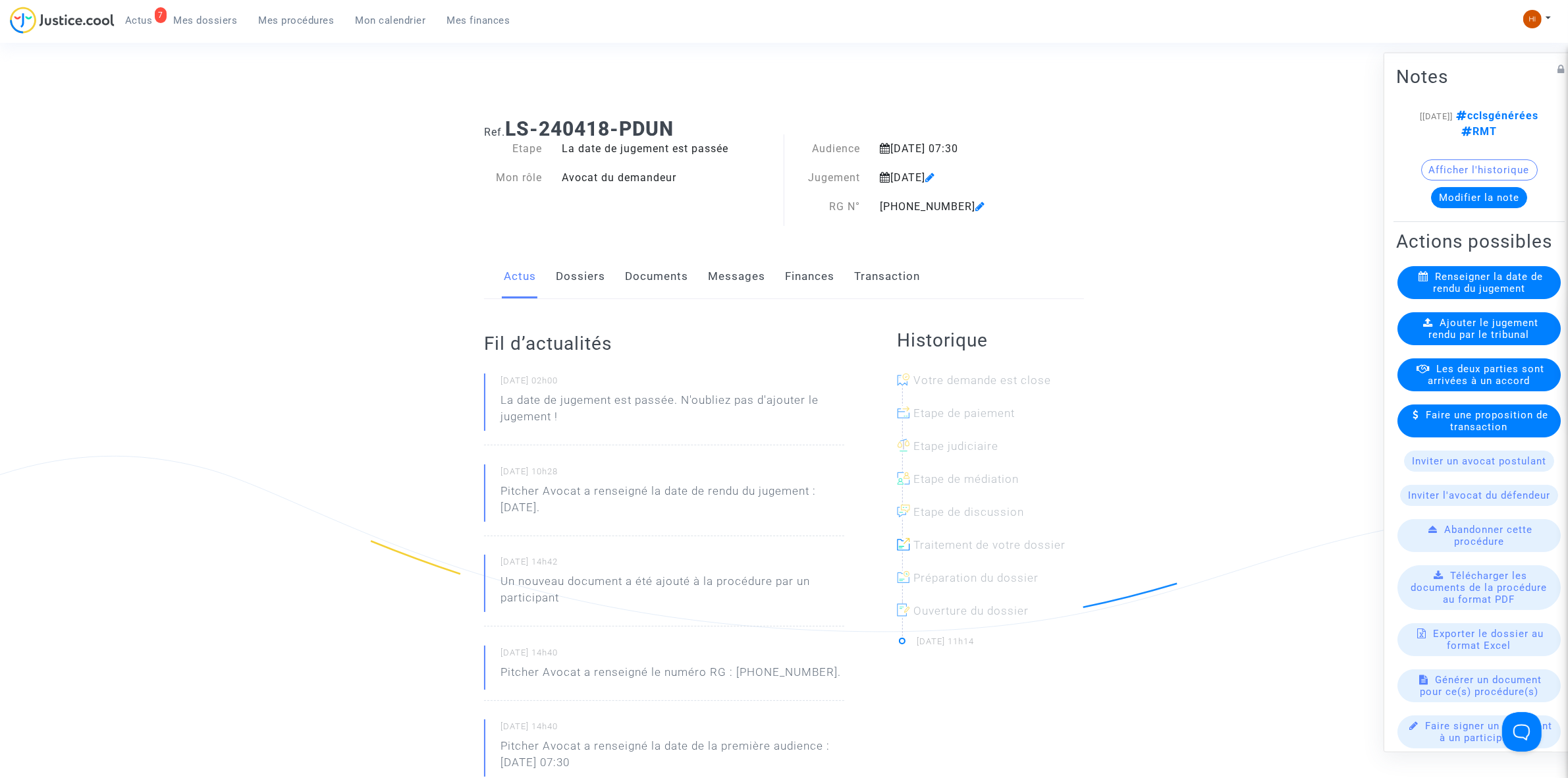
click at [1466, 340] on span "Ajouter le jugement rendu par le tribunal" at bounding box center [1484, 328] width 110 height 24
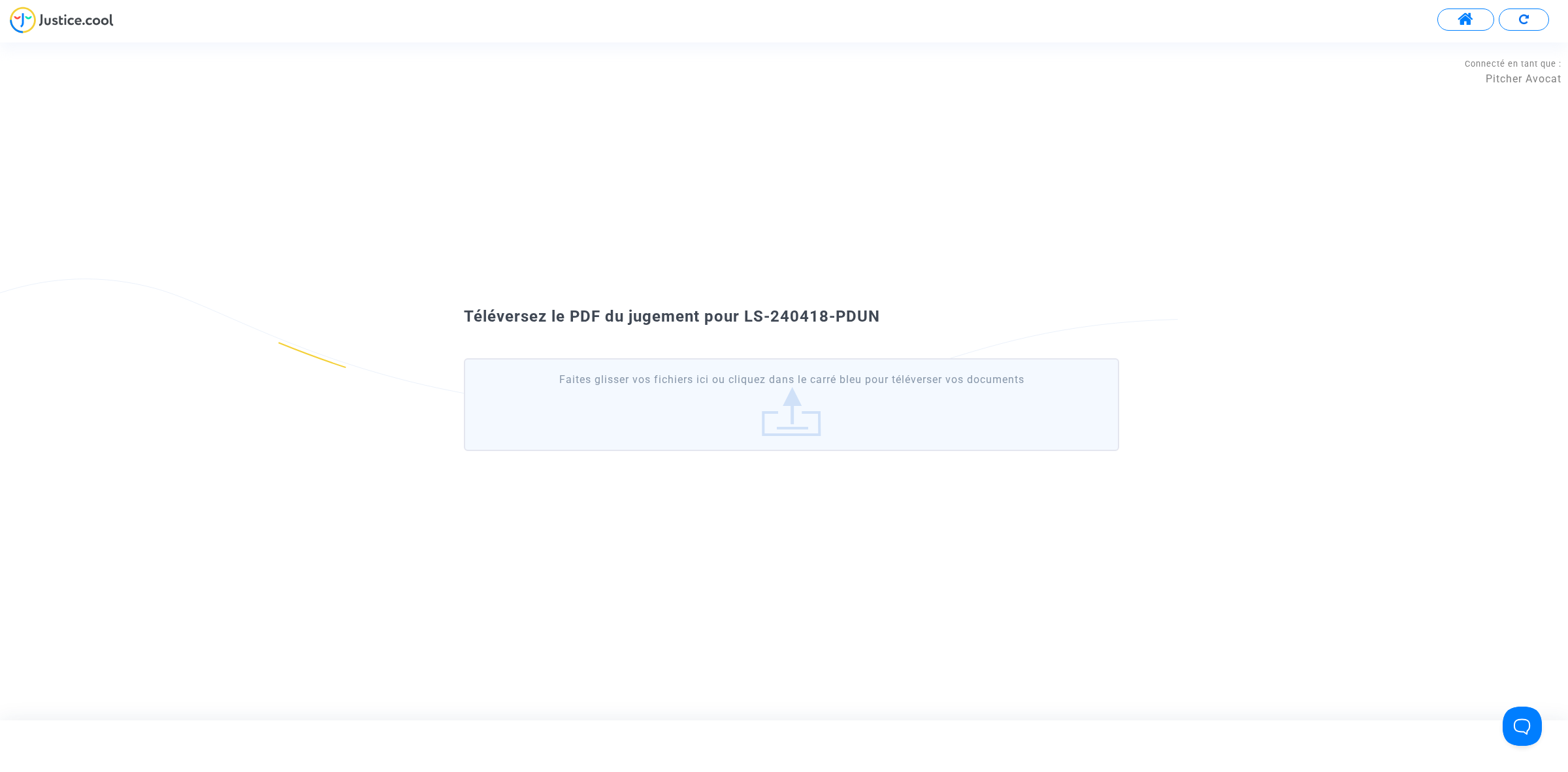
drag, startPoint x: 825, startPoint y: 317, endPoint x: 742, endPoint y: 310, distance: 83.3
click at [742, 310] on div "Téléversez le PDF du jugement pour LS-240418-PDUN" at bounding box center [784, 317] width 706 height 22
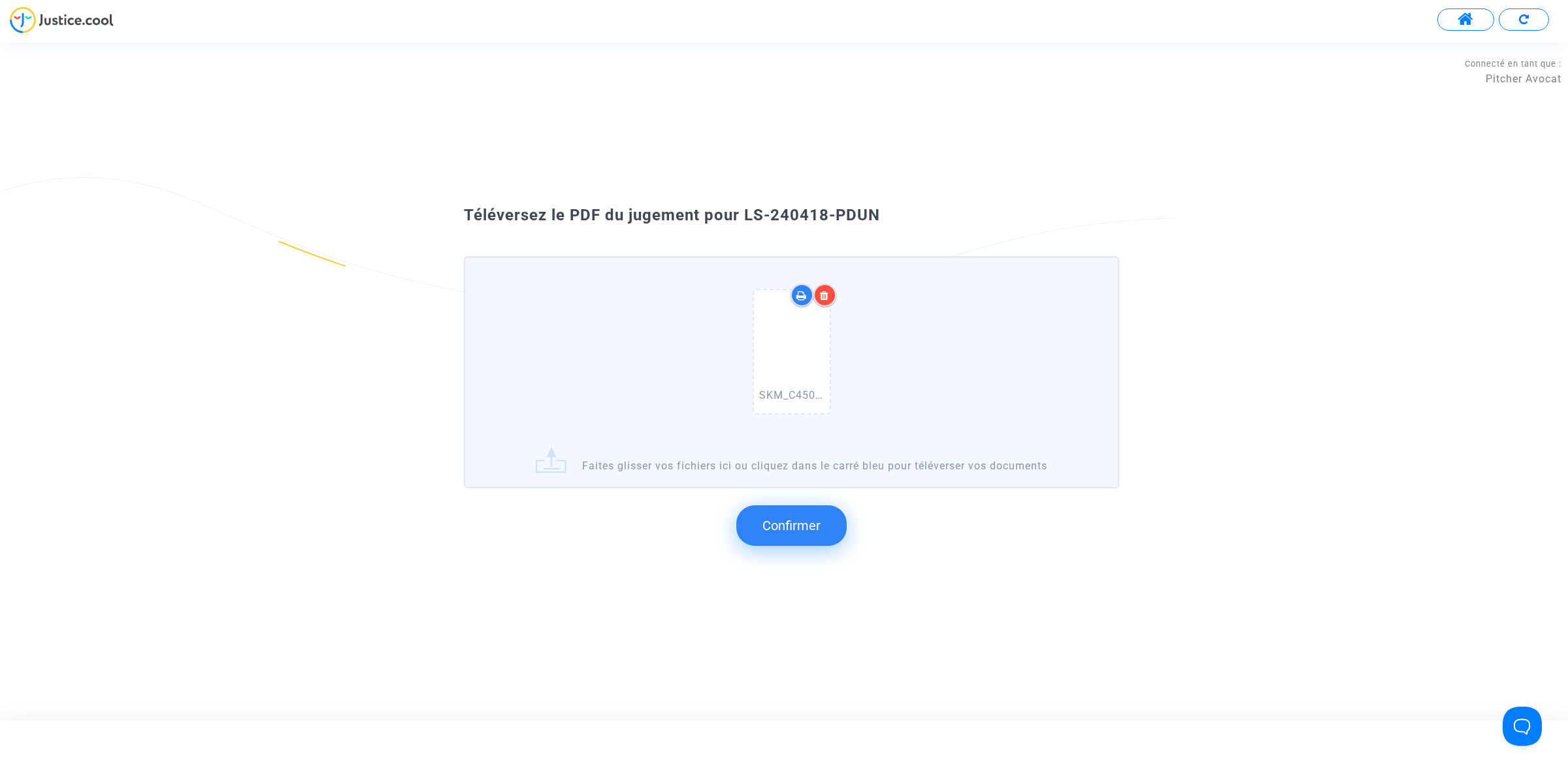
drag, startPoint x: 109, startPoint y: 155, endPoint x: 397, endPoint y: 369, distance: 358.8
click at [109, 155] on div "Téléversez le PDF du jugement pour LS-240418-PDUN SKM_C450i25092209583.pdf Fait…" at bounding box center [784, 380] width 1568 height 677
click at [787, 517] on span "Confirmer" at bounding box center [791, 525] width 58 height 16
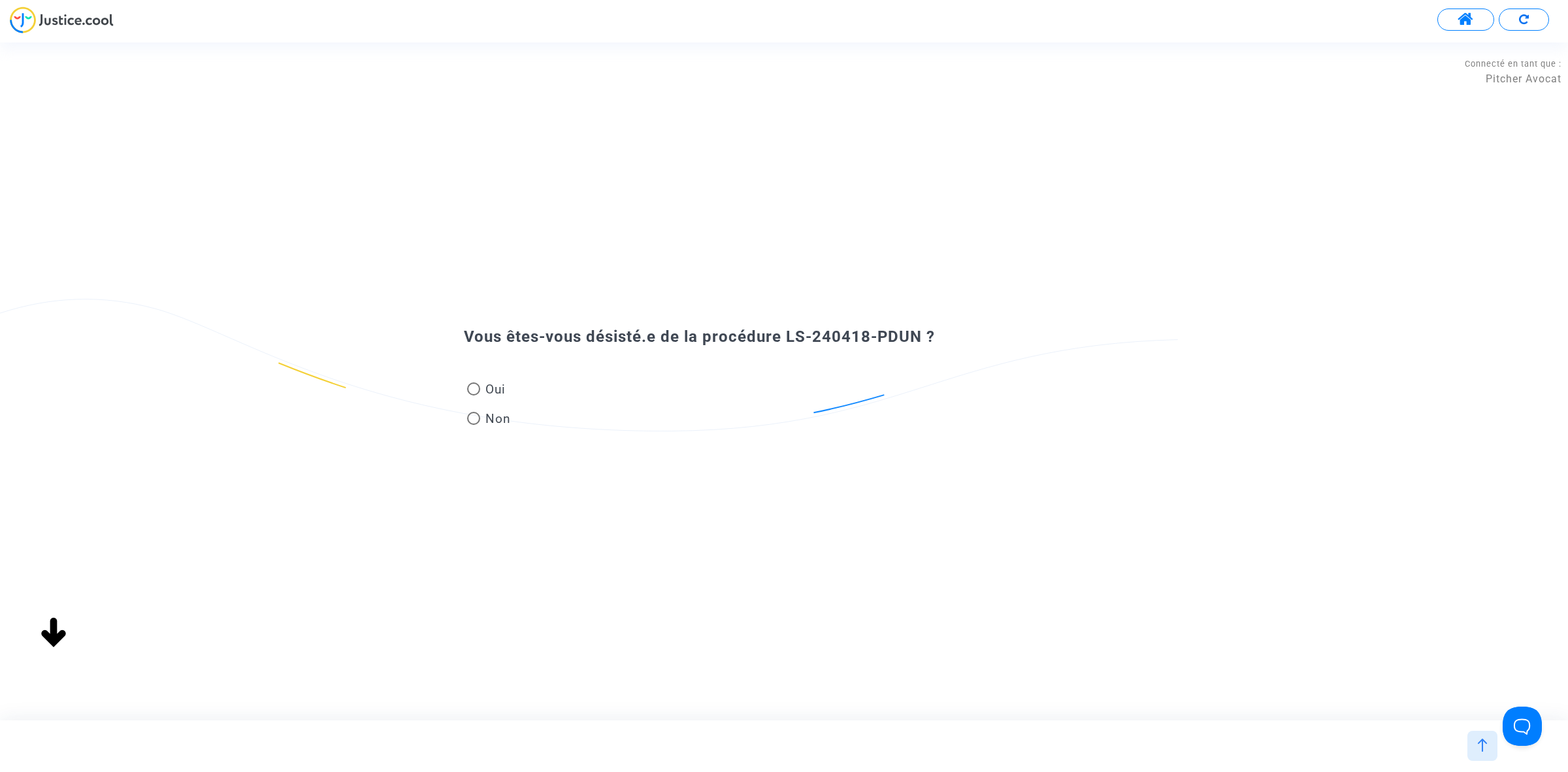
click at [478, 412] on label "Non" at bounding box center [489, 418] width 44 height 17
click at [473, 425] on input "Non" at bounding box center [473, 425] width 1 height 1
radio input "true"
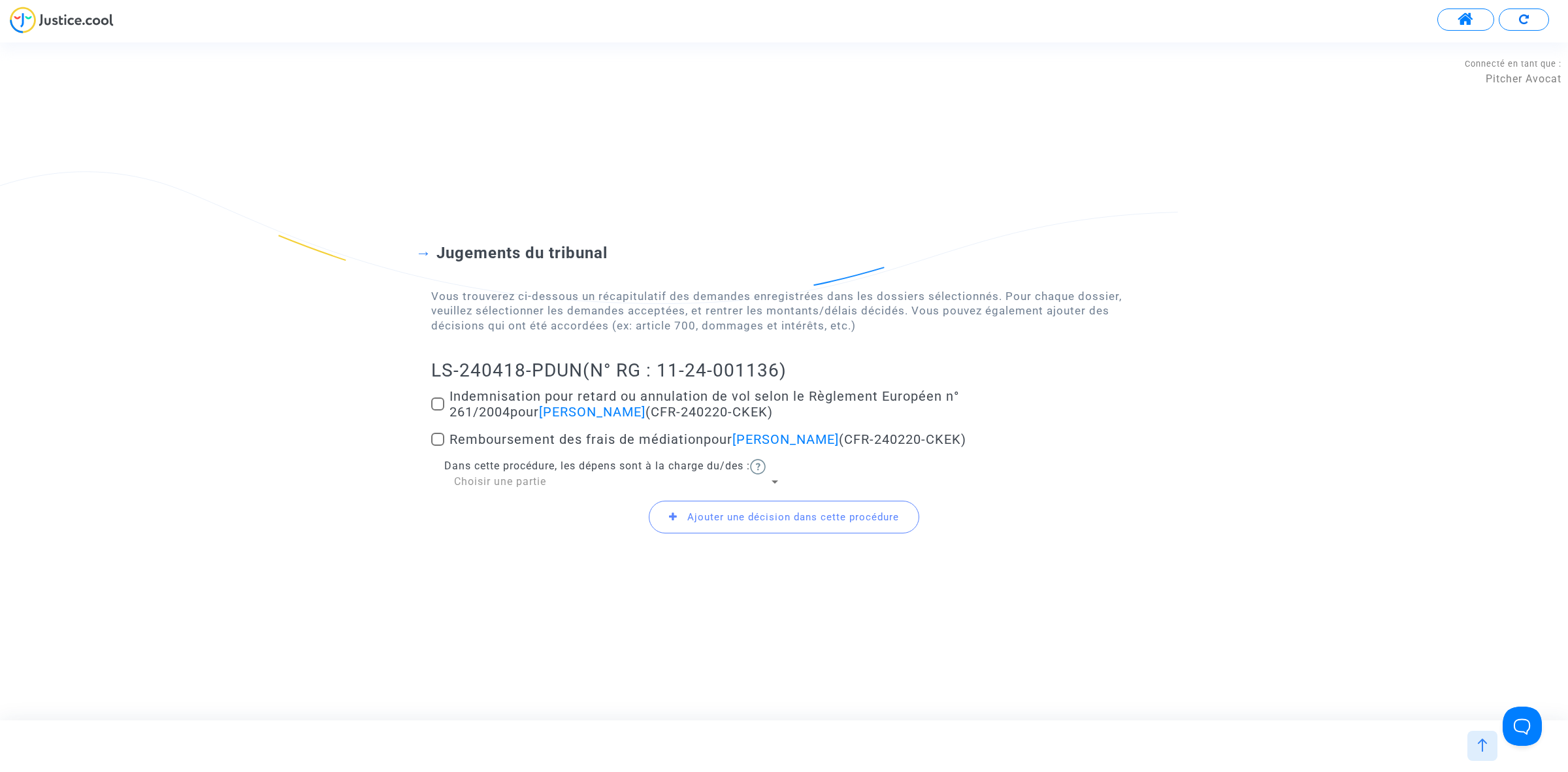
click at [429, 406] on div "Jugements du tribunal Vous trouverez ci-dessous un récapitulatif des demandes e…" at bounding box center [784, 381] width 1568 height 381
click at [431, 401] on span at bounding box center [437, 403] width 13 height 13
click at [437, 410] on input "Indemnisation pour retard ou annulation de vol selon le Règlement Européen n° 2…" at bounding box center [437, 410] width 1 height 1
checkbox input "true"
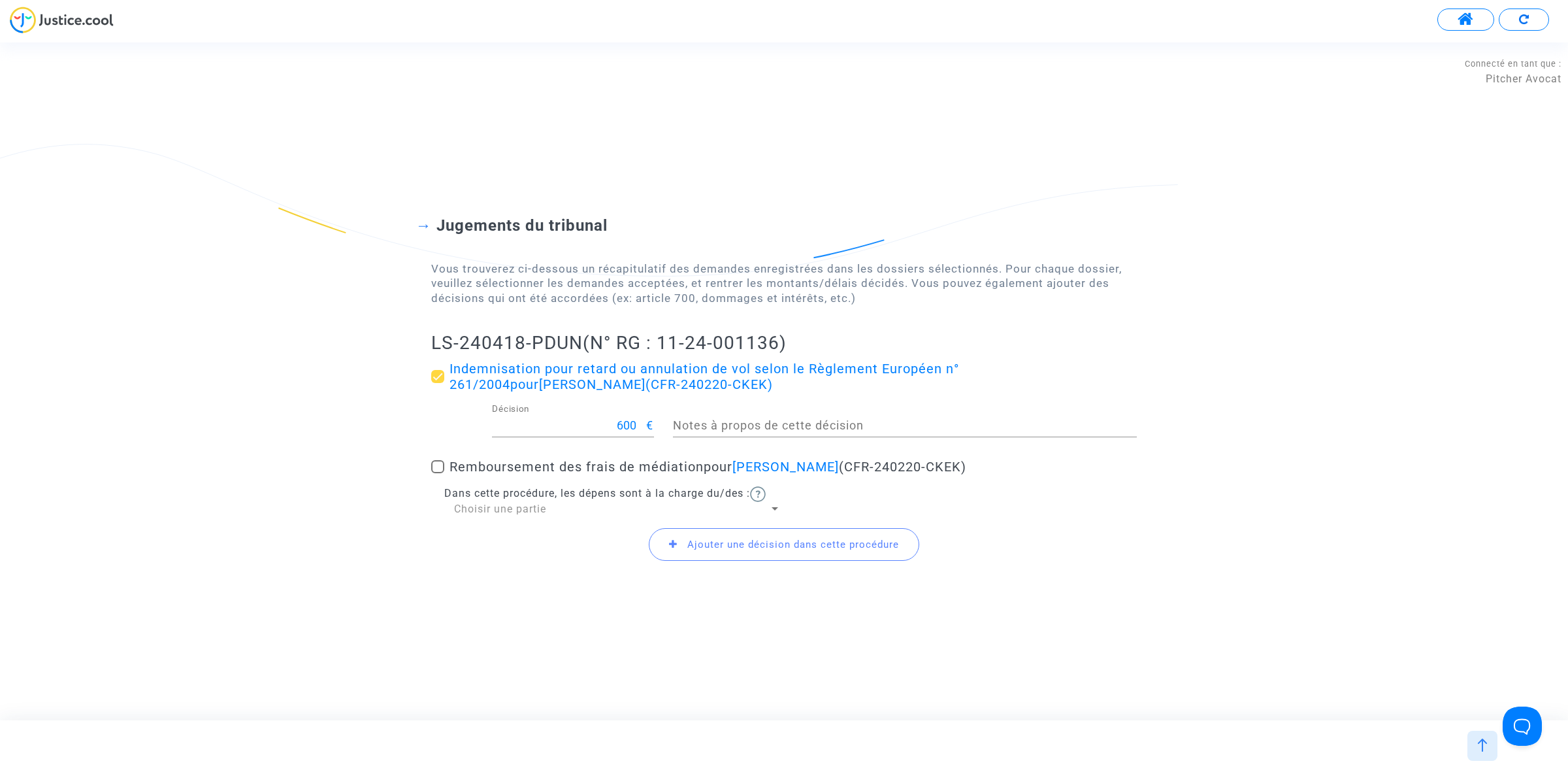
click at [671, 546] on icon at bounding box center [673, 544] width 8 height 10
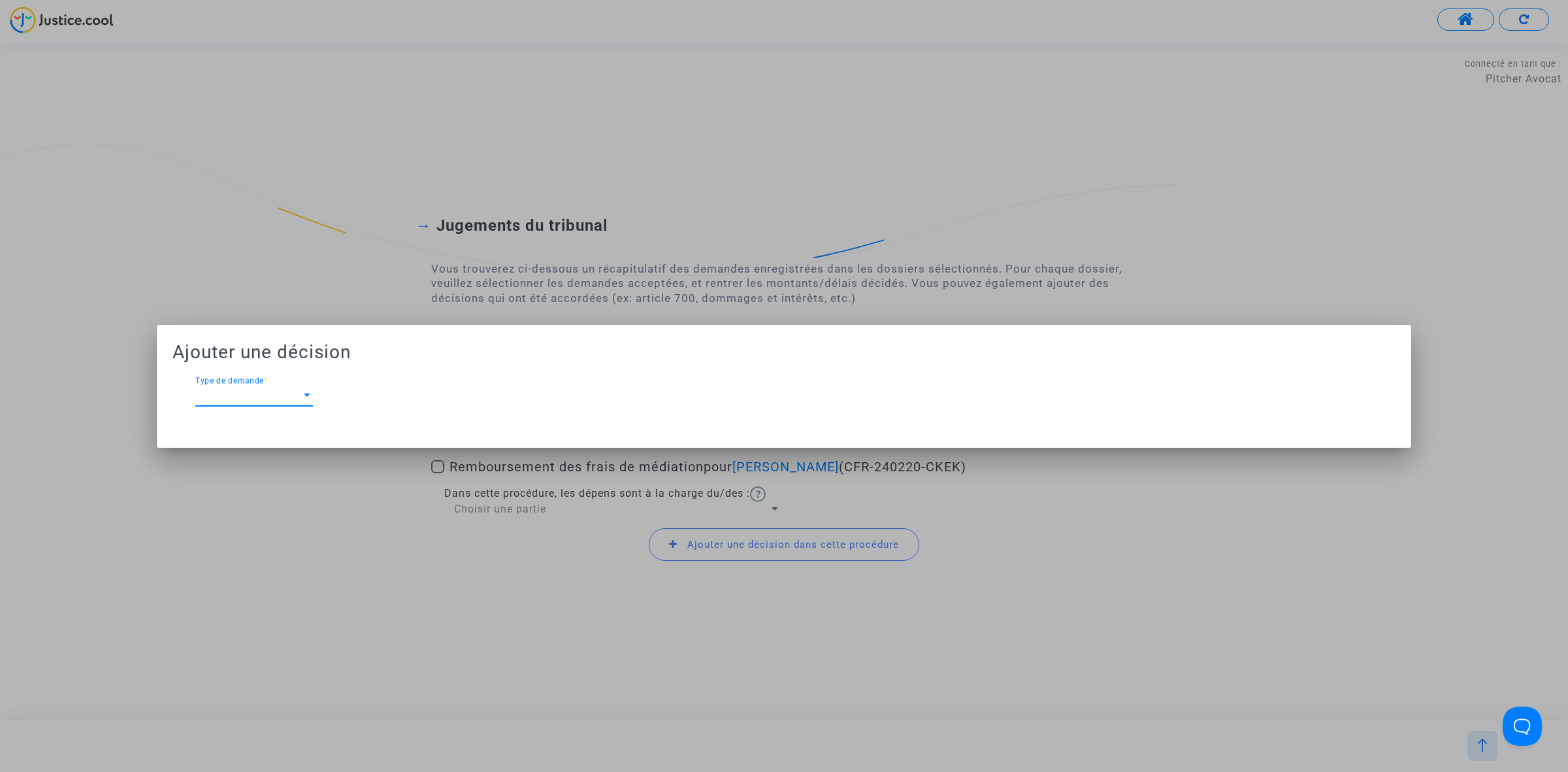
click at [361, 237] on div at bounding box center [784, 386] width 1568 height 772
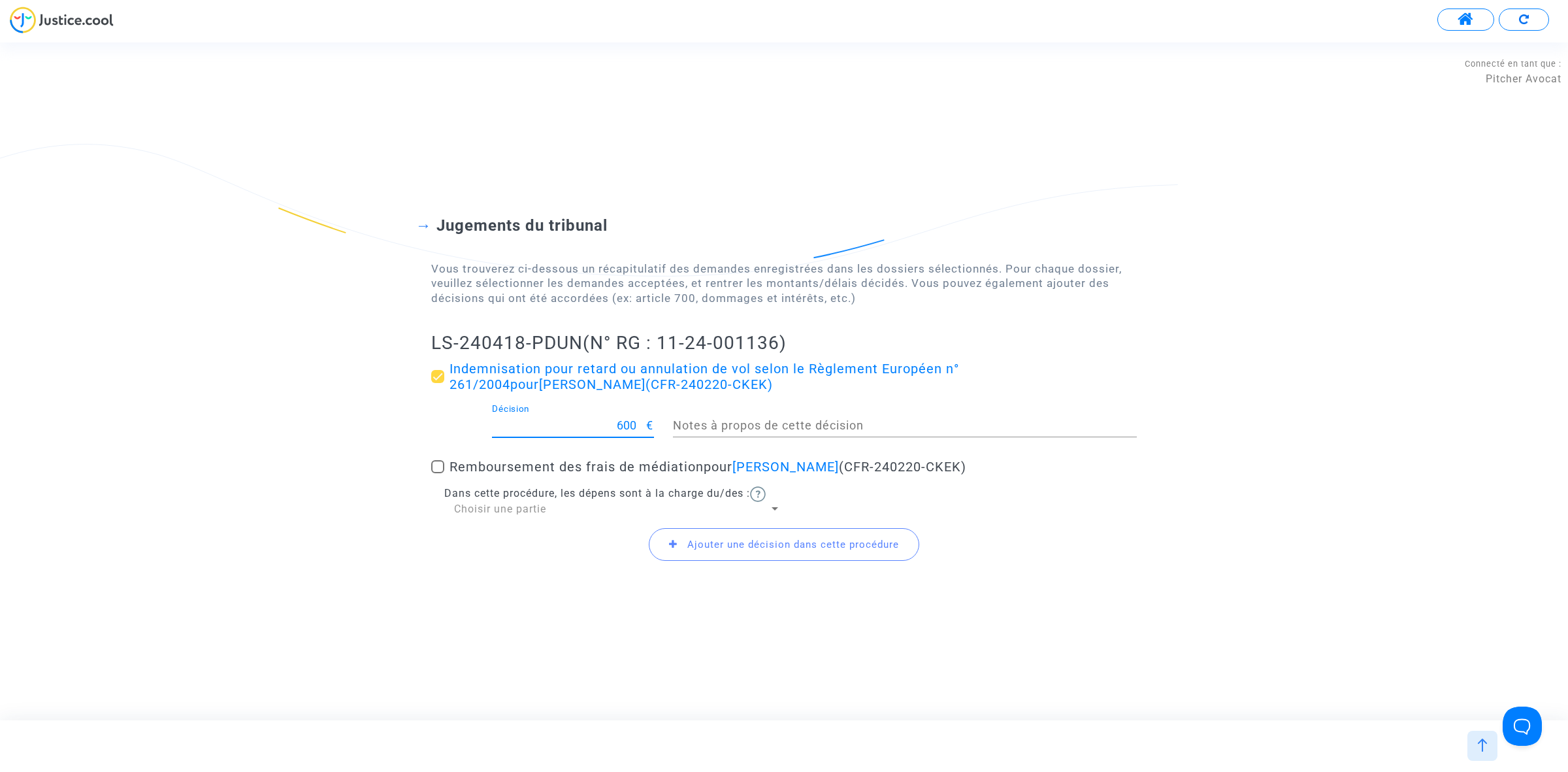
drag, startPoint x: 595, startPoint y: 429, endPoint x: 677, endPoint y: 415, distance: 83.2
click at [677, 415] on div "600 Décision € Notes à propos de cette décision" at bounding box center [784, 428] width 725 height 49
type input "250"
click at [688, 542] on span "Ajouter une décision dans cette procédure" at bounding box center [793, 544] width 212 height 12
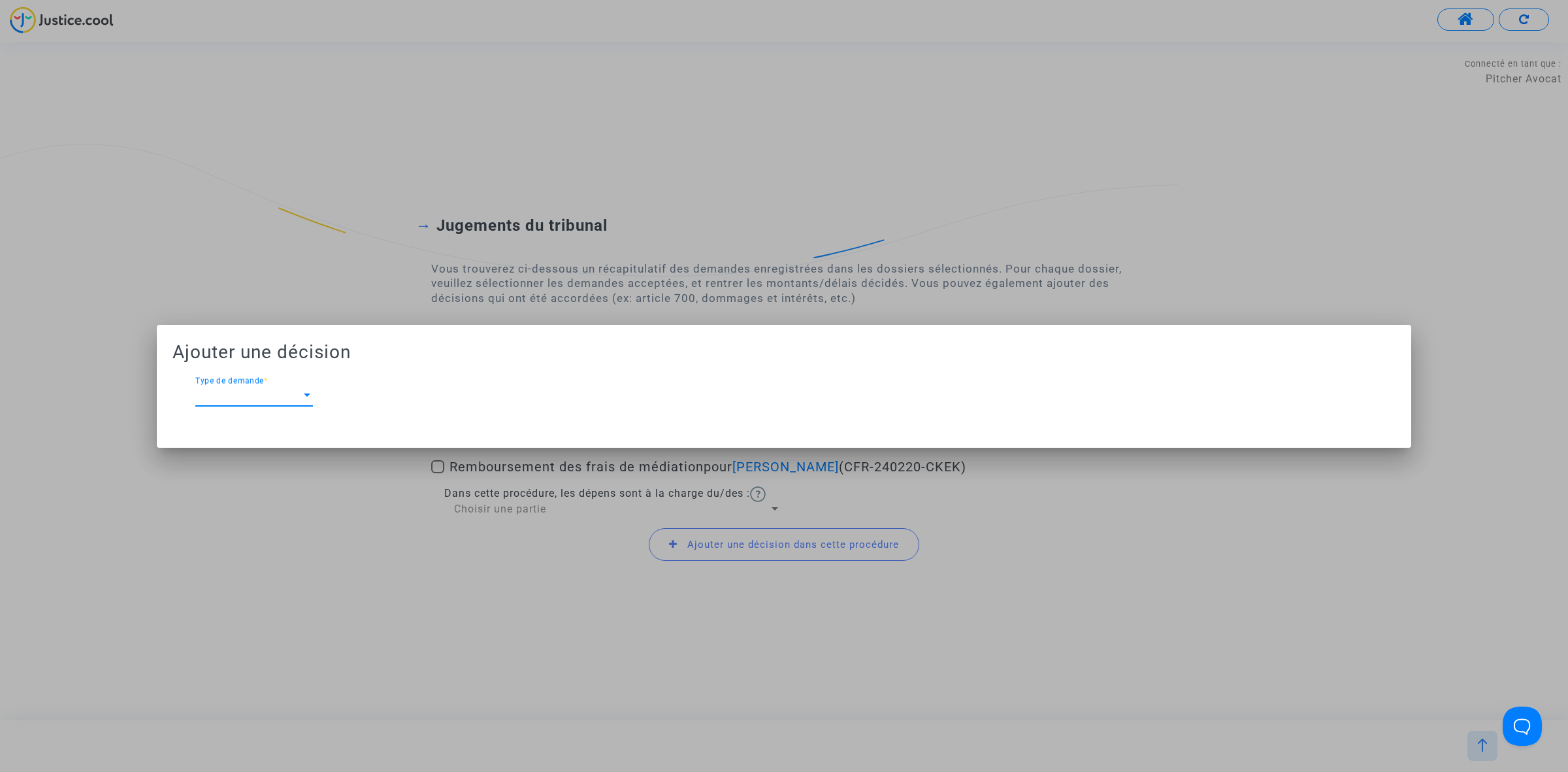
click at [306, 397] on div at bounding box center [307, 395] width 12 height 12
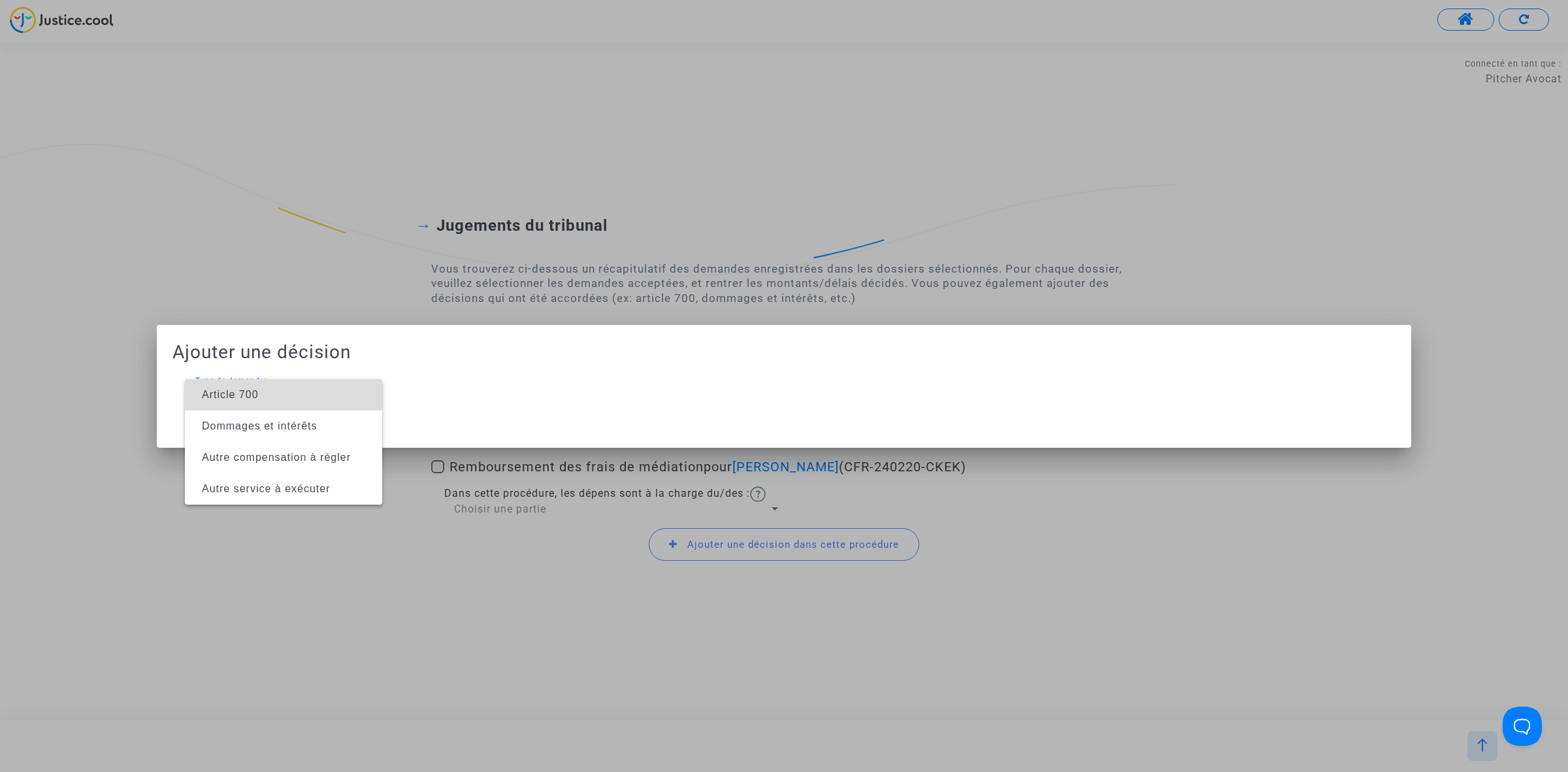
click at [306, 397] on span "Article 700" at bounding box center [283, 394] width 176 height 31
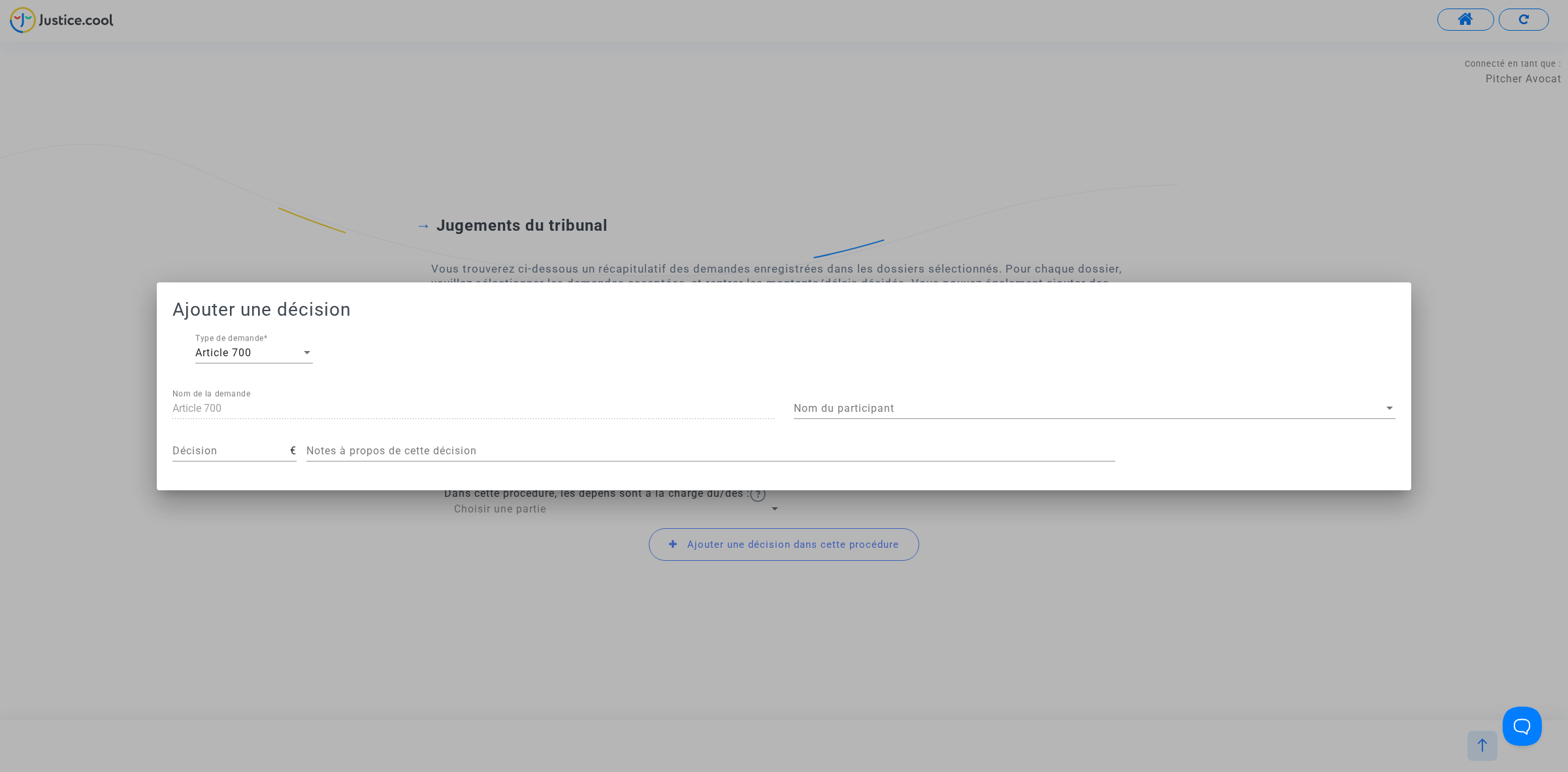
click at [858, 425] on div "Nom du participant Nom du participant" at bounding box center [1095, 410] width 602 height 42
click at [869, 413] on span "Nom du participant" at bounding box center [1089, 408] width 590 height 12
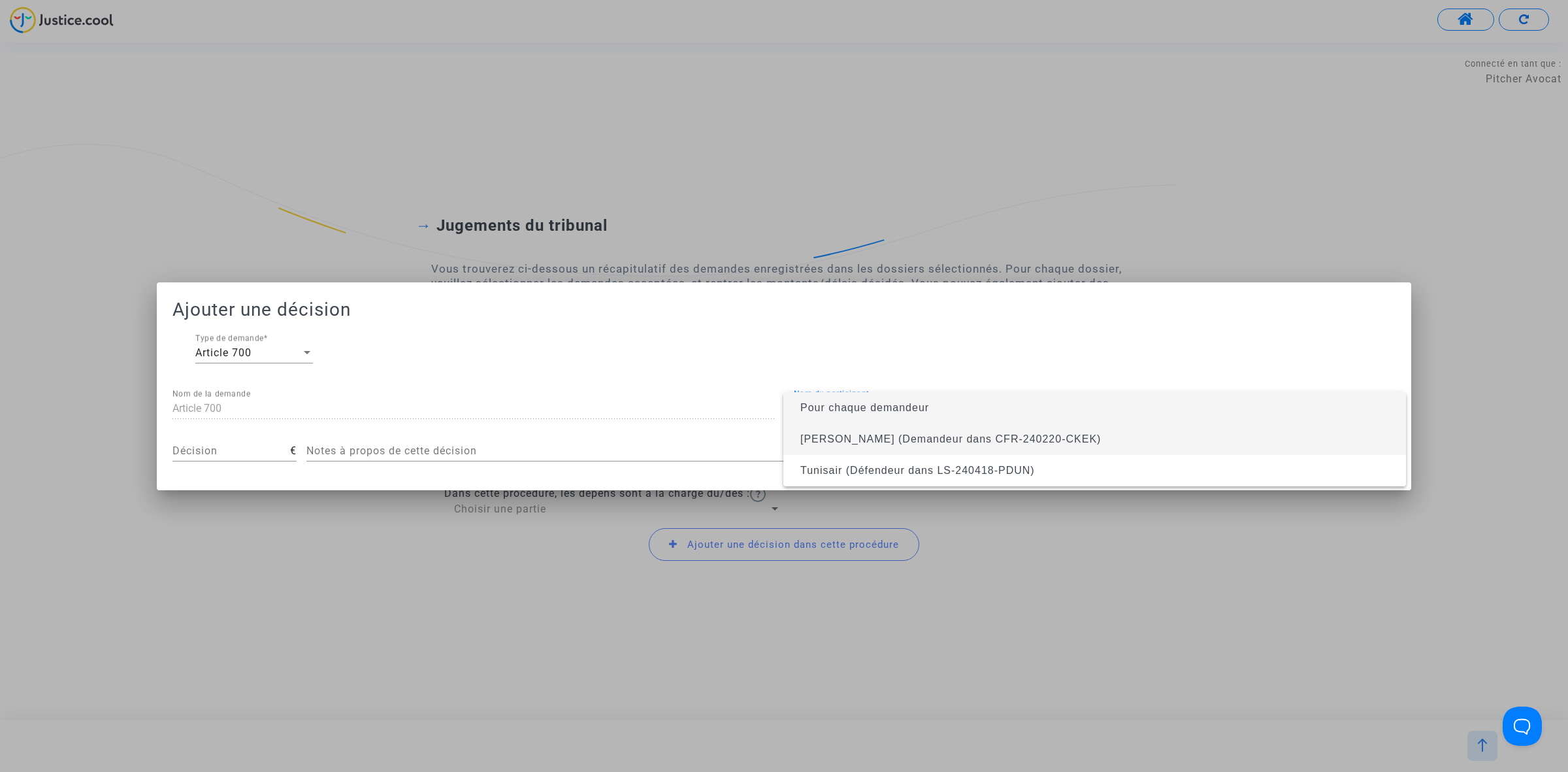
drag, startPoint x: 861, startPoint y: 442, endPoint x: 847, endPoint y: 456, distance: 19.8
click at [857, 451] on span "Mougou Minoungou (Demandeur dans CFR-240220-CKEK)" at bounding box center [1095, 439] width 602 height 31
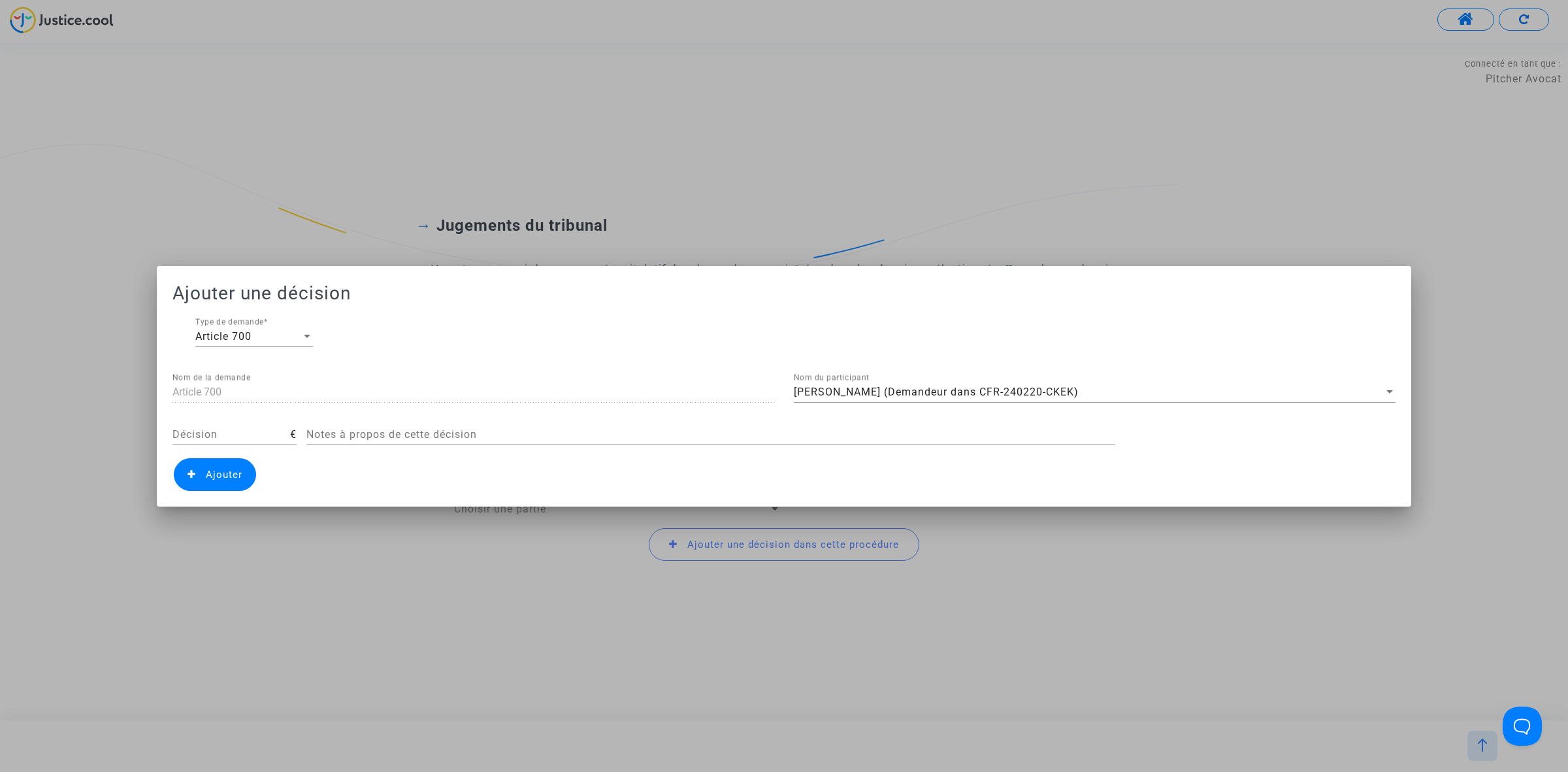
click at [214, 425] on div "Décision" at bounding box center [230, 430] width 117 height 29
type input "50"
click at [216, 469] on span "Ajouter" at bounding box center [224, 474] width 37 height 12
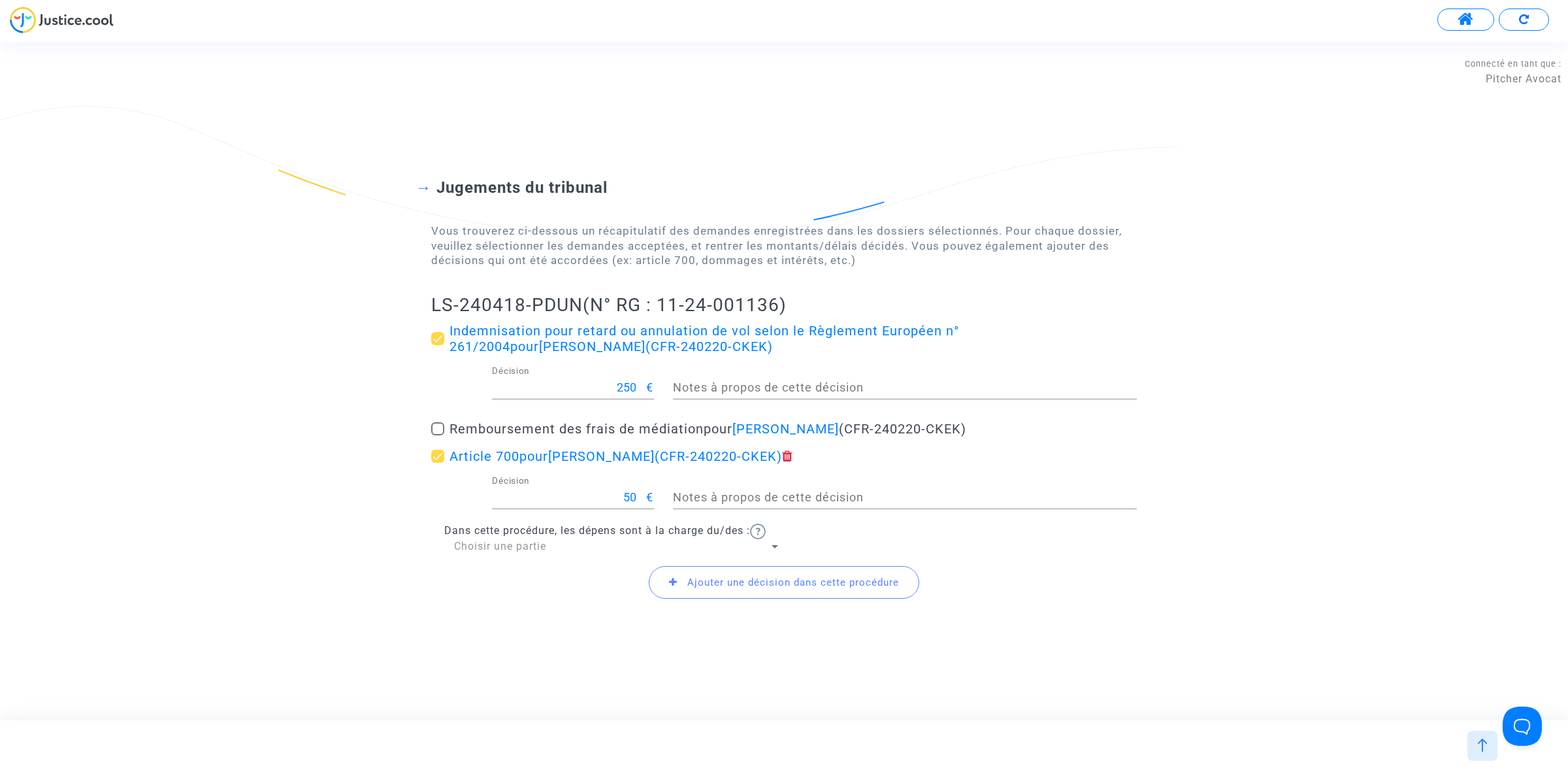
click at [577, 553] on div "Choisir une partie" at bounding box center [612, 546] width 315 height 15
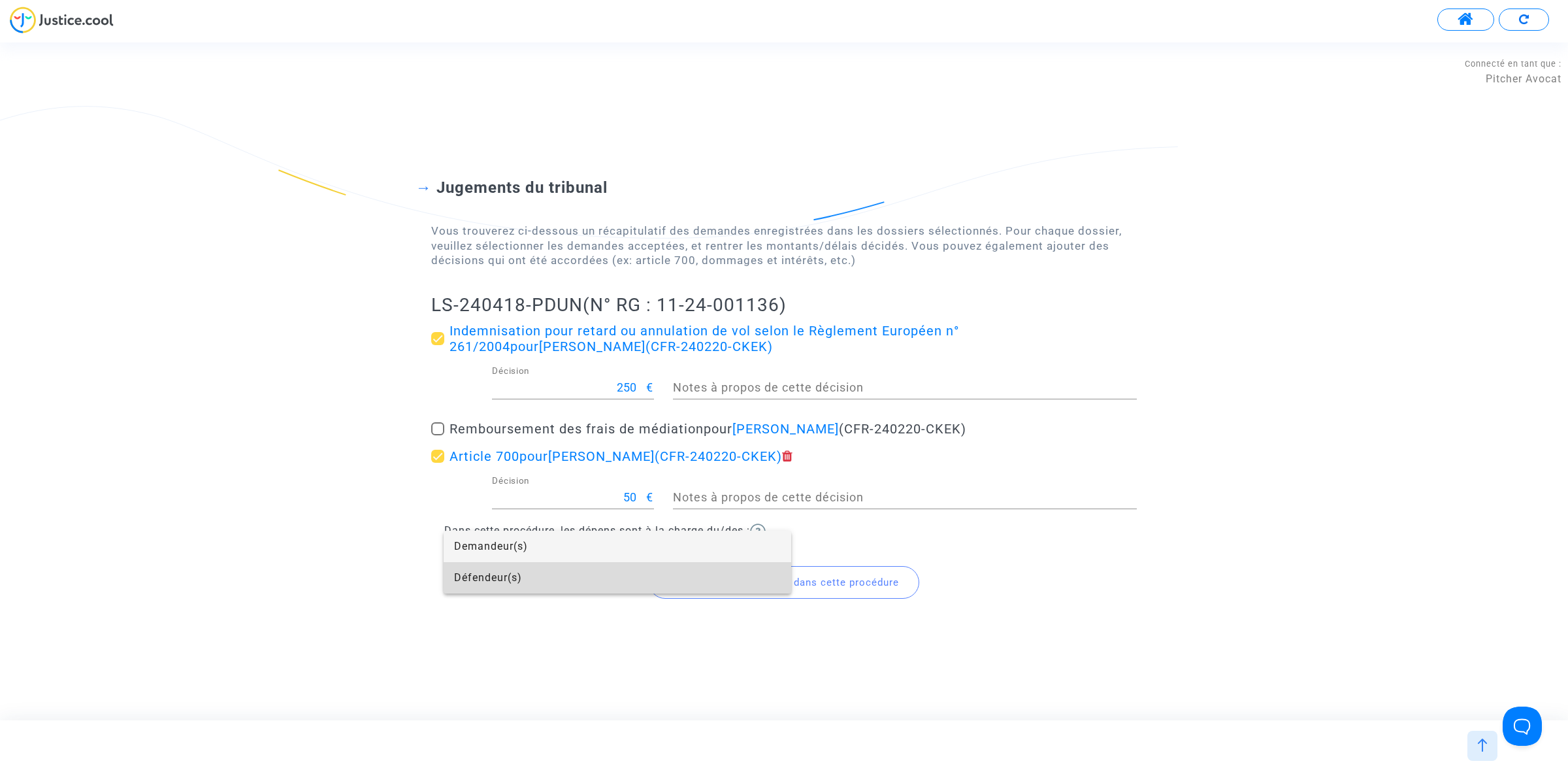
click at [573, 575] on span "Défendeur(s)" at bounding box center [617, 578] width 327 height 31
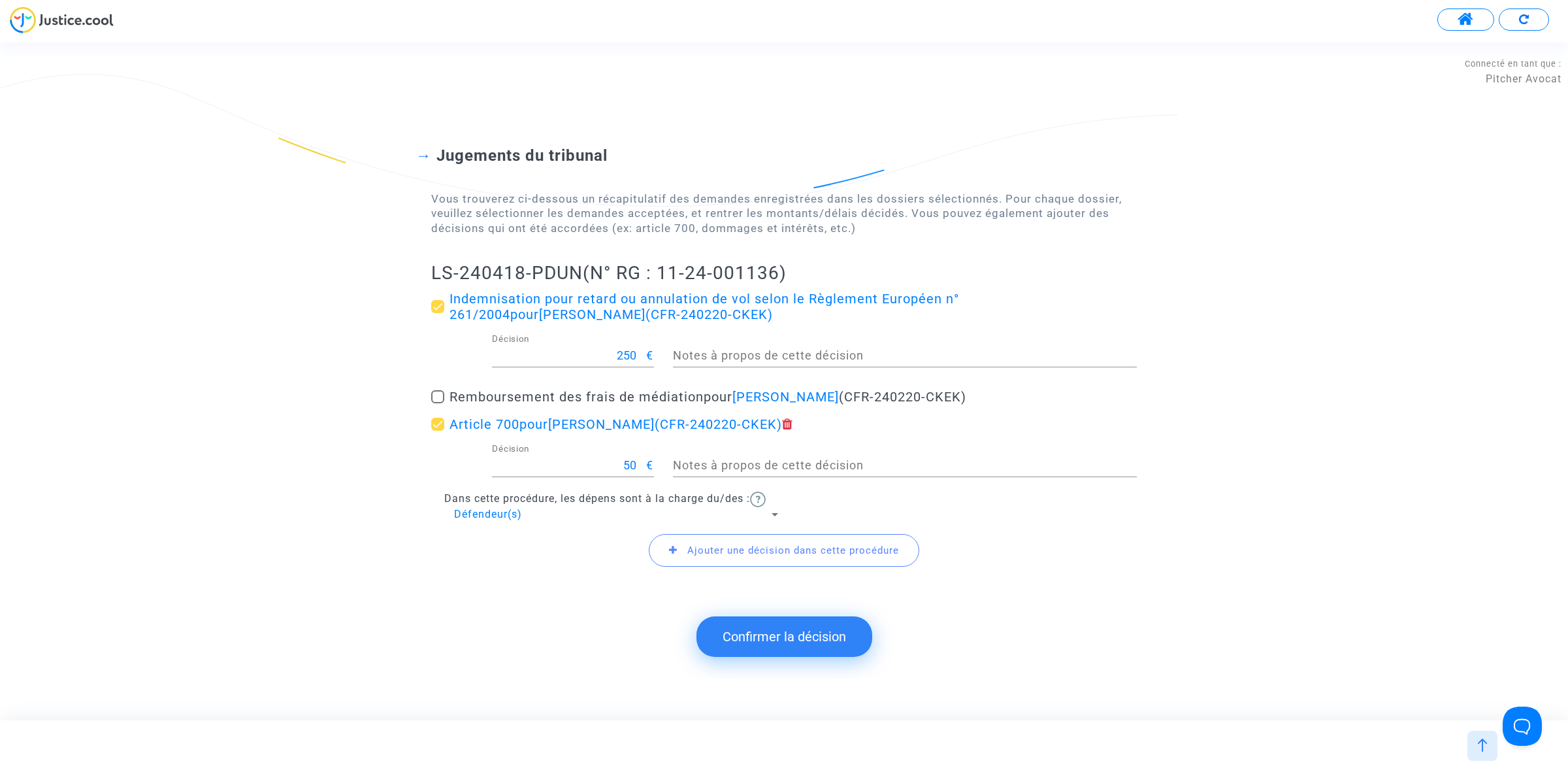
click at [793, 639] on button "Confirmer la décision" at bounding box center [784, 637] width 176 height 40
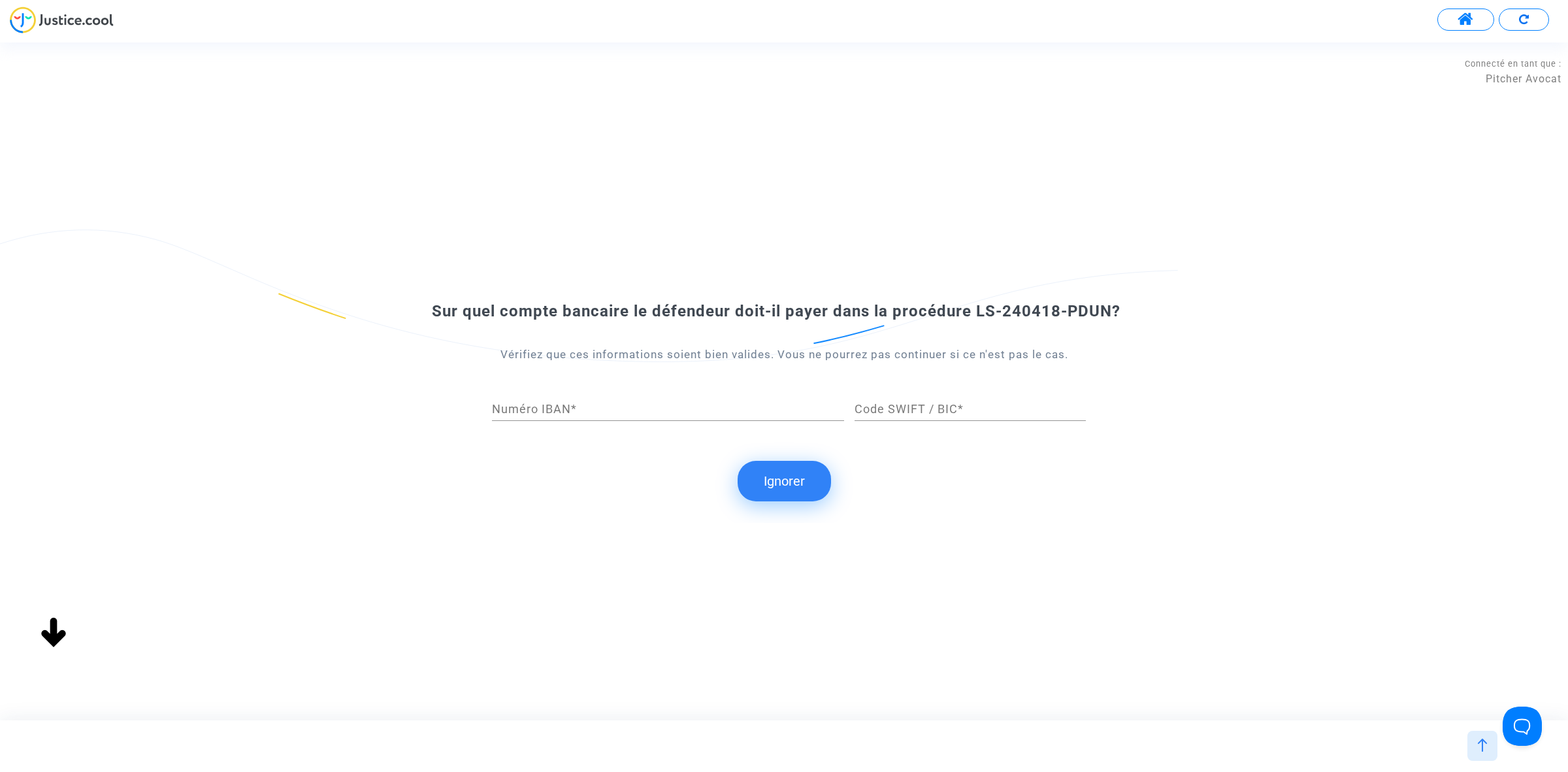
click at [789, 468] on button "Ignorer" at bounding box center [784, 481] width 94 height 40
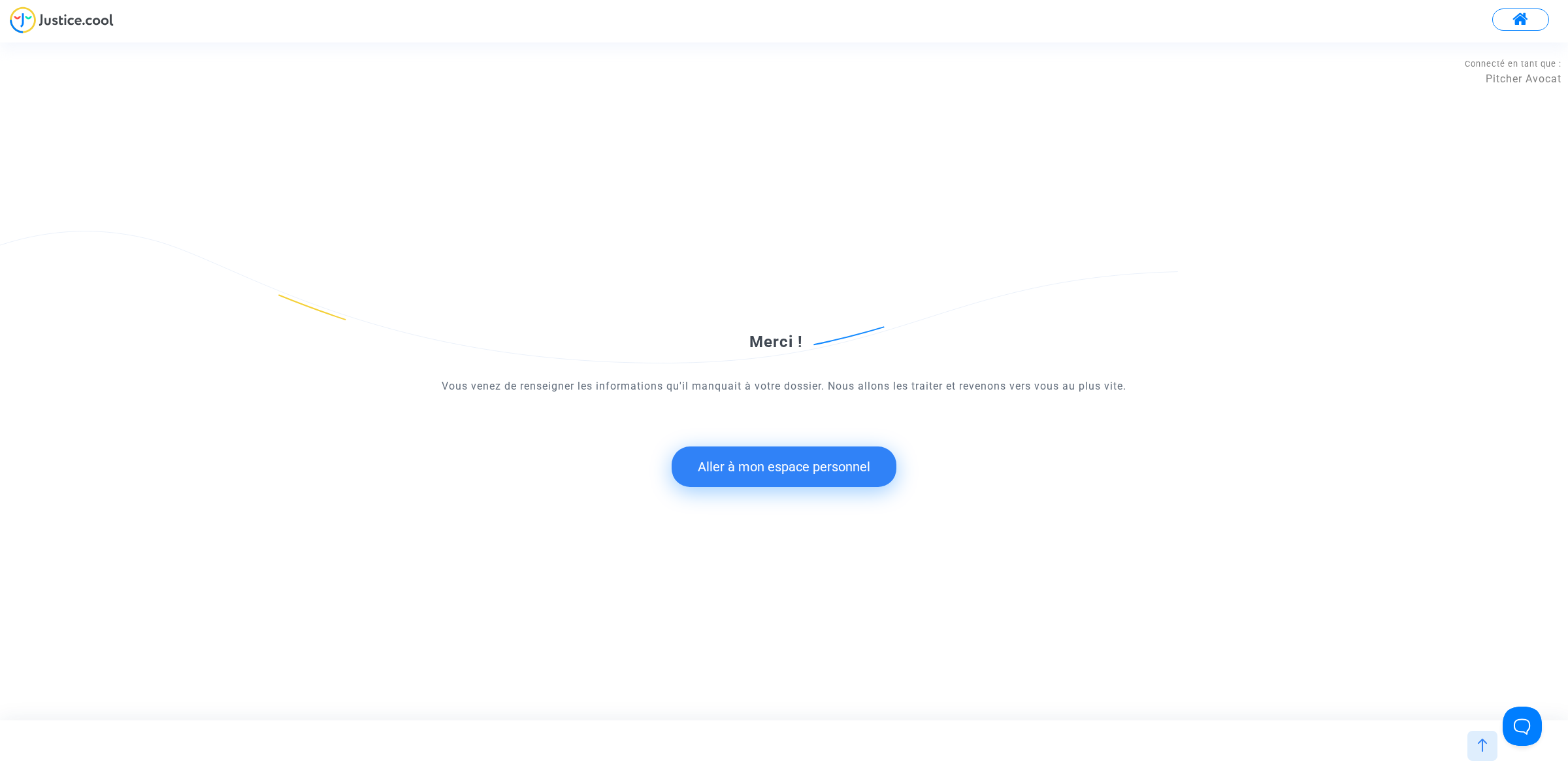
click at [768, 476] on button "Aller à mon espace personnel" at bounding box center [784, 467] width 225 height 40
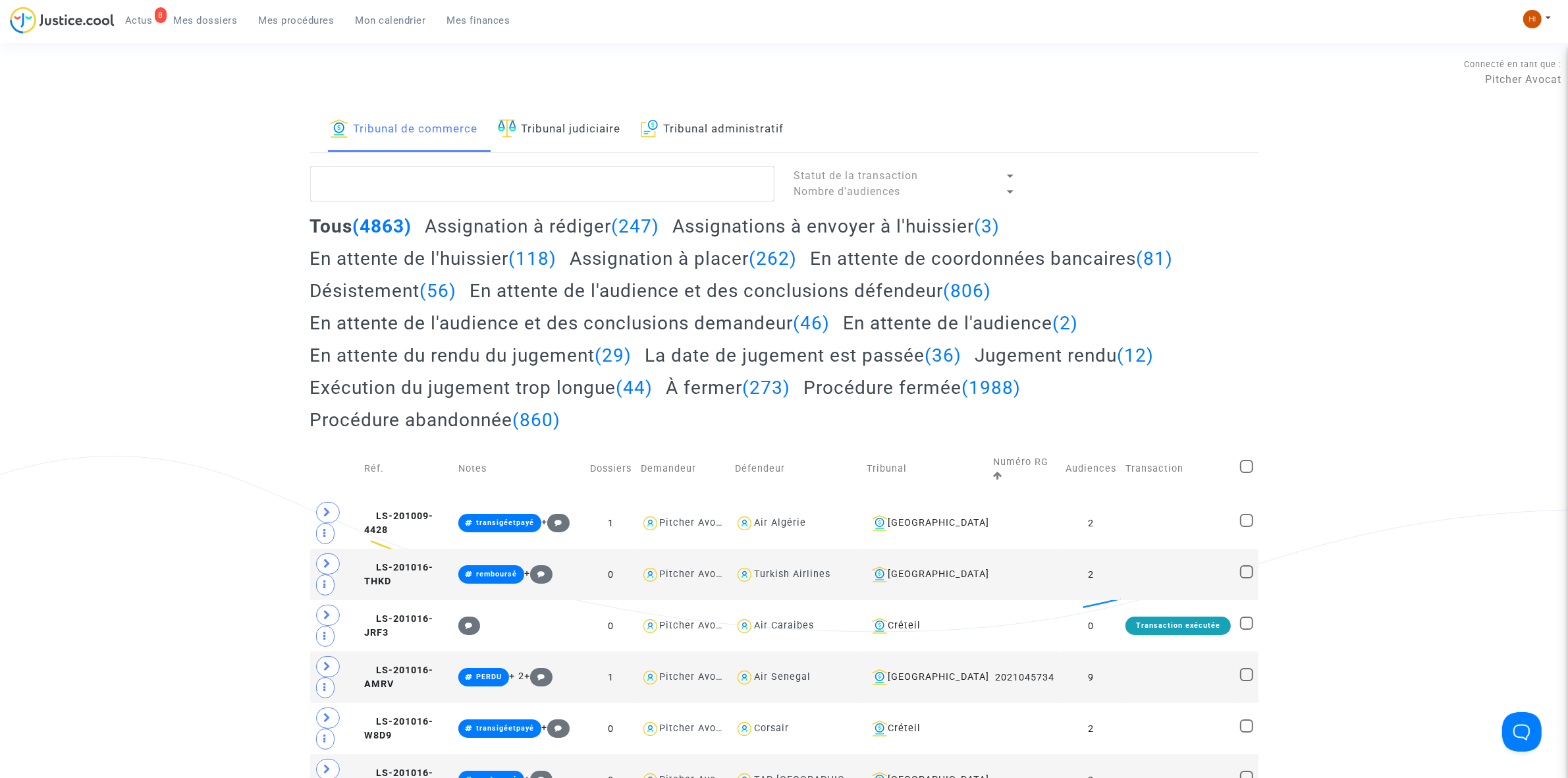
click at [544, 120] on link "Tribunal judiciaire" at bounding box center [560, 129] width 123 height 45
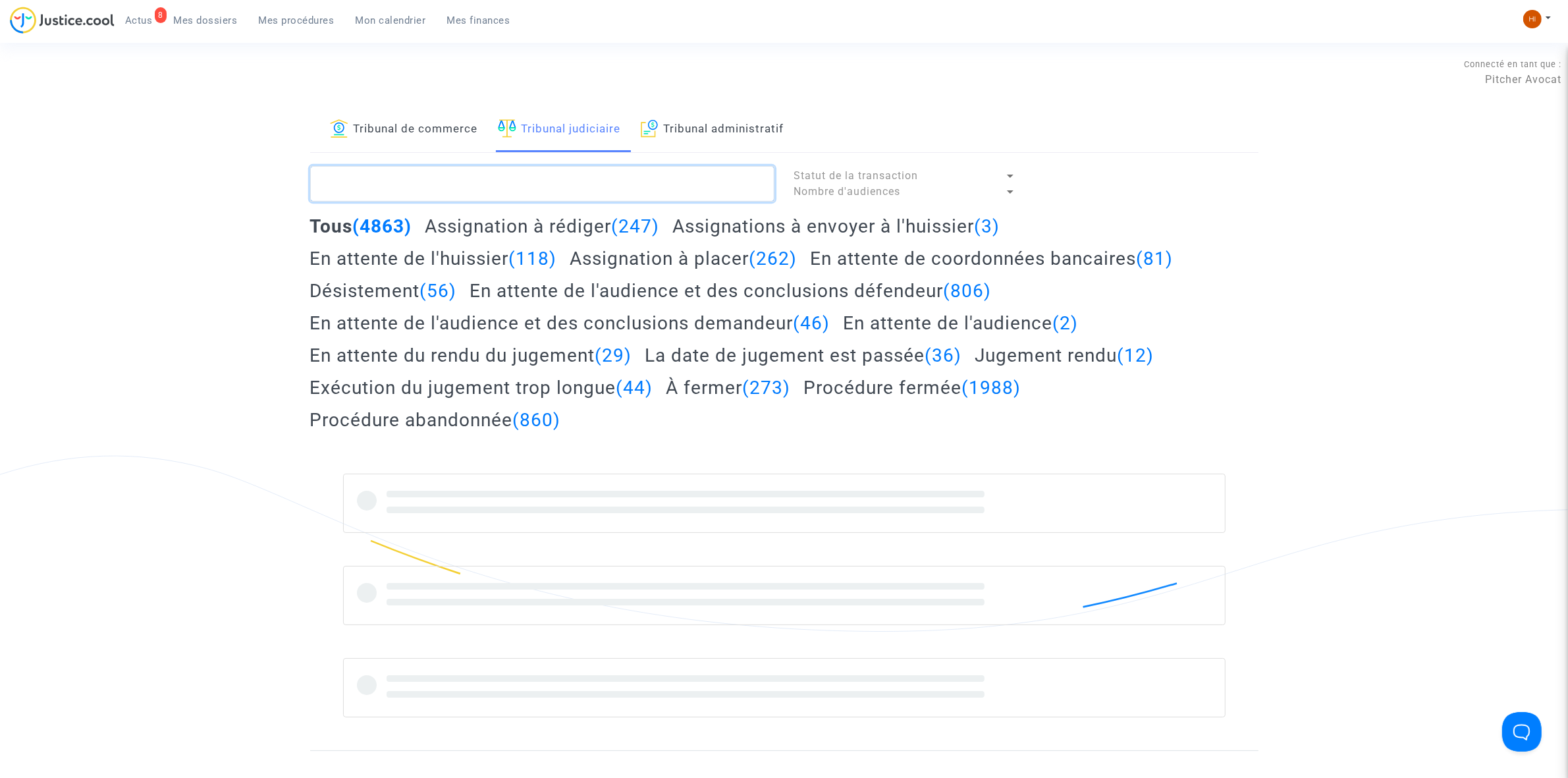
click at [544, 195] on textarea at bounding box center [542, 183] width 465 height 36
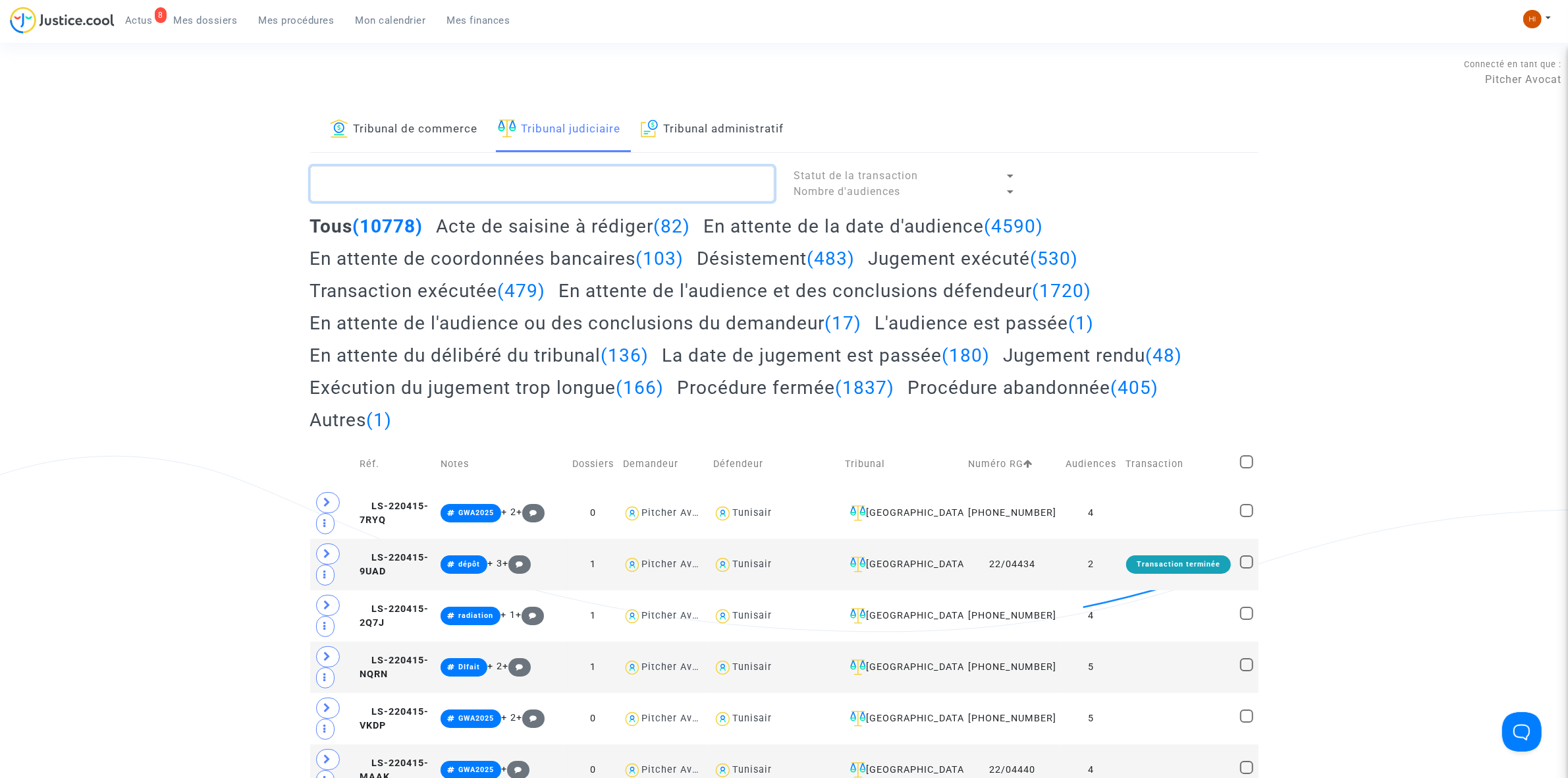
paste textarea "LS-240418-PDUN"
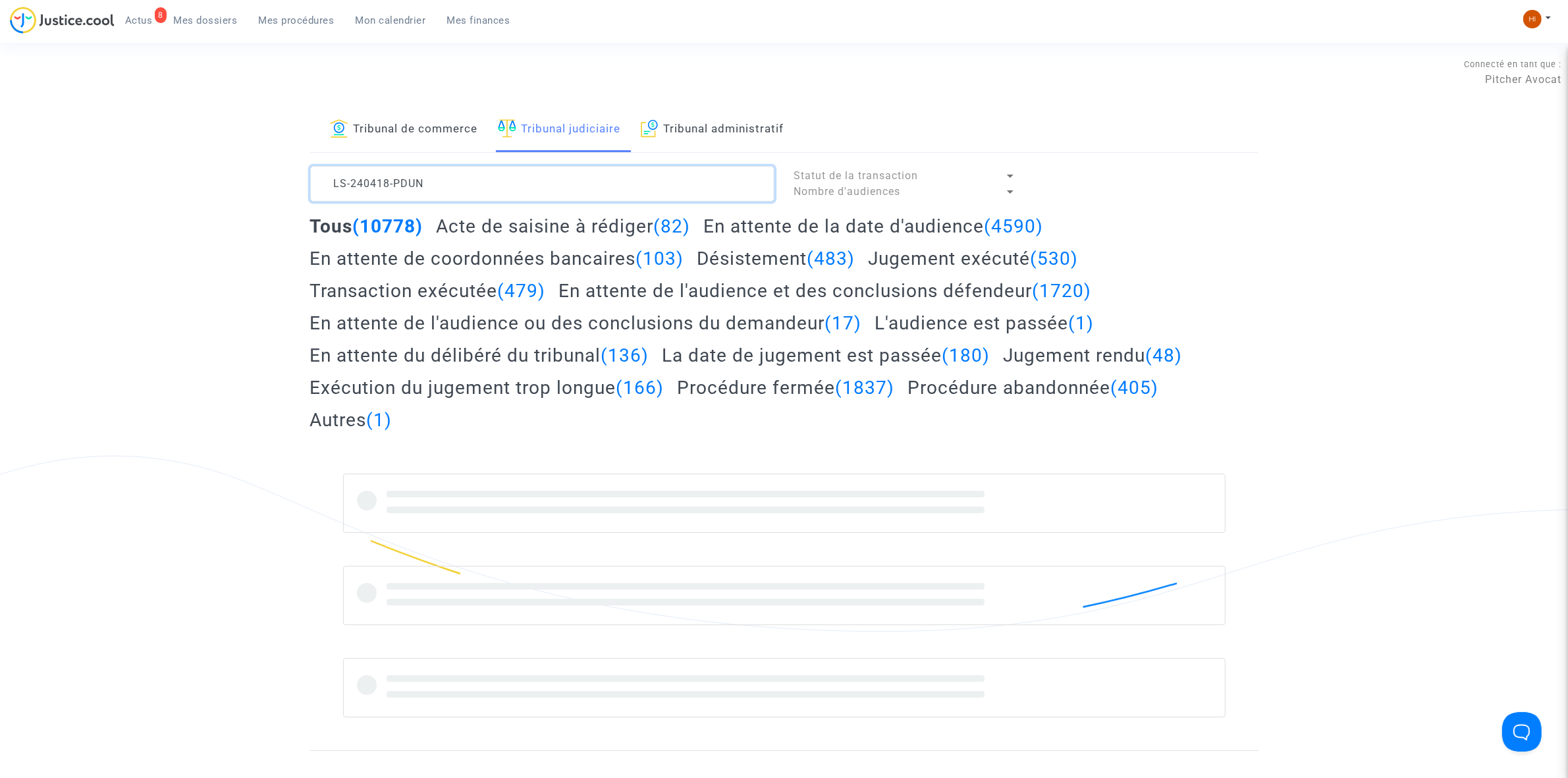
type textarea "LS-240418-PDUN"
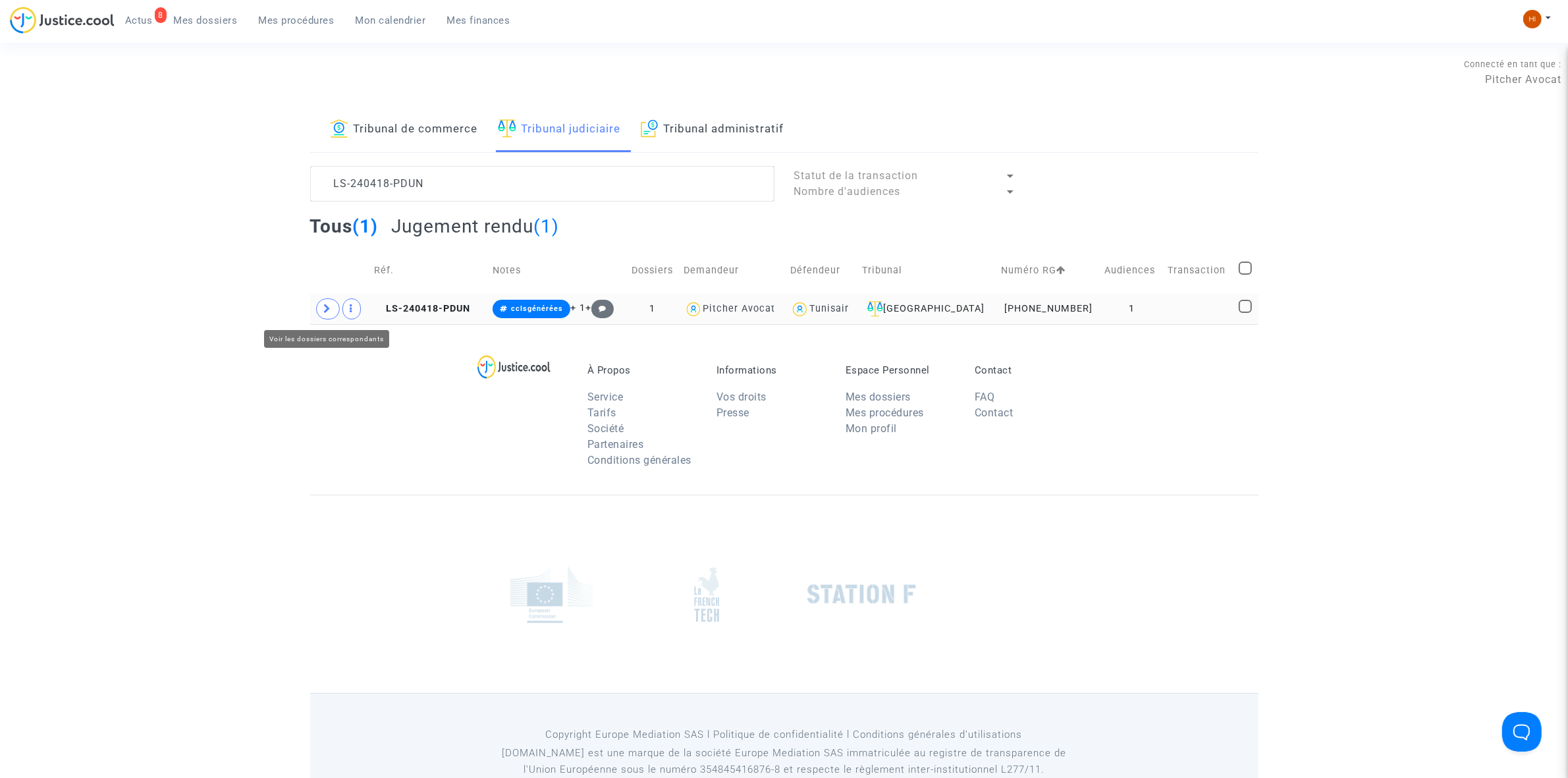
click at [324, 311] on icon at bounding box center [327, 309] width 8 height 10
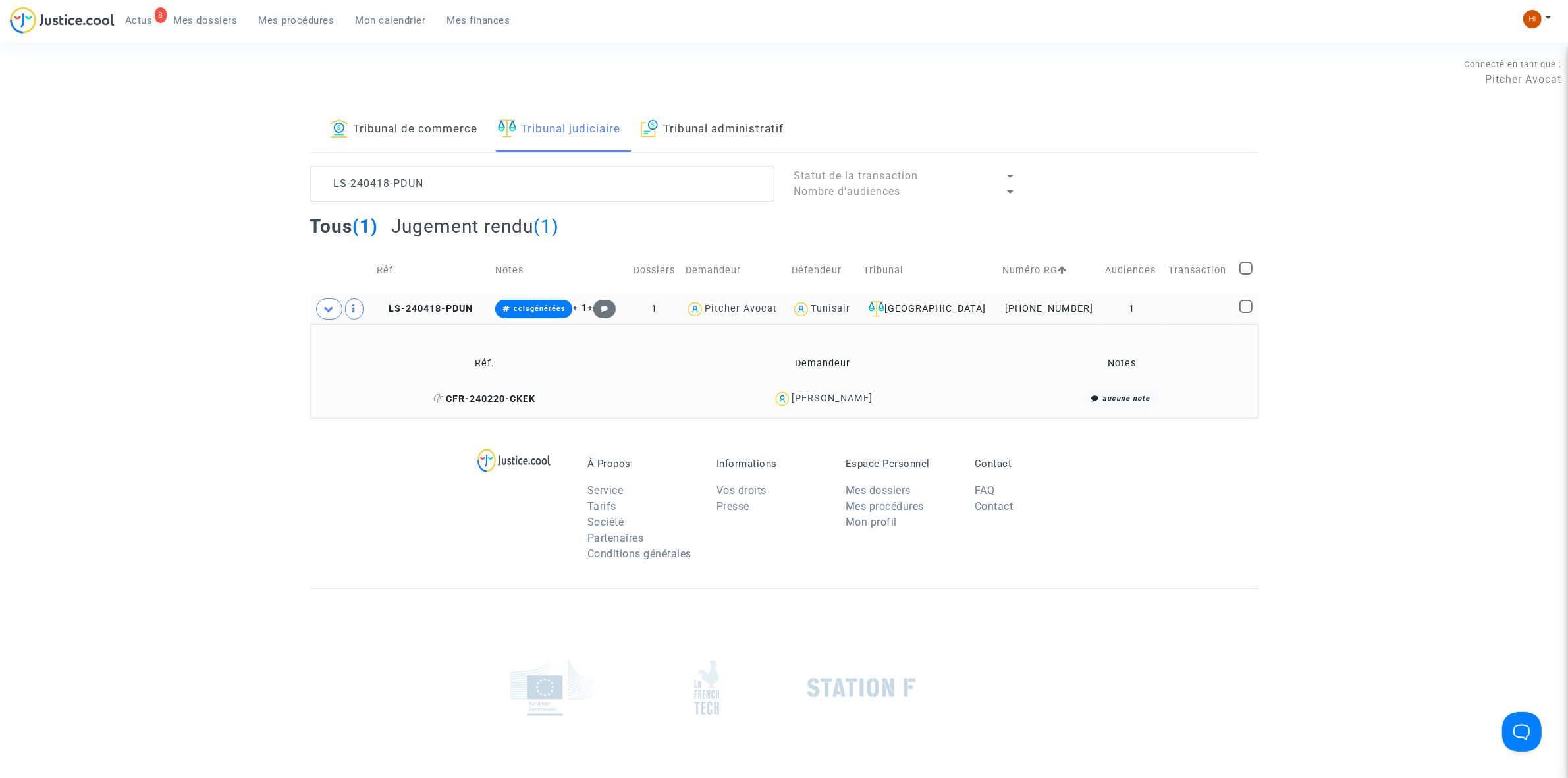
click at [434, 399] on icon at bounding box center [439, 398] width 10 height 9
drag, startPoint x: 886, startPoint y: 399, endPoint x: 787, endPoint y: 406, distance: 99.2
click at [787, 406] on div "Mougou Minoungou" at bounding box center [822, 398] width 327 height 19
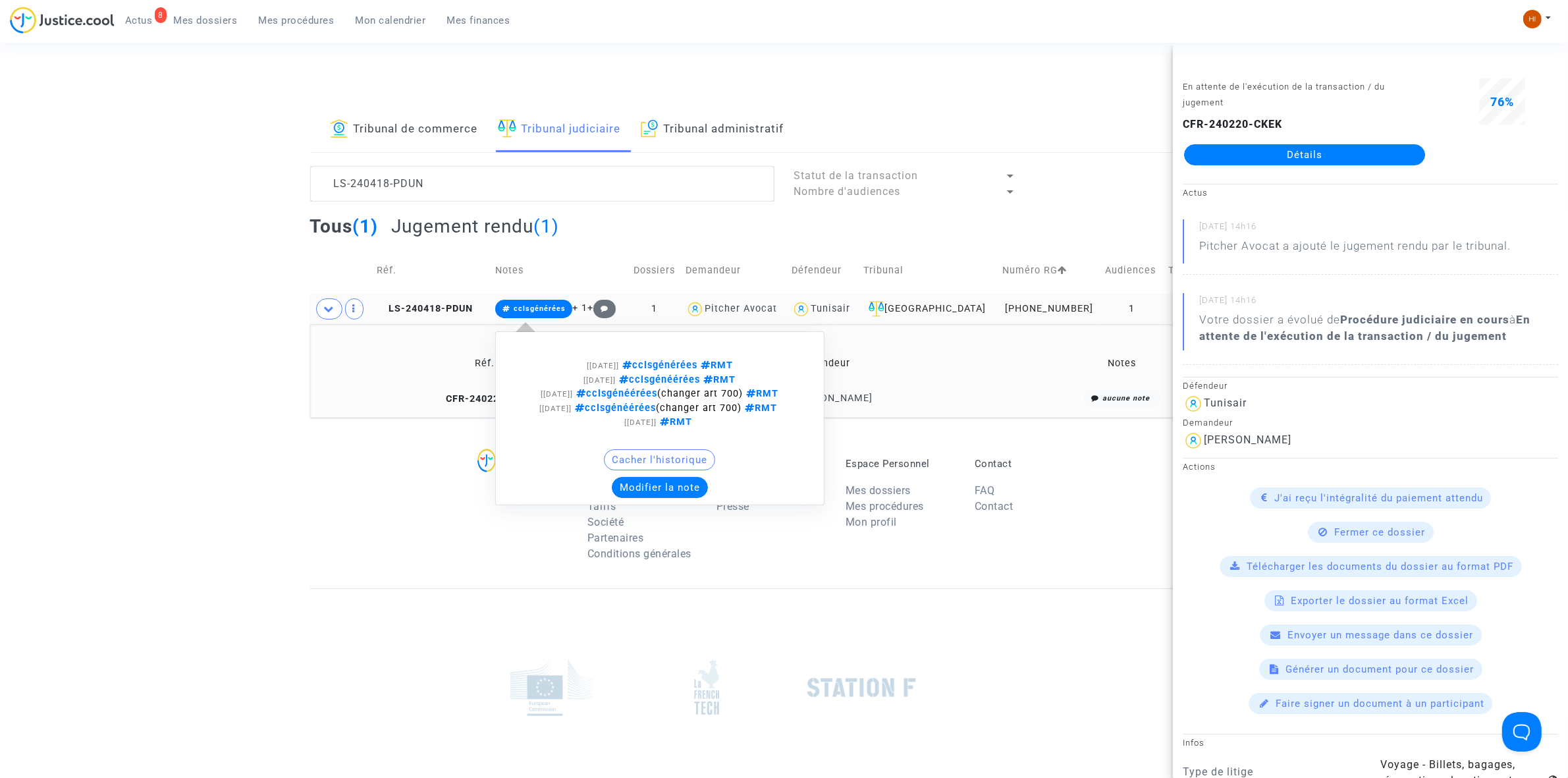
drag, startPoint x: 550, startPoint y: 310, endPoint x: 591, endPoint y: 376, distance: 77.7
click at [550, 317] on span "cclsgénérées" at bounding box center [534, 309] width 78 height 18
click at [669, 486] on button "Modifier la note" at bounding box center [659, 487] width 96 height 21
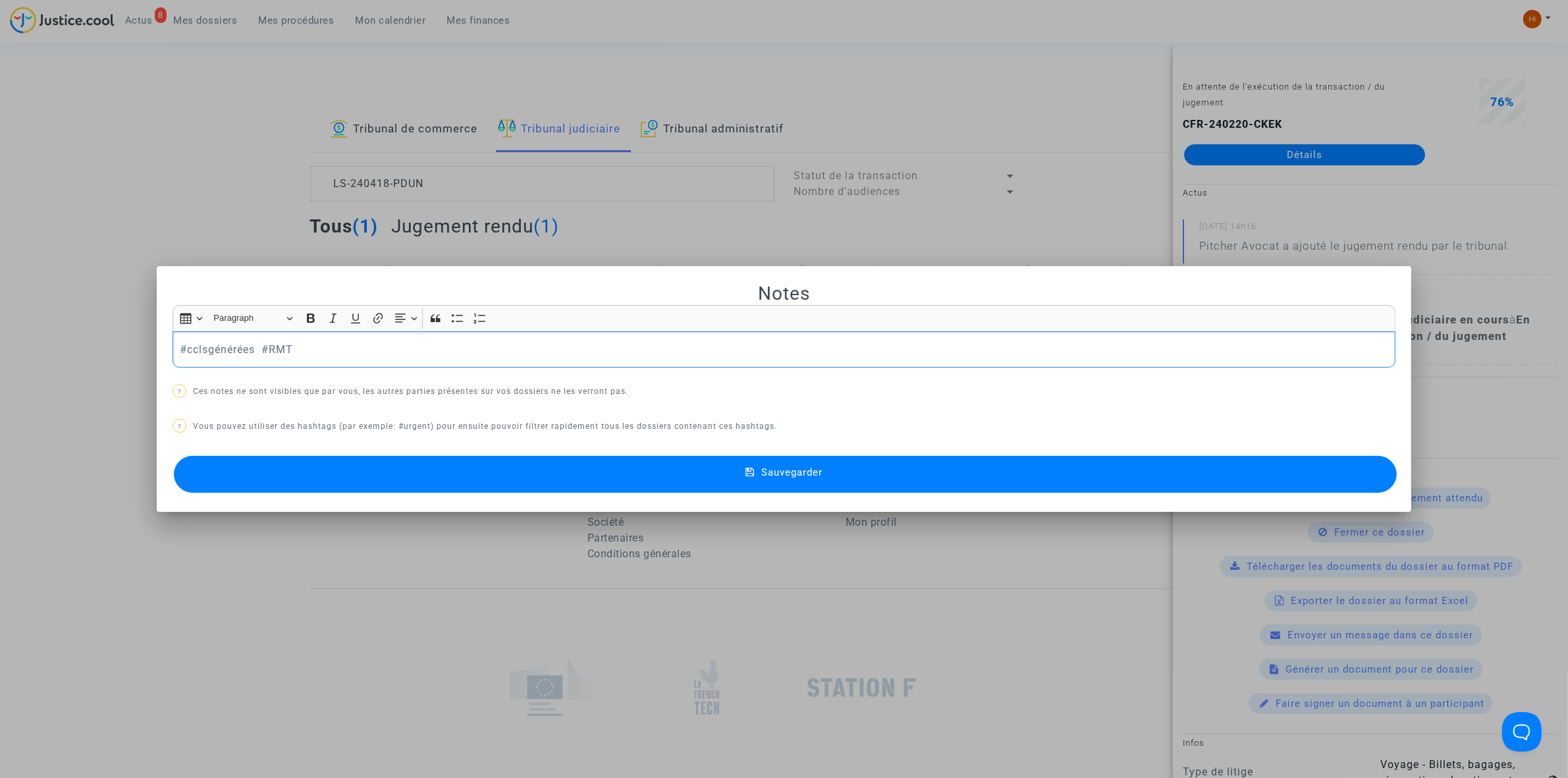
drag, startPoint x: 258, startPoint y: 350, endPoint x: -802, endPoint y: 387, distance: 1060.6
click at [0, 387] on html "8 Actus Mes dossiers Mes procédures Mon calendrier Mes finances Mon profil Chan…" at bounding box center [784, 453] width 1568 height 906
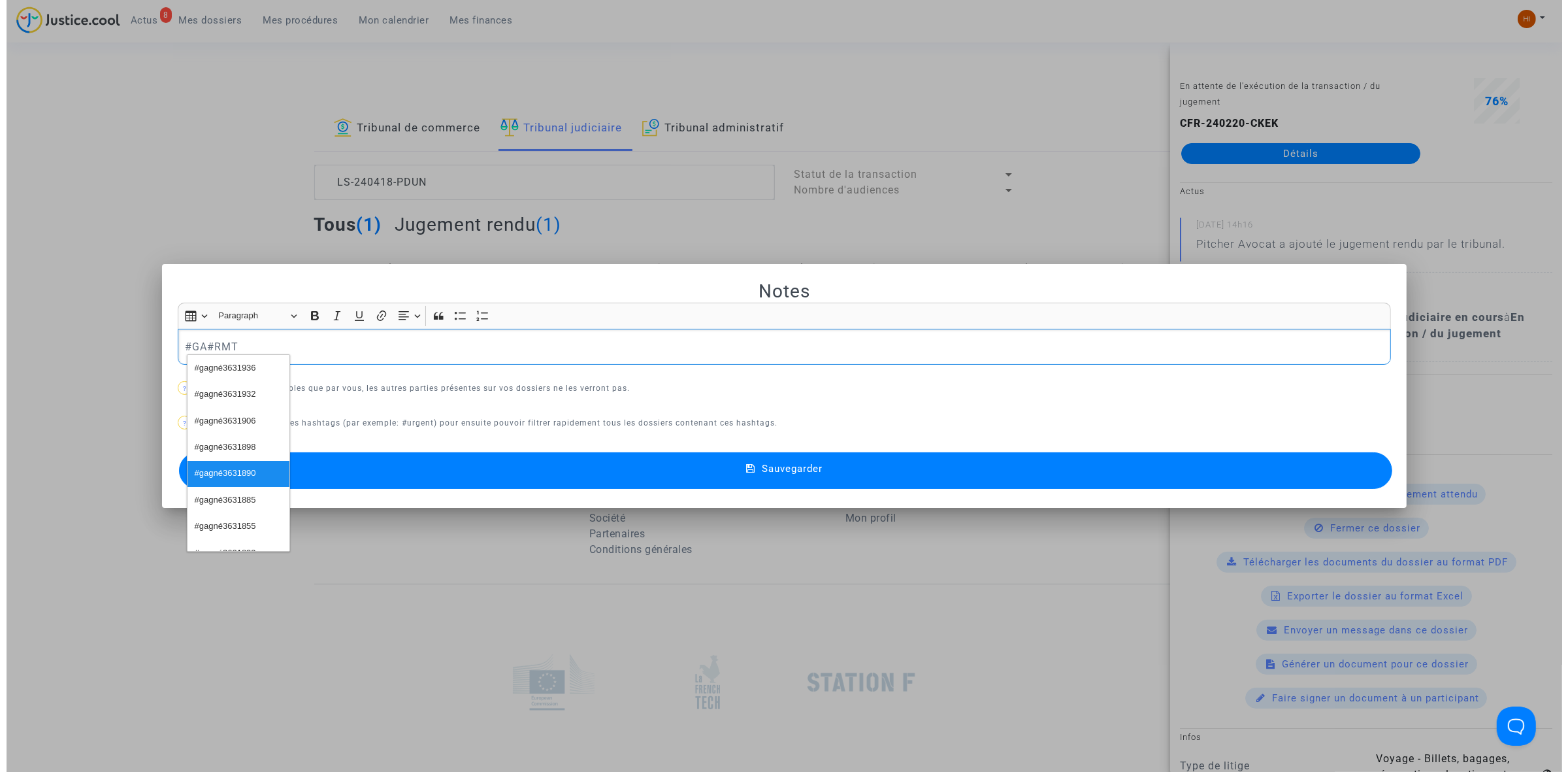
scroll to position [187, 0]
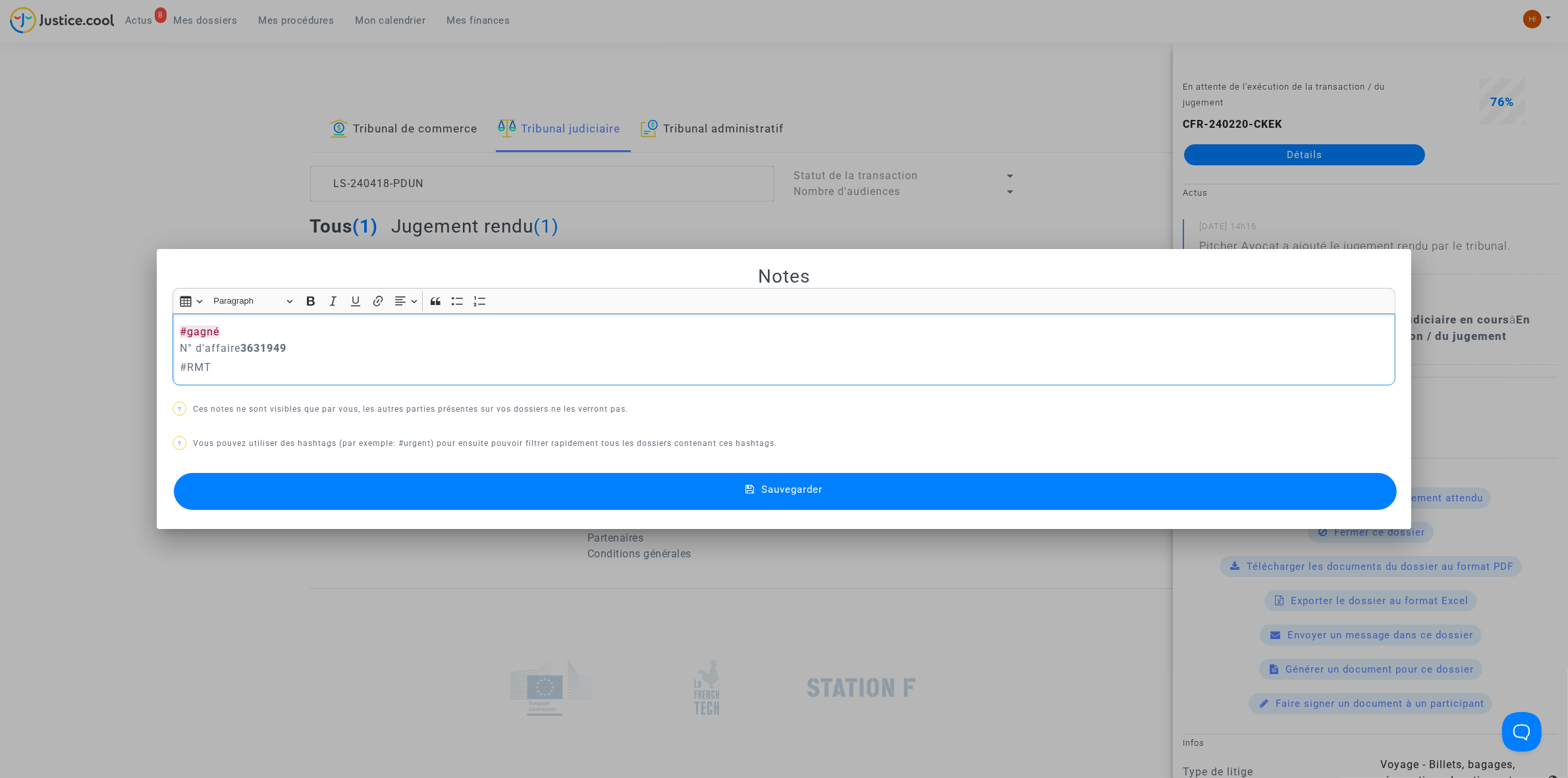
click at [241, 344] on strong "3631949" at bounding box center [264, 348] width 46 height 13
drag, startPoint x: 234, startPoint y: 348, endPoint x: 150, endPoint y: 344, distance: 84.1
click at [157, 344] on mat-dialog-container "Notes Rich Text Editor Insert table Insert table Heading Paragraph Paragraph He…" at bounding box center [784, 389] width 1255 height 281
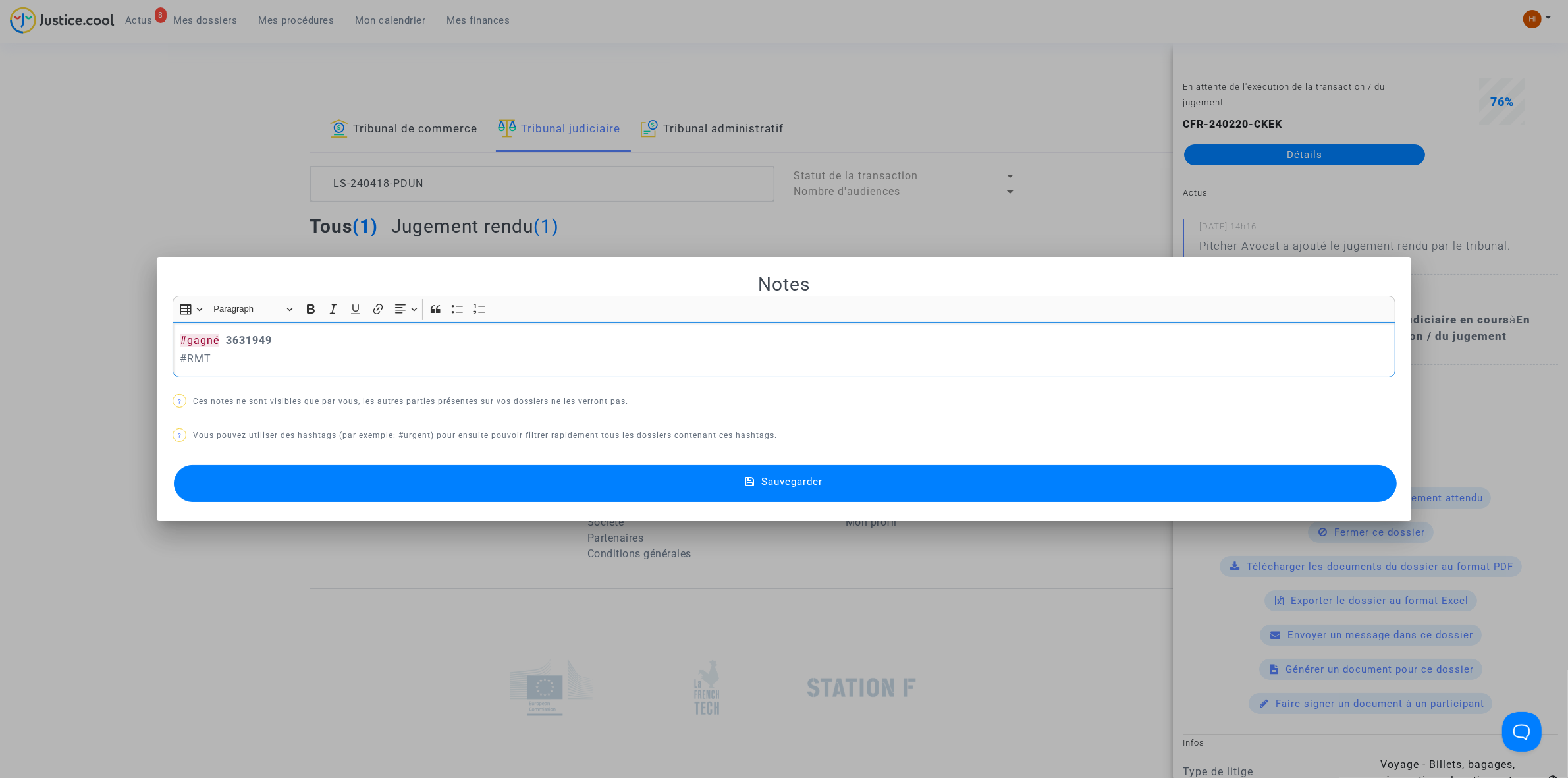
click at [308, 498] on button "Sauvegarder" at bounding box center [785, 483] width 1223 height 37
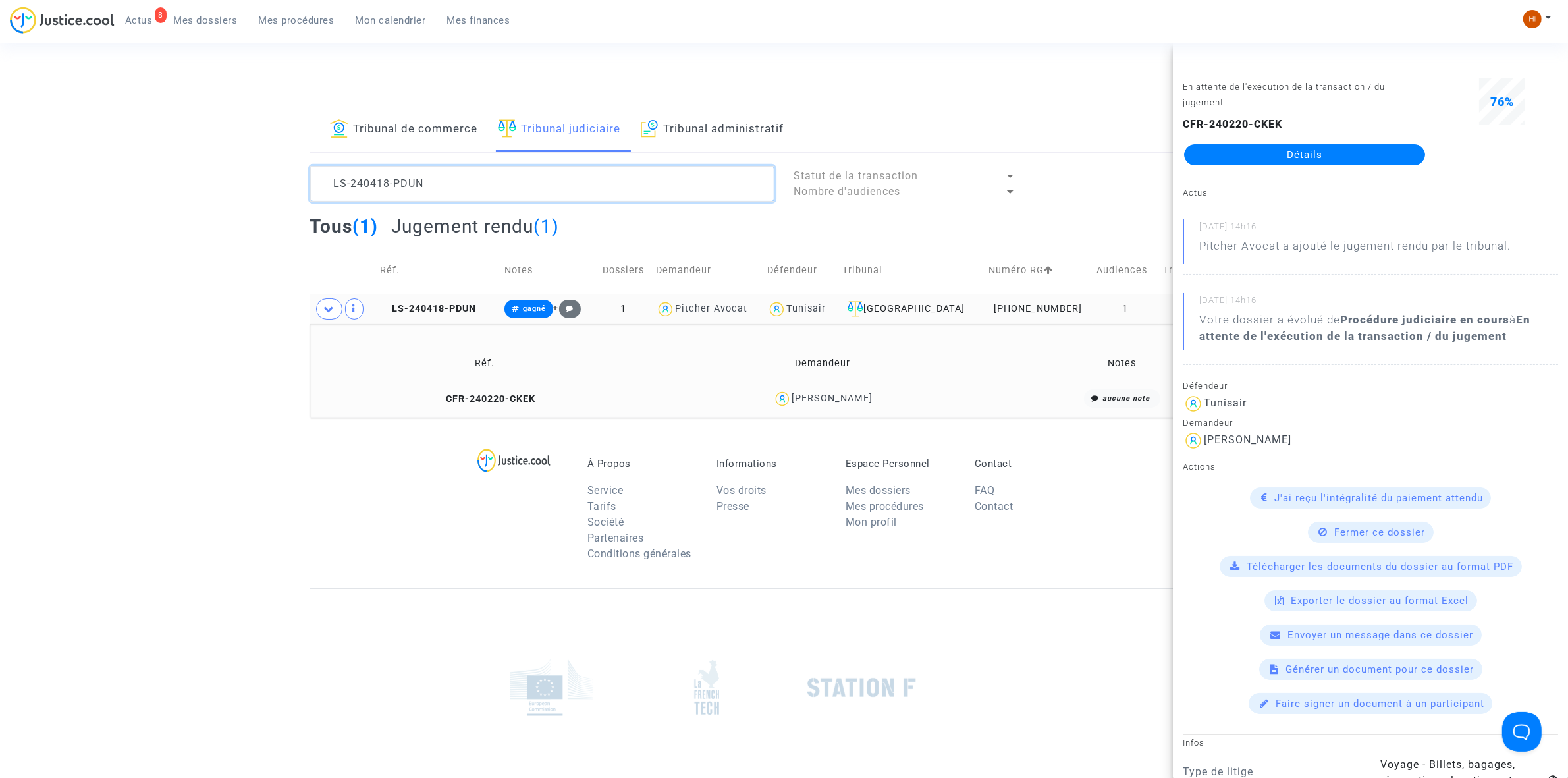
drag, startPoint x: 455, startPoint y: 190, endPoint x: 230, endPoint y: 189, distance: 225.0
click at [230, 189] on div "Tribunal de commerce Tribunal judiciaire Tribunal administratif LS-240418-PDUN …" at bounding box center [784, 262] width 1568 height 310
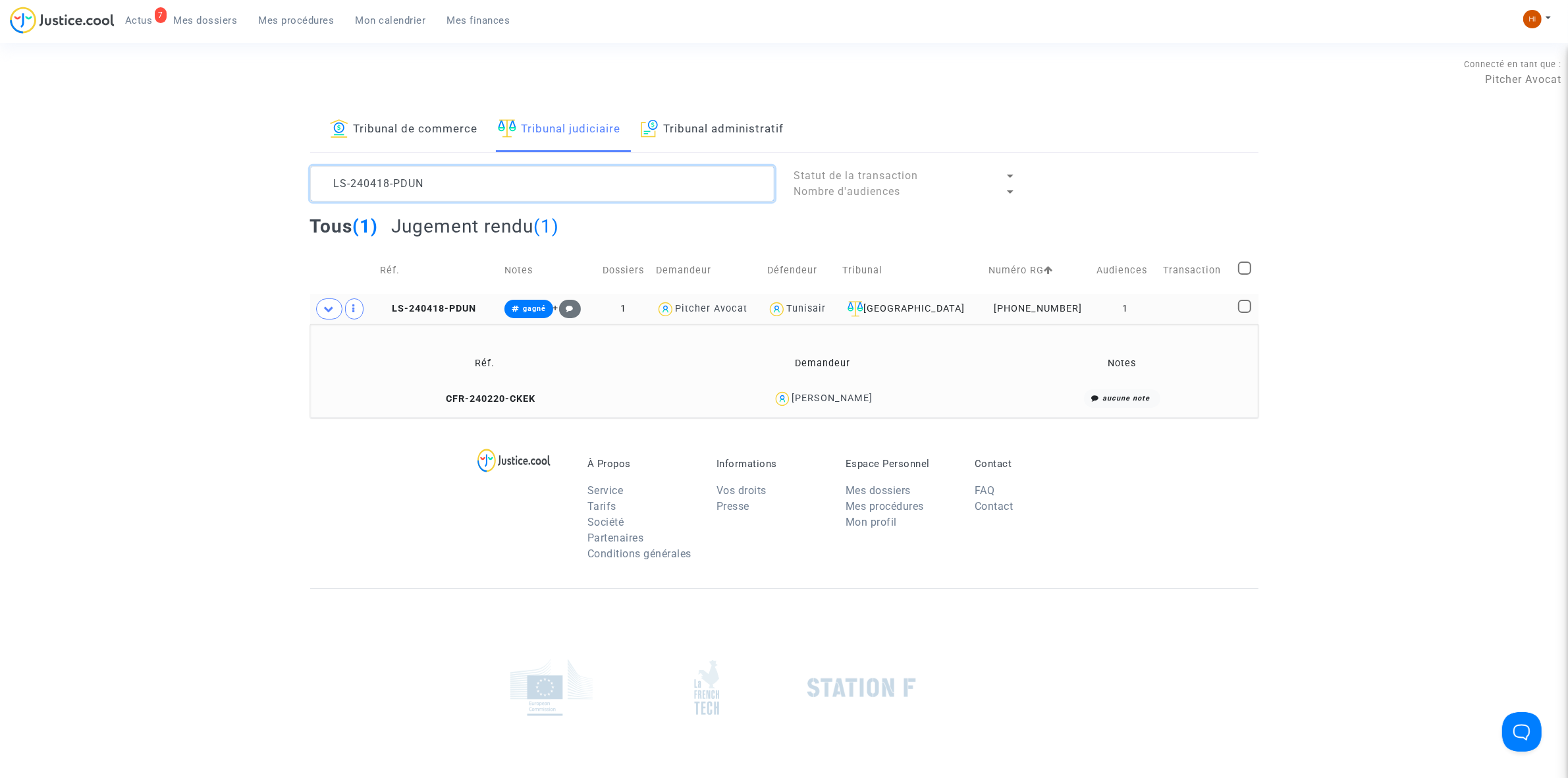
drag, startPoint x: 521, startPoint y: 166, endPoint x: 514, endPoint y: 174, distance: 10.6
click at [521, 166] on textarea at bounding box center [542, 183] width 465 height 36
click at [509, 192] on textarea at bounding box center [542, 183] width 465 height 36
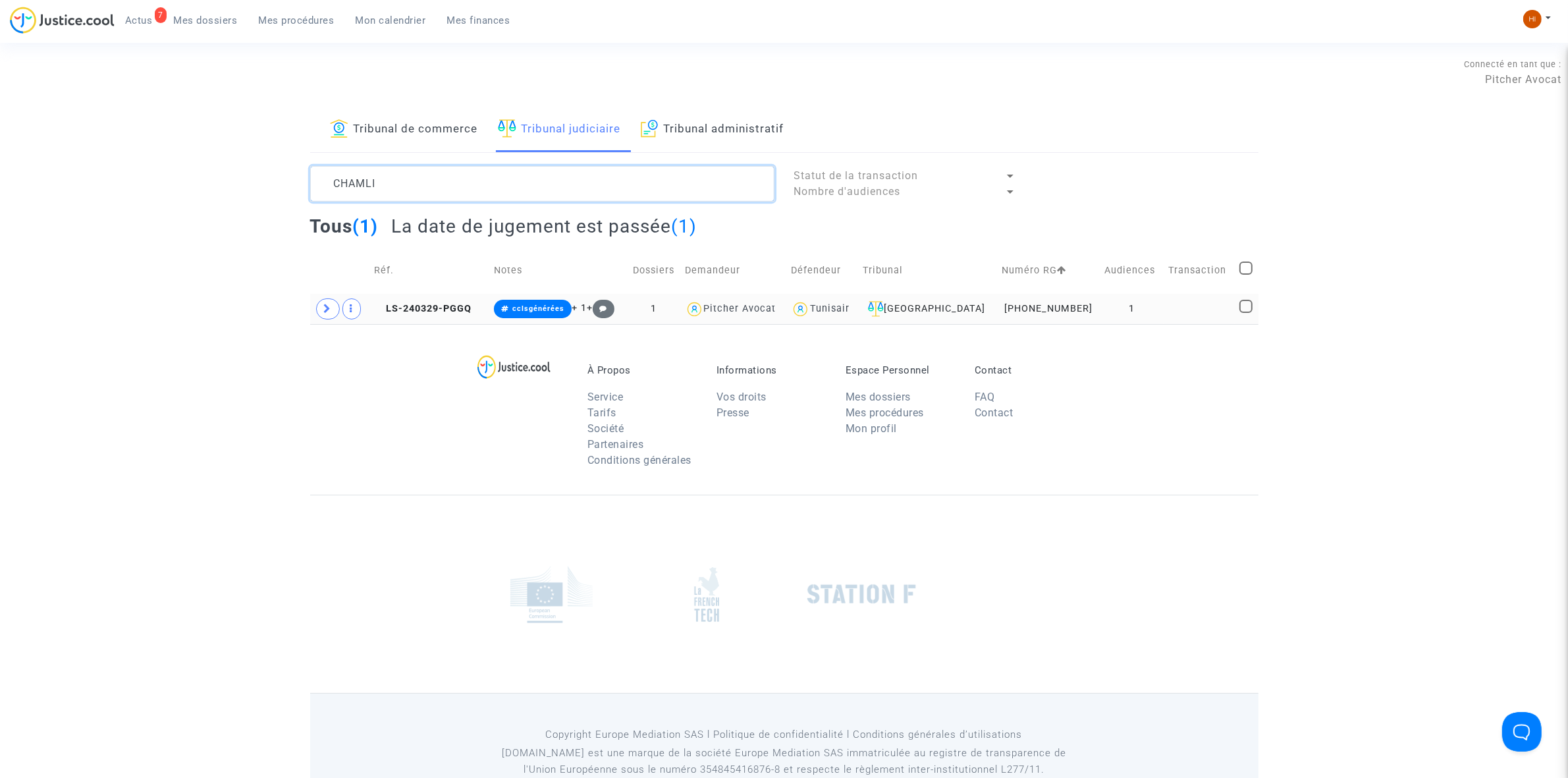
type textarea "CHAMLI"
click at [443, 315] on td "LS-240329-PGGQ" at bounding box center [429, 309] width 120 height 30
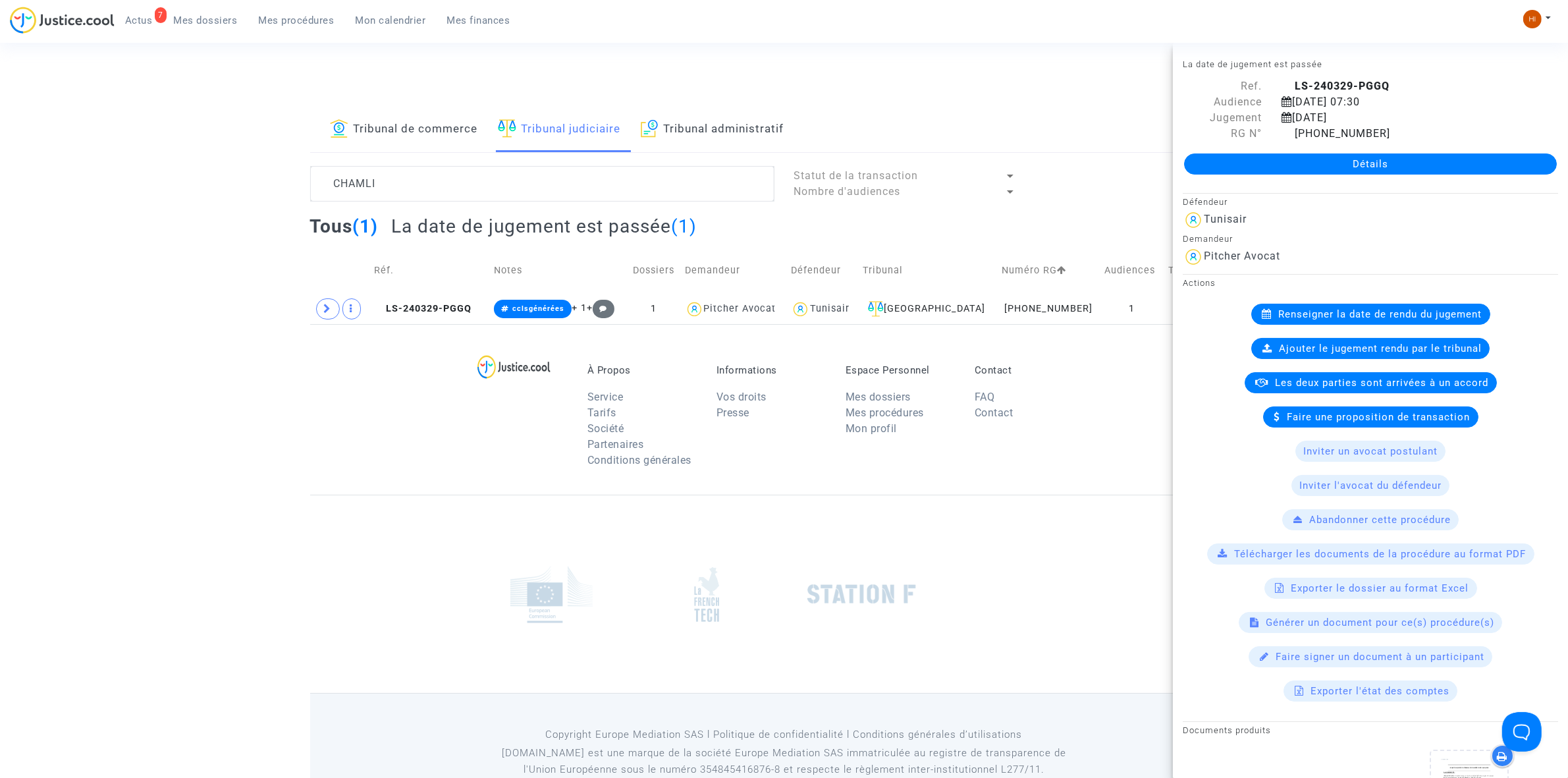
click at [1358, 158] on link "Détails" at bounding box center [1370, 164] width 373 height 21
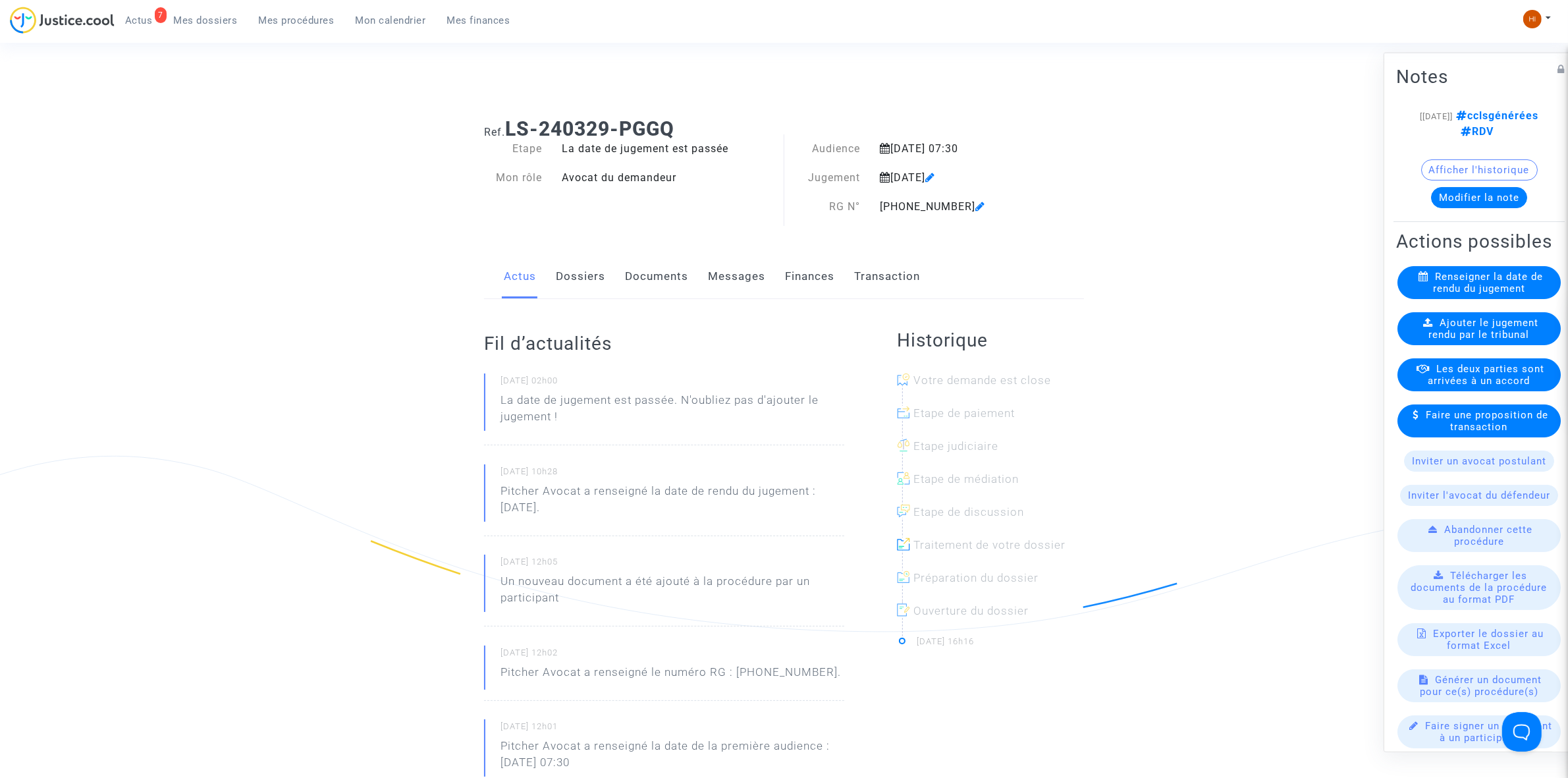
click at [1470, 340] on span "Ajouter le jugement rendu par le tribunal" at bounding box center [1484, 328] width 110 height 24
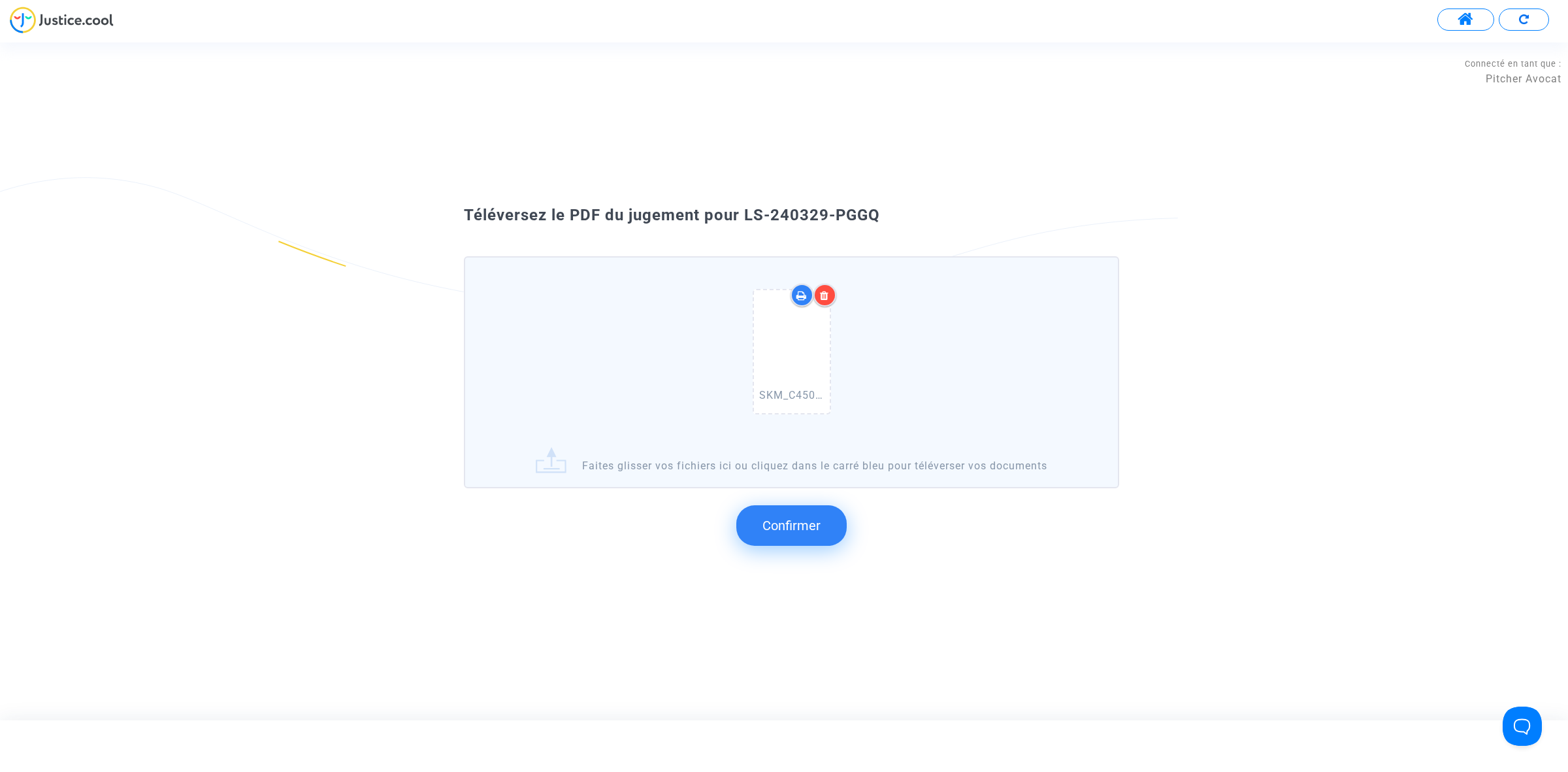
drag, startPoint x: 892, startPoint y: 209, endPoint x: 743, endPoint y: 221, distance: 149.5
click at [743, 221] on div "Téléversez le PDF du jugement pour LS-240329-PGGQ" at bounding box center [784, 216] width 706 height 22
click at [801, 517] on span "Confirmer" at bounding box center [791, 525] width 58 height 16
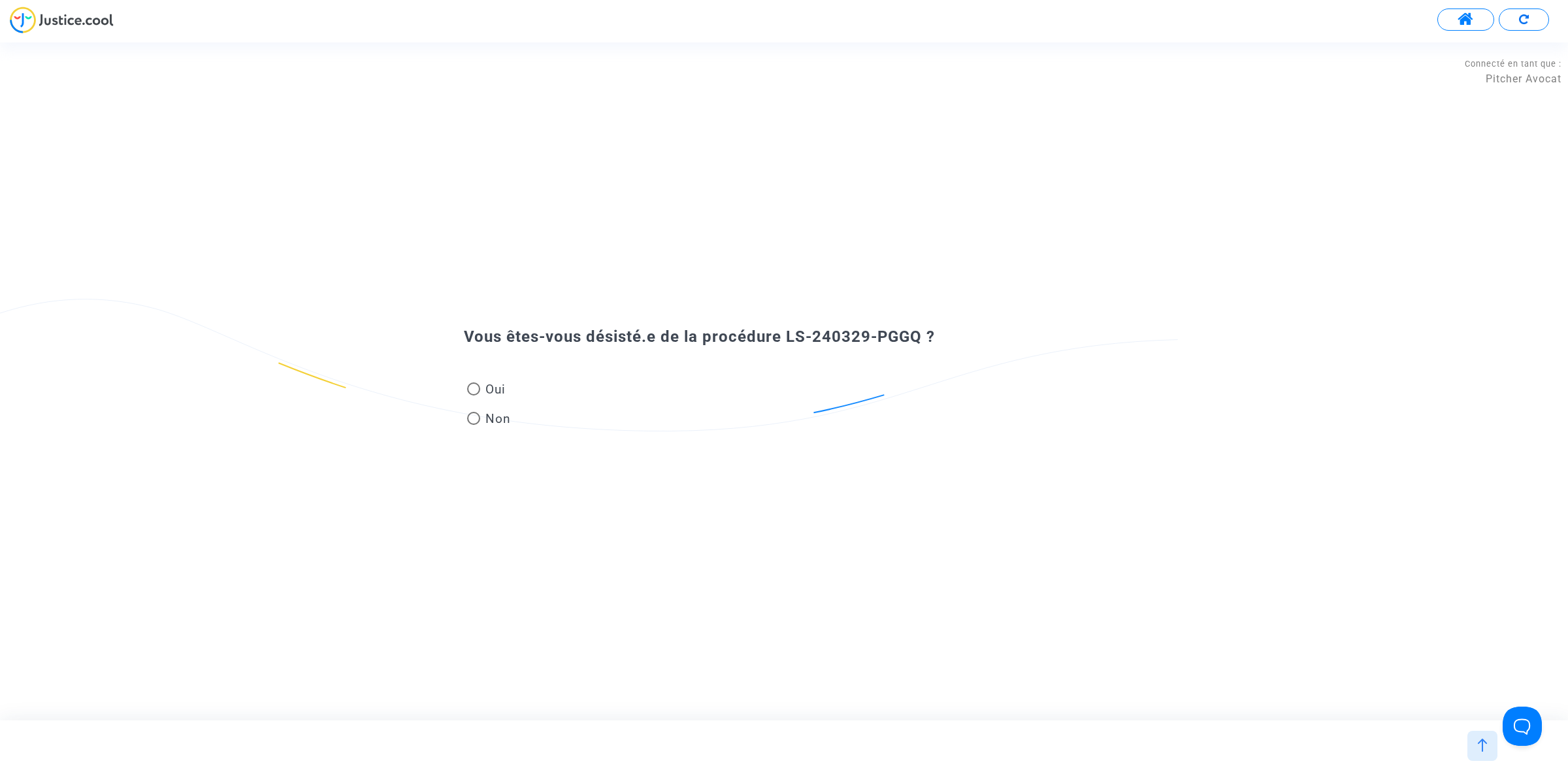
drag, startPoint x: 264, startPoint y: 49, endPoint x: 251, endPoint y: 14, distance: 37.3
click at [264, 50] on div "Vous êtes-vous désisté.e de la procédure LS-240329-PGGQ ? Oui Non" at bounding box center [784, 380] width 1568 height 677
click at [484, 421] on span "Non" at bounding box center [496, 418] width 31 height 17
click at [473, 425] on input "Non" at bounding box center [473, 425] width 1 height 1
radio input "true"
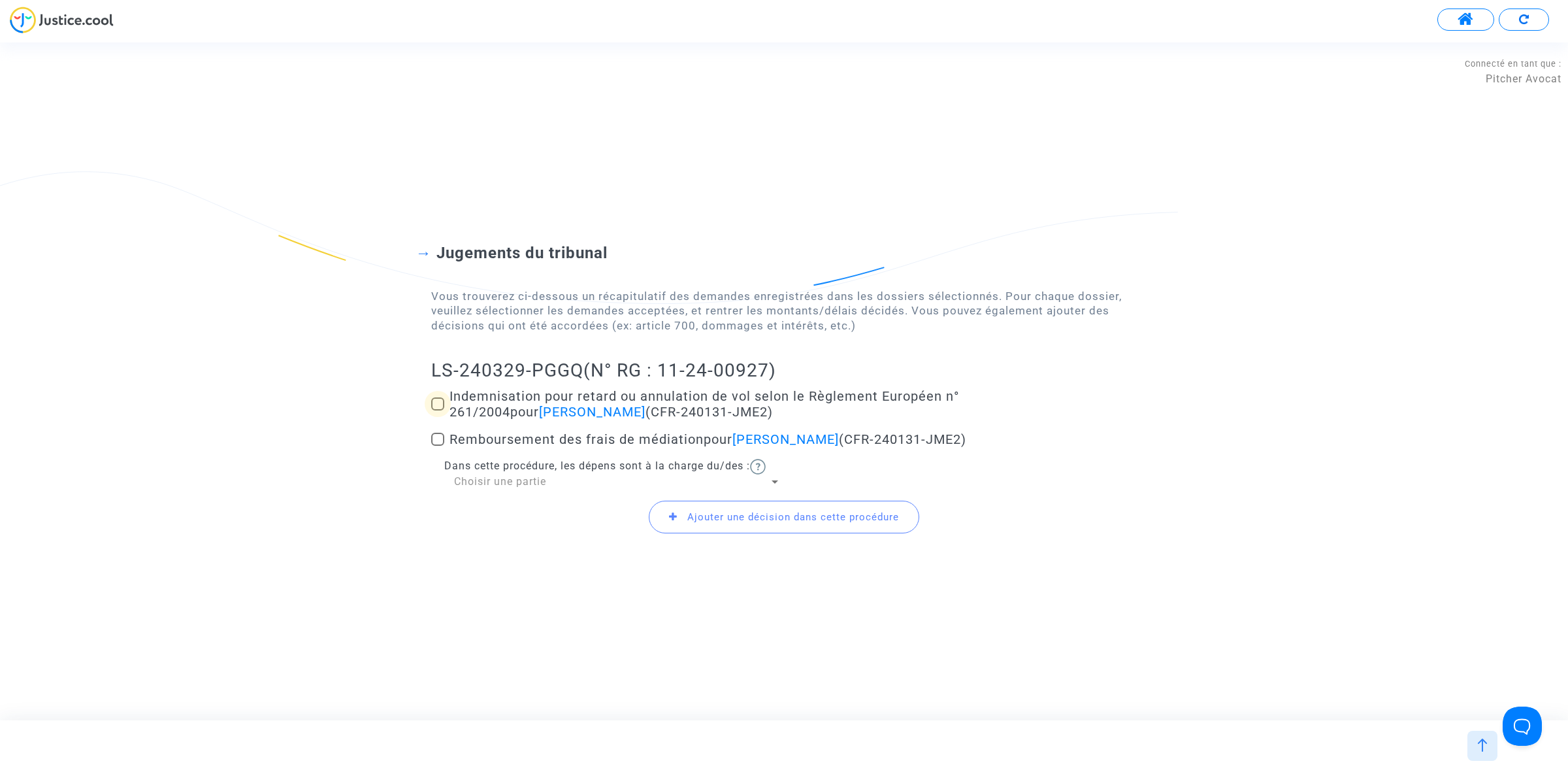
click at [432, 407] on span at bounding box center [437, 403] width 13 height 13
click at [437, 410] on input "Indemnisation pour retard ou annulation de vol selon le Règlement Européen n° 2…" at bounding box center [437, 410] width 1 height 1
checkbox input "true"
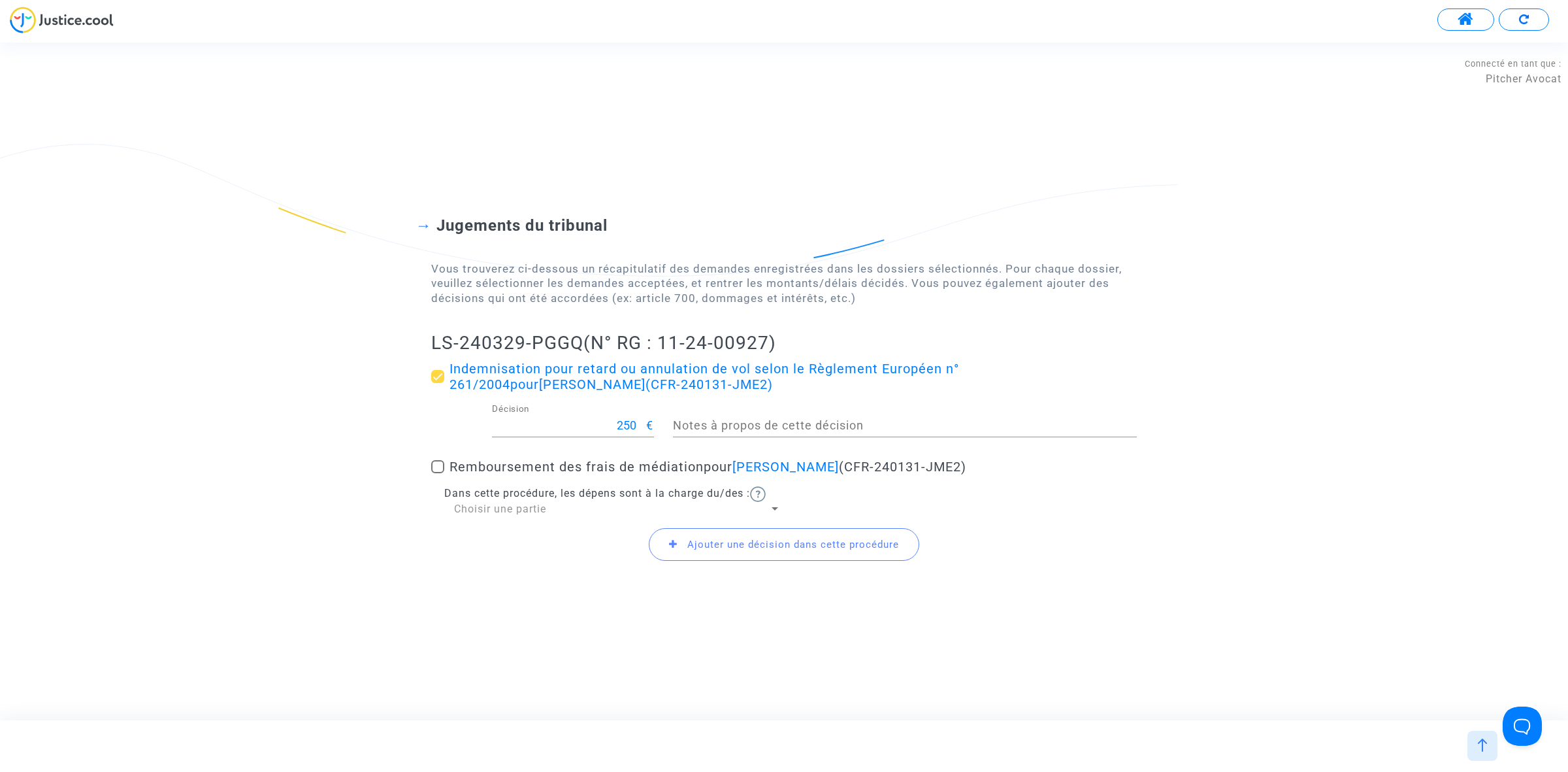
click at [430, 465] on div "Jugements du tribunal Vous trouverez ci-dessous un récapitulatif des demandes e…" at bounding box center [784, 380] width 1568 height 435
click at [438, 461] on span at bounding box center [437, 467] width 13 height 13
click at [438, 473] on input "Remboursement des frais de médiation pour Mariem Chamli (CFR-240131-JME2)" at bounding box center [437, 473] width 1 height 1
checkbox input "true"
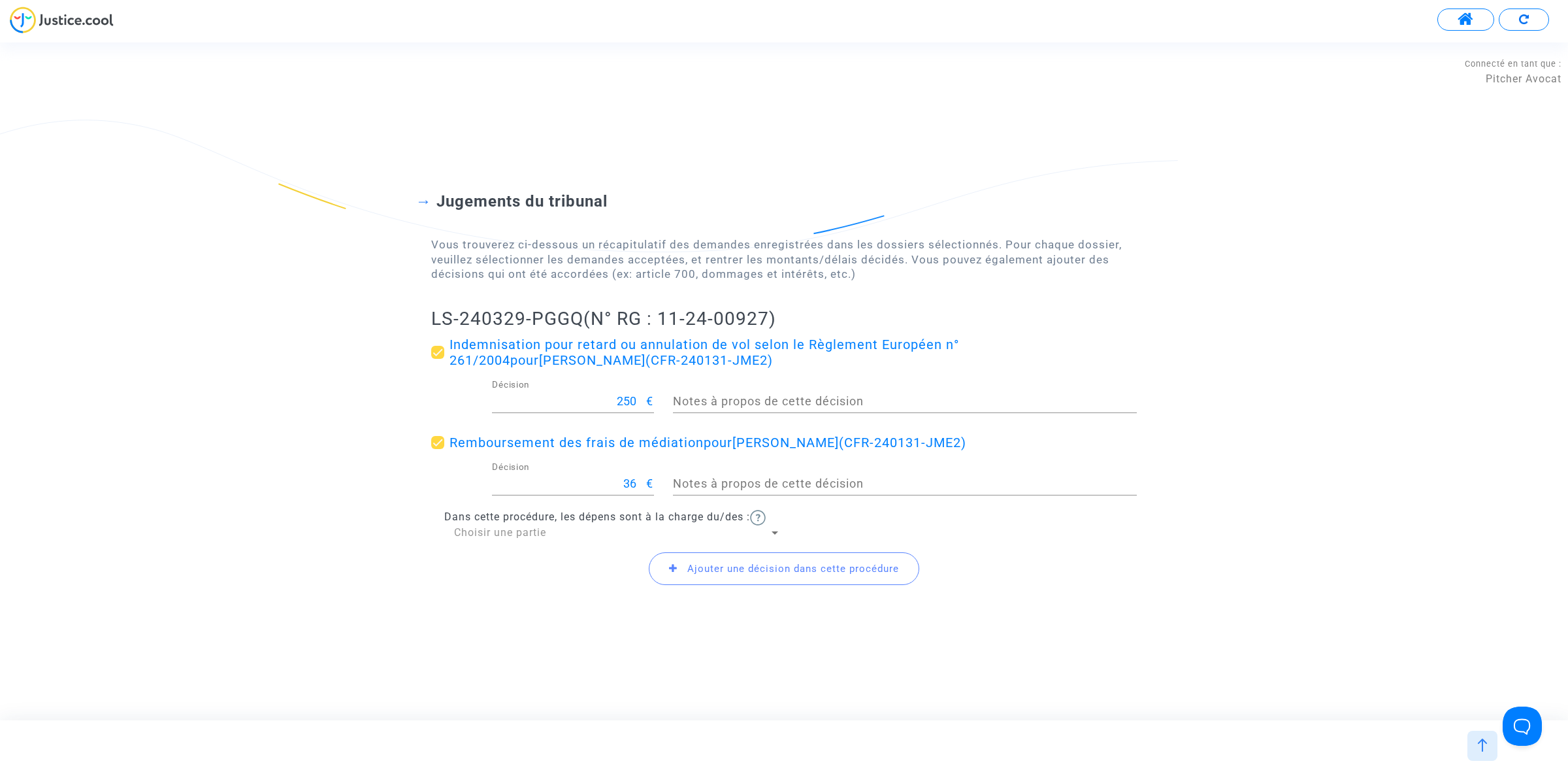
click at [700, 563] on span "Ajouter une décision dans cette procédure" at bounding box center [793, 568] width 212 height 12
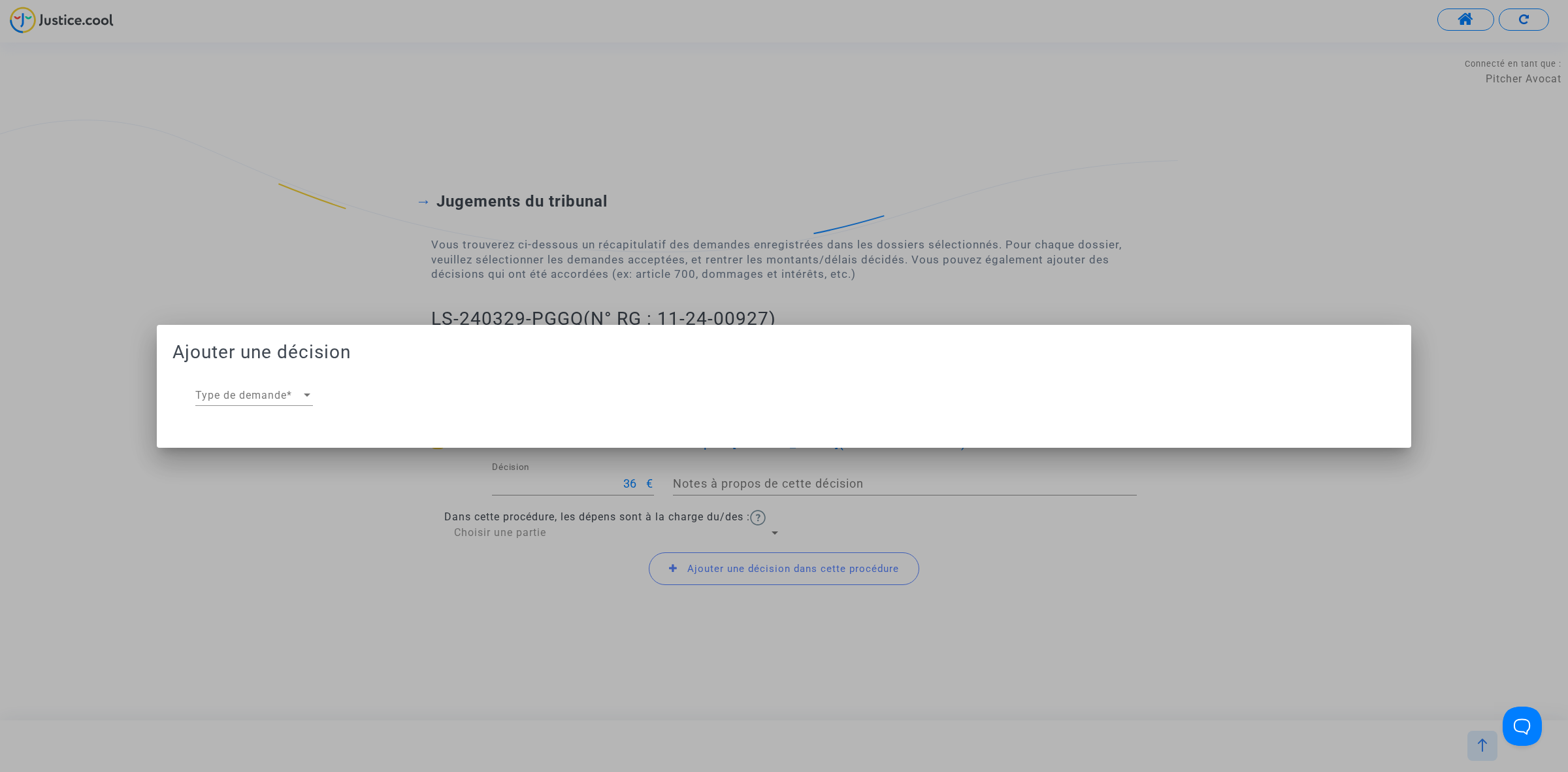
click at [255, 377] on div "Type de demande Type de demande *" at bounding box center [253, 391] width 117 height 29
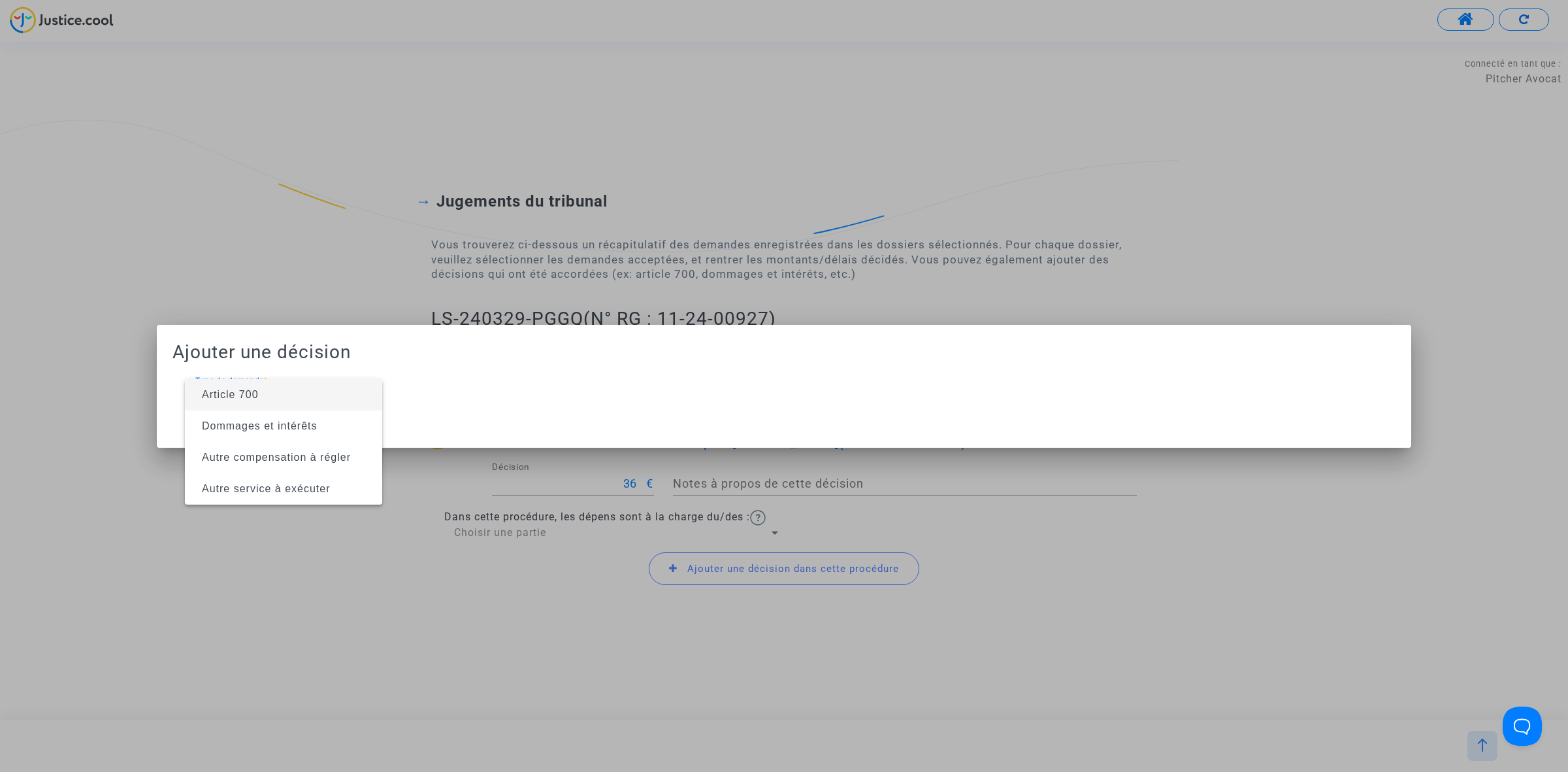
click at [270, 396] on span "Article 700" at bounding box center [283, 394] width 176 height 31
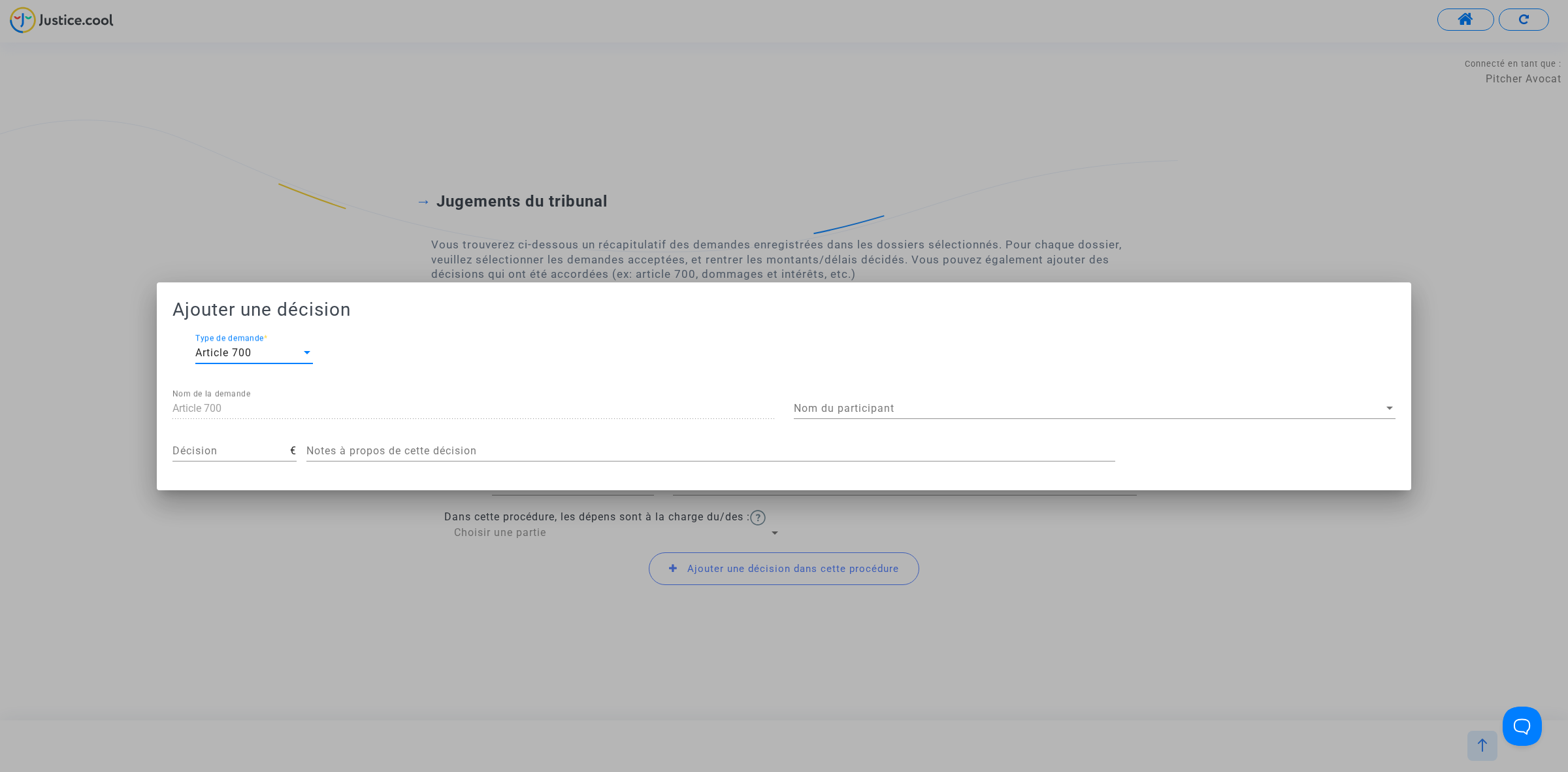
click at [944, 419] on div "Nom du participant Nom du participant" at bounding box center [1095, 410] width 602 height 42
click at [945, 404] on span "Nom du participant" at bounding box center [1089, 408] width 590 height 12
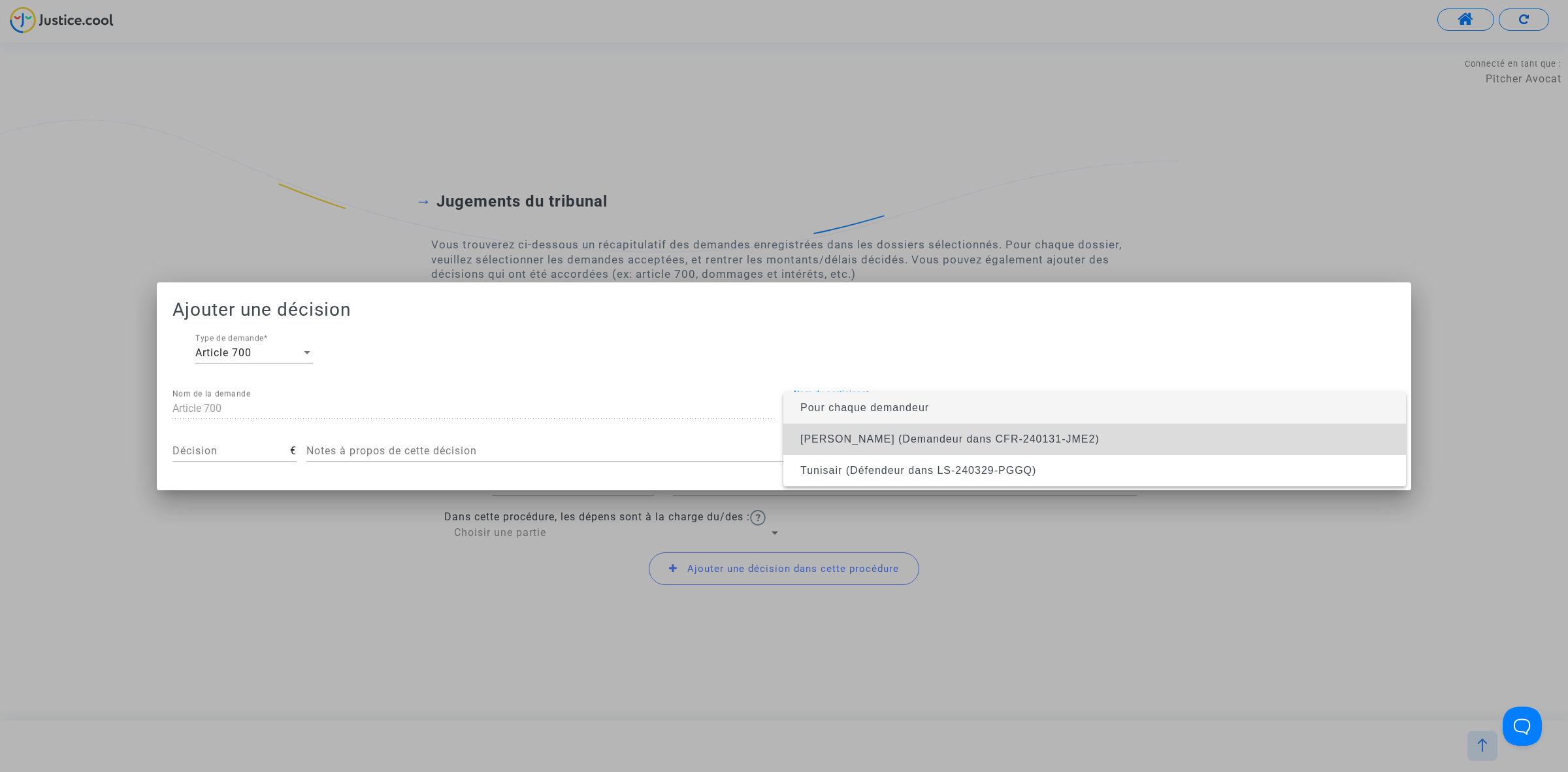
click at [936, 433] on span "Mariem Chamli (Demandeur dans CFR-240131-JME2)" at bounding box center [950, 439] width 299 height 11
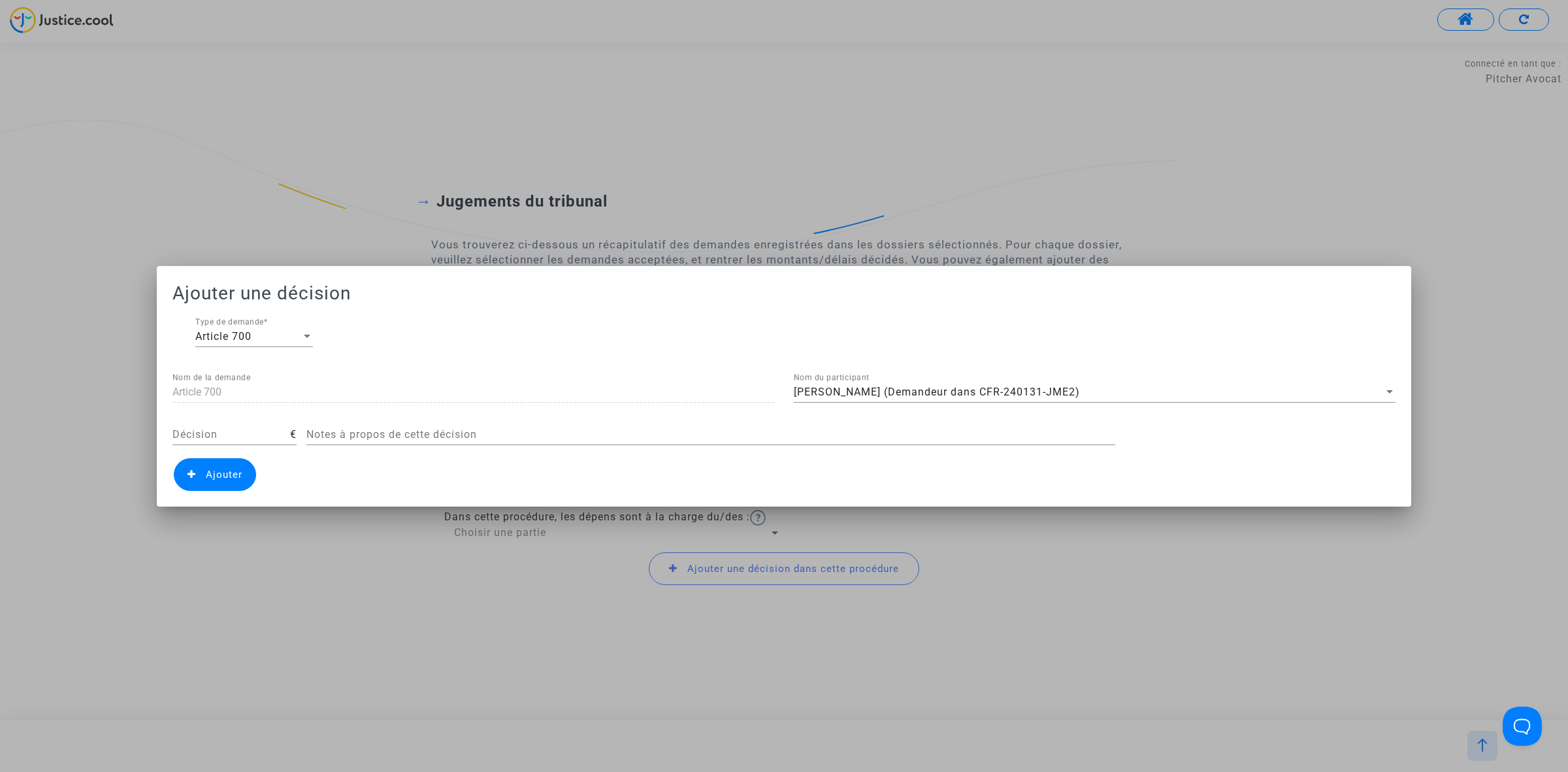
drag, startPoint x: 274, startPoint y: 446, endPoint x: 266, endPoint y: 433, distance: 15.3
click at [268, 442] on div "Décision €" at bounding box center [234, 437] width 124 height 42
click at [266, 433] on input "Décision" at bounding box center [230, 434] width 117 height 12
type input "14"
click at [210, 484] on span "Ajouter" at bounding box center [214, 474] width 83 height 33
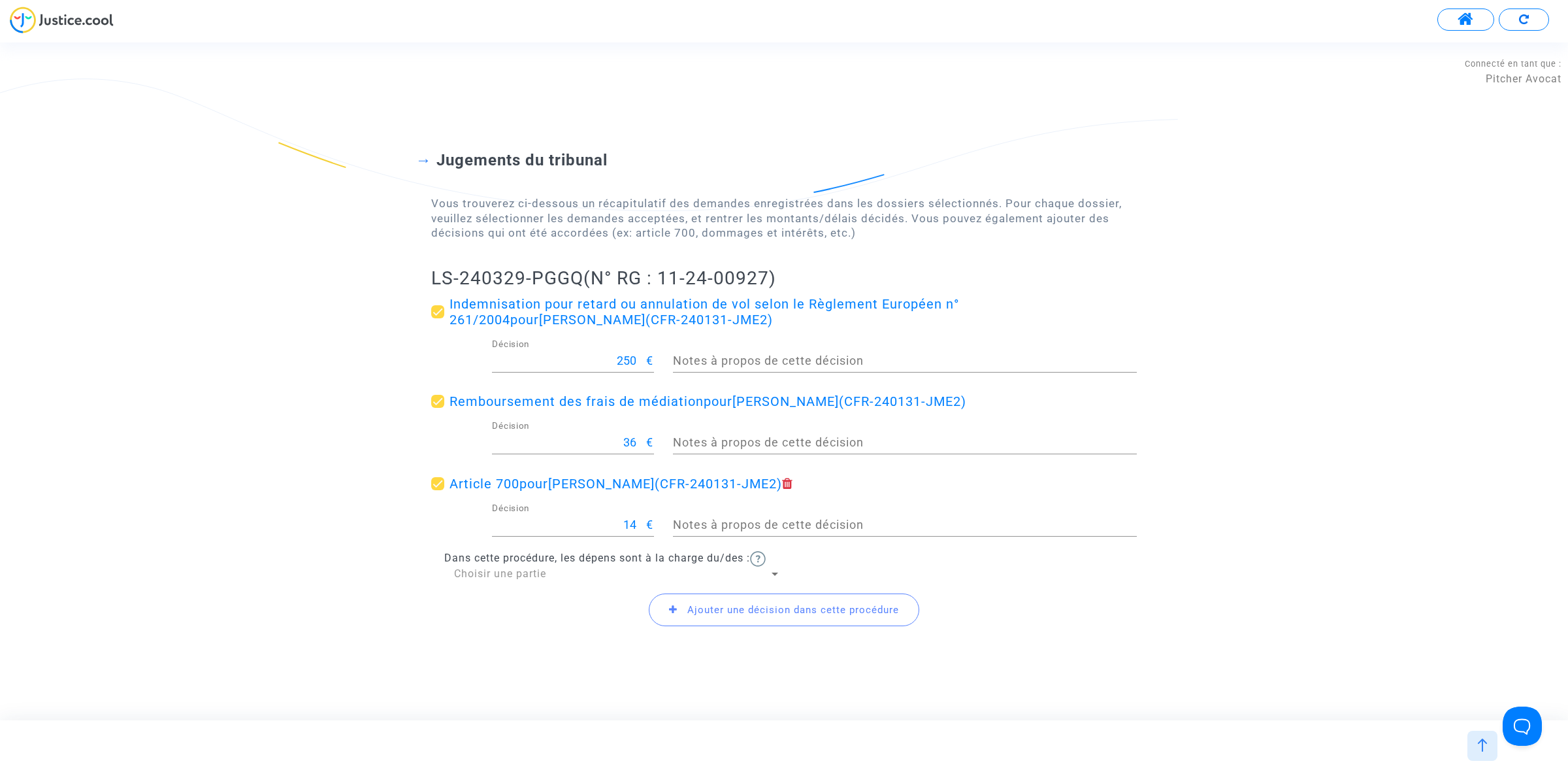
click at [523, 582] on div "Ajouter une décision dans cette procédure" at bounding box center [784, 610] width 706 height 56
click at [534, 567] on span "Choisir une partie" at bounding box center [500, 573] width 92 height 12
click at [479, 596] on span "Défendeur(s)" at bounding box center [617, 605] width 327 height 31
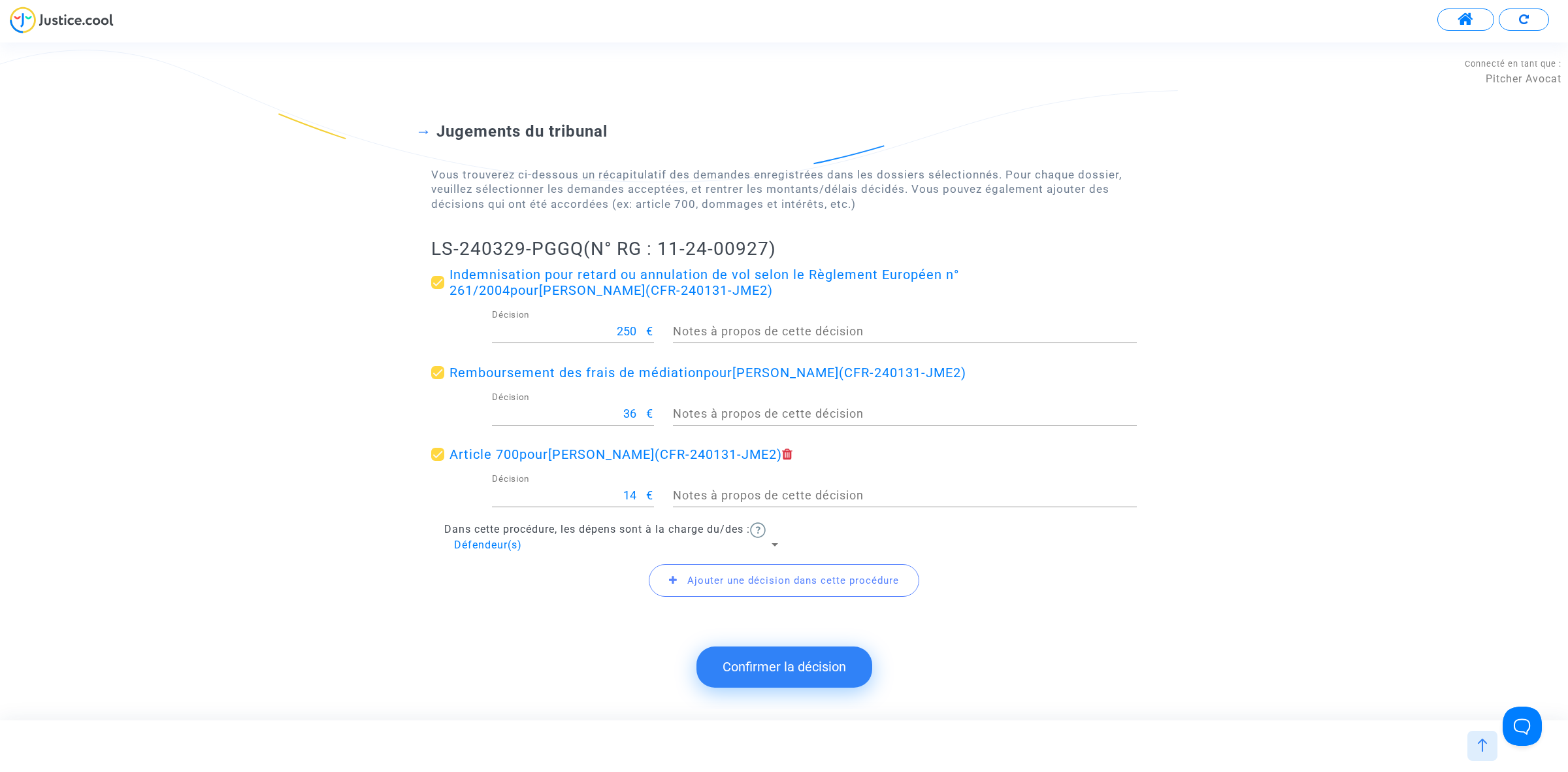
drag, startPoint x: 403, startPoint y: 257, endPoint x: 580, endPoint y: 245, distance: 177.4
click at [580, 245] on div "Jugements du tribunal Vous trouverez ci-dessous un récapitulatif des demandes e…" at bounding box center [784, 352] width 1568 height 565
click at [750, 677] on button "Confirmer la décision" at bounding box center [784, 666] width 176 height 40
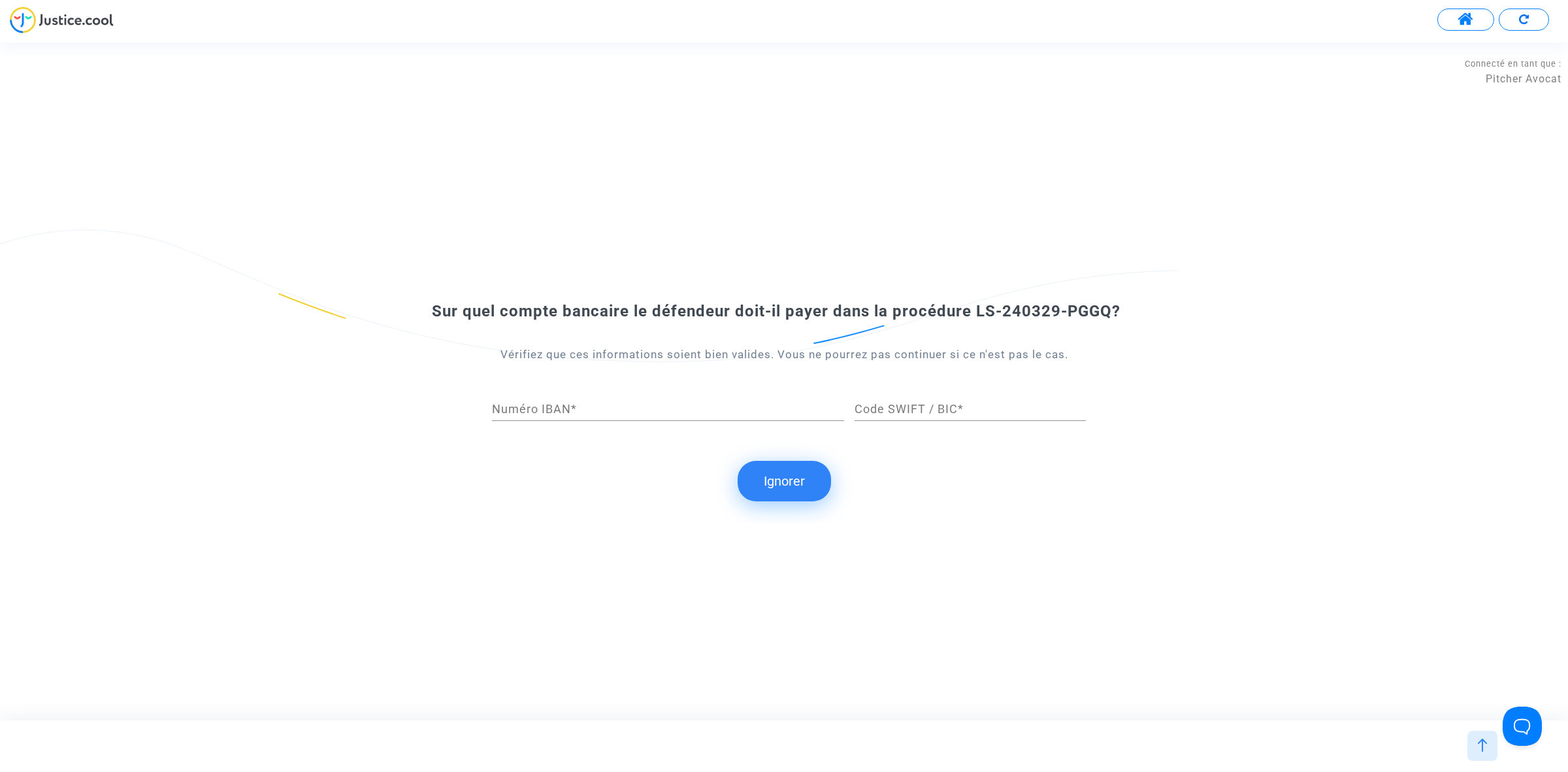
click at [807, 462] on button "Ignorer" at bounding box center [784, 481] width 94 height 40
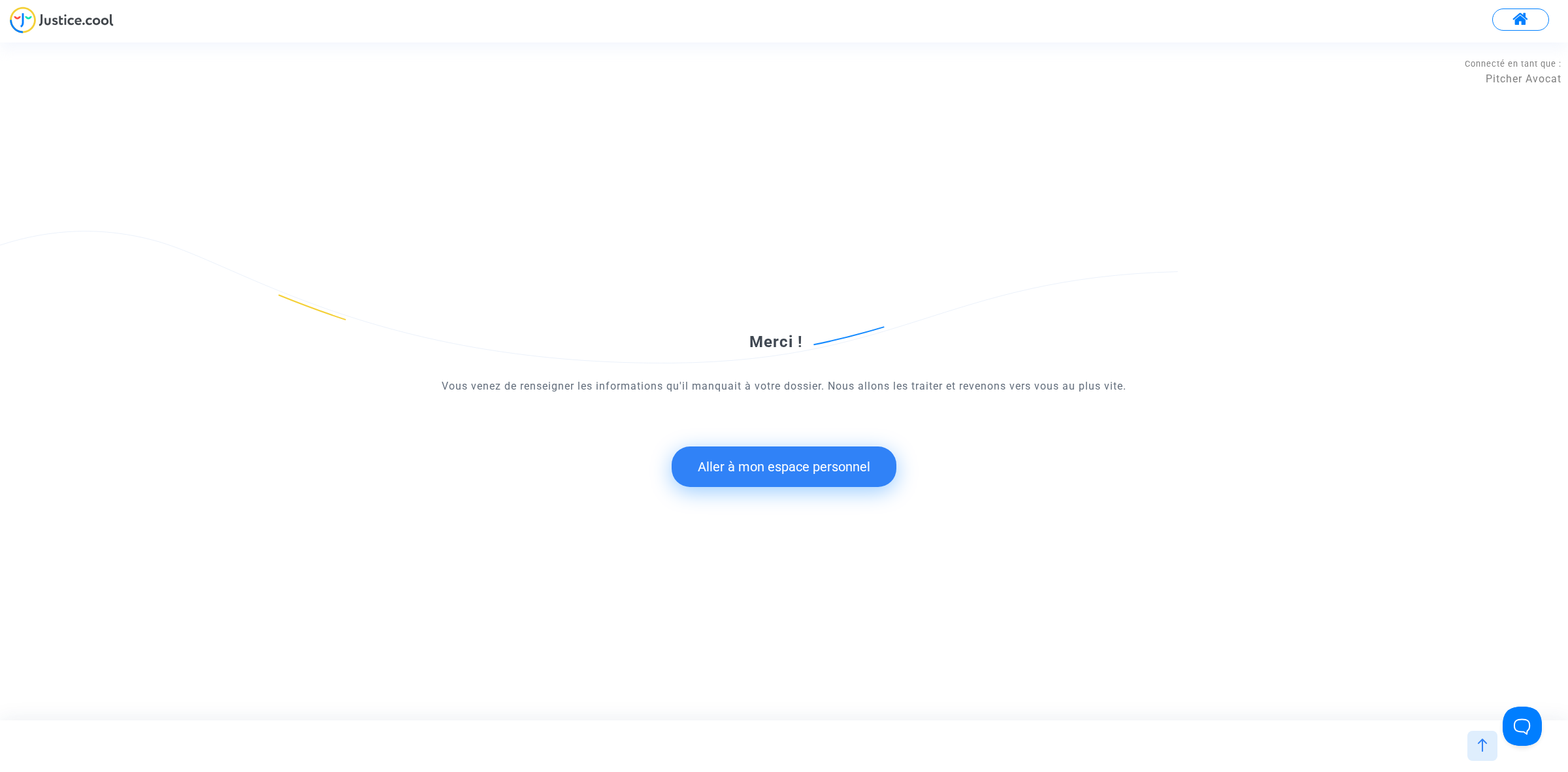
click at [716, 481] on button "Aller à mon espace personnel" at bounding box center [784, 467] width 225 height 40
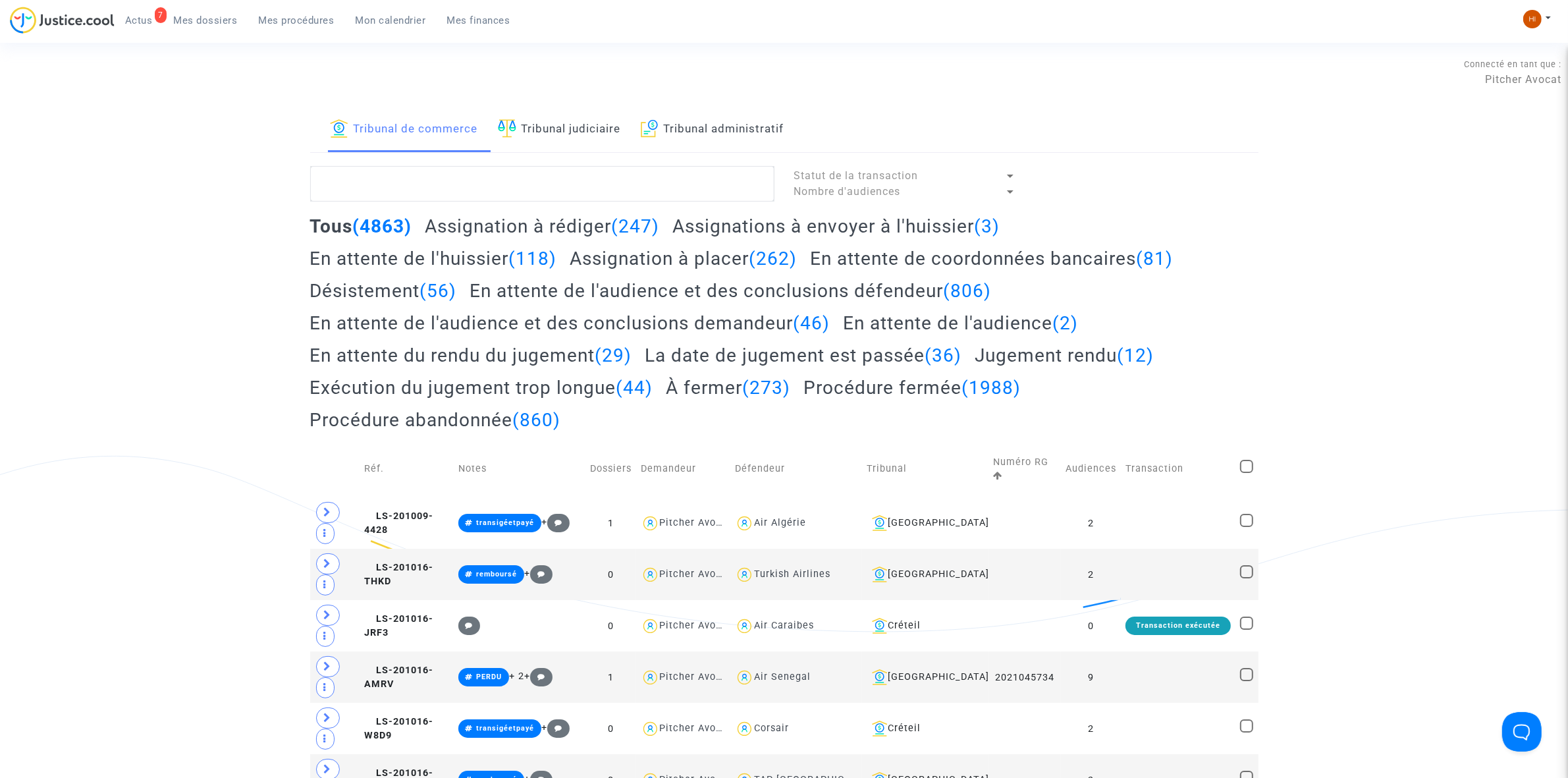
click at [555, 145] on link "Tribunal judiciaire" at bounding box center [560, 129] width 123 height 45
click at [537, 196] on textarea at bounding box center [542, 183] width 465 height 36
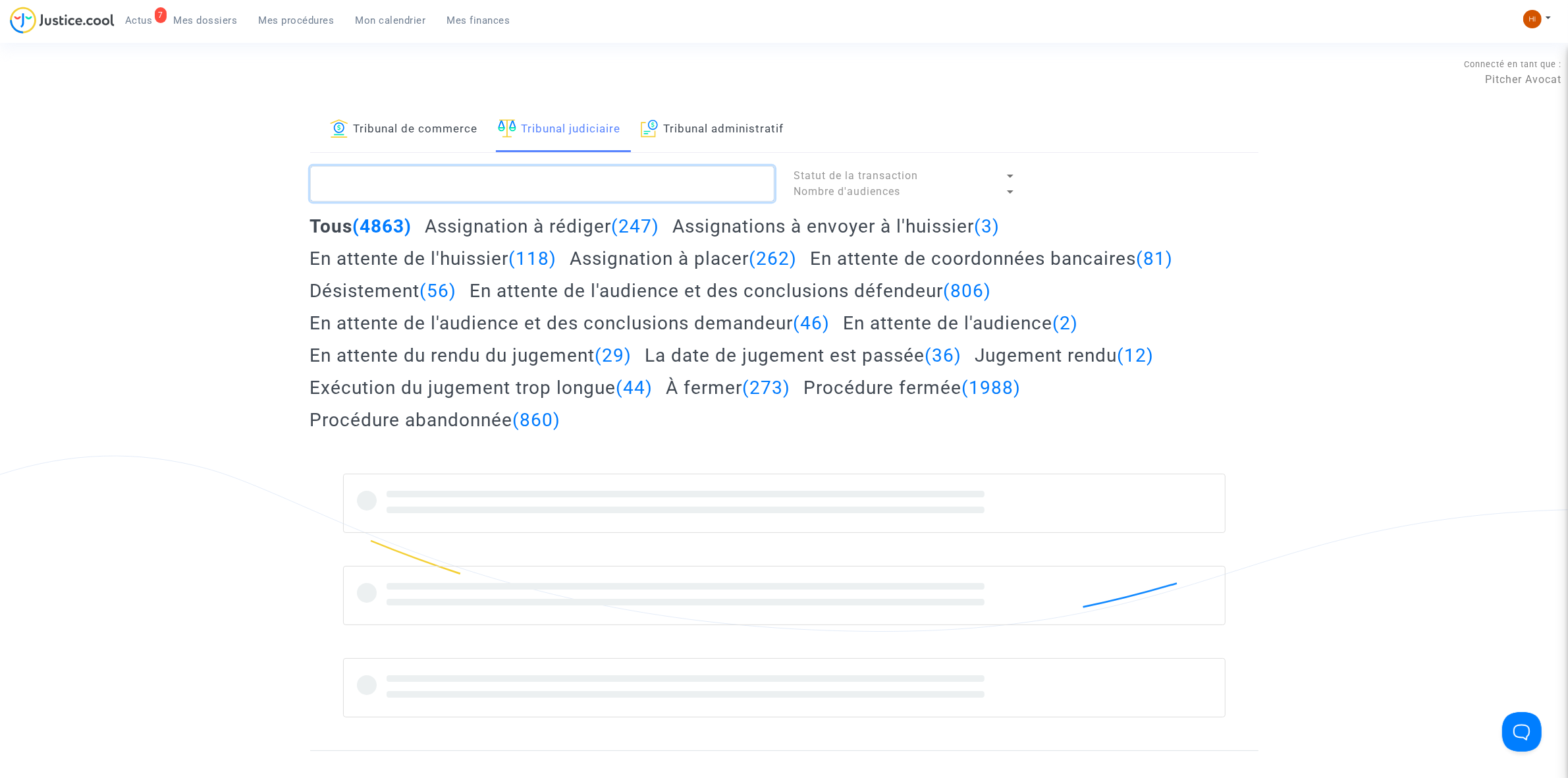
paste textarea "LS-240329-PGGQ"
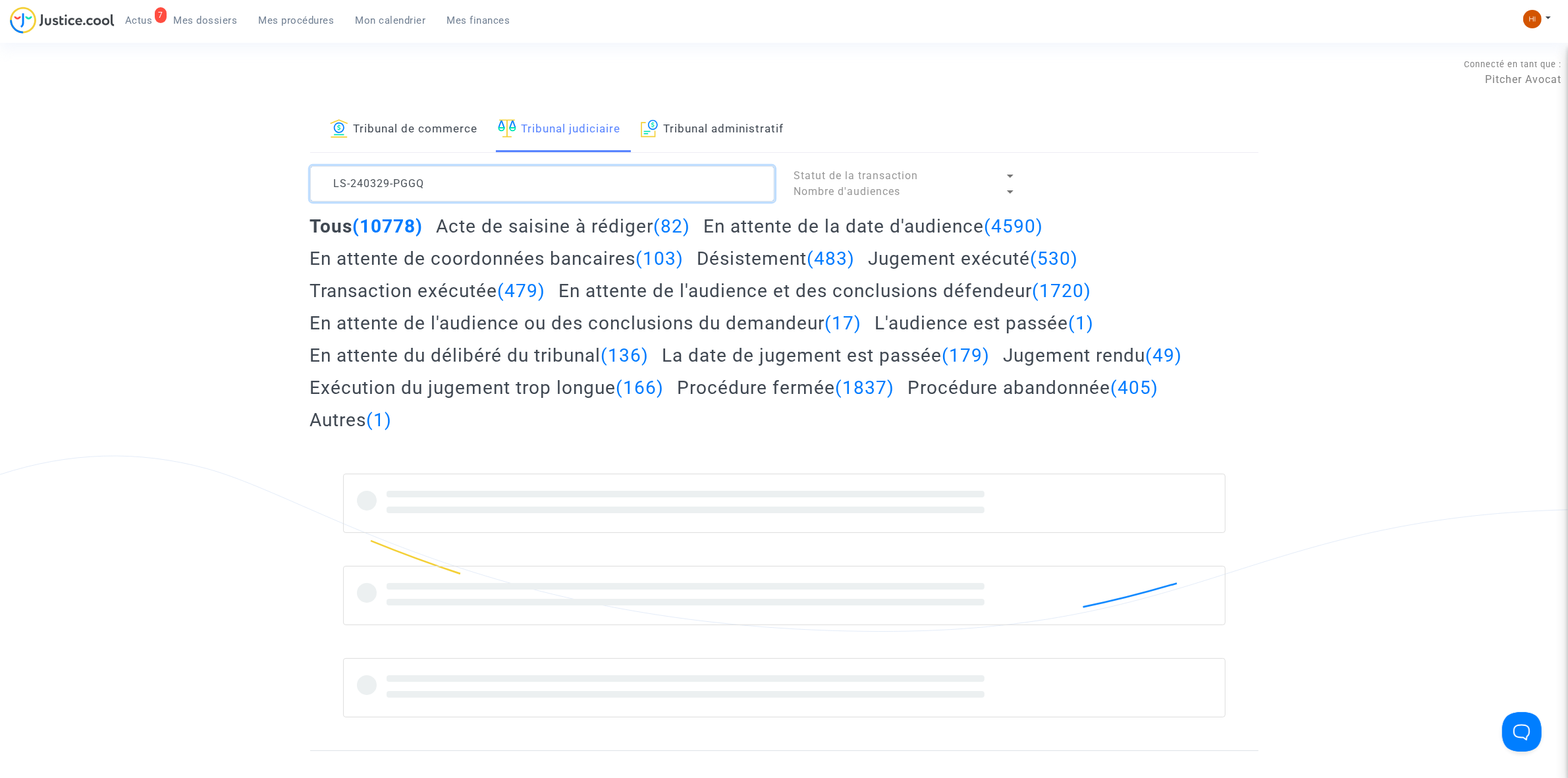
type textarea "LS-240329-PGGQ"
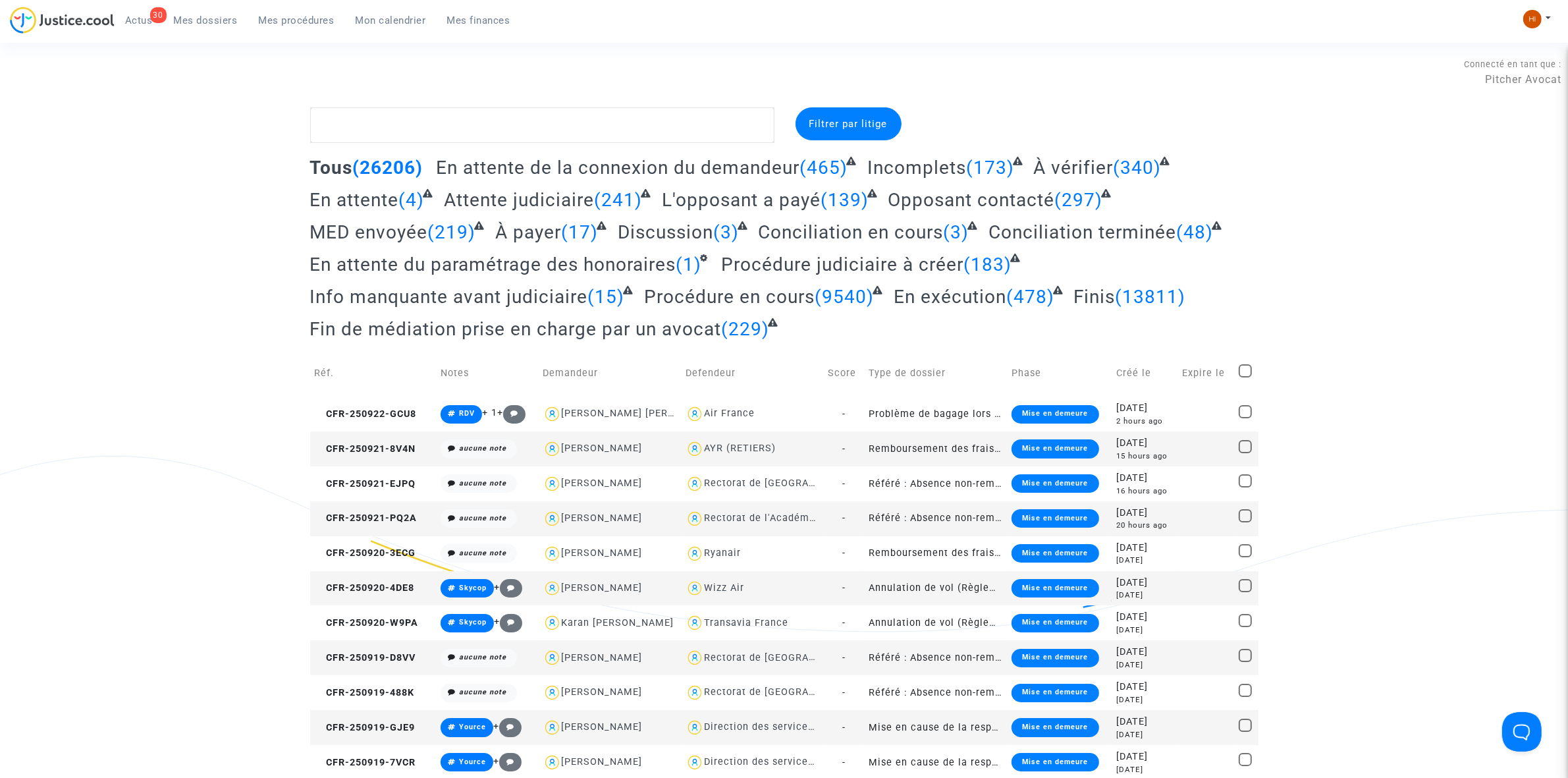
drag, startPoint x: 300, startPoint y: 12, endPoint x: 657, endPoint y: 137, distance: 378.3
click at [300, 12] on link "Mes procédures" at bounding box center [297, 20] width 97 height 20
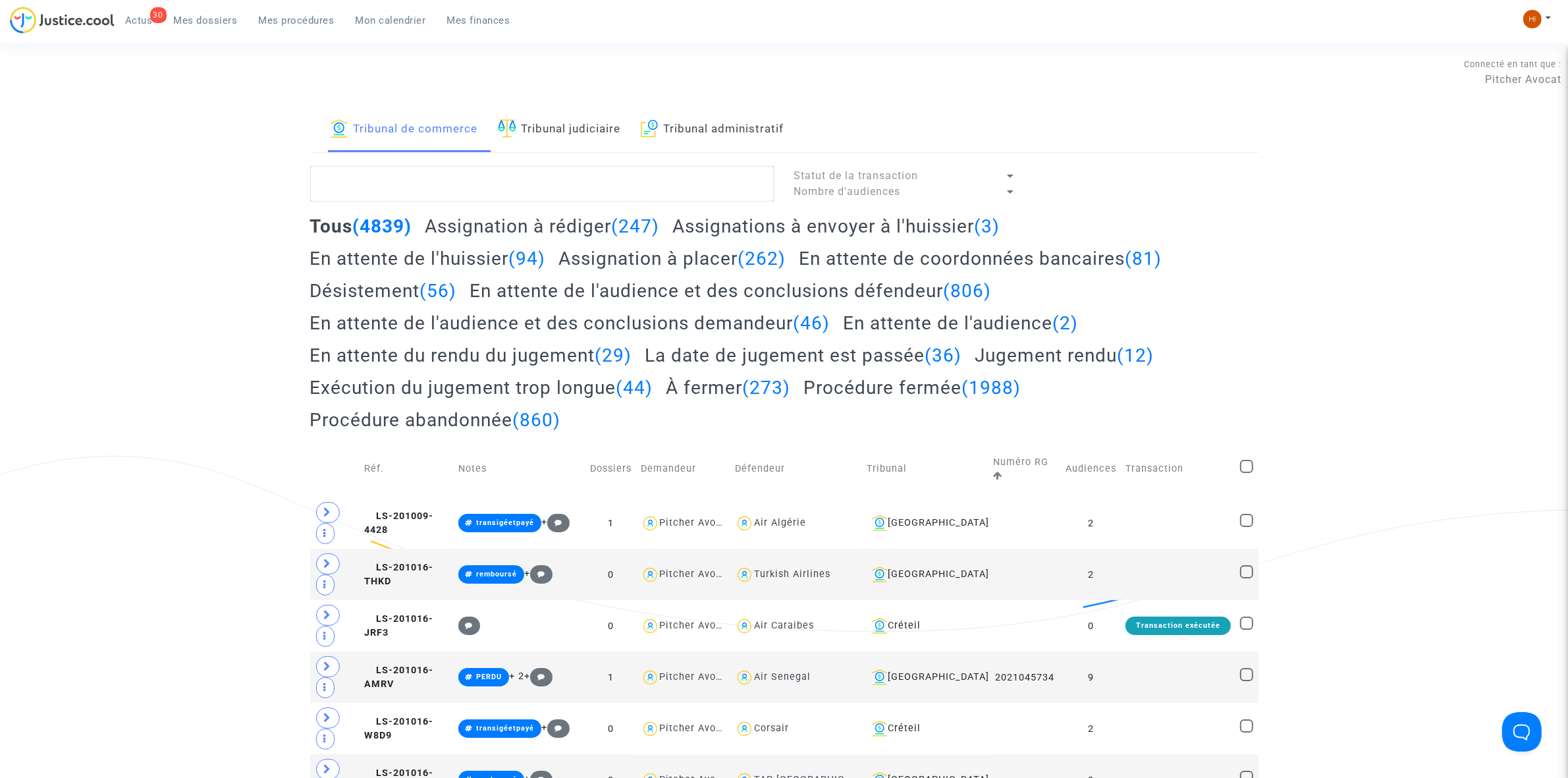
click at [573, 135] on link "Tribunal judiciaire" at bounding box center [560, 129] width 123 height 45
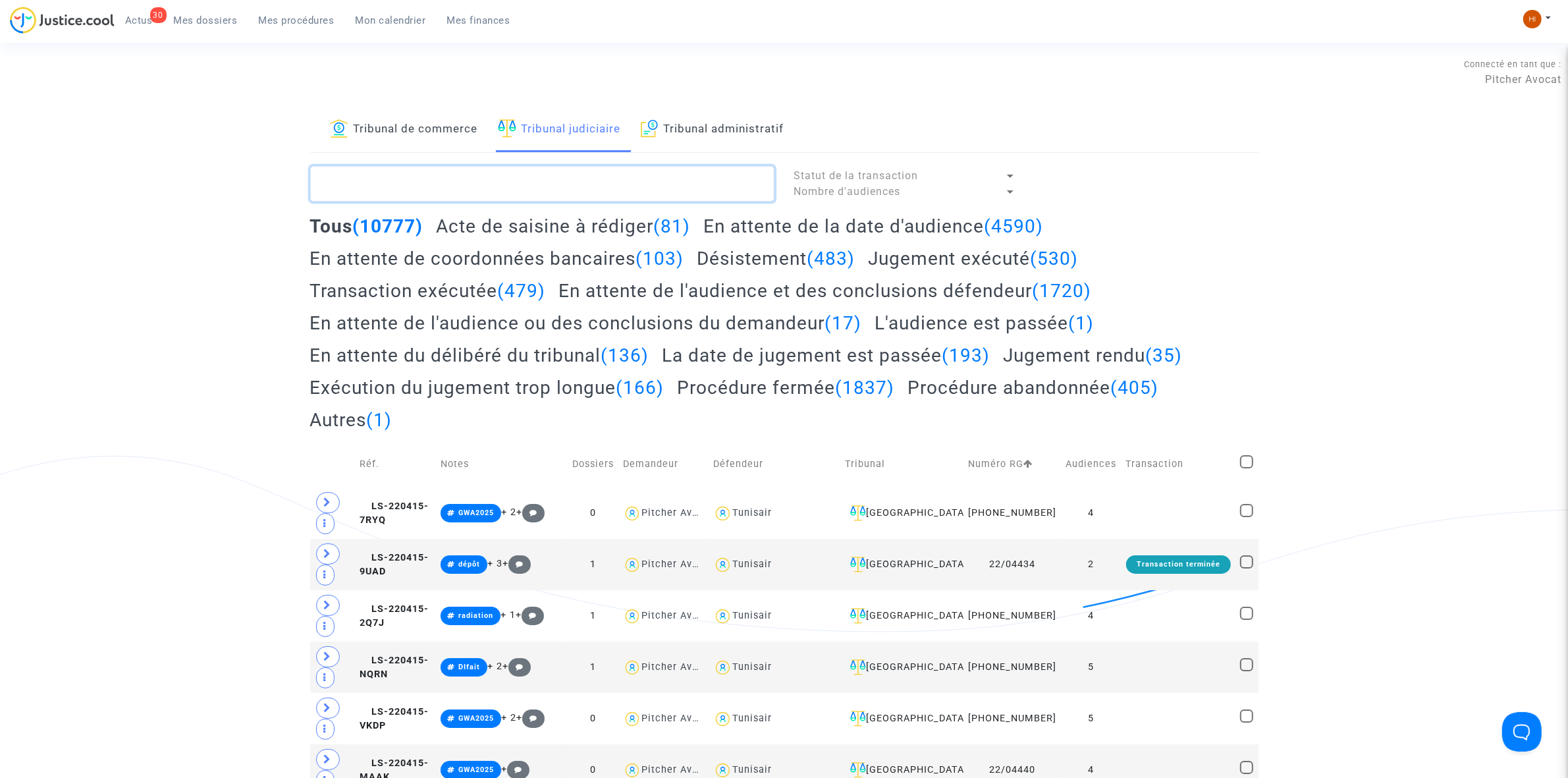
click at [483, 174] on textarea at bounding box center [542, 183] width 465 height 36
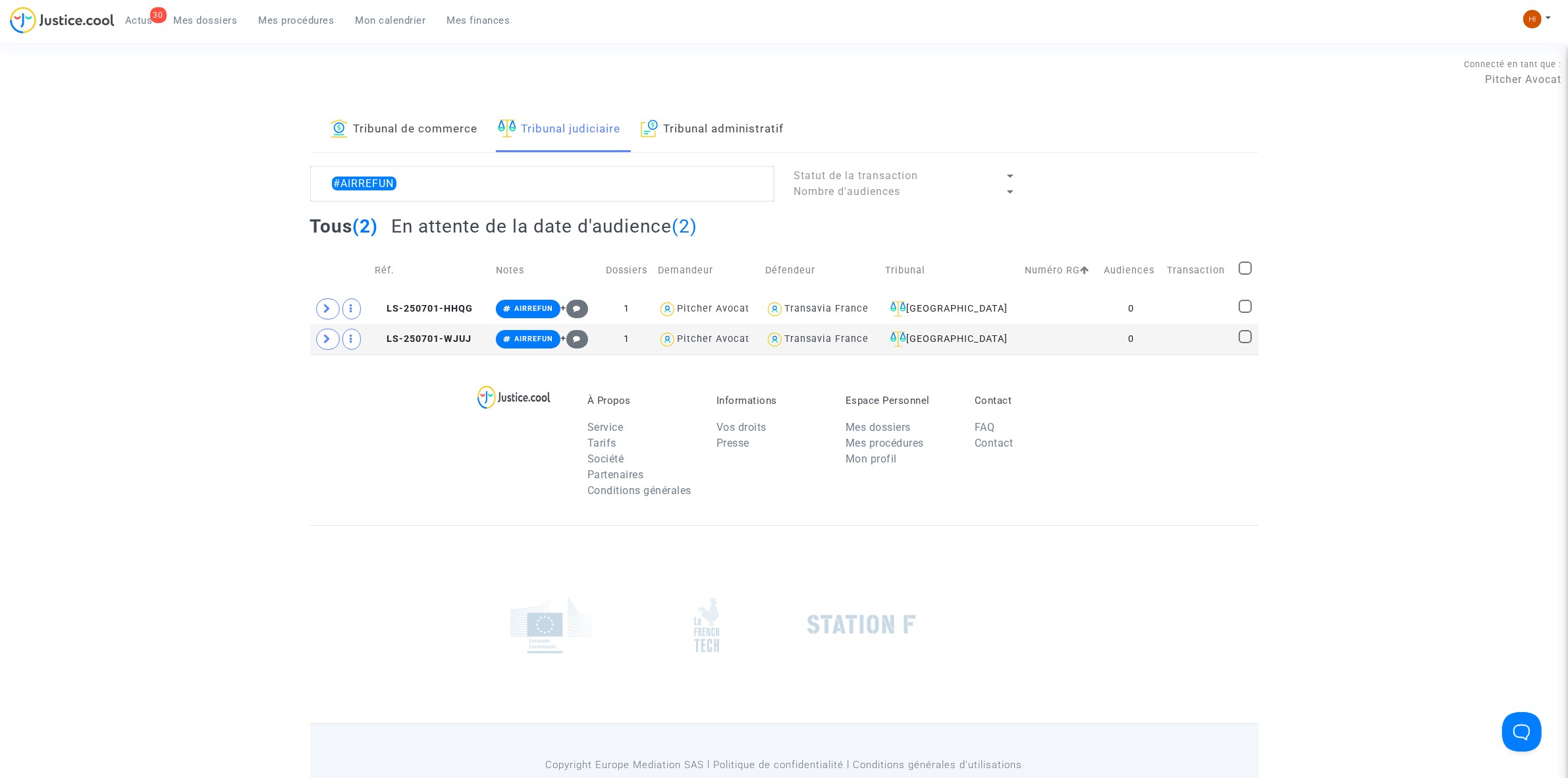
click at [323, 220] on h2 "Tous (2)" at bounding box center [344, 226] width 69 height 23
click at [466, 183] on textarea at bounding box center [542, 183] width 465 height 36
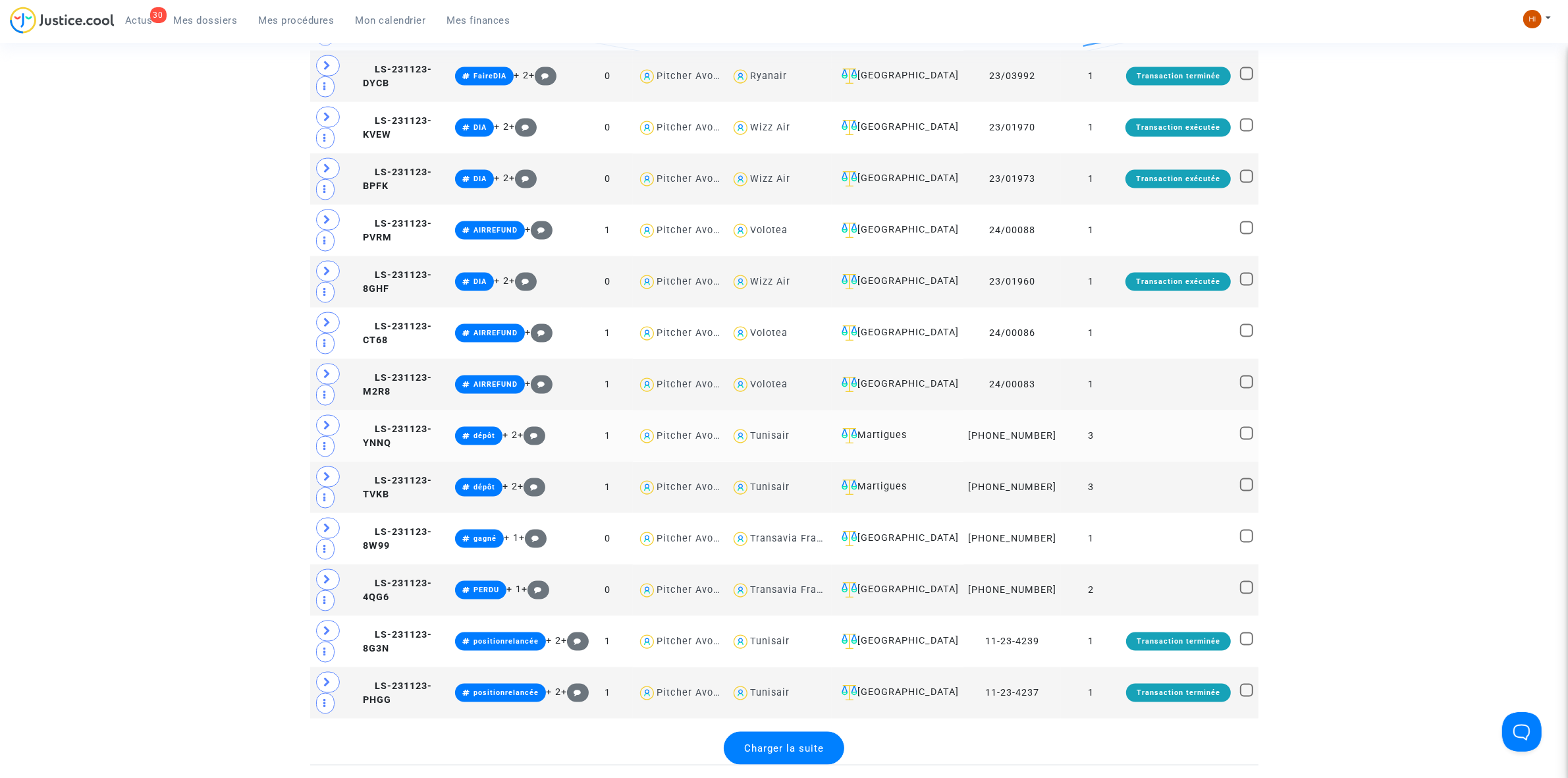
scroll to position [2824, 0]
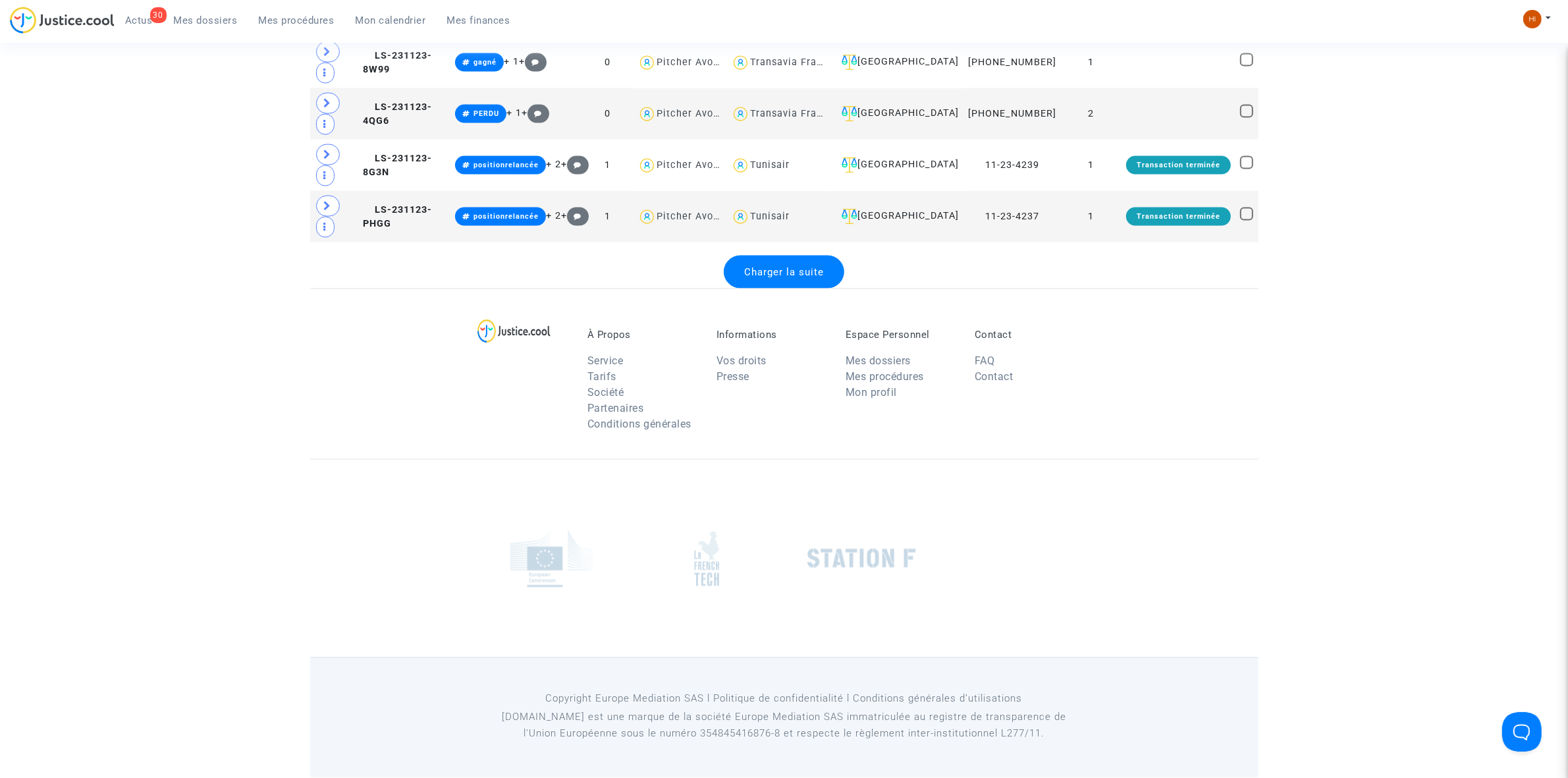
click at [824, 268] on div "Charger la suite" at bounding box center [784, 271] width 120 height 33
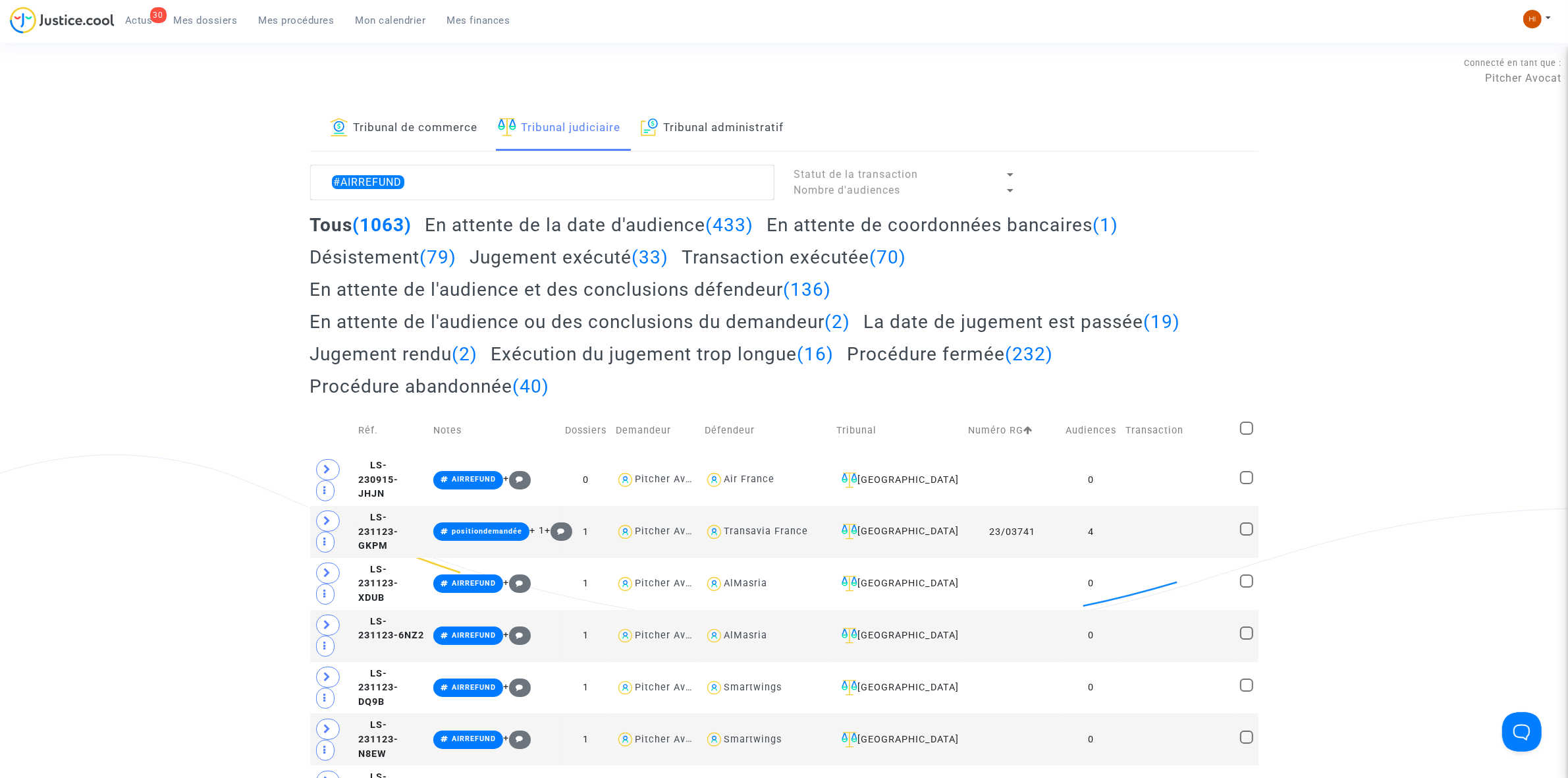
scroll to position [0, 0]
click at [597, 152] on div "Tribunal de commerce Tribunal judiciaire Tribunal administratif" at bounding box center [784, 129] width 948 height 45
click at [600, 191] on textarea at bounding box center [542, 183] width 465 height 36
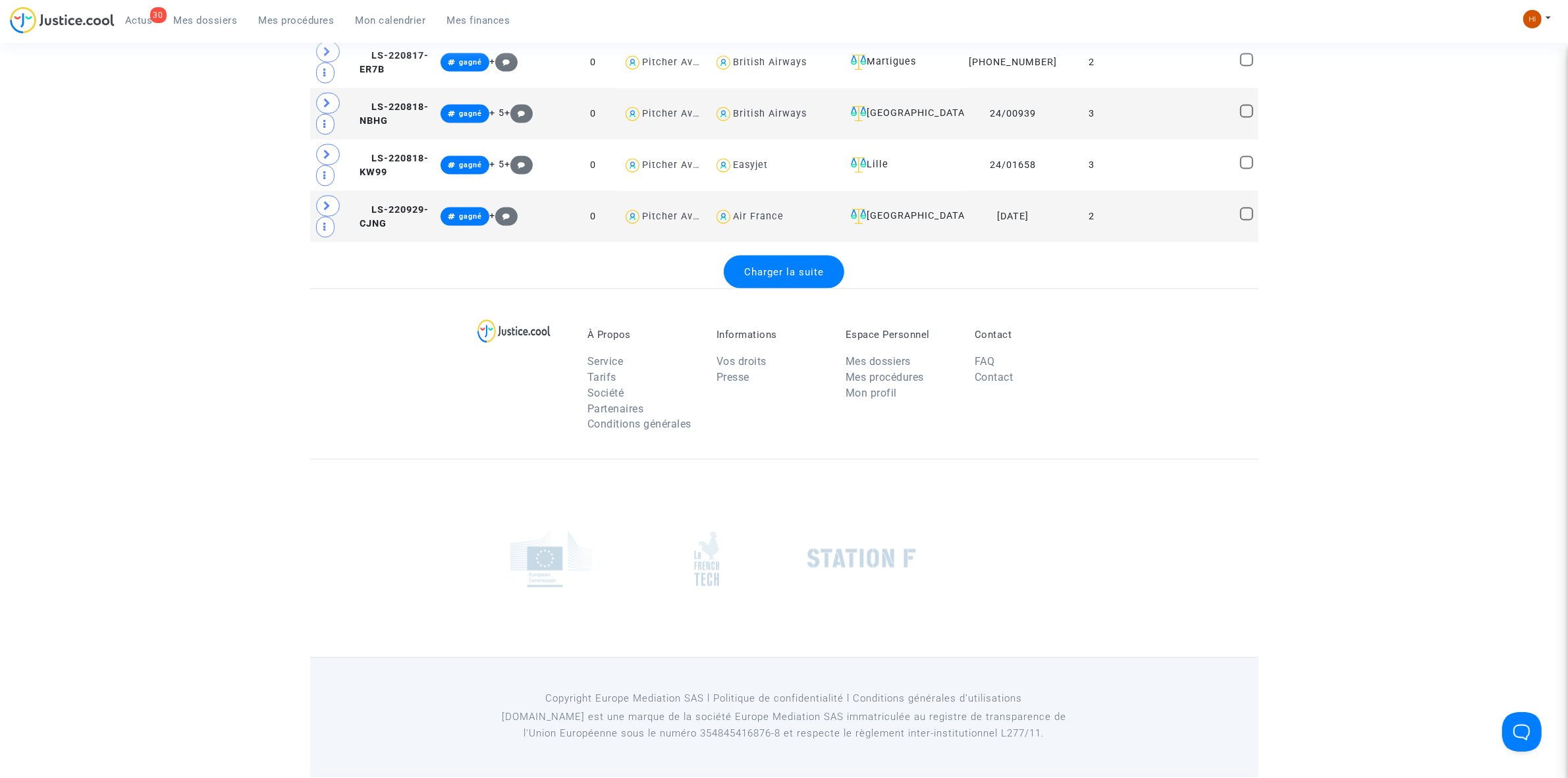
type textarea "#GAGNE"
click at [830, 261] on div "Charger la suite" at bounding box center [784, 271] width 120 height 33
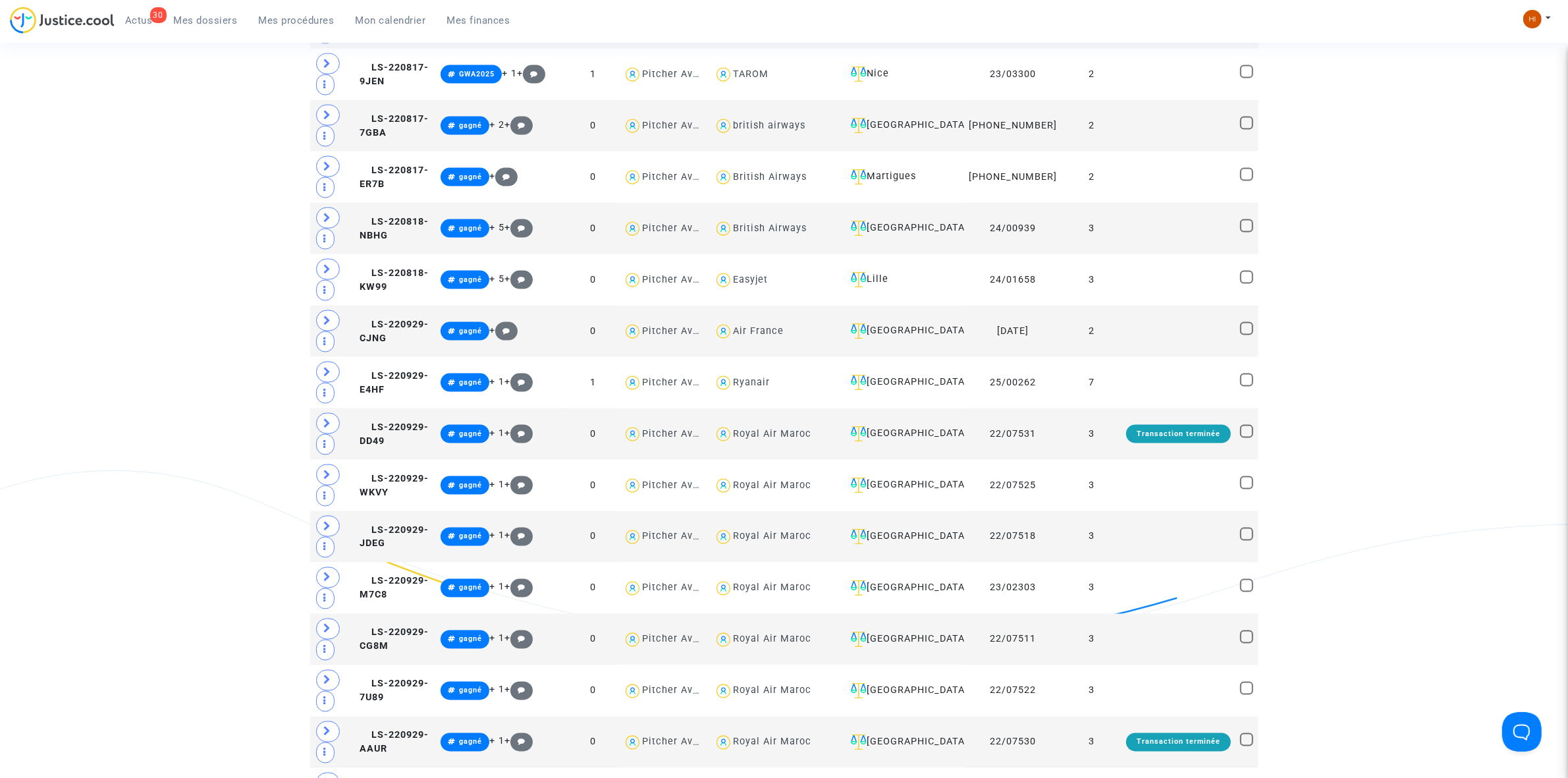
scroll to position [2431, 0]
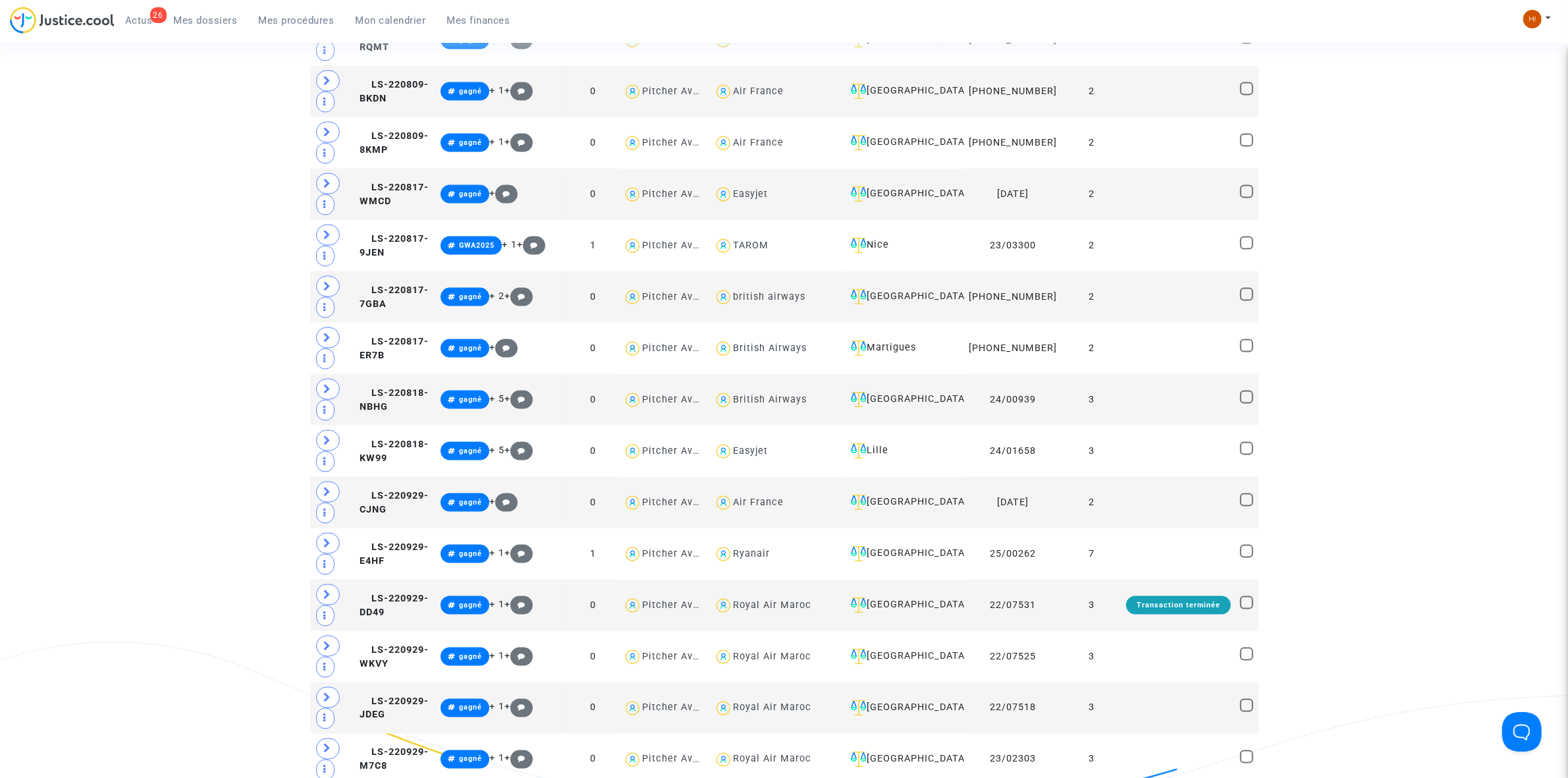
click at [309, 21] on span "Mes procédures" at bounding box center [297, 20] width 76 height 12
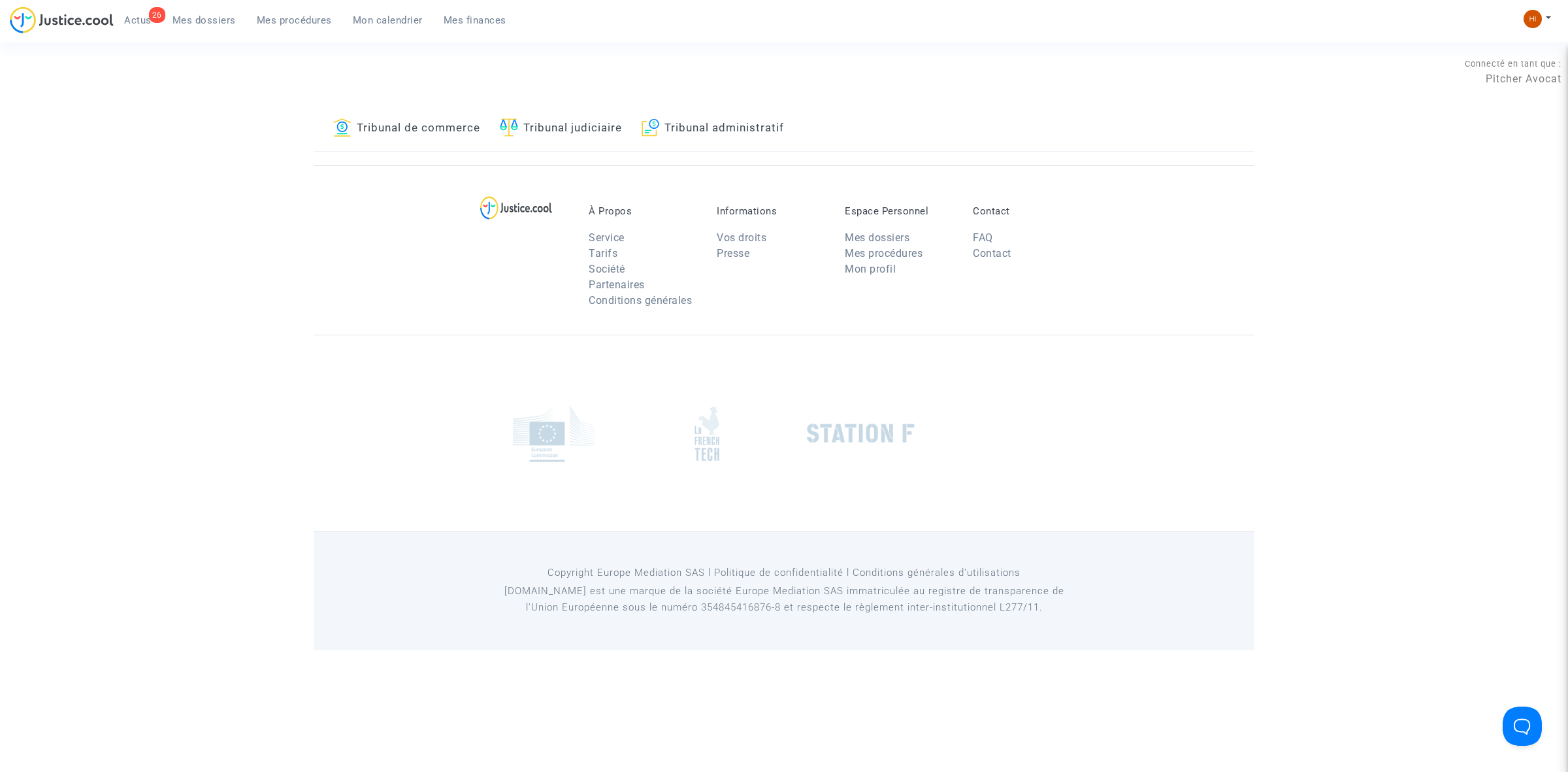
click at [612, 124] on link "Tribunal judiciaire" at bounding box center [561, 128] width 122 height 44
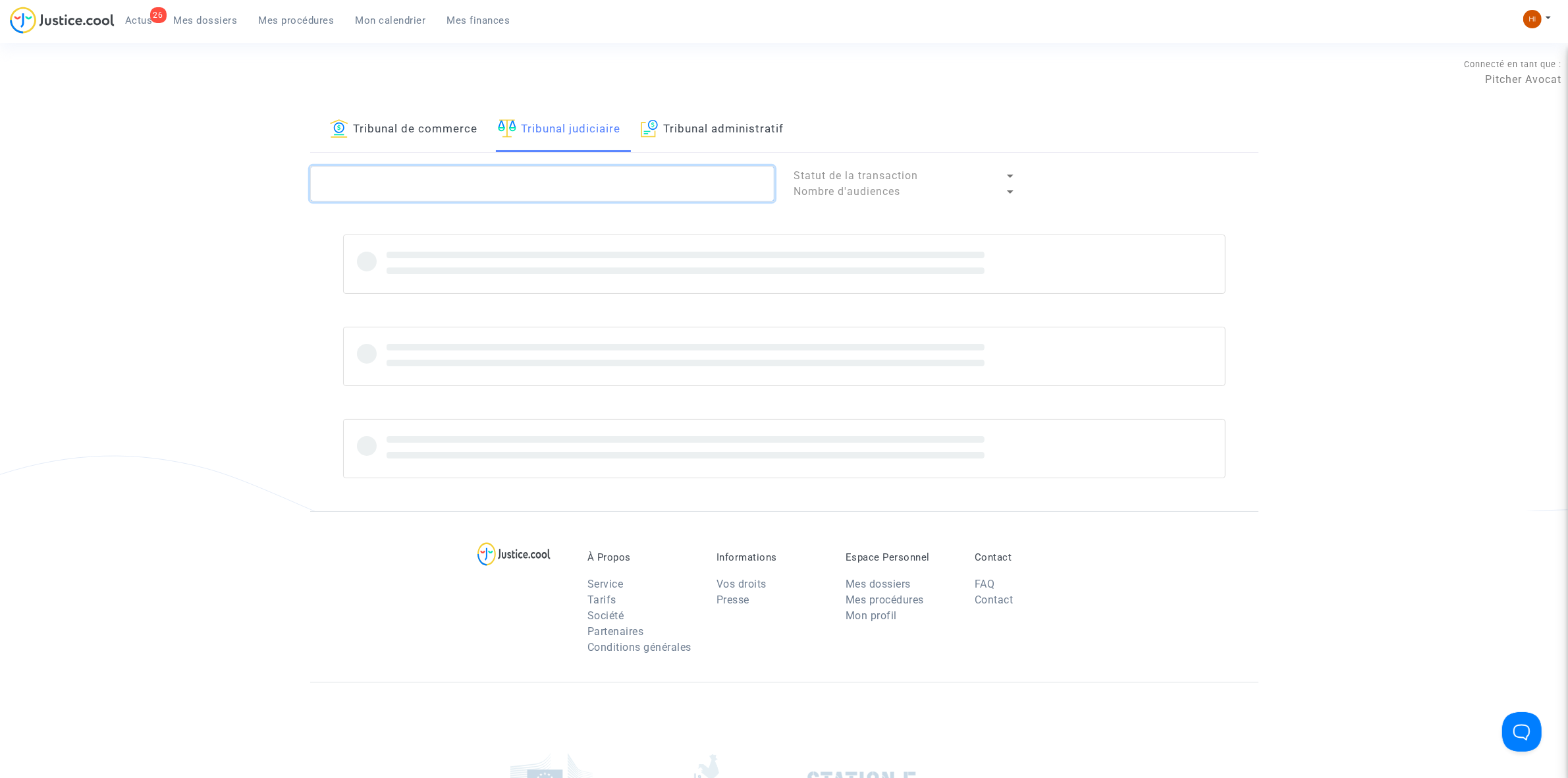
click at [560, 174] on textarea at bounding box center [542, 183] width 465 height 36
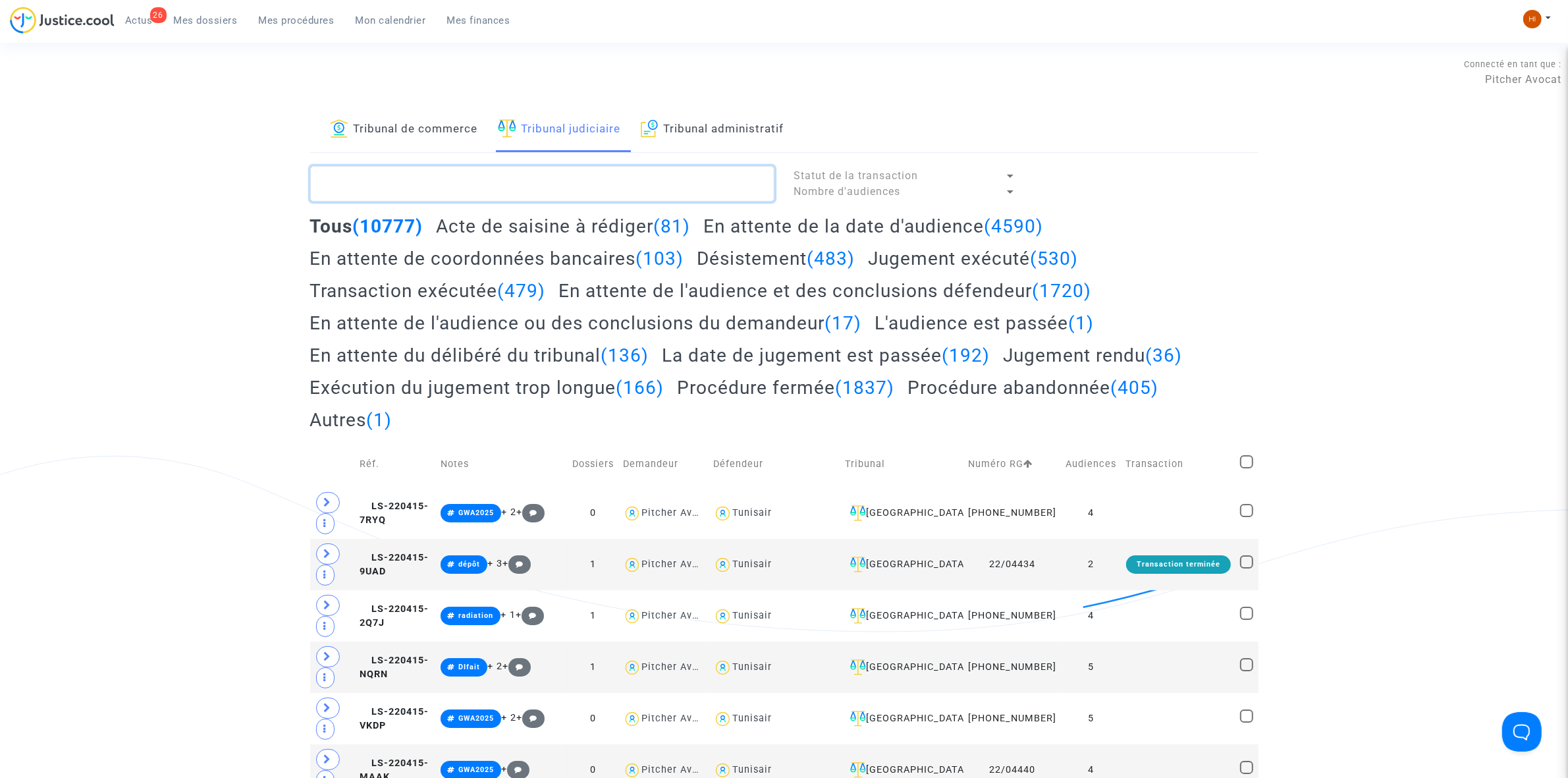
click at [423, 188] on textarea at bounding box center [542, 183] width 465 height 36
click at [578, 190] on textarea at bounding box center [542, 183] width 465 height 36
click at [331, 185] on textarea at bounding box center [542, 183] width 465 height 36
click at [186, 10] on link "Mes dossiers" at bounding box center [205, 20] width 85 height 20
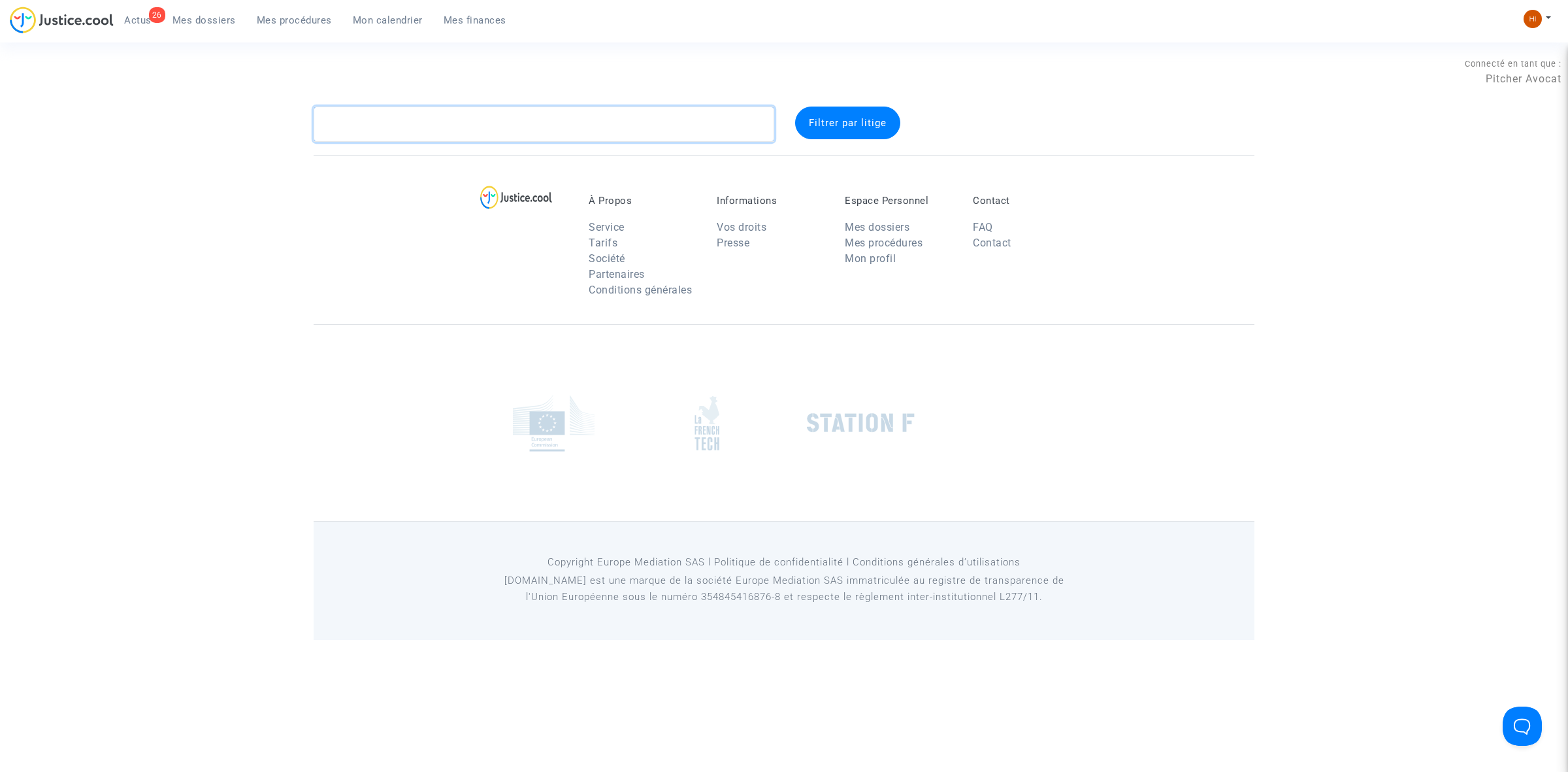
click at [393, 119] on textarea at bounding box center [544, 124] width 461 height 35
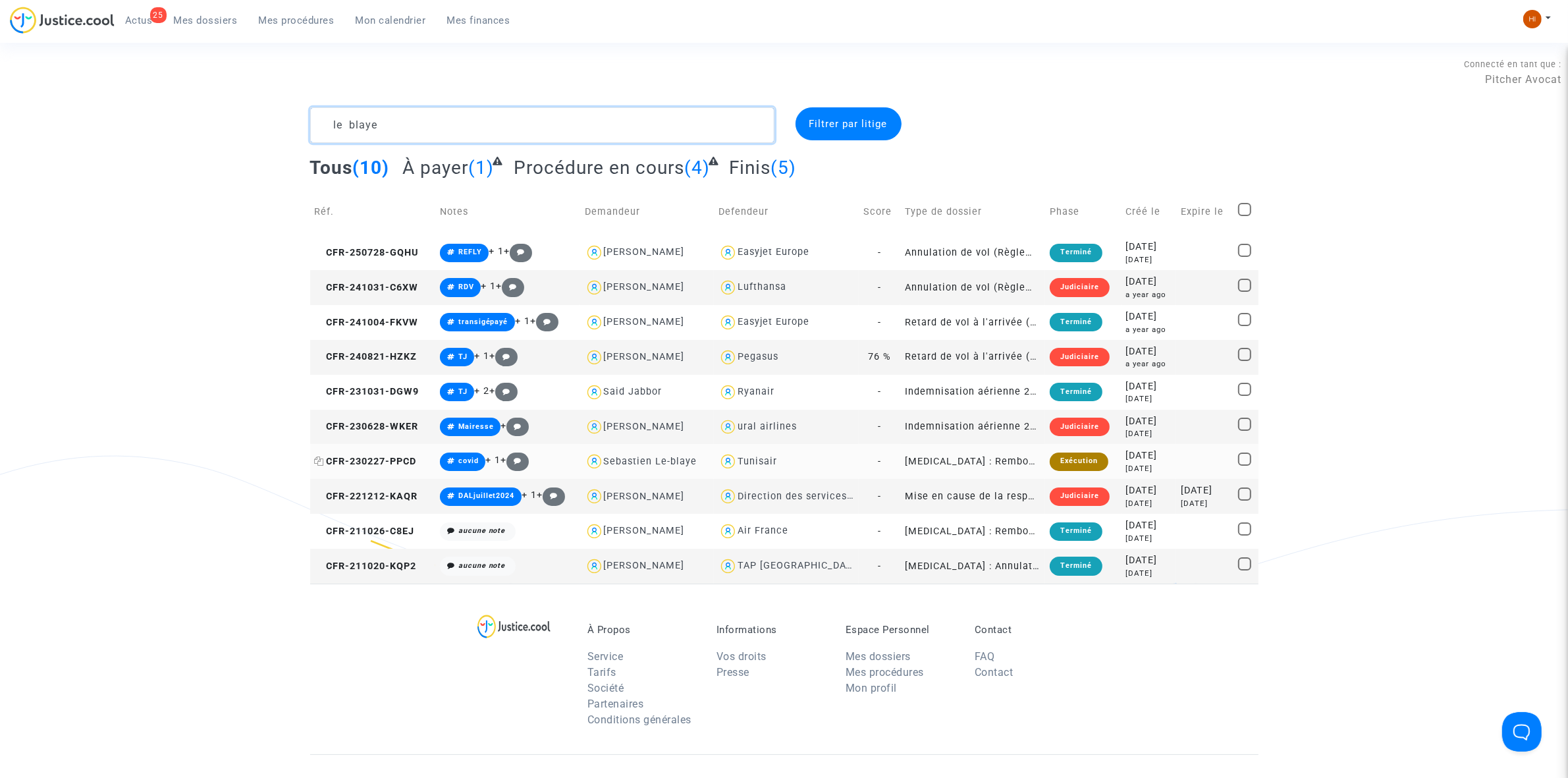
type textarea "le blaye"
click at [390, 455] on span "CFR-230227-PPCD" at bounding box center [366, 461] width 102 height 11
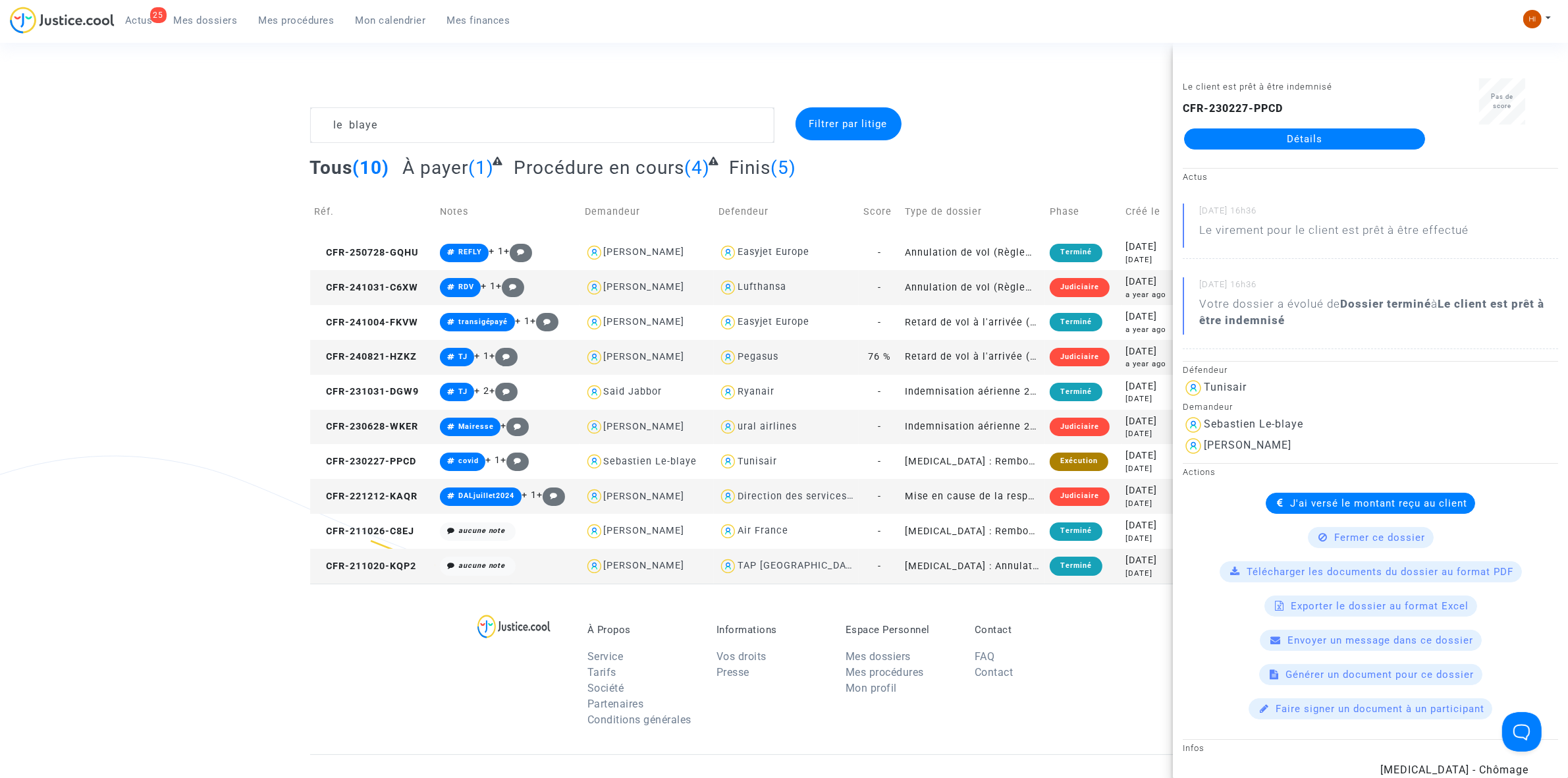
click at [1329, 120] on div "CFR-230227-PPCD Détails" at bounding box center [1305, 125] width 243 height 49
click at [1325, 136] on link "Détails" at bounding box center [1304, 139] width 241 height 21
click at [1325, 136] on div "Le client est prêt à être indemnisé CFR-230227-PPCD Détails Pas de score Actus …" at bounding box center [1370, 410] width 395 height 735
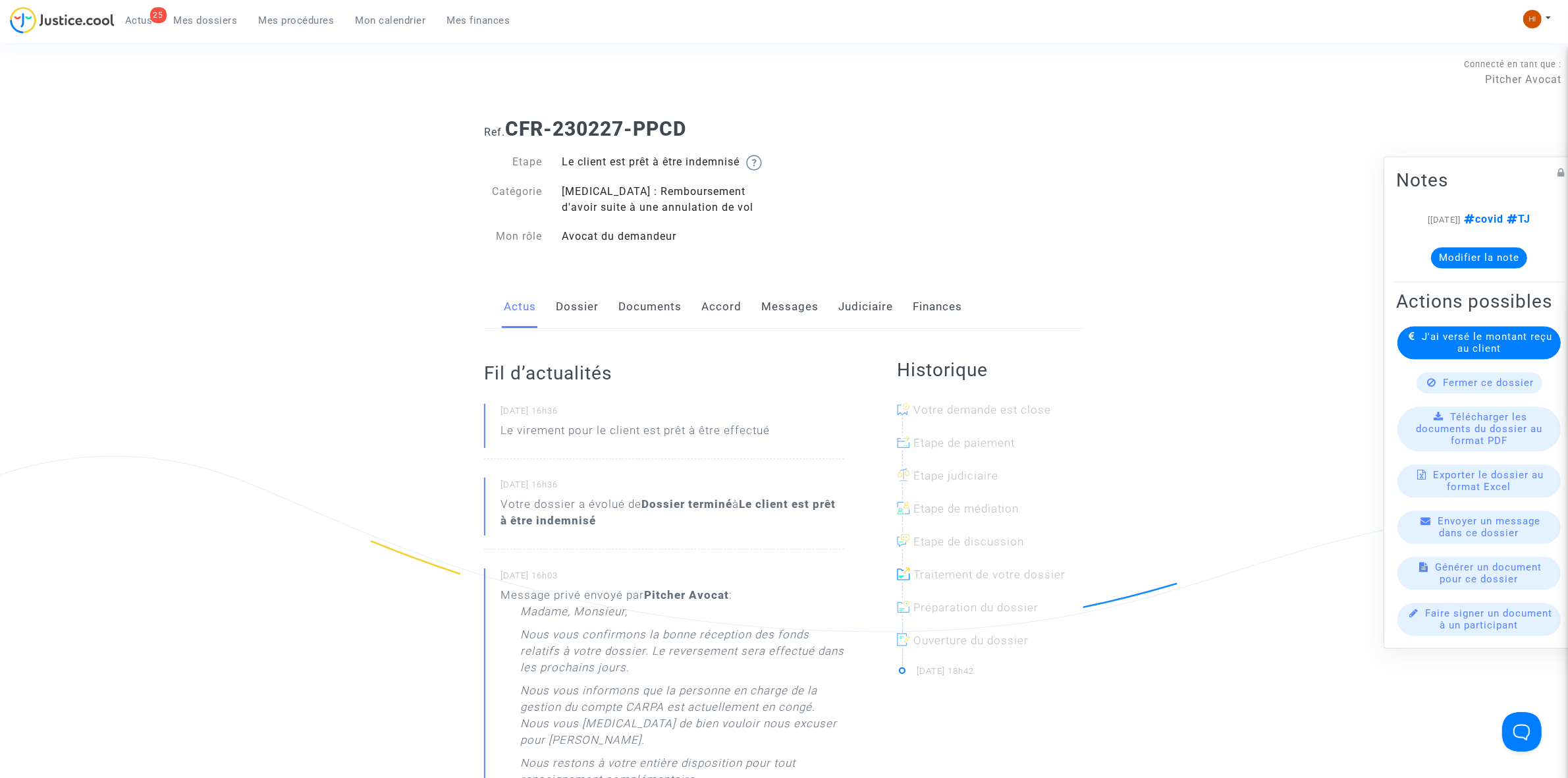
click at [880, 302] on link "Judiciaire" at bounding box center [866, 307] width 55 height 43
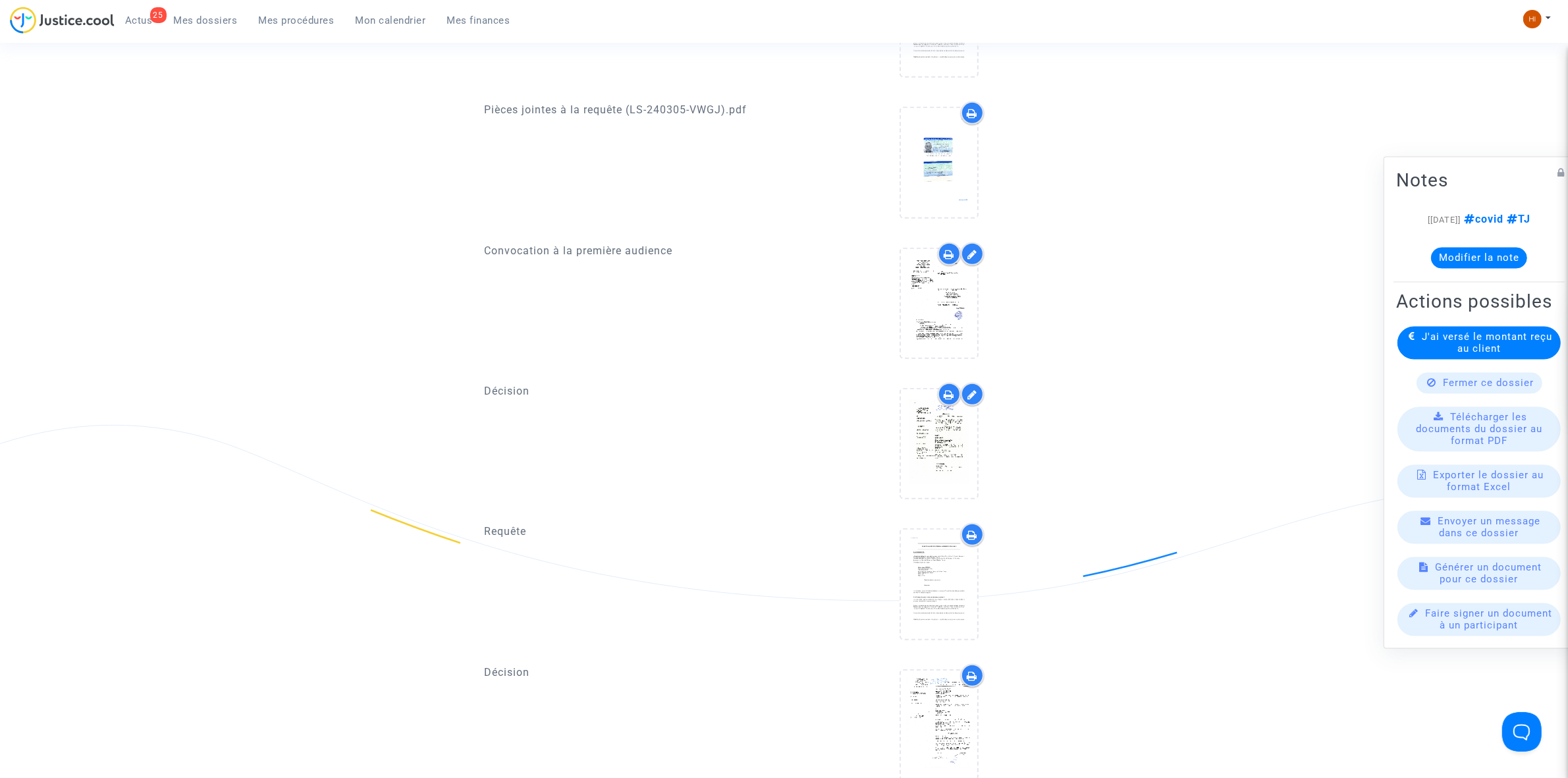
scroll to position [1070, 0]
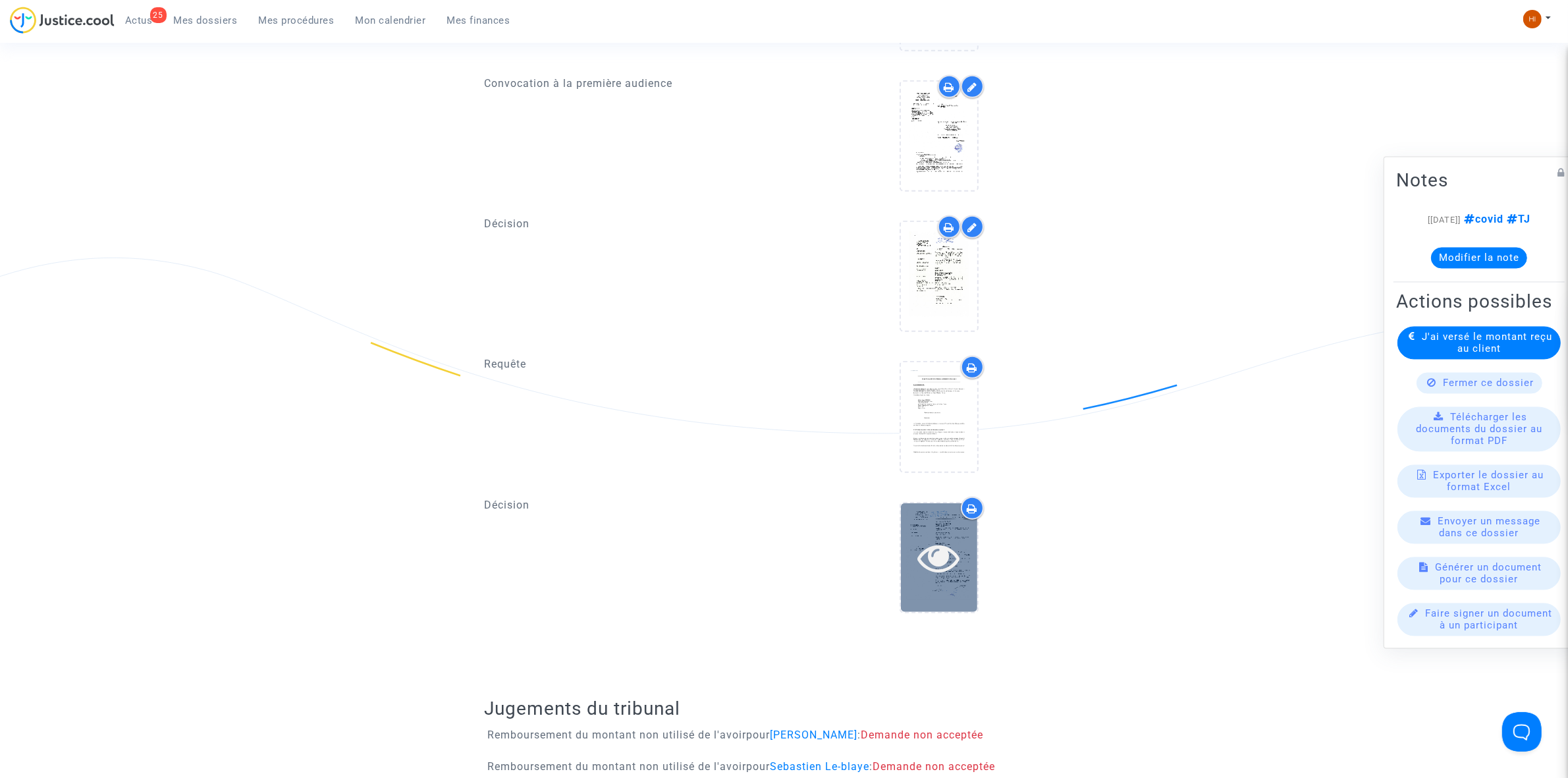
click at [956, 546] on icon at bounding box center [938, 557] width 43 height 42
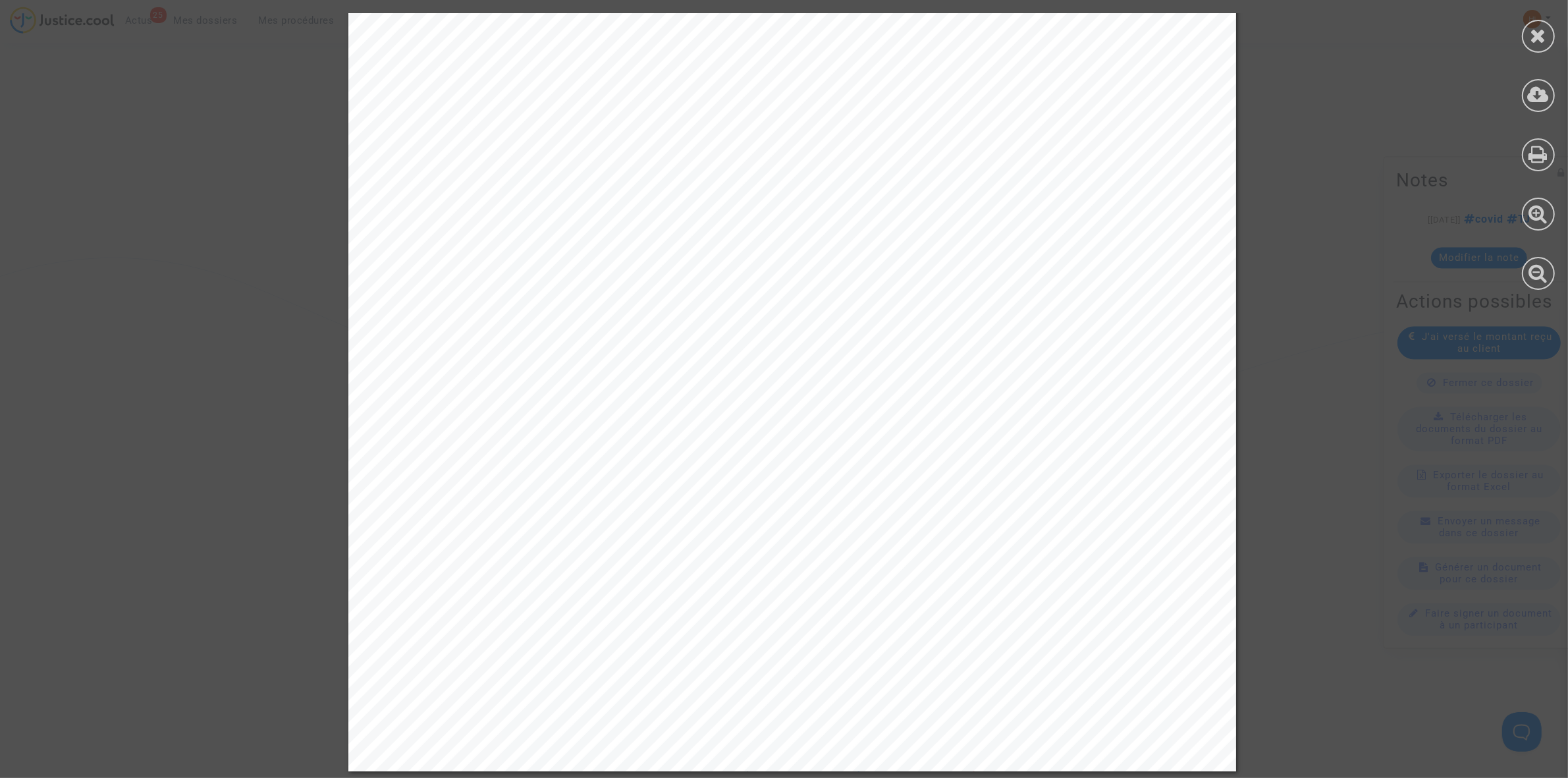
scroll to position [510, 0]
click at [1521, 14] on div at bounding box center [1538, 151] width 59 height 303
click at [1539, 50] on div at bounding box center [1538, 36] width 33 height 33
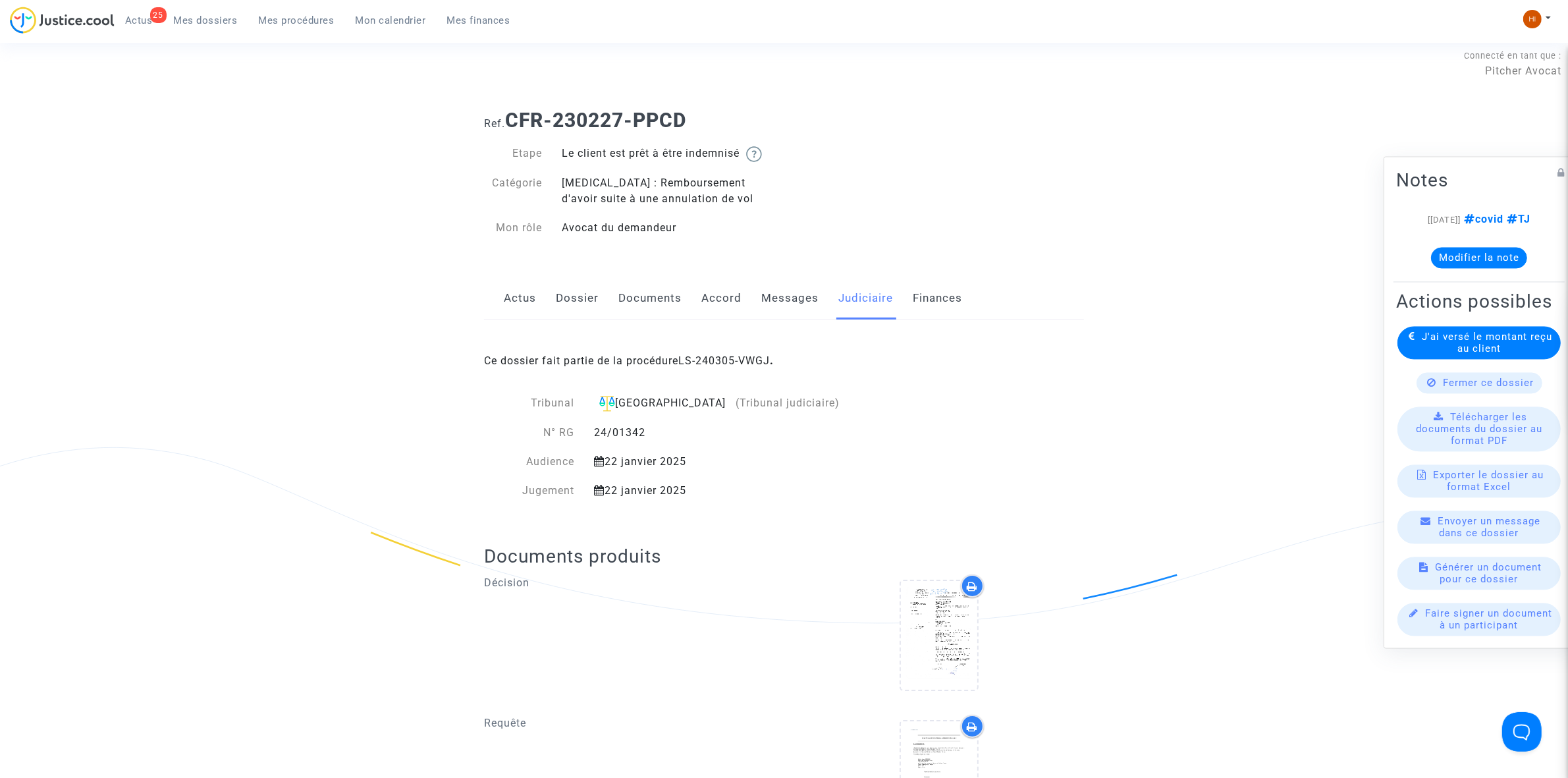
scroll to position [0, 0]
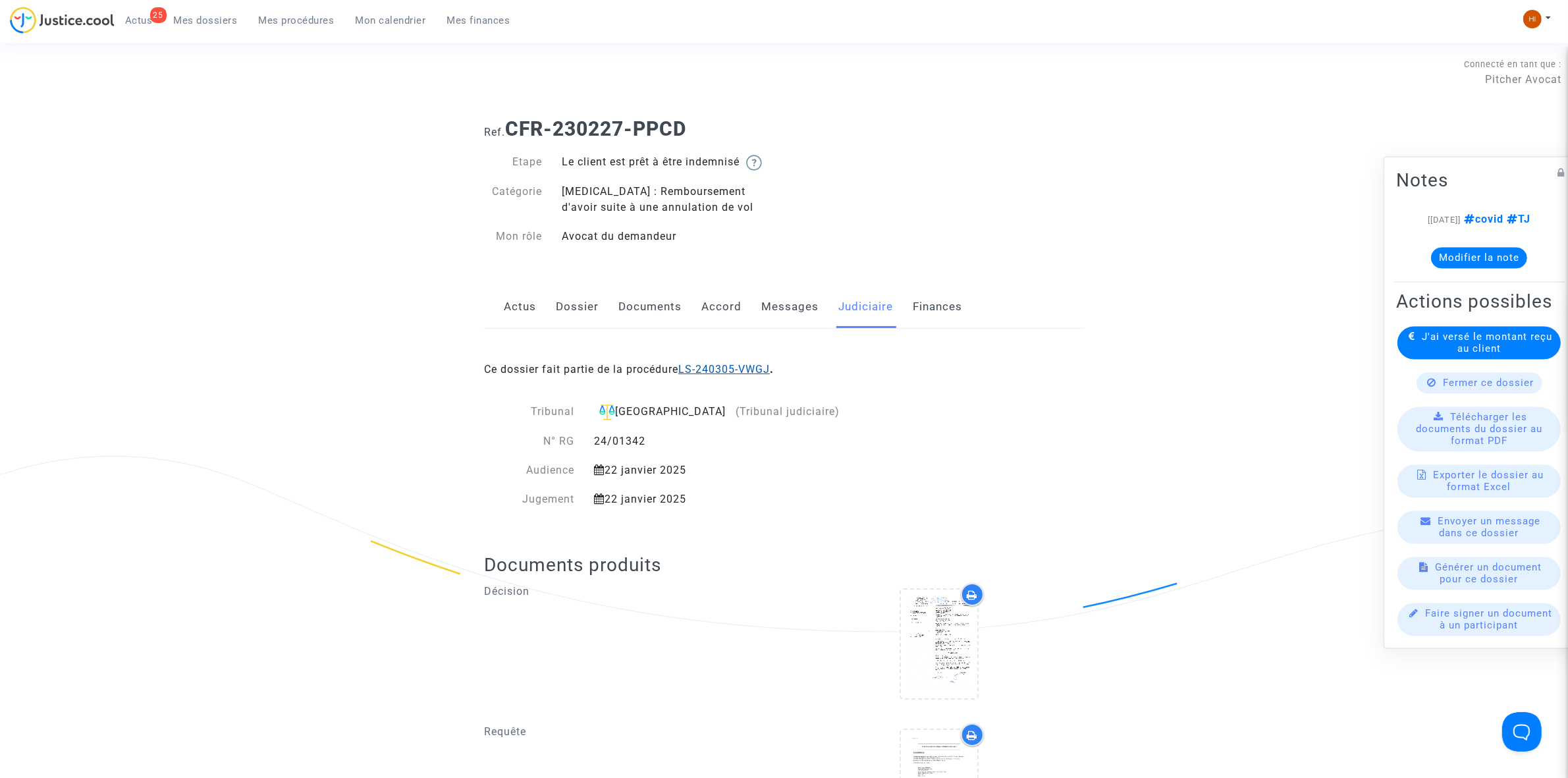
click at [756, 374] on link "LS-240305-VWGJ" at bounding box center [724, 369] width 92 height 13
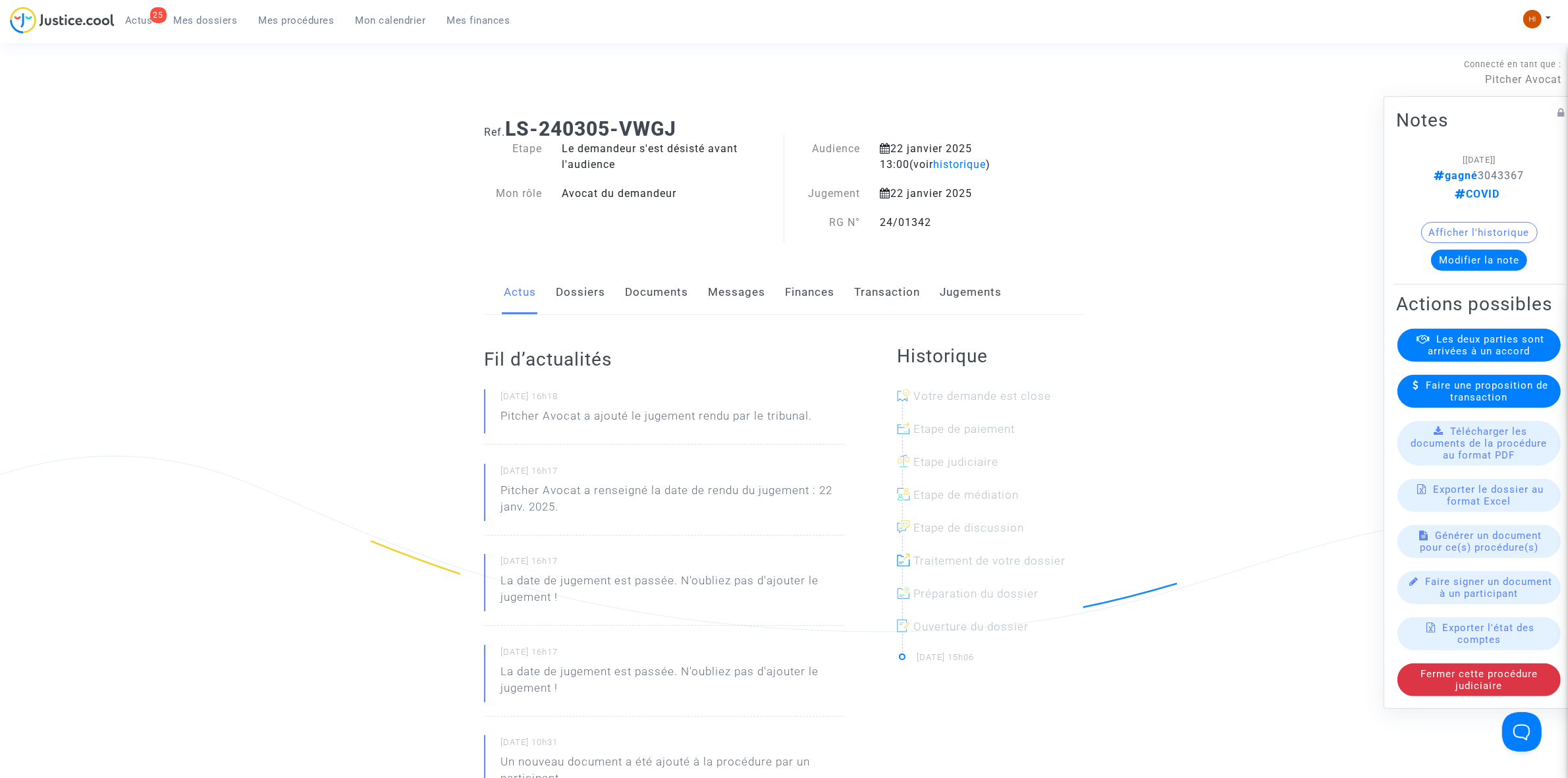
drag, startPoint x: 1523, startPoint y: 168, endPoint x: 1471, endPoint y: 162, distance: 52.3
click at [1471, 167] on p "gagné 3043367" at bounding box center [1479, 175] width 127 height 17
copy span "3043367"
click at [584, 286] on link "Dossiers" at bounding box center [580, 292] width 50 height 43
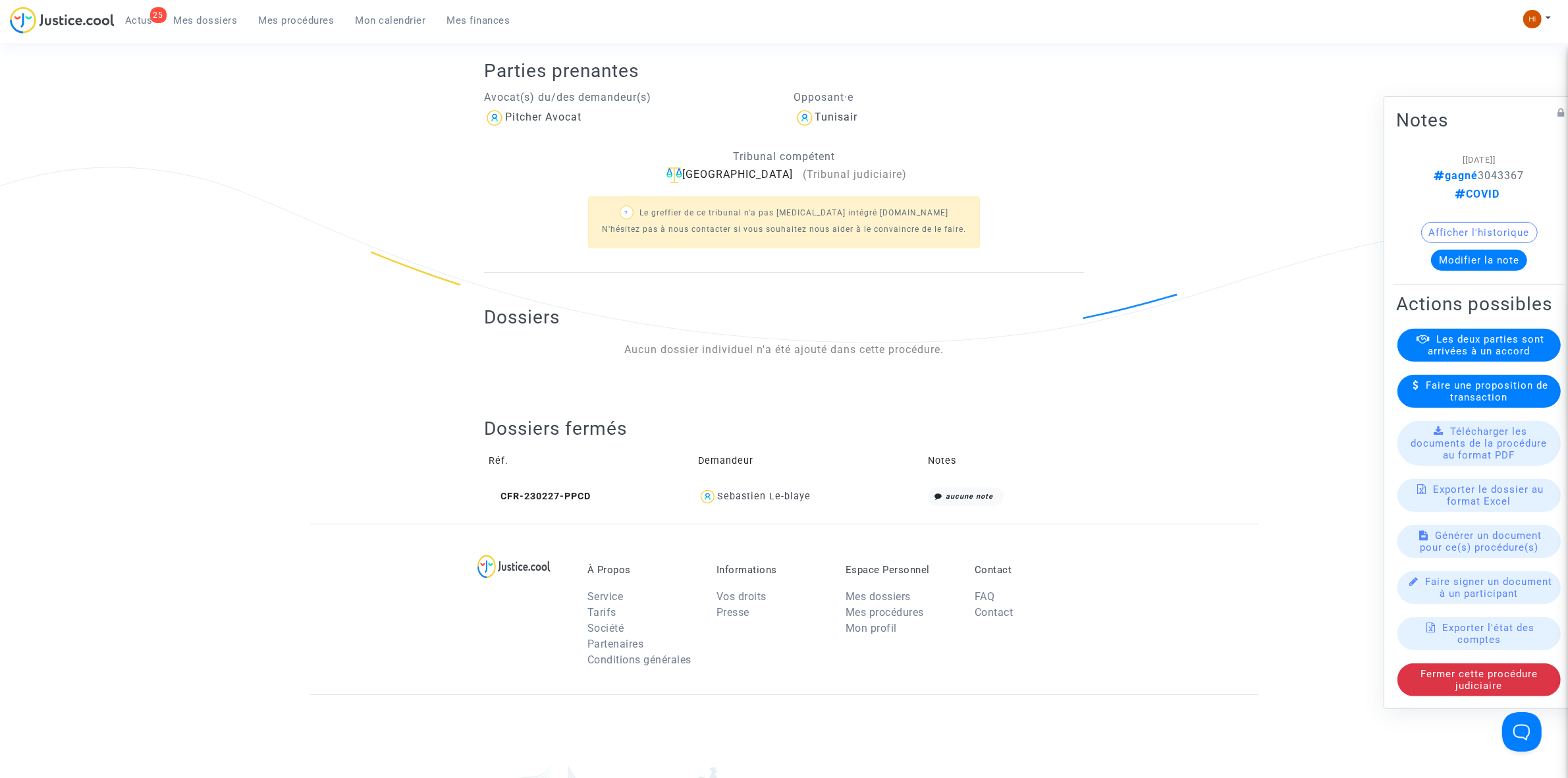
scroll to position [494, 0]
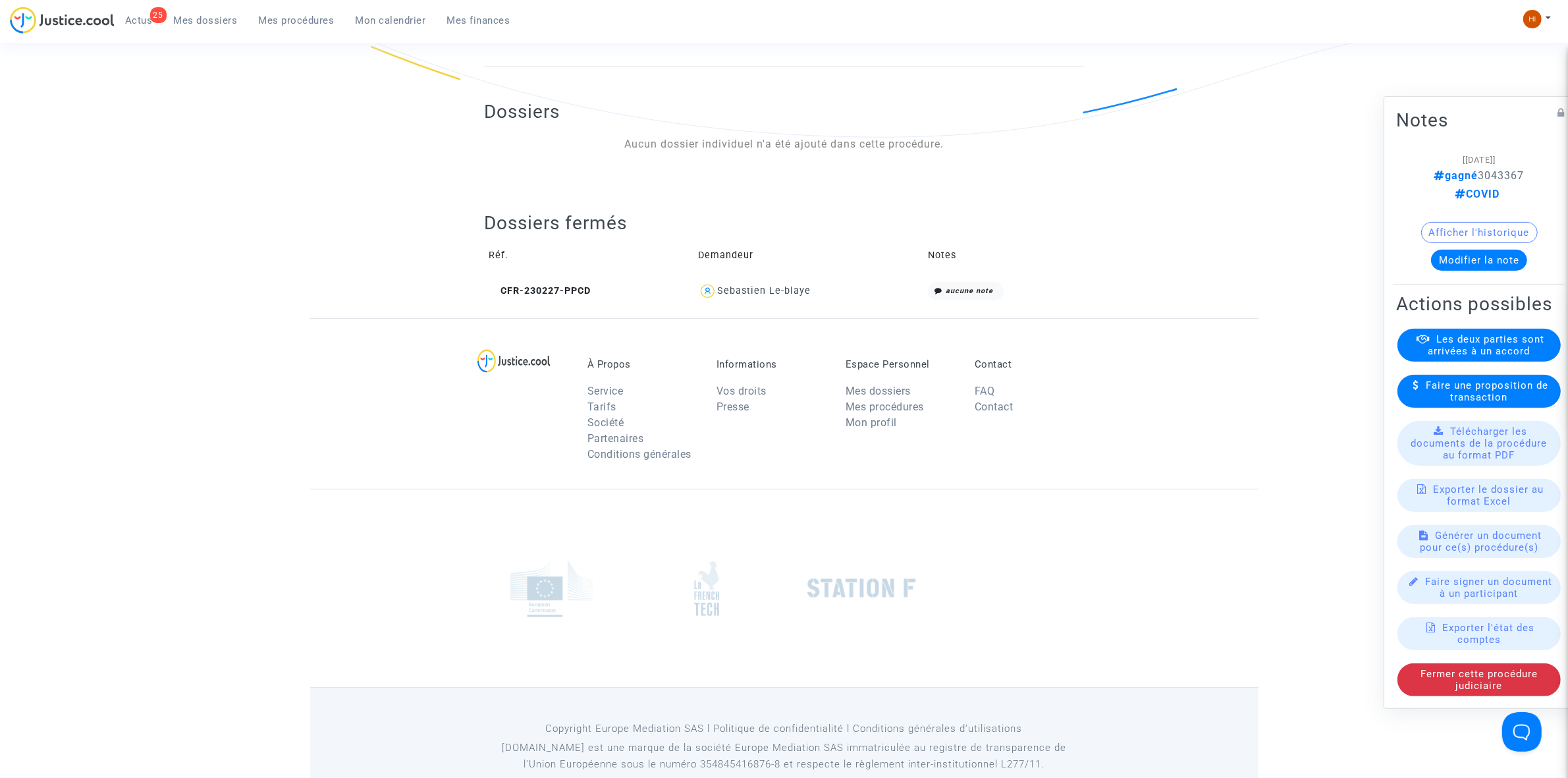
click at [555, 284] on td "CFR-230227-PPCD" at bounding box center [588, 291] width 209 height 28
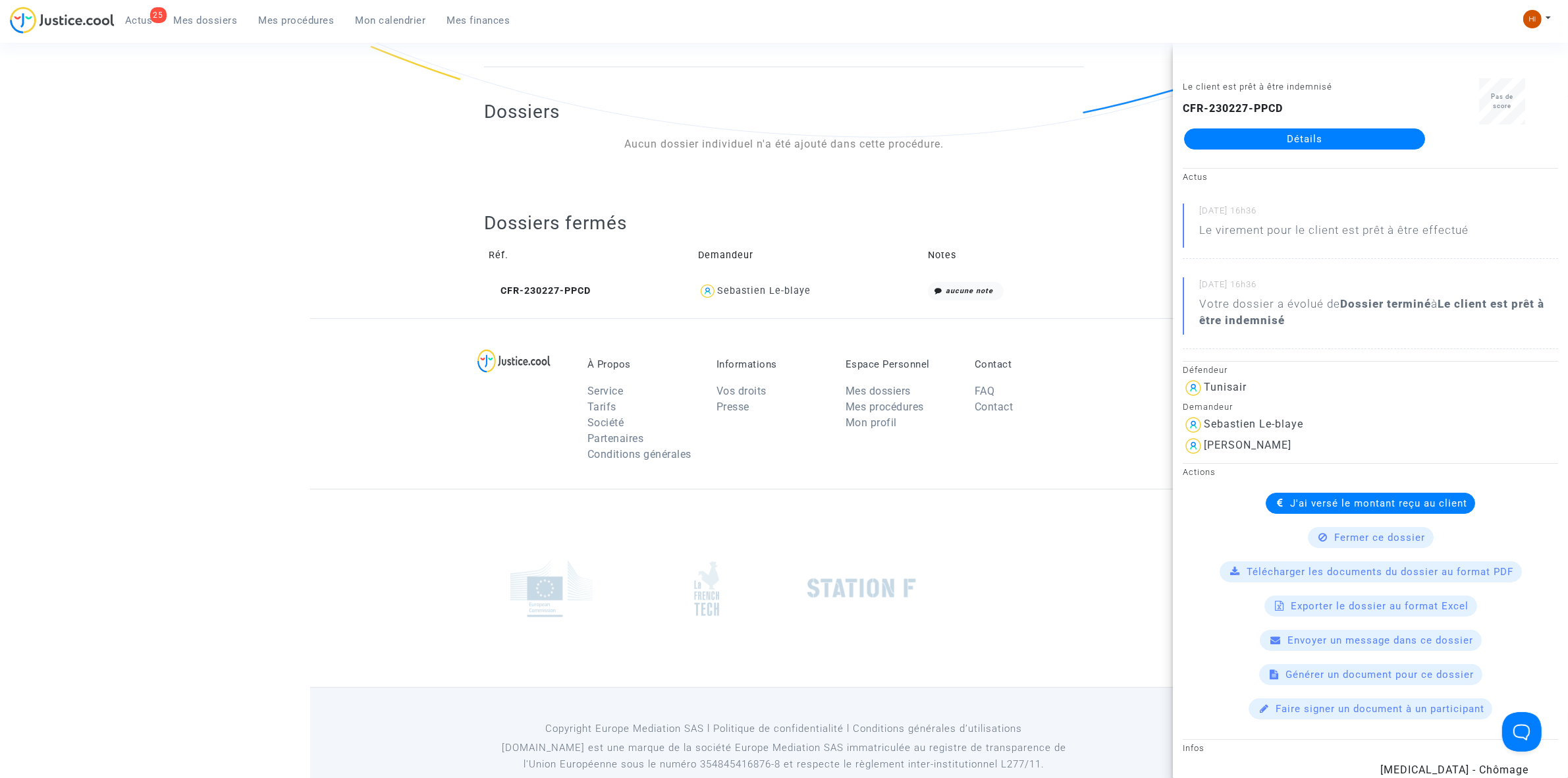
click at [1279, 137] on link "Détails" at bounding box center [1304, 139] width 241 height 21
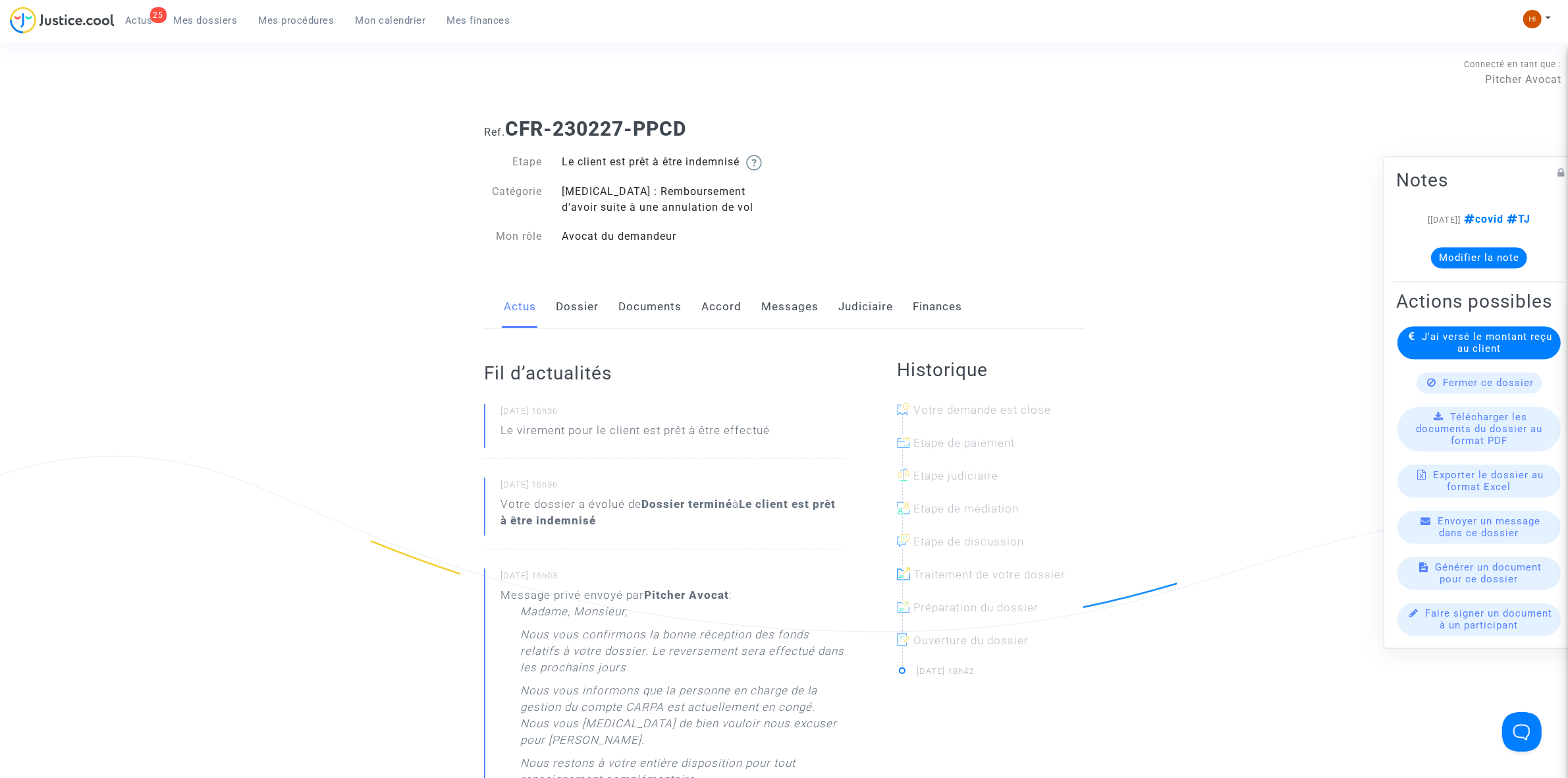
click at [570, 295] on link "Dossier" at bounding box center [577, 307] width 43 height 43
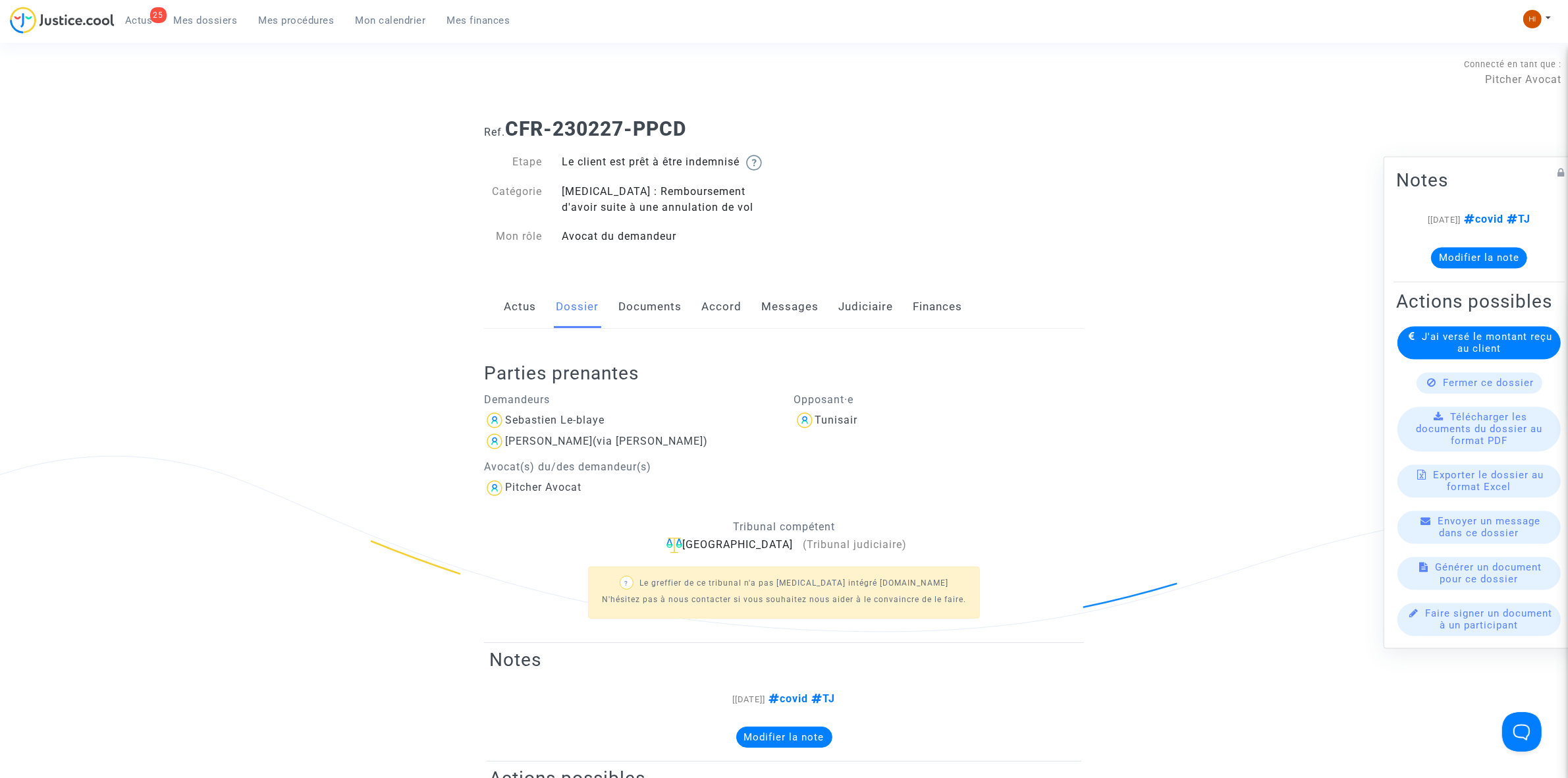
click at [656, 311] on link "Documents" at bounding box center [650, 307] width 63 height 43
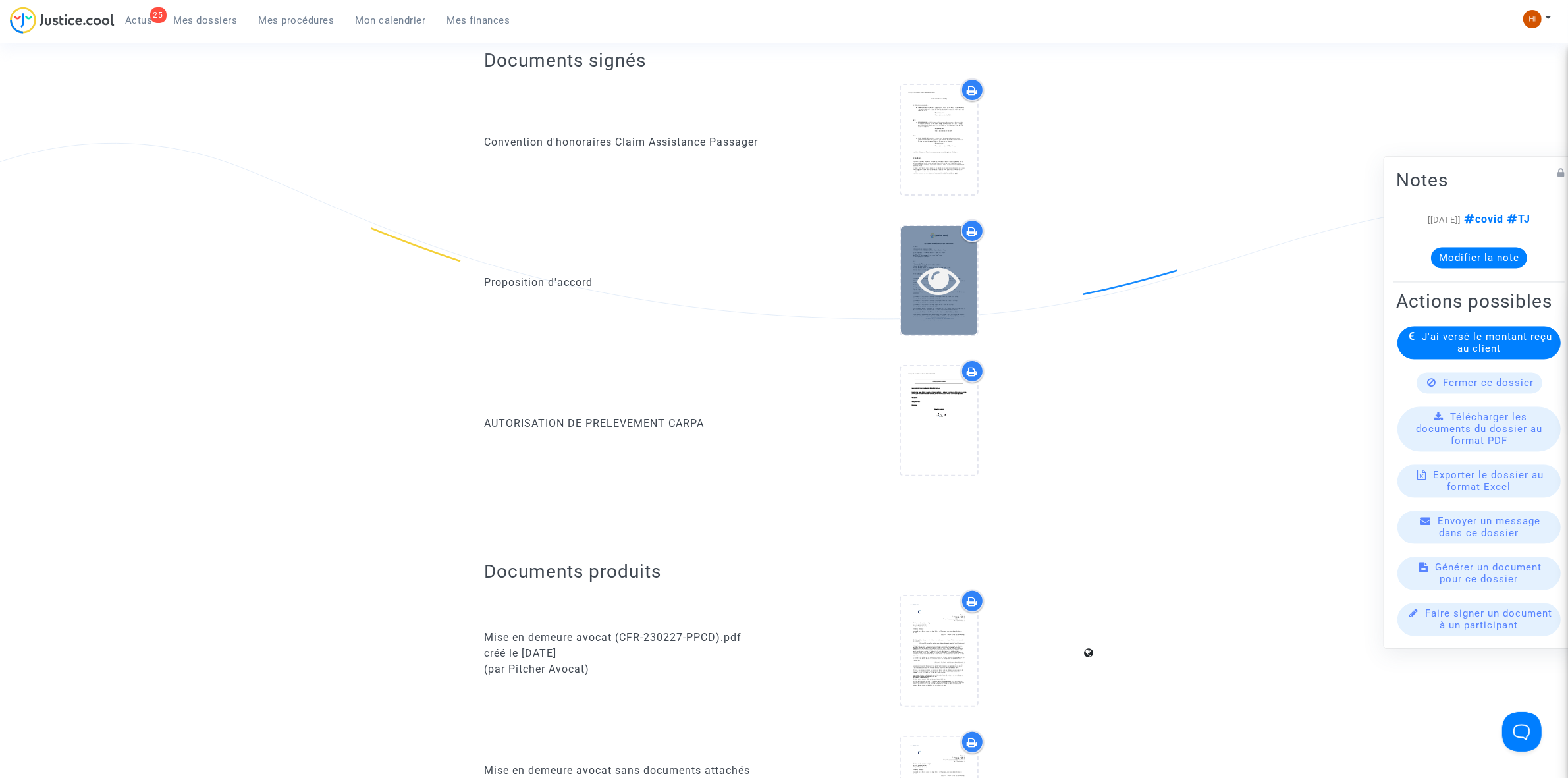
scroll to position [330, 0]
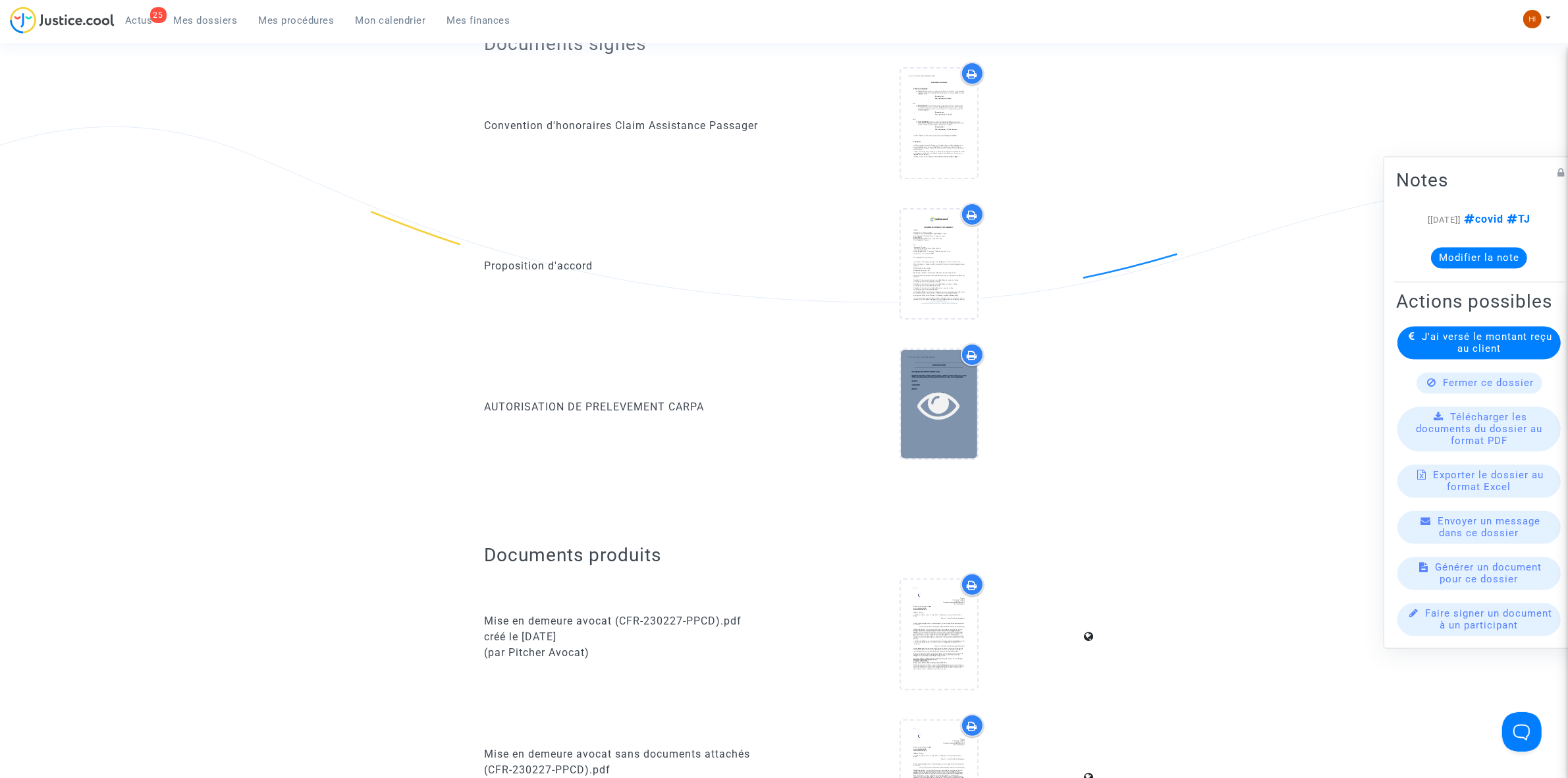
click at [930, 406] on icon at bounding box center [938, 404] width 43 height 42
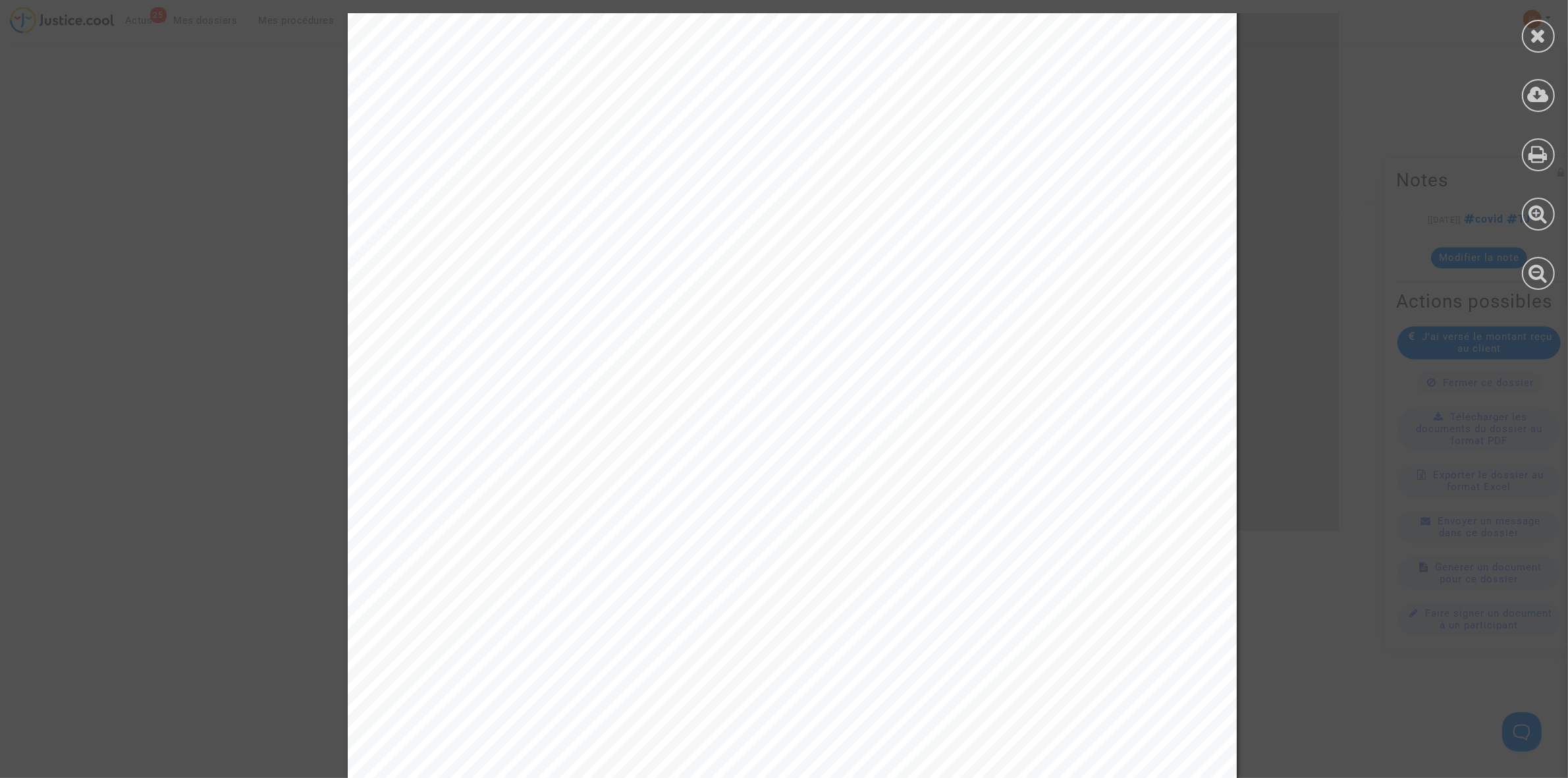
scroll to position [83, 0]
click at [1549, 29] on div at bounding box center [1538, 36] width 33 height 33
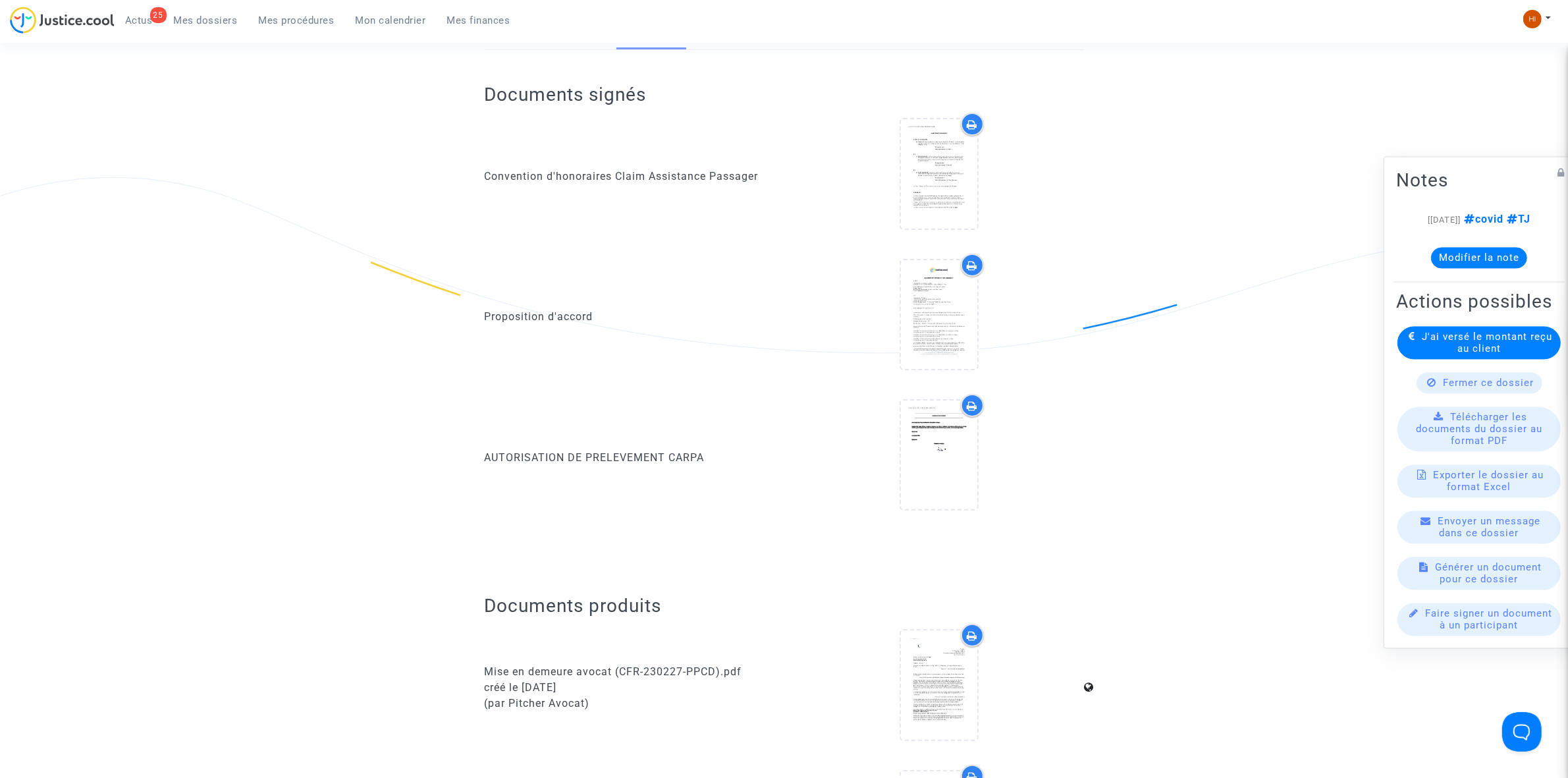
scroll to position [0, 0]
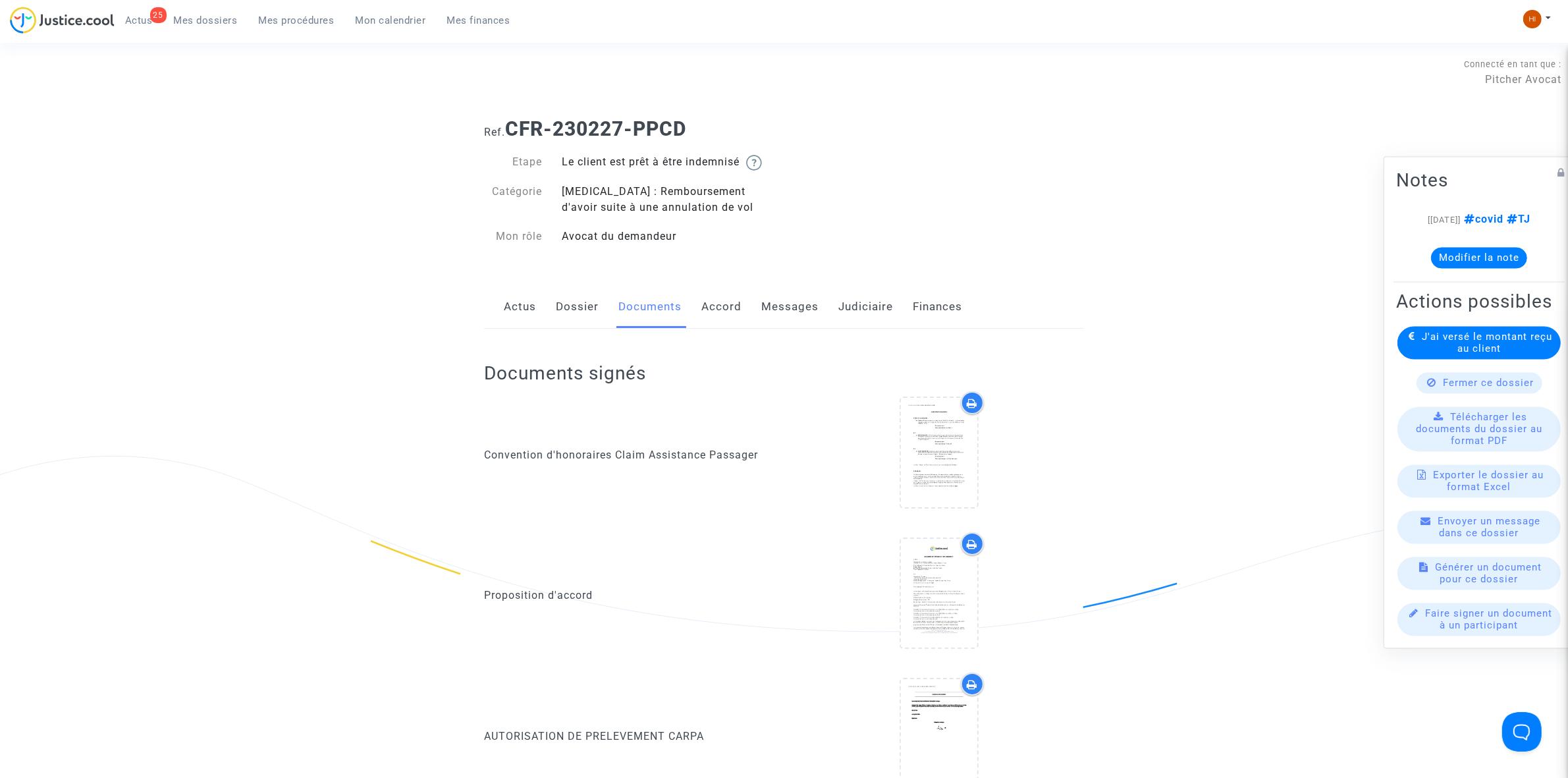
click at [573, 309] on link "Dossier" at bounding box center [577, 307] width 43 height 43
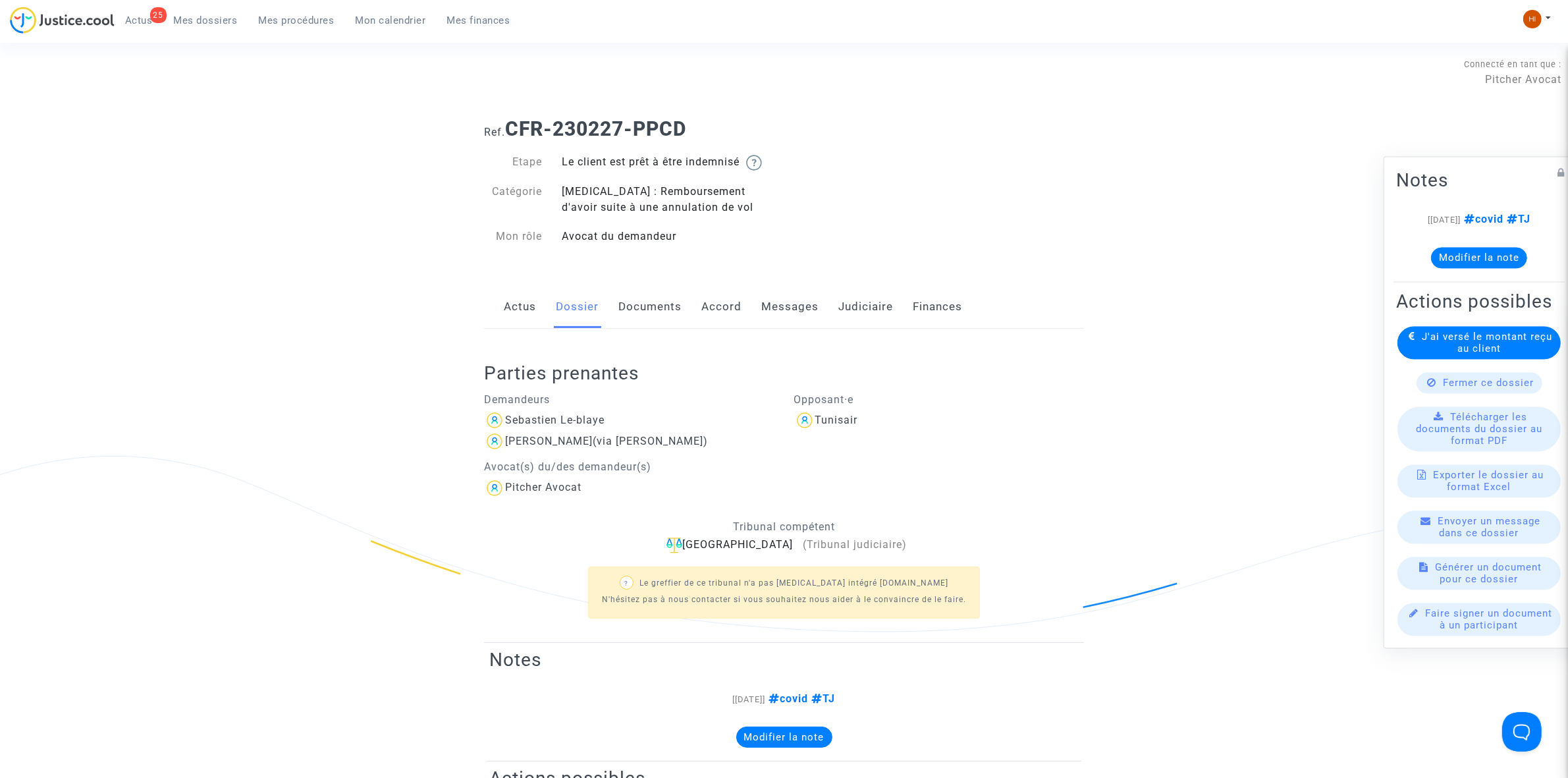
drag, startPoint x: 716, startPoint y: 140, endPoint x: 510, endPoint y: 117, distance: 207.3
click at [510, 118] on h1 "Ref. CFR-230227-PPCD" at bounding box center [784, 129] width 600 height 24
copy b "CFR-230227-PPCD"
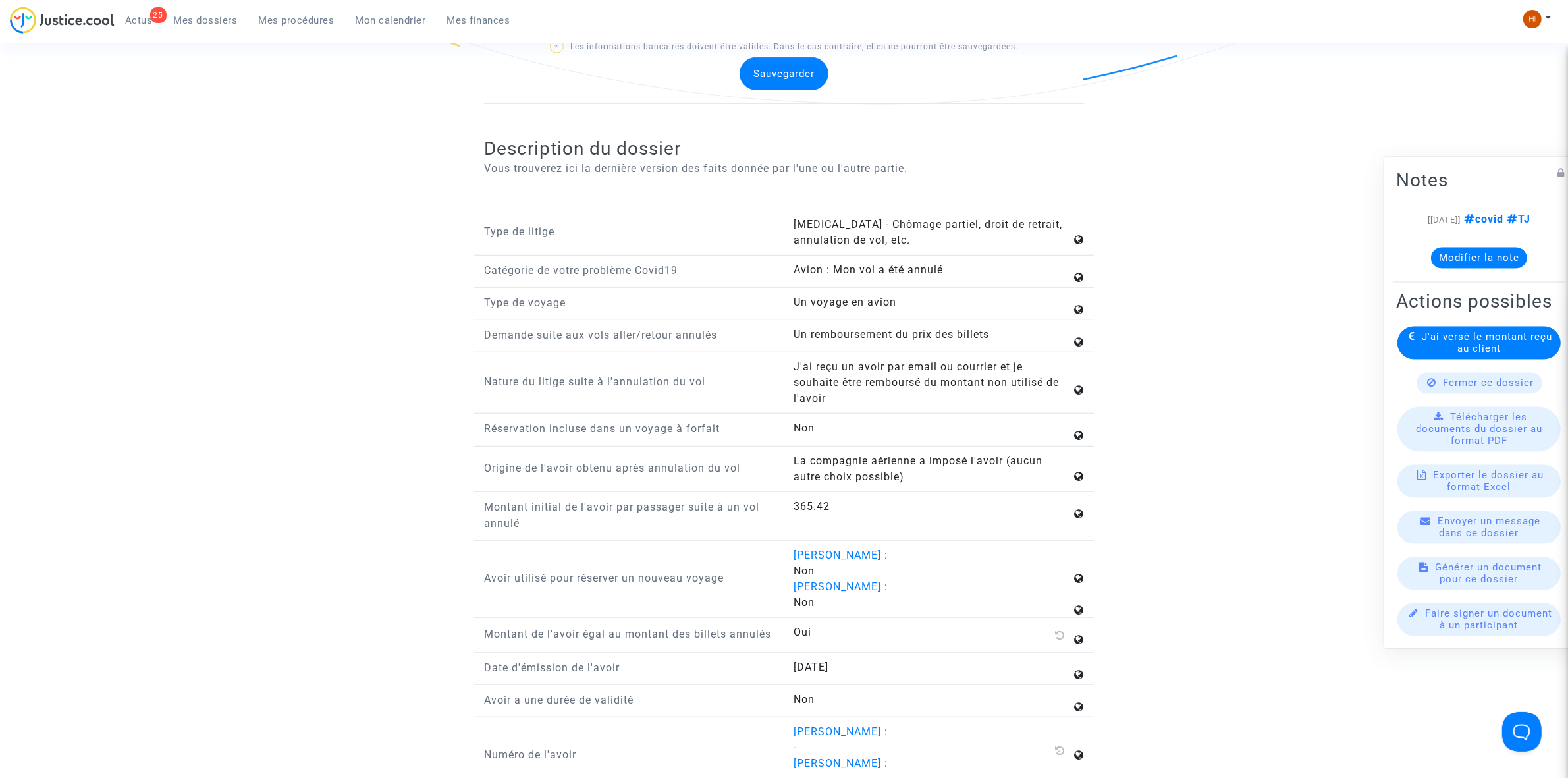
scroll to position [823, 0]
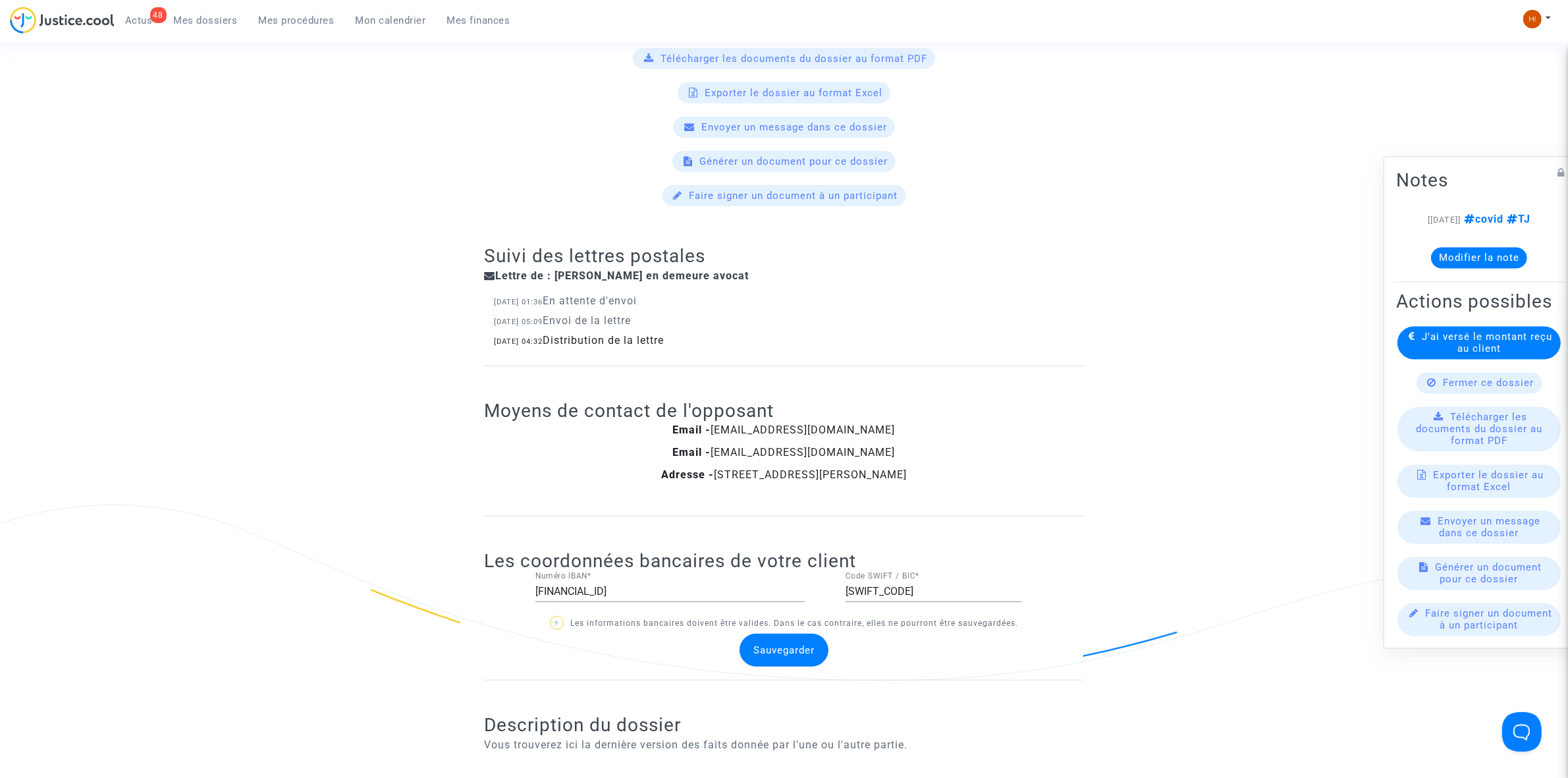
drag, startPoint x: 0, startPoint y: 0, endPoint x: 290, endPoint y: 13, distance: 290.3
click at [290, 13] on link "Mes procédures" at bounding box center [297, 20] width 97 height 20
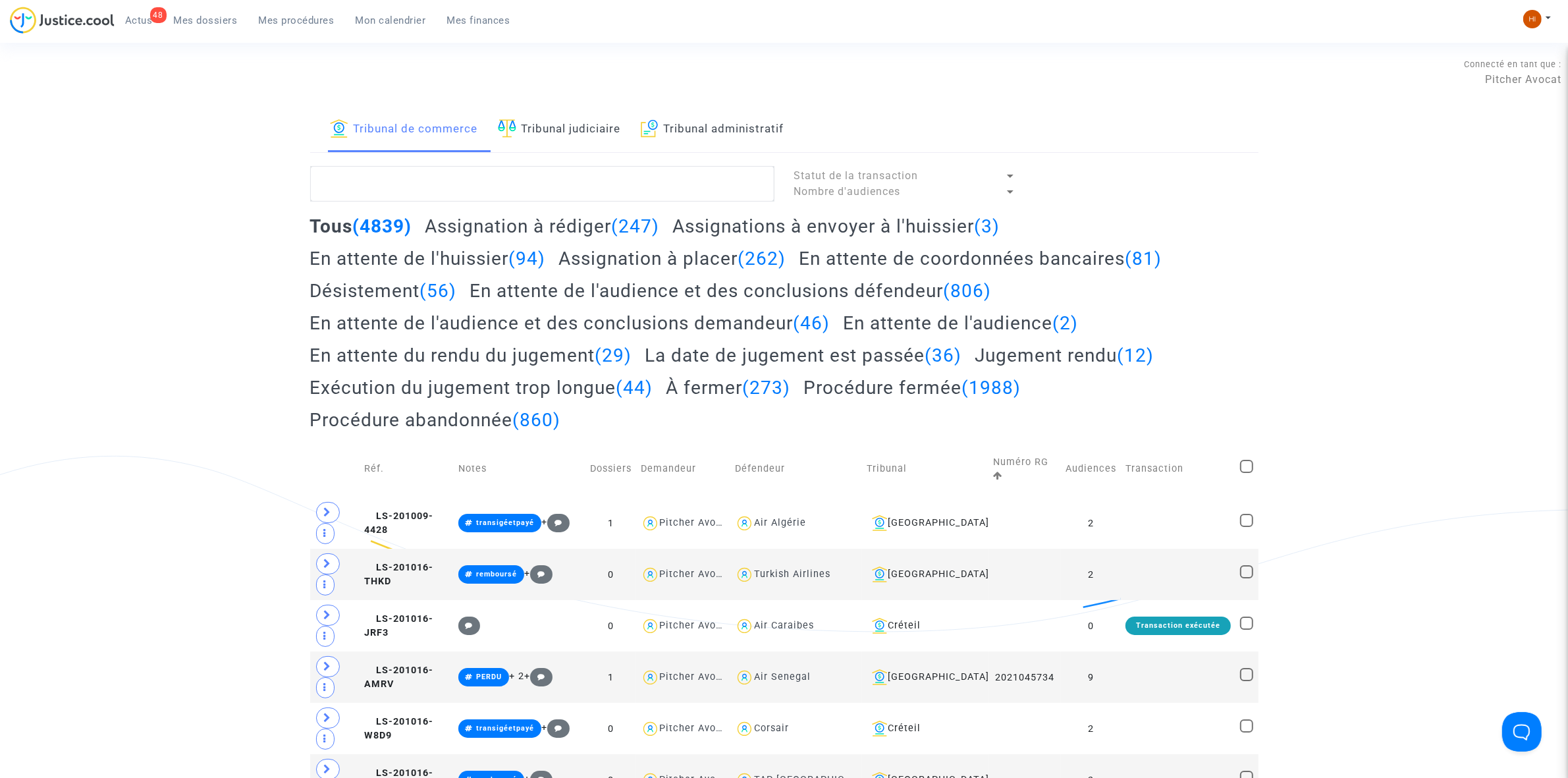
click at [523, 123] on link "Tribunal judiciaire" at bounding box center [560, 129] width 123 height 45
click at [511, 175] on textarea at bounding box center [542, 183] width 465 height 36
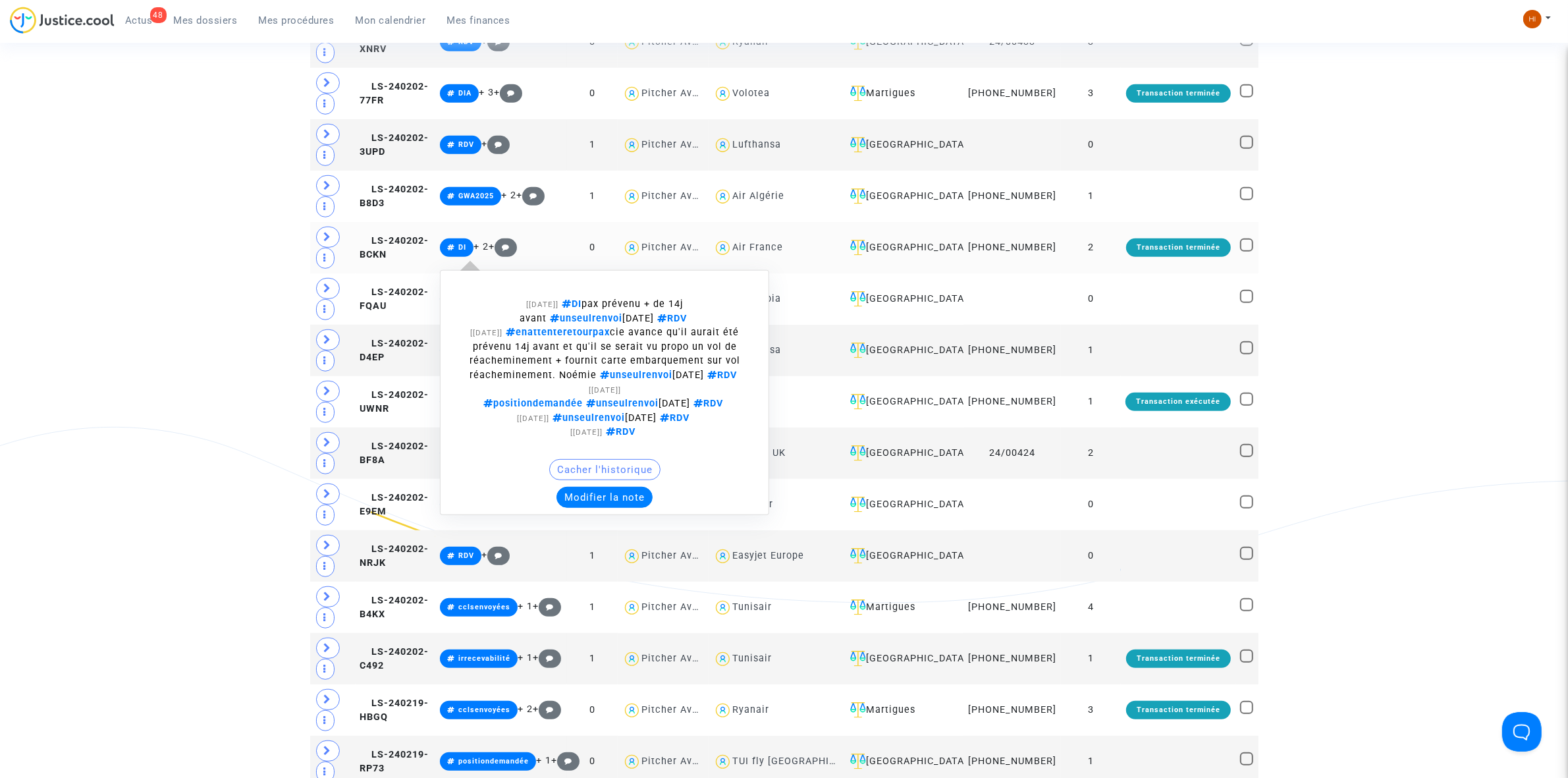
scroll to position [905, 0]
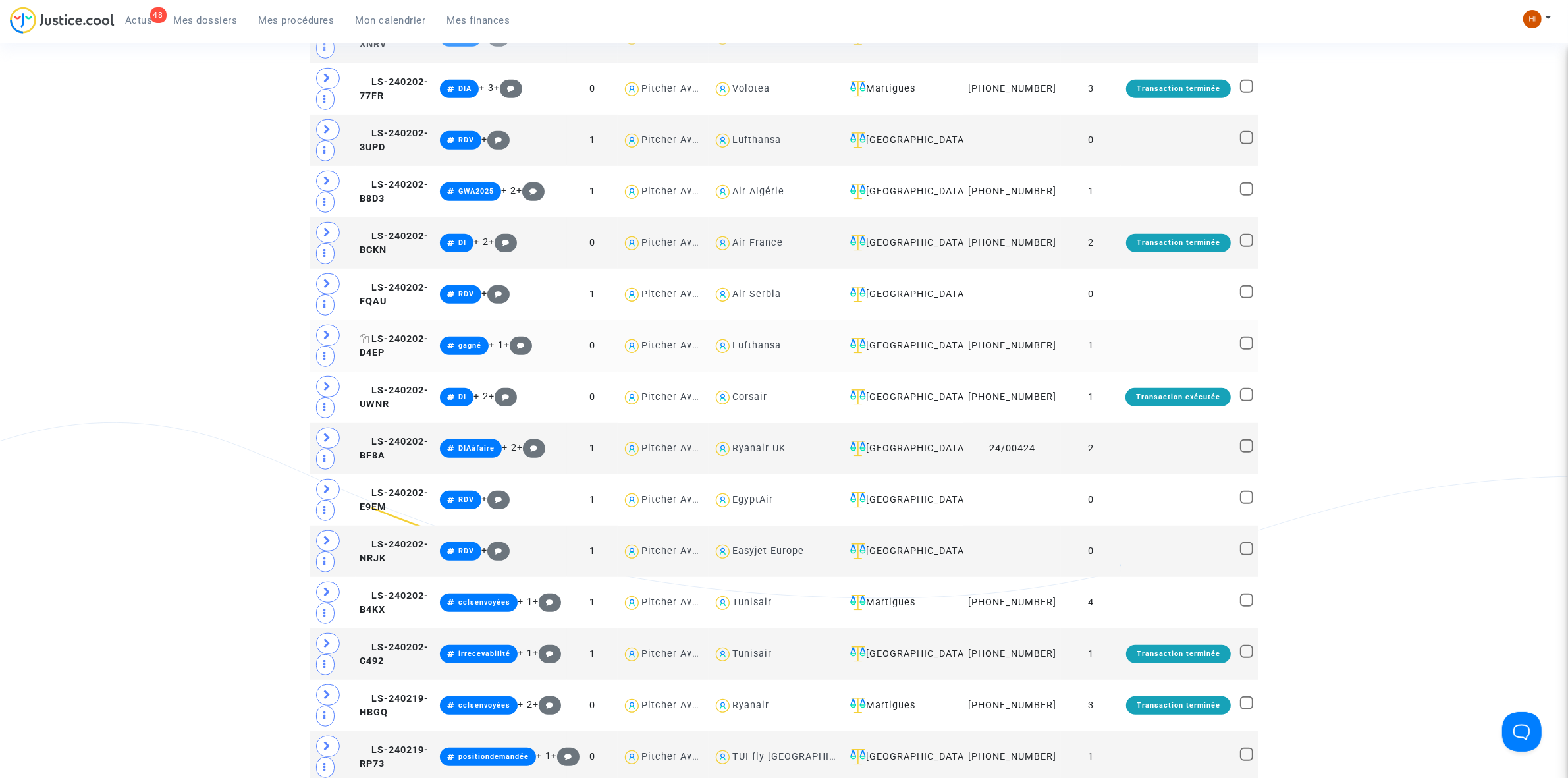
type textarea "#RDV"
click at [430, 353] on span "LS-240202-D4EP" at bounding box center [395, 346] width 69 height 26
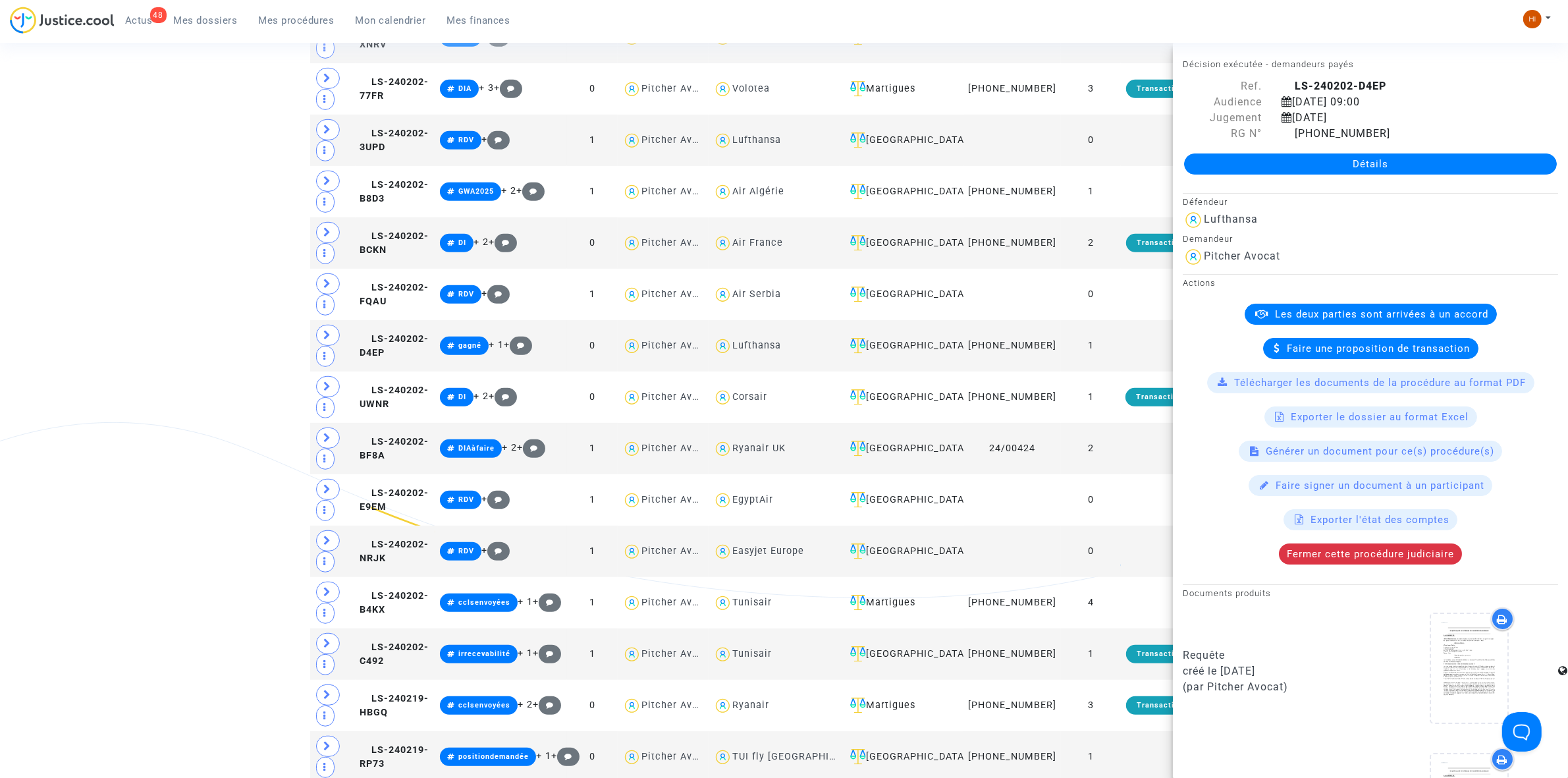
click at [1359, 159] on link "Détails" at bounding box center [1370, 164] width 373 height 21
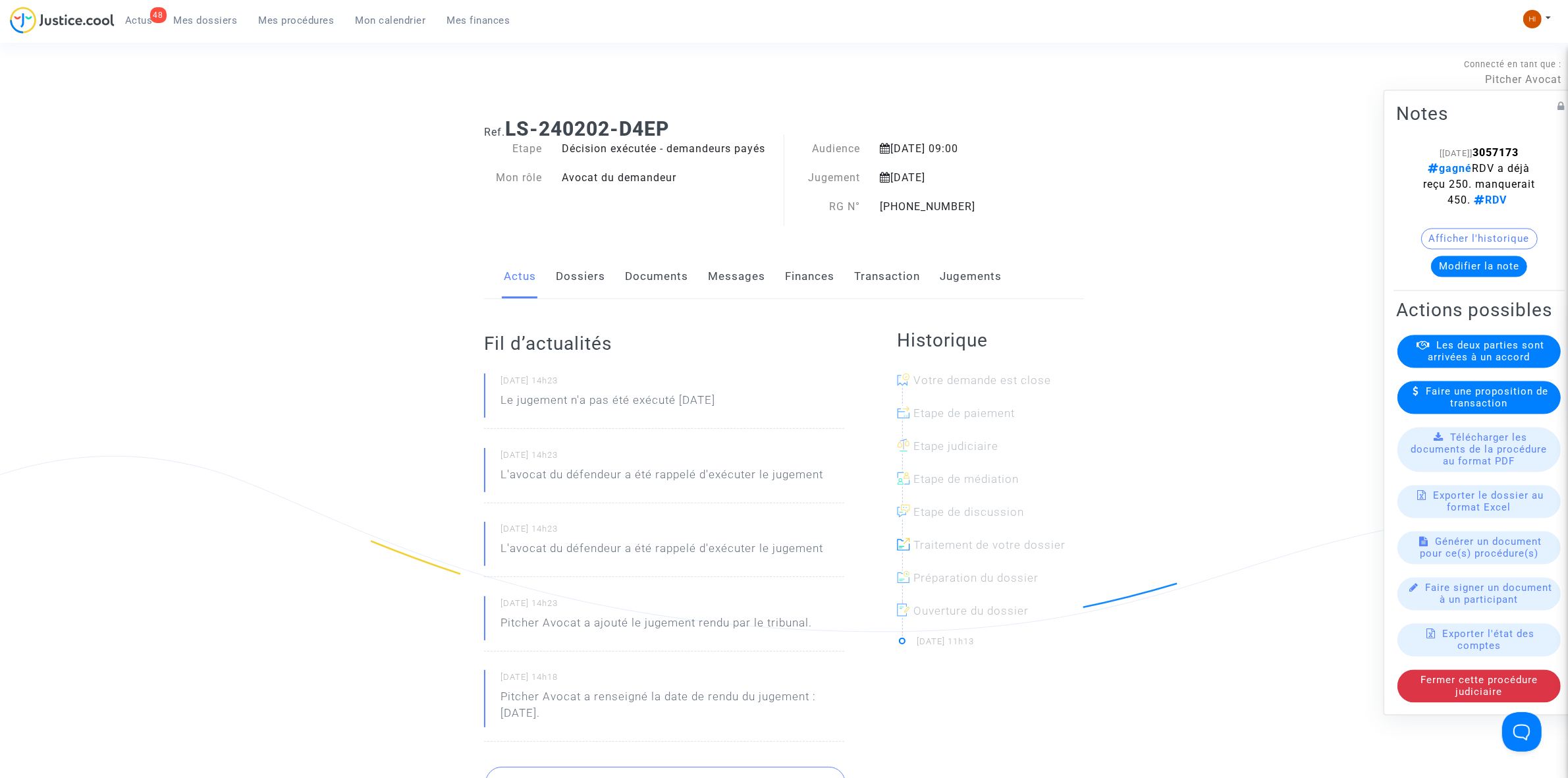
click at [959, 274] on link "Jugements" at bounding box center [970, 276] width 62 height 43
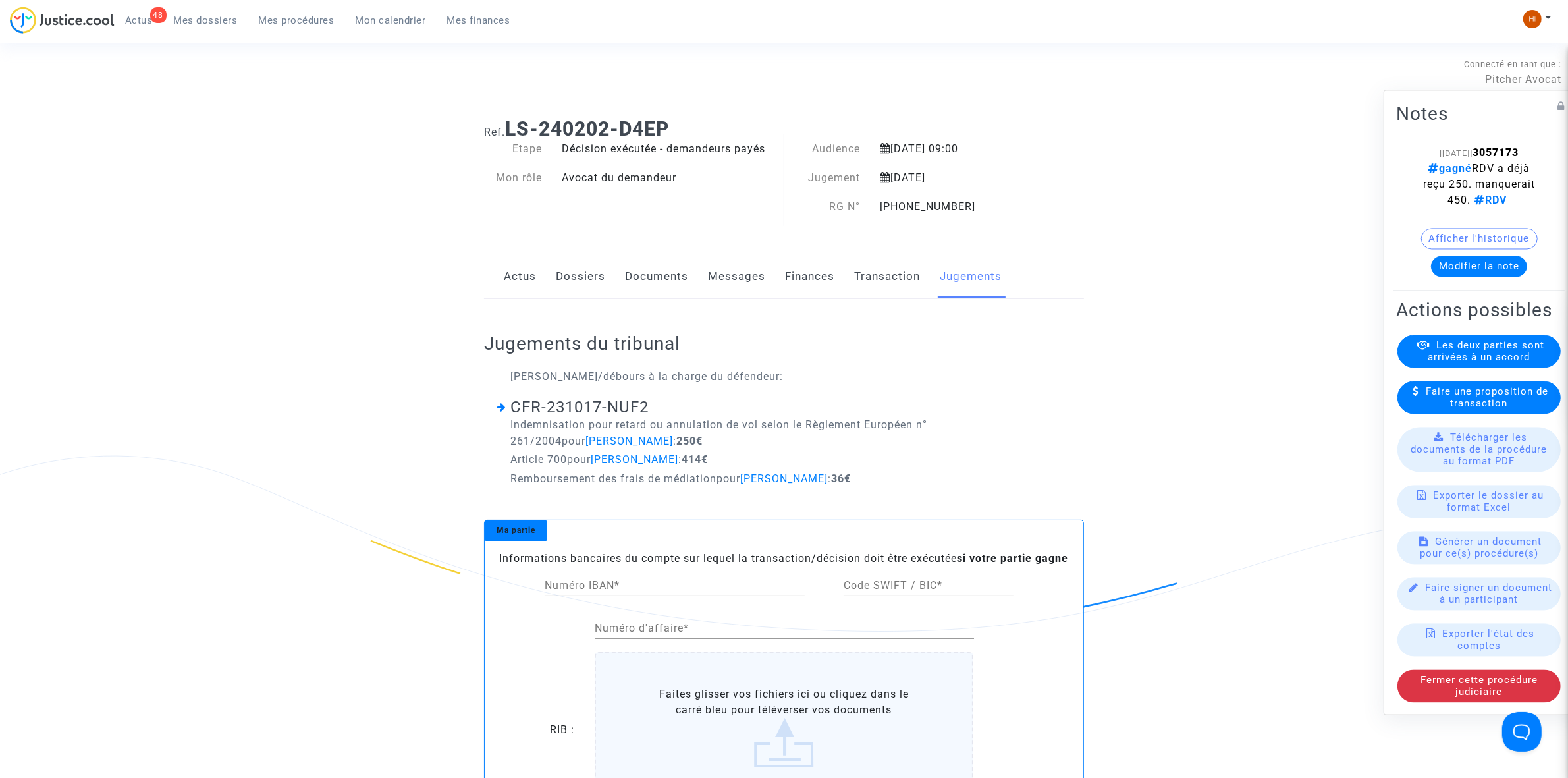
click at [386, 27] on link "Mon calendrier" at bounding box center [390, 20] width 92 height 20
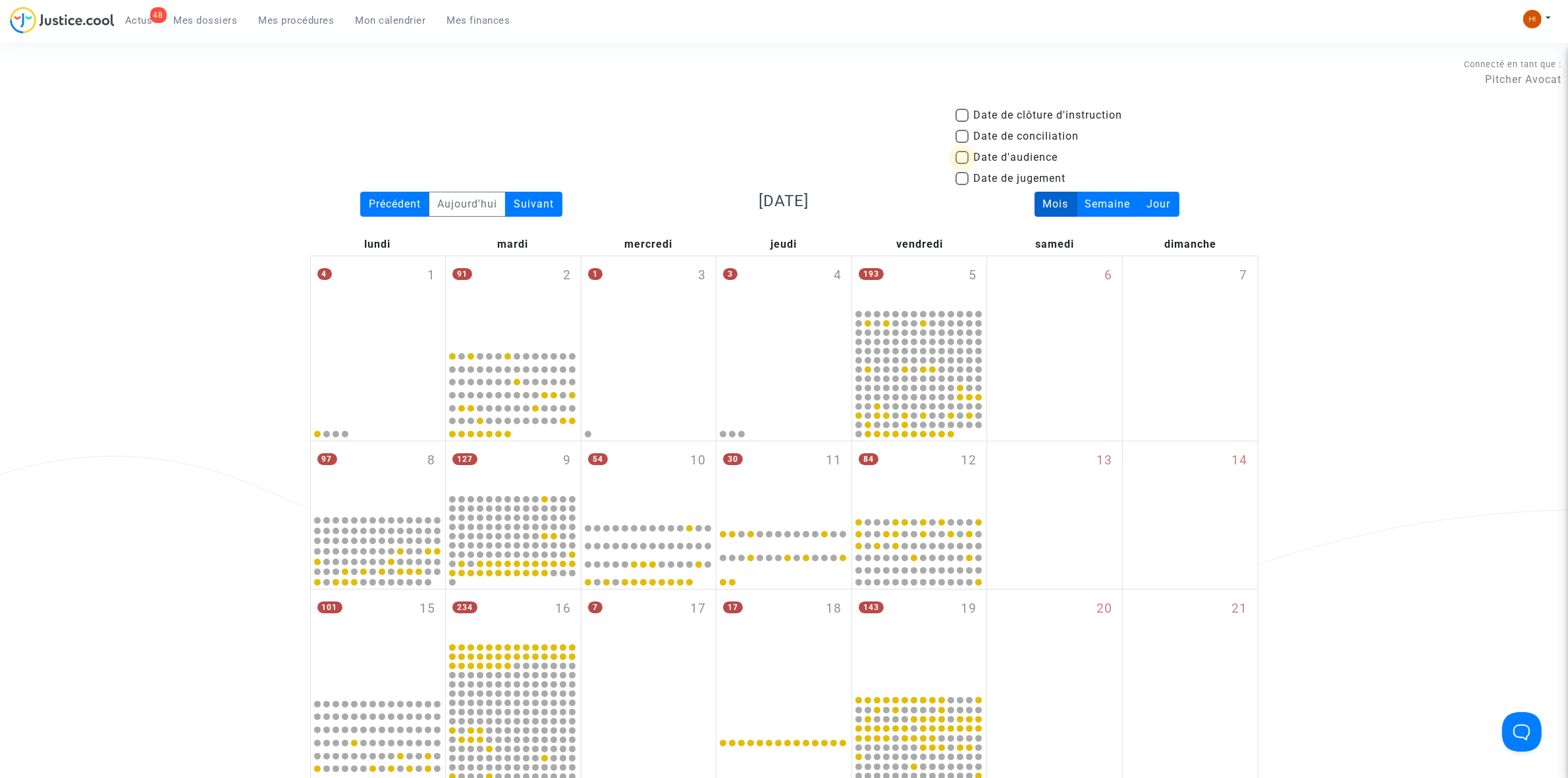
click at [1005, 156] on span "Date d'audience" at bounding box center [1016, 157] width 84 height 16
click at [962, 164] on input "Date d'audience" at bounding box center [961, 164] width 1 height 1
click at [988, 153] on span "Date d'audience" at bounding box center [1016, 157] width 84 height 16
click at [962, 164] on input "Date d'audience" at bounding box center [961, 164] width 1 height 1
checkbox input "false"
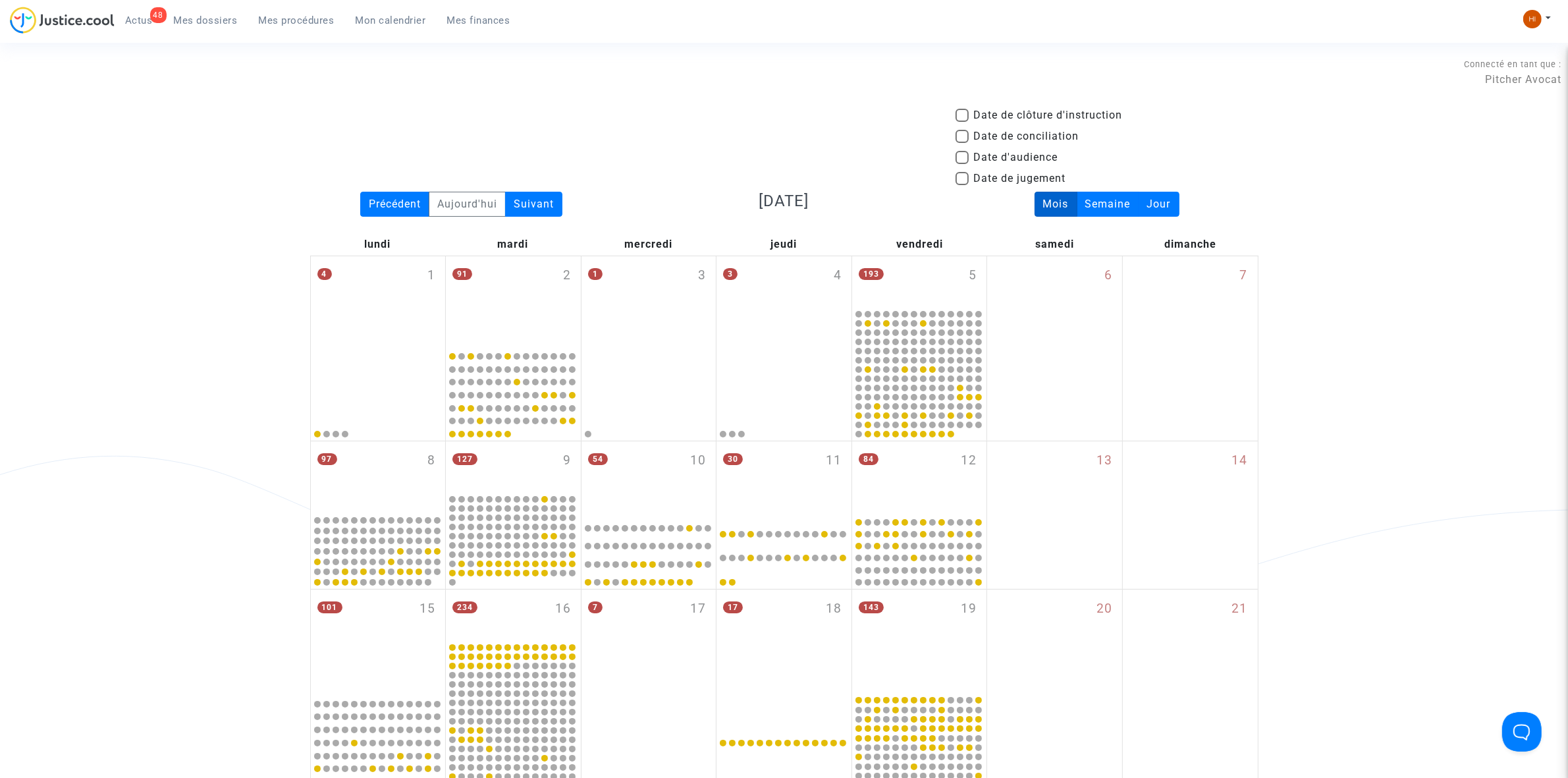
click at [970, 175] on label "Date de jugement" at bounding box center [1011, 178] width 111 height 16
click at [962, 185] on input "Date de jugement" at bounding box center [961, 185] width 1 height 1
checkbox input "true"
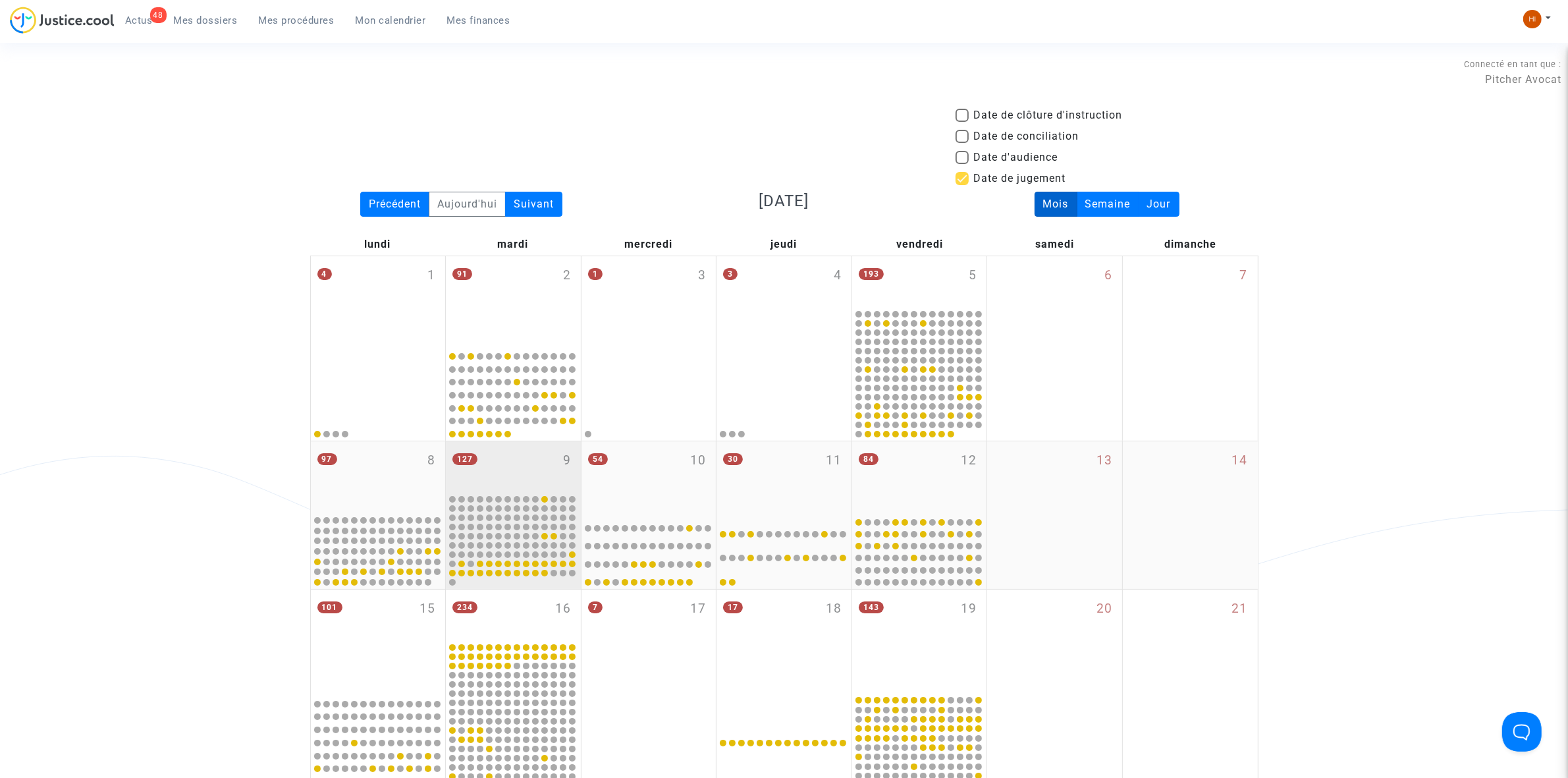
click at [502, 449] on div "127 9" at bounding box center [513, 467] width 135 height 51
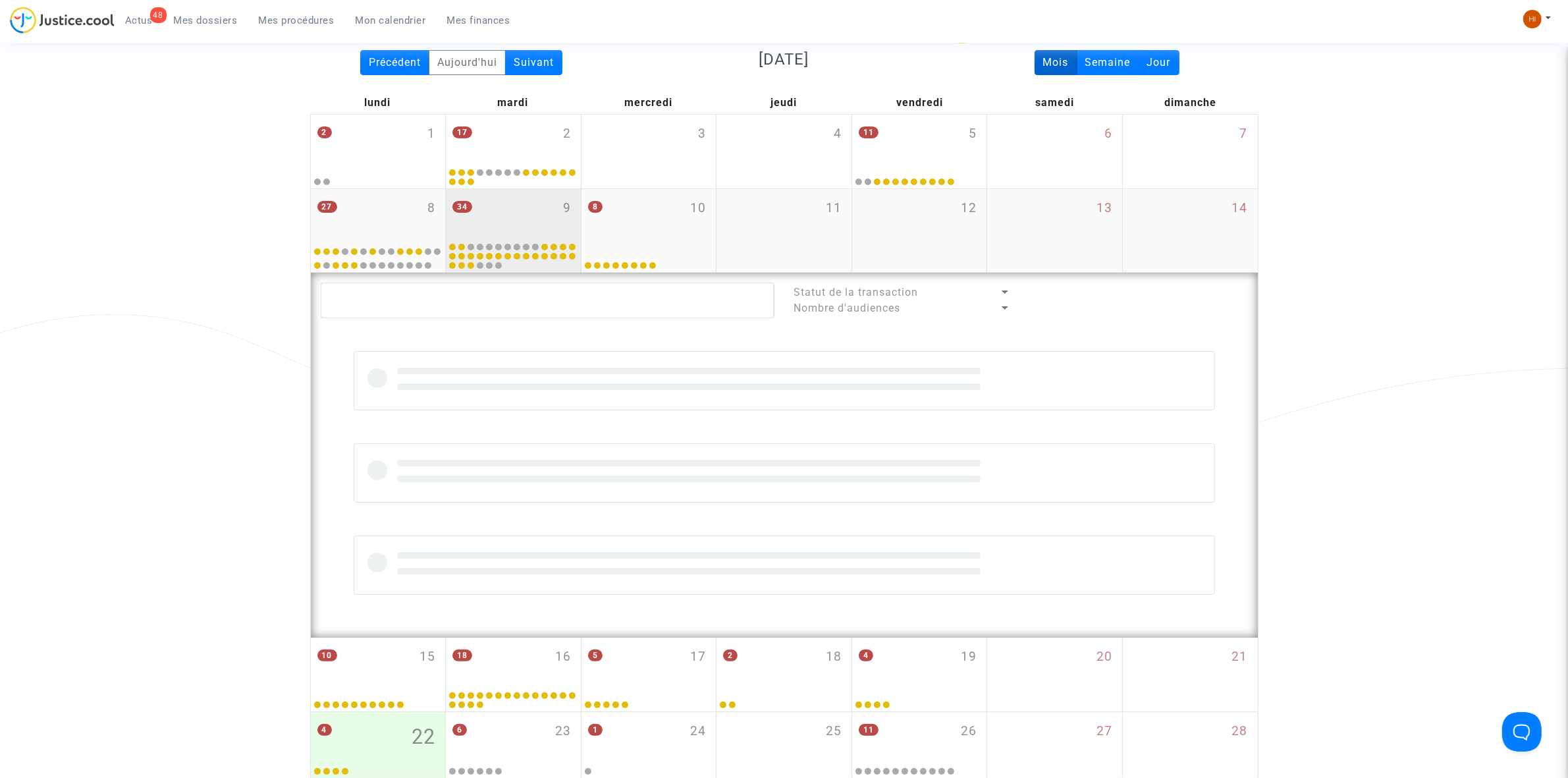
scroll to position [411, 0]
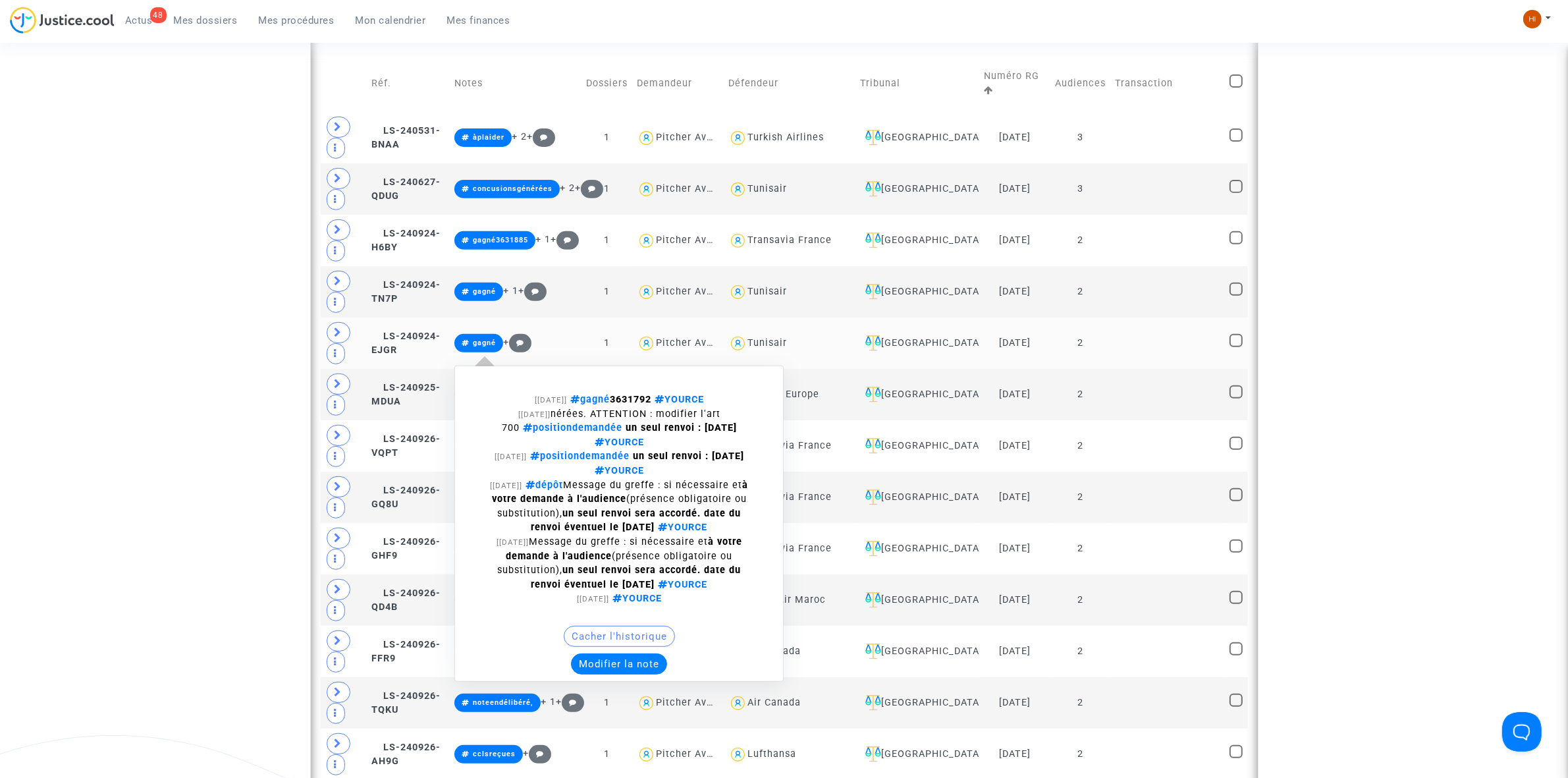
scroll to position [658, 0]
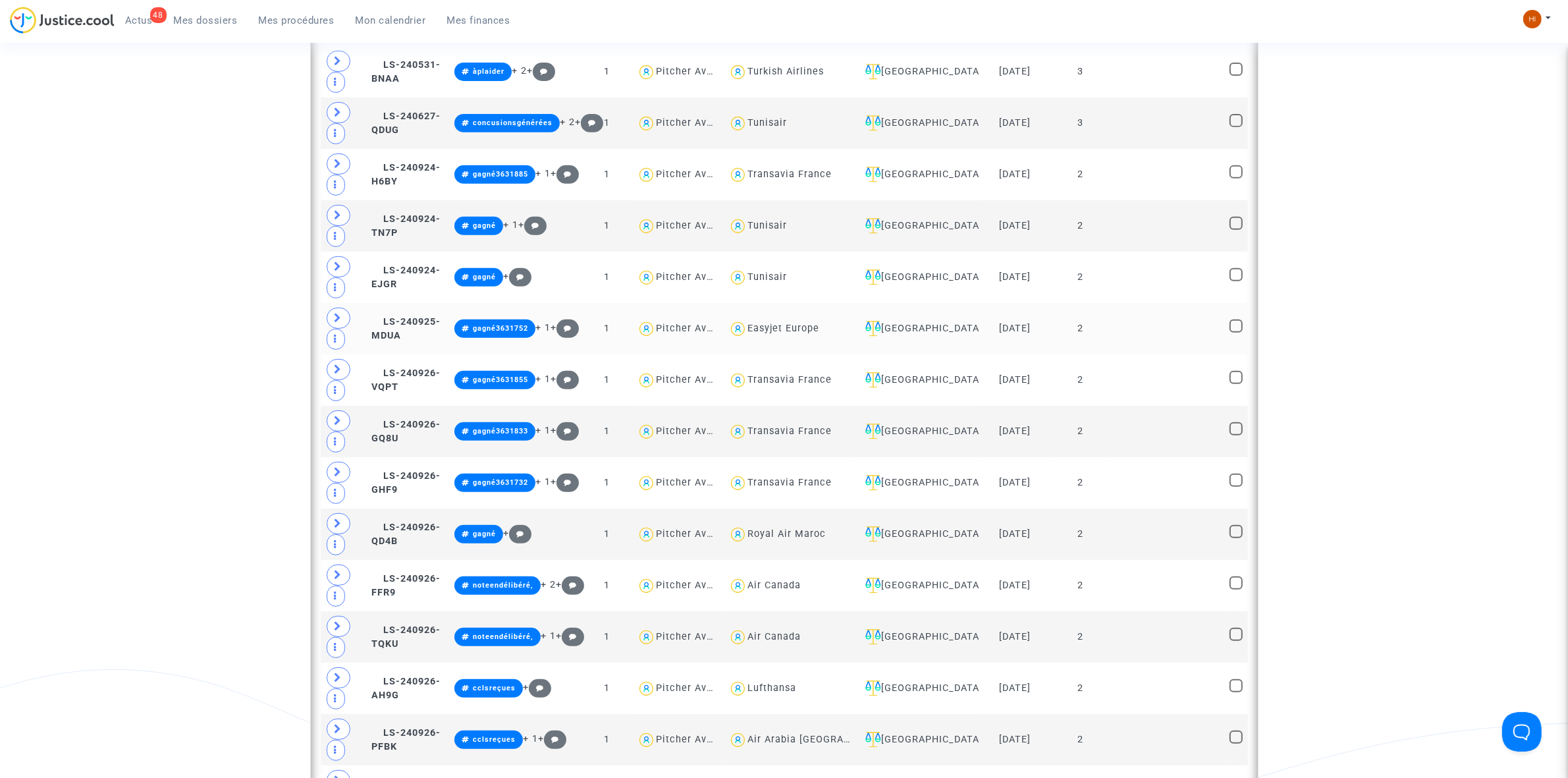
click at [393, 340] on copy "LS-240925-MDUA" at bounding box center [406, 329] width 69 height 26
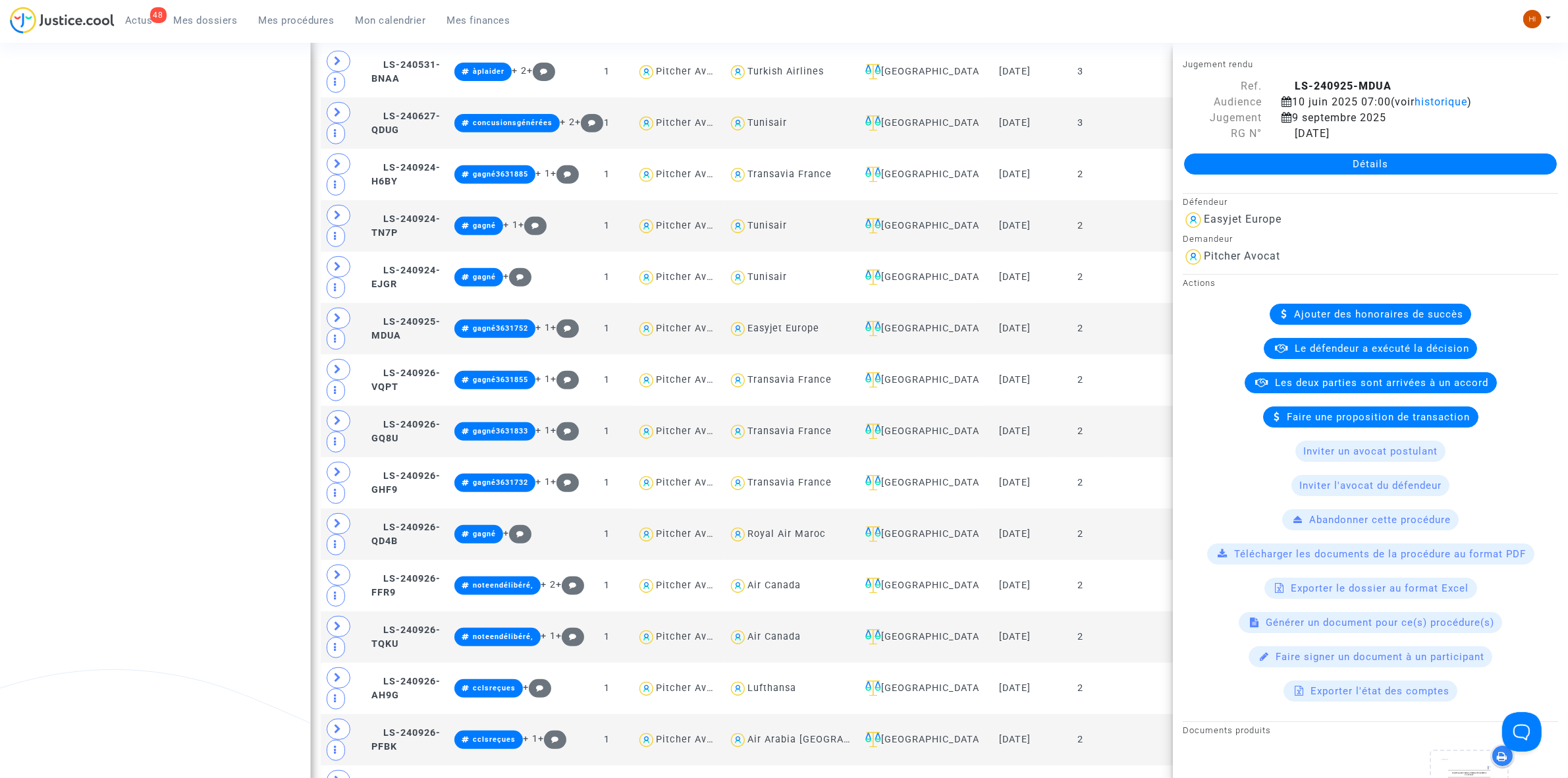
click at [1279, 168] on link "Détails" at bounding box center [1370, 164] width 373 height 21
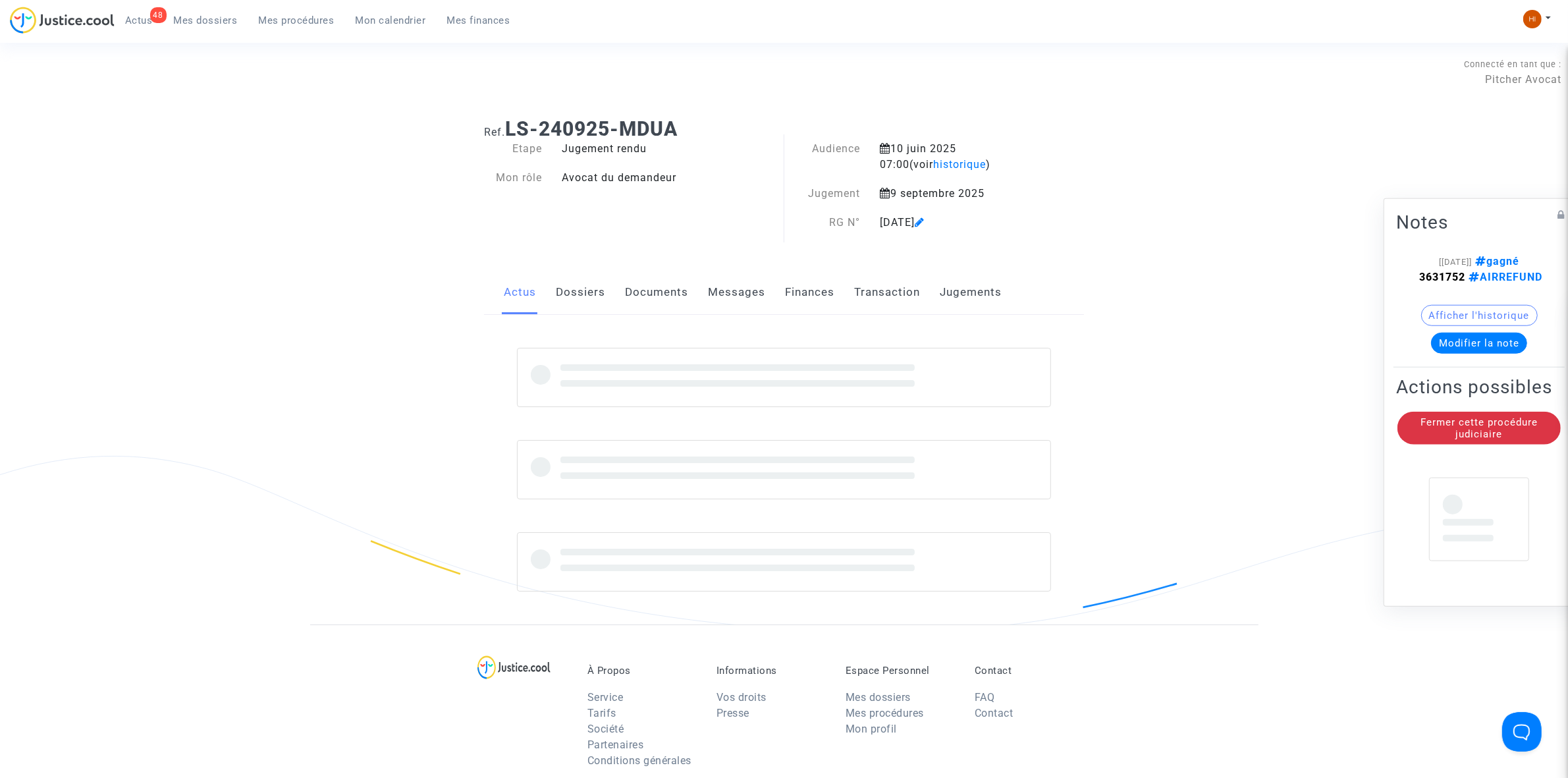
click at [947, 278] on link "Jugements" at bounding box center [970, 292] width 62 height 43
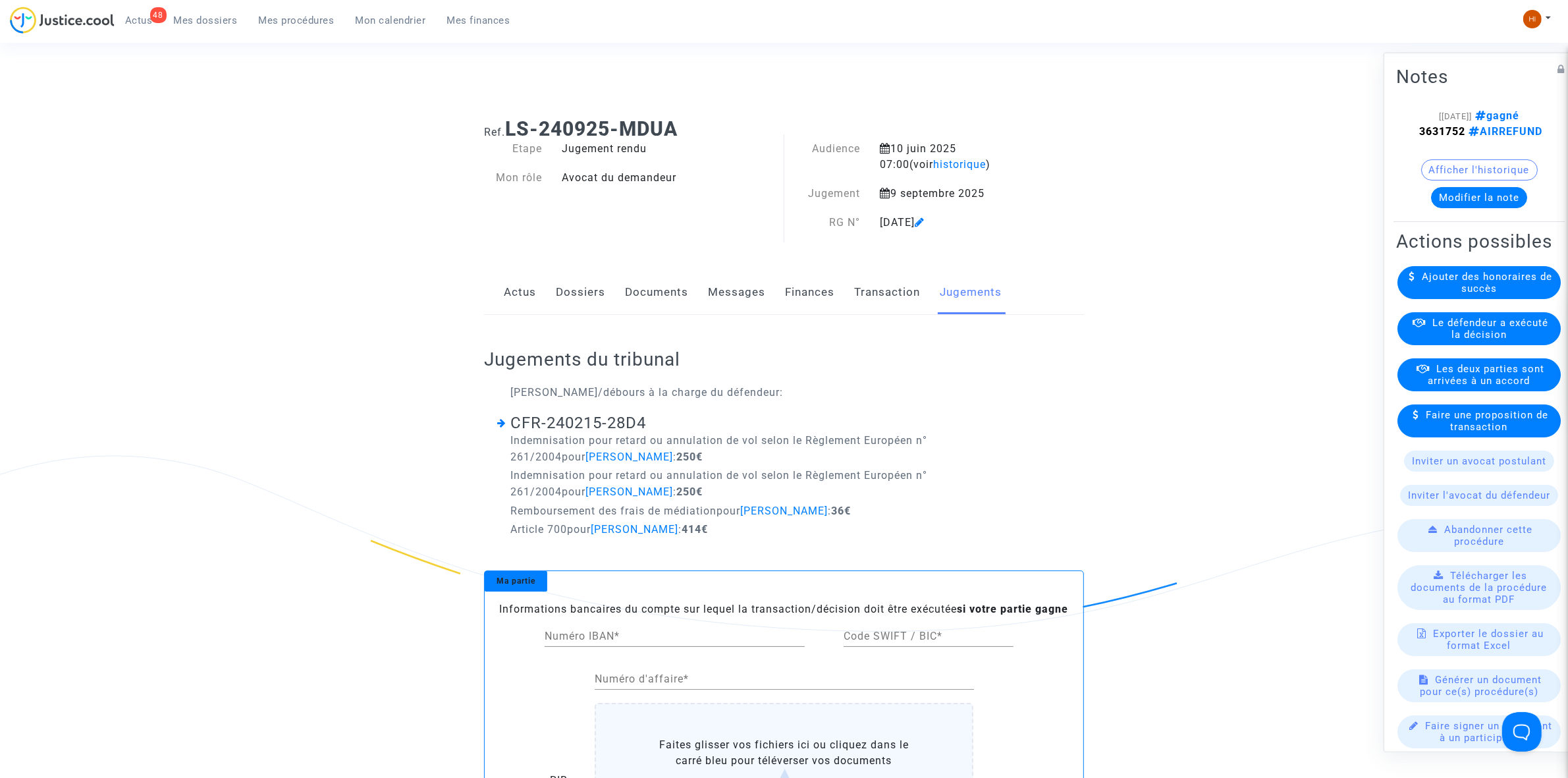
click at [947, 278] on link "Jugements" at bounding box center [970, 292] width 62 height 43
click at [650, 283] on link "Documents" at bounding box center [656, 292] width 63 height 43
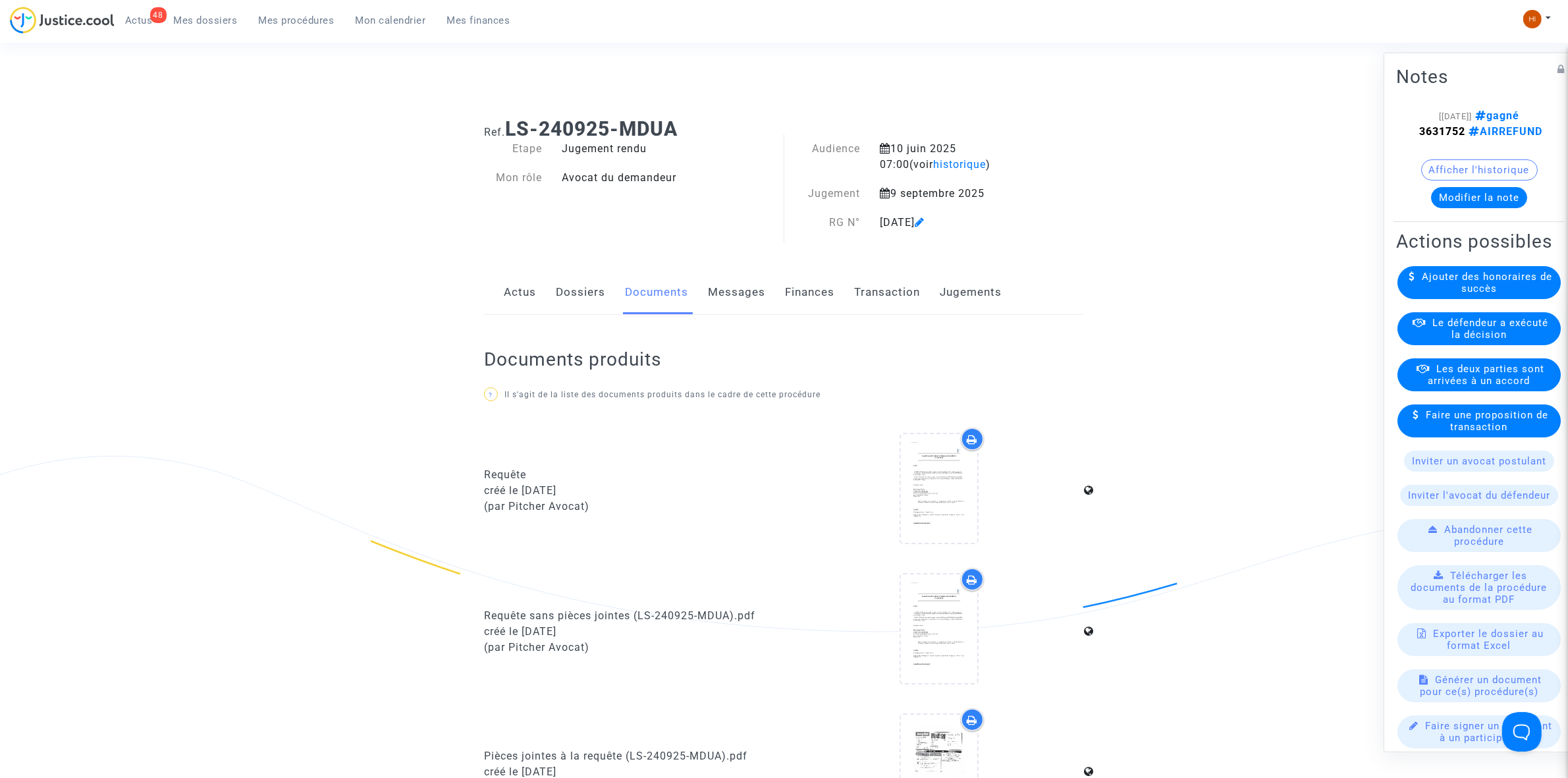
drag, startPoint x: 703, startPoint y: 124, endPoint x: 507, endPoint y: 129, distance: 196.1
click at [507, 129] on h1 "Ref. LS-240925-MDUA" at bounding box center [784, 129] width 600 height 24
copy b "LS-240925-MDUA"
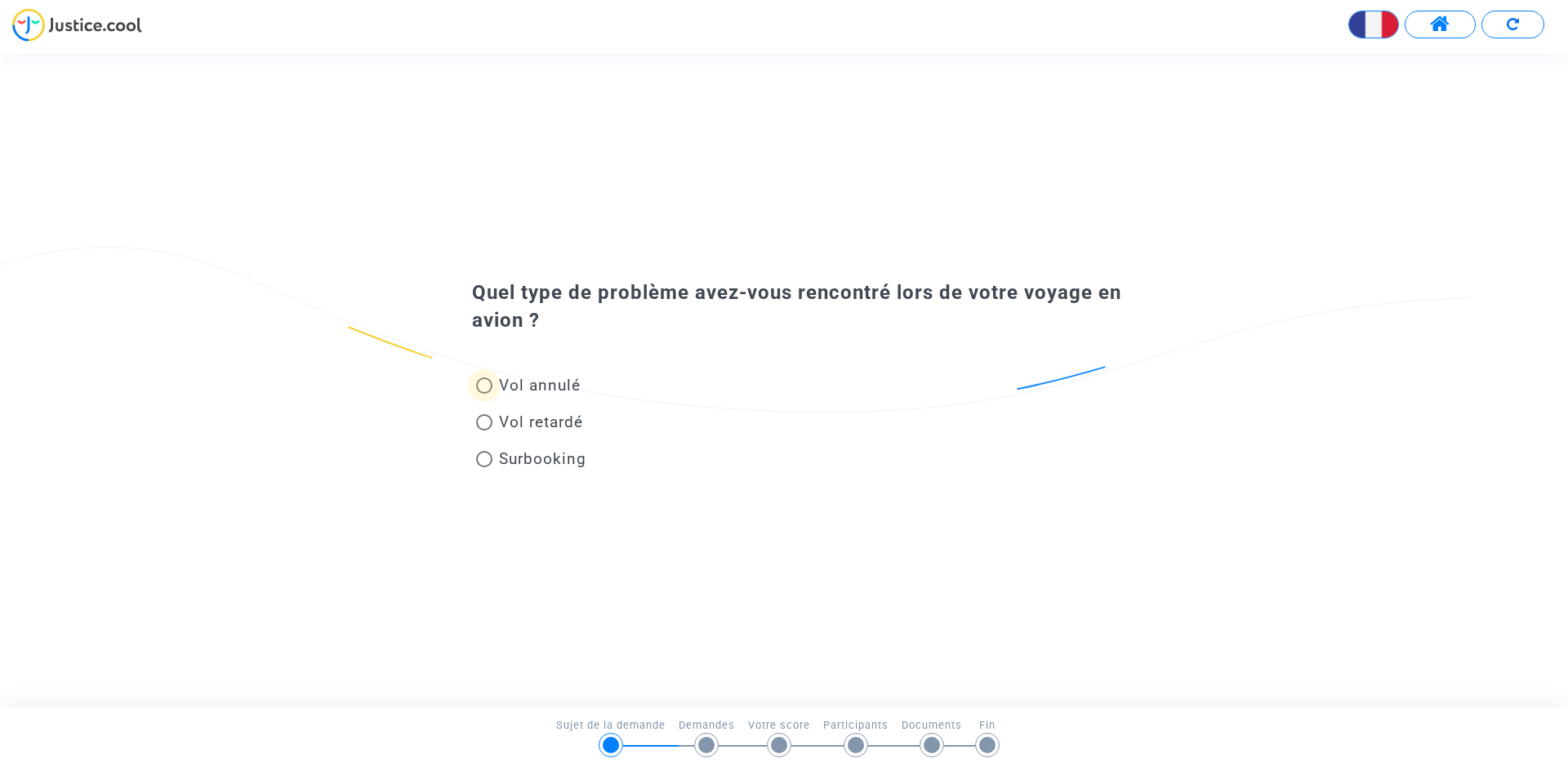
click at [537, 383] on span "Vol annulé" at bounding box center [540, 385] width 82 height 19
click at [484, 394] on input "Vol annulé" at bounding box center [483, 394] width 1 height 1
radio input "true"
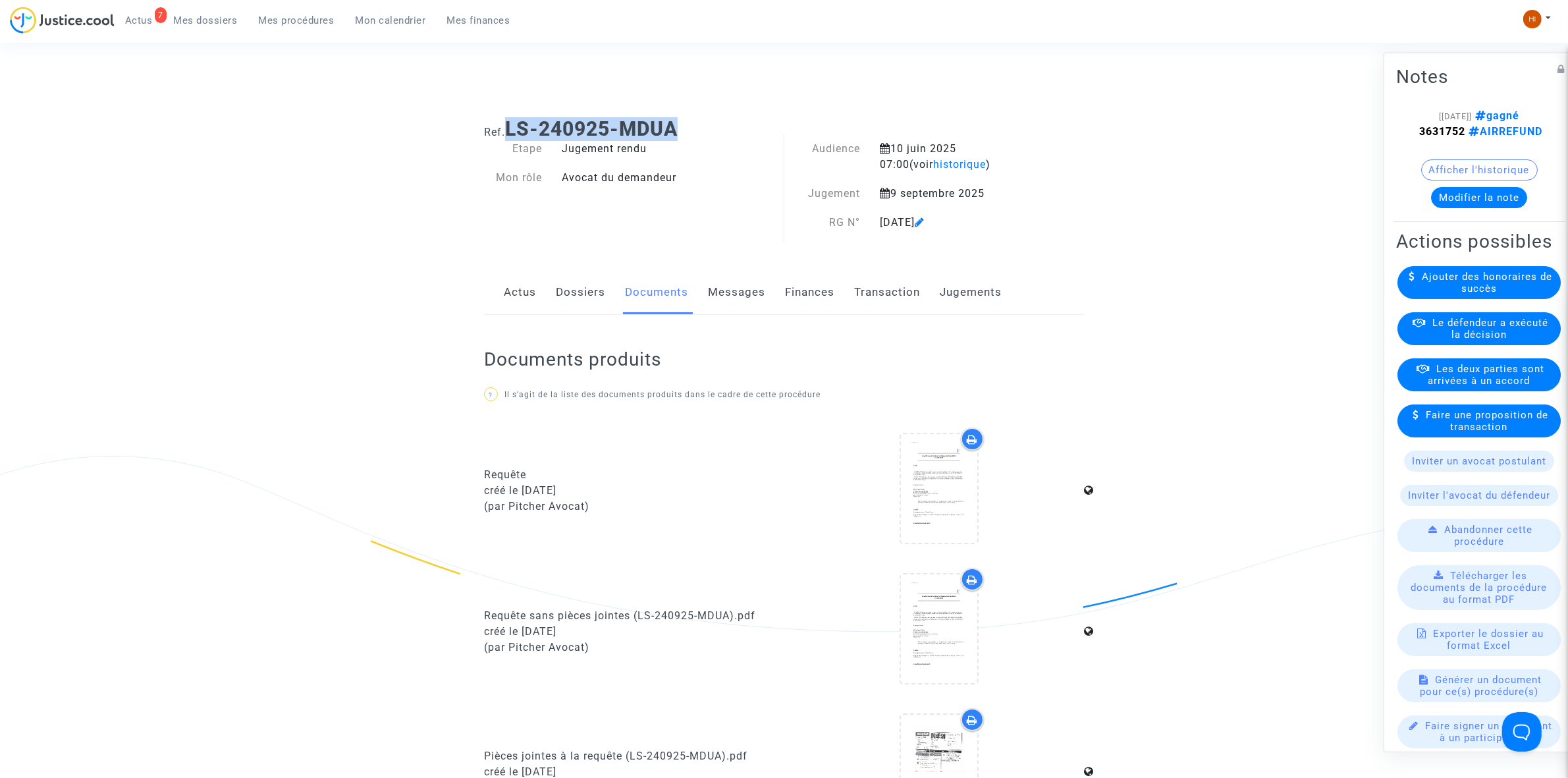
click at [386, 10] on link "Mon calendrier" at bounding box center [390, 20] width 92 height 20
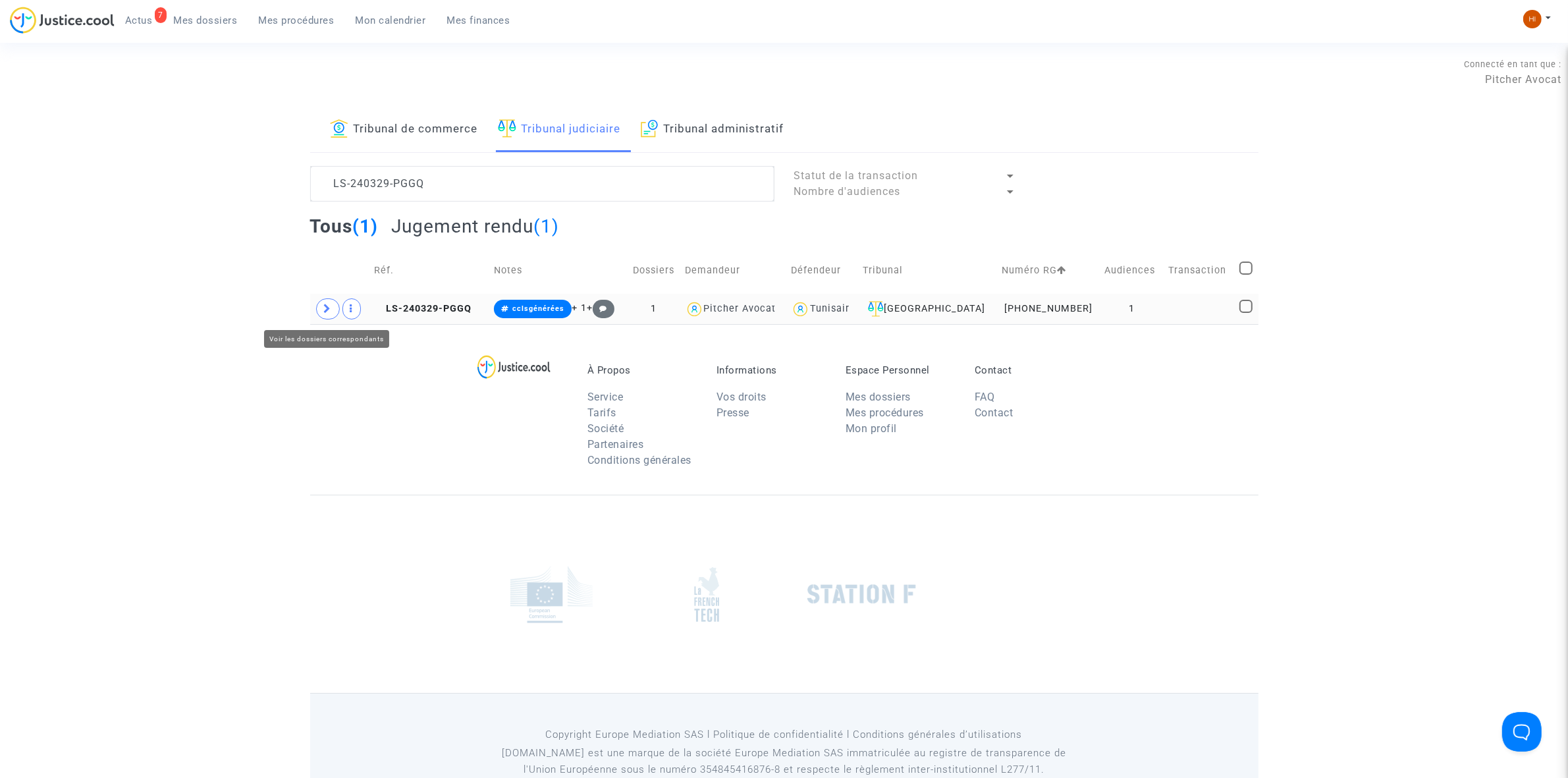
click at [327, 305] on icon at bounding box center [327, 309] width 8 height 10
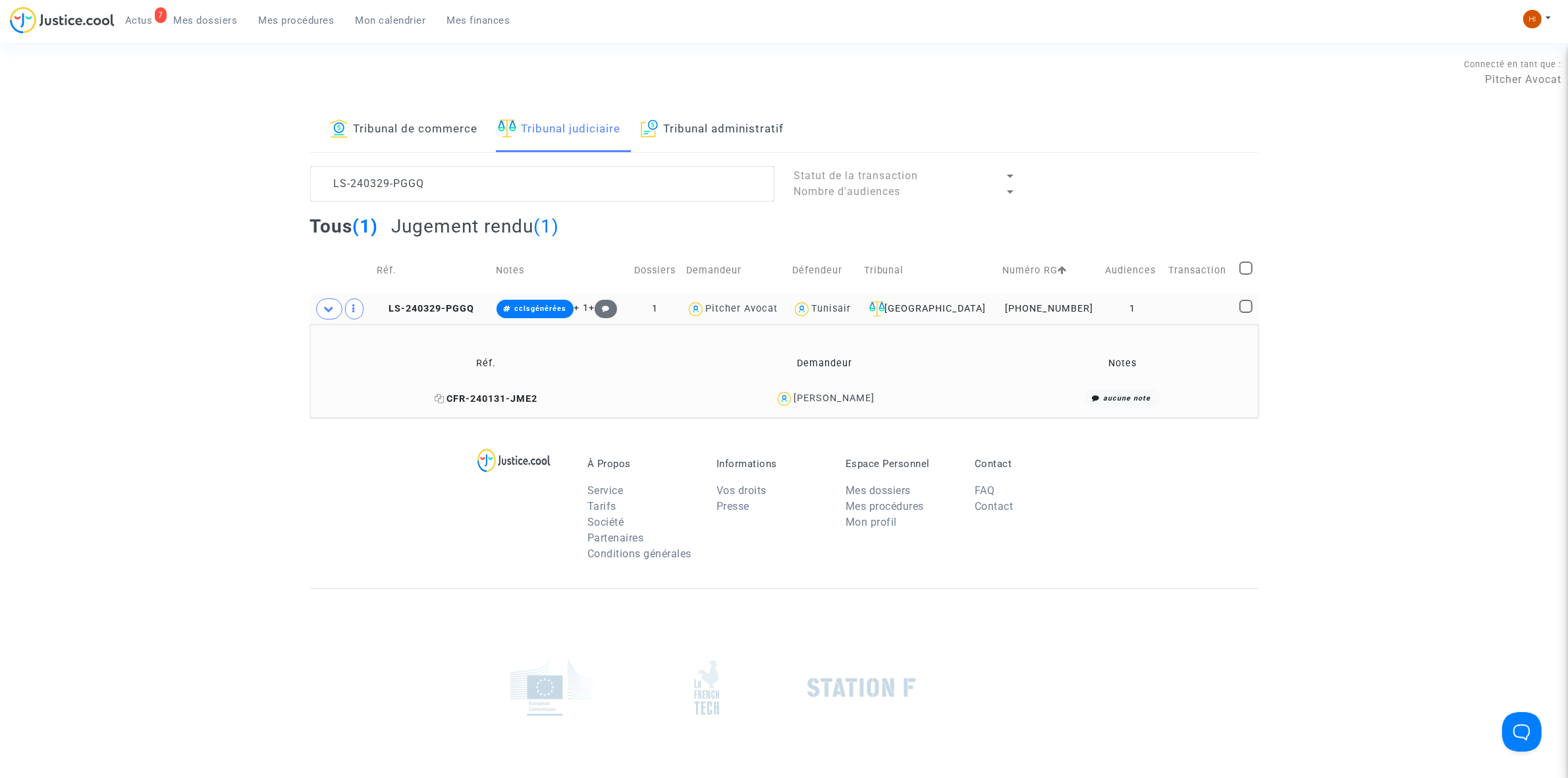
click at [444, 397] on icon at bounding box center [439, 398] width 10 height 9
click at [794, 406] on div "[PERSON_NAME]" at bounding box center [824, 398] width 325 height 19
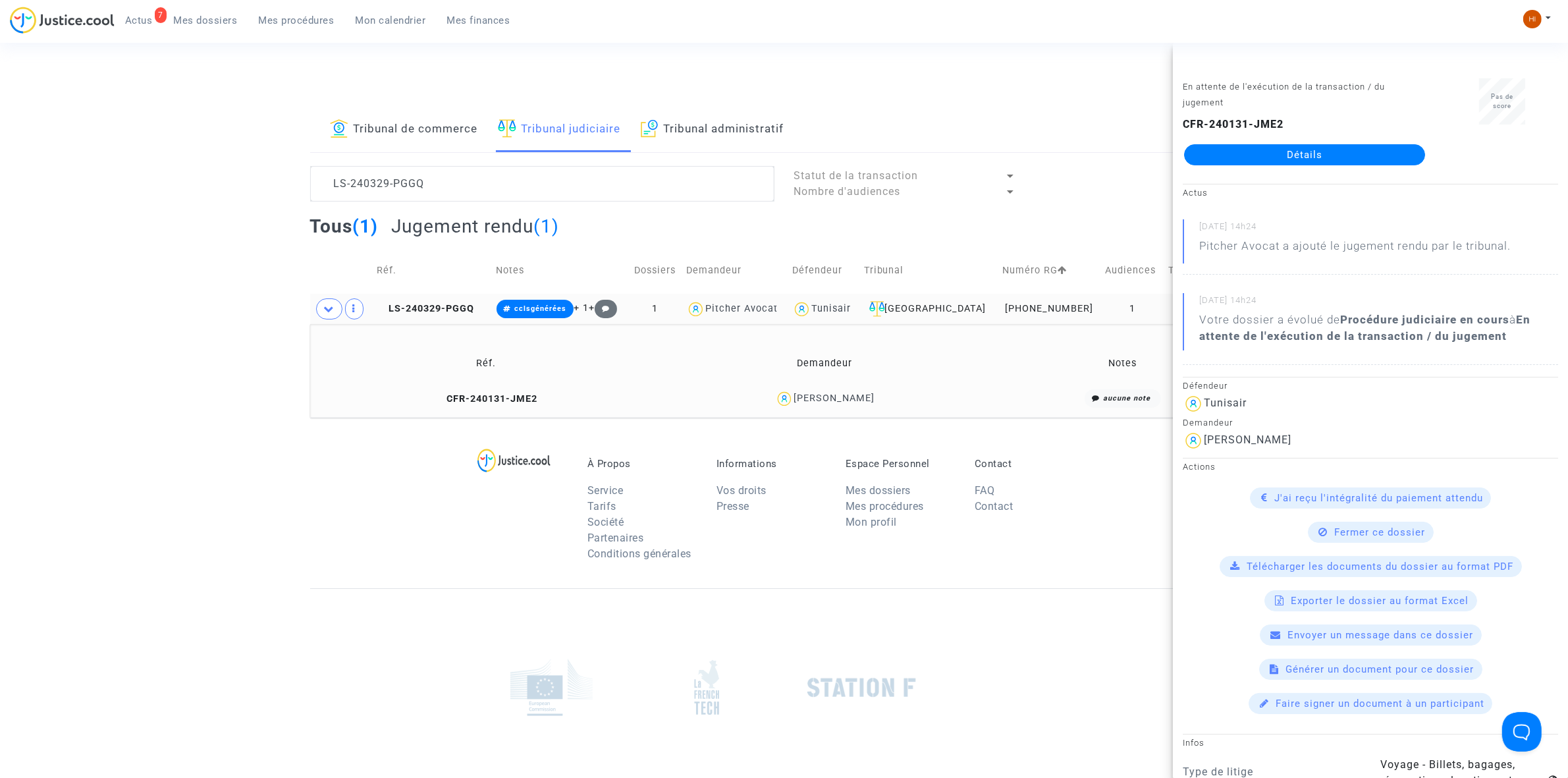
copy div "[PERSON_NAME]"
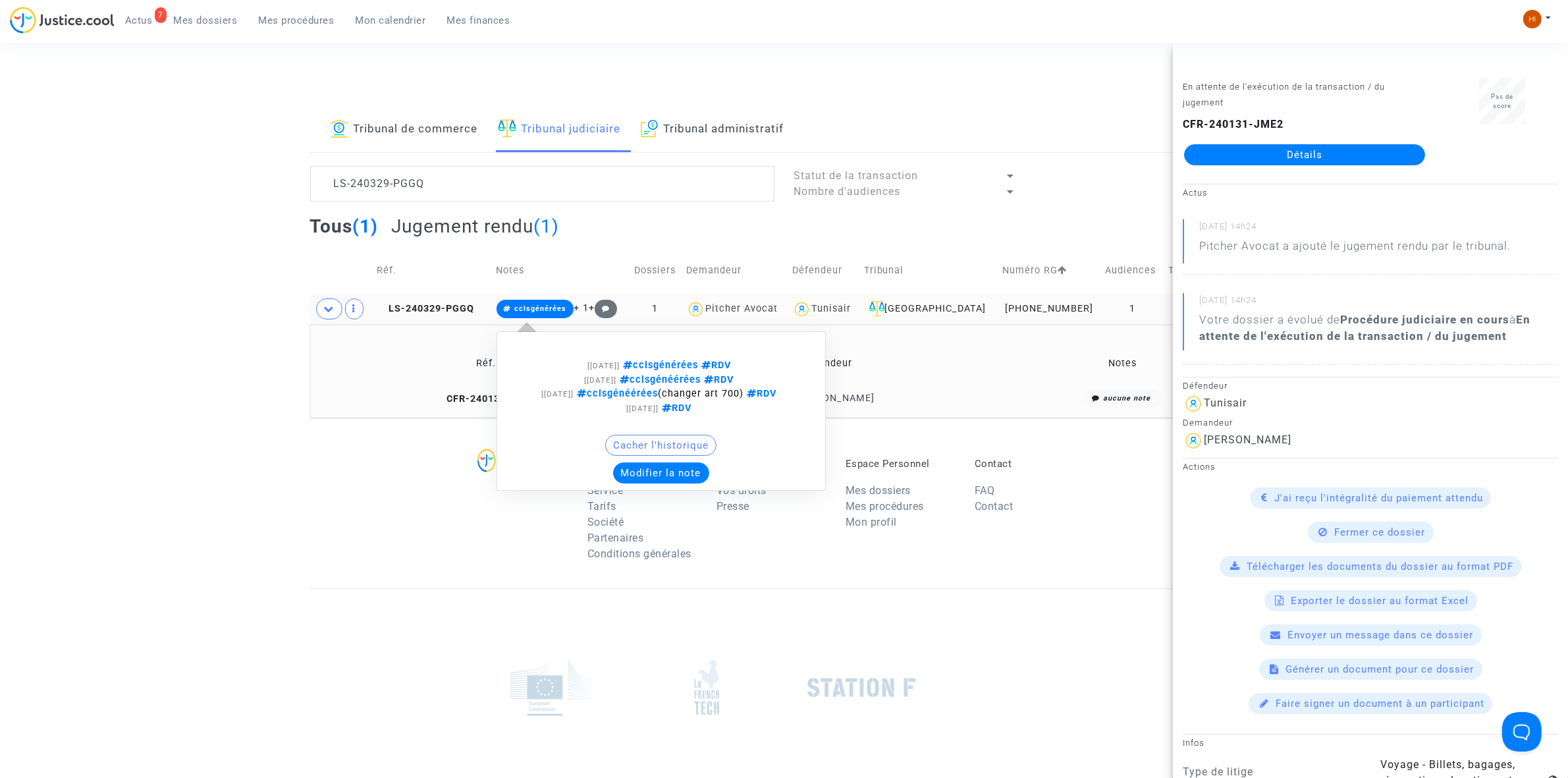
click at [551, 327] on div "[[DATE]] cclsgénérées RDV [[DATE]] cclsgénéérées RDV [[DATE]] cclsgénéérées (ch…" at bounding box center [661, 411] width 330 height 185
click at [650, 478] on button "Modifier la note" at bounding box center [661, 473] width 96 height 21
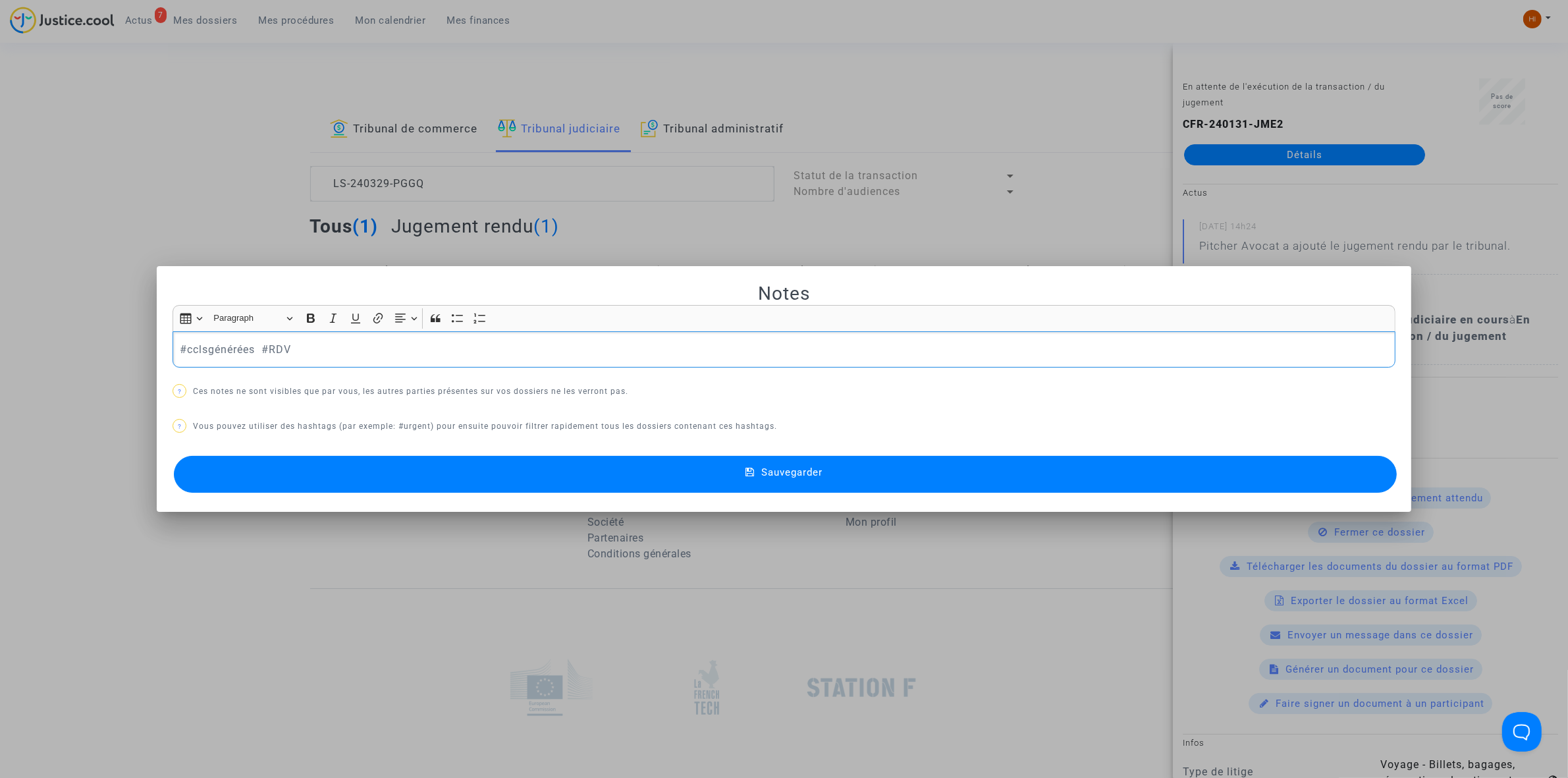
drag, startPoint x: 254, startPoint y: 355, endPoint x: -174, endPoint y: 311, distance: 430.3
click at [0, 311] on html "7 Actus Mes dossiers Mes procédures Mon calendrier Mes finances Mon profil Chan…" at bounding box center [784, 453] width 1568 height 906
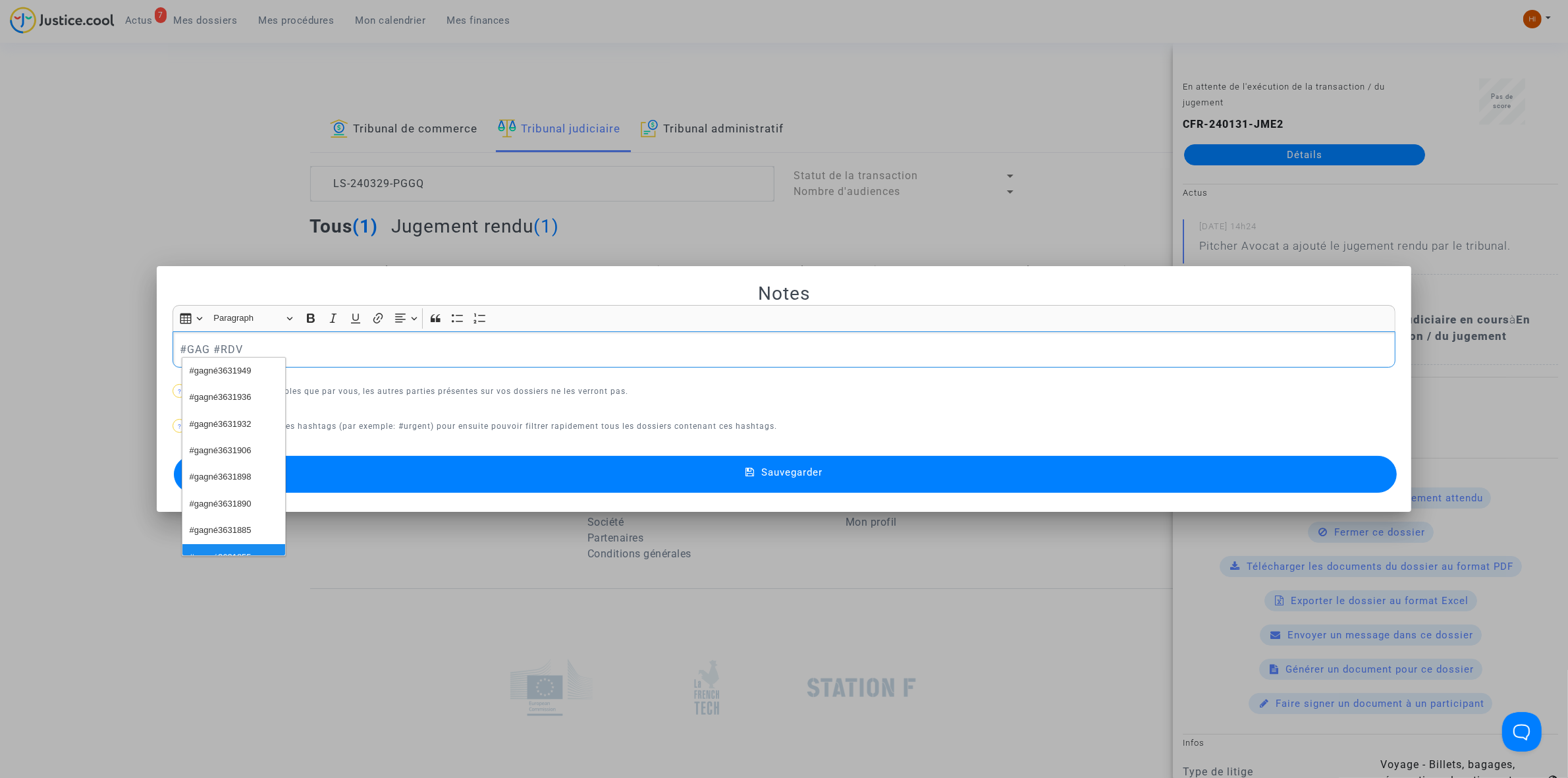
scroll to position [188, 0]
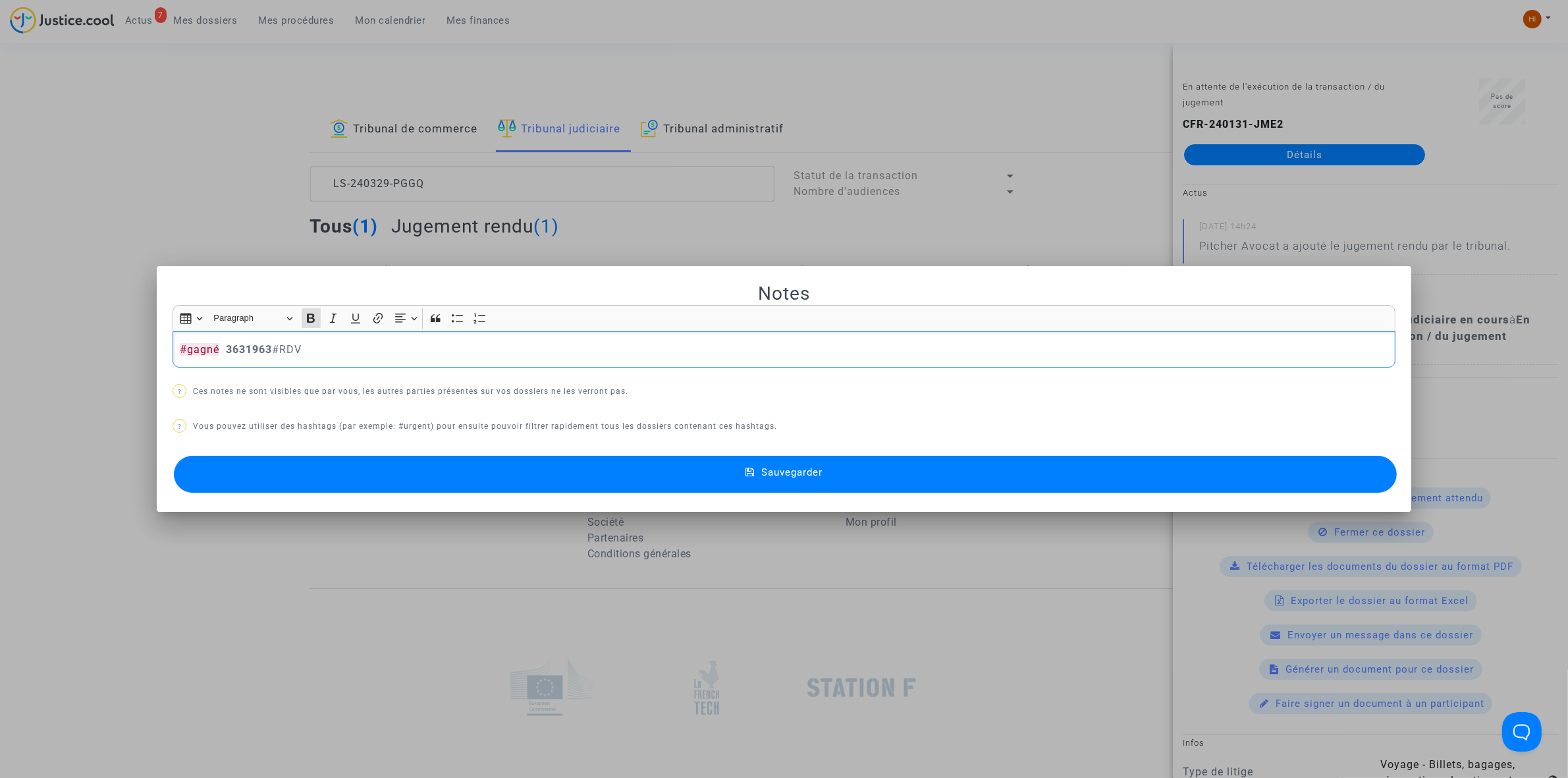
click at [642, 478] on button "Sauvegarder" at bounding box center [785, 474] width 1223 height 37
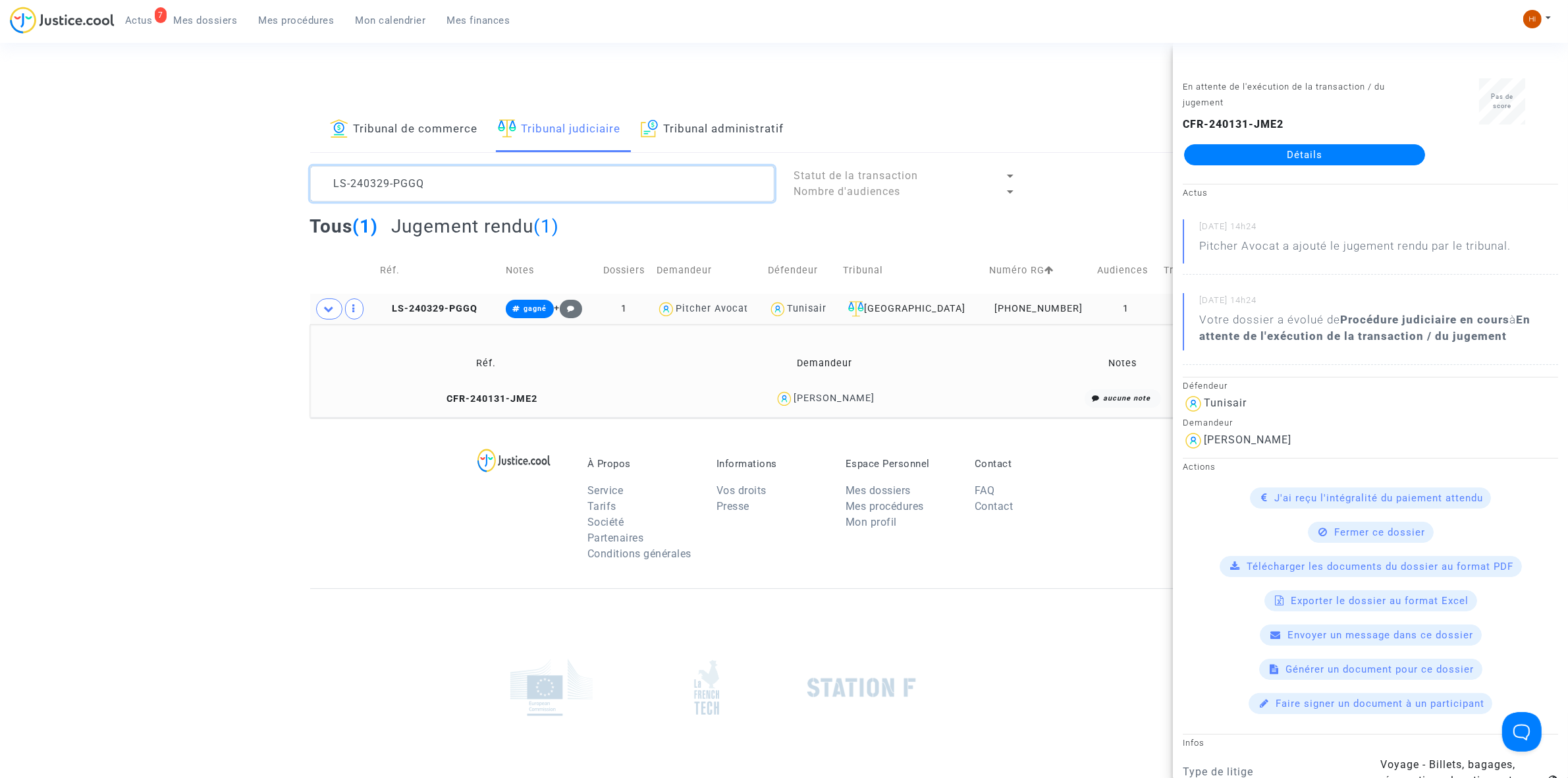
drag, startPoint x: 545, startPoint y: 183, endPoint x: 53, endPoint y: 124, distance: 495.5
click at [122, 150] on div "Tribunal de commerce Tribunal judiciaire Tribunal administratif LS-240329-PGGQ …" at bounding box center [784, 262] width 1568 height 310
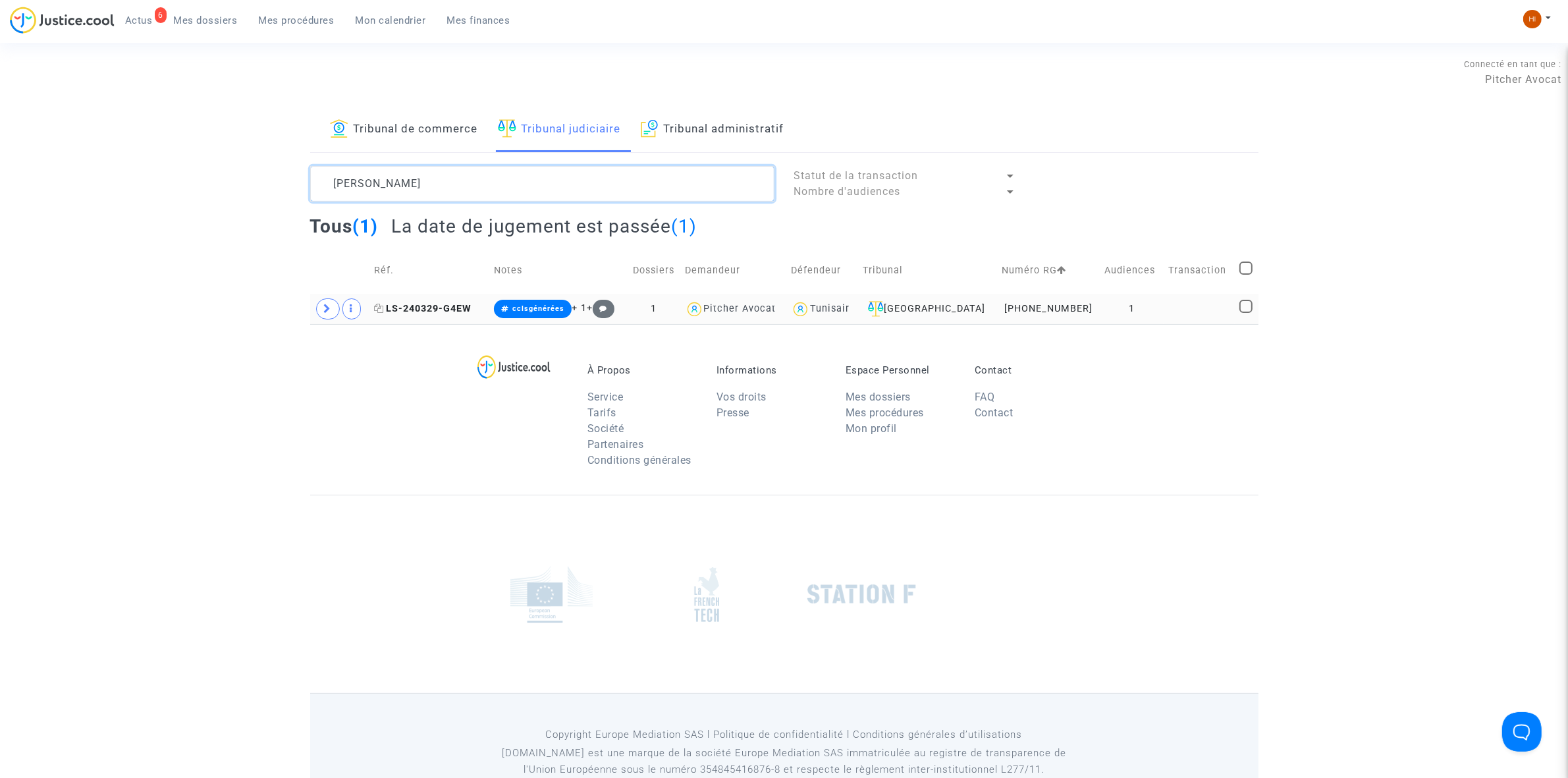
type textarea "[PERSON_NAME]"
click at [407, 309] on span "LS-240329-G4EW" at bounding box center [423, 309] width 97 height 11
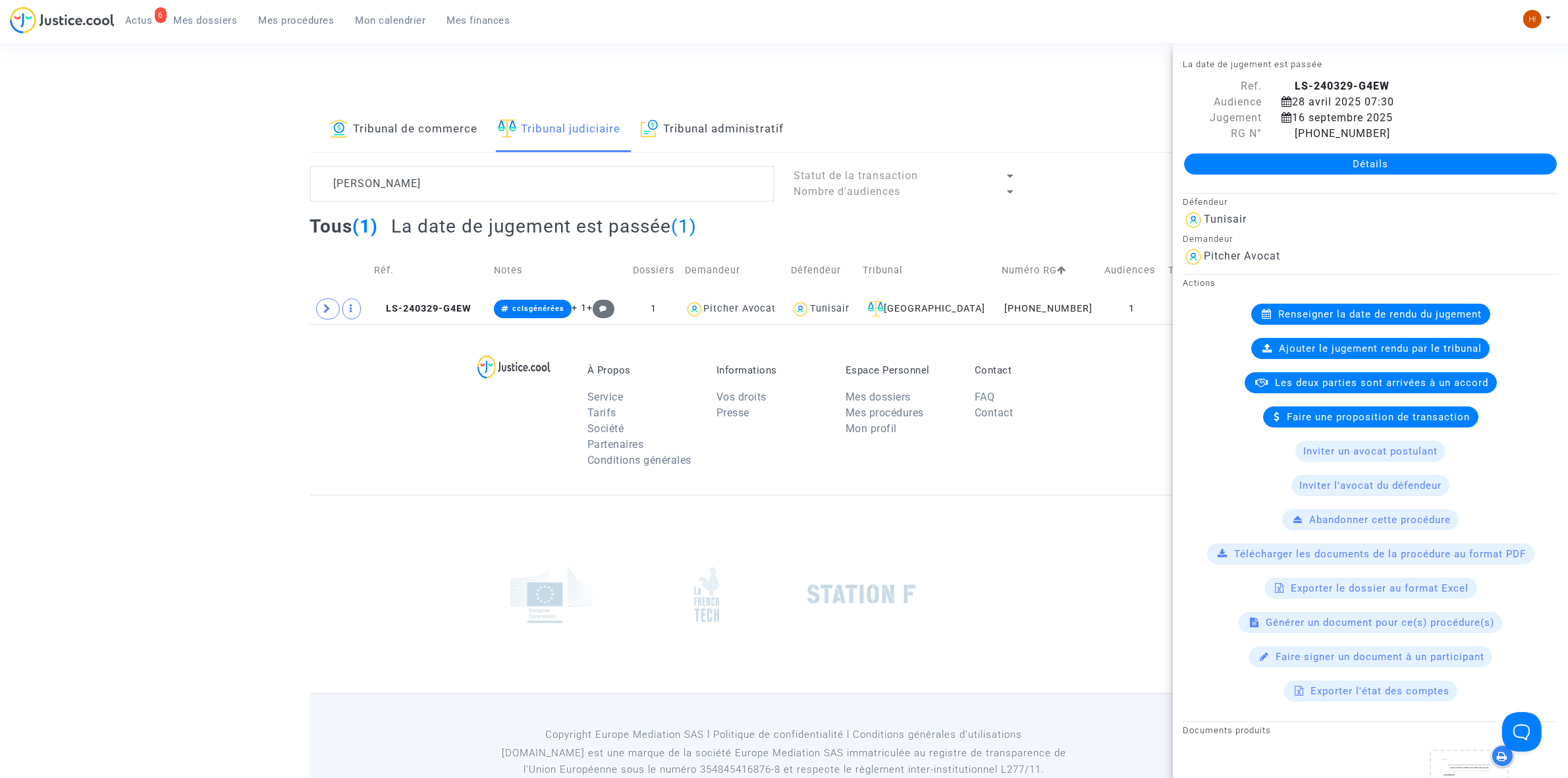
click at [1410, 153] on link "Détails" at bounding box center [1370, 164] width 373 height 21
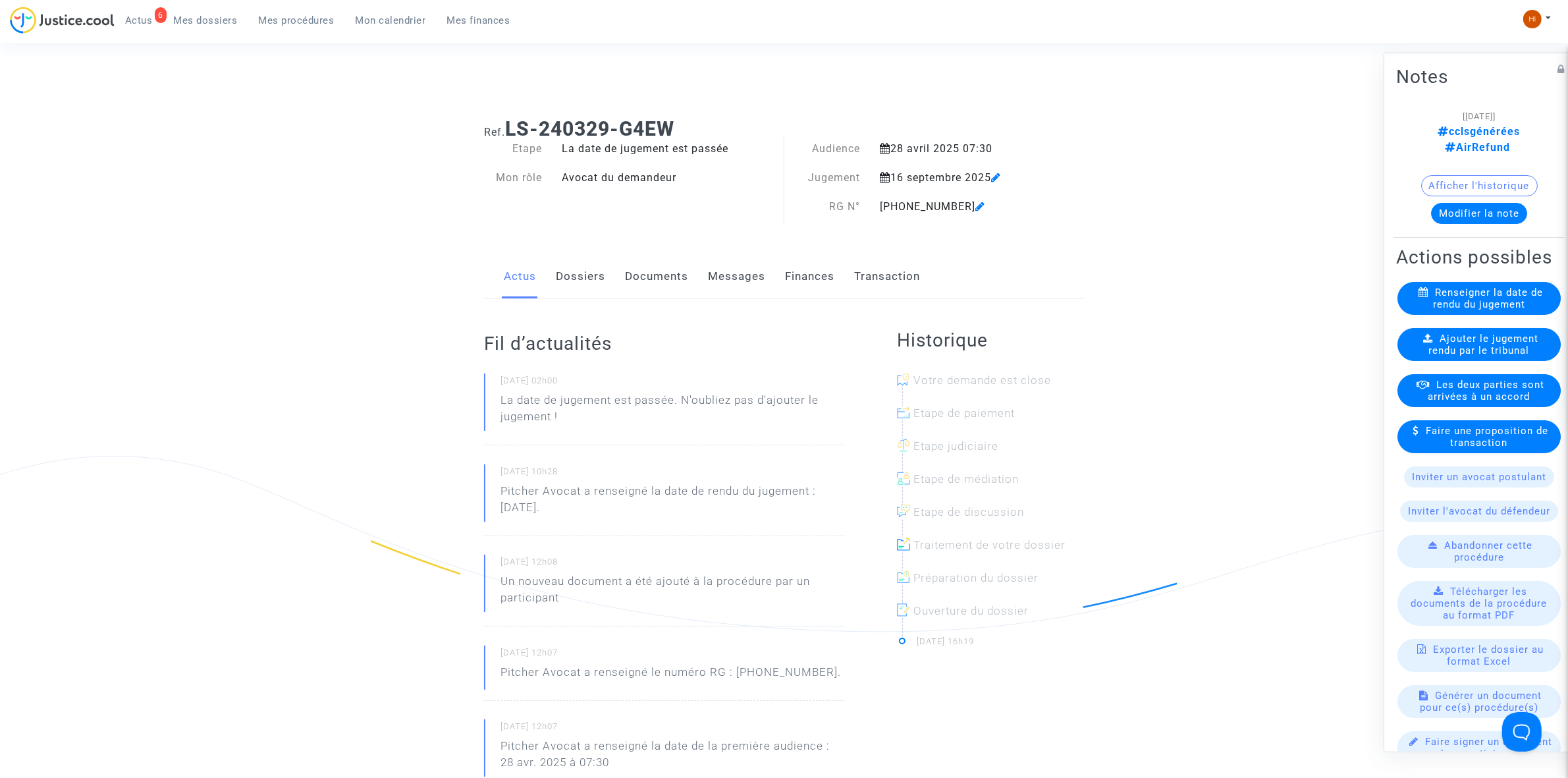
click at [1496, 342] on span "Ajouter le jugement rendu par le tribunal" at bounding box center [1484, 344] width 110 height 24
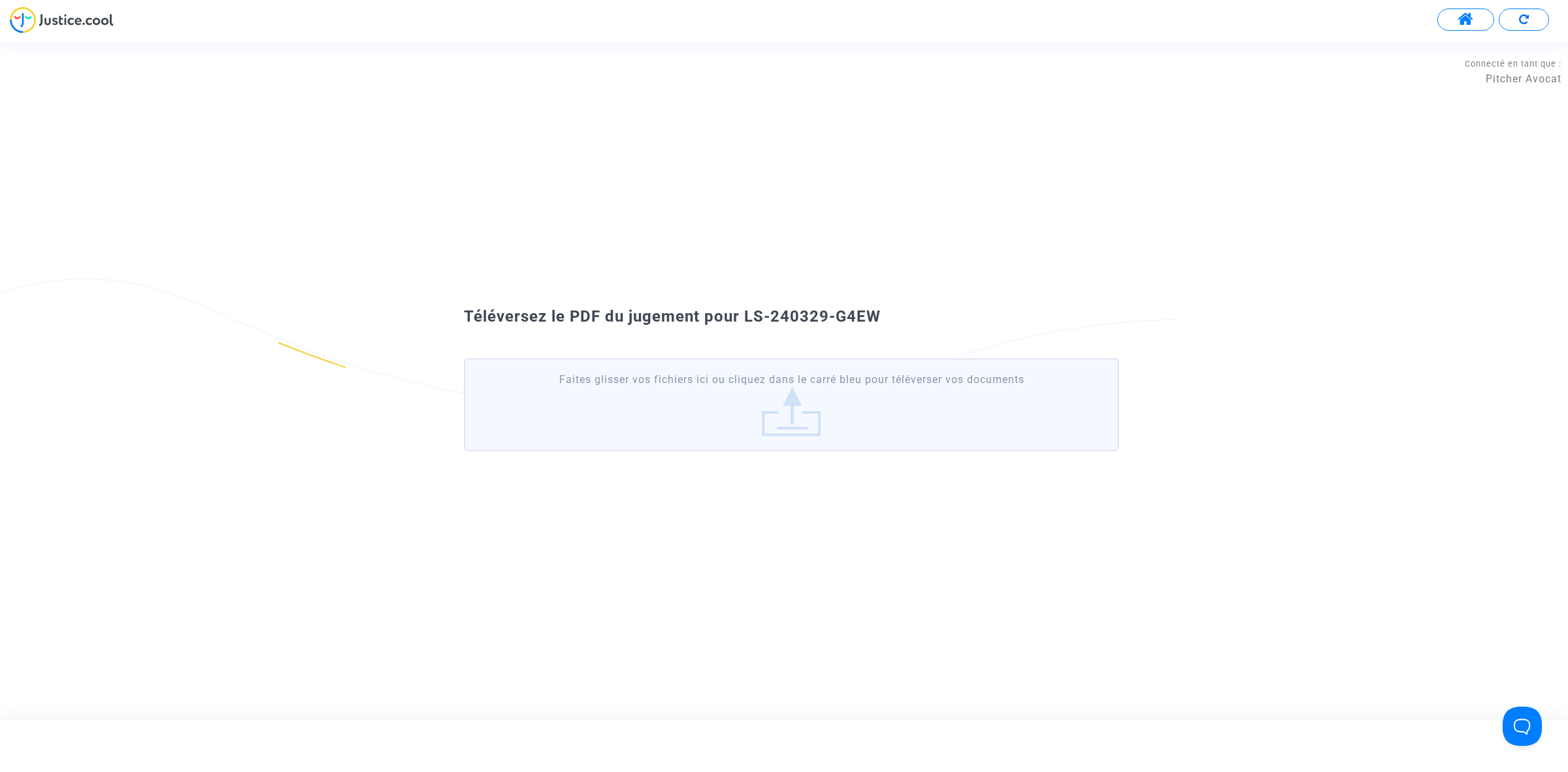
drag, startPoint x: 888, startPoint y: 316, endPoint x: 749, endPoint y: 301, distance: 139.8
click at [749, 301] on div "Téléversez le PDF du jugement pour LS-240329-G4EW Faites glisser vos fichiers i…" at bounding box center [784, 380] width 1568 height 166
copy span "LS-240329-G4EW"
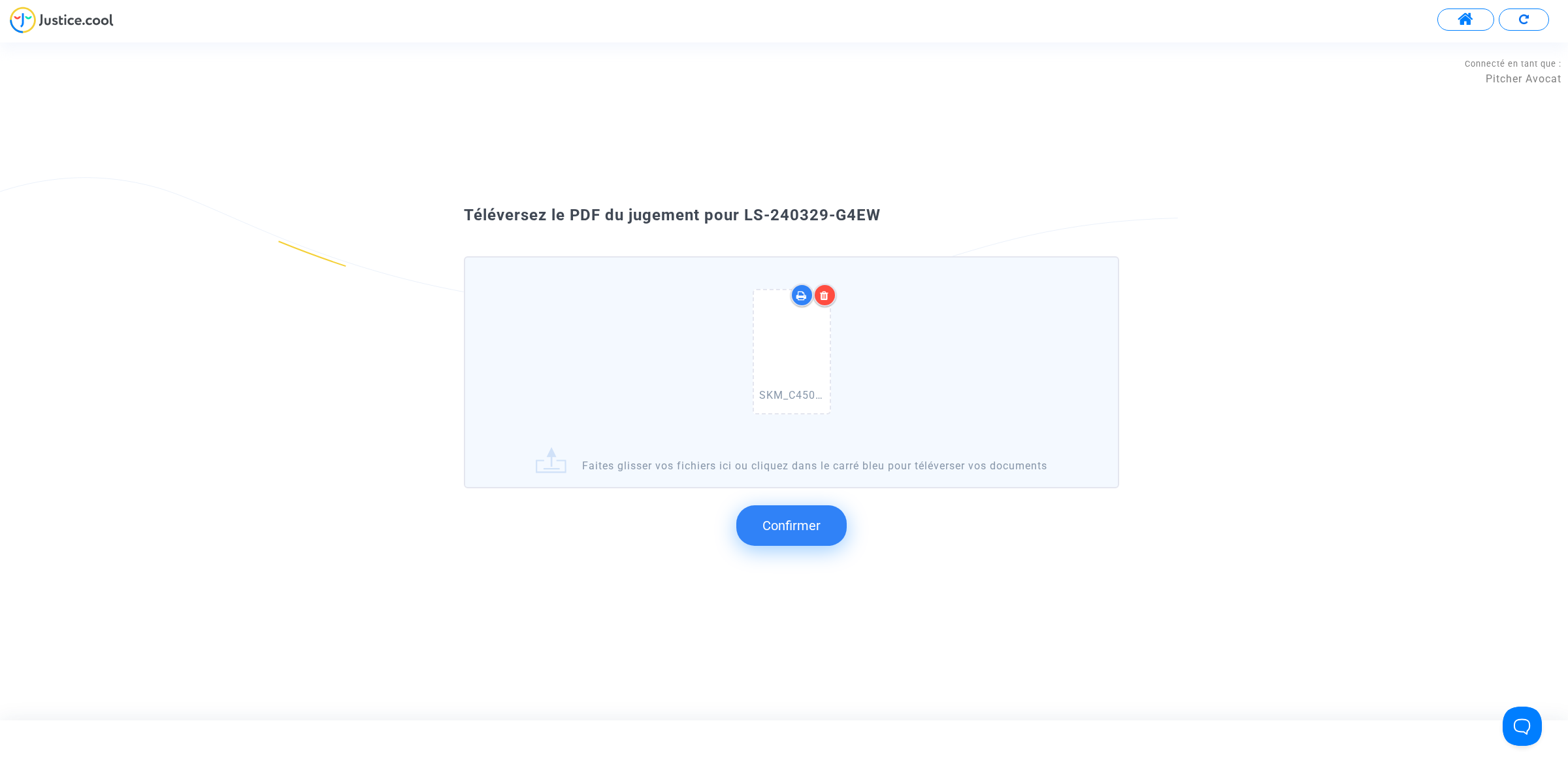
click at [784, 523] on span "Confirmer" at bounding box center [791, 525] width 58 height 16
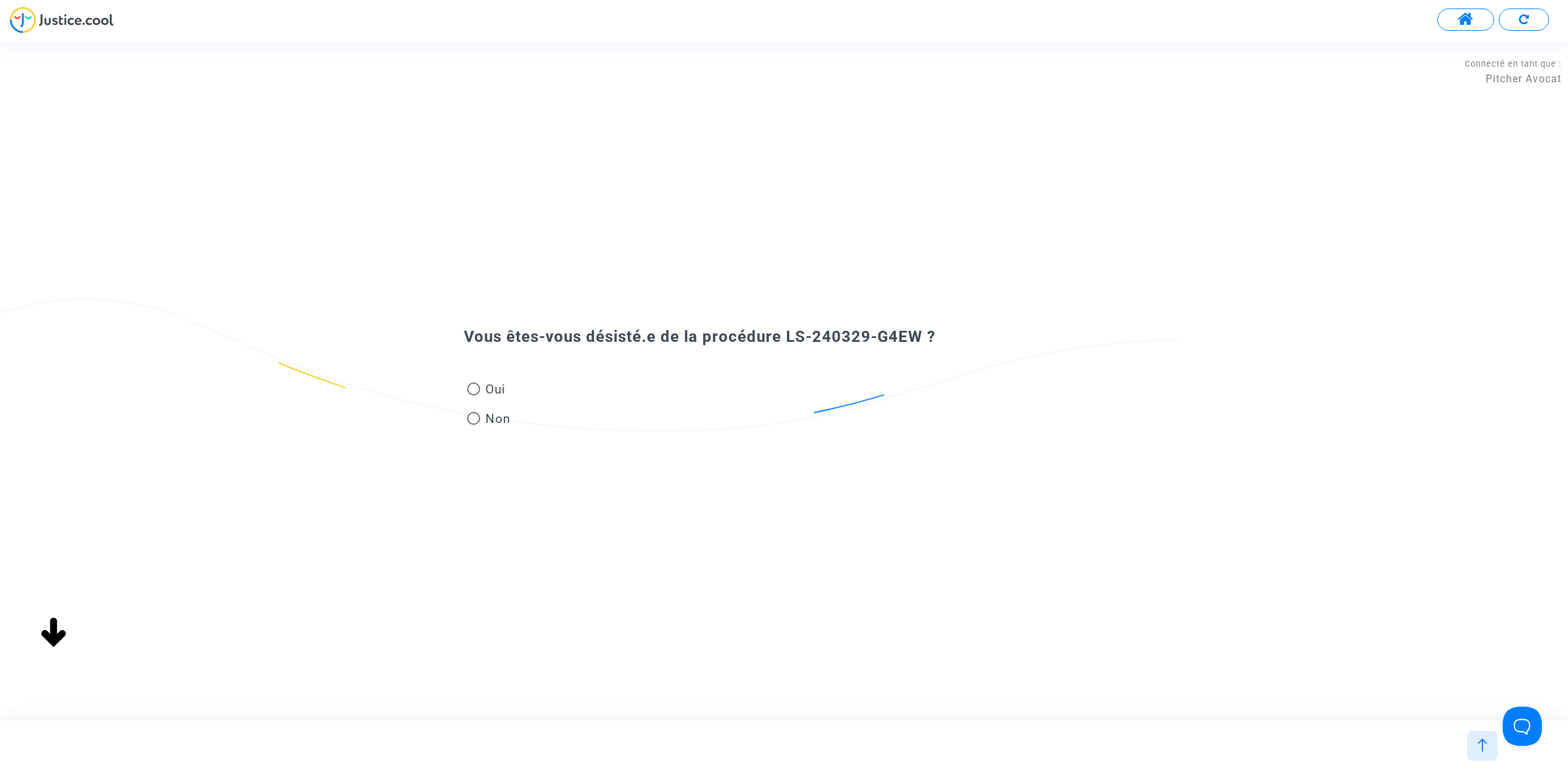
click at [497, 418] on span "Non" at bounding box center [496, 418] width 31 height 17
click at [473, 425] on input "Non" at bounding box center [473, 425] width 1 height 1
radio input "true"
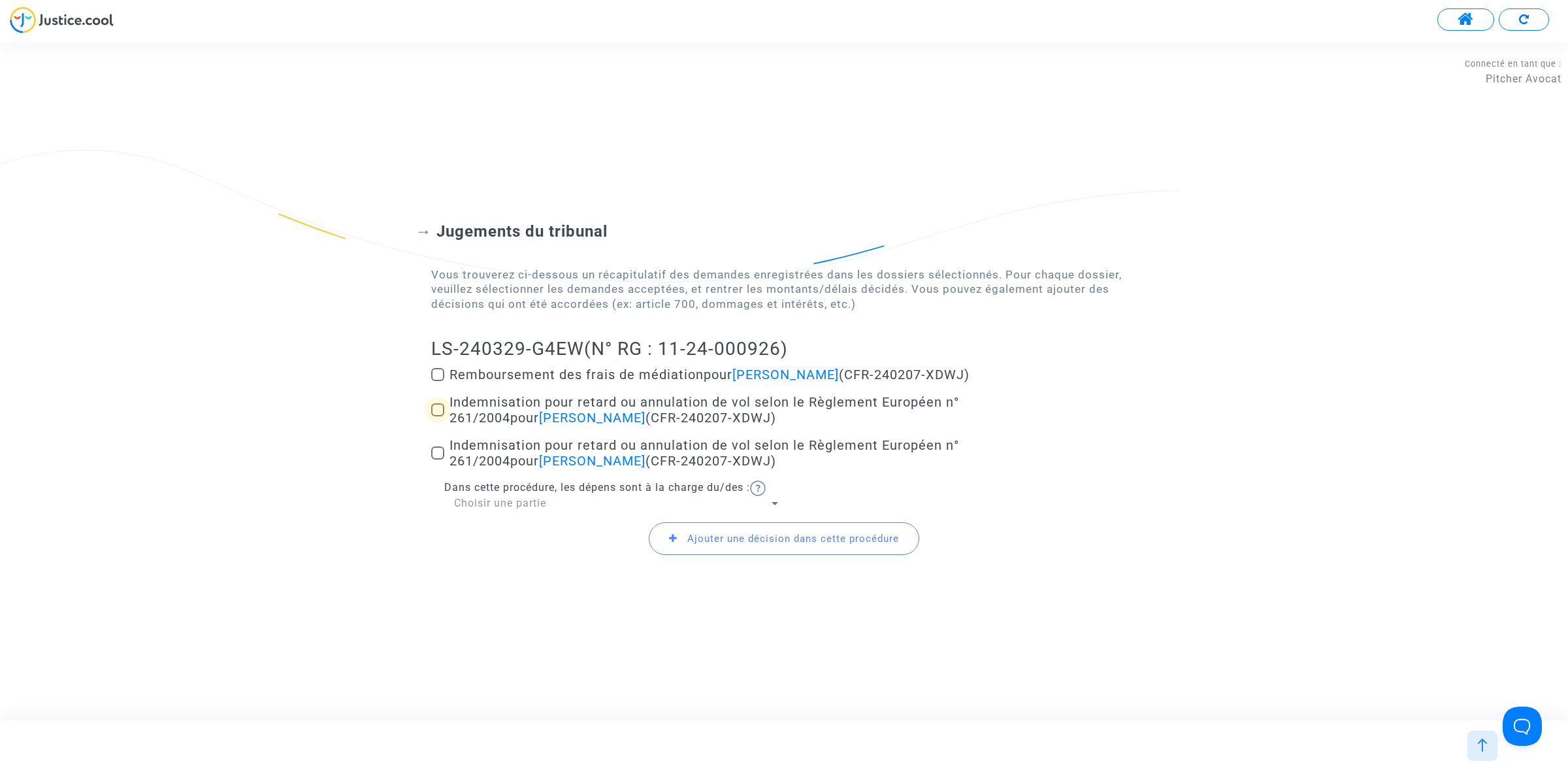
click at [437, 403] on span at bounding box center [437, 410] width 13 height 13
click at [437, 417] on input "Indemnisation pour retard ou annulation de vol selon le Règlement Européen n° 2…" at bounding box center [437, 417] width 1 height 1
checkbox input "true"
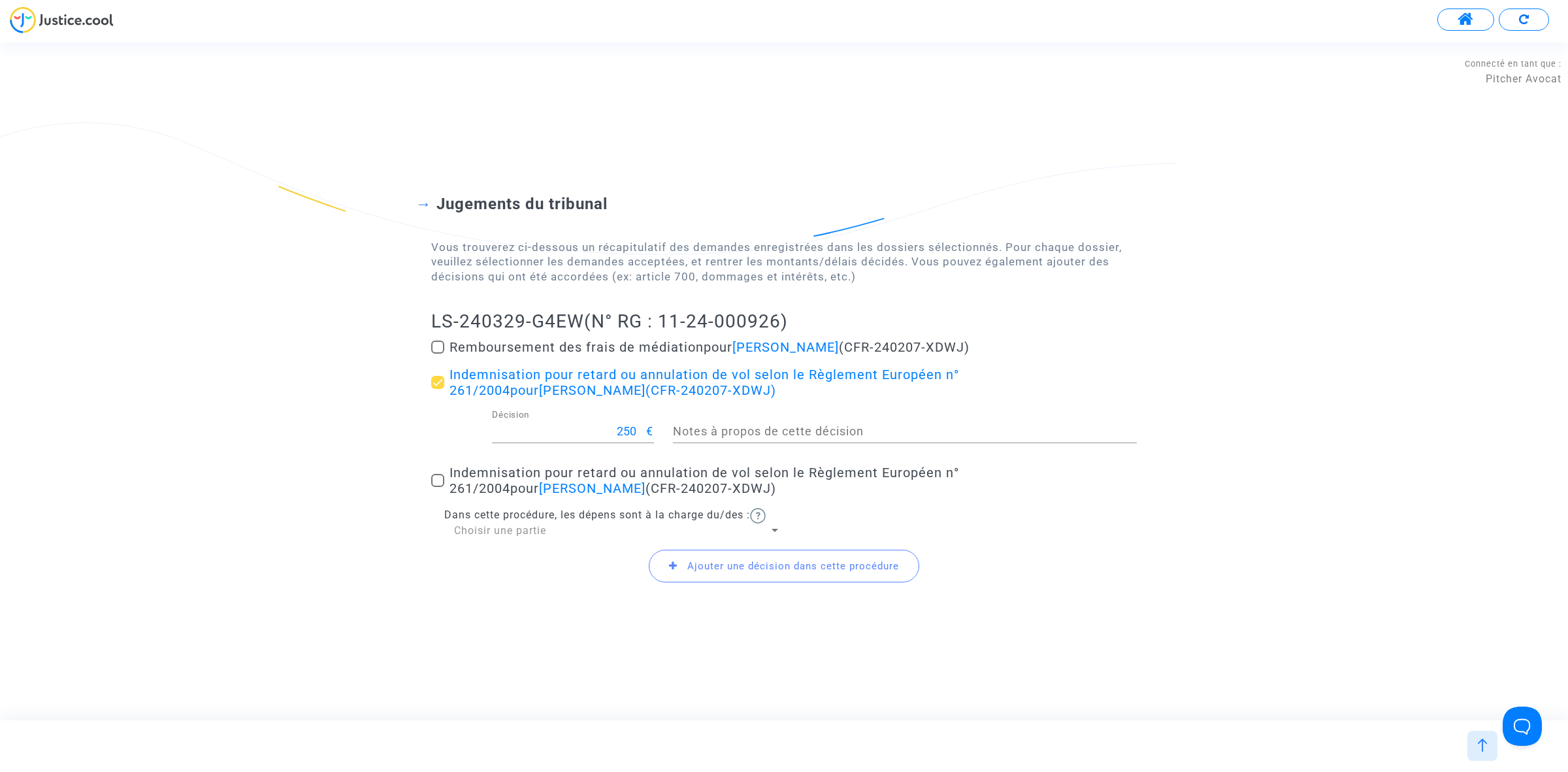
click at [438, 487] on label "Indemnisation pour retard ou annulation de vol selon le Règlement Européen n° 2…" at bounding box center [784, 480] width 706 height 31
click at [438, 487] on input "Indemnisation pour retard ou annulation de vol selon le Règlement Européen n° 2…" at bounding box center [437, 487] width 1 height 1
checkbox input "true"
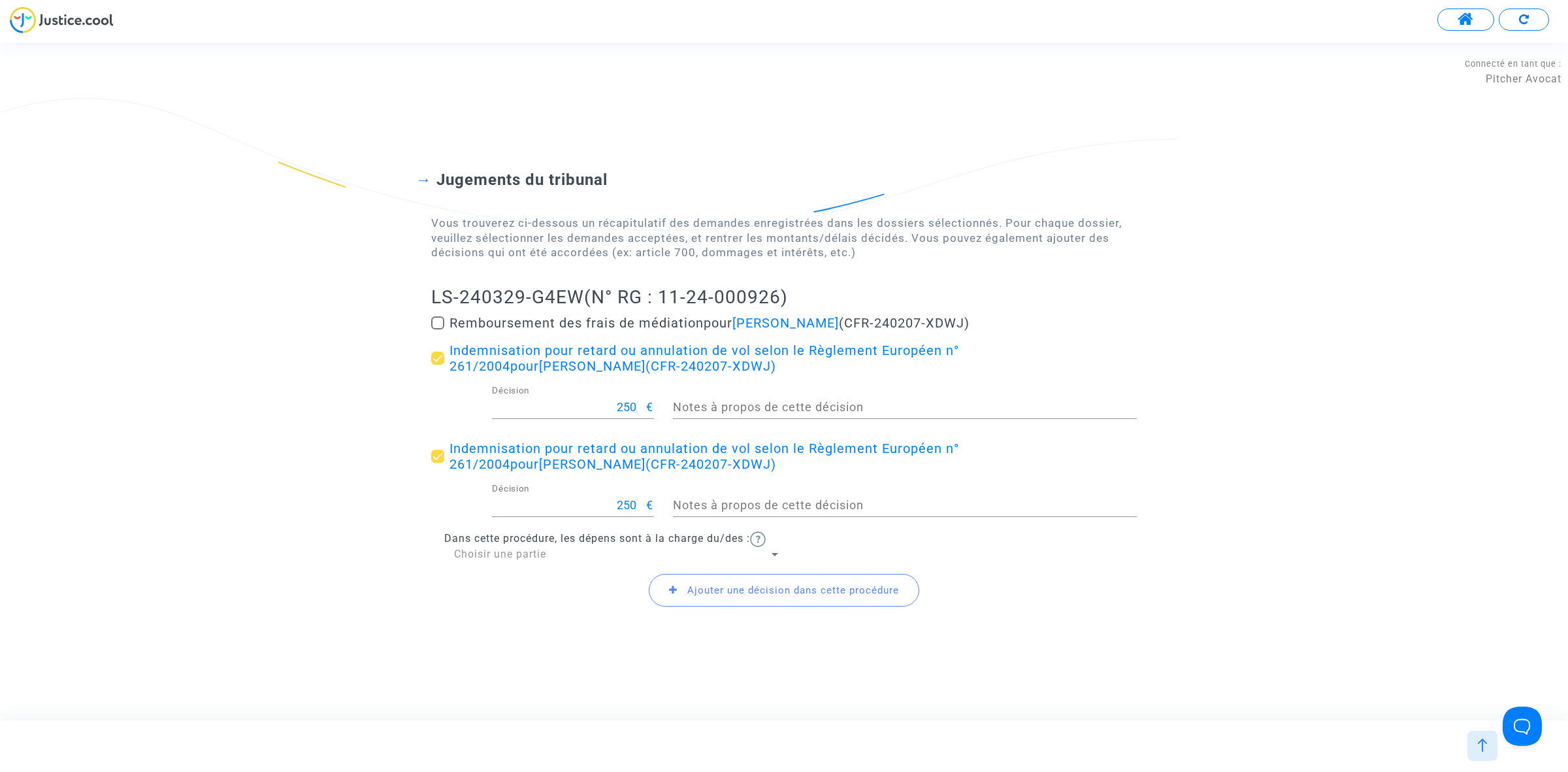
click at [750, 605] on span "Ajouter une décision dans cette procédure" at bounding box center [784, 589] width 271 height 33
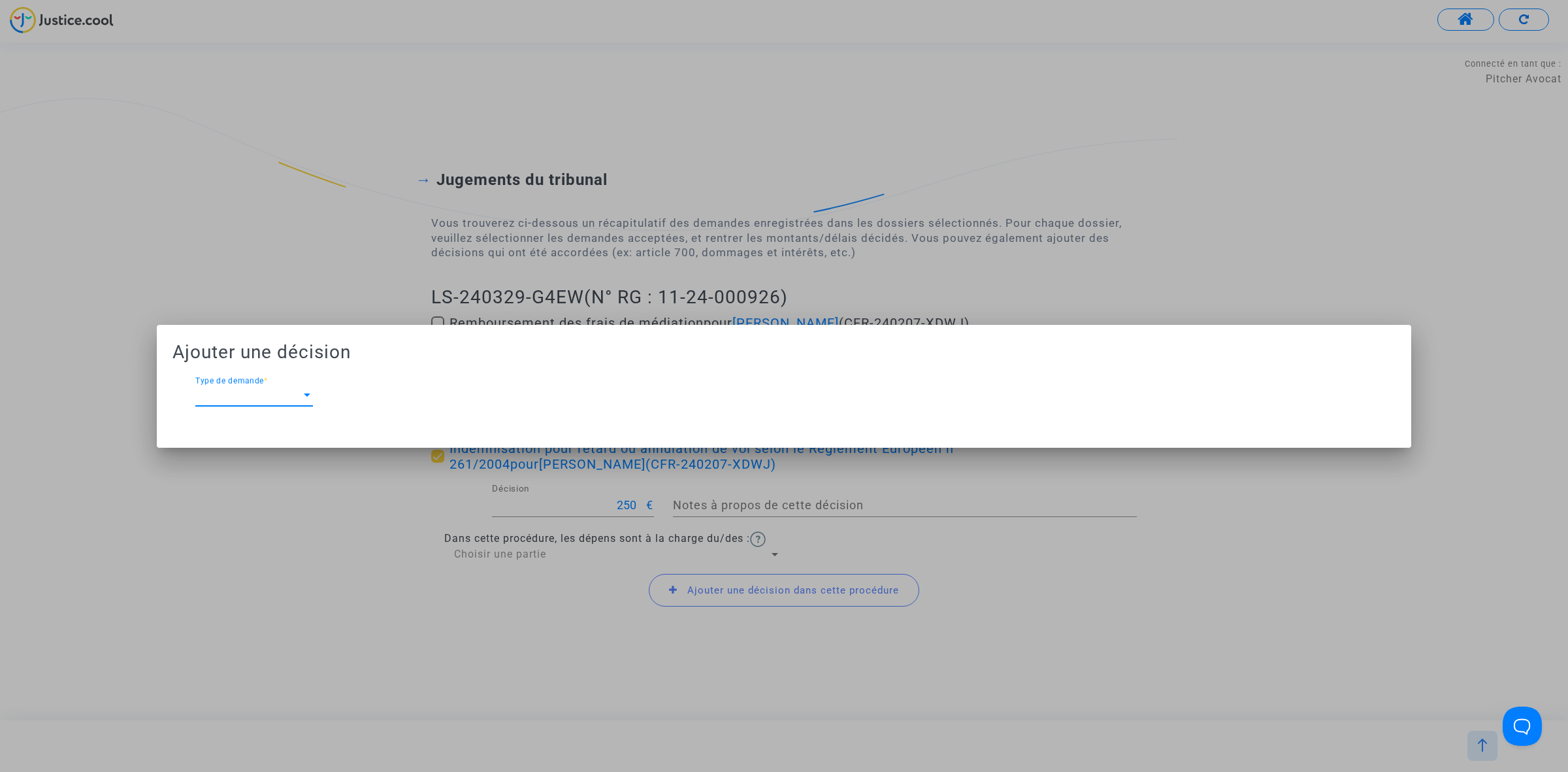
click at [270, 401] on div "Type de demande Type de demande *" at bounding box center [253, 391] width 117 height 29
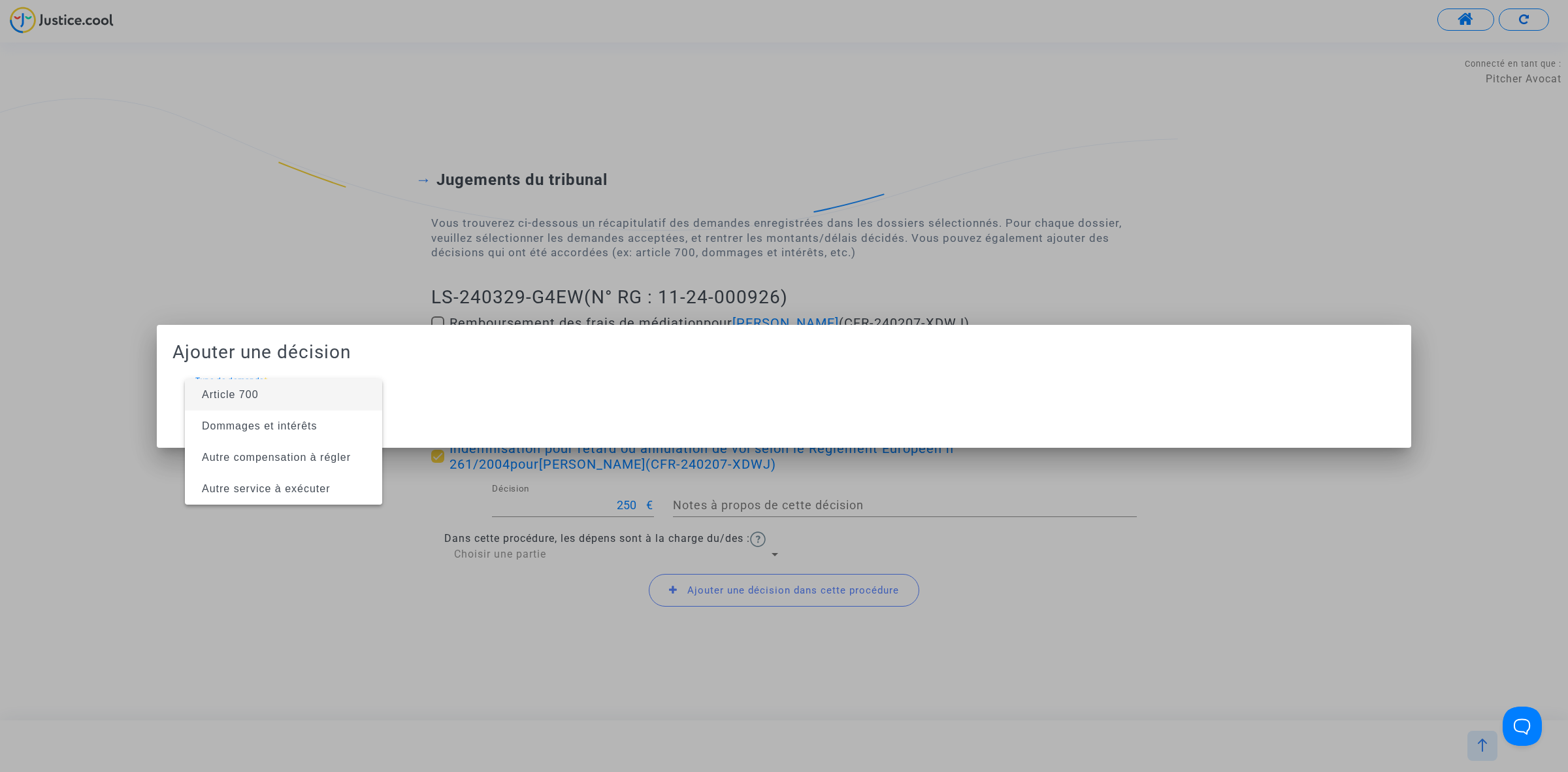
drag, startPoint x: 337, startPoint y: 400, endPoint x: 351, endPoint y: 400, distance: 14.0
click at [351, 400] on span "Article 700" at bounding box center [283, 394] width 176 height 31
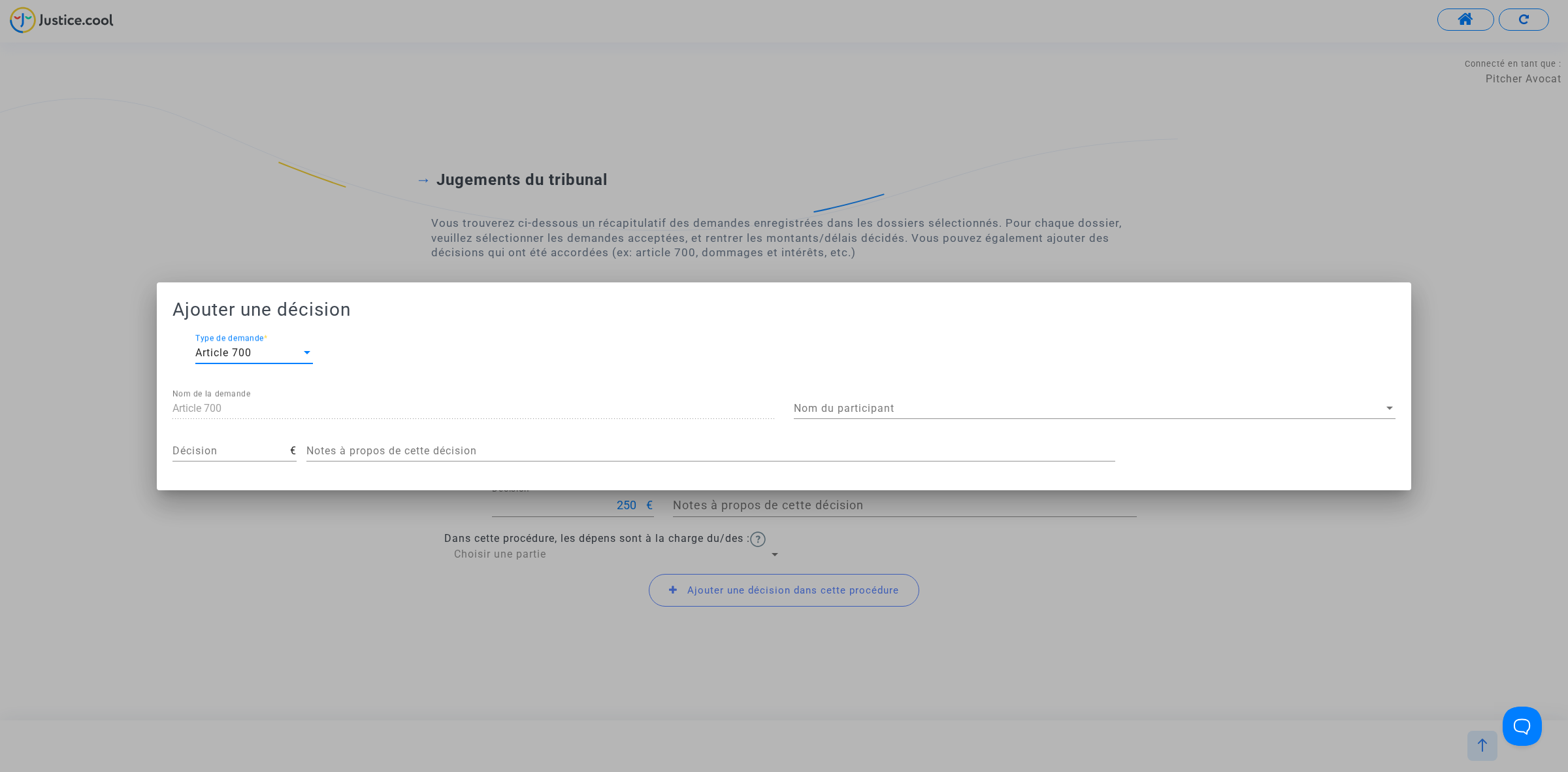
click at [1031, 409] on span "Nom du participant" at bounding box center [1089, 408] width 590 height 12
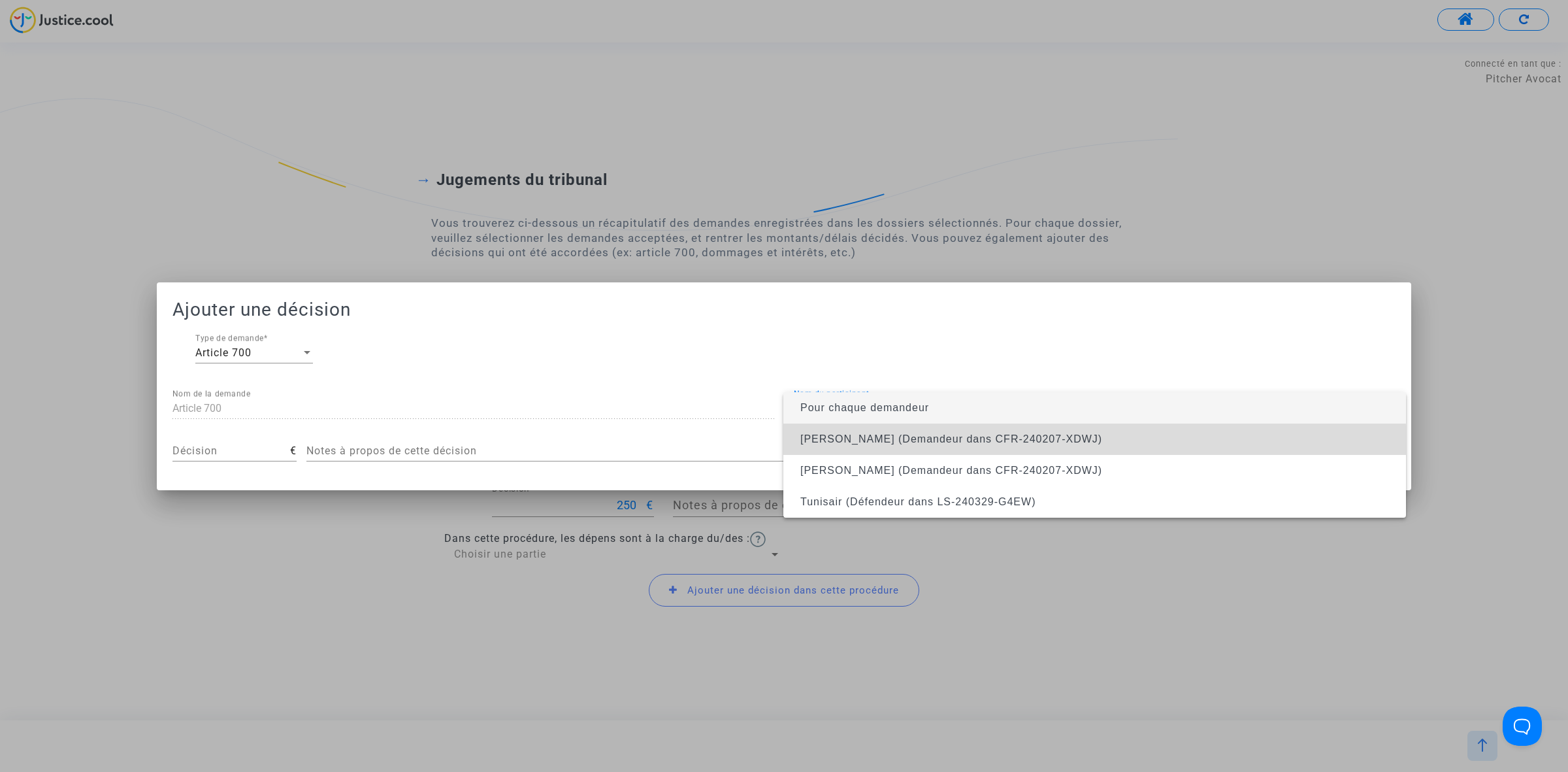
click at [1003, 449] on span "[PERSON_NAME] (Demandeur dans CFR-240207-XDWJ)" at bounding box center [1095, 439] width 602 height 31
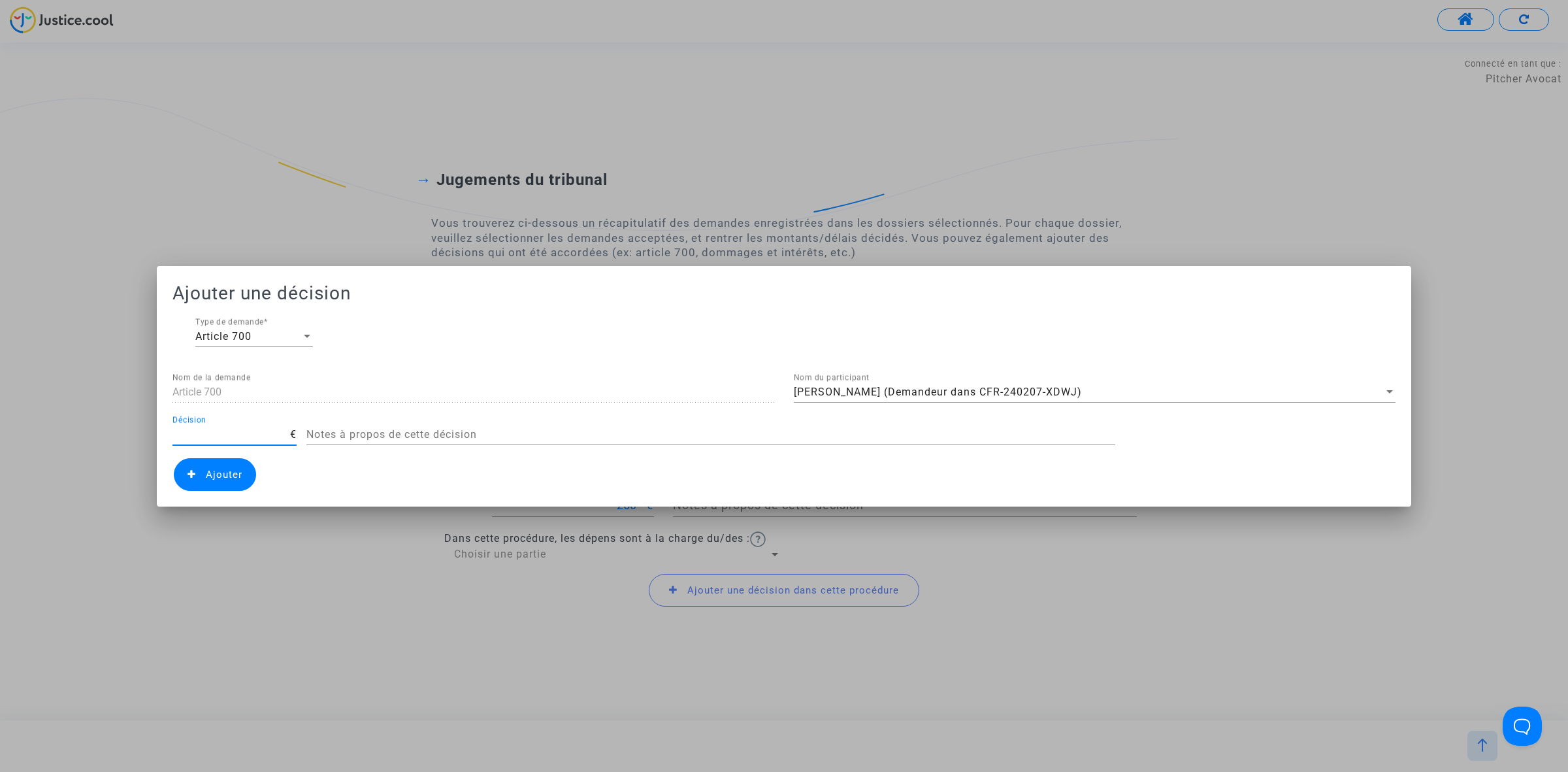
click at [269, 429] on input "Décision" at bounding box center [230, 434] width 117 height 12
type input "50"
click at [237, 475] on span "Ajouter" at bounding box center [224, 474] width 37 height 12
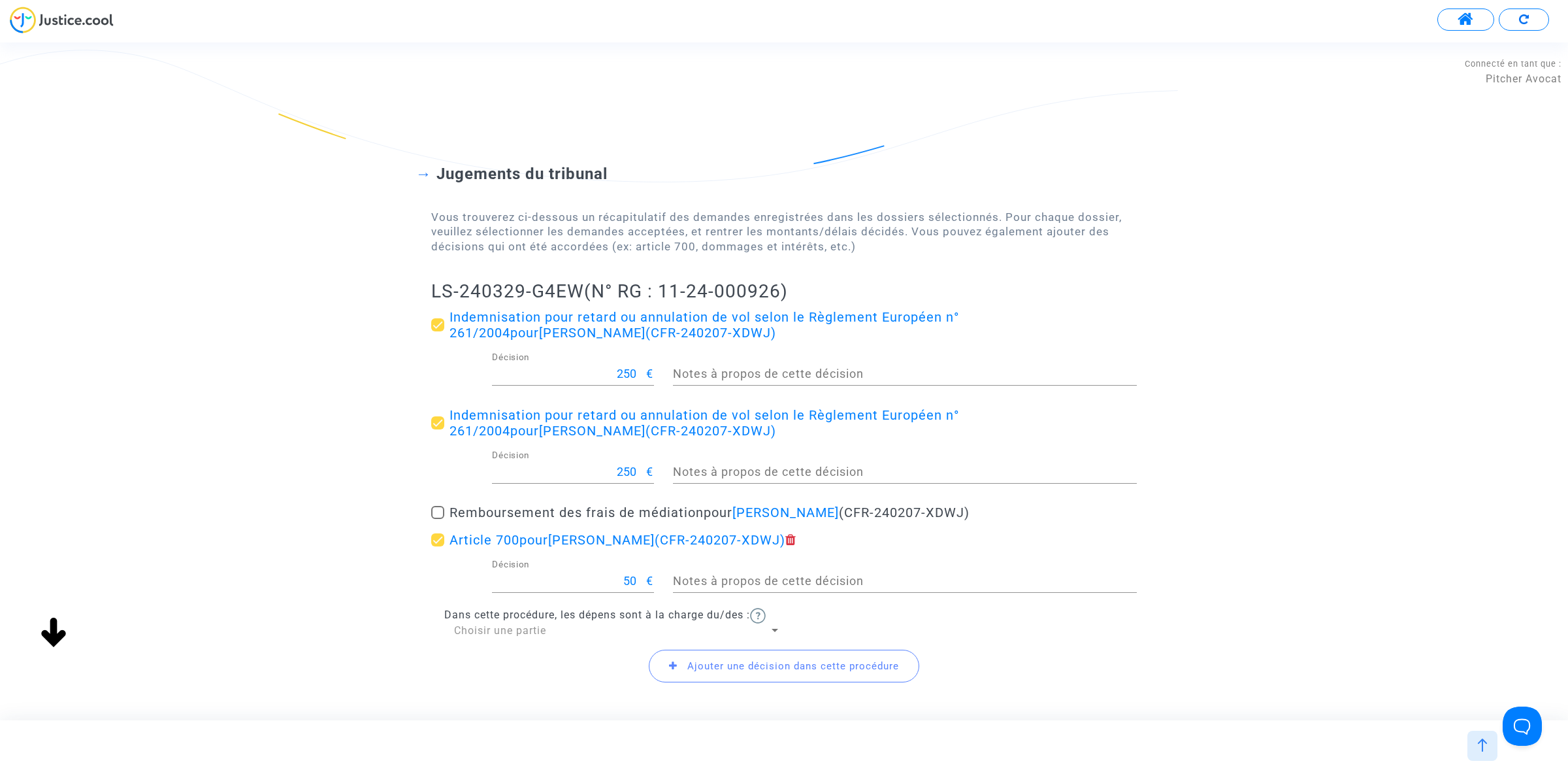
click at [461, 632] on span "Choisir une partie" at bounding box center [500, 630] width 92 height 12
click at [462, 632] on span "Demandeur(s)" at bounding box center [617, 630] width 327 height 31
click at [462, 632] on span "Demandeur(s)" at bounding box center [491, 630] width 74 height 12
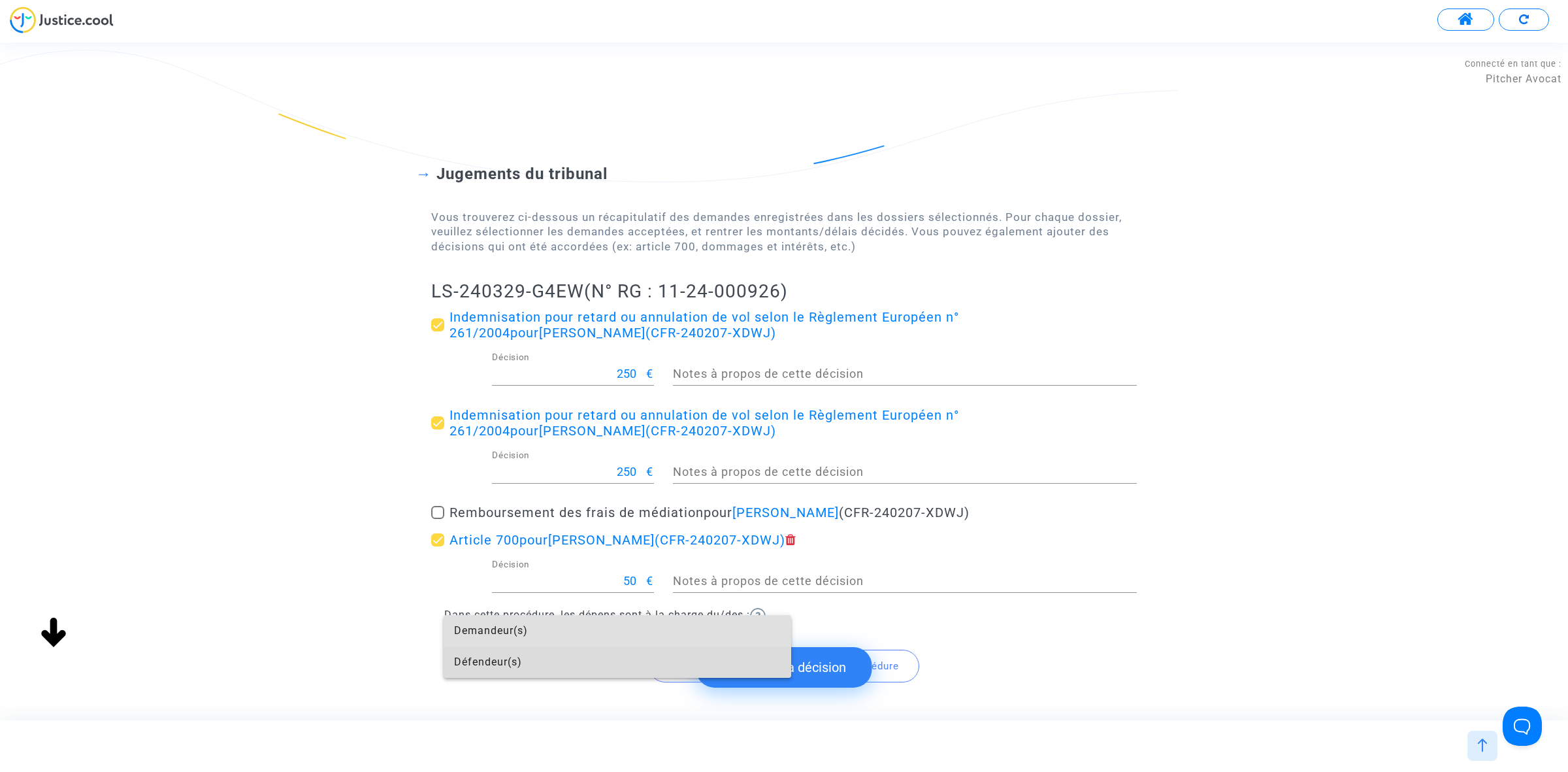
click at [481, 655] on span "Défendeur(s)" at bounding box center [617, 662] width 327 height 31
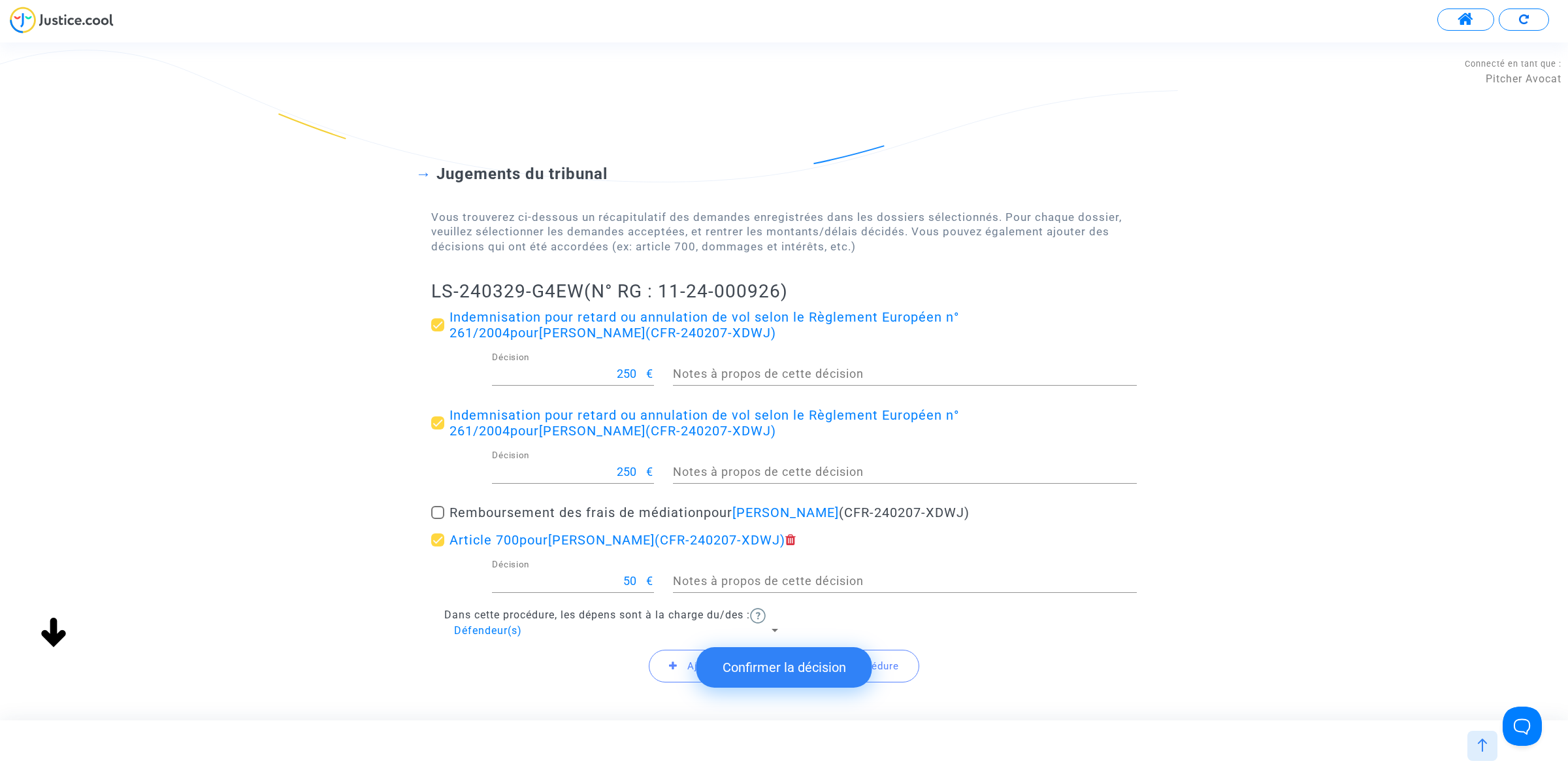
drag, startPoint x: 419, startPoint y: 291, endPoint x: 584, endPoint y: 293, distance: 165.0
click at [584, 293] on div "Jugements du tribunal Vous trouverez ci-dessous un récapitulatif des demandes e…" at bounding box center [784, 416] width 1568 height 608
copy h2 "LS-240329-G4EW"
click at [791, 673] on button "Confirmer la décision" at bounding box center [784, 667] width 176 height 40
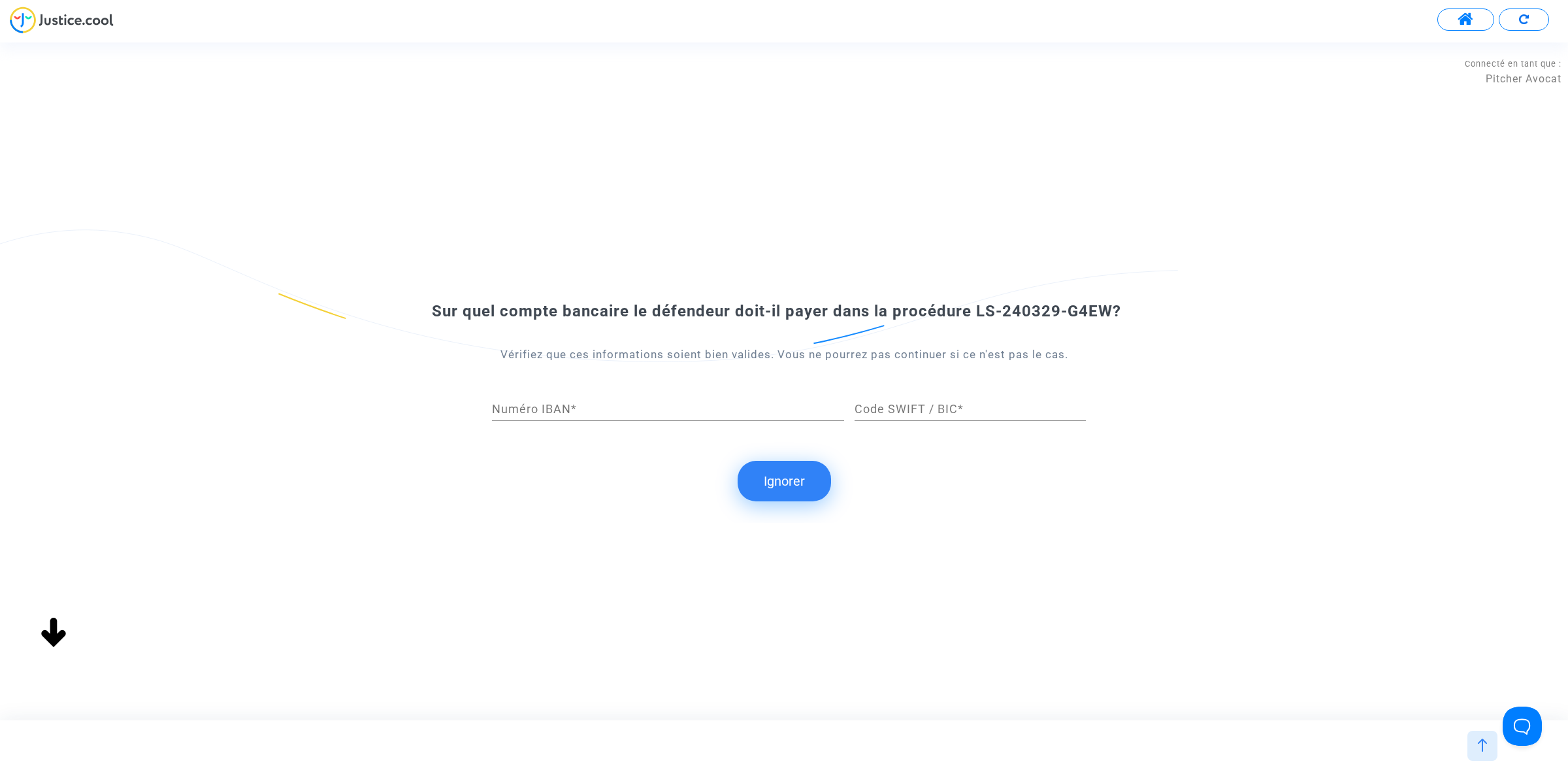
click at [1099, 103] on div "Sur quel compte bancaire le défendeur doit-il payer dans la procédure LS-240329…" at bounding box center [784, 380] width 1568 height 677
click at [787, 485] on button "Ignorer" at bounding box center [784, 481] width 94 height 40
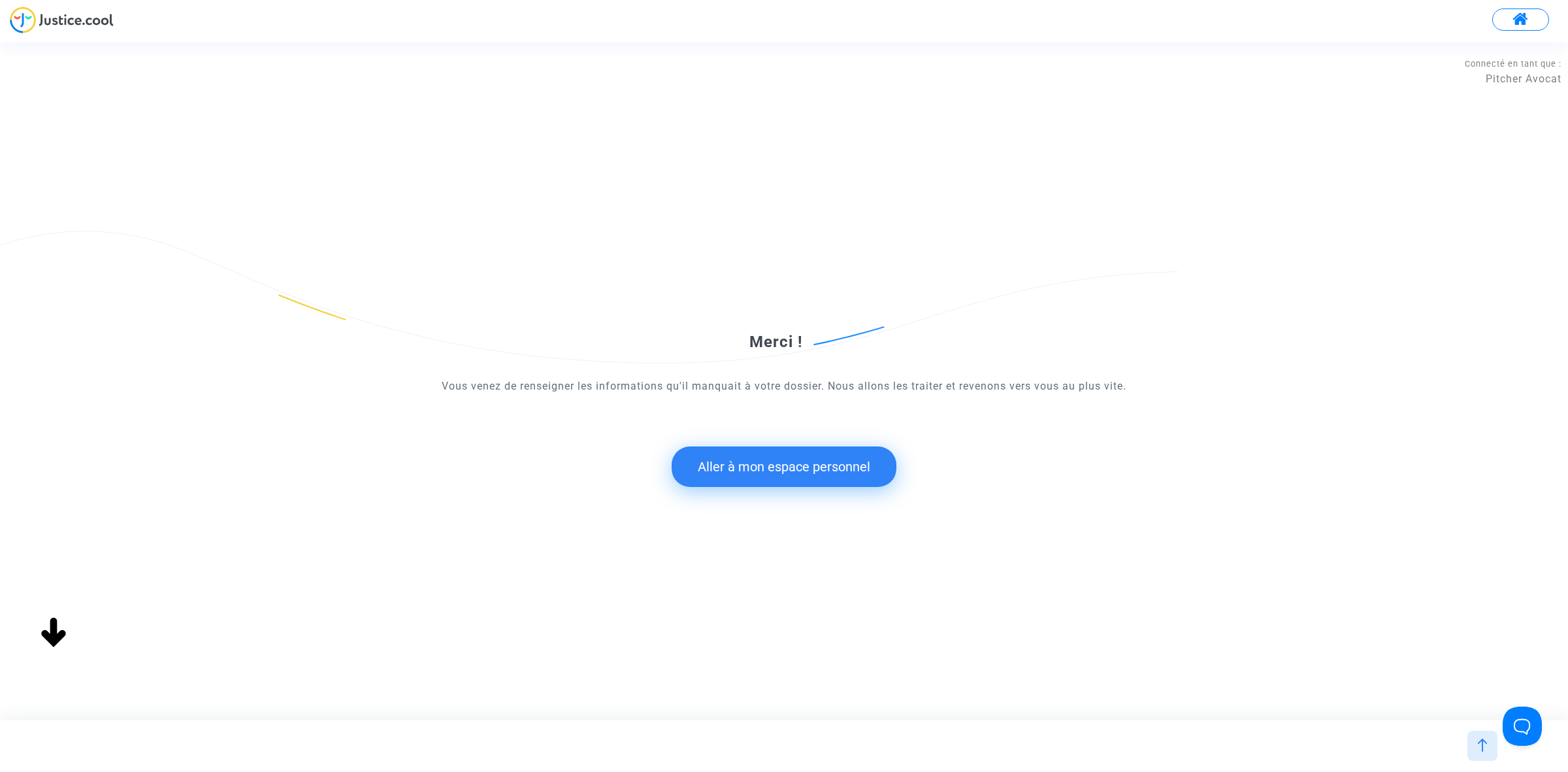
click at [880, 479] on button "Aller à mon espace personnel" at bounding box center [784, 467] width 225 height 40
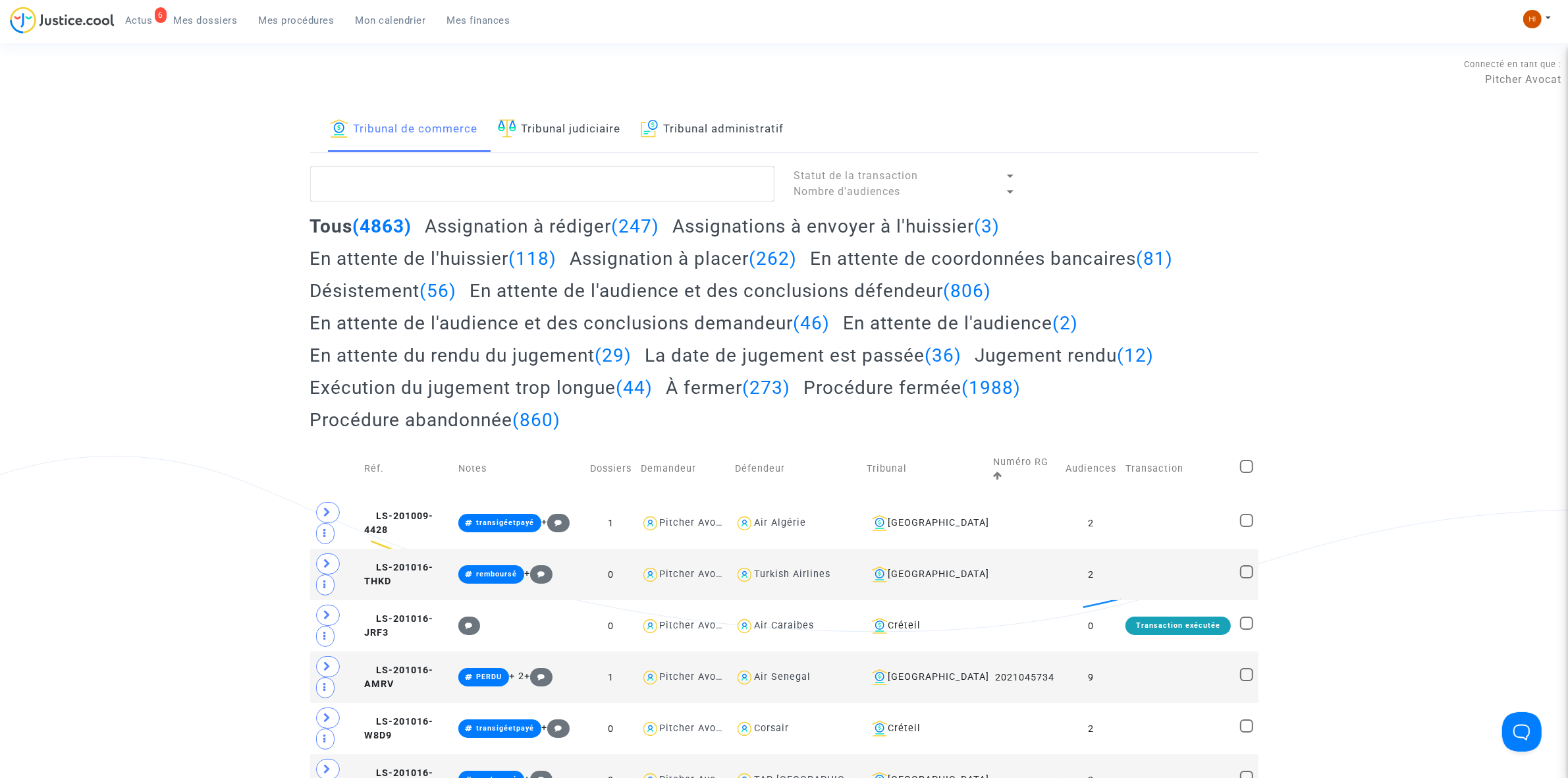
click at [578, 130] on link "Tribunal judiciaire" at bounding box center [560, 129] width 123 height 45
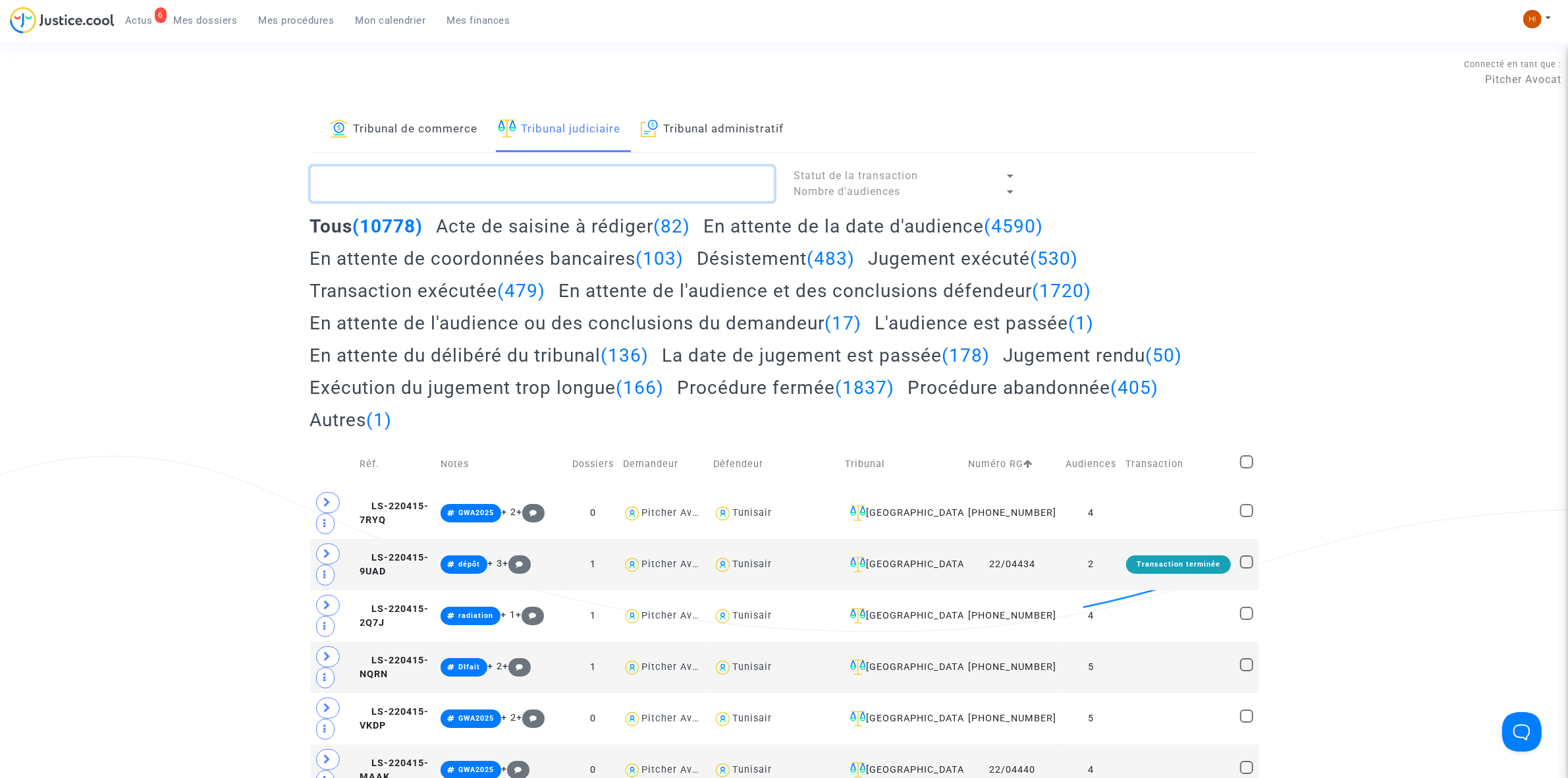
click at [567, 186] on textarea at bounding box center [542, 183] width 465 height 36
paste textarea "LS-240329-G4EW"
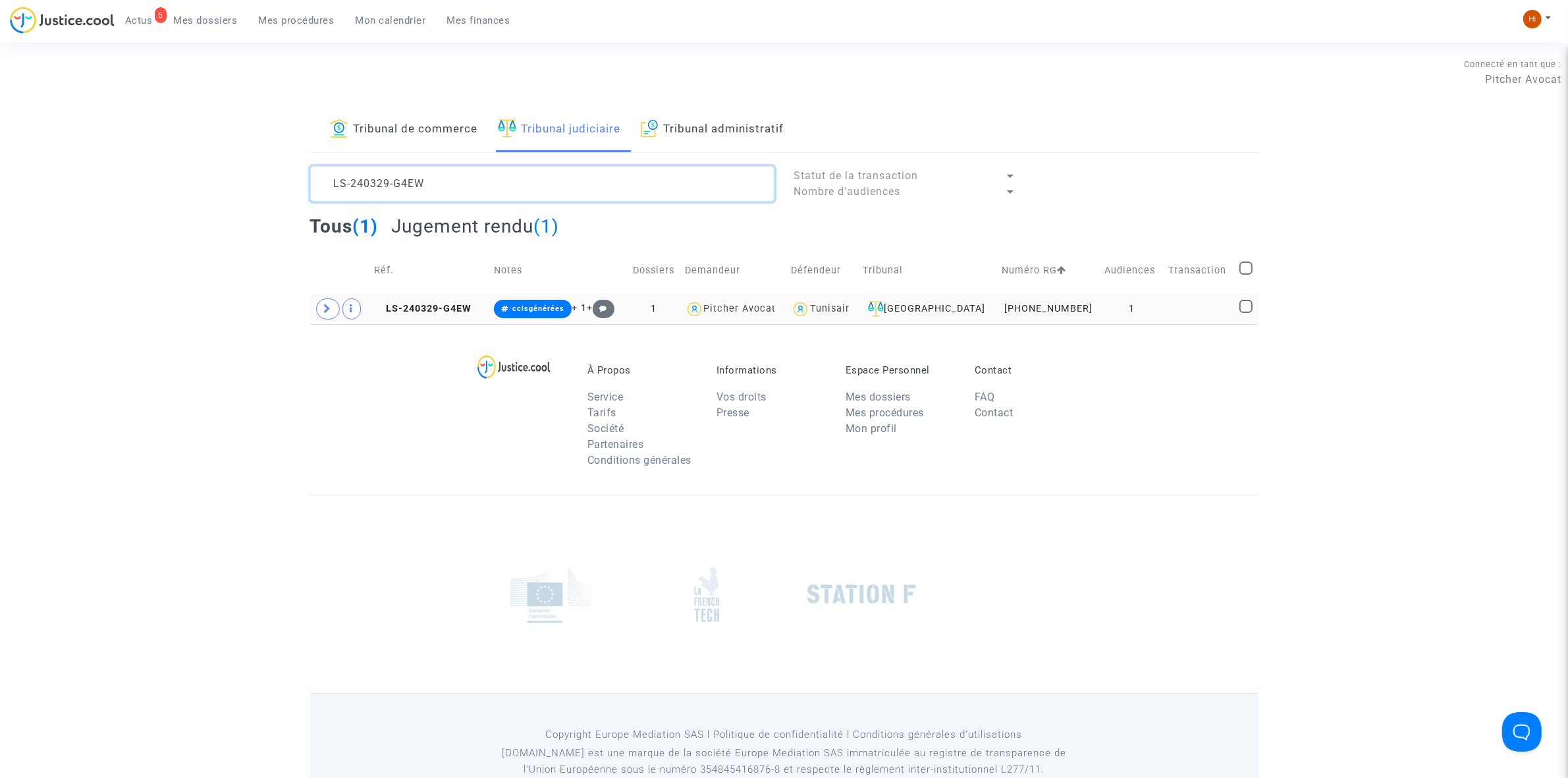
type textarea "LS-240329-G4EW"
click at [443, 302] on td "LS-240329-G4EW" at bounding box center [429, 309] width 120 height 30
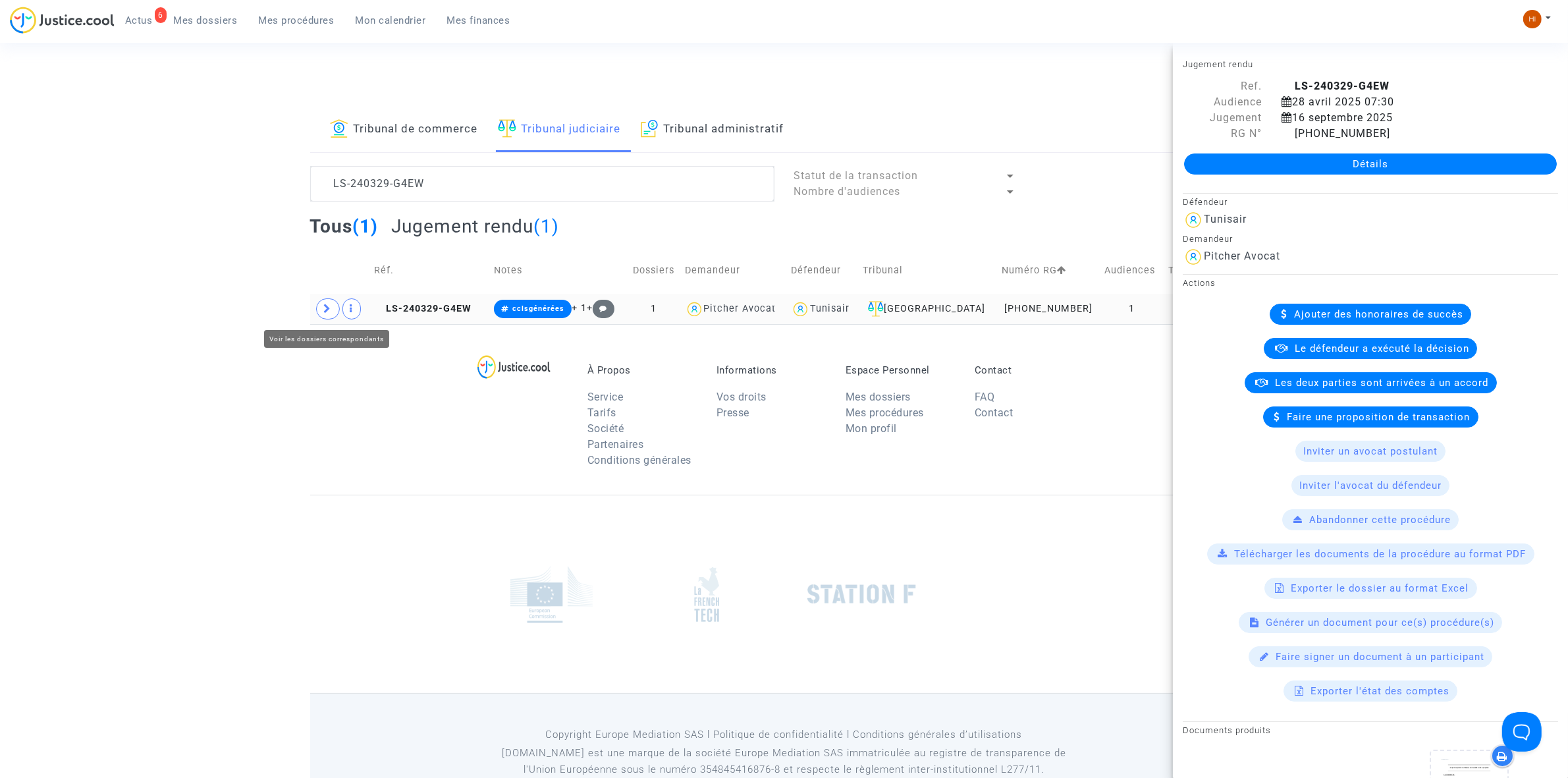
click at [325, 316] on span at bounding box center [328, 309] width 24 height 21
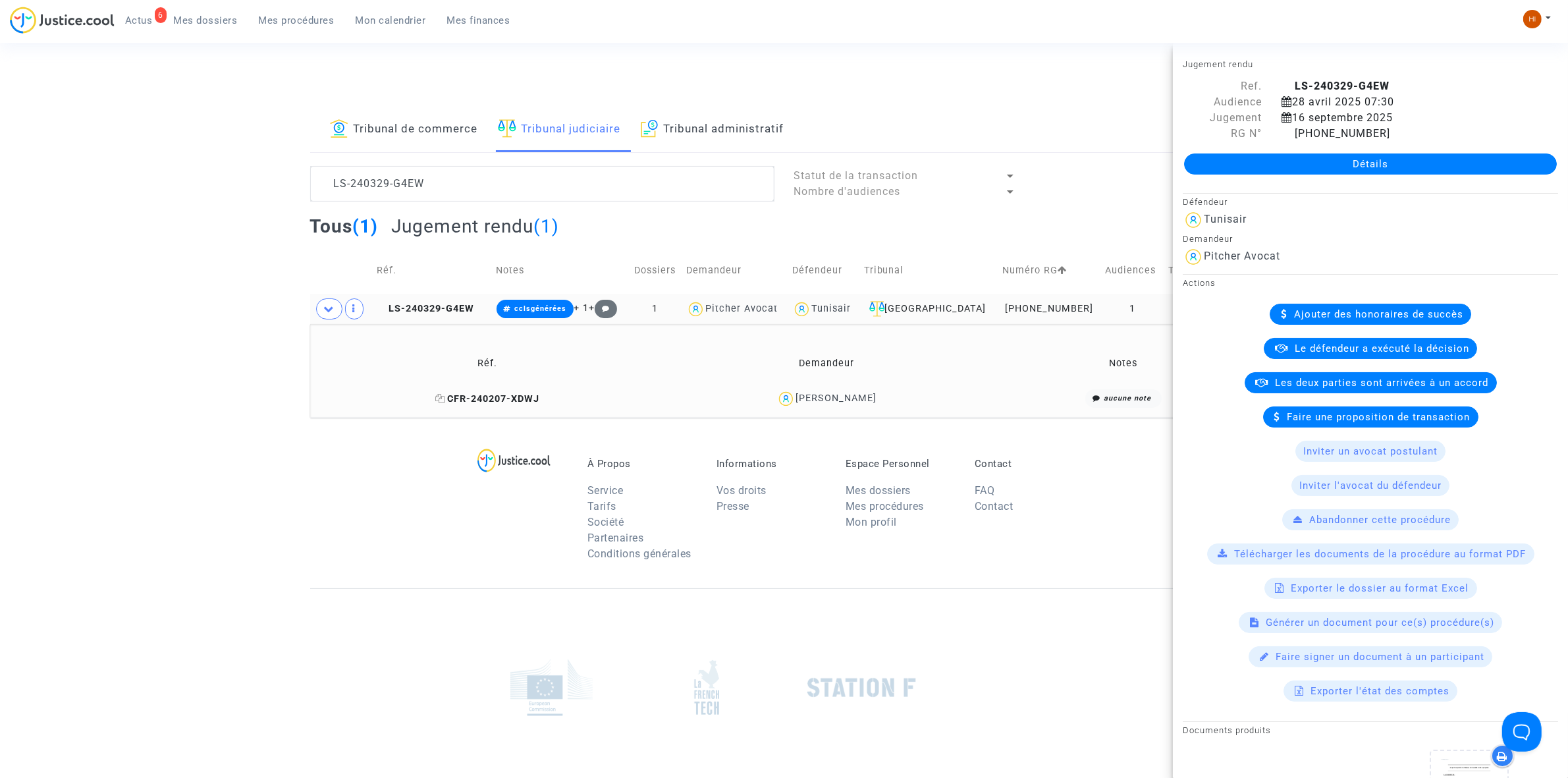
click at [445, 402] on icon at bounding box center [440, 398] width 10 height 9
drag, startPoint x: 956, startPoint y: 404, endPoint x: 809, endPoint y: 404, distance: 147.0
click at [809, 404] on div "[PERSON_NAME]" at bounding box center [826, 398] width 324 height 19
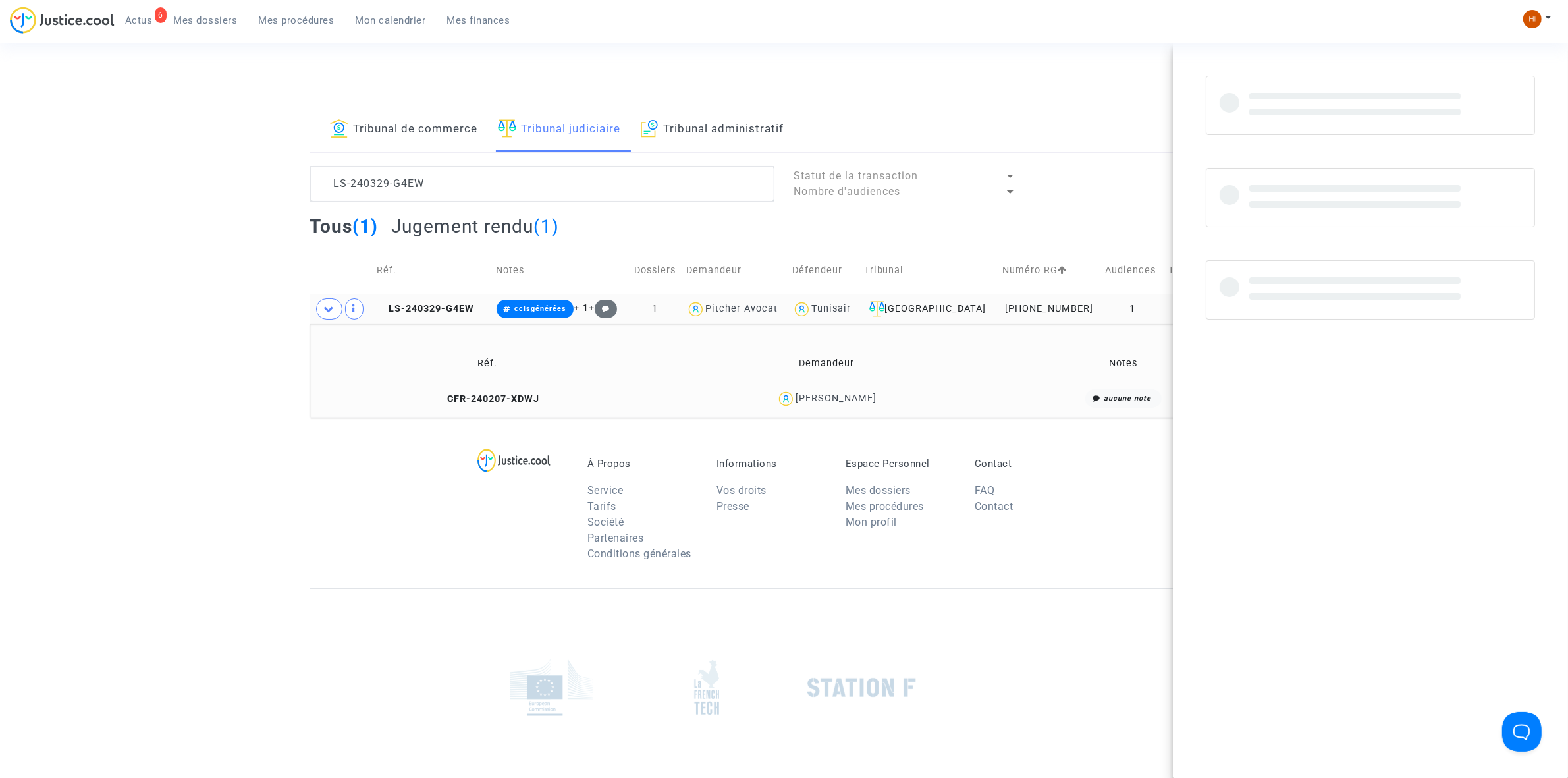
copy div "[PERSON_NAME]"
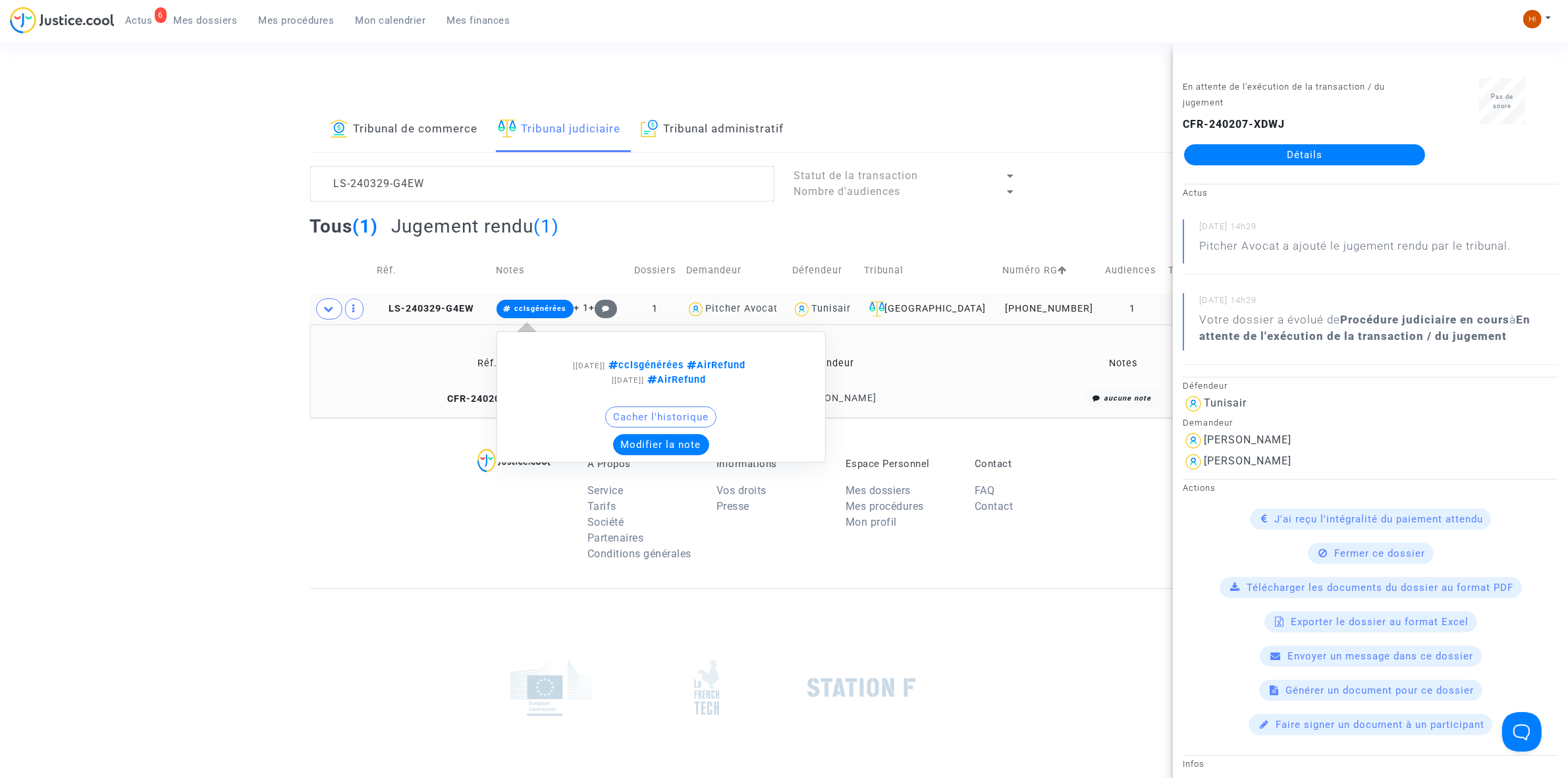
drag, startPoint x: 560, startPoint y: 300, endPoint x: 554, endPoint y: 316, distance: 17.1
click at [556, 303] on span "cclsgénérées" at bounding box center [535, 309] width 78 height 18
click at [659, 448] on button "Modifier la note" at bounding box center [661, 444] width 96 height 21
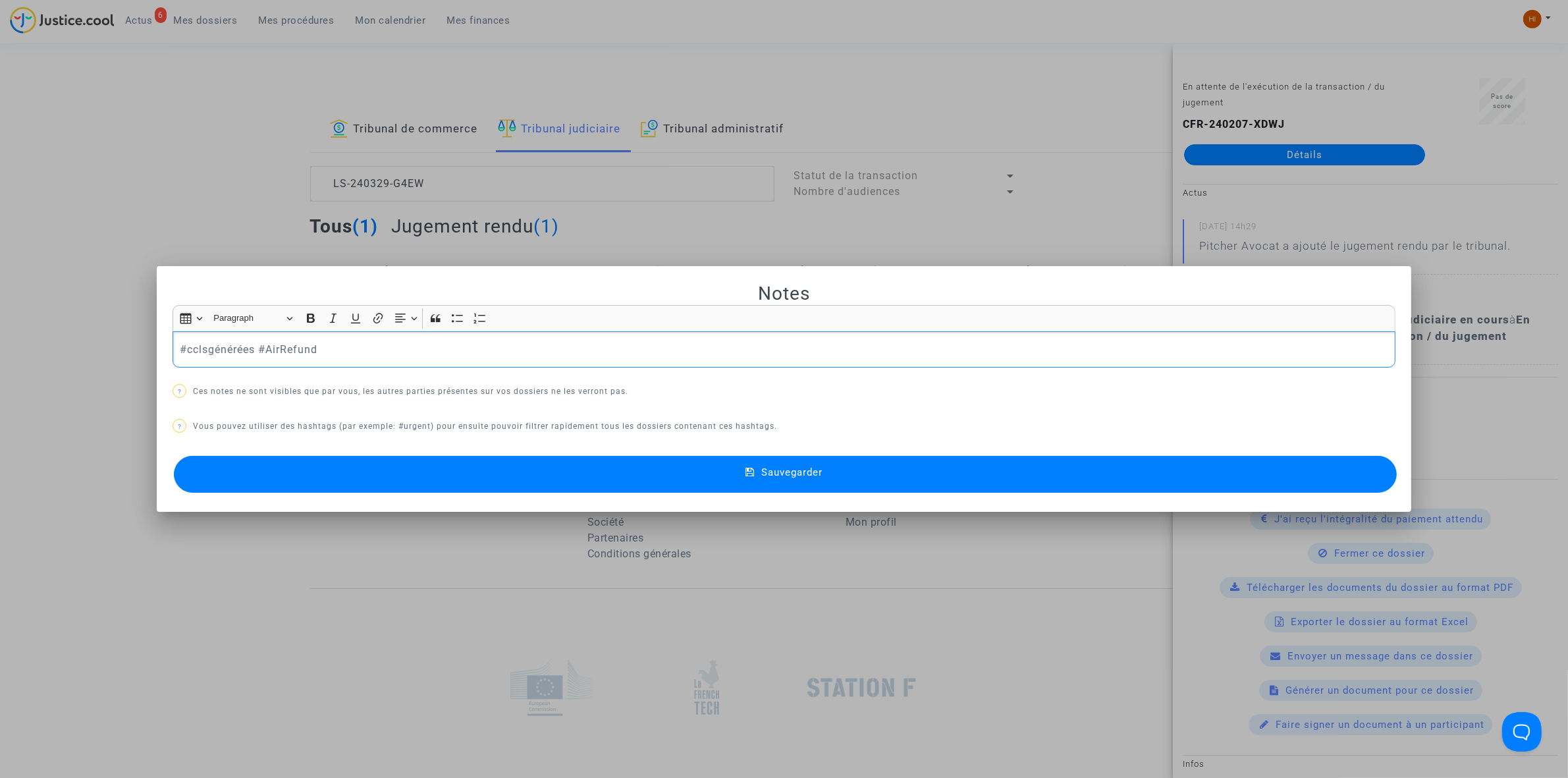
drag, startPoint x: 255, startPoint y: 351, endPoint x: 50, endPoint y: 365, distance: 205.5
click at [73, 365] on div "Notes Rich Text Editor Insert table Insert table Heading Paragraph Paragraph He…" at bounding box center [784, 389] width 1568 height 778
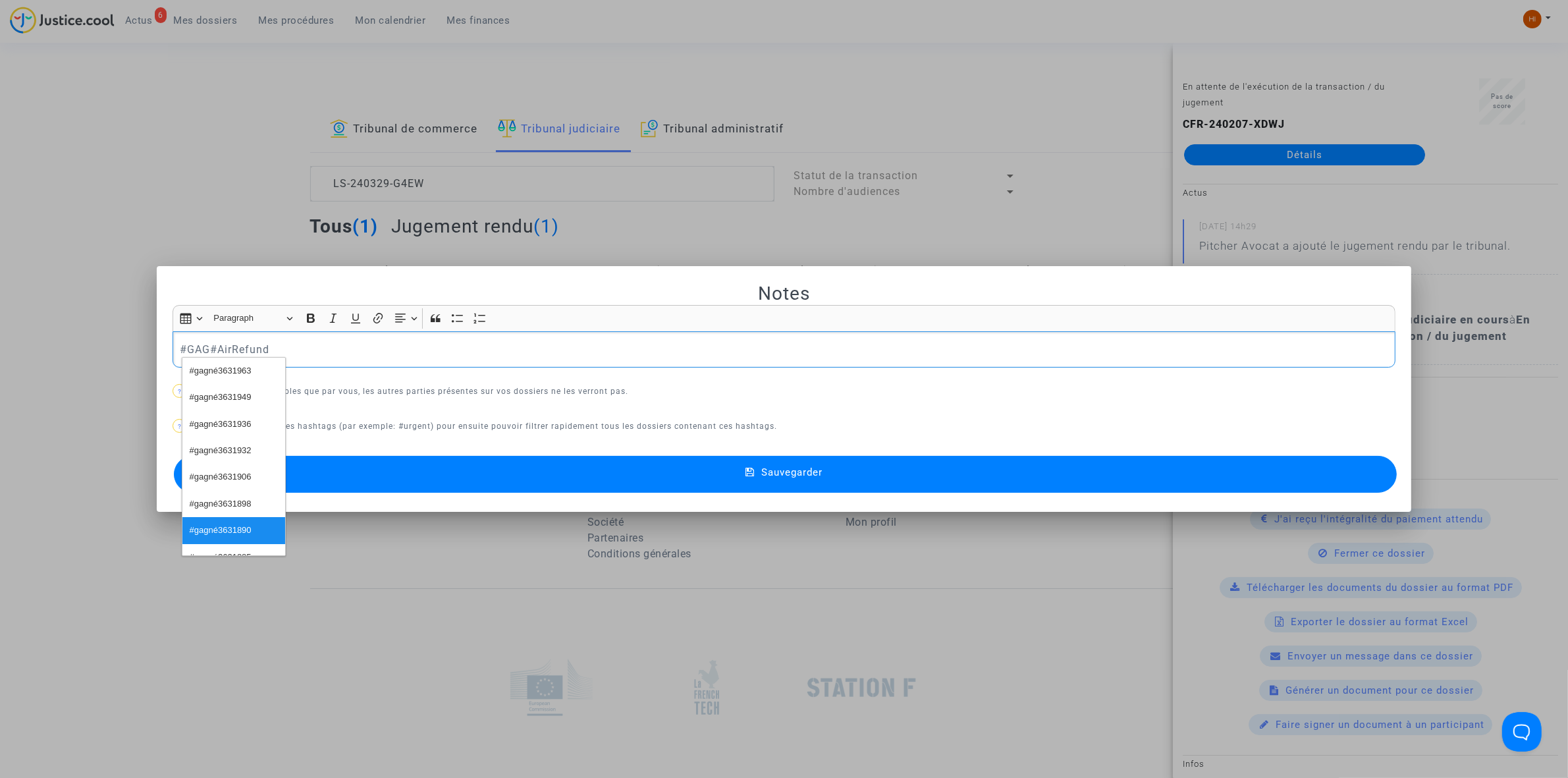
scroll to position [188, 0]
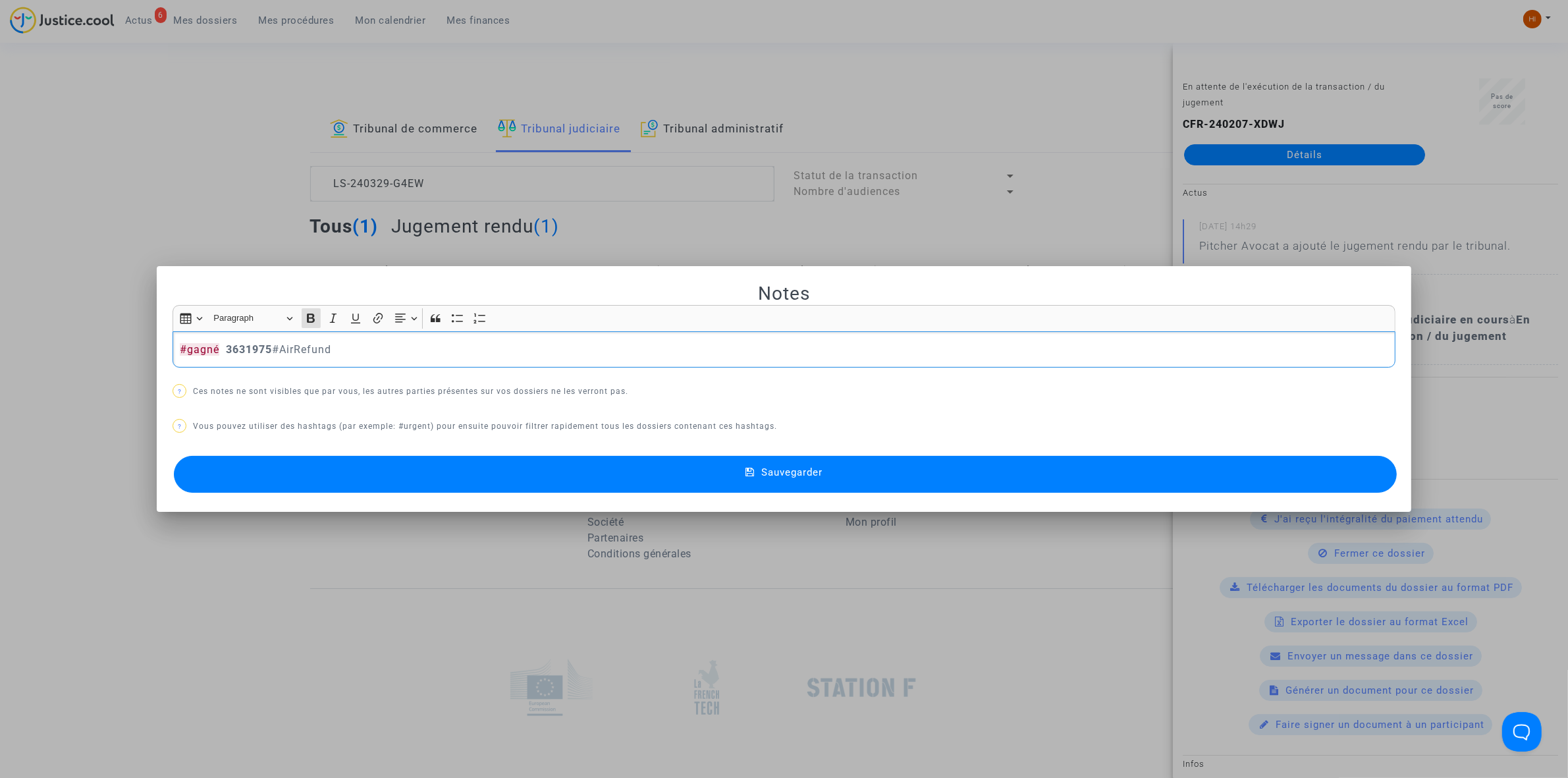
click at [914, 488] on button "Sauvegarder" at bounding box center [785, 474] width 1223 height 37
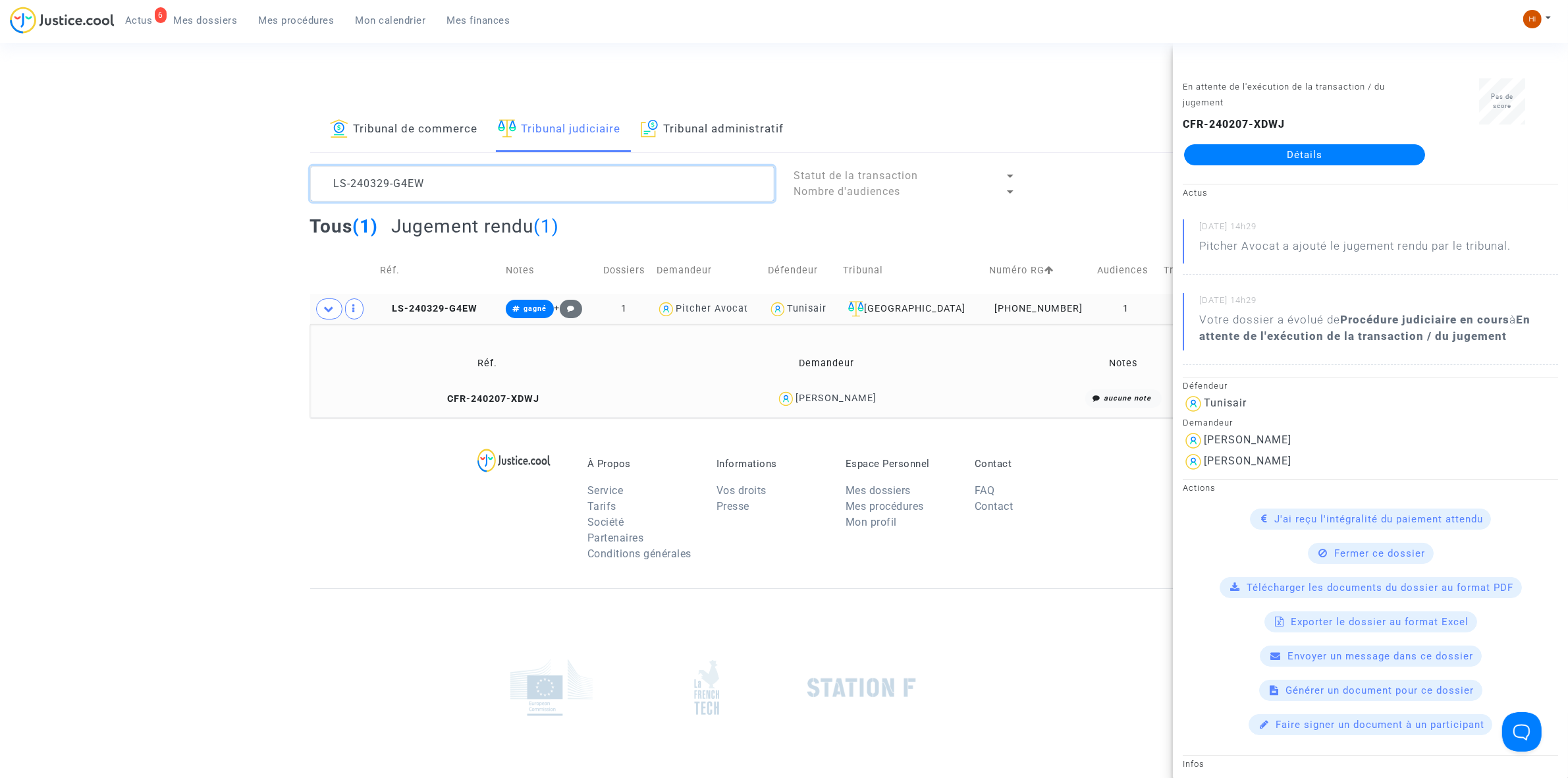
click at [584, 176] on textarea at bounding box center [542, 183] width 465 height 36
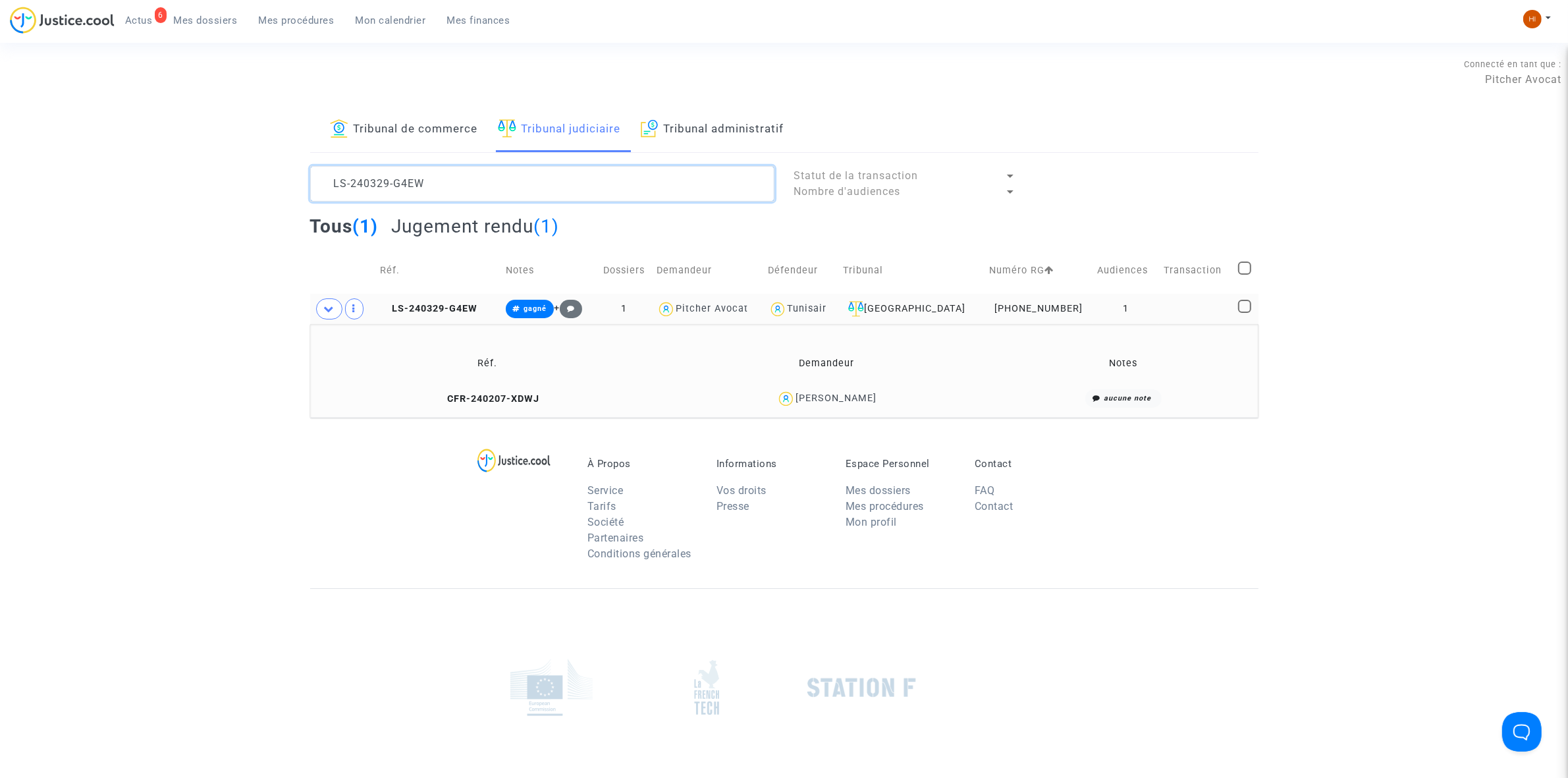
click at [584, 176] on textarea at bounding box center [542, 183] width 465 height 36
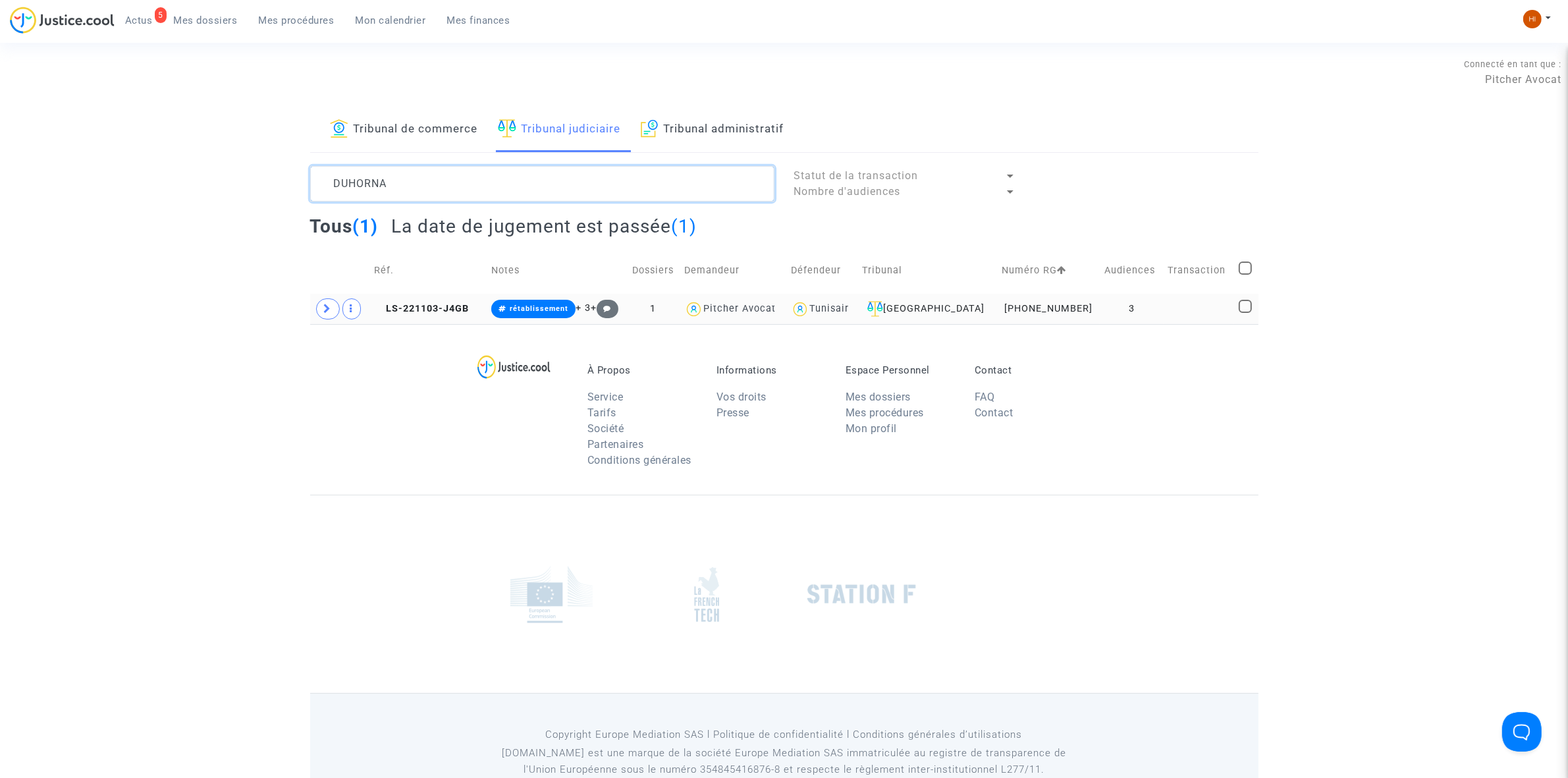
type textarea "DUHORNA"
click at [405, 297] on td "LS-221103-J4GB" at bounding box center [428, 309] width 118 height 30
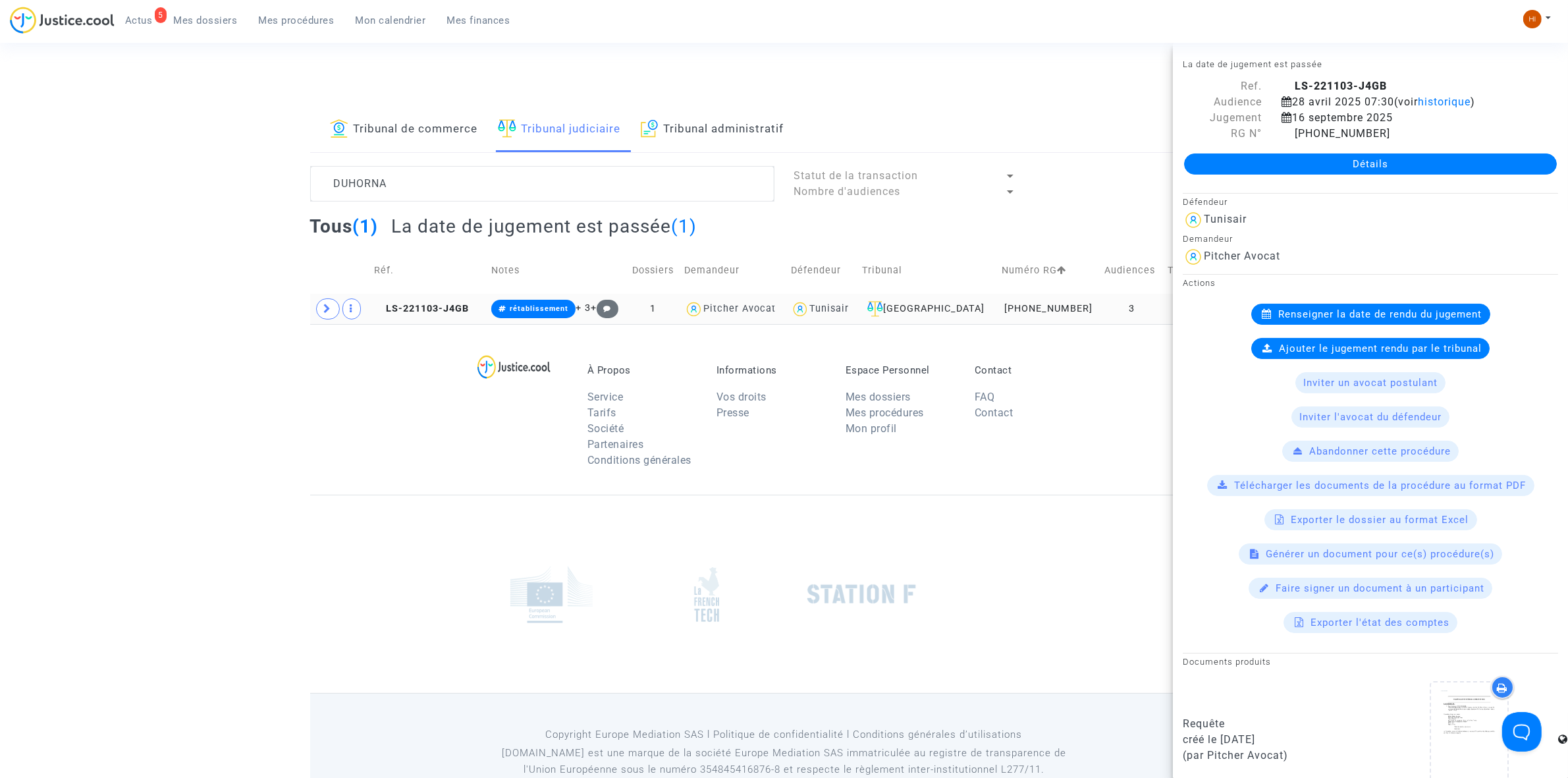
drag, startPoint x: 409, startPoint y: 309, endPoint x: 580, endPoint y: 294, distance: 171.7
click at [409, 309] on span "LS-221103-J4GB" at bounding box center [422, 309] width 95 height 11
click at [1245, 153] on link "Détails" at bounding box center [1370, 164] width 373 height 21
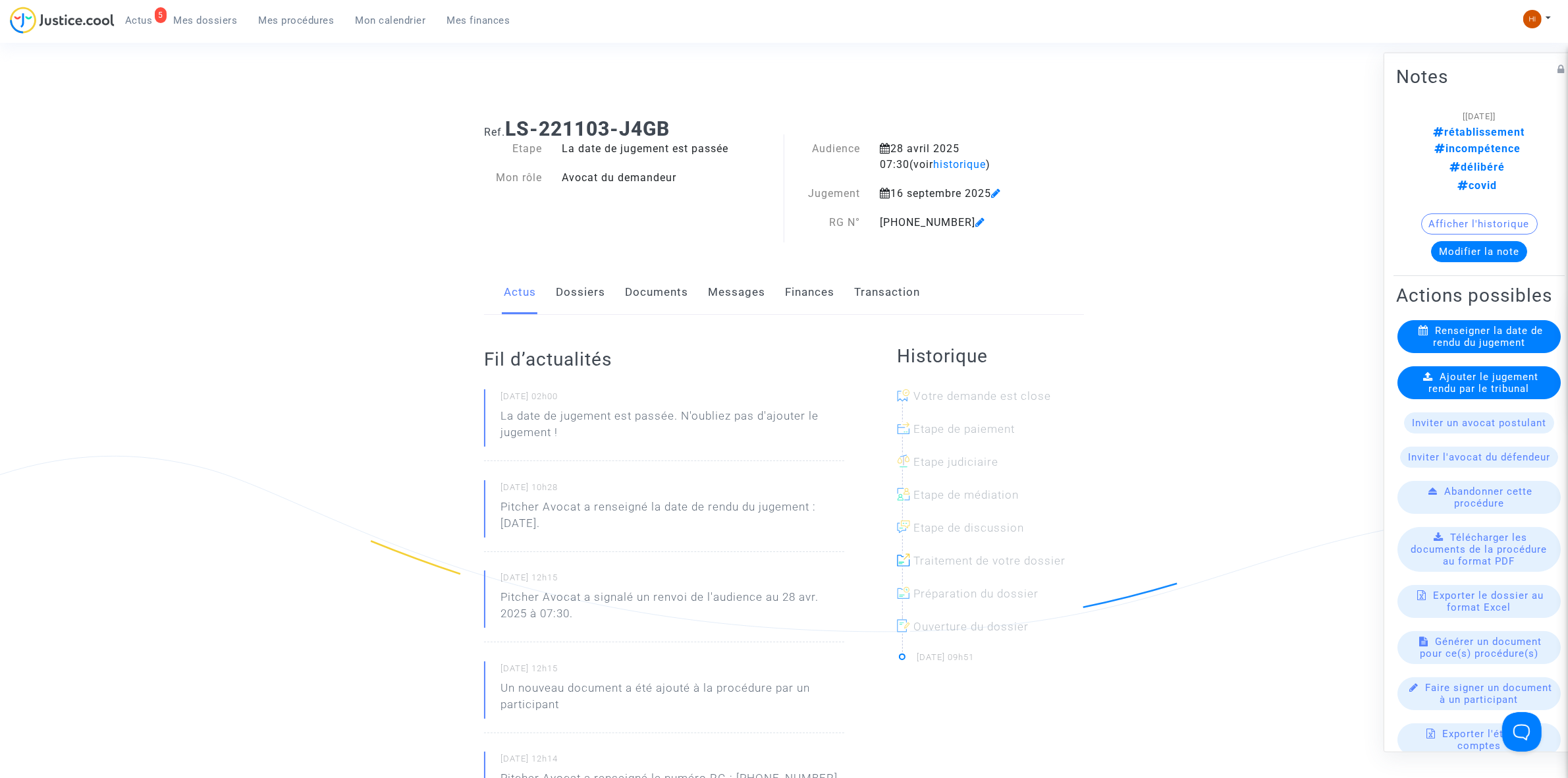
click at [1449, 381] on span "Ajouter le jugement rendu par le tribunal" at bounding box center [1484, 382] width 110 height 24
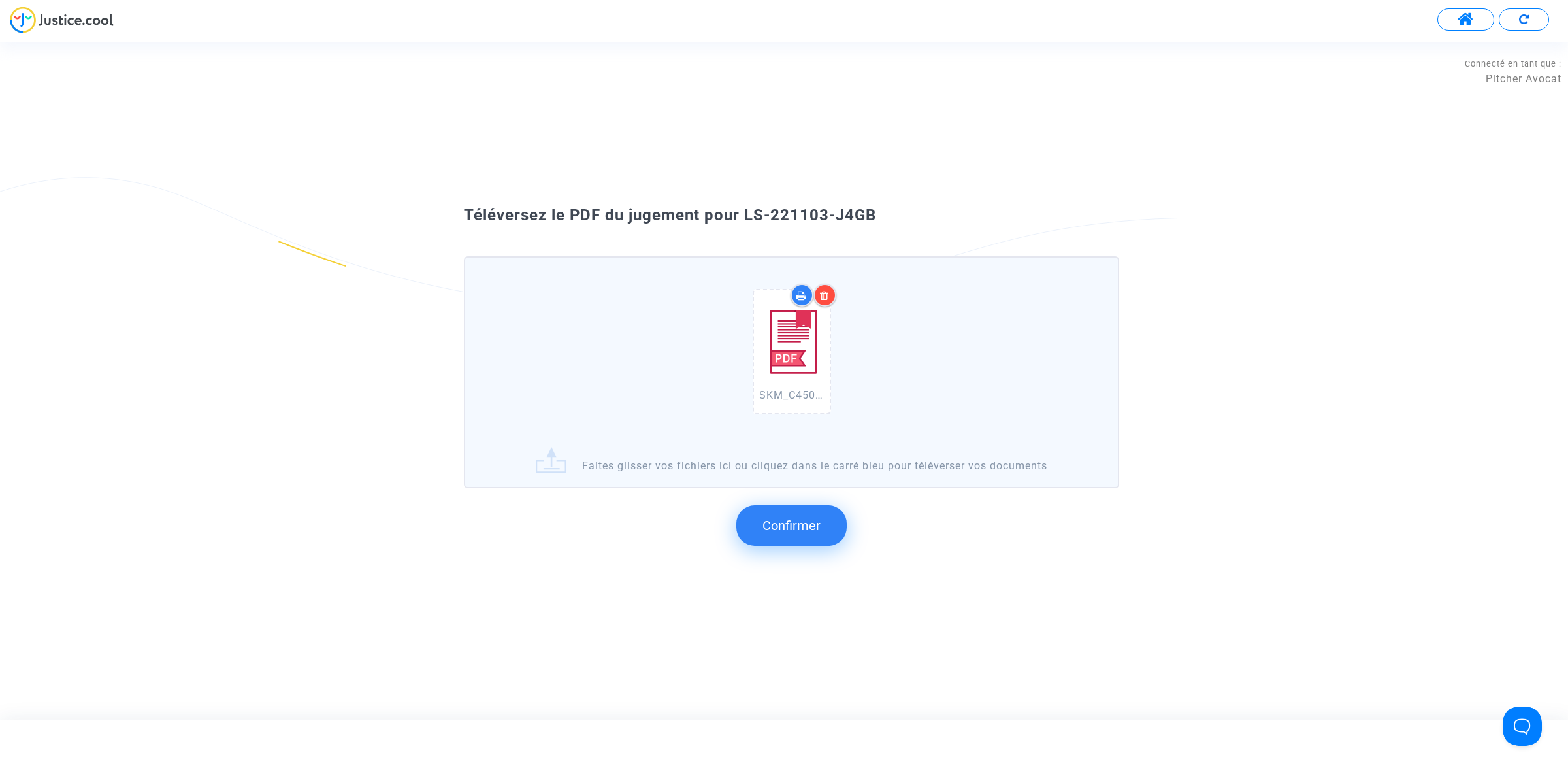
drag, startPoint x: 929, startPoint y: 255, endPoint x: 740, endPoint y: 217, distance: 192.8
click at [740, 217] on div "Téléversez le PDF du jugement pour LS-221103-J4GB" at bounding box center [784, 216] width 706 height 22
copy span "LS-221103-J4GB"
click at [793, 520] on span "Confirmer" at bounding box center [791, 525] width 58 height 16
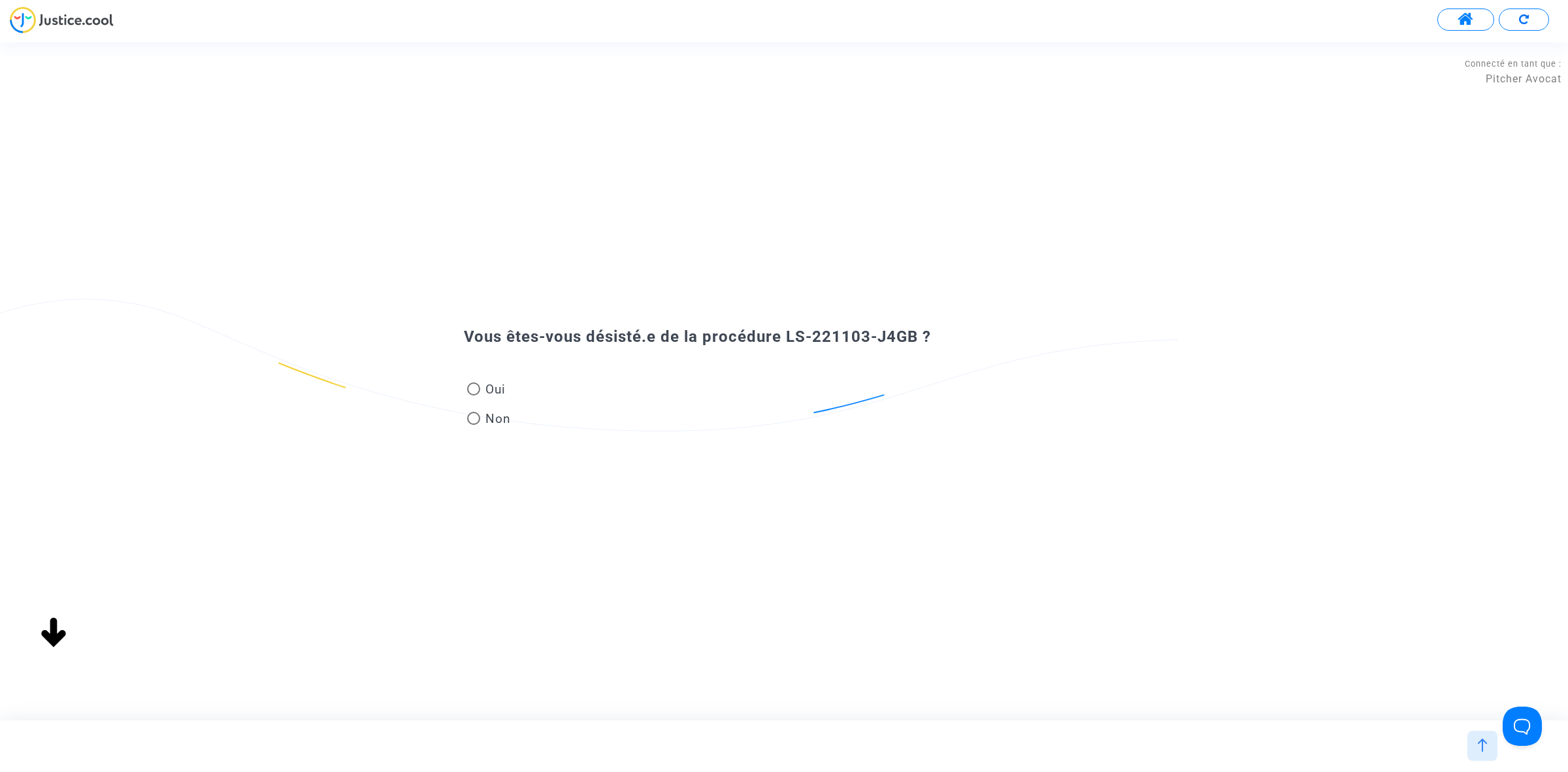
click at [362, 66] on div "Vous êtes-vous désisté.e de la procédure LS-221103-J4GB ? Oui Non" at bounding box center [784, 380] width 1568 height 677
click at [489, 416] on span "Non" at bounding box center [496, 418] width 31 height 17
click at [473, 425] on input "Non" at bounding box center [473, 425] width 1 height 1
radio input "true"
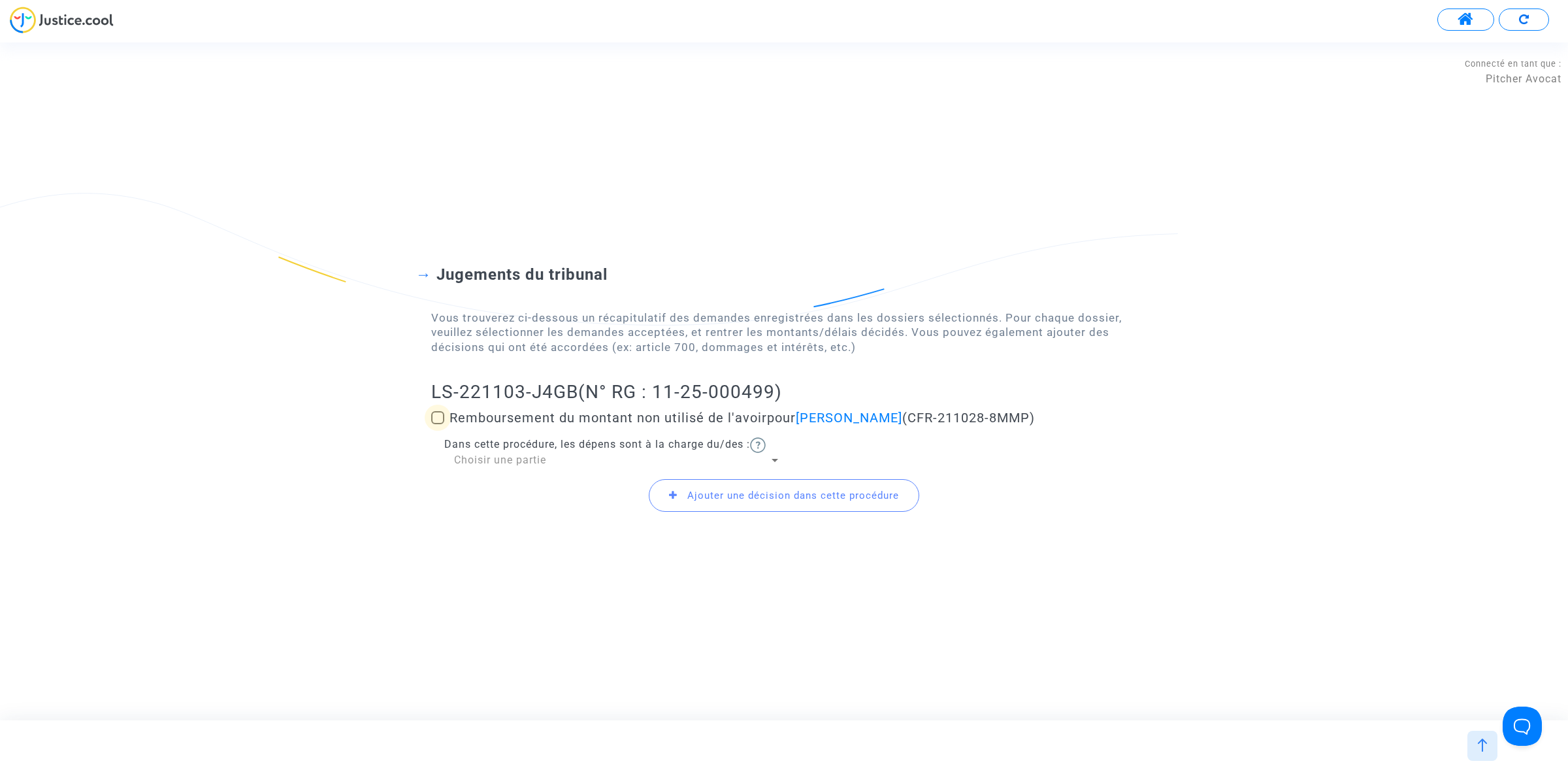
click at [431, 416] on span at bounding box center [437, 417] width 13 height 13
click at [437, 424] on input "Remboursement du montant non utilisé de l'avoir pour Catherine Duhornay (CFR-21…" at bounding box center [437, 424] width 1 height 1
checkbox input "true"
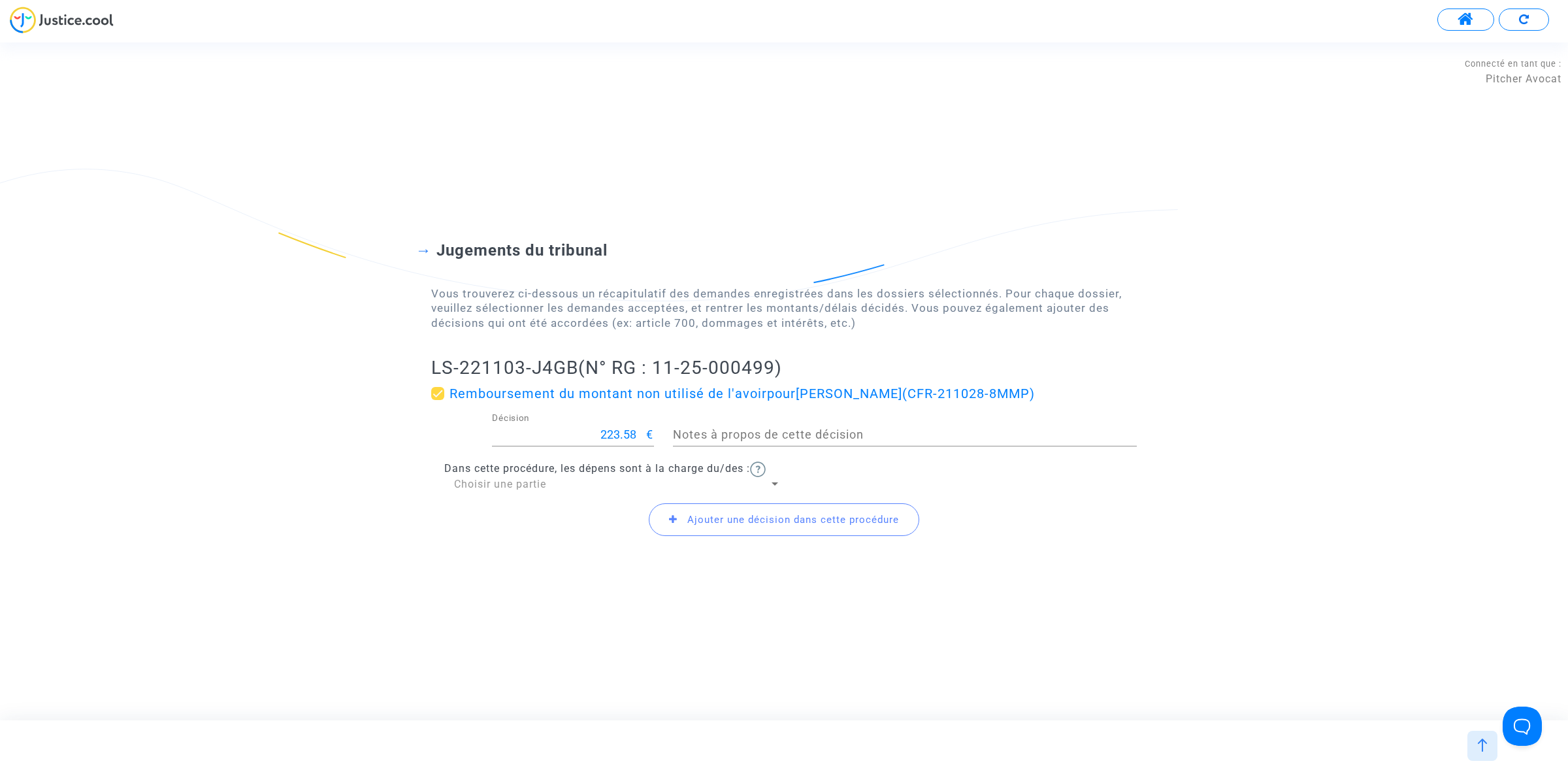
click at [740, 519] on span "Ajouter une décision dans cette procédure" at bounding box center [793, 519] width 212 height 12
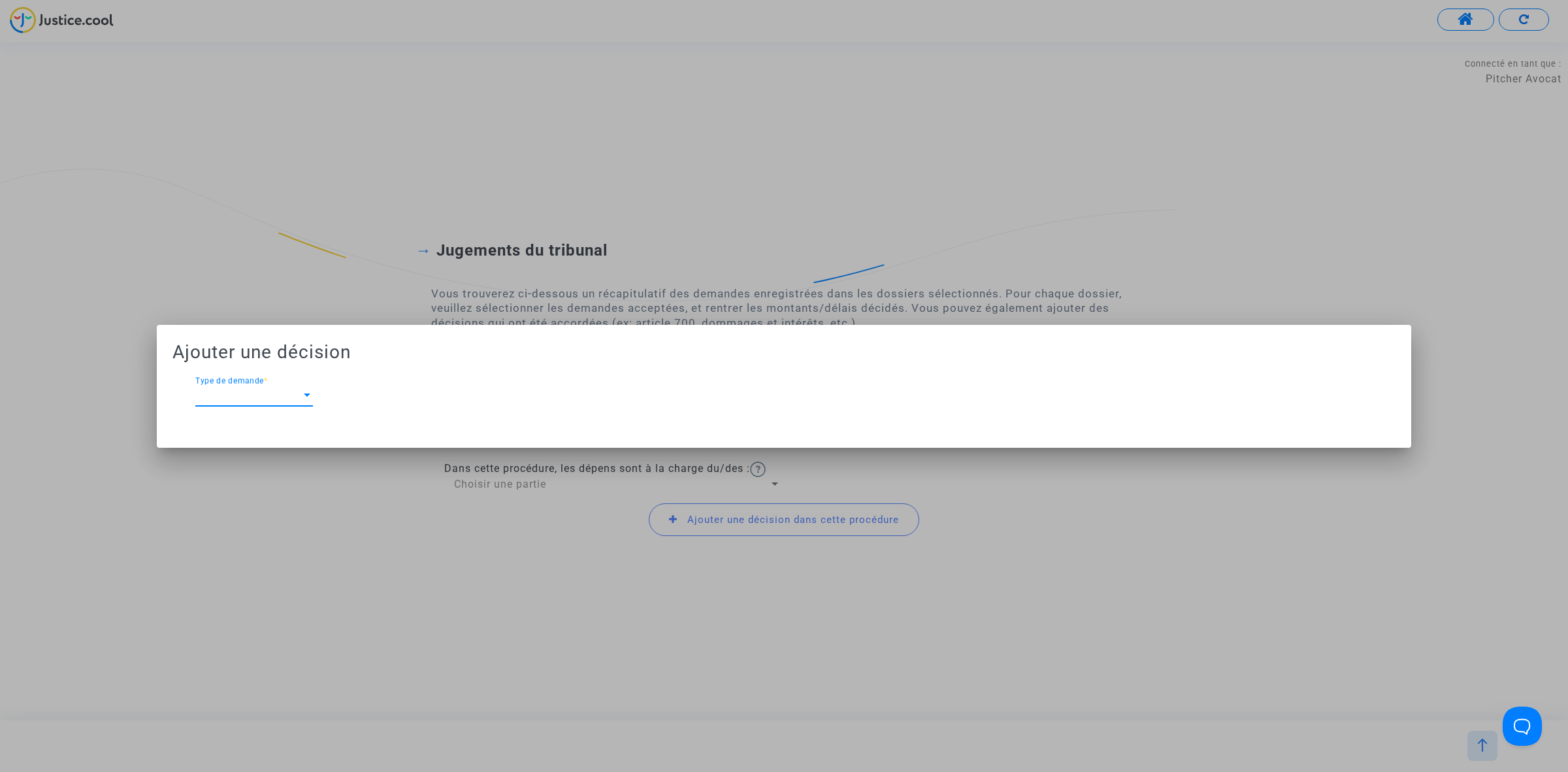
click at [312, 400] on div at bounding box center [307, 395] width 12 height 12
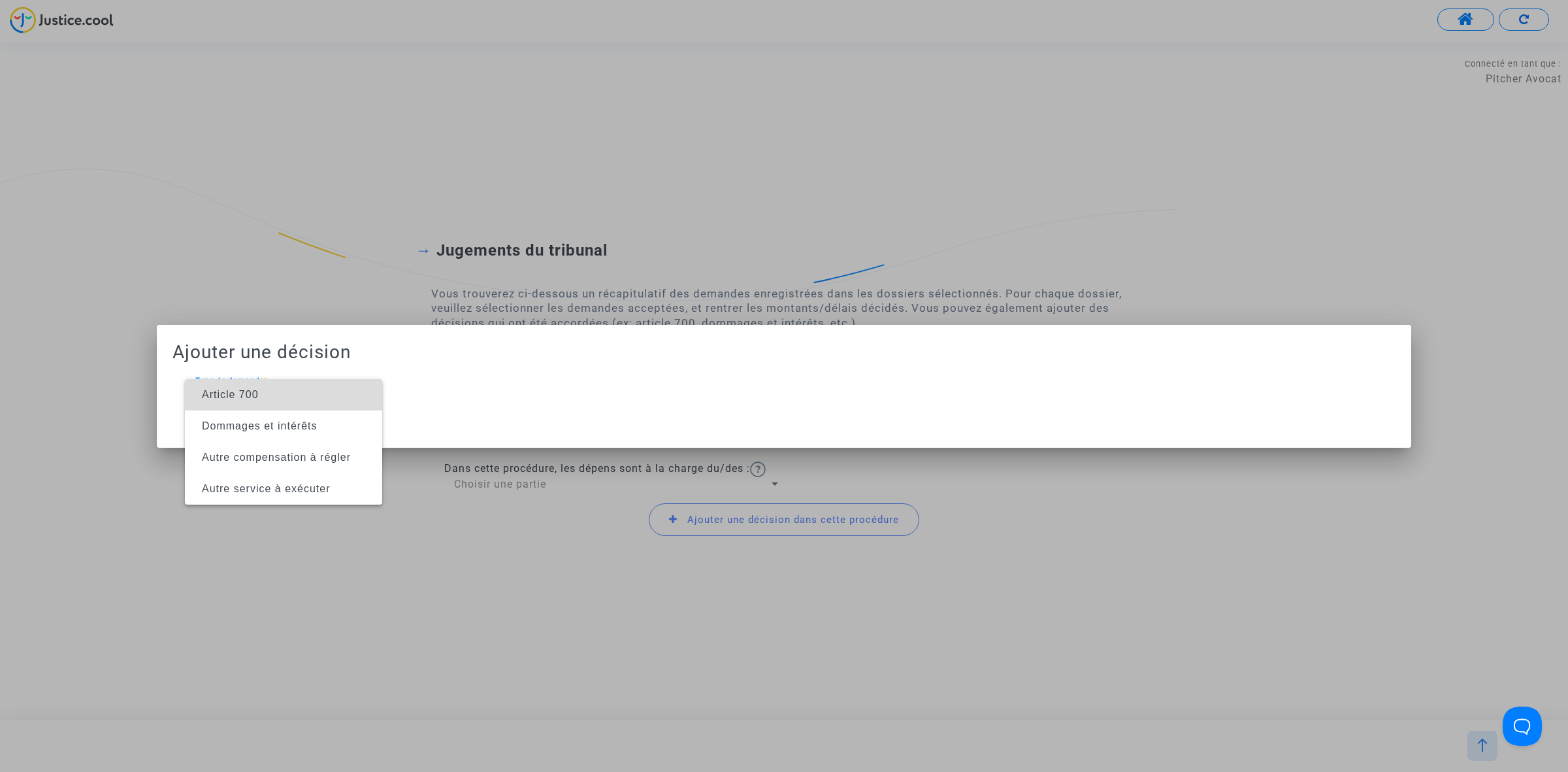
click at [307, 399] on span "Article 700" at bounding box center [283, 394] width 176 height 31
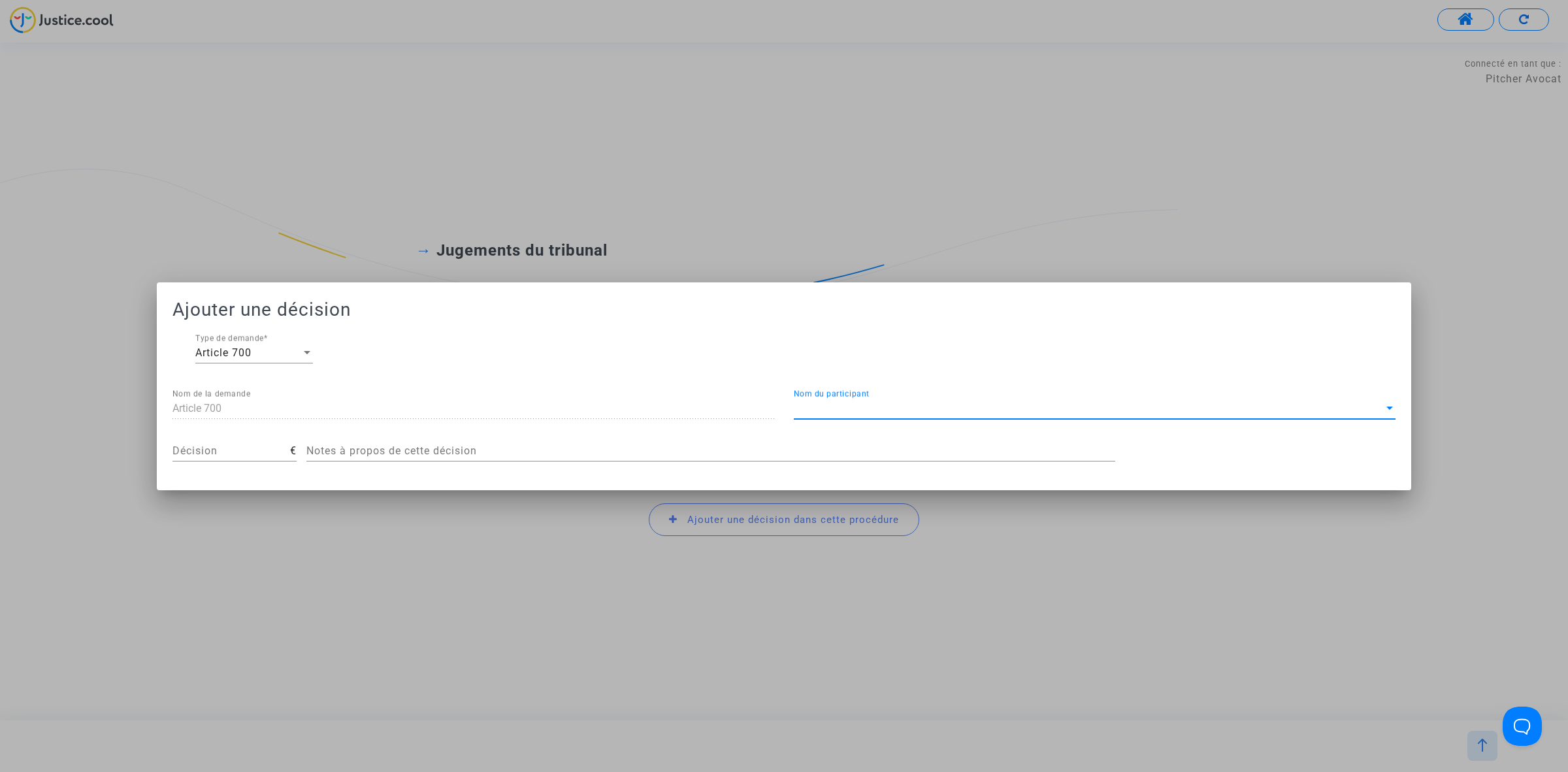
click at [984, 403] on span "Nom du participant" at bounding box center [1089, 408] width 590 height 12
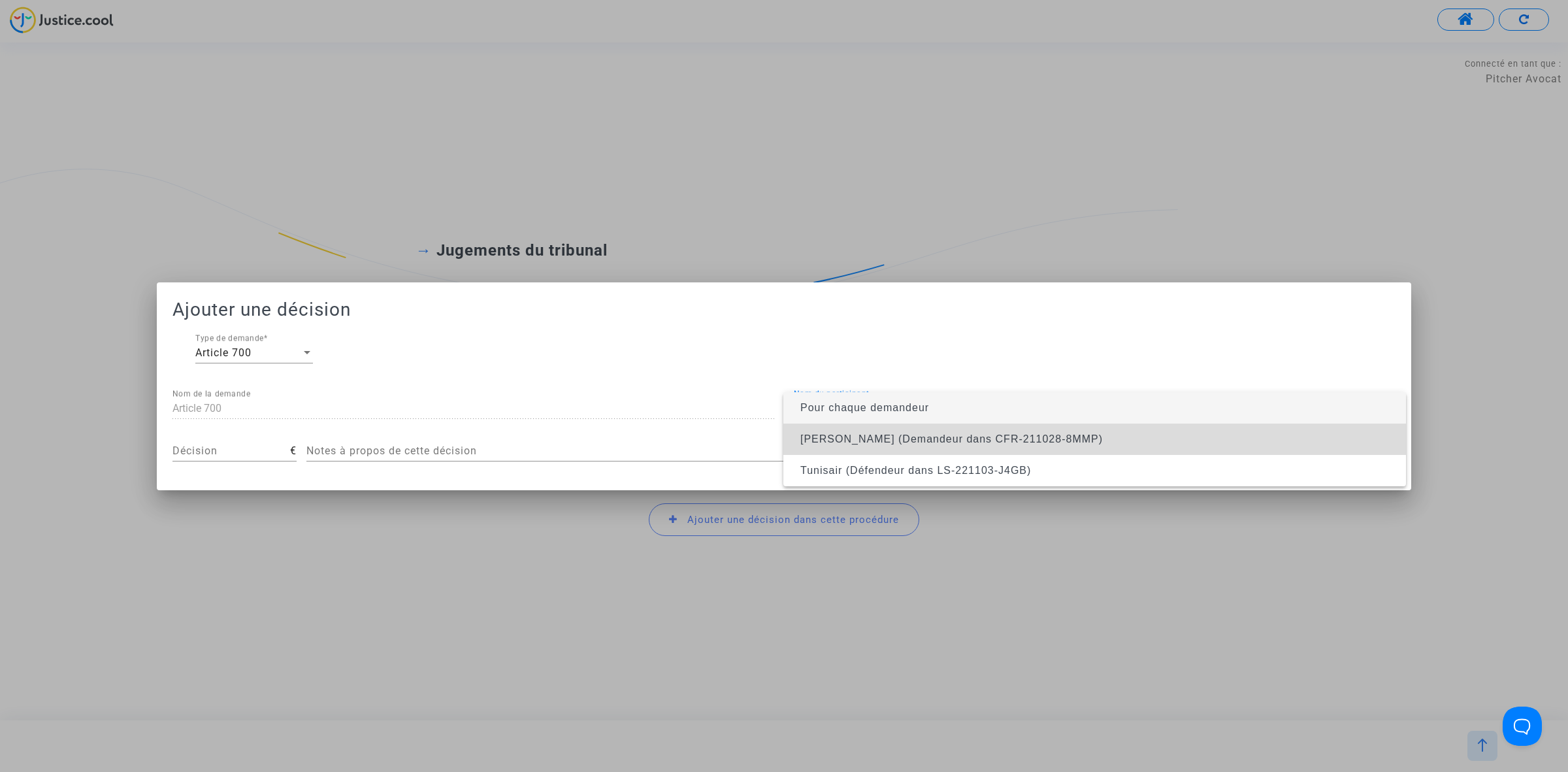
drag, startPoint x: 961, startPoint y: 432, endPoint x: 720, endPoint y: 433, distance: 241.0
click at [959, 433] on span "Catherine Duhornay (Demandeur dans CFR-211028-8MMP)" at bounding box center [952, 439] width 303 height 11
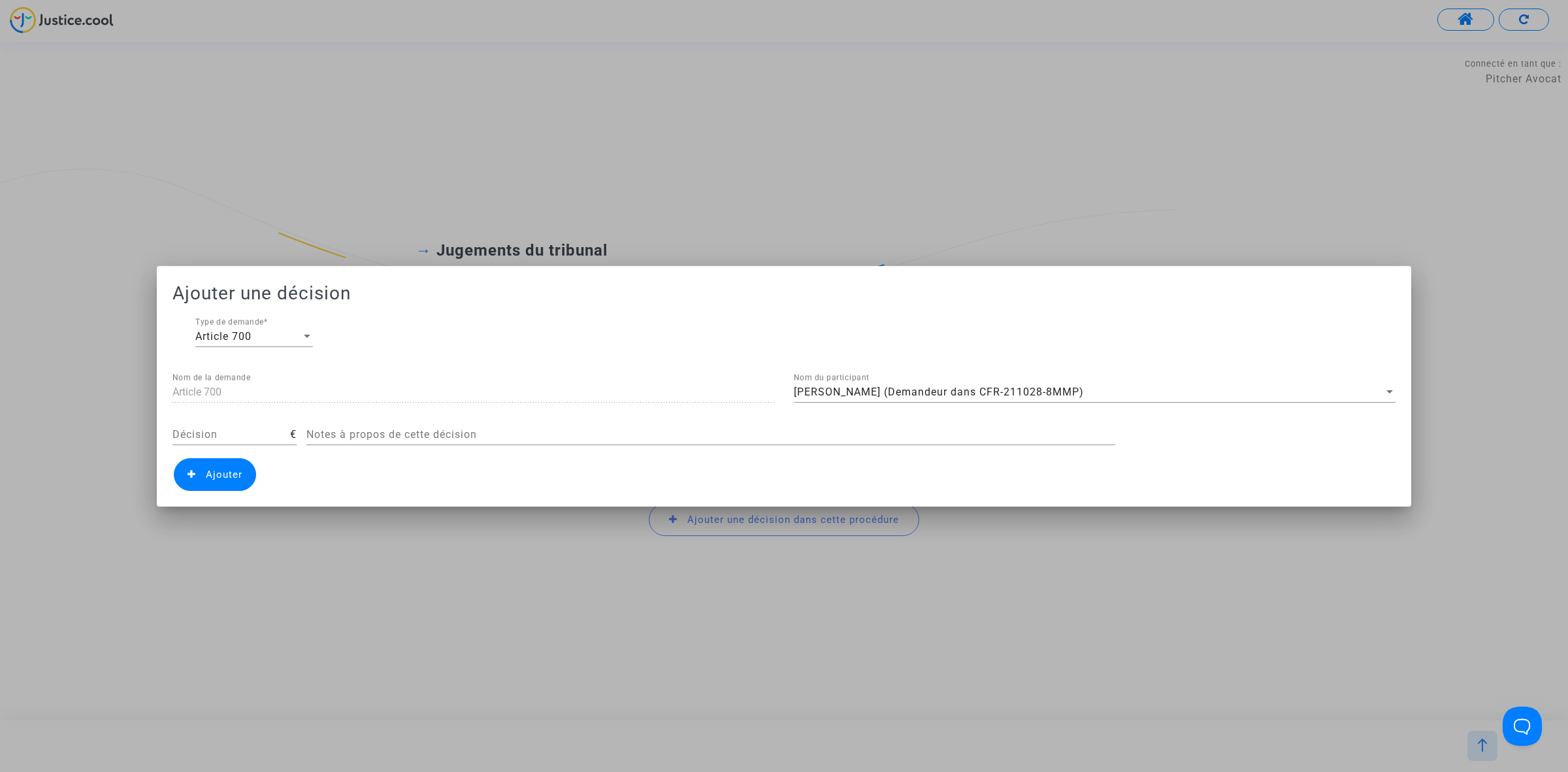
drag, startPoint x: 183, startPoint y: 444, endPoint x: 193, endPoint y: 410, distance: 35.4
click at [183, 441] on div "Décision €" at bounding box center [234, 437] width 124 height 42
click at [195, 415] on div "Article 700 Nom de la demande Catherine Duhornay (Demandeur dans CFR-211028-8MM…" at bounding box center [784, 431] width 1223 height 117
click at [194, 428] on input "Décision" at bounding box center [230, 434] width 117 height 12
type input "50"
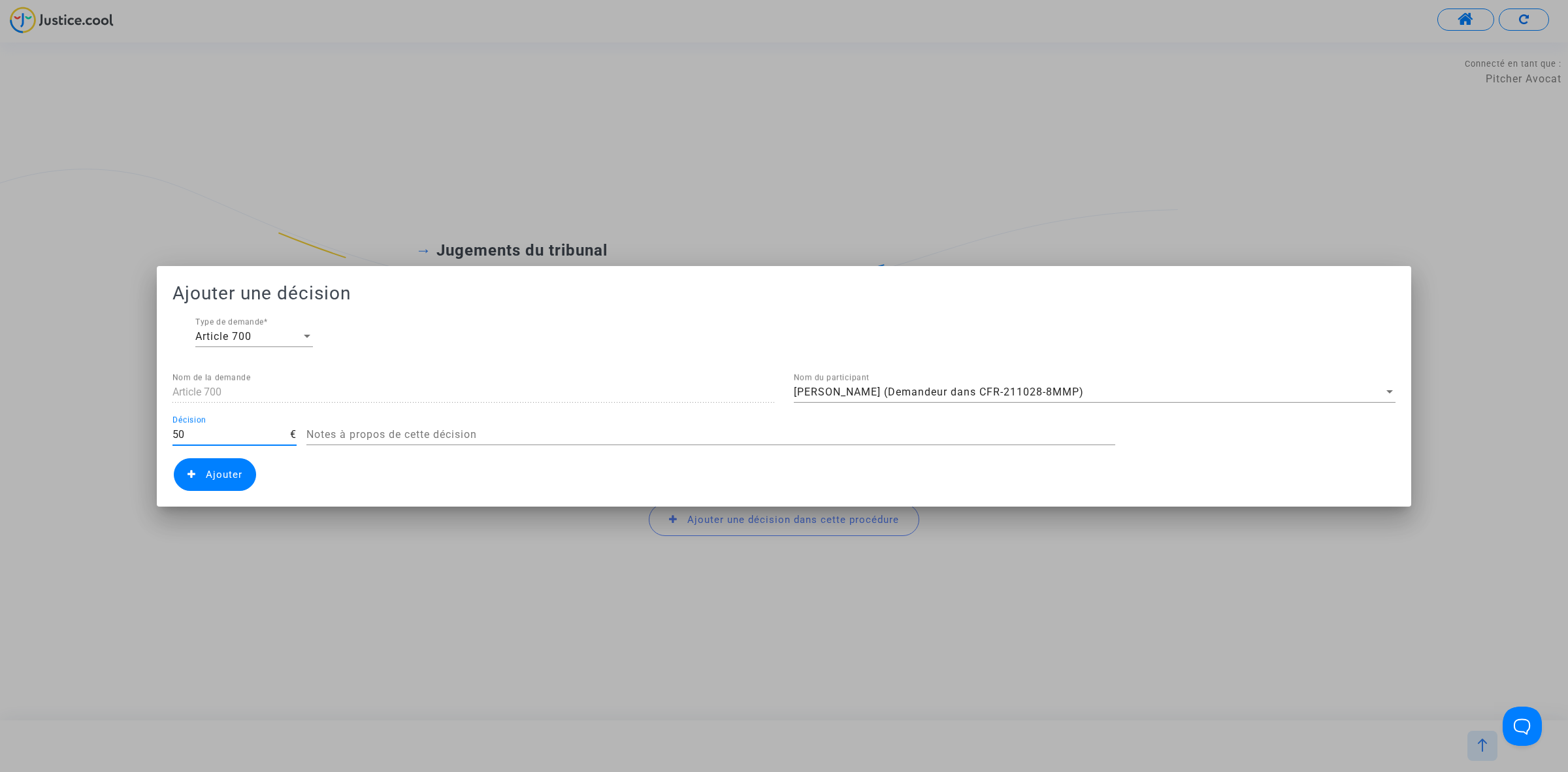
click at [194, 478] on icon at bounding box center [192, 474] width 8 height 10
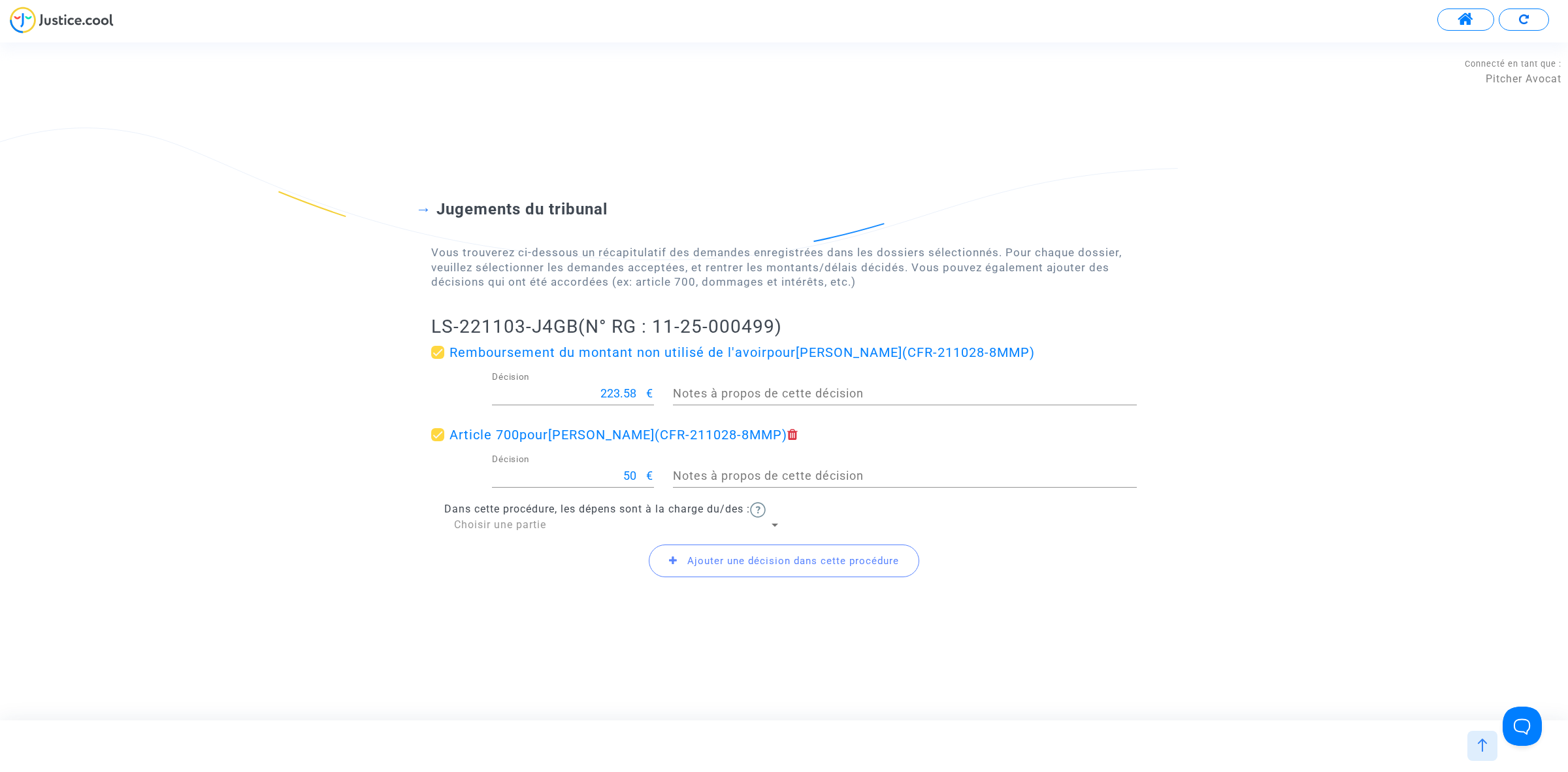
click at [526, 521] on span "Choisir une partie" at bounding box center [500, 524] width 92 height 12
click at [546, 556] on span "Défendeur(s)" at bounding box center [617, 555] width 327 height 31
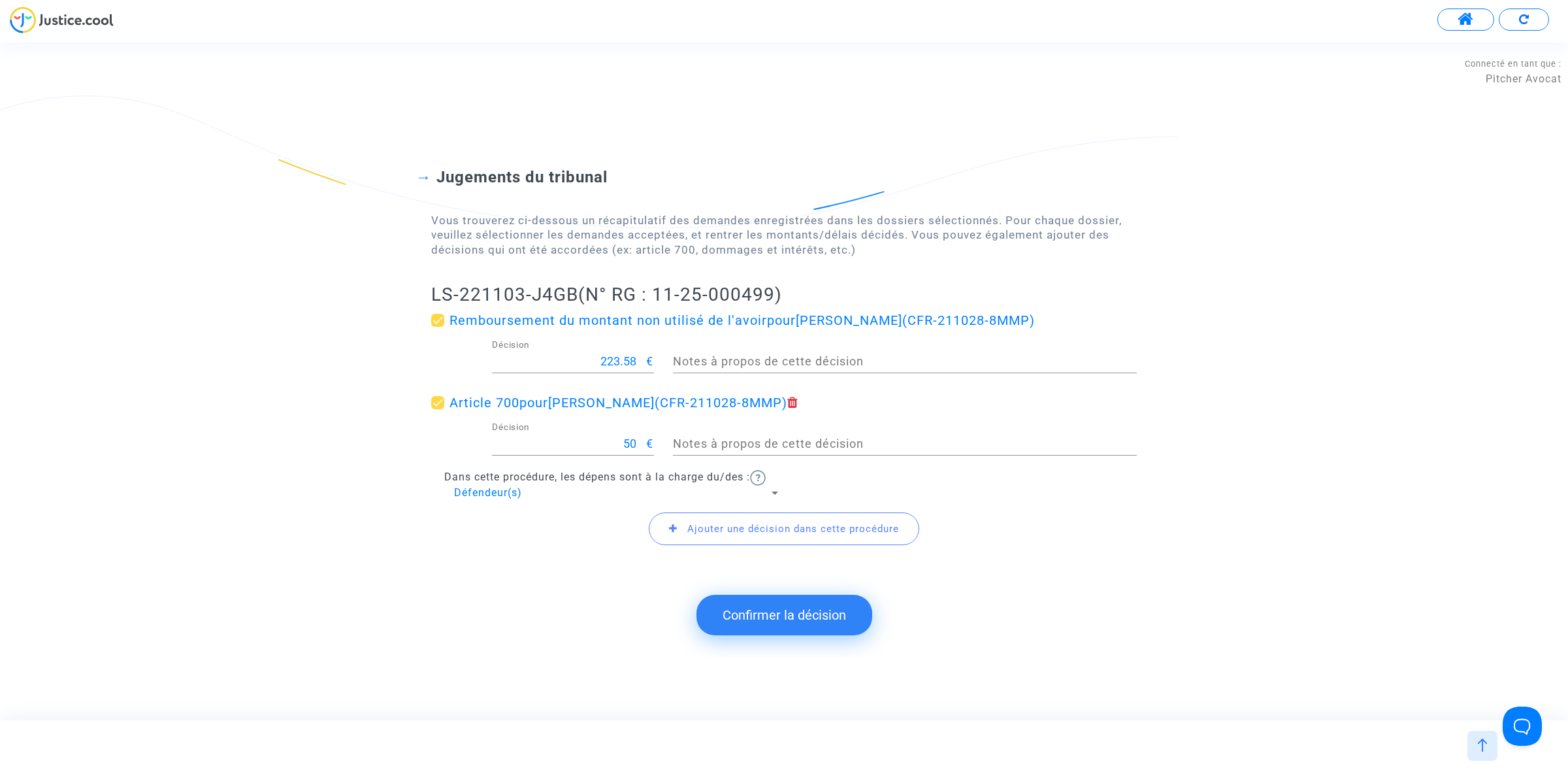
click at [807, 603] on button "Confirmer la décision" at bounding box center [784, 615] width 176 height 40
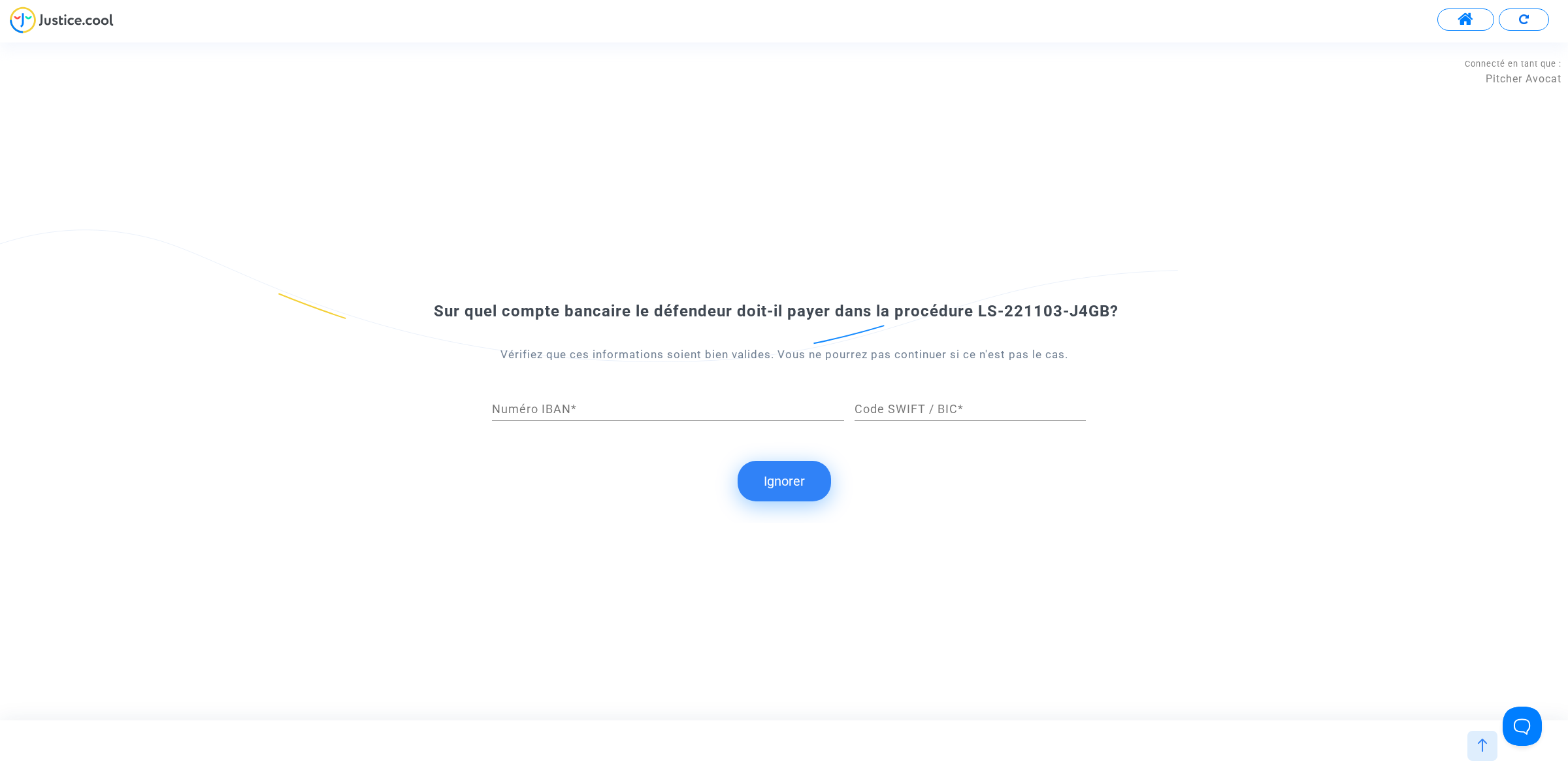
click at [783, 482] on button "Ignorer" at bounding box center [784, 481] width 94 height 40
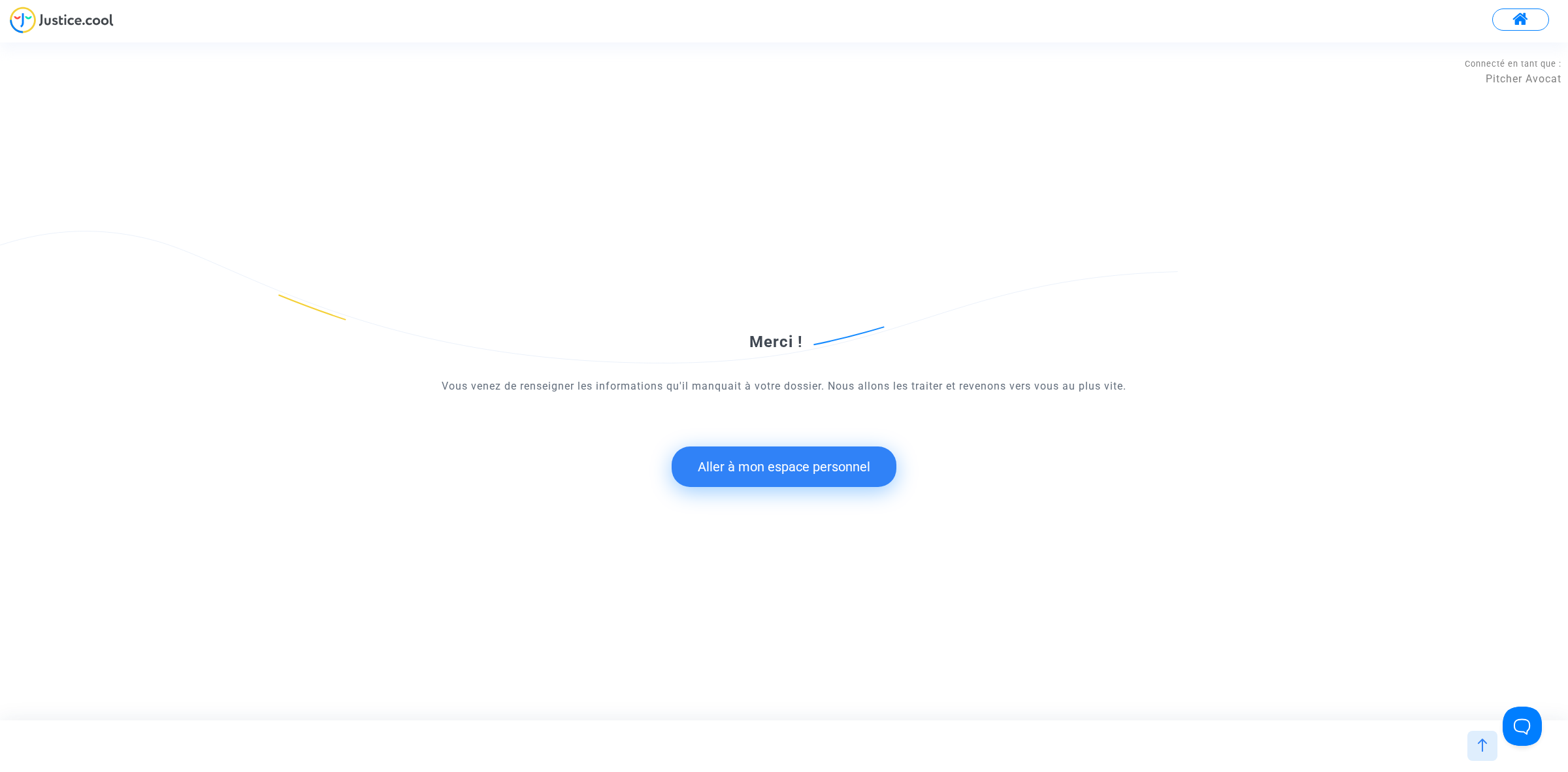
drag, startPoint x: 801, startPoint y: 448, endPoint x: 801, endPoint y: 456, distance: 8.0
click at [801, 456] on button "Aller à mon espace personnel" at bounding box center [784, 467] width 225 height 40
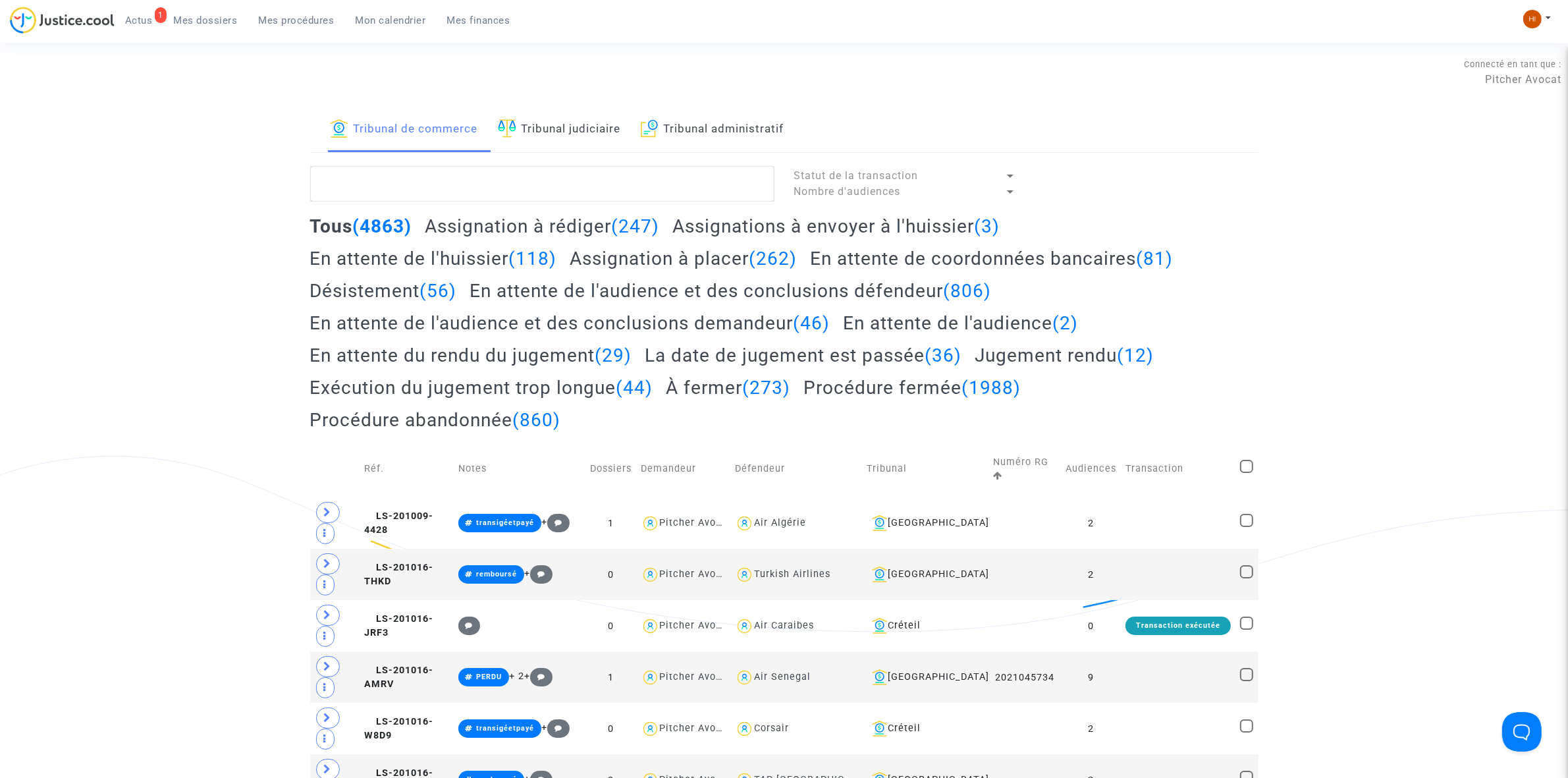
click at [560, 120] on link "Tribunal judiciaire" at bounding box center [560, 129] width 123 height 45
click at [573, 185] on textarea at bounding box center [542, 183] width 465 height 36
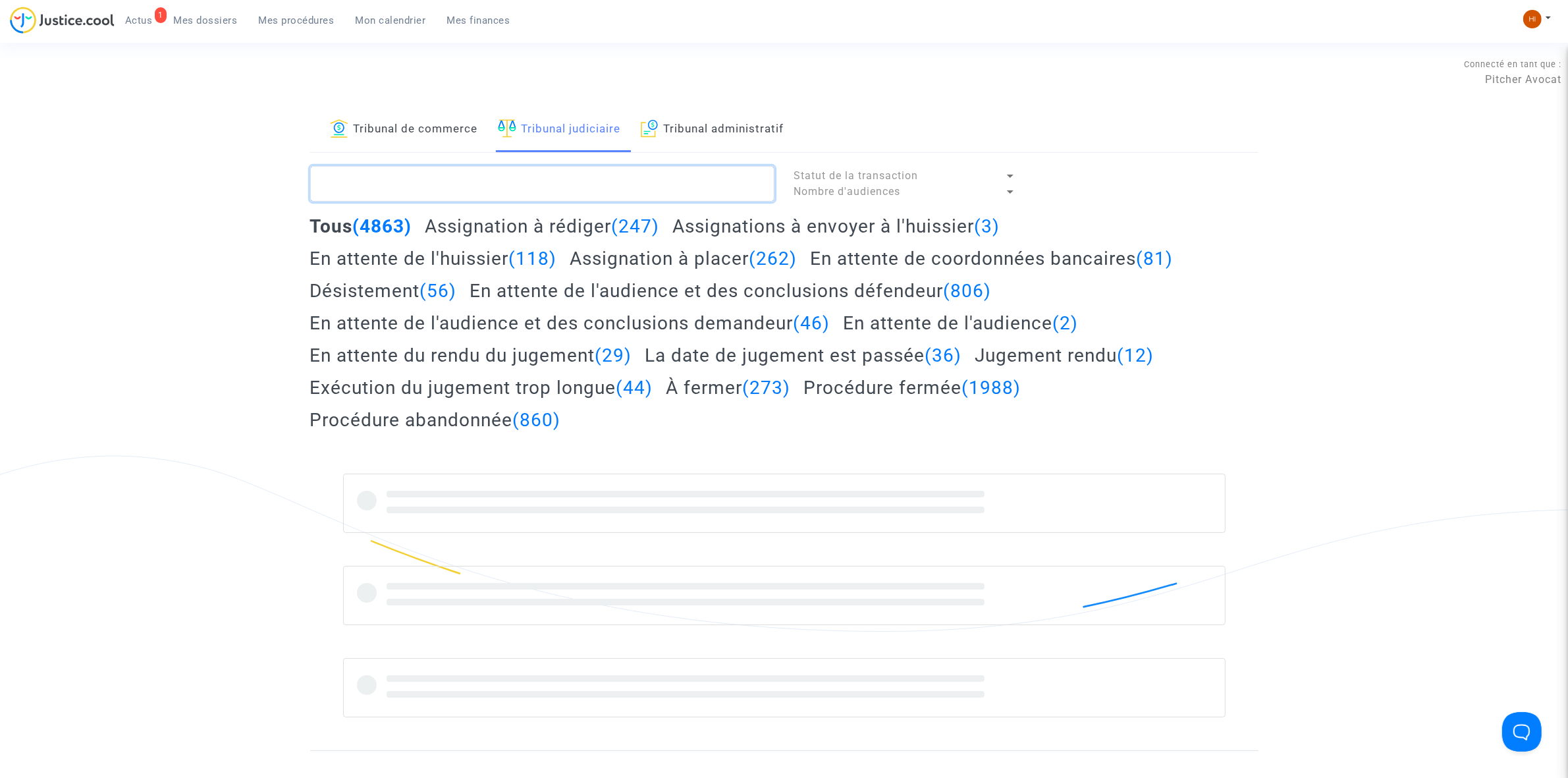
paste textarea "LS-221103-J4GB"
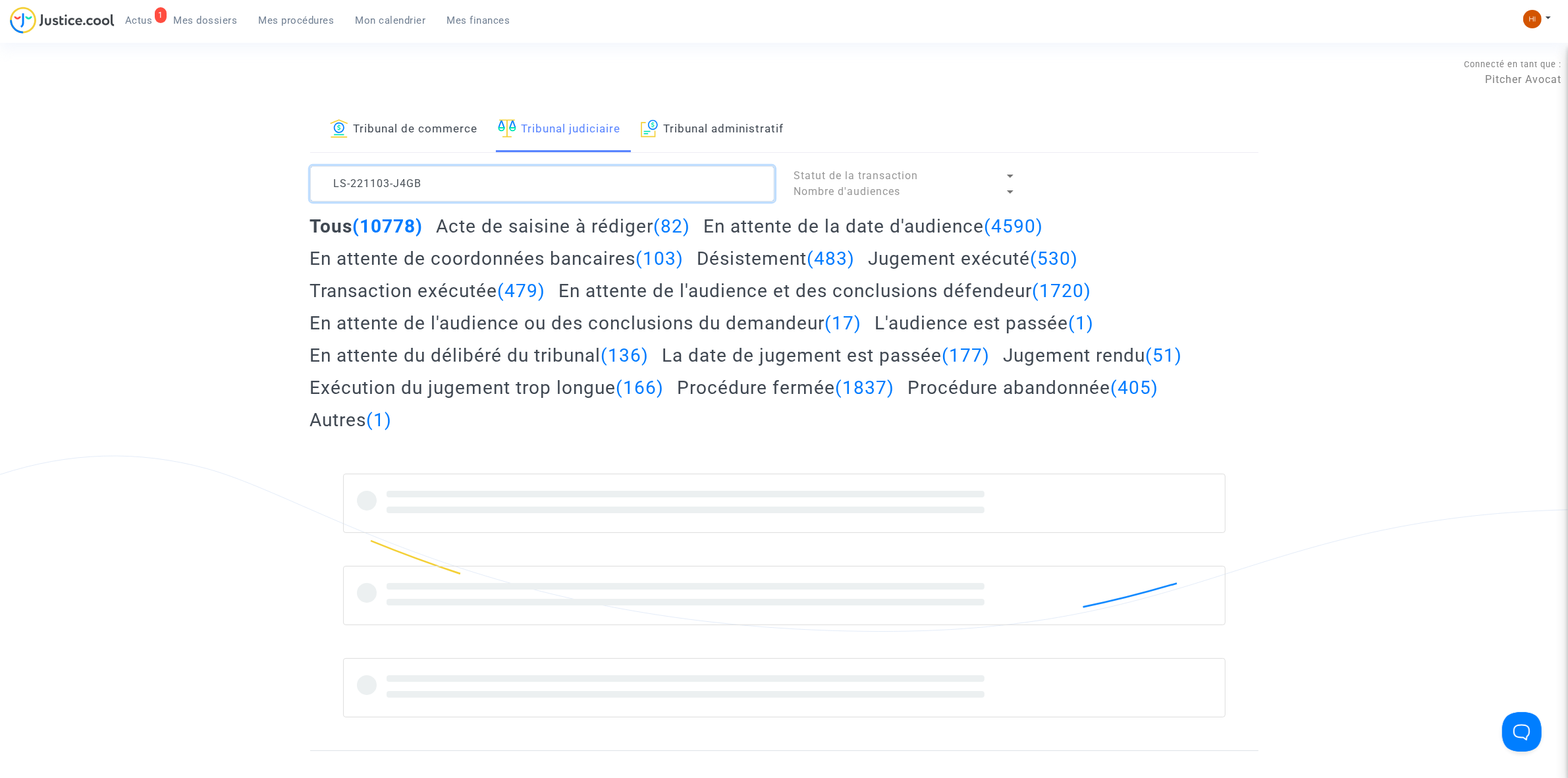
type textarea "LS-221103-J4GB"
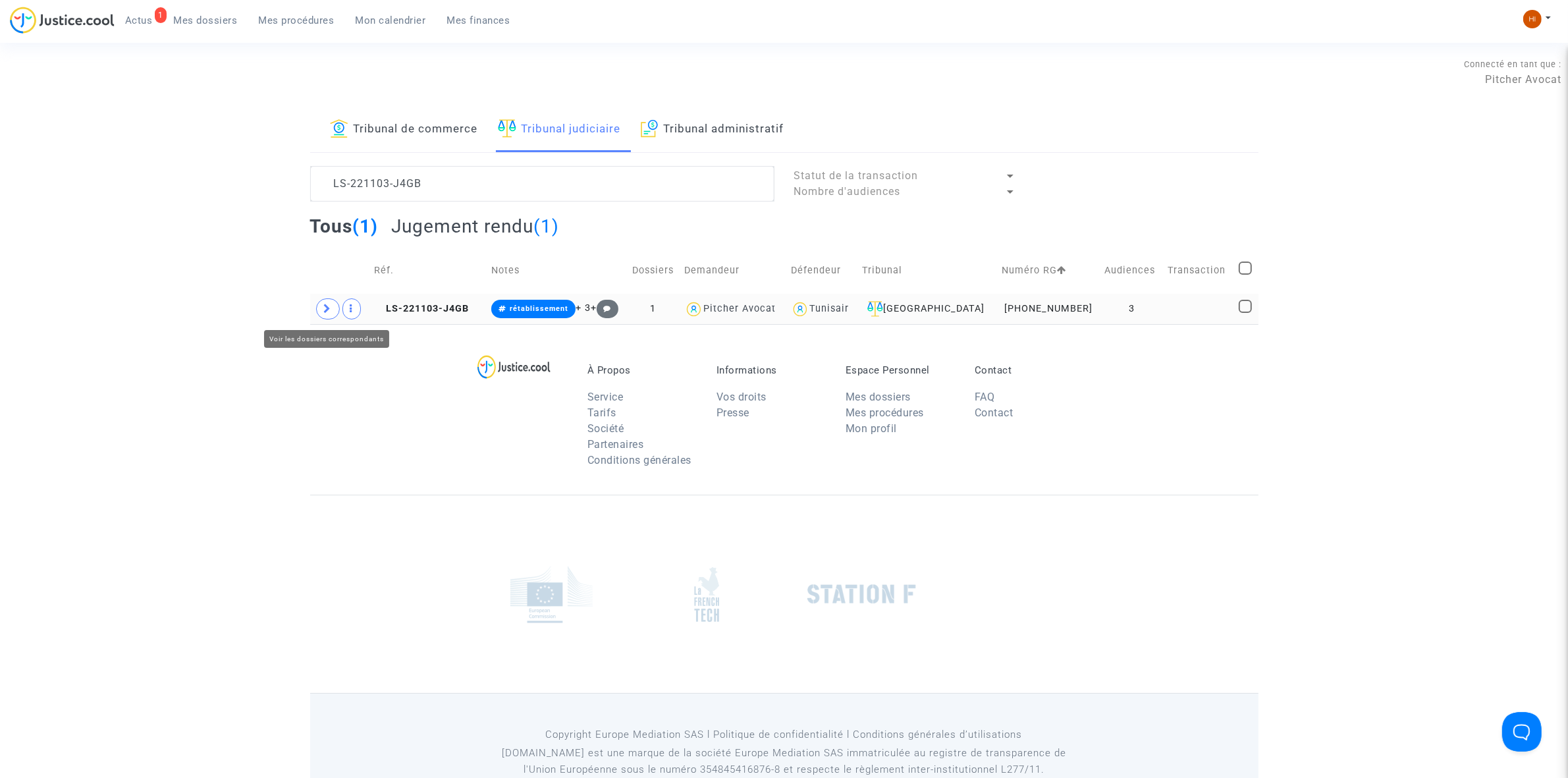
click at [325, 311] on icon at bounding box center [327, 309] width 8 height 10
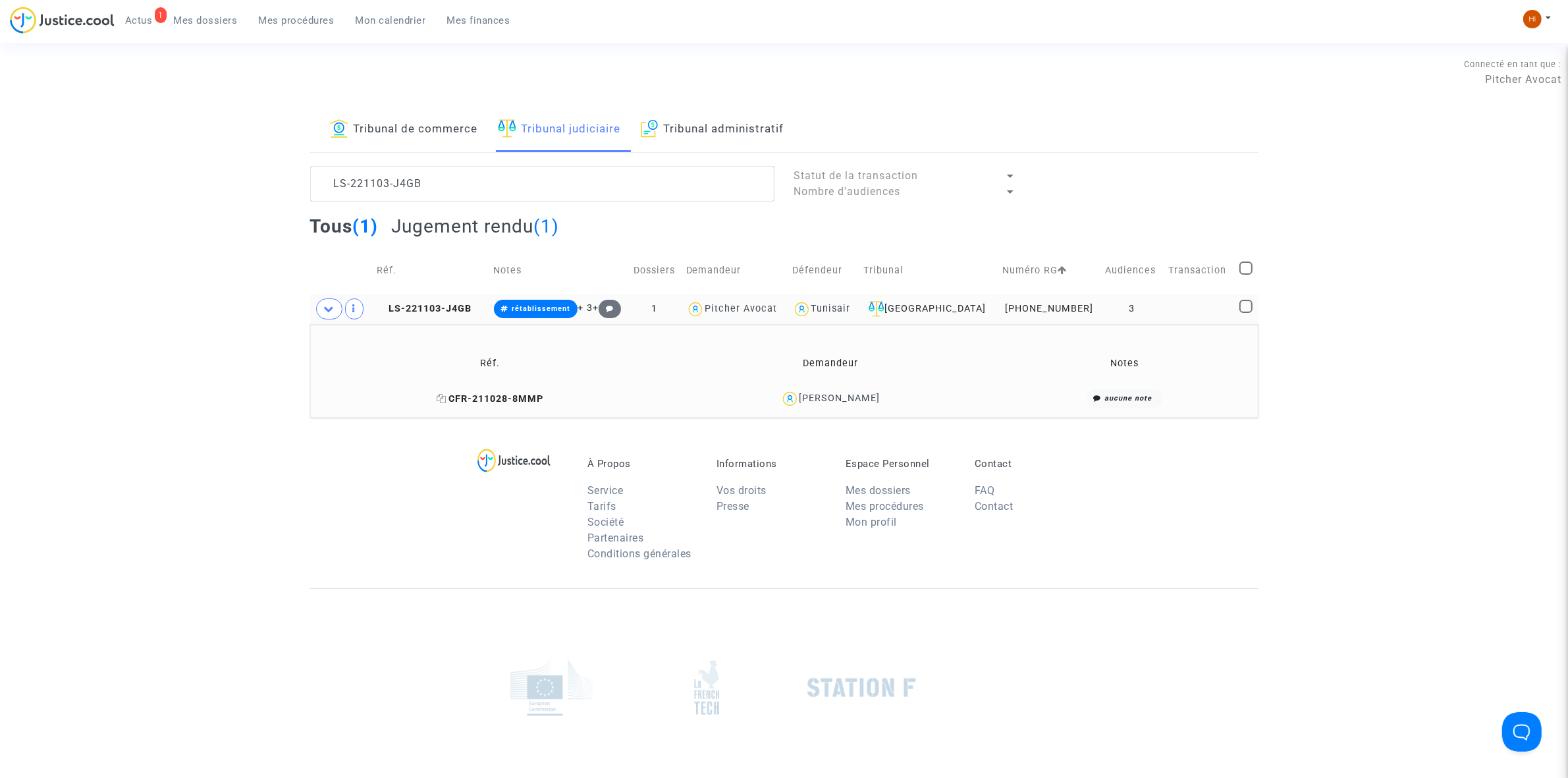
click at [437, 403] on icon at bounding box center [442, 398] width 10 height 9
drag, startPoint x: 905, startPoint y: 397, endPoint x: 792, endPoint y: 403, distance: 113.2
click at [792, 403] on div "Catherine Duhornay" at bounding box center [830, 398] width 321 height 19
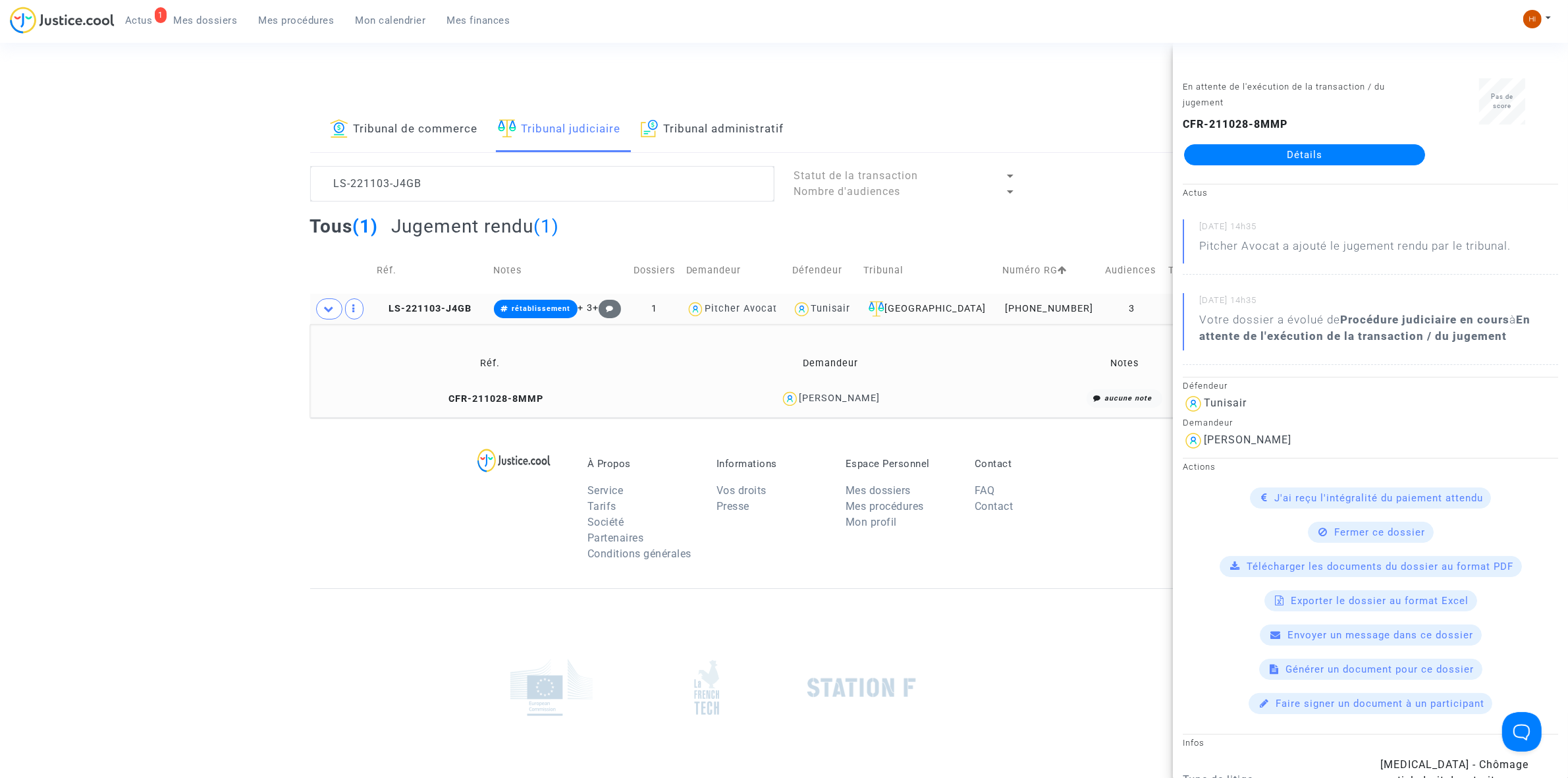
copy div "Catherine Duhornay"
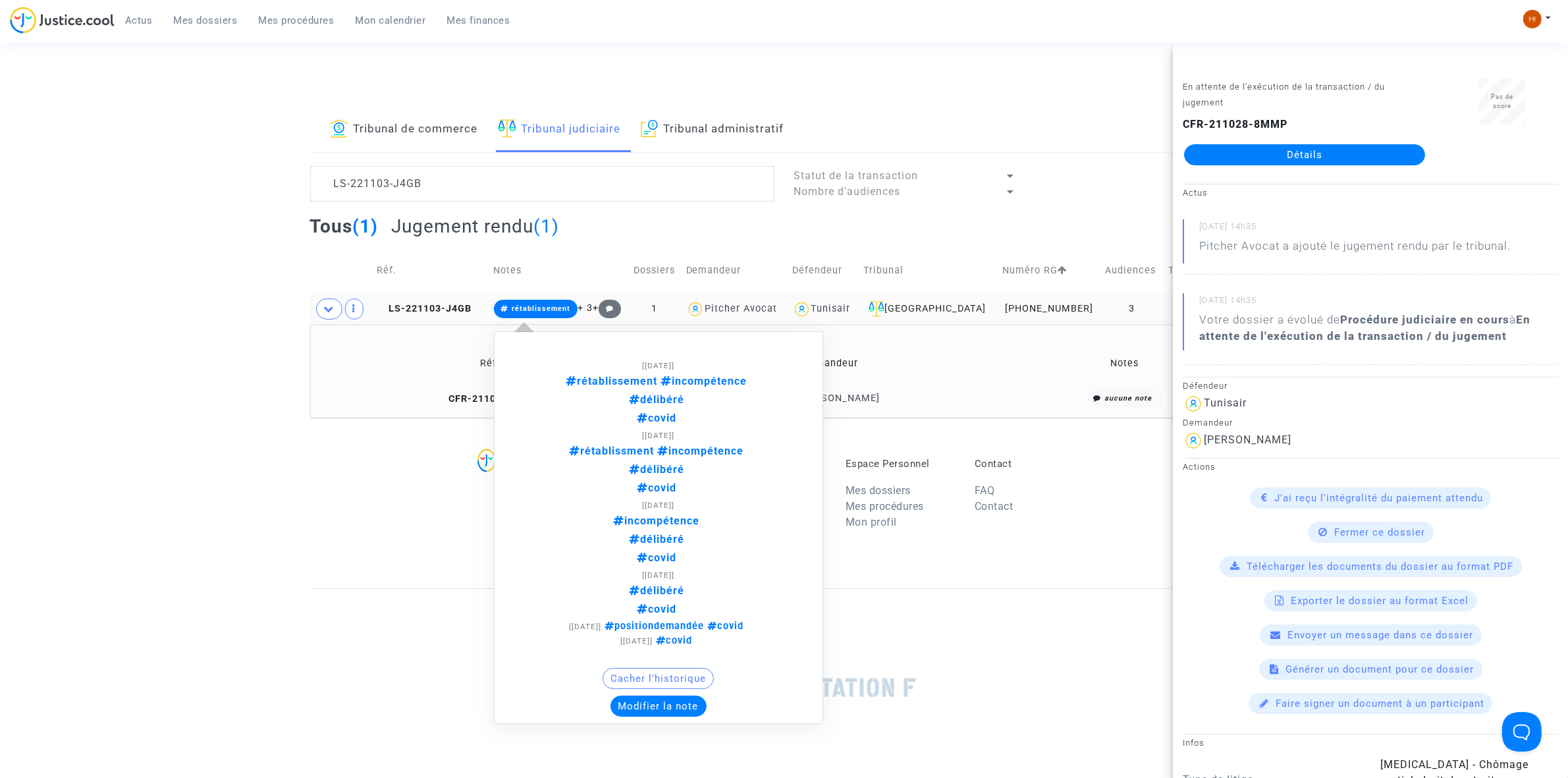
drag, startPoint x: 567, startPoint y: 311, endPoint x: 659, endPoint y: 523, distance: 231.1
click at [565, 311] on span "rétablissement" at bounding box center [541, 309] width 59 height 8
click at [679, 712] on button "Modifier la note" at bounding box center [658, 706] width 96 height 21
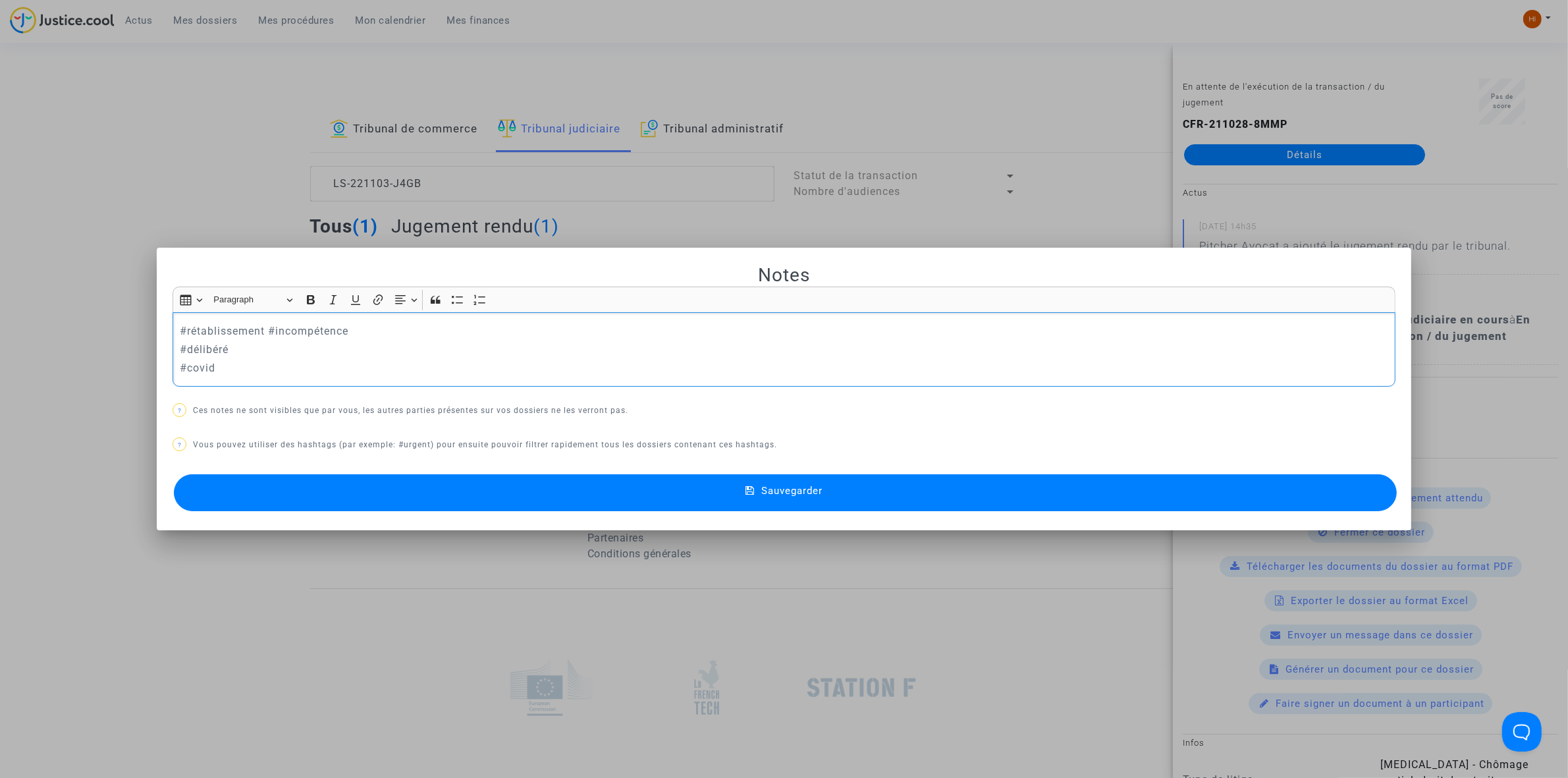
drag, startPoint x: 221, startPoint y: 351, endPoint x: 219, endPoint y: 250, distance: 101.0
click at [159, 295] on mat-dialog-container "Notes Rich Text Editor Insert table Insert table Heading Paragraph Paragraph He…" at bounding box center [784, 389] width 1255 height 283
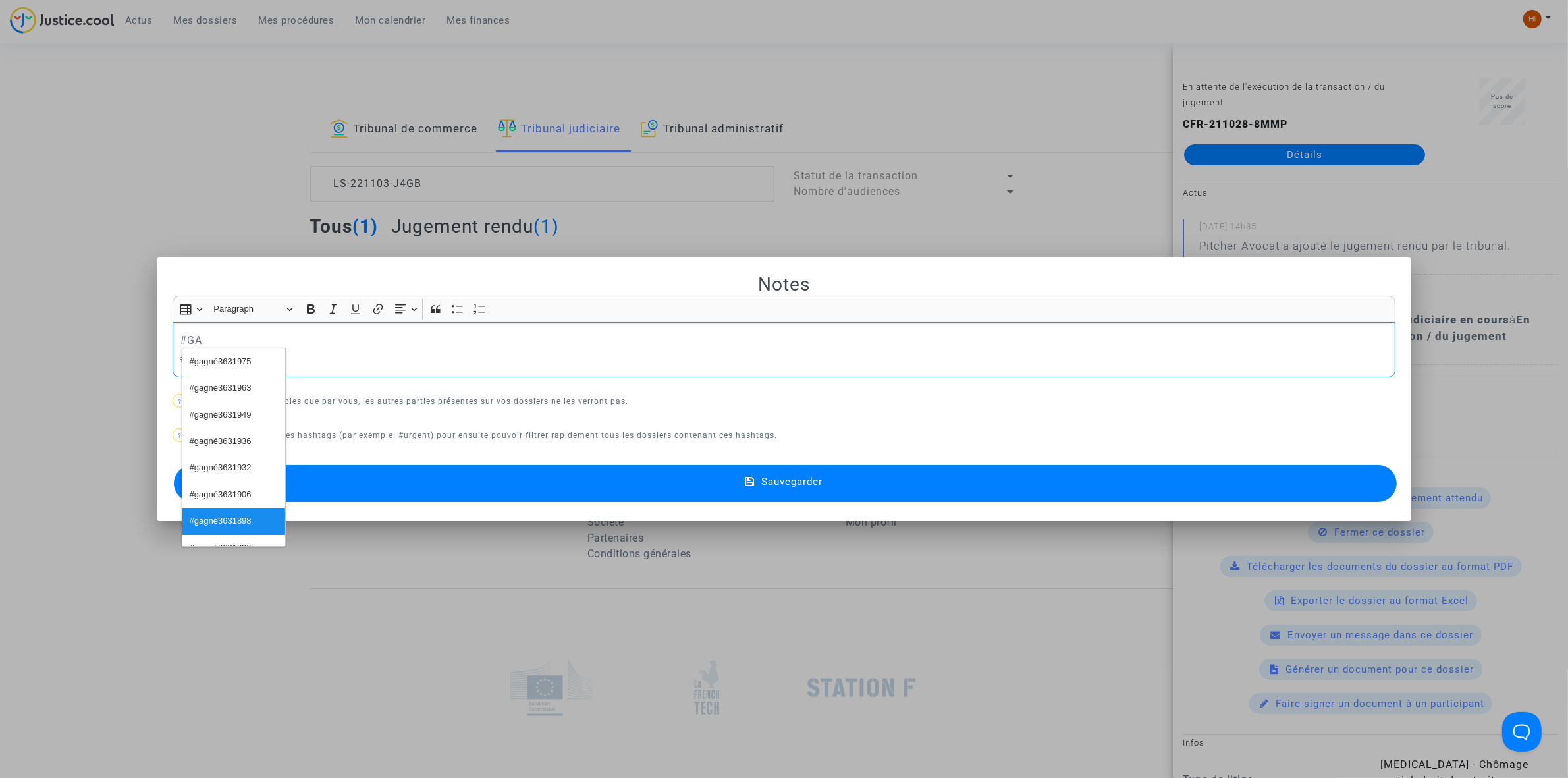
scroll to position [188, 0]
click at [287, 341] on p "#GA" at bounding box center [784, 340] width 1209 height 17
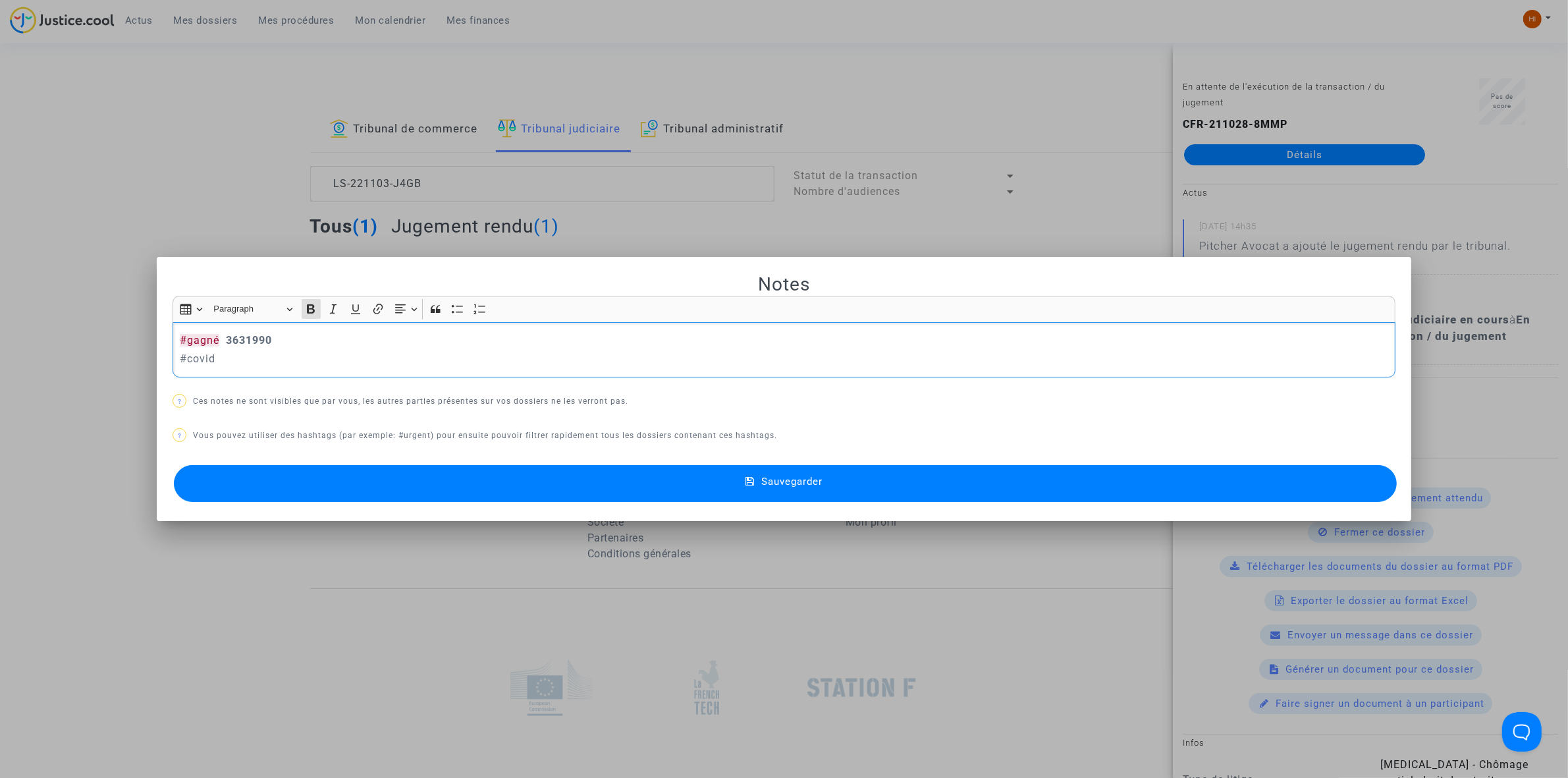
click at [397, 496] on button "Sauvegarder" at bounding box center [785, 483] width 1223 height 37
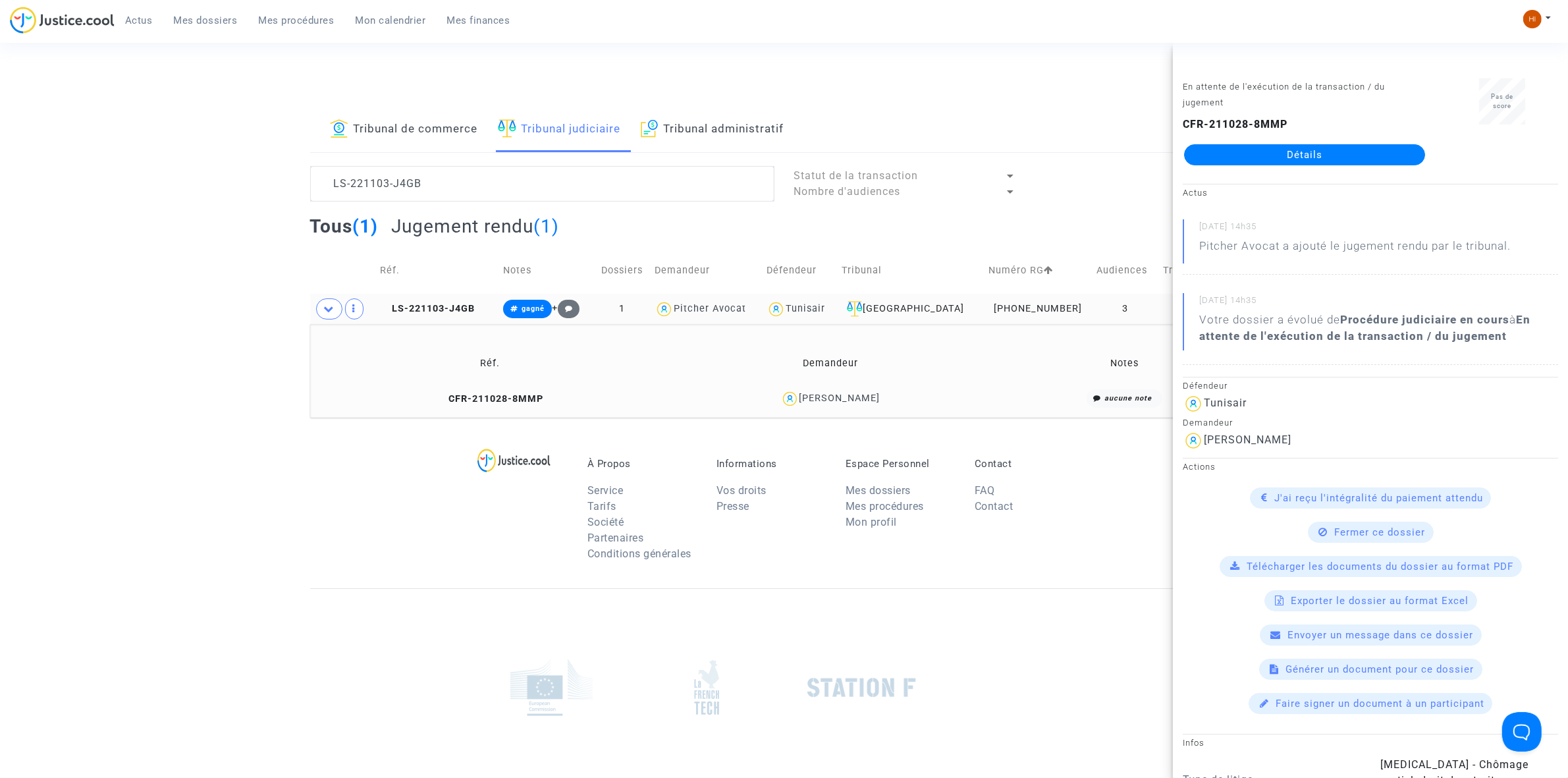
click at [698, 85] on div "Connecté en tant que : Pitcher Avocat" at bounding box center [781, 71] width 1562 height 31
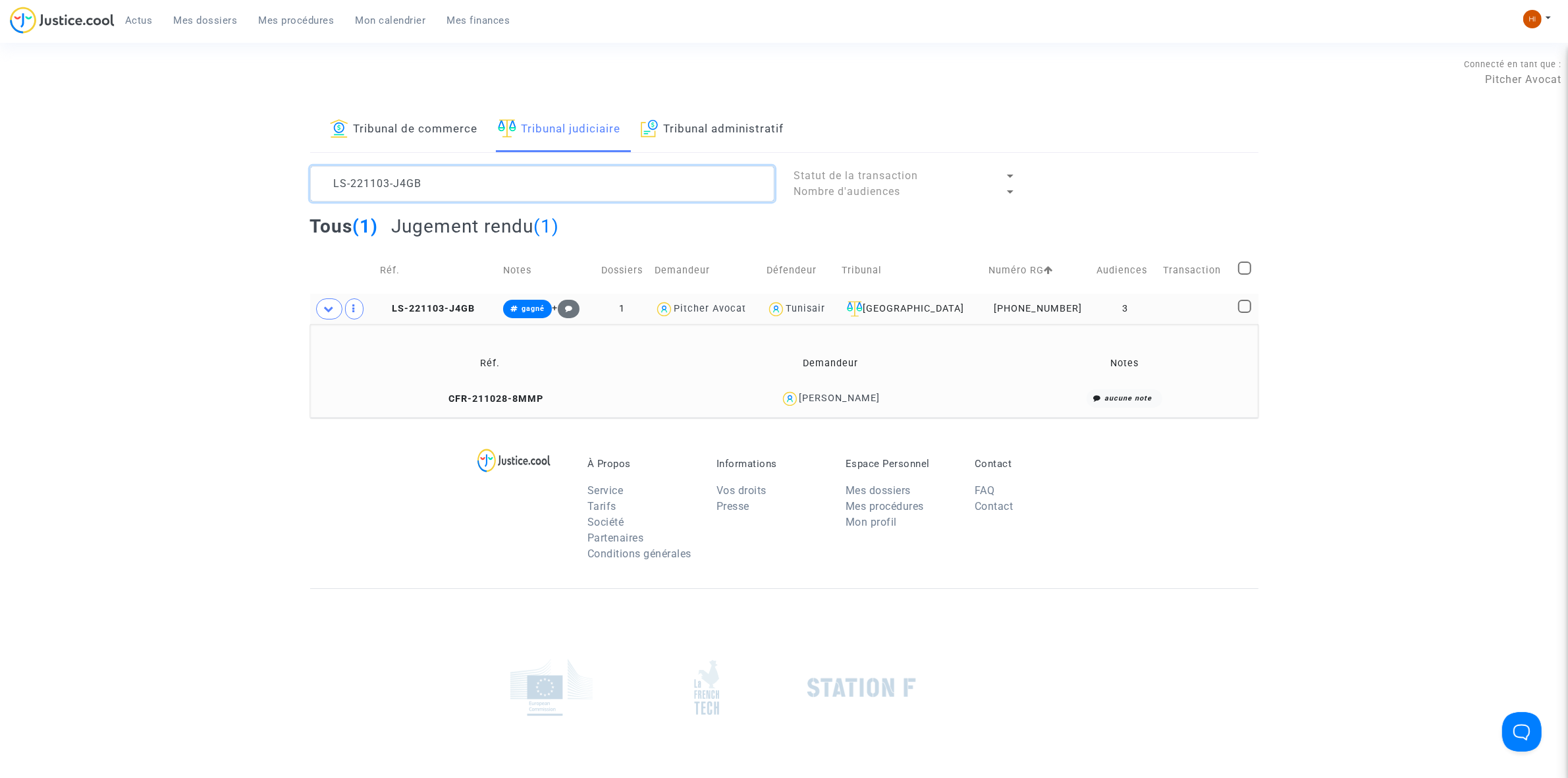
click at [502, 188] on textarea at bounding box center [542, 183] width 465 height 36
click at [498, 188] on textarea at bounding box center [542, 183] width 465 height 36
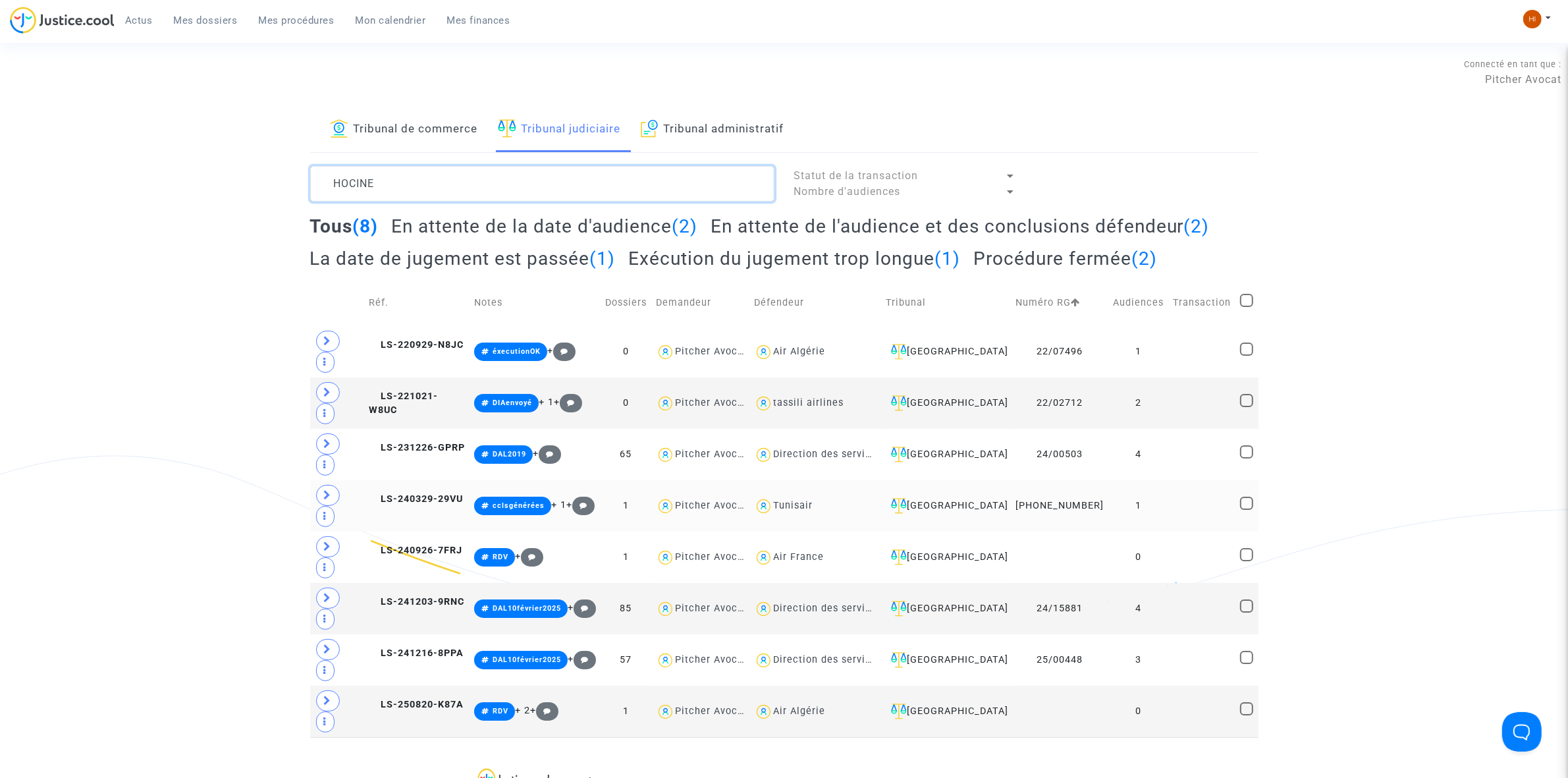
type textarea "HOCINE"
click at [1162, 480] on td "1" at bounding box center [1138, 505] width 60 height 51
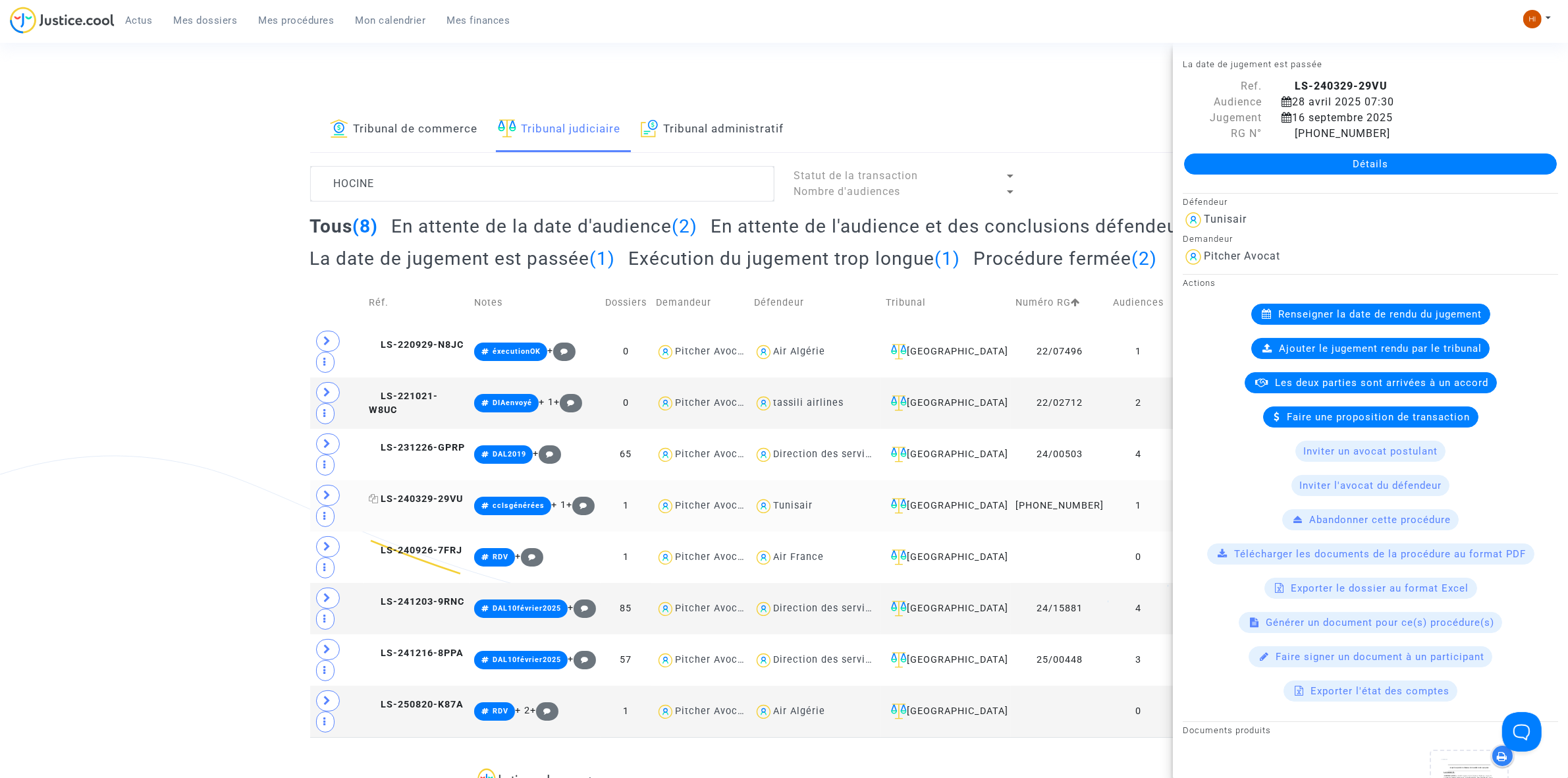
click at [427, 493] on span "LS-240329-29VU" at bounding box center [416, 499] width 94 height 11
click at [1459, 146] on div "Détails" at bounding box center [1370, 164] width 395 height 45
click at [1451, 178] on div "Détails" at bounding box center [1370, 164] width 395 height 45
click at [1448, 166] on link "Détails" at bounding box center [1370, 164] width 373 height 21
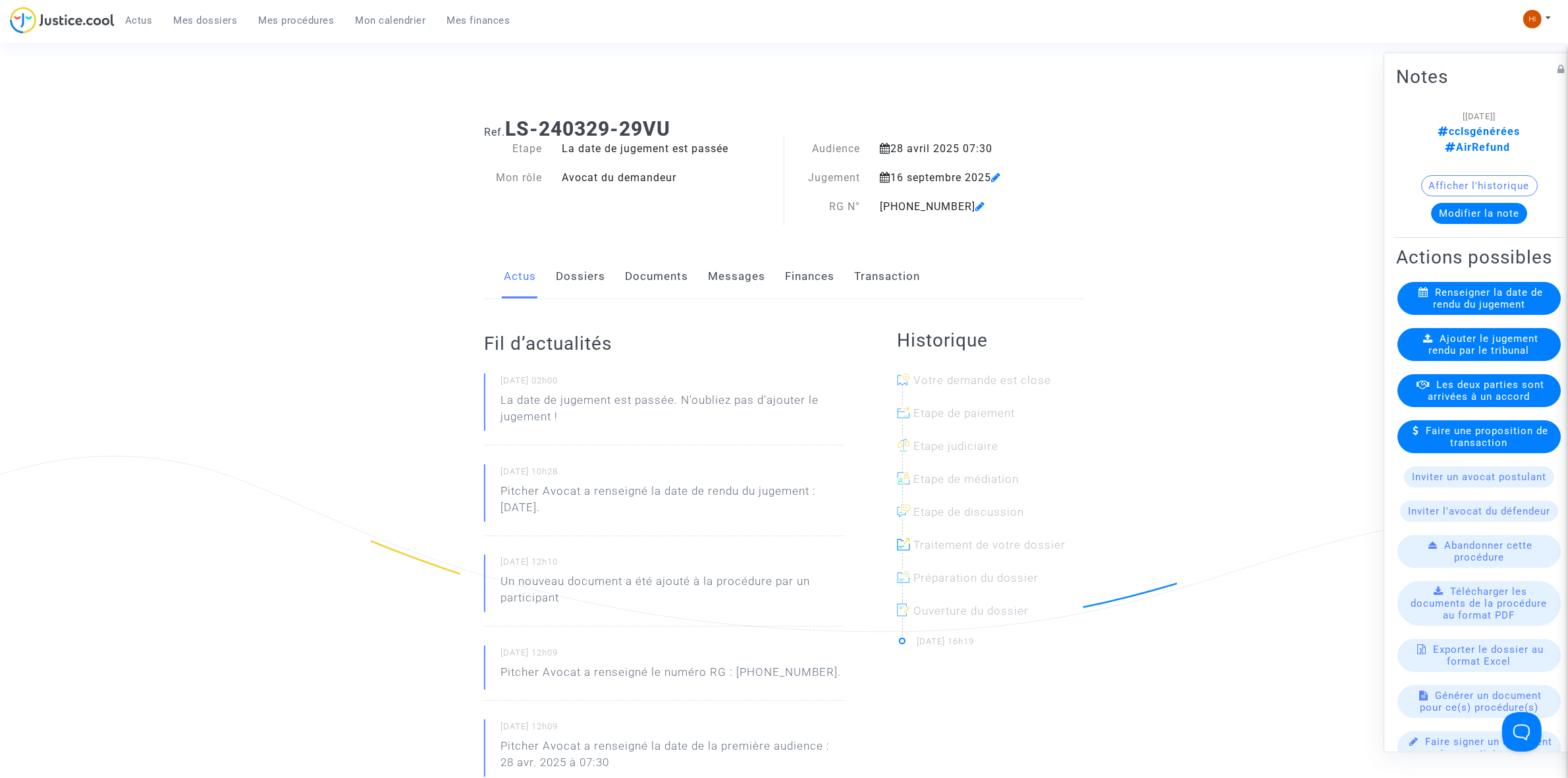
drag, startPoint x: 688, startPoint y: 136, endPoint x: 510, endPoint y: 120, distance: 178.7
click at [510, 120] on h1 "Ref. LS-240329-29VU" at bounding box center [784, 129] width 600 height 24
copy b "LS-240329-29VU"
click at [1519, 353] on span "Ajouter le jugement rendu par le tribunal" at bounding box center [1484, 344] width 110 height 24
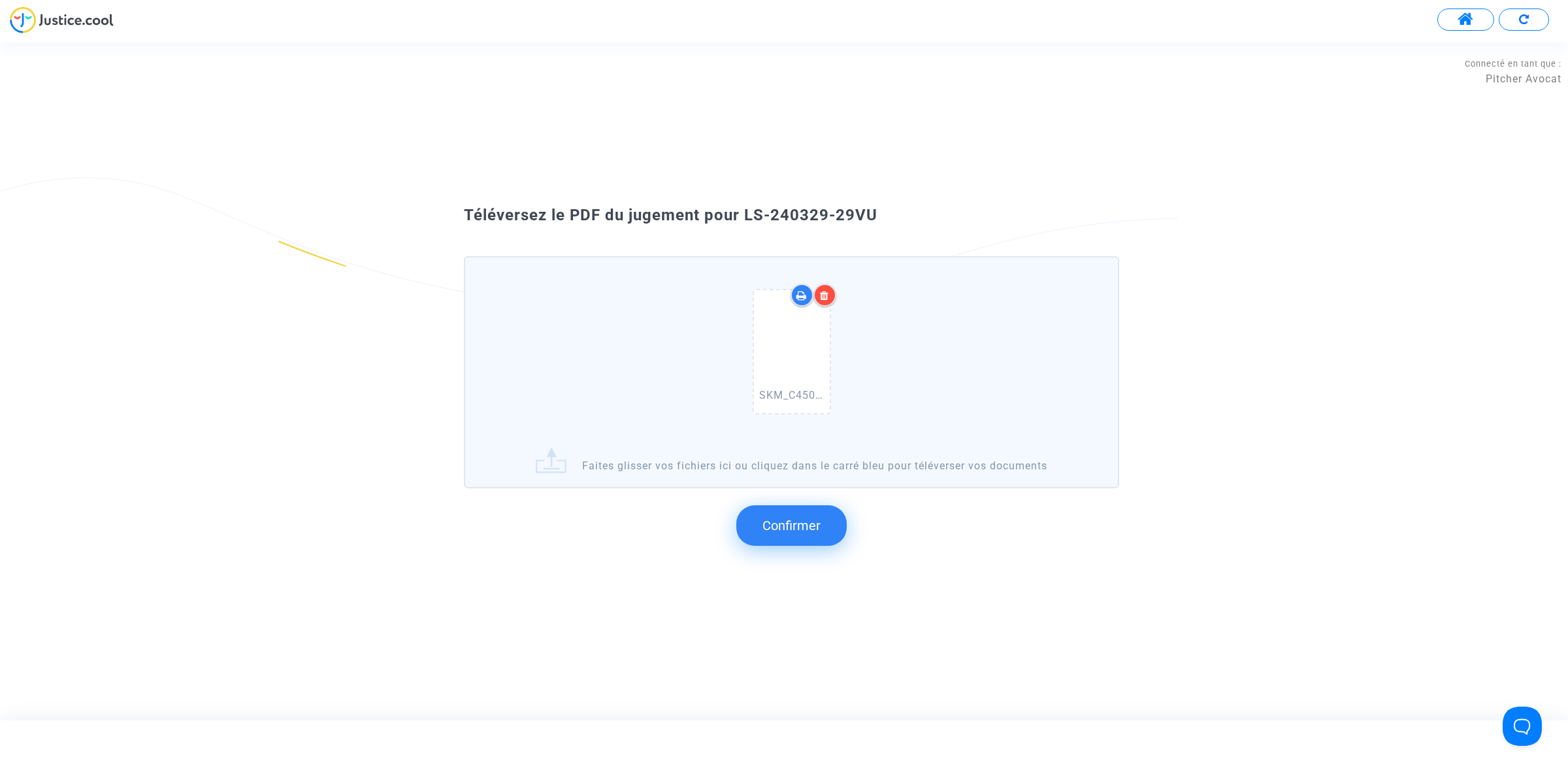
click at [791, 513] on button "Confirmer" at bounding box center [791, 526] width 110 height 40
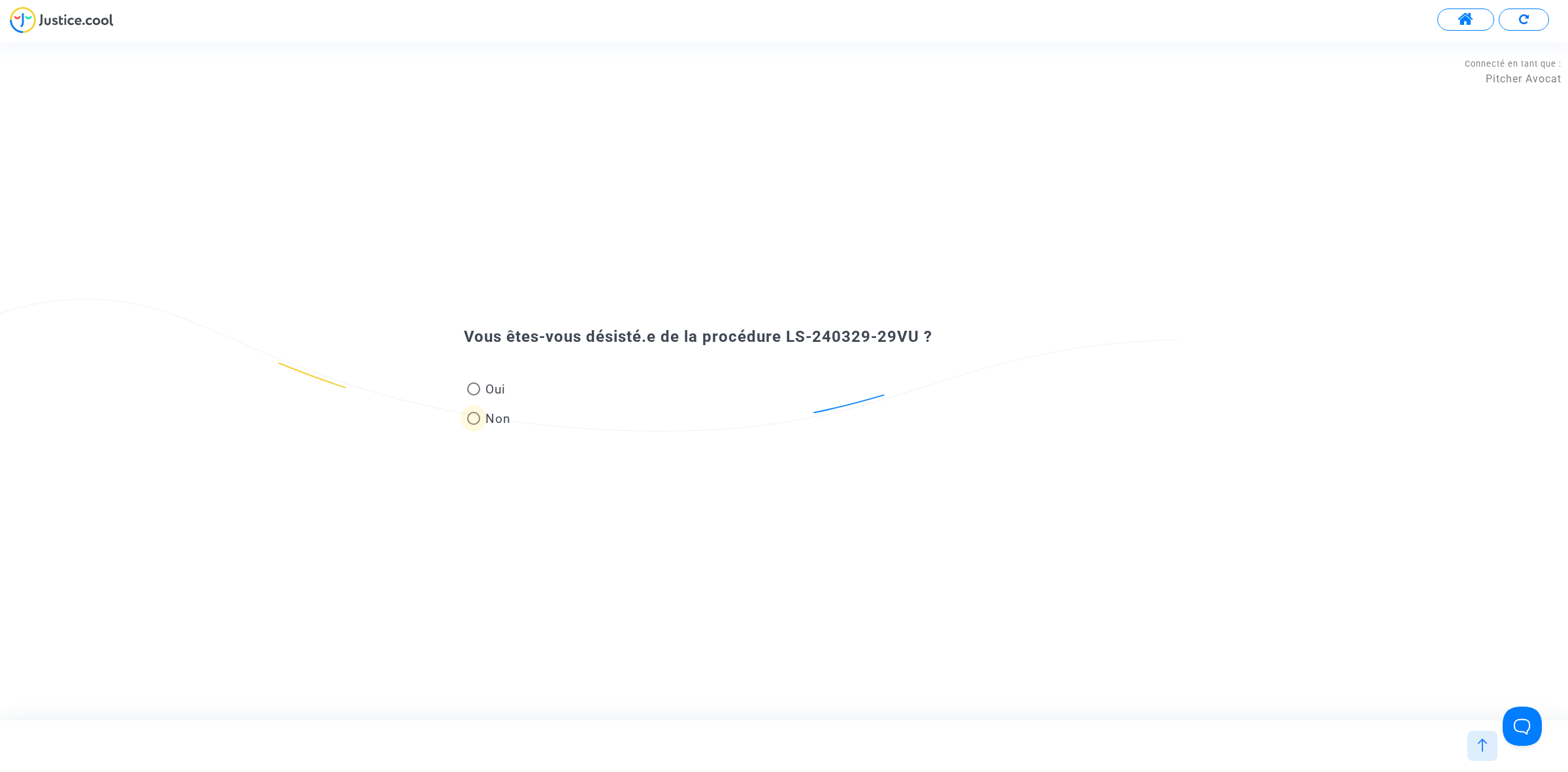
drag, startPoint x: 498, startPoint y: 423, endPoint x: 514, endPoint y: 429, distance: 17.1
click at [501, 426] on span "Non" at bounding box center [496, 418] width 31 height 17
click at [473, 426] on input "Non" at bounding box center [473, 425] width 1 height 1
radio input "true"
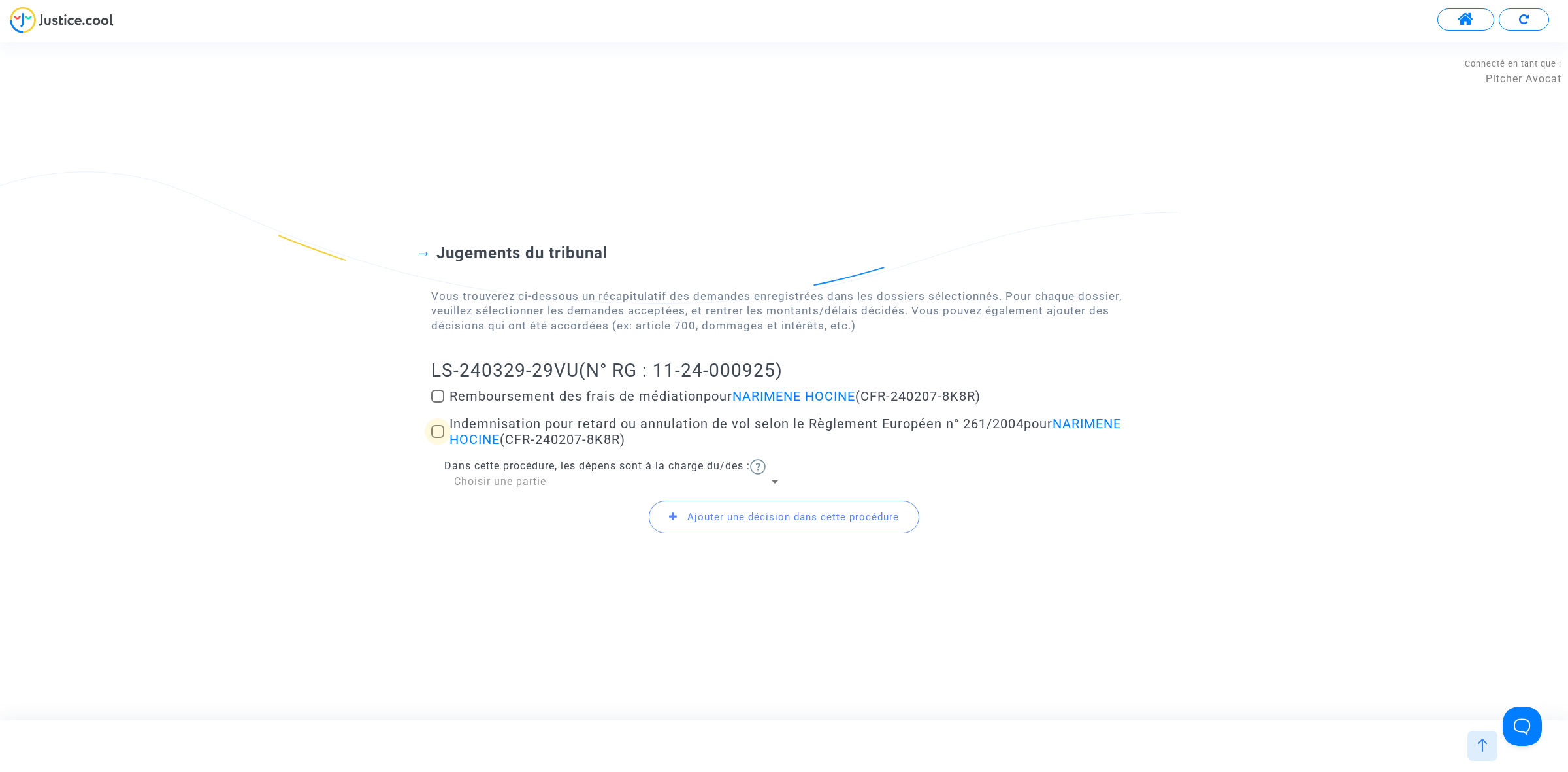
click at [439, 427] on span at bounding box center [437, 431] width 13 height 13
click at [438, 438] on input "Indemnisation pour retard ou annulation de vol selon le Règlement Européen n° 2…" at bounding box center [437, 438] width 1 height 1
checkbox input "true"
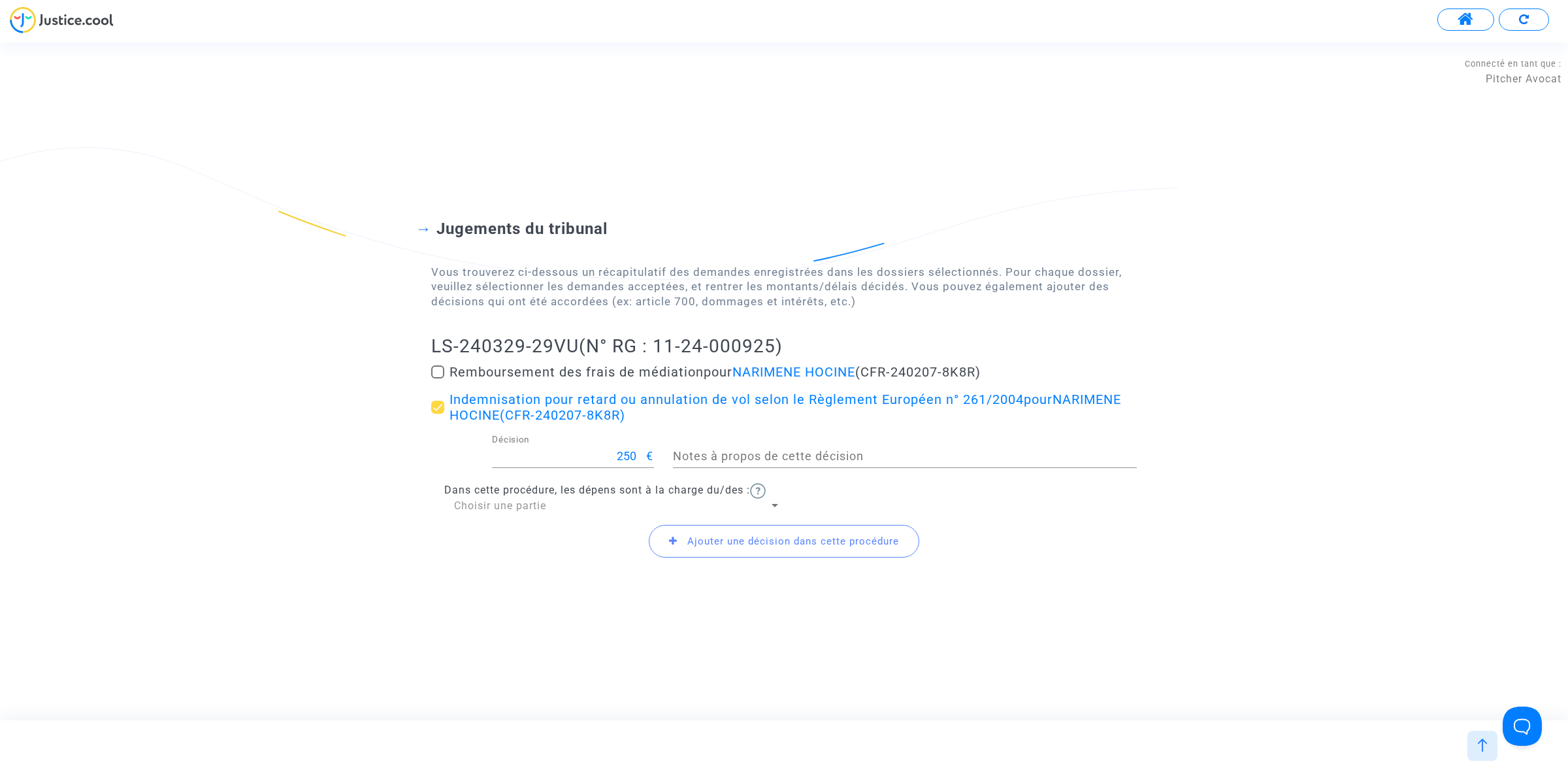
click at [537, 507] on span "Choisir une partie" at bounding box center [500, 505] width 92 height 12
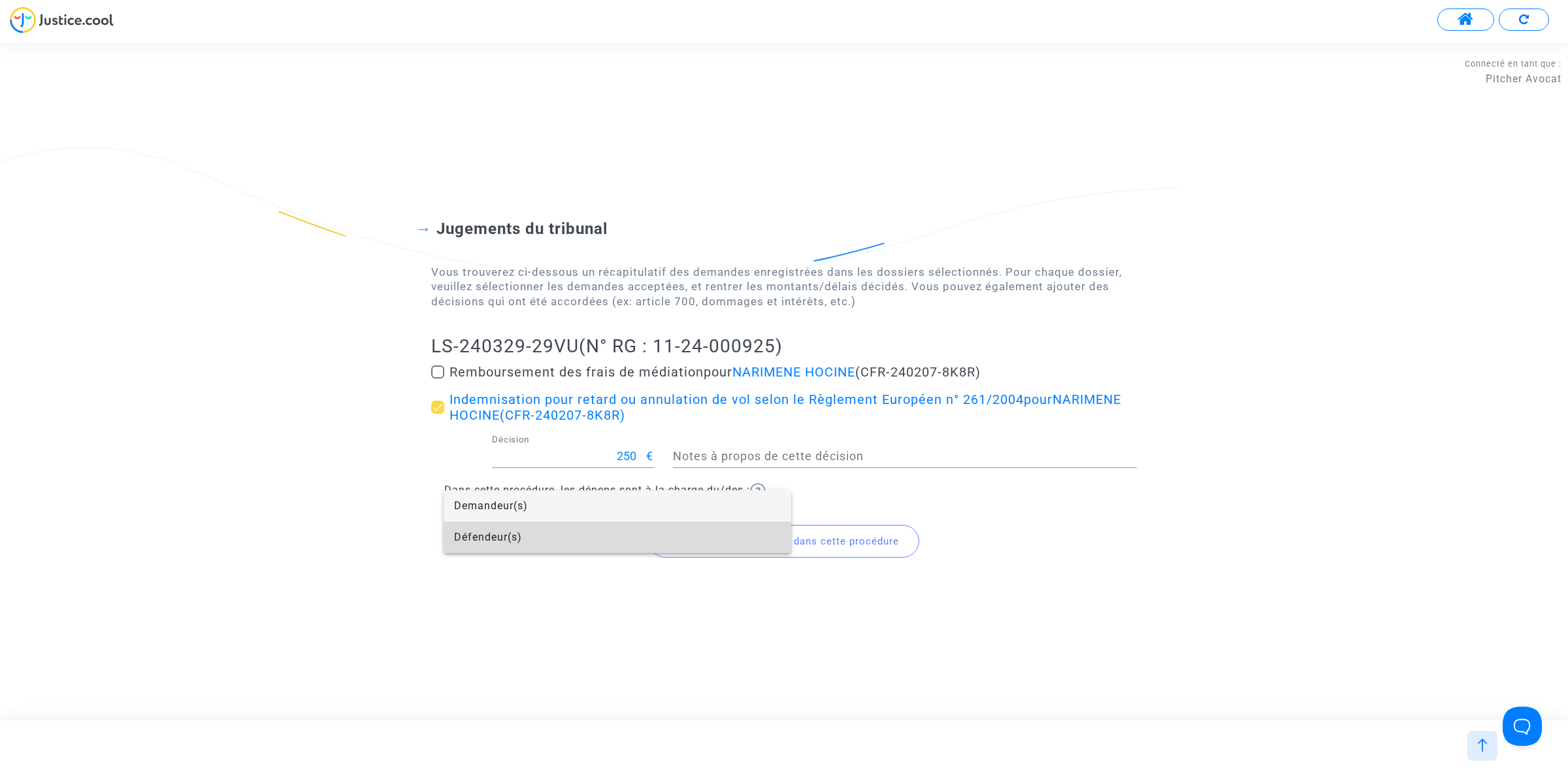
drag, startPoint x: 505, startPoint y: 535, endPoint x: 619, endPoint y: 569, distance: 119.0
click at [550, 553] on div "Demandeur(s) Défendeur(s)" at bounding box center [784, 386] width 1568 height 772
click at [750, 547] on span "Défendeur(s)" at bounding box center [617, 537] width 327 height 31
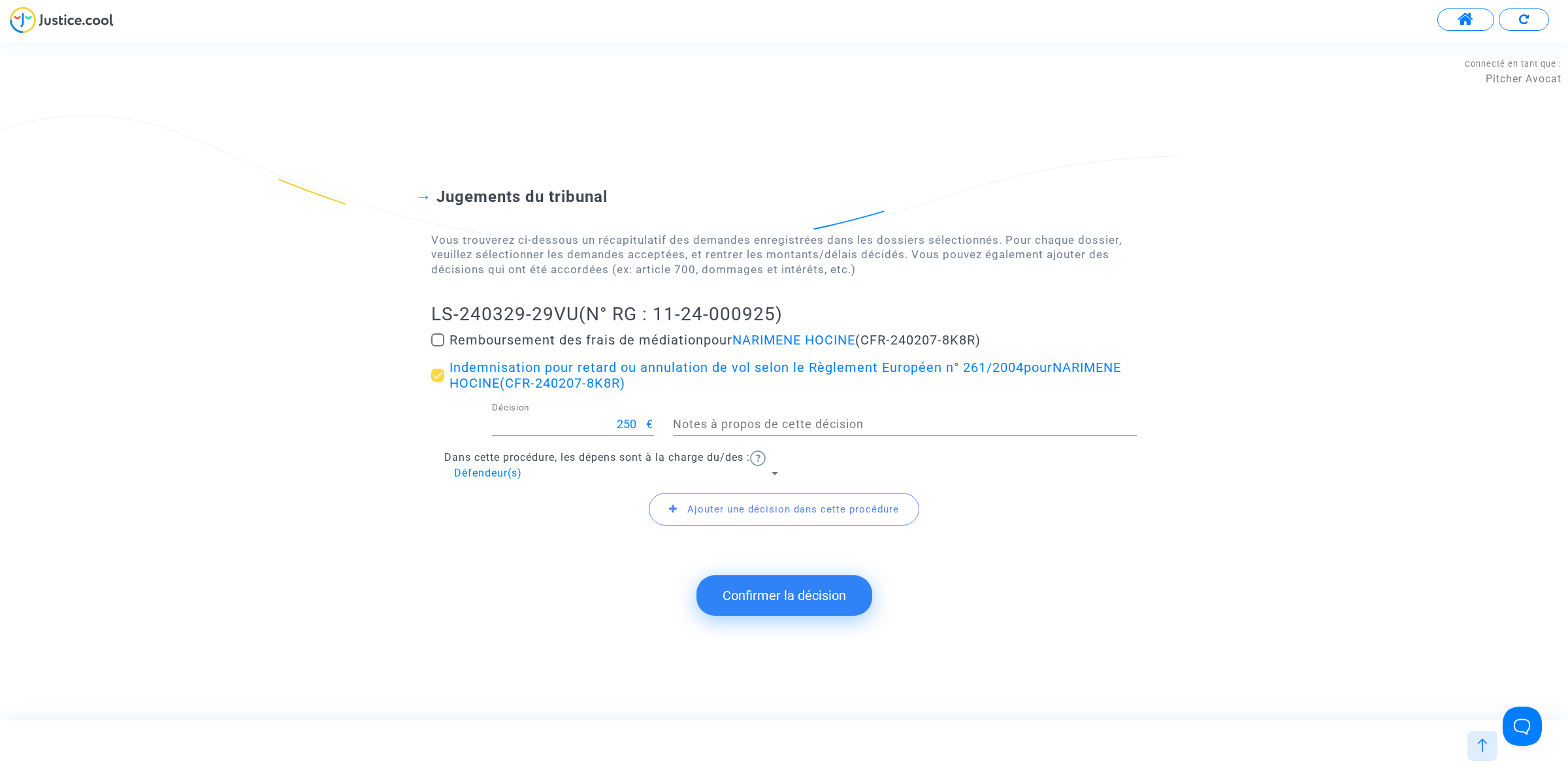
click at [795, 520] on span "Ajouter une décision dans cette procédure" at bounding box center [784, 509] width 271 height 33
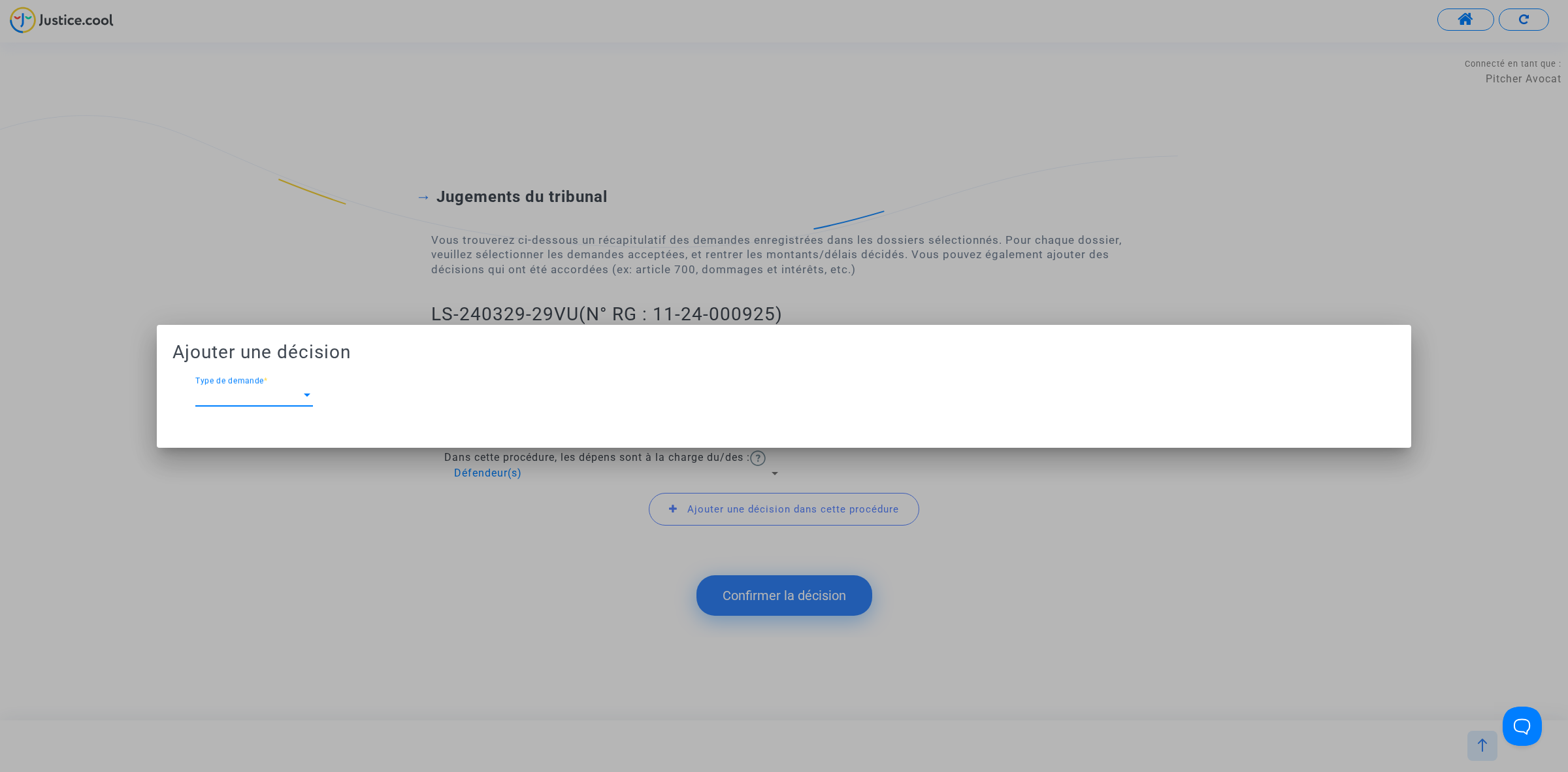
click at [281, 395] on span "Type de demande" at bounding box center [248, 395] width 106 height 12
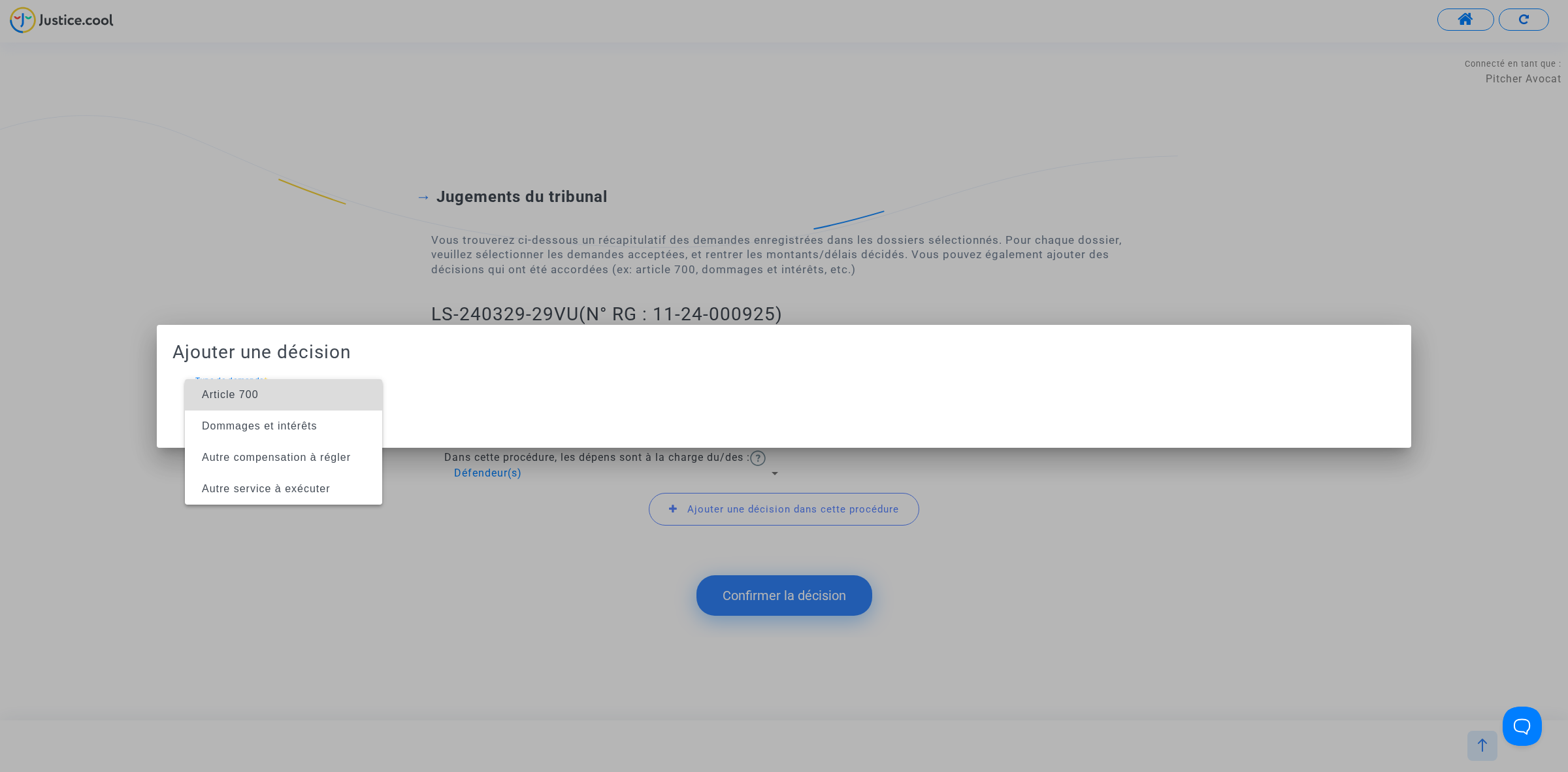
click at [282, 396] on span "Article 700" at bounding box center [283, 394] width 176 height 31
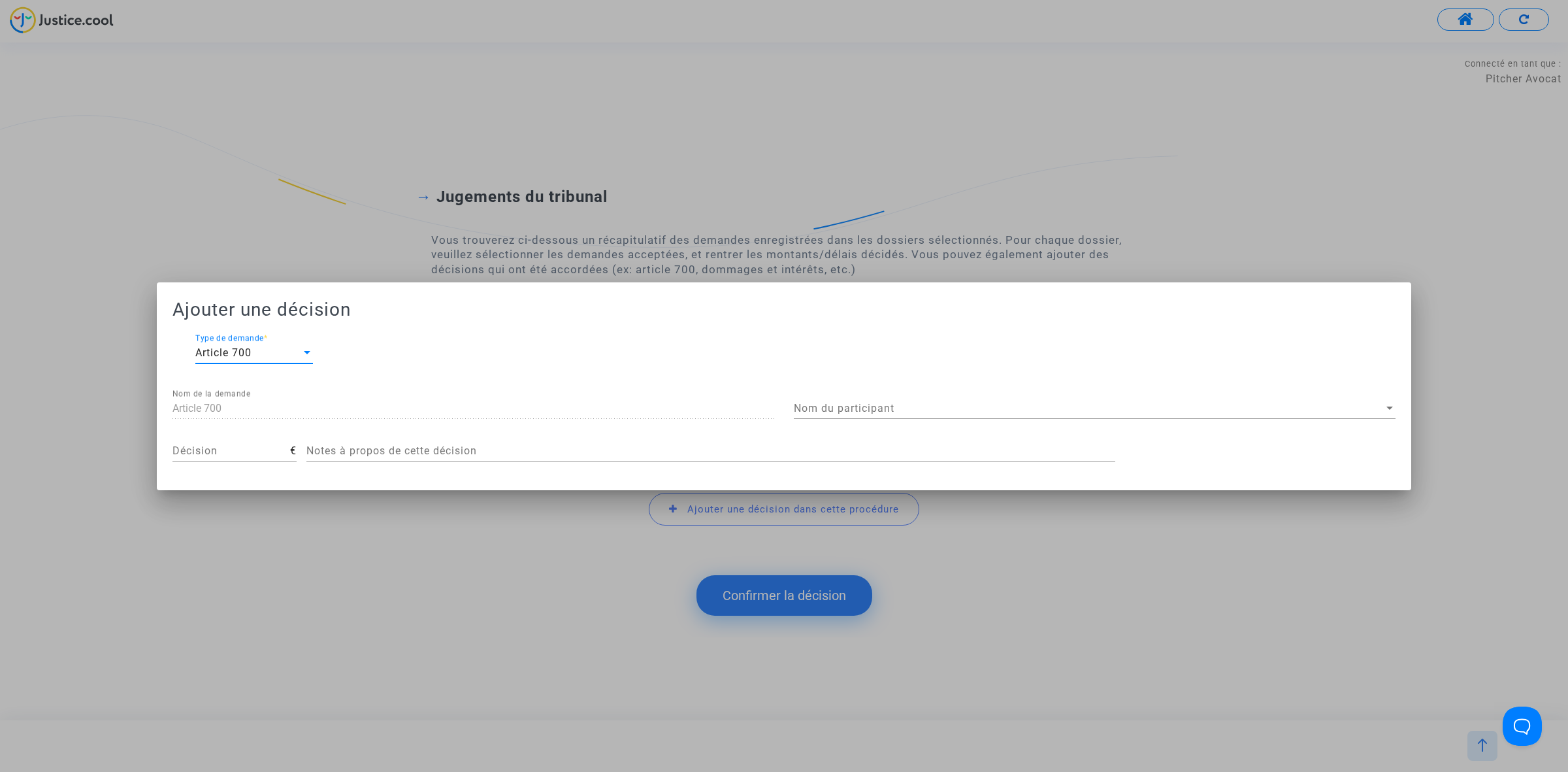
click at [886, 401] on div "Nom du participant Nom du participant" at bounding box center [1095, 404] width 602 height 29
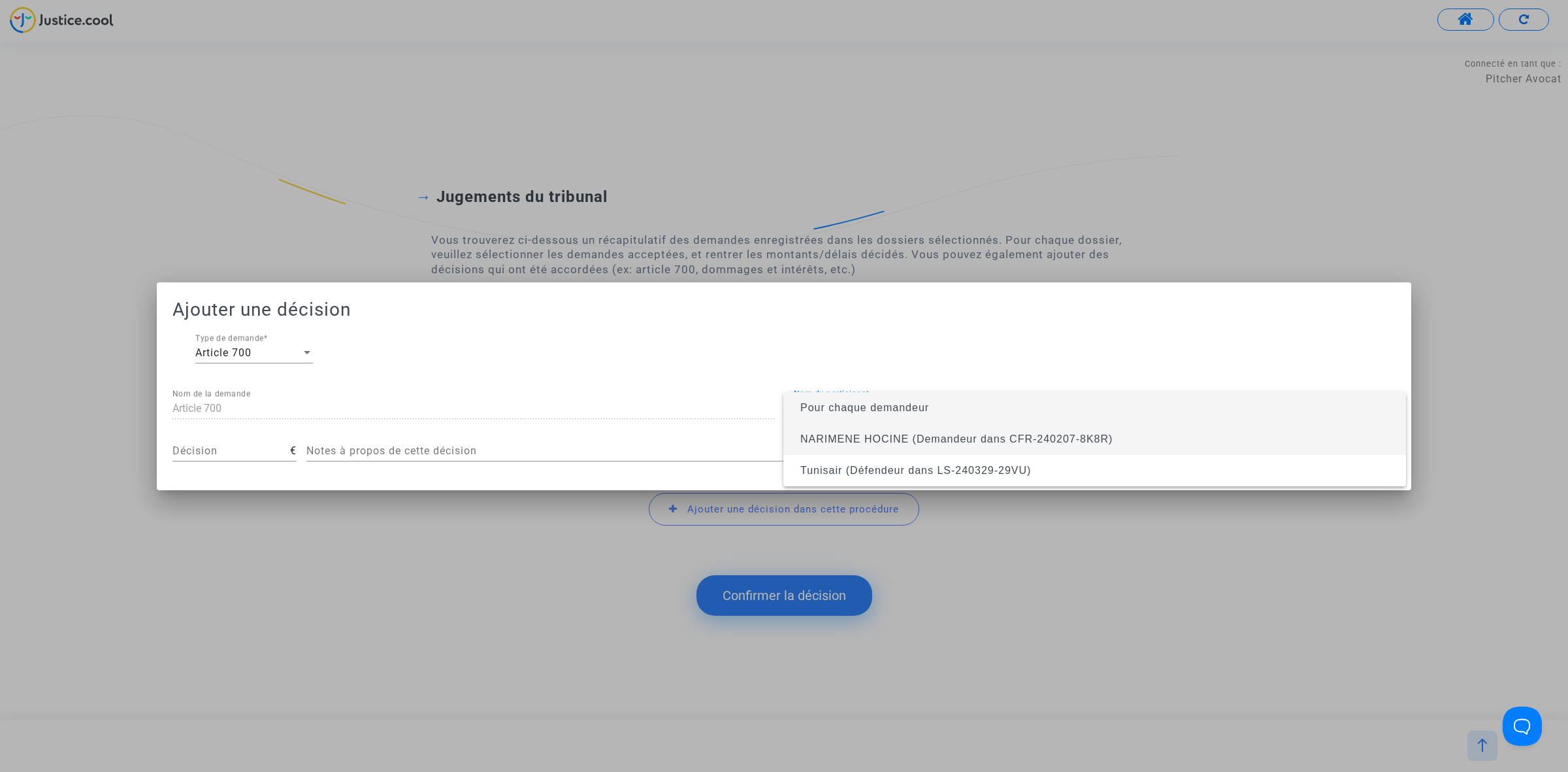
click at [877, 429] on span "NARIMENE HOCINE (Demandeur dans CFR-240207-8K8R)" at bounding box center [1095, 439] width 602 height 31
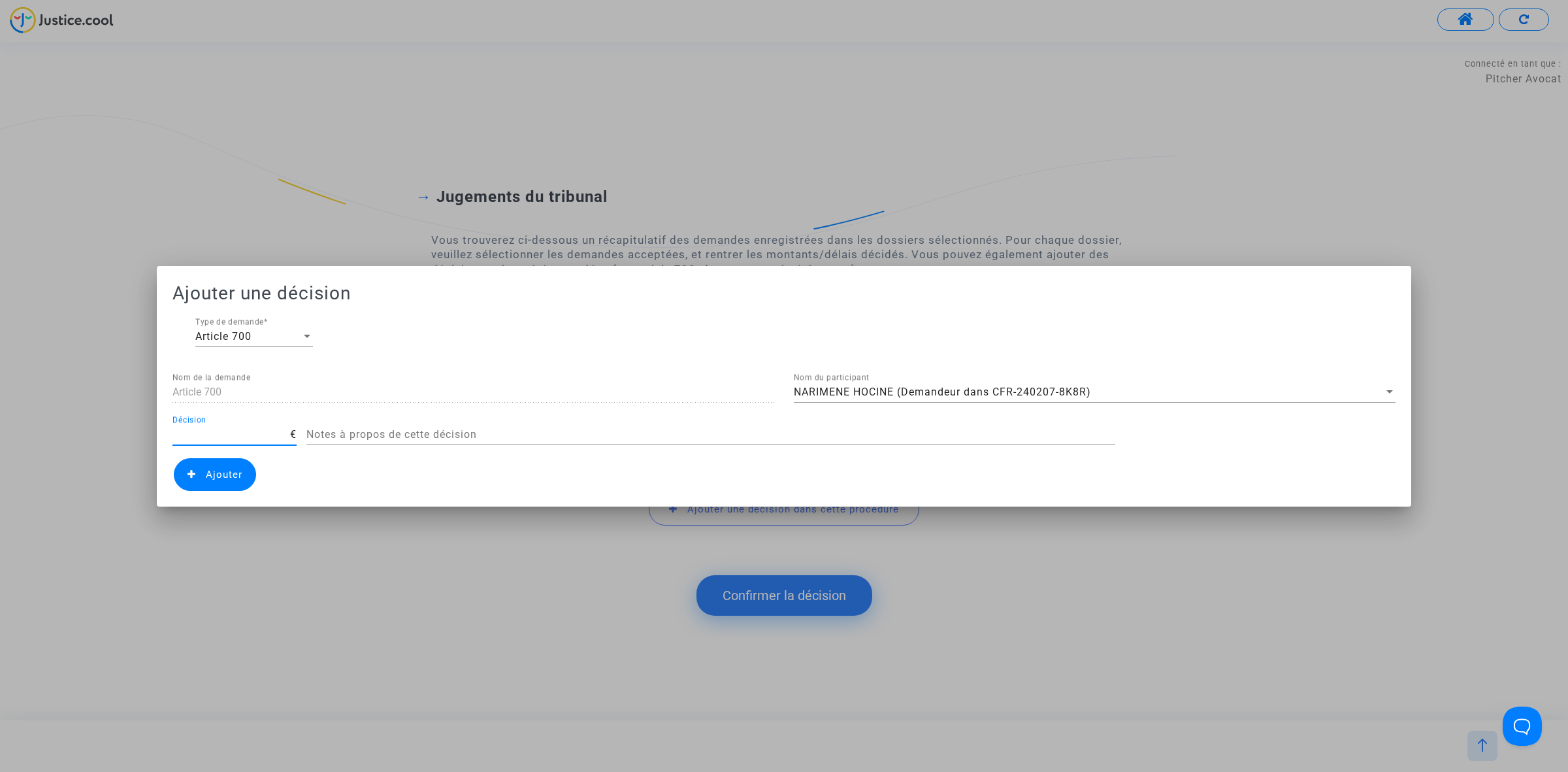
click at [214, 435] on input "Décision" at bounding box center [230, 434] width 117 height 12
type input "50"
click at [229, 482] on span "Ajouter" at bounding box center [214, 474] width 83 height 33
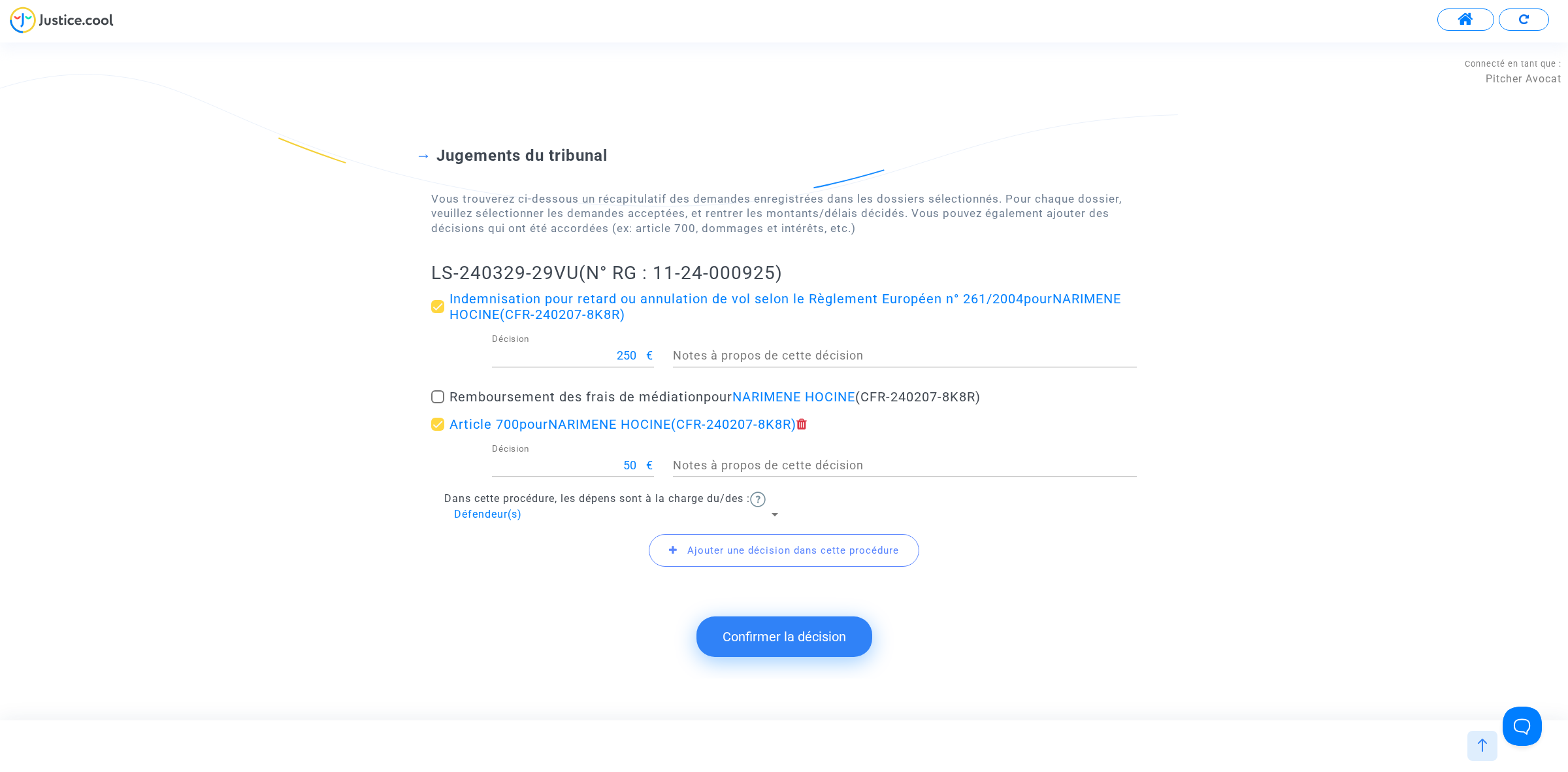
click at [519, 517] on span "Défendeur(s)" at bounding box center [488, 514] width 68 height 12
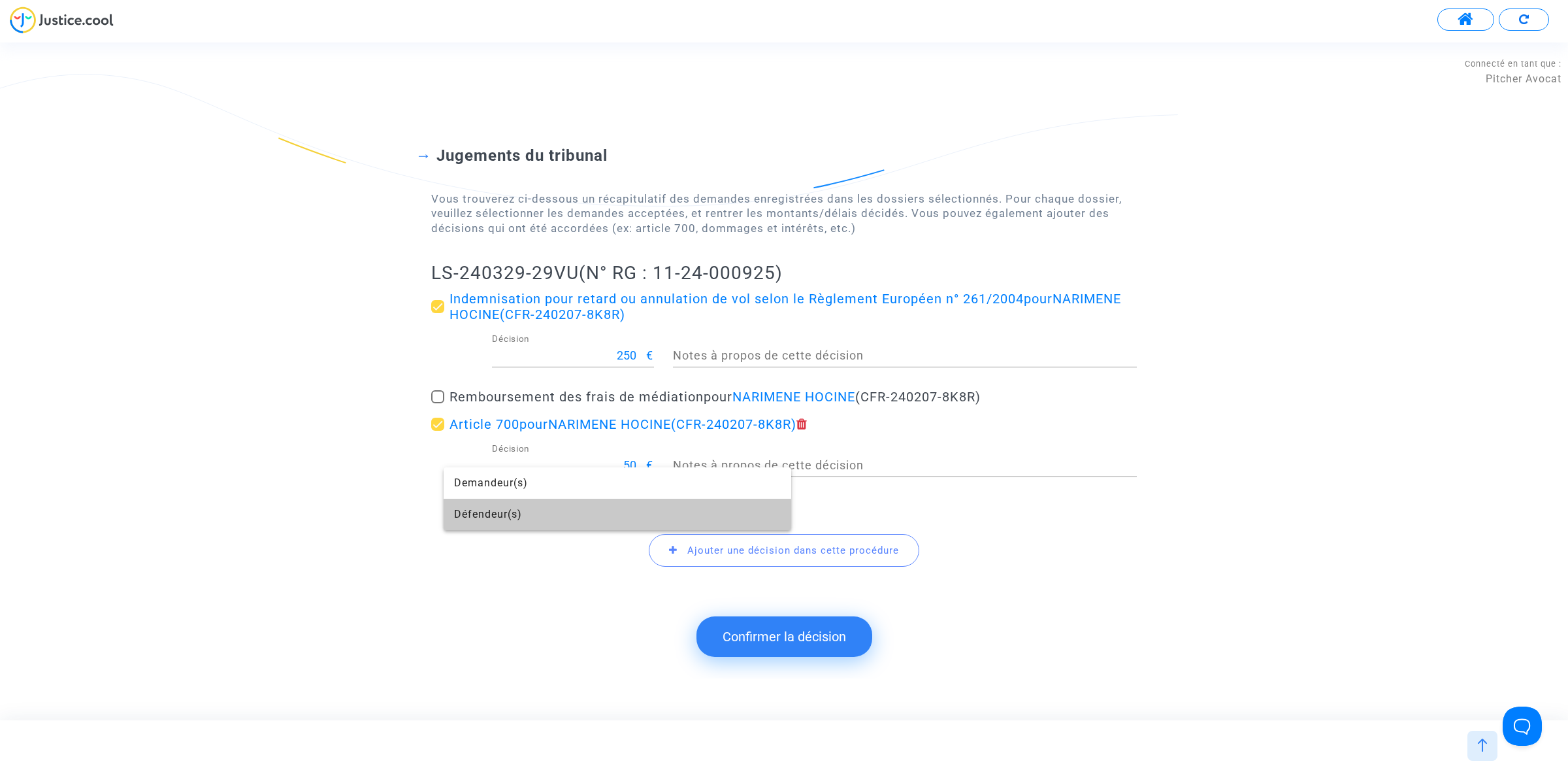
click at [523, 520] on span "Défendeur(s)" at bounding box center [617, 514] width 327 height 31
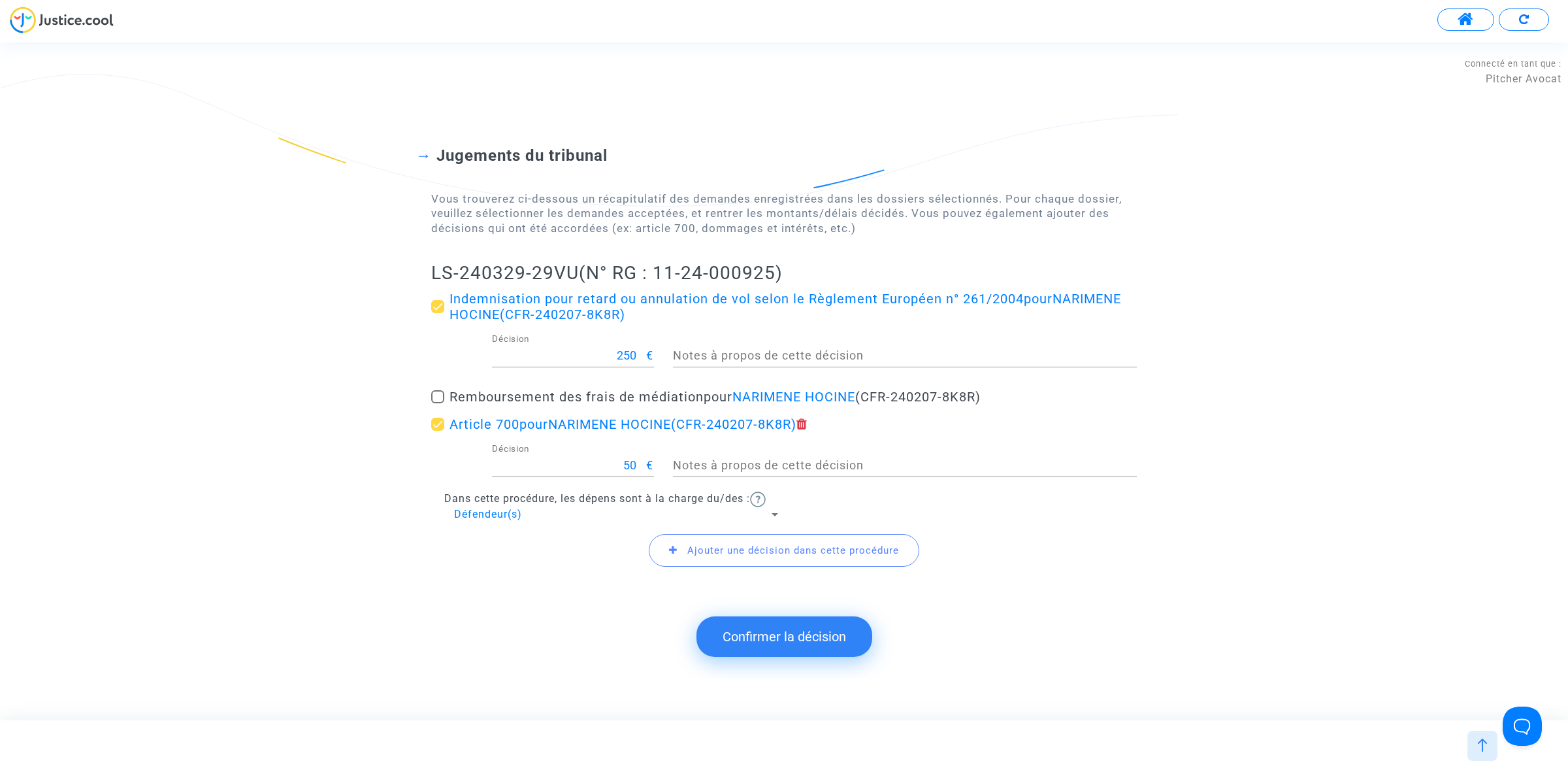
click at [845, 639] on button "Confirmer la décision" at bounding box center [784, 637] width 176 height 40
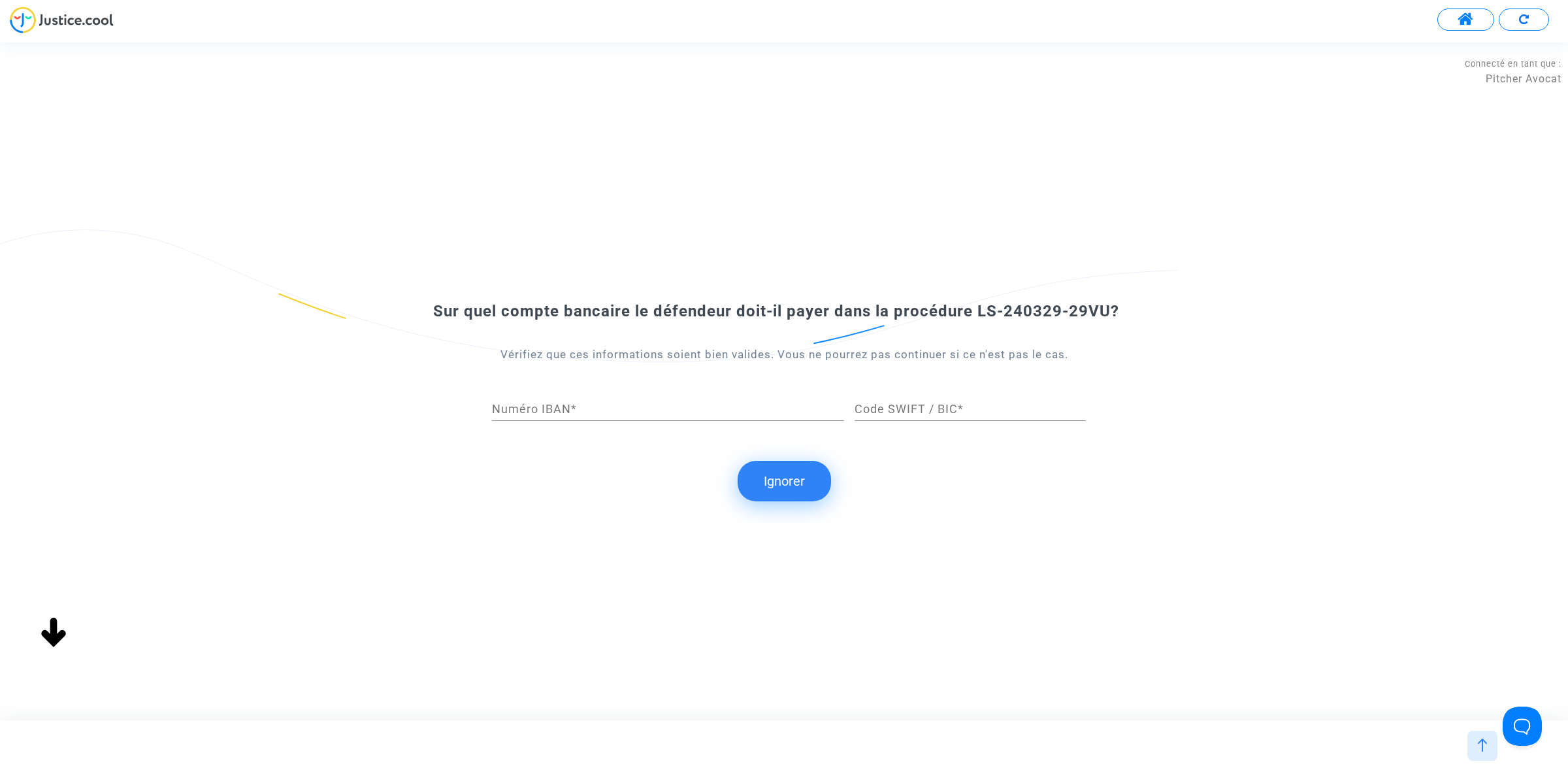
click at [793, 494] on button "Ignorer" at bounding box center [784, 481] width 94 height 40
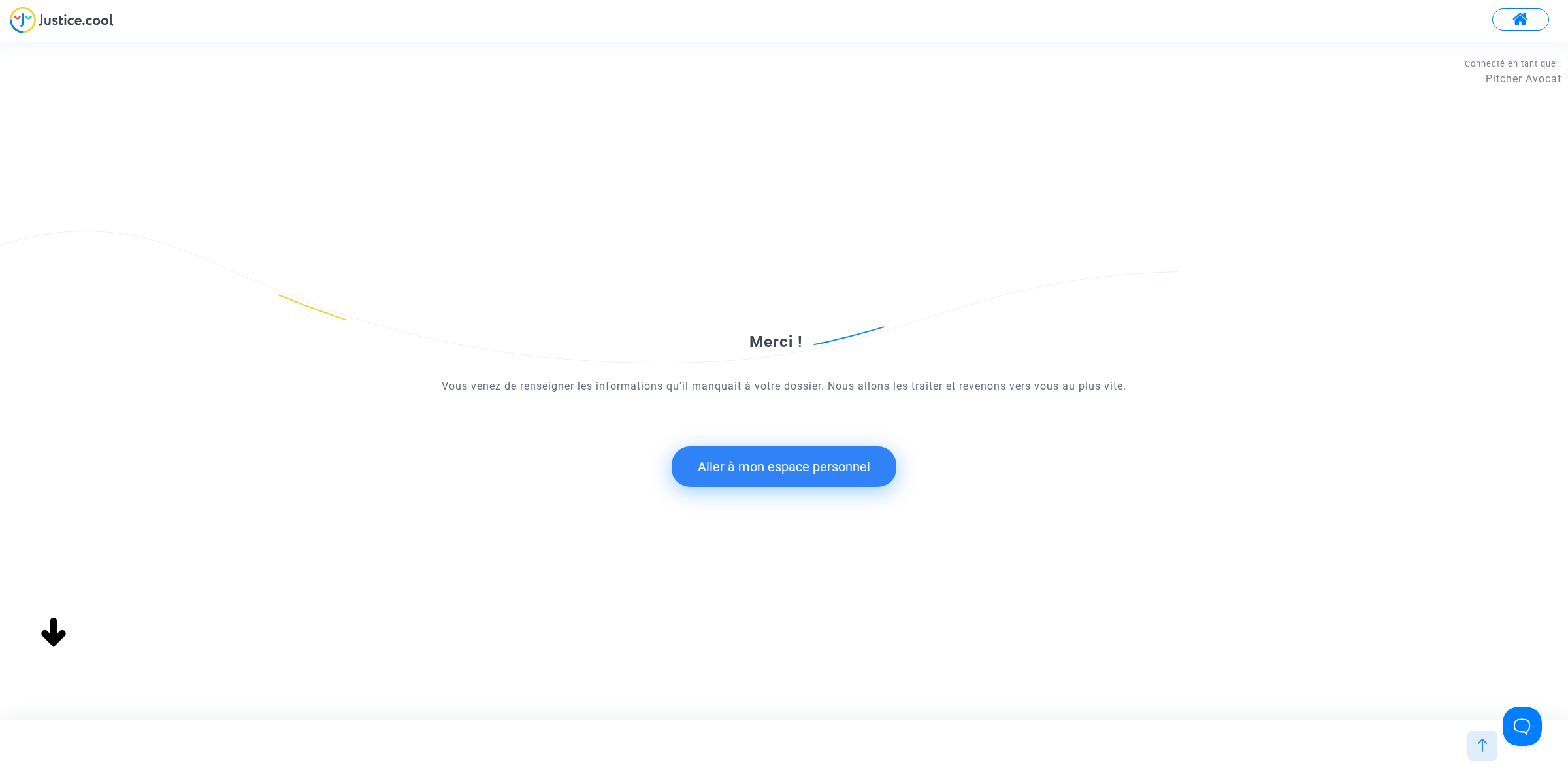
click at [866, 466] on button "Aller à mon espace personnel" at bounding box center [784, 467] width 225 height 40
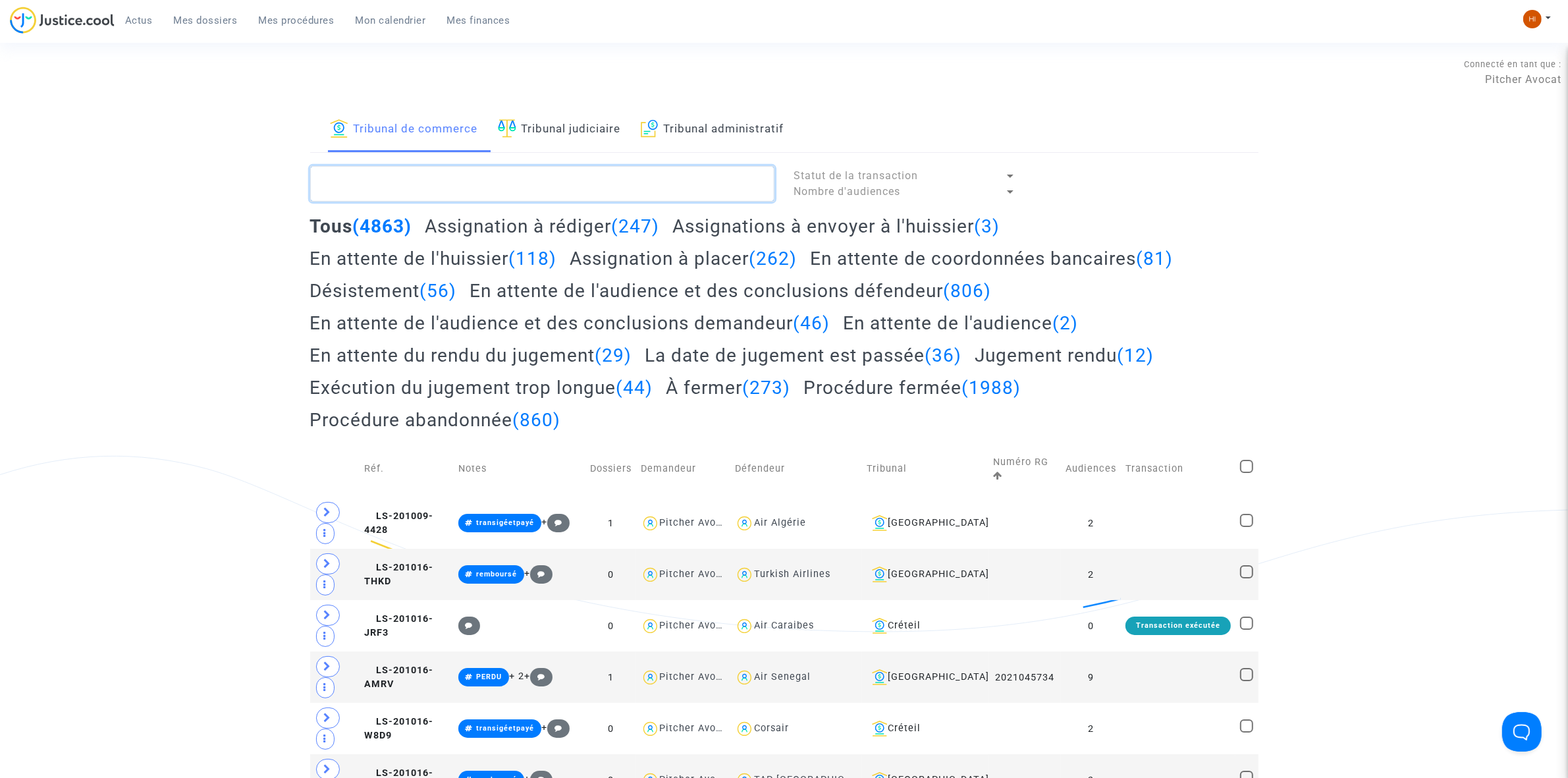
click at [580, 176] on textarea at bounding box center [542, 183] width 465 height 36
click at [600, 119] on link "Tribunal judiciaire" at bounding box center [560, 129] width 123 height 45
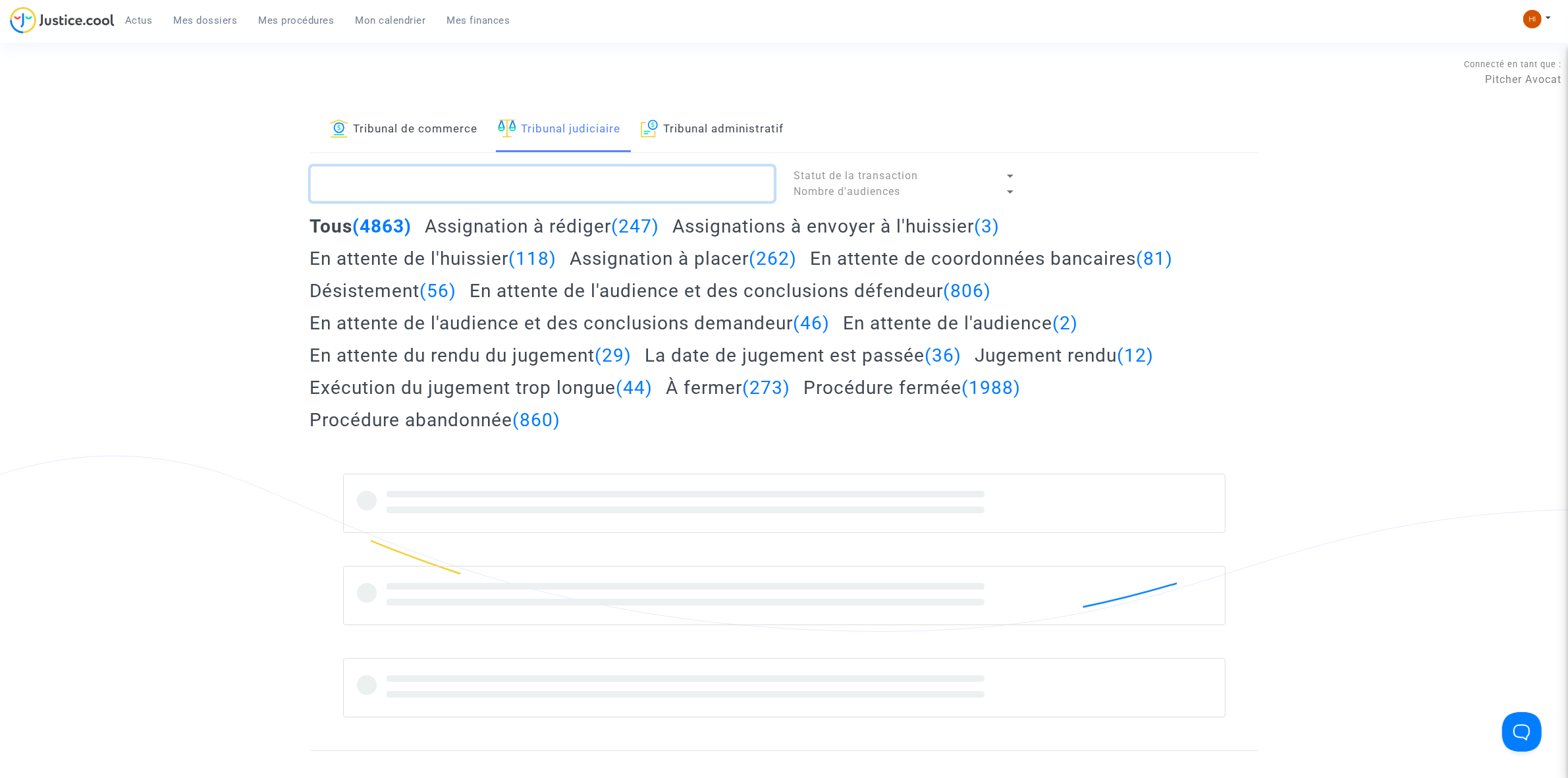
click at [626, 190] on textarea at bounding box center [542, 183] width 465 height 36
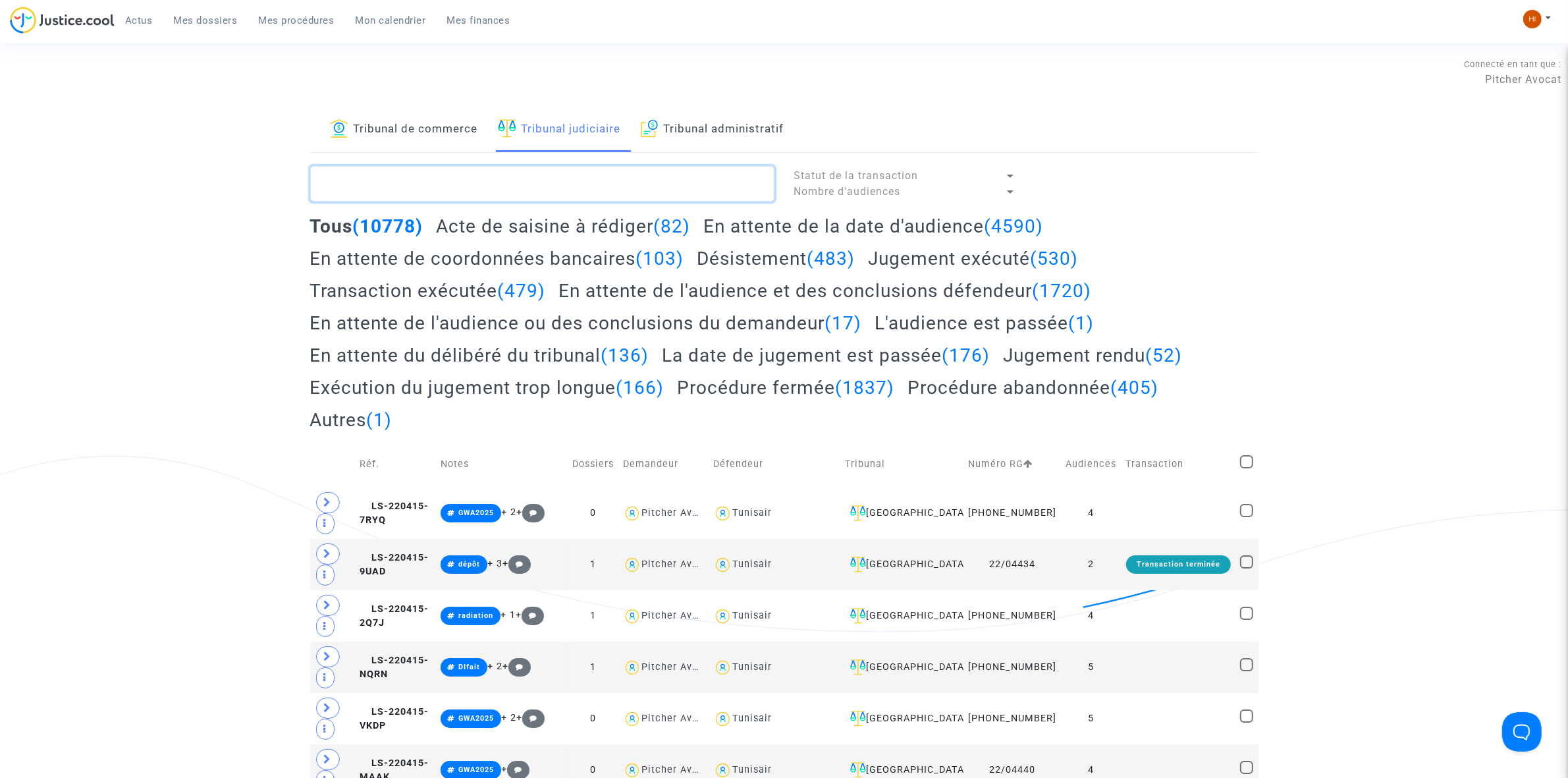
paste textarea "LS-240329-29VU"
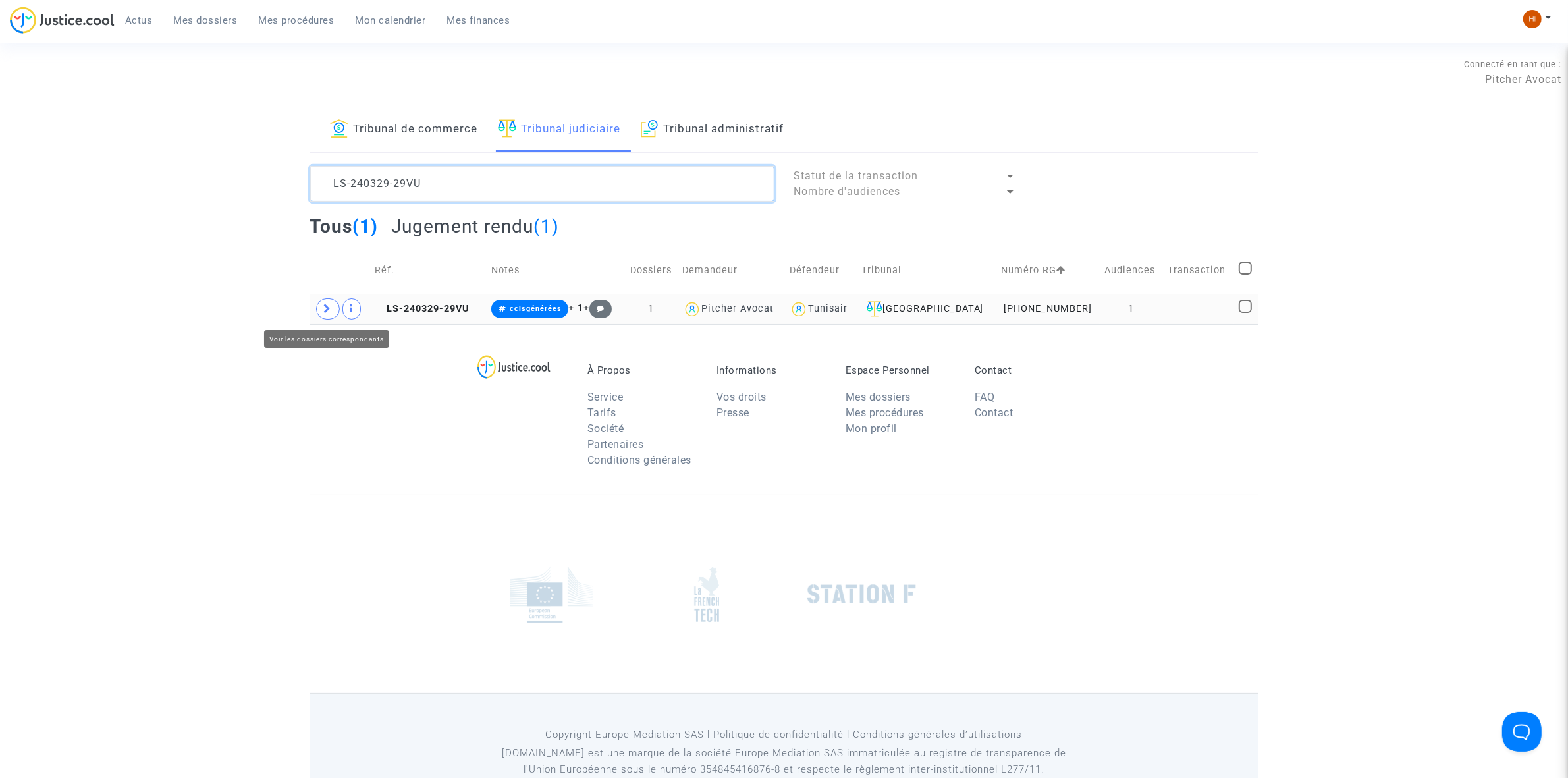
type textarea "LS-240329-29VU"
click at [321, 311] on span at bounding box center [328, 309] width 24 height 21
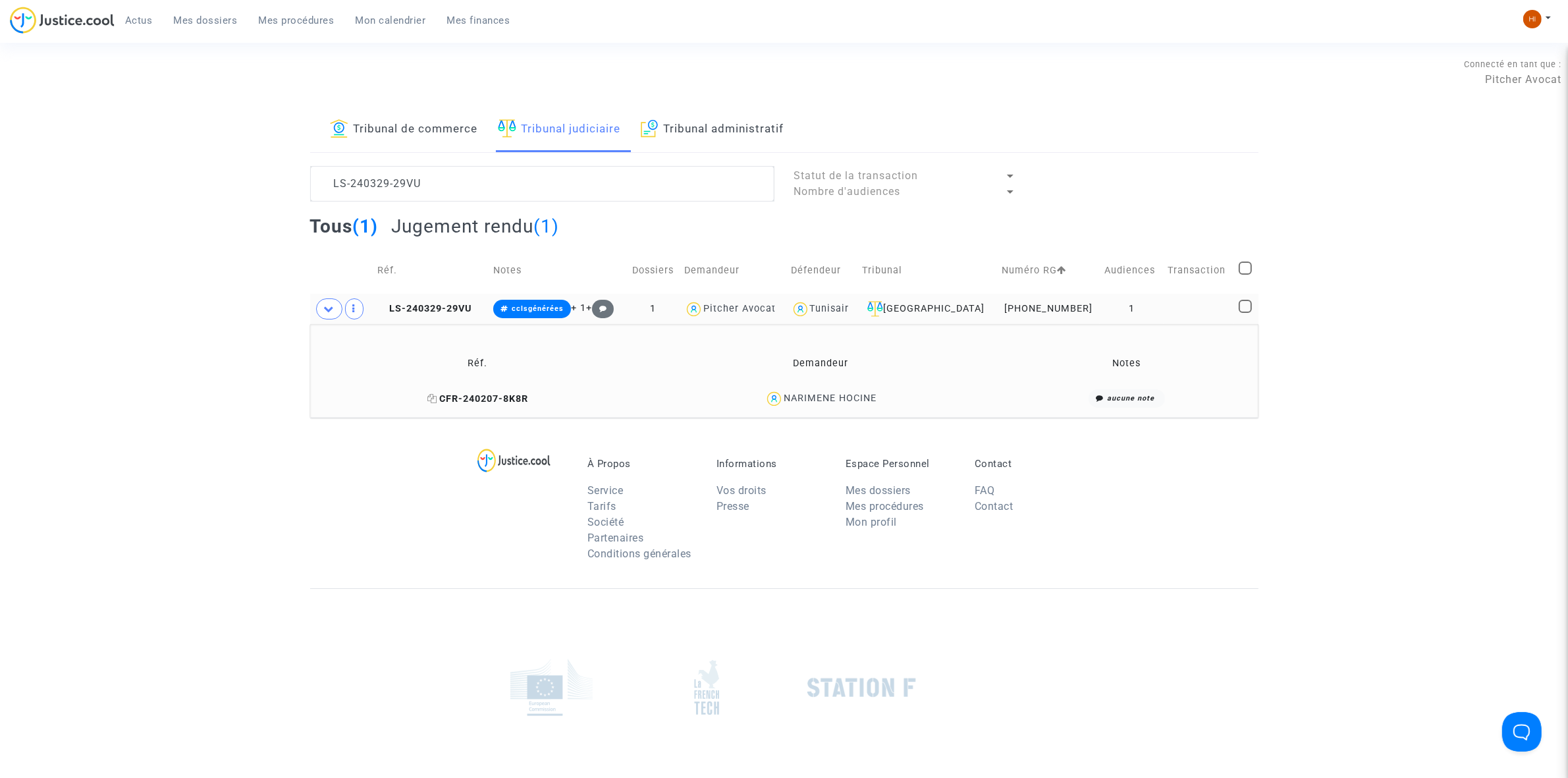
click at [432, 396] on icon at bounding box center [432, 398] width 10 height 9
drag, startPoint x: 910, startPoint y: 402, endPoint x: 775, endPoint y: 398, distance: 135.1
click at [775, 398] on div "NARIMENE HOCINE" at bounding box center [820, 398] width 351 height 19
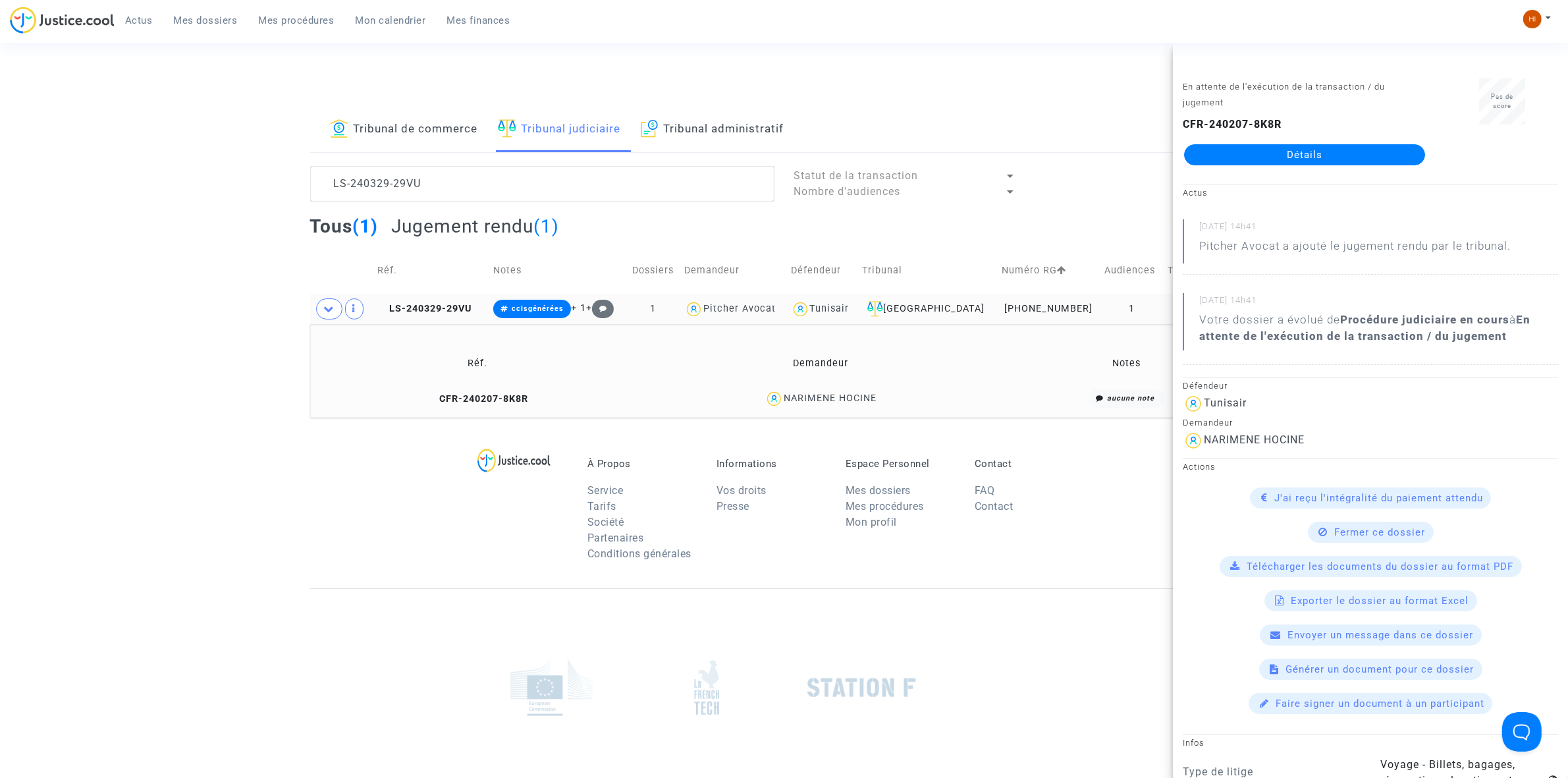
copy div "NARIMENE HOCINE"
click at [197, 469] on footerbar "À Propos Service Tarifs Société Partenaires Conditions générales Informations V…" at bounding box center [784, 662] width 1568 height 488
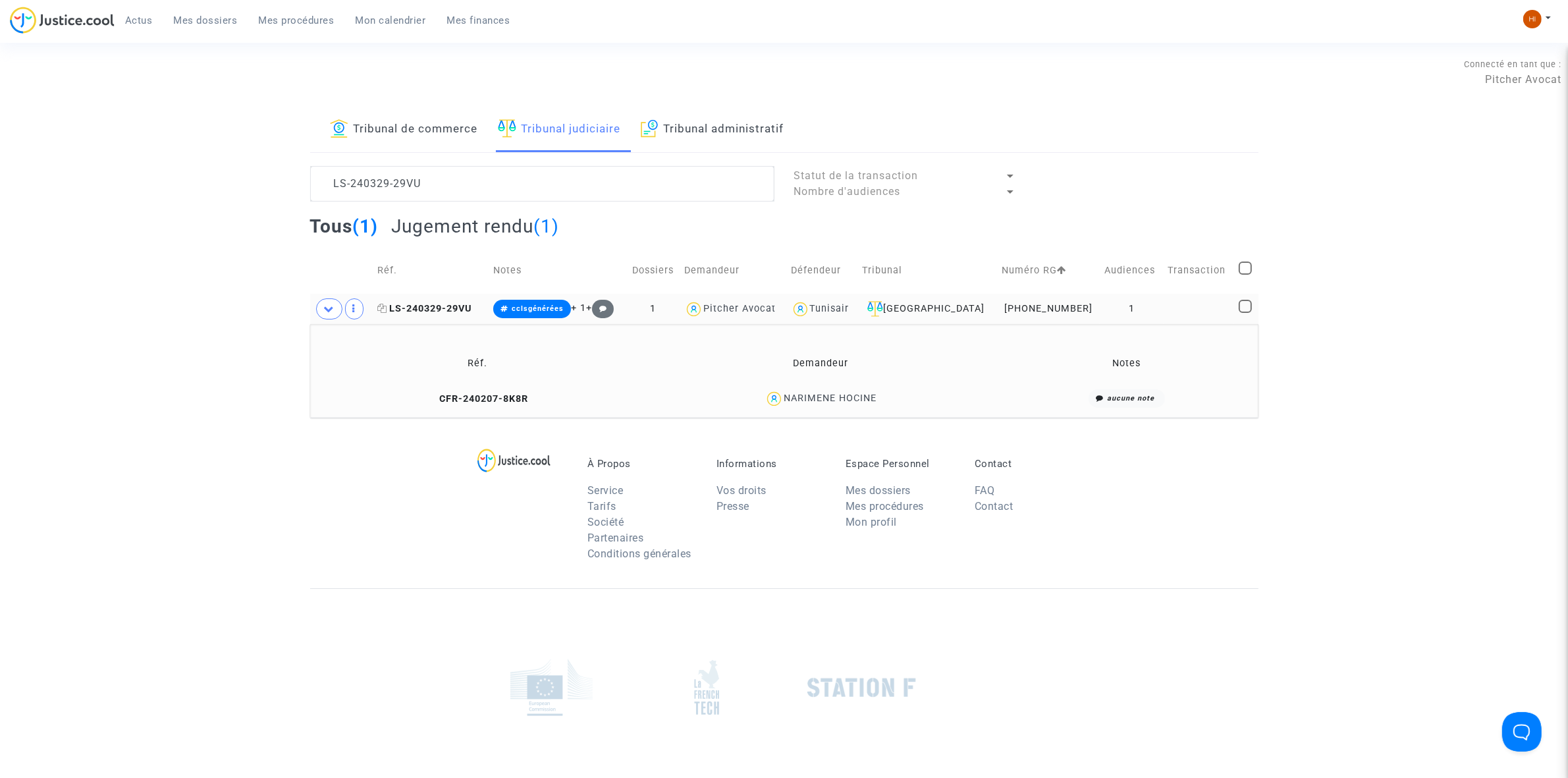
click at [387, 310] on icon at bounding box center [382, 308] width 10 height 9
click at [92, 74] on div "Connecté en tant que : Pitcher Avocat" at bounding box center [781, 71] width 1562 height 31
click at [528, 302] on span "cclsgénérées" at bounding box center [532, 309] width 78 height 18
click at [690, 446] on button "Modifier la note" at bounding box center [658, 444] width 96 height 21
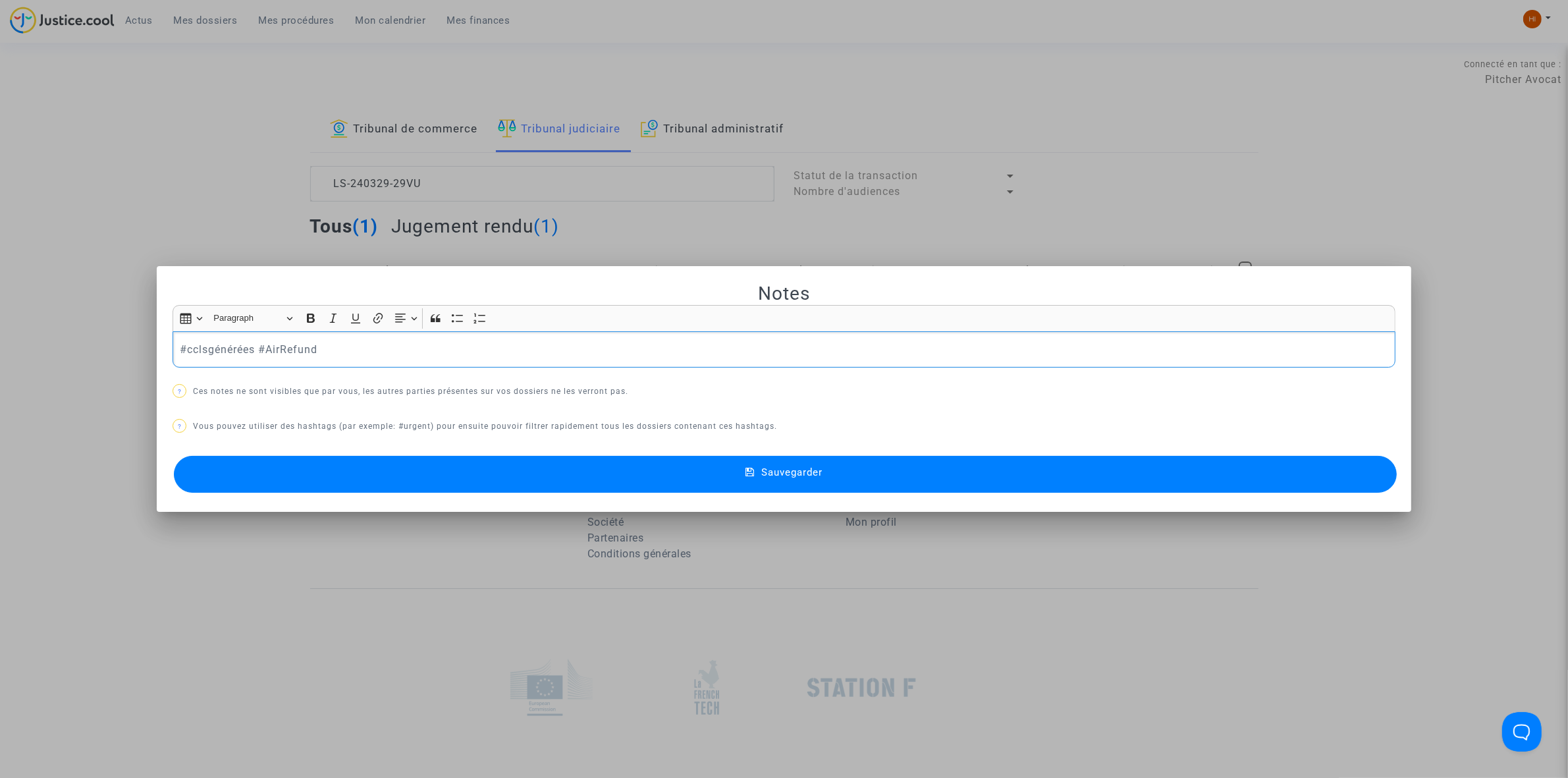
drag, startPoint x: 253, startPoint y: 354, endPoint x: 120, endPoint y: 349, distance: 133.1
click at [120, 349] on div "Notes Rich Text Editor Insert table Insert table Heading Paragraph Paragraph He…" at bounding box center [784, 389] width 1568 height 778
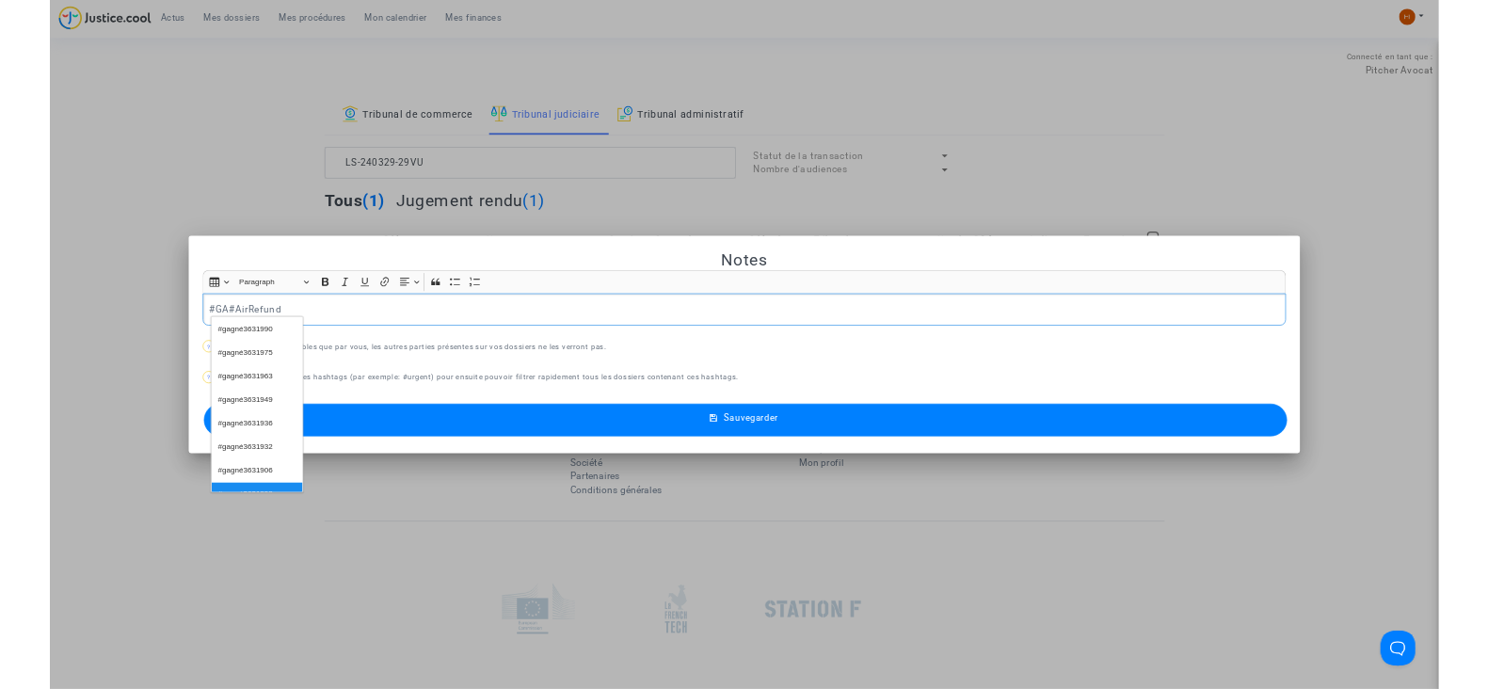
scroll to position [269, 0]
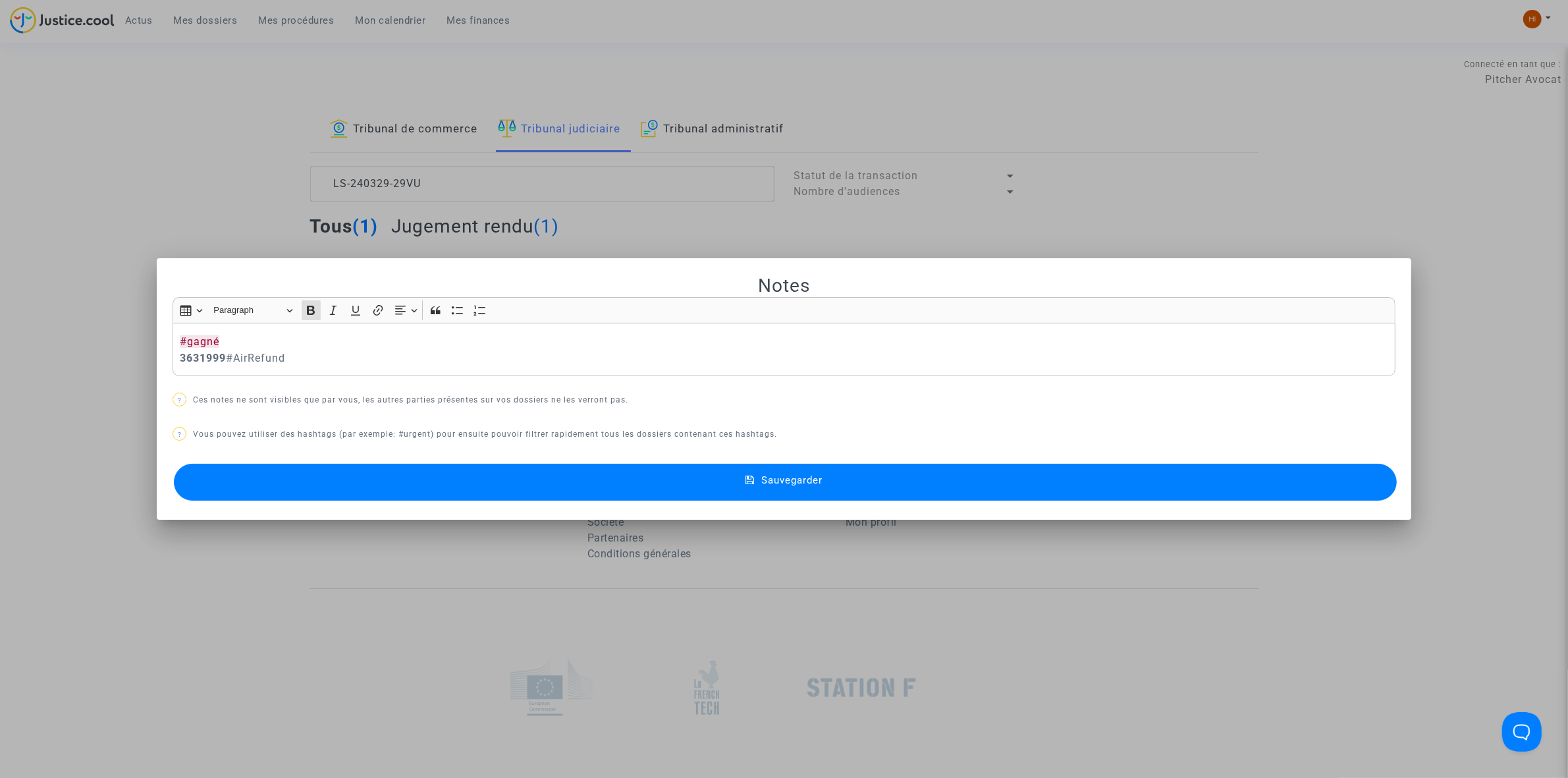
click at [320, 508] on mat-dialog-container "Notes Rich Text Editor Insert table Insert table Heading Paragraph Paragraph He…" at bounding box center [784, 389] width 1255 height 262
click at [344, 494] on button "Sauvegarder" at bounding box center [785, 482] width 1223 height 37
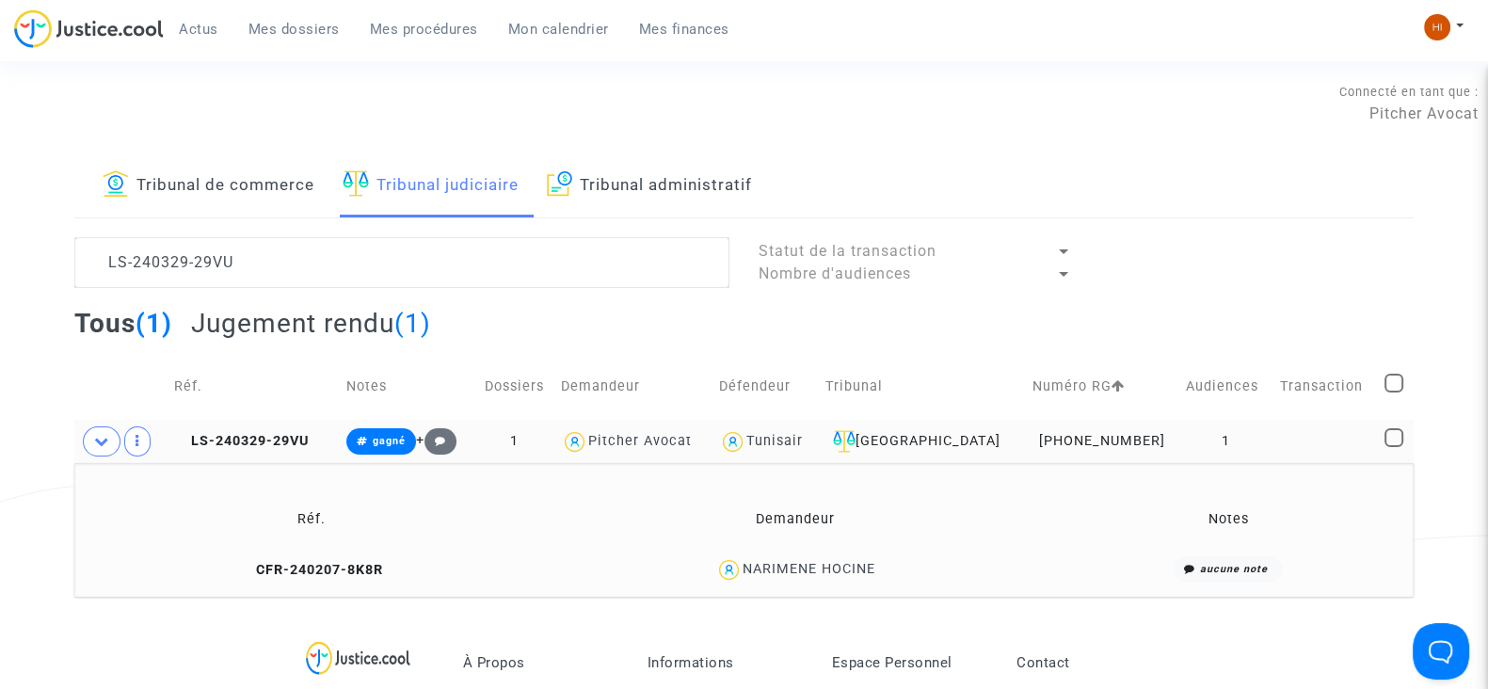
click at [1275, 441] on td at bounding box center [1325, 441] width 105 height 43
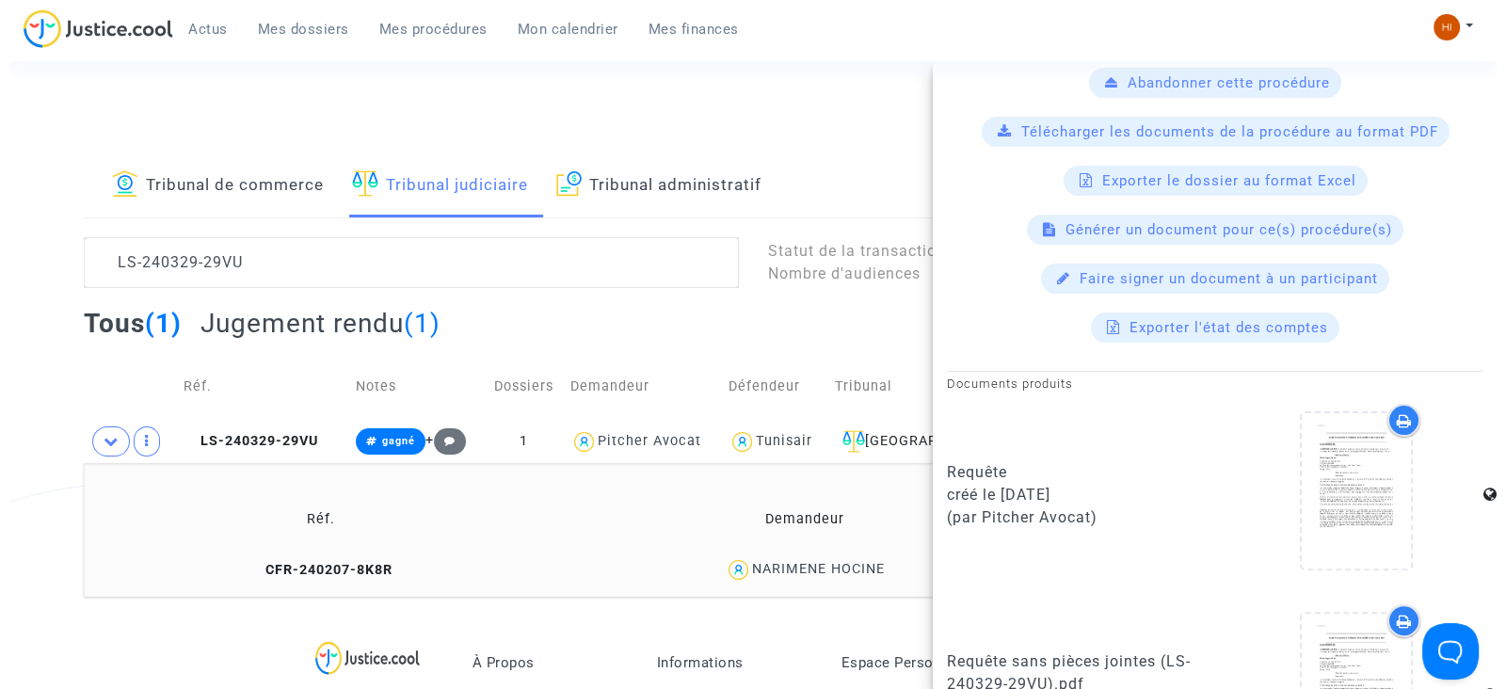
scroll to position [496, 0]
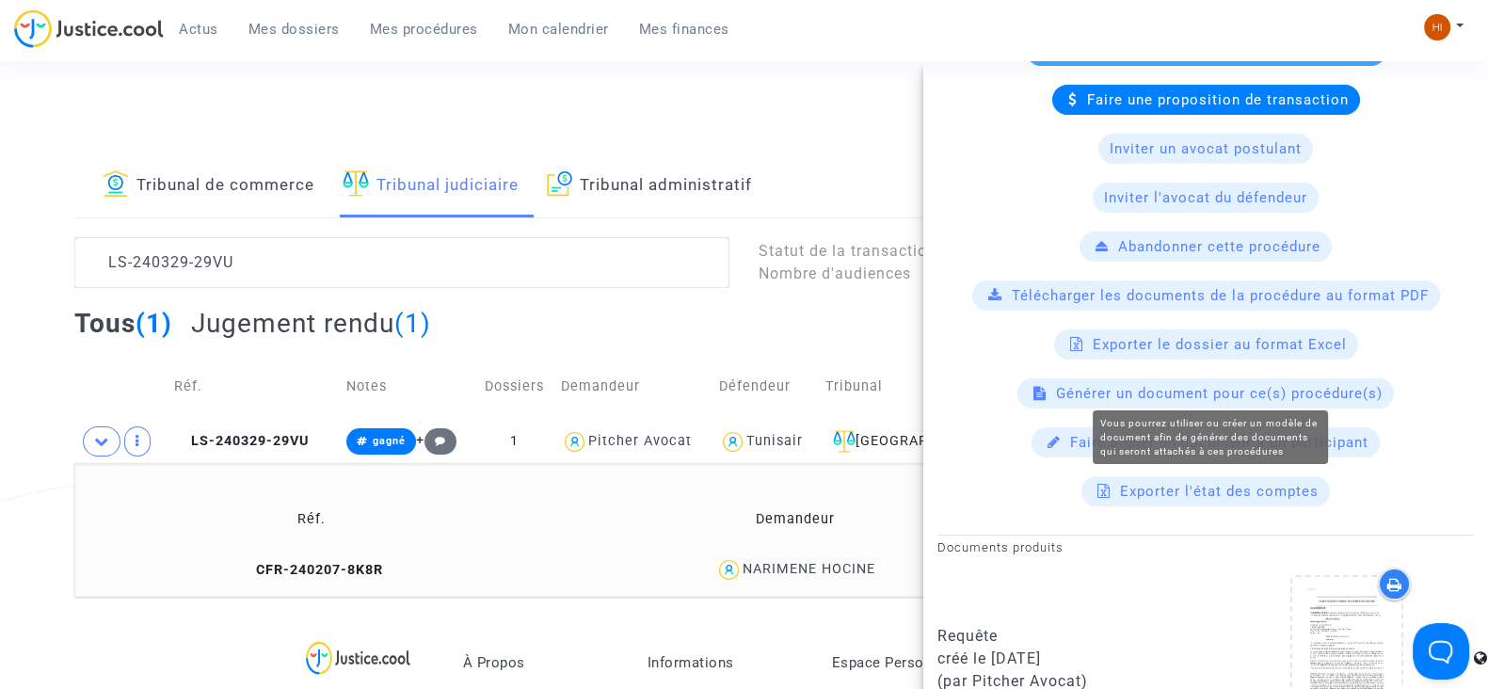
click at [1169, 385] on span "Générer un document pour ce(s) procédure(s)" at bounding box center [1219, 393] width 327 height 17
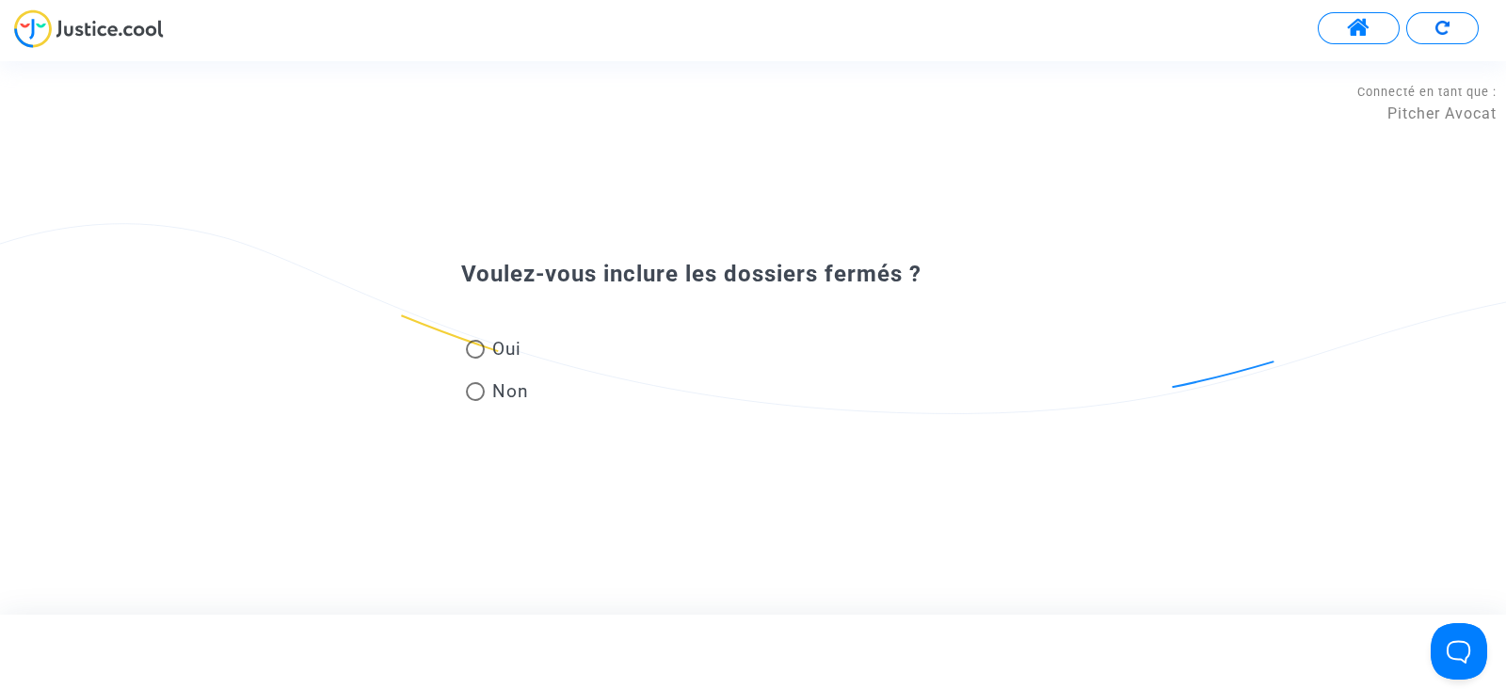
click at [513, 350] on span "Oui" at bounding box center [503, 348] width 37 height 25
click at [475, 359] on input "Oui" at bounding box center [474, 359] width 1 height 1
radio input "true"
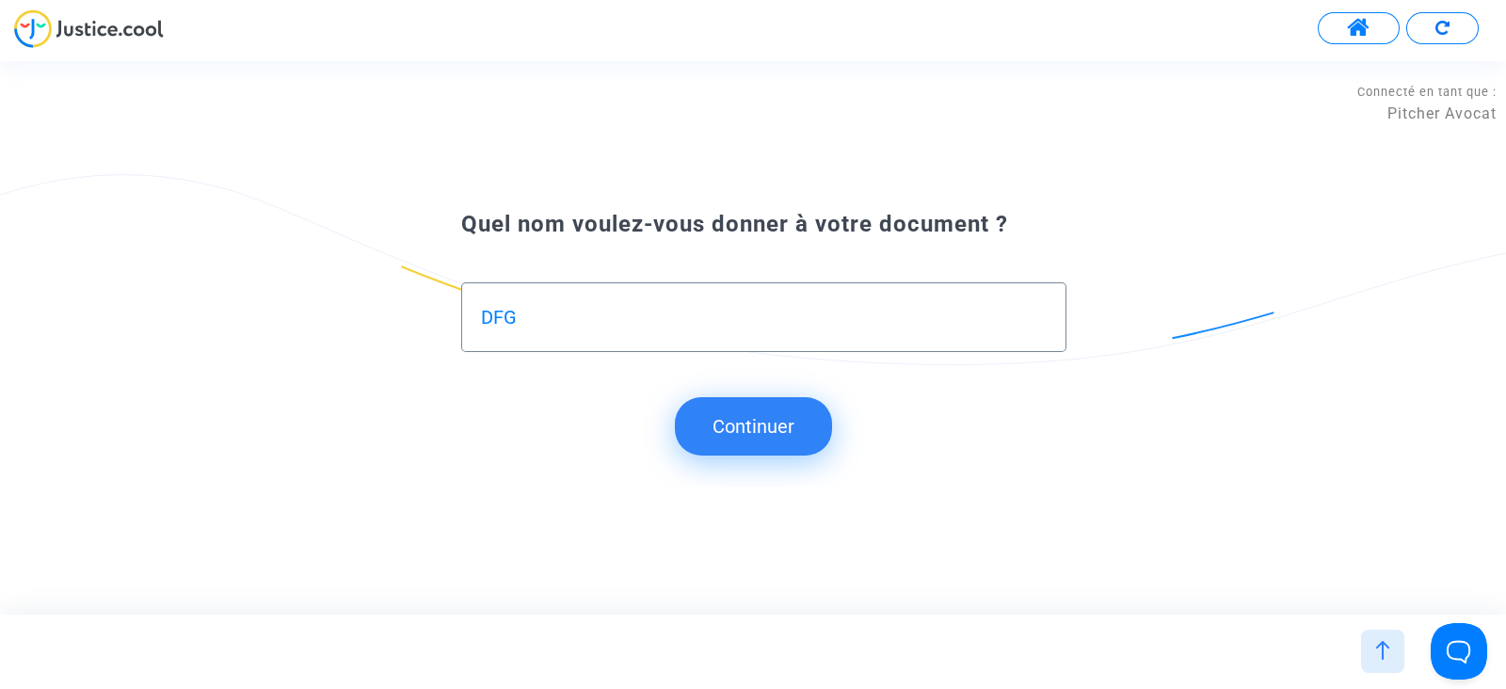
type input "DFG"
click at [776, 452] on button "Continuer" at bounding box center [753, 426] width 157 height 58
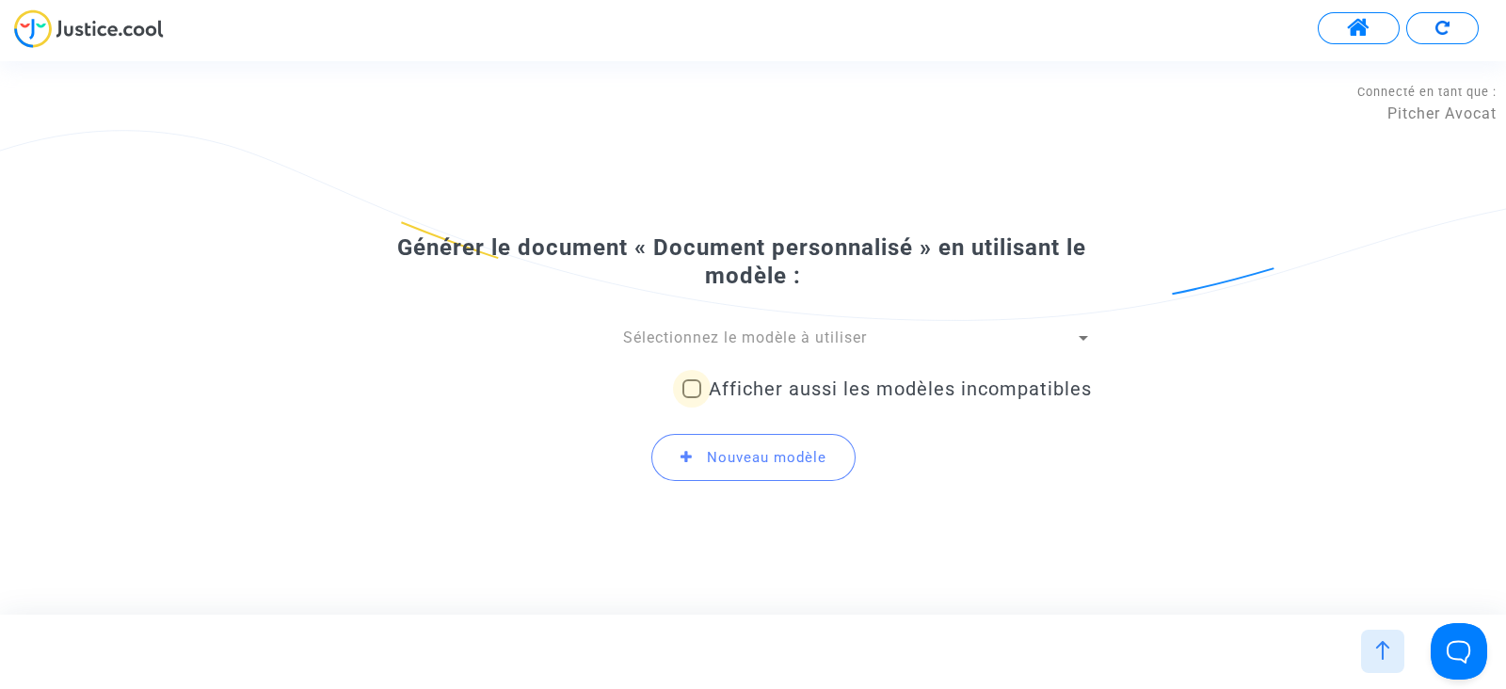
click at [776, 384] on span "Afficher aussi les modèles incompatibles" at bounding box center [900, 388] width 383 height 23
click at [692, 398] on input "Afficher aussi les modèles incompatibles" at bounding box center [691, 398] width 1 height 1
checkbox input "true"
click at [762, 327] on div "Générer le document « Document personnalisé » en utilisant le modèle : Sélectio…" at bounding box center [753, 365] width 678 height 264
click at [753, 336] on span "Sélectionnez le modèle à utiliser" at bounding box center [745, 338] width 244 height 18
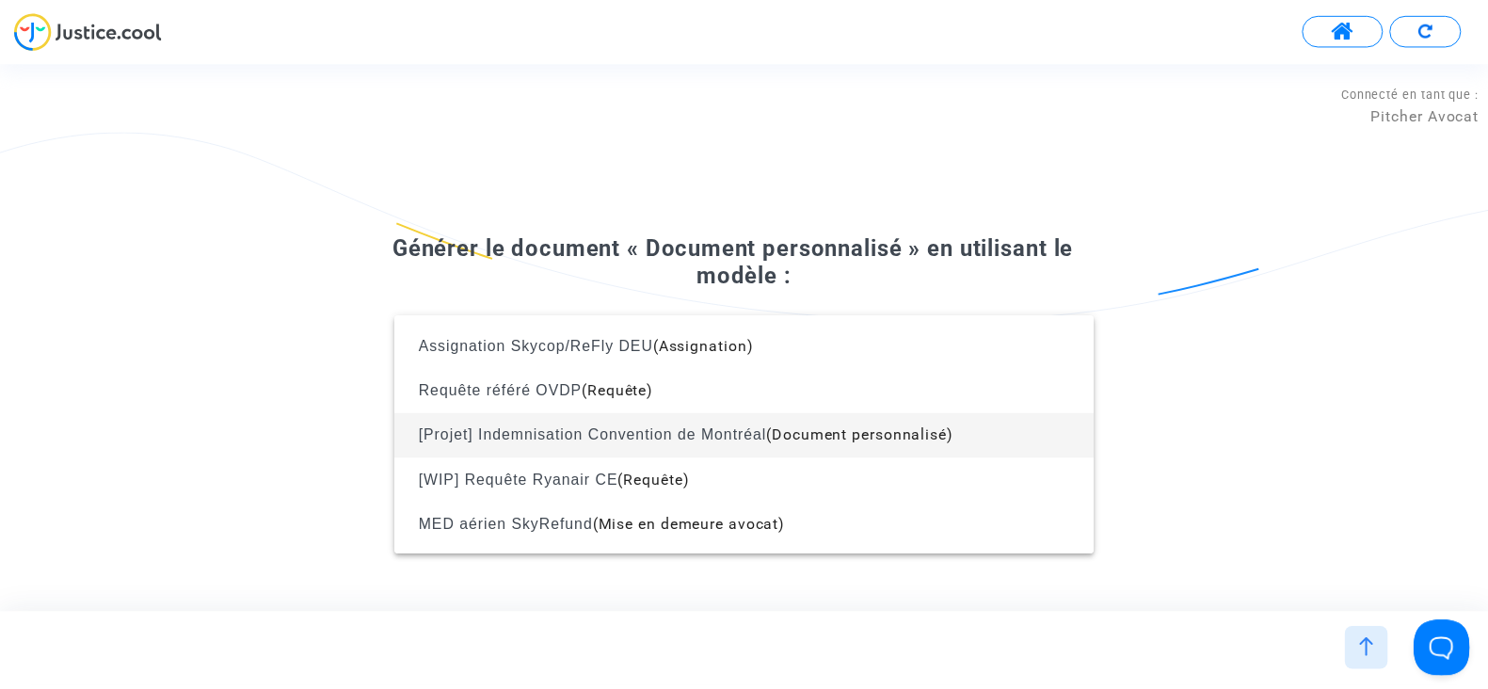
scroll to position [264, 0]
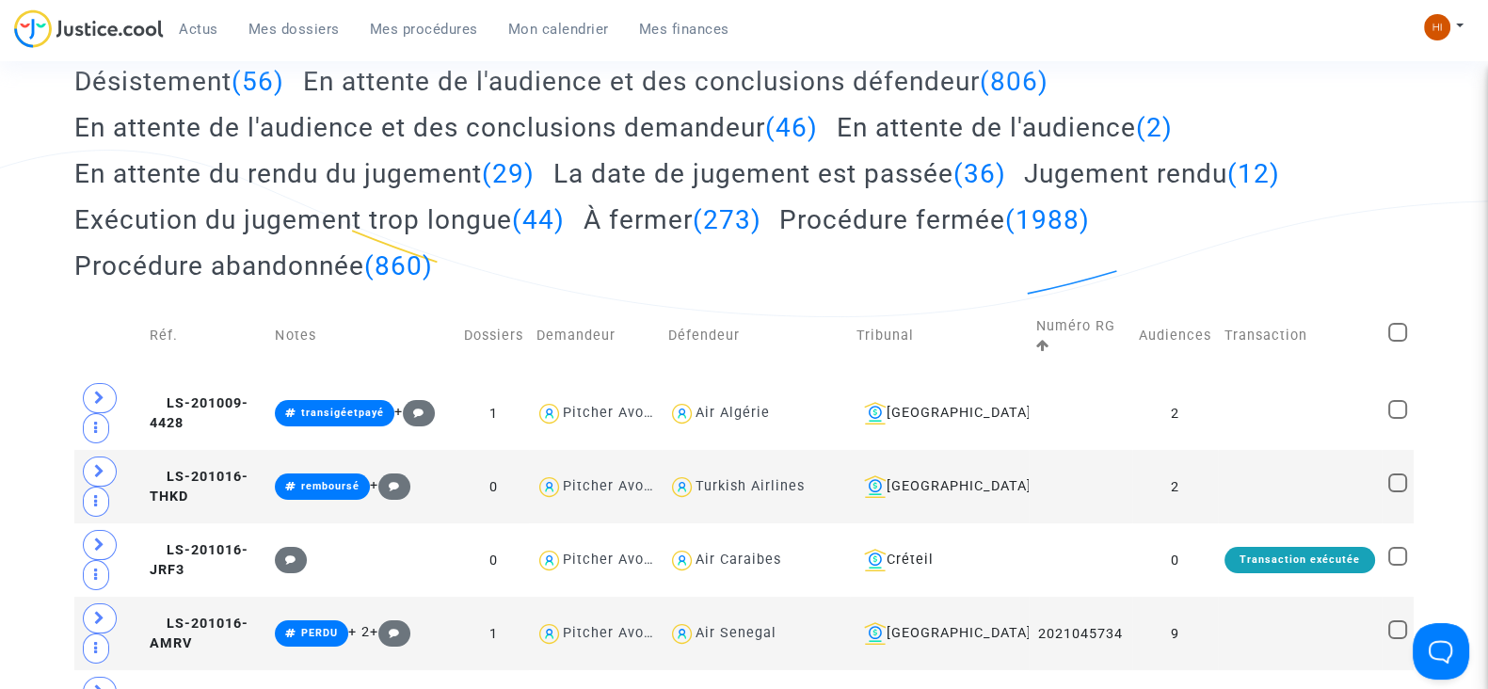
scroll to position [368, 0]
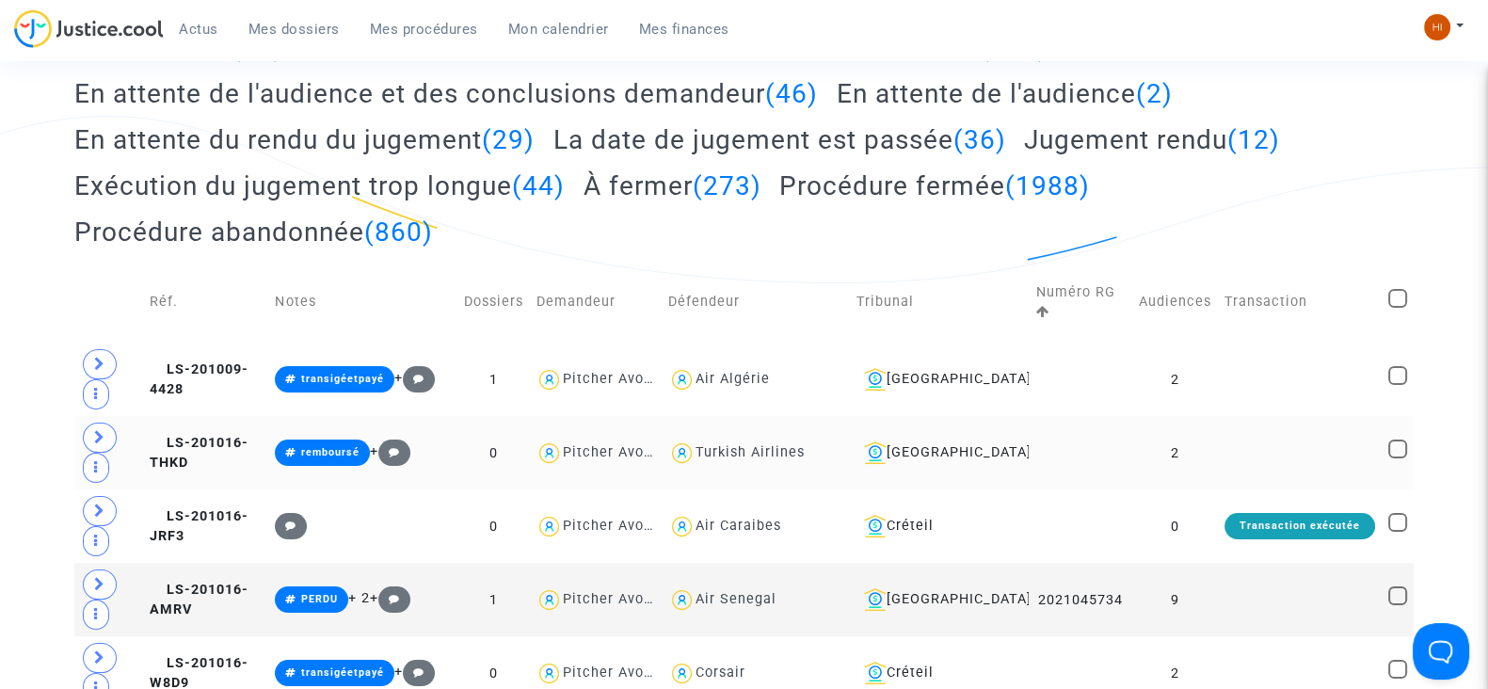
click at [1237, 455] on td at bounding box center [1300, 452] width 164 height 73
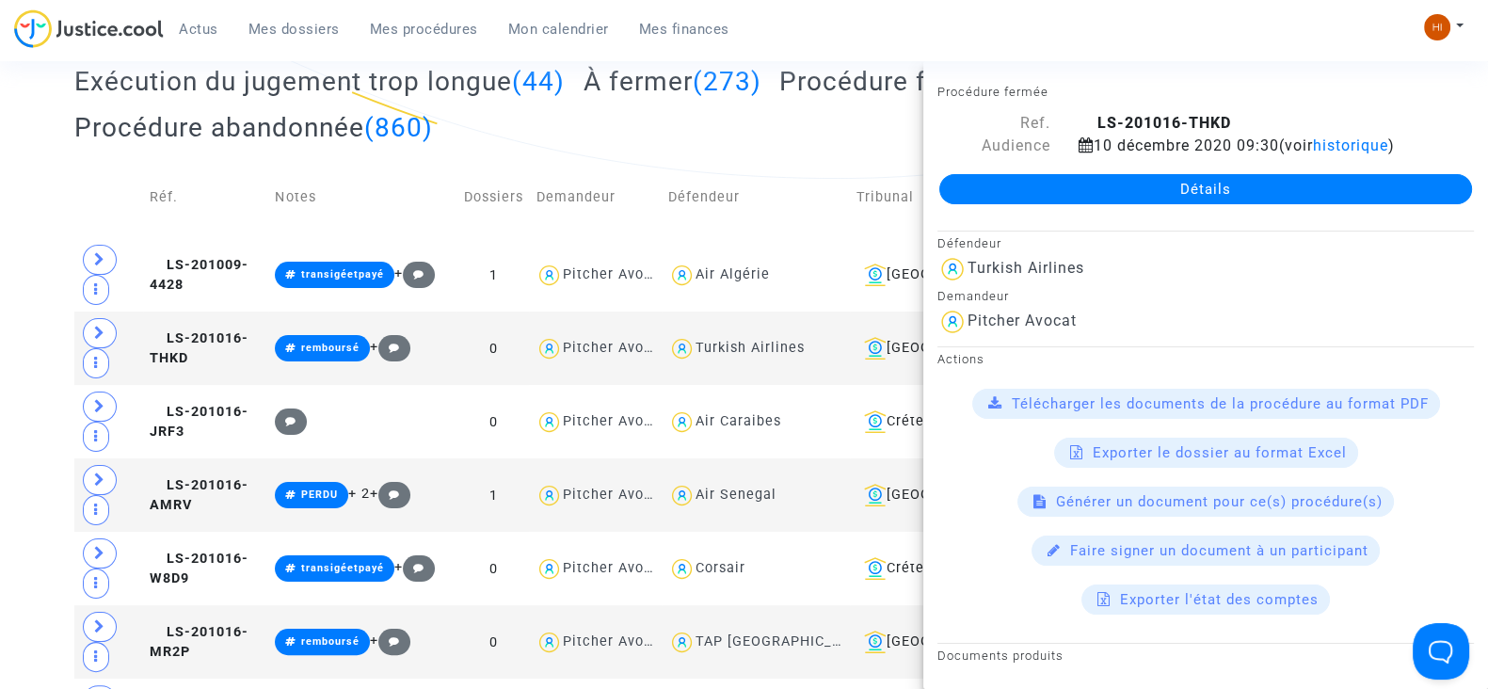
scroll to position [476, 0]
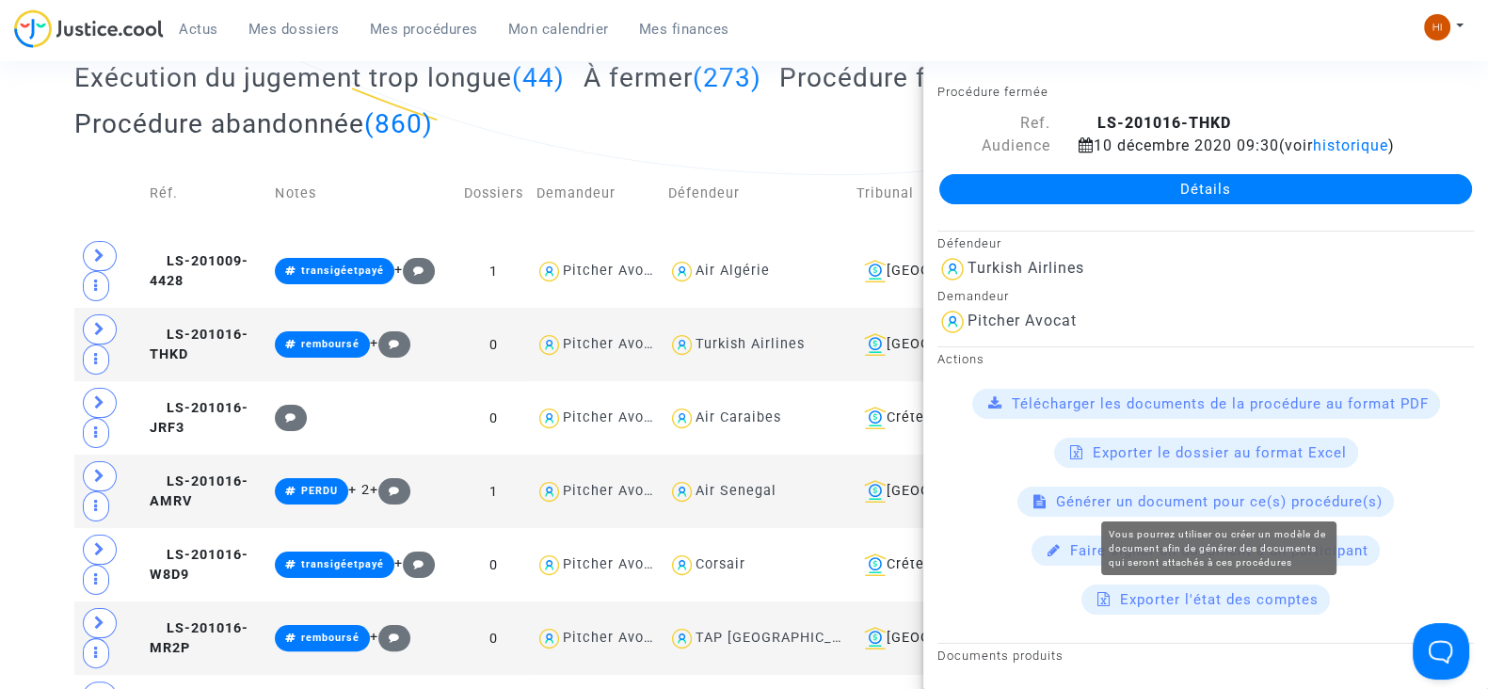
click at [1175, 501] on span "Générer un document pour ce(s) procédure(s)" at bounding box center [1219, 501] width 327 height 17
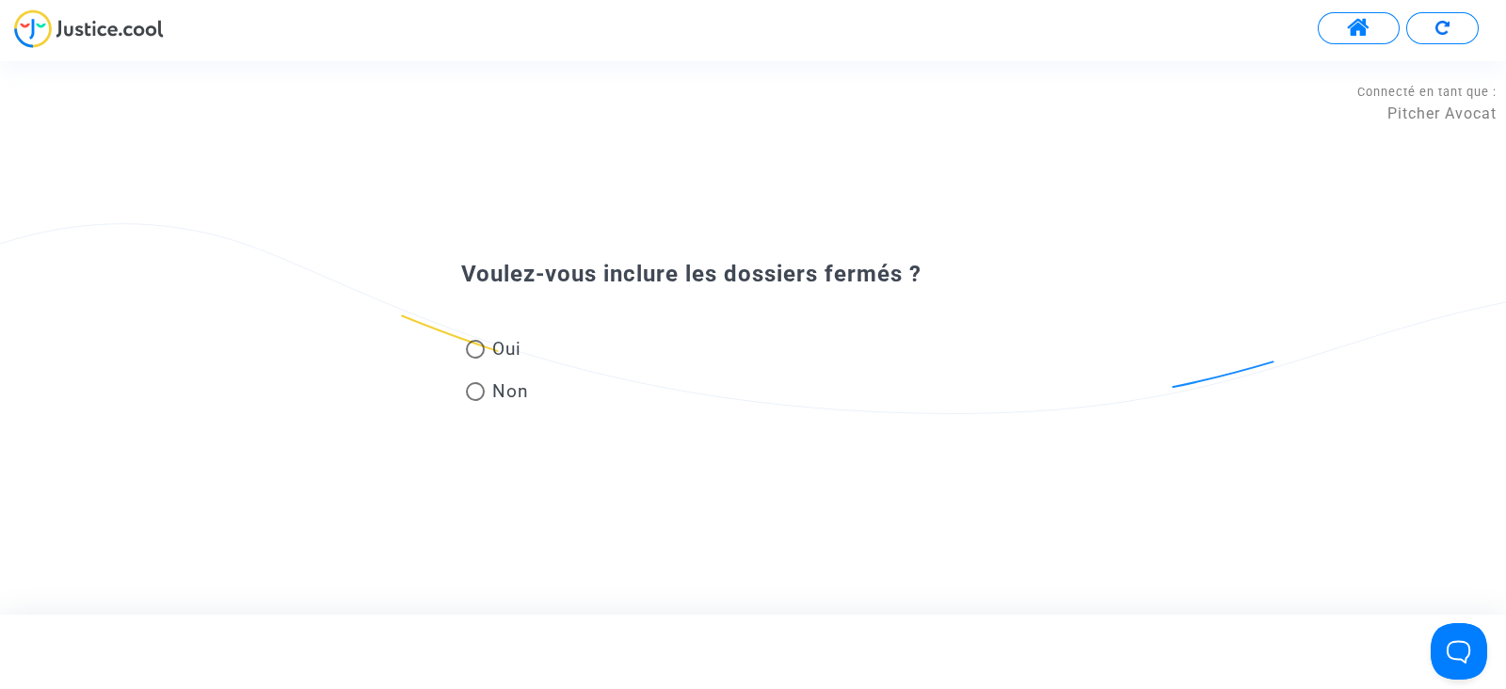
click at [503, 349] on span "Oui" at bounding box center [503, 348] width 37 height 25
click at [475, 359] on input "Oui" at bounding box center [474, 359] width 1 height 1
radio input "true"
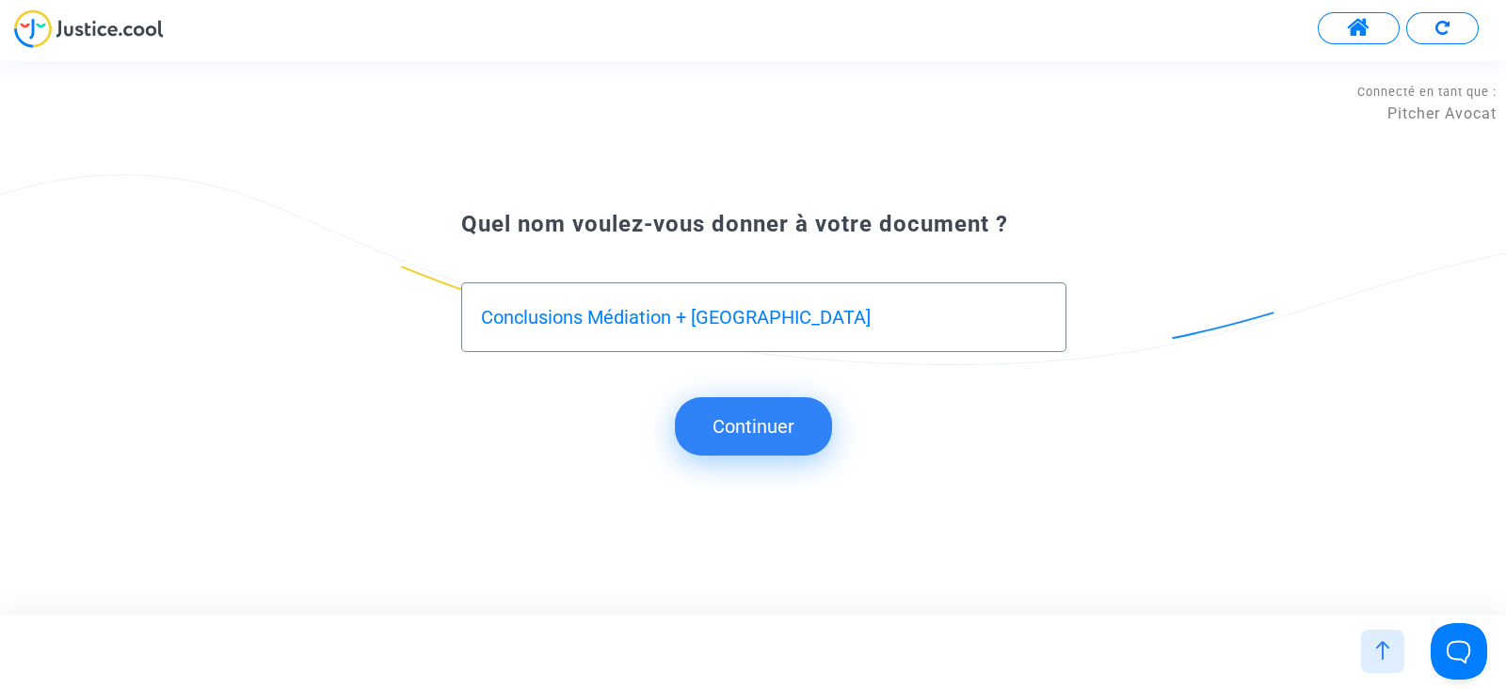
type input "Conclusions Médiation + Montréal"
click at [734, 418] on button "Continuer" at bounding box center [753, 426] width 157 height 58
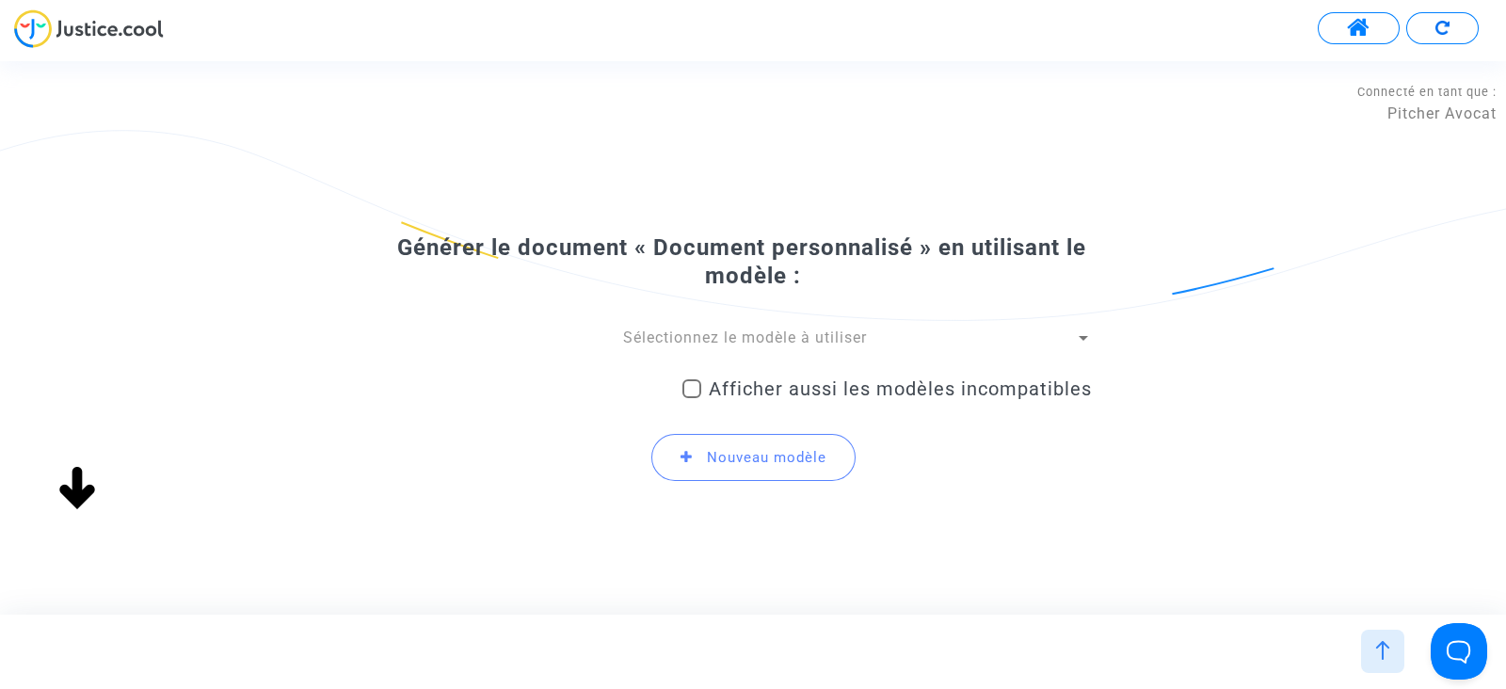
click at [735, 456] on span "Nouveau modèle" at bounding box center [767, 457] width 120 height 17
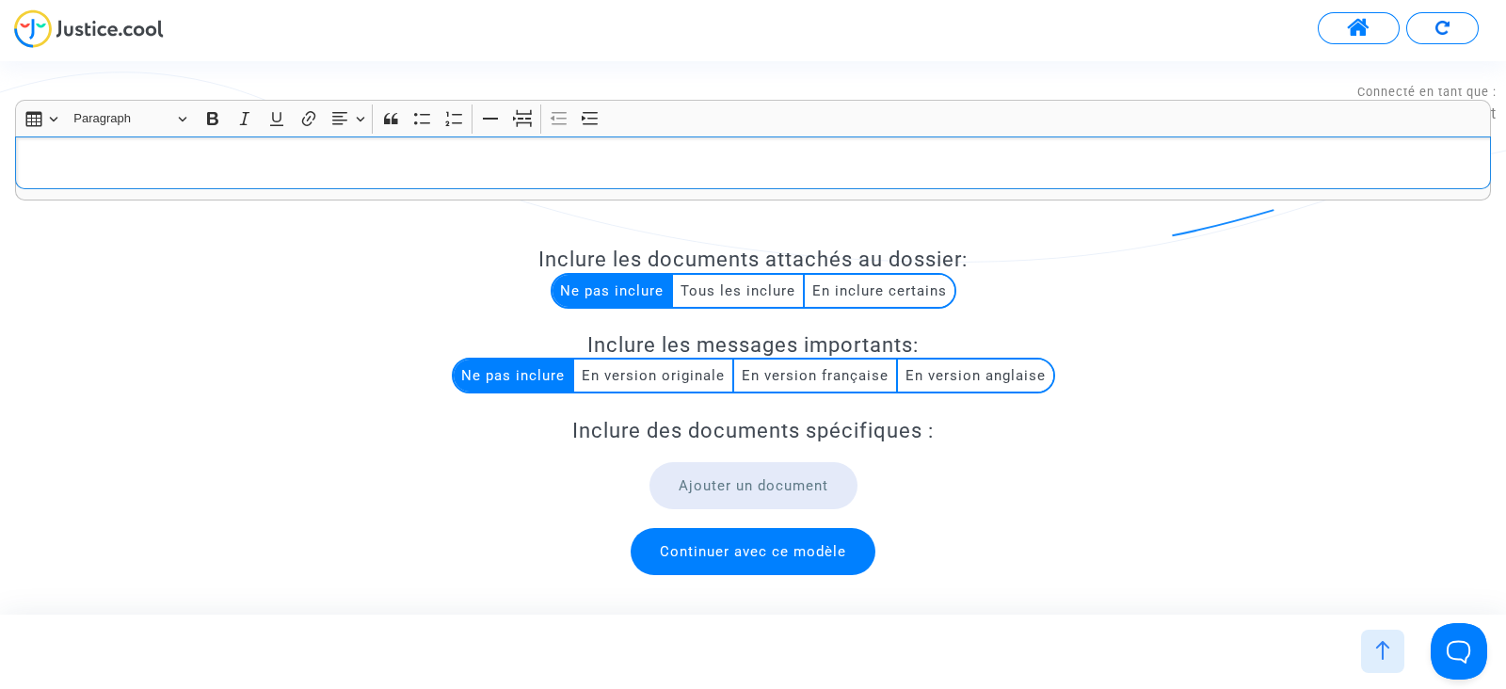
click at [563, 157] on p "Rich Text Editor, main" at bounding box center [753, 164] width 1456 height 24
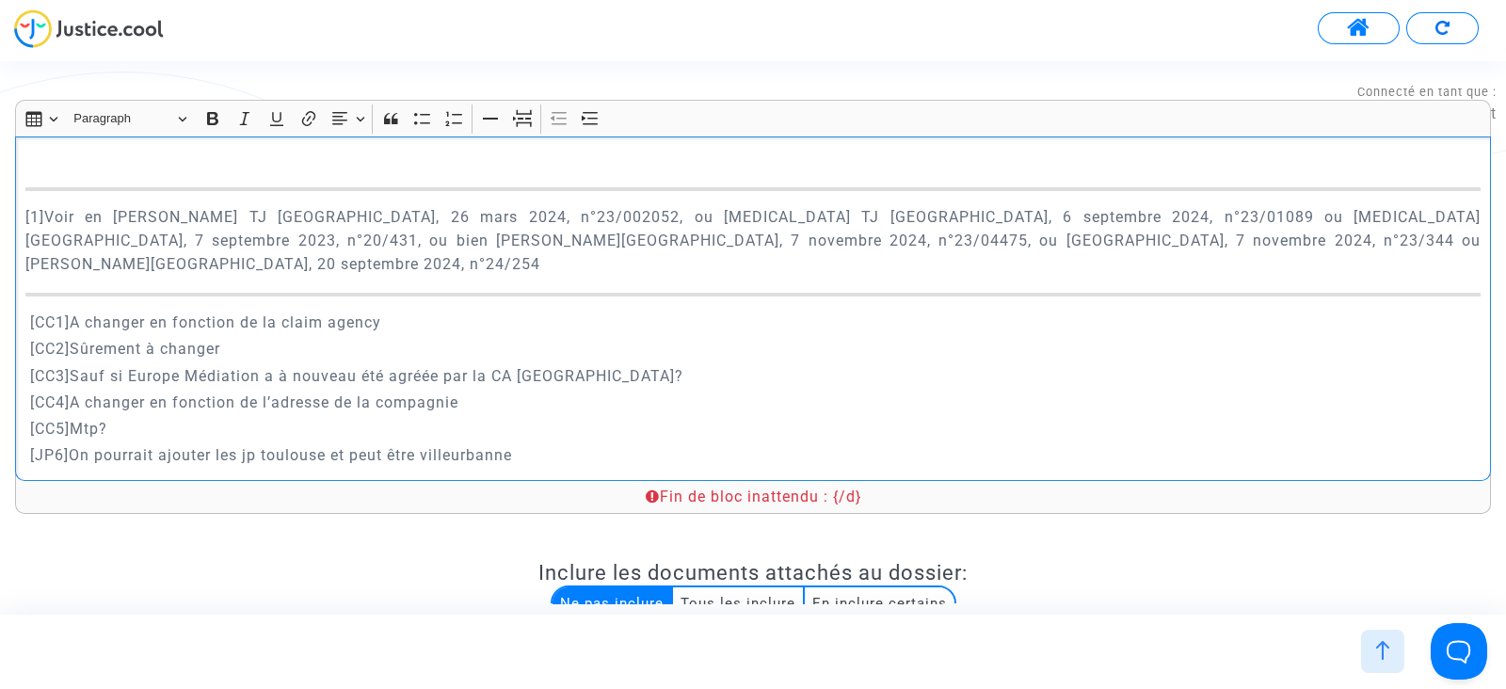
scroll to position [9883, 0]
drag, startPoint x: 541, startPoint y: 465, endPoint x: 72, endPoint y: 351, distance: 483.3
drag, startPoint x: 72, startPoint y: 351, endPoint x: 530, endPoint y: 434, distance: 465.8
click at [532, 430] on p "[CC5] Mtp?" at bounding box center [753, 429] width 1456 height 24
drag, startPoint x: 523, startPoint y: 450, endPoint x: 25, endPoint y: 313, distance: 516.6
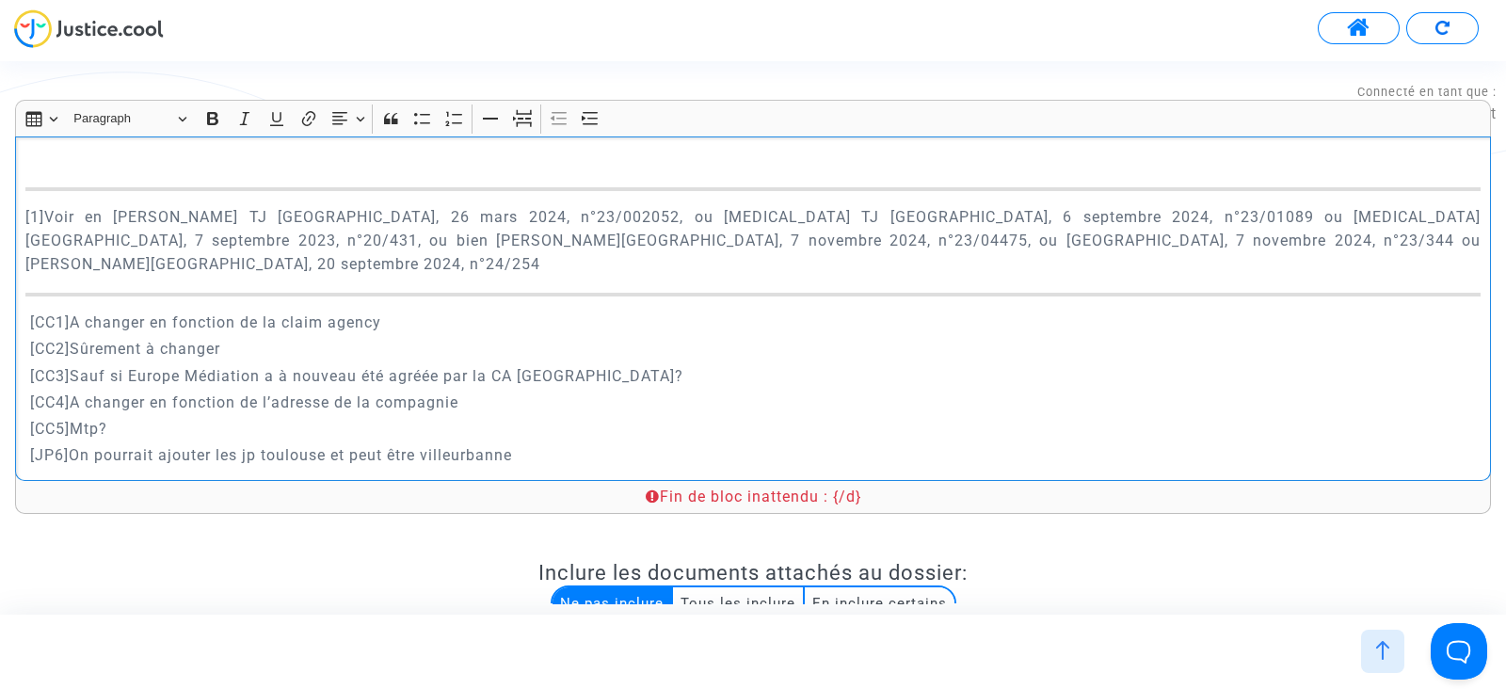
click at [25, 313] on div "A MADAME, MONSIEUR LE JUGE DU {court.name.toUpperCase()} Audience du {lawsuit.n…" at bounding box center [753, 308] width 1476 height 345
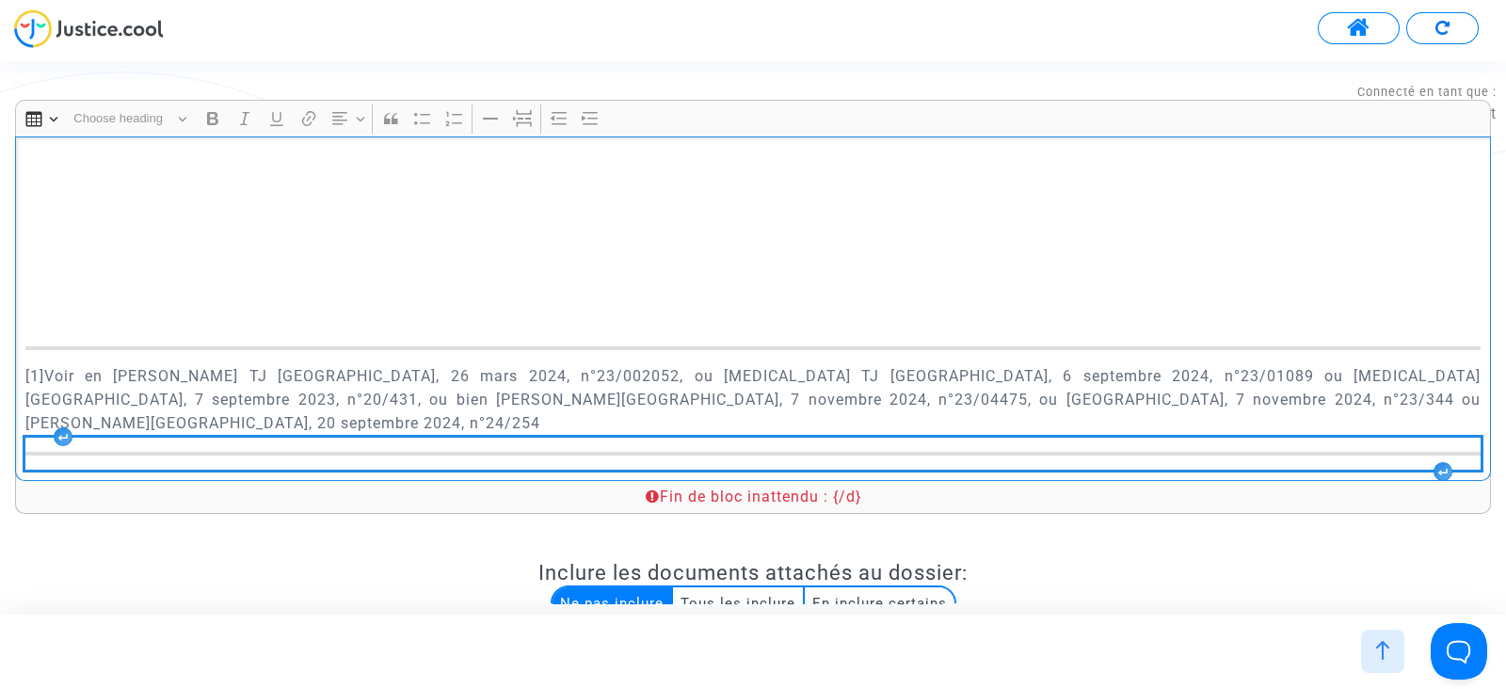
scroll to position [9728, 0]
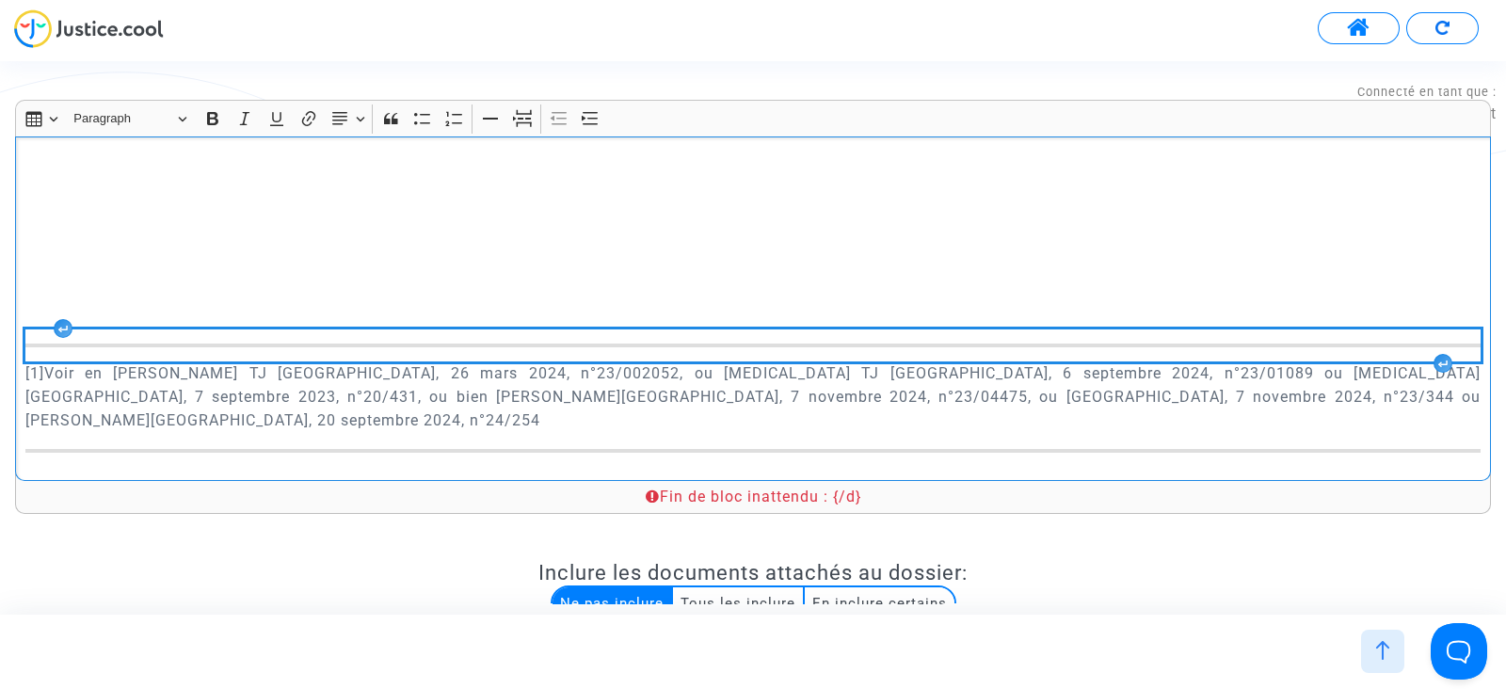
drag, startPoint x: 1044, startPoint y: 421, endPoint x: 248, endPoint y: 329, distance: 801.5
click at [248, 329] on div "A MADAME, MONSIEUR LE JUGE DU {court.name.toUpperCase()} Audience du {lawsuit.n…" at bounding box center [753, 308] width 1476 height 345
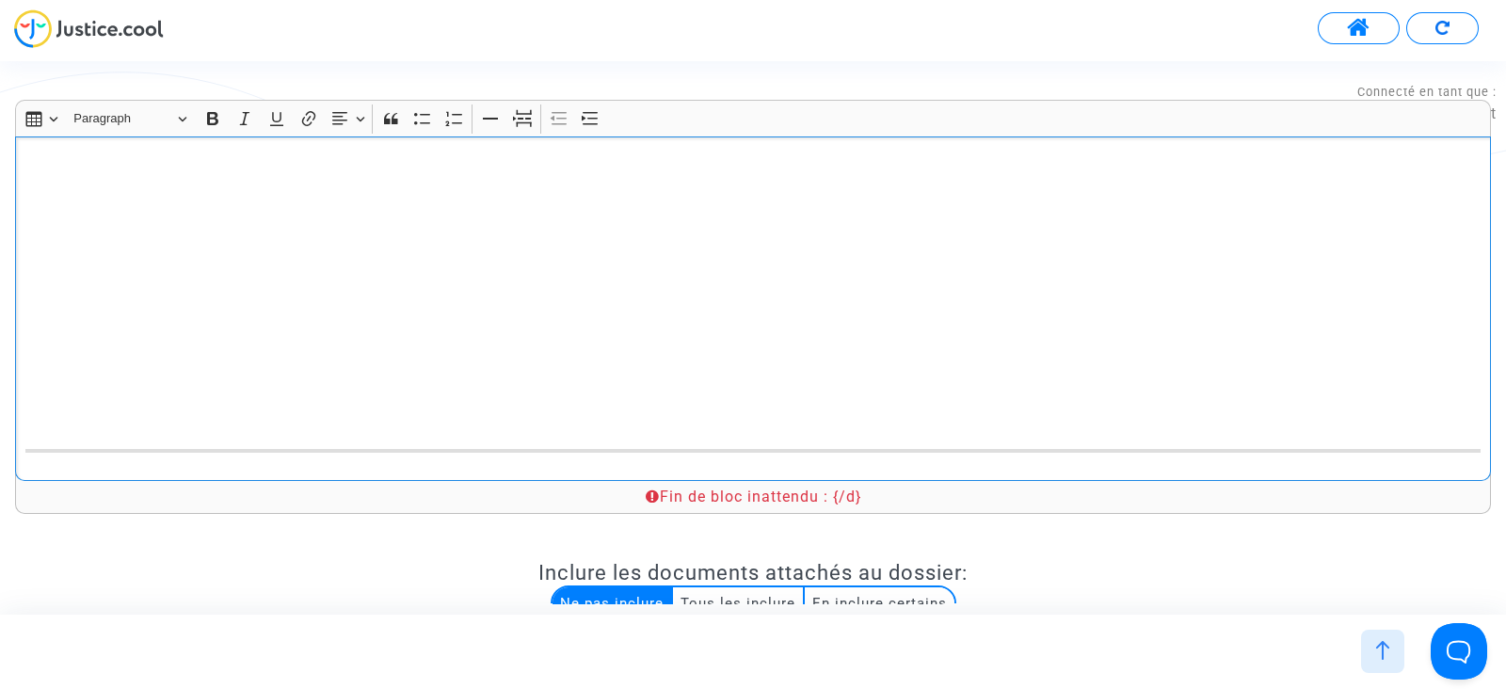
scroll to position [9699, 0]
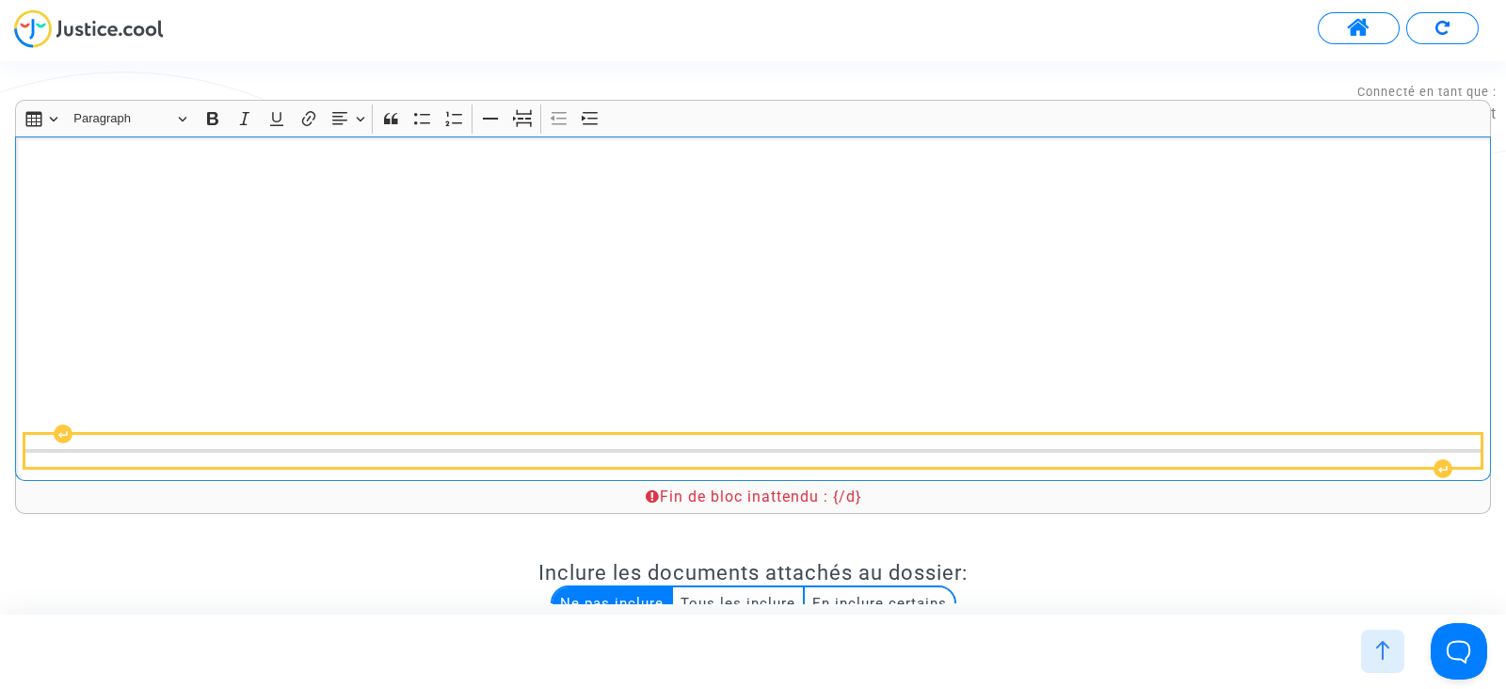
click at [663, 440] on div "Rich Text Editor, main" at bounding box center [753, 451] width 1456 height 32
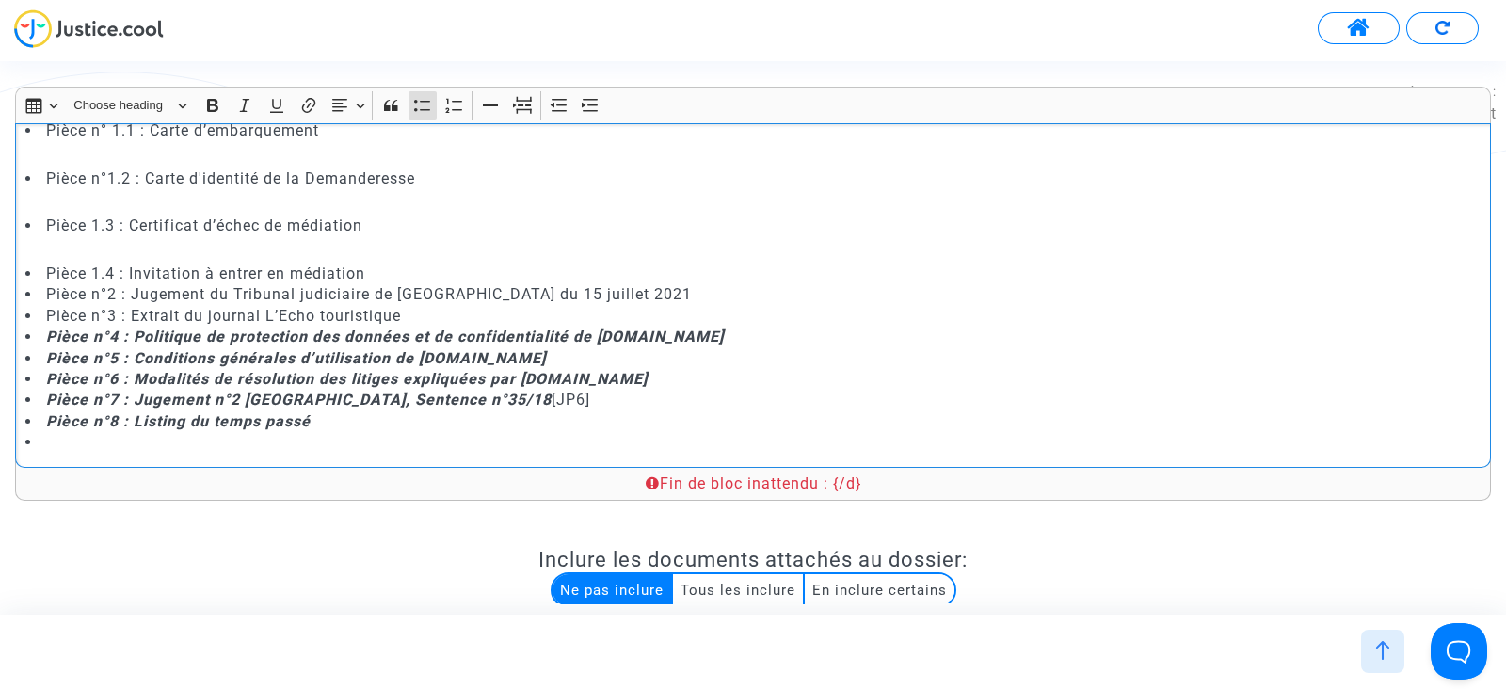
scroll to position [20, 0]
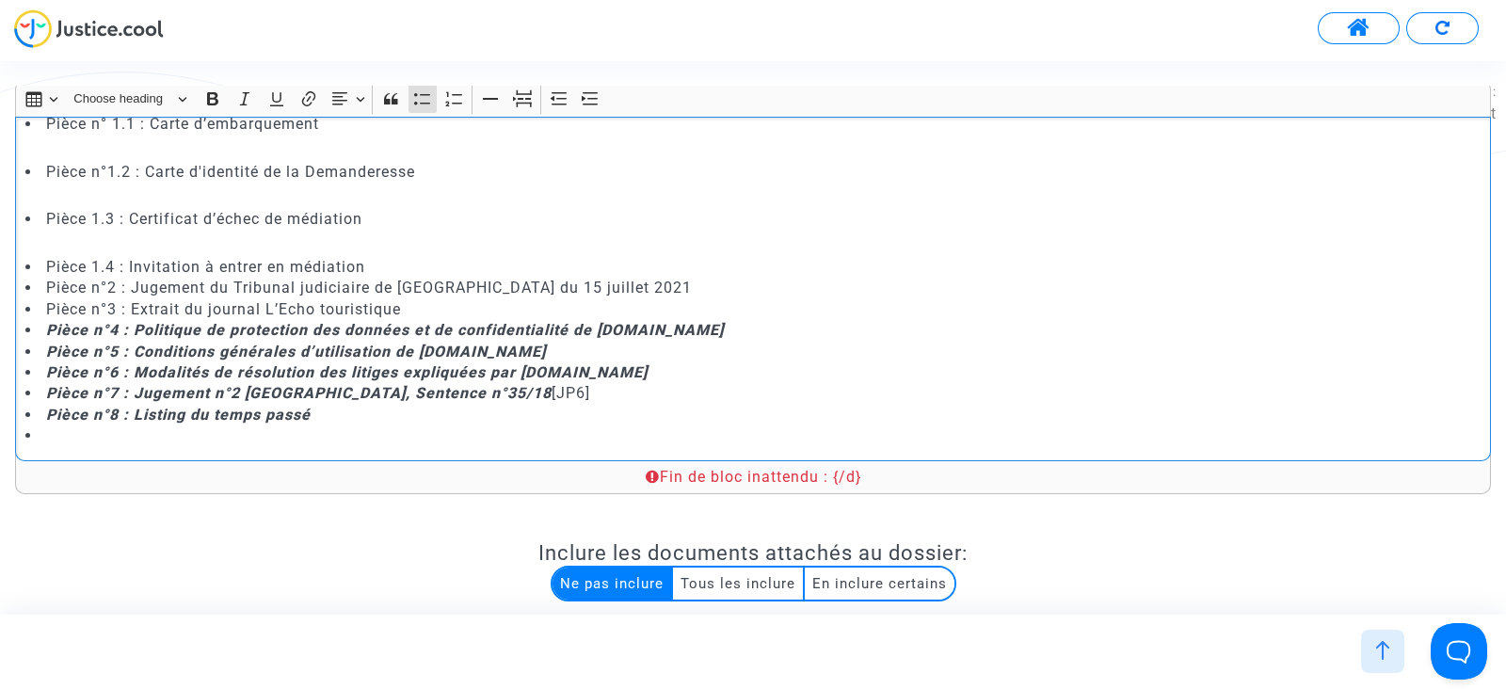
click at [553, 399] on li "Pièce n°7 : Jugement n°2 PONTEVEDRA, Sentence n°35/18 [JP6]" at bounding box center [753, 393] width 1456 height 21
click at [61, 432] on li "Rich Text Editor, main" at bounding box center [753, 435] width 1456 height 21
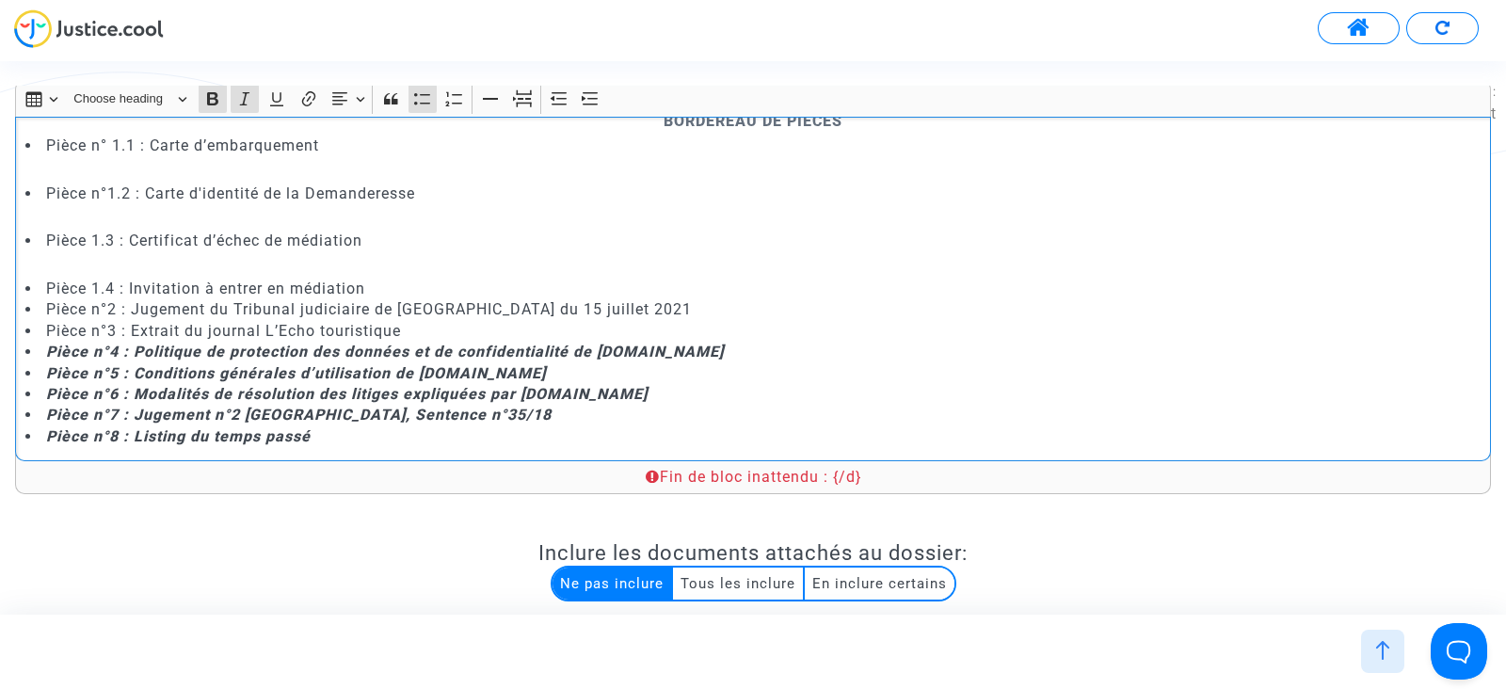
scroll to position [9356, 0]
click at [88, 259] on p "Rich Text Editor, main" at bounding box center [753, 264] width 1456 height 24
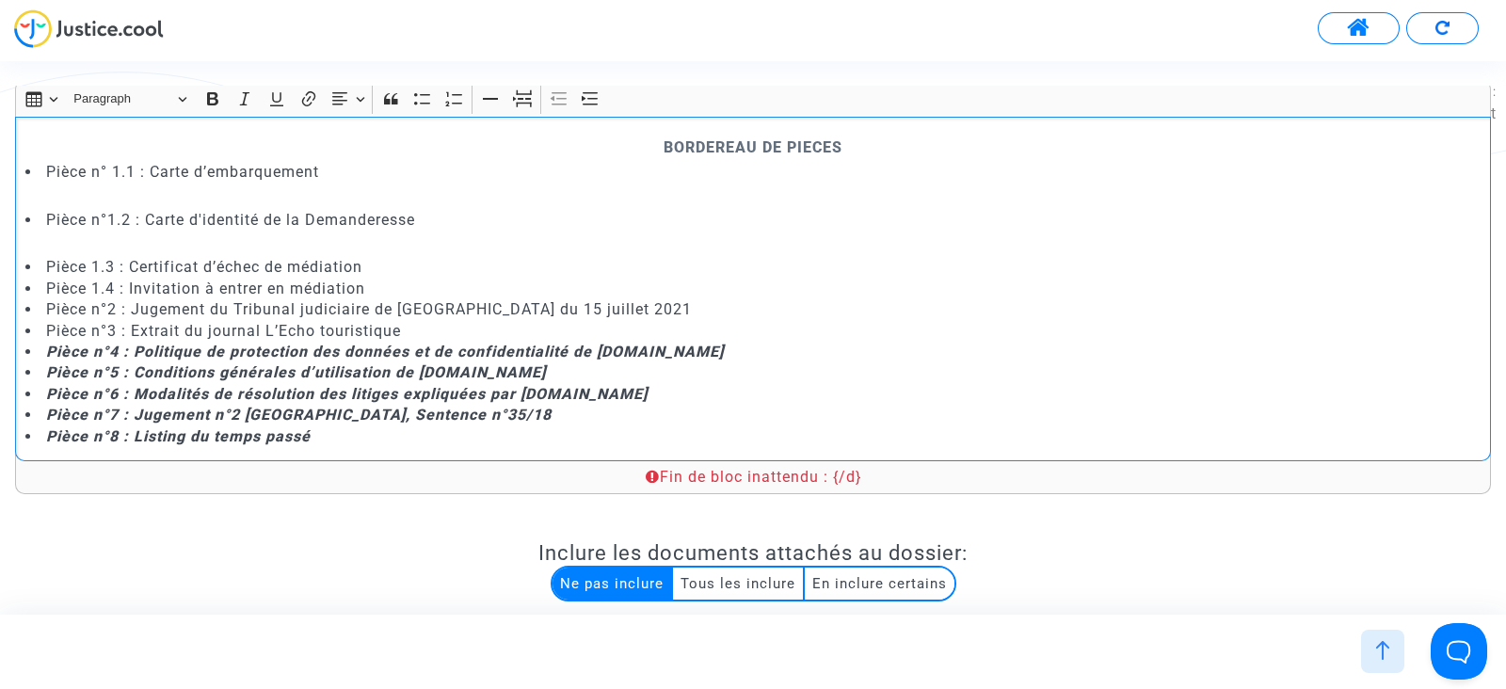
click at [94, 242] on p "Rich Text Editor, main" at bounding box center [753, 243] width 1456 height 24
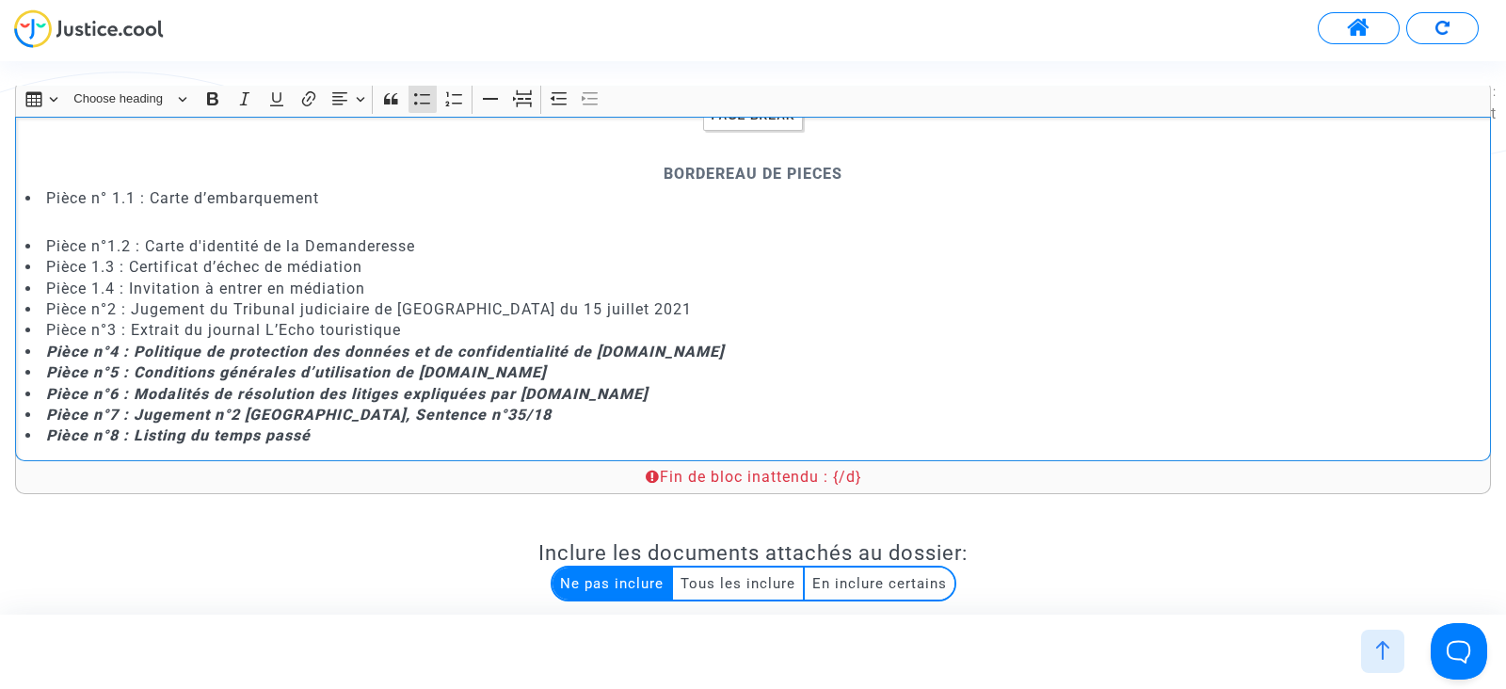
scroll to position [9305, 0]
click at [94, 216] on p "Rich Text Editor, main" at bounding box center [753, 222] width 1456 height 24
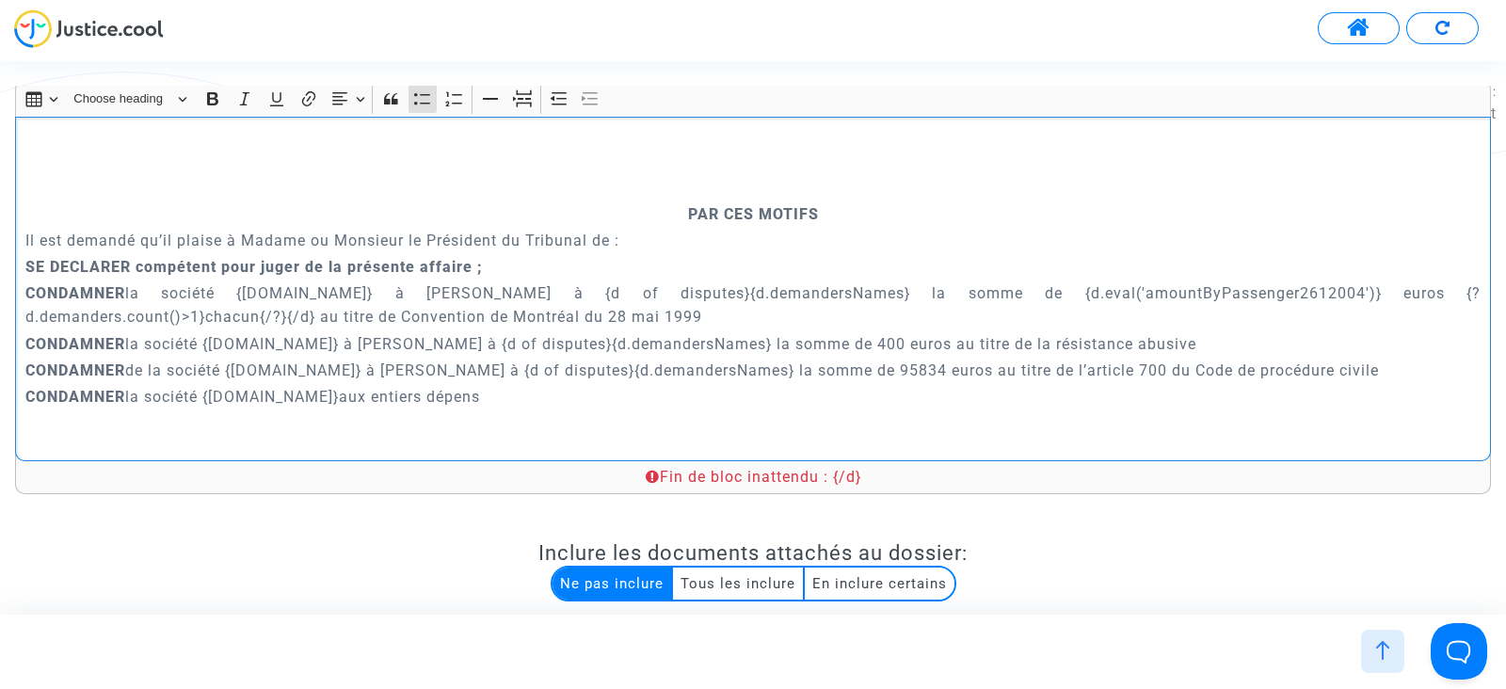
scroll to position [8546, 0]
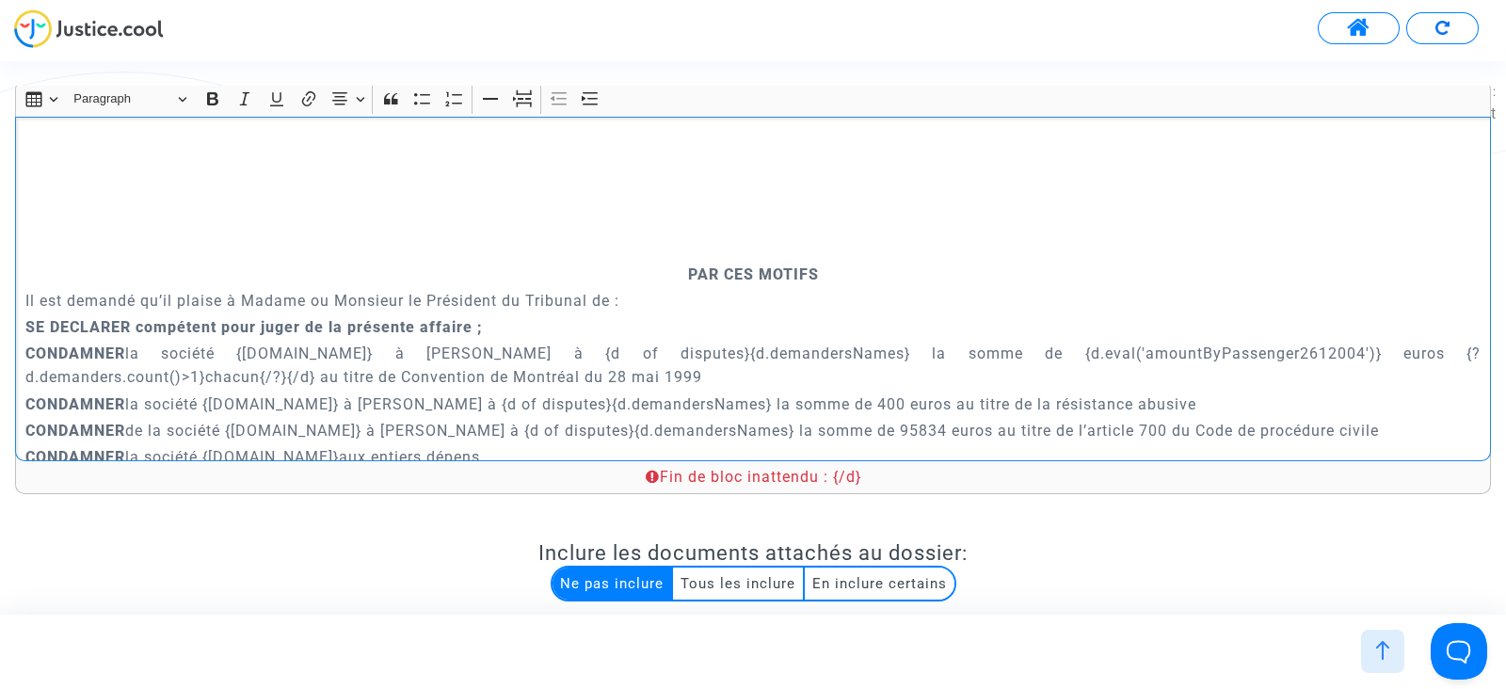
click at [711, 260] on p "Rich Text Editor, main" at bounding box center [753, 248] width 1456 height 24
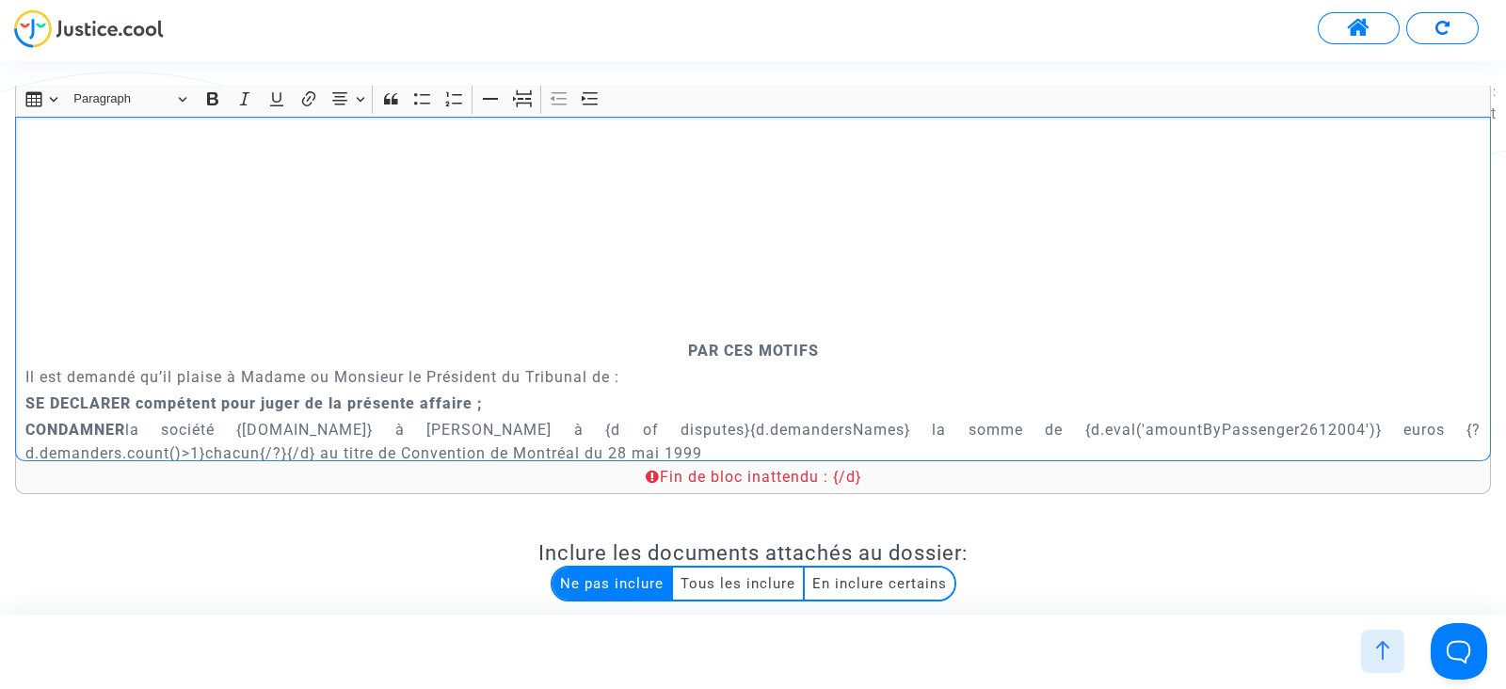
scroll to position [8145, 0]
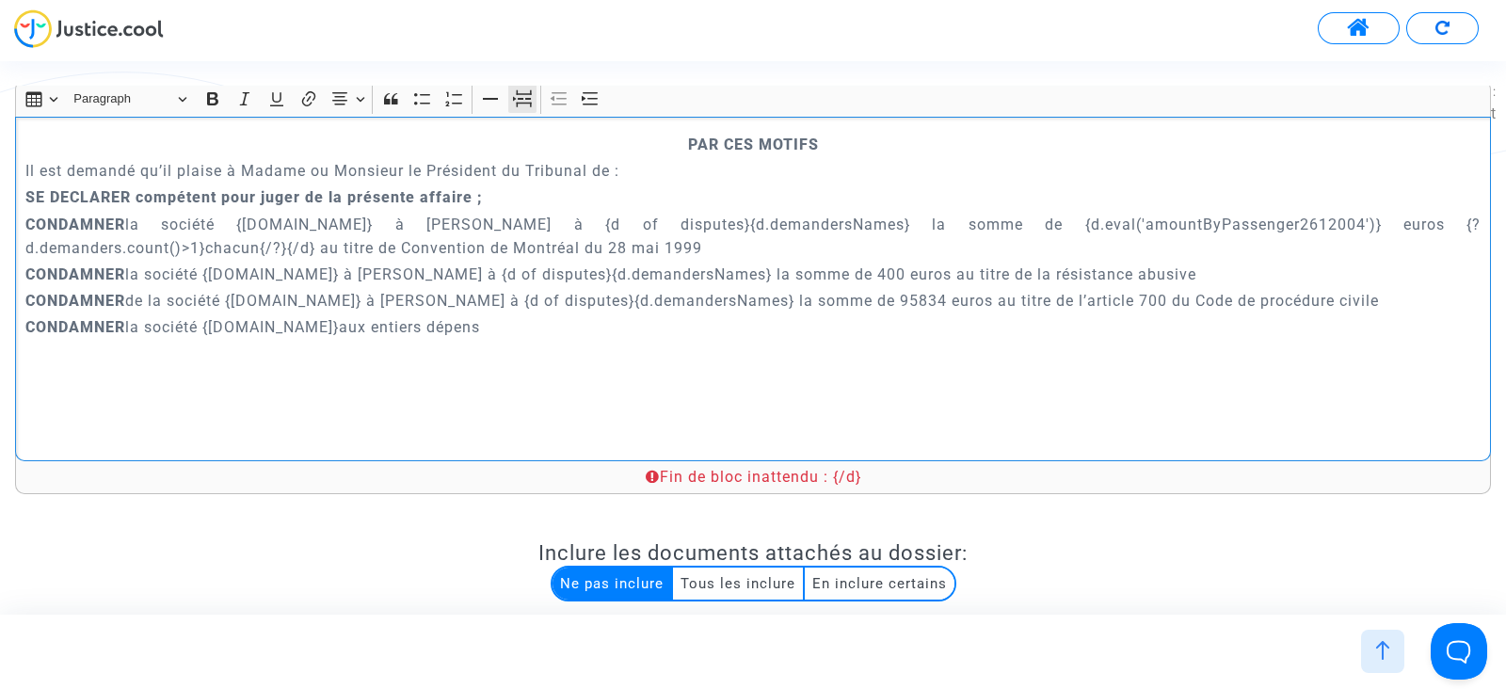
click at [521, 104] on icon "Editor toolbar" at bounding box center [522, 98] width 19 height 19
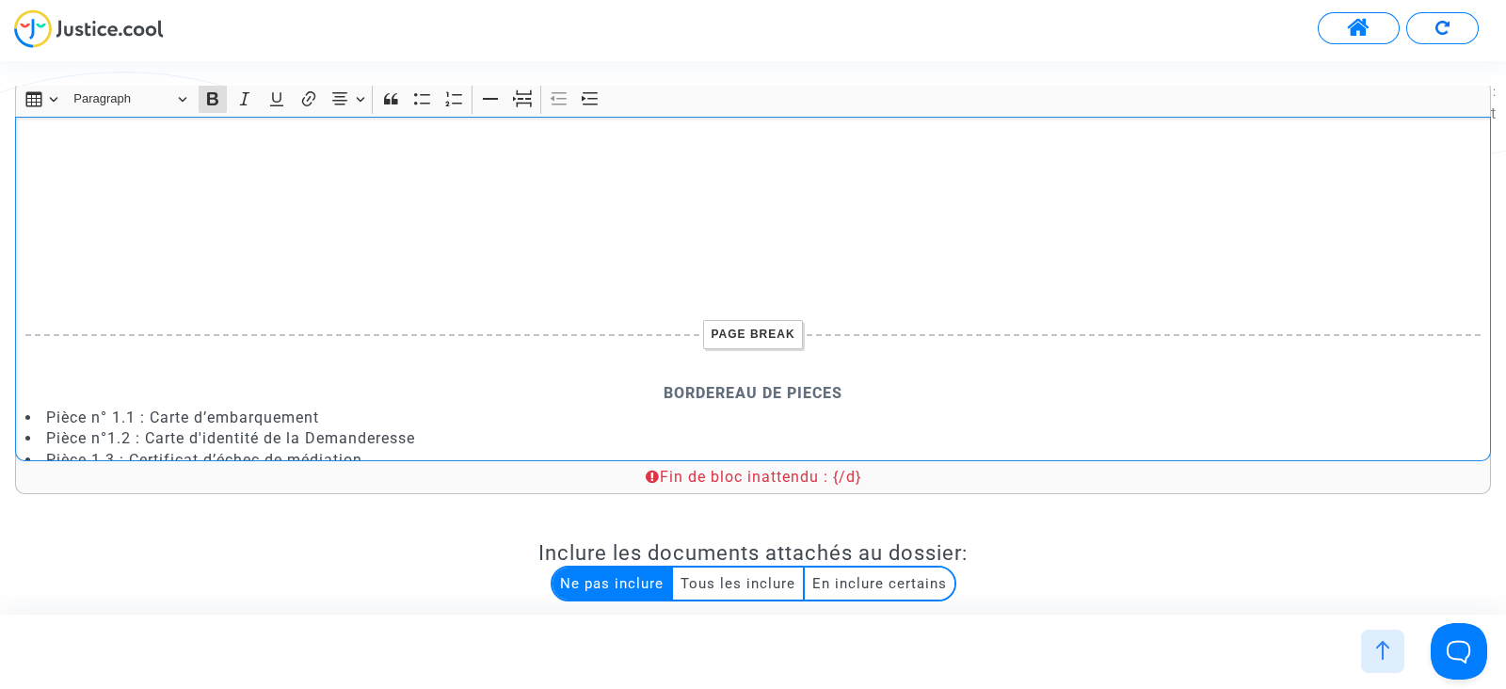
scroll to position [8495, 0]
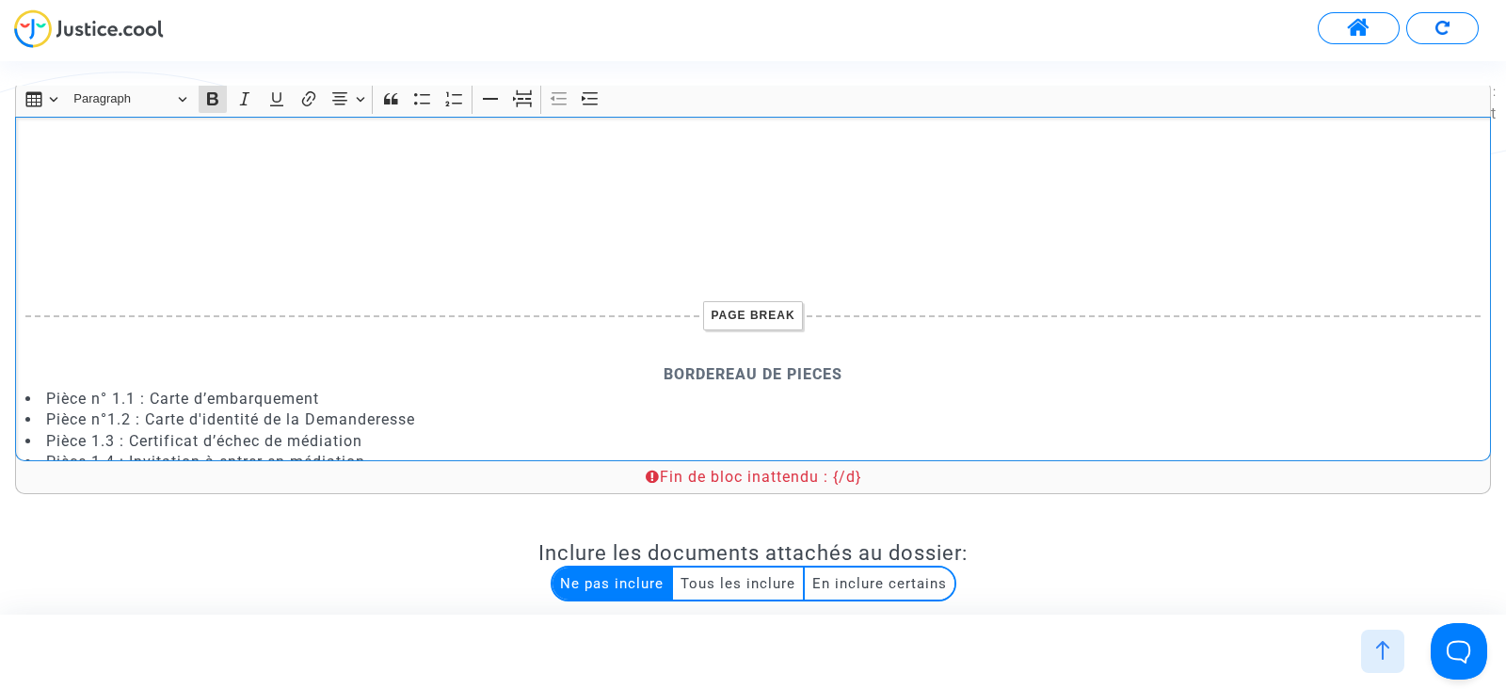
click at [772, 294] on p "Rich Text Editor, main" at bounding box center [753, 282] width 1456 height 24
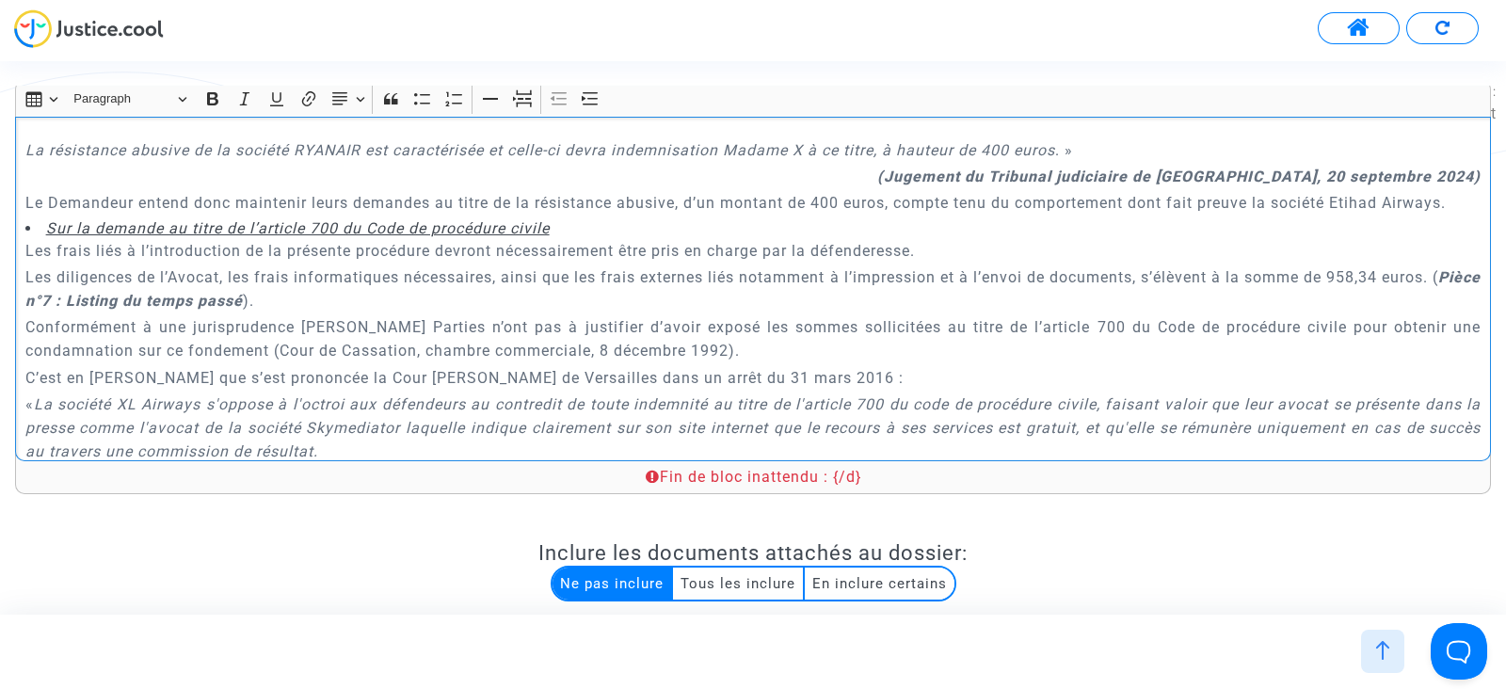
scroll to position [7530, 0]
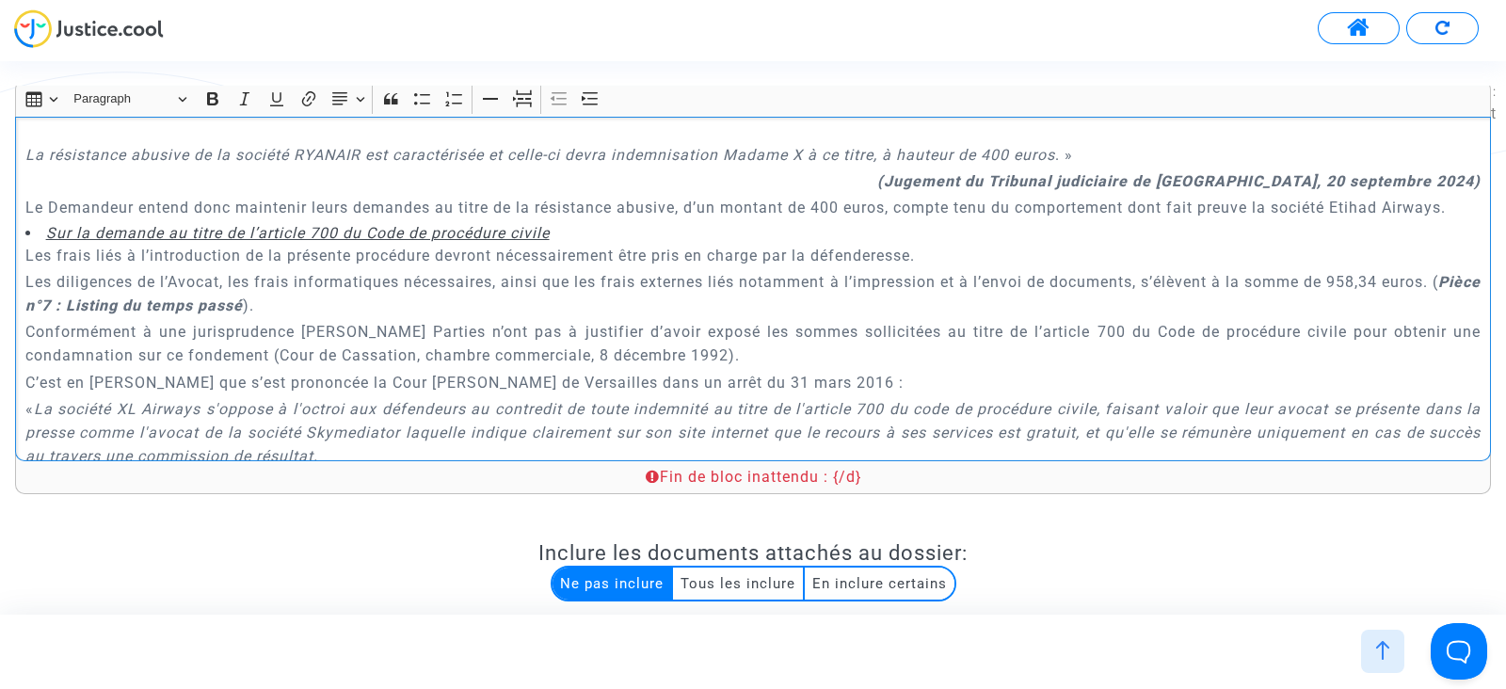
click at [772, 140] on p "Rich Text Editor, main" at bounding box center [753, 129] width 1456 height 24
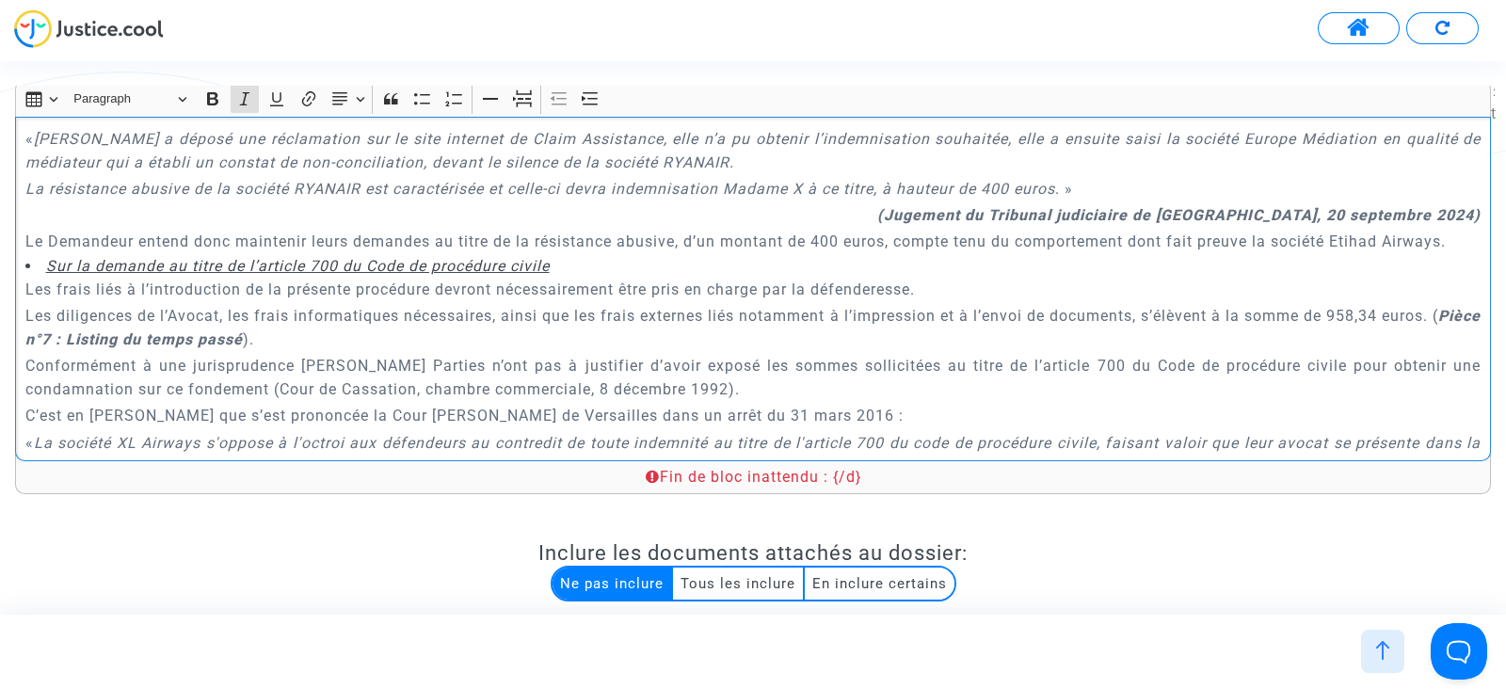
scroll to position [7446, 0]
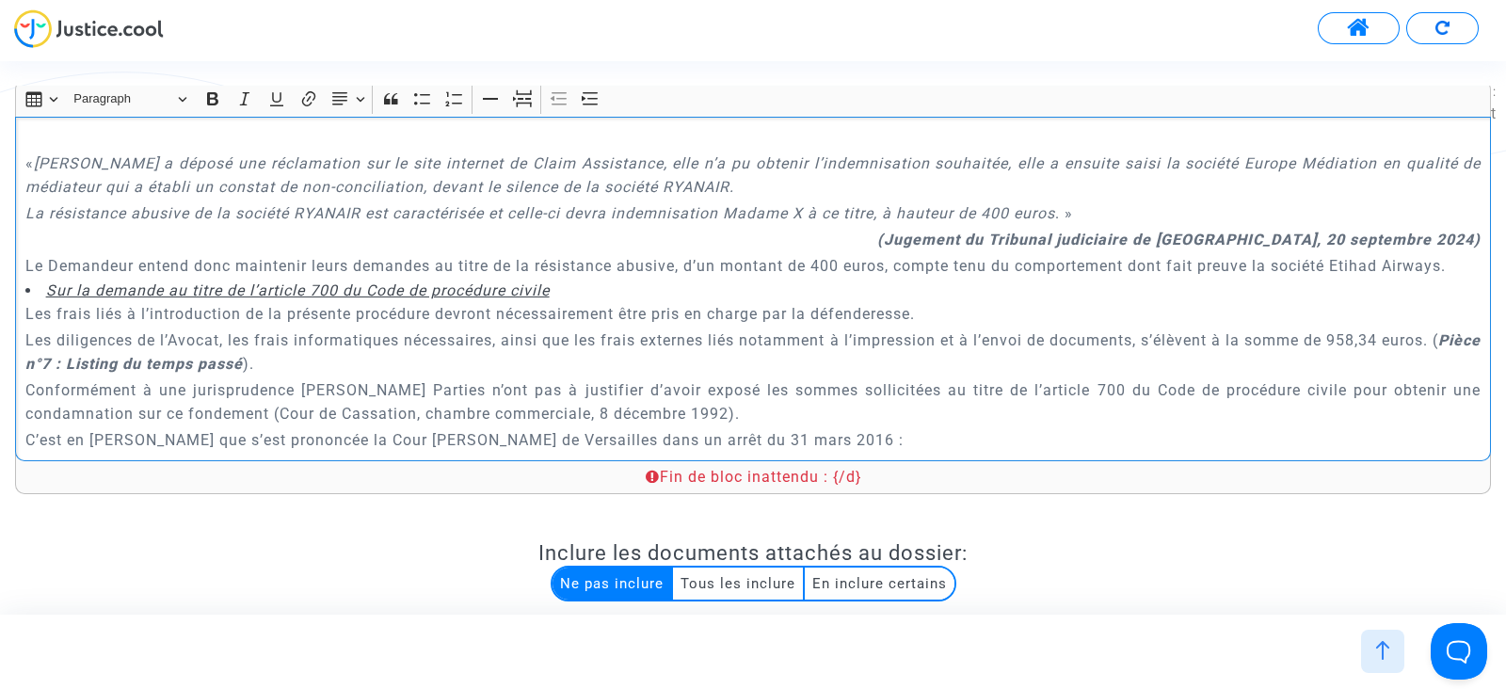
click at [768, 148] on p "Rich Text Editor, main" at bounding box center [753, 136] width 1456 height 24
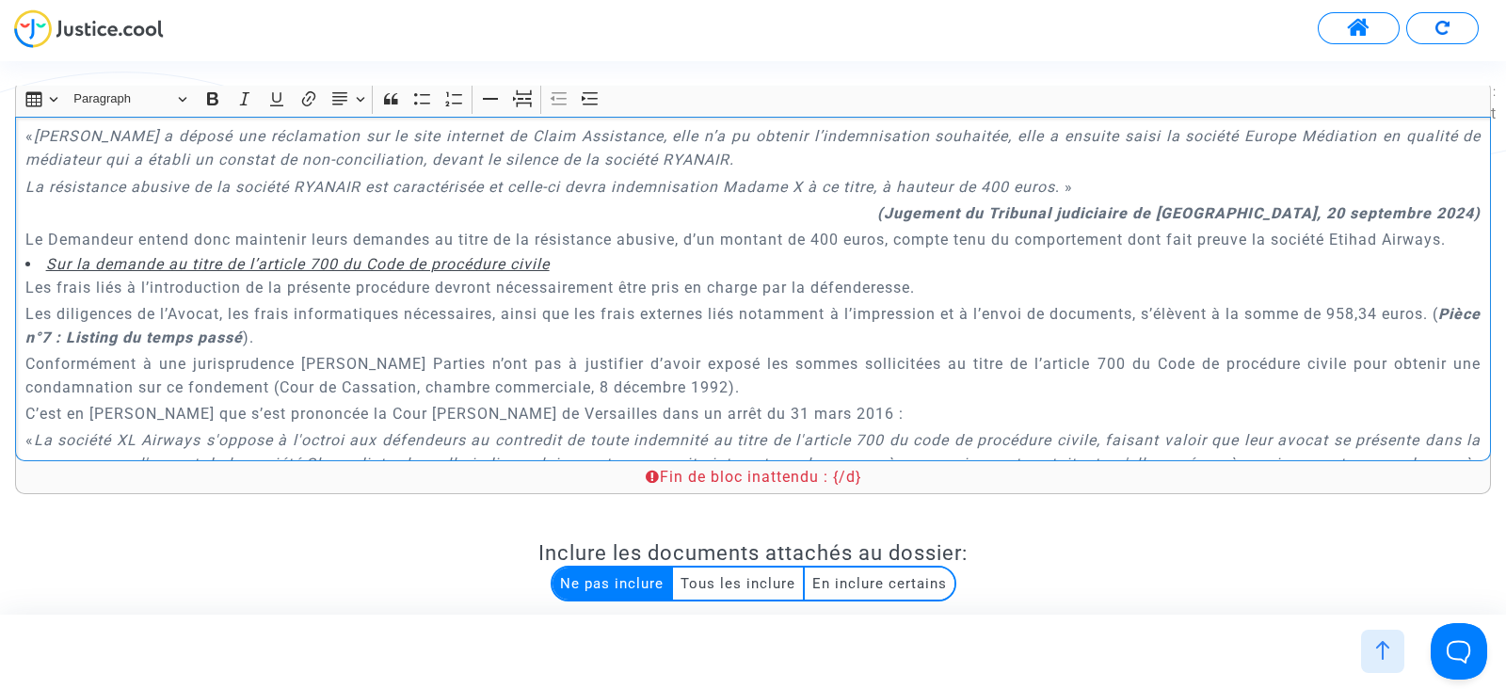
click at [478, 119] on link "[1]" at bounding box center [468, 110] width 19 height 18
drag, startPoint x: 929, startPoint y: 302, endPoint x: 1477, endPoint y: 289, distance: 548.0
click at [1477, 289] on div "A MADAME, MONSIEUR LE JUGE DU {court.name.toUpperCase()} Audience du {lawsuit.n…" at bounding box center [753, 289] width 1476 height 345
click at [828, 225] on p "(Jugement du Tribunal judiciaire de Perpignan, 20 septembre 2024)" at bounding box center [753, 213] width 1456 height 24
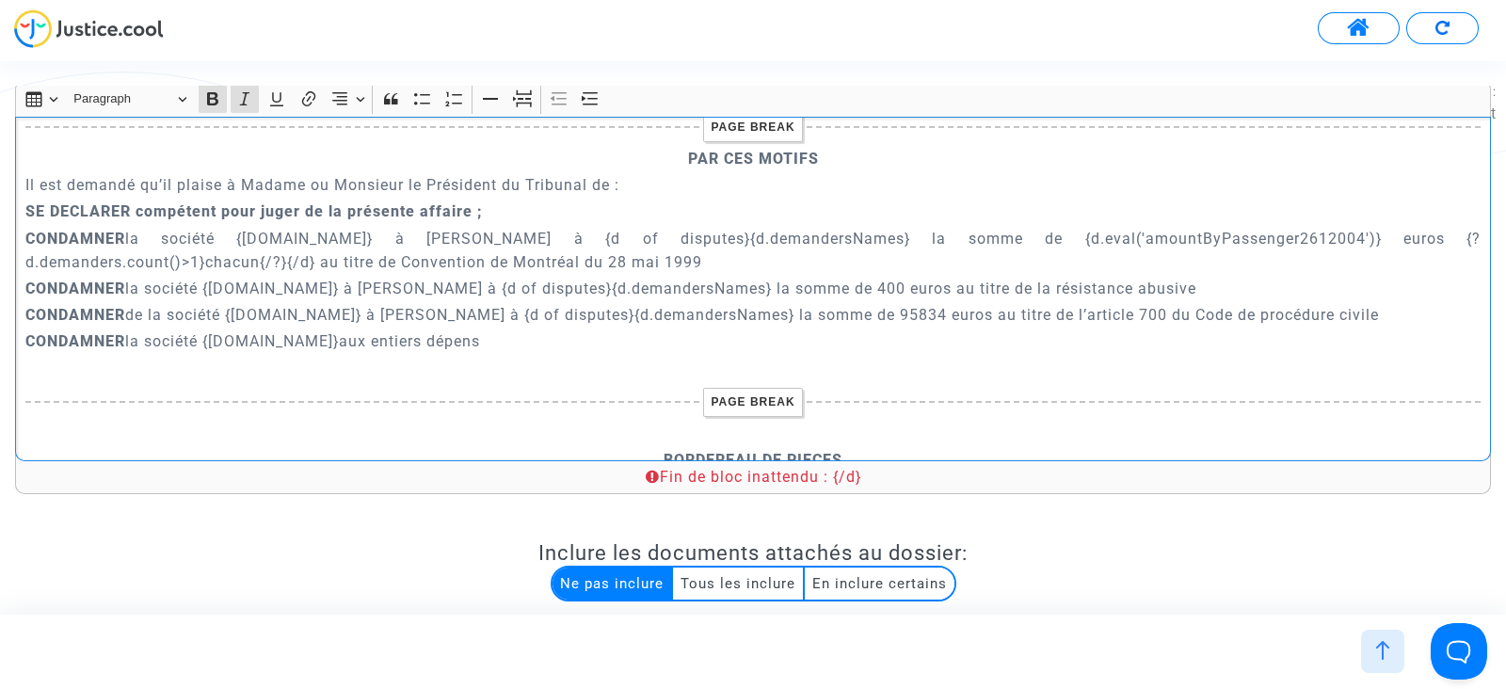
scroll to position [8096, 0]
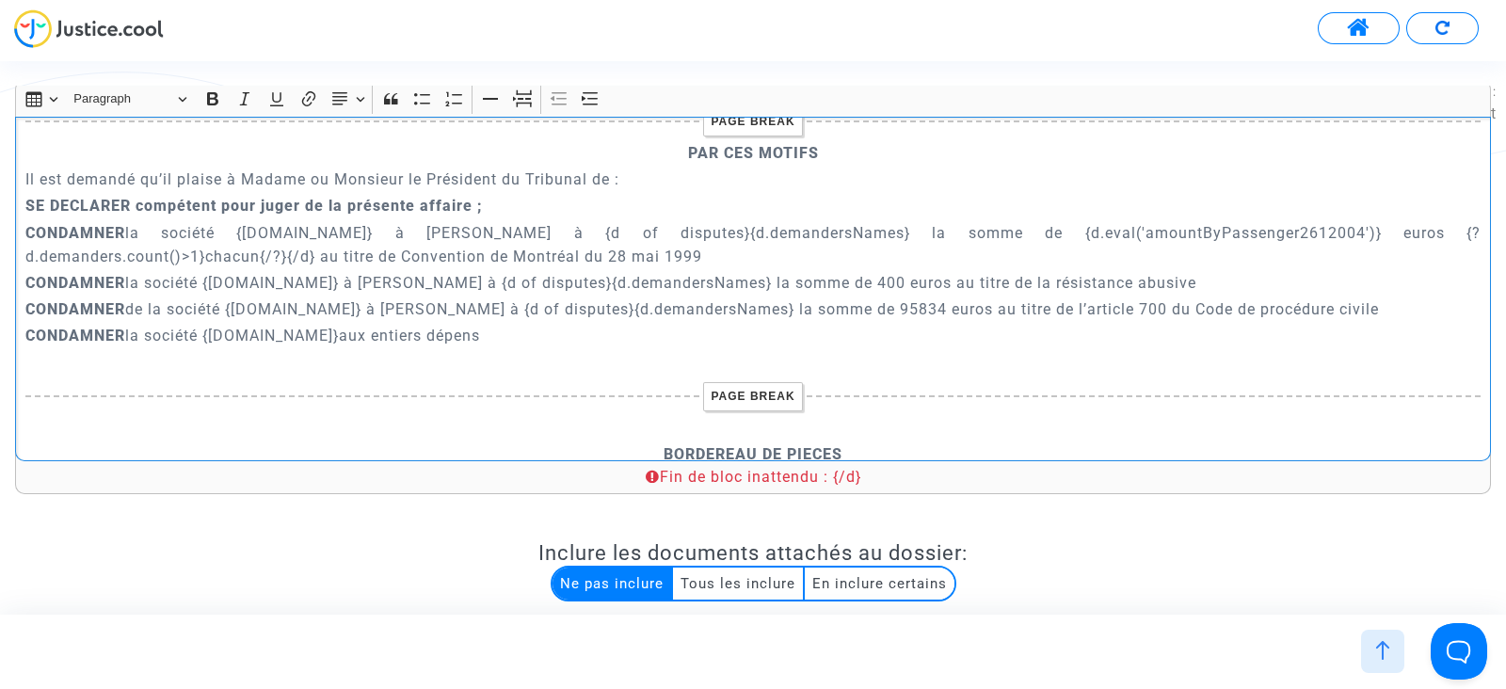
click at [846, 321] on p "CONDAMNER de la société {defender.name} à verser à {d of disputes}{d.demandersN…" at bounding box center [753, 309] width 1456 height 24
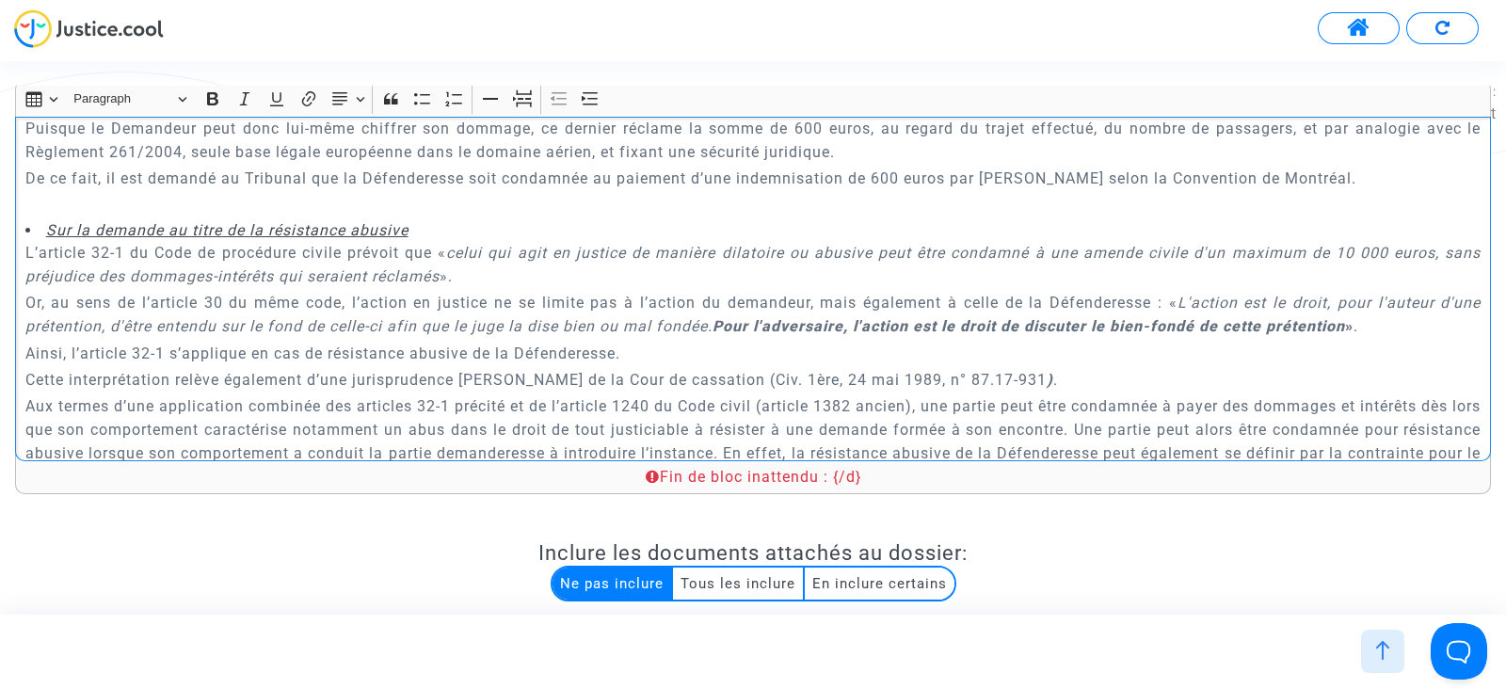
scroll to position [6772, 0]
click at [259, 221] on p "Rich Text Editor, main" at bounding box center [753, 210] width 1456 height 24
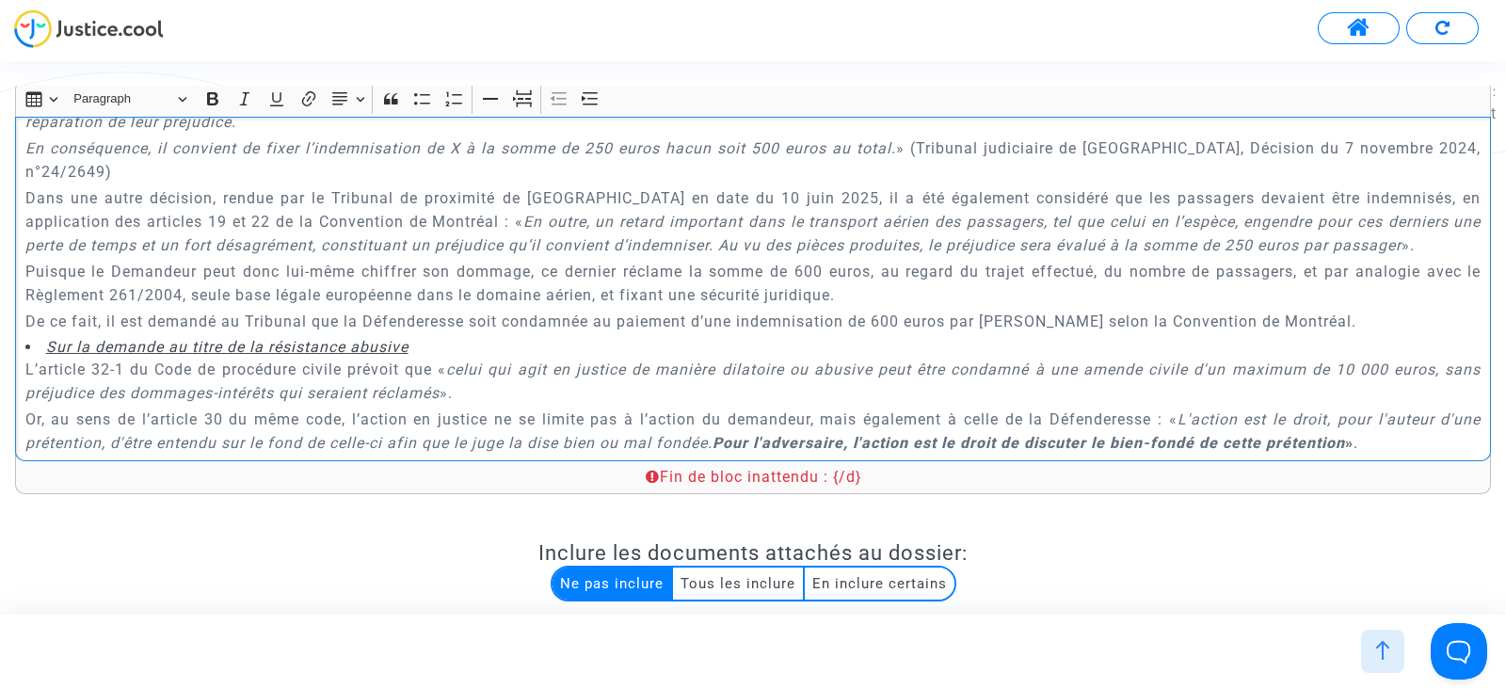
scroll to position [6631, 0]
click at [702, 158] on icon "En conséquence, il convient de fixer l’indemnisation de X à la somme de 250 eur…" at bounding box center [461, 149] width 872 height 18
click at [878, 334] on p "De ce fait, il est demandé au Tribunal que la Défenderesse soit condamnée au pa…" at bounding box center [753, 323] width 1456 height 24
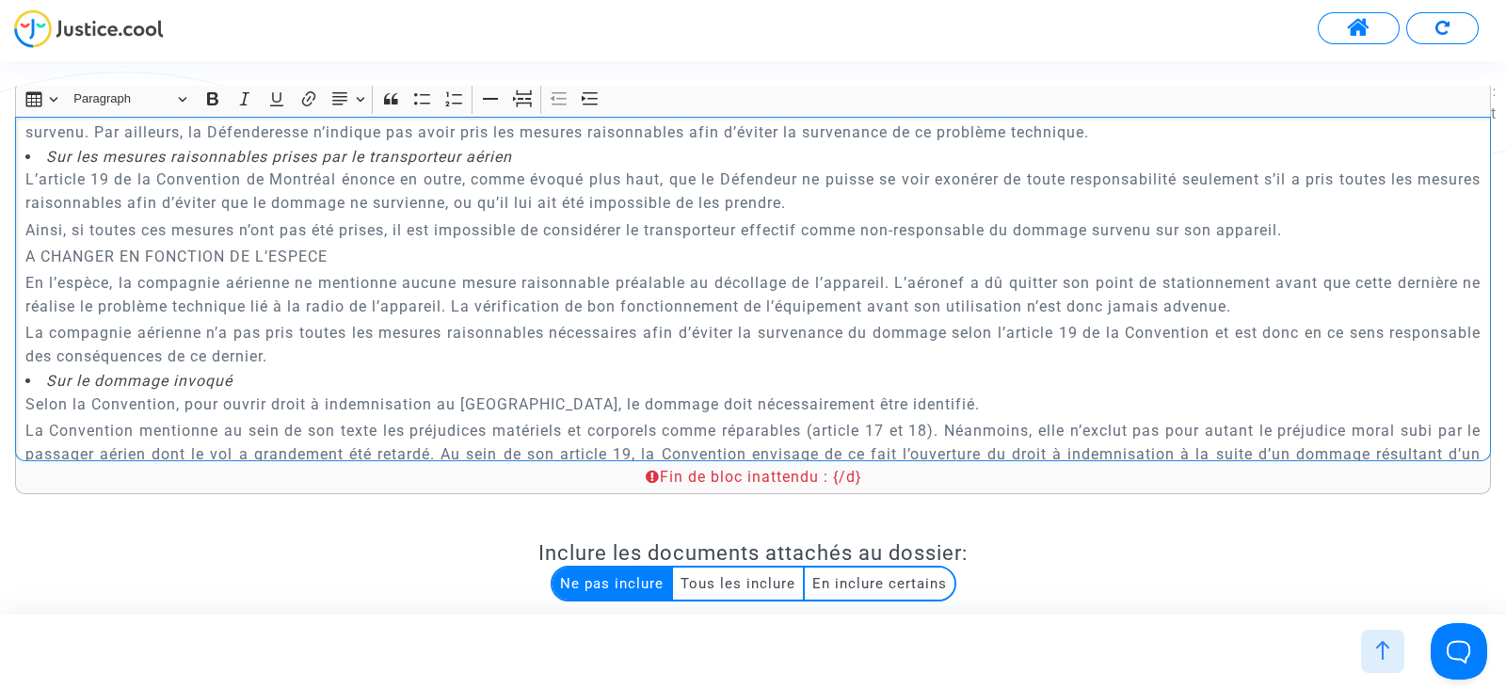
scroll to position [4970, 0]
drag, startPoint x: 363, startPoint y: 271, endPoint x: 22, endPoint y: 267, distance: 341.7
click at [22, 267] on div "A MADAME, MONSIEUR LE JUGE DU {court.name.toUpperCase()} Audience du {lawsuit.n…" at bounding box center [753, 289] width 1476 height 345
click at [209, 103] on icon "Editor toolbar" at bounding box center [212, 98] width 11 height 13
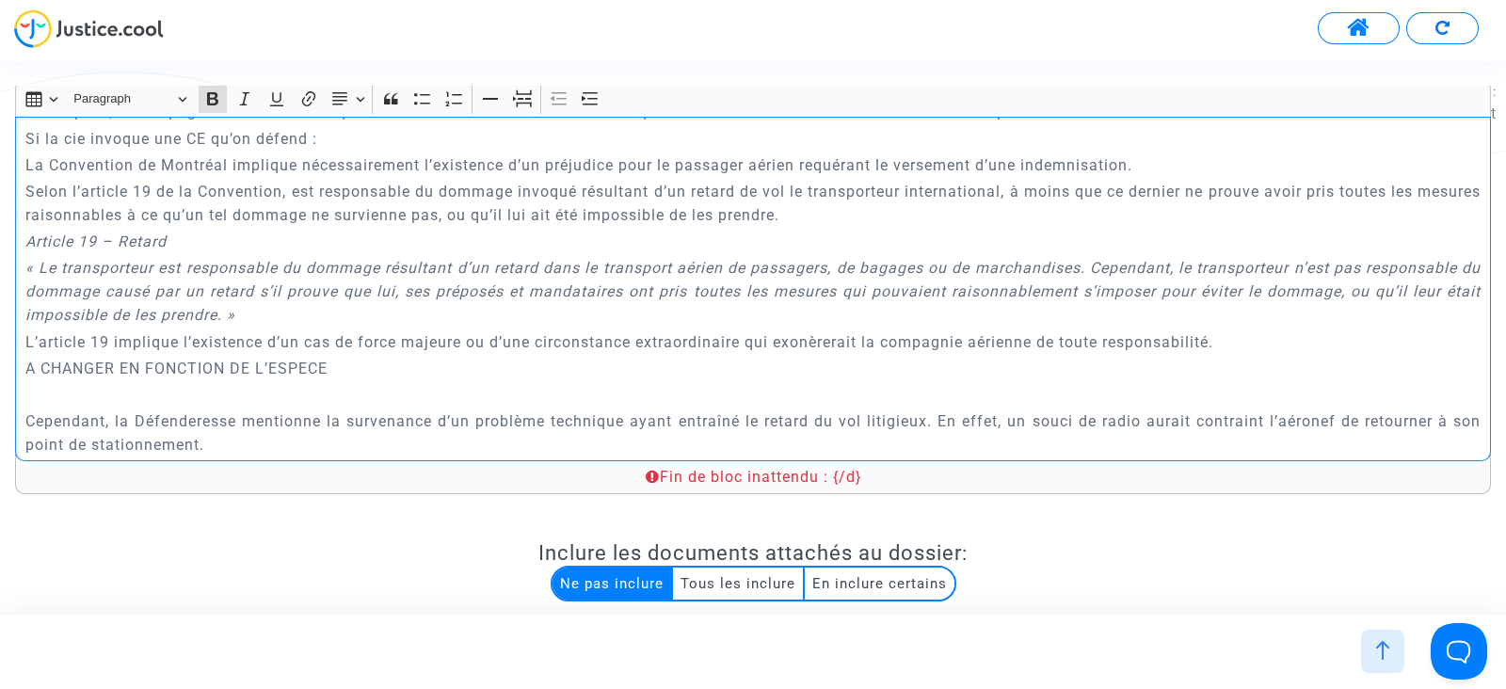
scroll to position [4160, 0]
click at [174, 381] on p "A CHANGER EN FONCTION DE L’ESPECE" at bounding box center [753, 370] width 1456 height 24
click at [141, 407] on p "Rich Text Editor, main" at bounding box center [753, 396] width 1456 height 24
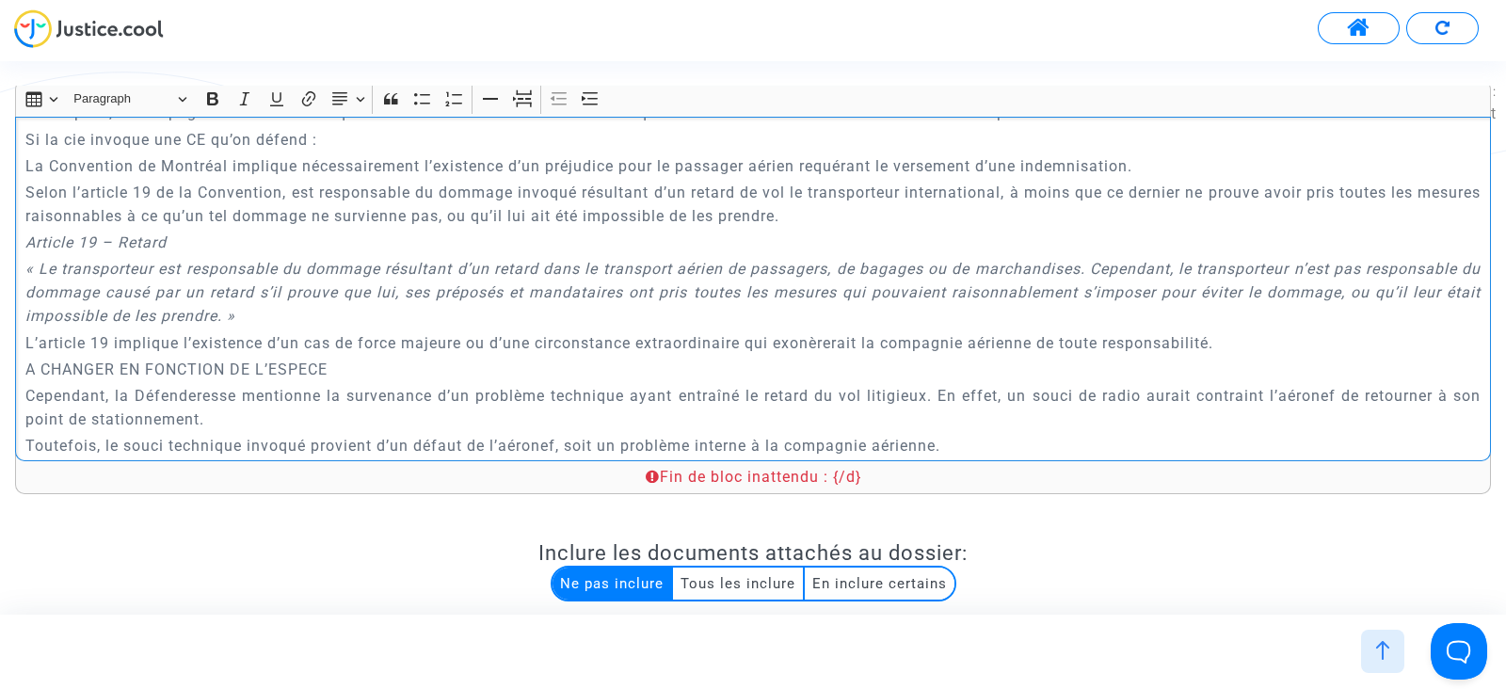
drag, startPoint x: 341, startPoint y: 388, endPoint x: 10, endPoint y: 383, distance: 330.4
click at [10, 383] on div "Rich Text Editor Insert table Insert table Heading Paragraph Paragraph Heading …" at bounding box center [753, 451] width 1504 height 742
click at [200, 100] on button "Bold (CTRL+B) Bold" at bounding box center [213, 99] width 28 height 28
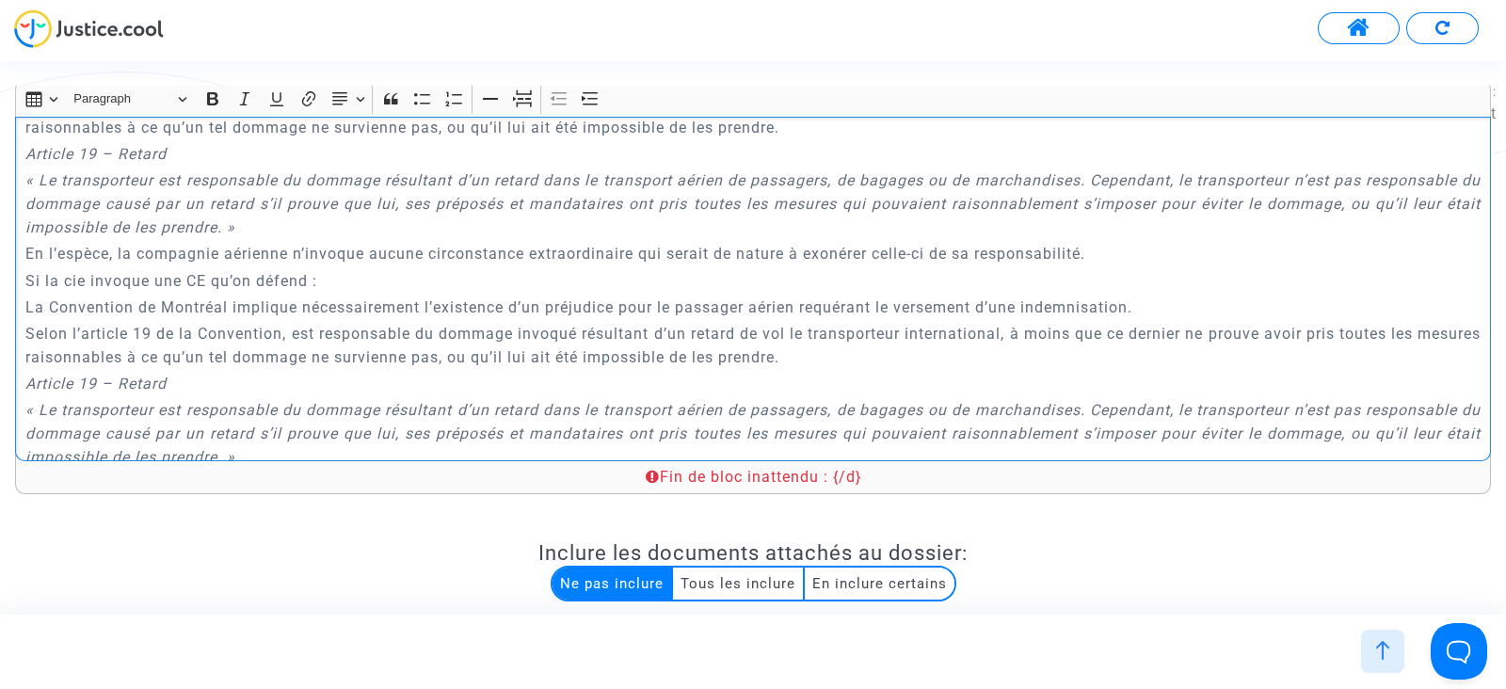
click at [447, 265] on p "En l’espèce, la compagnie aérienne n’invoque aucune circonstance extraordinaire…" at bounding box center [753, 254] width 1456 height 24
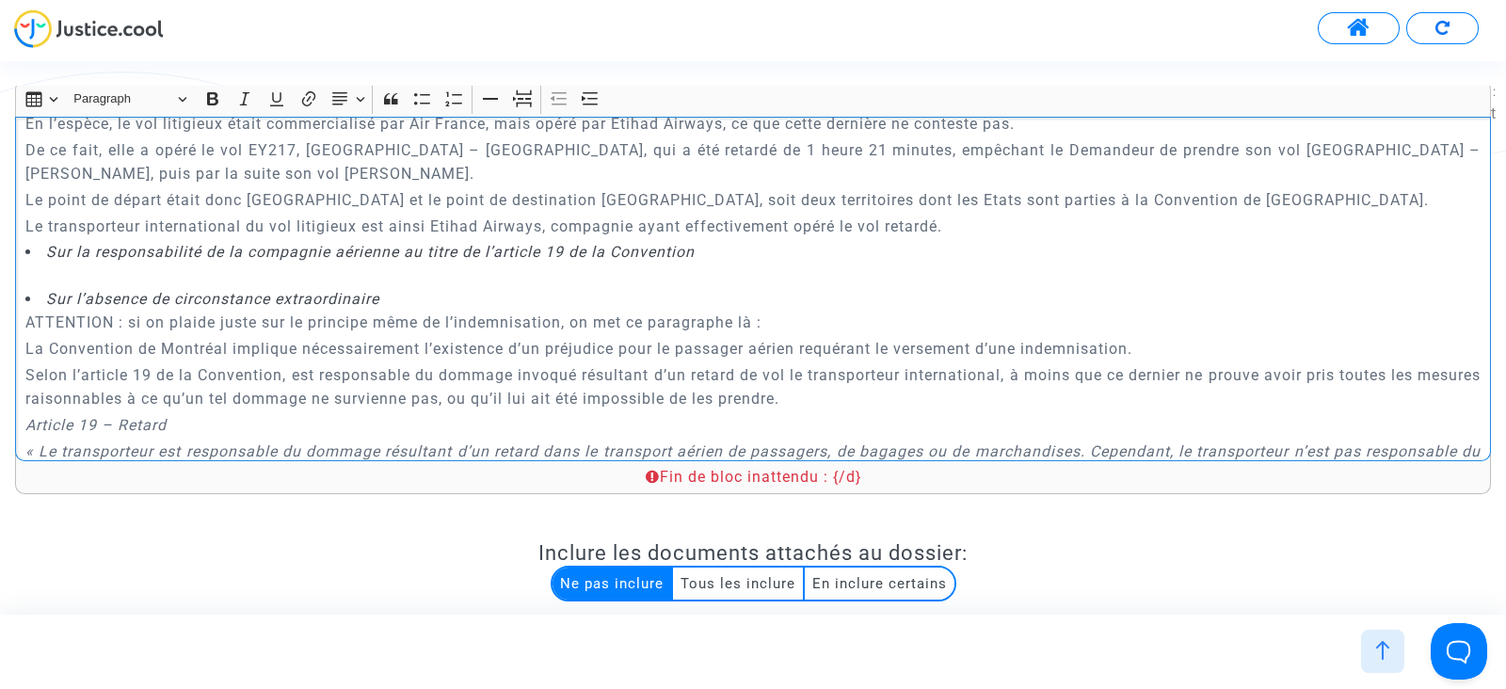
scroll to position [3746, 0]
click at [233, 287] on p "Rich Text Editor, main" at bounding box center [753, 276] width 1456 height 24
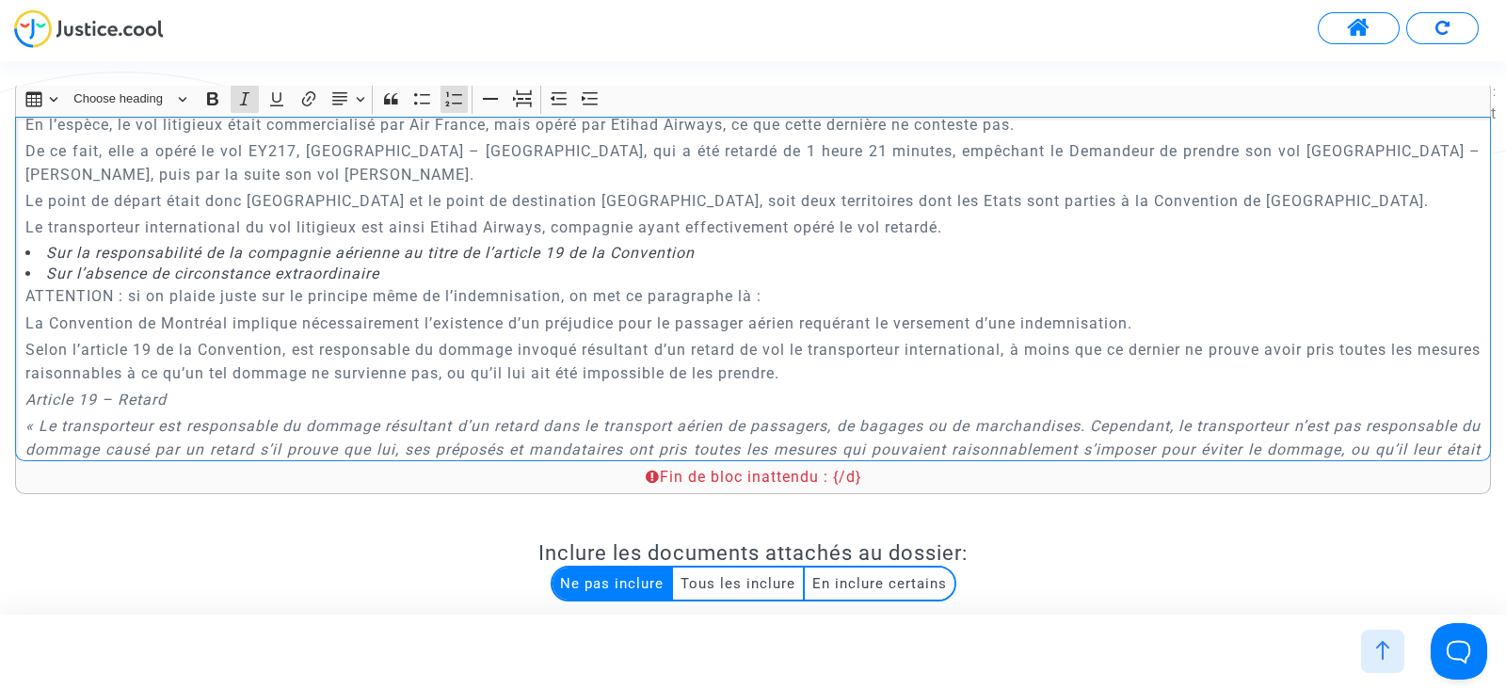
click at [49, 282] on icon "Sur l’absence de circonstance extraordinaire" at bounding box center [212, 273] width 333 height 18
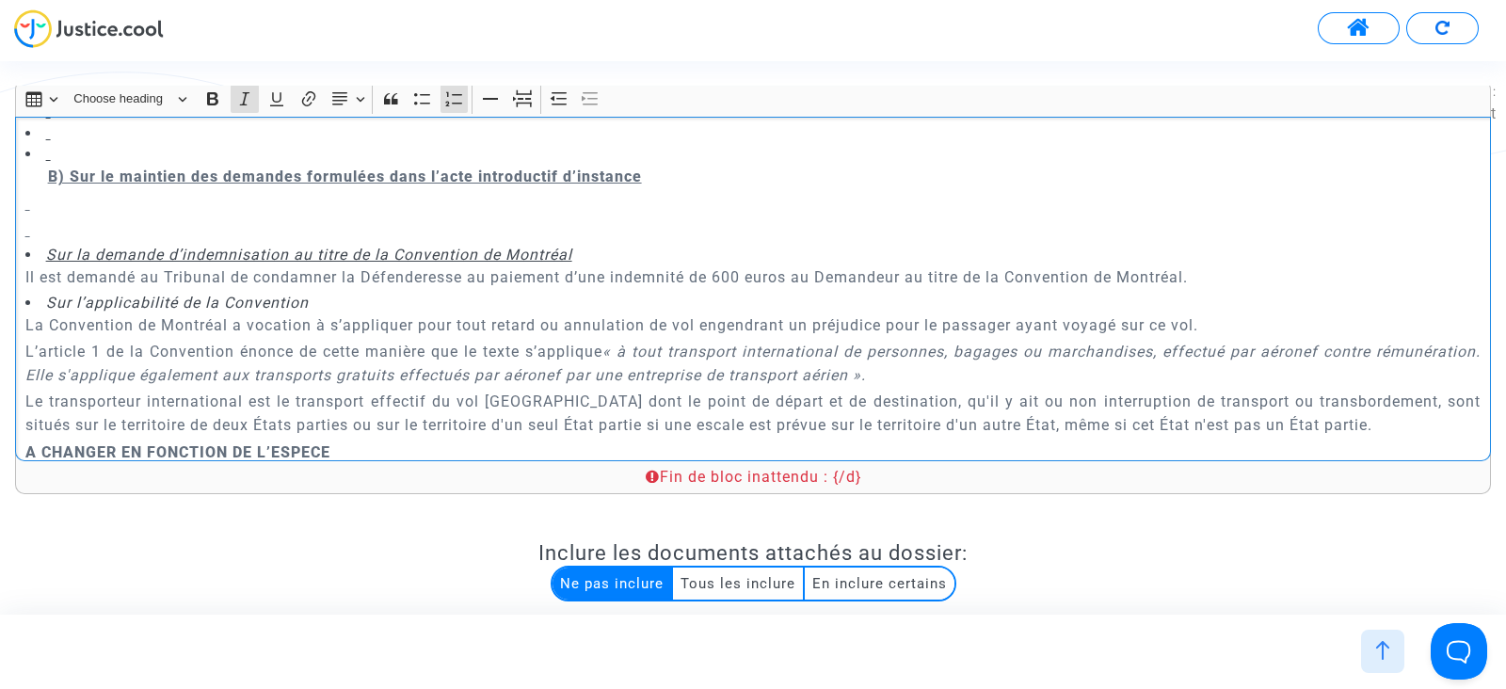
scroll to position [3299, 0]
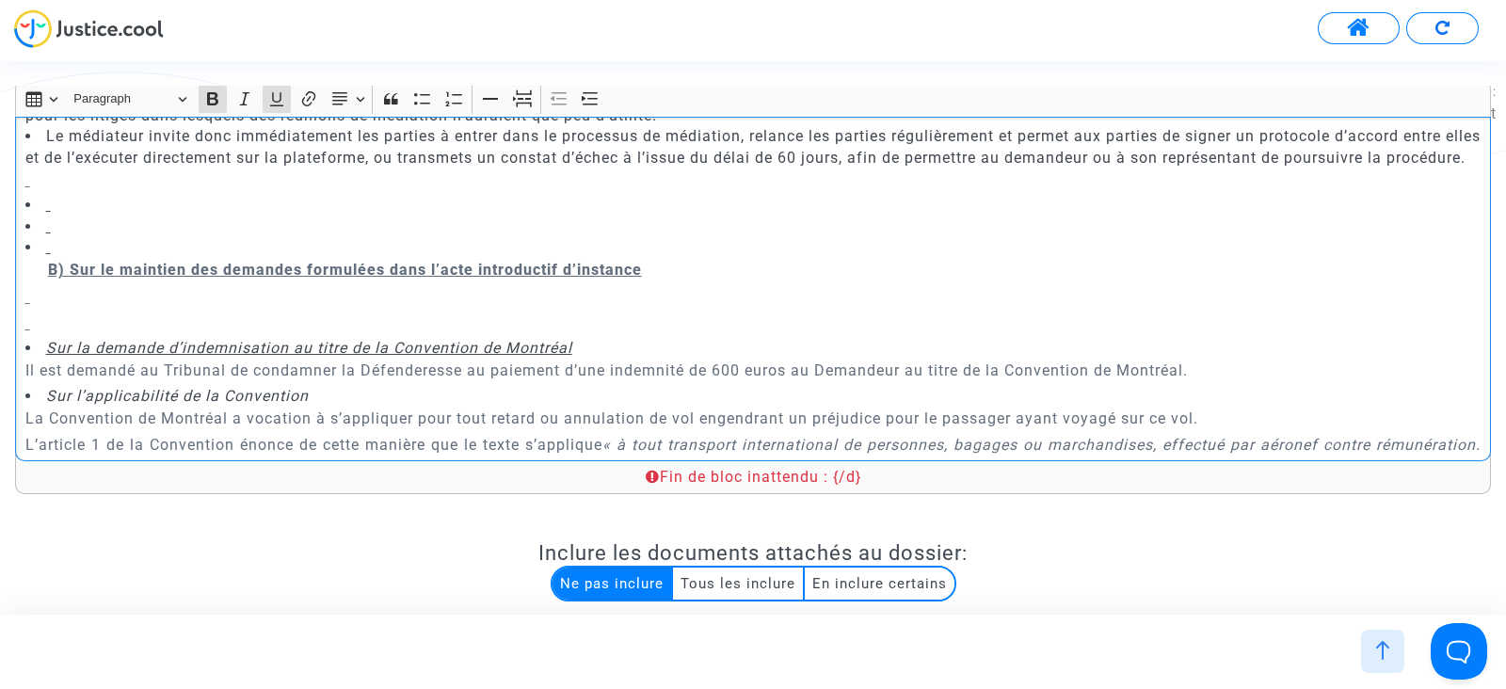
click at [243, 335] on p "Rich Text Editor, main" at bounding box center [753, 324] width 1456 height 24
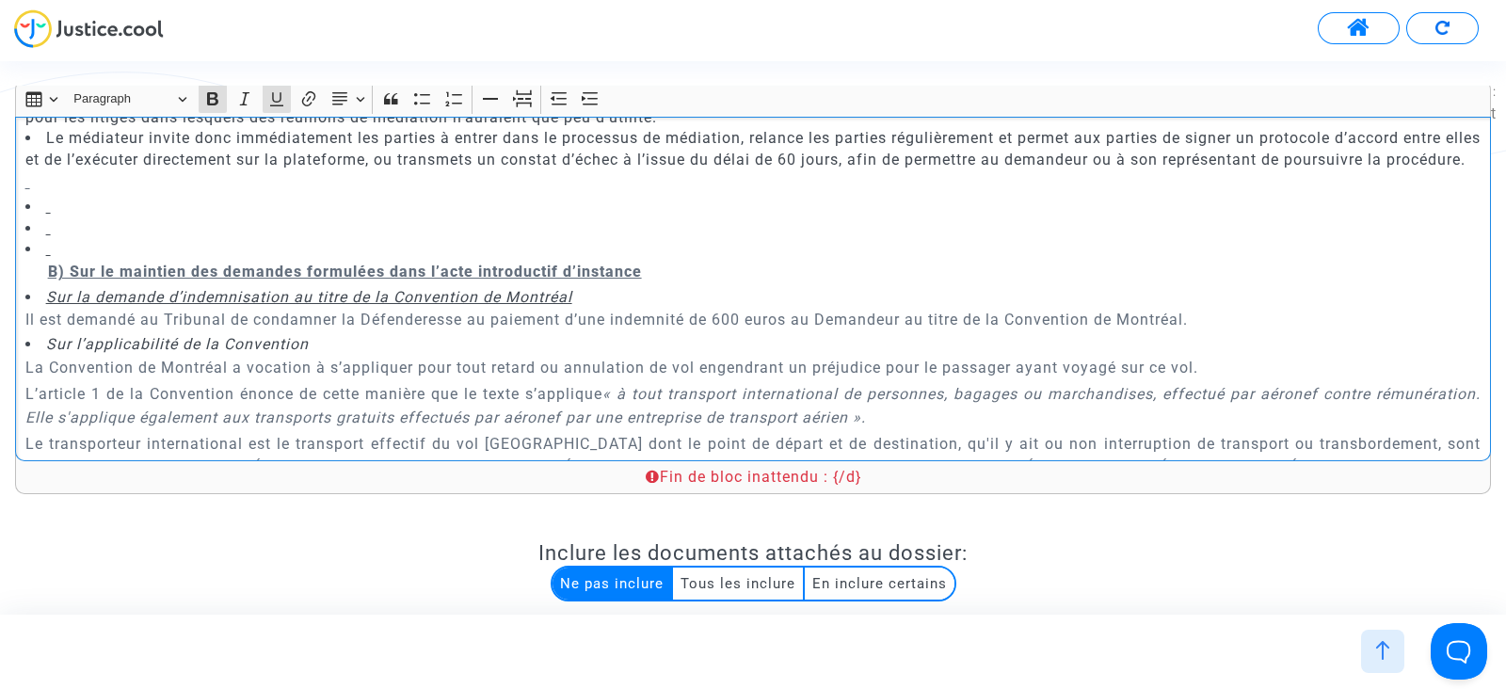
scroll to position [3293, 0]
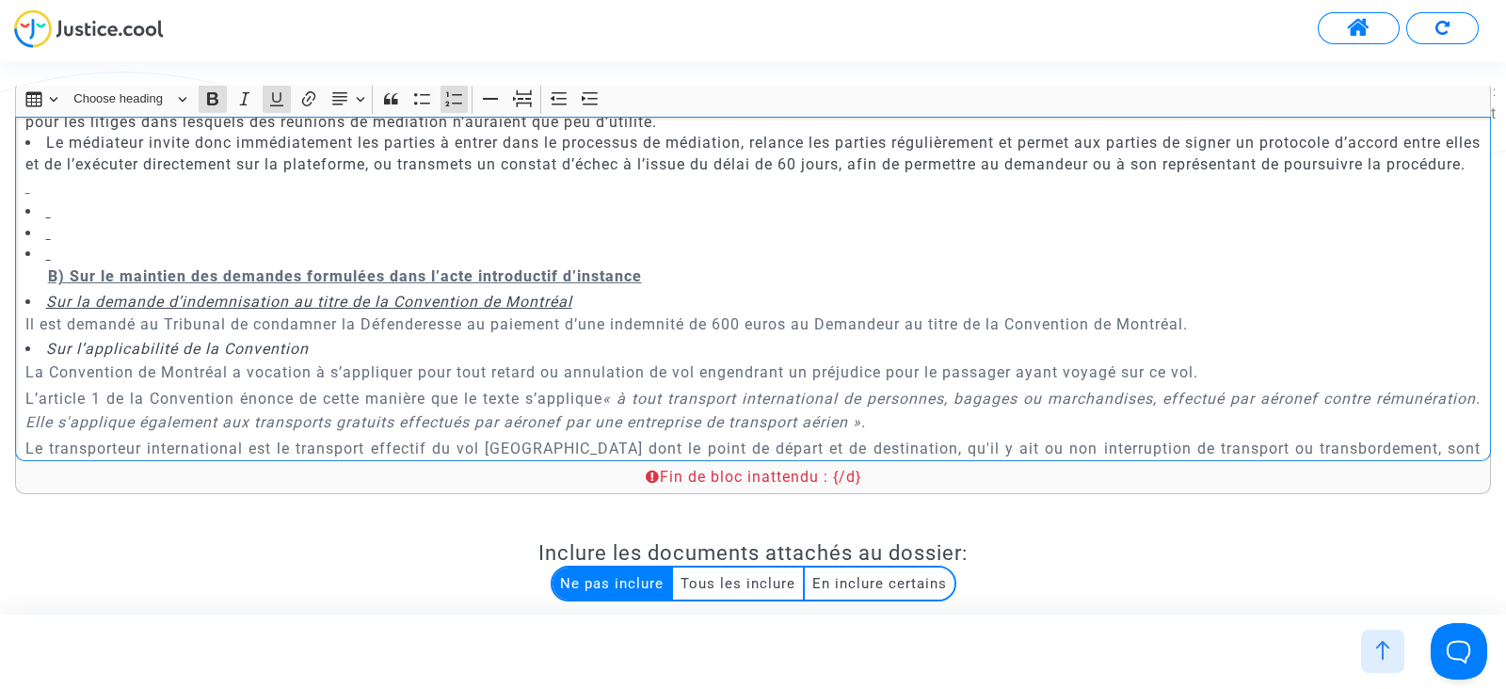
click at [89, 264] on li "Rich Text Editor, main" at bounding box center [753, 254] width 1456 height 21
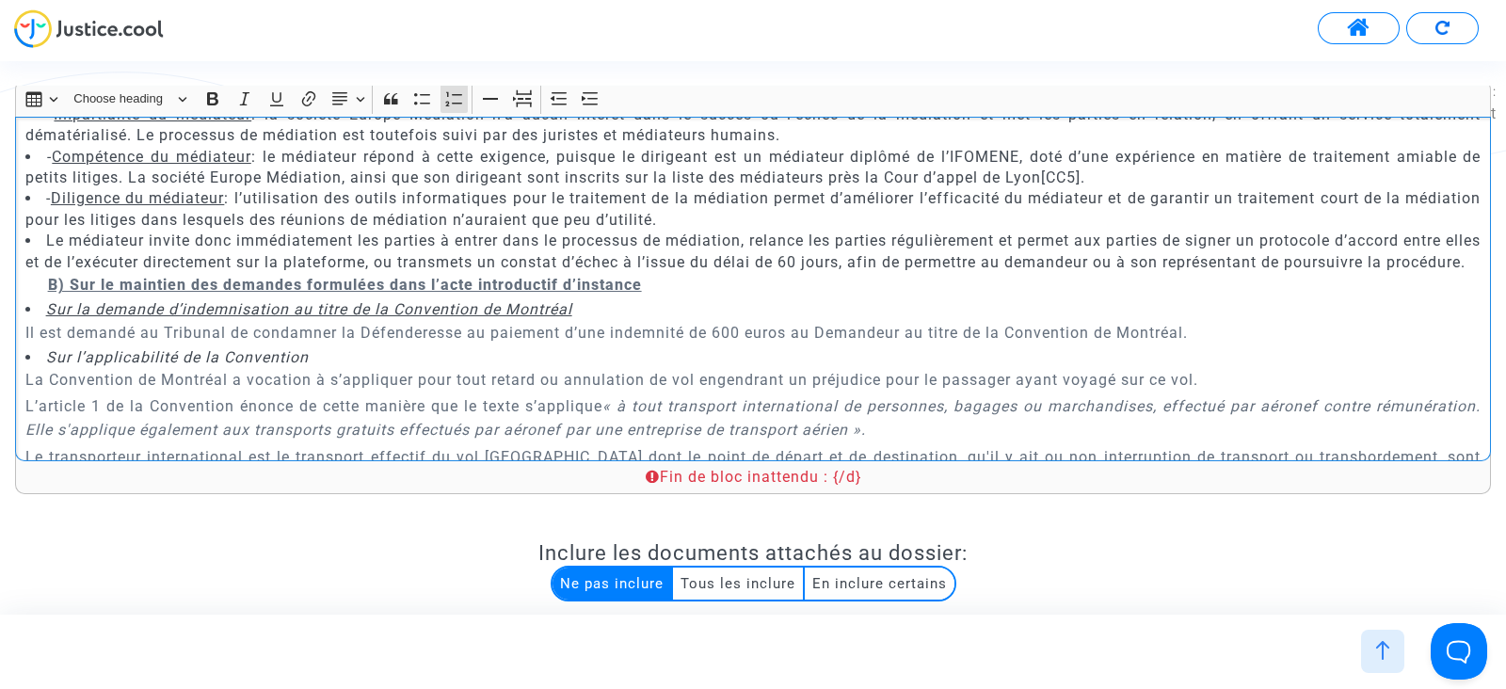
scroll to position [3194, 0]
drag, startPoint x: 320, startPoint y: 374, endPoint x: 38, endPoint y: 377, distance: 282.4
click at [38, 369] on li "Sur l’applicabilité de la Convention" at bounding box center [753, 358] width 1456 height 21
click at [263, 96] on button "Underline (CTRL+U) Underline" at bounding box center [277, 99] width 28 height 28
click at [273, 96] on icon "Editor toolbar" at bounding box center [276, 99] width 13 height 14
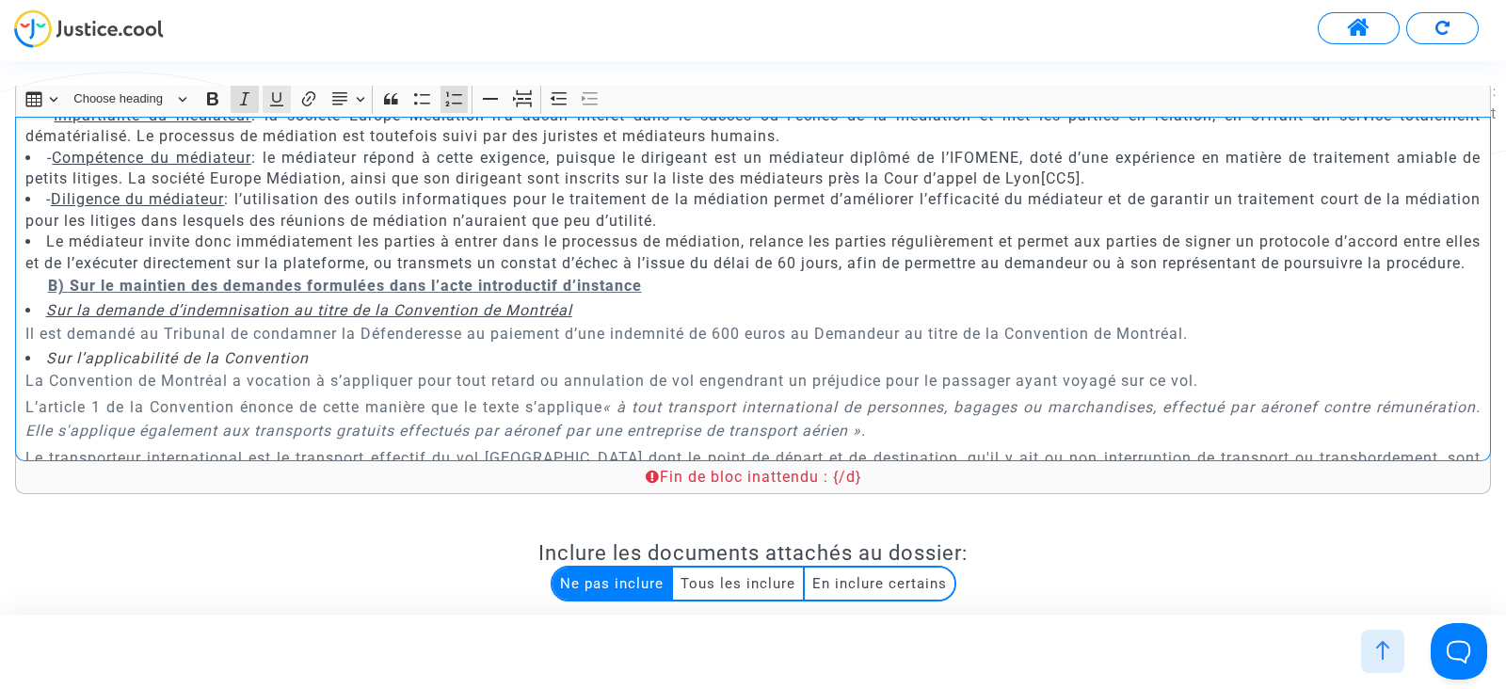
click at [278, 89] on icon "Editor toolbar" at bounding box center [276, 98] width 19 height 19
click at [397, 247] on li "Le médiateur invite donc immédiatement les parties à entrer dans le processus d…" at bounding box center [753, 253] width 1456 height 42
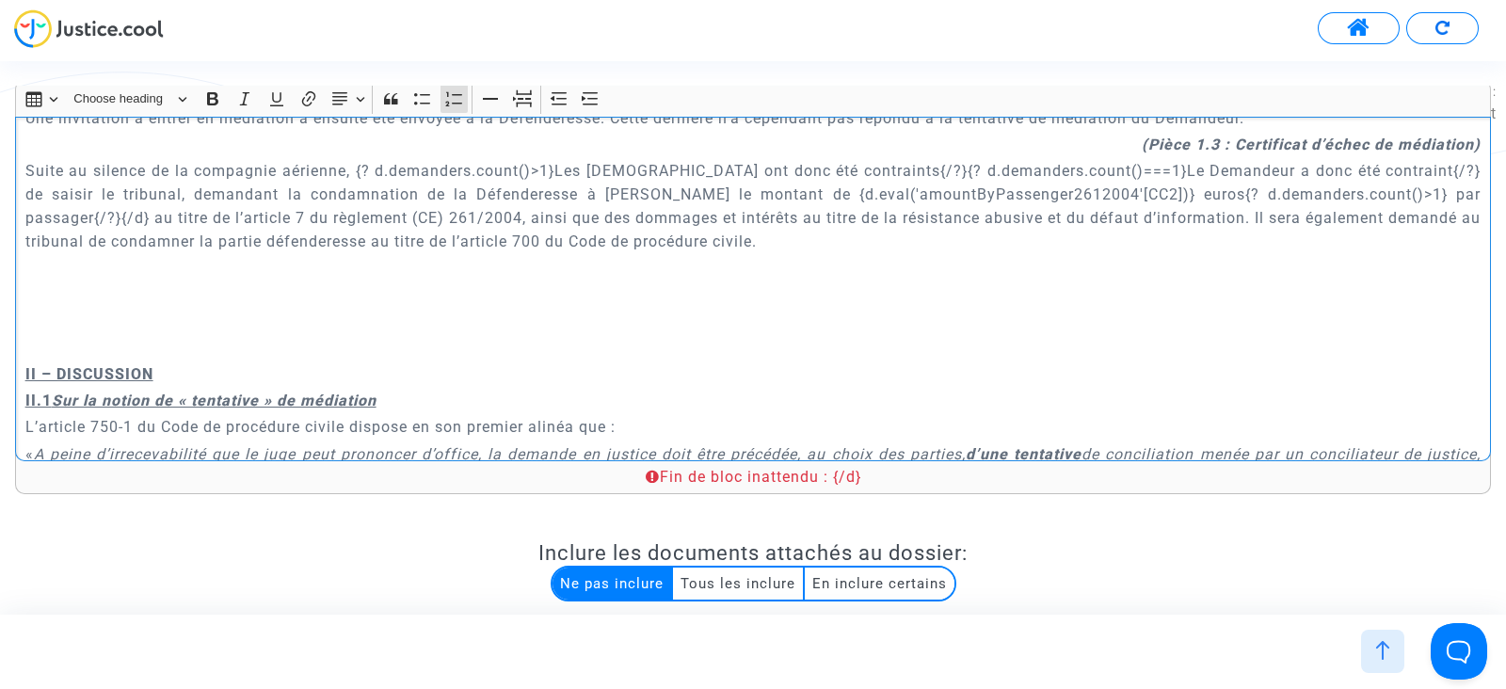
scroll to position [1098, 0]
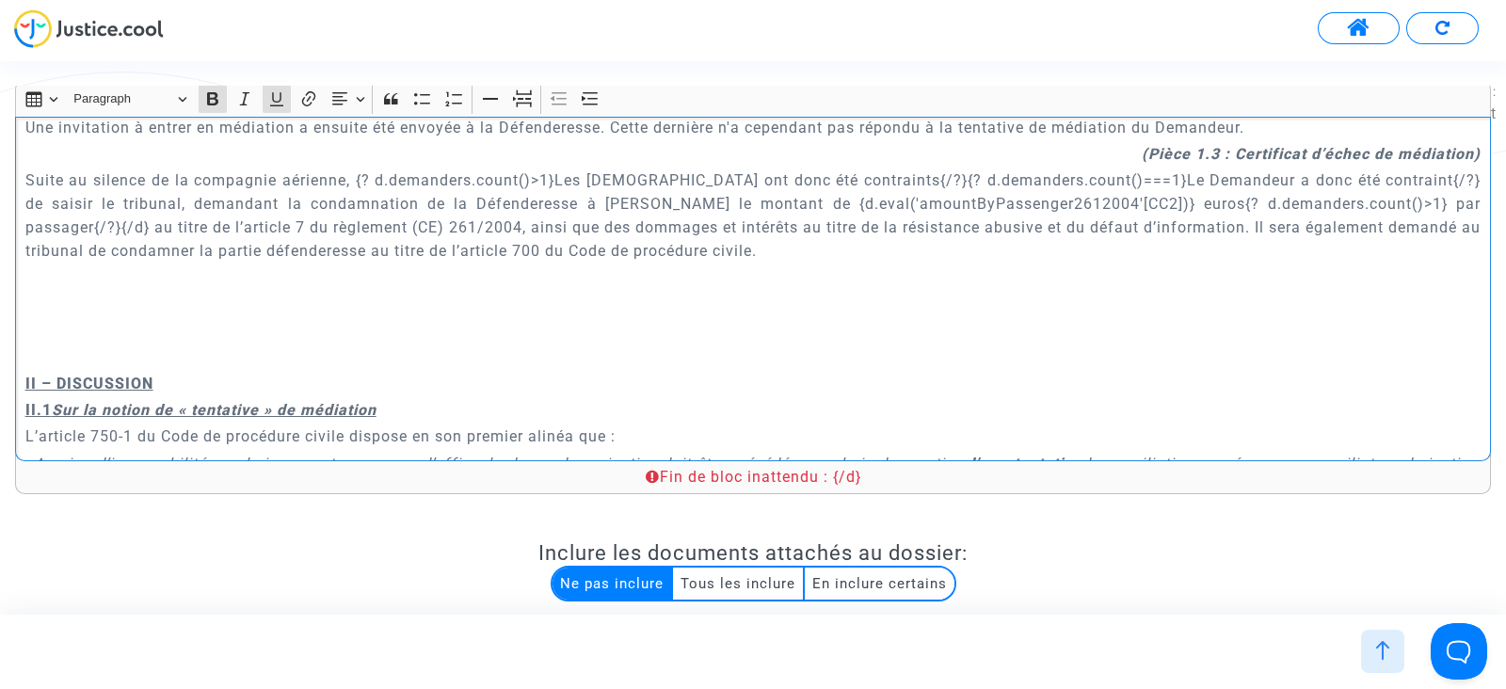
click at [99, 375] on u "II – DISCUSSION" at bounding box center [89, 384] width 128 height 18
click at [97, 368] on div "A MADAME, MONSIEUR LE JUGE DU {court.name.toUpperCase()} Audience du {lawsuit.n…" at bounding box center [753, 289] width 1476 height 345
click at [89, 357] on p "Rich Text Editor, main" at bounding box center [753, 357] width 1456 height 24
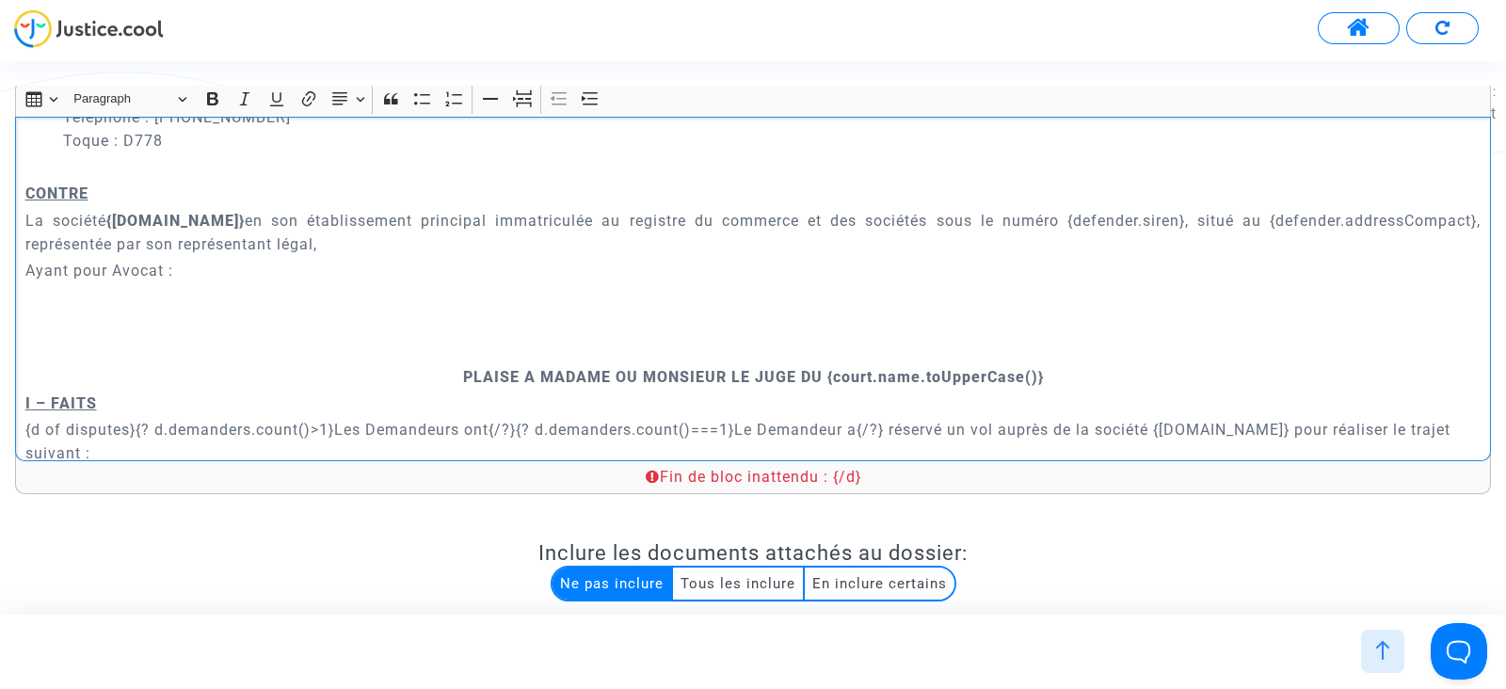
scroll to position [532, 0]
click at [479, 357] on p "Rich Text Editor, main" at bounding box center [753, 351] width 1456 height 24
click at [495, 350] on p "Rich Text Editor, main" at bounding box center [753, 351] width 1456 height 24
click at [528, 96] on icon "Editor toolbar" at bounding box center [522, 98] width 19 height 19
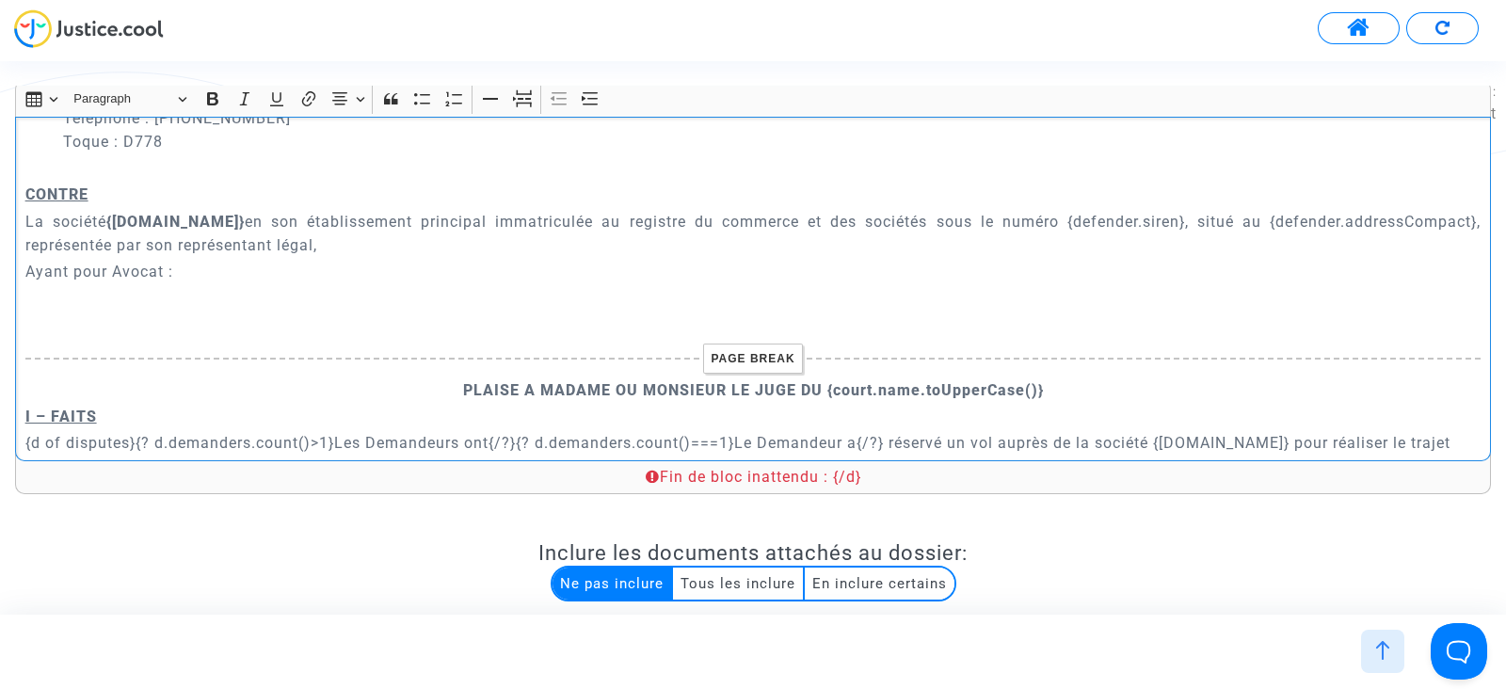
click at [452, 322] on p "Rich Text Editor, main" at bounding box center [753, 325] width 1456 height 24
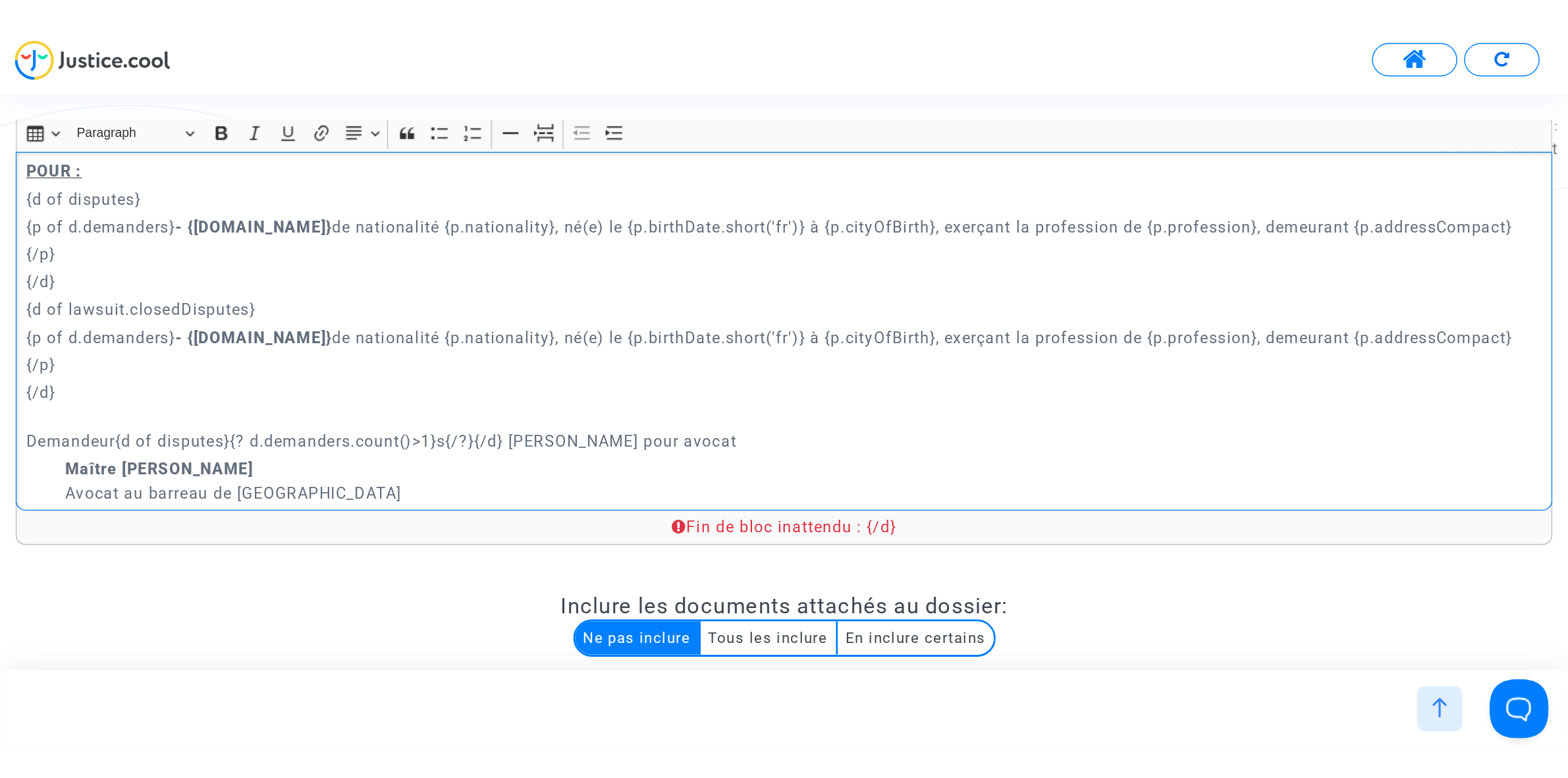
scroll to position [211, 0]
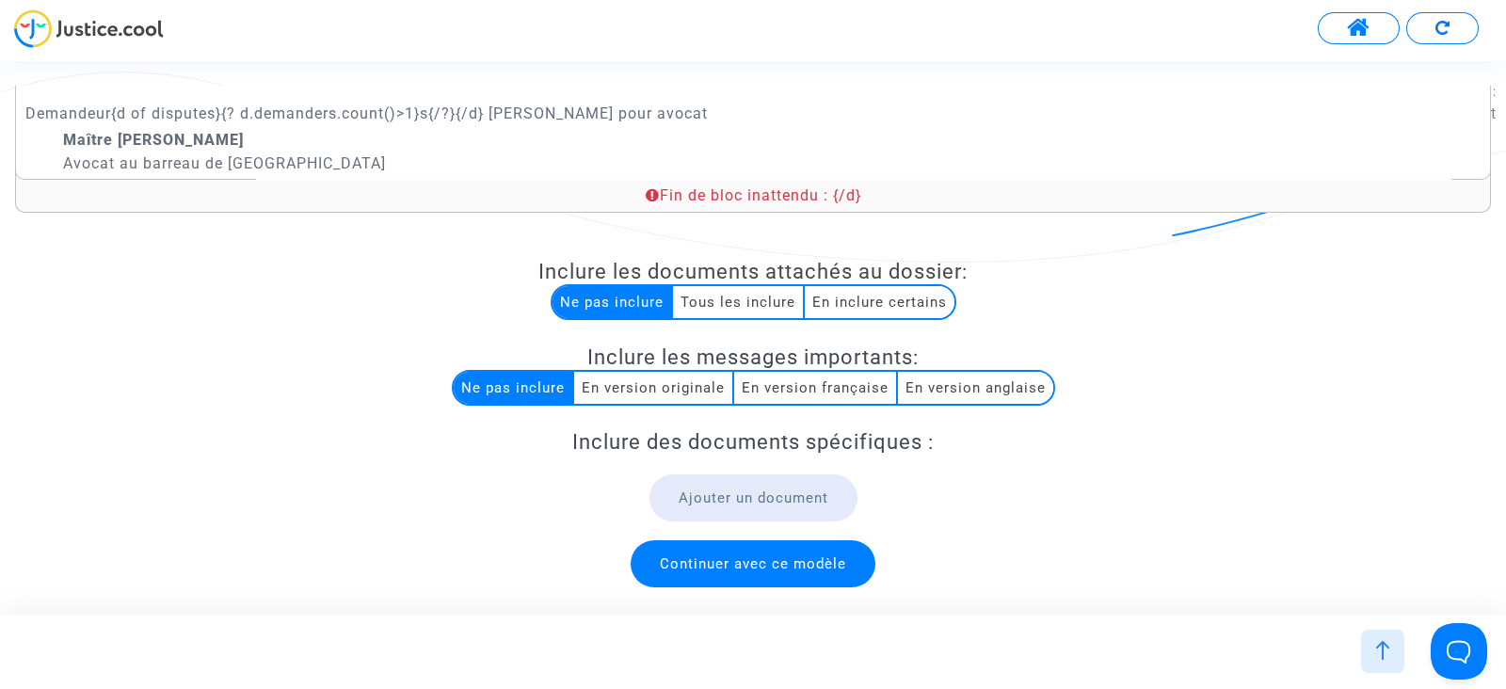
click at [706, 557] on span "Continuer avec ce modèle" at bounding box center [753, 563] width 186 height 17
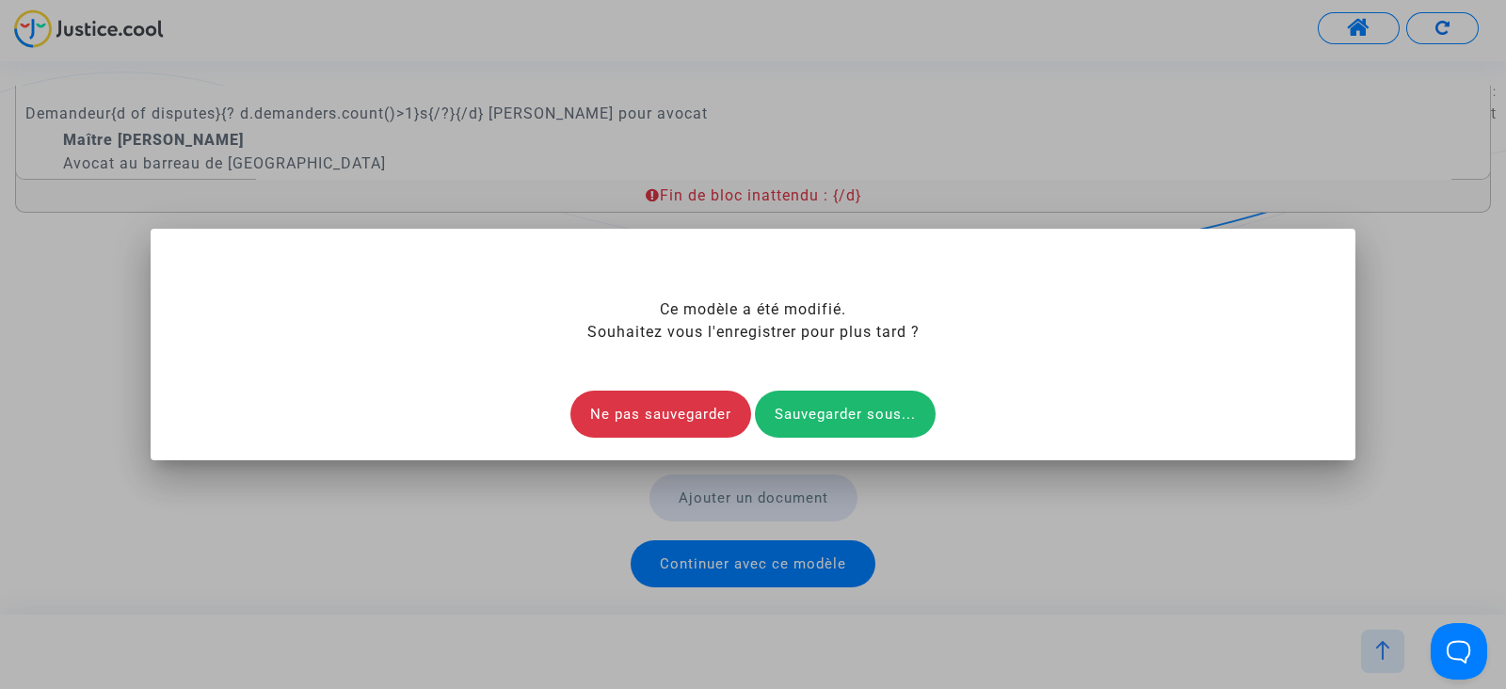
click at [835, 420] on div "Sauvegarder sous..." at bounding box center [845, 414] width 181 height 47
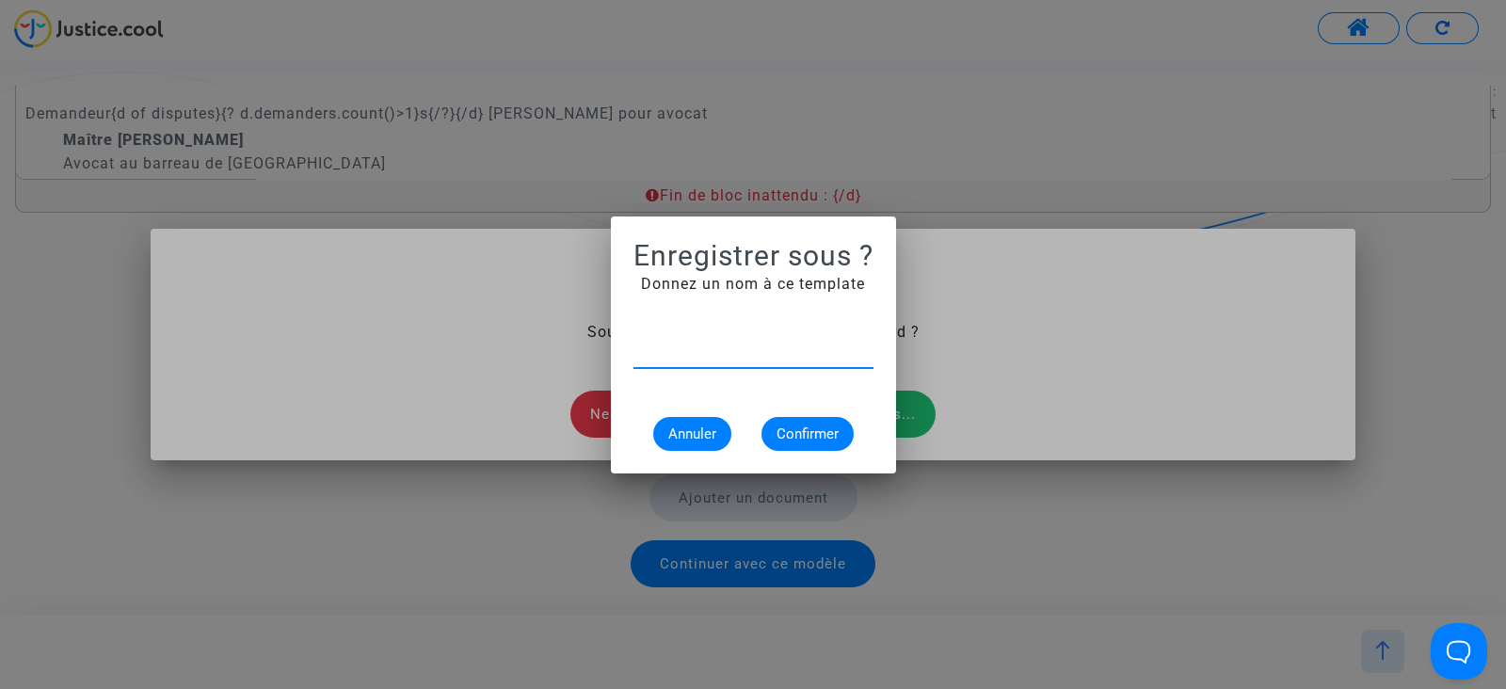
type input "C"
type input "Ccls Médiation + Conv Montréal"
click at [787, 426] on span "Confirmer" at bounding box center [808, 433] width 62 height 17
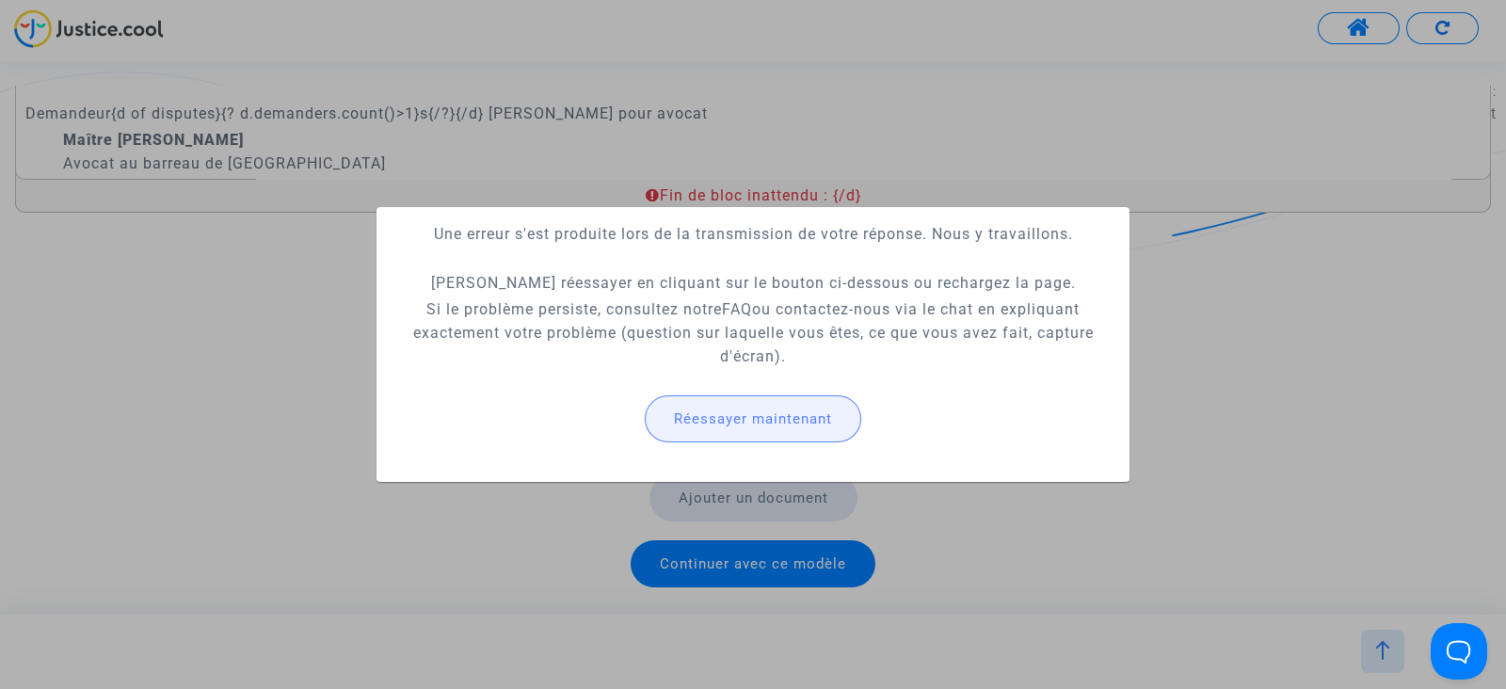
click at [787, 426] on span "Réessayer maintenant" at bounding box center [753, 418] width 158 height 17
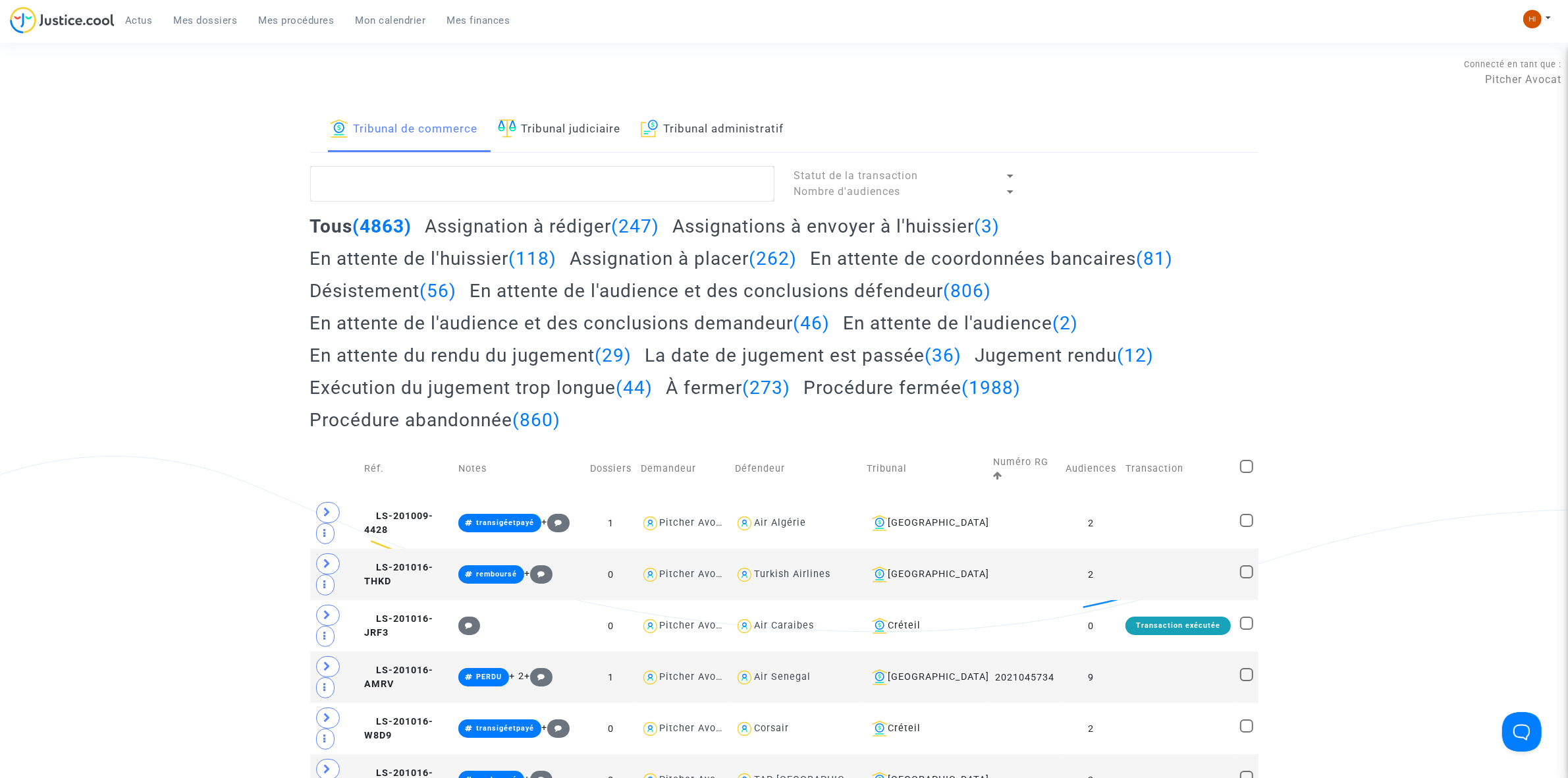
drag, startPoint x: 542, startPoint y: 120, endPoint x: 528, endPoint y: 163, distance: 45.2
click at [544, 120] on link "Tribunal judiciaire" at bounding box center [560, 129] width 123 height 45
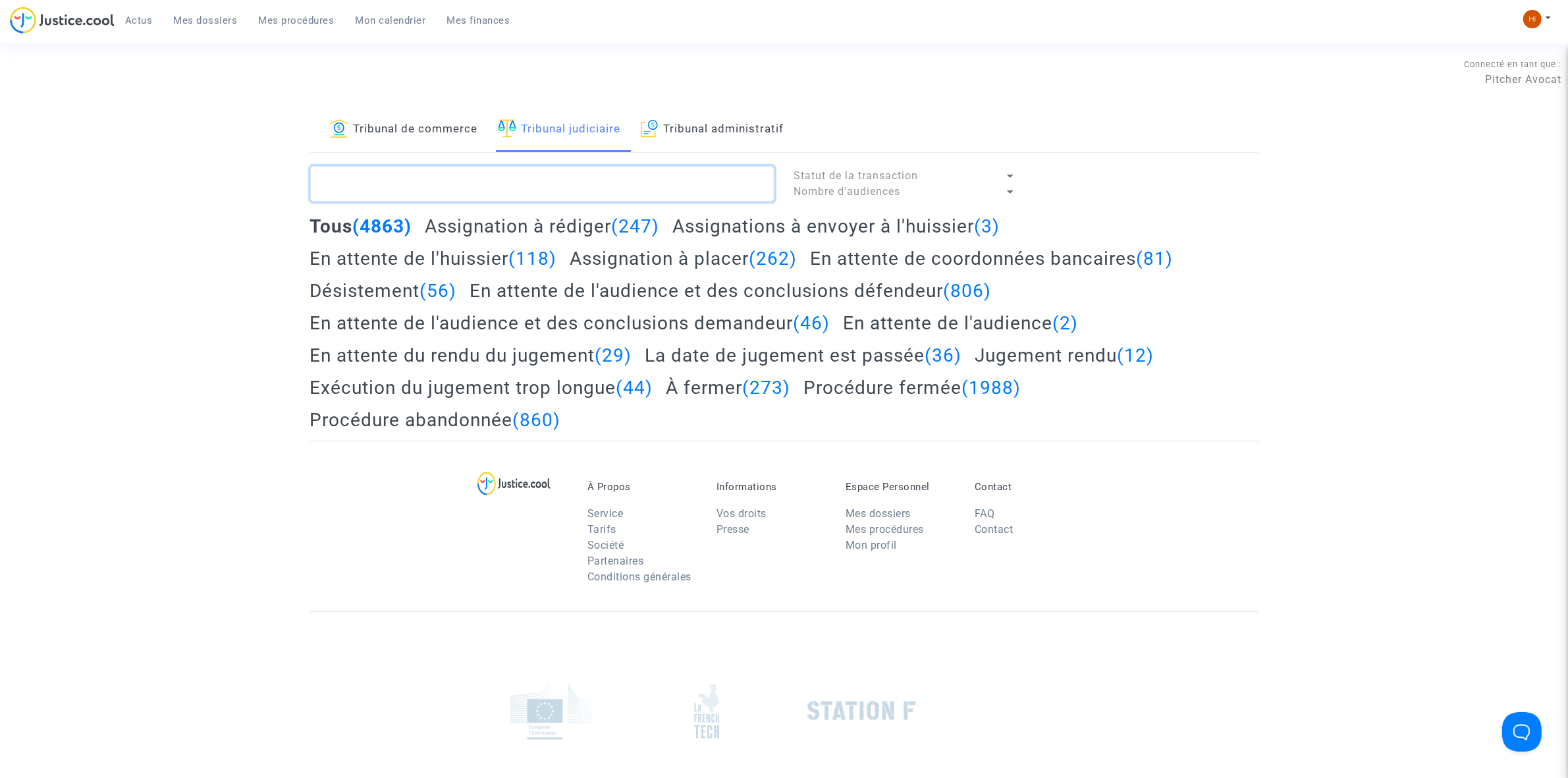
click at [528, 176] on textarea at bounding box center [542, 183] width 465 height 36
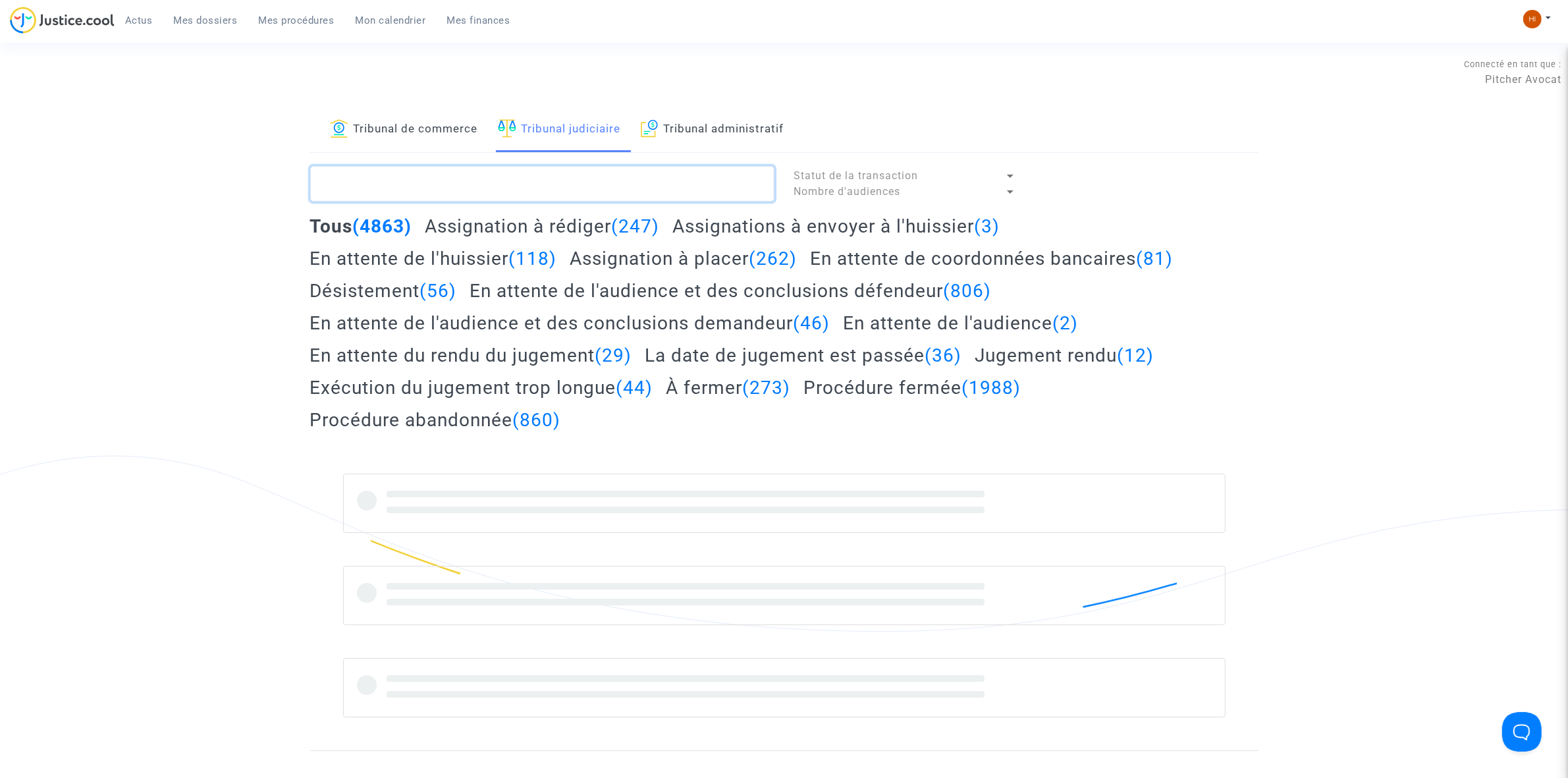
paste textarea "Aifa"
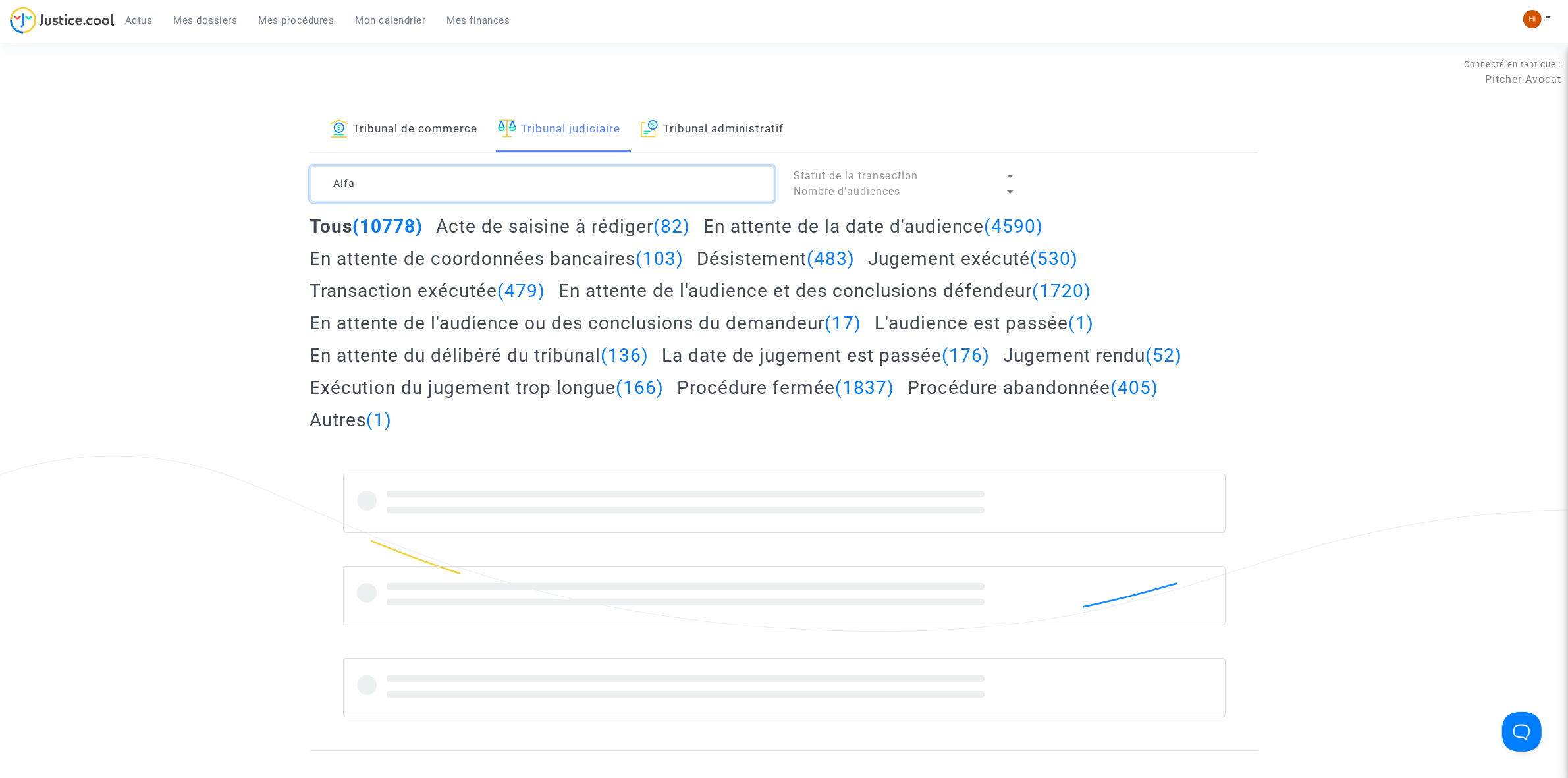
type textarea "Aifa"
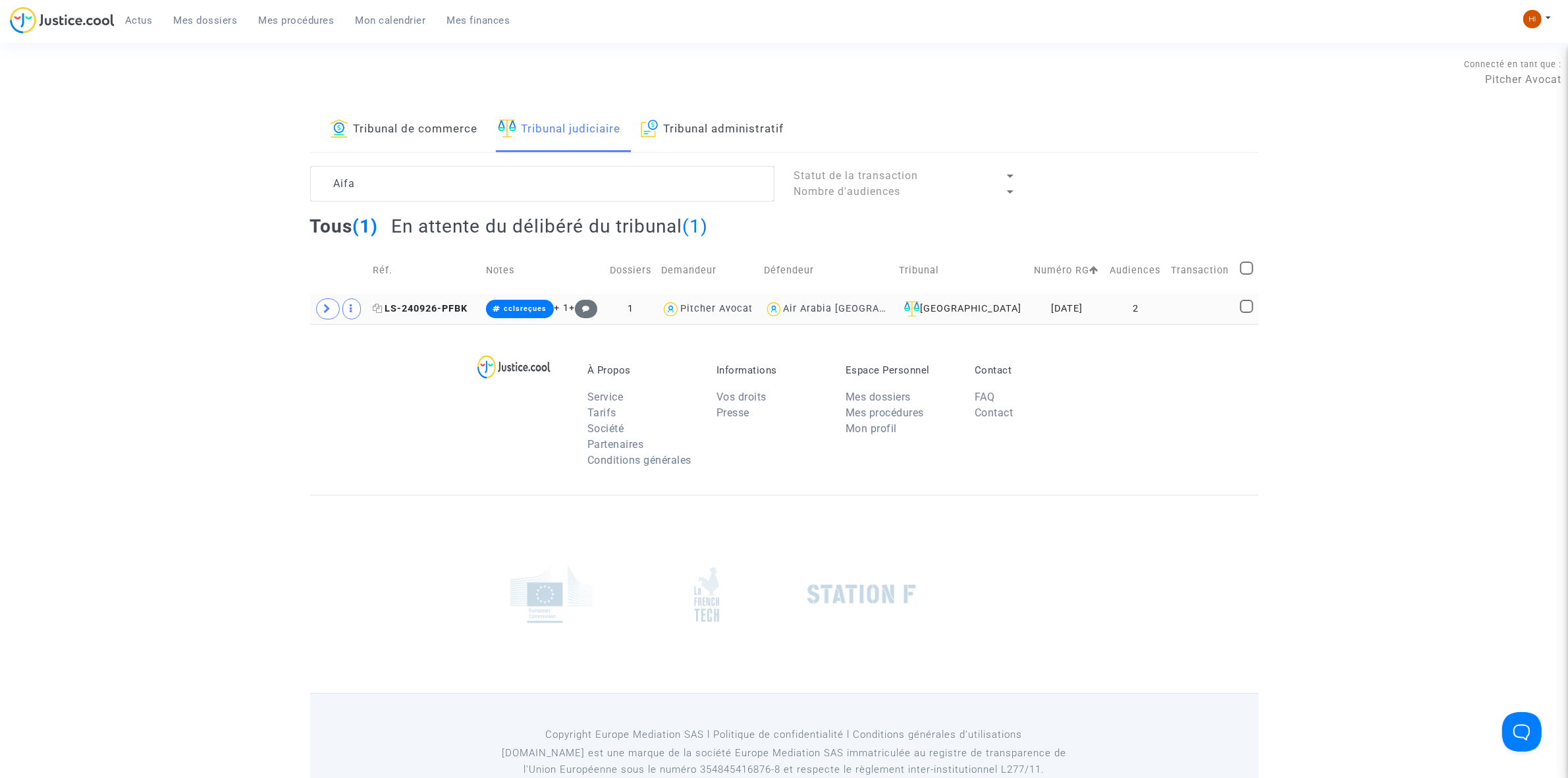
click at [432, 307] on span "LS-240926-PFBK" at bounding box center [421, 309] width 95 height 11
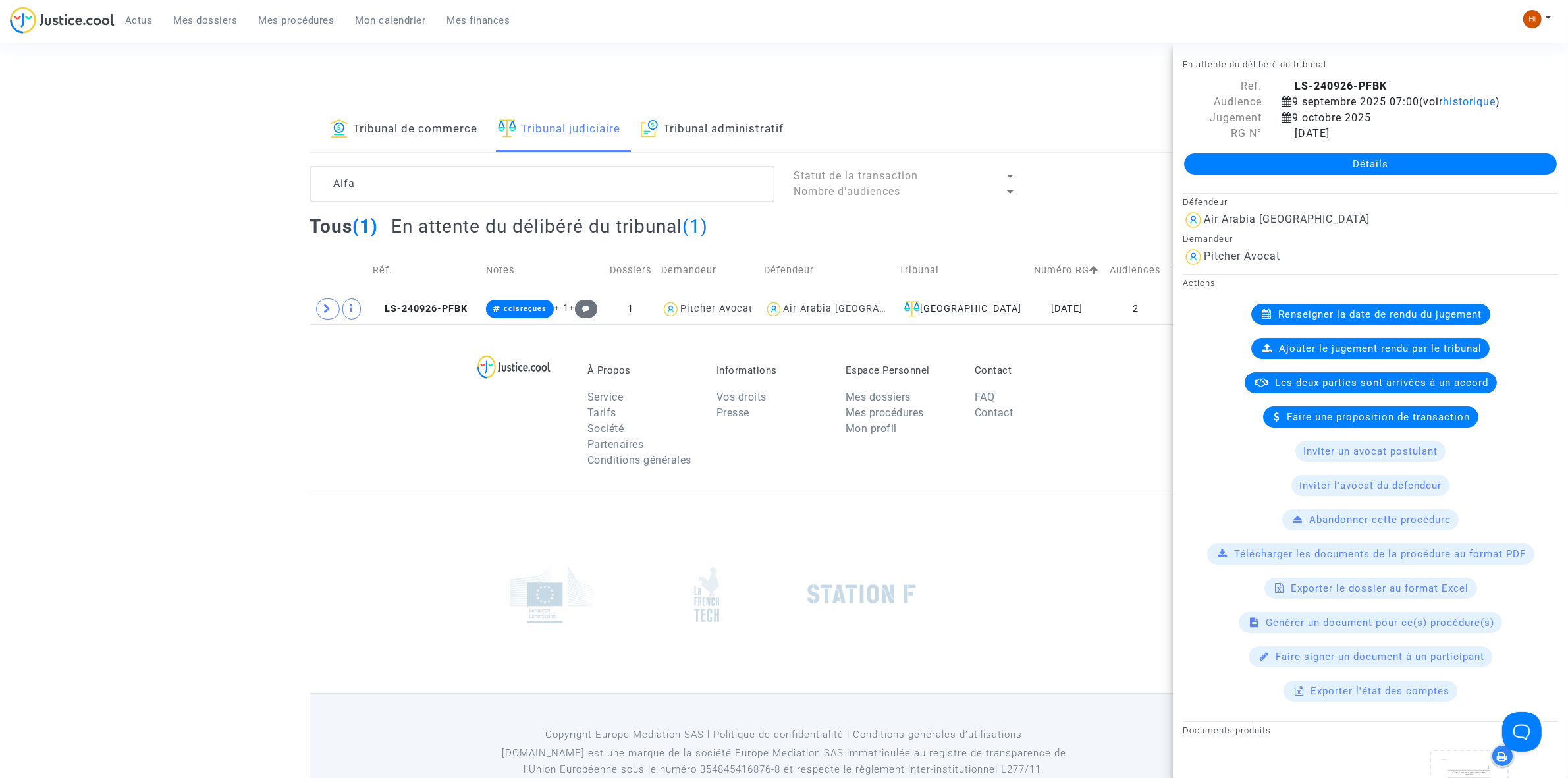
click at [1243, 160] on link "Détails" at bounding box center [1370, 164] width 373 height 21
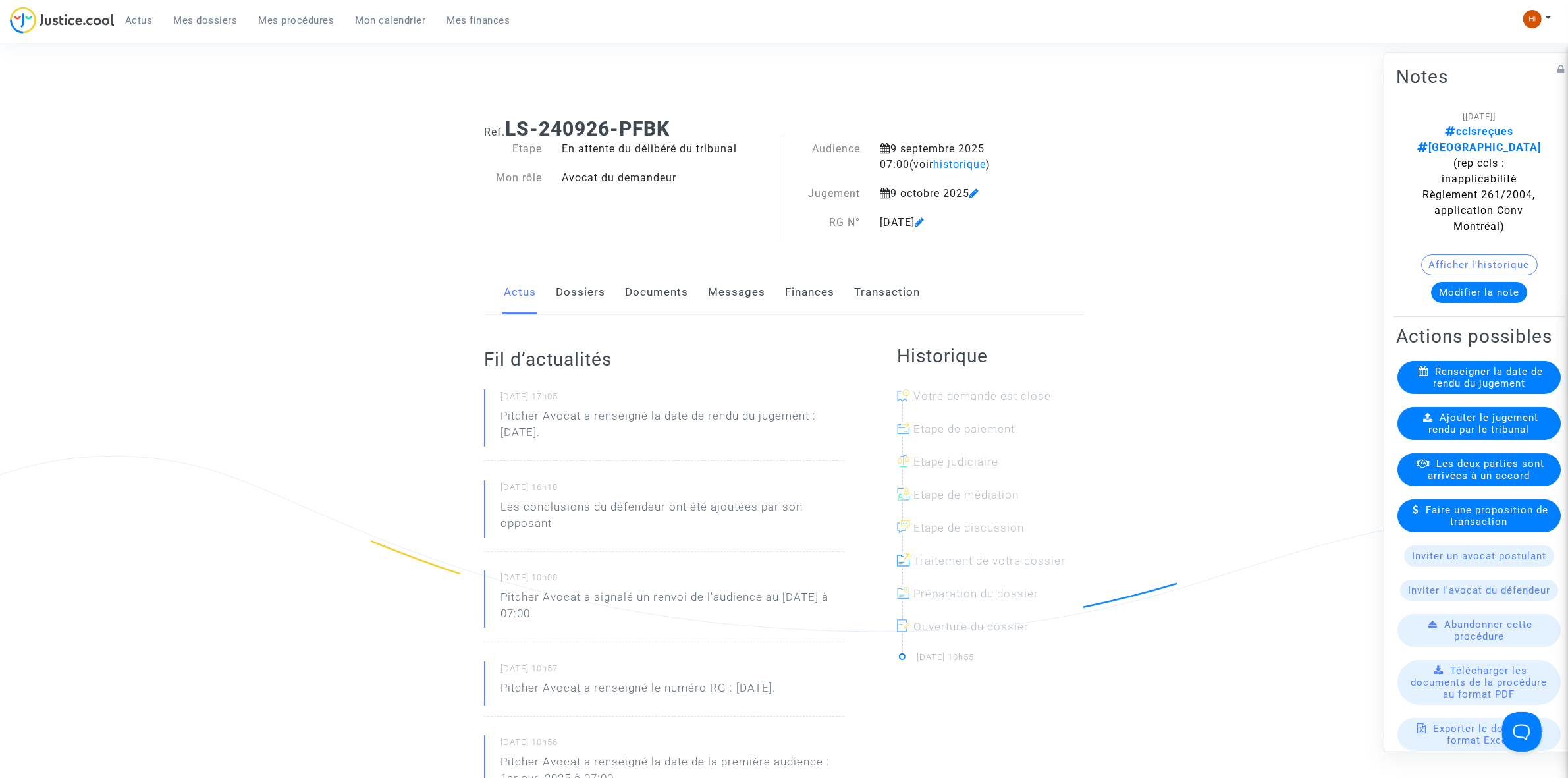
click at [663, 294] on link "Documents" at bounding box center [656, 292] width 63 height 43
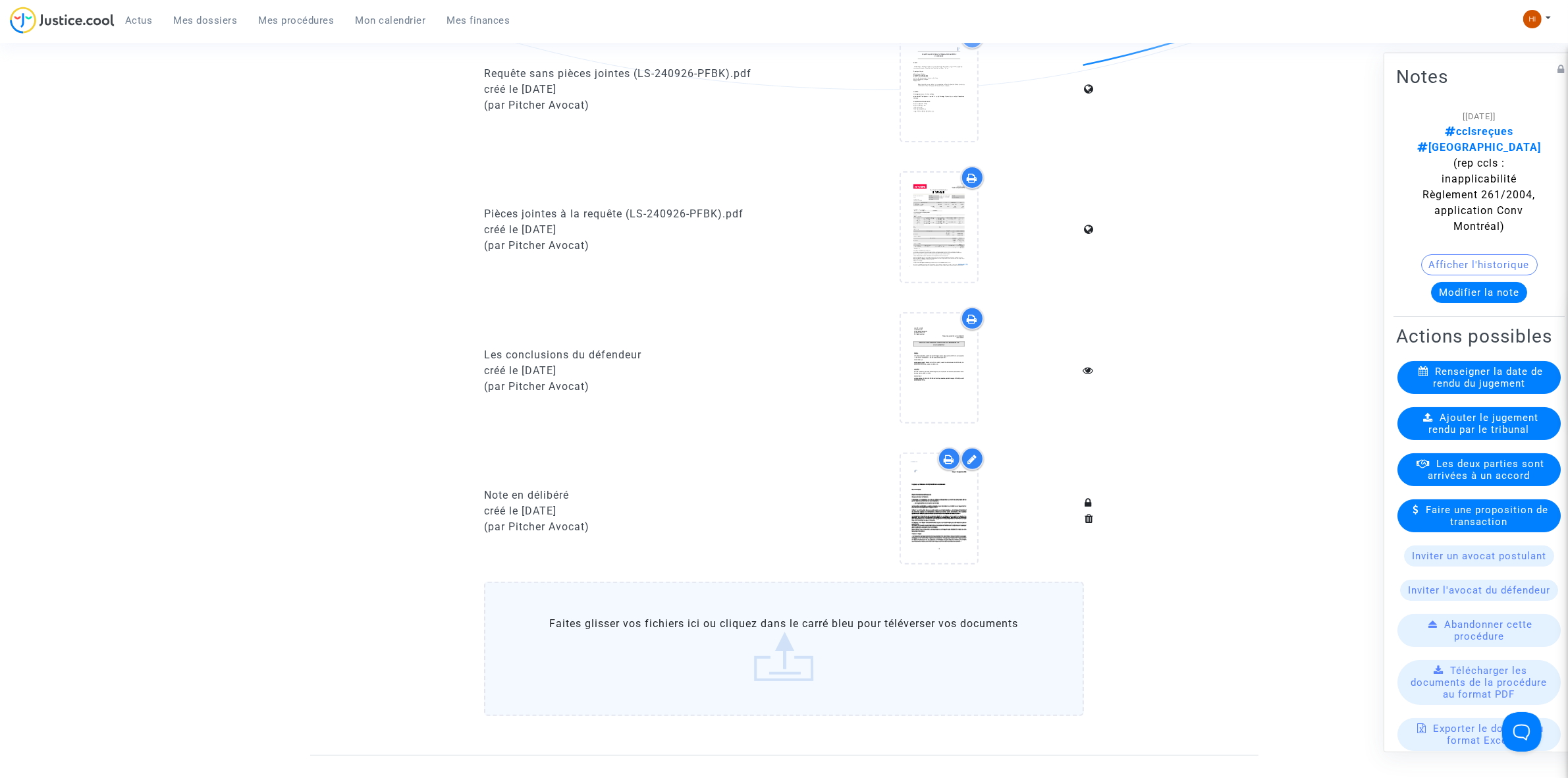
scroll to position [823, 0]
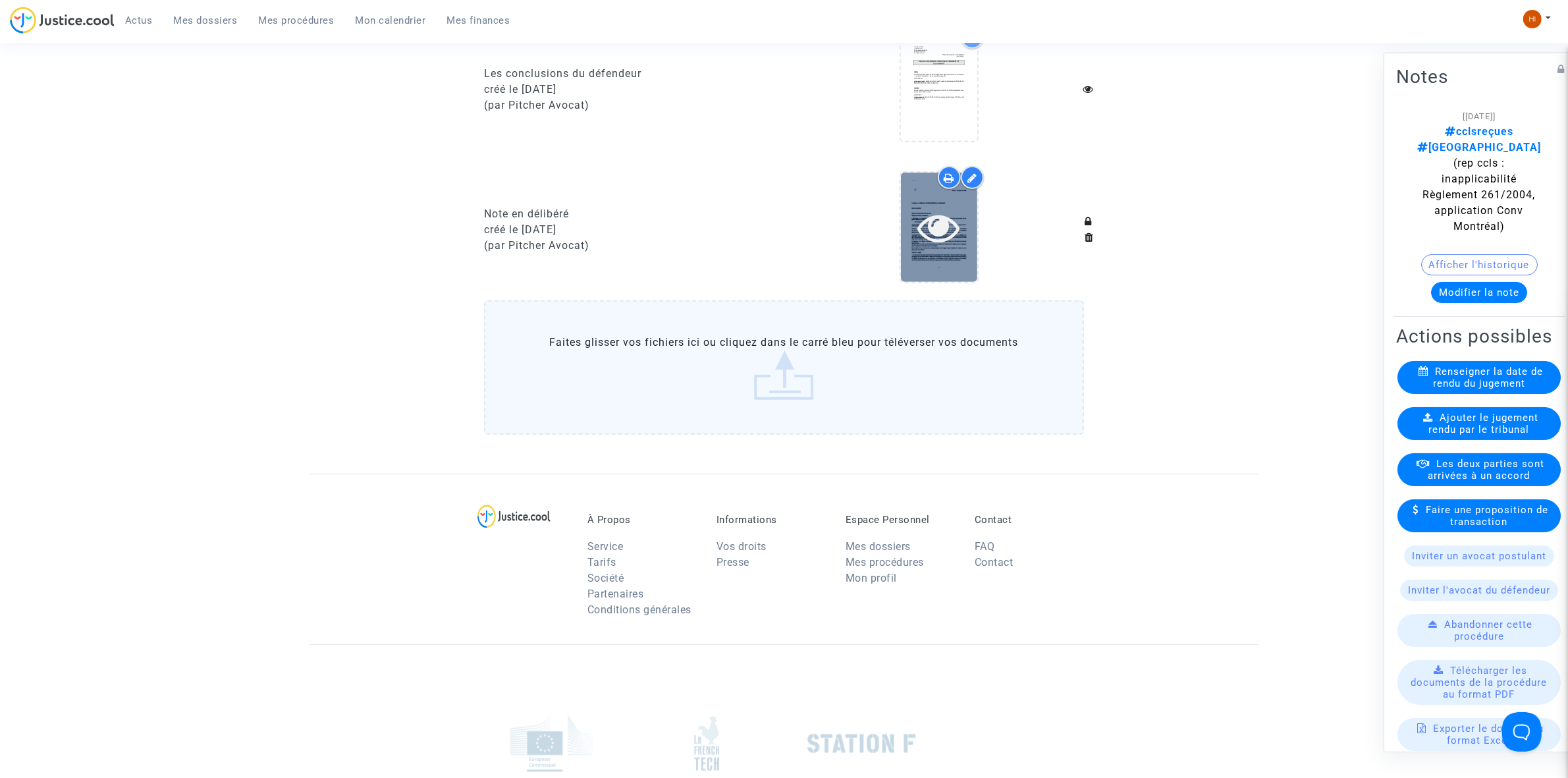
click at [919, 239] on icon at bounding box center [938, 227] width 43 height 42
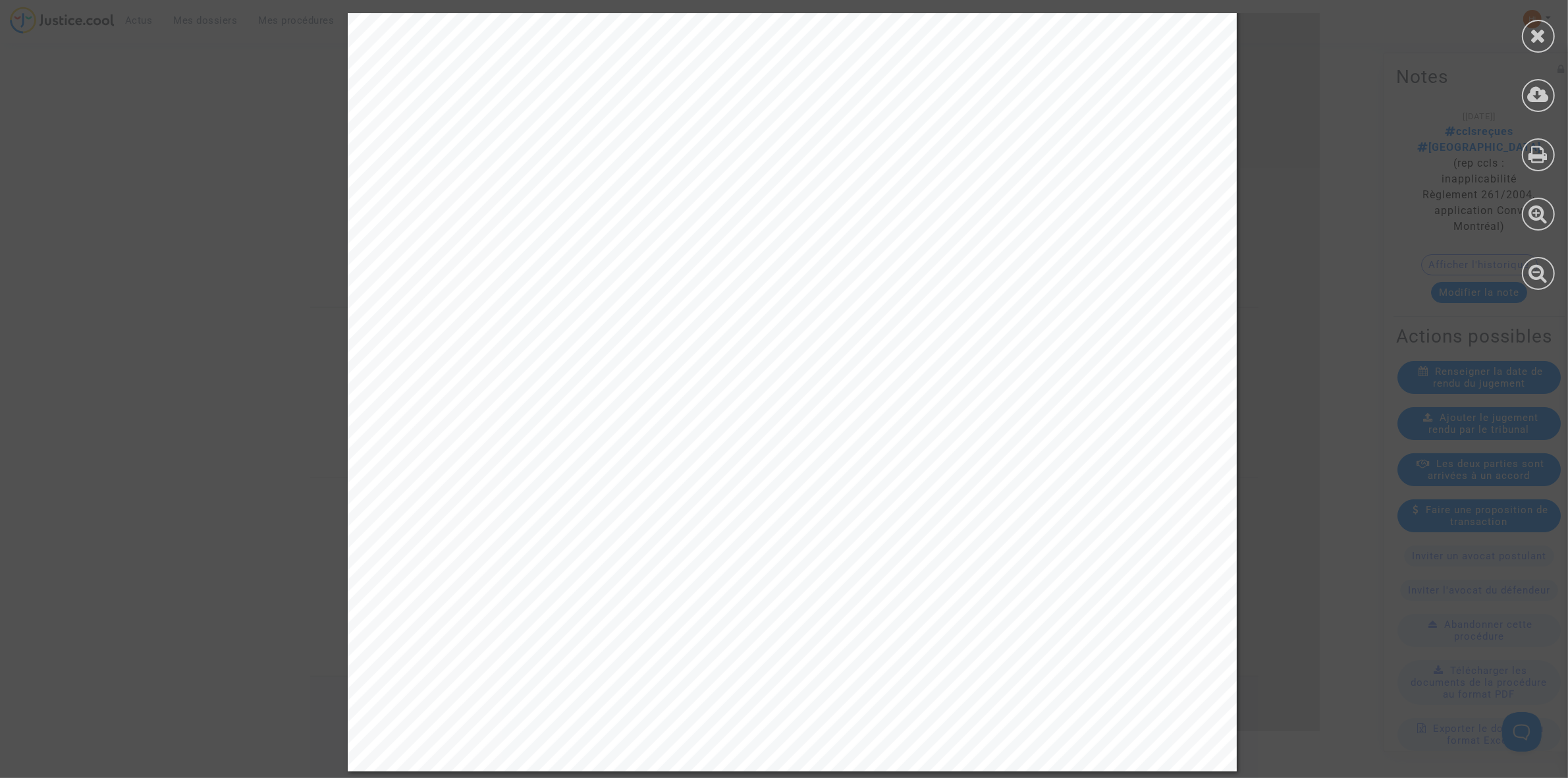
scroll to position [1002, 0]
click at [1528, 162] on div at bounding box center [1538, 155] width 33 height 33
click at [1550, 28] on div at bounding box center [1538, 36] width 33 height 33
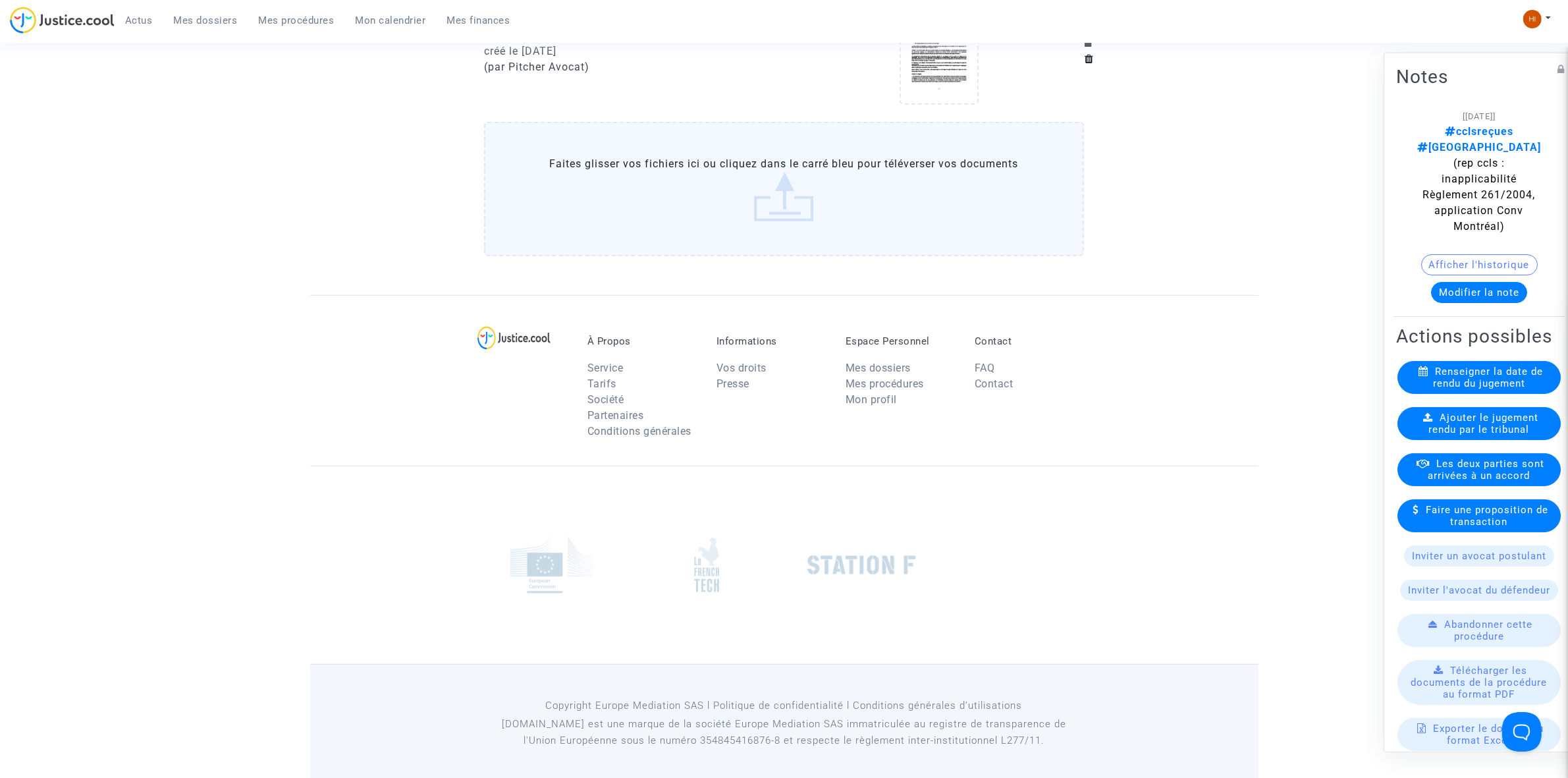
click at [285, 24] on span "Mes procédures" at bounding box center [297, 20] width 76 height 12
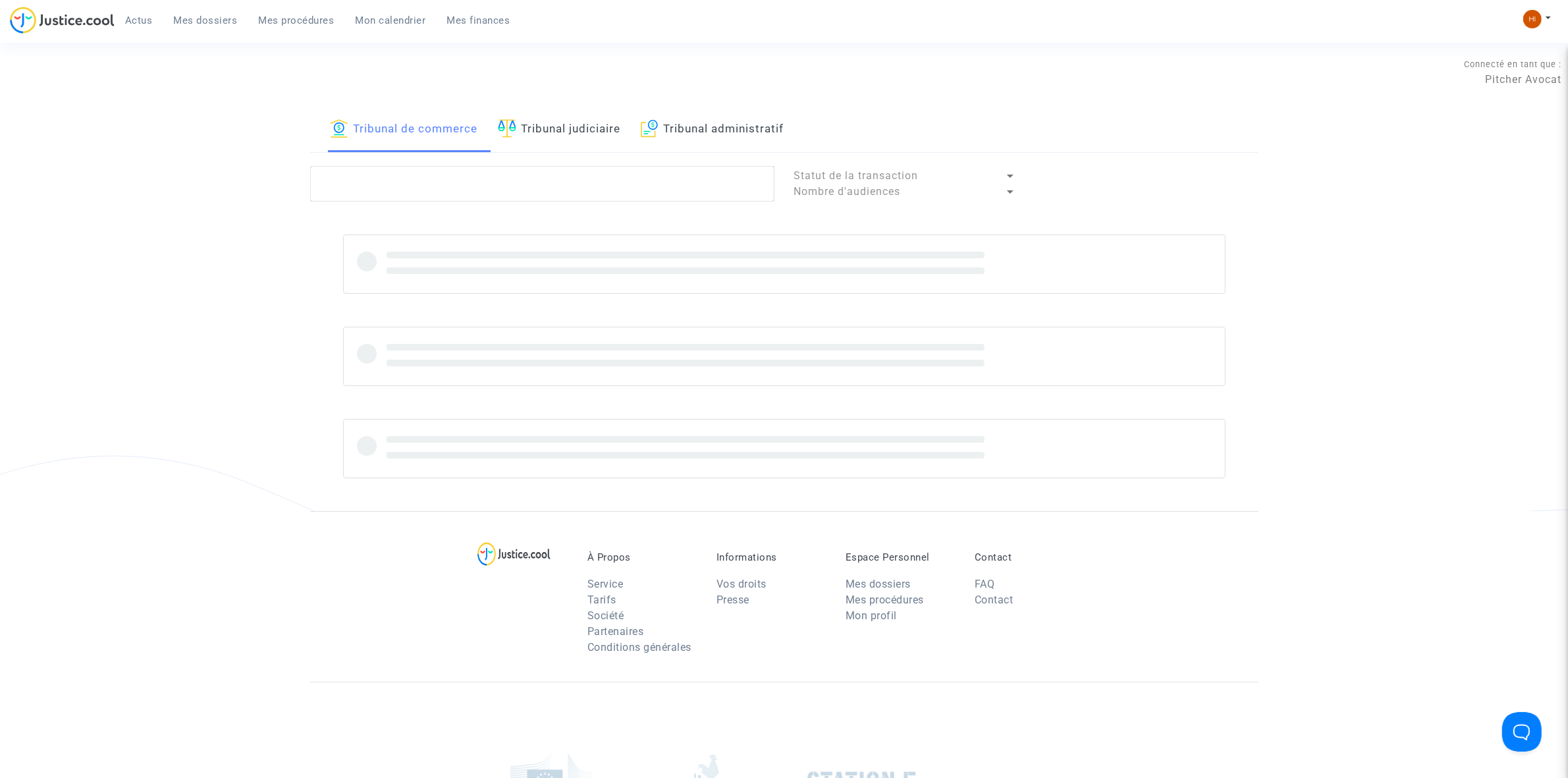
click at [549, 127] on link "Tribunal judiciaire" at bounding box center [560, 129] width 123 height 45
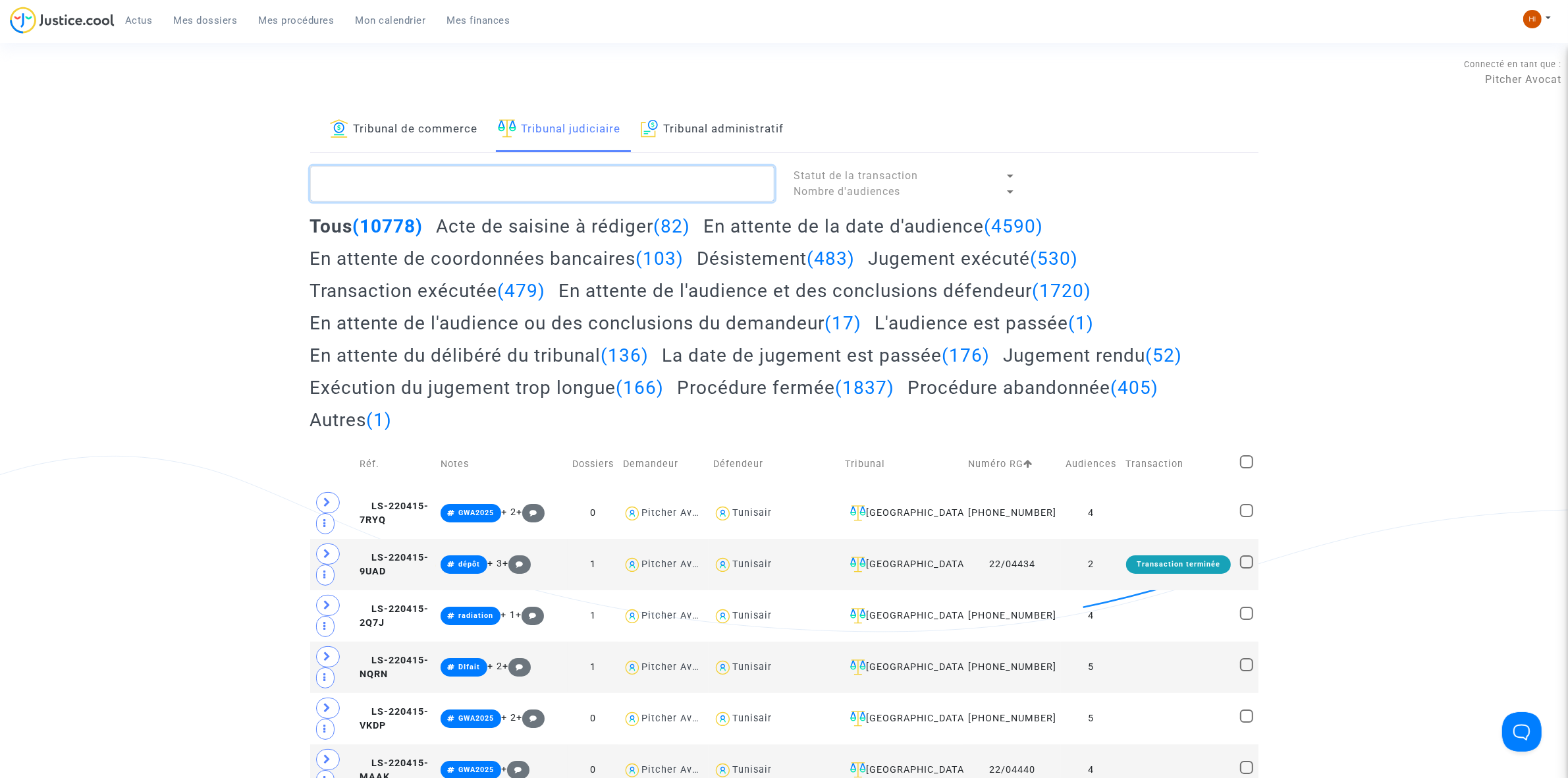
click at [552, 181] on textarea at bounding box center [542, 183] width 465 height 36
paste textarea "Jobert"
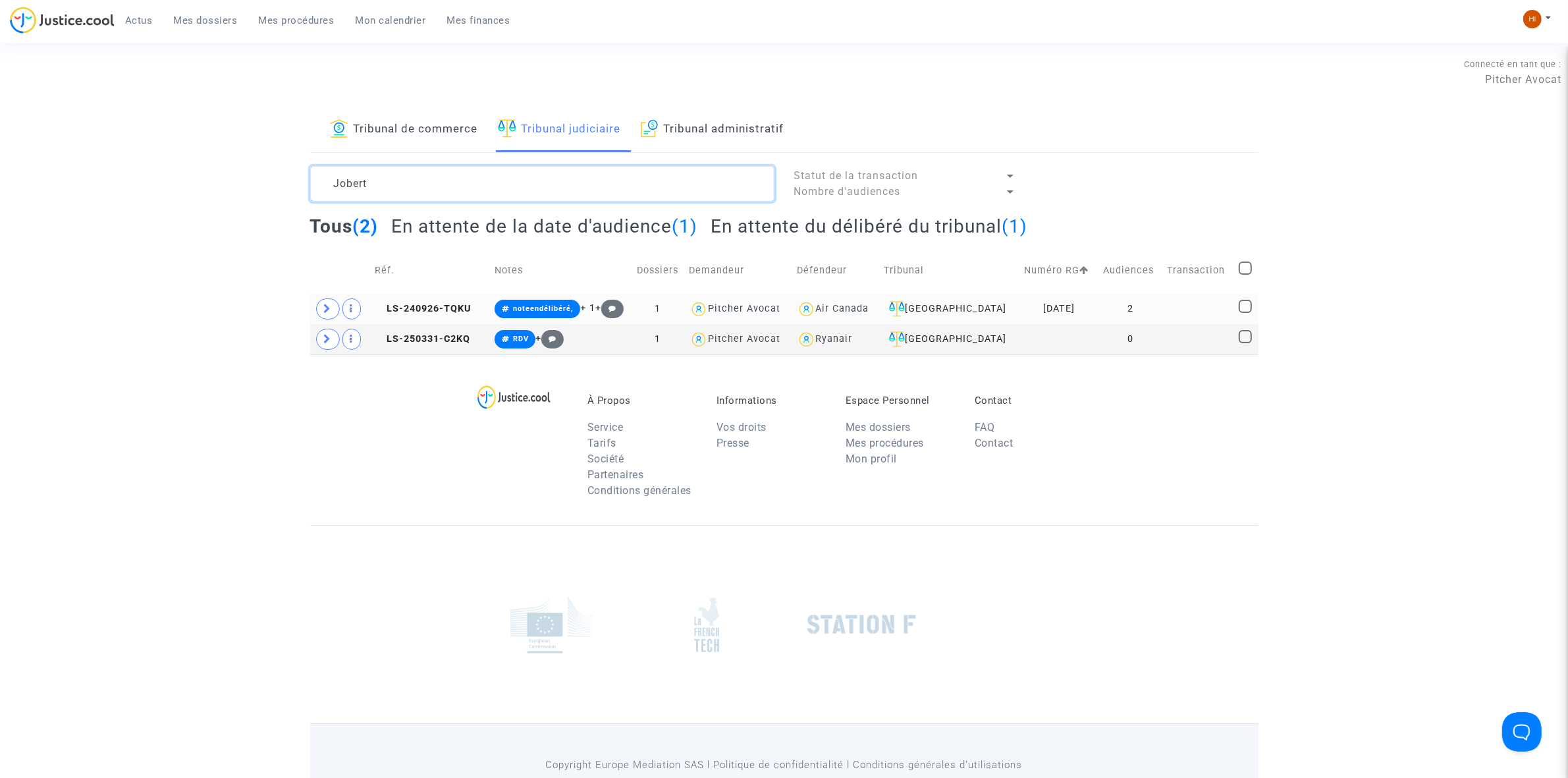
type textarea "Jobert"
click at [1145, 308] on td "2" at bounding box center [1130, 309] width 64 height 30
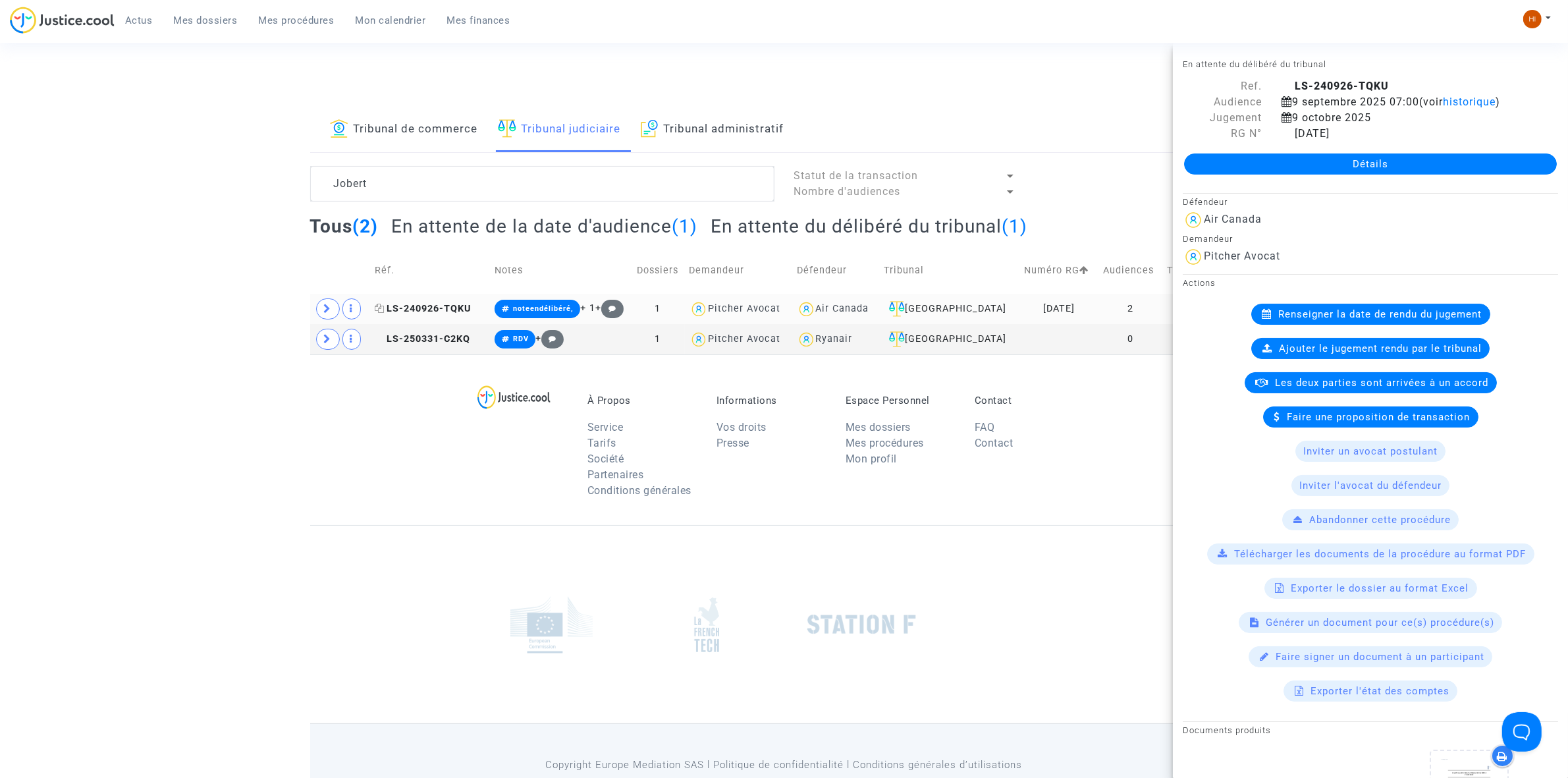
click at [455, 311] on span "LS-240926-TQKU" at bounding box center [423, 309] width 96 height 11
click at [1239, 165] on link "Détails" at bounding box center [1370, 164] width 373 height 21
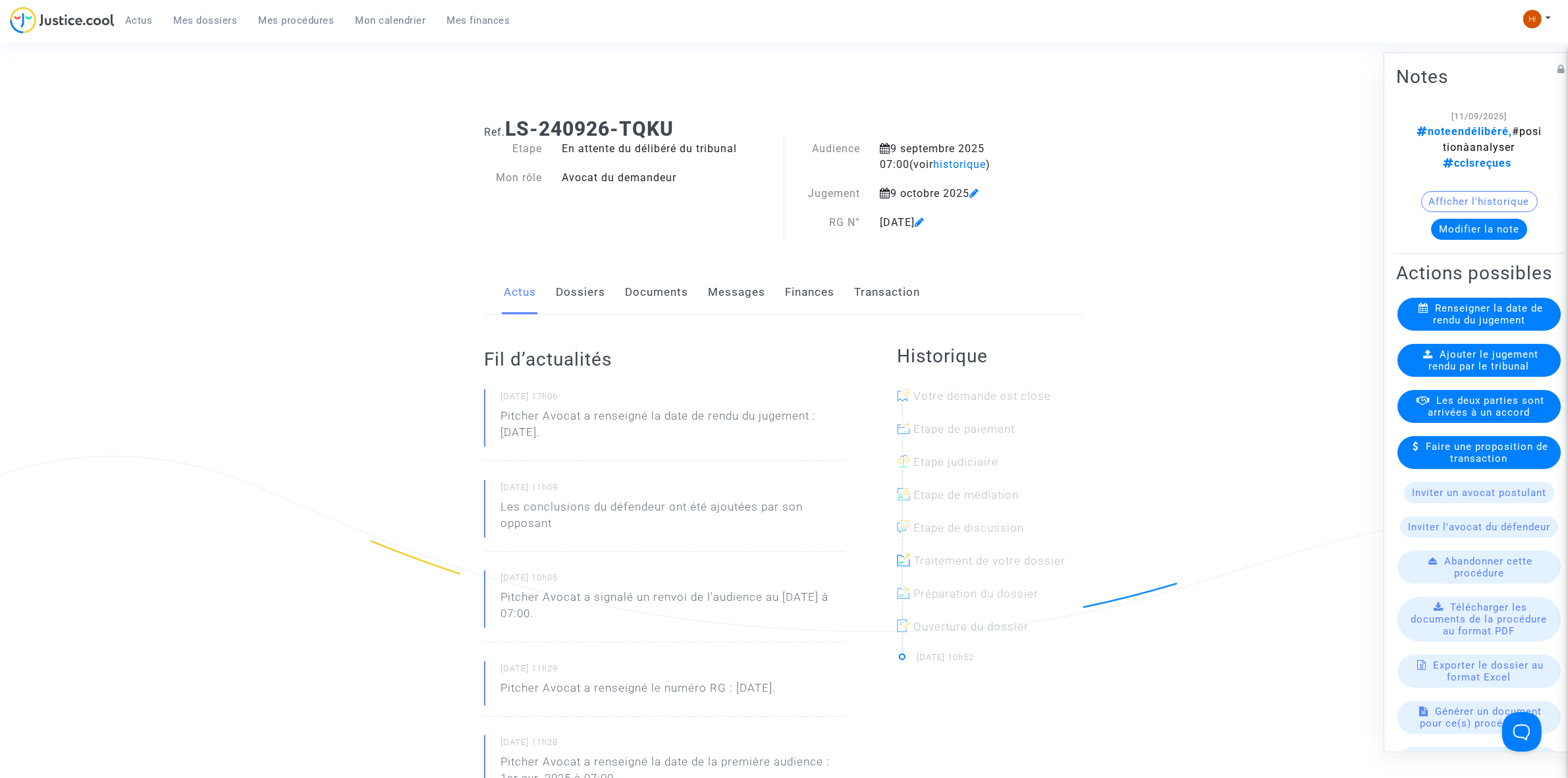
click at [665, 311] on link "Documents" at bounding box center [656, 292] width 63 height 43
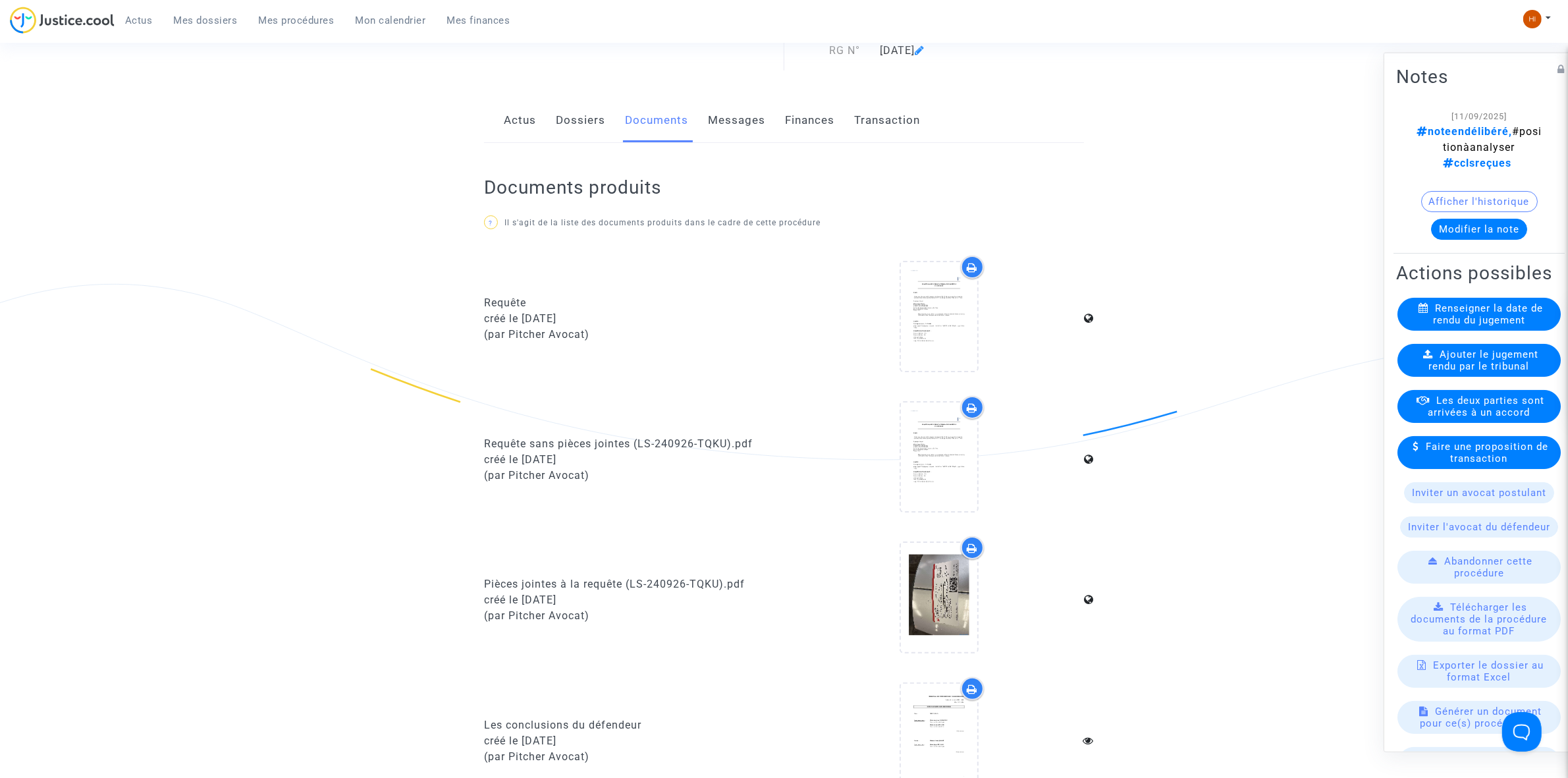
scroll to position [494, 0]
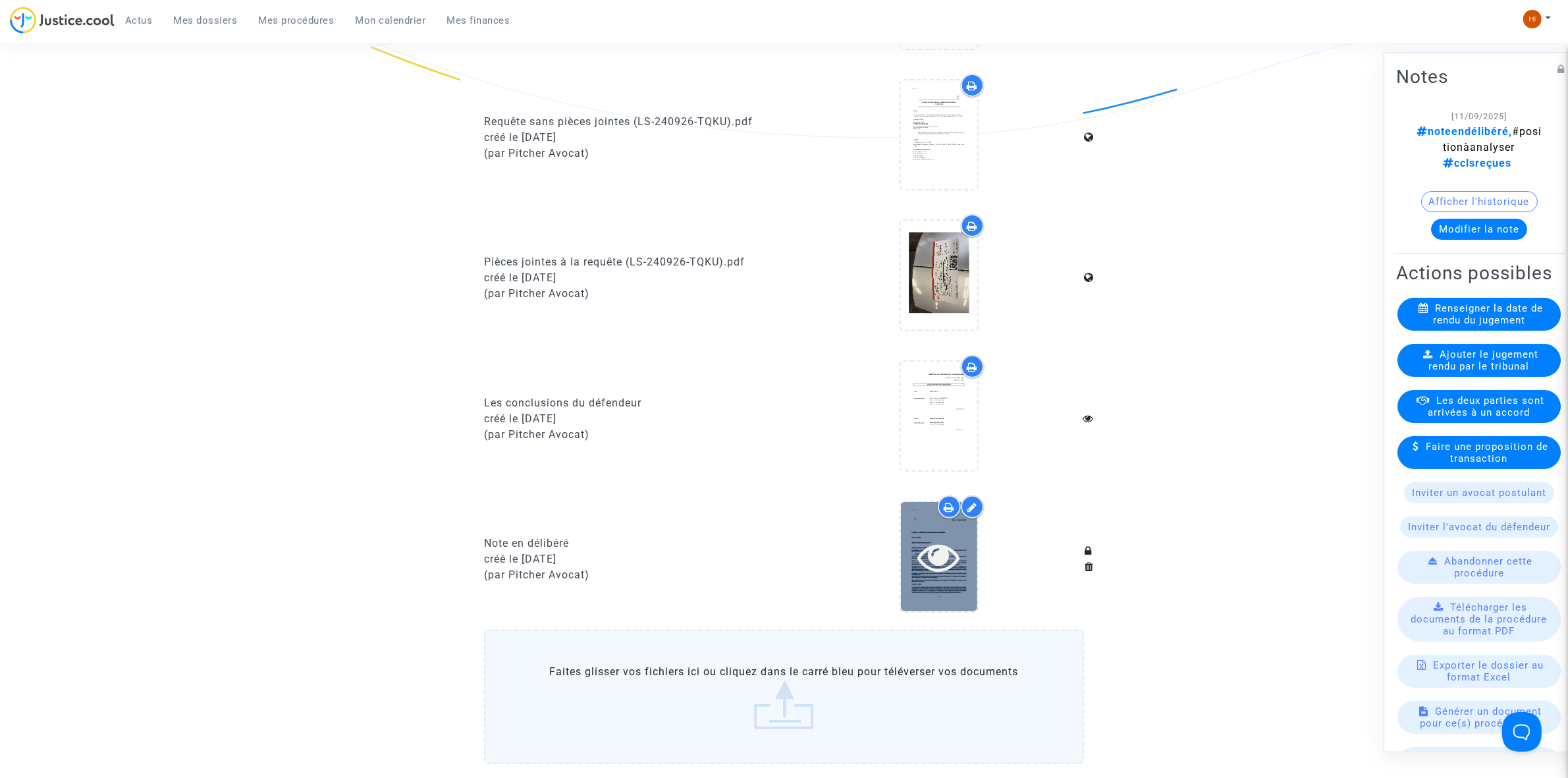
click at [967, 554] on div at bounding box center [939, 556] width 76 height 42
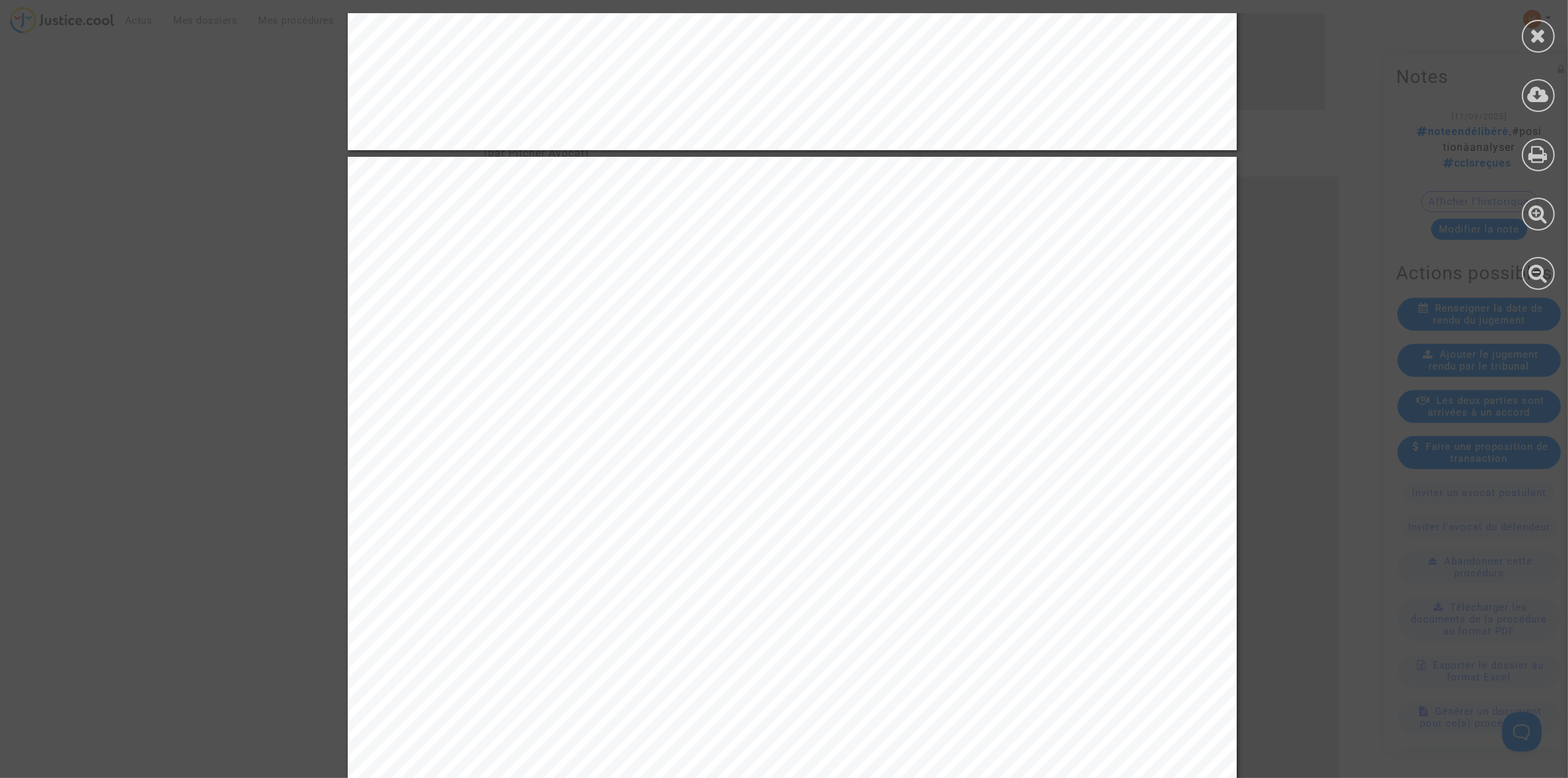
scroll to position [2387, 0]
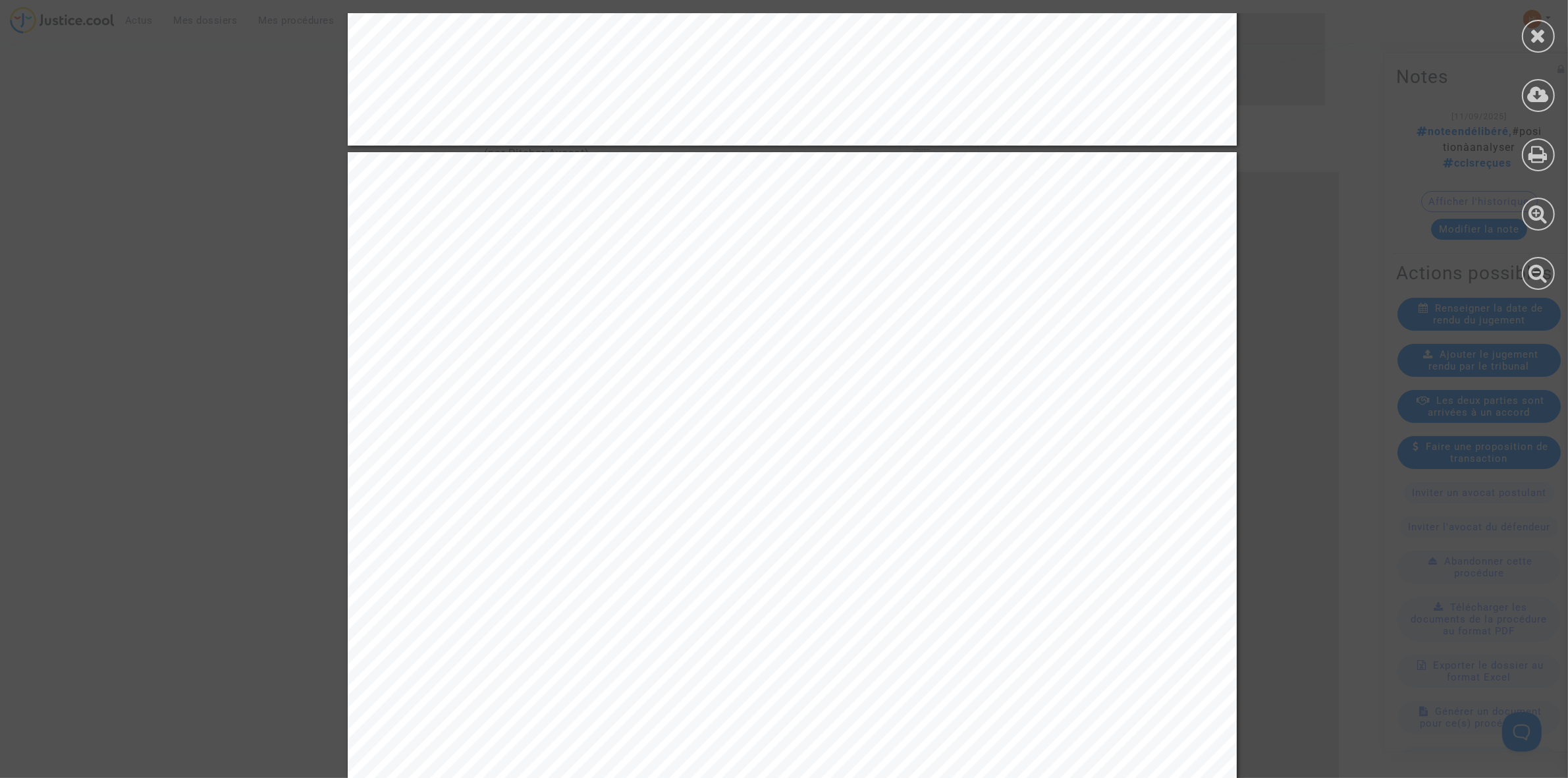
click at [1555, 156] on div at bounding box center [1538, 151] width 59 height 303
click at [1545, 156] on icon at bounding box center [1539, 154] width 19 height 20
click at [1528, 148] on div at bounding box center [1538, 155] width 33 height 33
click at [1536, 39] on icon at bounding box center [1539, 36] width 17 height 20
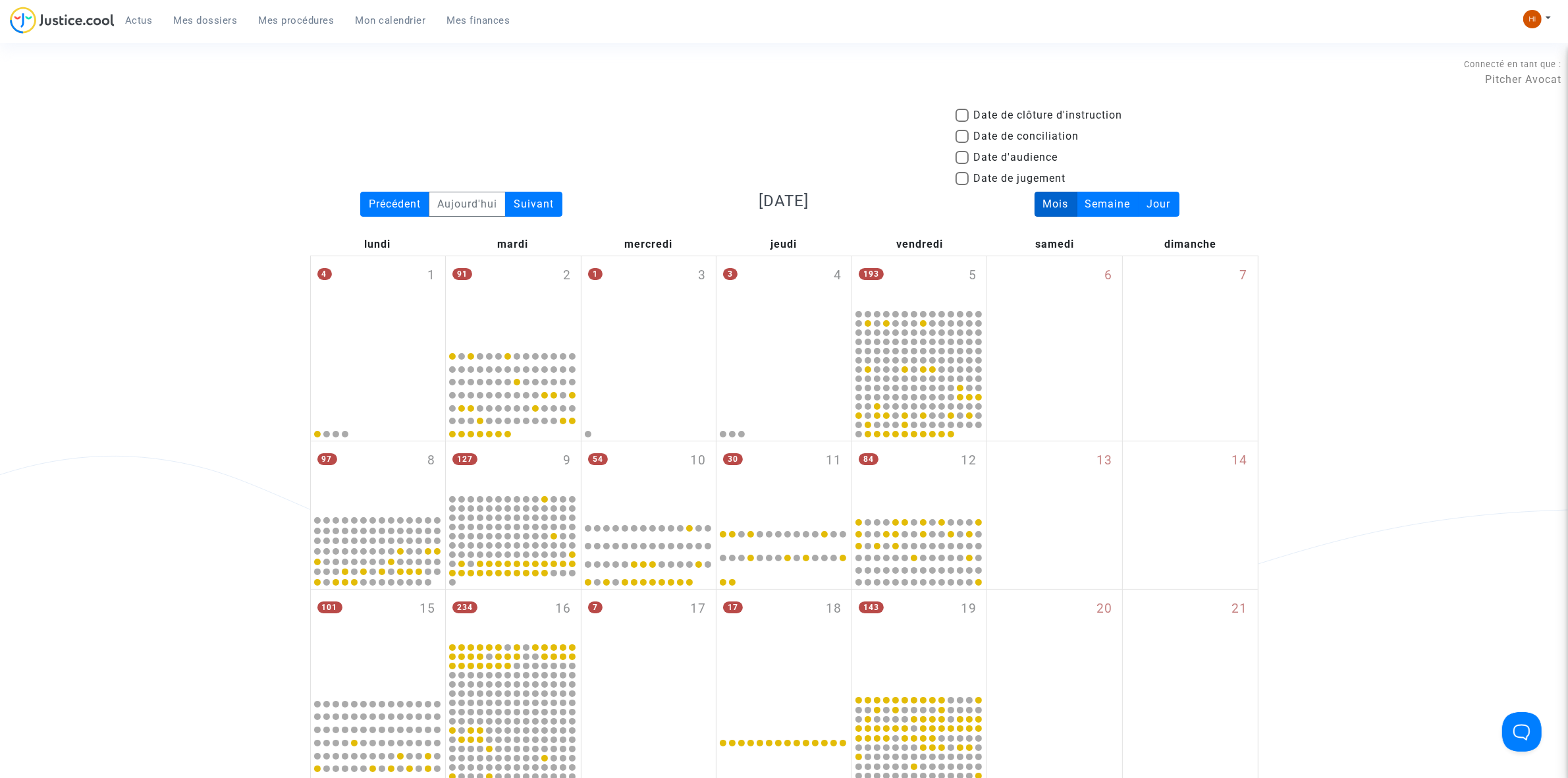
drag, startPoint x: 0, startPoint y: 0, endPoint x: 282, endPoint y: 30, distance: 283.6
click at [281, 34] on div "Actus Mes dossiers Mes procédures Mon calendrier Mes finances" at bounding box center [265, 24] width 511 height 36
click at [282, 30] on div "Actus Mes dossiers Mes procédures Mon calendrier Mes finances" at bounding box center [265, 24] width 511 height 36
click at [280, 23] on span "Mes procédures" at bounding box center [297, 20] width 76 height 12
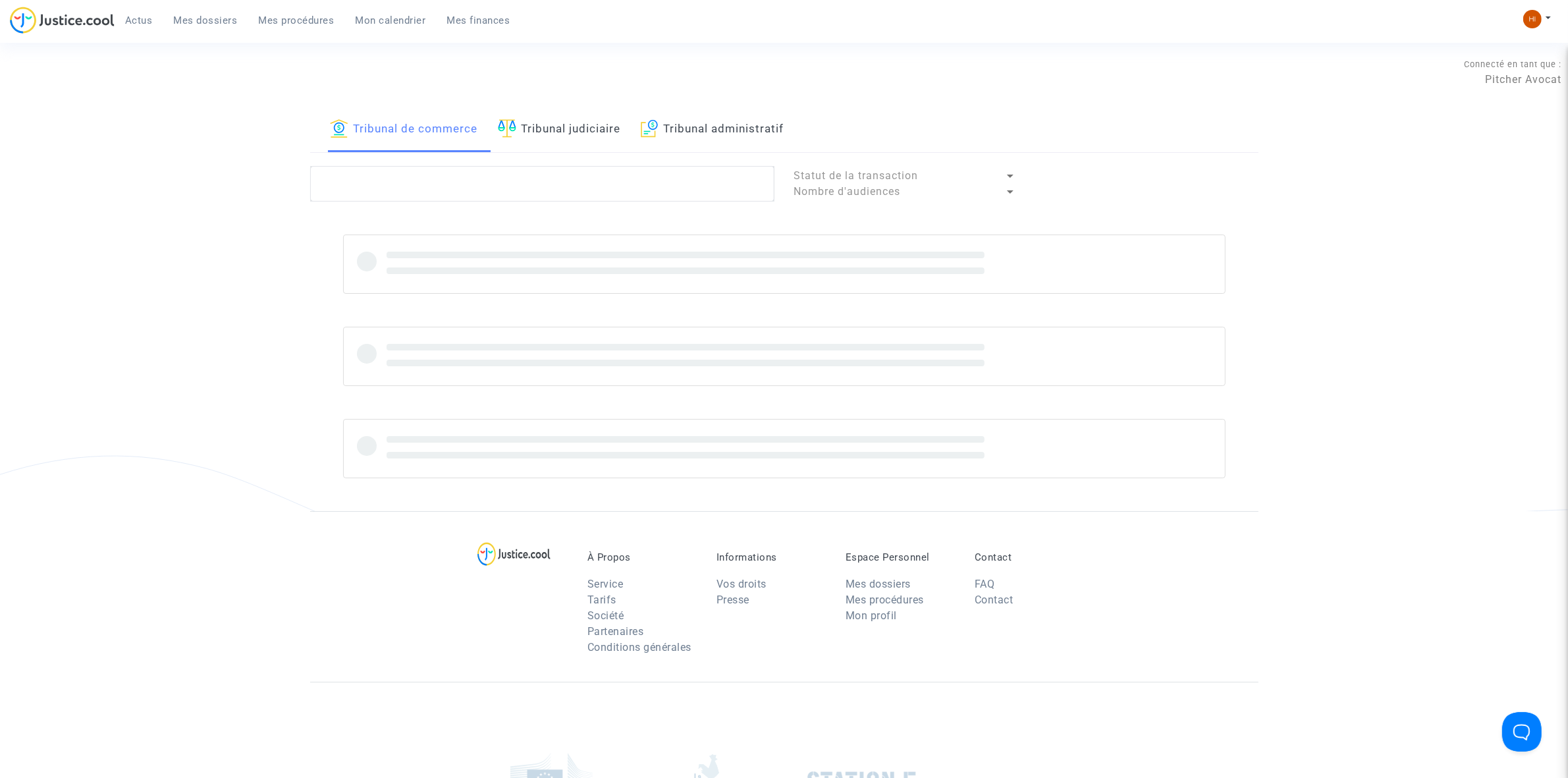
click at [549, 143] on link "Tribunal judiciaire" at bounding box center [560, 129] width 123 height 45
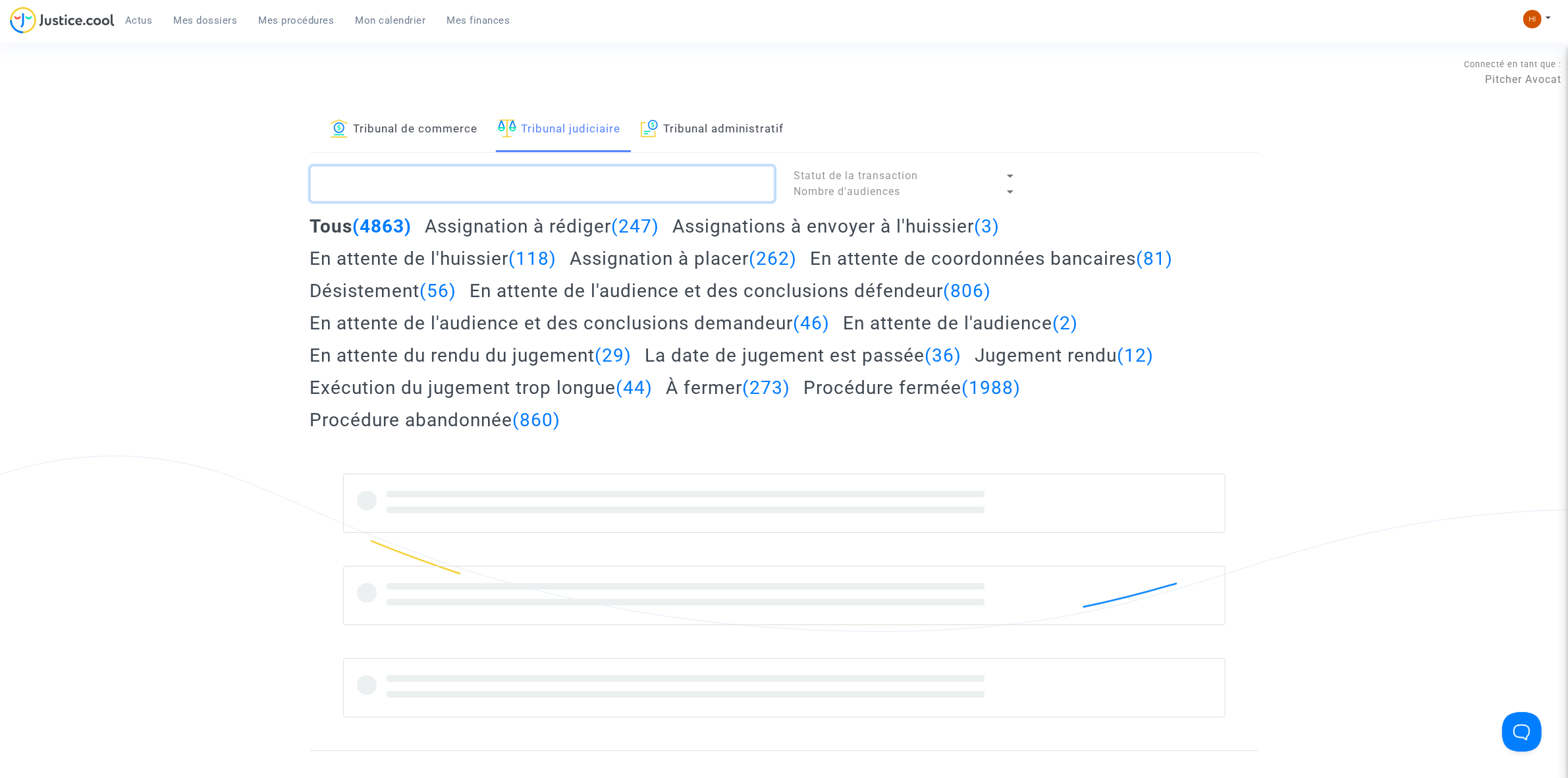
click at [558, 176] on textarea at bounding box center [542, 183] width 465 height 36
type textarea "v"
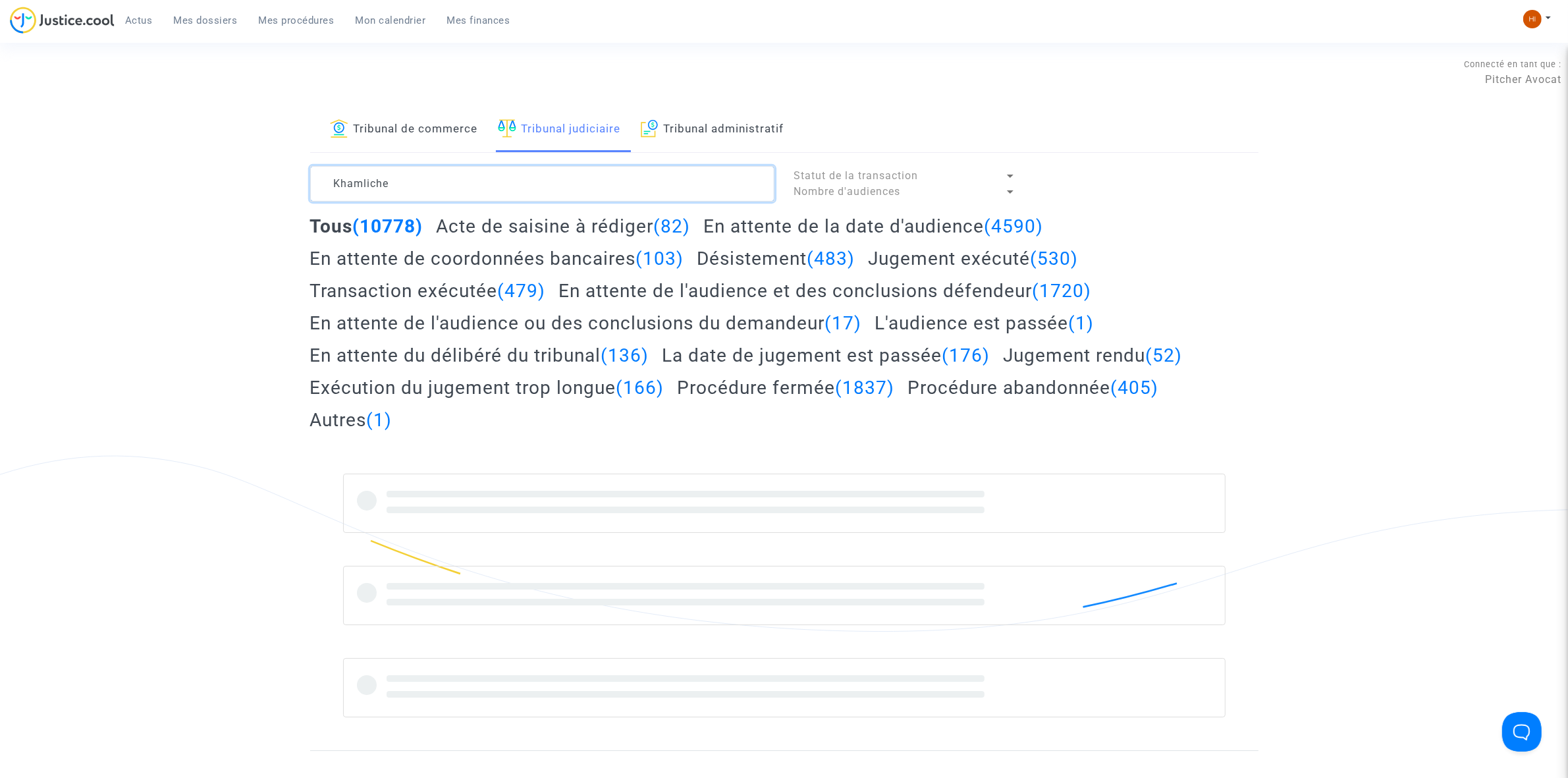
type textarea "Khamliche"
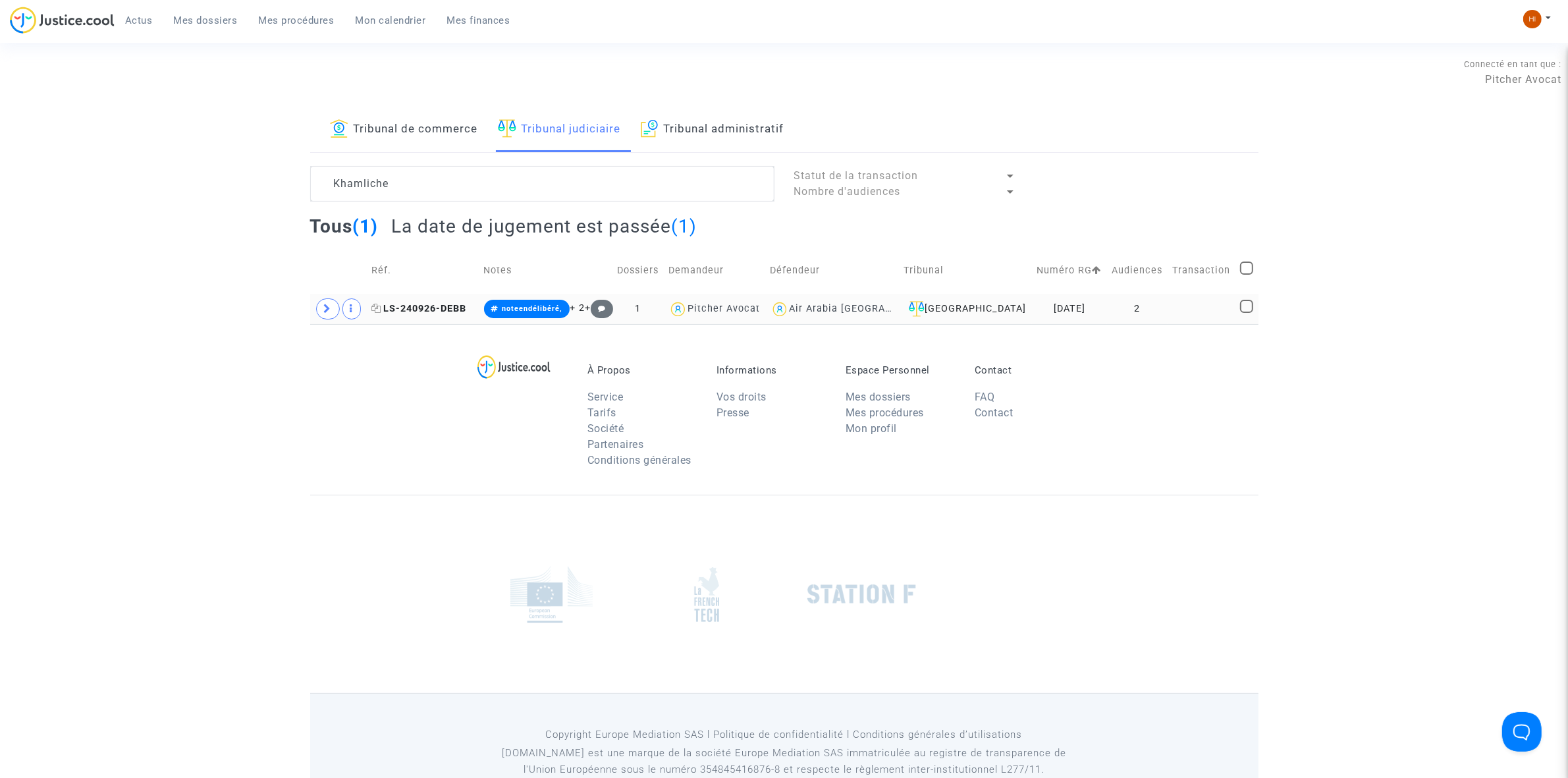
click at [432, 307] on span "LS-240926-DEBB" at bounding box center [420, 309] width 95 height 11
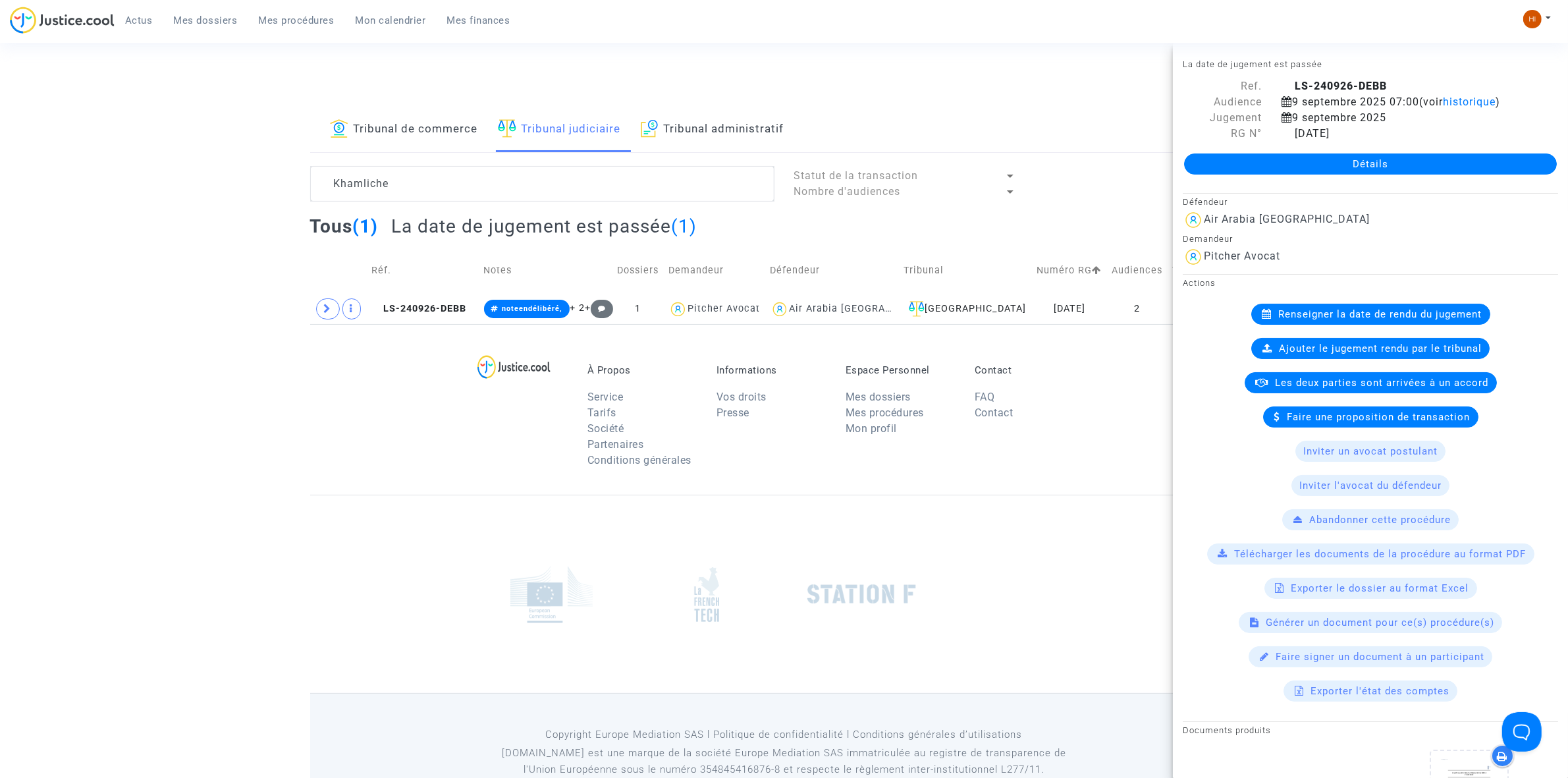
click at [1210, 160] on link "Détails" at bounding box center [1370, 164] width 373 height 21
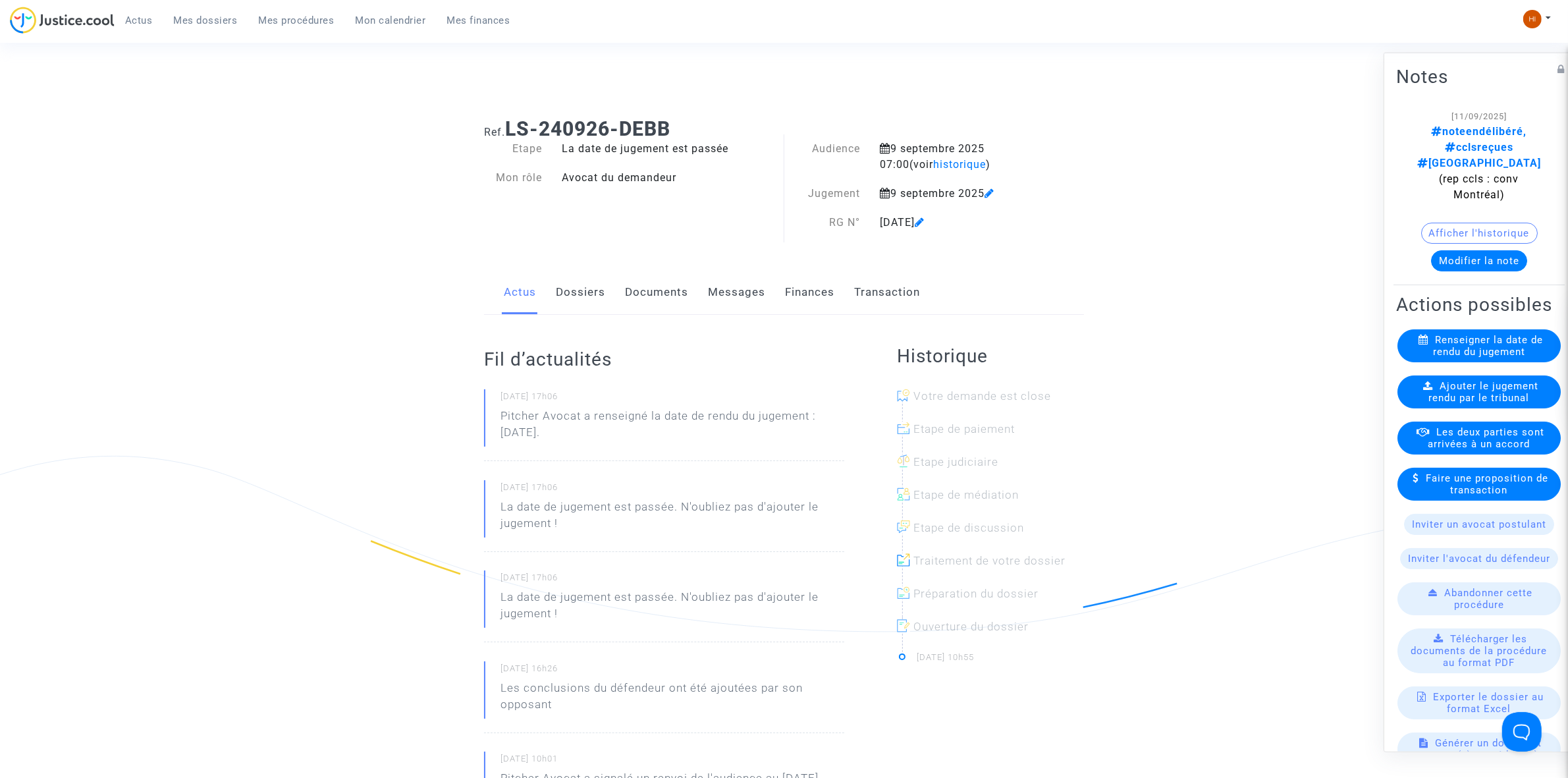
click at [643, 295] on link "Documents" at bounding box center [656, 292] width 63 height 43
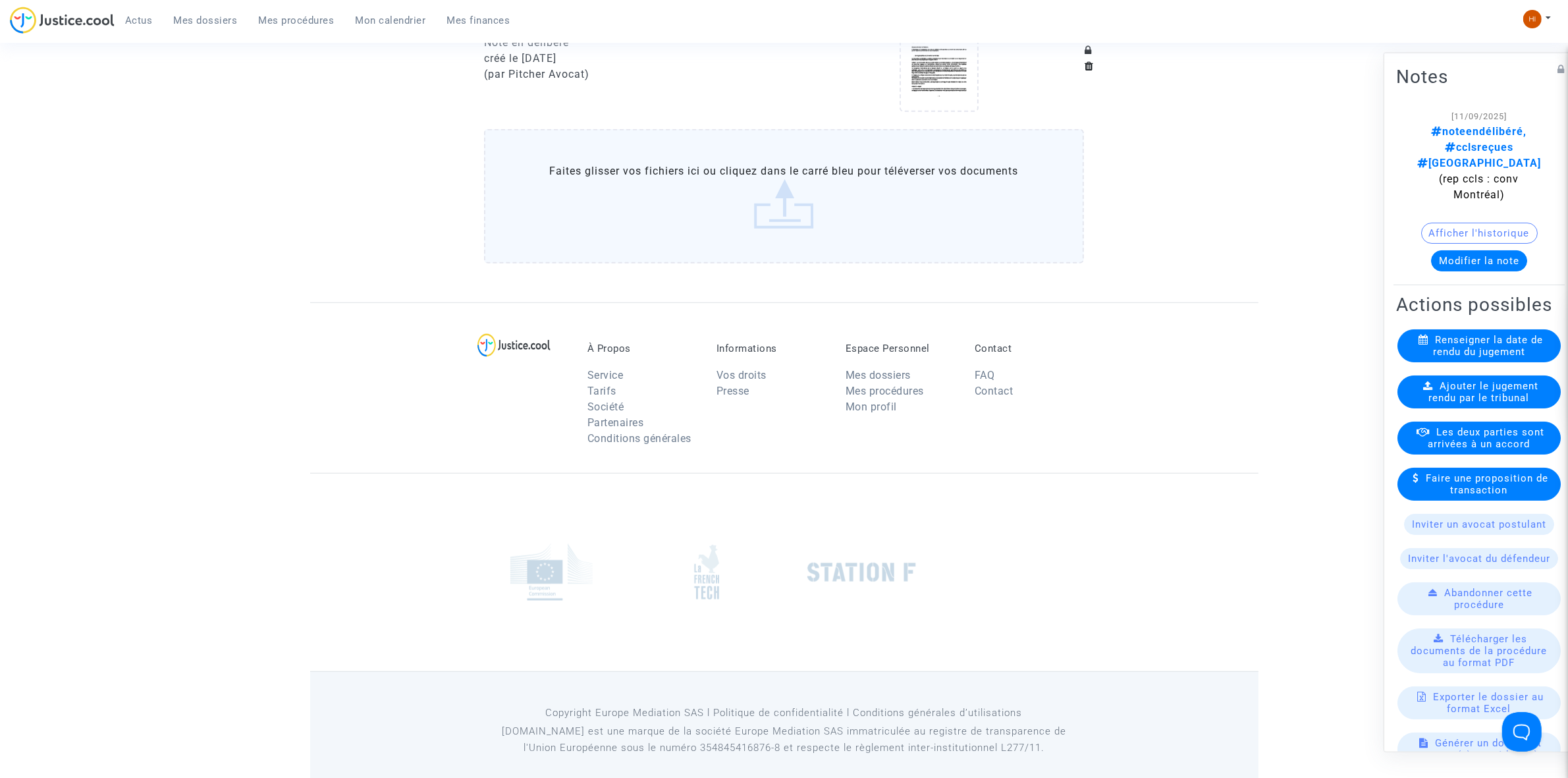
scroll to position [1002, 0]
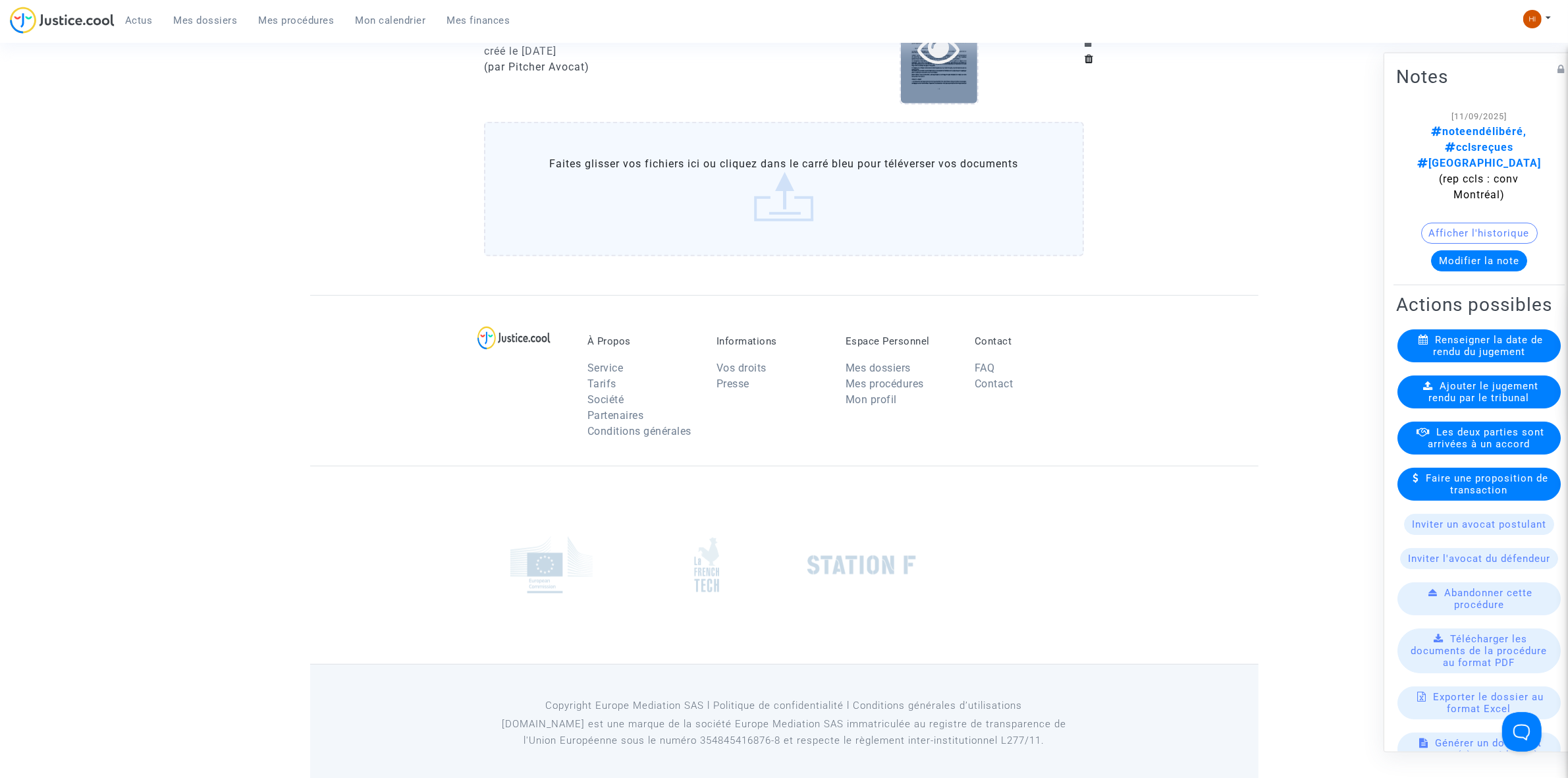
click at [936, 76] on div at bounding box center [939, 48] width 76 height 108
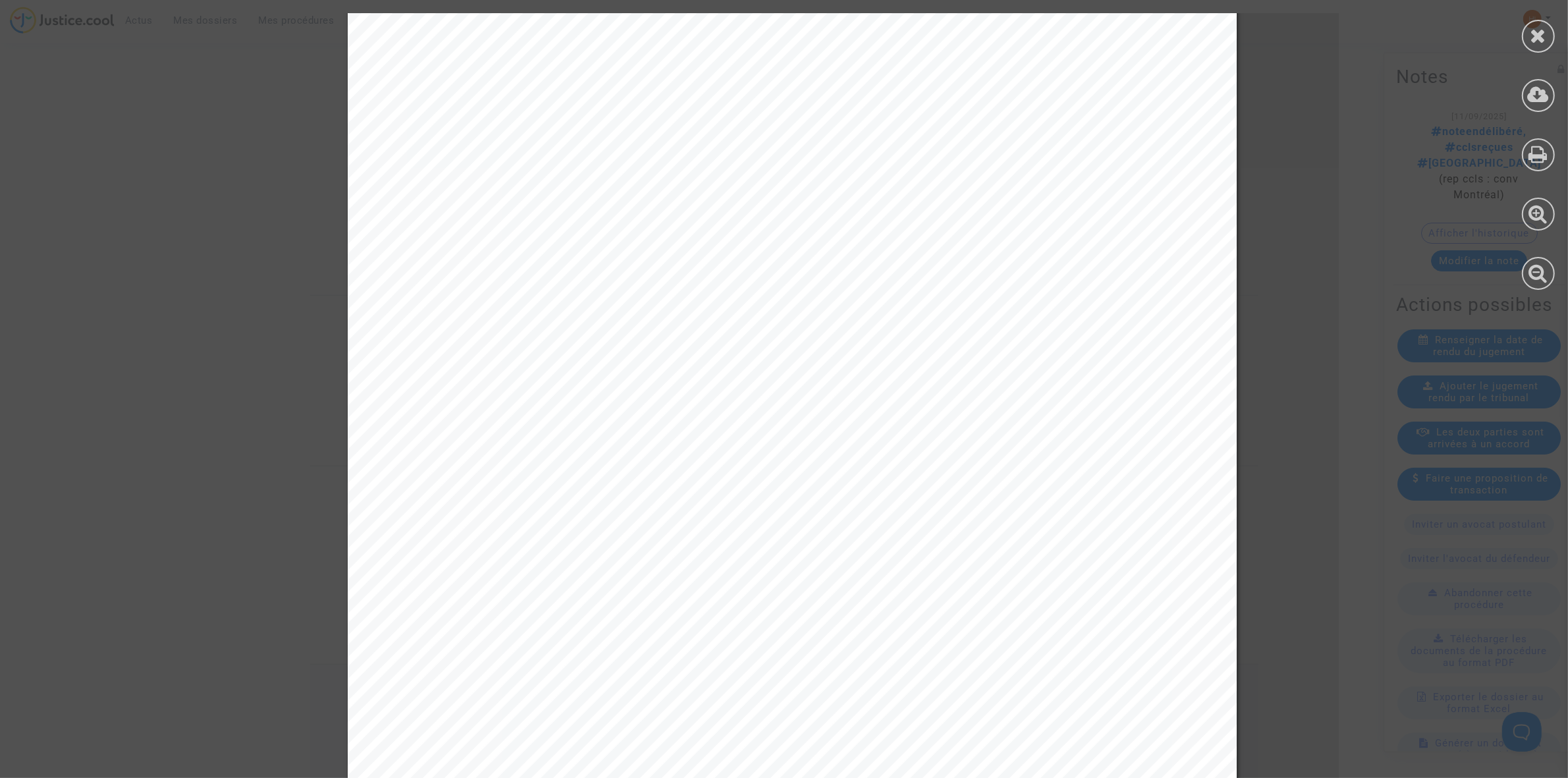
scroll to position [905, 0]
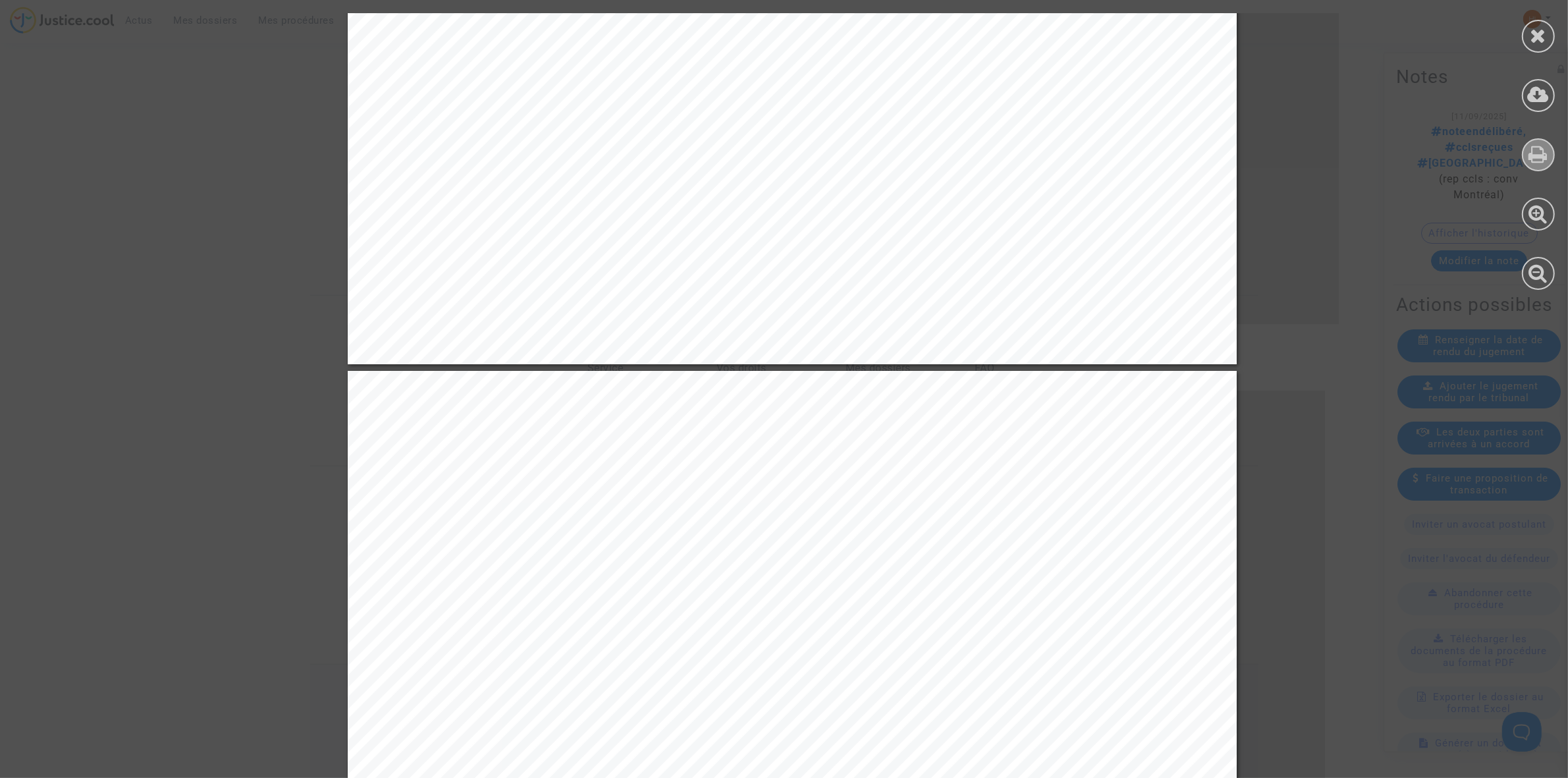
click at [1542, 145] on icon at bounding box center [1539, 154] width 19 height 20
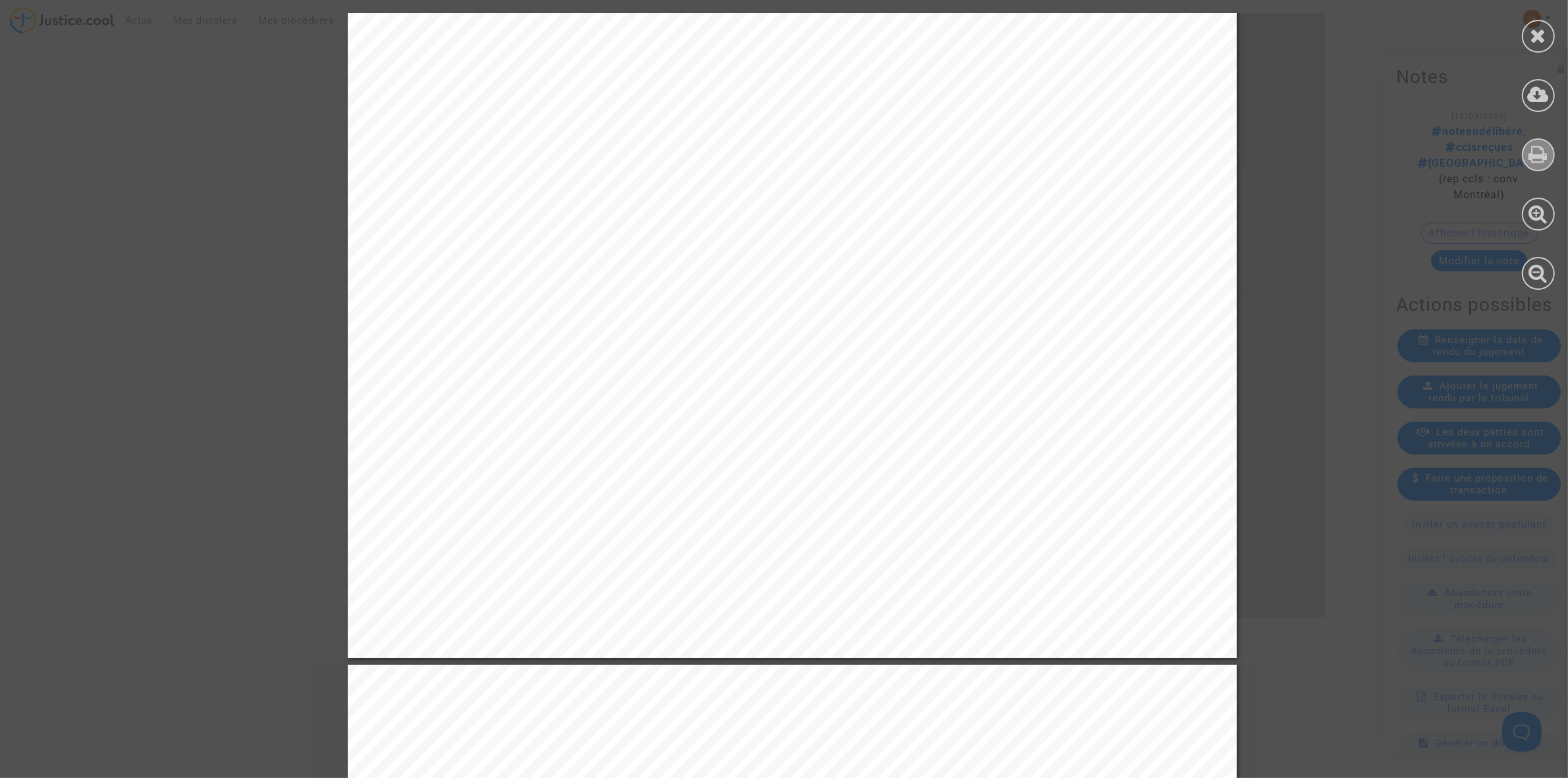
scroll to position [1858, 0]
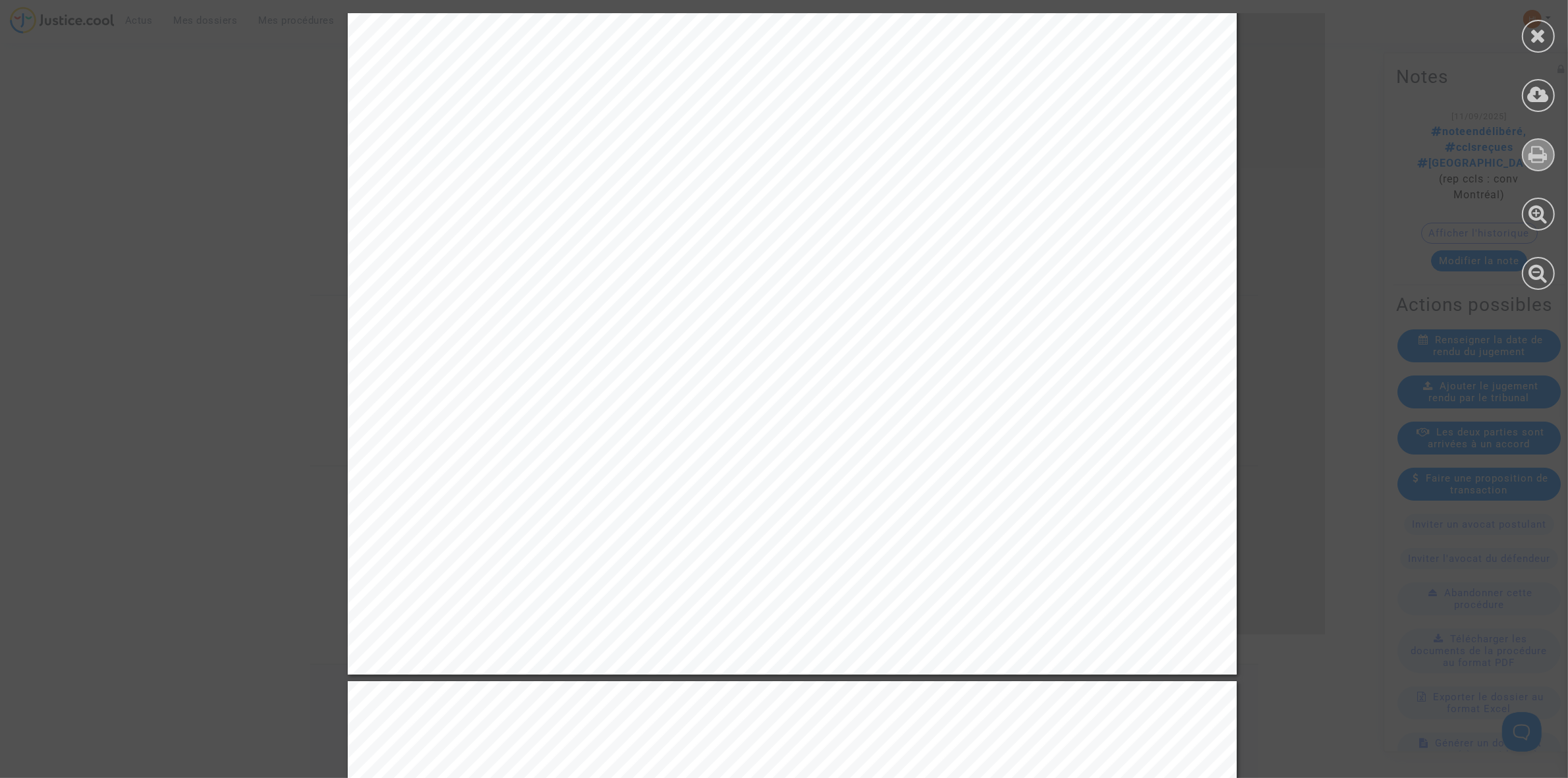
click at [873, 427] on span ": Jugement n°2 [GEOGRAPHIC_DATA], Sentence Nº35 /18)" at bounding box center [1024, 420] width 465 height 16
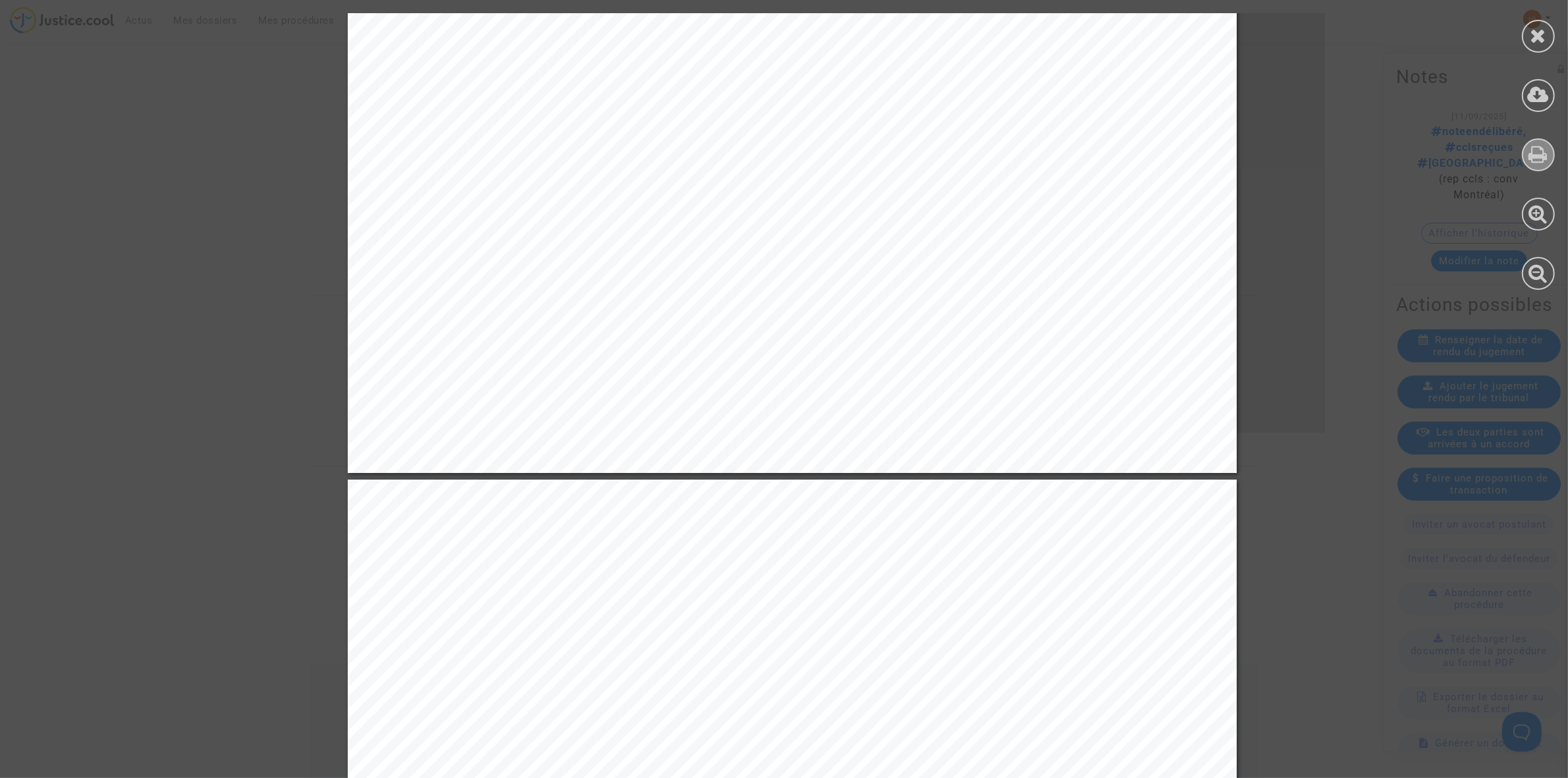
scroll to position [1941, 0]
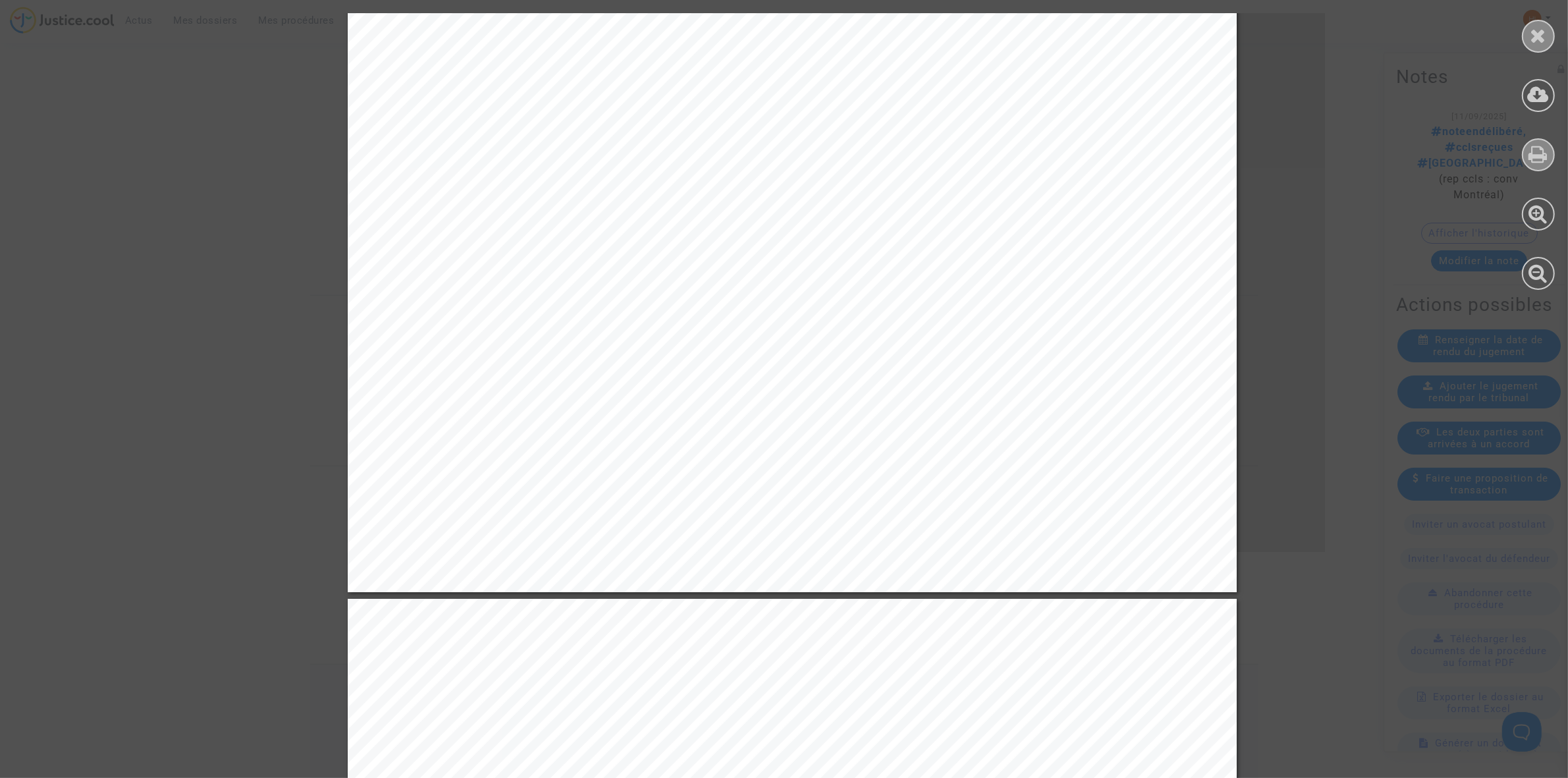
click at [1529, 44] on div at bounding box center [1538, 36] width 33 height 33
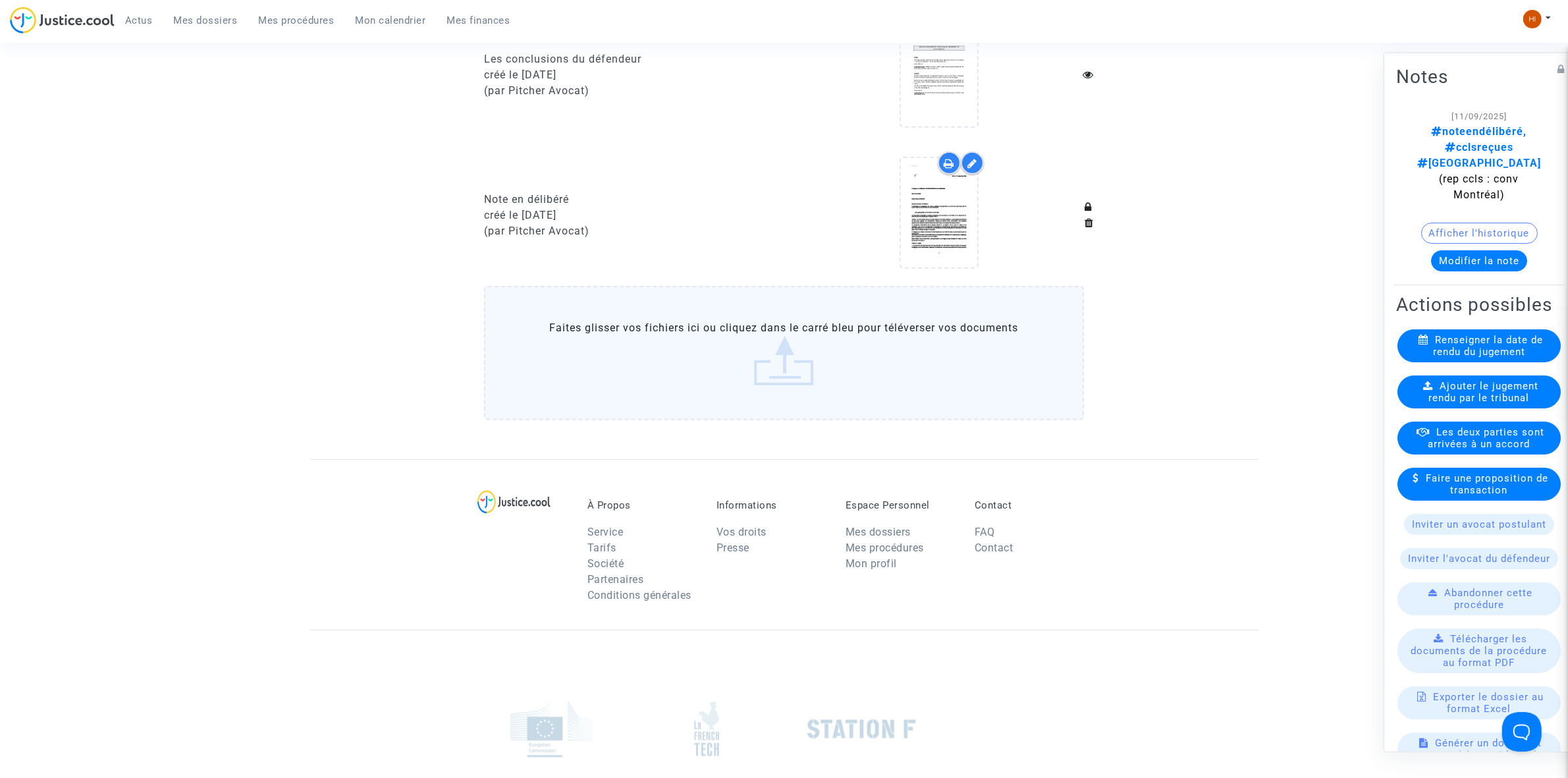
scroll to position [837, 0]
click at [950, 216] on icon at bounding box center [938, 213] width 43 height 42
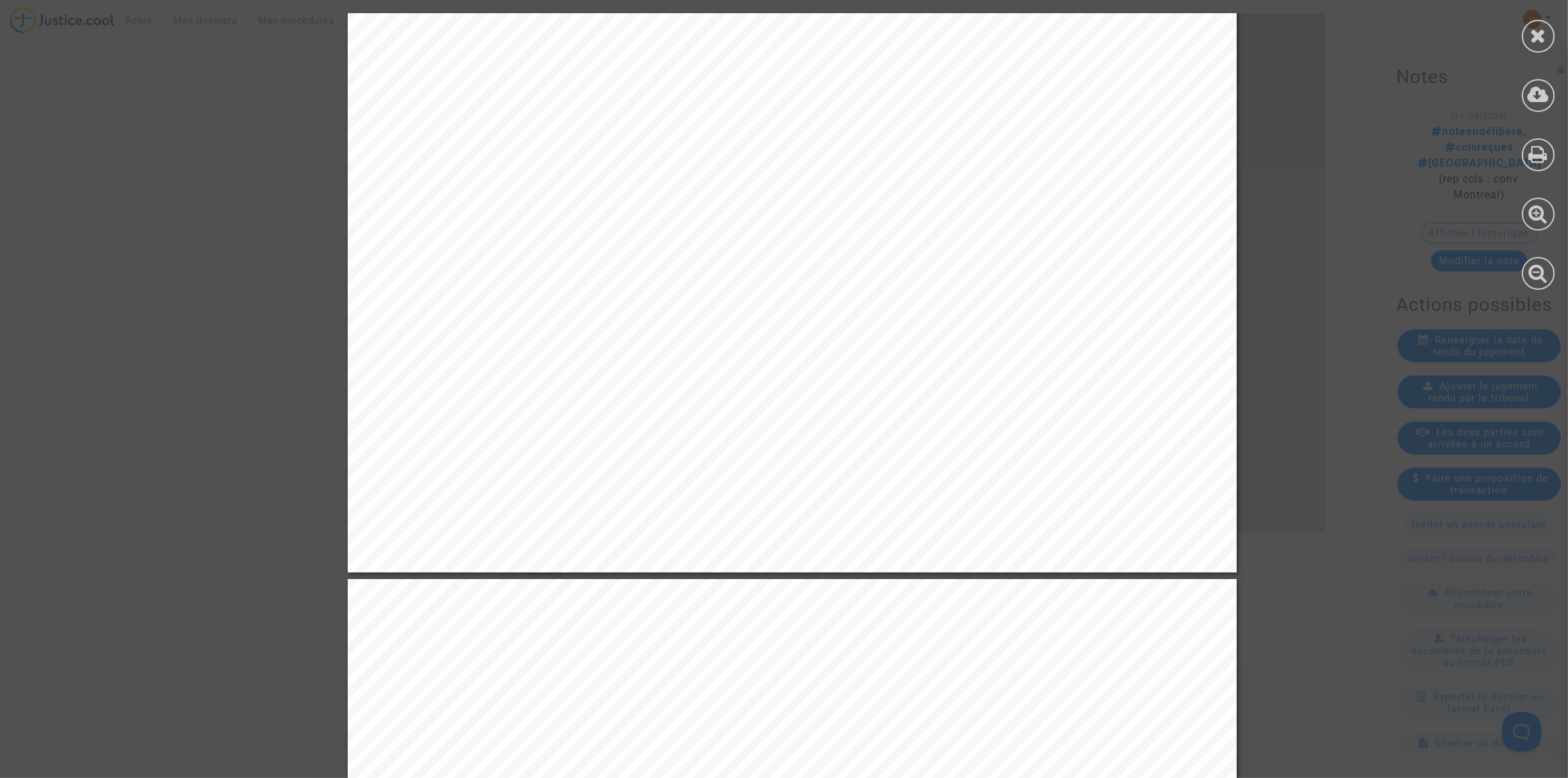
scroll to position [1893, 0]
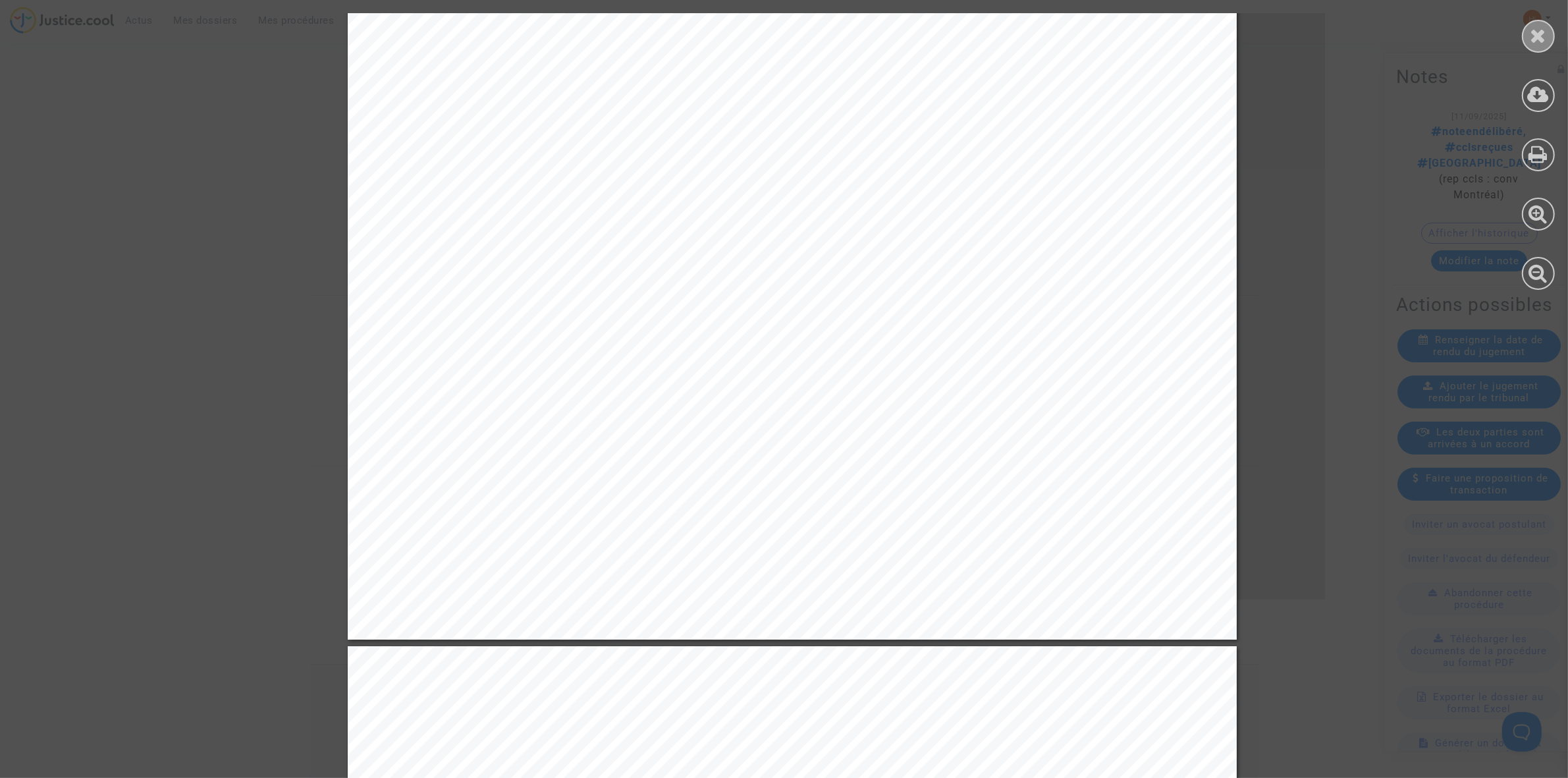
click at [1534, 36] on icon at bounding box center [1539, 36] width 17 height 20
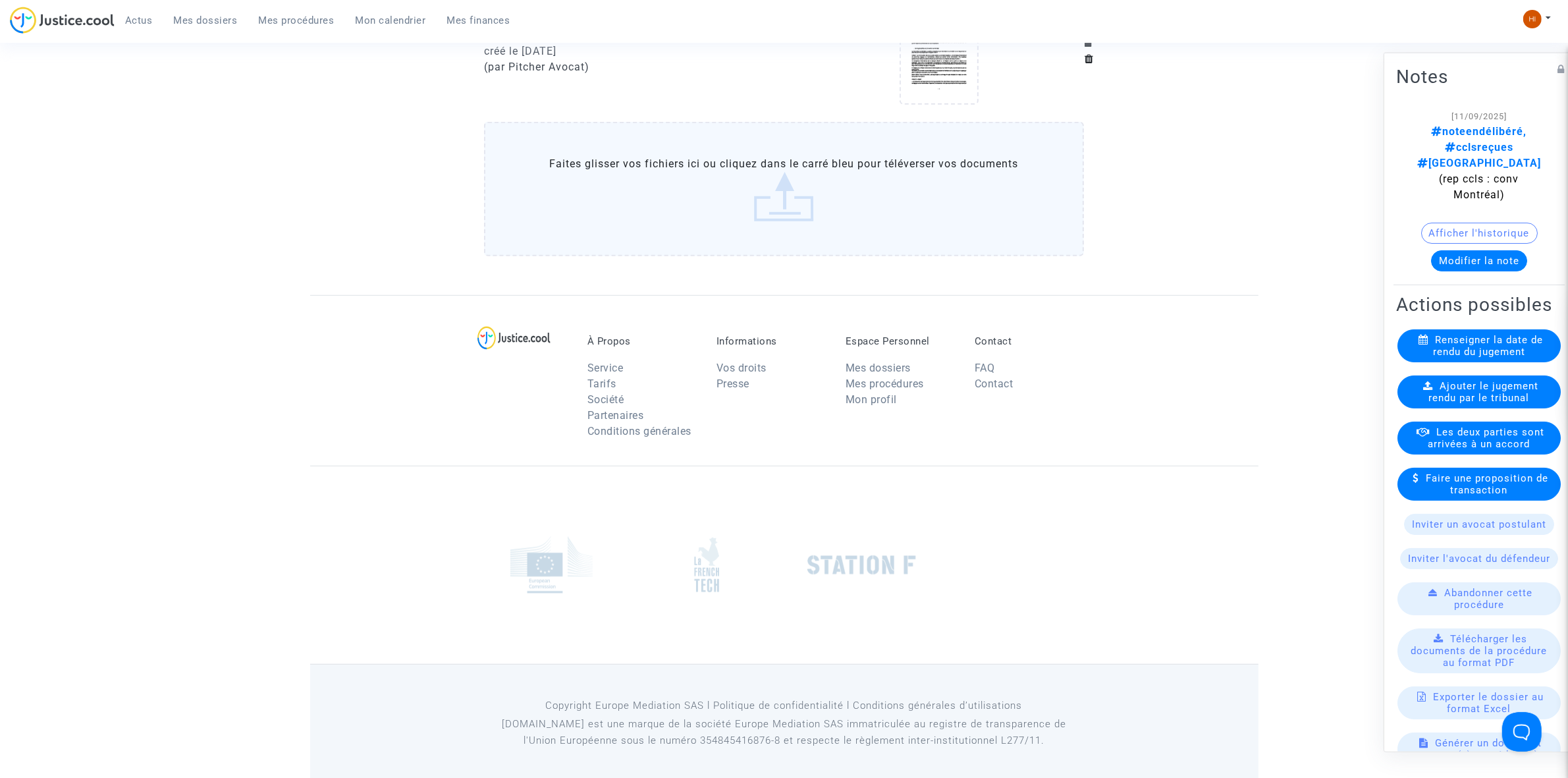
click at [300, 10] on link "Mes procédures" at bounding box center [297, 20] width 97 height 20
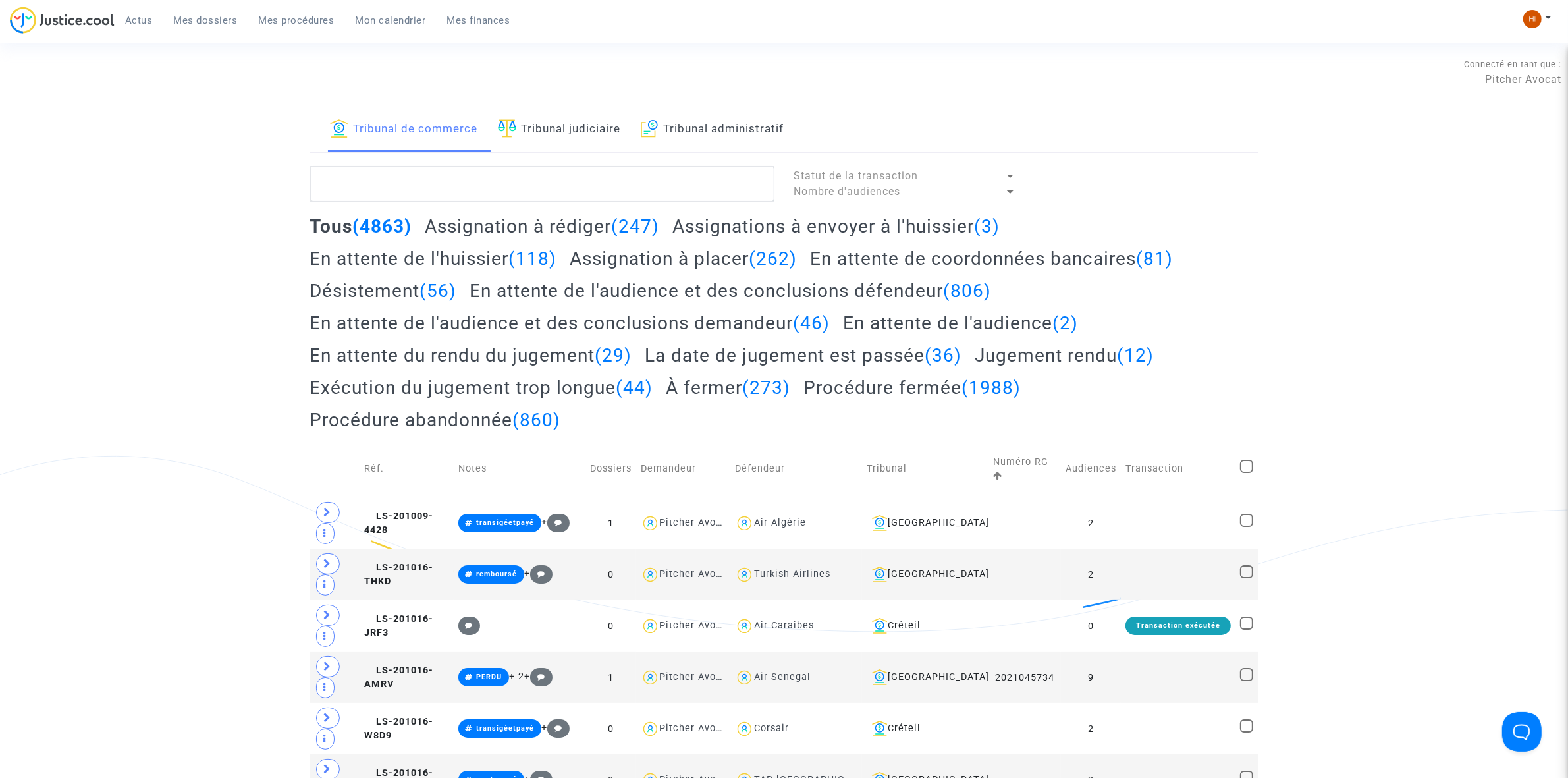
click at [564, 146] on link "Tribunal judiciaire" at bounding box center [560, 129] width 123 height 45
click at [556, 172] on textarea at bounding box center [542, 183] width 465 height 36
paste textarea "[PERSON_NAME]"
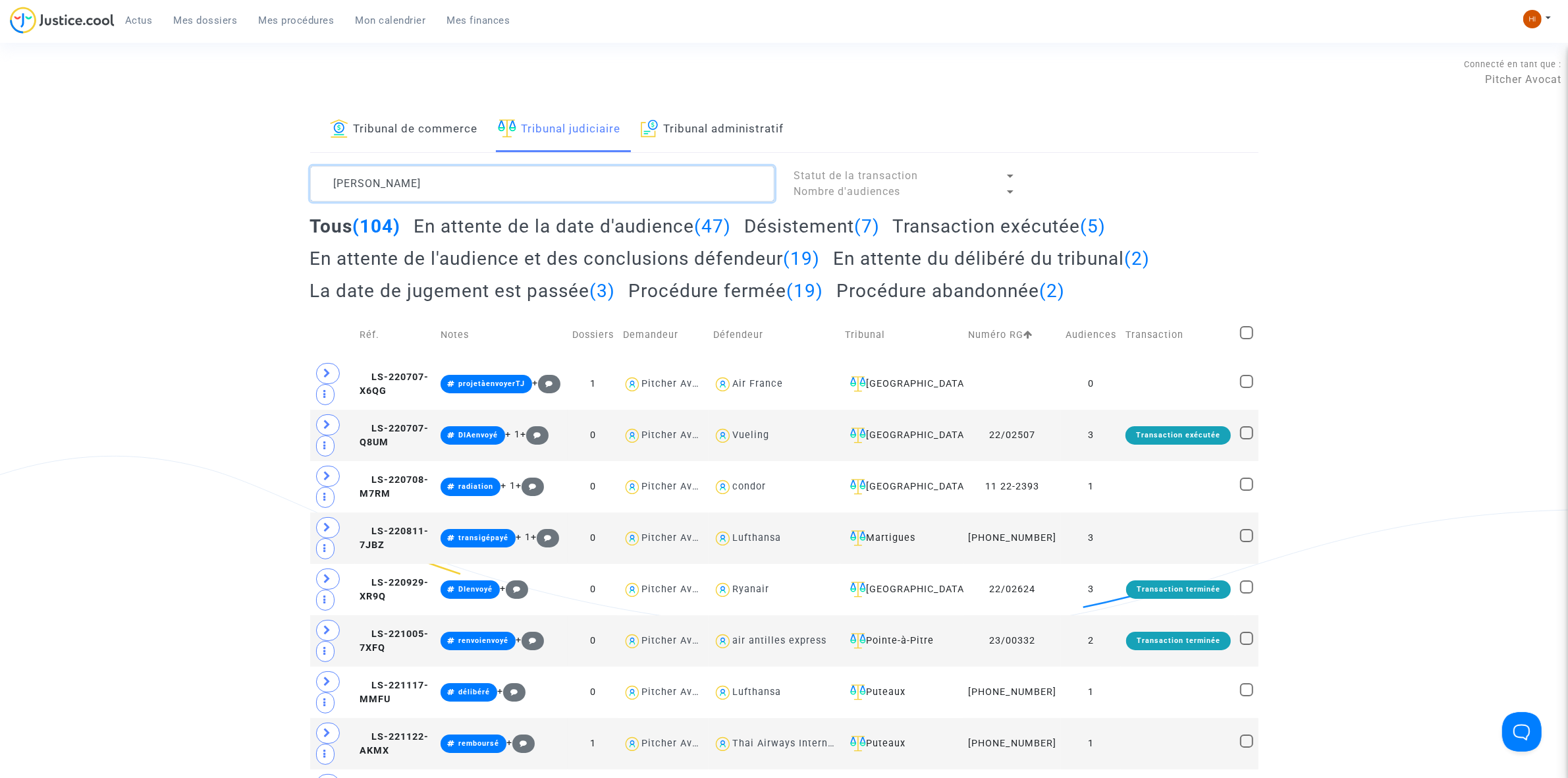
click at [443, 186] on textarea at bounding box center [542, 183] width 465 height 36
drag, startPoint x: 443, startPoint y: 186, endPoint x: 290, endPoint y: 169, distance: 153.9
paste textarea "24-3929"
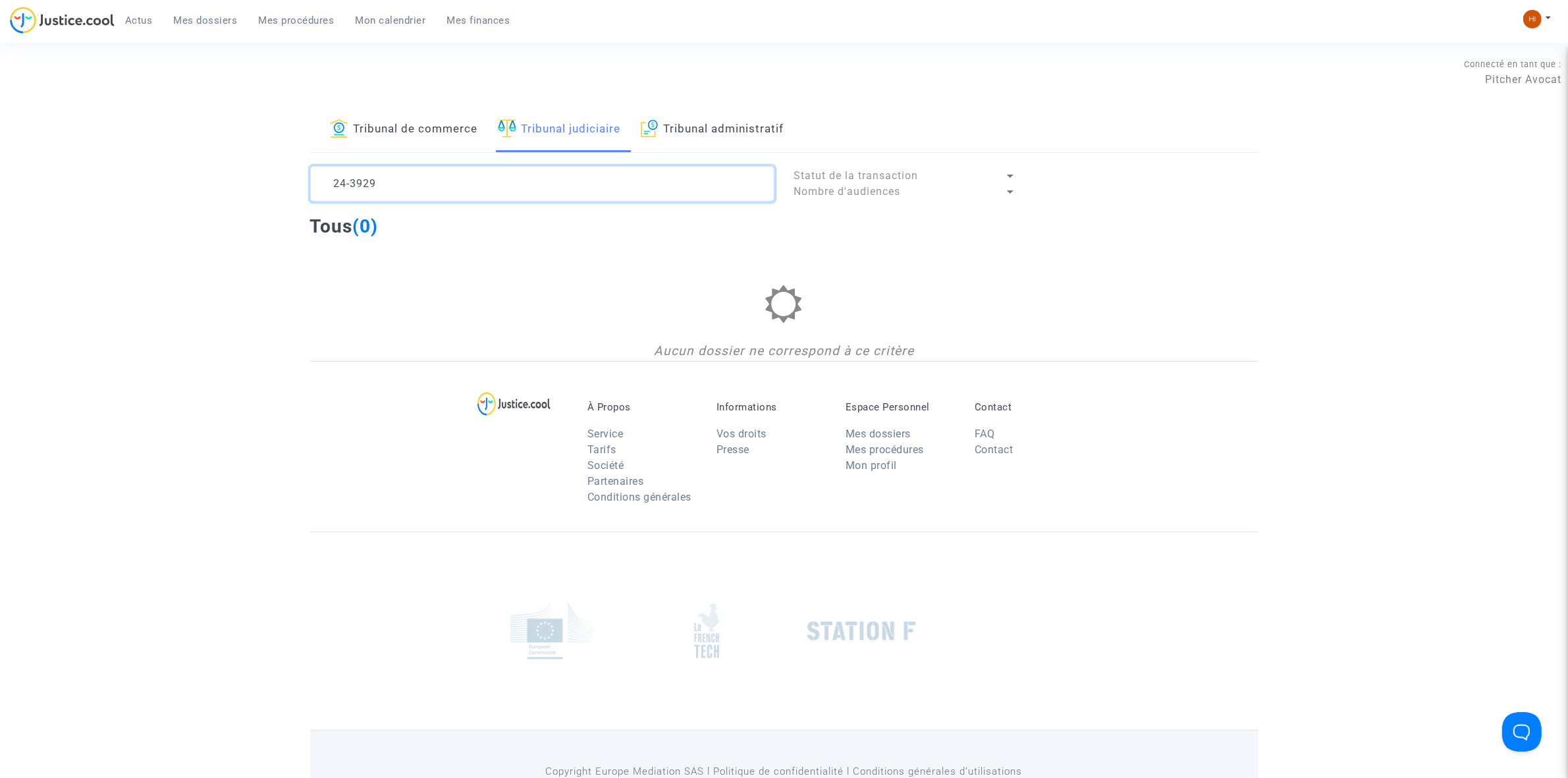
click at [351, 192] on textarea at bounding box center [542, 183] width 465 height 36
click at [449, 183] on textarea at bounding box center [542, 183] width 465 height 36
click at [304, 174] on div "24/3929" at bounding box center [542, 183] width 484 height 36
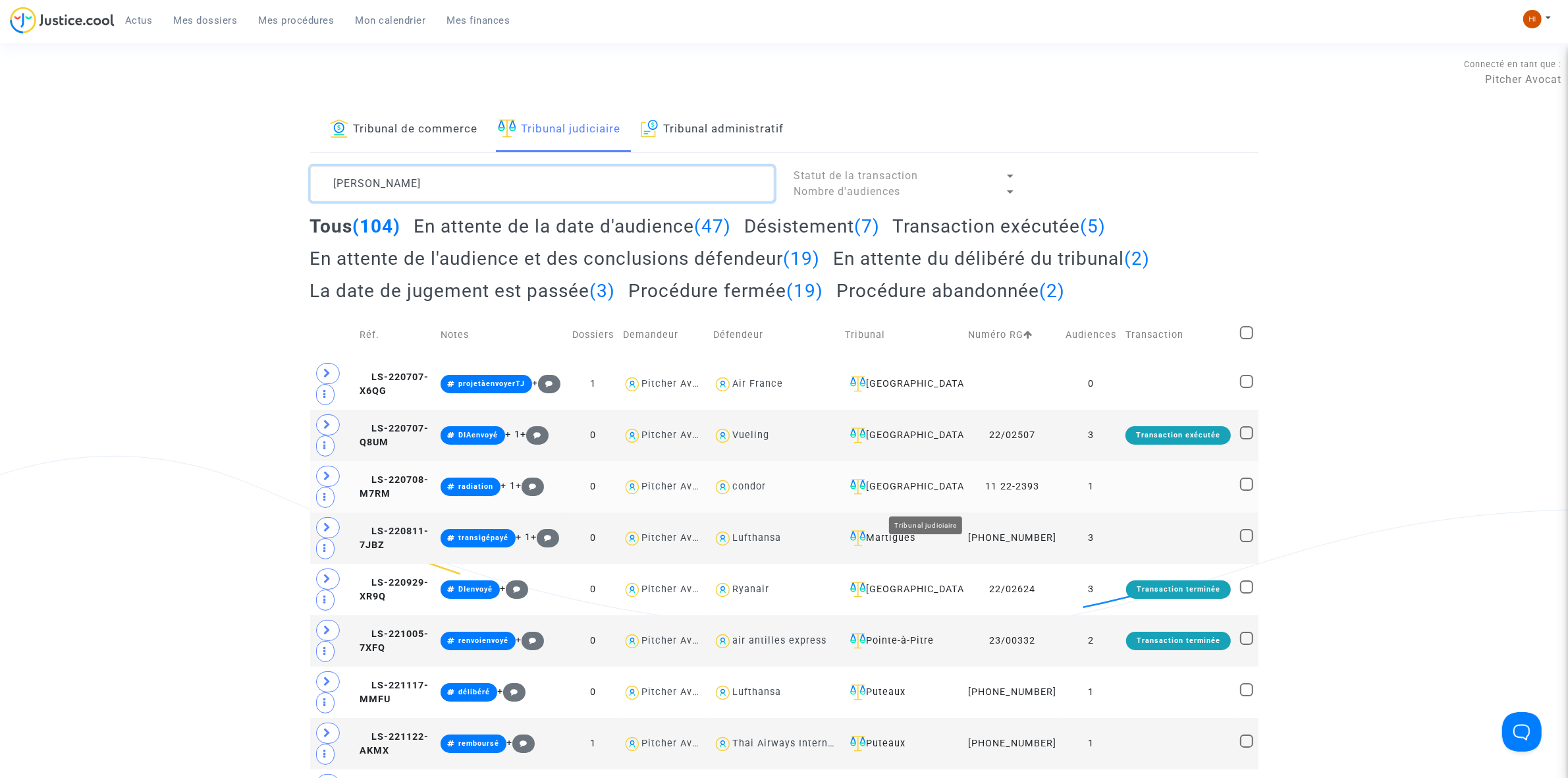
type textarea "[PERSON_NAME]"
click at [938, 495] on div "[GEOGRAPHIC_DATA]" at bounding box center [902, 486] width 114 height 16
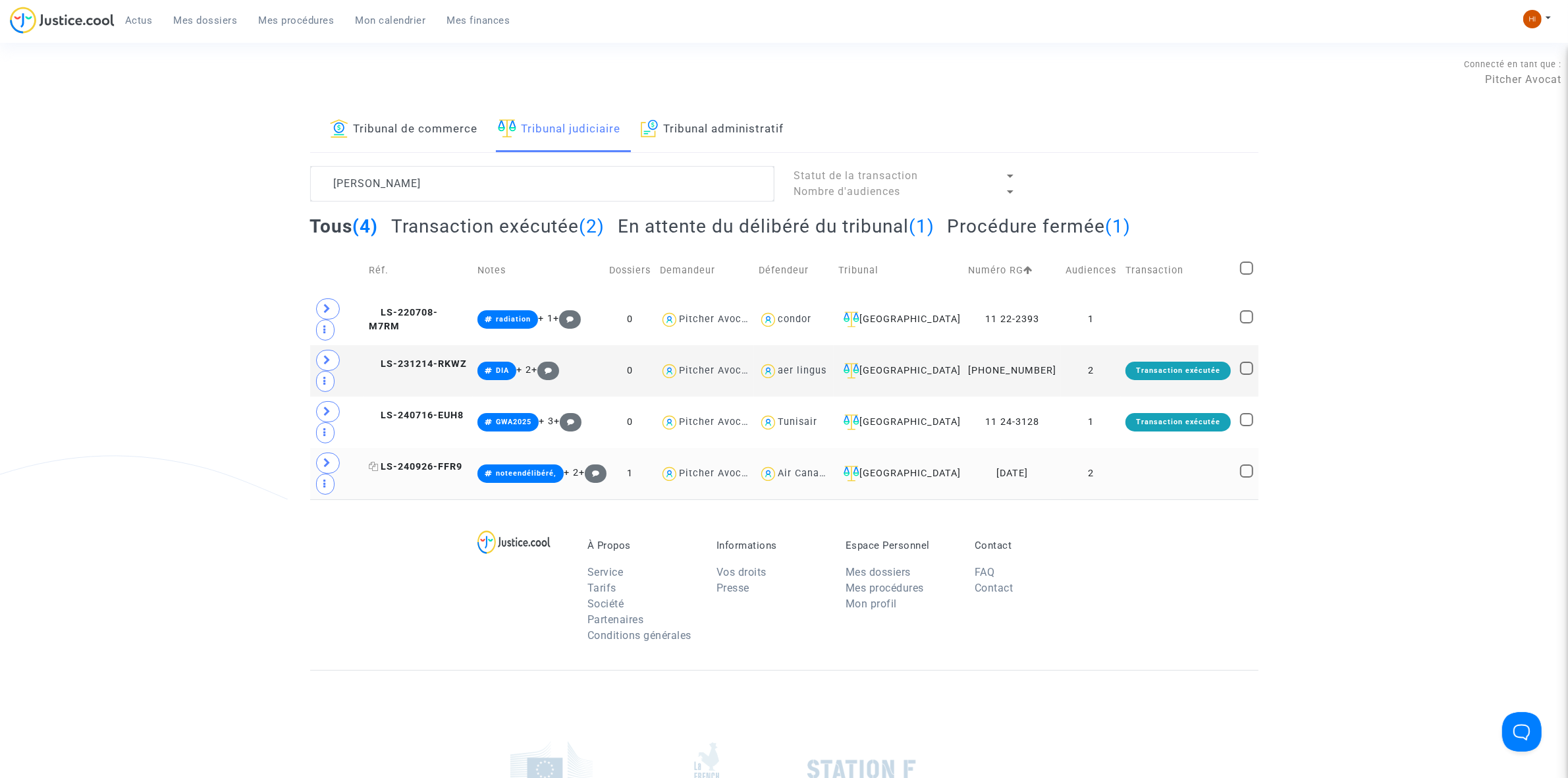
click at [418, 461] on span "LS-240926-FFR9" at bounding box center [416, 467] width 94 height 11
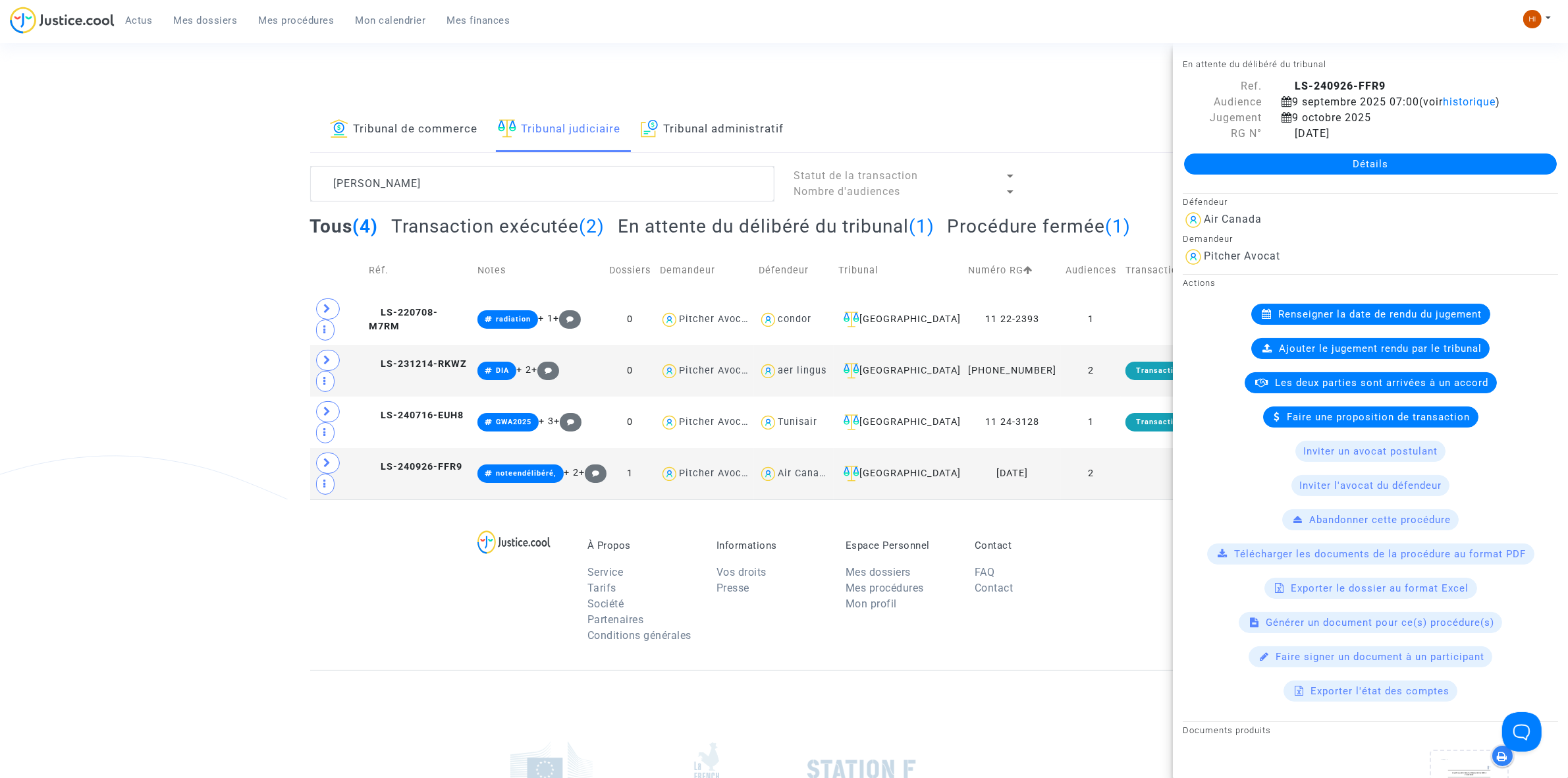
click at [1248, 162] on link "Détails" at bounding box center [1370, 164] width 373 height 21
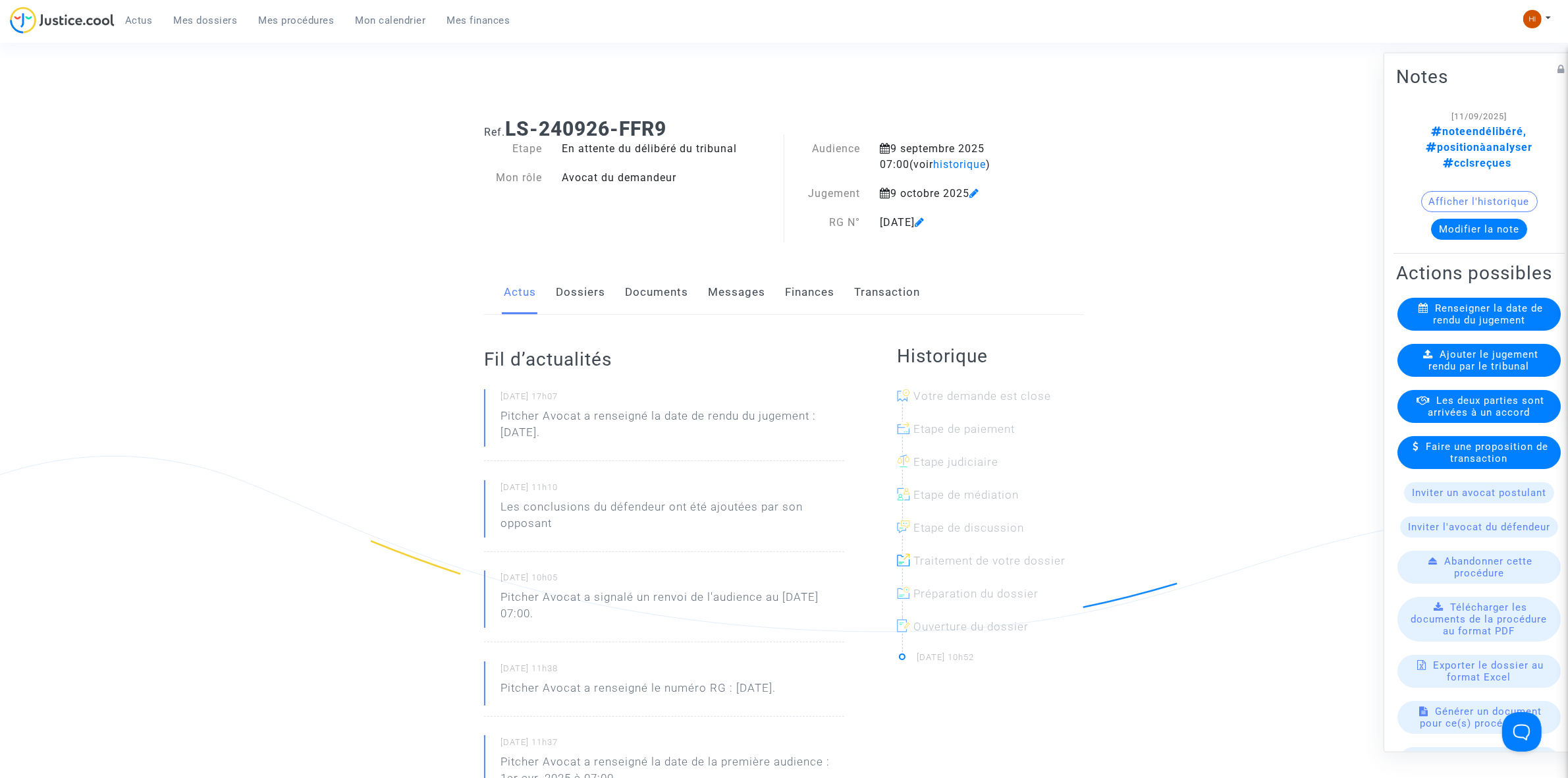
click at [667, 286] on link "Documents" at bounding box center [656, 292] width 63 height 43
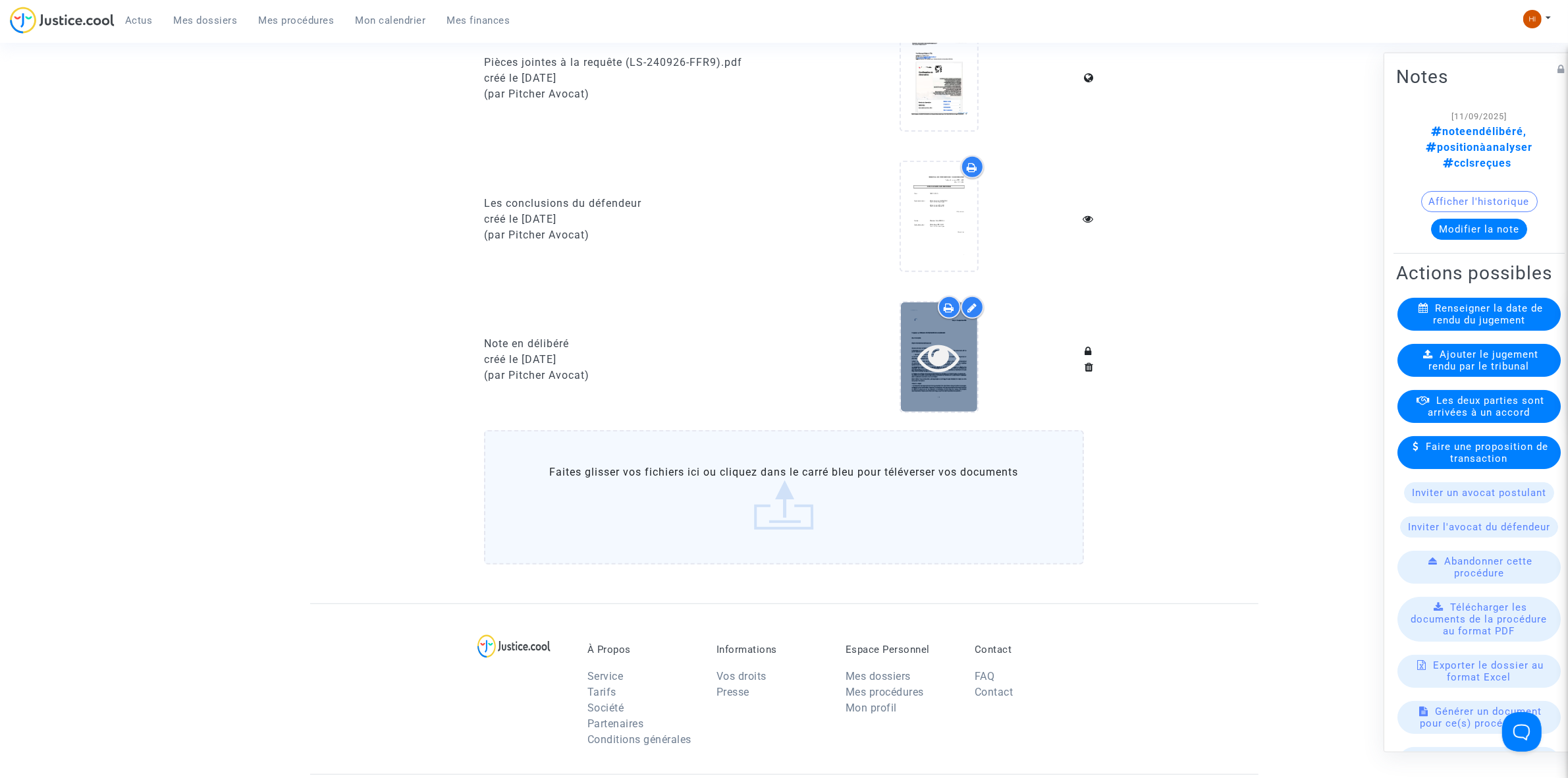
scroll to position [672, 0]
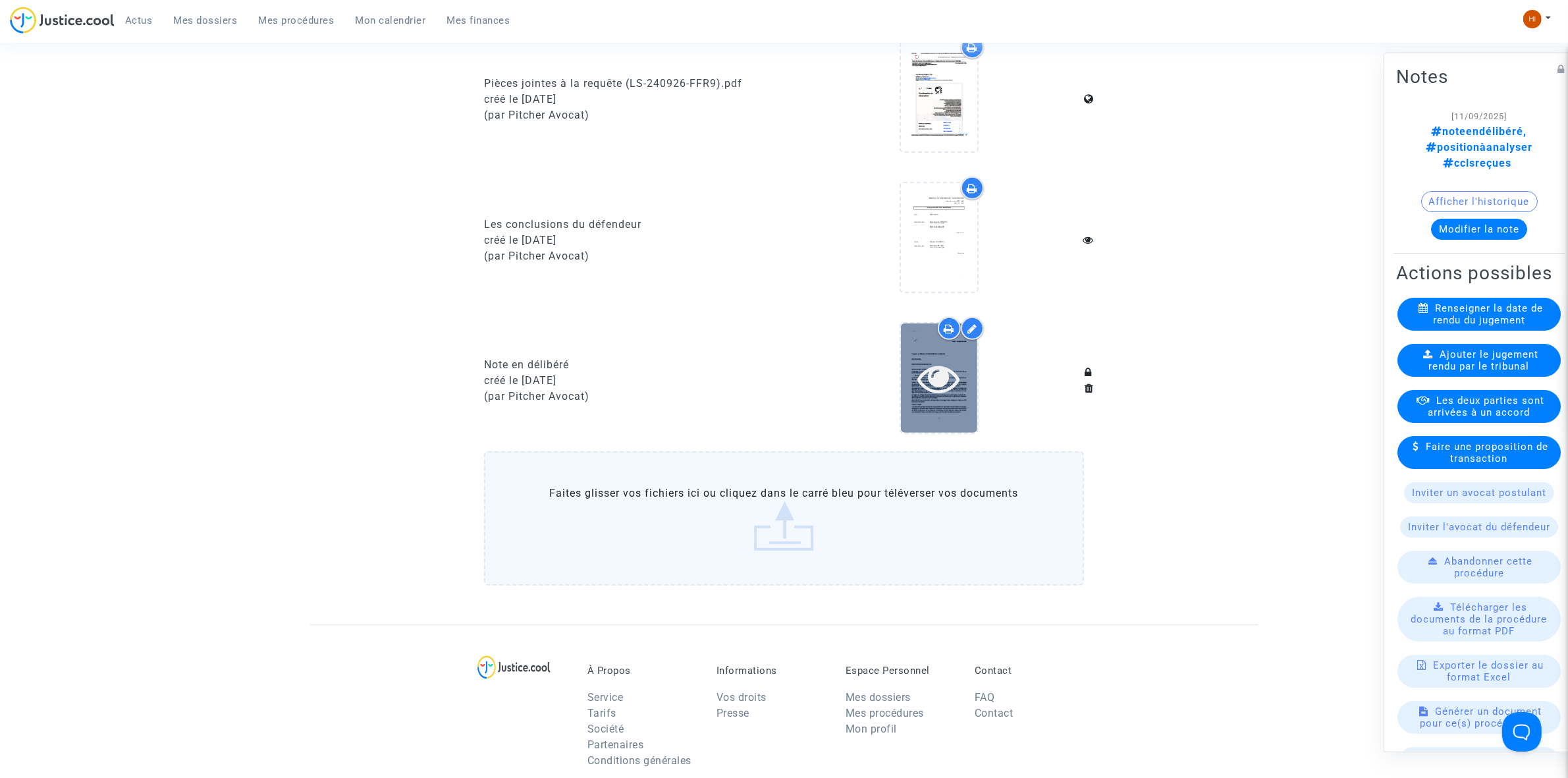
click at [933, 377] on icon at bounding box center [938, 378] width 43 height 42
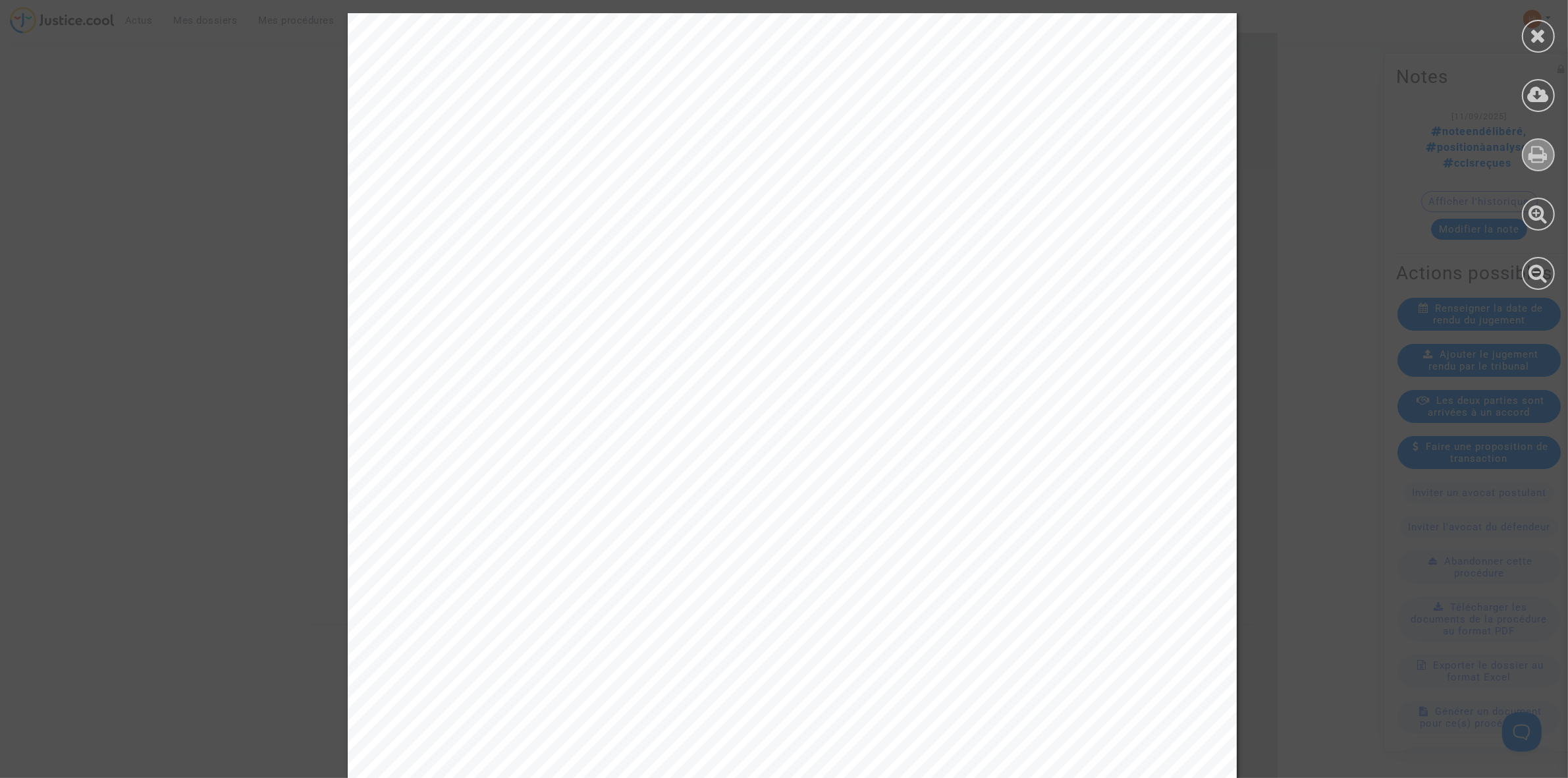
click at [1538, 157] on icon at bounding box center [1539, 154] width 19 height 20
click at [1544, 157] on icon at bounding box center [1539, 154] width 19 height 20
click at [1527, 151] on div at bounding box center [1538, 155] width 33 height 33
drag, startPoint x: 259, startPoint y: 157, endPoint x: 327, endPoint y: 156, distance: 68.0
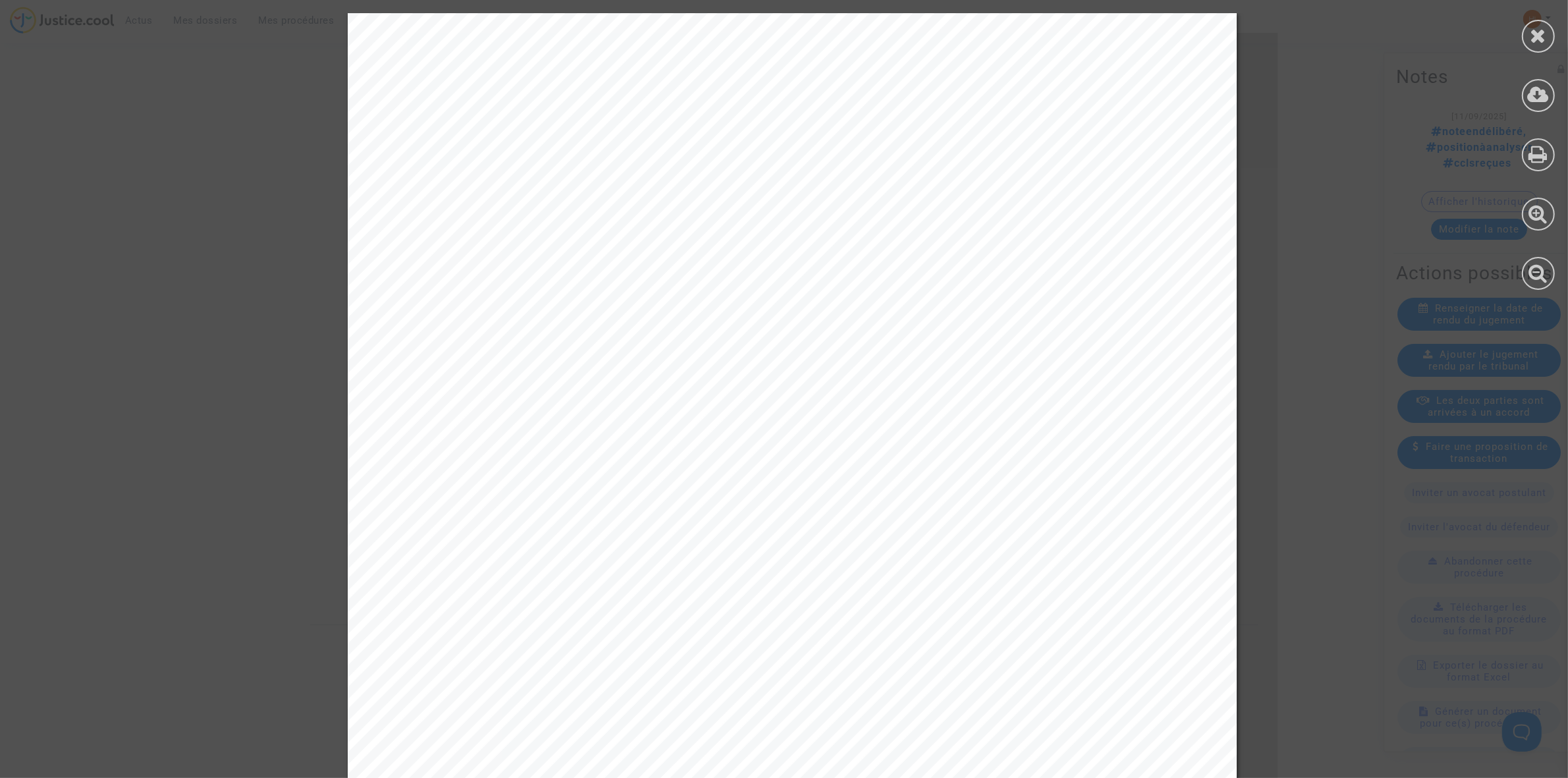
click at [1522, 45] on div at bounding box center [1538, 151] width 59 height 303
click at [1548, 27] on div at bounding box center [1538, 36] width 33 height 33
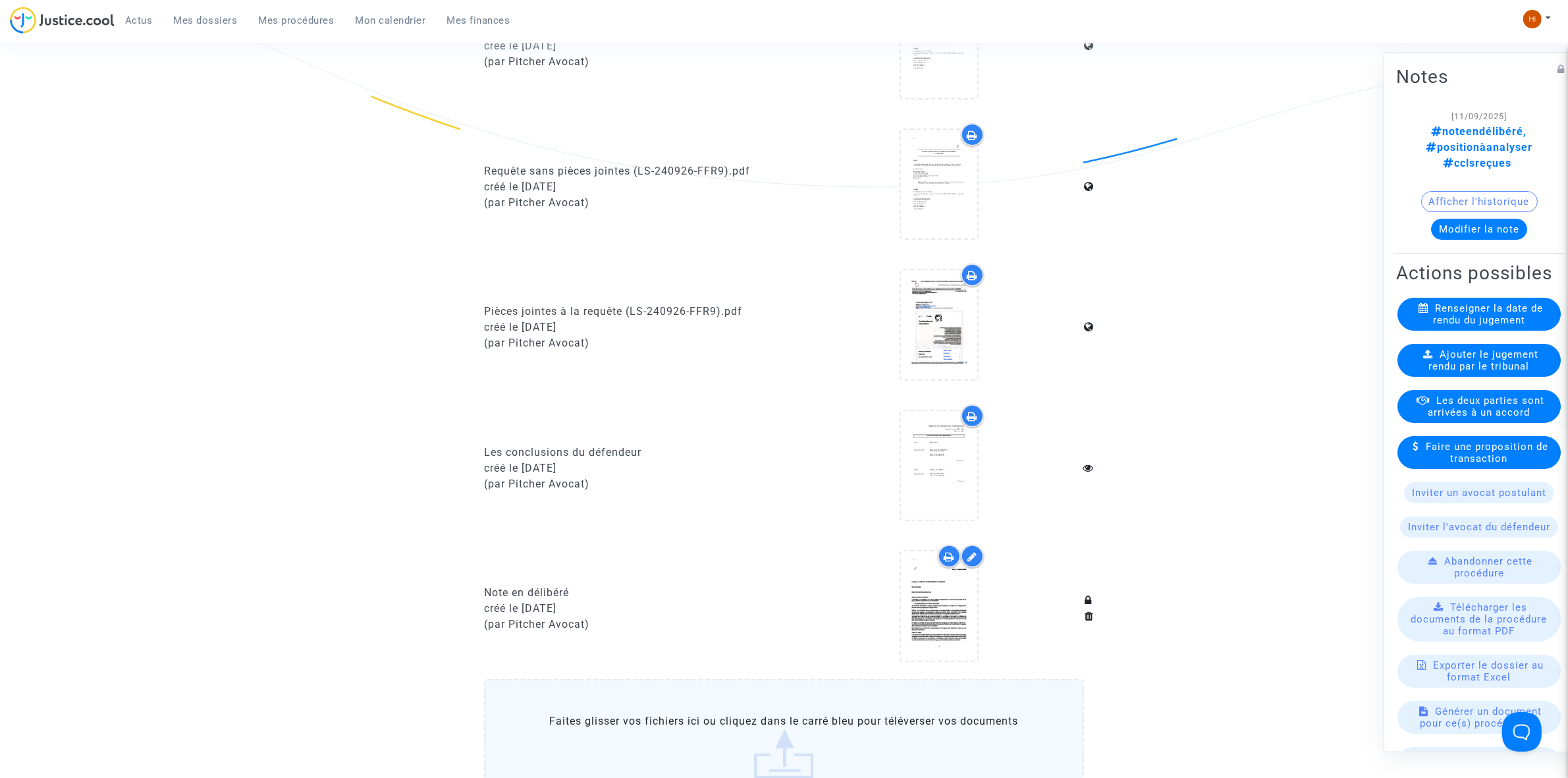
scroll to position [96, 0]
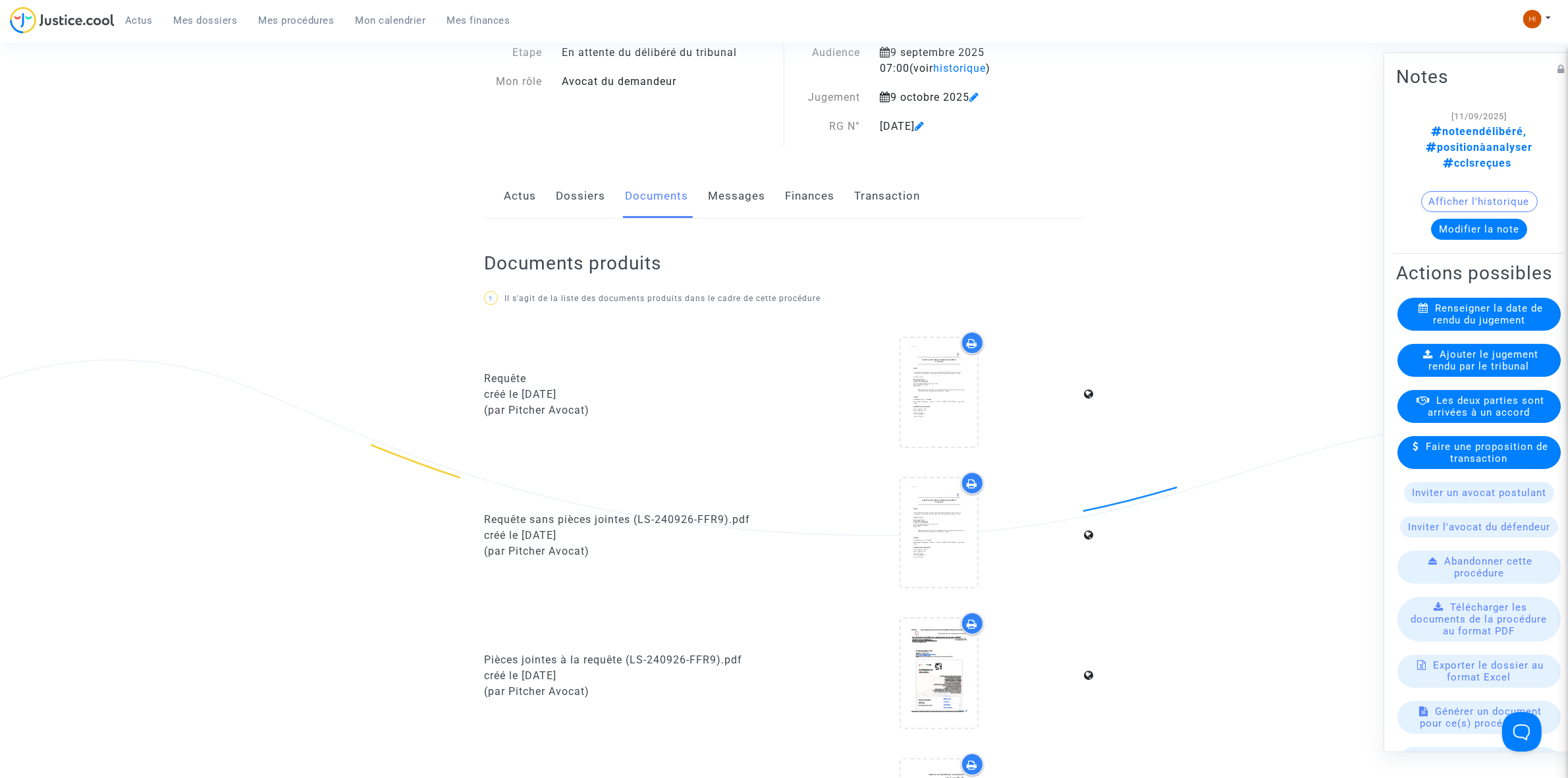
click at [564, 206] on link "Dossiers" at bounding box center [580, 196] width 50 height 43
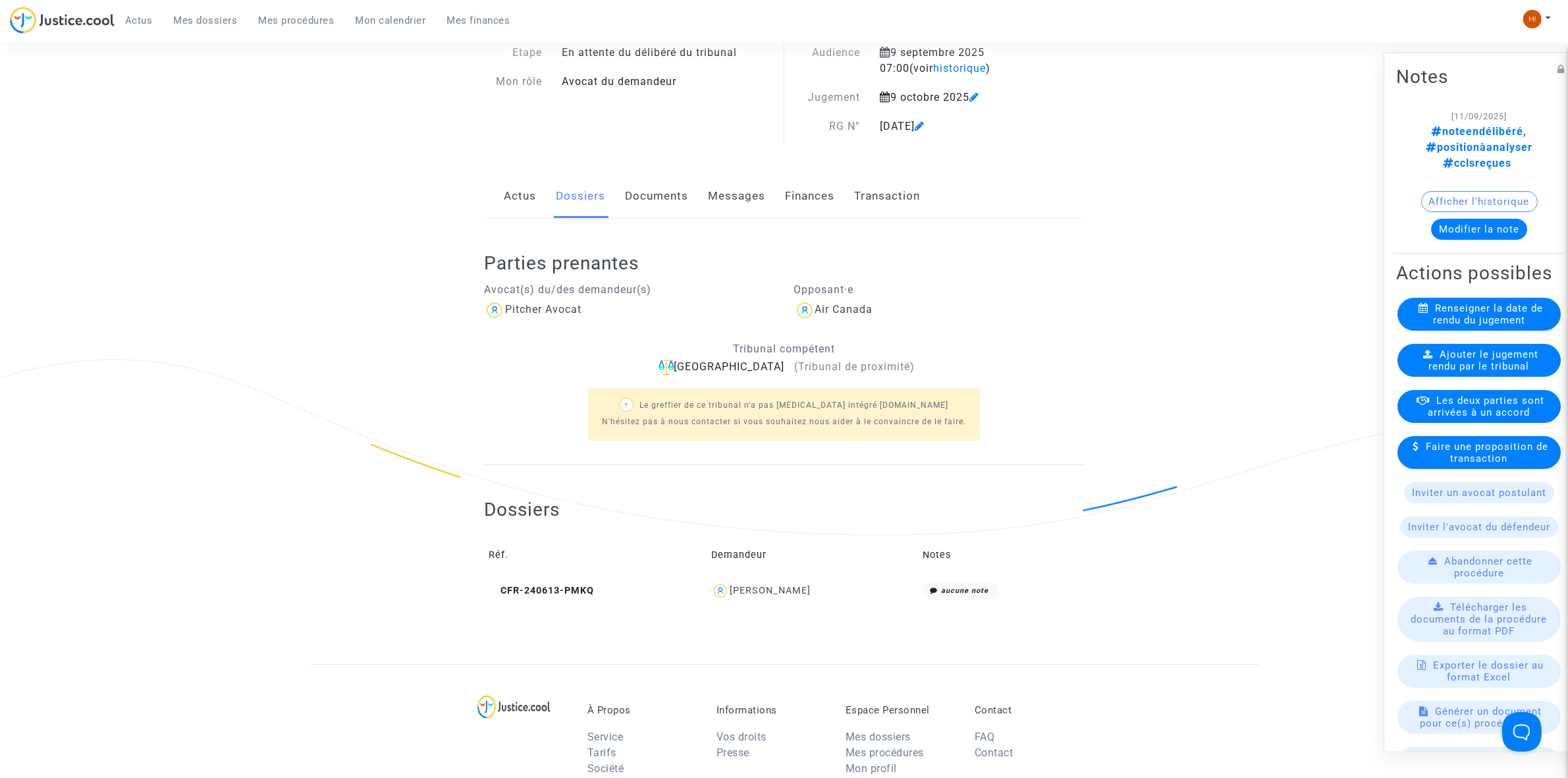
click at [735, 369] on div "Villeurbanne (Tribunal de proximité)" at bounding box center [784, 367] width 600 height 17
click at [674, 369] on img at bounding box center [666, 367] width 16 height 16
click at [795, 372] on span "(Tribunal de proximité)" at bounding box center [855, 367] width 120 height 13
click at [795, 367] on span "(Tribunal de proximité)" at bounding box center [855, 367] width 120 height 13
click at [674, 364] on img at bounding box center [666, 367] width 16 height 16
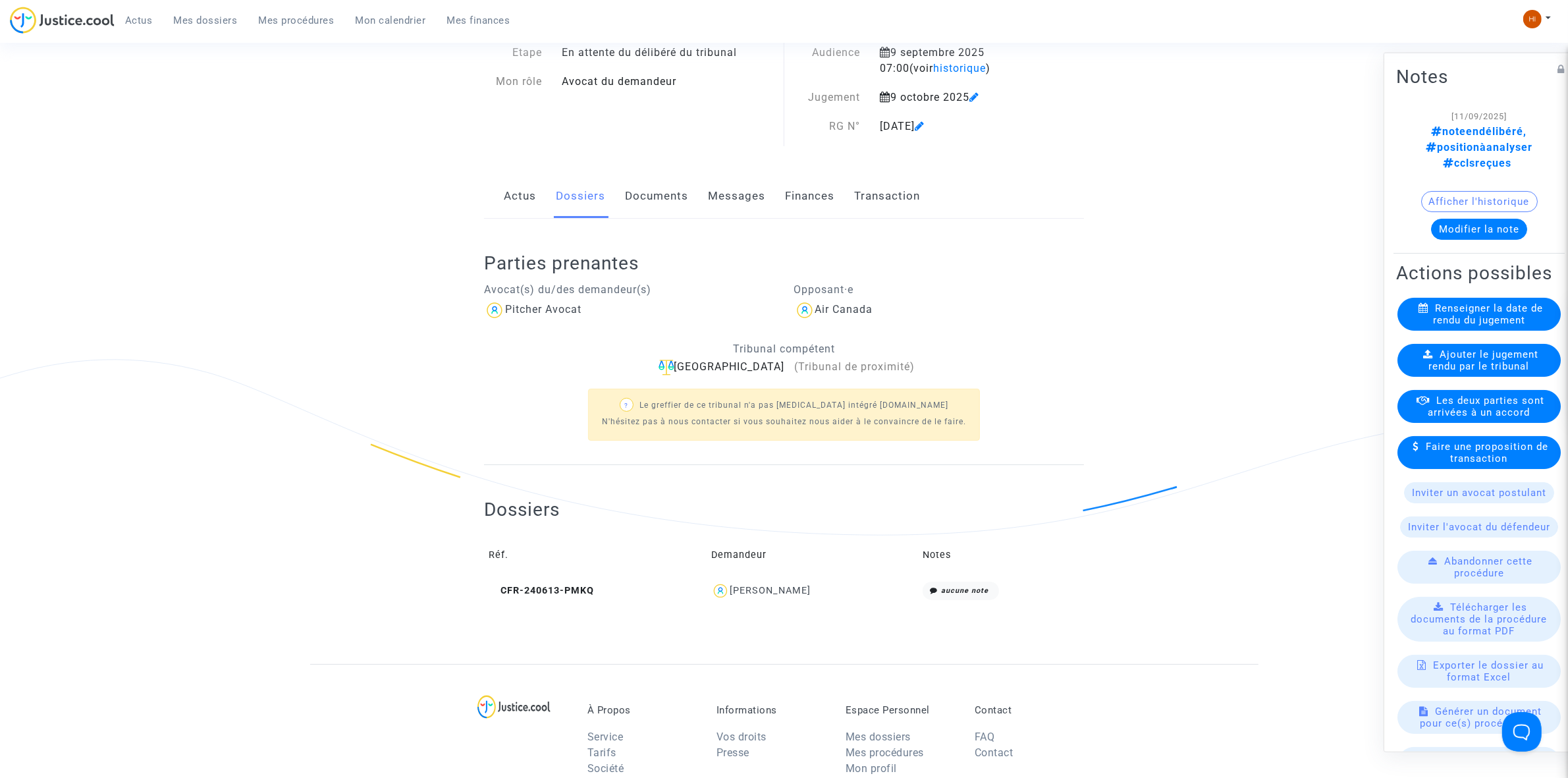
click at [674, 364] on img at bounding box center [666, 367] width 16 height 16
click at [647, 212] on link "Documents" at bounding box center [656, 196] width 63 height 43
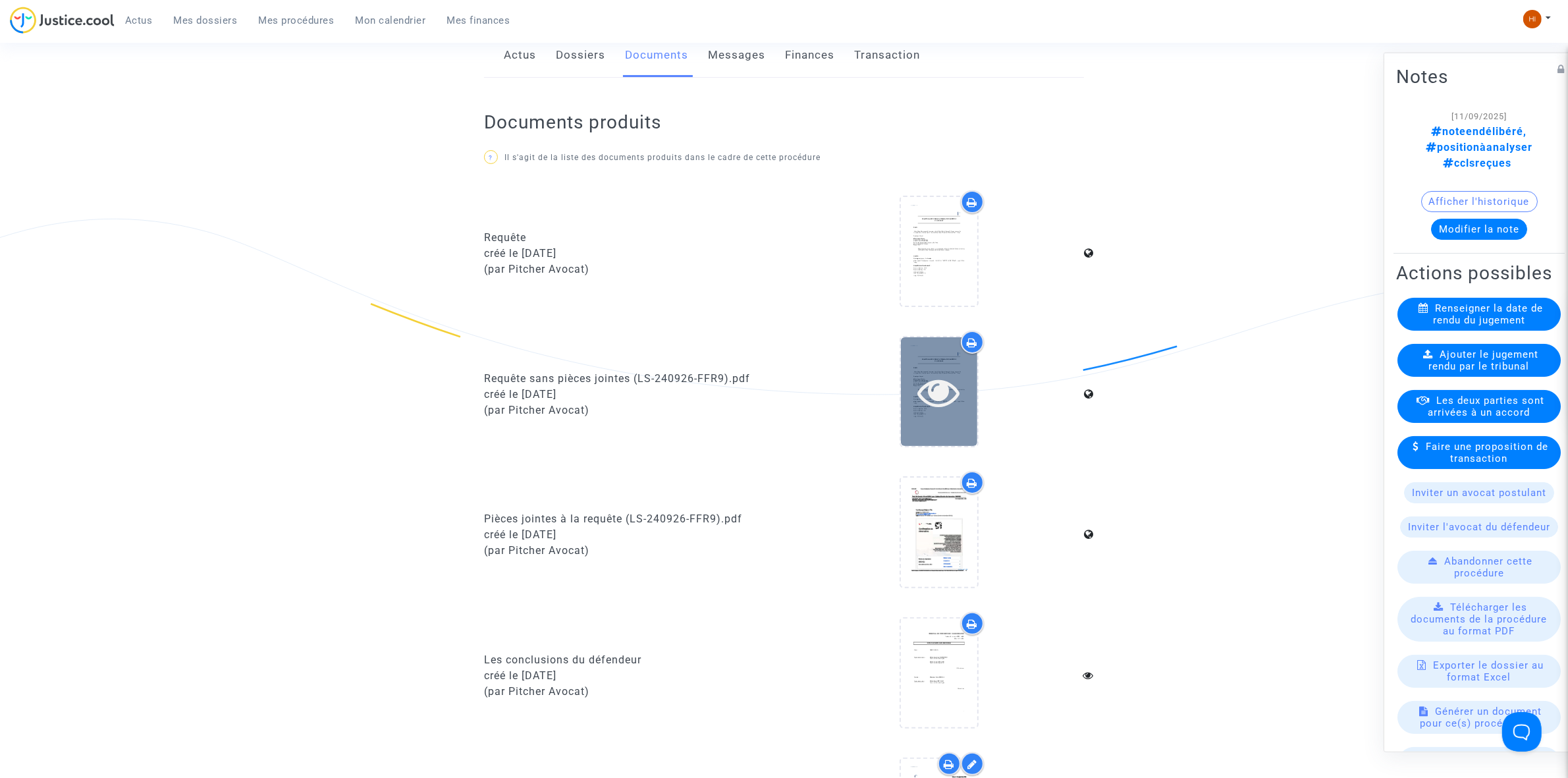
scroll to position [178, 0]
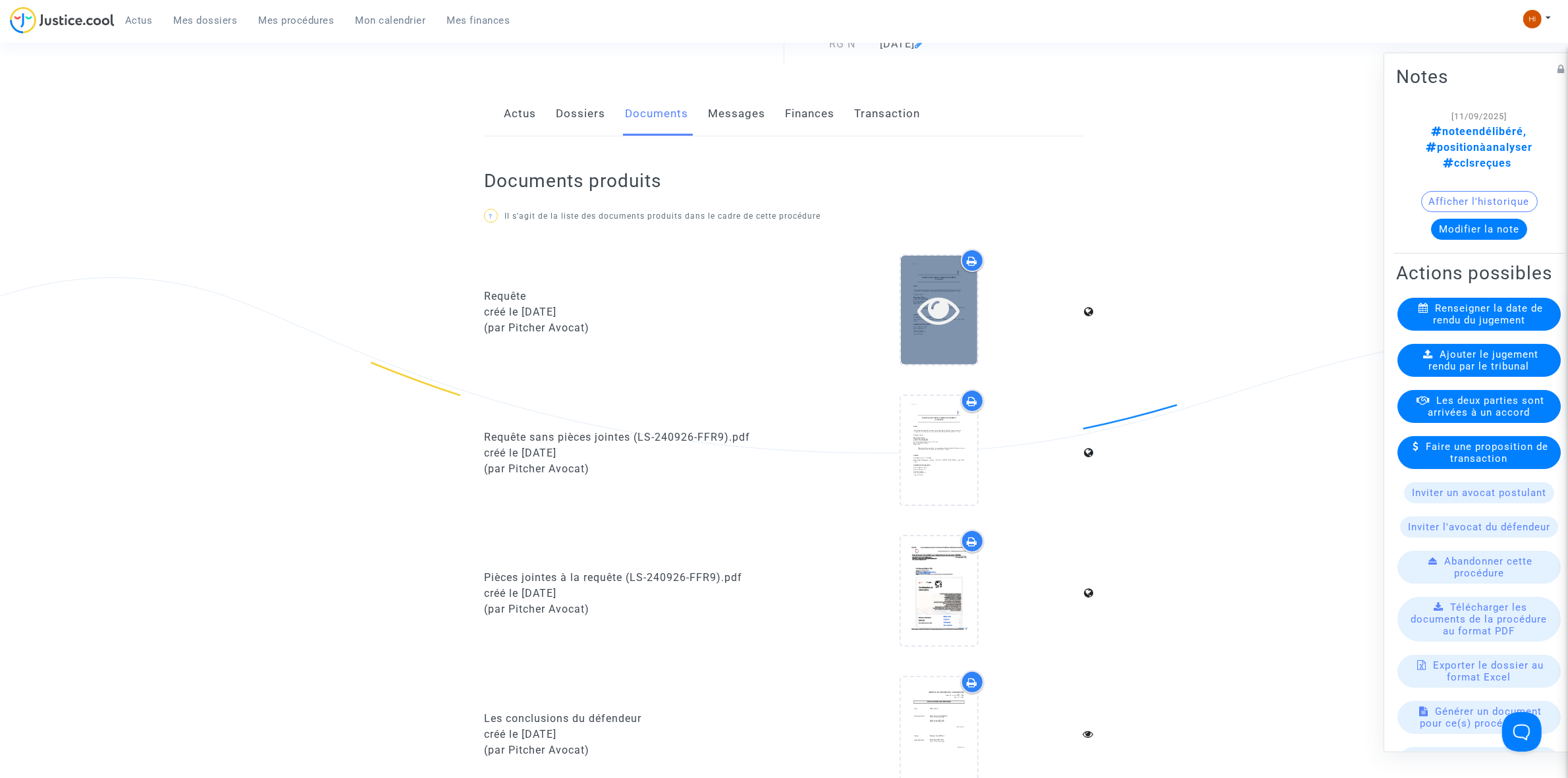
click at [953, 294] on icon at bounding box center [938, 309] width 43 height 42
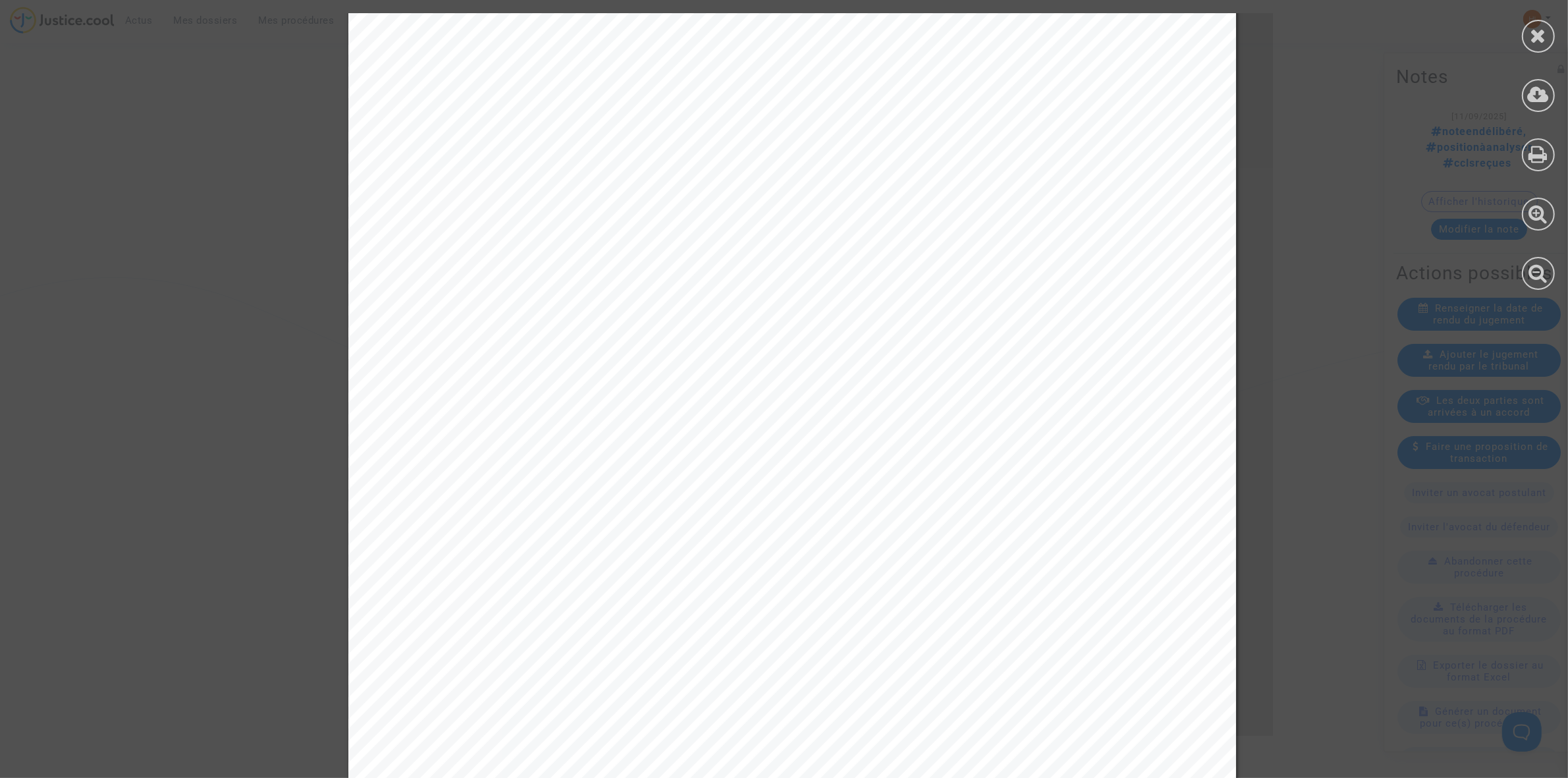
scroll to position [577, 0]
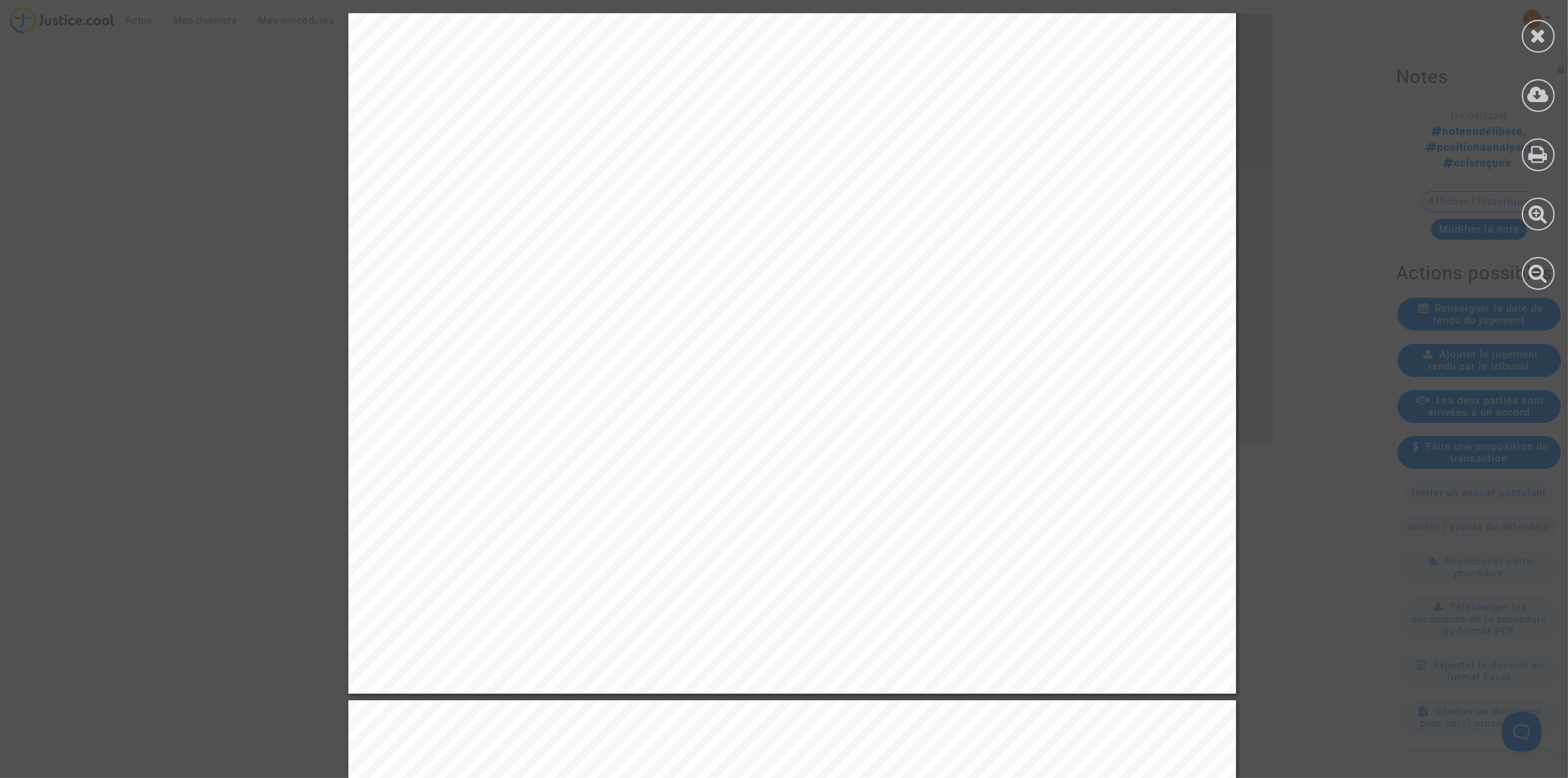
click at [1543, 24] on div at bounding box center [1538, 36] width 33 height 33
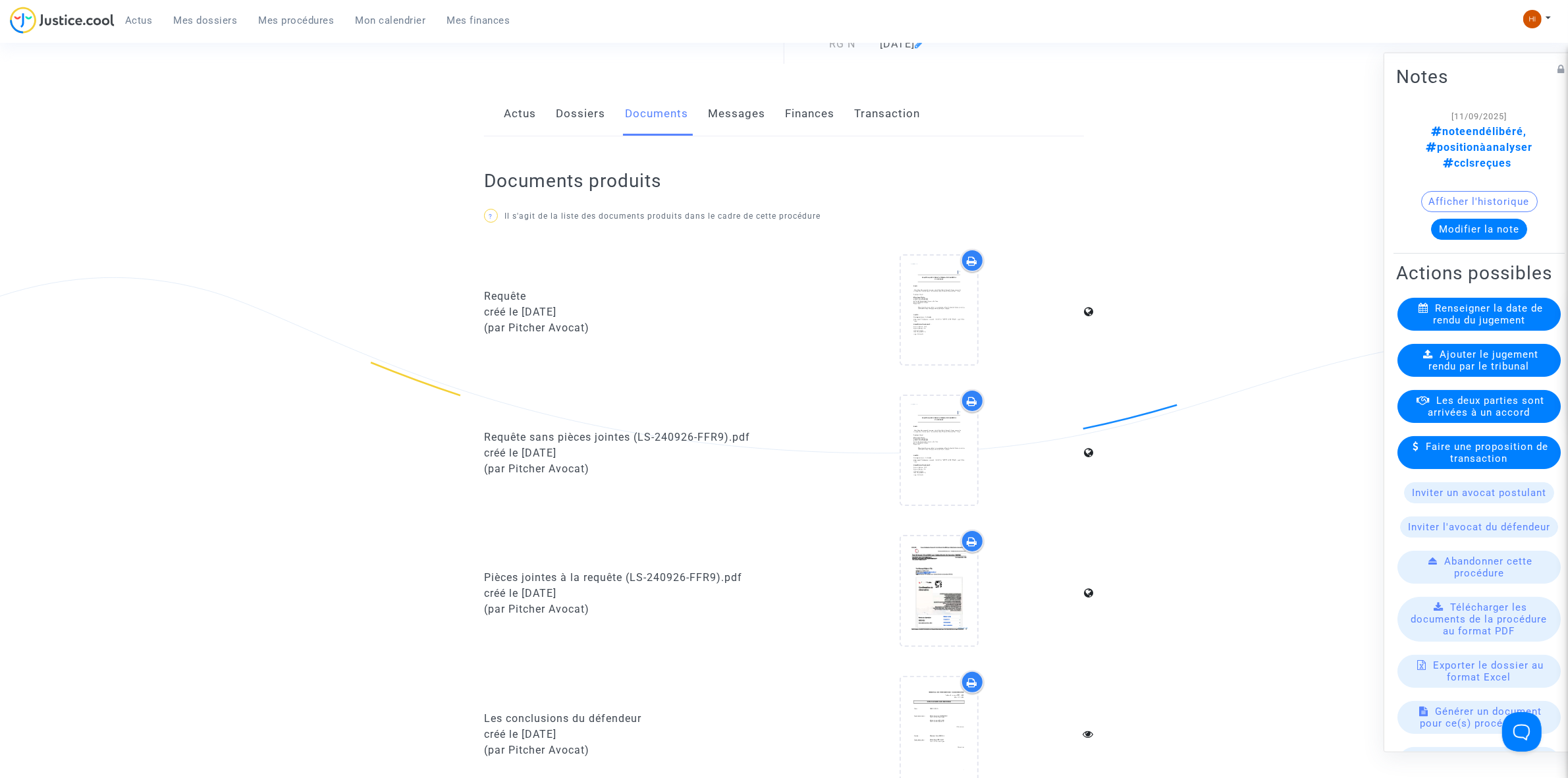
click at [551, 120] on div "Actus Dossiers Documents Messages Finances Transaction" at bounding box center [784, 114] width 600 height 44
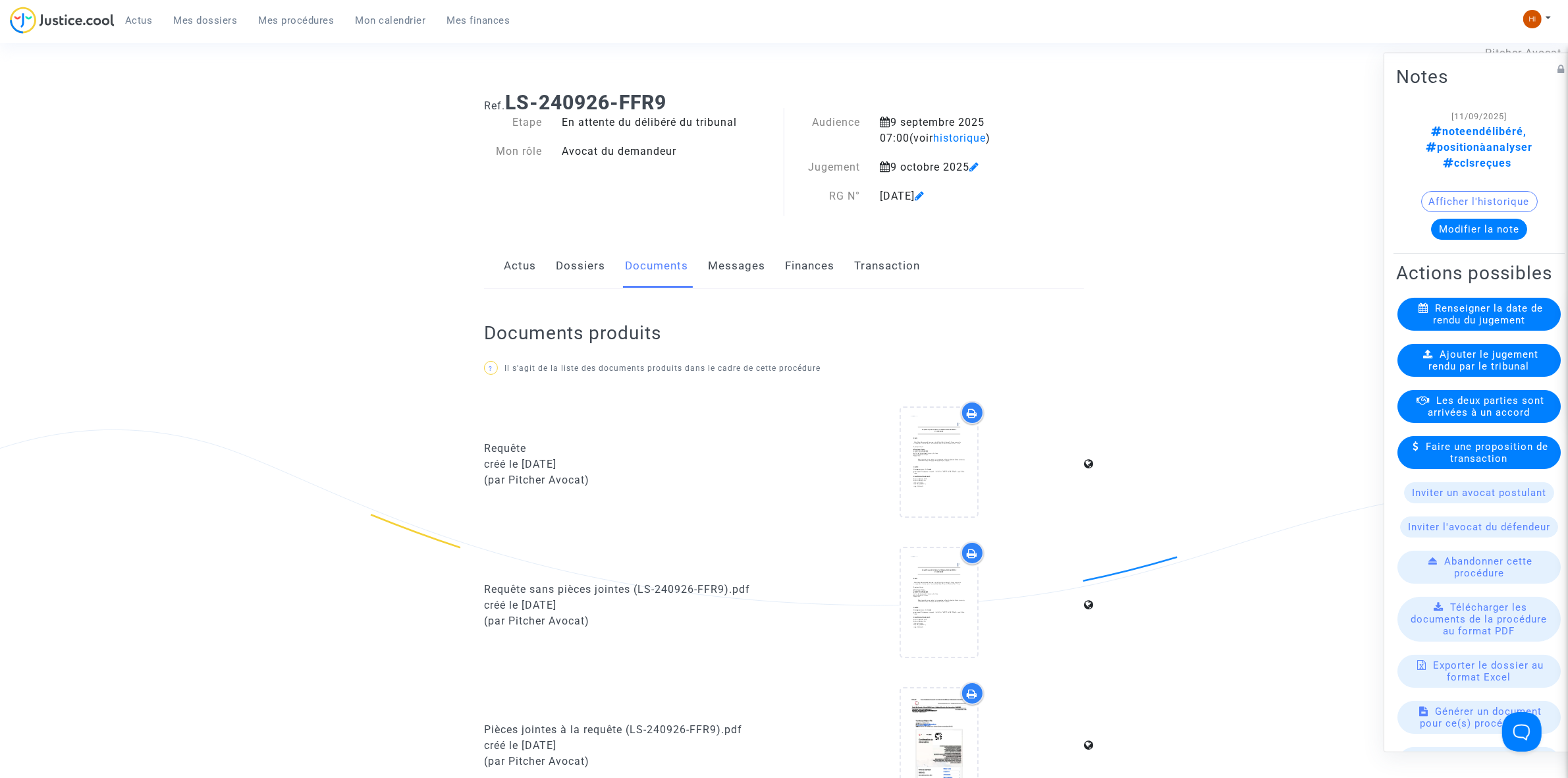
scroll to position [0, 0]
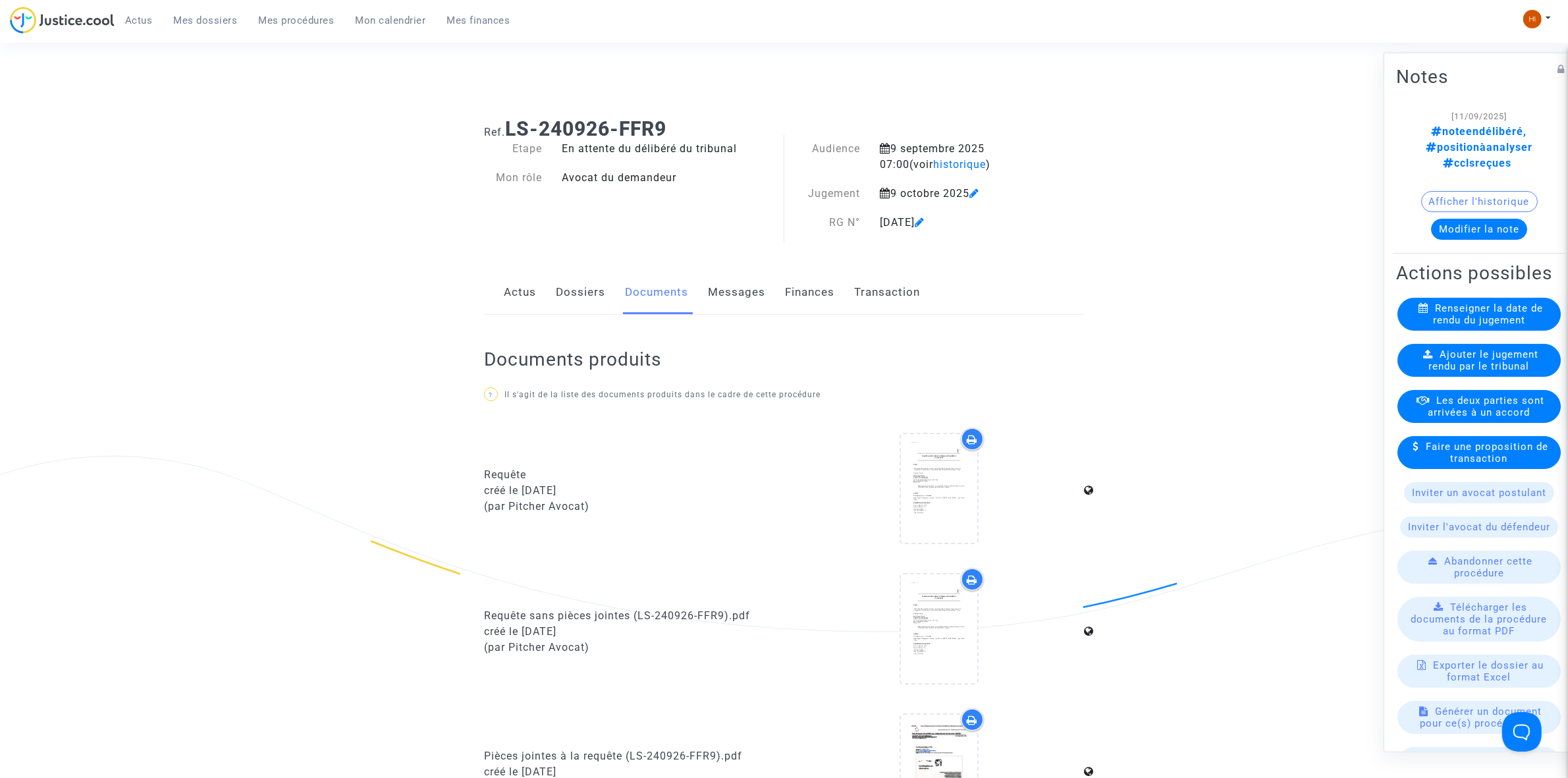
click at [560, 294] on link "Dossiers" at bounding box center [580, 292] width 50 height 43
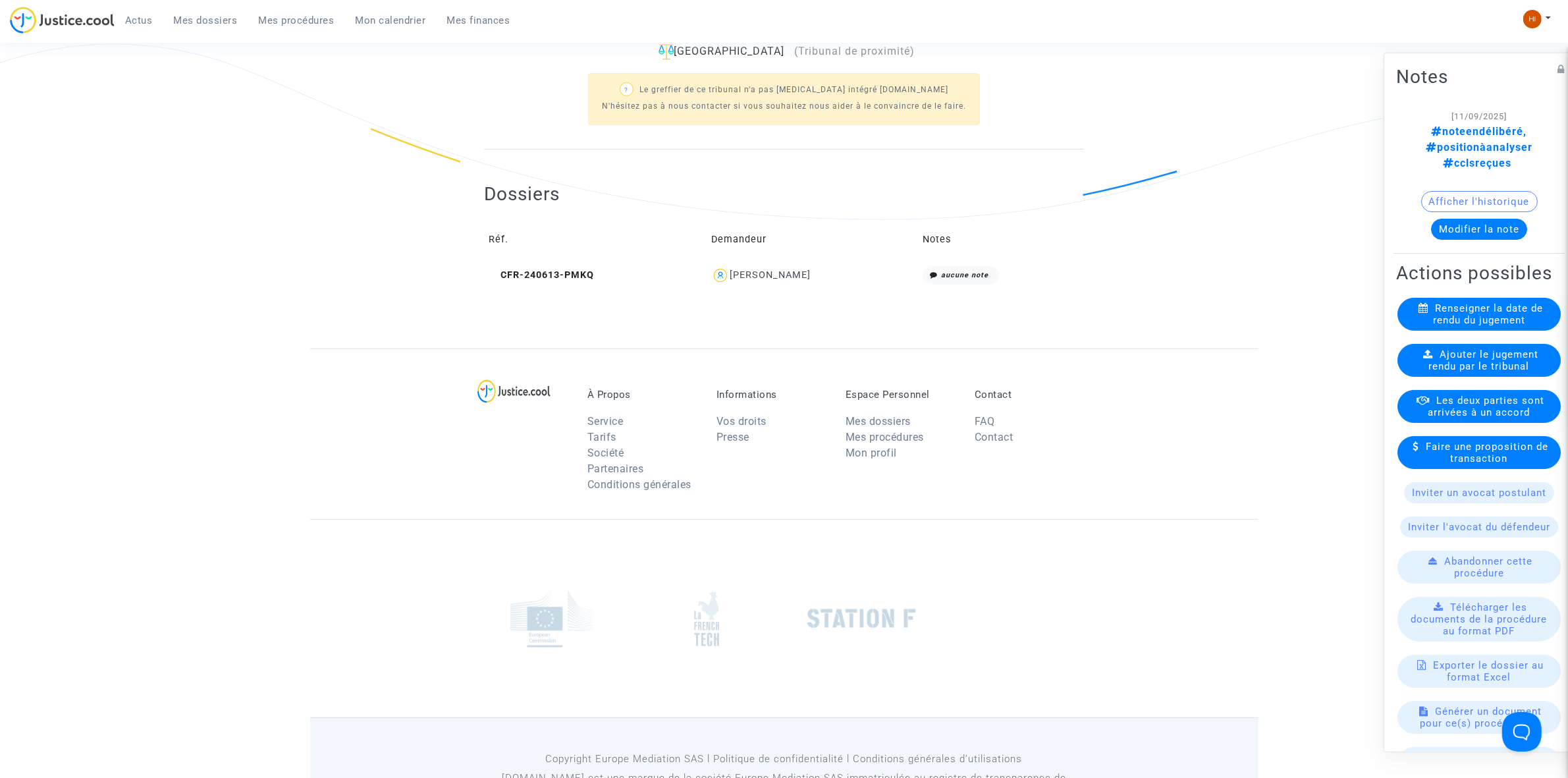
scroll to position [83, 0]
